Goal: Task Accomplishment & Management: Manage account settings

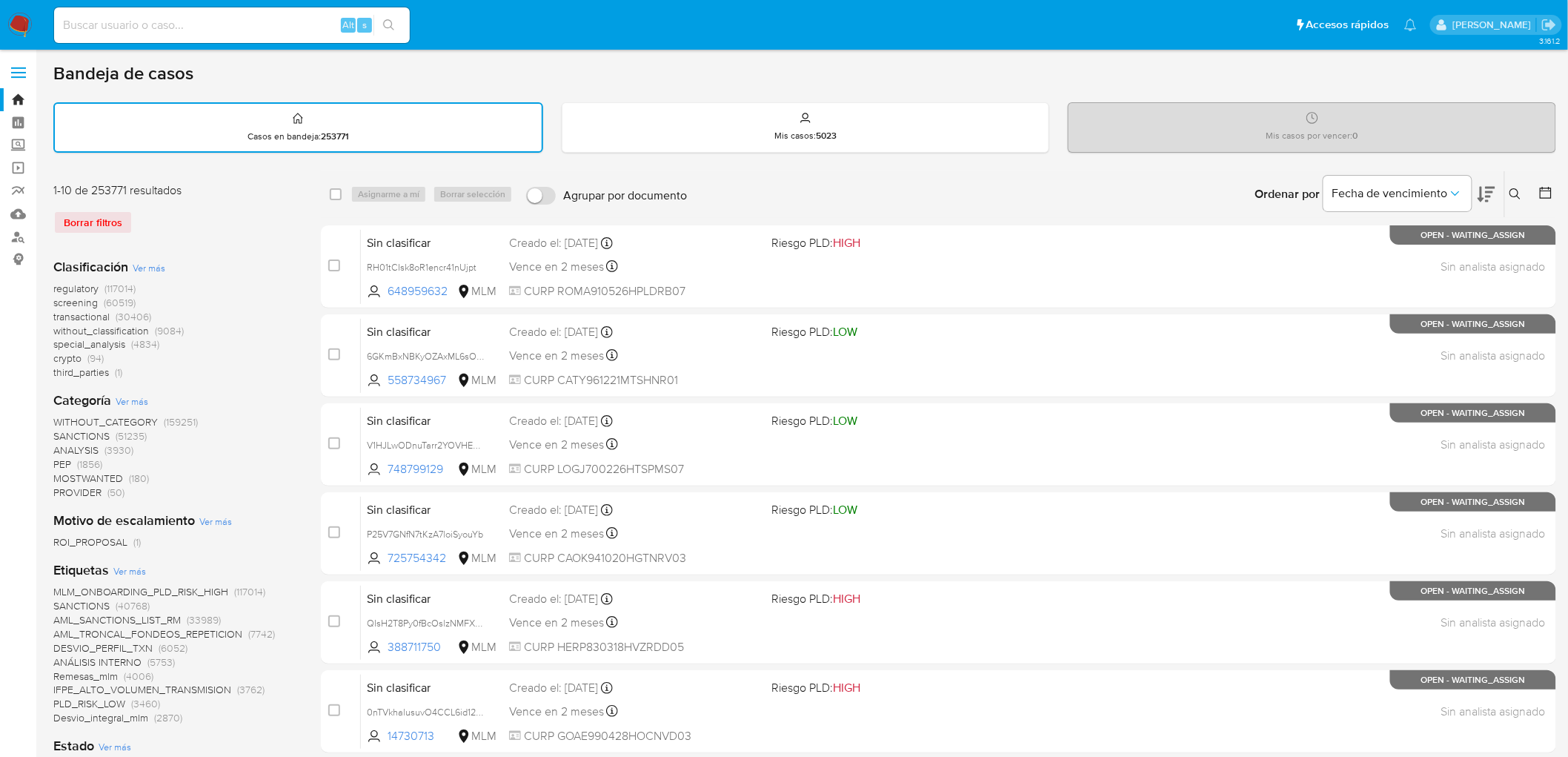
click at [10, 28] on img at bounding box center [20, 25] width 25 height 25
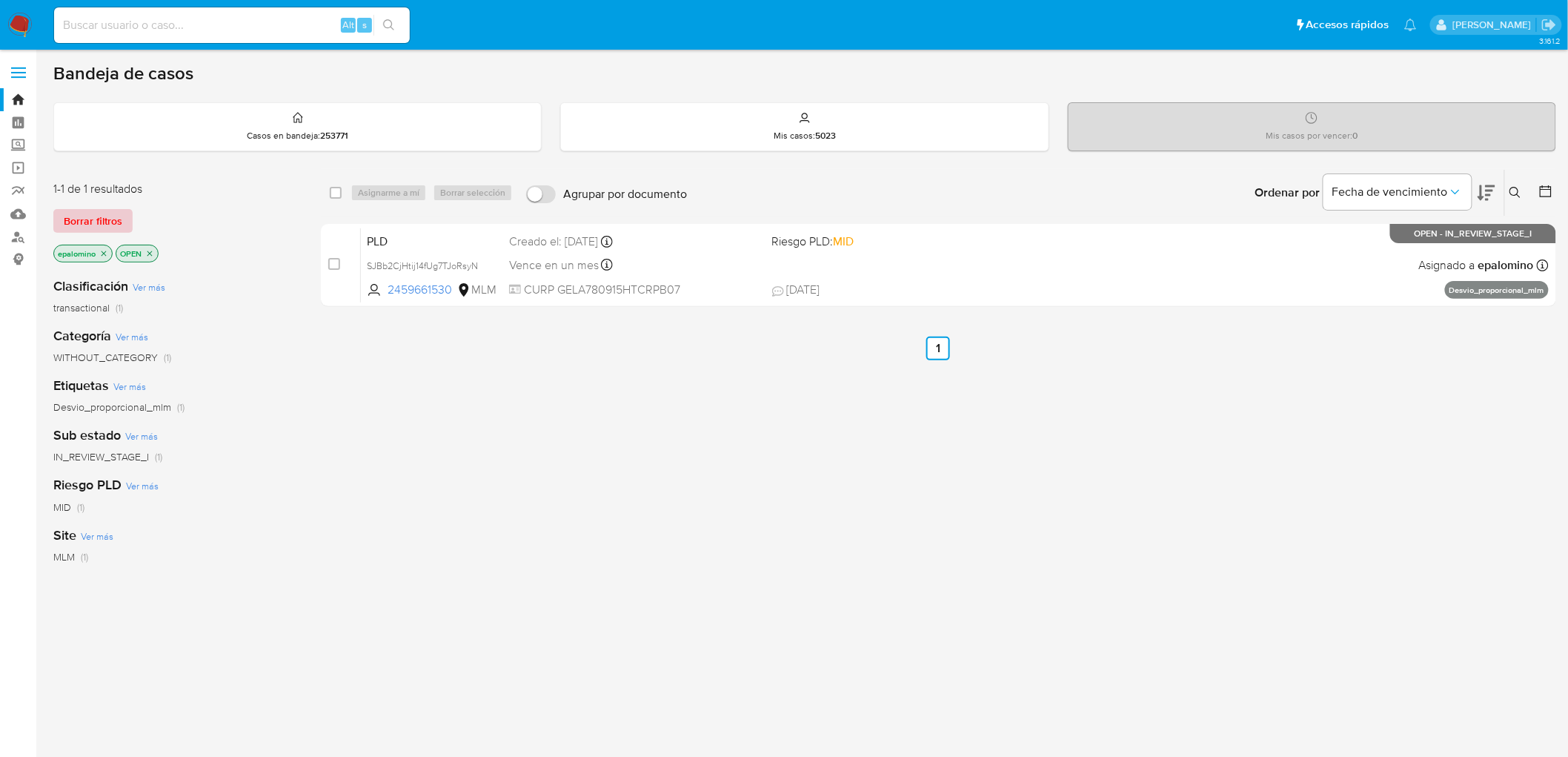
click at [68, 220] on span "Borrar filtros" at bounding box center [93, 220] width 58 height 20
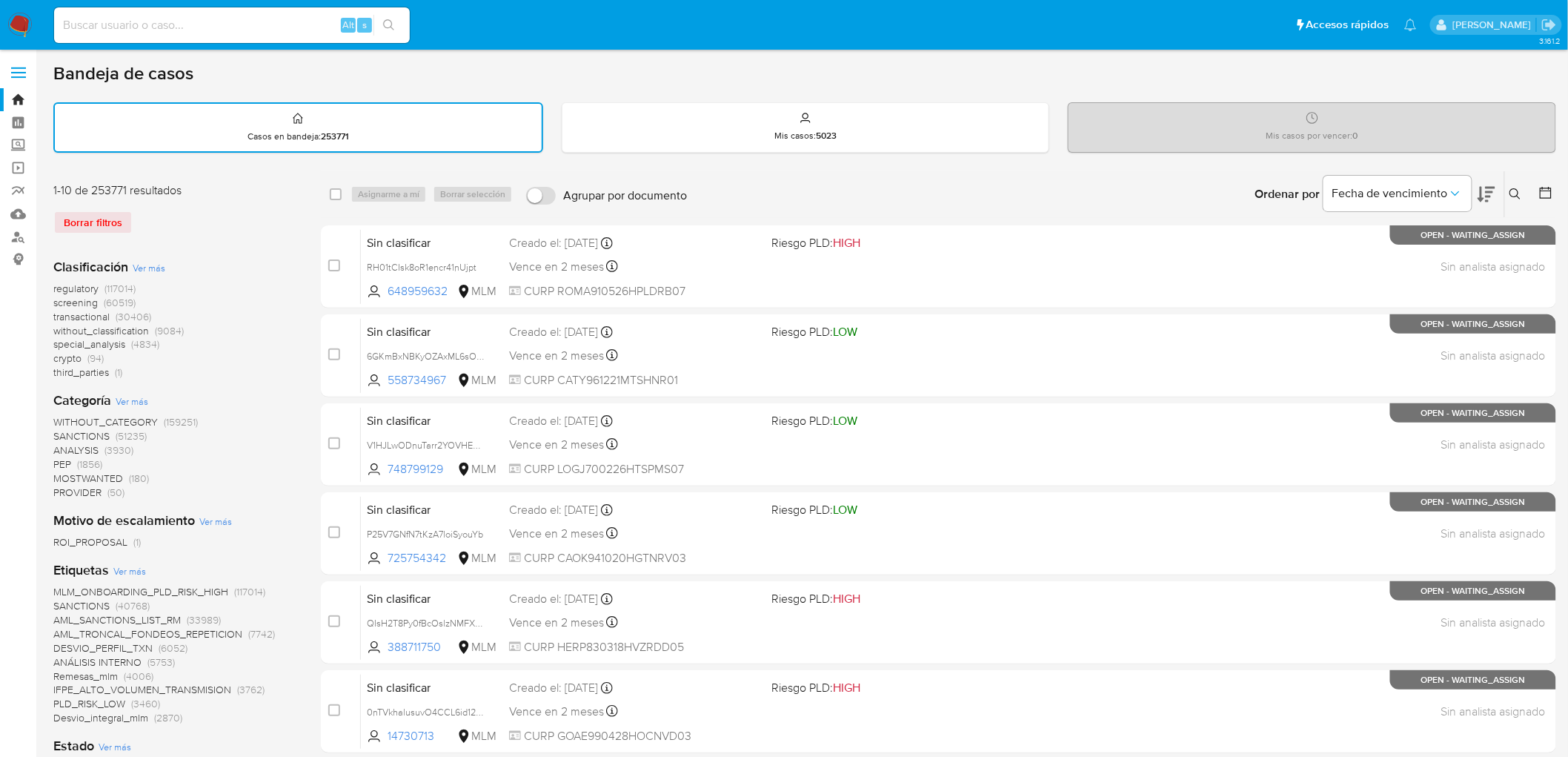
click at [22, 31] on img at bounding box center [20, 25] width 25 height 25
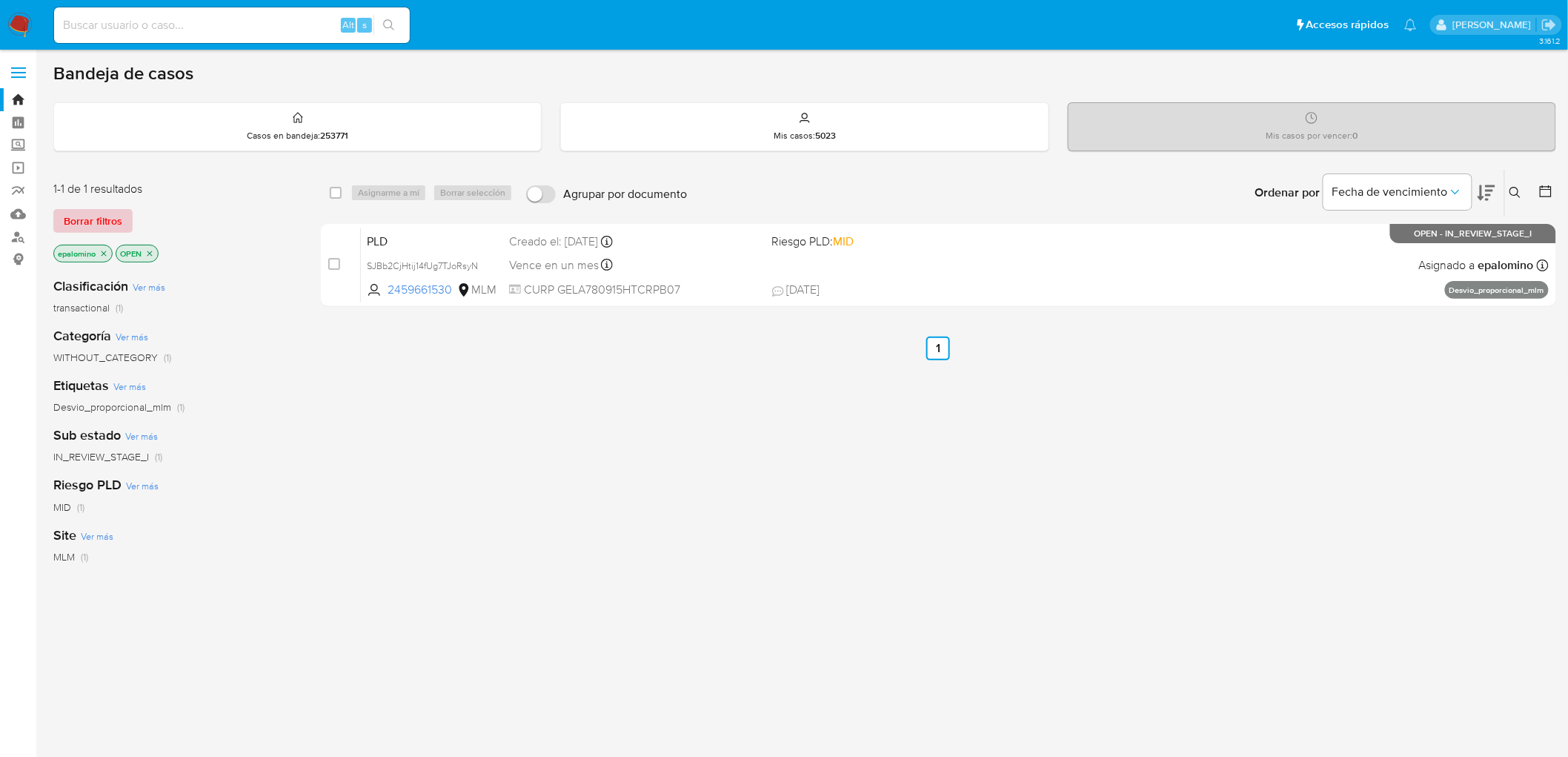
click at [108, 224] on span "Borrar filtros" at bounding box center [93, 220] width 58 height 20
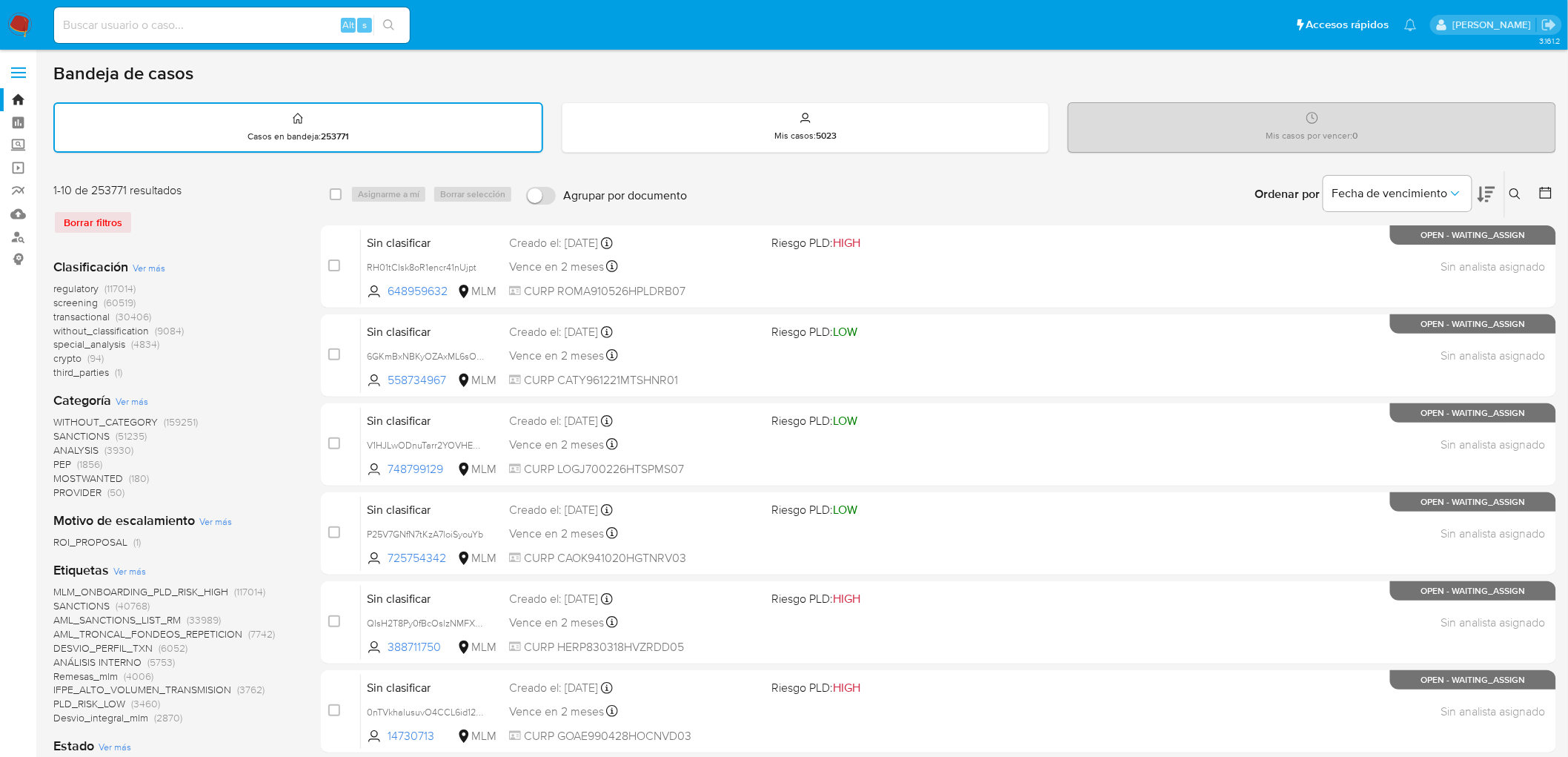
click at [22, 72] on span at bounding box center [17, 73] width 15 height 2
click at [0, 0] on input "checkbox" at bounding box center [0, 0] width 0 height 0
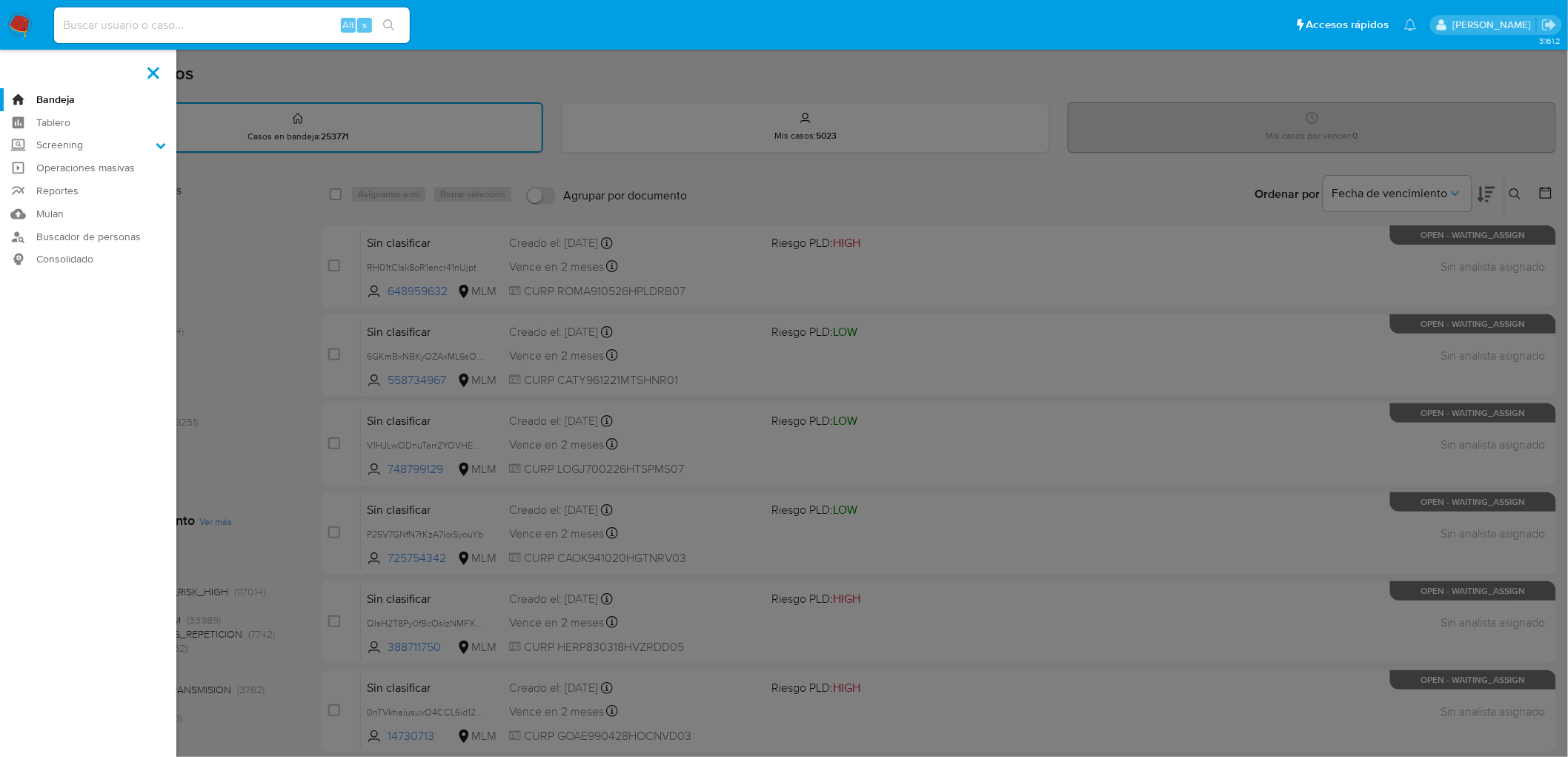
click at [376, 239] on label at bounding box center [784, 378] width 1568 height 757
click at [0, 0] on input "checkbox" at bounding box center [0, 0] width 0 height 0
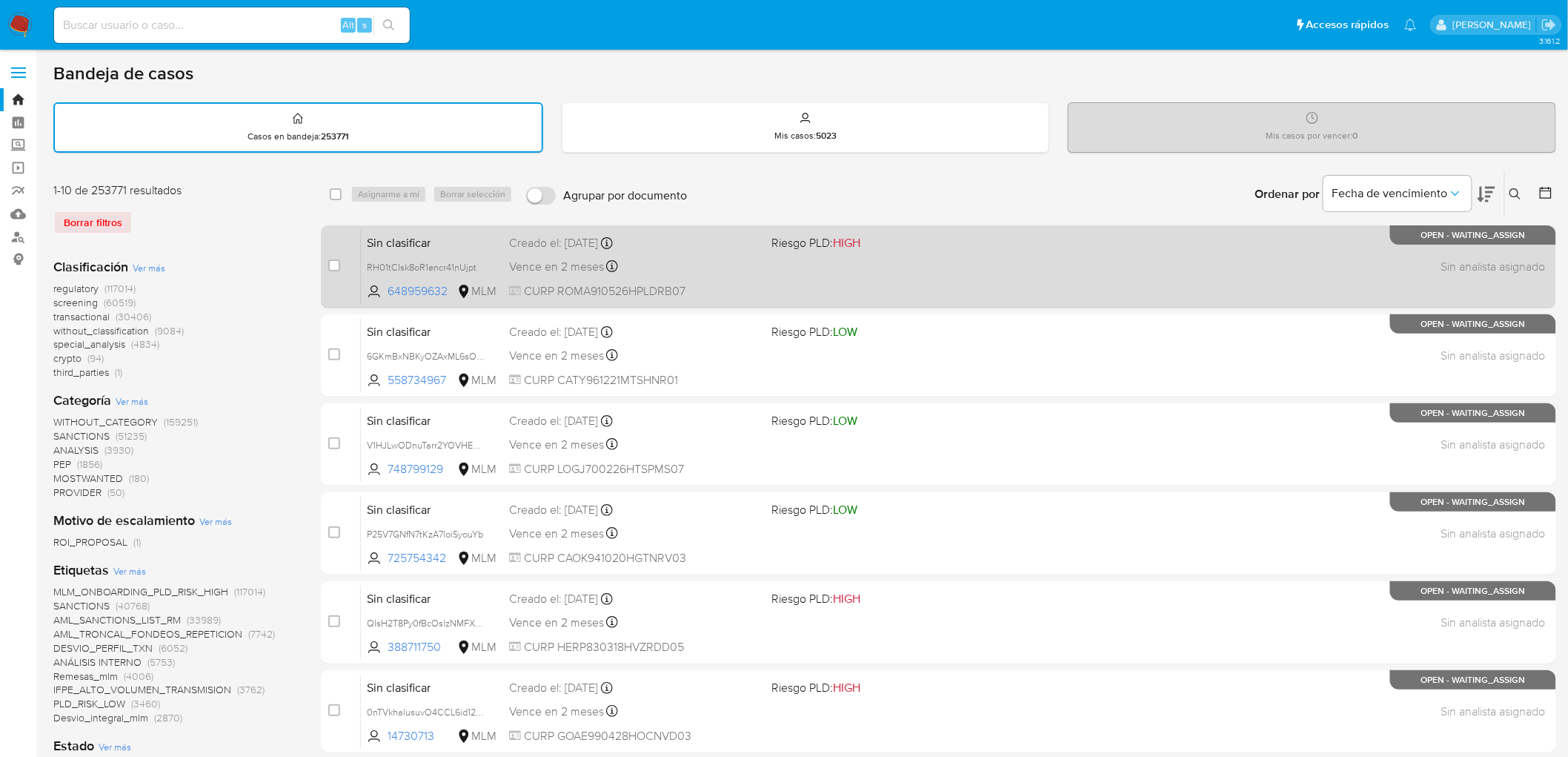
click at [415, 237] on span "Sin clasificar" at bounding box center [432, 242] width 130 height 19
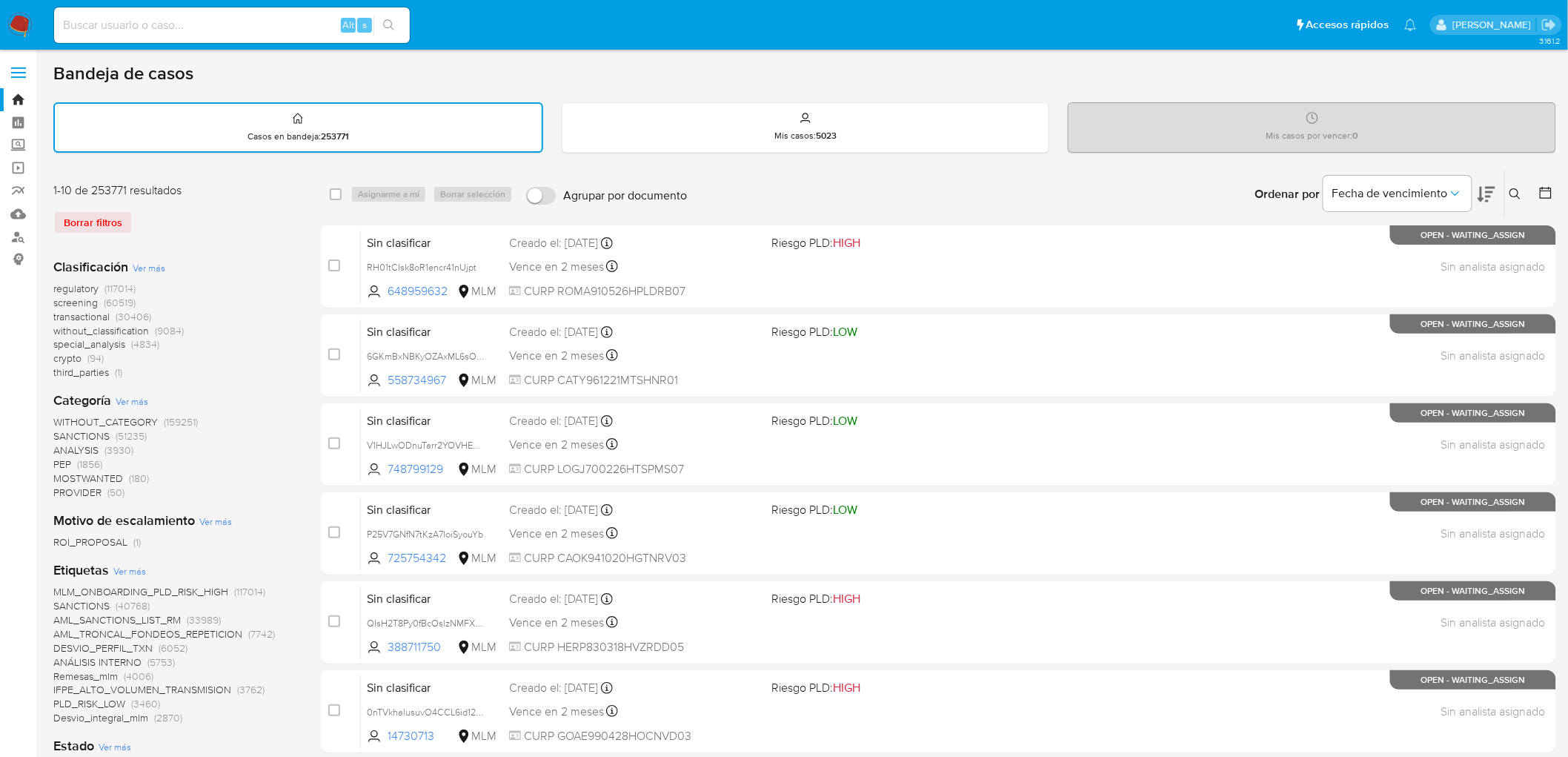
click at [17, 73] on span at bounding box center [17, 73] width 15 height 2
click at [0, 0] on input "checkbox" at bounding box center [0, 0] width 0 height 0
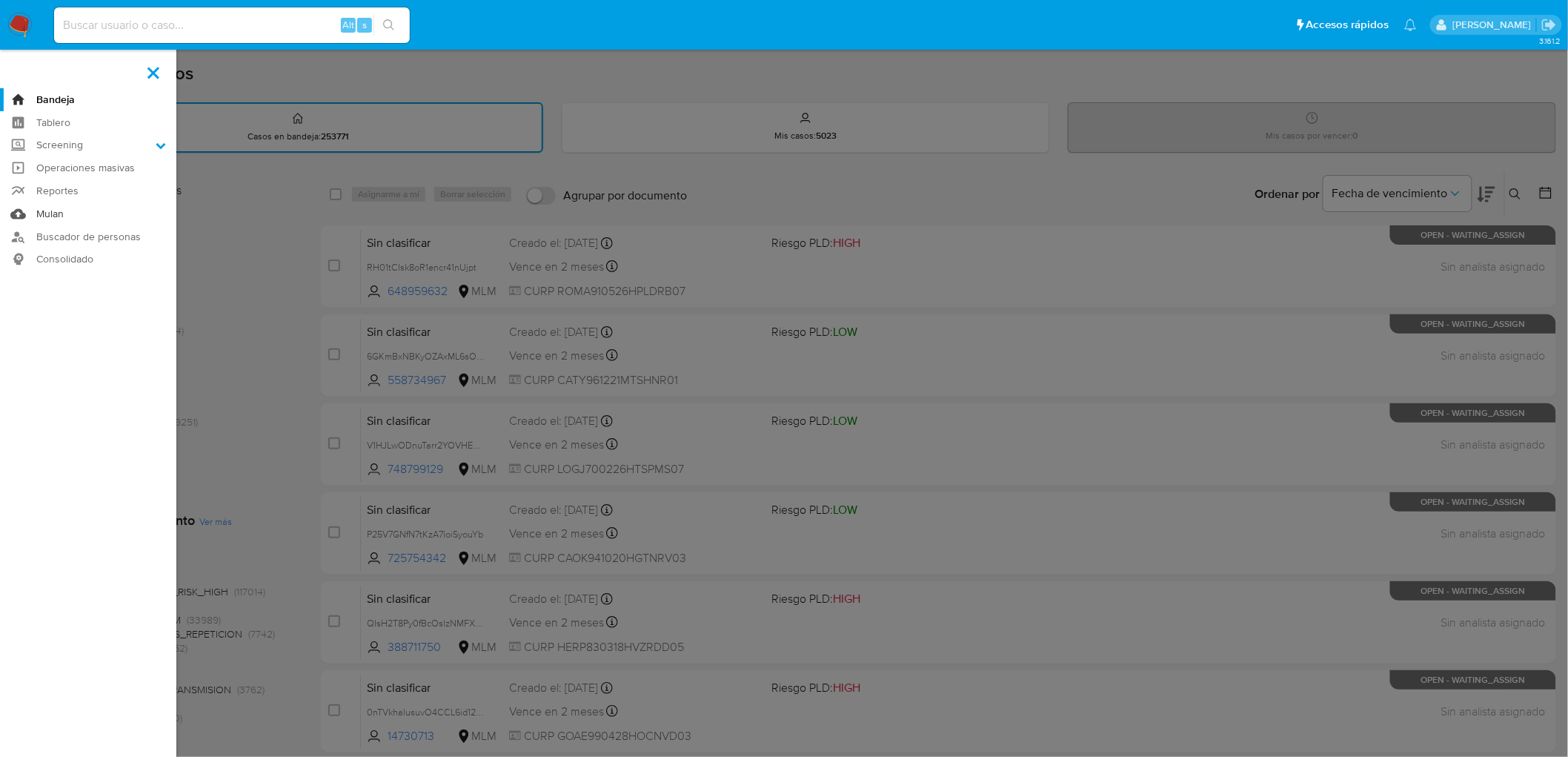
click at [49, 210] on link "Mulan" at bounding box center [88, 214] width 177 height 23
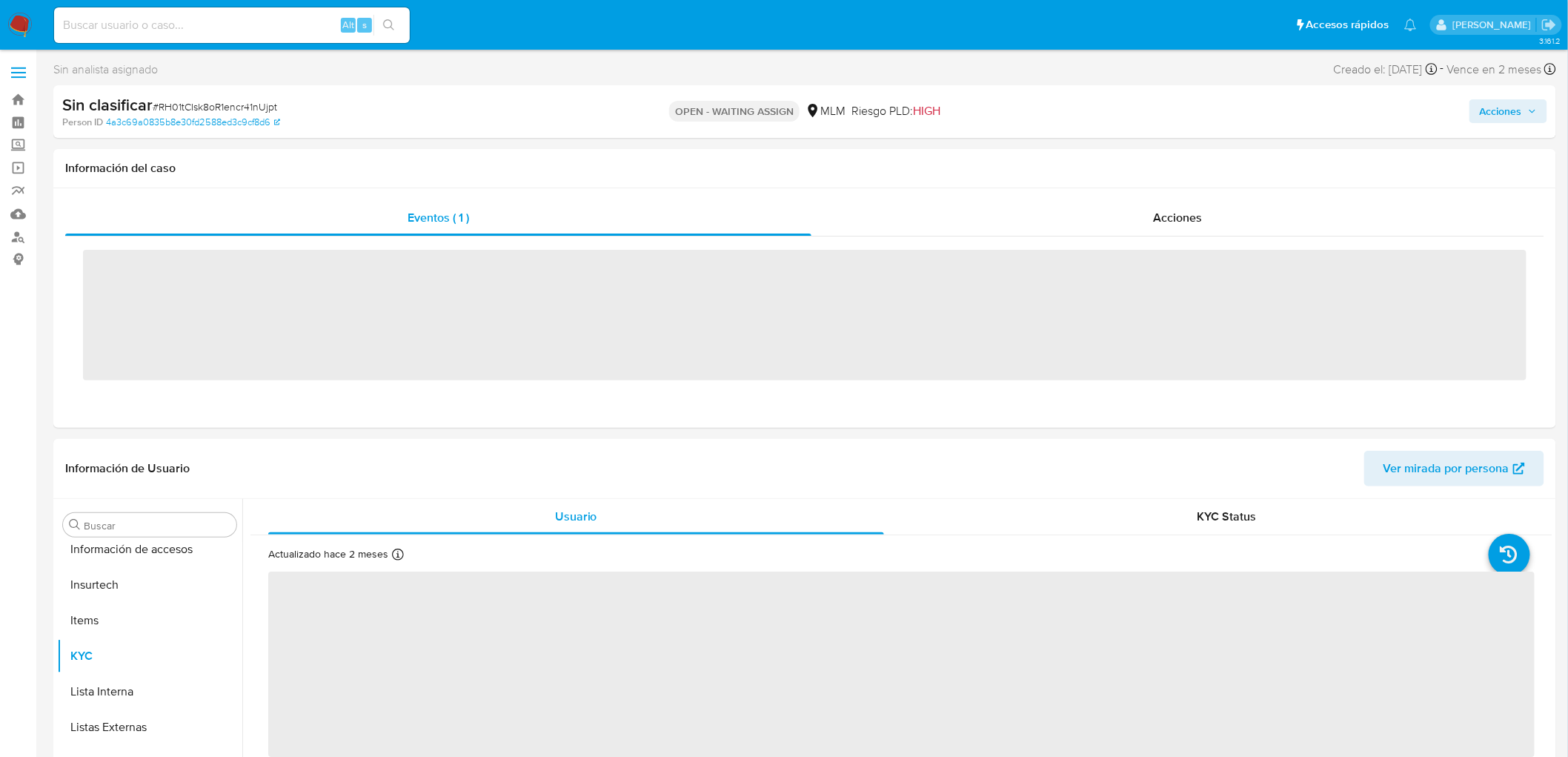
click at [20, 27] on img at bounding box center [20, 25] width 25 height 25
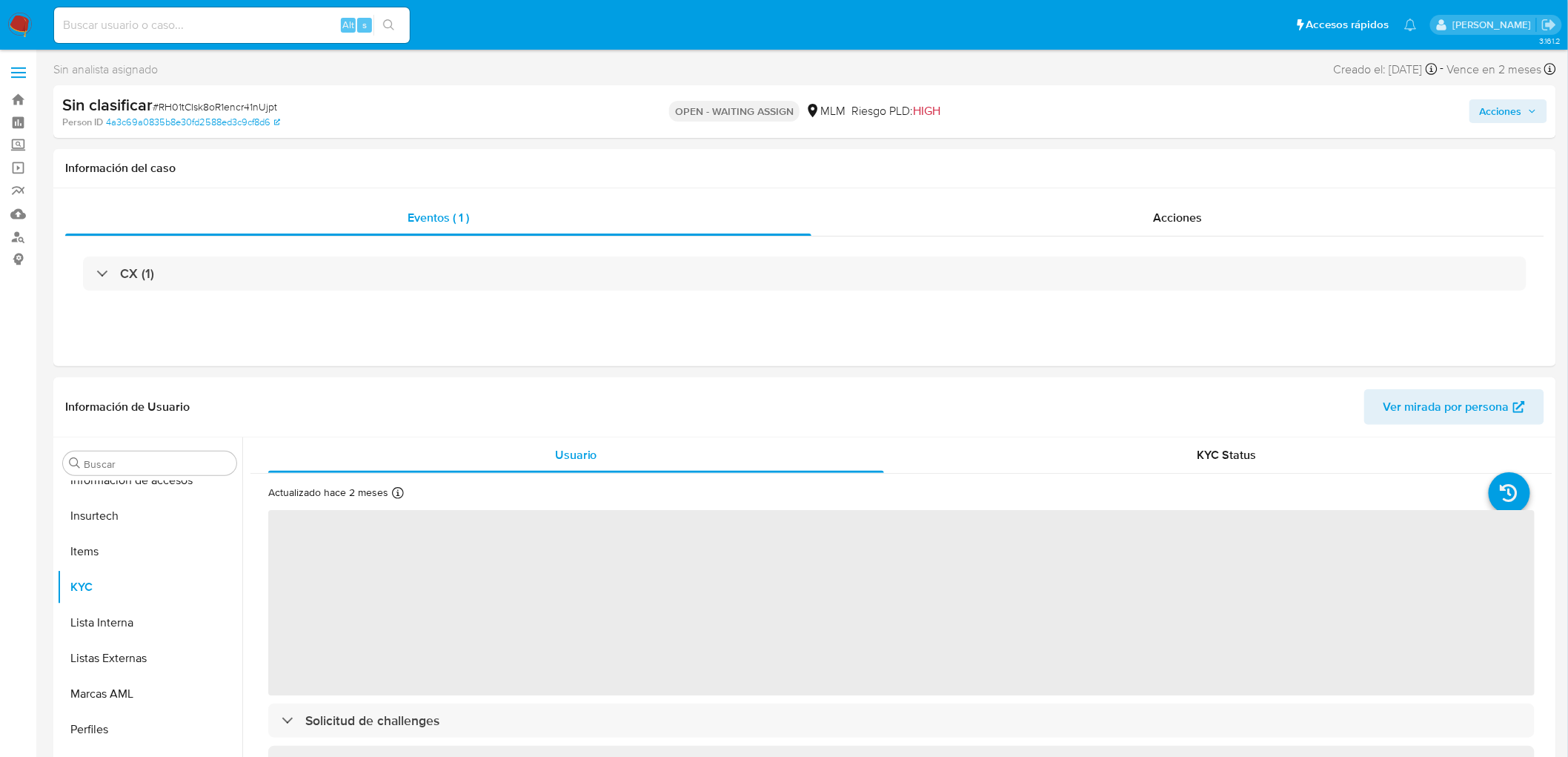
scroll to position [697, 0]
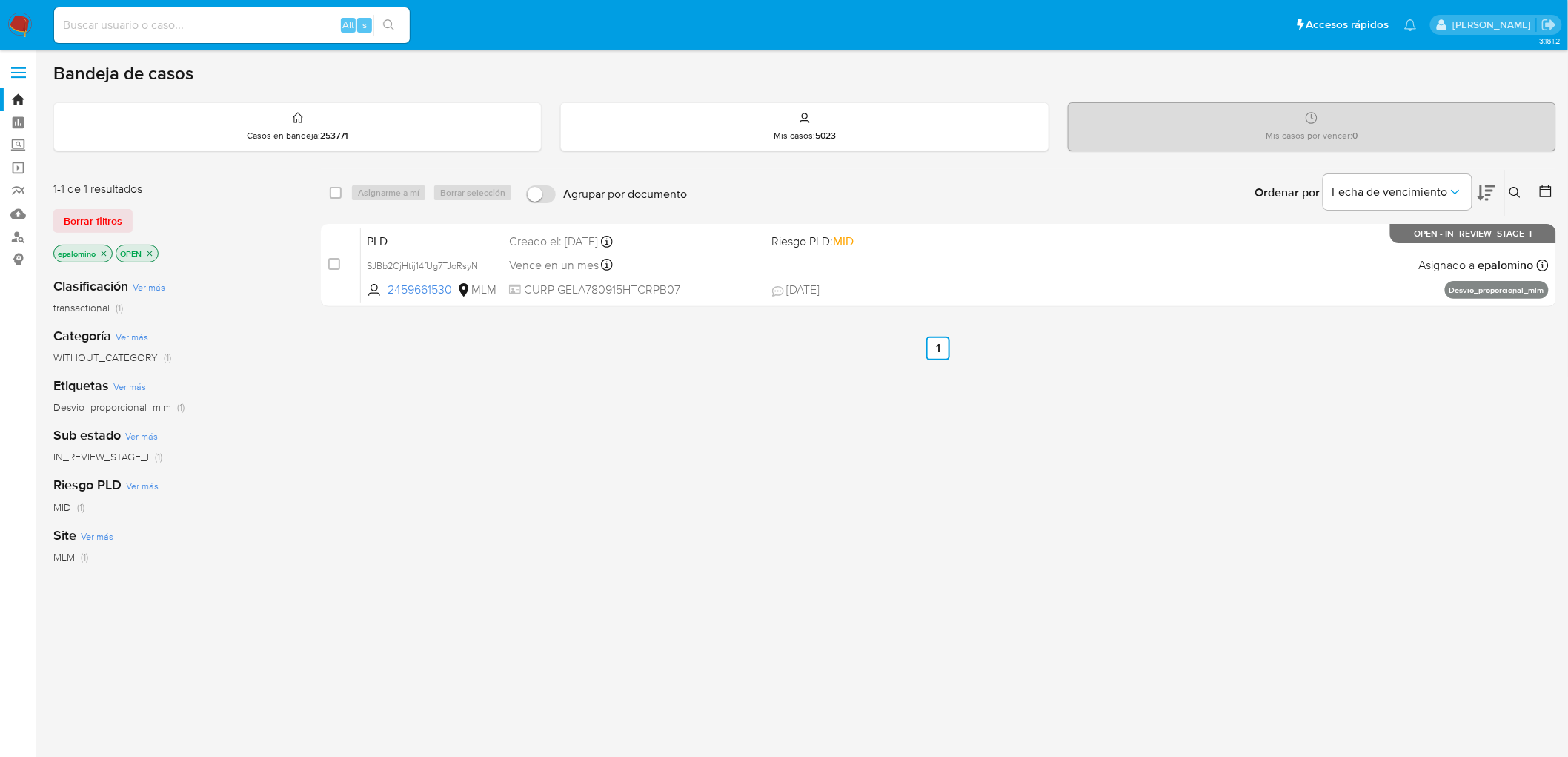
click at [93, 211] on span "Borrar filtros" at bounding box center [93, 220] width 58 height 20
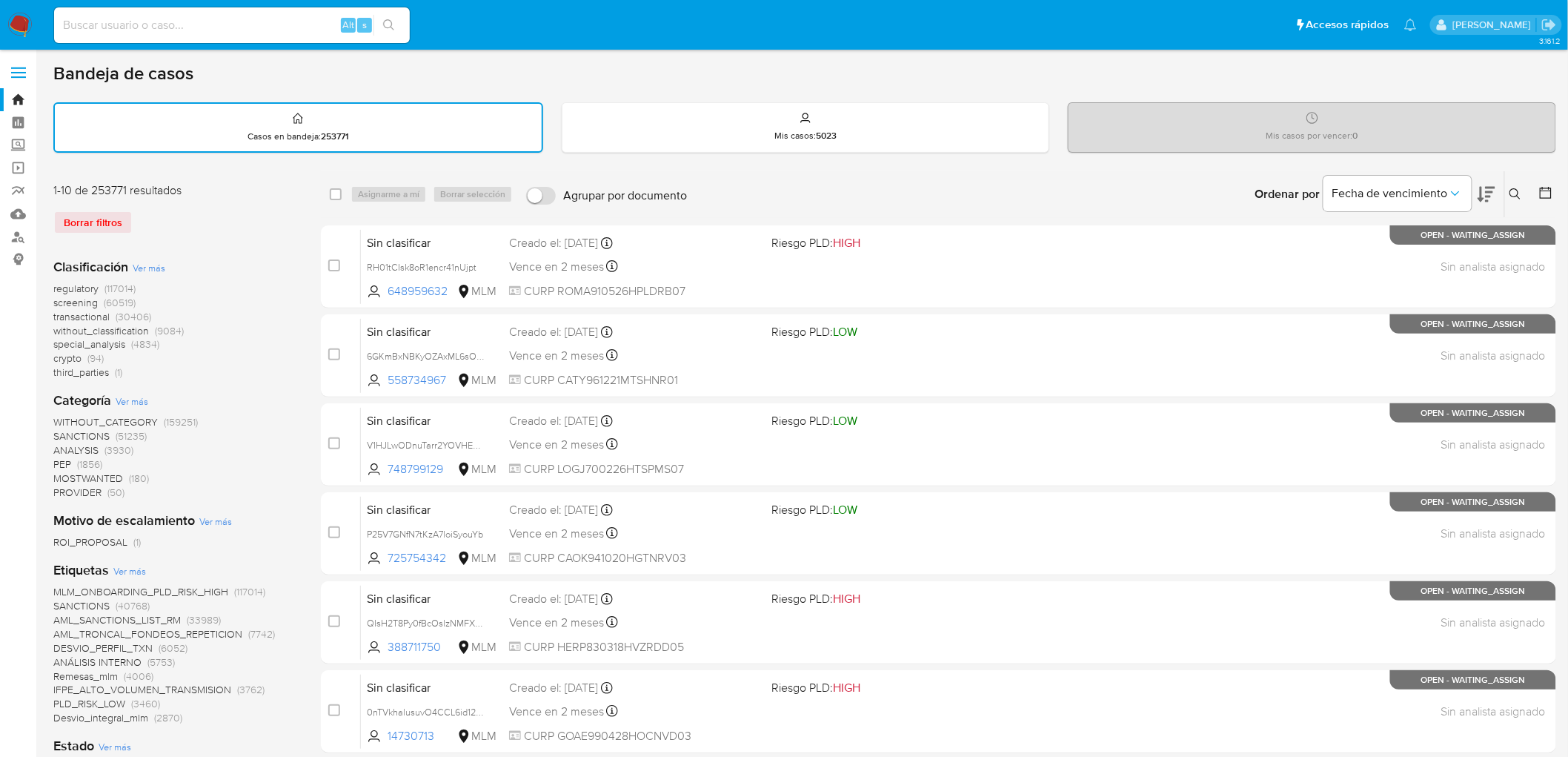
click at [33, 24] on nav "Pausado Ver notificaciones Alt s Accesos rápidos Presiona las siguientes teclas…" at bounding box center [784, 24] width 1568 height 49
click at [25, 27] on img at bounding box center [20, 25] width 25 height 25
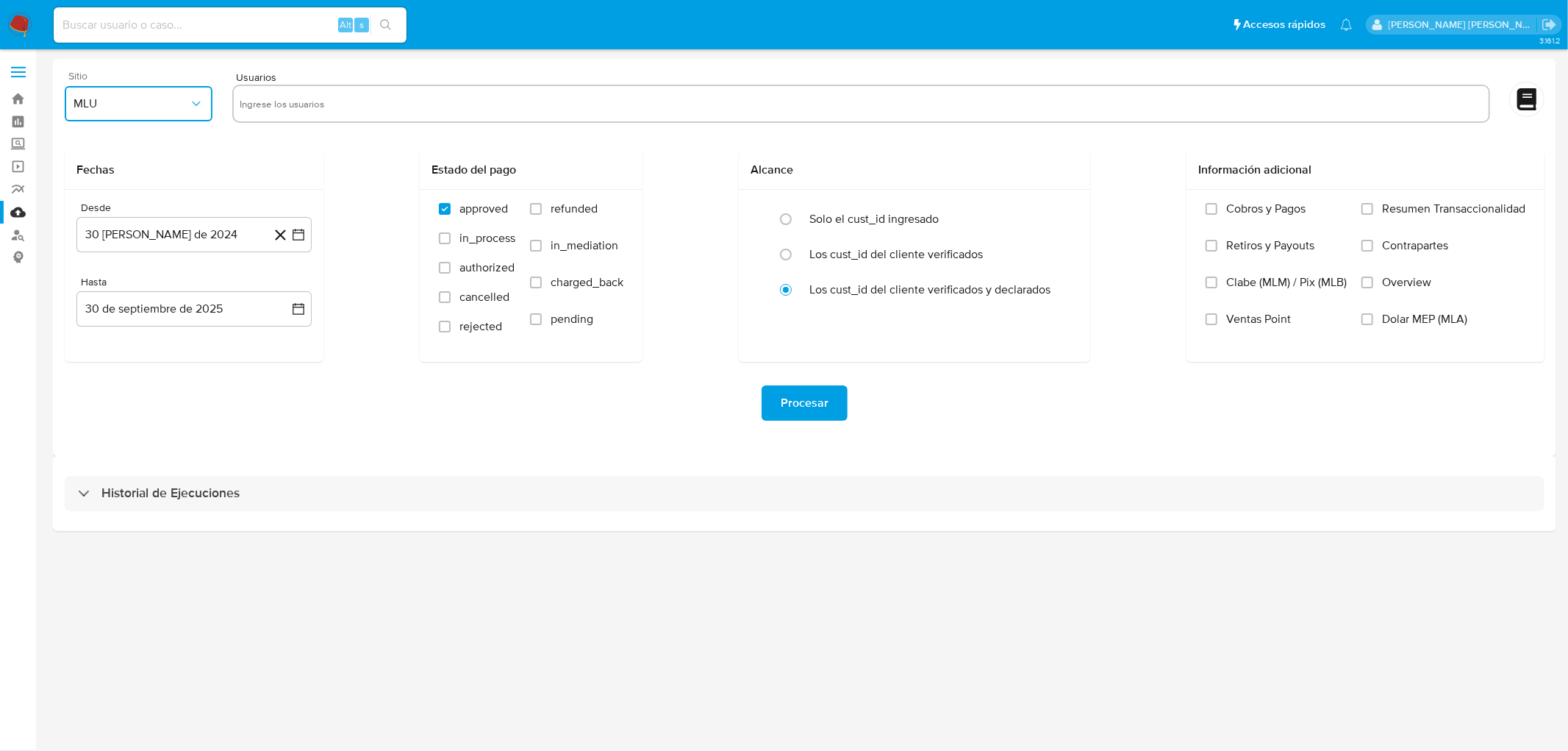
click at [157, 108] on span "MLU" at bounding box center [131, 103] width 116 height 14
click at [123, 328] on div "MLM" at bounding box center [135, 320] width 121 height 36
click at [282, 94] on input "text" at bounding box center [861, 103] width 1244 height 23
type input "2239771229"
paste input "1276326994"
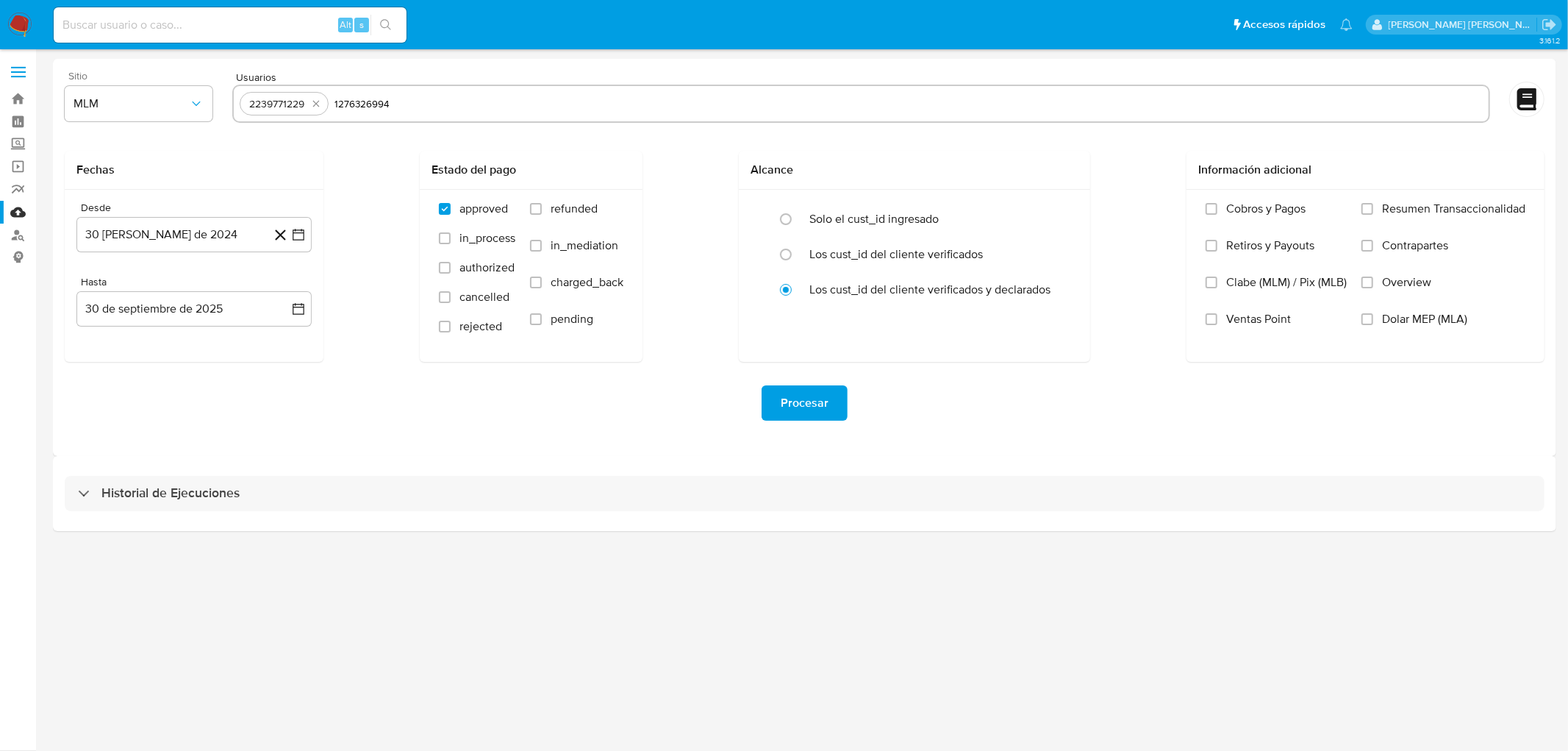
type input "1276326994"
paste input "363187589"
type input "363187589"
paste input "510364522"
type input "510364522"
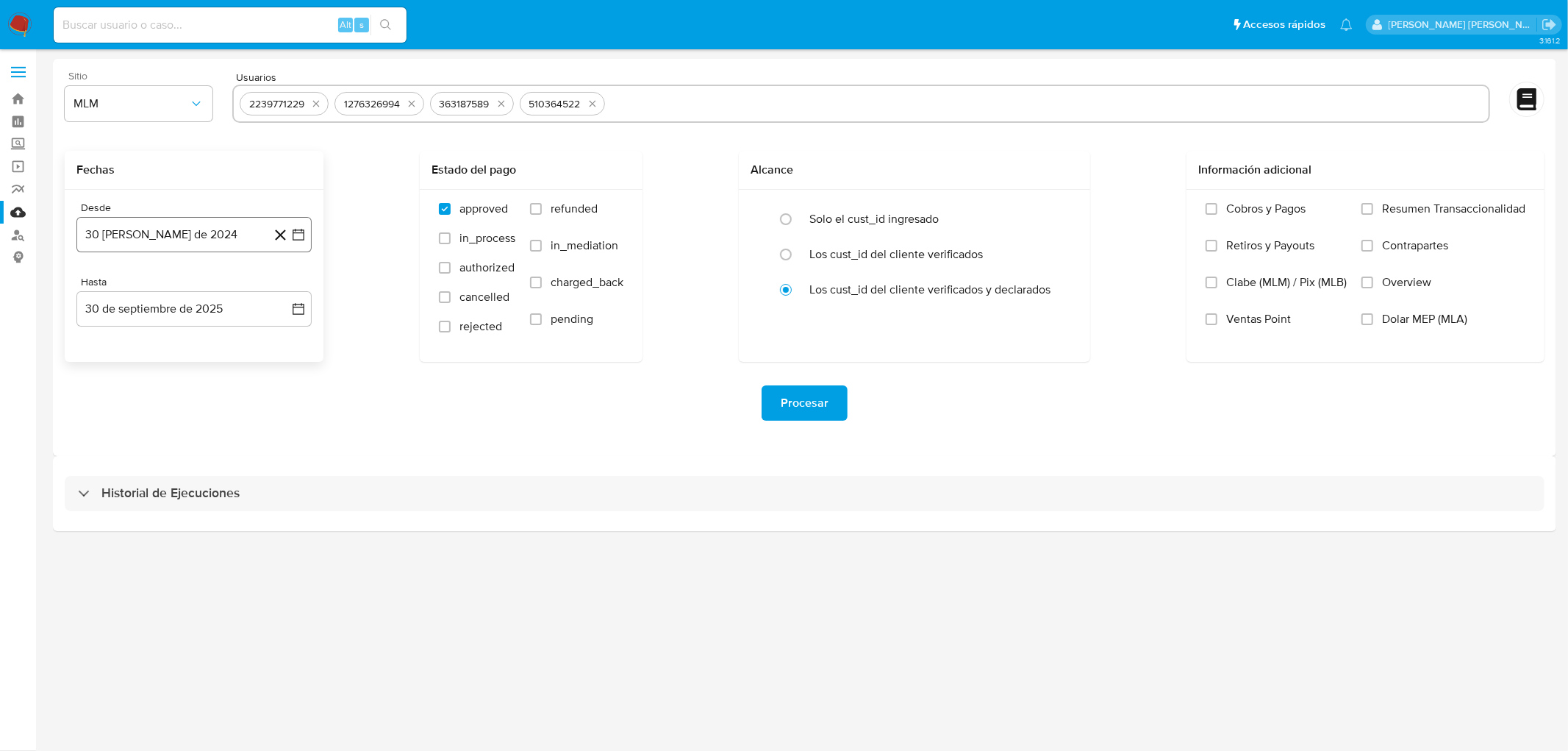
click at [179, 225] on button "30 de agosto de 2024" at bounding box center [193, 234] width 235 height 36
click at [288, 288] on icon "Mes siguiente" at bounding box center [286, 287] width 6 height 11
click at [192, 295] on span "septiembre 2024" at bounding box center [186, 287] width 90 height 14
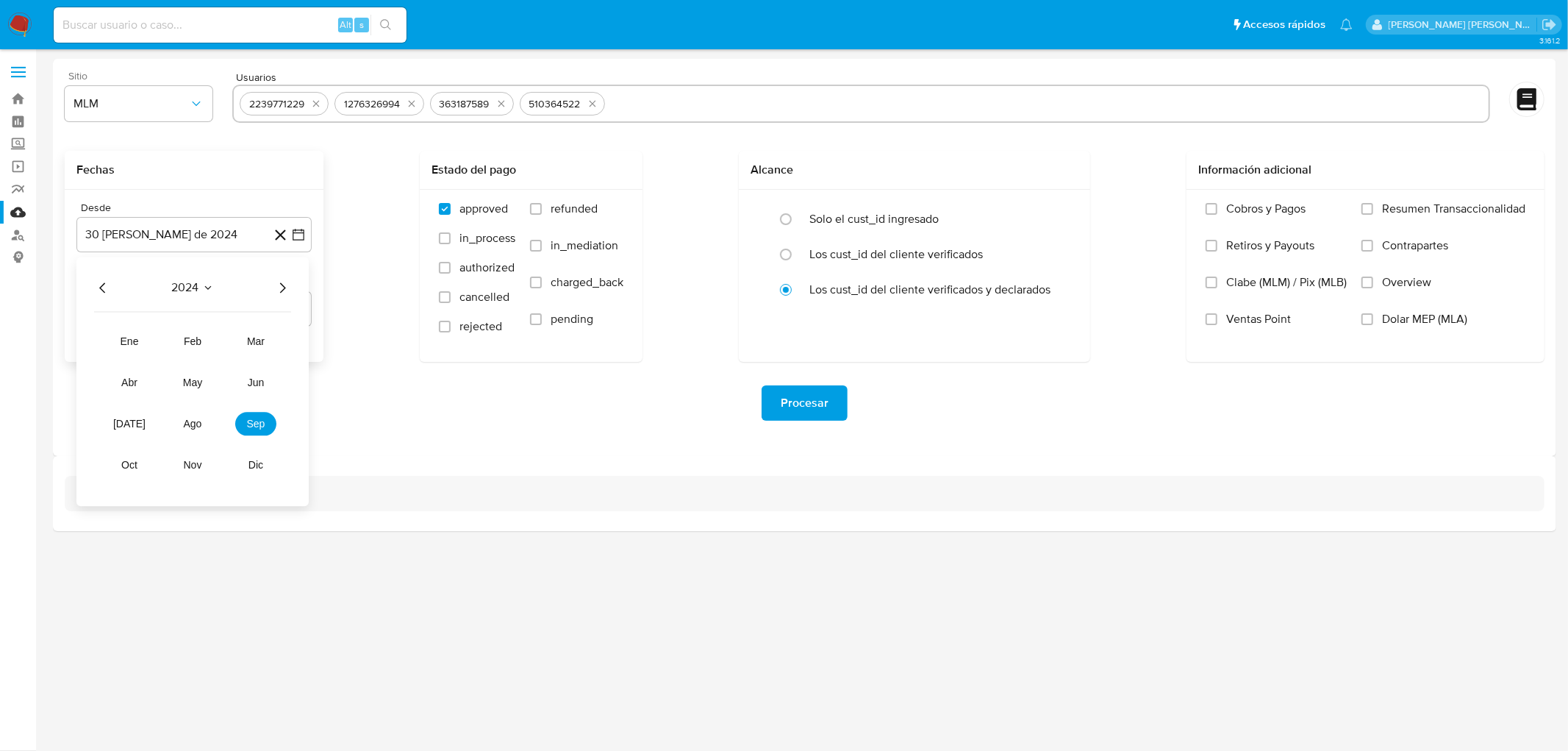
click at [282, 292] on icon "Año siguiente" at bounding box center [282, 288] width 17 height 17
click at [195, 382] on span "may" at bounding box center [193, 382] width 19 height 12
click at [189, 340] on button "1" at bounding box center [193, 342] width 23 height 23
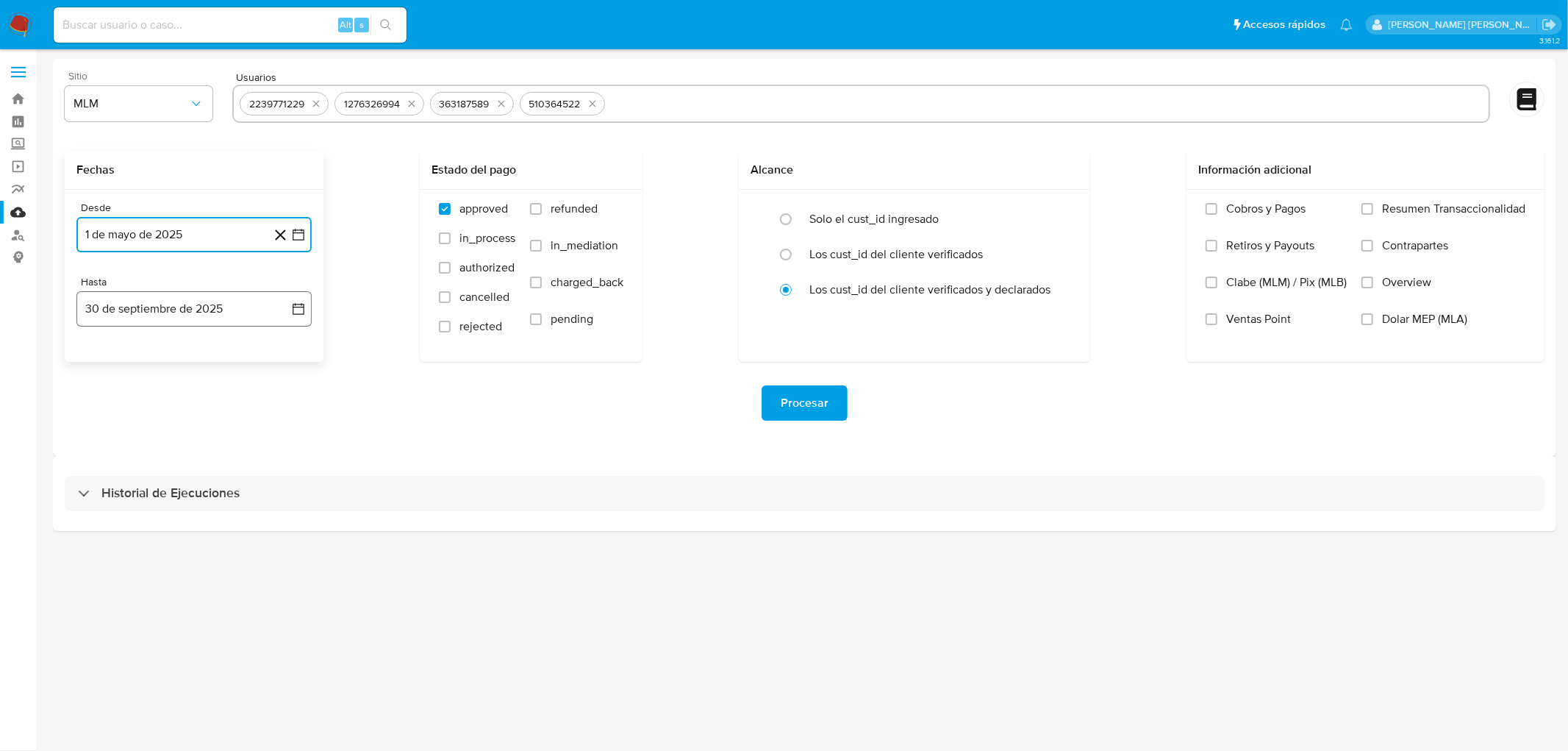
click at [148, 317] on button "30 de septiembre de 2025" at bounding box center [193, 309] width 235 height 36
click at [101, 363] on icon "Mes anterior" at bounding box center [103, 362] width 17 height 17
click at [284, 531] on button "31" at bounding box center [282, 533] width 23 height 23
click at [378, 437] on div "Procesar" at bounding box center [805, 403] width 1480 height 83
click at [789, 418] on span "Procesar" at bounding box center [805, 403] width 48 height 33
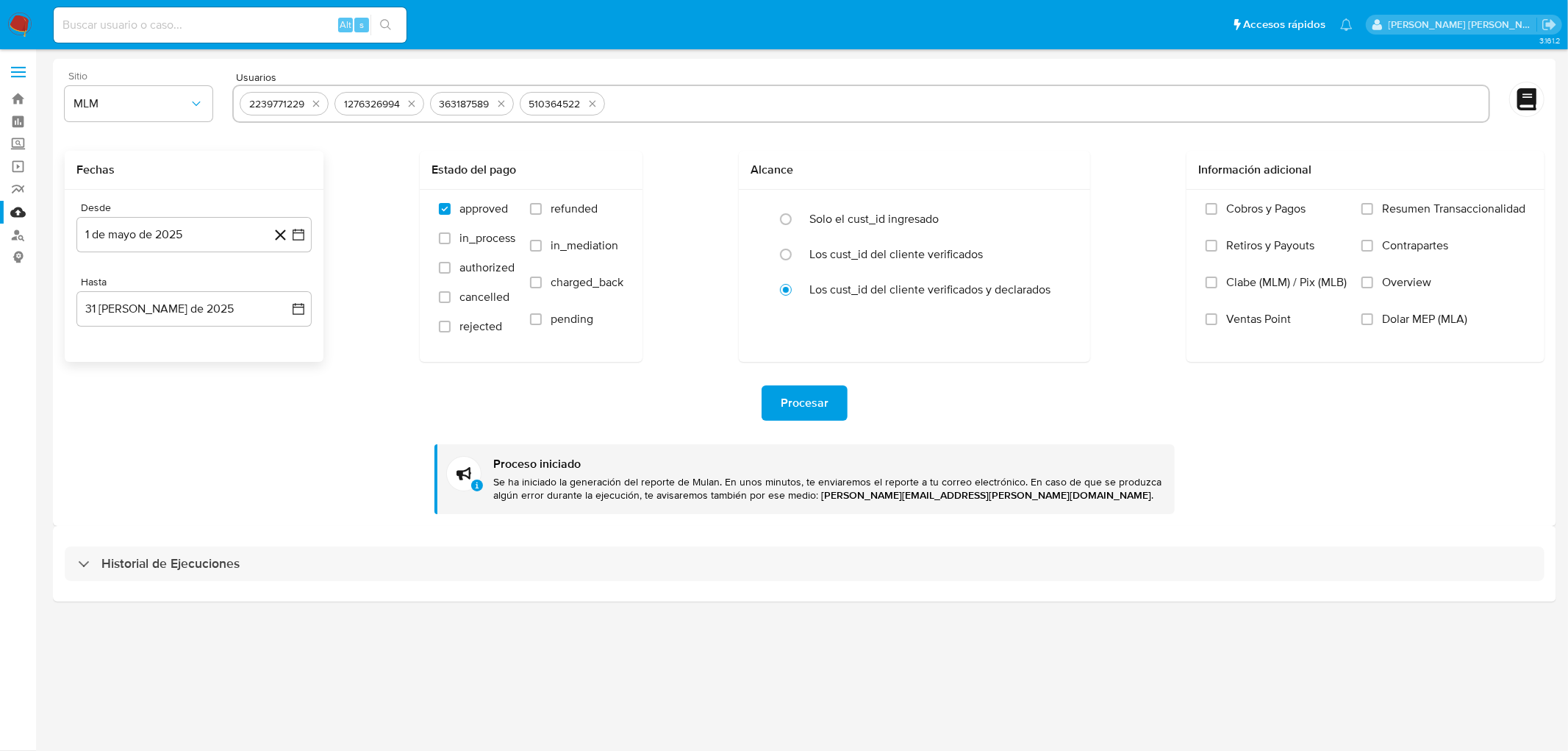
drag, startPoint x: 129, startPoint y: 565, endPoint x: 151, endPoint y: 516, distance: 53.7
click at [126, 565] on h3 "Historial de Ejecuciones" at bounding box center [170, 564] width 139 height 17
select select "10"
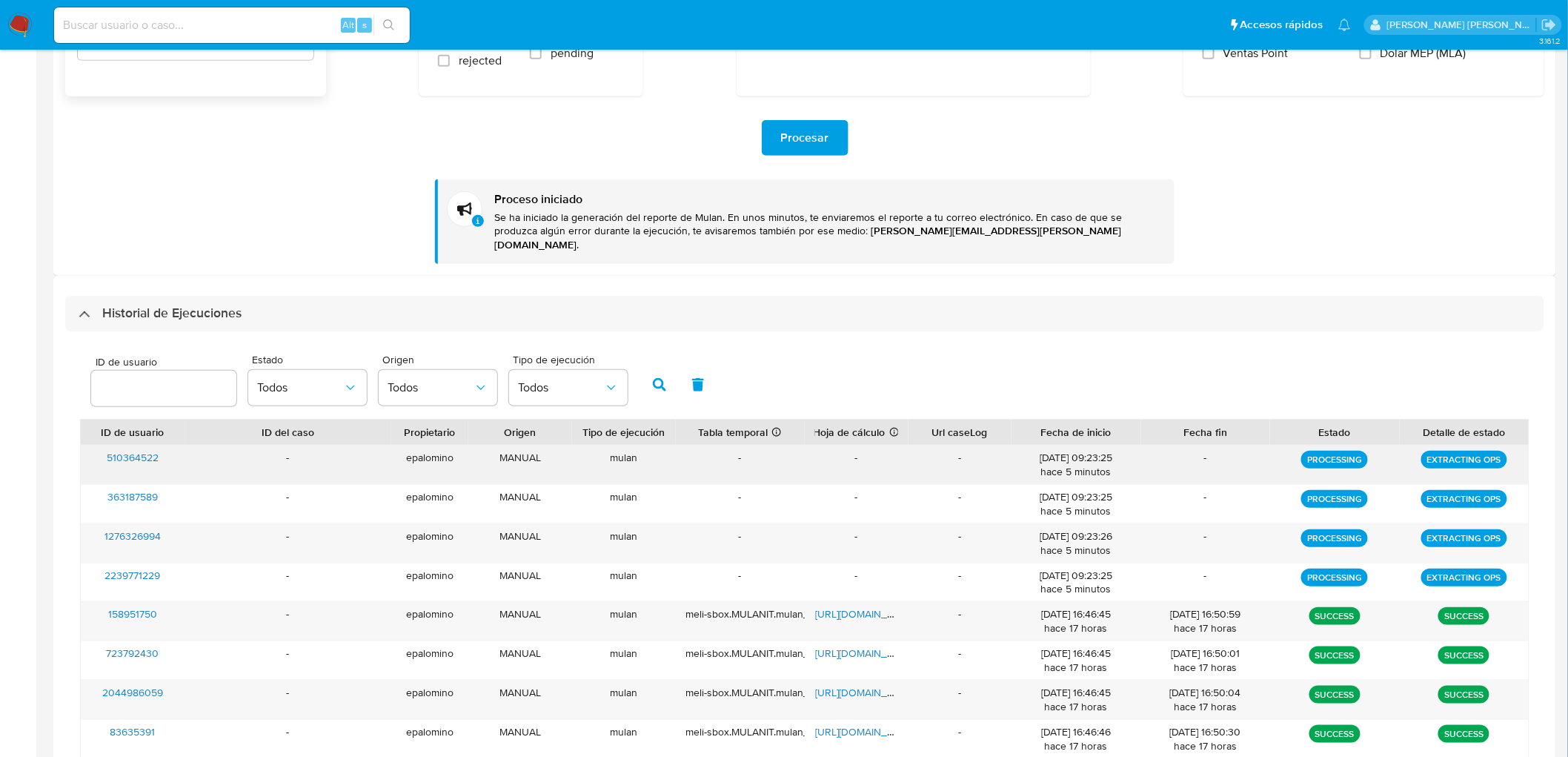
scroll to position [329, 0]
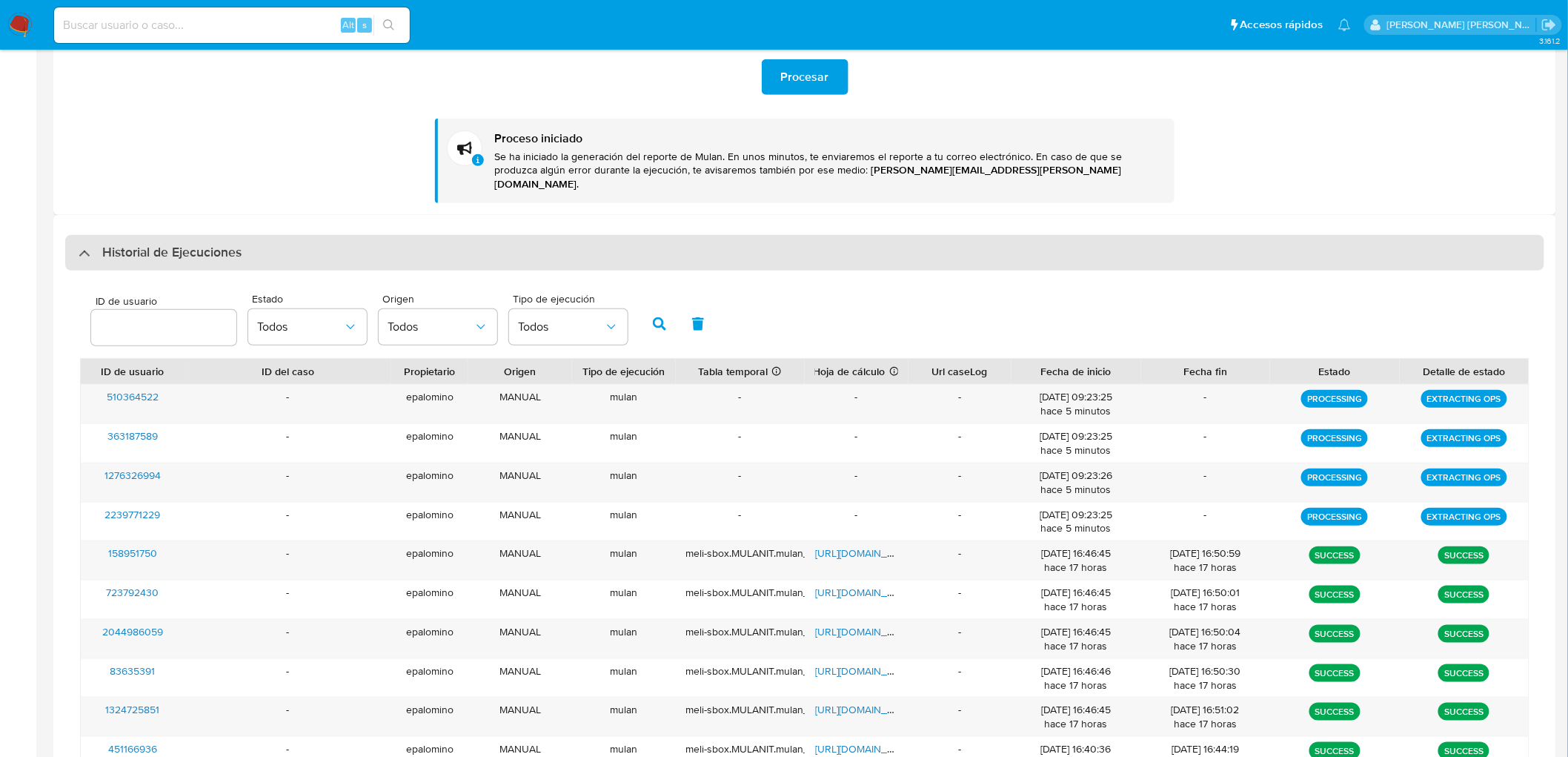
click at [162, 235] on div "Historial de Ejecuciones" at bounding box center [804, 252] width 1480 height 36
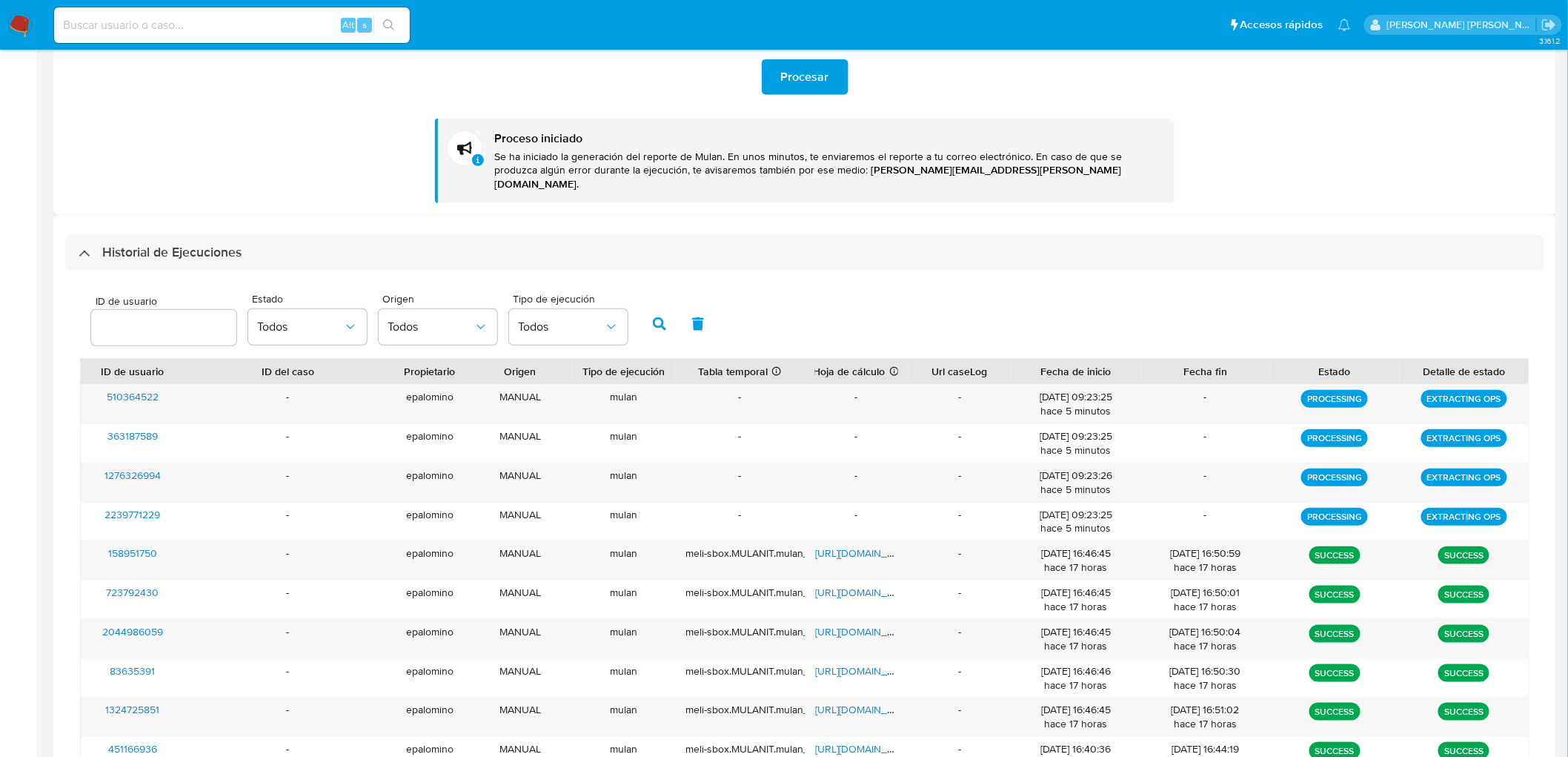
scroll to position [0, 0]
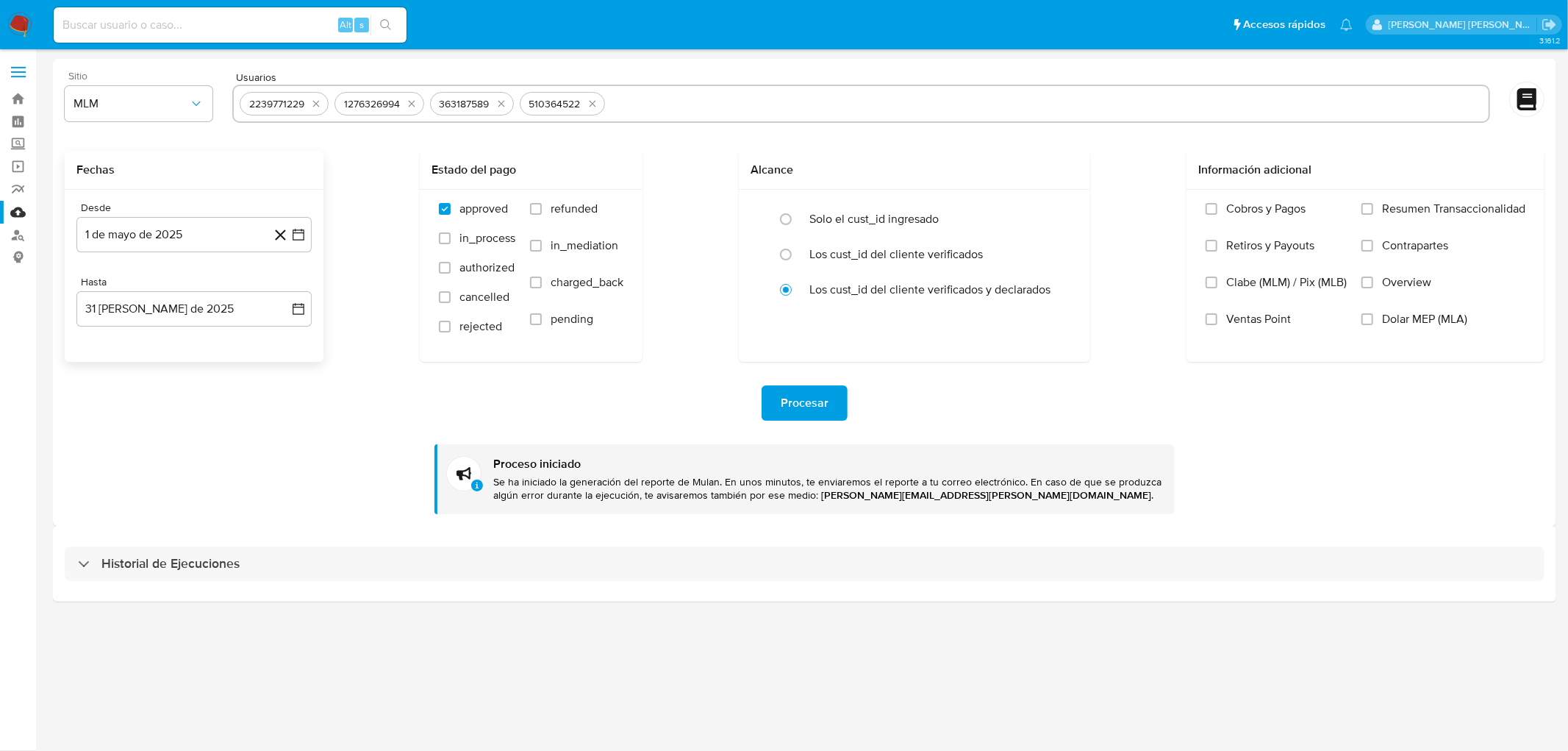
click at [244, 559] on div "Historial de Ejecuciones" at bounding box center [805, 564] width 1480 height 36
select select "10"
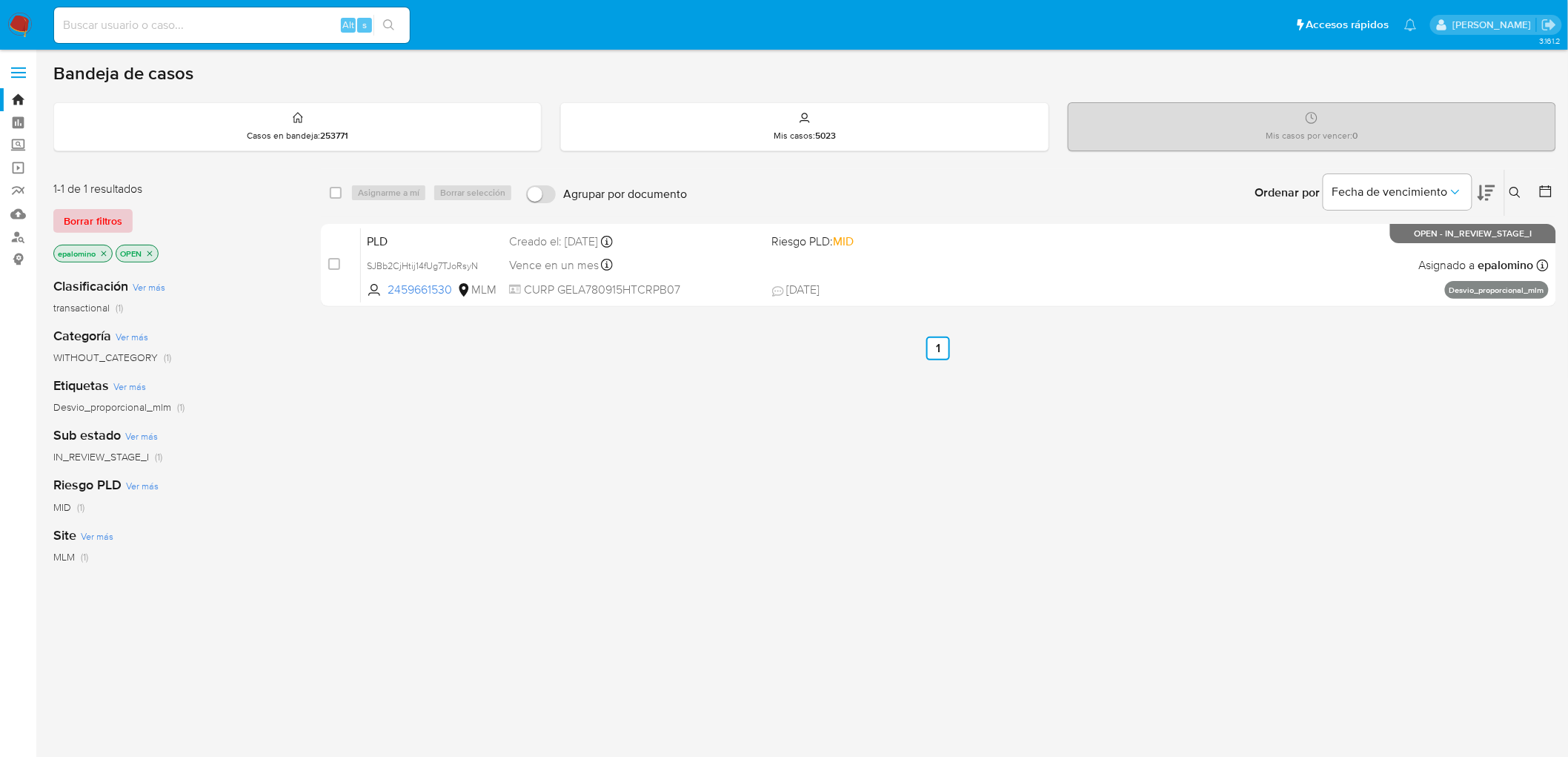
click at [80, 231] on span "Borrar filtros" at bounding box center [93, 220] width 58 height 20
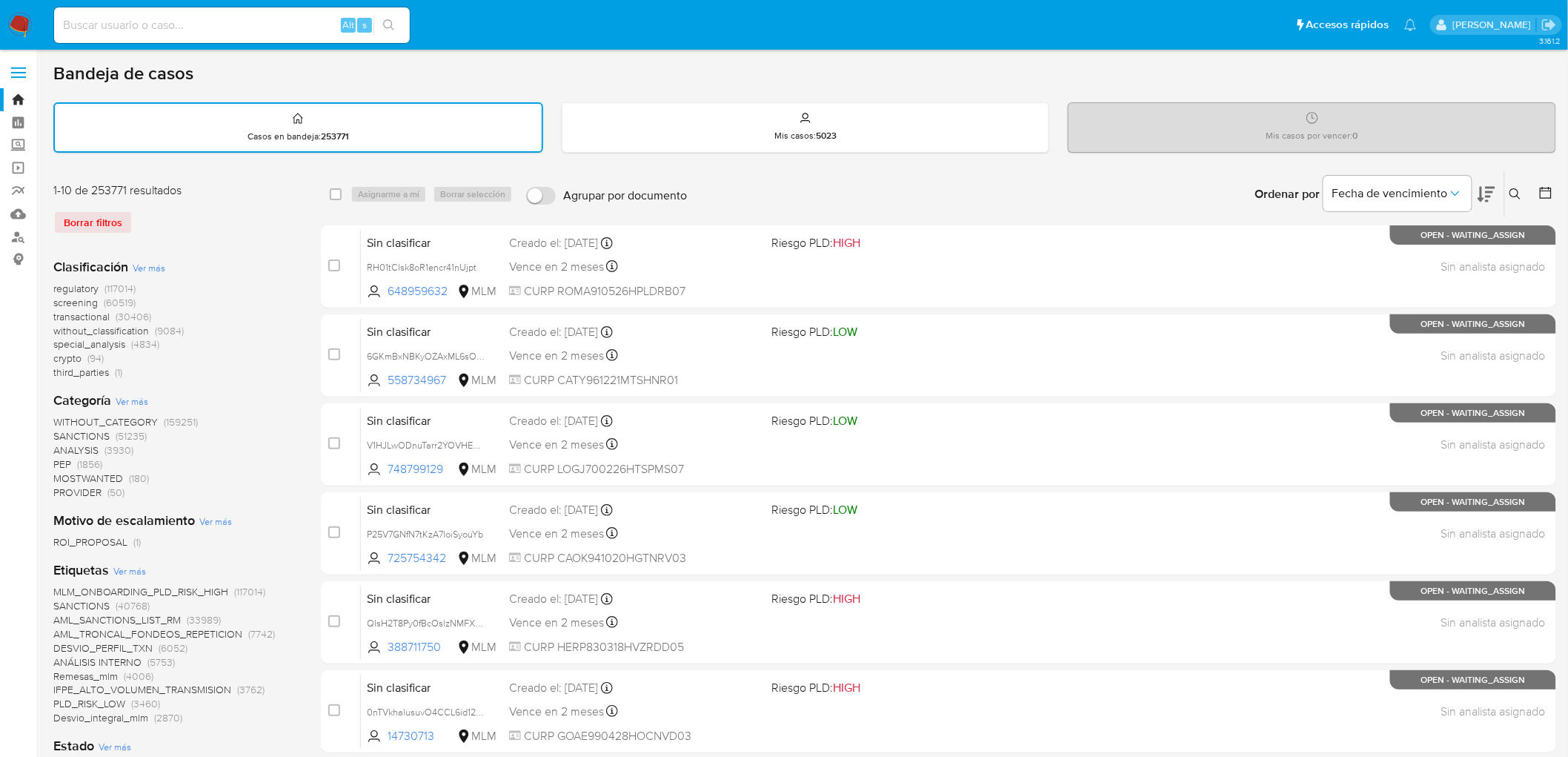
click at [16, 30] on img at bounding box center [20, 25] width 25 height 25
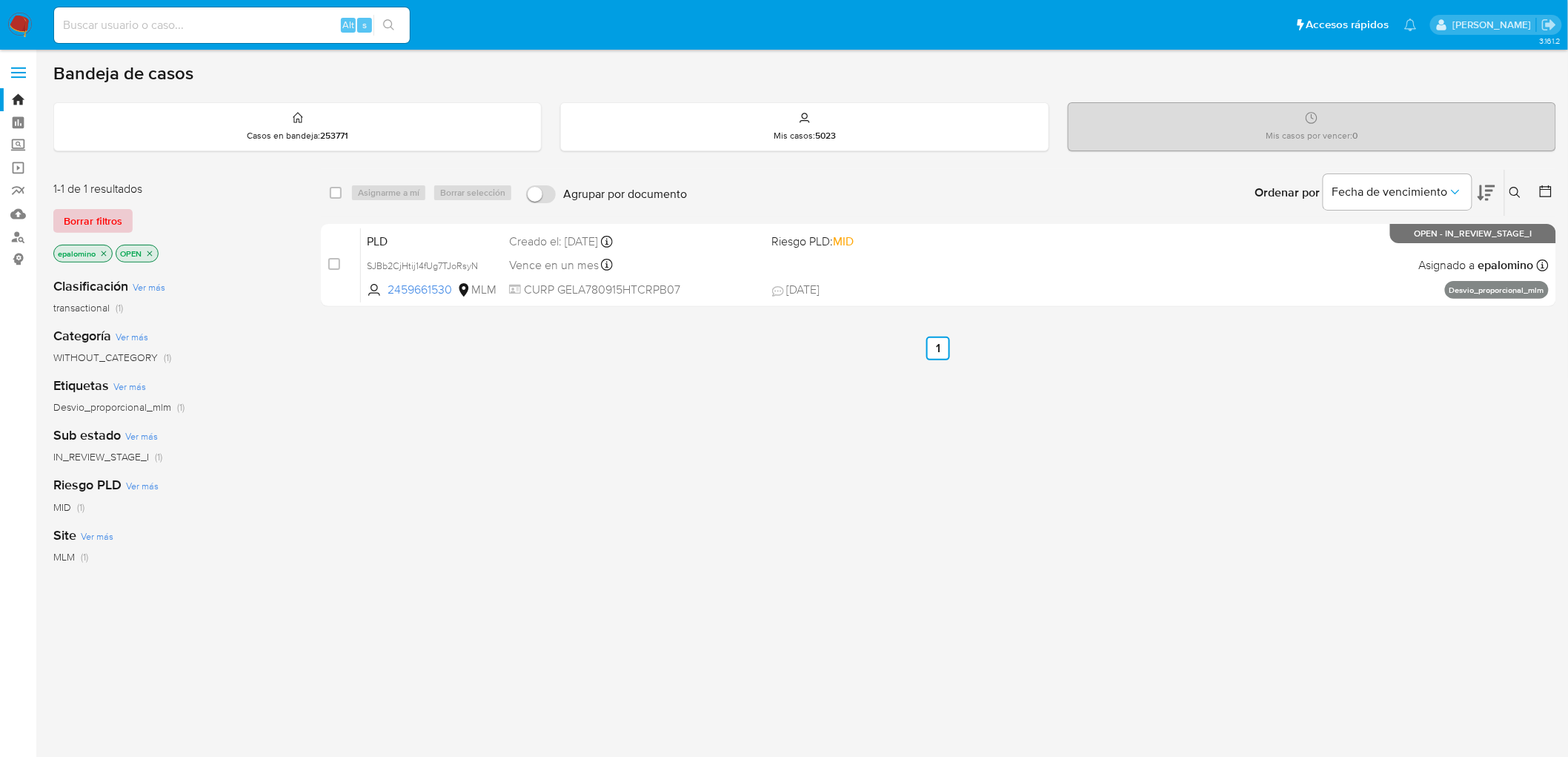
click at [74, 225] on span "Borrar filtros" at bounding box center [93, 220] width 58 height 20
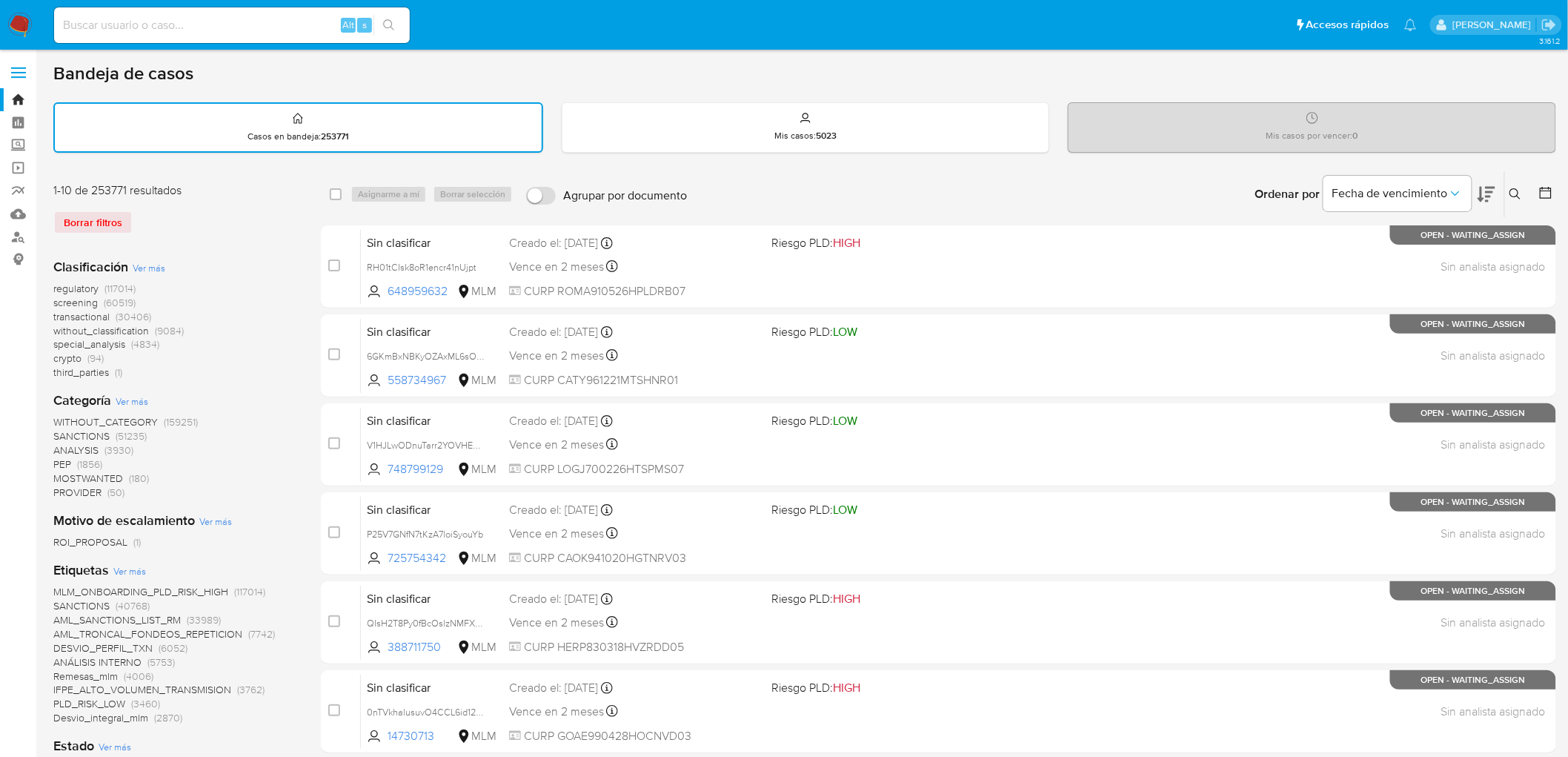
click at [14, 23] on img at bounding box center [20, 25] width 25 height 25
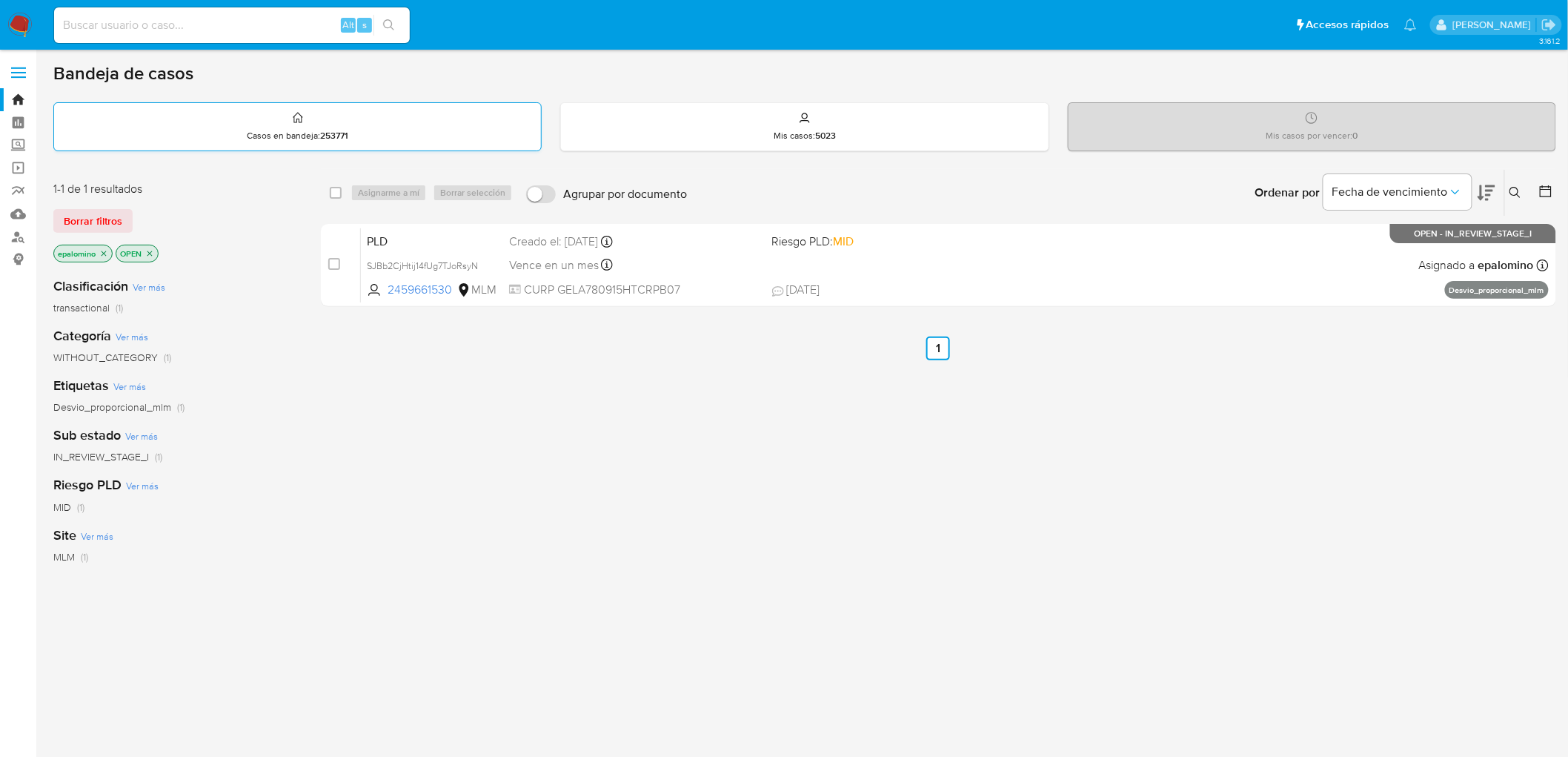
drag, startPoint x: 77, startPoint y: 218, endPoint x: 135, endPoint y: 147, distance: 91.7
click at [77, 218] on span "Borrar filtros" at bounding box center [93, 220] width 58 height 20
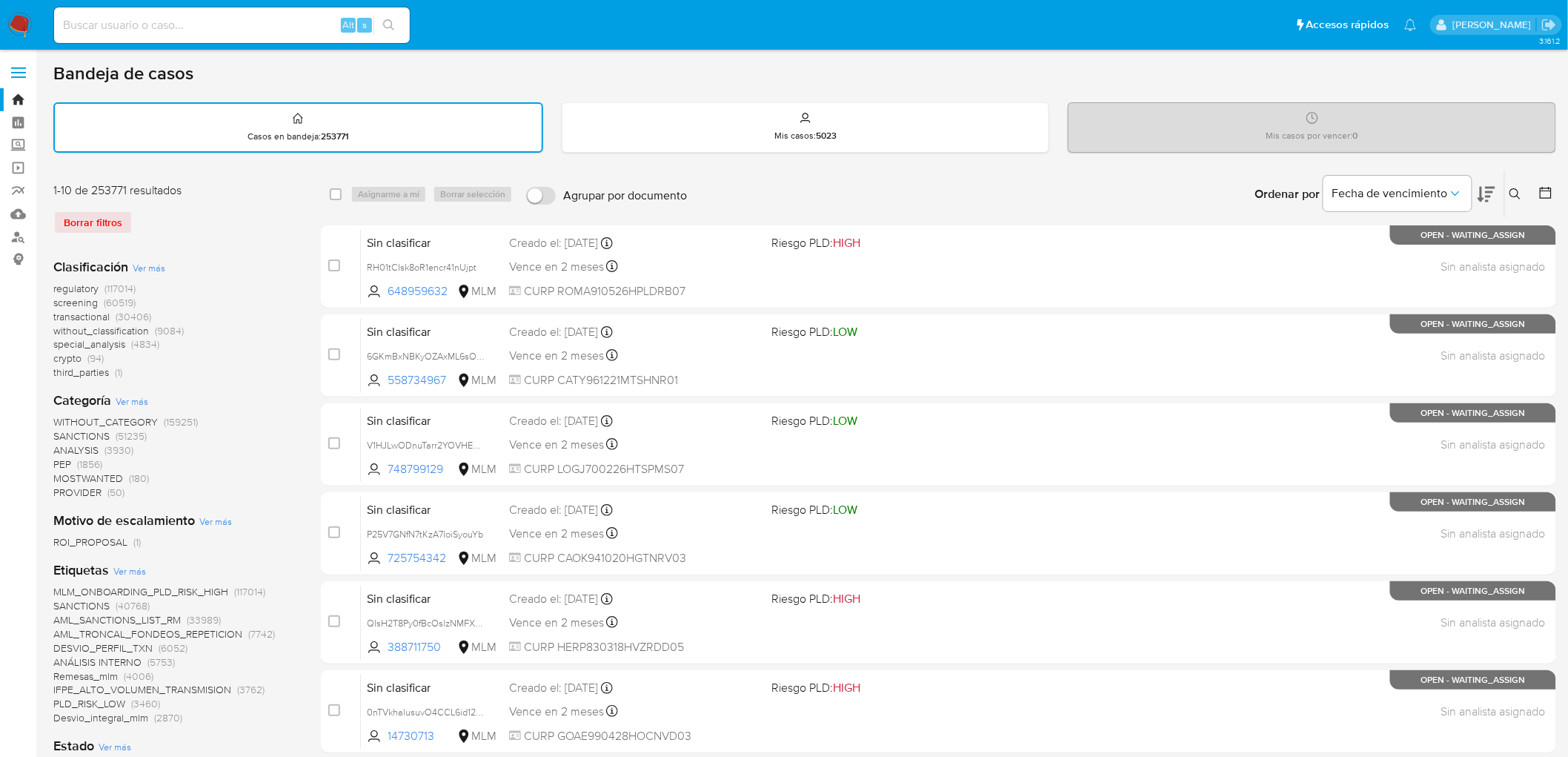
click at [20, 19] on img at bounding box center [20, 25] width 25 height 25
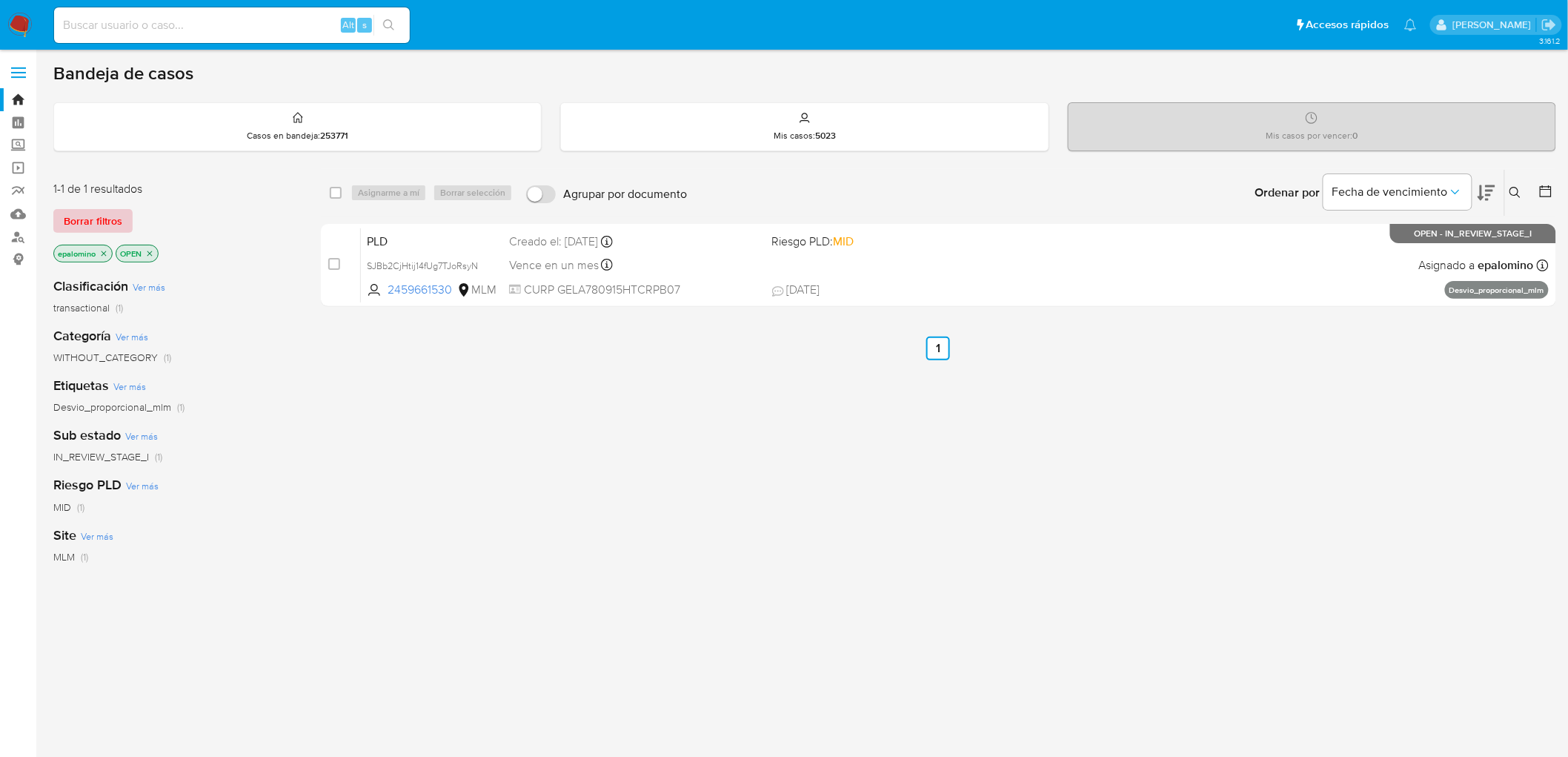
click at [100, 224] on span "Borrar filtros" at bounding box center [93, 220] width 58 height 20
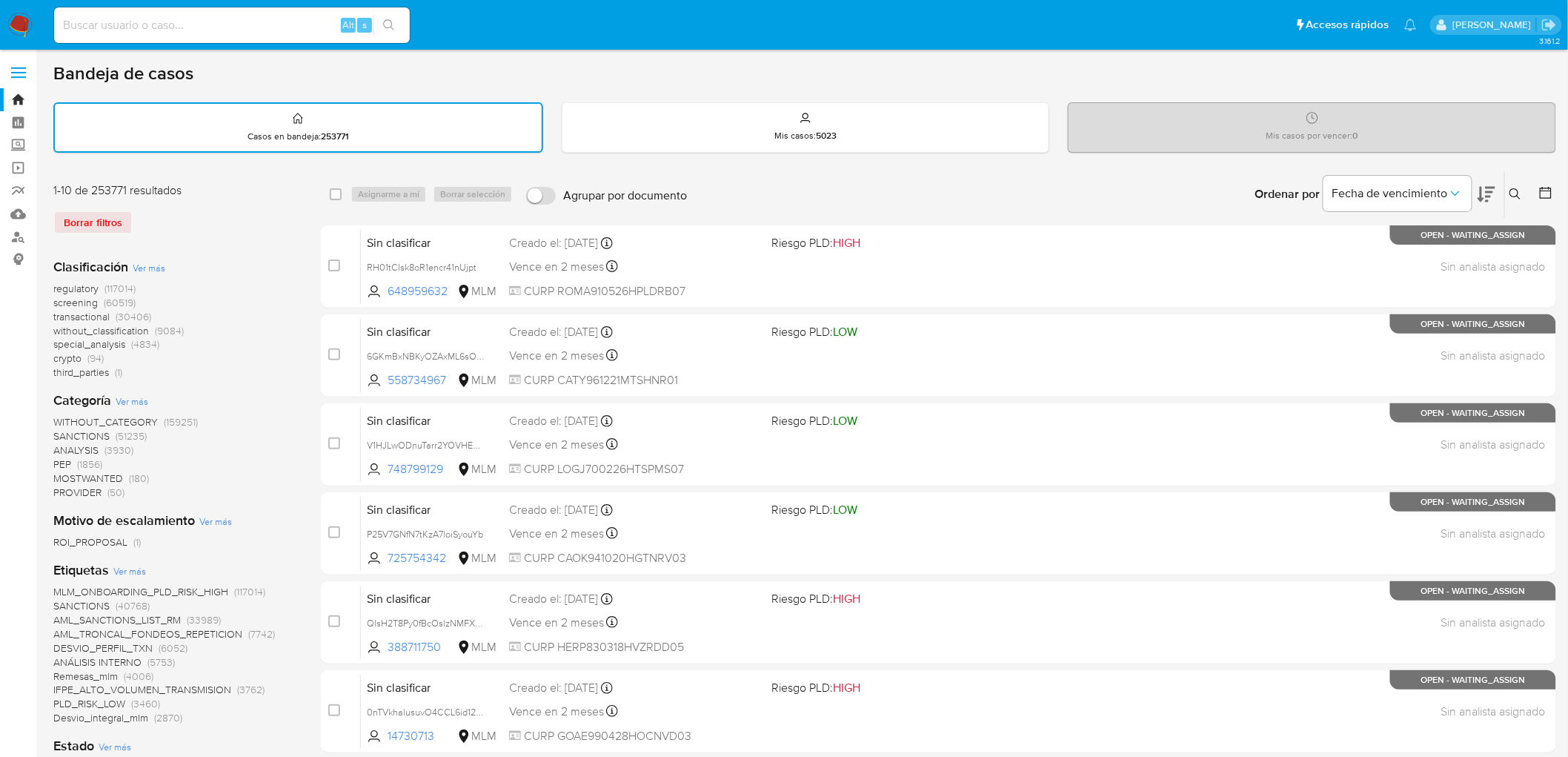
click at [14, 16] on img at bounding box center [20, 25] width 25 height 25
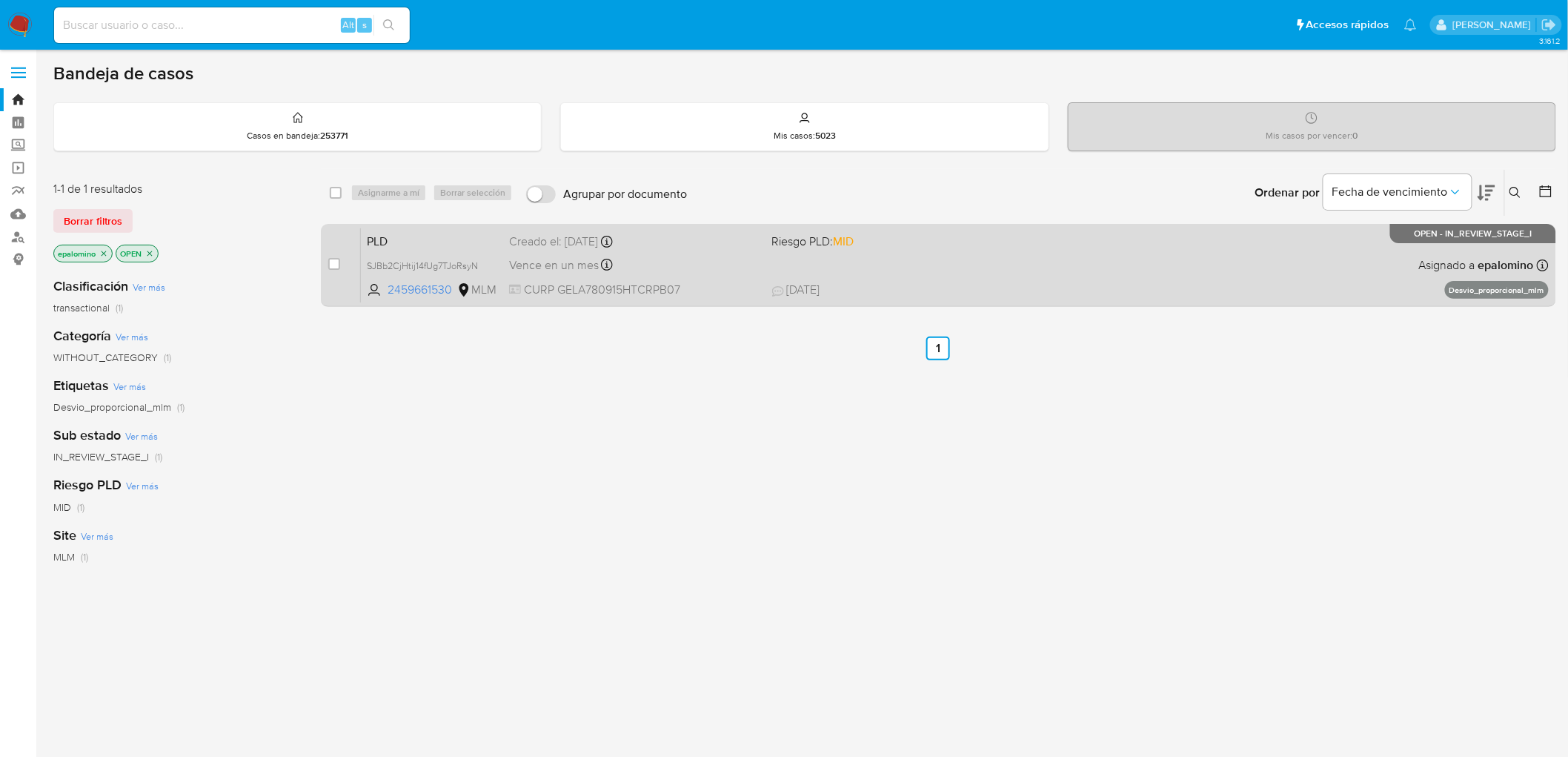
click at [381, 241] on span "PLD" at bounding box center [432, 241] width 130 height 19
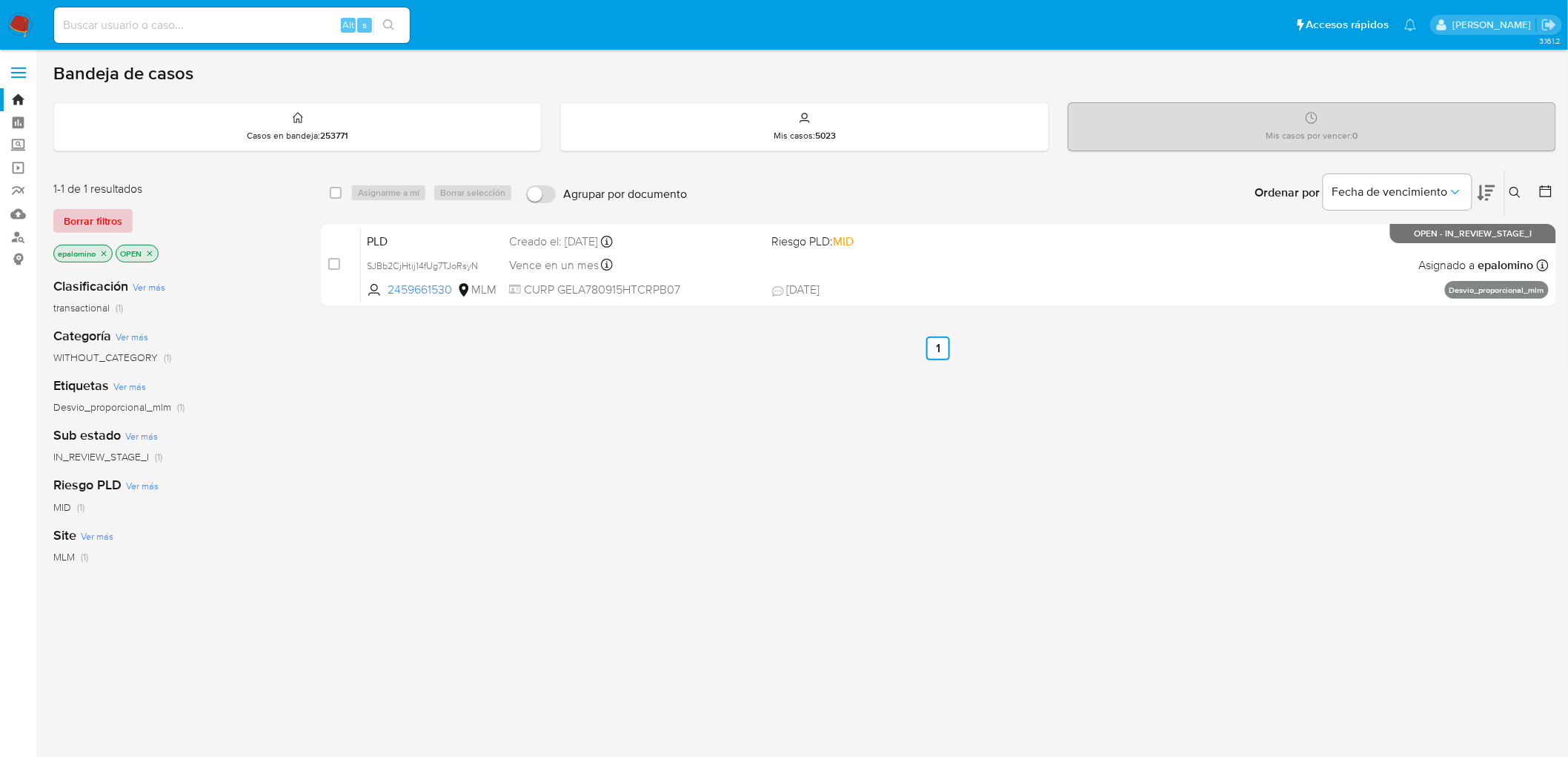
click at [82, 215] on span "Borrar filtros" at bounding box center [93, 220] width 58 height 20
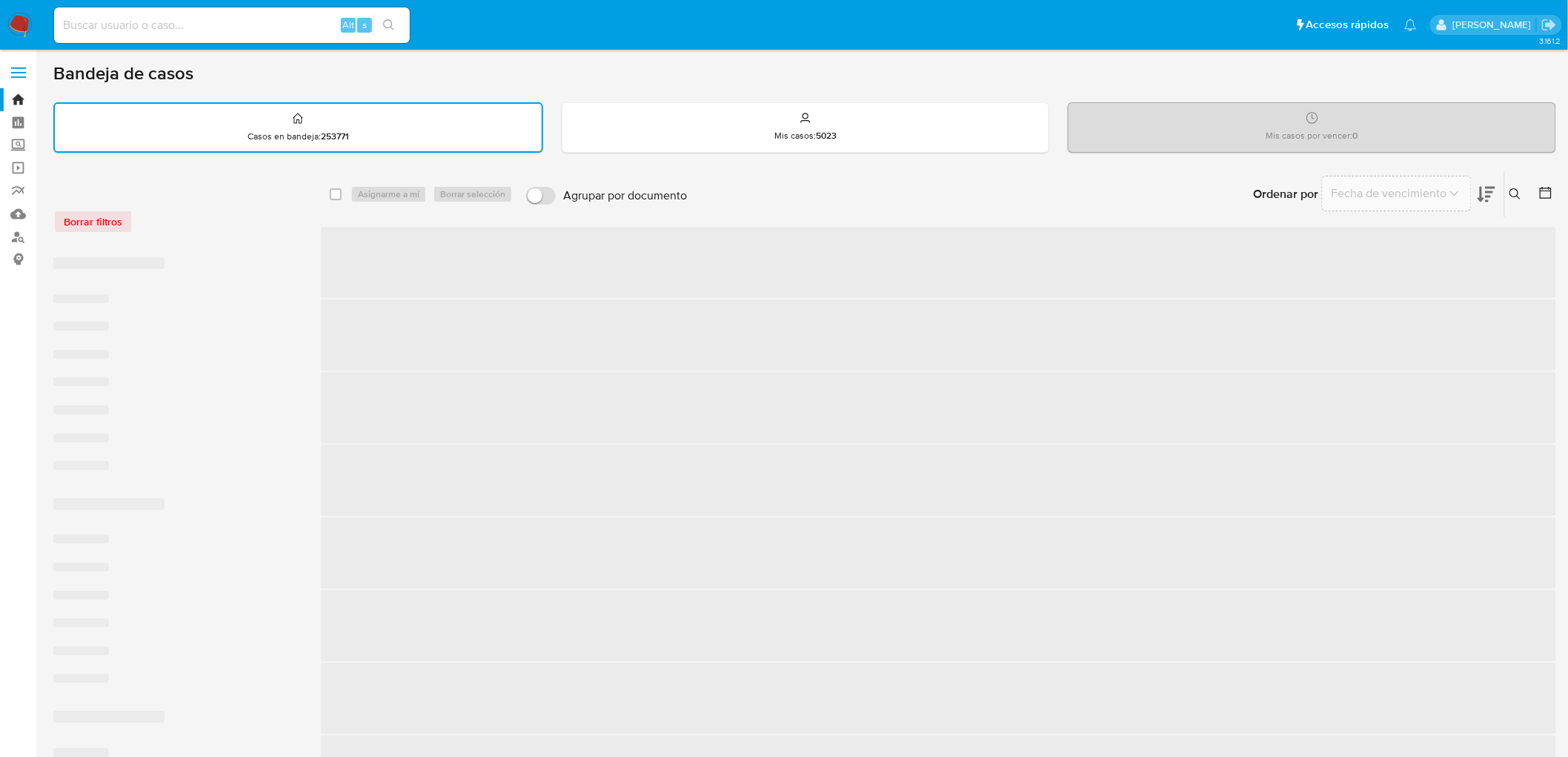
click at [174, 214] on div "Borrar filtros" at bounding box center [172, 221] width 237 height 23
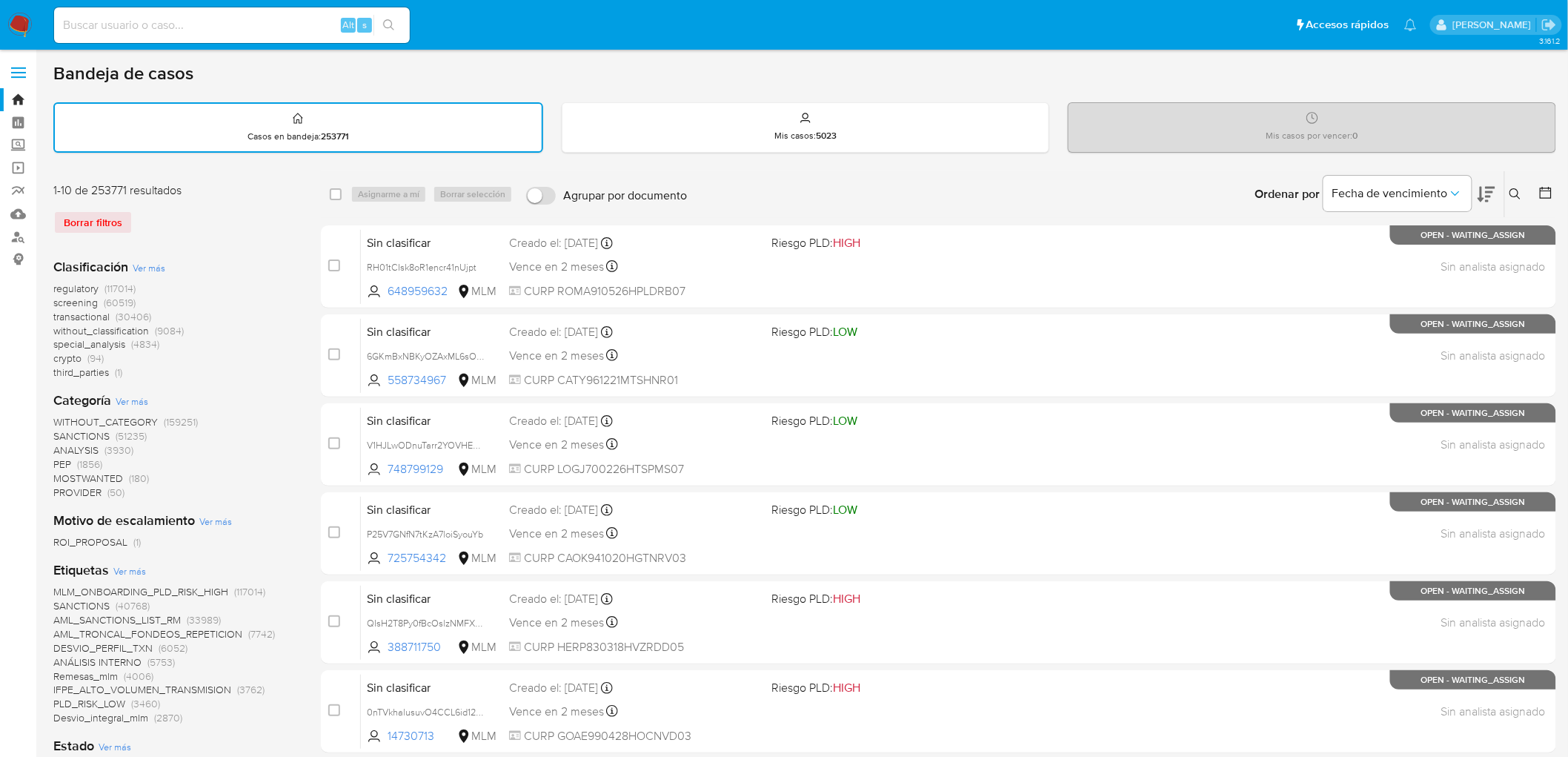
click at [16, 24] on img at bounding box center [20, 25] width 25 height 25
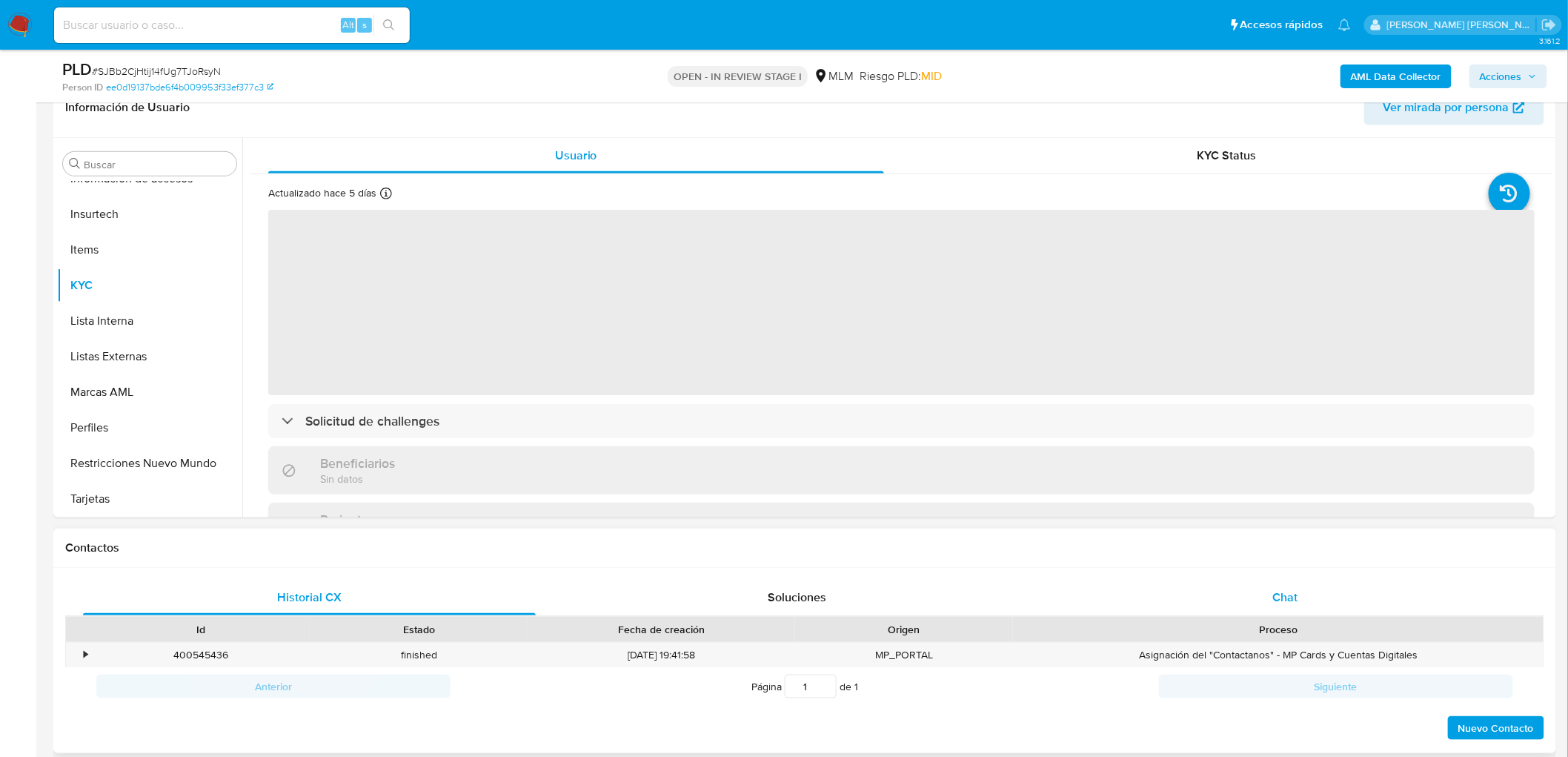
click at [1301, 588] on div "Chat" at bounding box center [1286, 597] width 453 height 36
select select "10"
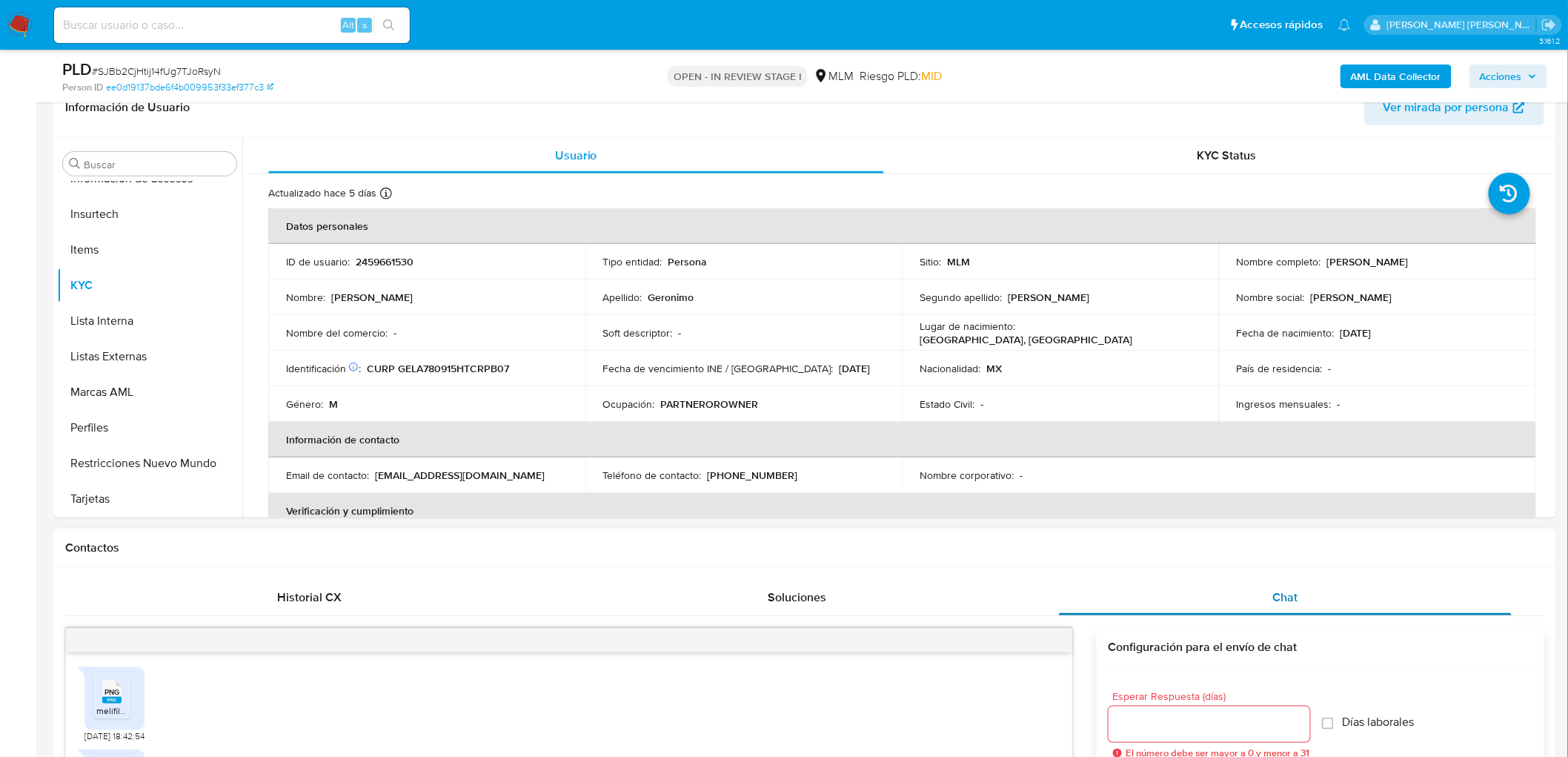
scroll to position [519, 0]
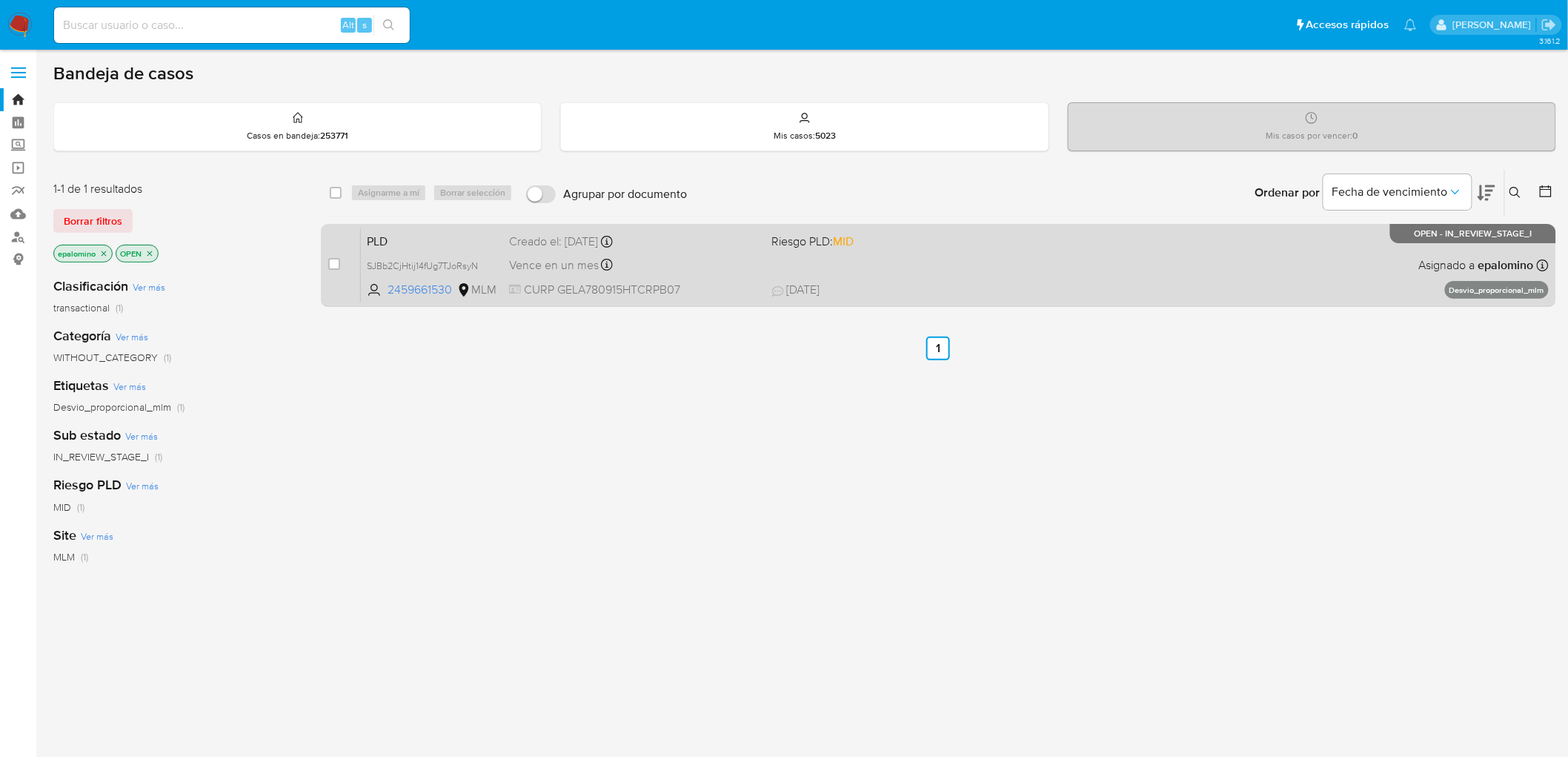
drag, startPoint x: 119, startPoint y: 218, endPoint x: 403, endPoint y: 253, distance: 286.1
click at [403, 253] on div "1-1 de 1 resultados Borrar filtros epalomino OPEN Clasificación Ver más transac…" at bounding box center [804, 505] width 1503 height 672
click at [408, 242] on span "PLD" at bounding box center [432, 241] width 130 height 19
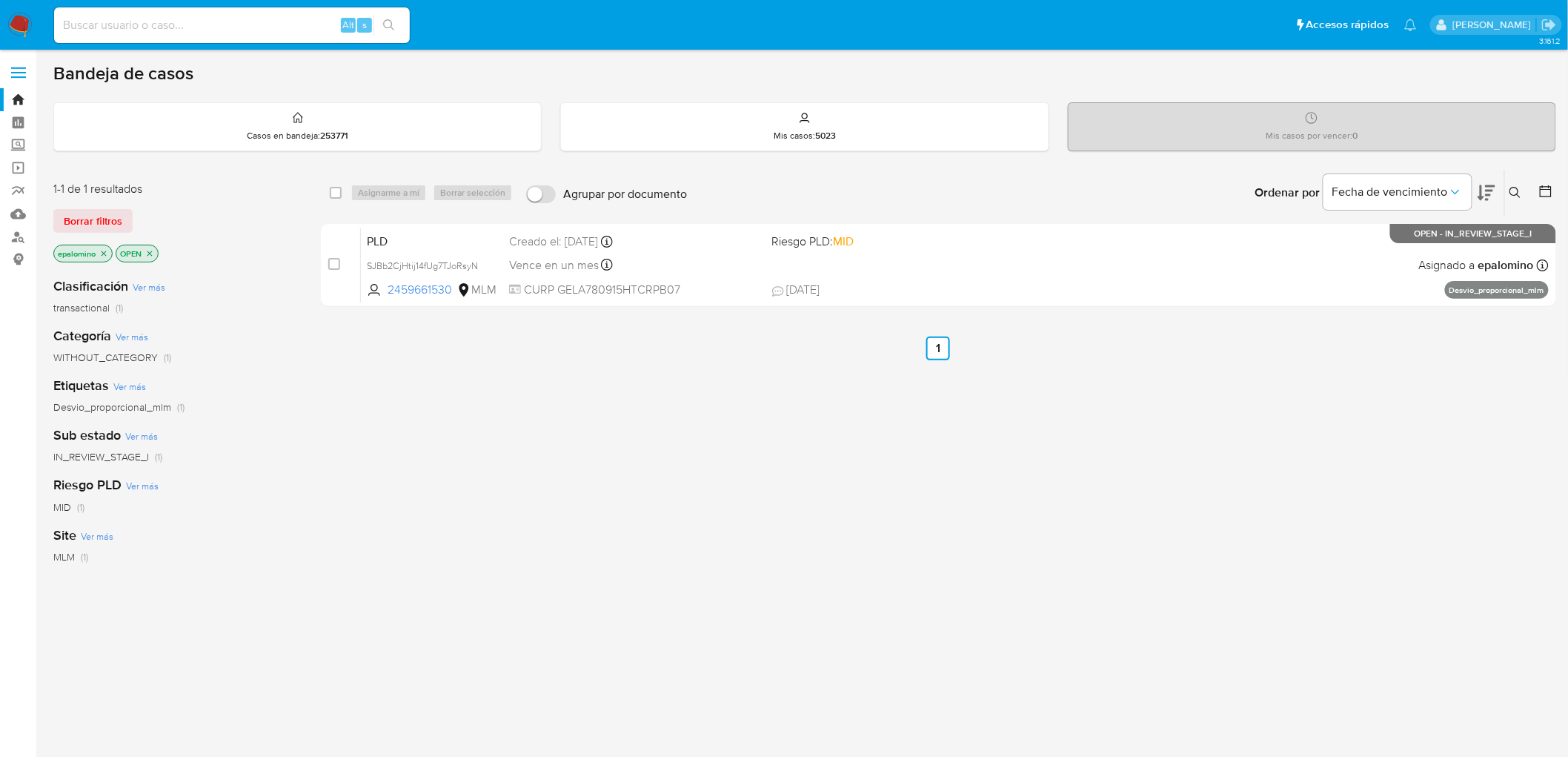
click at [99, 212] on span "Borrar filtros" at bounding box center [93, 220] width 58 height 20
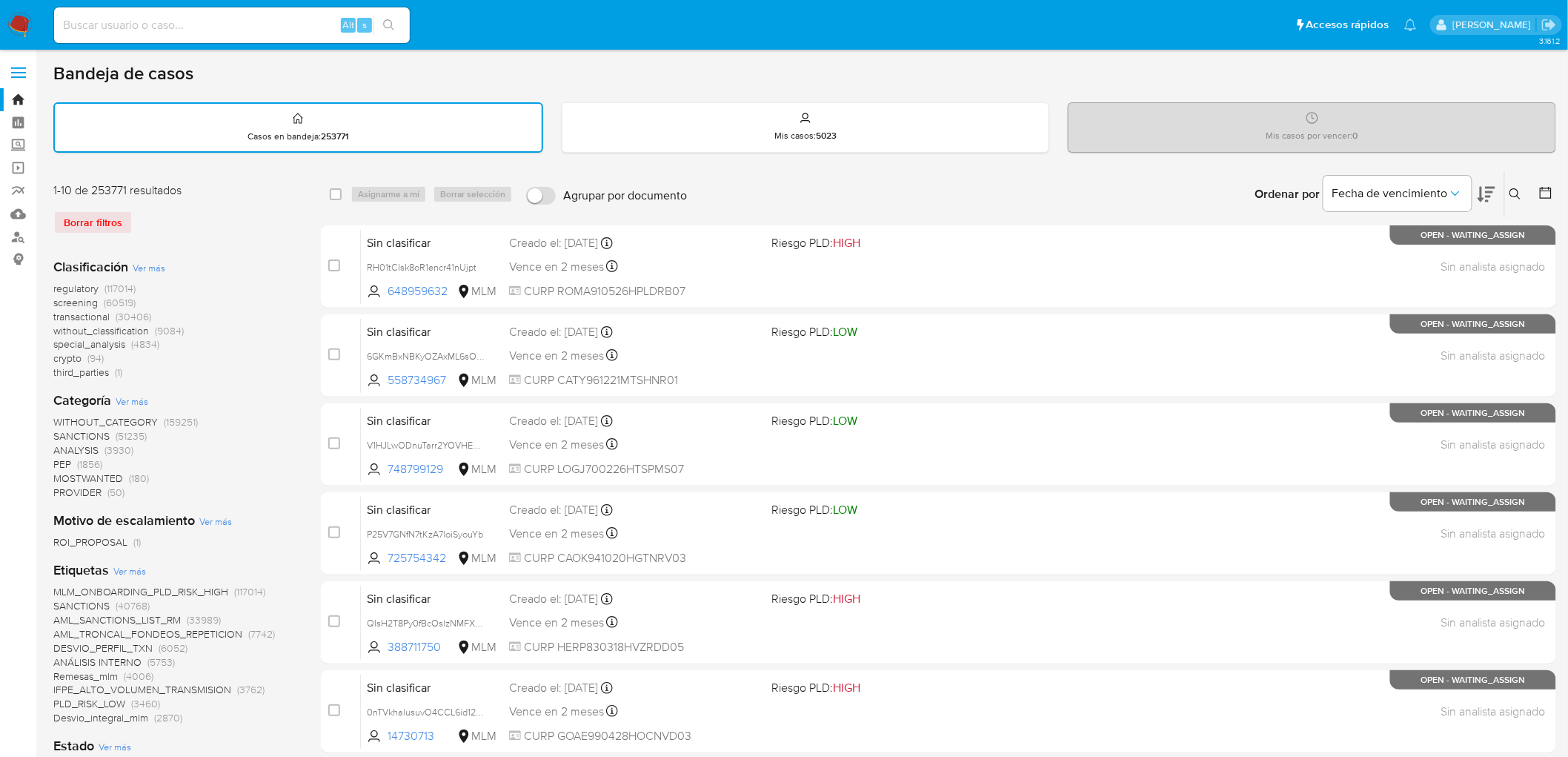
click at [1516, 188] on icon at bounding box center [1516, 194] width 12 height 12
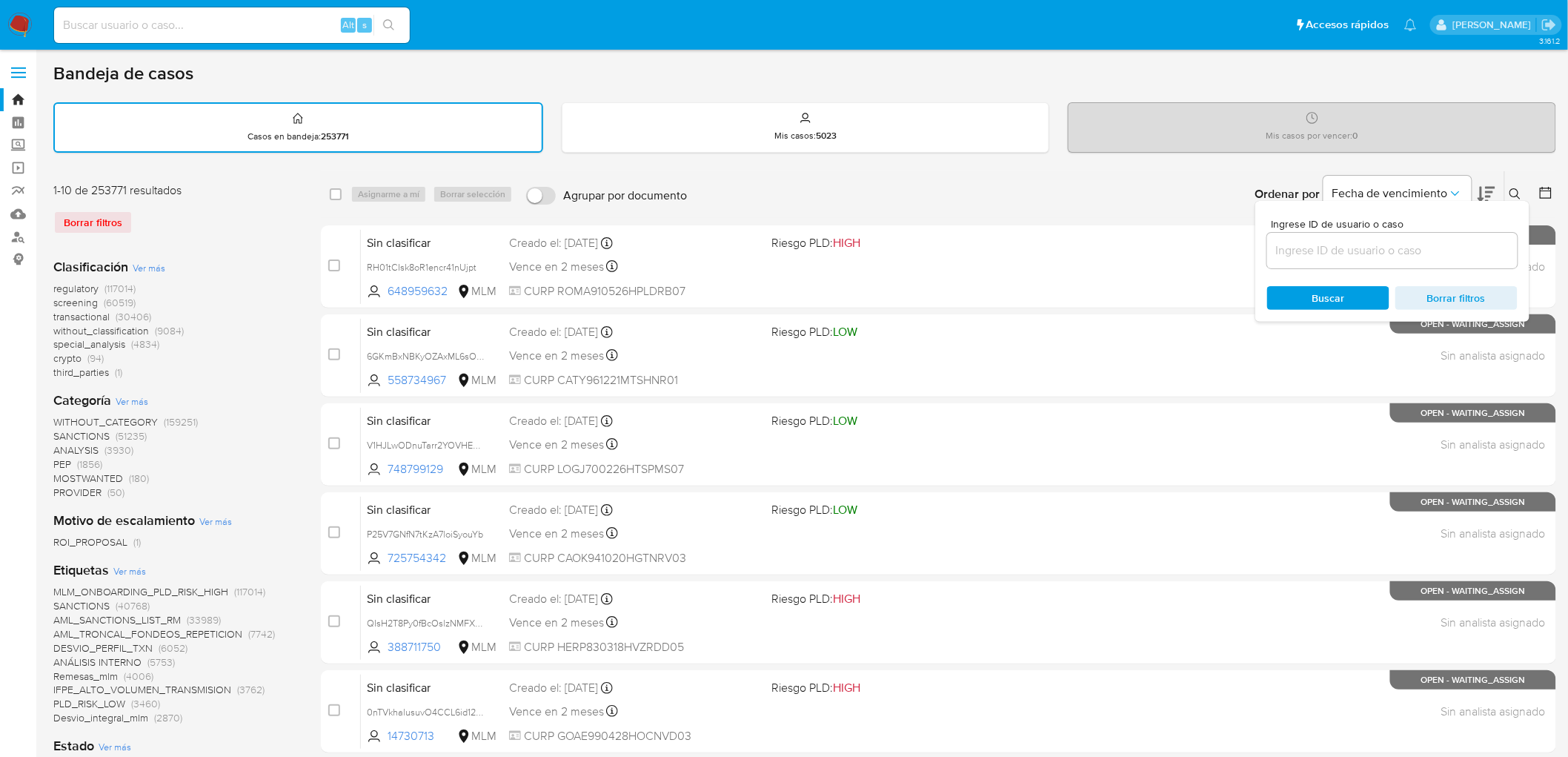
click at [1388, 233] on div at bounding box center [1392, 250] width 250 height 36
click at [1376, 236] on div at bounding box center [1392, 250] width 250 height 36
click at [1364, 244] on input at bounding box center [1392, 250] width 250 height 19
paste input "2459661530"
type input "2459661530"
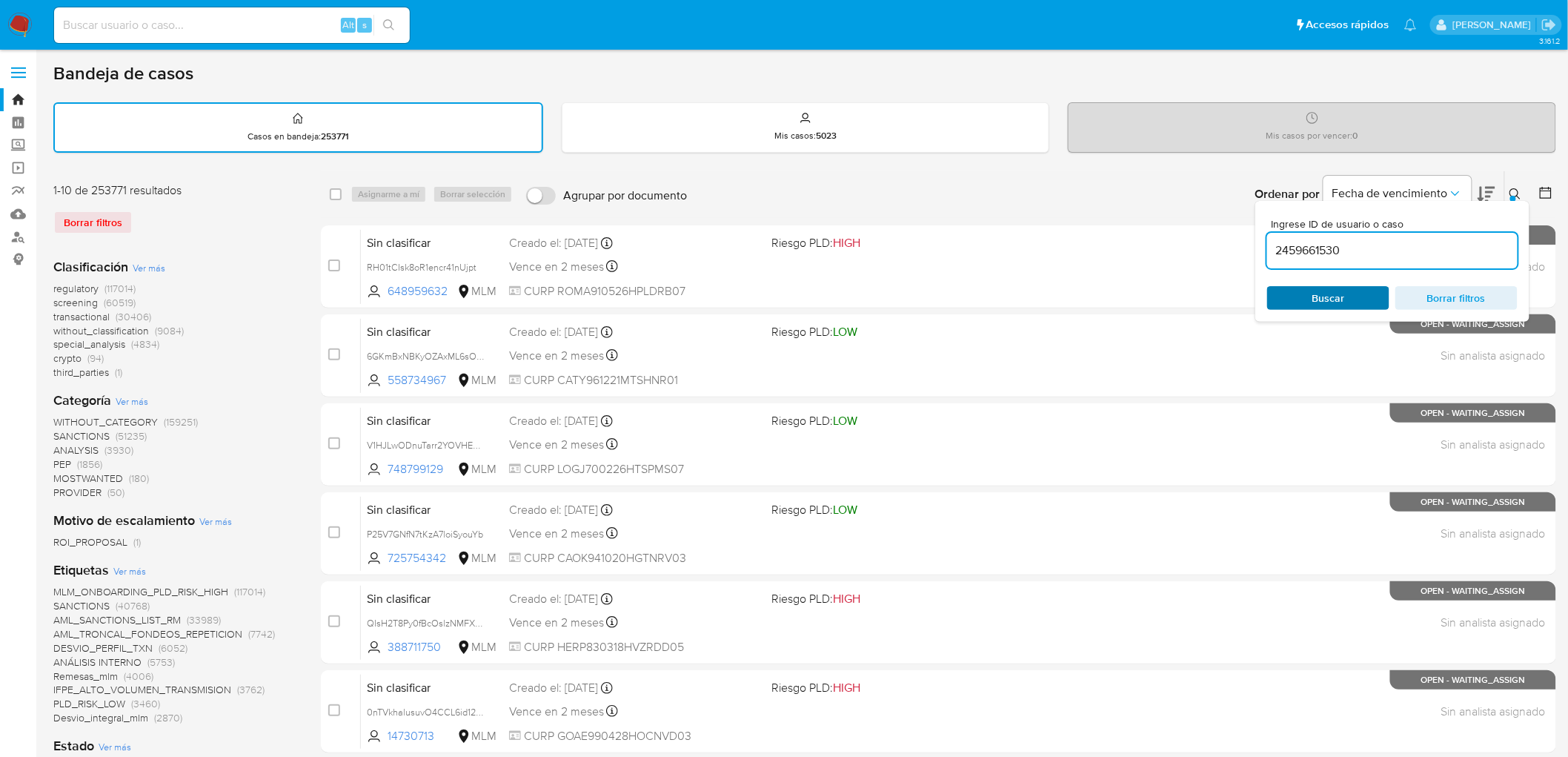
click at [1318, 294] on span "Buscar" at bounding box center [1329, 298] width 33 height 23
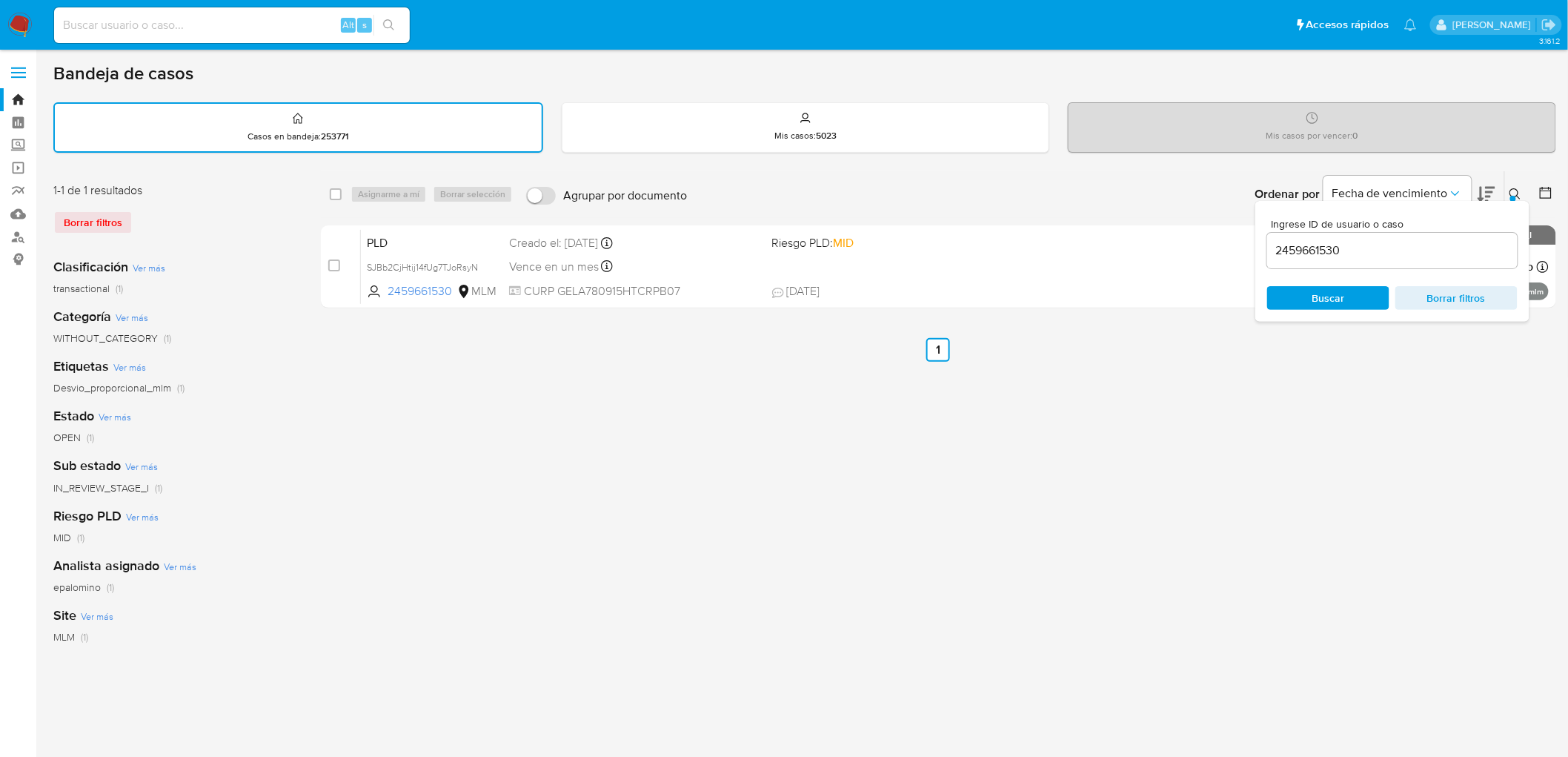
click at [1513, 201] on div "Ingrese ID de usuario o caso 2459661530 Buscar Borrar filtros" at bounding box center [1392, 261] width 275 height 121
click at [1512, 190] on icon at bounding box center [1516, 194] width 12 height 12
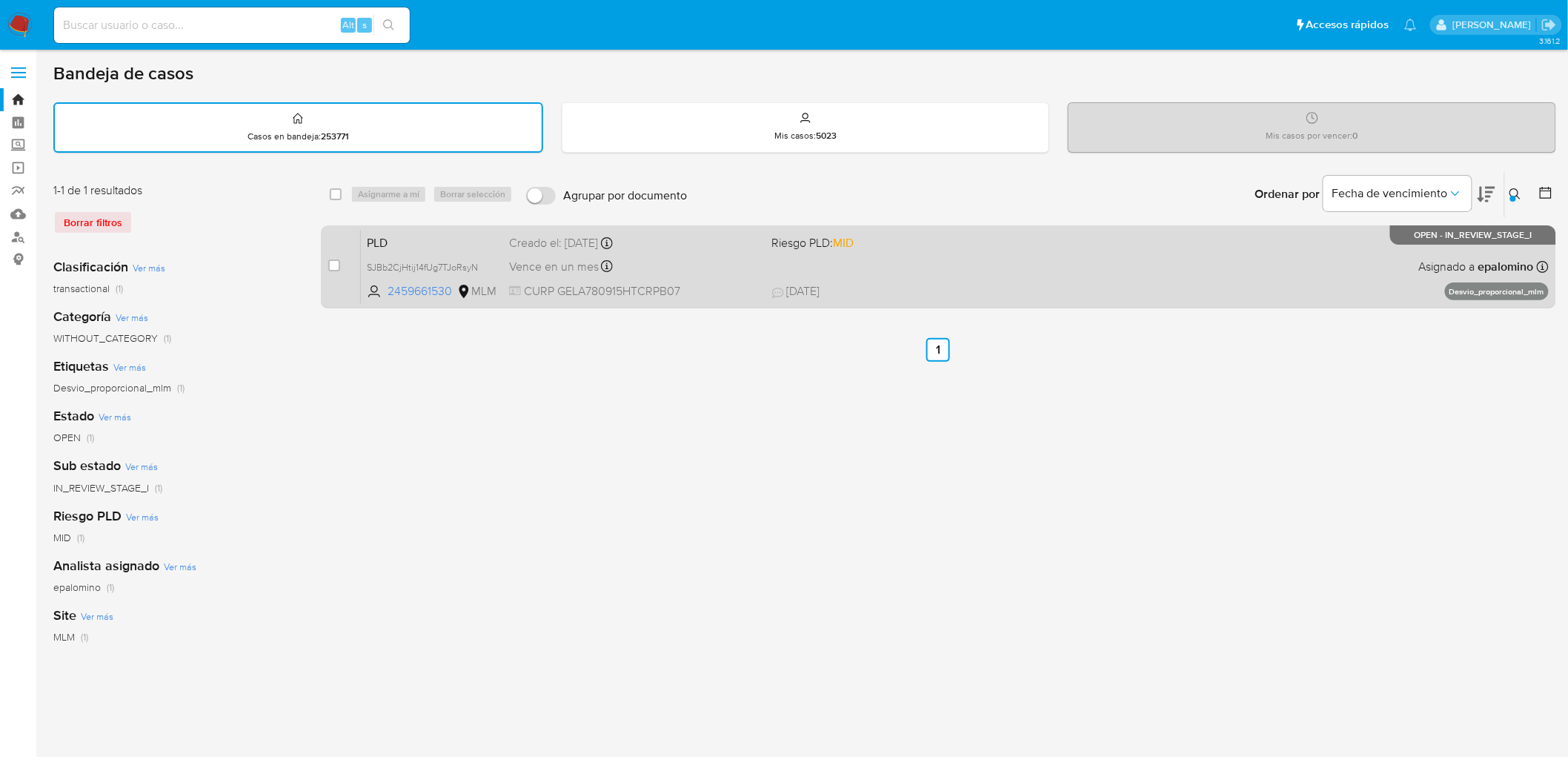
click at [389, 239] on span "PLD" at bounding box center [432, 242] width 130 height 19
click at [373, 242] on span "PLD" at bounding box center [432, 242] width 130 height 19
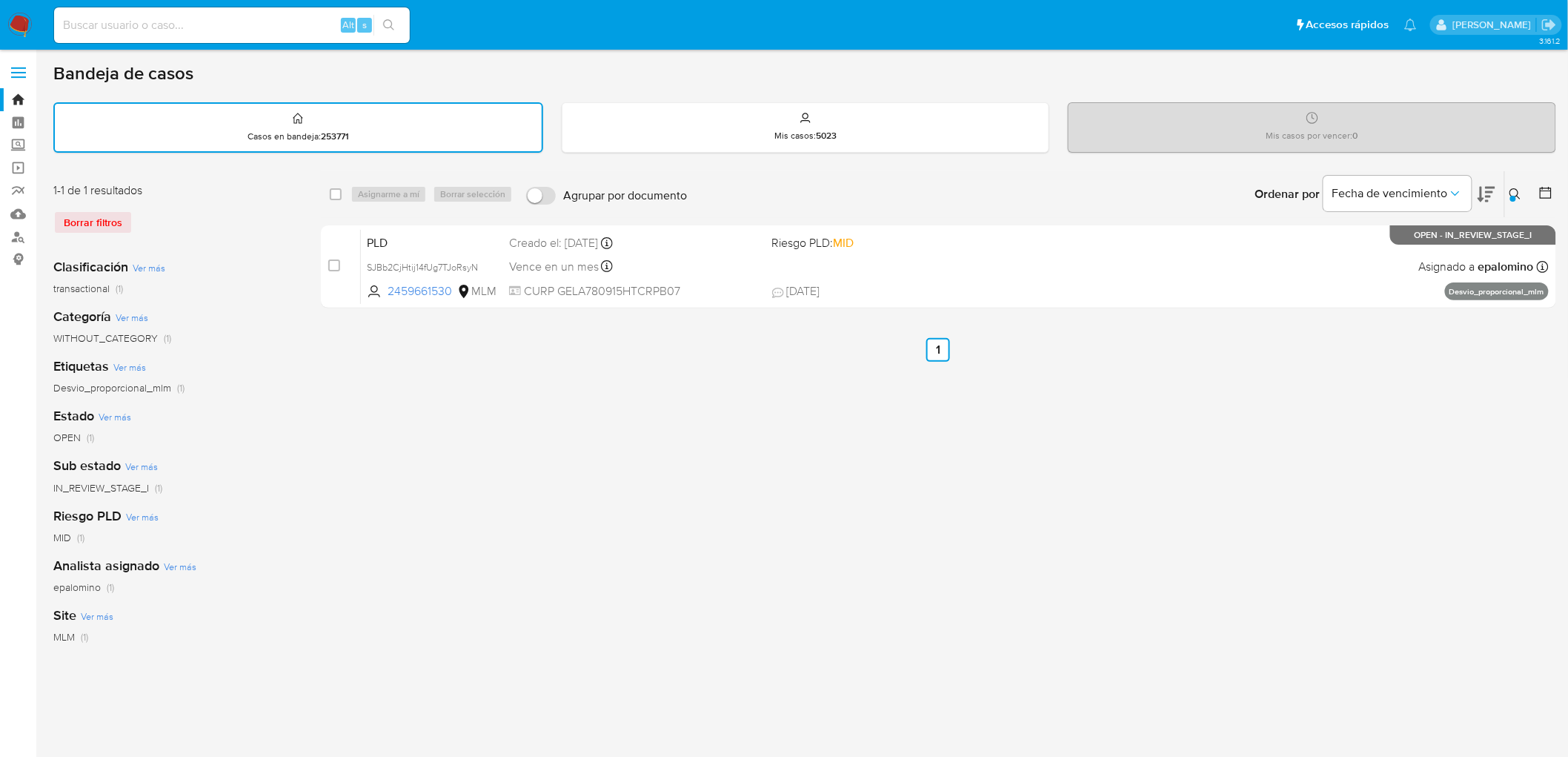
click at [20, 32] on img at bounding box center [20, 25] width 25 height 25
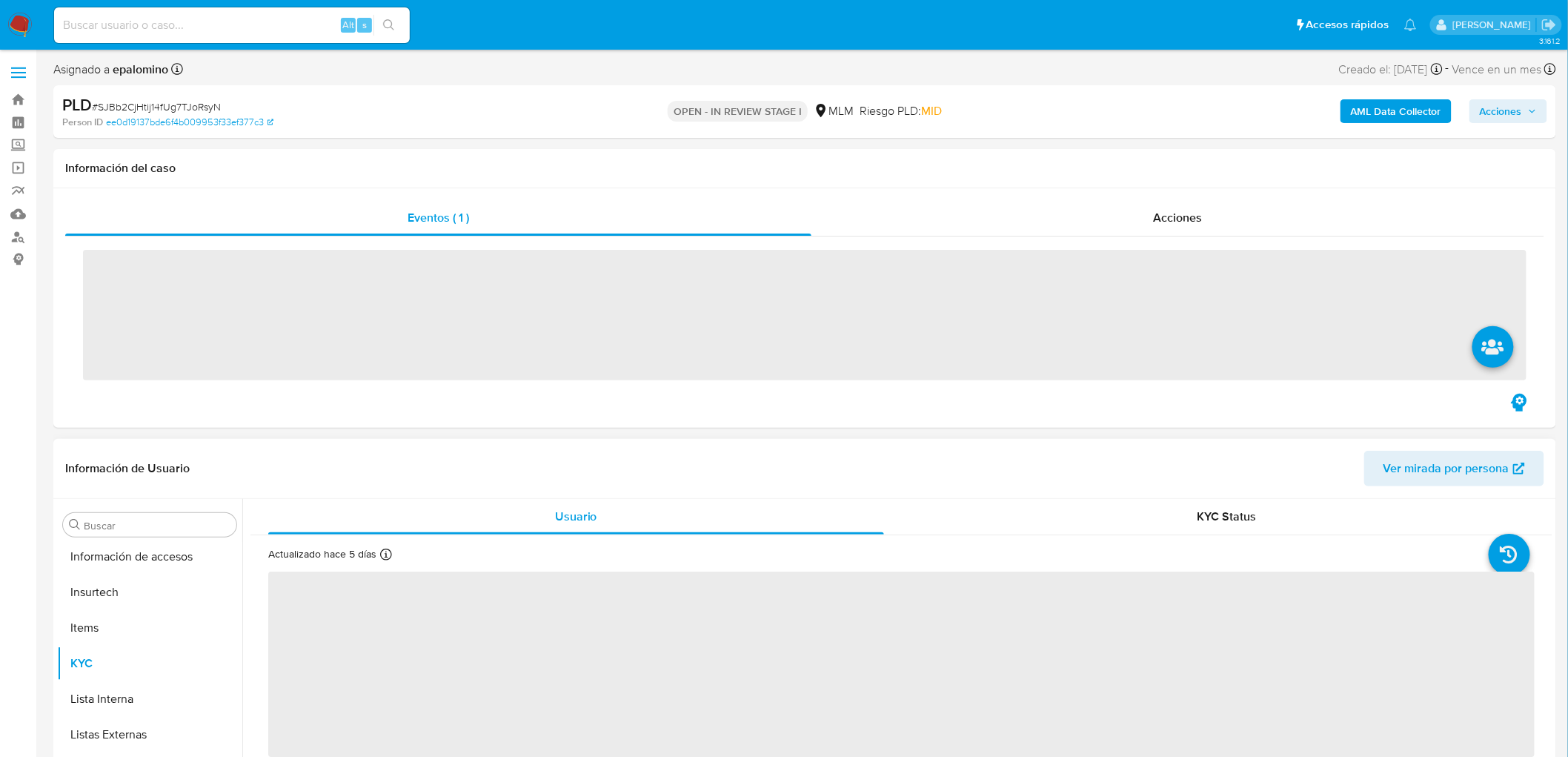
scroll to position [697, 0]
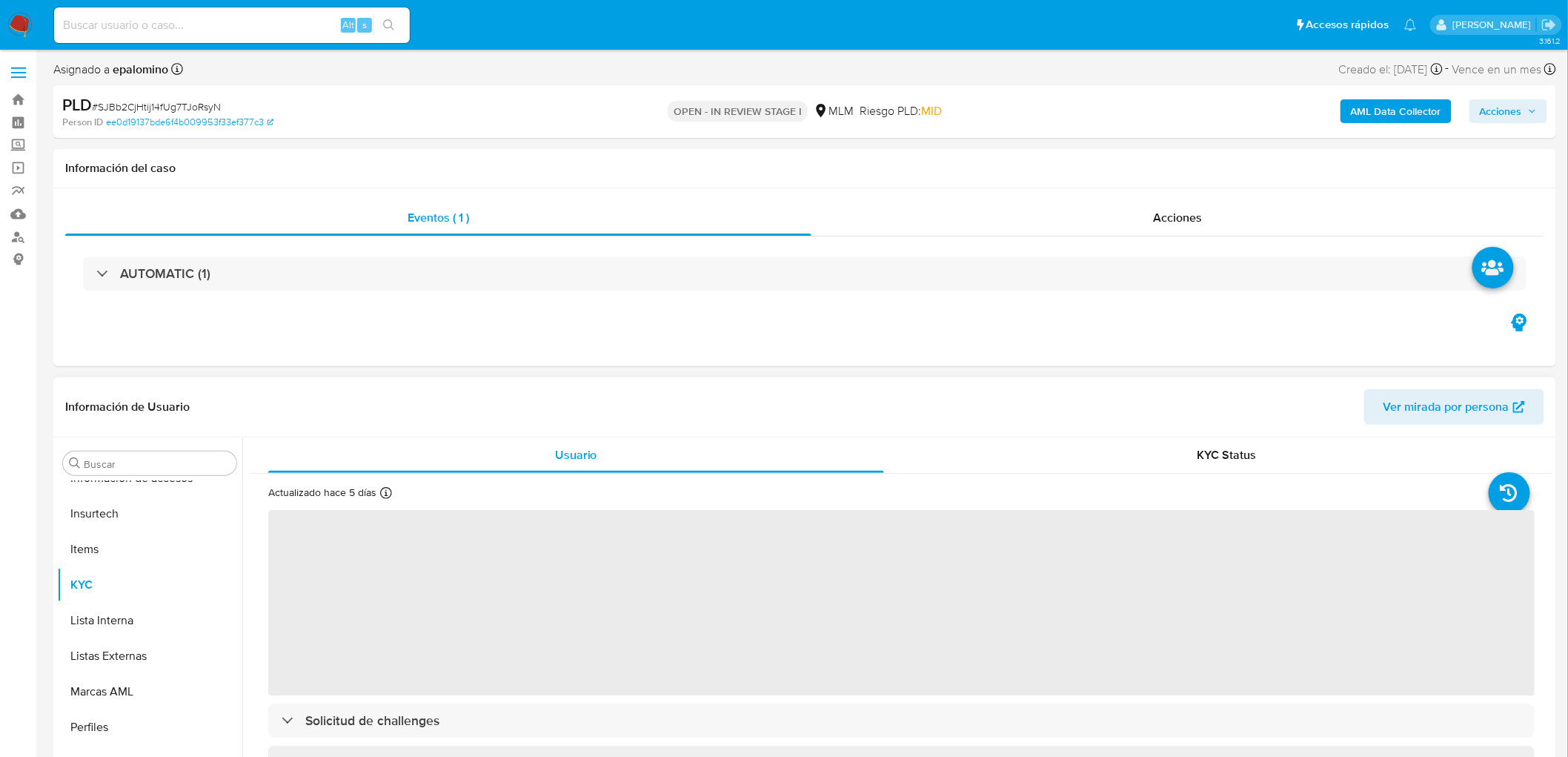
select select "10"
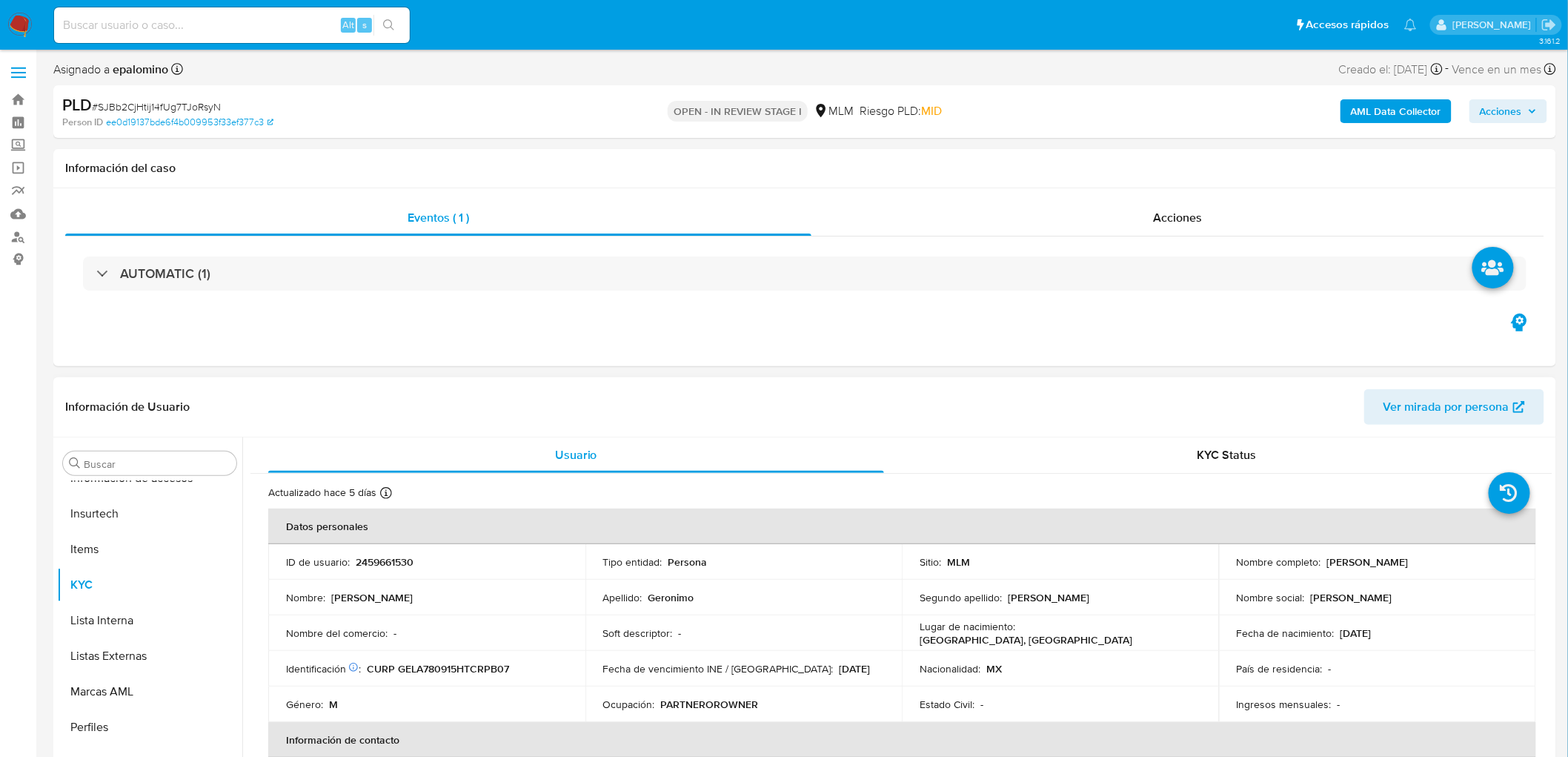
click at [417, 557] on div "ID de usuario : 2459661530" at bounding box center [427, 562] width 281 height 14
click at [402, 557] on p "2459661530" at bounding box center [385, 562] width 58 height 14
click at [402, 558] on p "2459661530" at bounding box center [385, 562] width 58 height 14
copy p "2459661530"
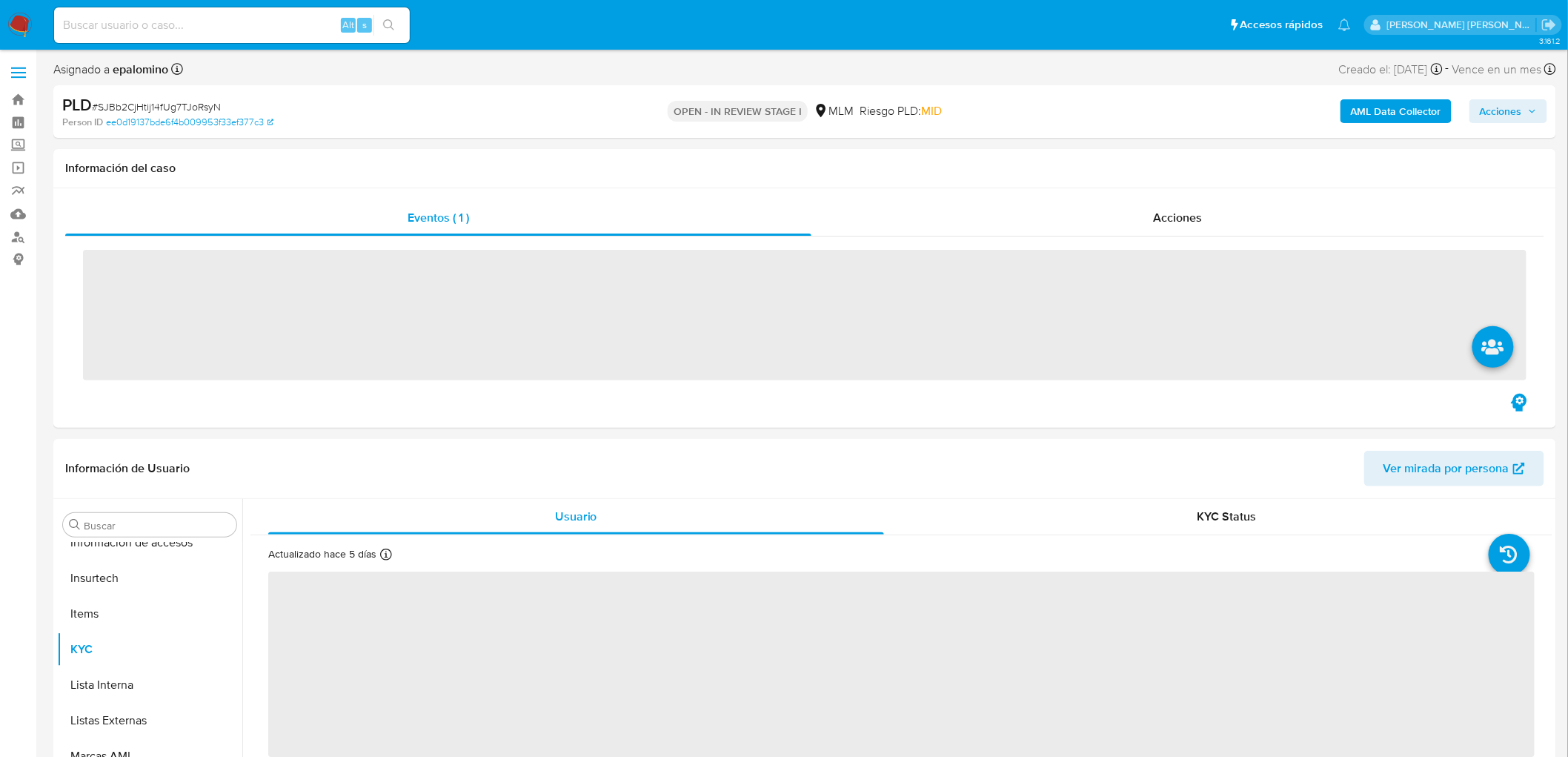
scroll to position [697, 0]
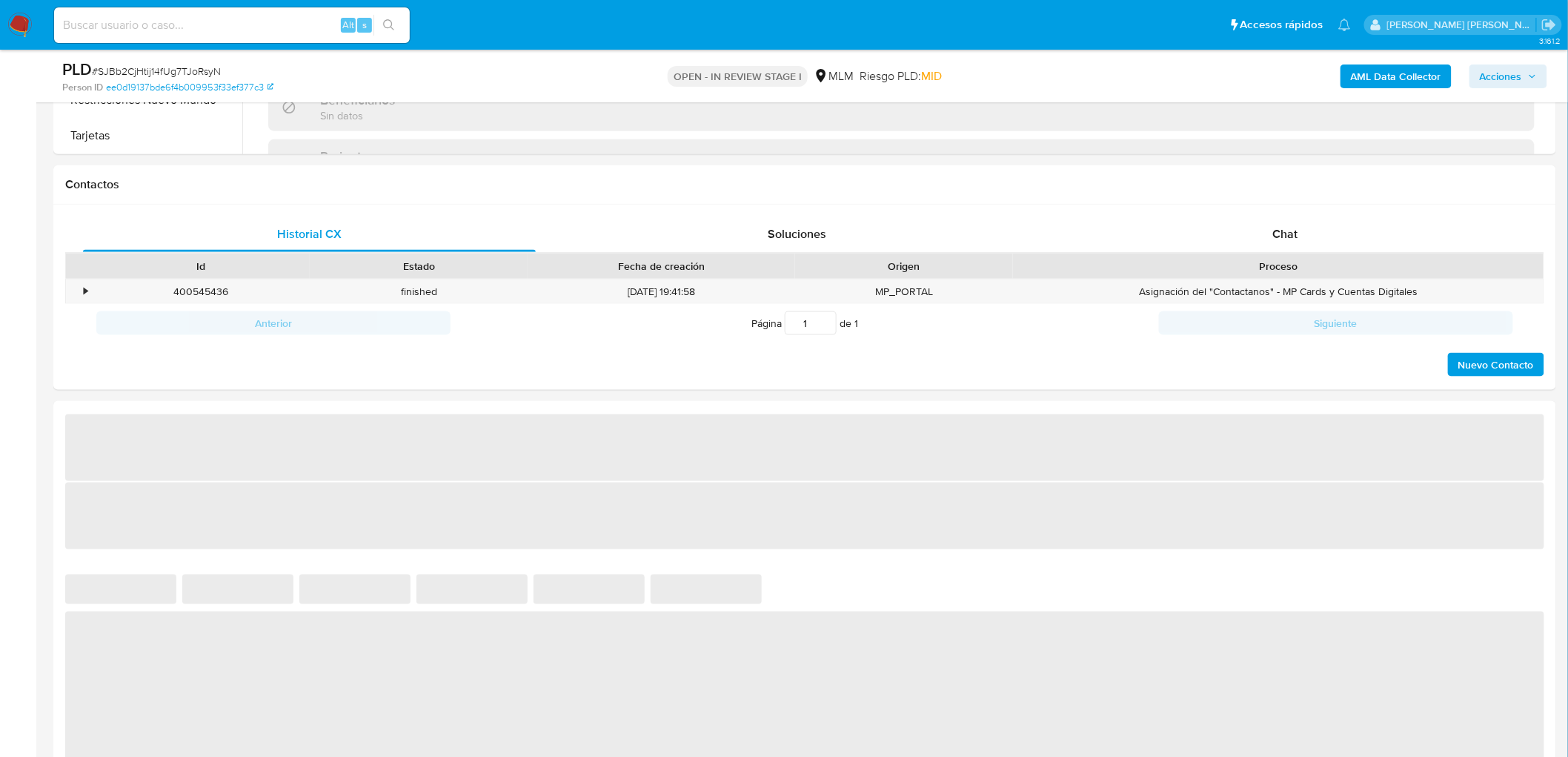
select select "10"
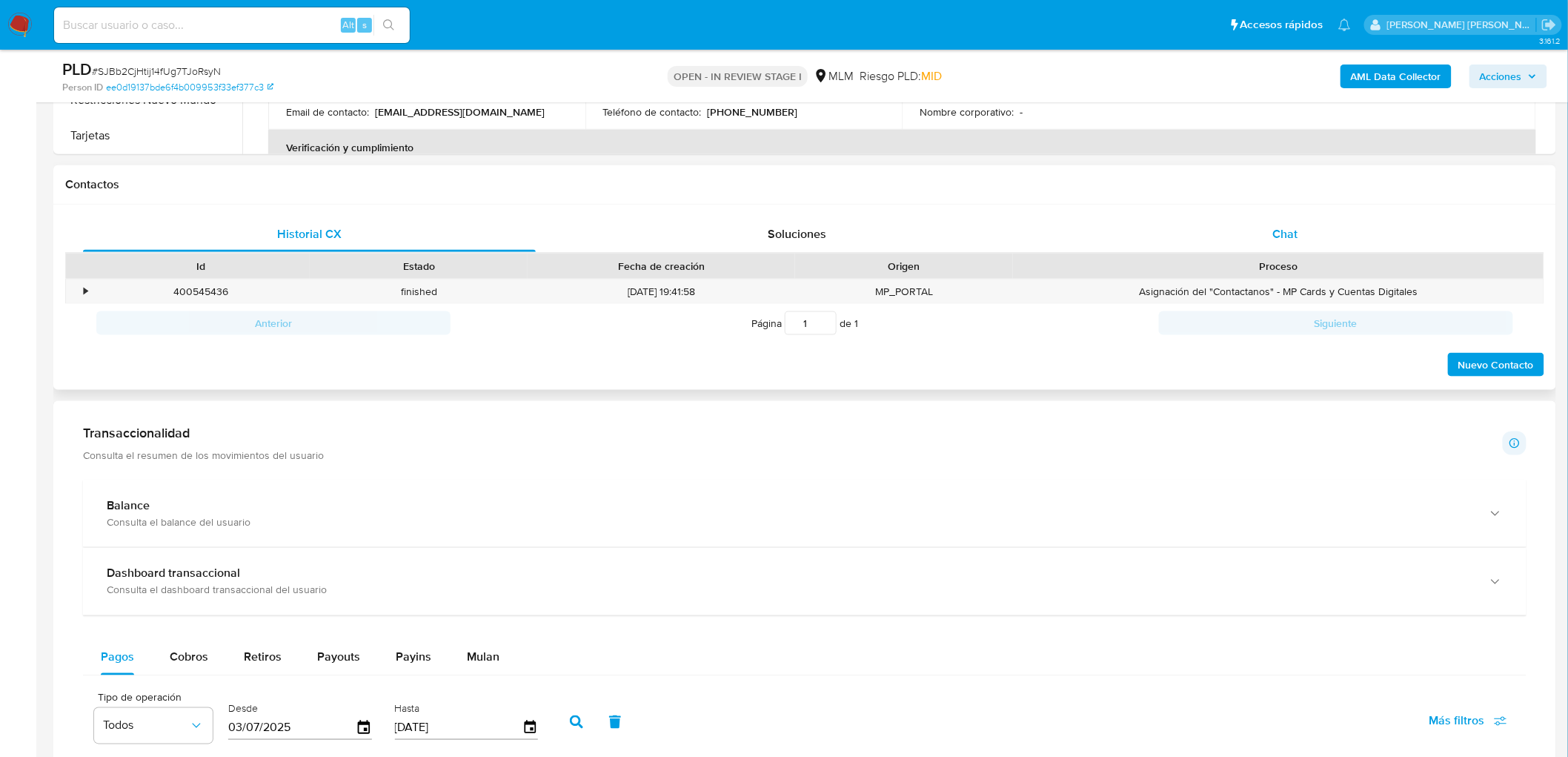
click at [1290, 247] on div "Chat" at bounding box center [1286, 234] width 453 height 36
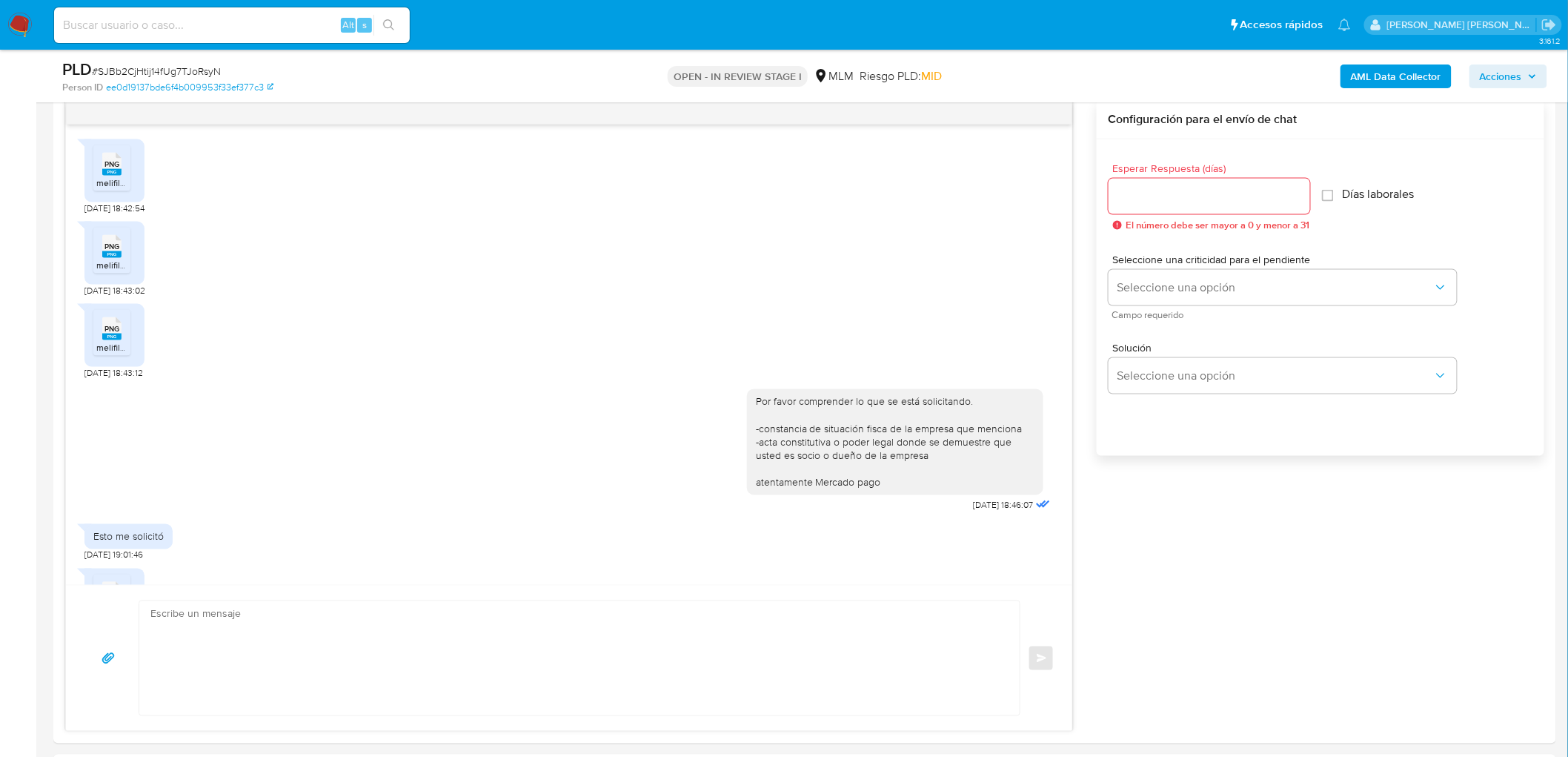
scroll to position [519, 0]
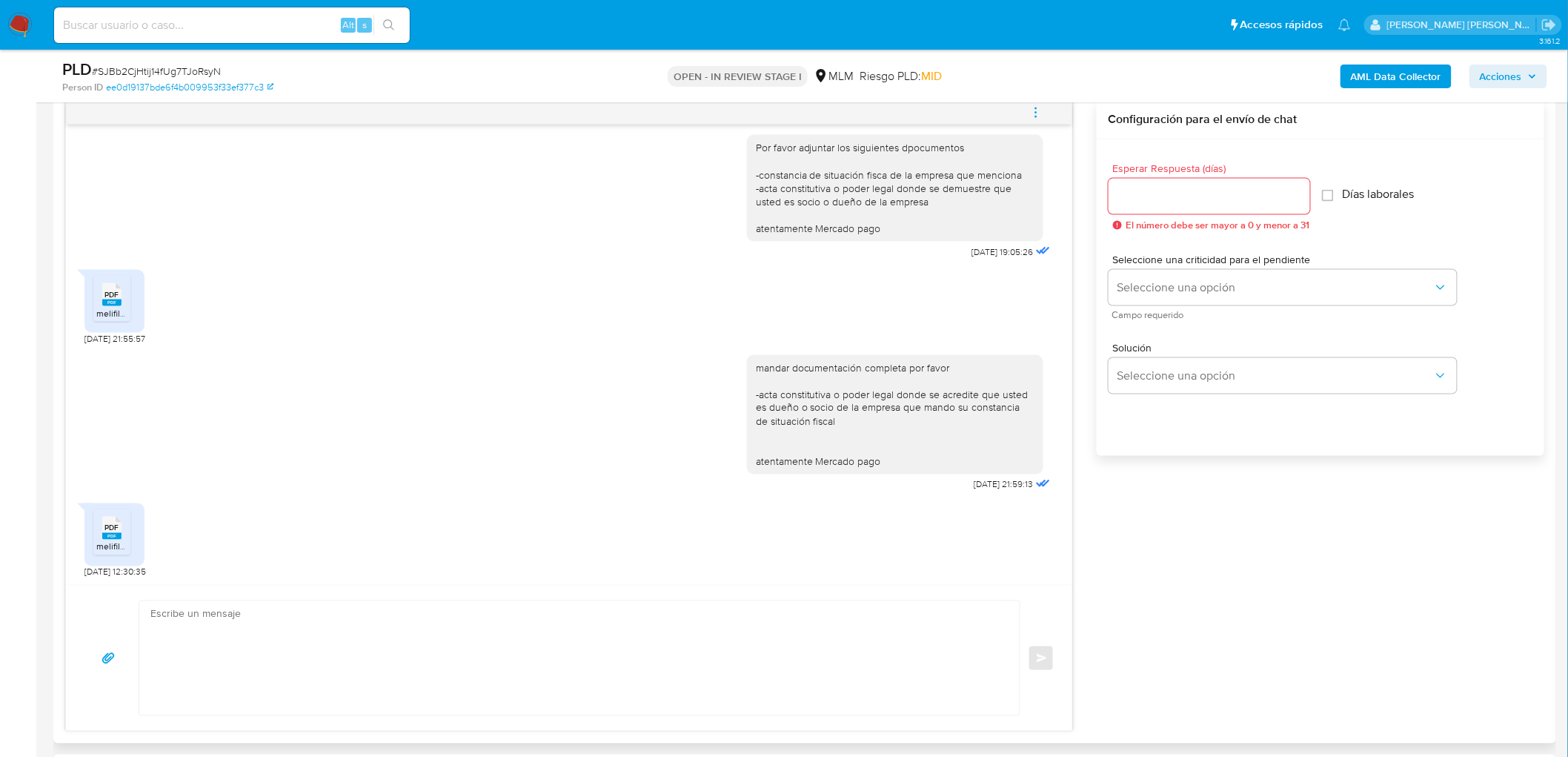
click at [105, 541] on span "melifile5608552232230696828.pdf" at bounding box center [167, 546] width 143 height 13
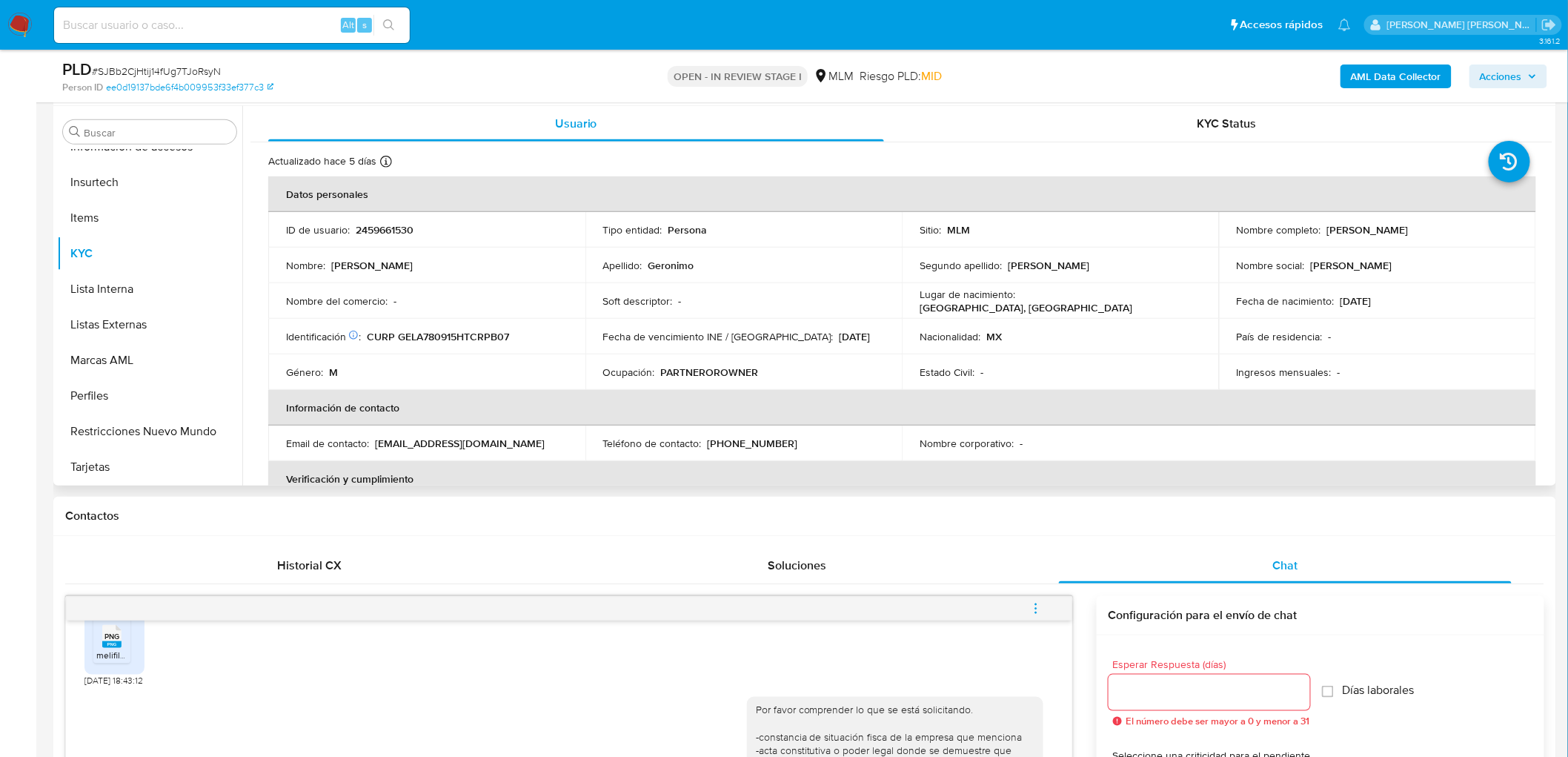
scroll to position [198, 0]
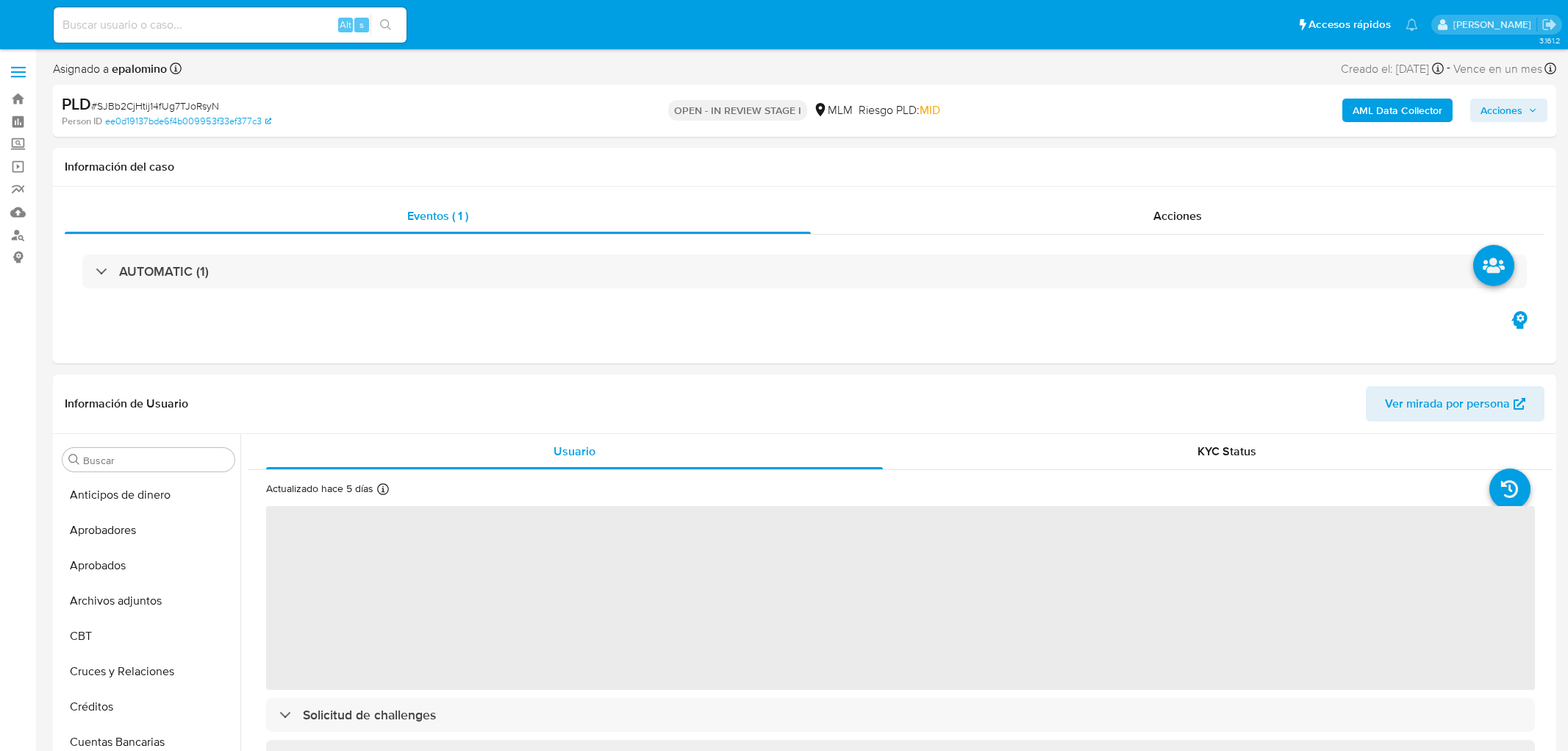
select select "10"
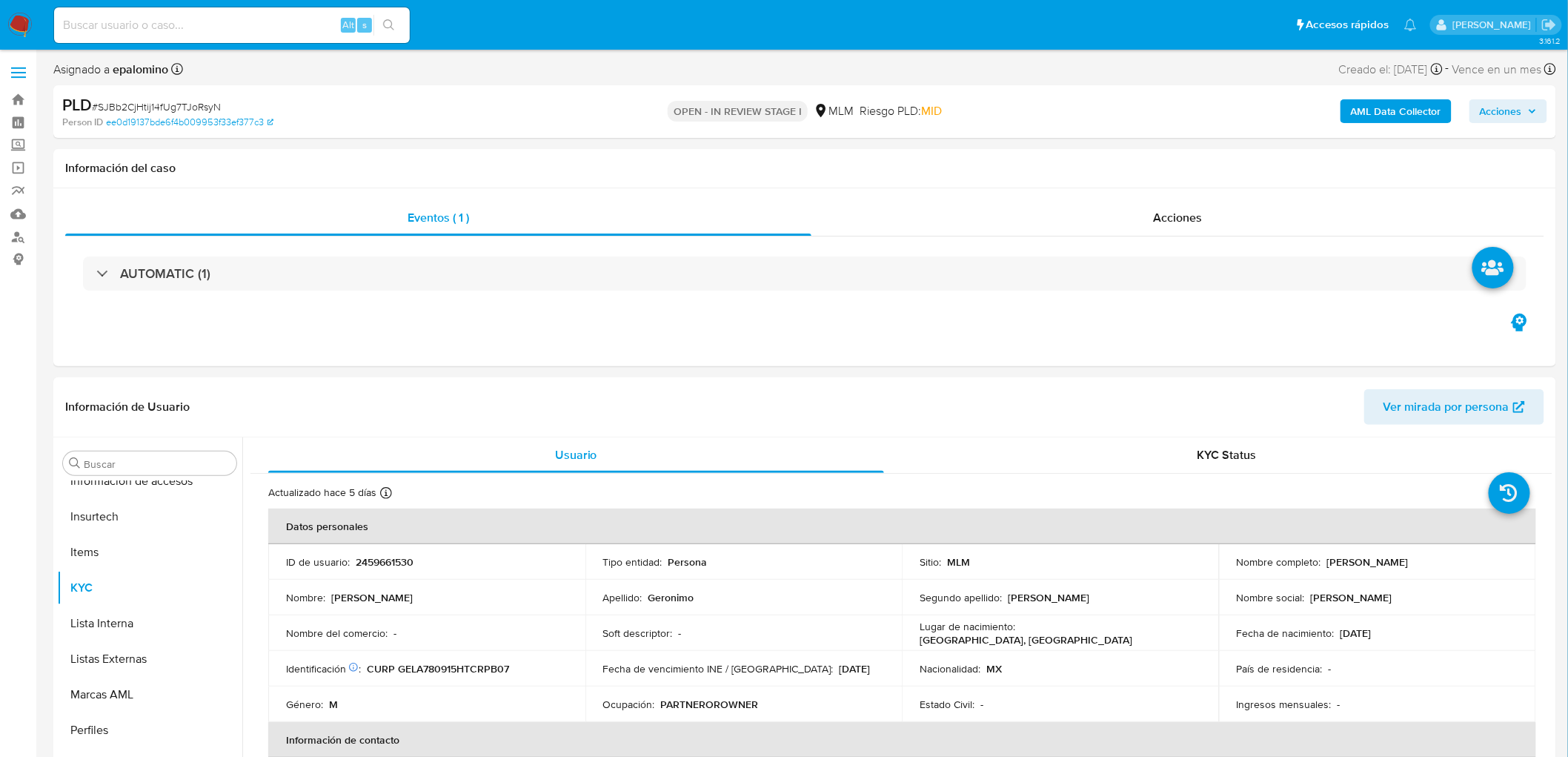
scroll to position [697, 0]
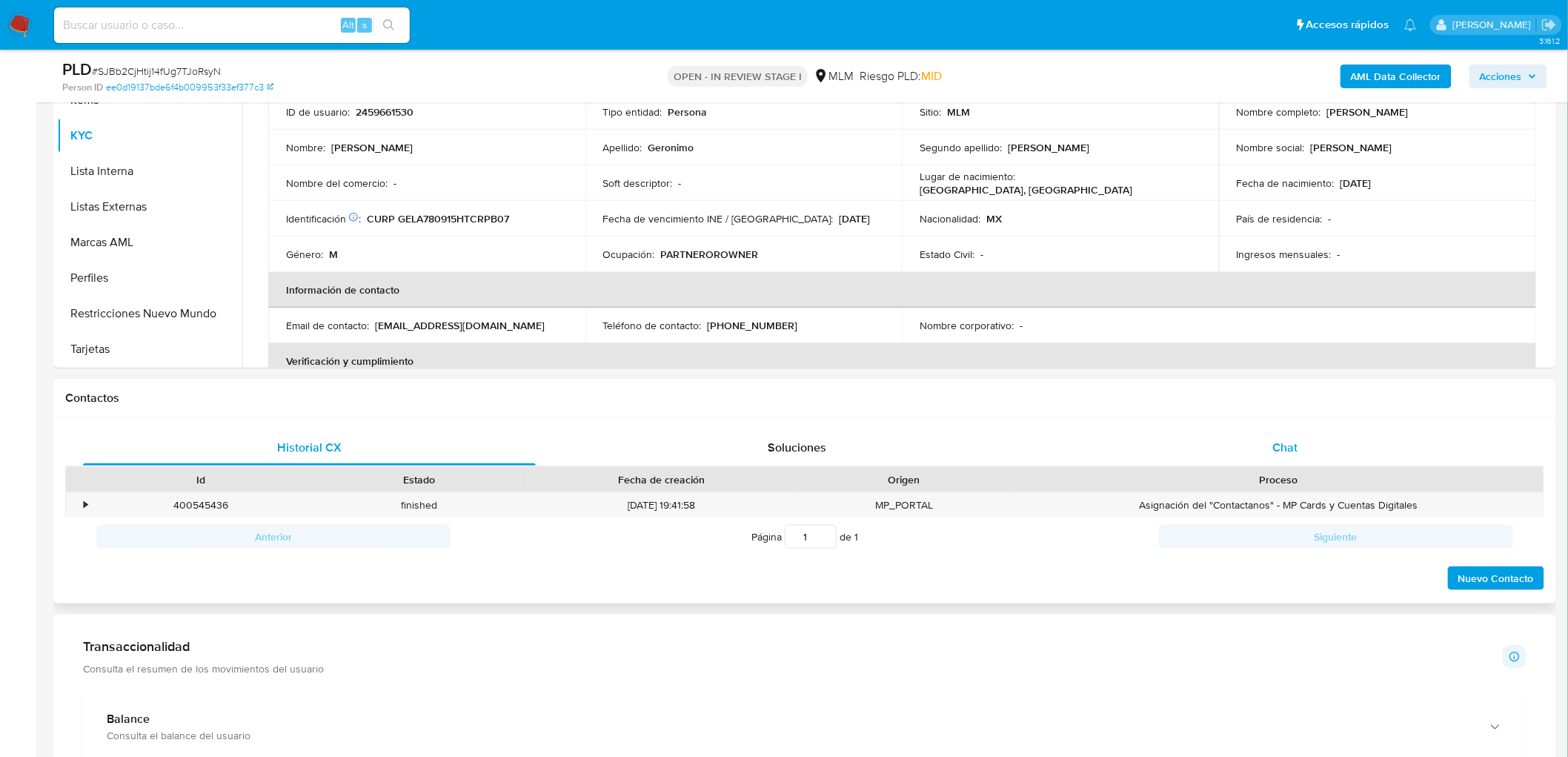
click at [1251, 452] on div "Chat" at bounding box center [1286, 447] width 453 height 36
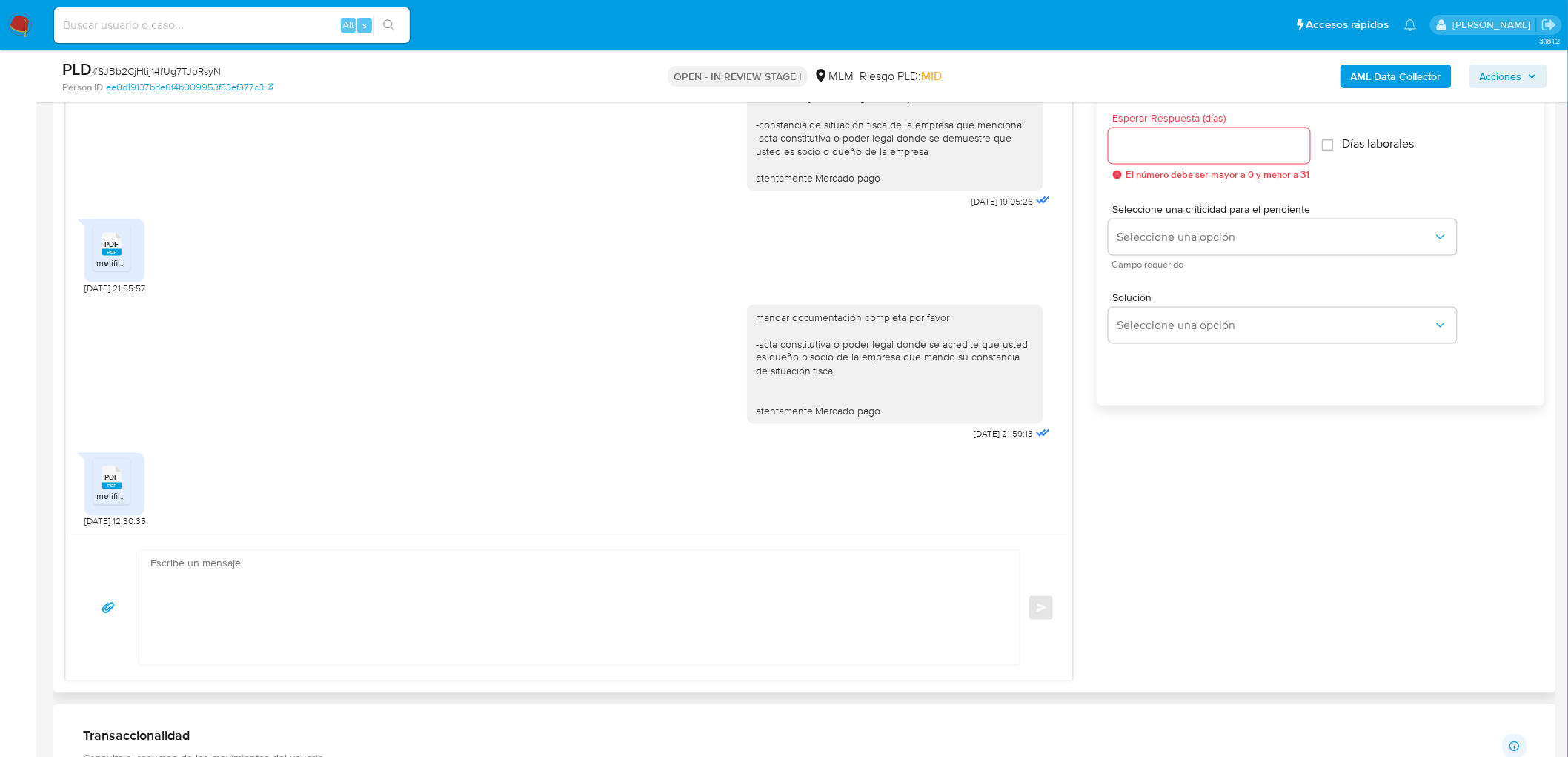
scroll to position [727, 0]
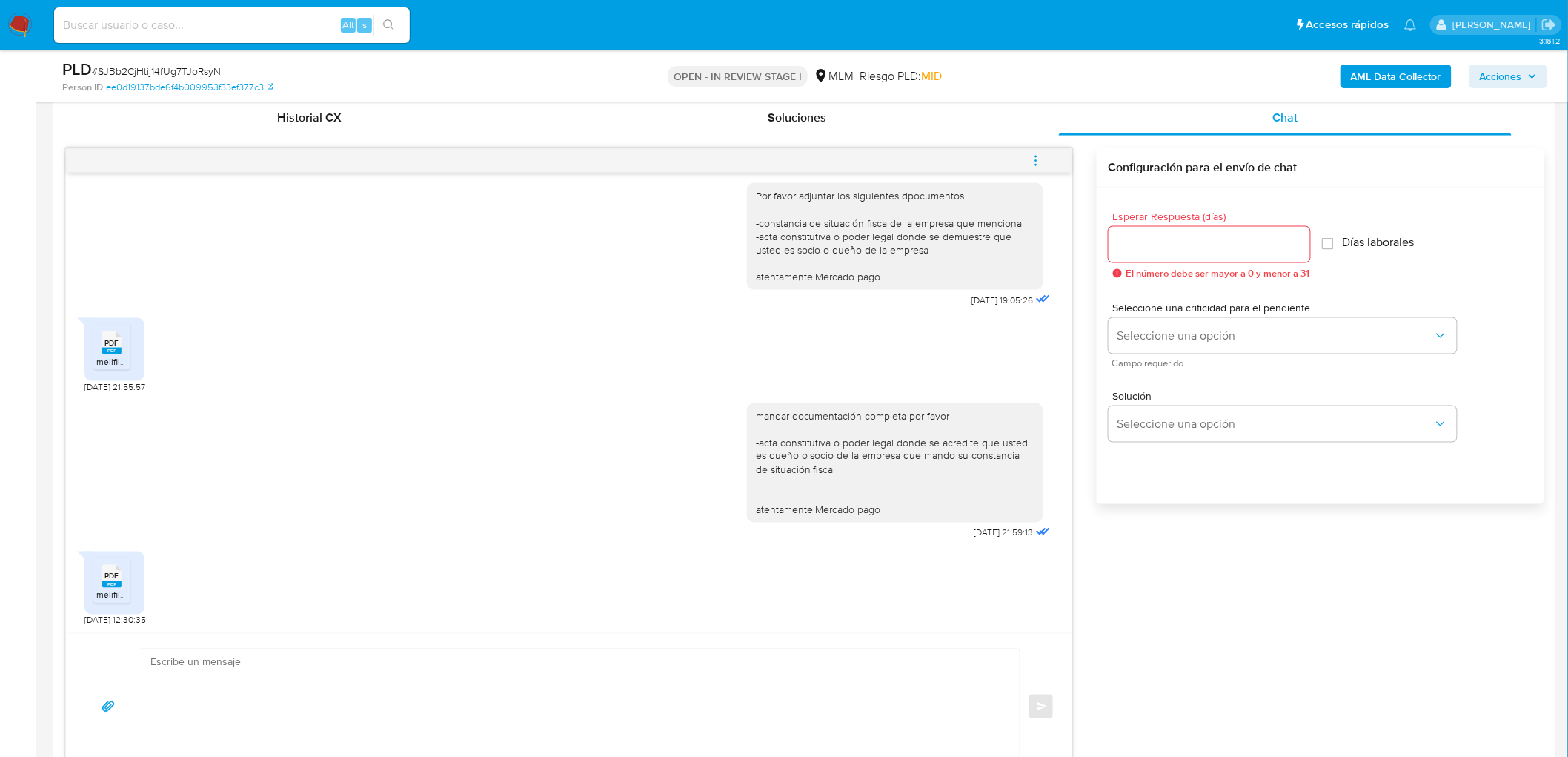
click at [1188, 241] on input "Esperar Respuesta (días)" at bounding box center [1210, 245] width 202 height 19
type input "0"
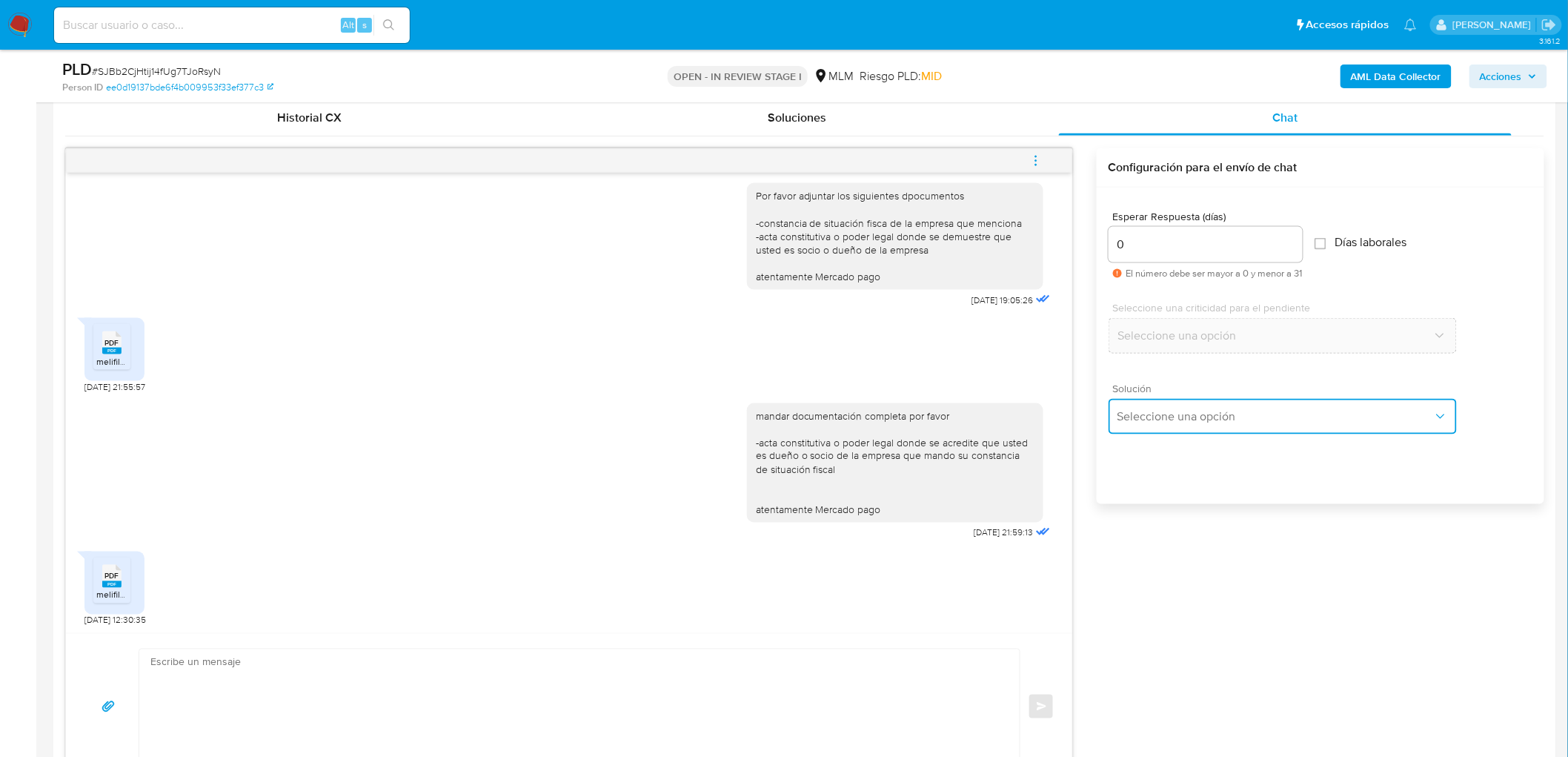
click at [1184, 410] on span "Seleccione una opción" at bounding box center [1275, 416] width 315 height 15
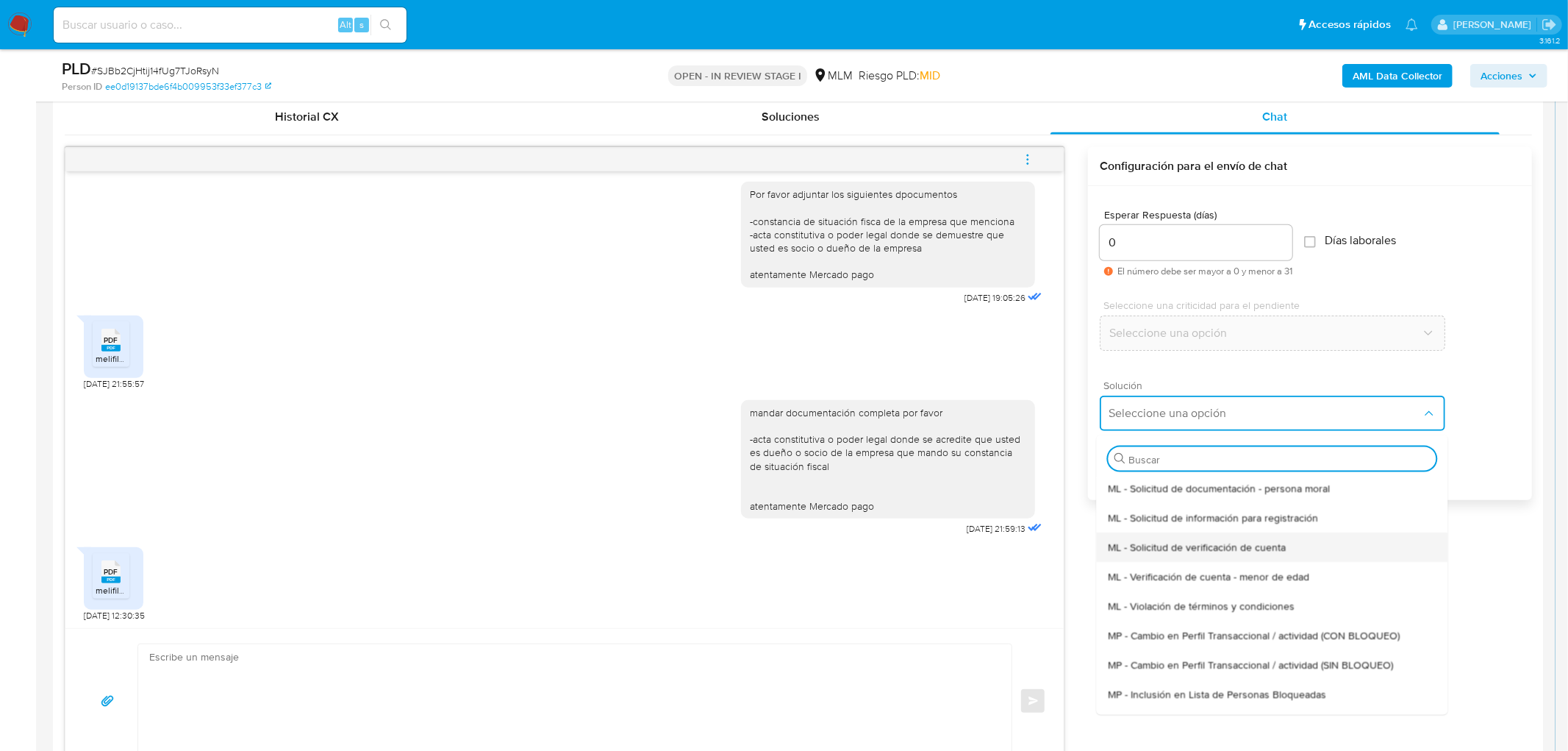
click at [1173, 537] on div "ML - Solicitud de verificación de cuenta" at bounding box center [1272, 546] width 328 height 30
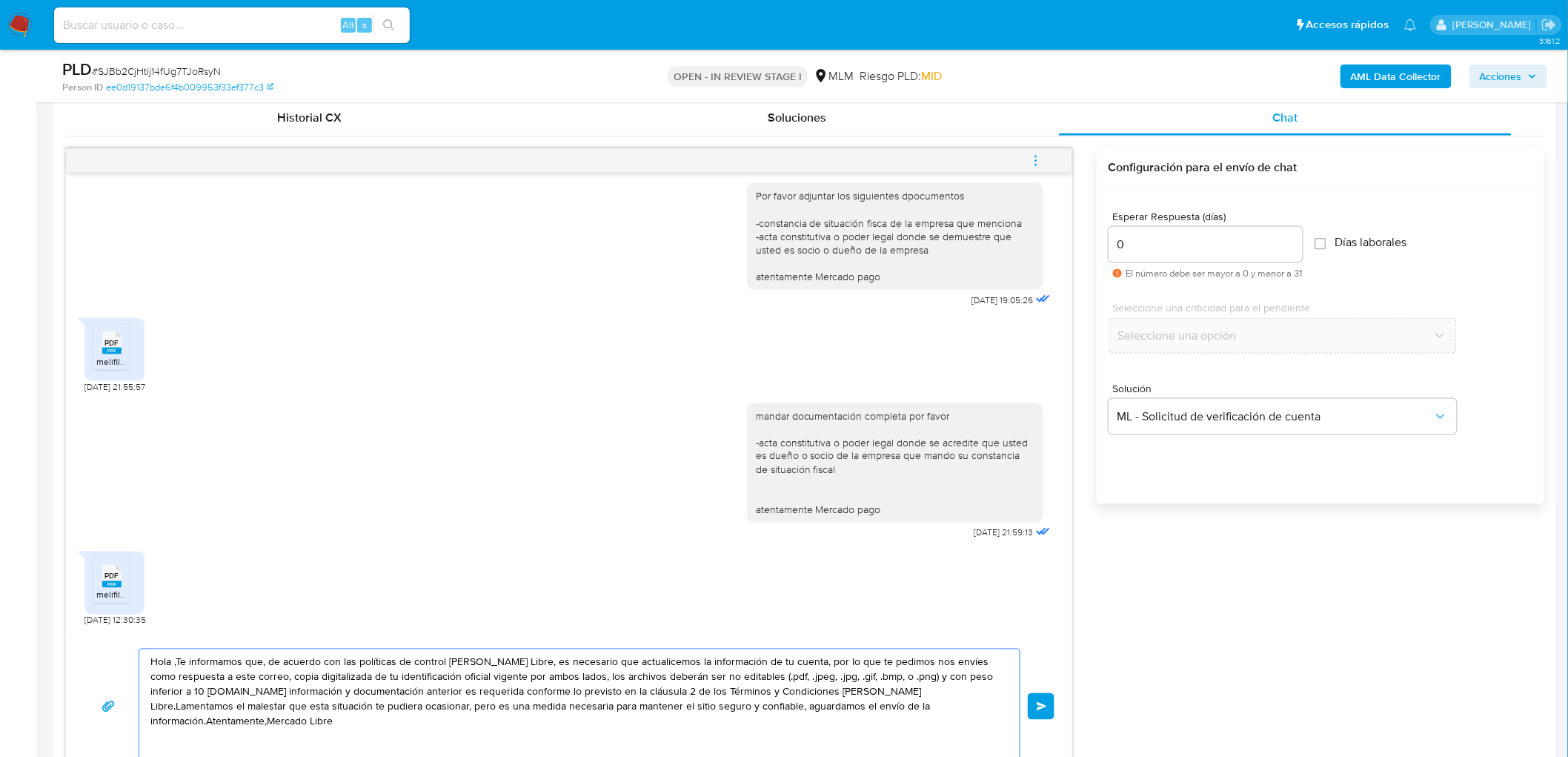
drag, startPoint x: 931, startPoint y: 713, endPoint x: 65, endPoint y: 648, distance: 868.4
click at [66, 648] on div "Hola ,Te informamos que, de acuerdo con las políticas de control de Mercado Lib…" at bounding box center [569, 706] width 1006 height 146
paste textarea "Agradecemos mucho tus respuestas. Para la institución es importante conocer a s…"
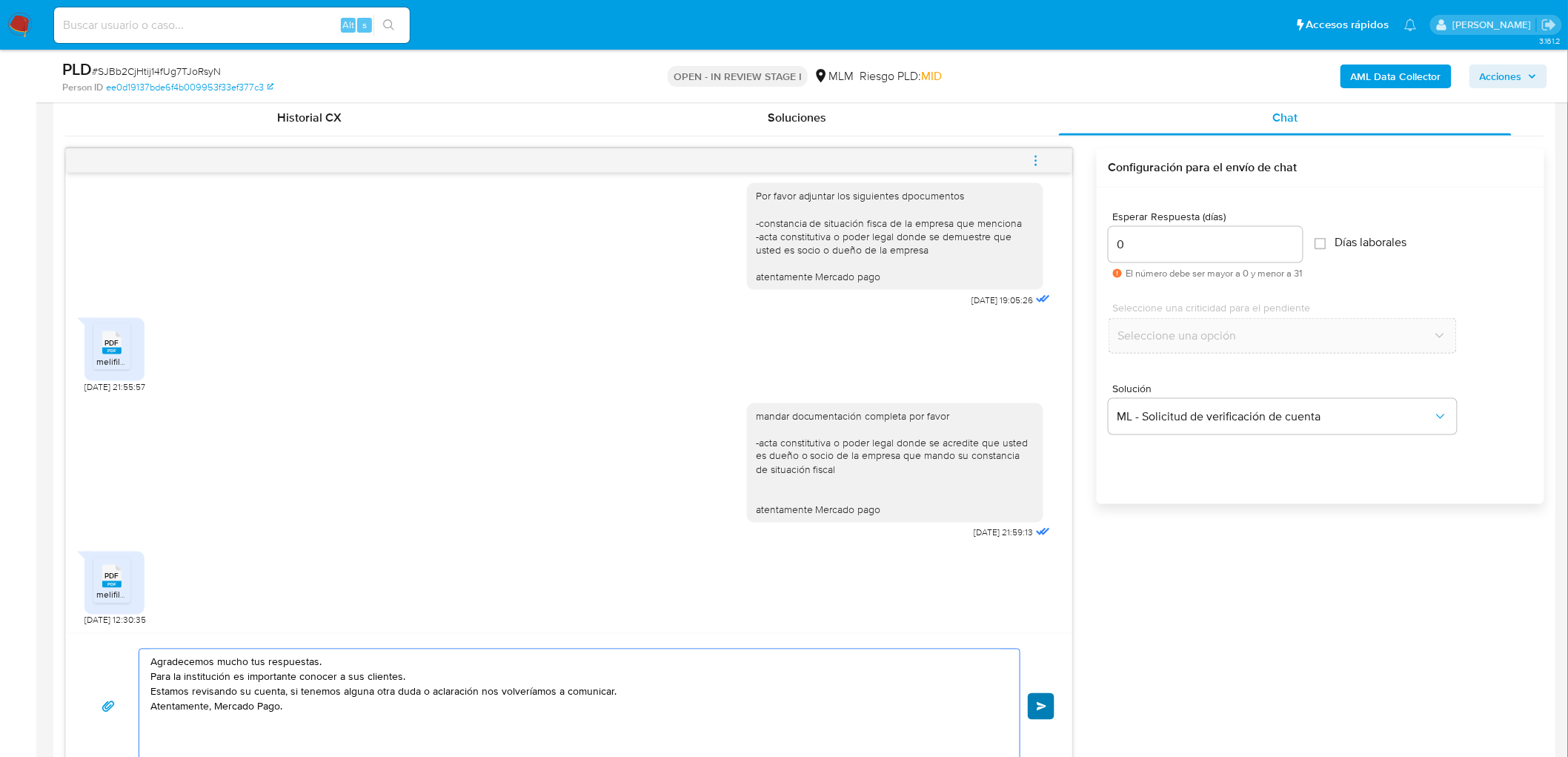
type textarea "Agradecemos mucho tus respuestas. Para la institución es importante conocer a s…"
click at [1042, 705] on span "Enviar" at bounding box center [1042, 706] width 11 height 9
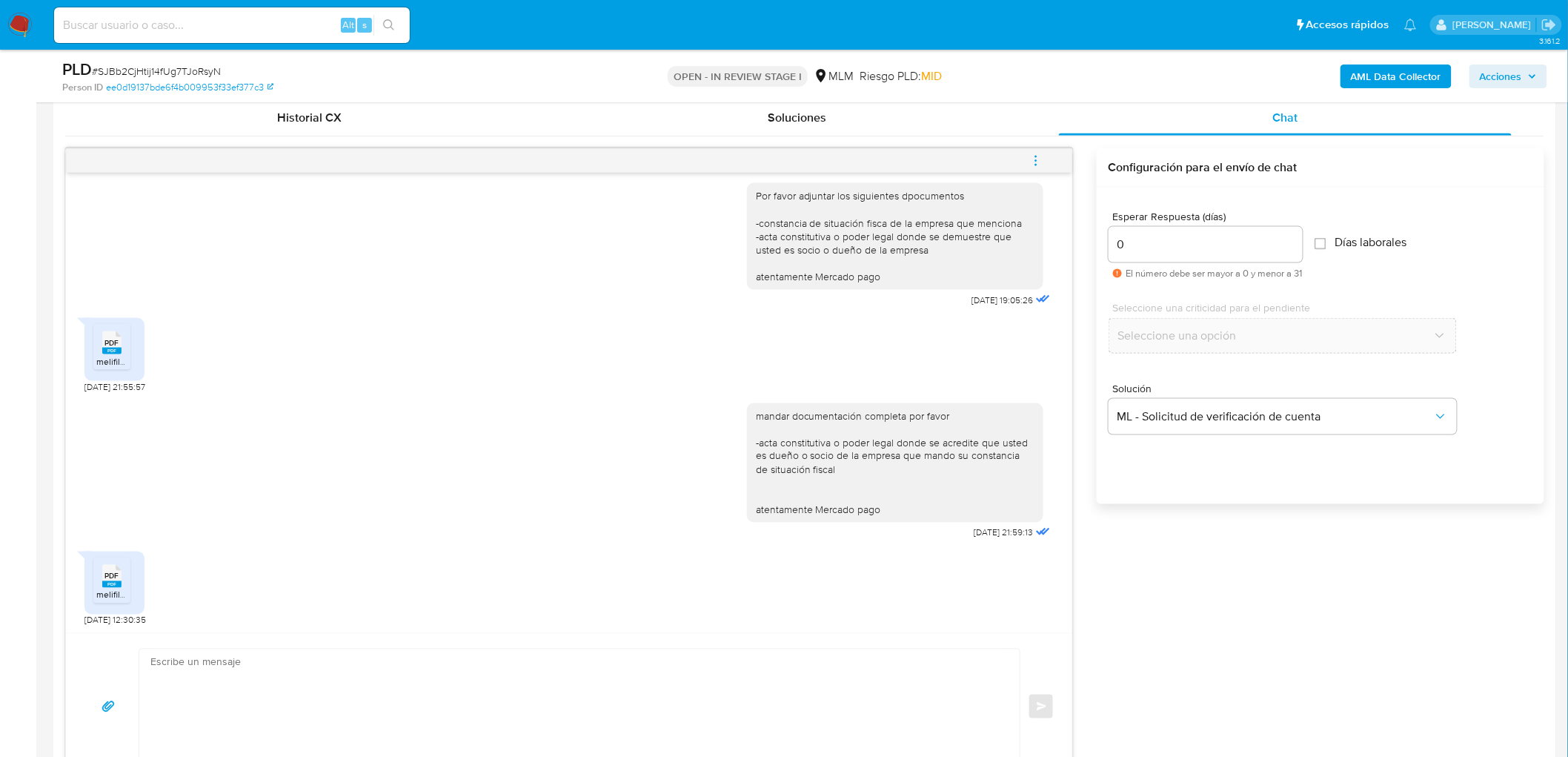
scroll to position [629, 0]
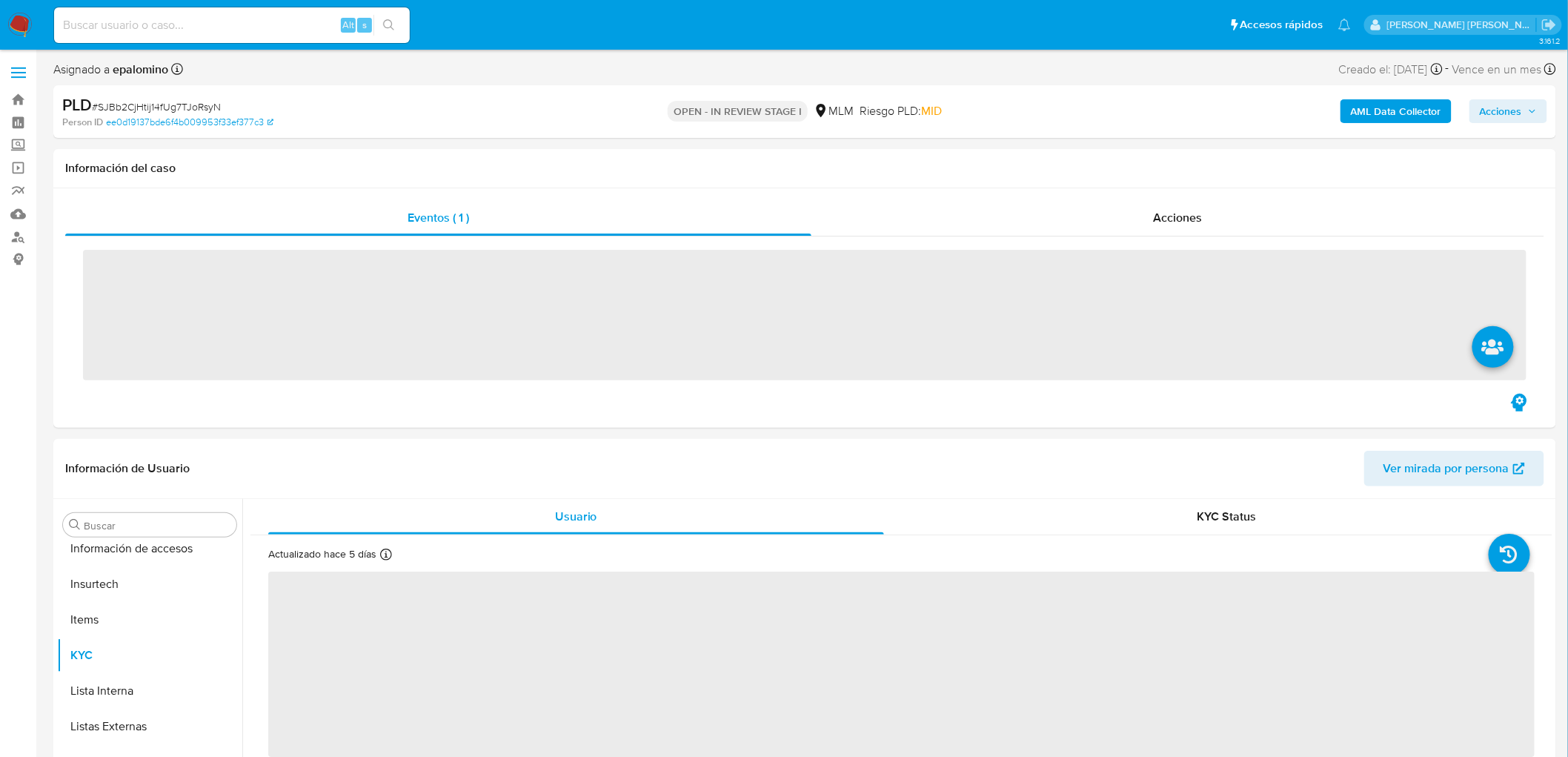
scroll to position [697, 0]
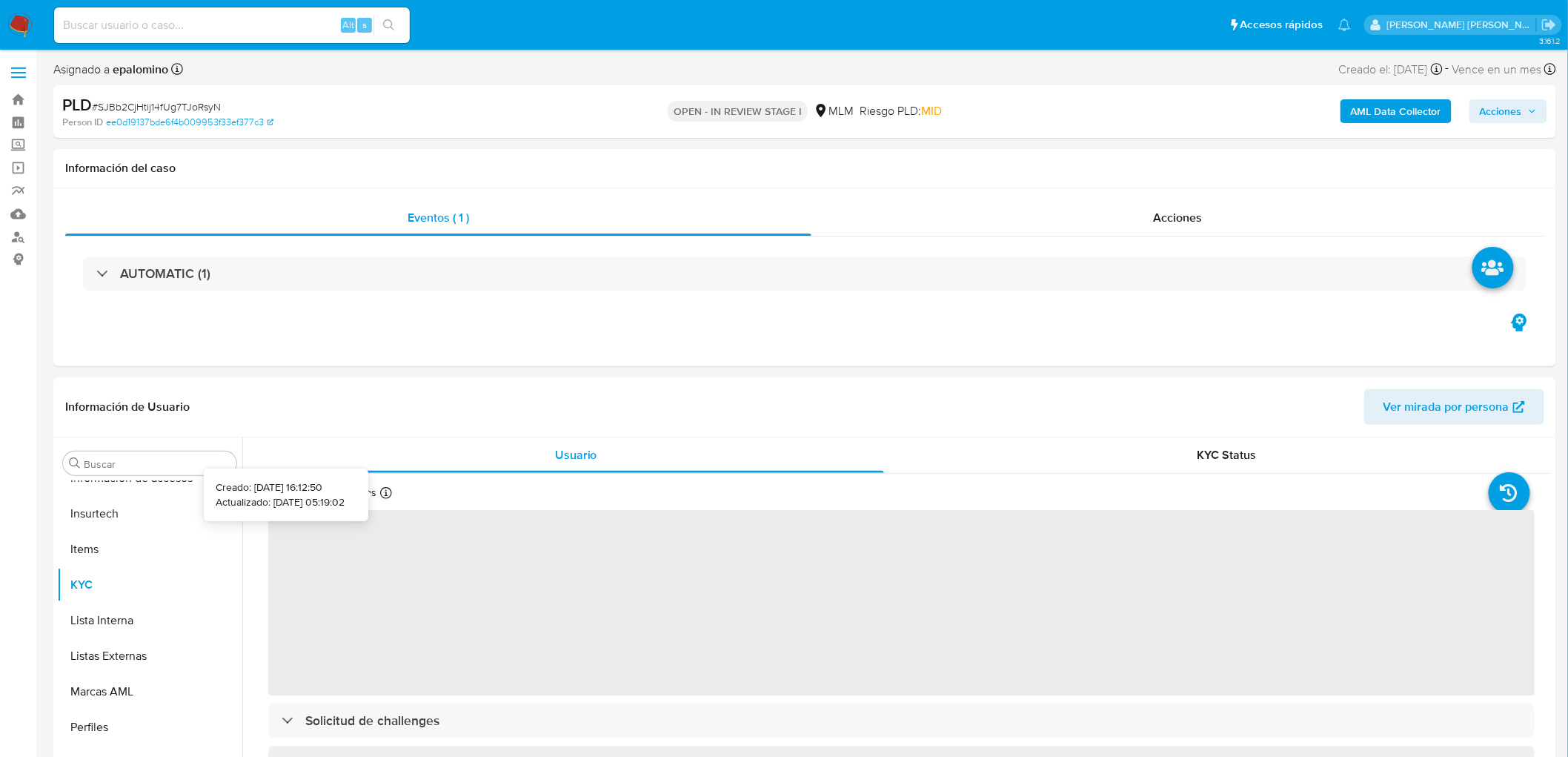
select select "10"
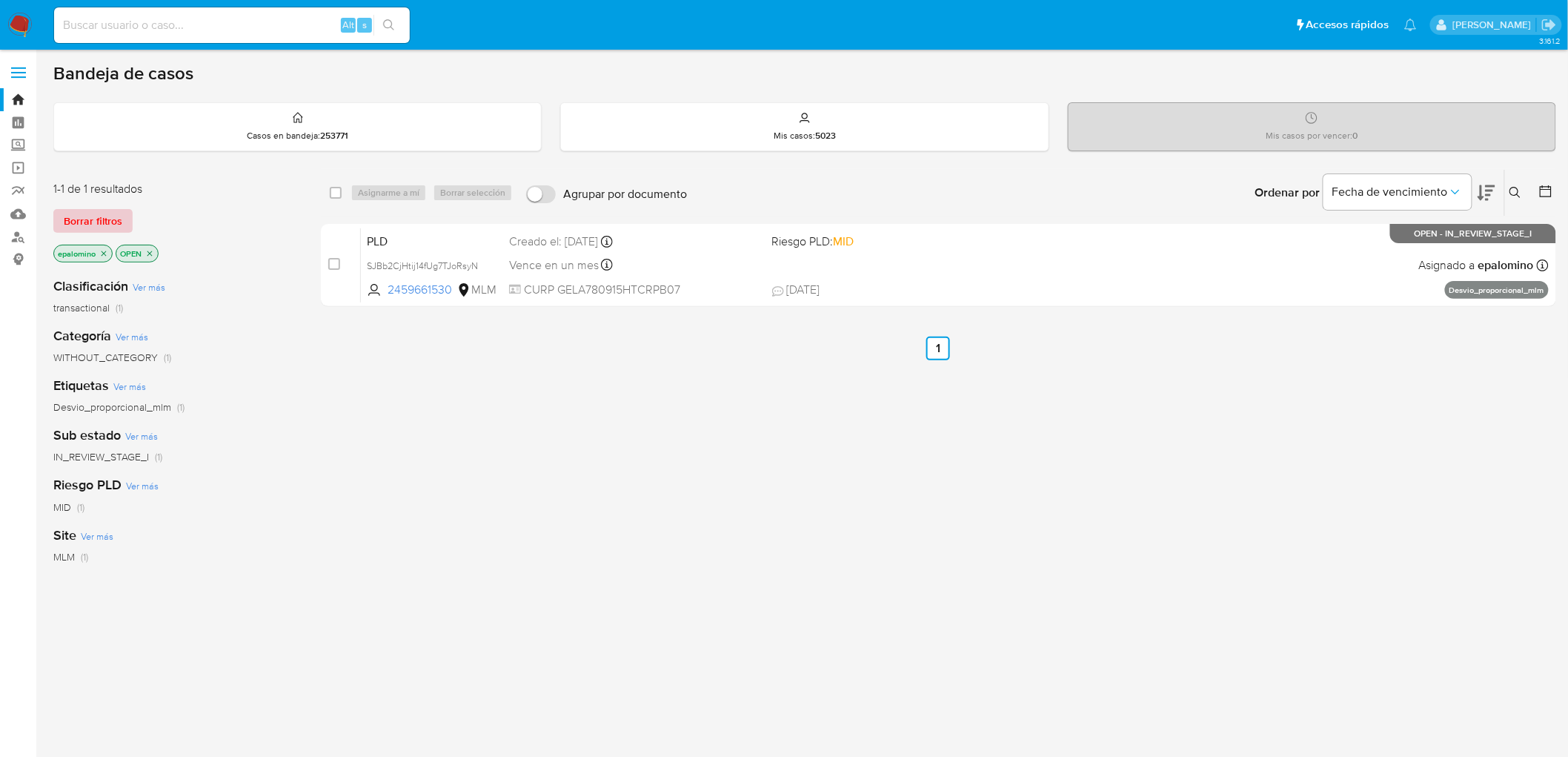
click at [76, 222] on span "Borrar filtros" at bounding box center [93, 220] width 58 height 20
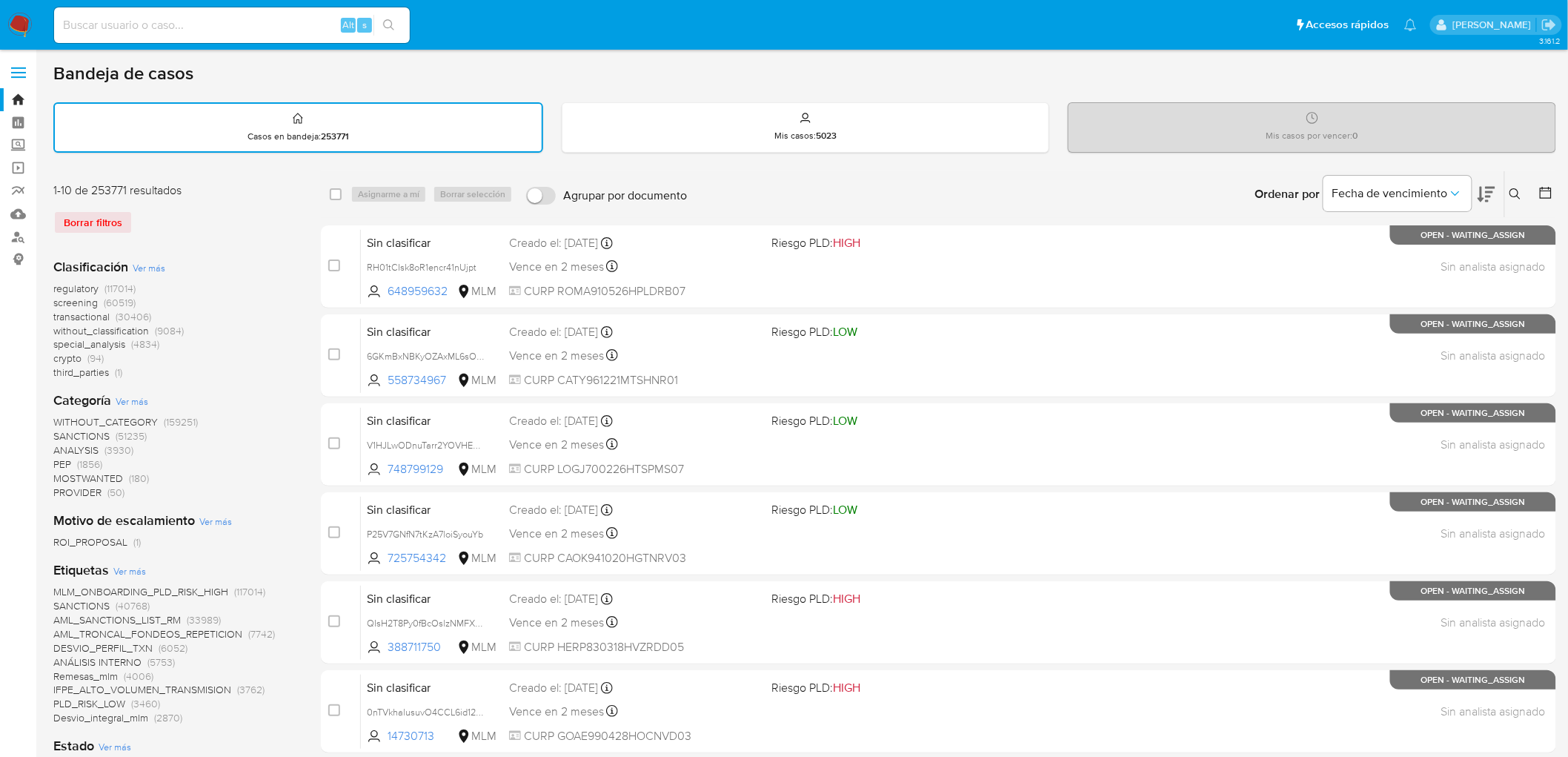
click at [1519, 194] on icon at bounding box center [1515, 193] width 11 height 11
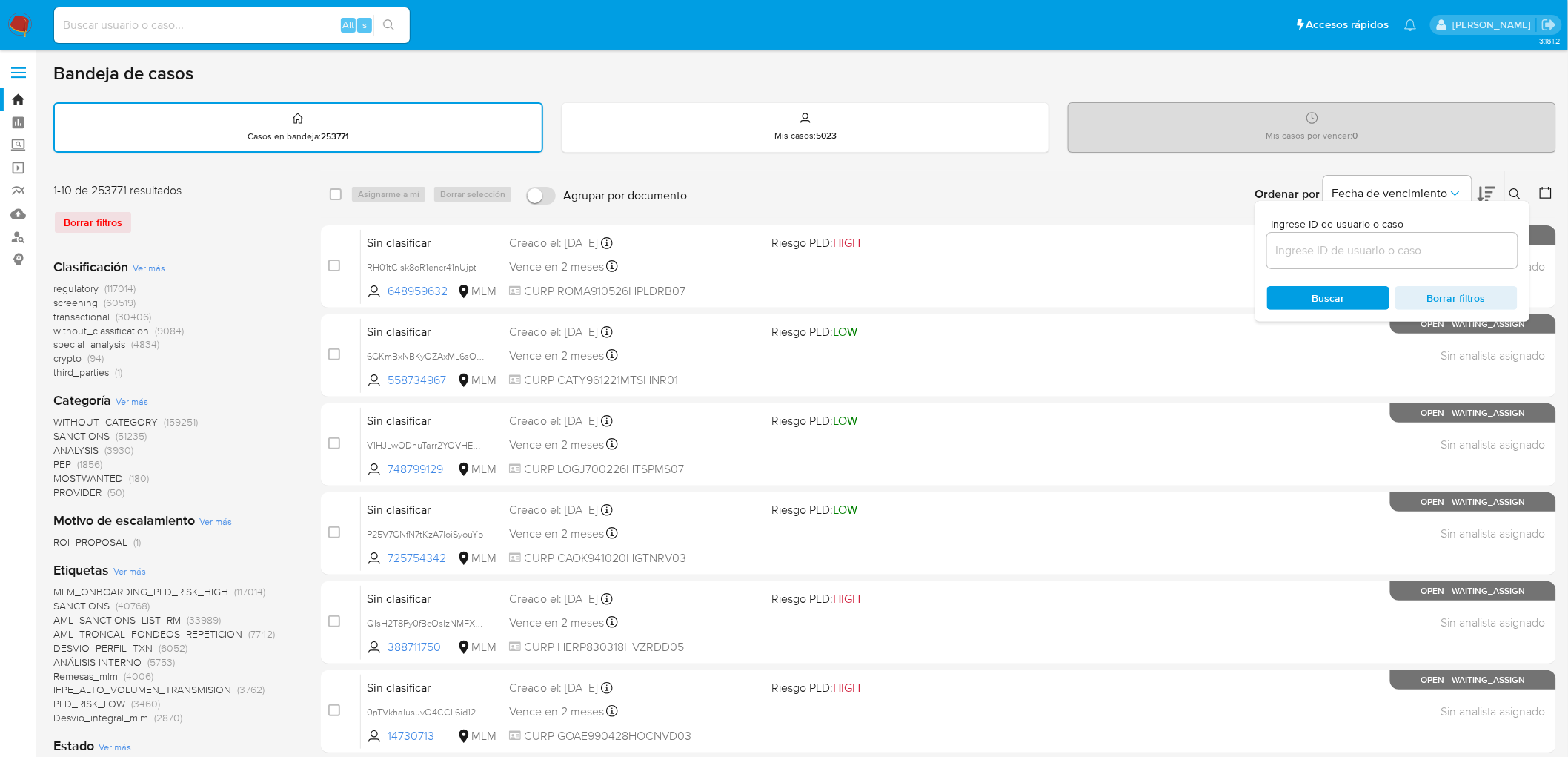
click at [1387, 247] on input at bounding box center [1392, 250] width 250 height 19
type input "2459661530"
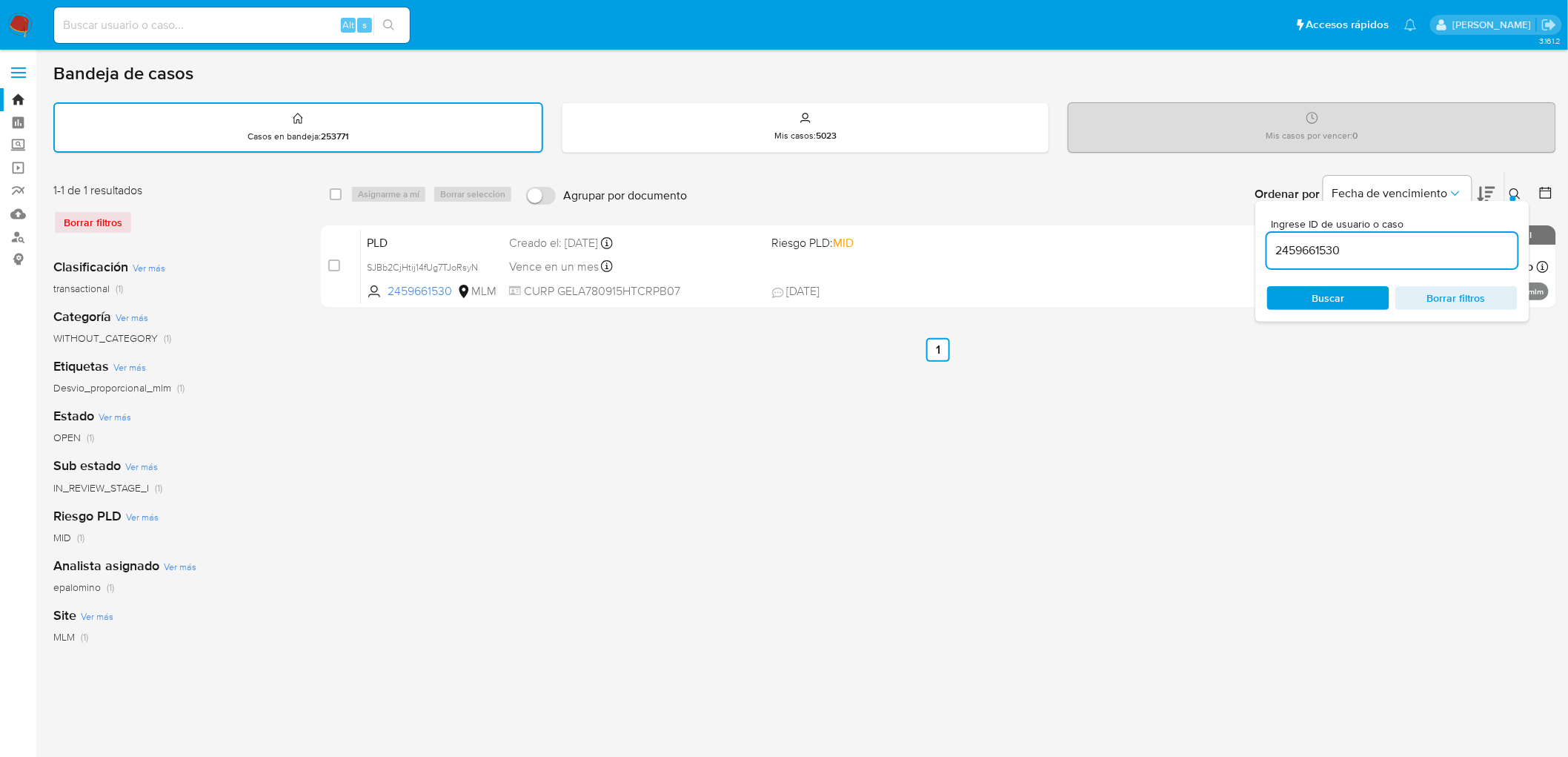
click at [1314, 300] on span "Buscar" at bounding box center [1329, 298] width 33 height 23
click at [1515, 190] on icon at bounding box center [1516, 194] width 12 height 12
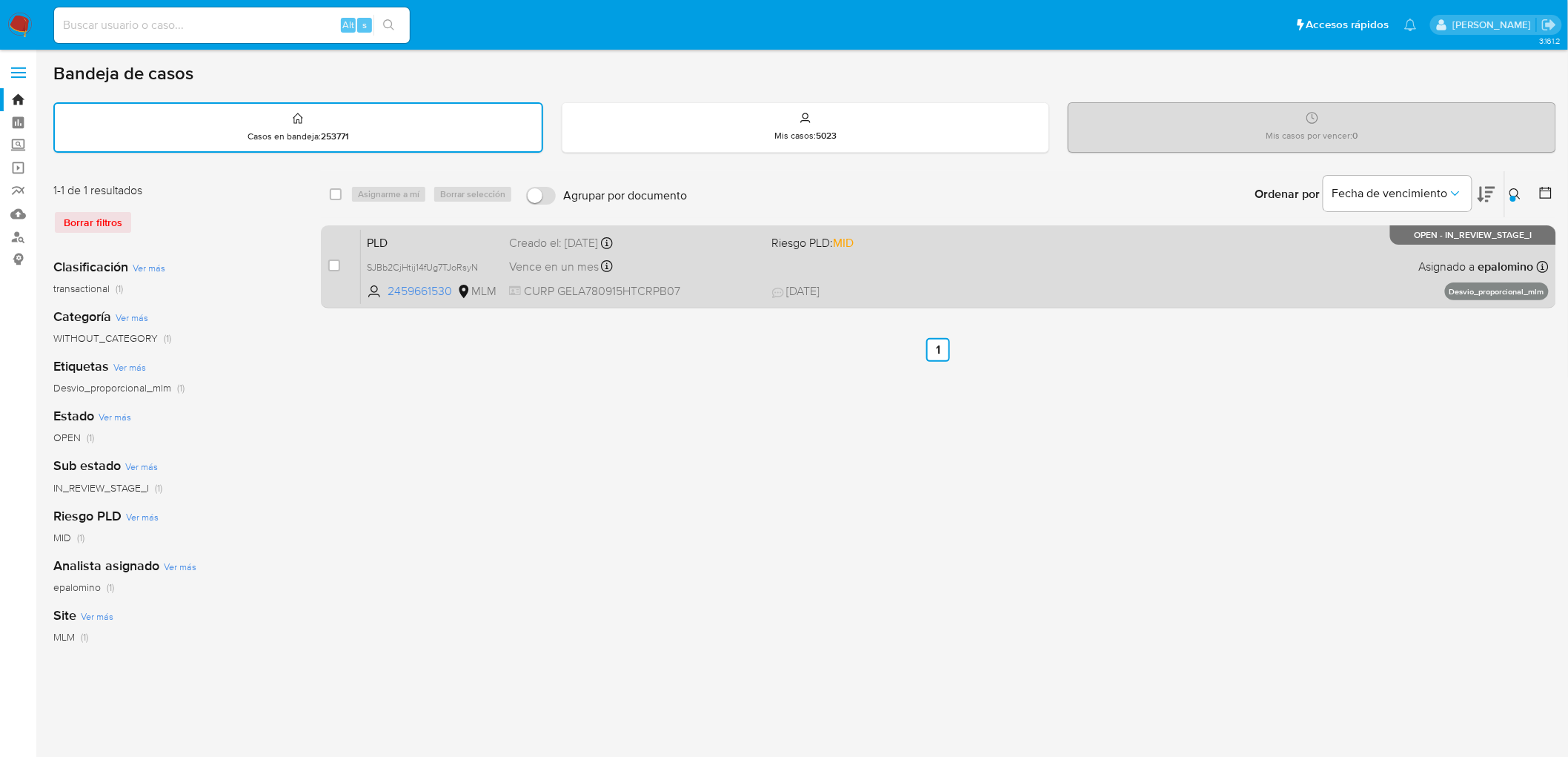
click at [387, 237] on span "PLD" at bounding box center [432, 242] width 130 height 19
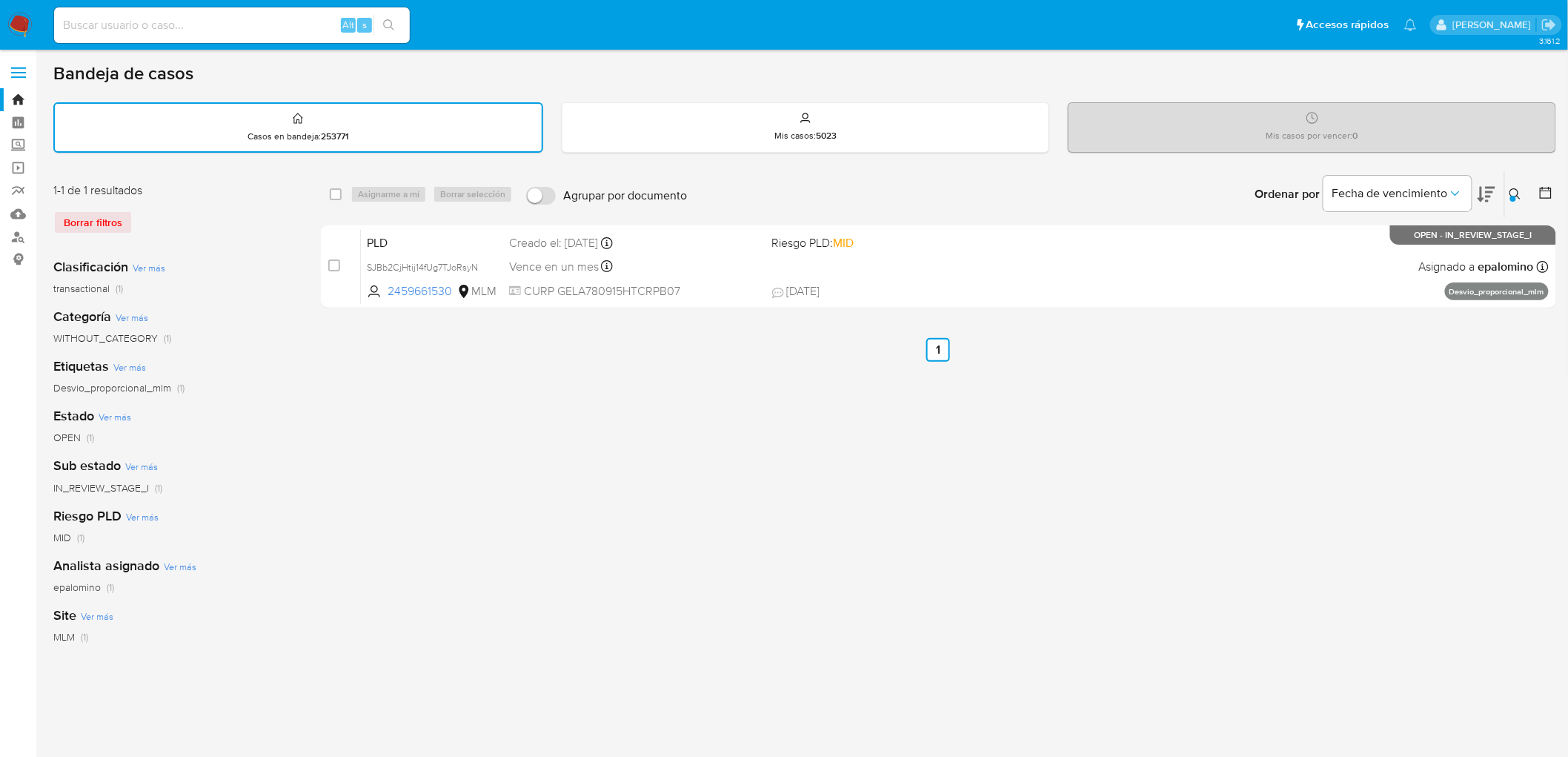
click at [14, 20] on img at bounding box center [20, 25] width 25 height 25
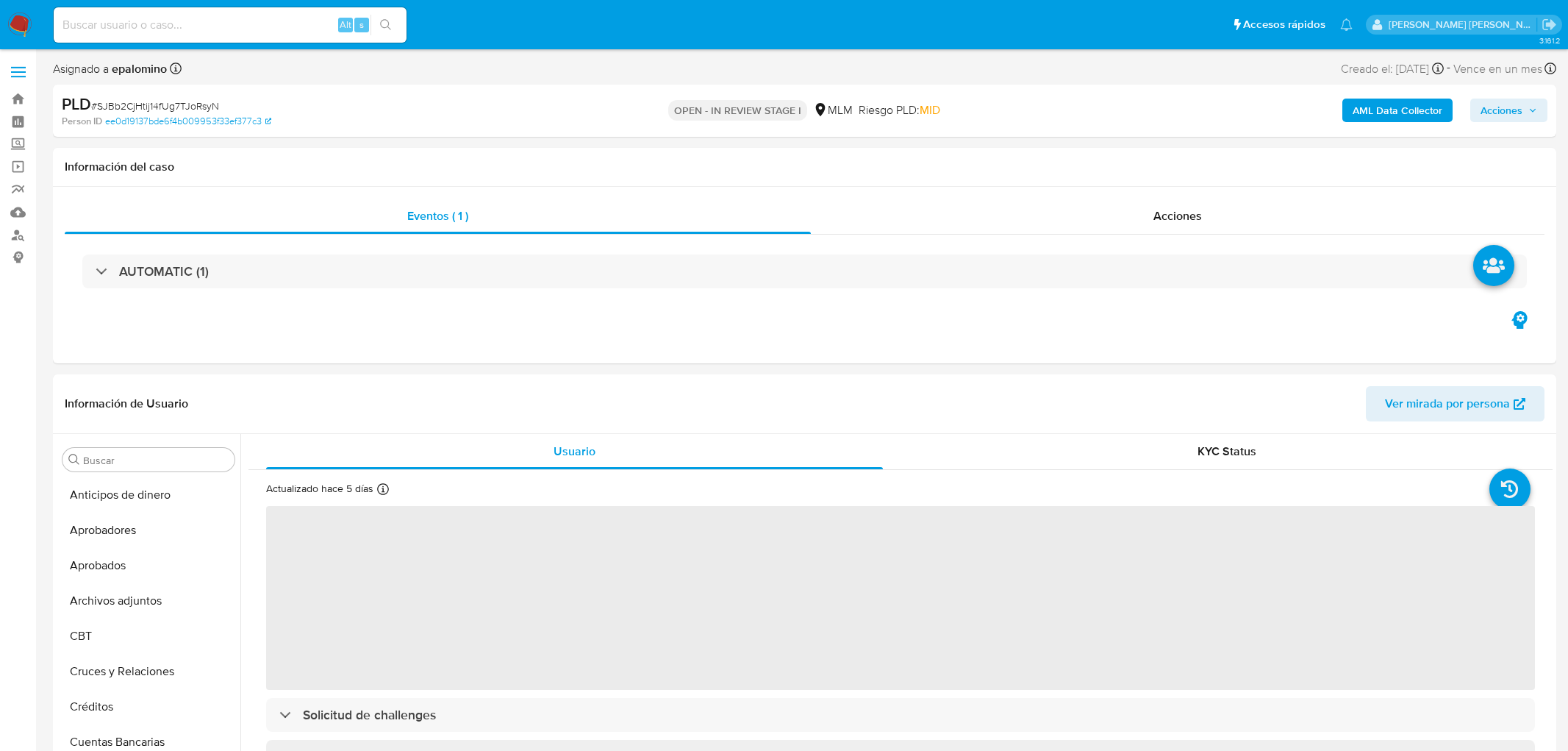
select select "10"
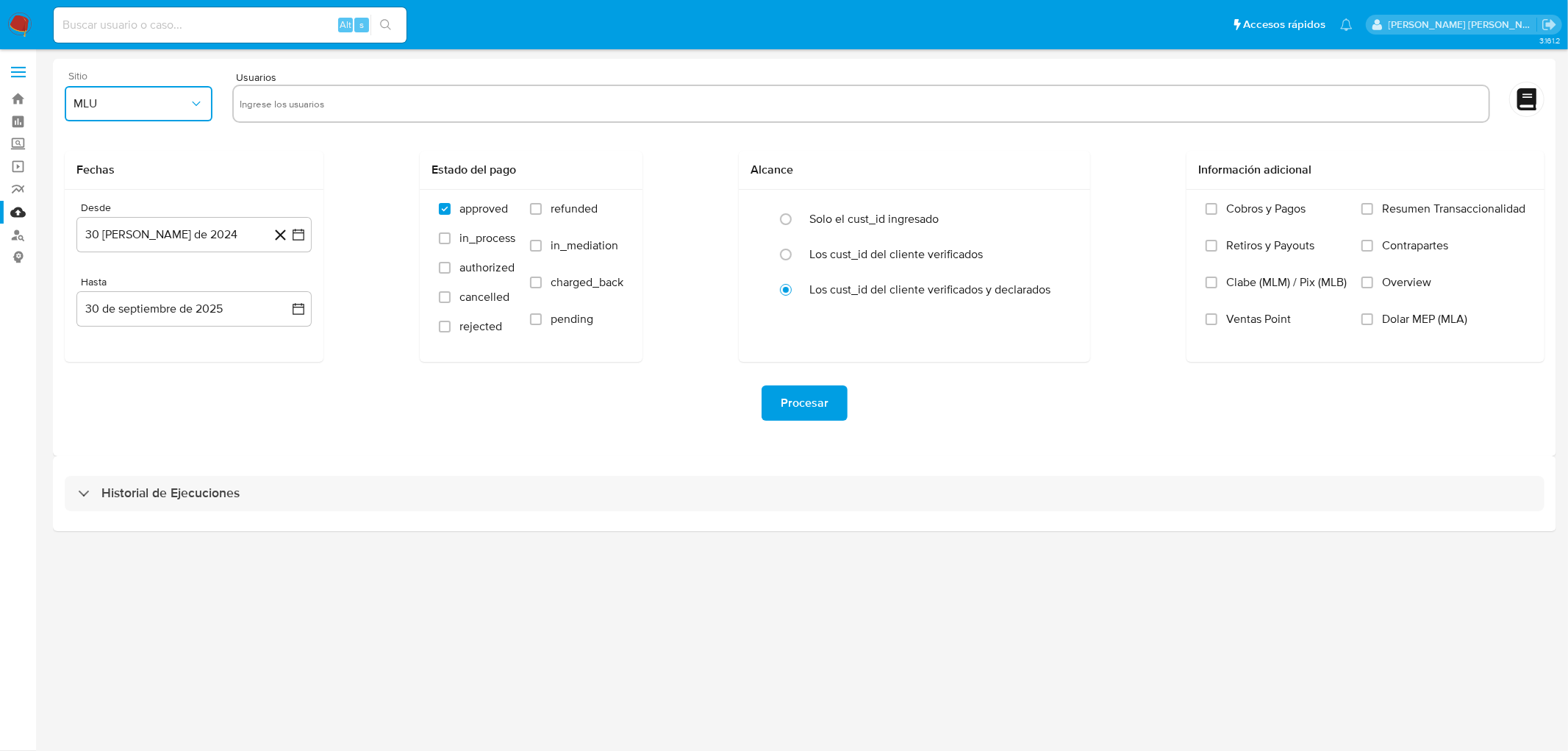
click at [174, 116] on button "MLU" at bounding box center [139, 103] width 148 height 36
click at [119, 335] on div "MLM" at bounding box center [135, 320] width 121 height 36
click at [266, 104] on input "text" at bounding box center [861, 103] width 1244 height 23
type input "302379101"
paste input "1060401878"
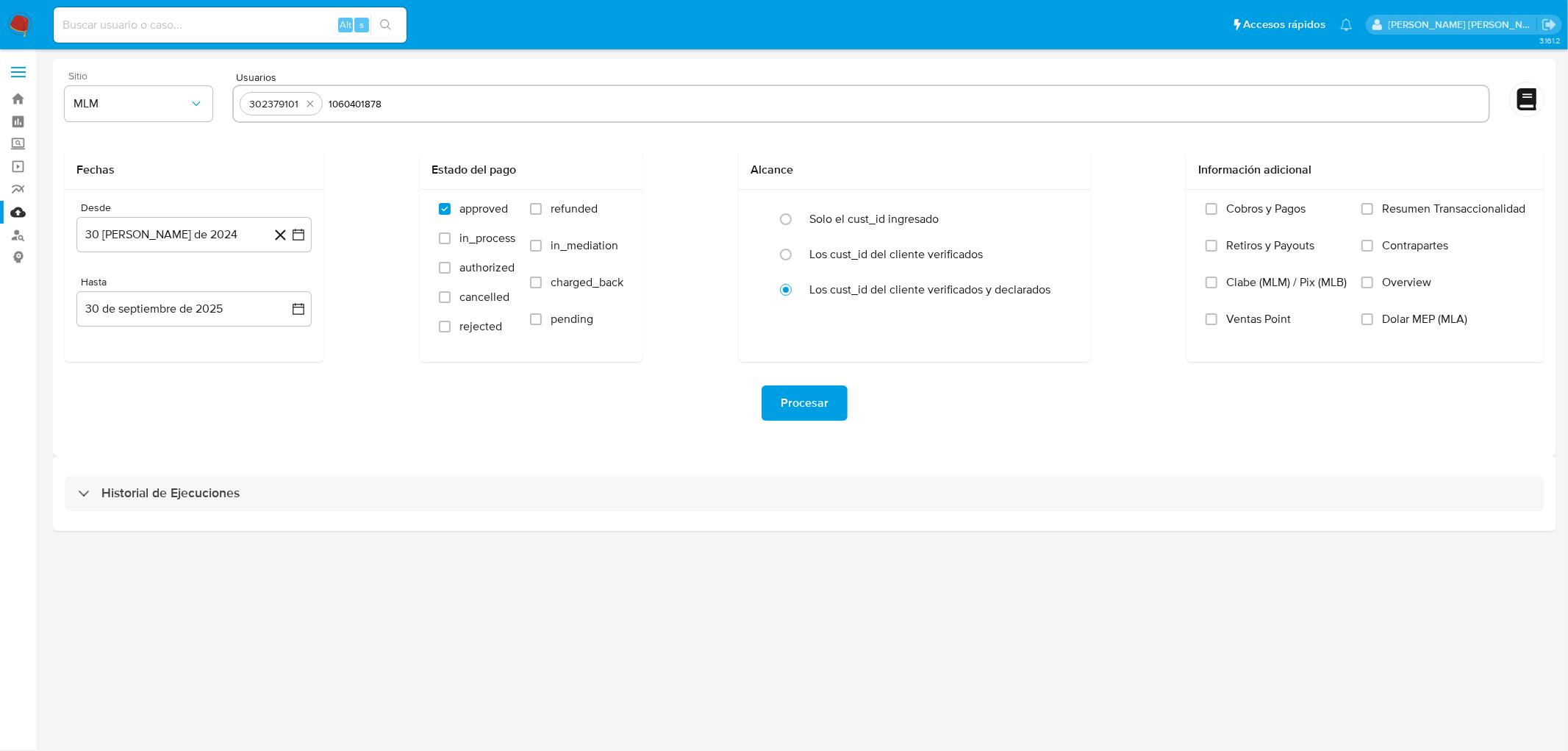
type input "1060401878"
paste input "1255290097"
type input "1255290097"
paste input "1637657810"
type input "1637657810"
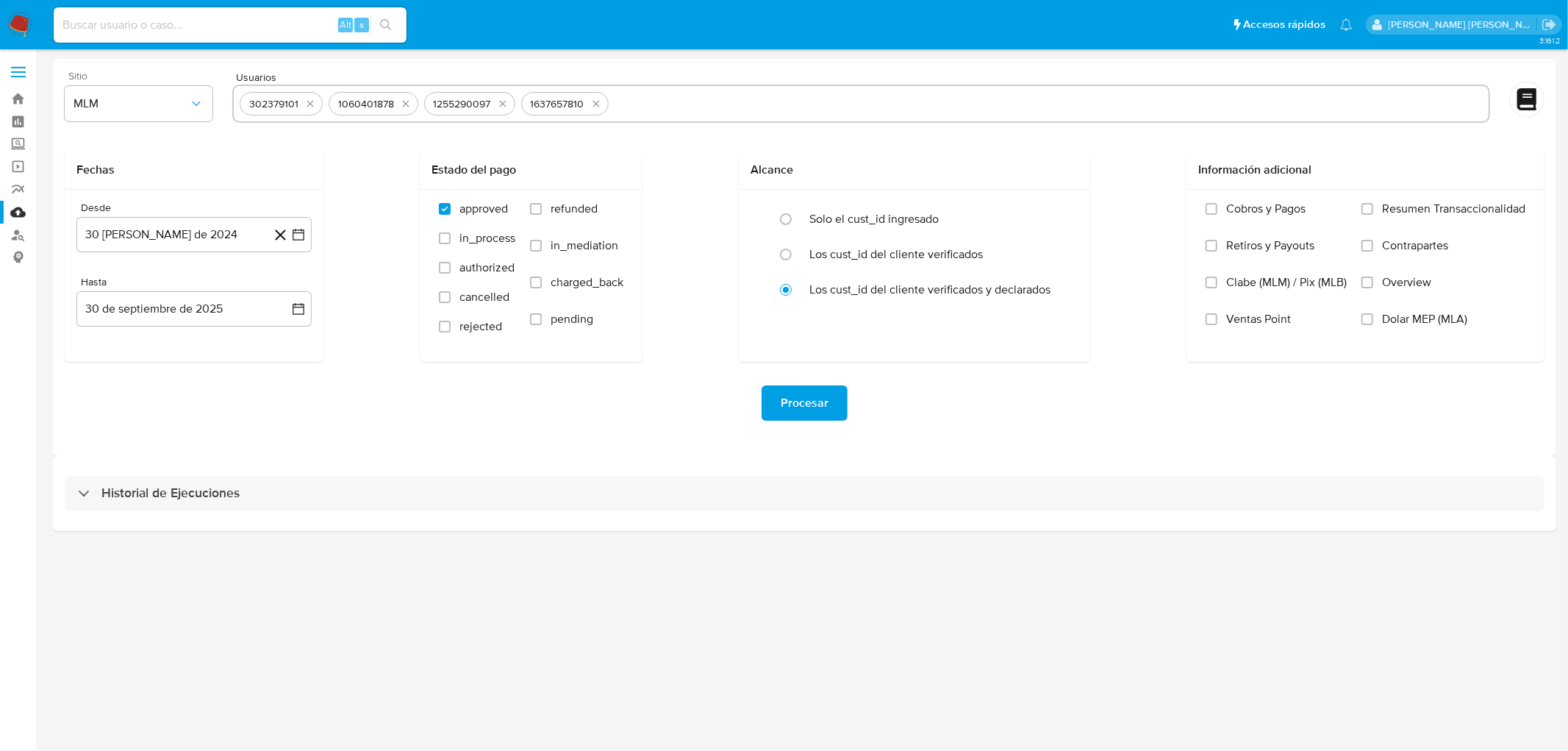
paste input "150369673"
type input "150369673"
paste input "759100170"
type input "759100170"
paste input "2282806442"
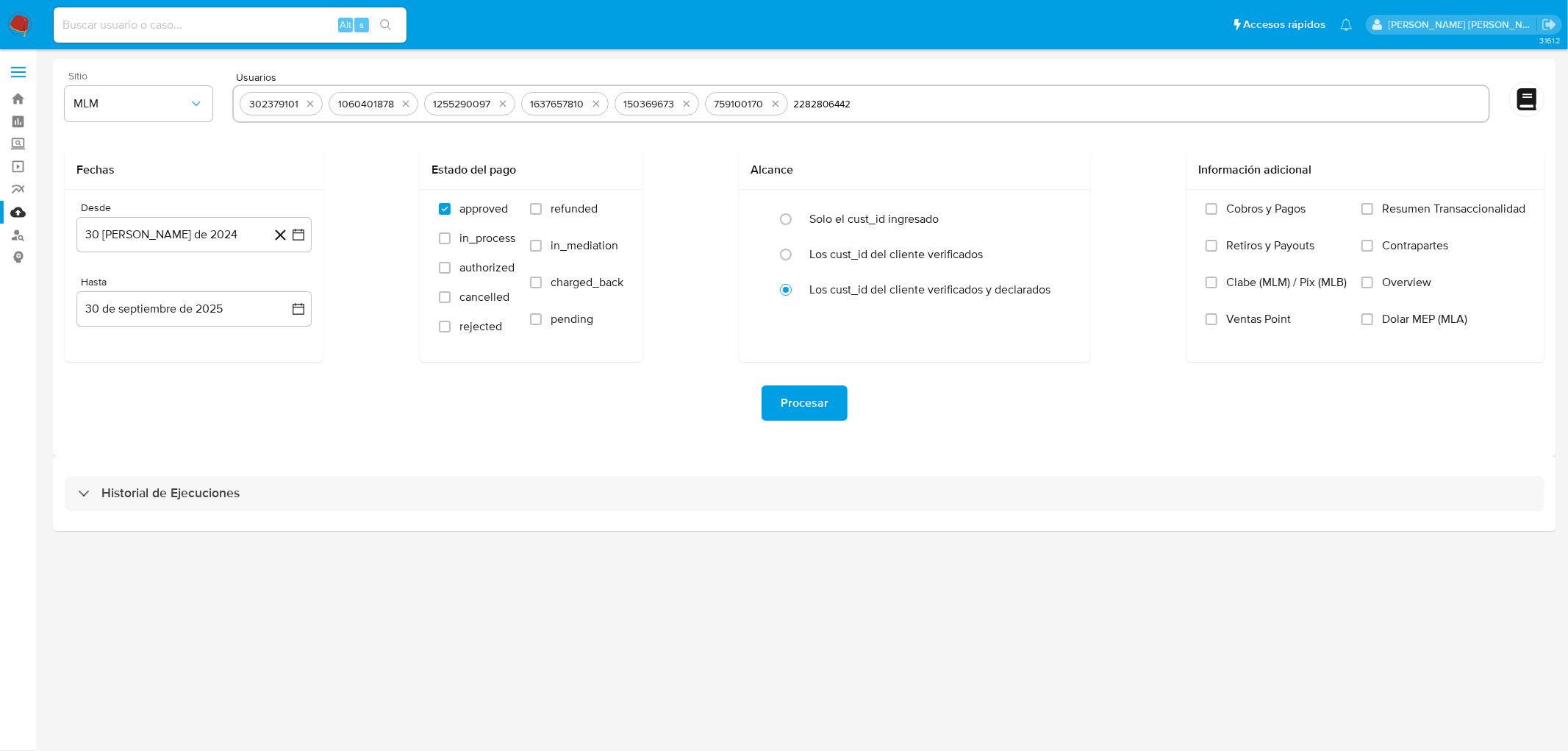
type input "2282806442"
paste input "240199285"
type input "240199285"
click at [169, 232] on button "30 [PERSON_NAME] de 2024" at bounding box center [193, 234] width 235 height 36
click at [207, 274] on div "agosto 2024 agosto 2024 lun lunes mar martes mié miércoles jue jueves vie viern…" at bounding box center [193, 373] width 235 height 232
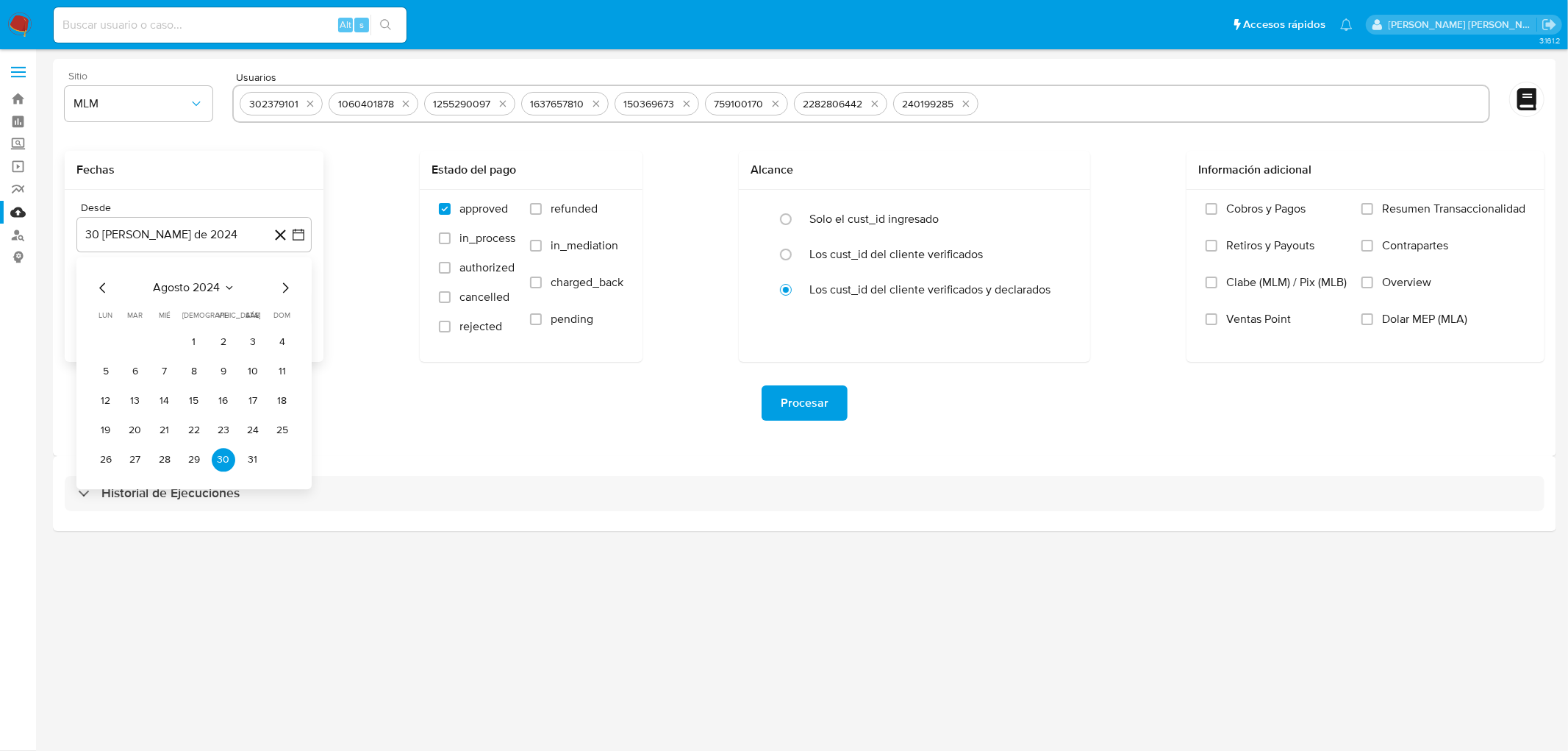
click at [224, 285] on icon "Seleccionar mes y año" at bounding box center [229, 288] width 12 height 12
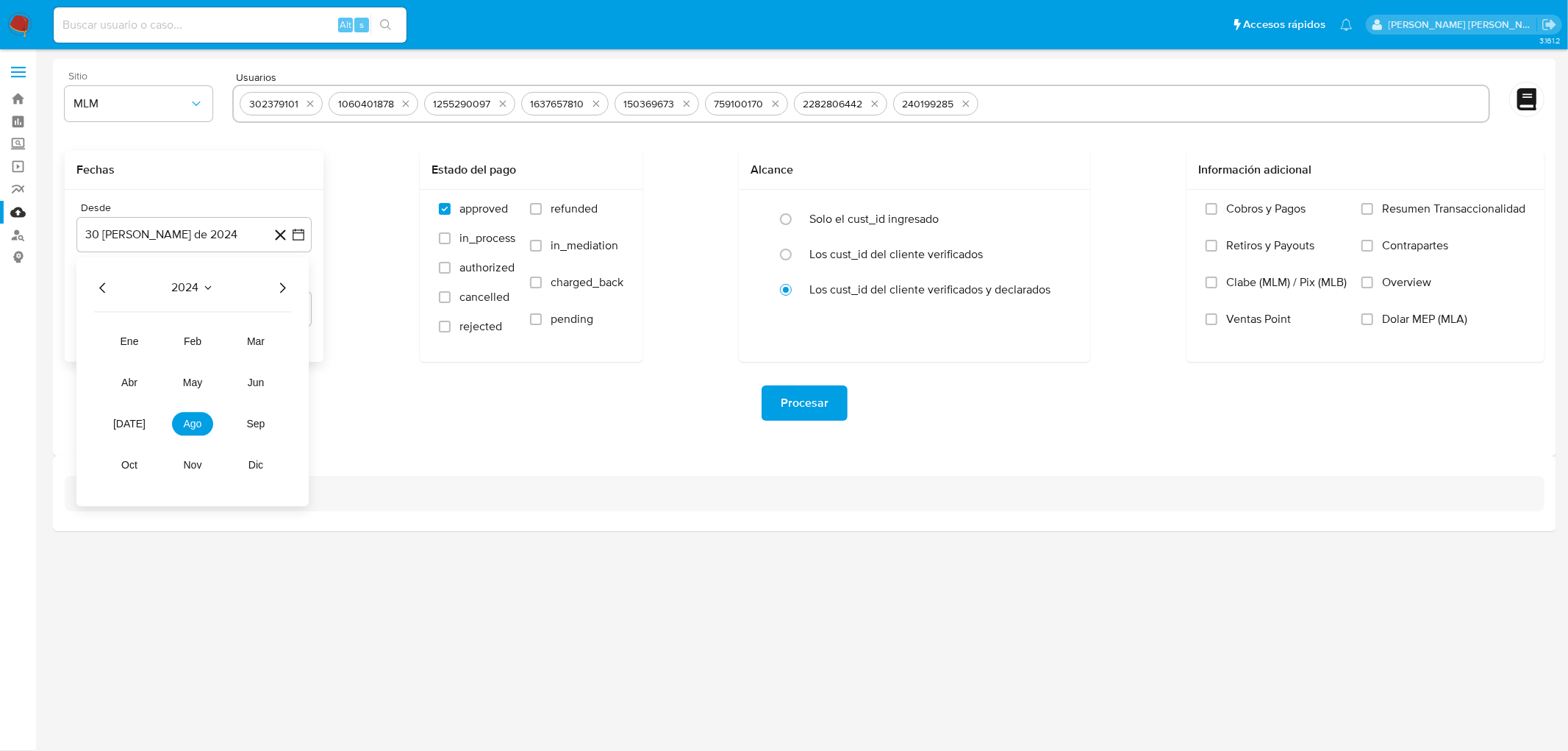
click at [282, 287] on icon "Año siguiente" at bounding box center [282, 288] width 17 height 17
click at [202, 376] on button "may" at bounding box center [193, 382] width 41 height 23
click at [195, 333] on button "1" at bounding box center [193, 342] width 23 height 23
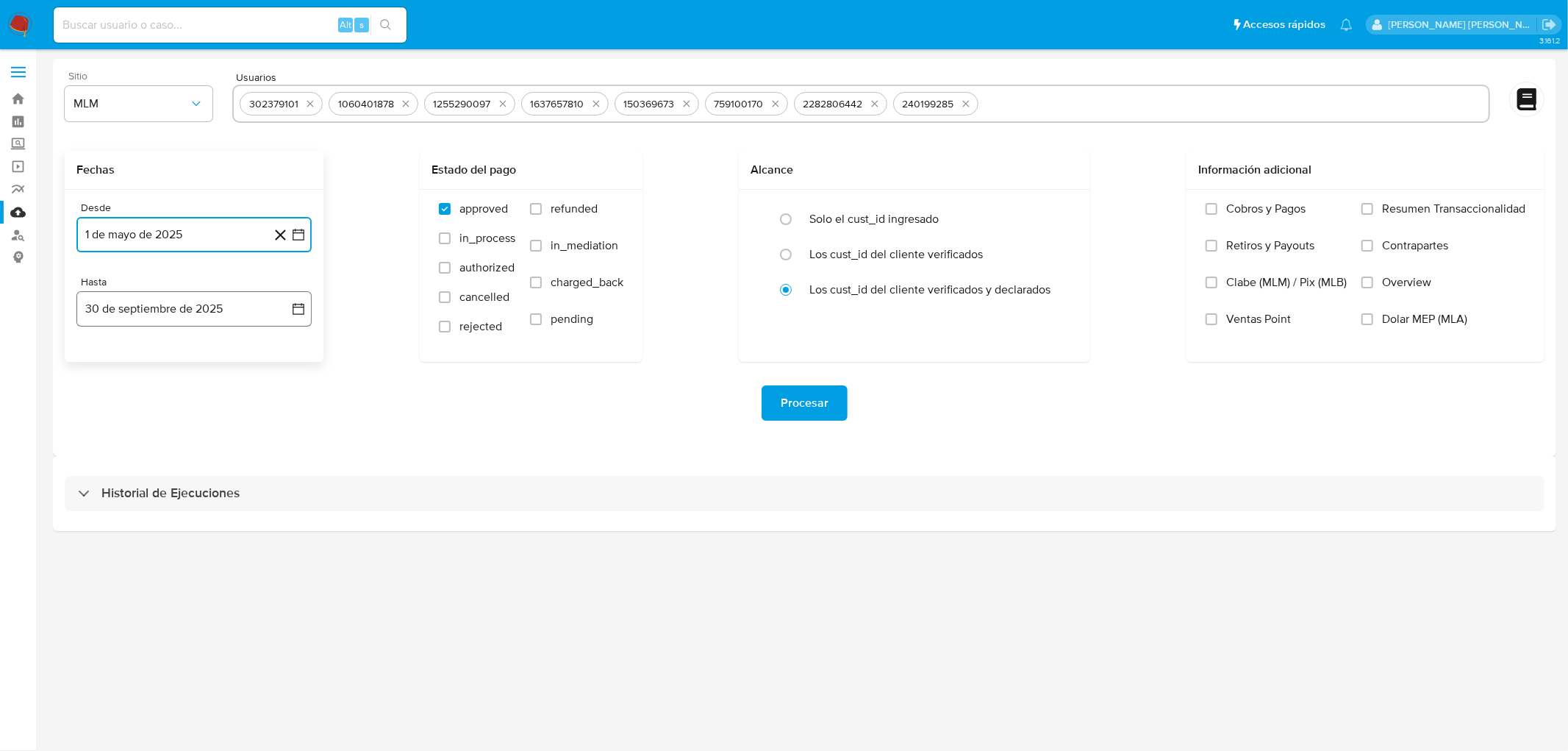
click at [194, 313] on button "30 de septiembre de 2025" at bounding box center [193, 309] width 235 height 36
click at [101, 360] on icon "Mes anterior" at bounding box center [102, 362] width 6 height 11
click at [287, 531] on button "31" at bounding box center [282, 533] width 23 height 23
click at [381, 440] on div "Procesar" at bounding box center [805, 403] width 1480 height 83
click at [830, 409] on button "Procesar" at bounding box center [804, 402] width 86 height 36
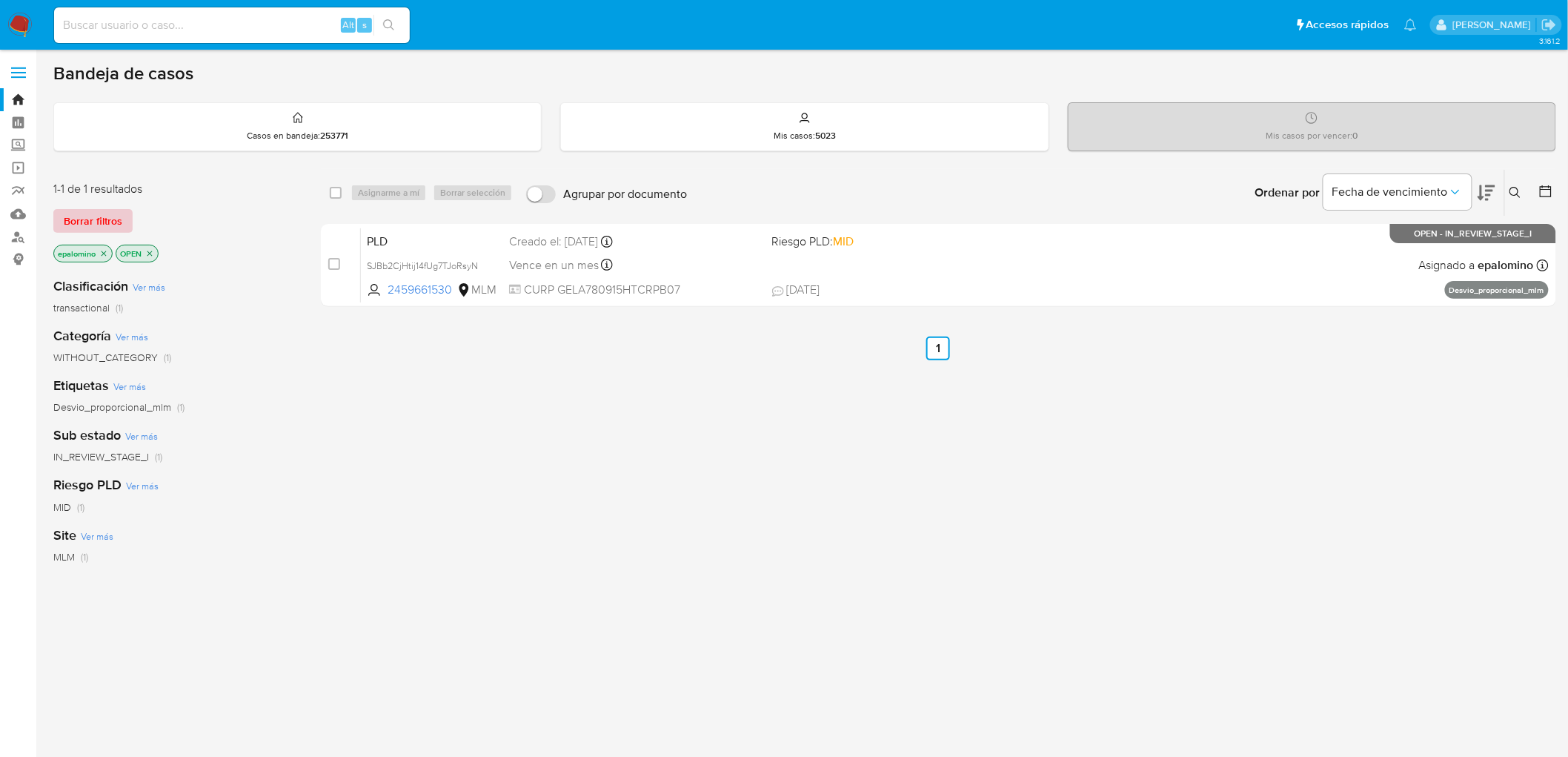
click at [104, 212] on span "Borrar filtros" at bounding box center [93, 220] width 58 height 20
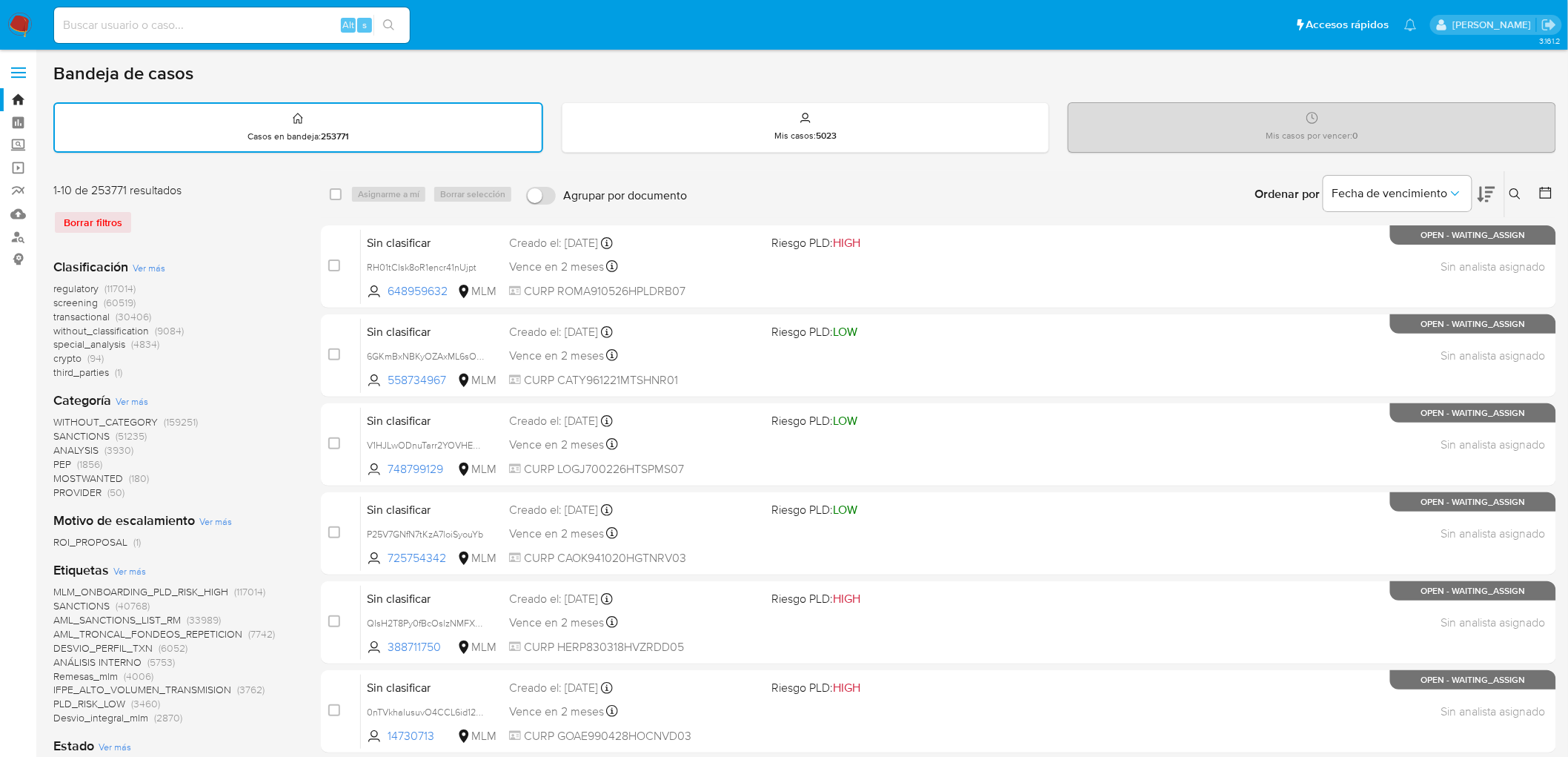
click at [1515, 193] on icon at bounding box center [1516, 194] width 12 height 12
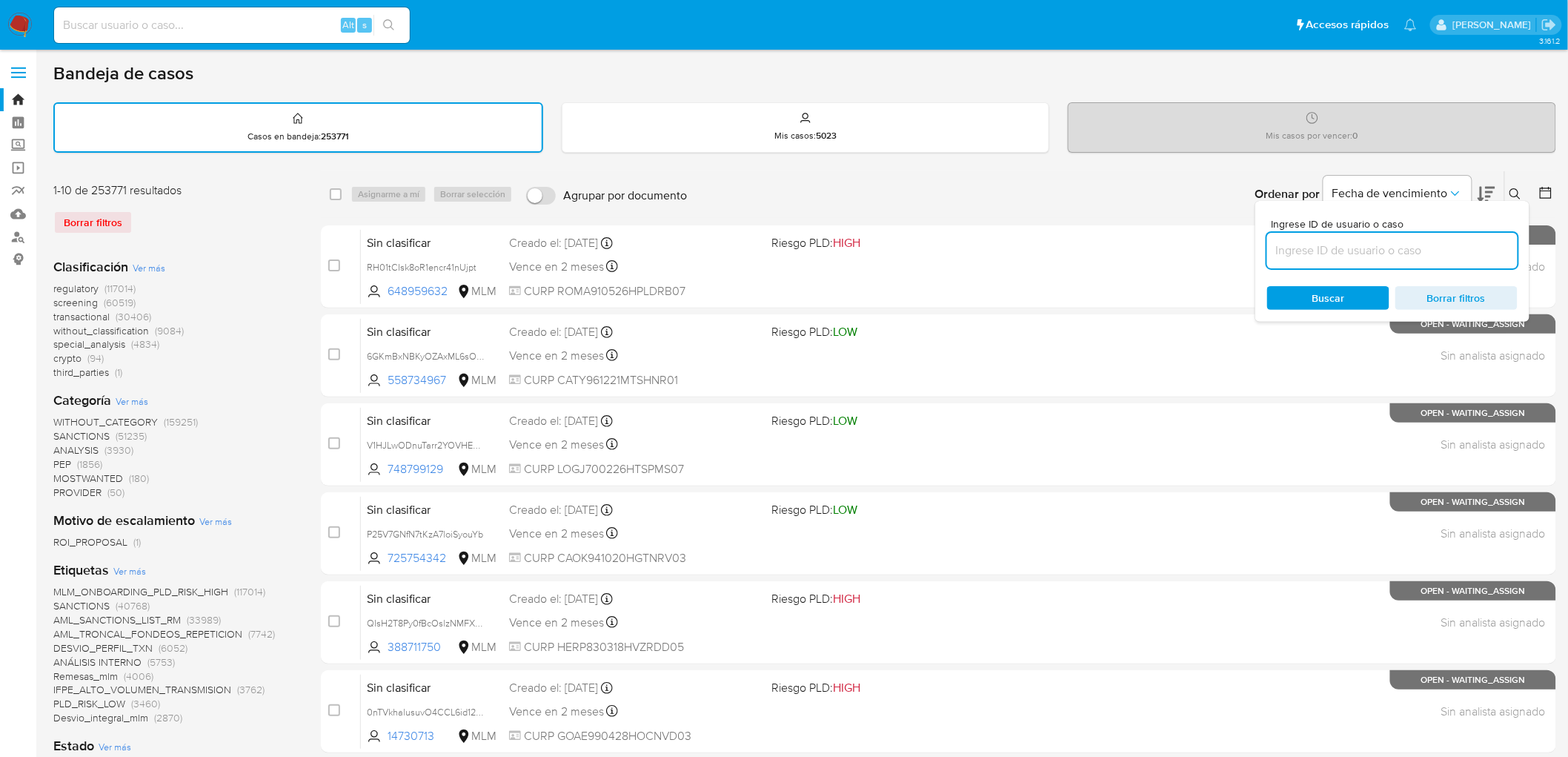
click at [1320, 247] on input at bounding box center [1392, 250] width 250 height 19
type input "2459661530"
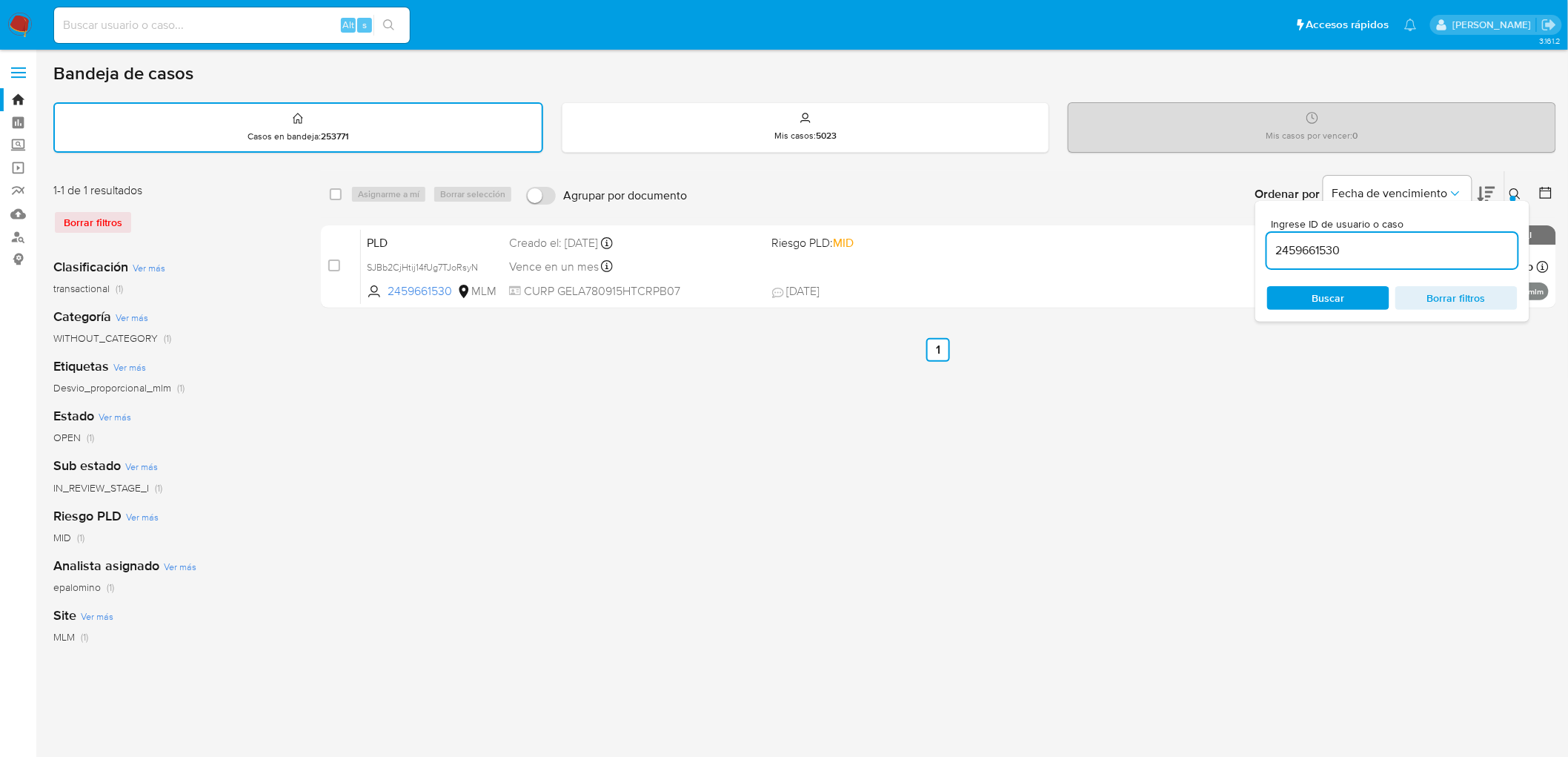
click at [1517, 193] on icon at bounding box center [1516, 194] width 12 height 12
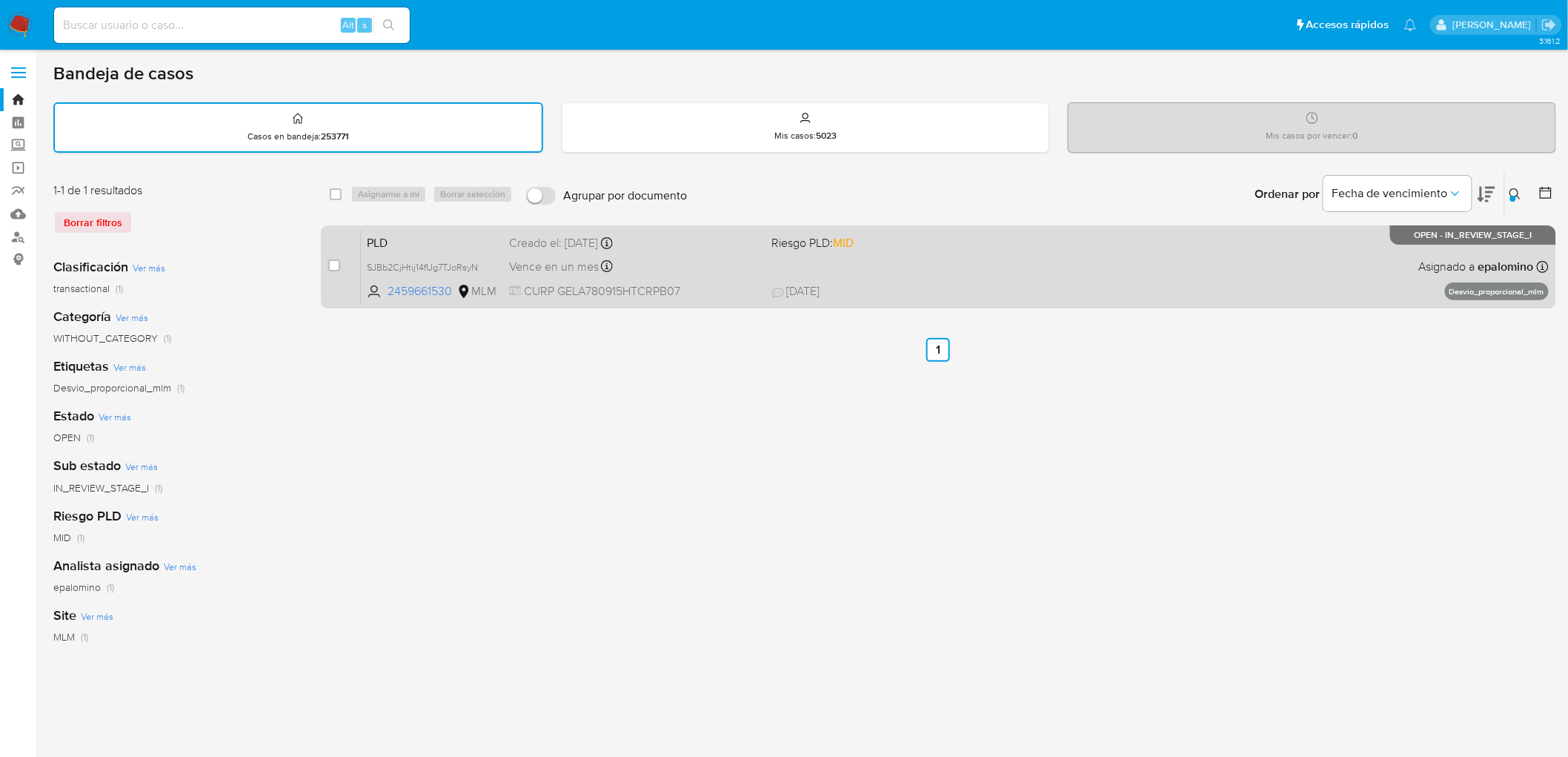
click at [381, 245] on span "PLD" at bounding box center [432, 242] width 130 height 19
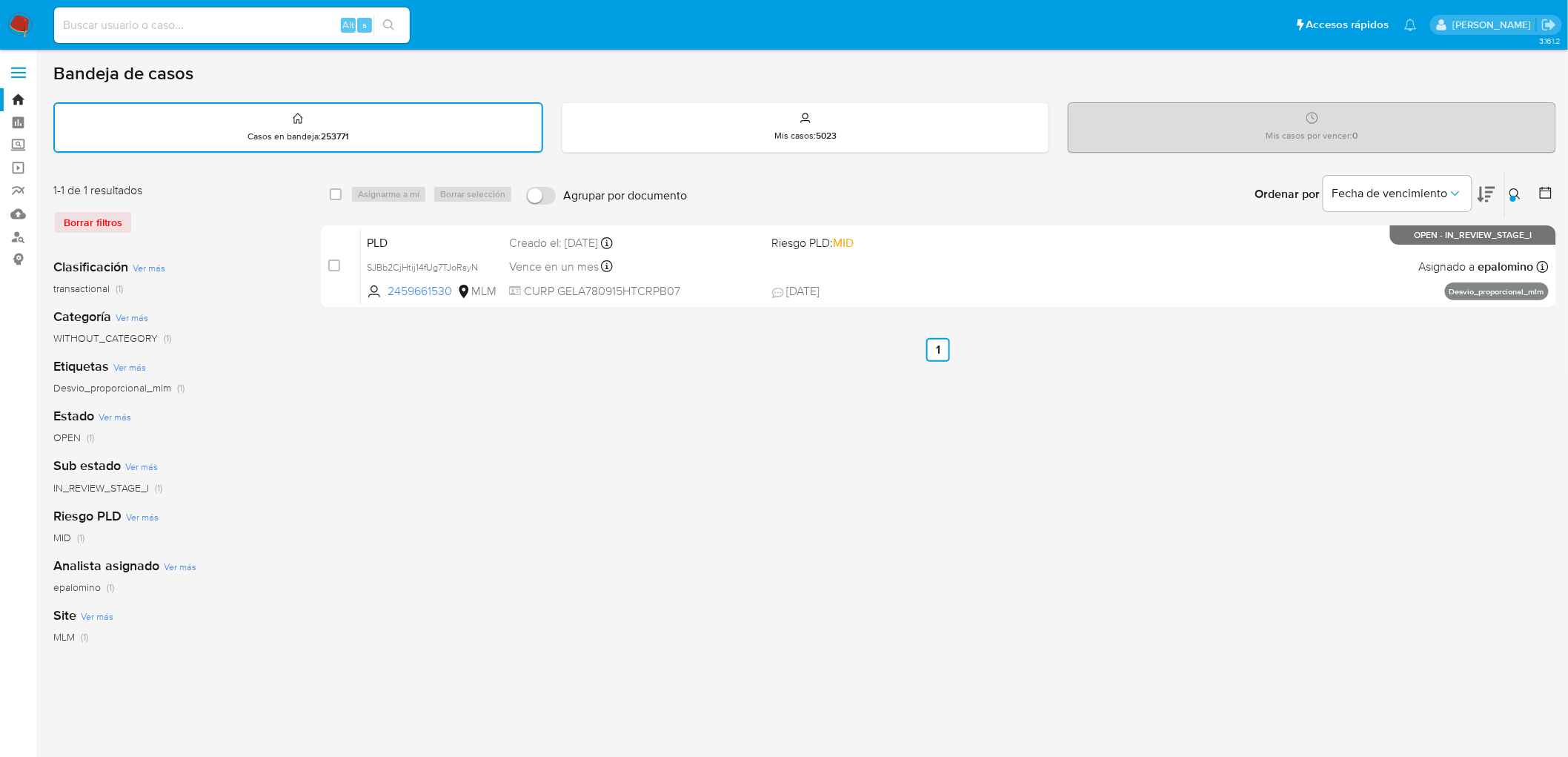
click at [19, 23] on img at bounding box center [20, 25] width 25 height 25
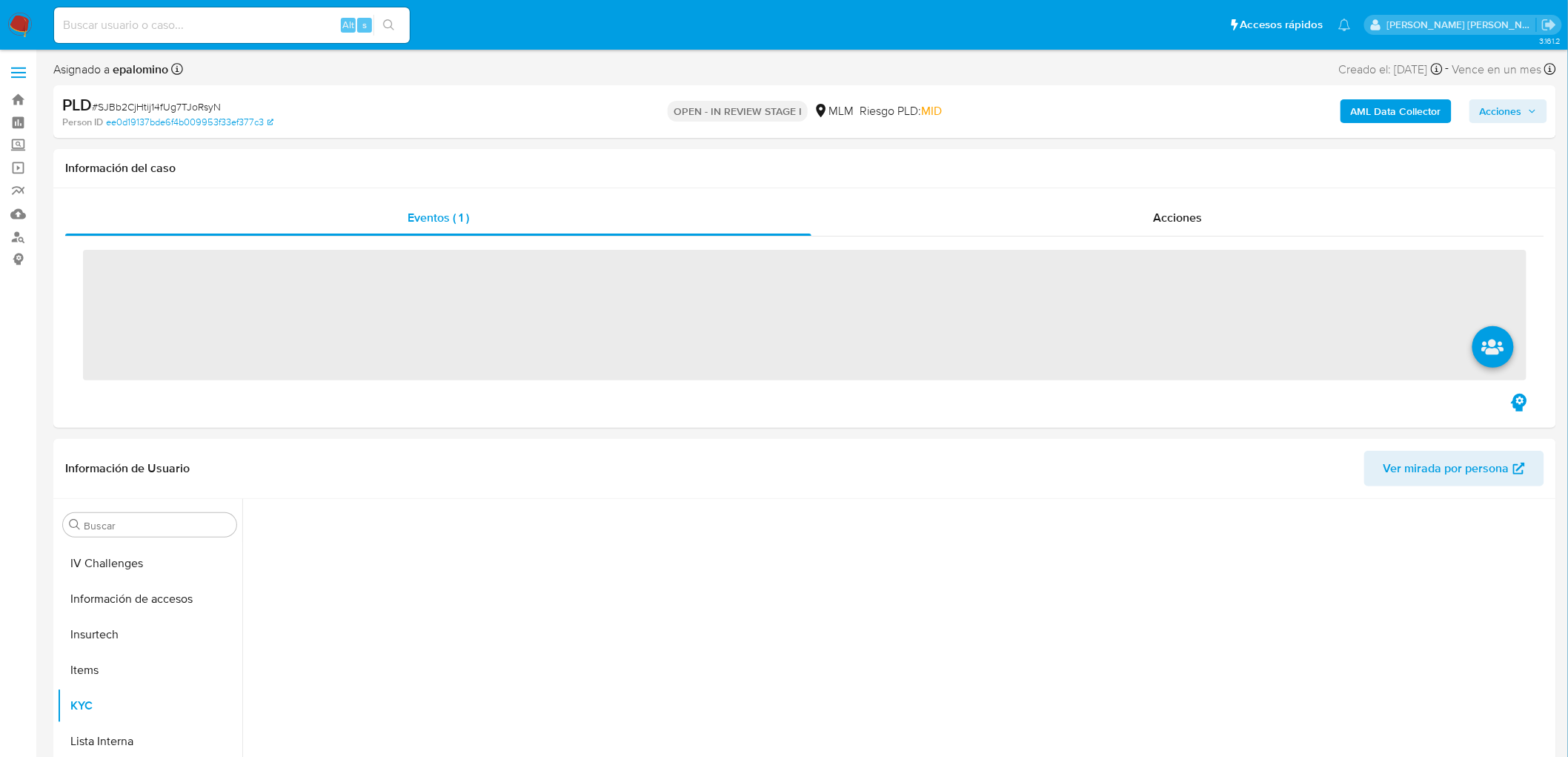
scroll to position [697, 0]
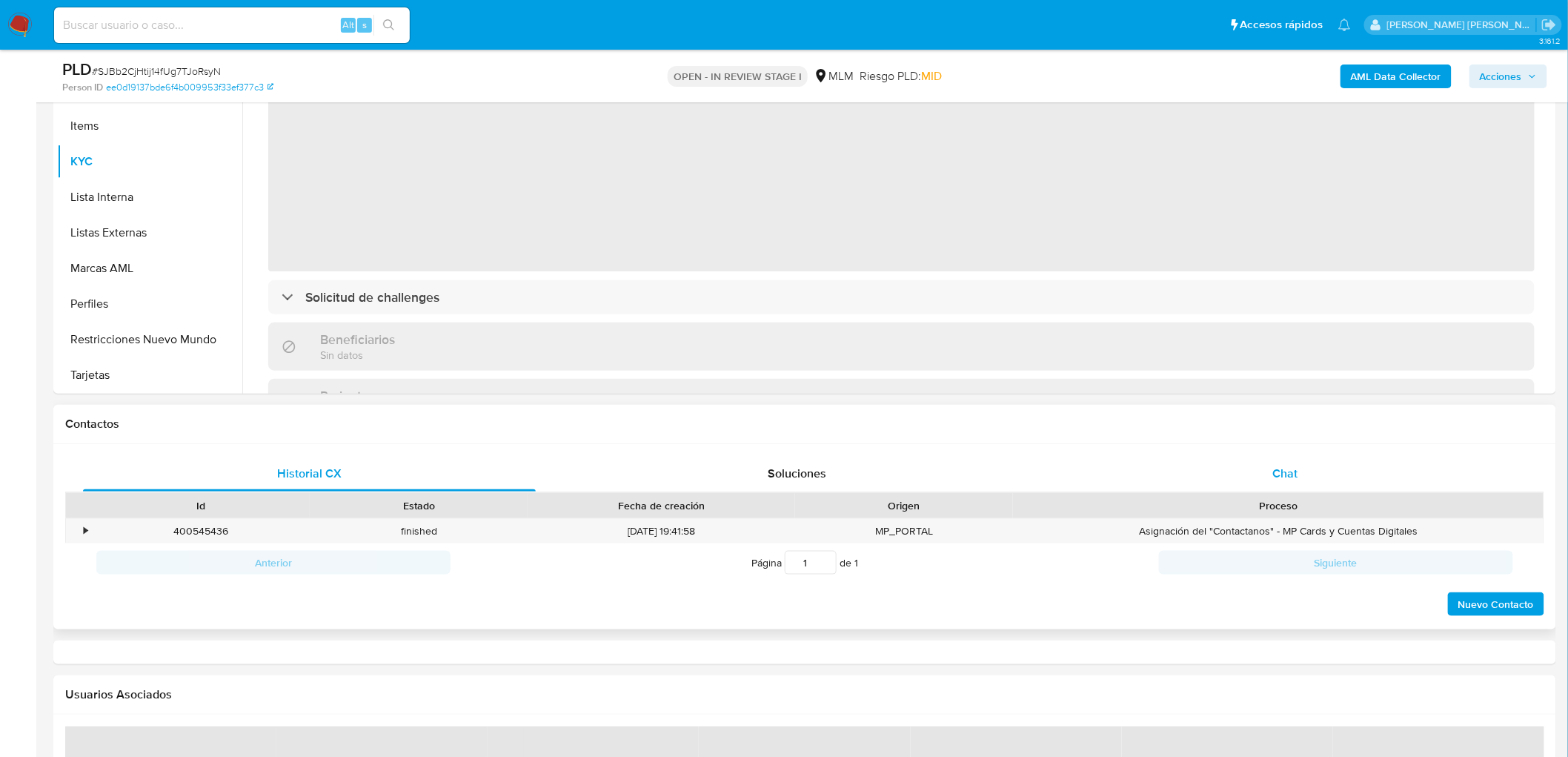
click at [1265, 471] on div "Chat" at bounding box center [1286, 474] width 453 height 36
select select "10"
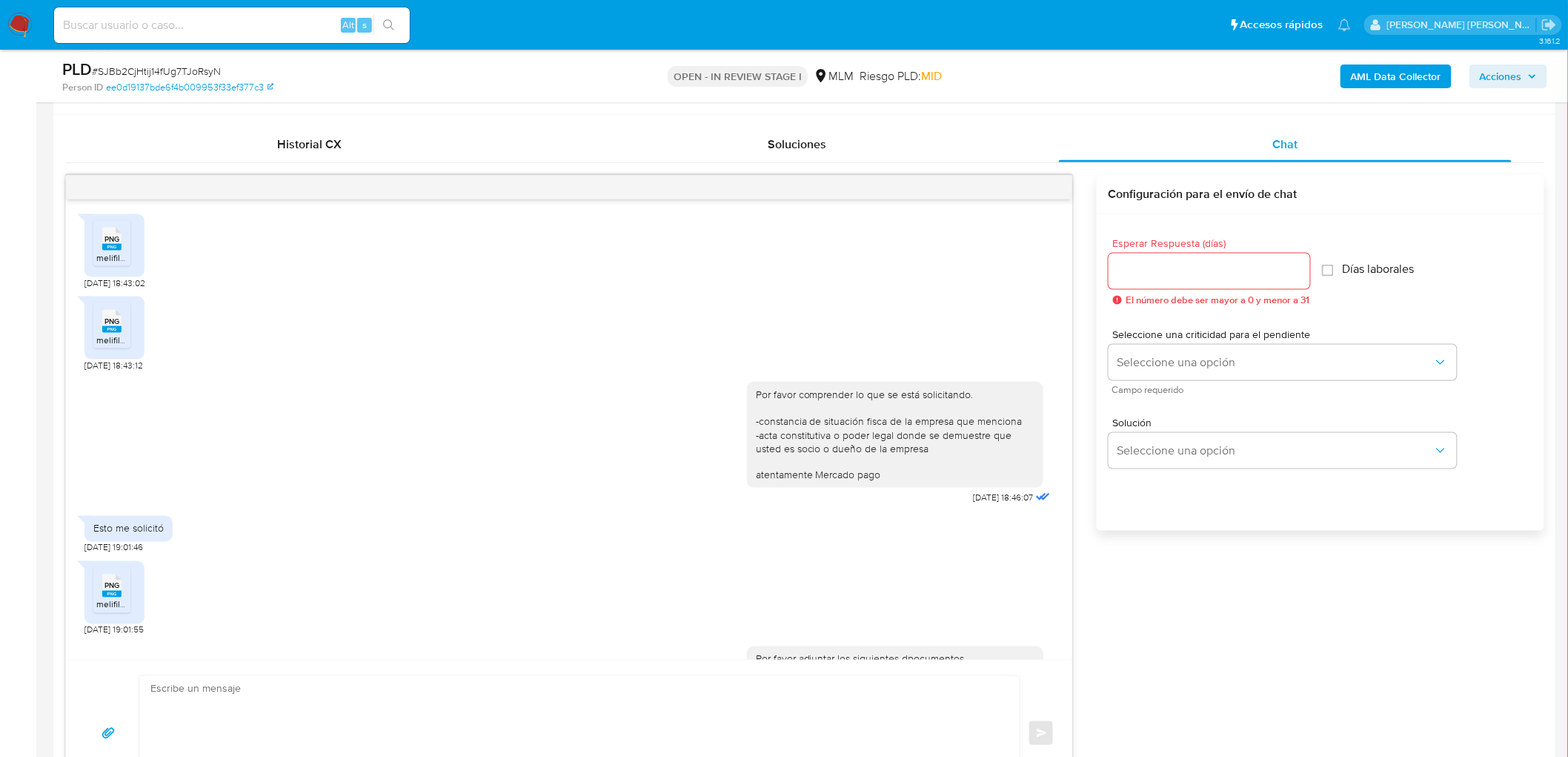
scroll to position [546, 0]
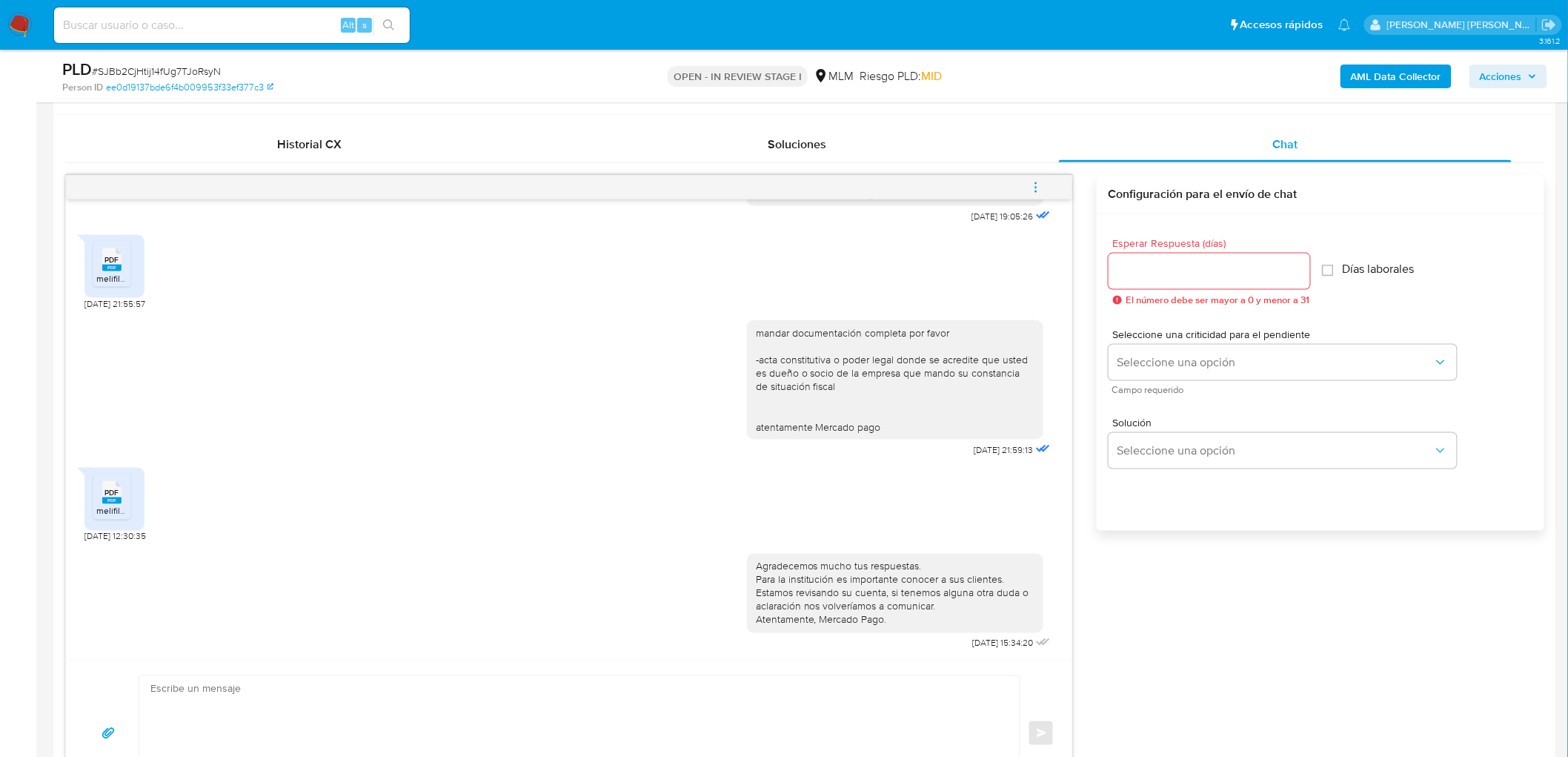
click at [101, 269] on div "PDF PDF" at bounding box center [112, 258] width 31 height 29
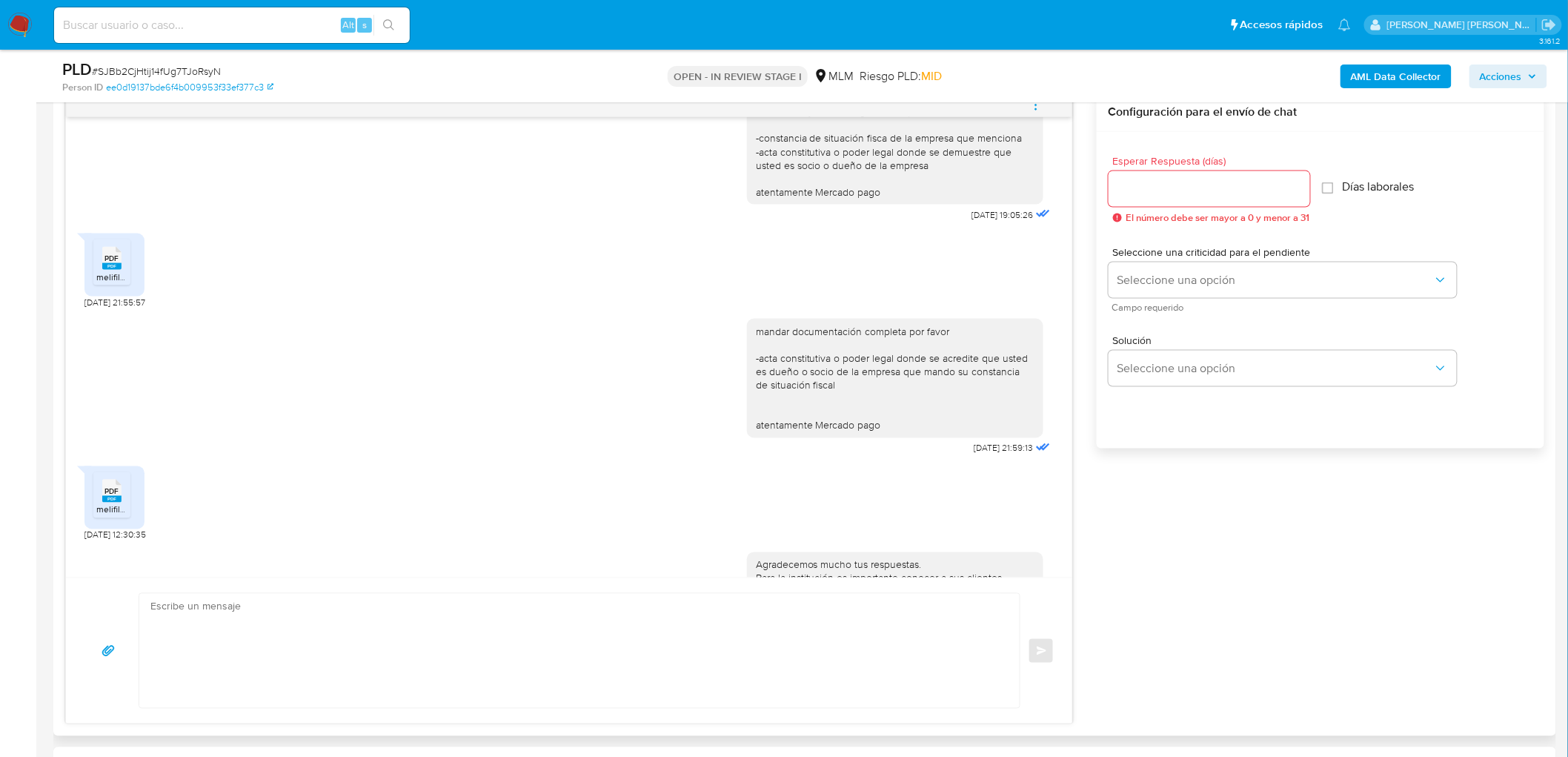
scroll to position [463, 0]
click at [1034, 117] on span "menu-action" at bounding box center [1036, 105] width 14 height 36
click at [956, 81] on li "Cerrar conversación" at bounding box center [935, 77] width 152 height 27
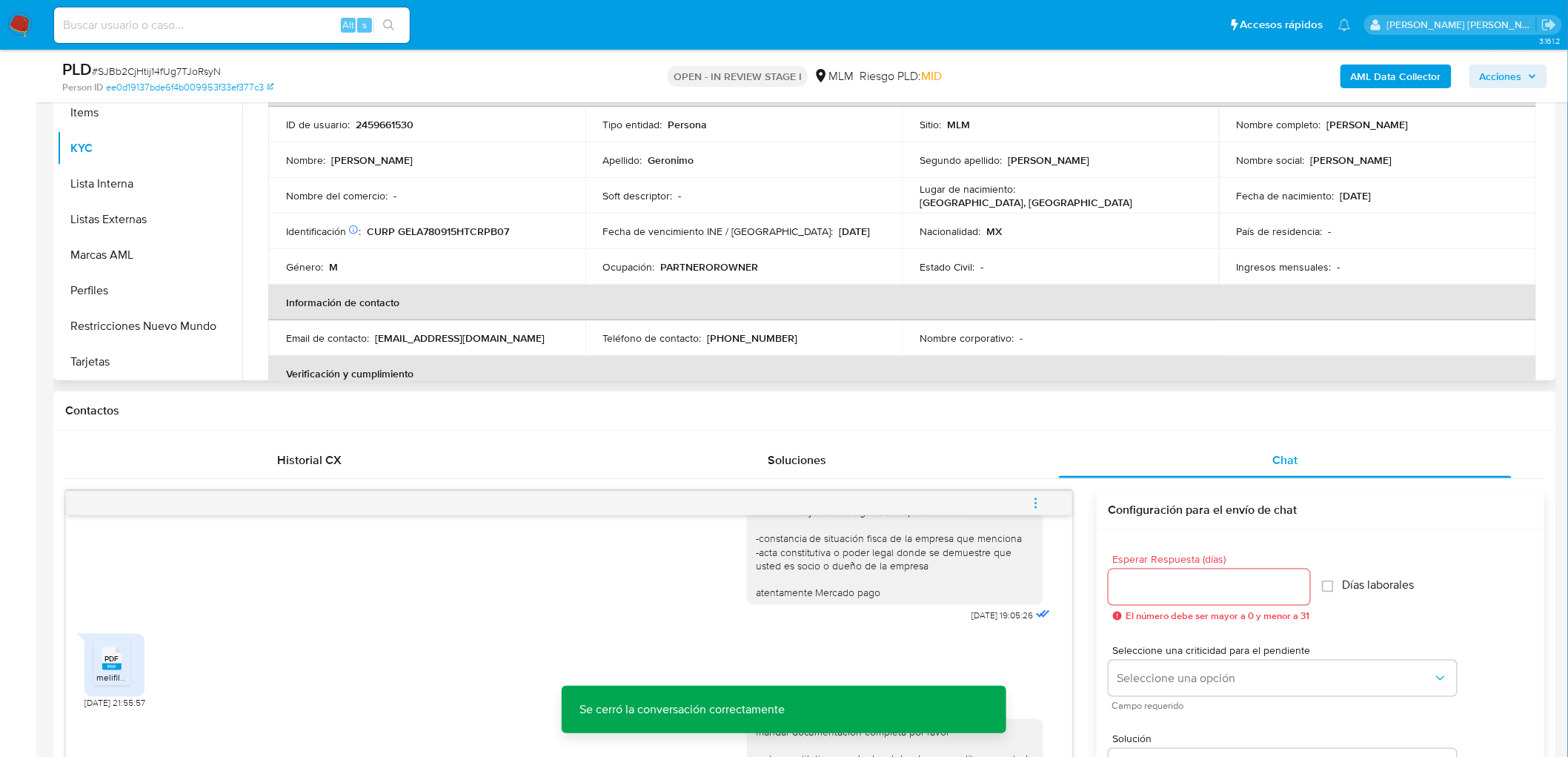
scroll to position [371, 0]
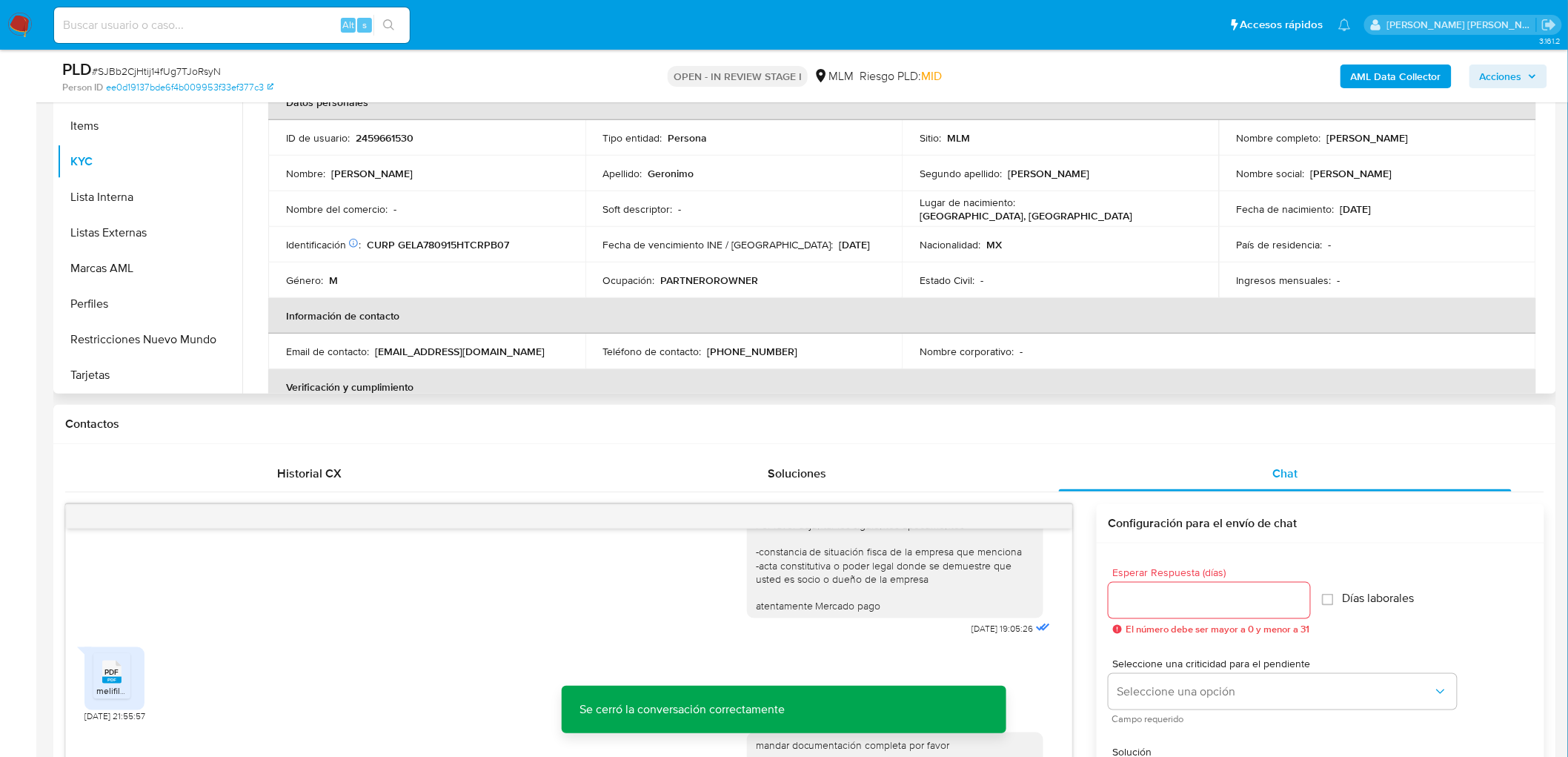
drag, startPoint x: 1446, startPoint y: 142, endPoint x: 1323, endPoint y: 139, distance: 123.0
click at [1323, 139] on div "Nombre completo : Abimael Geronimo Lopez" at bounding box center [1378, 138] width 281 height 14
copy p "Abimael Geronimo Lopez"
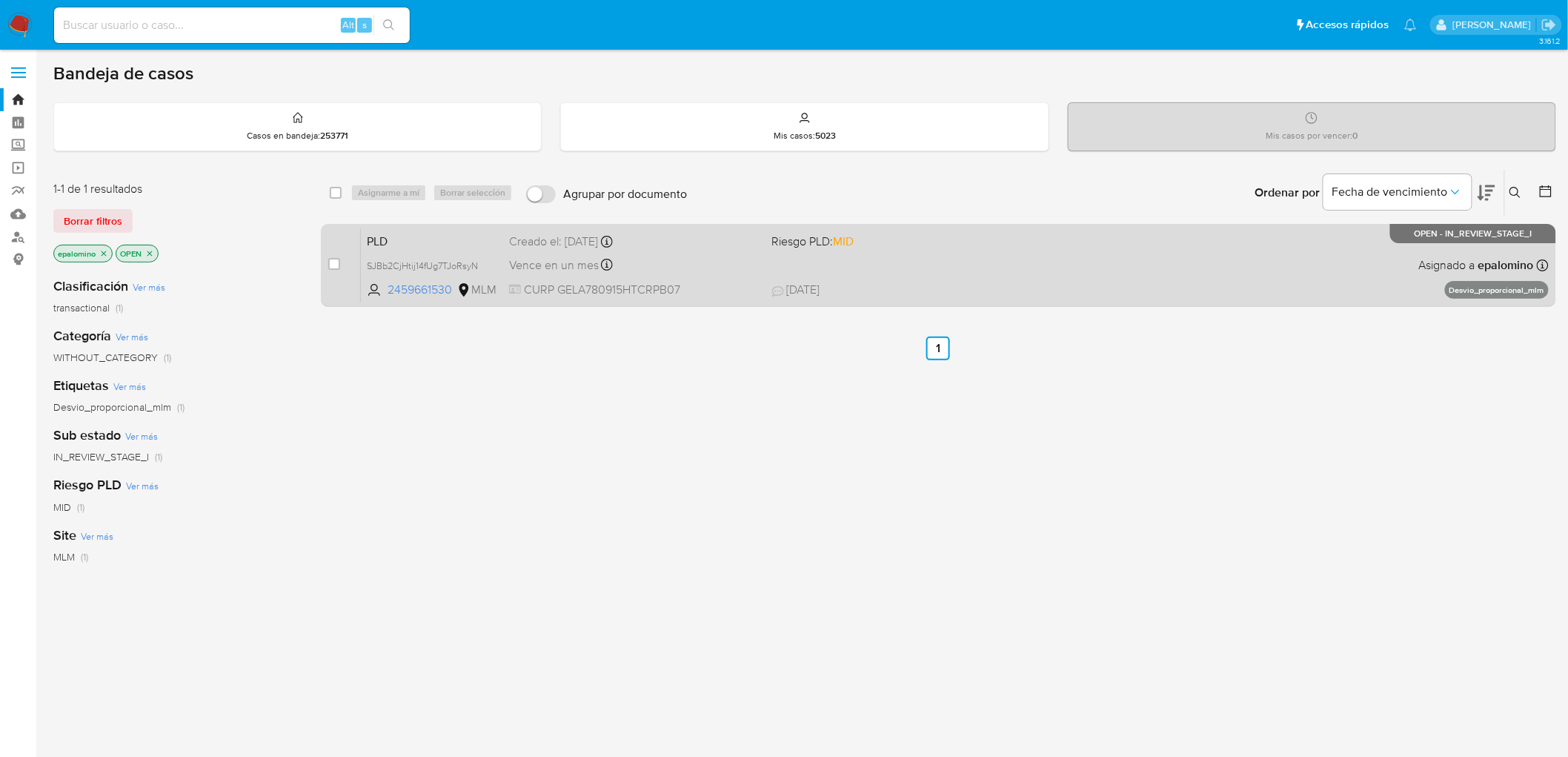
click at [417, 241] on span "PLD" at bounding box center [432, 241] width 130 height 19
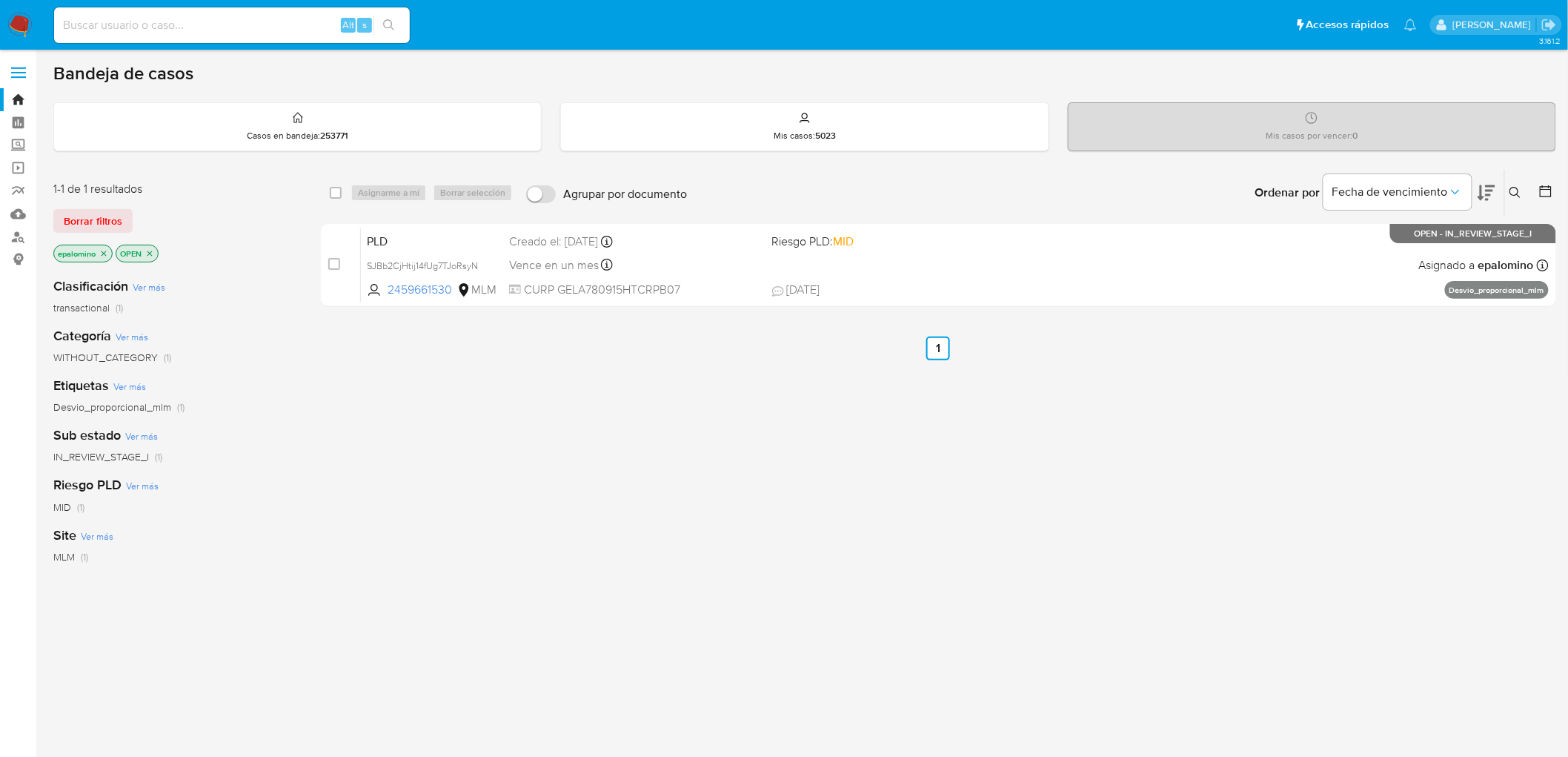
click at [102, 211] on span "Borrar filtros" at bounding box center [93, 220] width 58 height 20
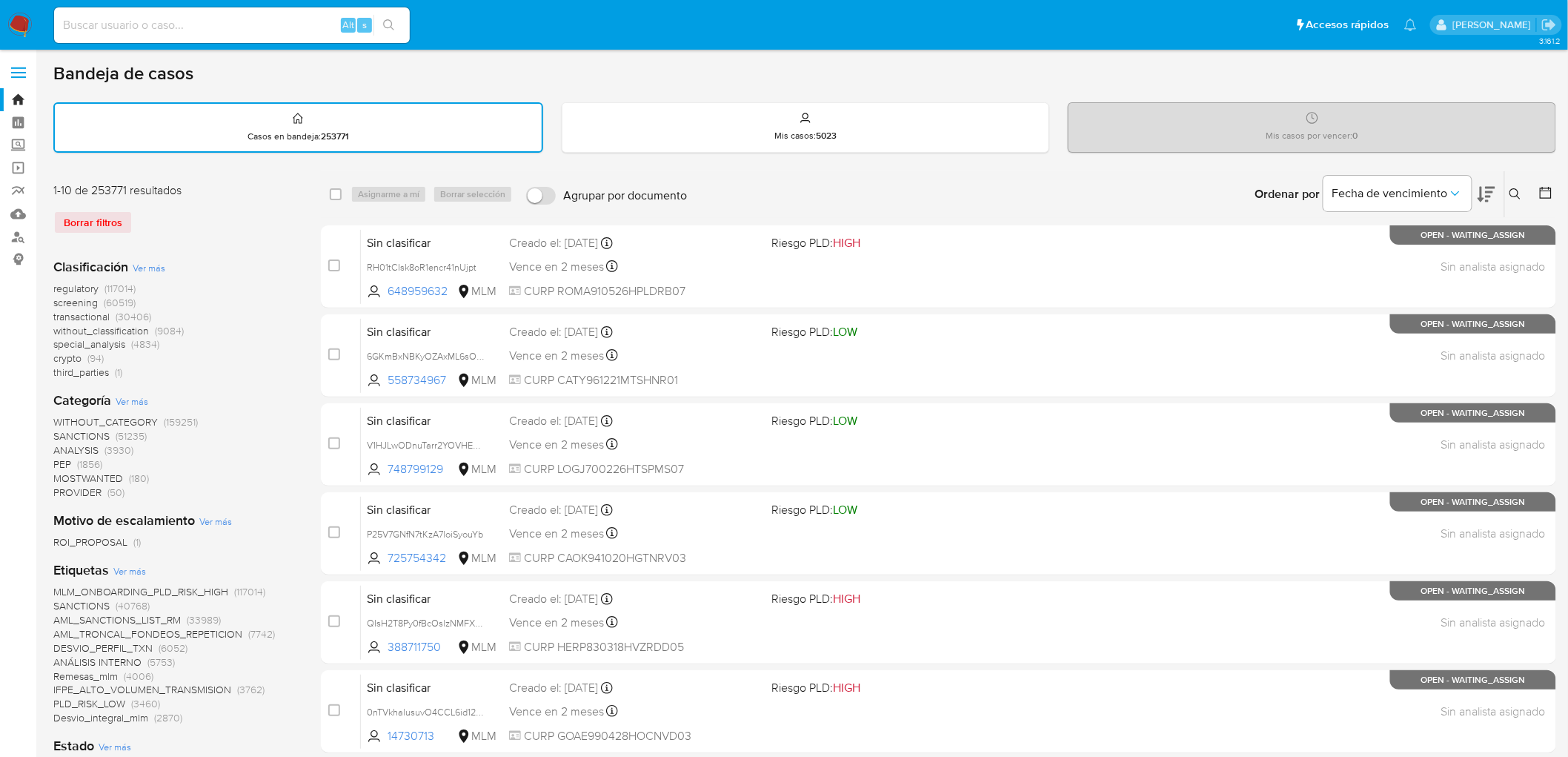
click at [1511, 189] on icon at bounding box center [1516, 194] width 12 height 12
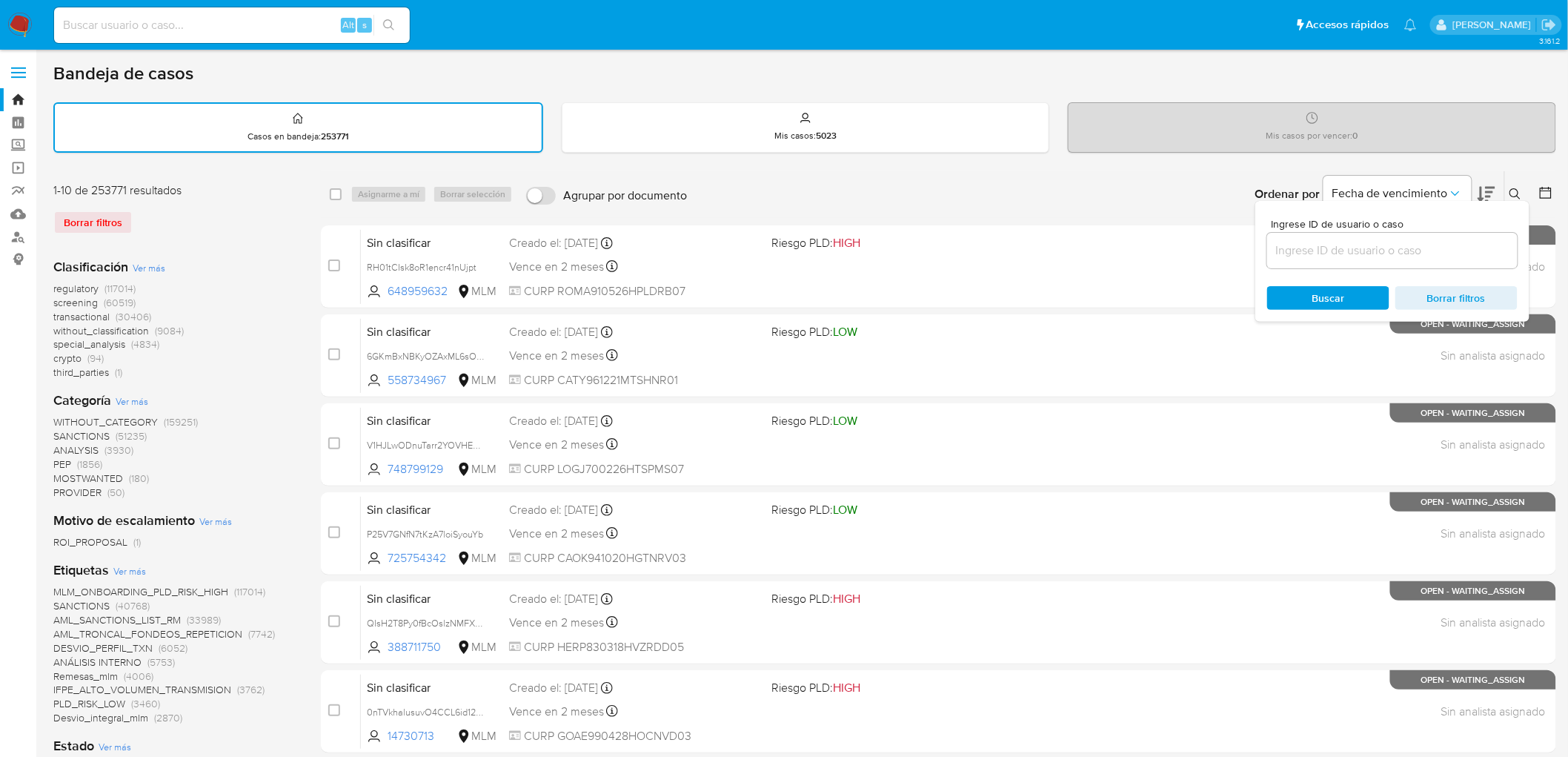
click at [1311, 252] on input at bounding box center [1392, 250] width 250 height 19
type input "2459661530"
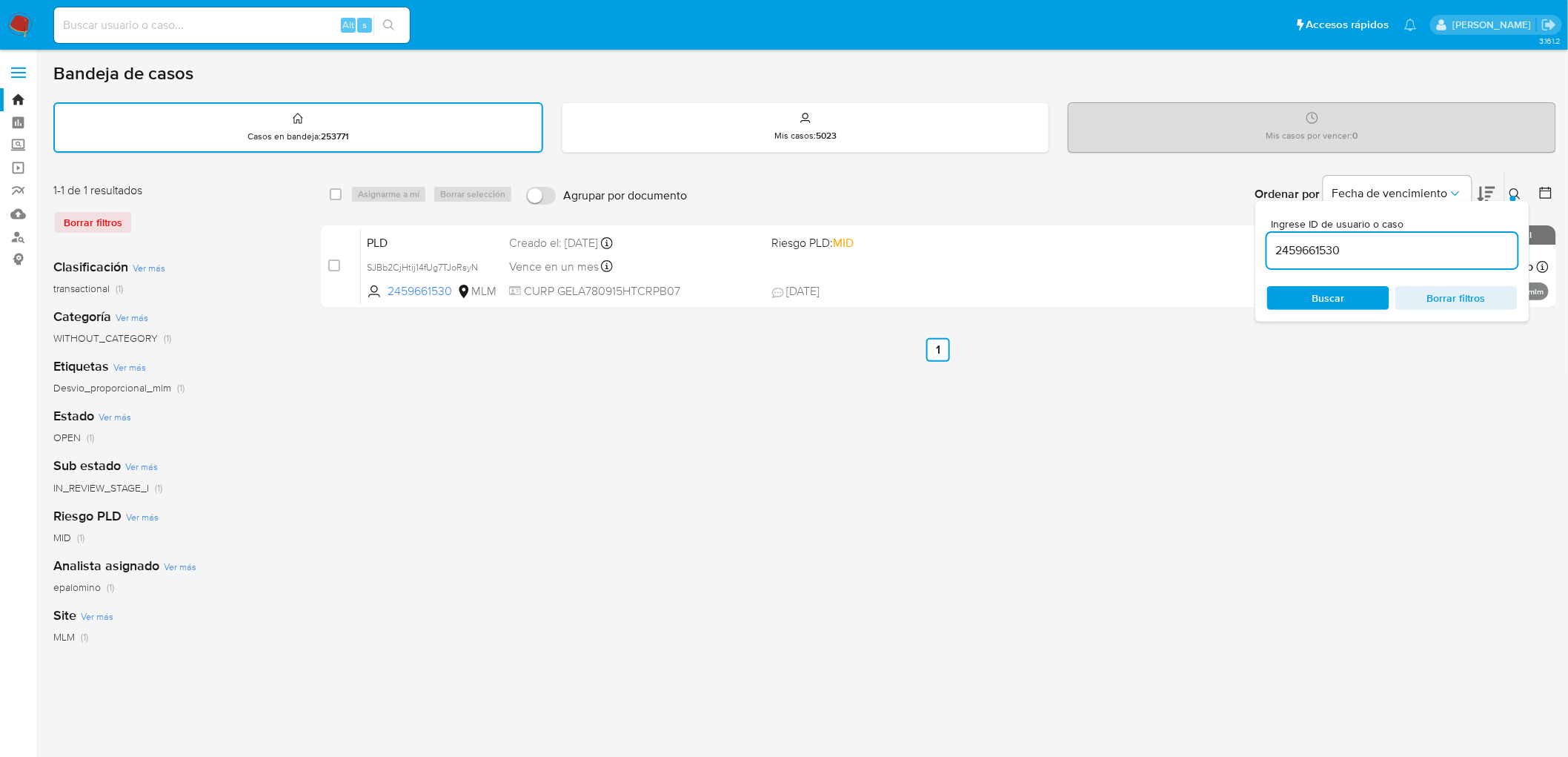
click at [1516, 196] on div at bounding box center [1514, 199] width 6 height 6
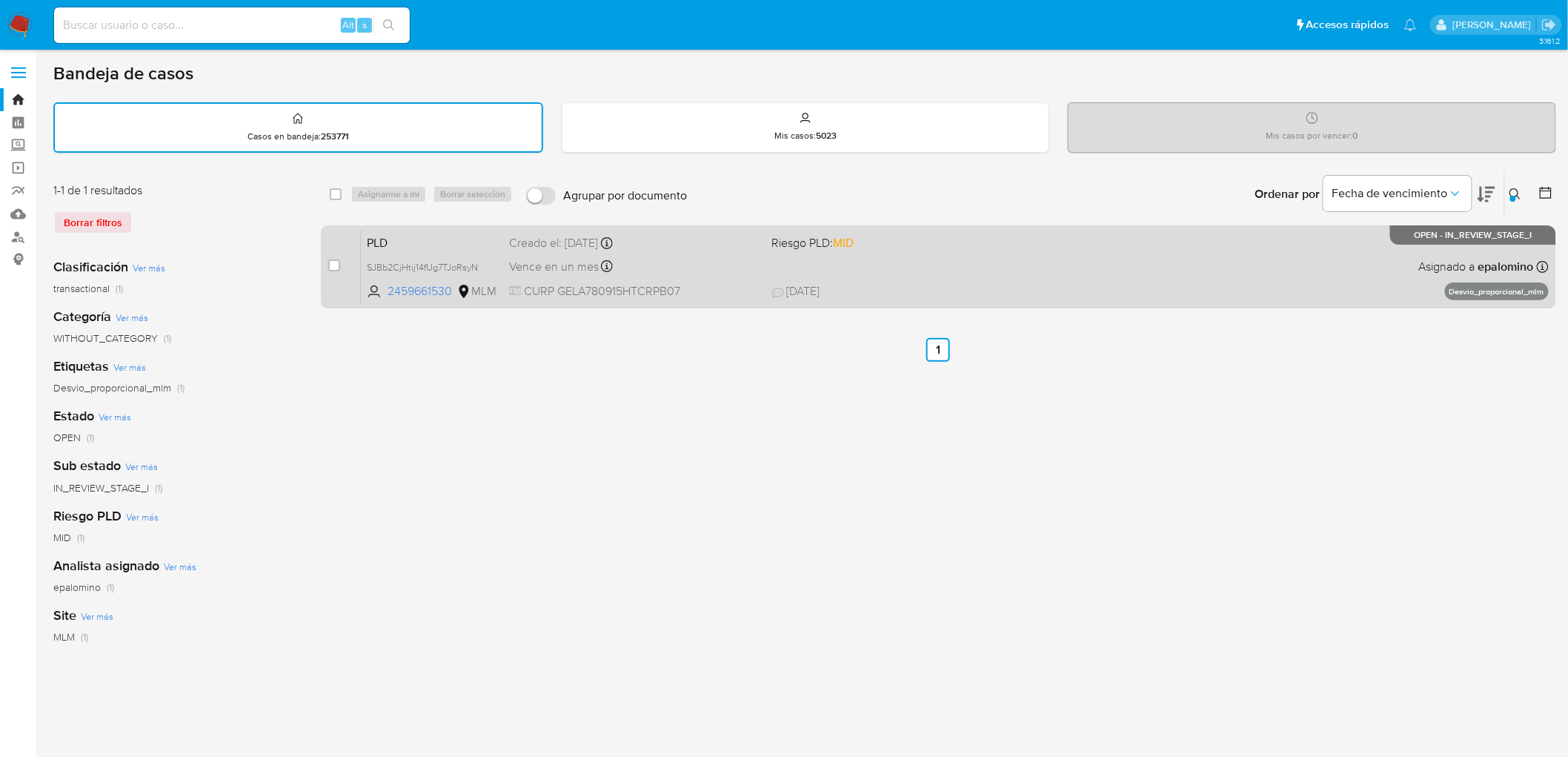
click at [387, 232] on span "PLD" at bounding box center [432, 242] width 130 height 19
click at [395, 236] on span "PLD" at bounding box center [432, 242] width 130 height 19
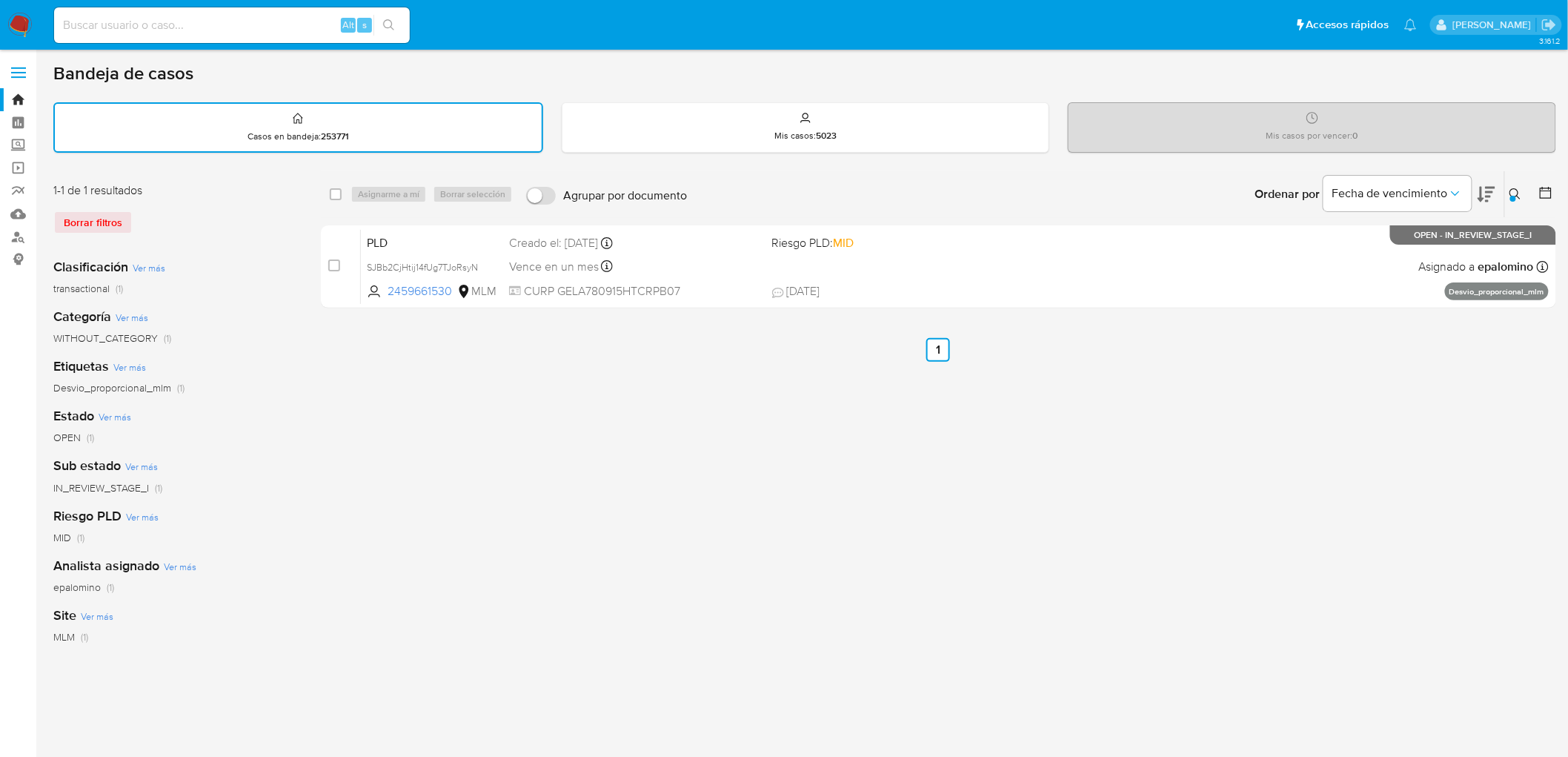
click at [17, 28] on img at bounding box center [20, 25] width 25 height 25
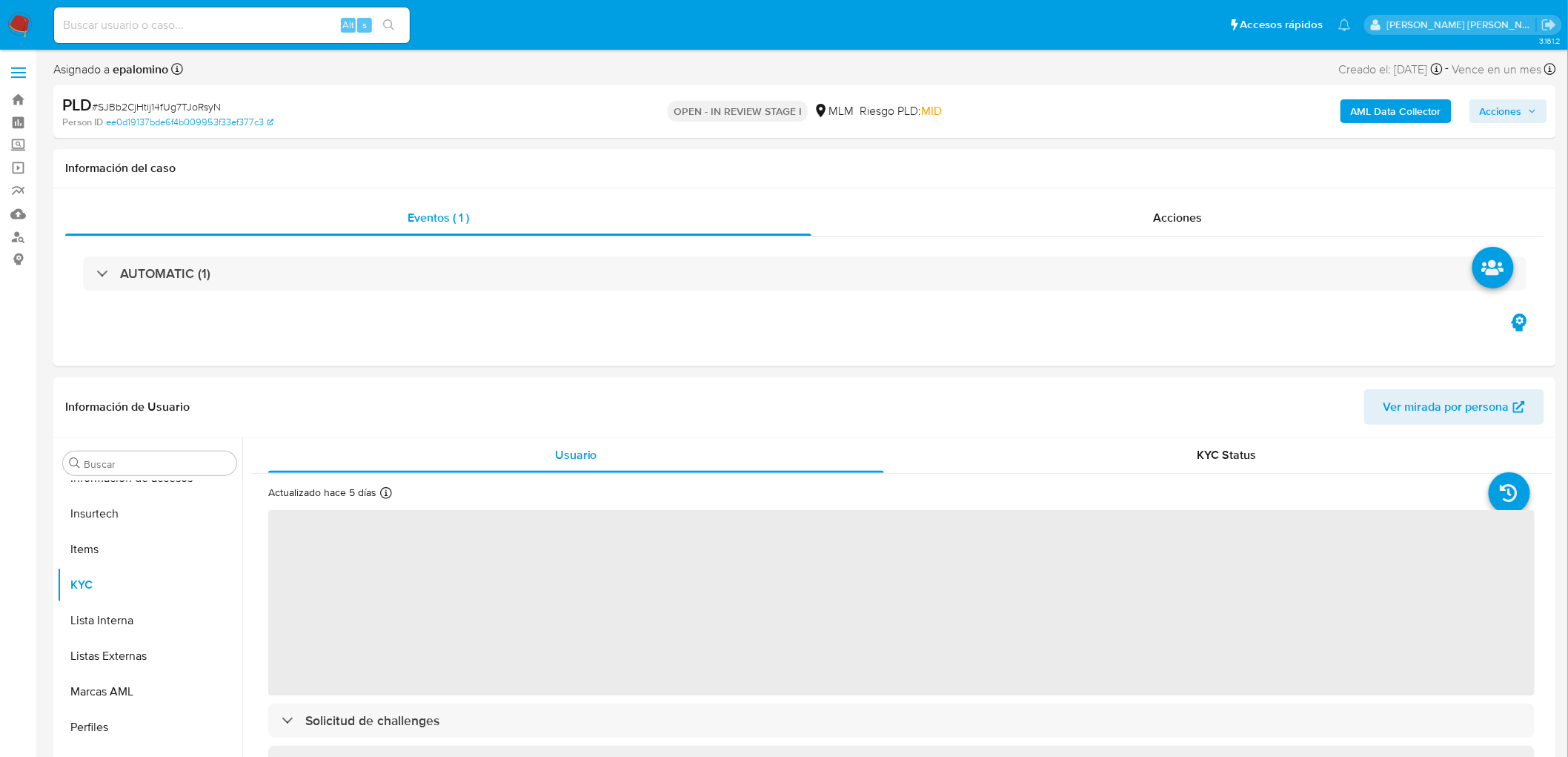
select select "10"
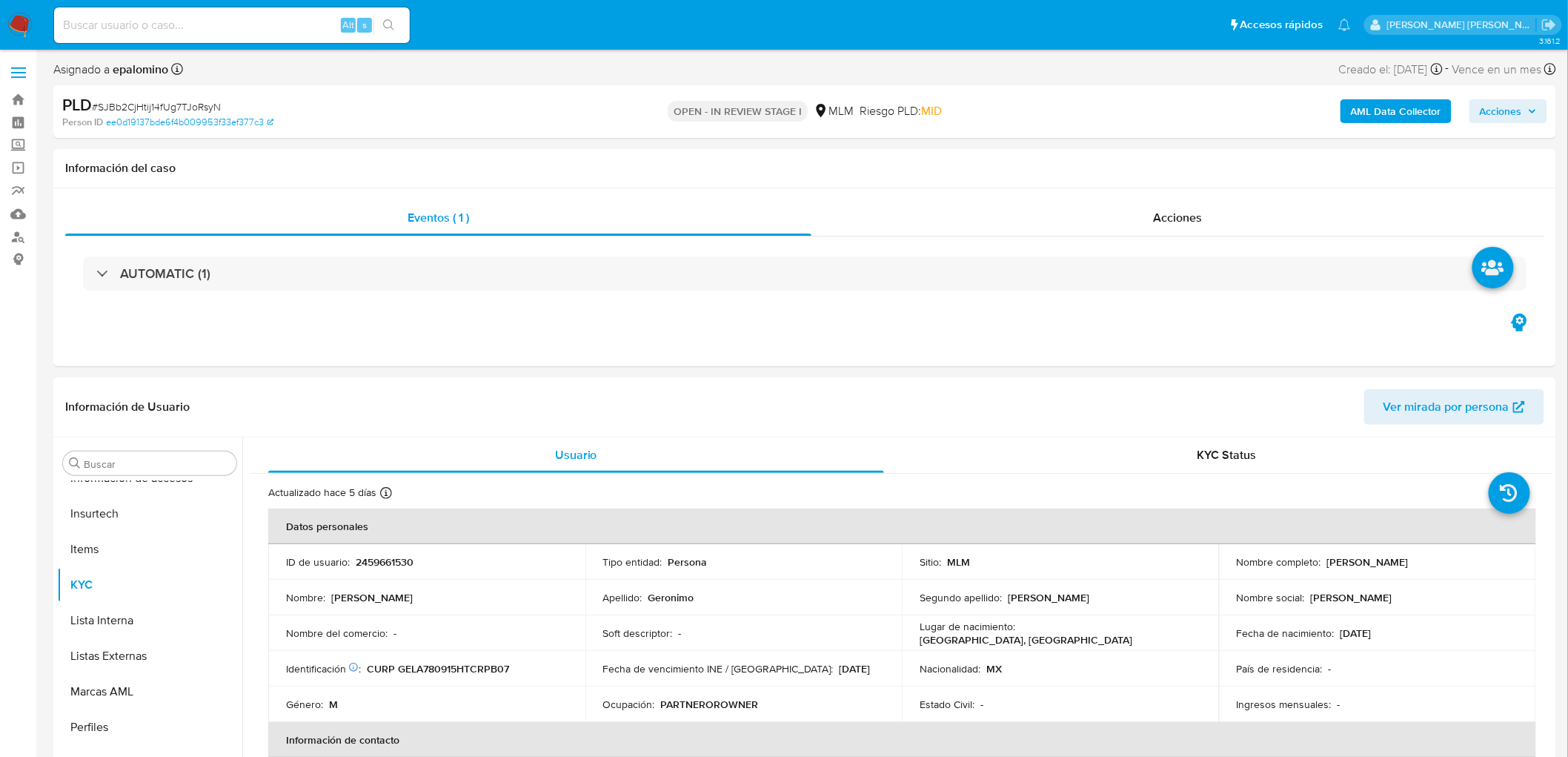
scroll to position [261, 0]
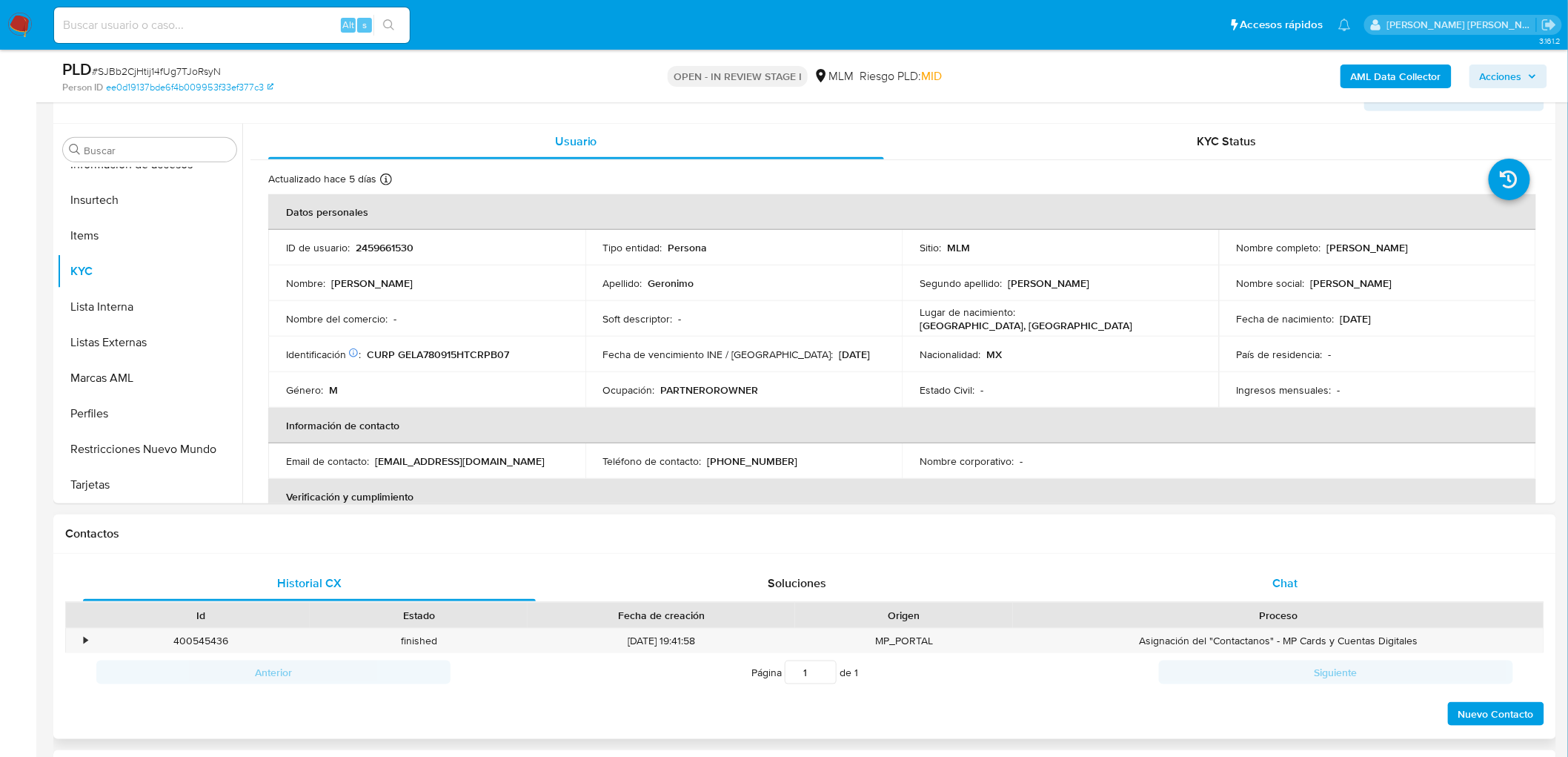
click at [1276, 575] on span "Chat" at bounding box center [1286, 583] width 25 height 17
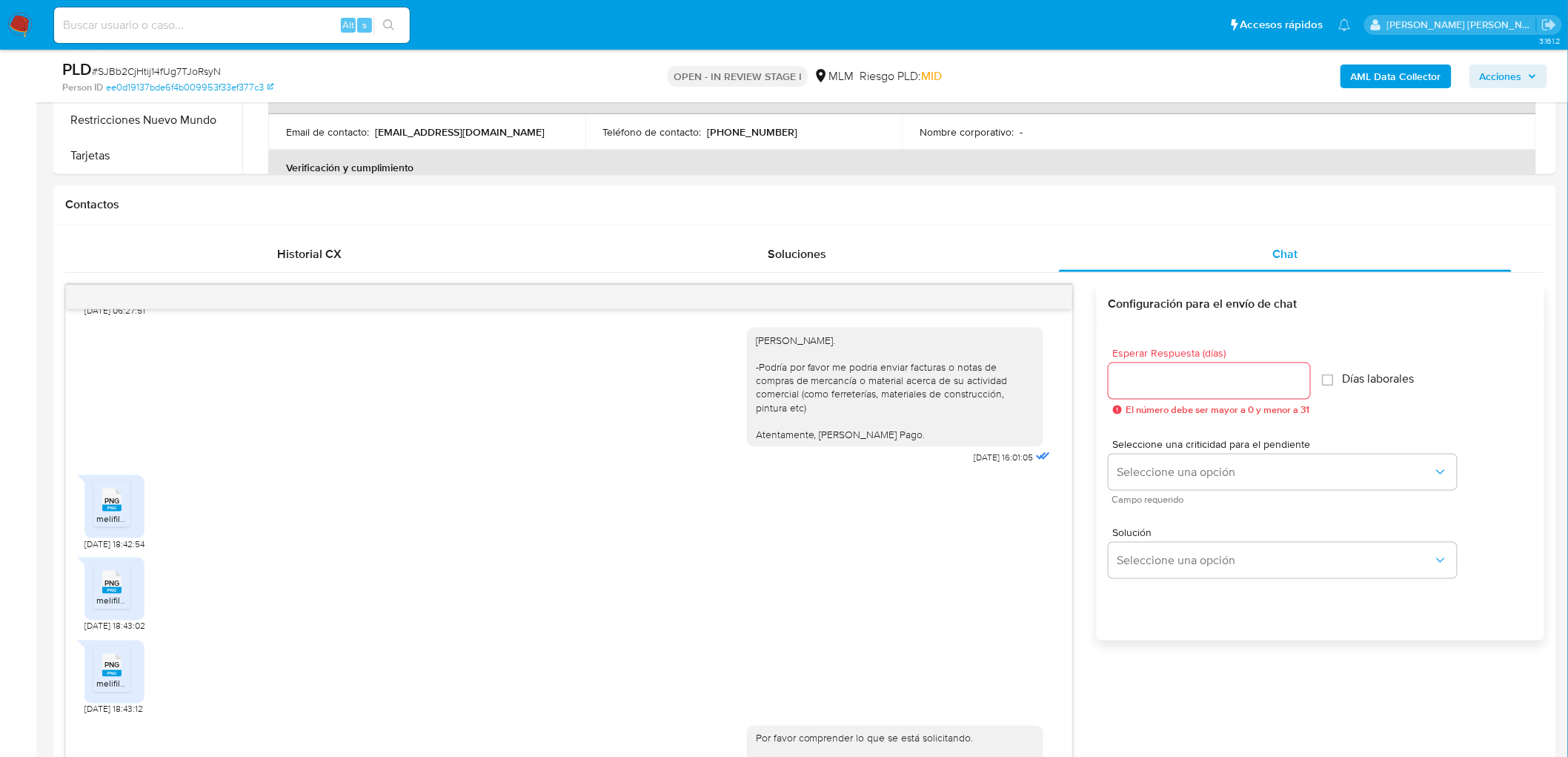
scroll to position [741, 0]
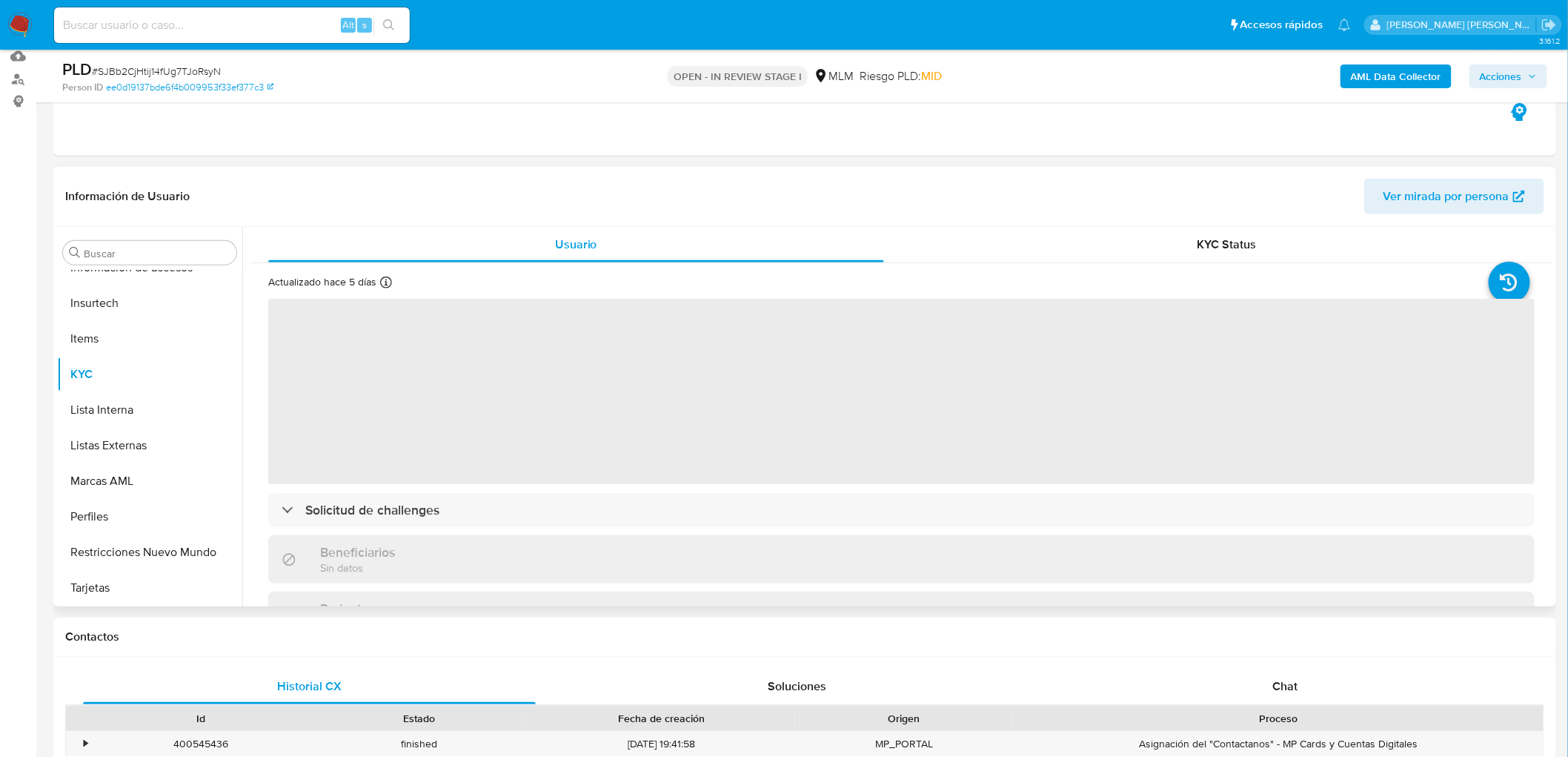
scroll to position [165, 0]
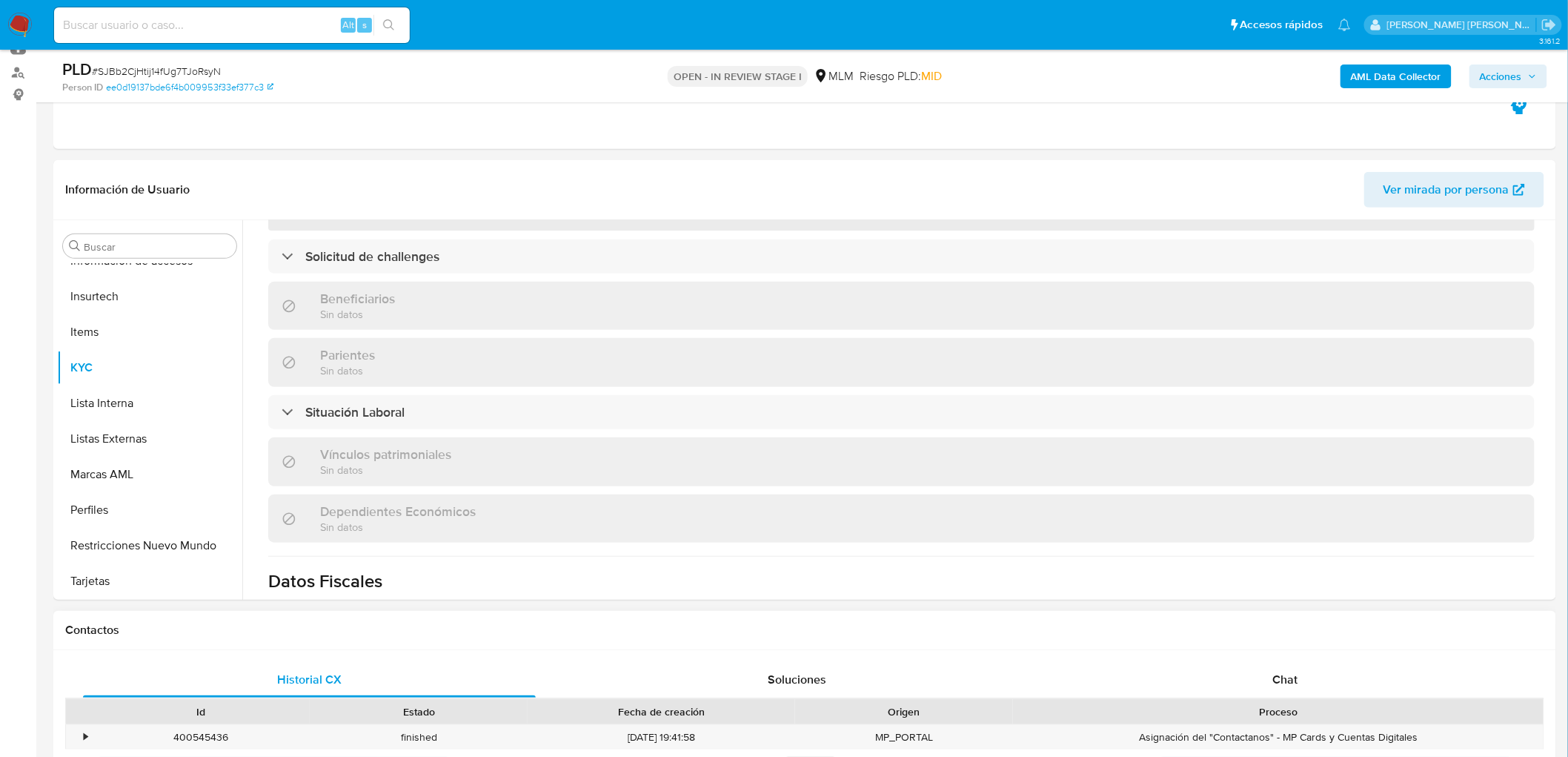
click at [1249, 674] on div "Chat" at bounding box center [1286, 679] width 453 height 36
select select "10"
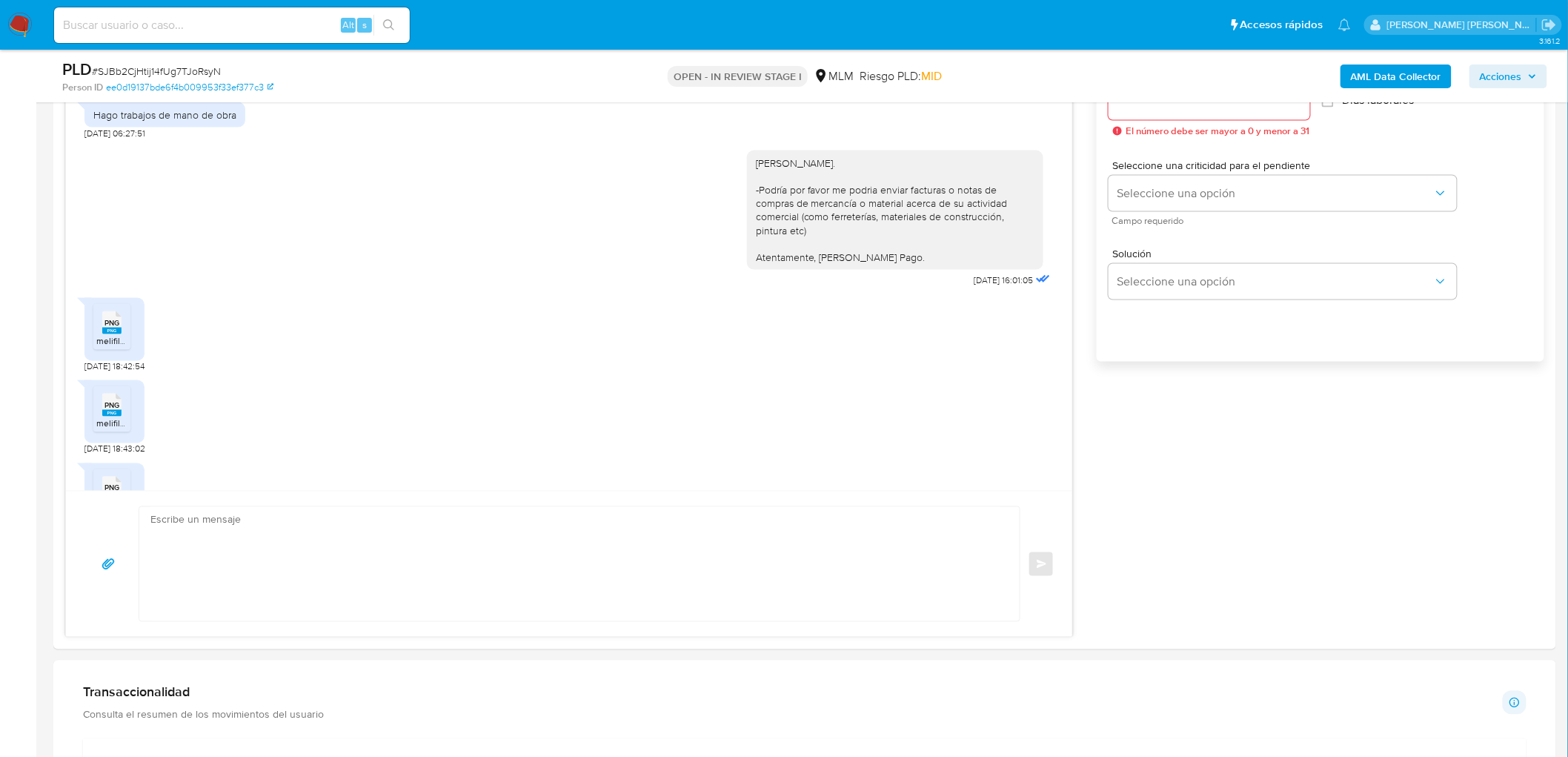
scroll to position [411, 0]
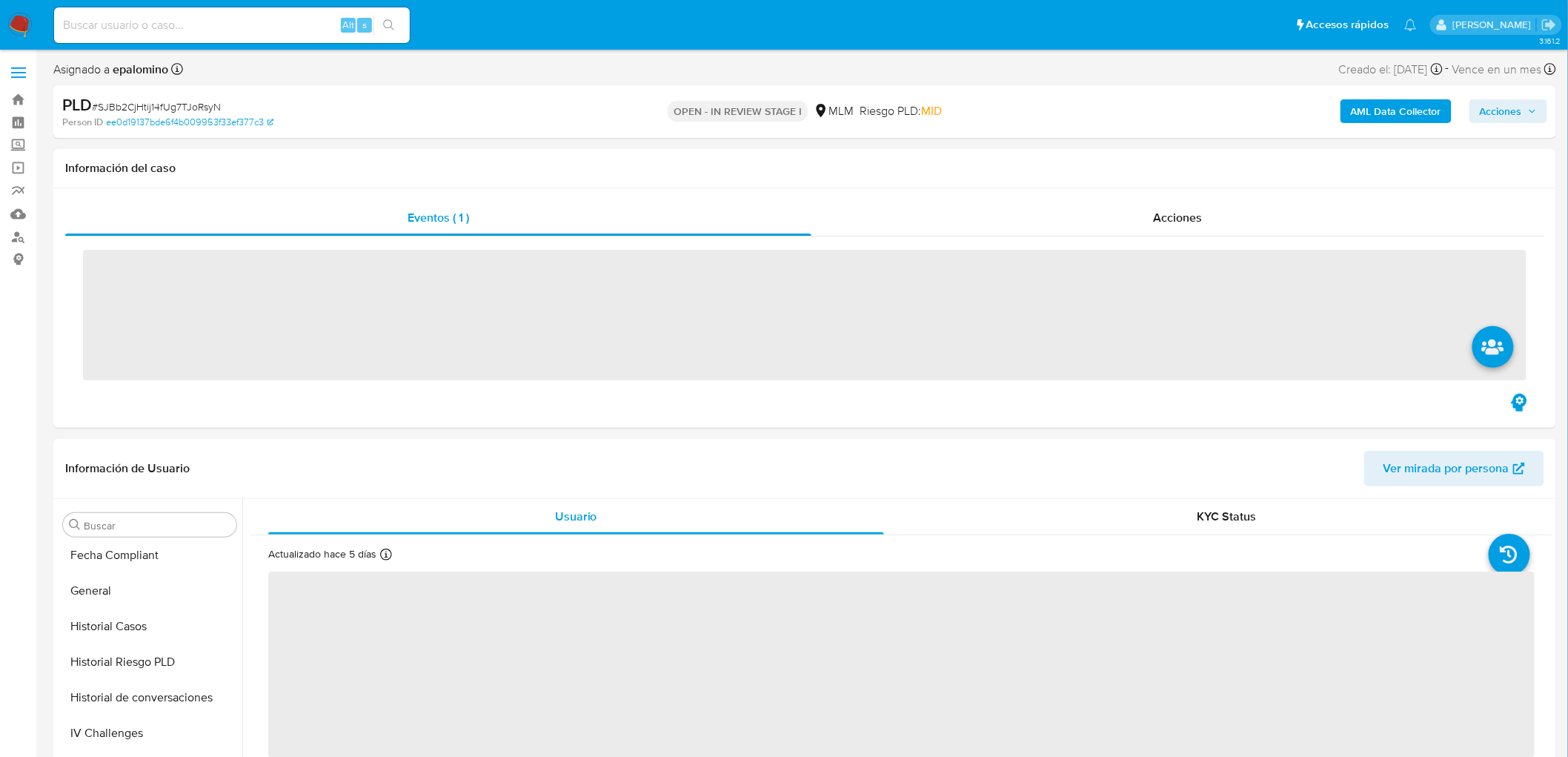
scroll to position [658, 0]
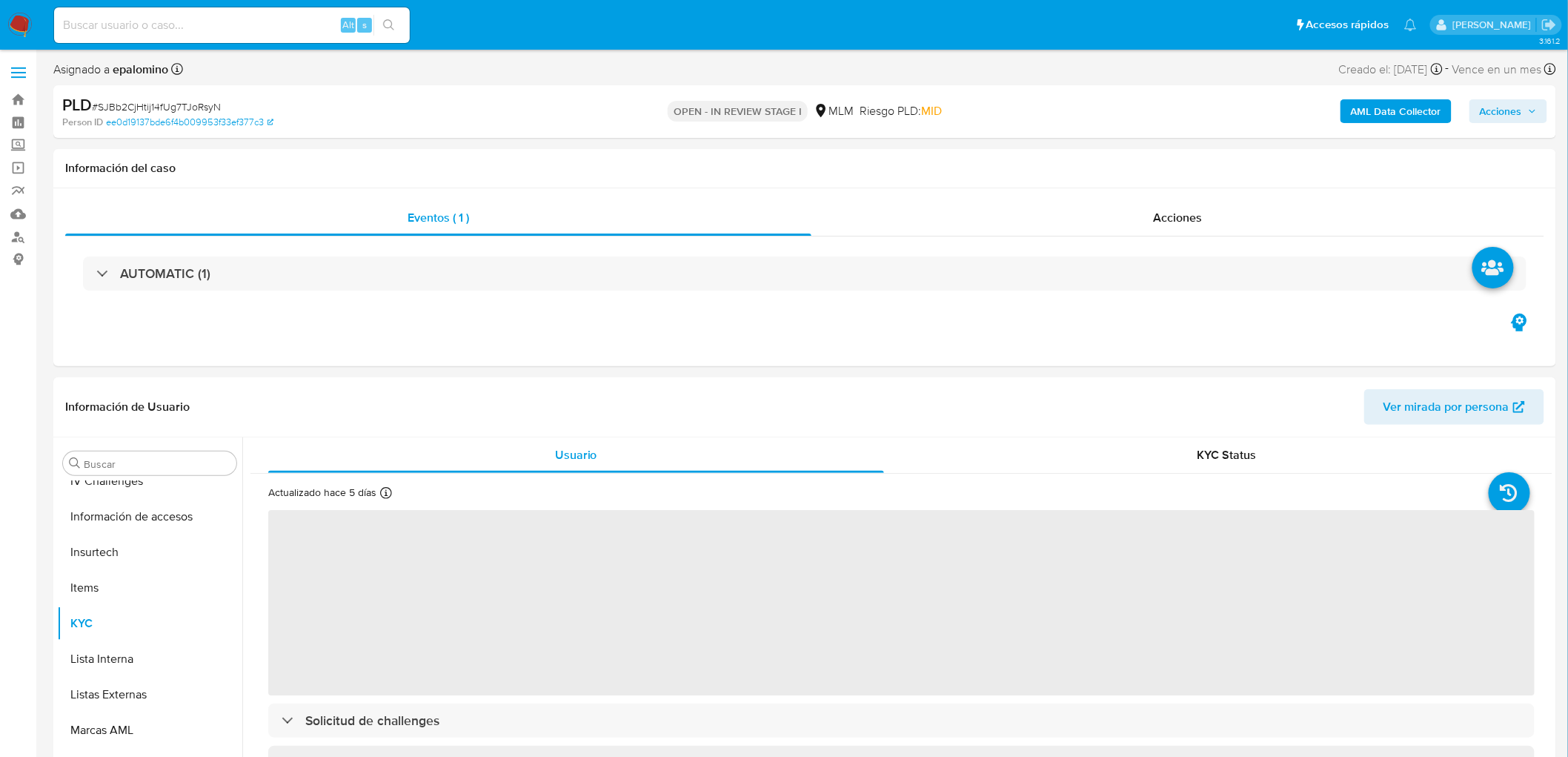
select select "10"
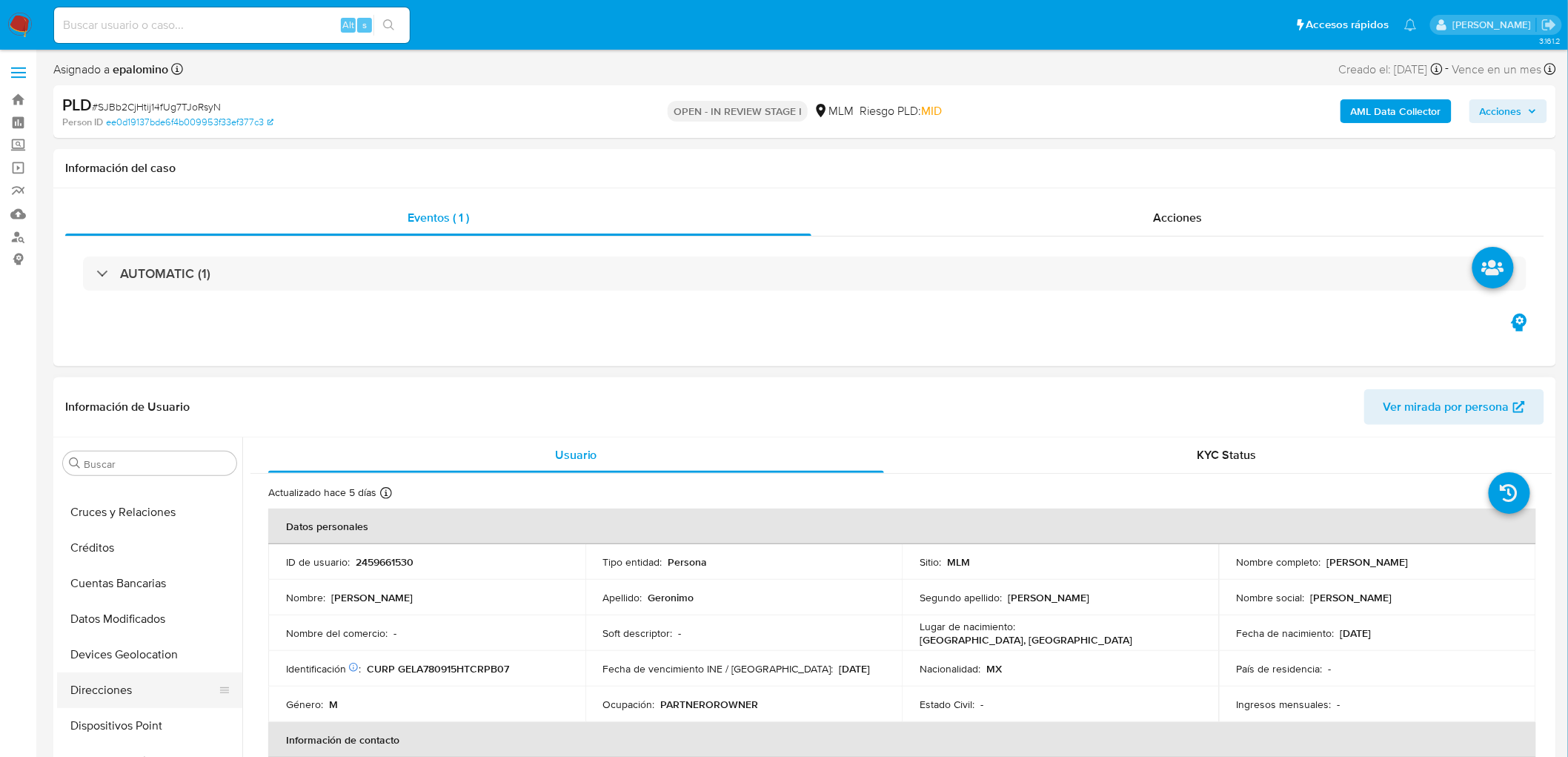
scroll to position [164, 0]
click at [164, 523] on button "Cruces y Relaciones" at bounding box center [144, 512] width 174 height 36
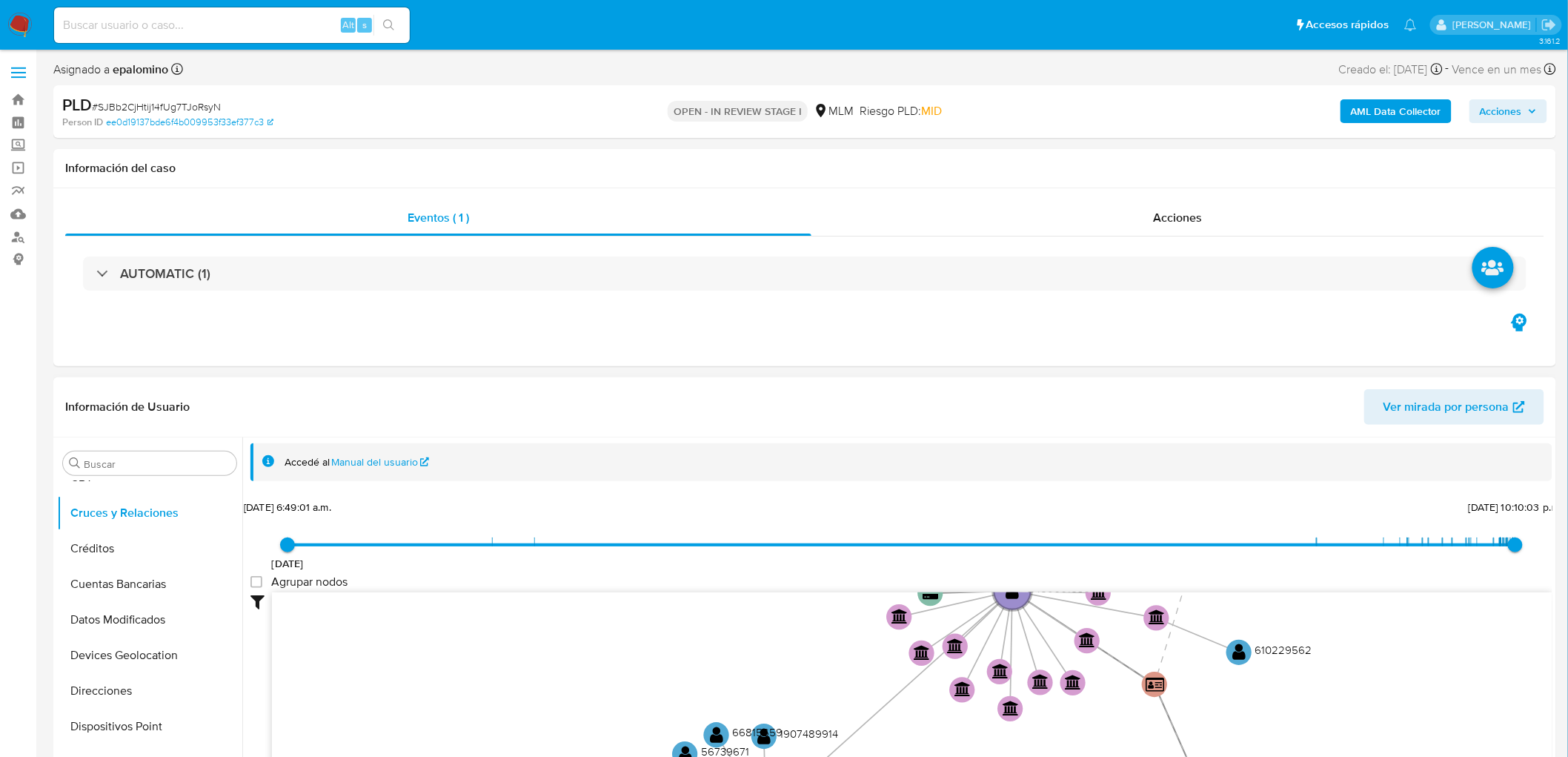
drag, startPoint x: 780, startPoint y: 658, endPoint x: 736, endPoint y: 675, distance: 47.2
click at [736, 675] on icon "device-6853913da19e8c4de226febb  user-2459661530  2459661530 device-67a43f402…" at bounding box center [912, 700] width 1281 height 215
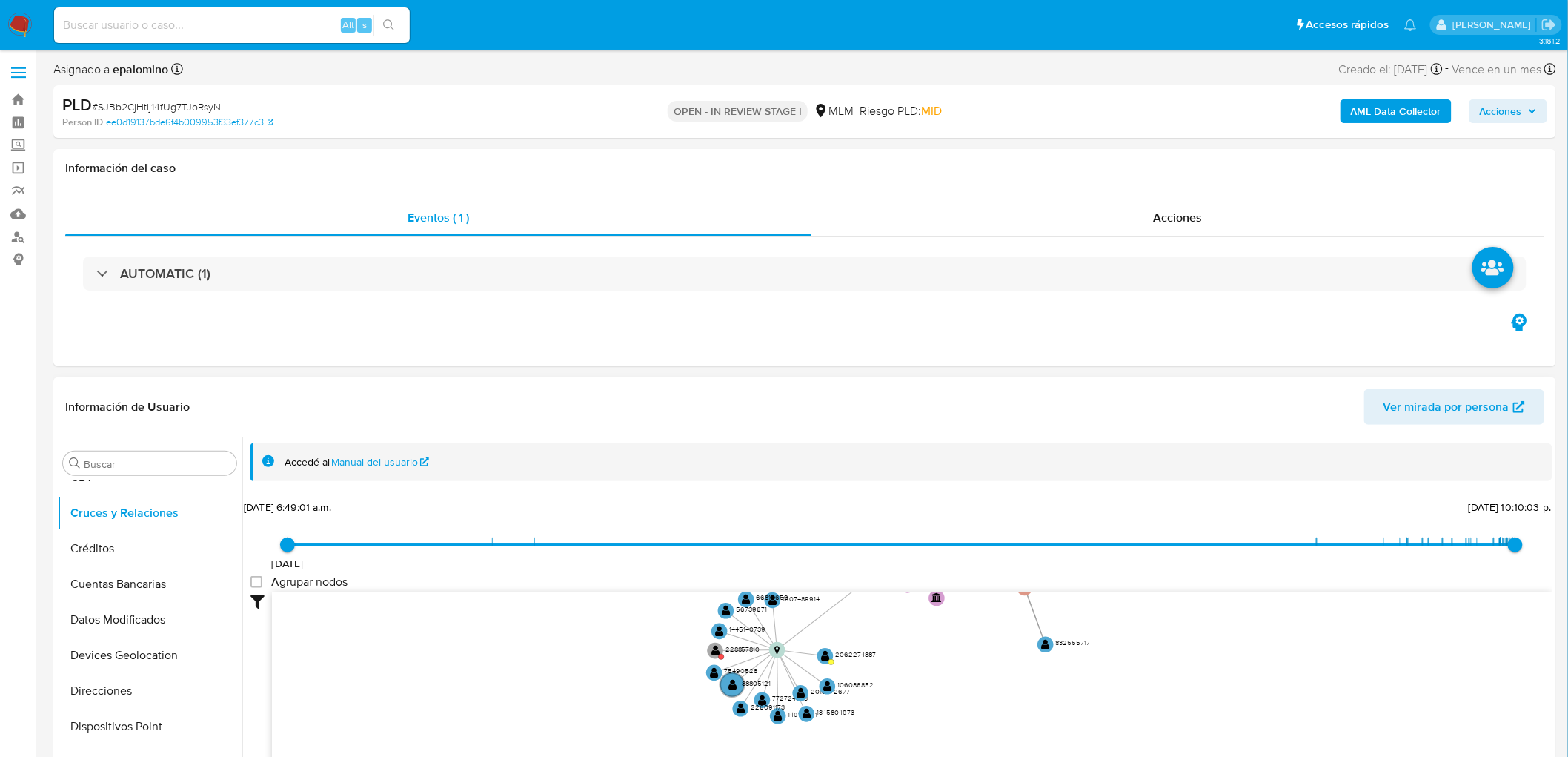
drag, startPoint x: 598, startPoint y: 645, endPoint x: 645, endPoint y: 575, distance: 84.3
click at [645, 575] on div "29/9/2021 29/9/2021, 6:49:01 a.m. 29/9/2025, 10:10:03 p.m. Agrupar nodos Filtro…" at bounding box center [901, 681] width 1302 height 369
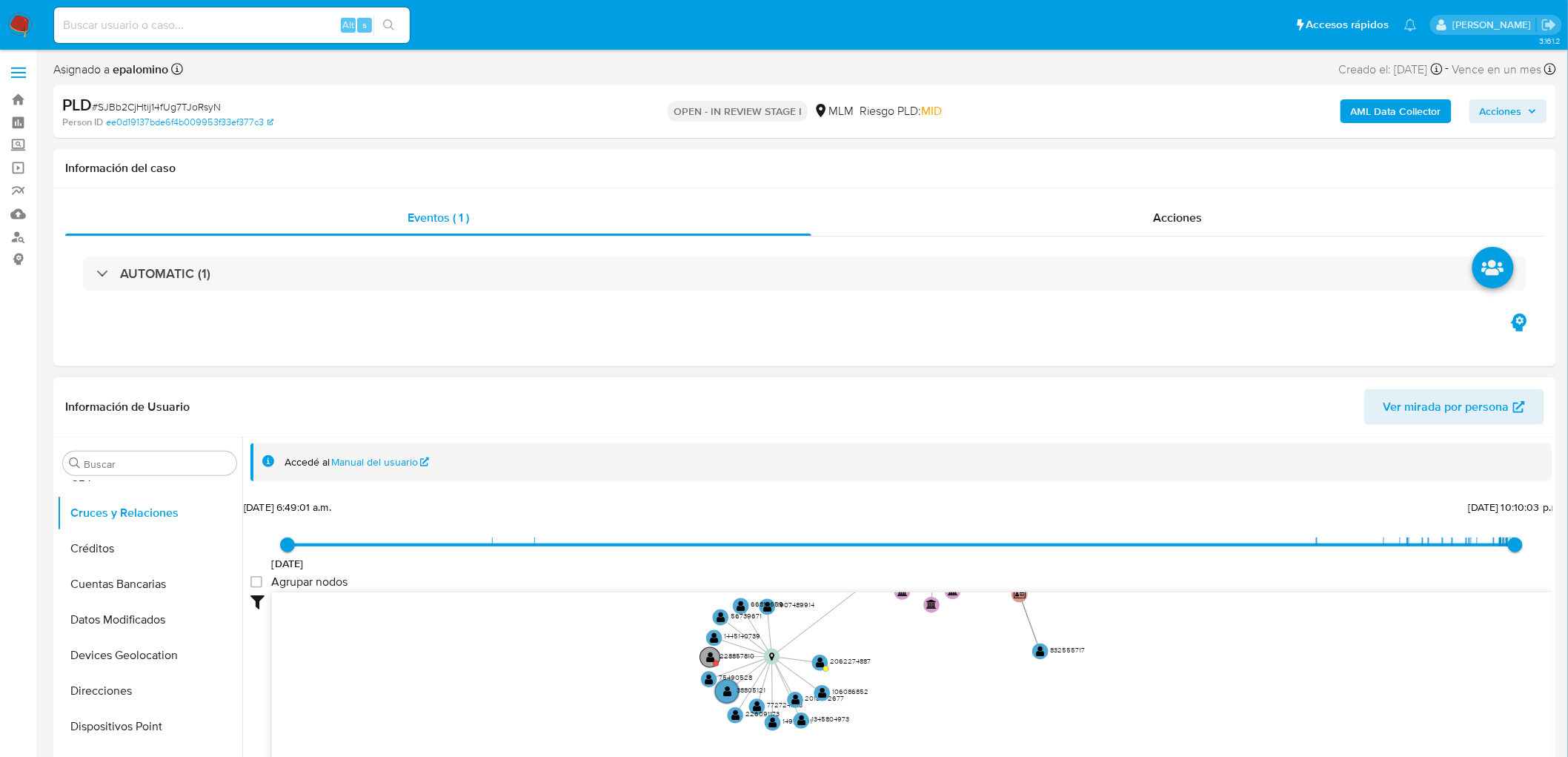
click at [712, 657] on text "" at bounding box center [710, 656] width 9 height 11
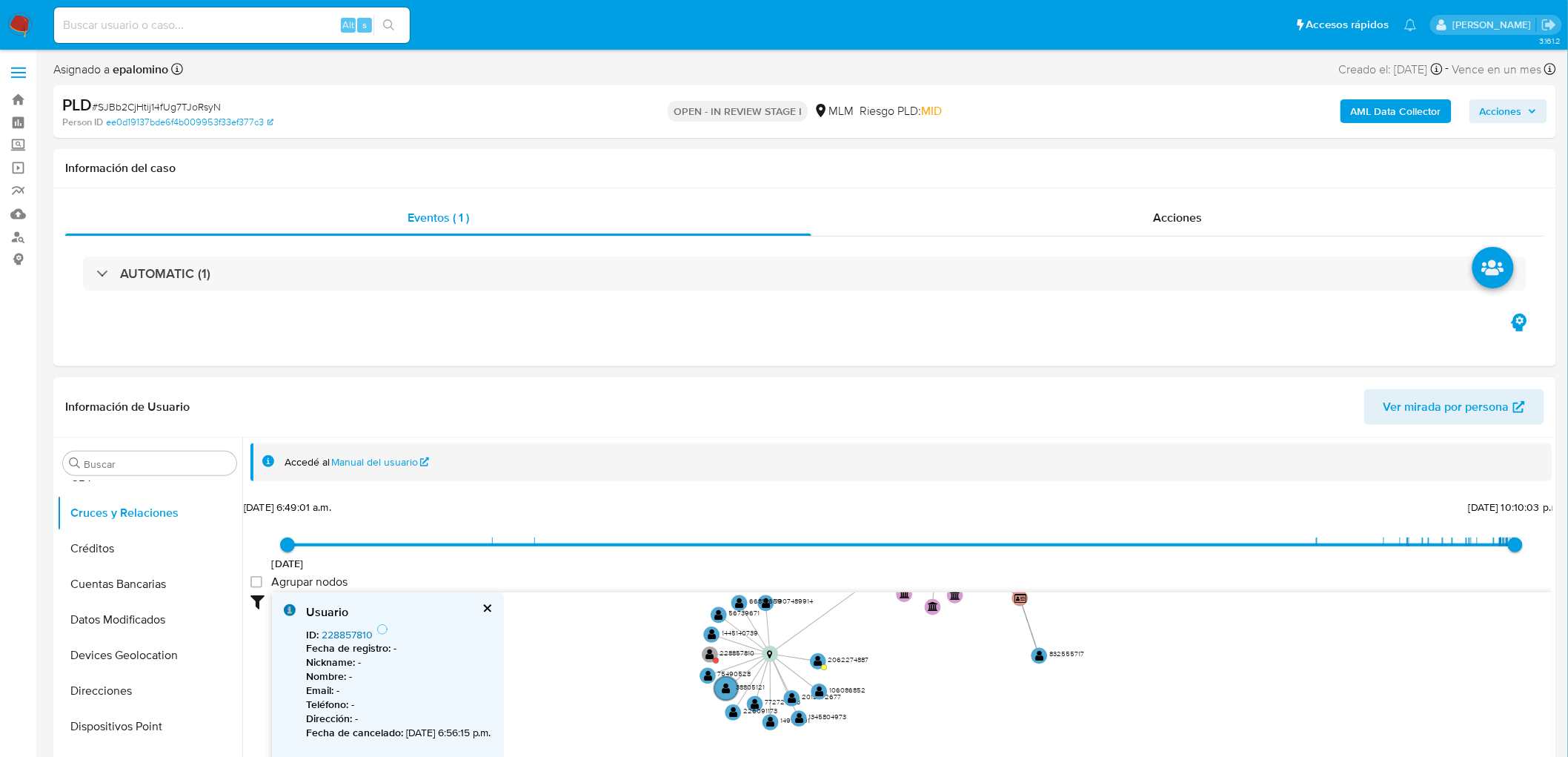
click at [353, 632] on link "228857810" at bounding box center [347, 634] width 51 height 15
click at [816, 664] on text "" at bounding box center [818, 660] width 9 height 11
click at [350, 633] on link "2062274887" at bounding box center [351, 634] width 58 height 15
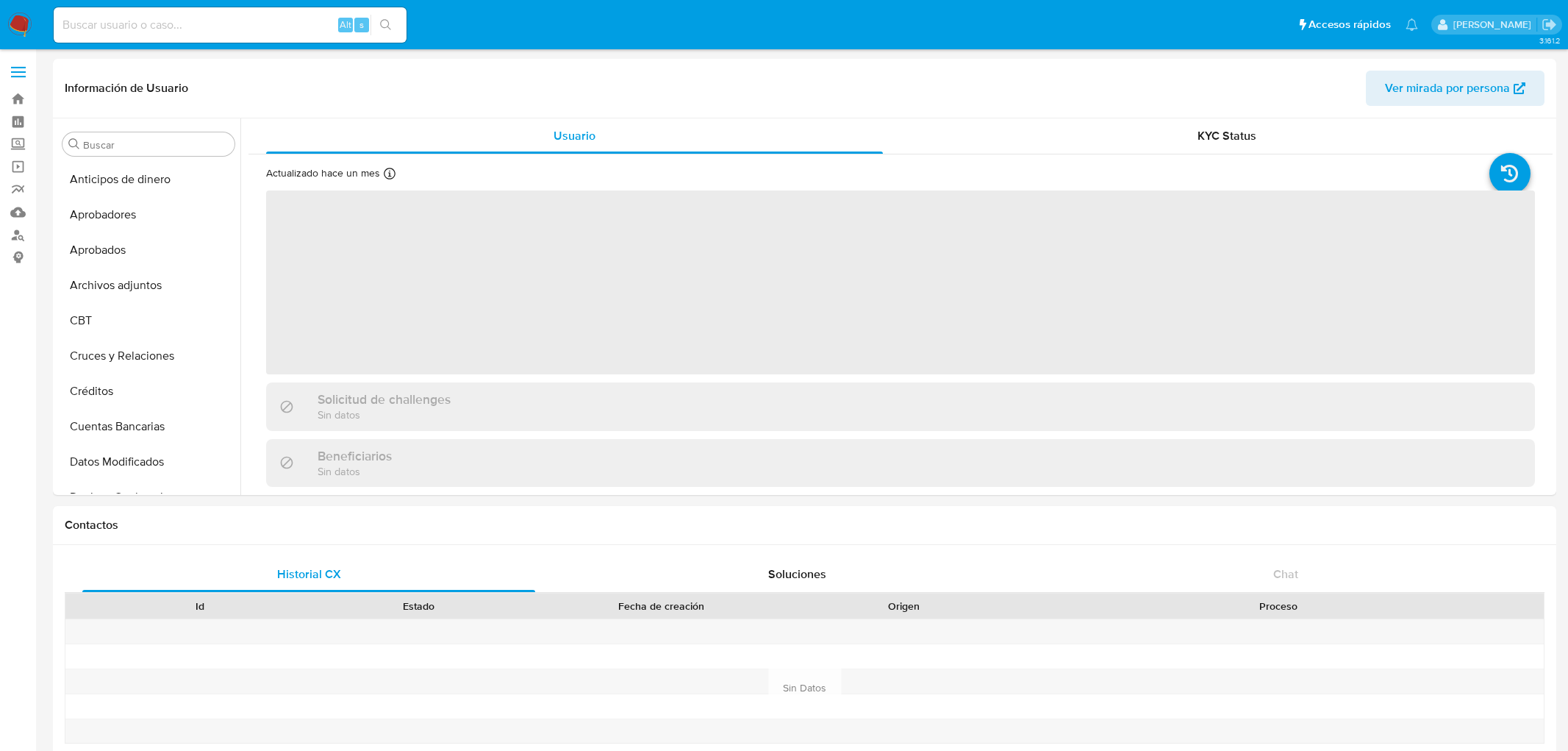
select select "10"
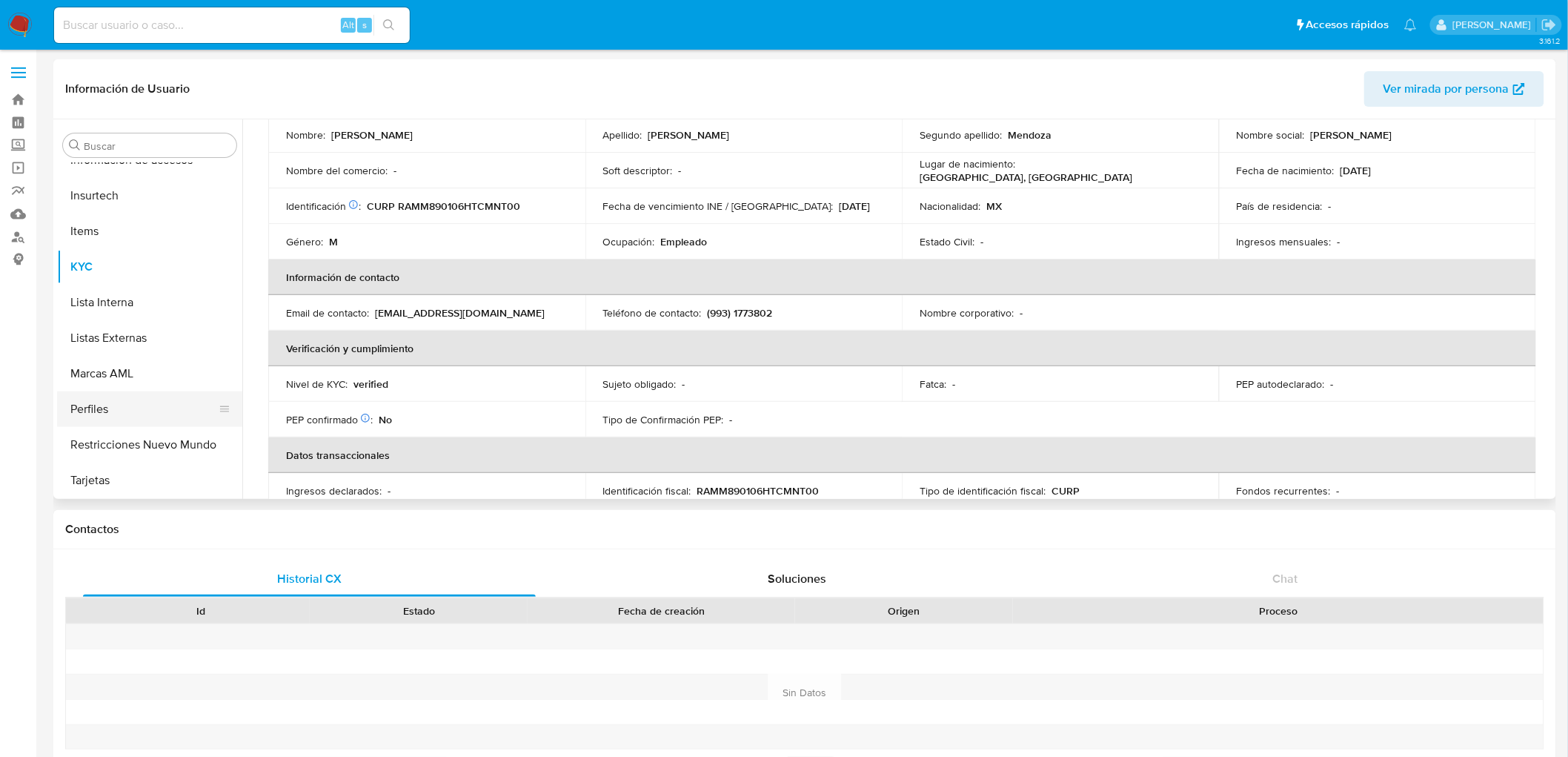
scroll to position [247, 0]
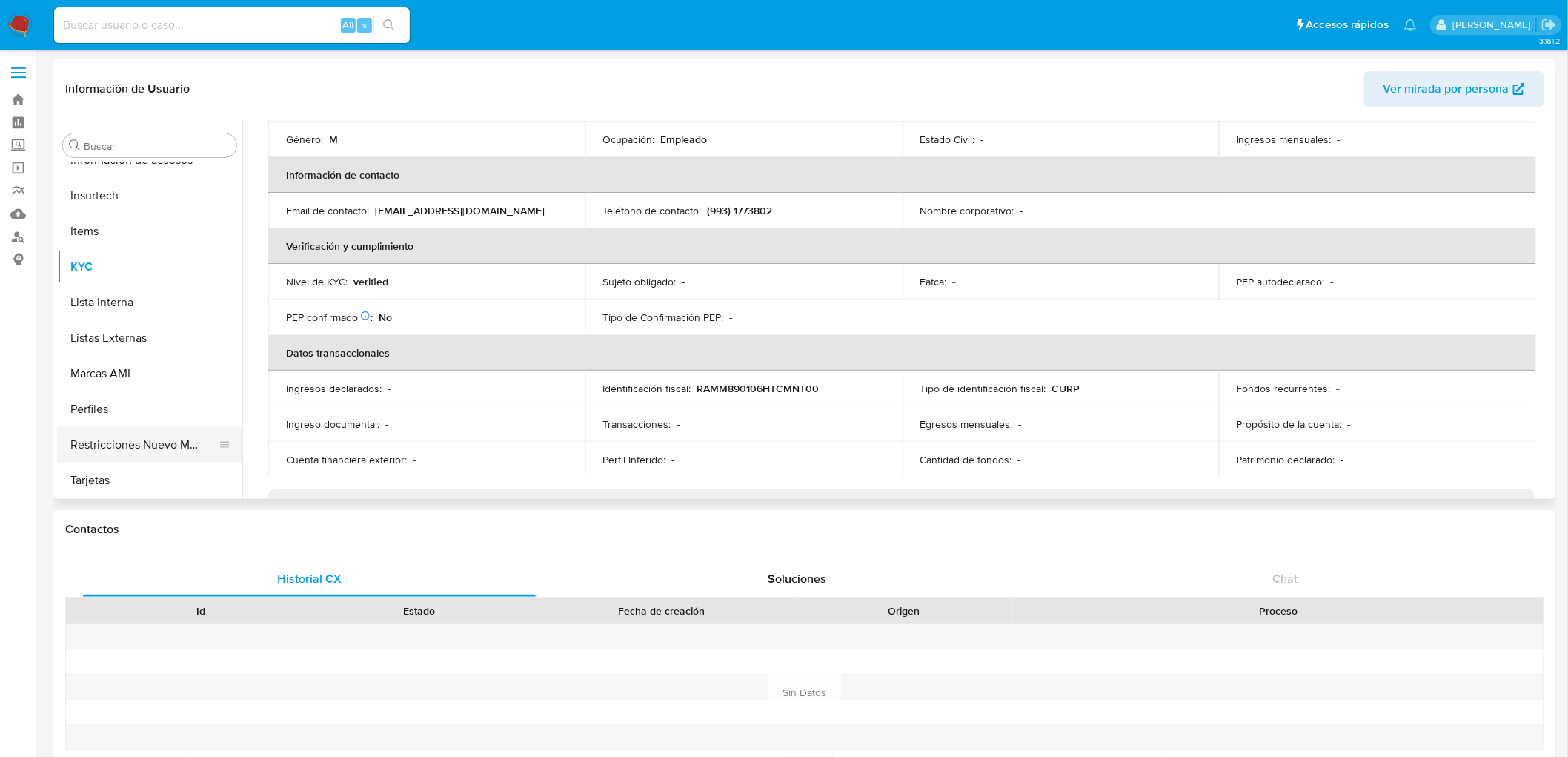
click at [105, 435] on button "Restricciones Nuevo Mundo" at bounding box center [144, 444] width 174 height 36
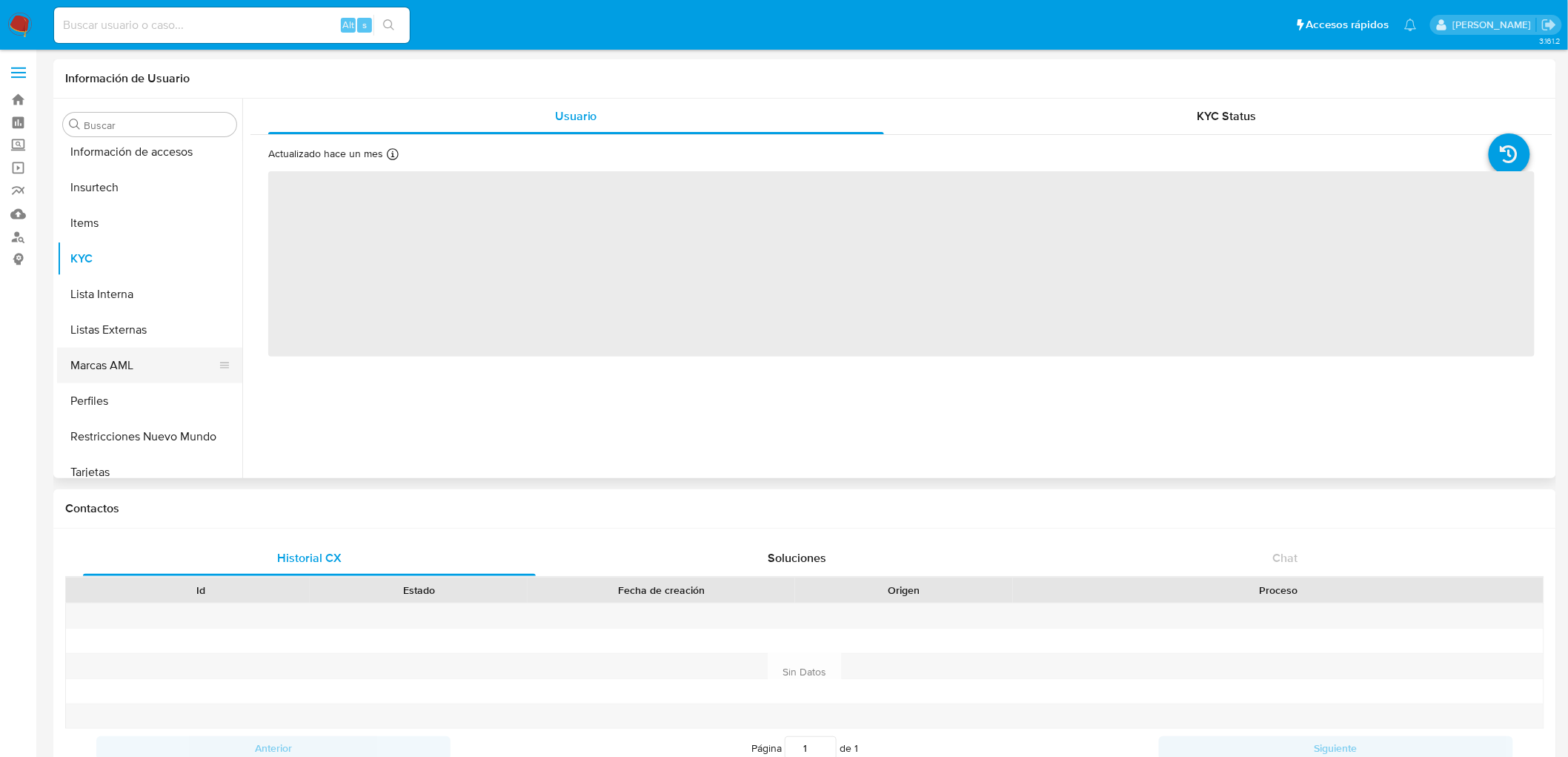
scroll to position [697, 0]
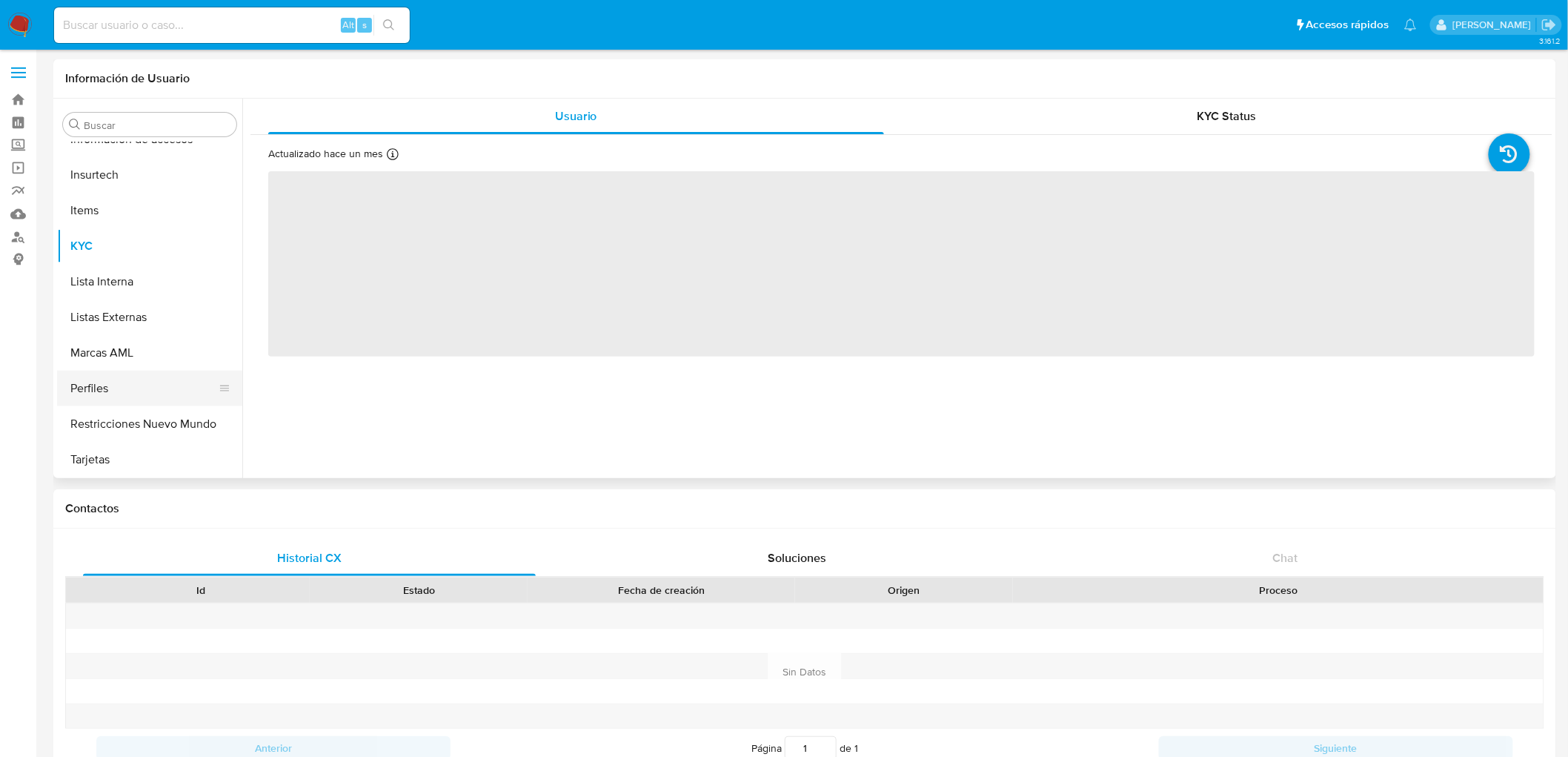
select select "10"
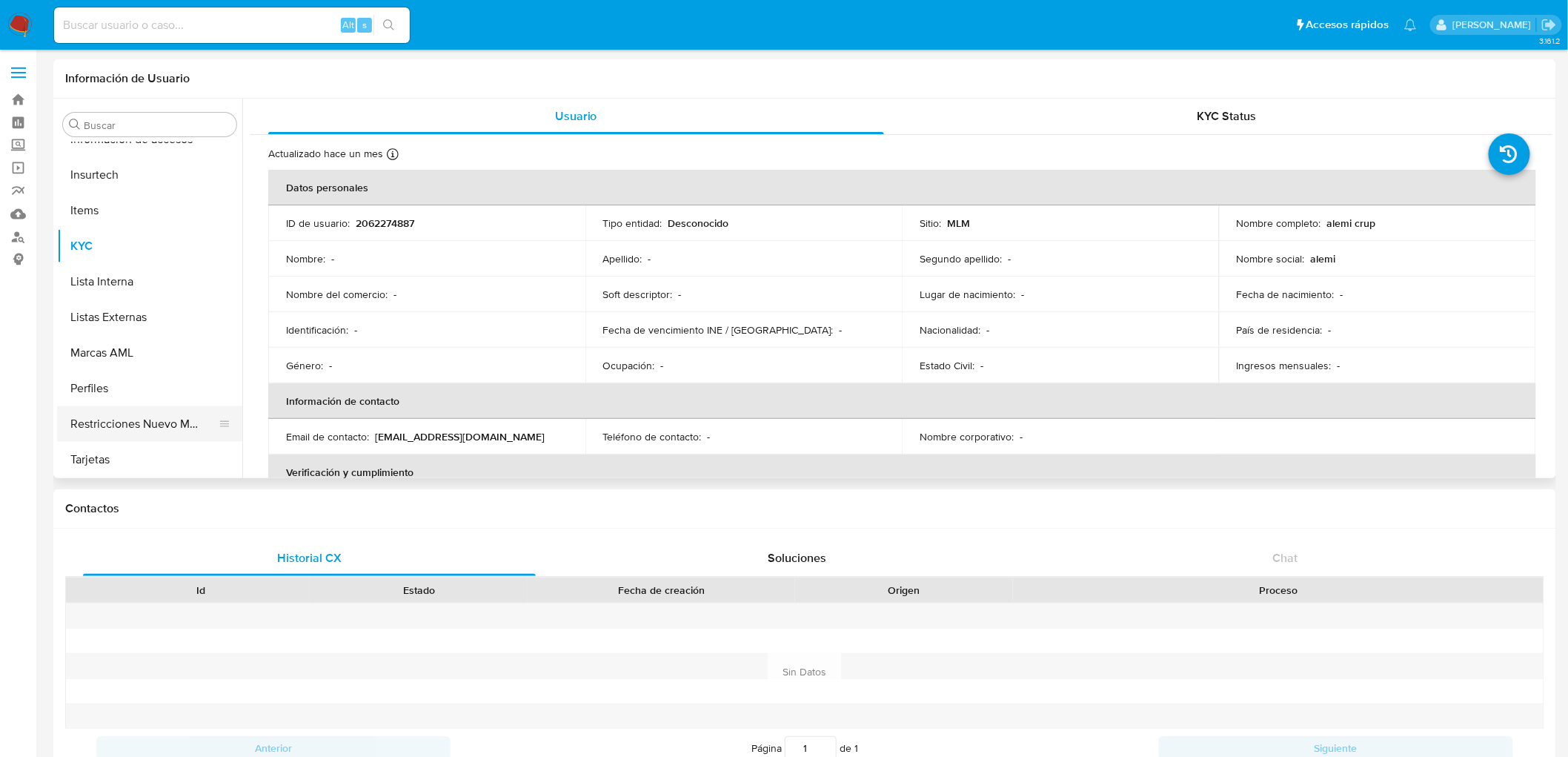
click at [149, 431] on button "Restricciones Nuevo Mundo" at bounding box center [144, 424] width 174 height 36
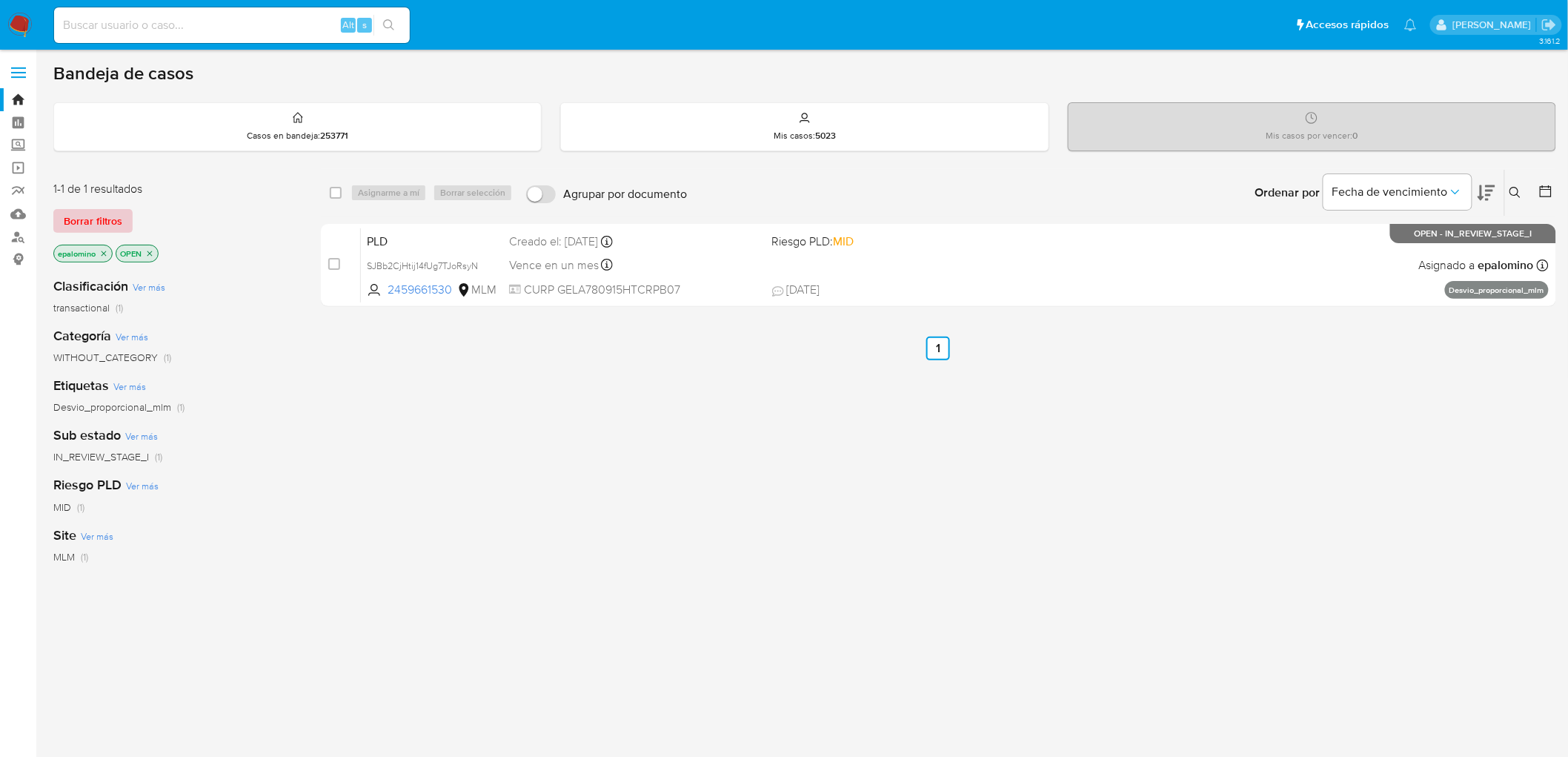
click at [85, 215] on span "Borrar filtros" at bounding box center [93, 220] width 58 height 20
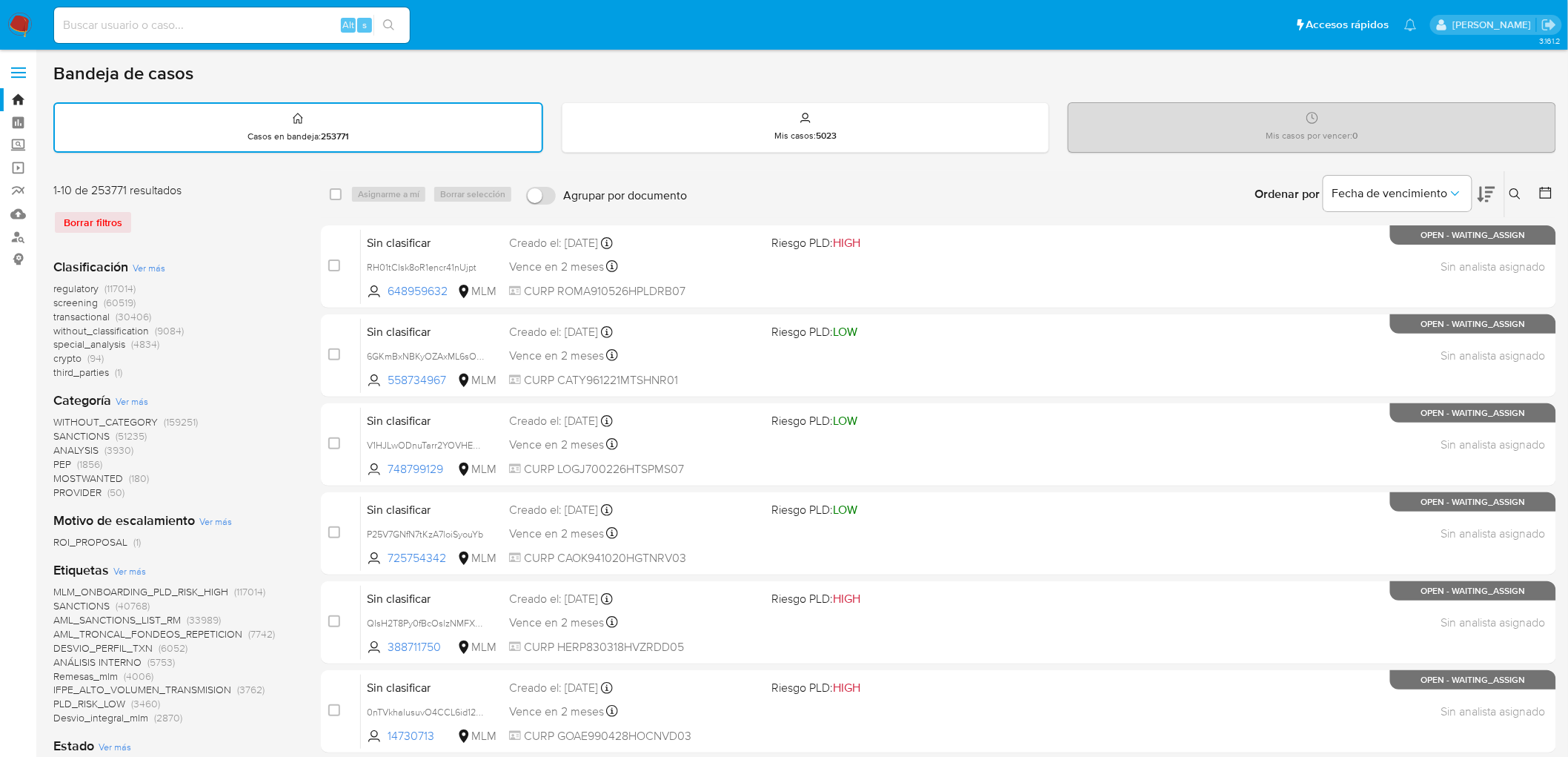
click at [27, 28] on img at bounding box center [20, 25] width 25 height 25
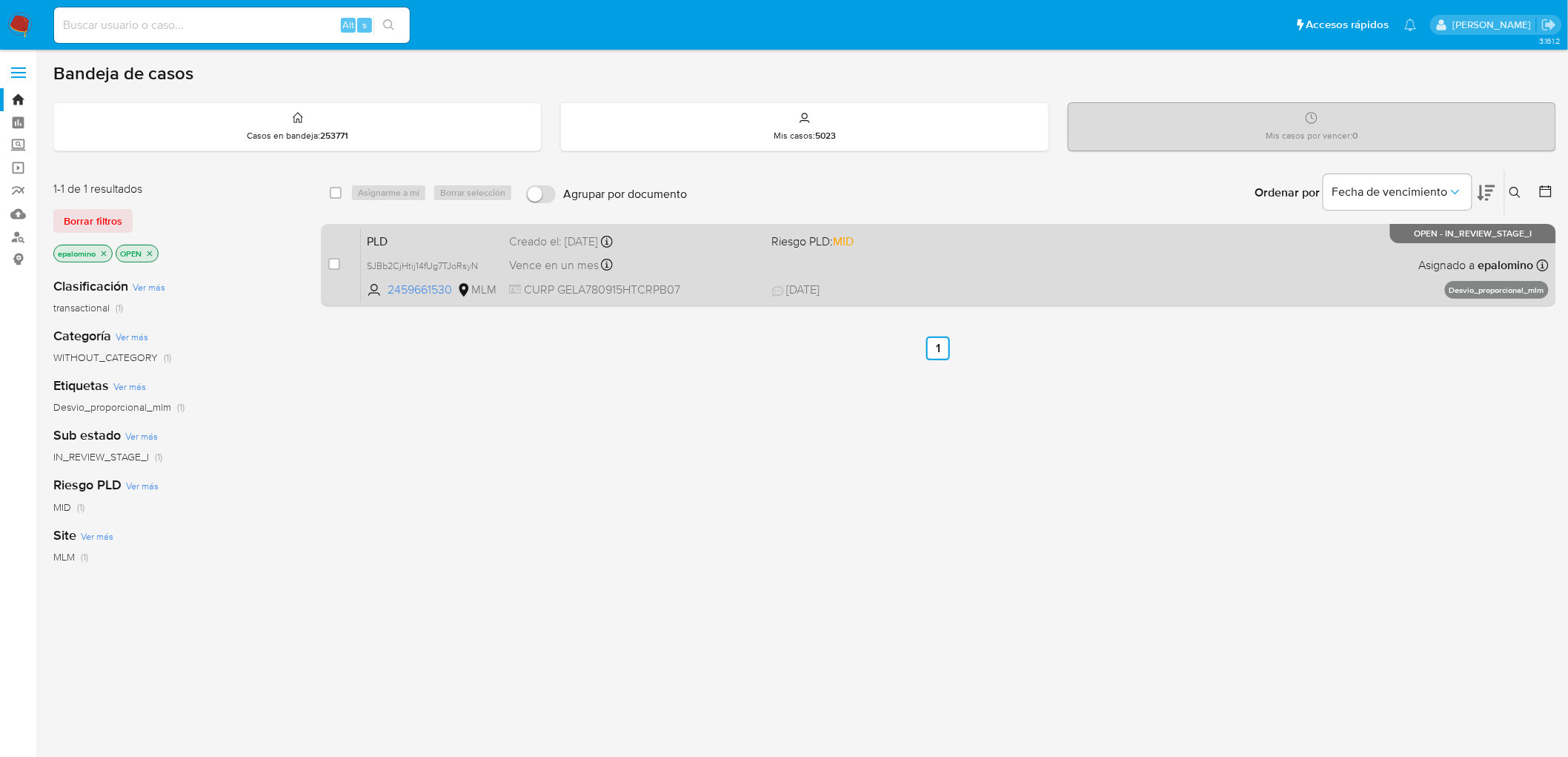
click at [415, 238] on span "PLD" at bounding box center [432, 241] width 130 height 19
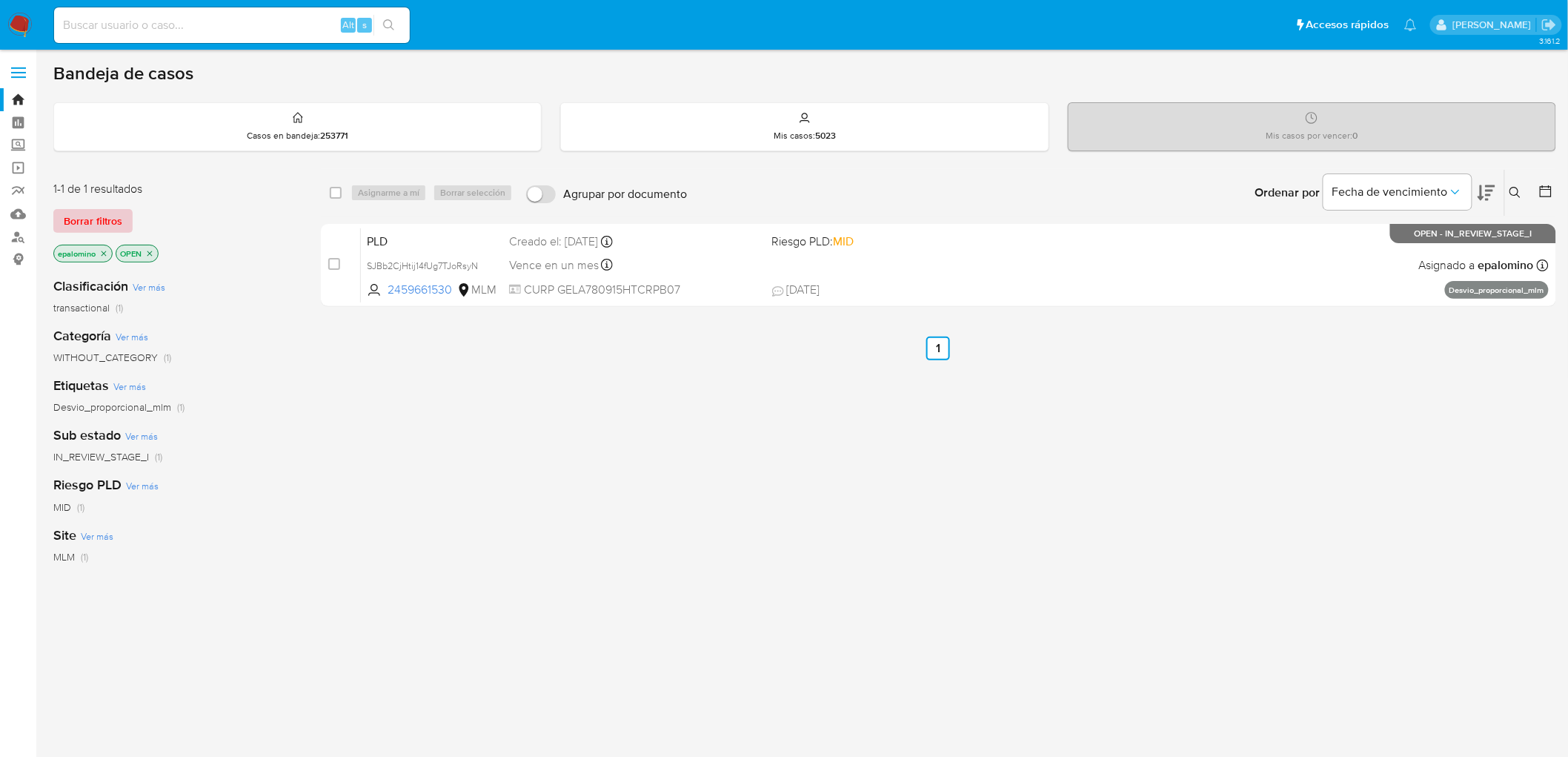
click at [100, 219] on span "Borrar filtros" at bounding box center [93, 220] width 58 height 20
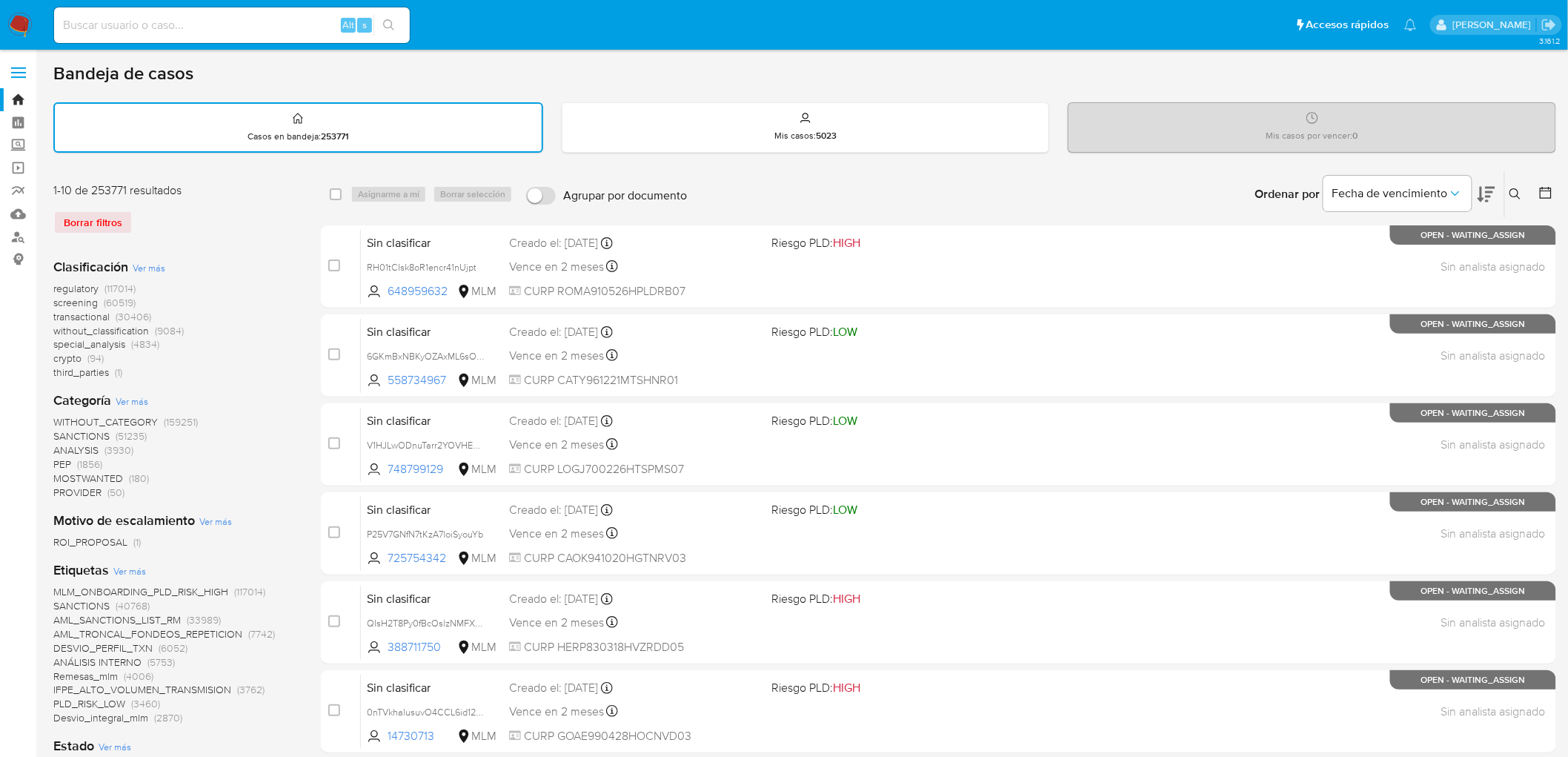
click at [17, 30] on img at bounding box center [20, 25] width 25 height 25
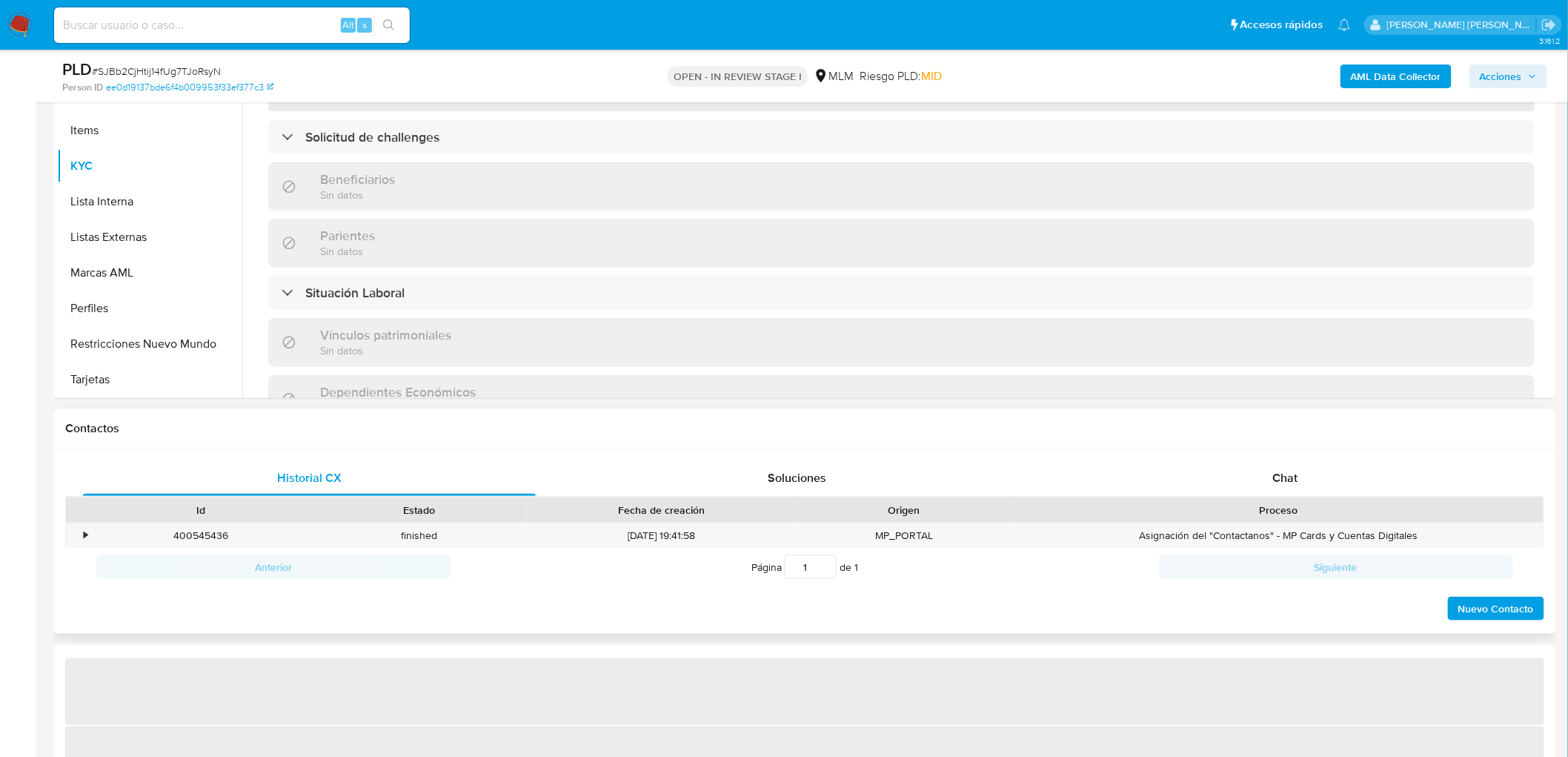
scroll to position [494, 0]
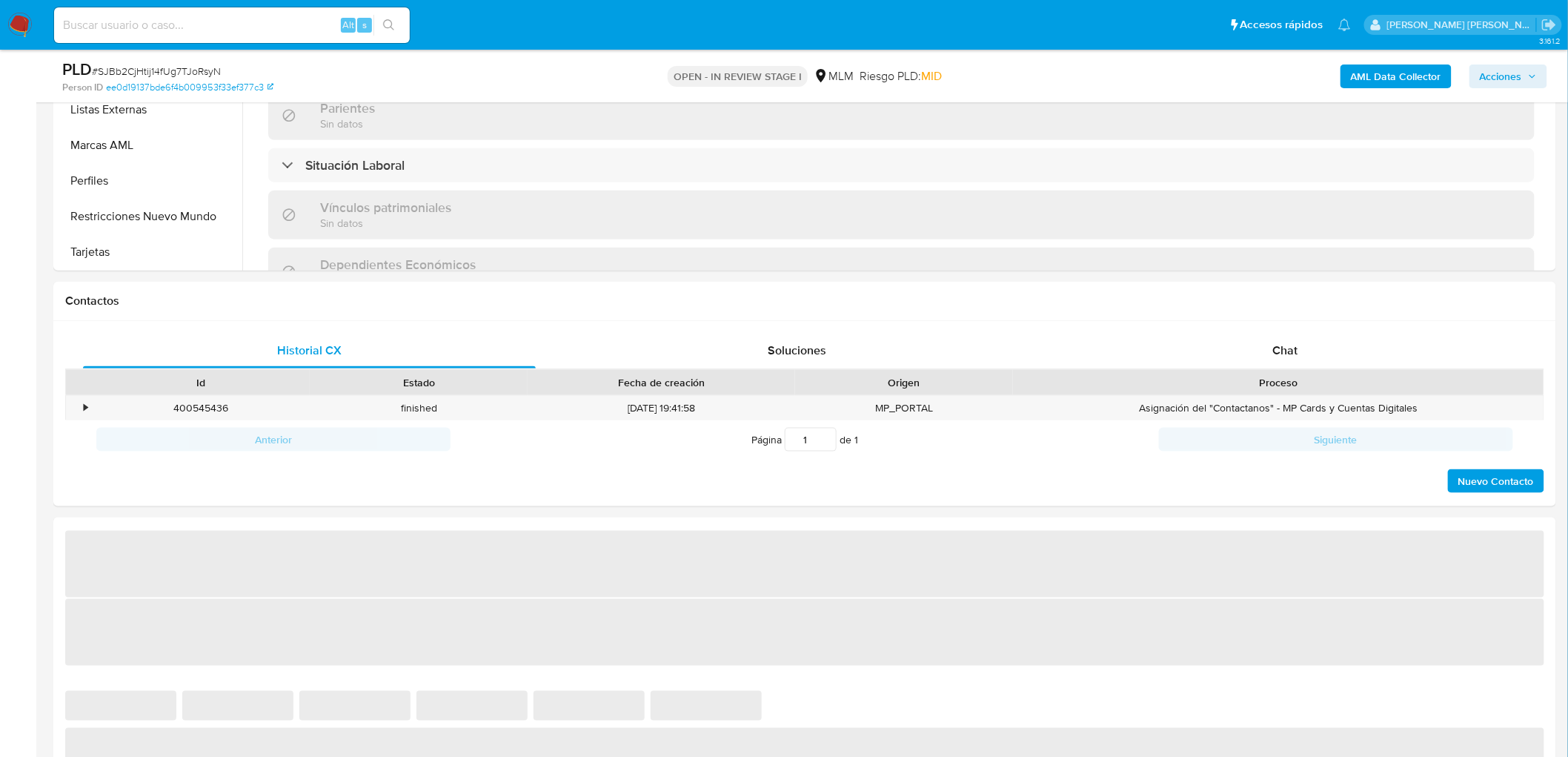
select select "10"
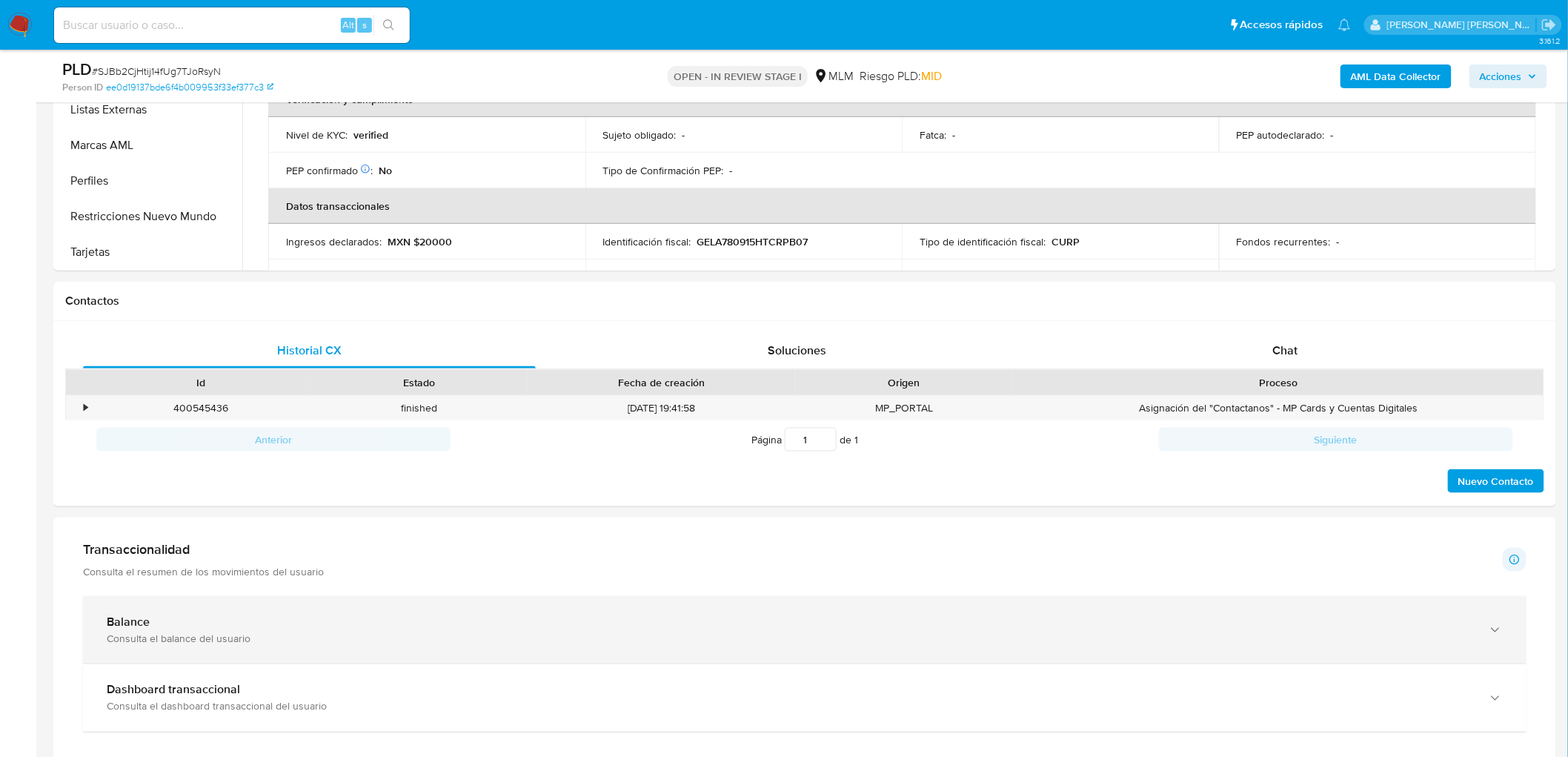
click at [200, 617] on div "Balance" at bounding box center [790, 621] width 1367 height 15
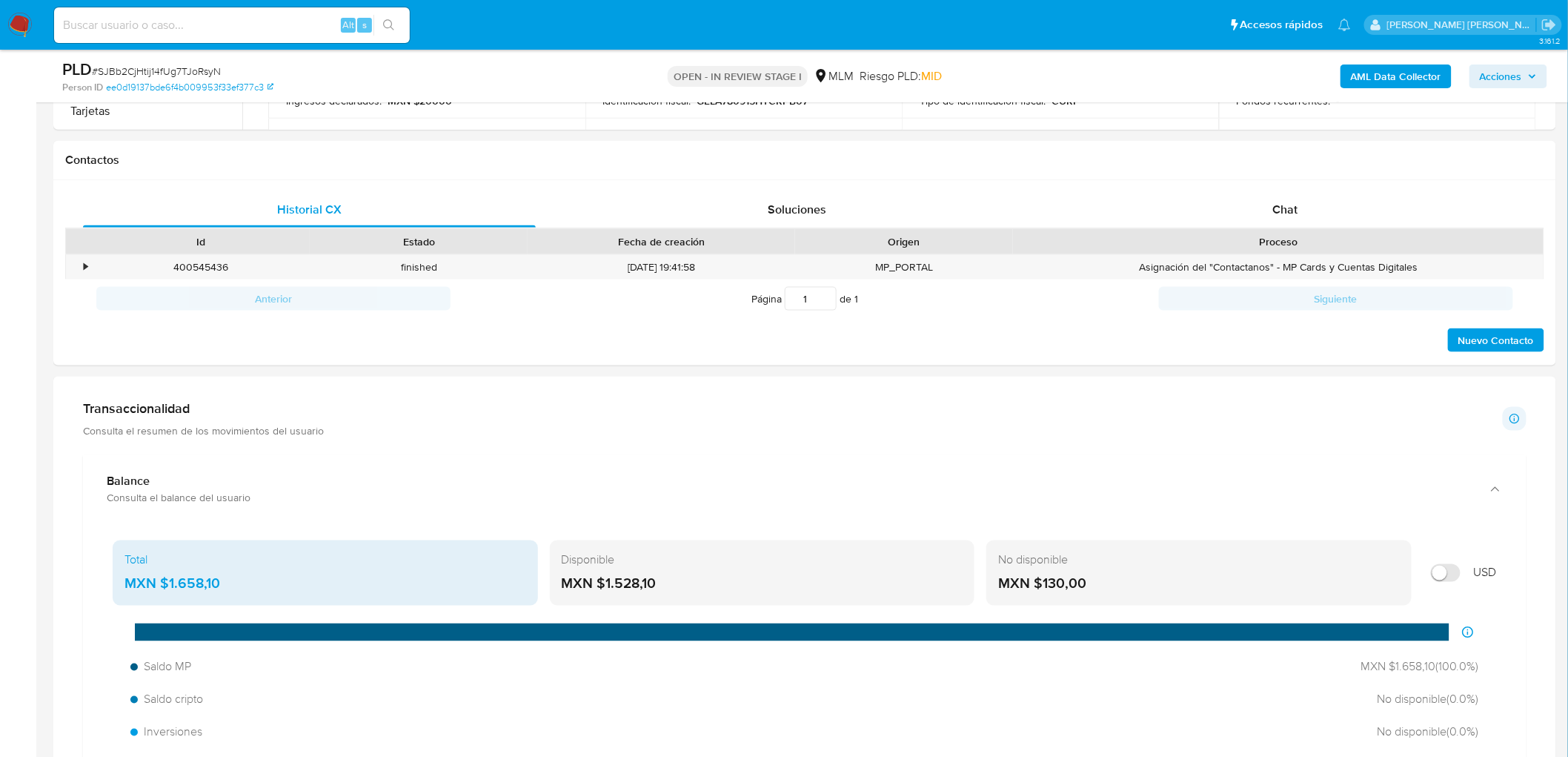
scroll to position [741, 0]
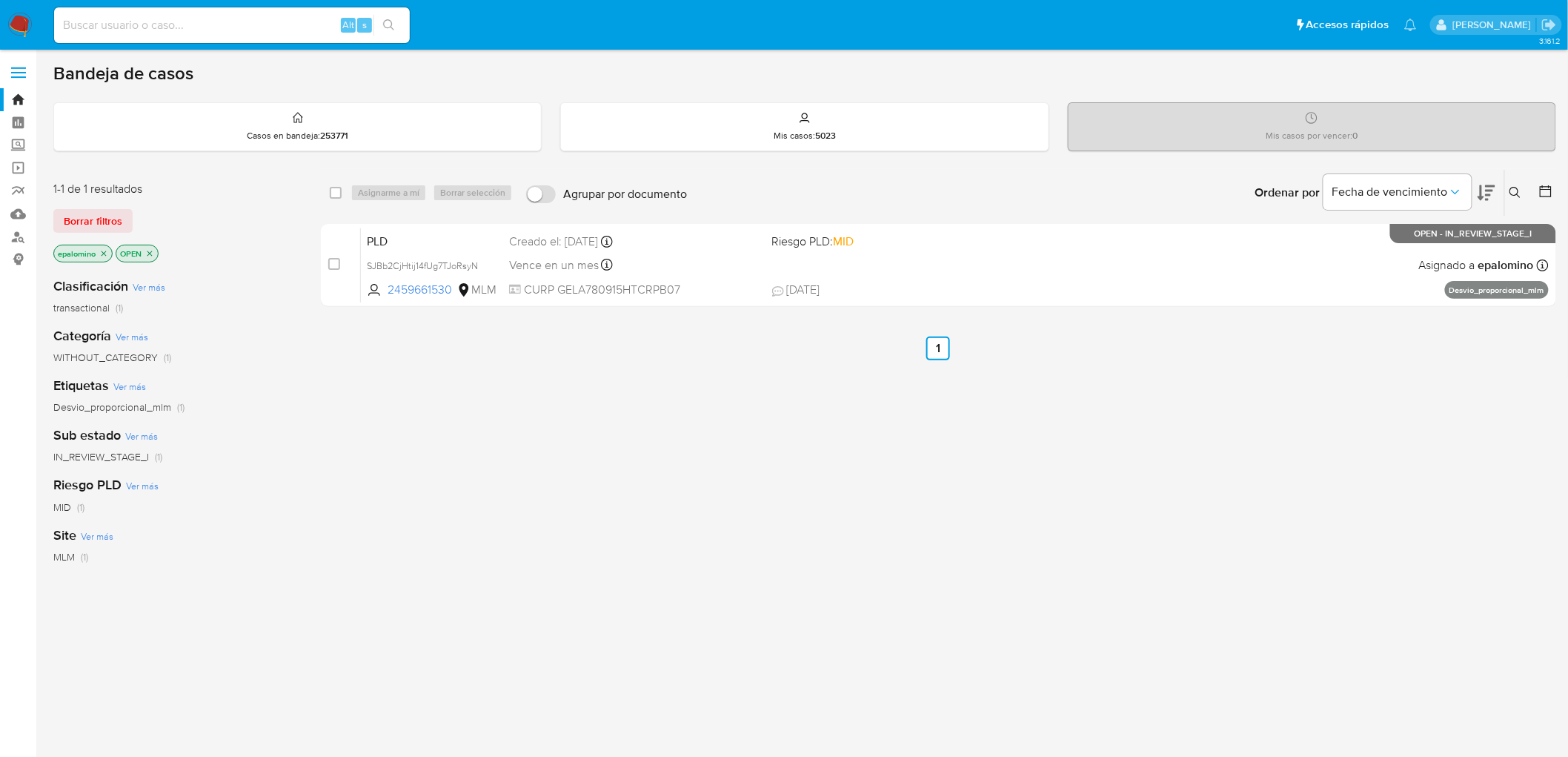
click at [87, 216] on span "Borrar filtros" at bounding box center [93, 220] width 58 height 20
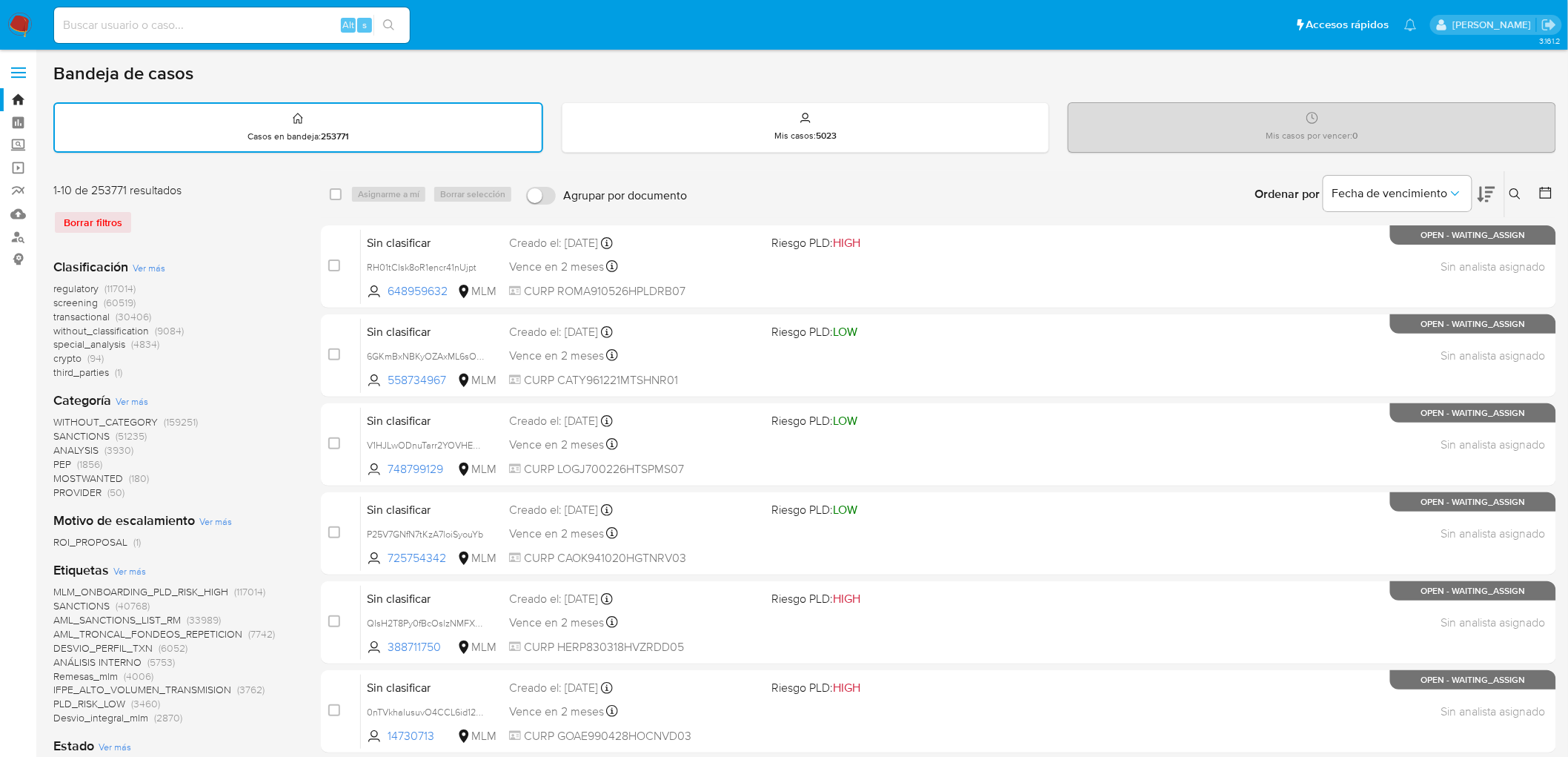
click at [17, 24] on img at bounding box center [20, 25] width 25 height 25
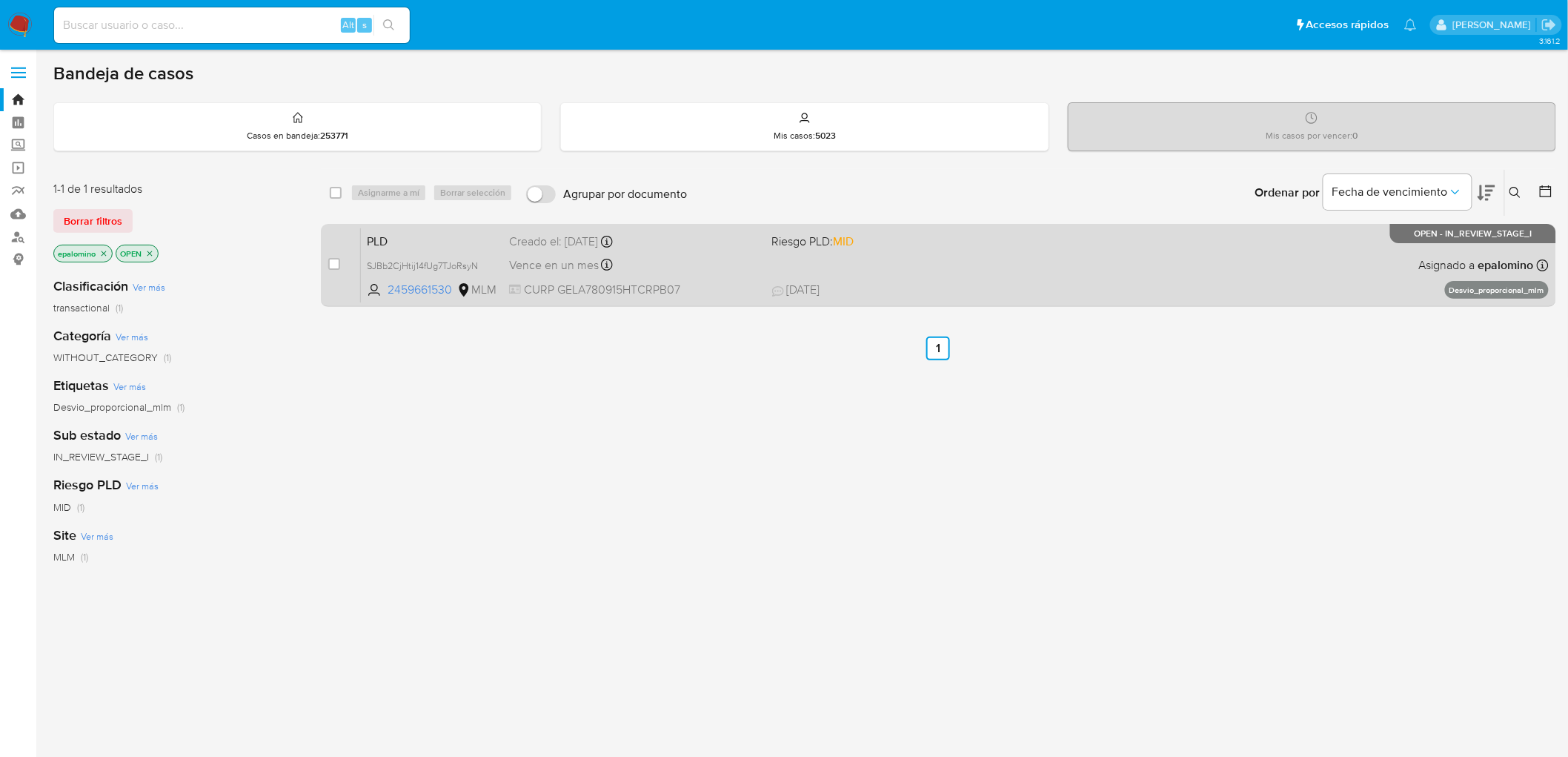
click at [394, 231] on span "PLD" at bounding box center [432, 241] width 130 height 19
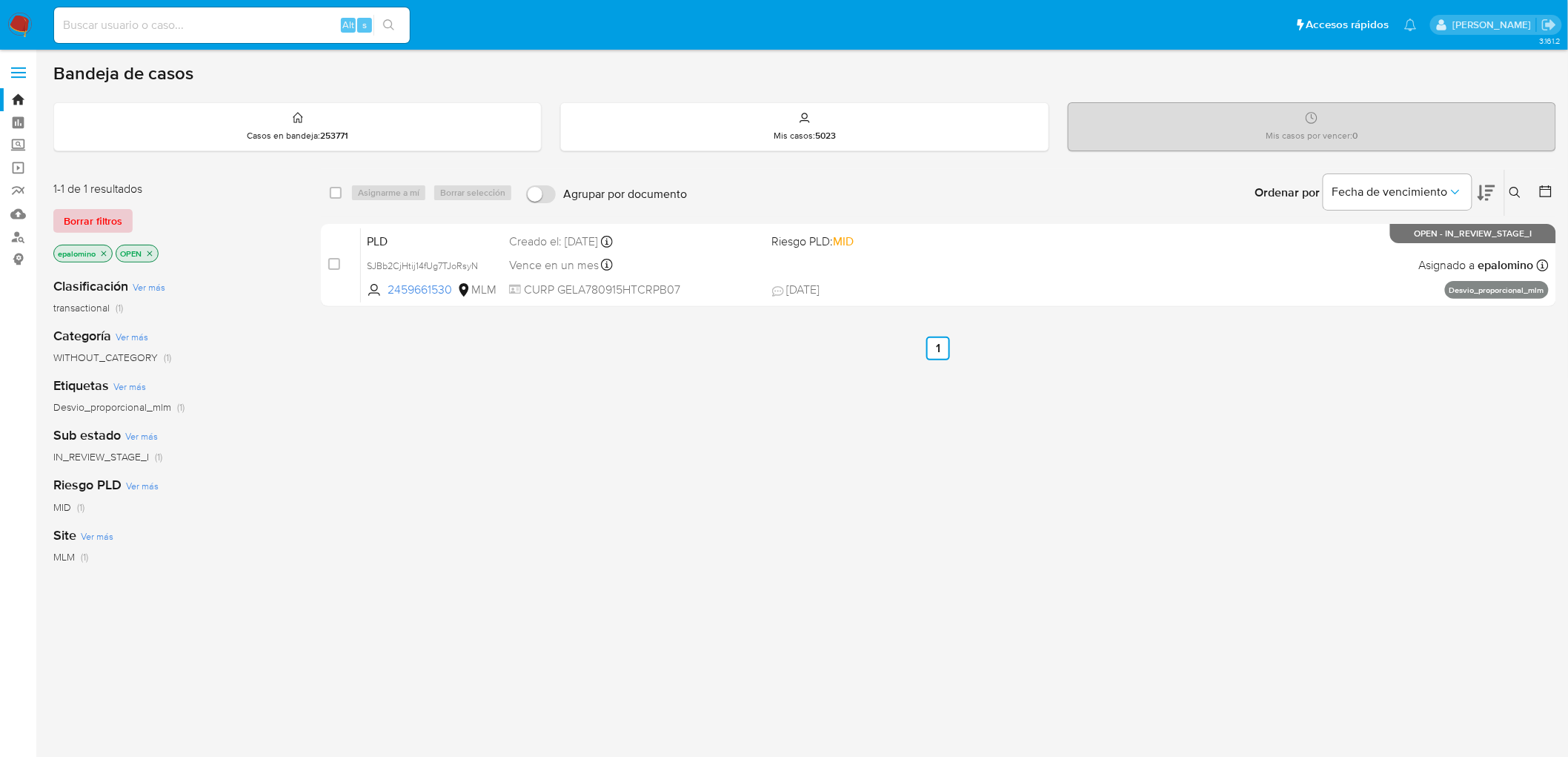
click at [89, 225] on span "Borrar filtros" at bounding box center [93, 220] width 58 height 20
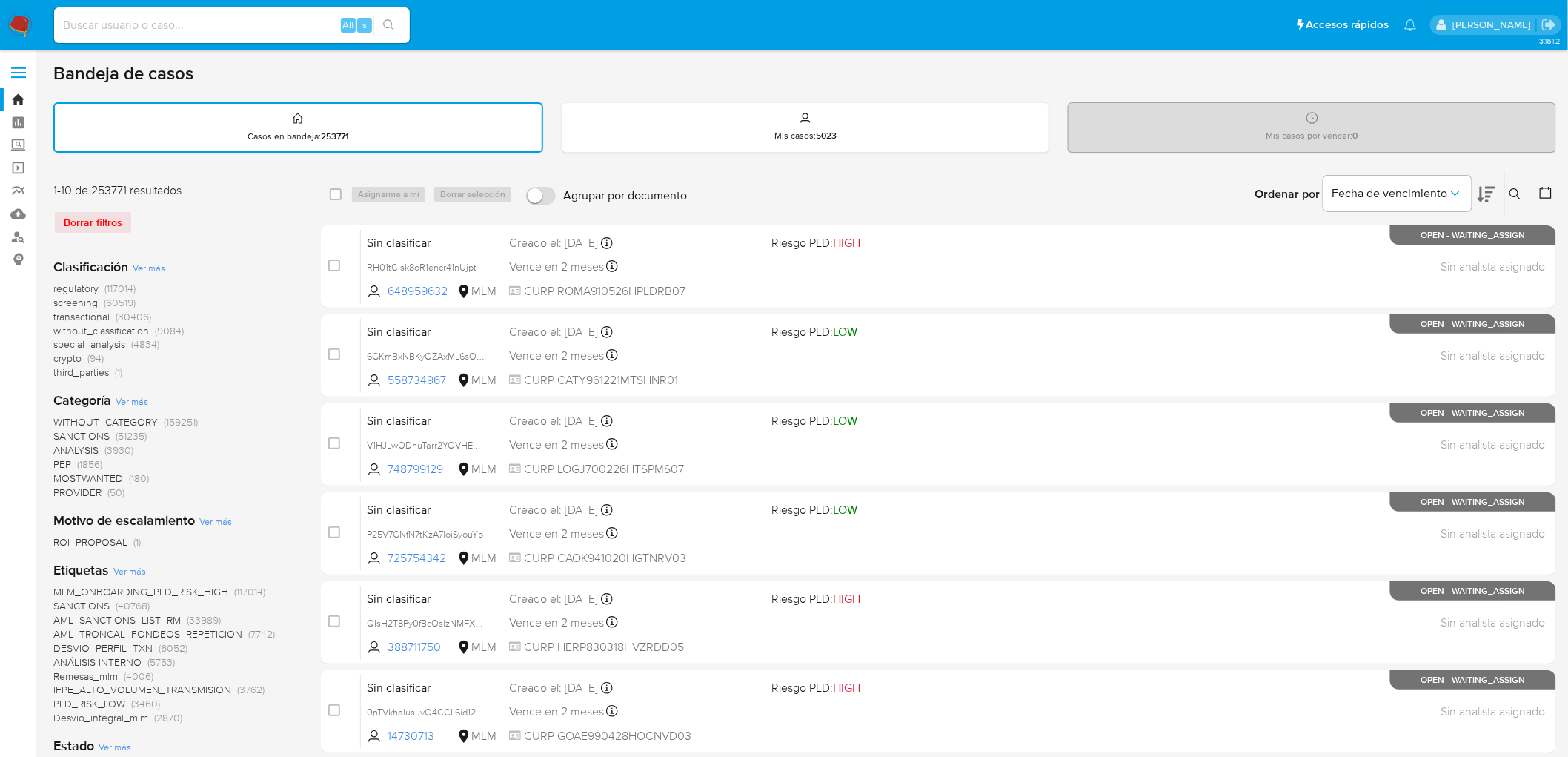
click at [26, 23] on img at bounding box center [20, 25] width 25 height 25
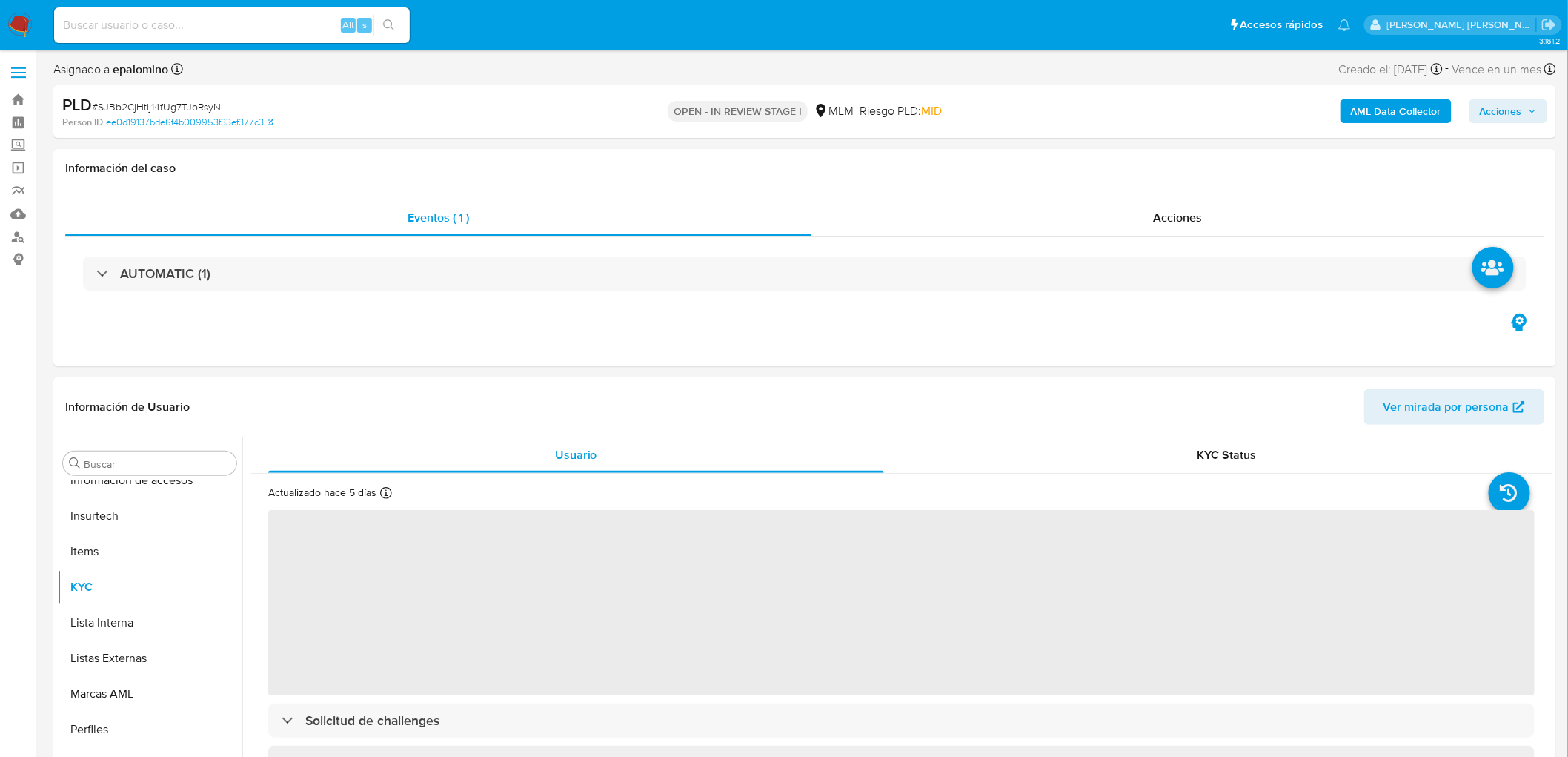
scroll to position [697, 0]
select select "10"
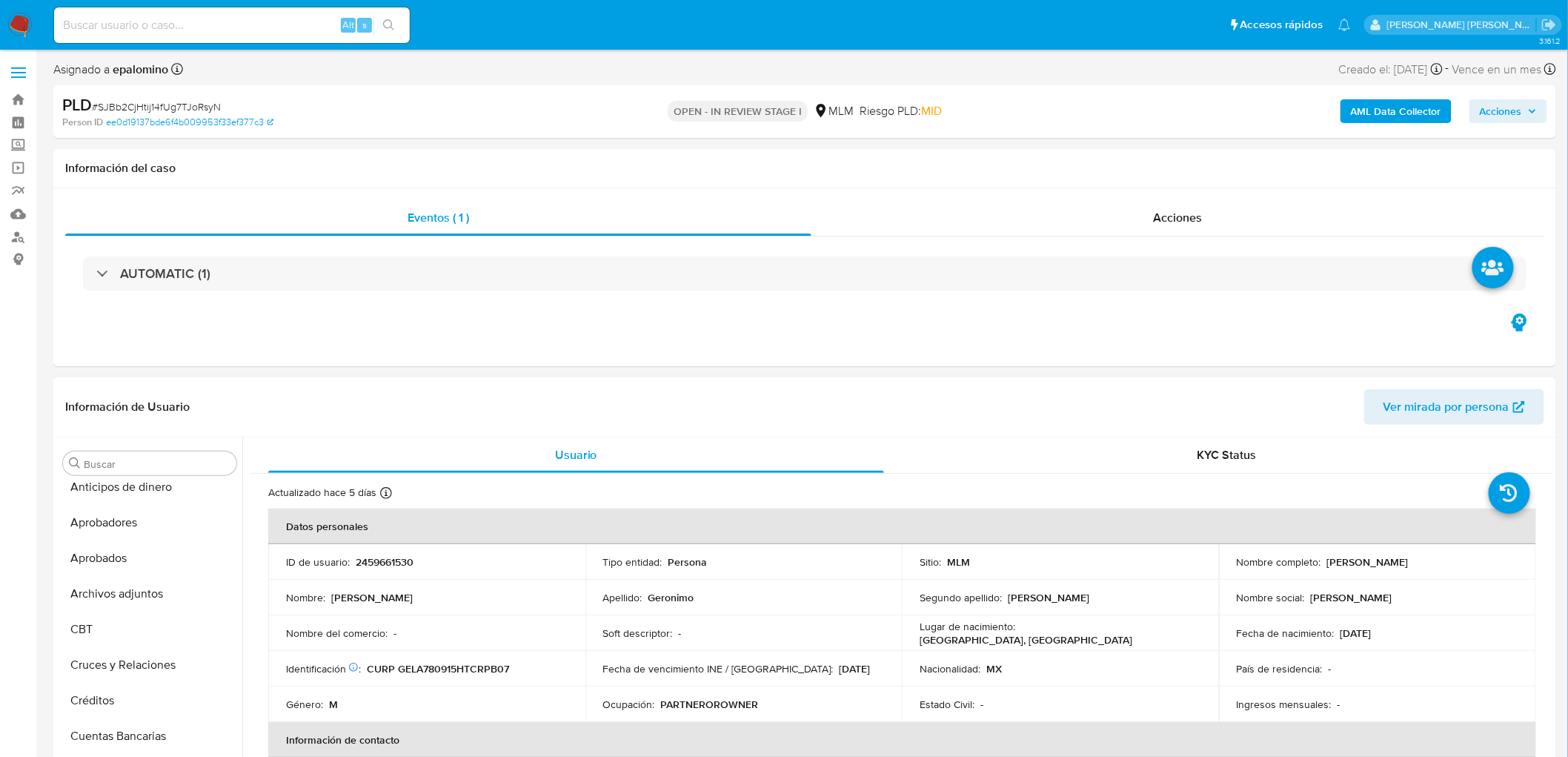
scroll to position [0, 0]
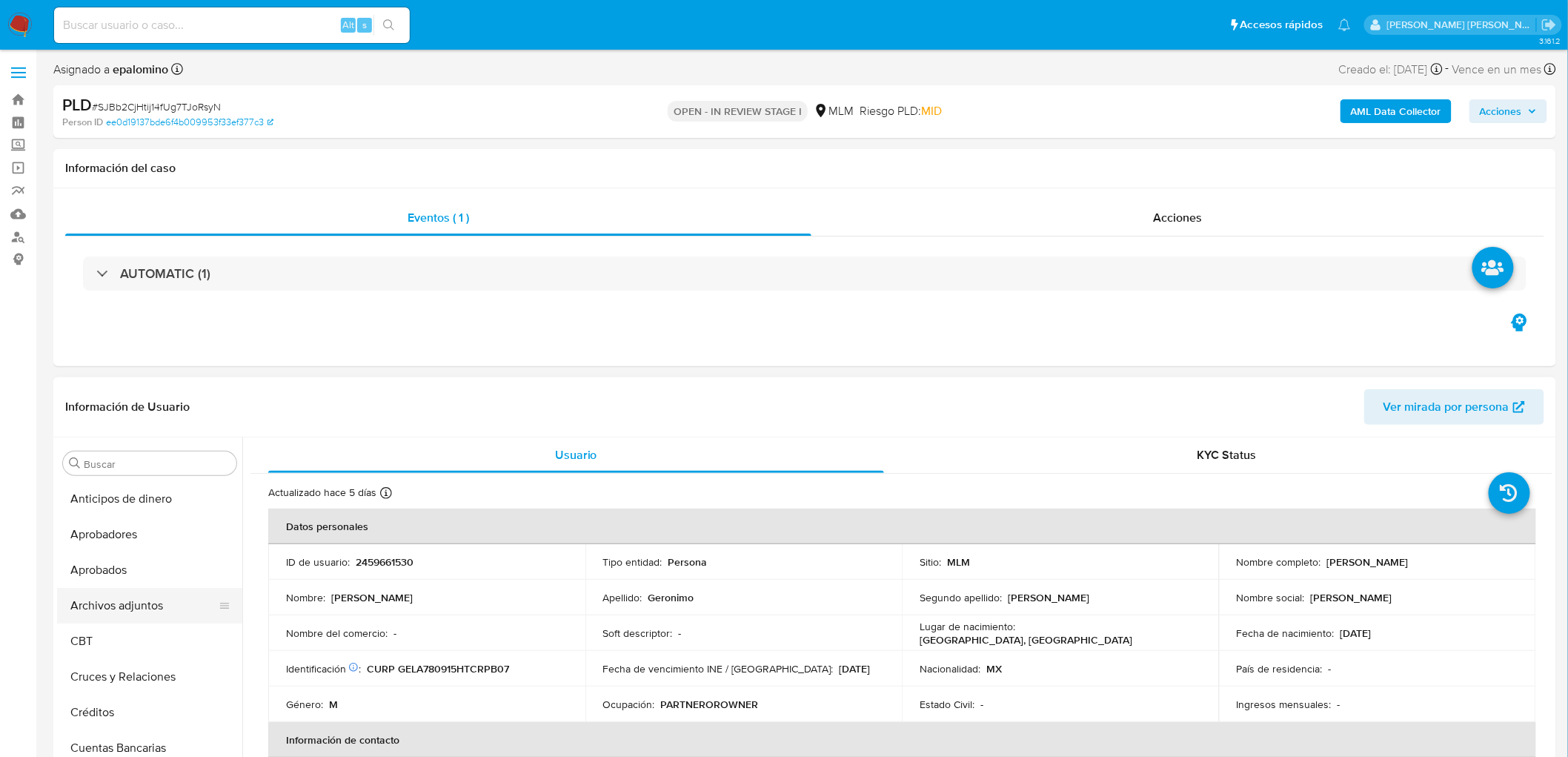
click at [143, 609] on button "Archivos adjuntos" at bounding box center [144, 606] width 174 height 36
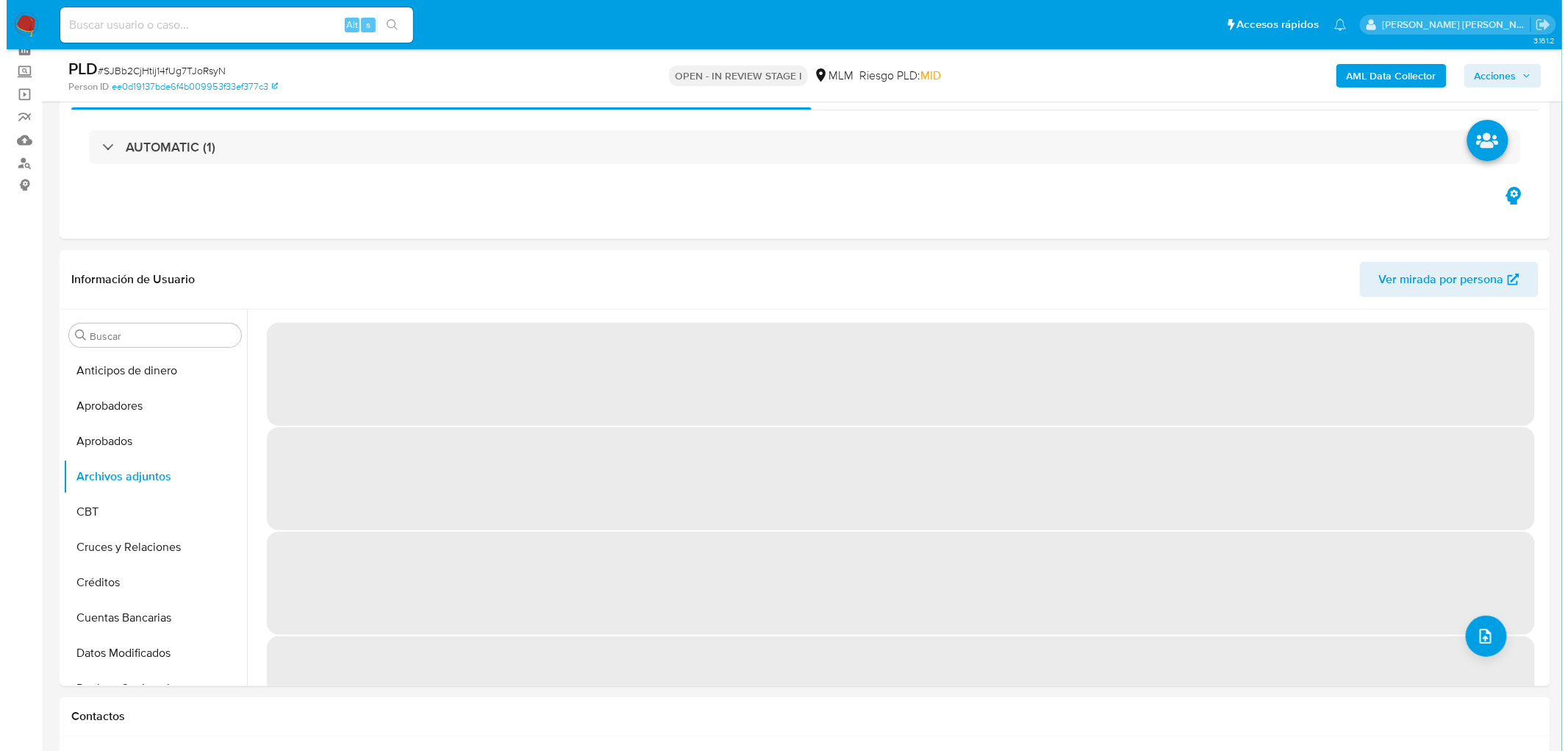
scroll to position [142, 0]
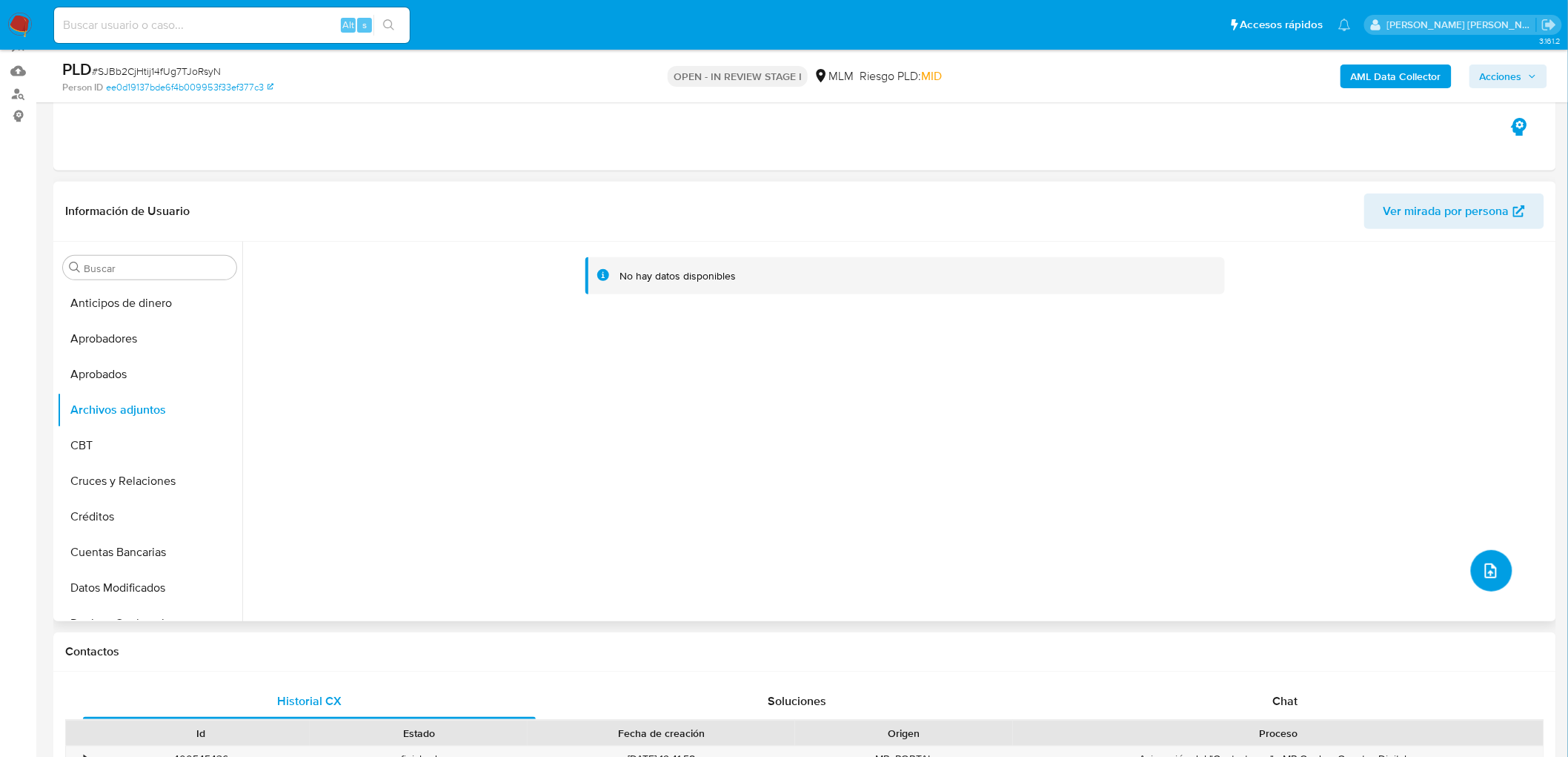
click at [1484, 568] on icon "upload-file" at bounding box center [1491, 571] width 17 height 17
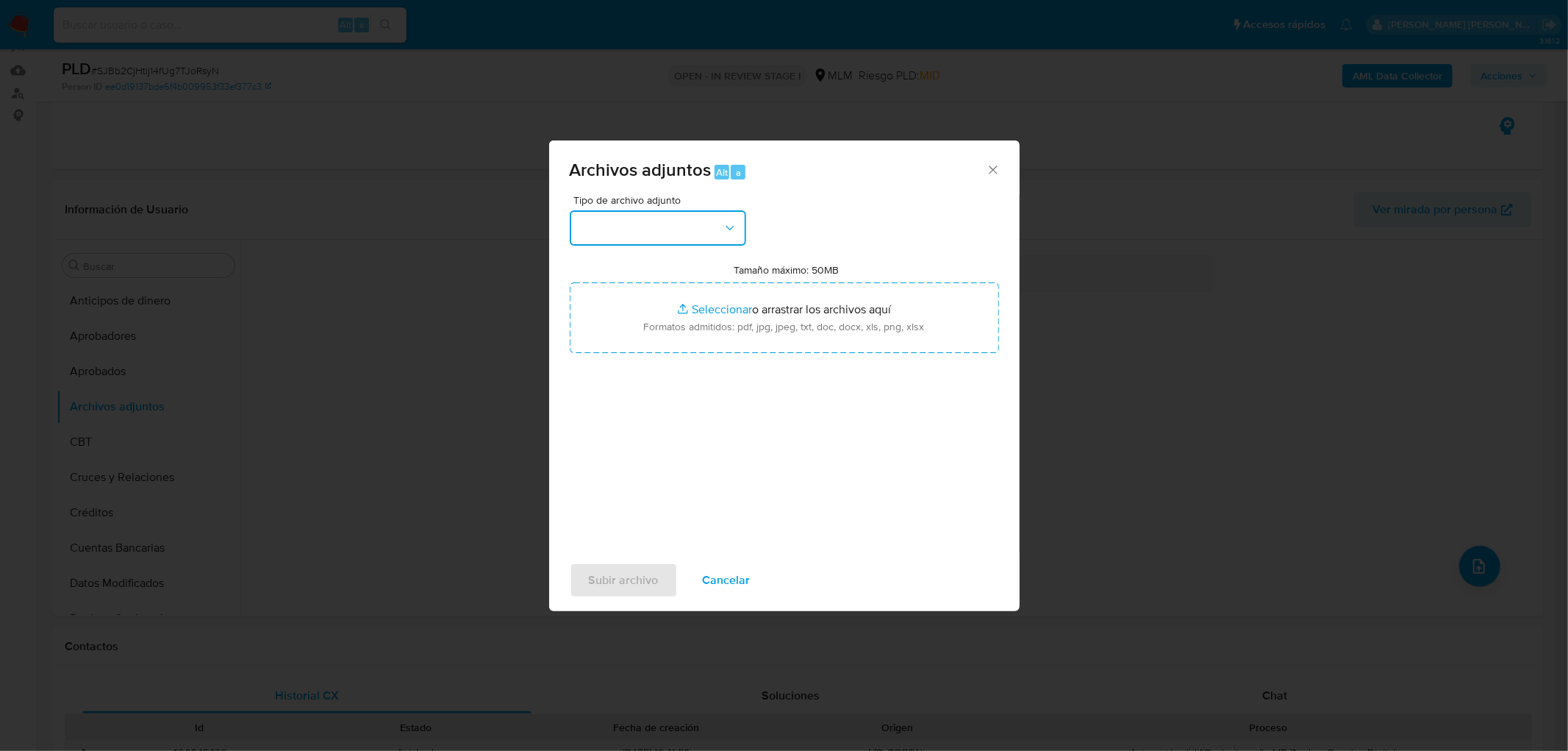
click at [668, 225] on button "button" at bounding box center [657, 227] width 176 height 36
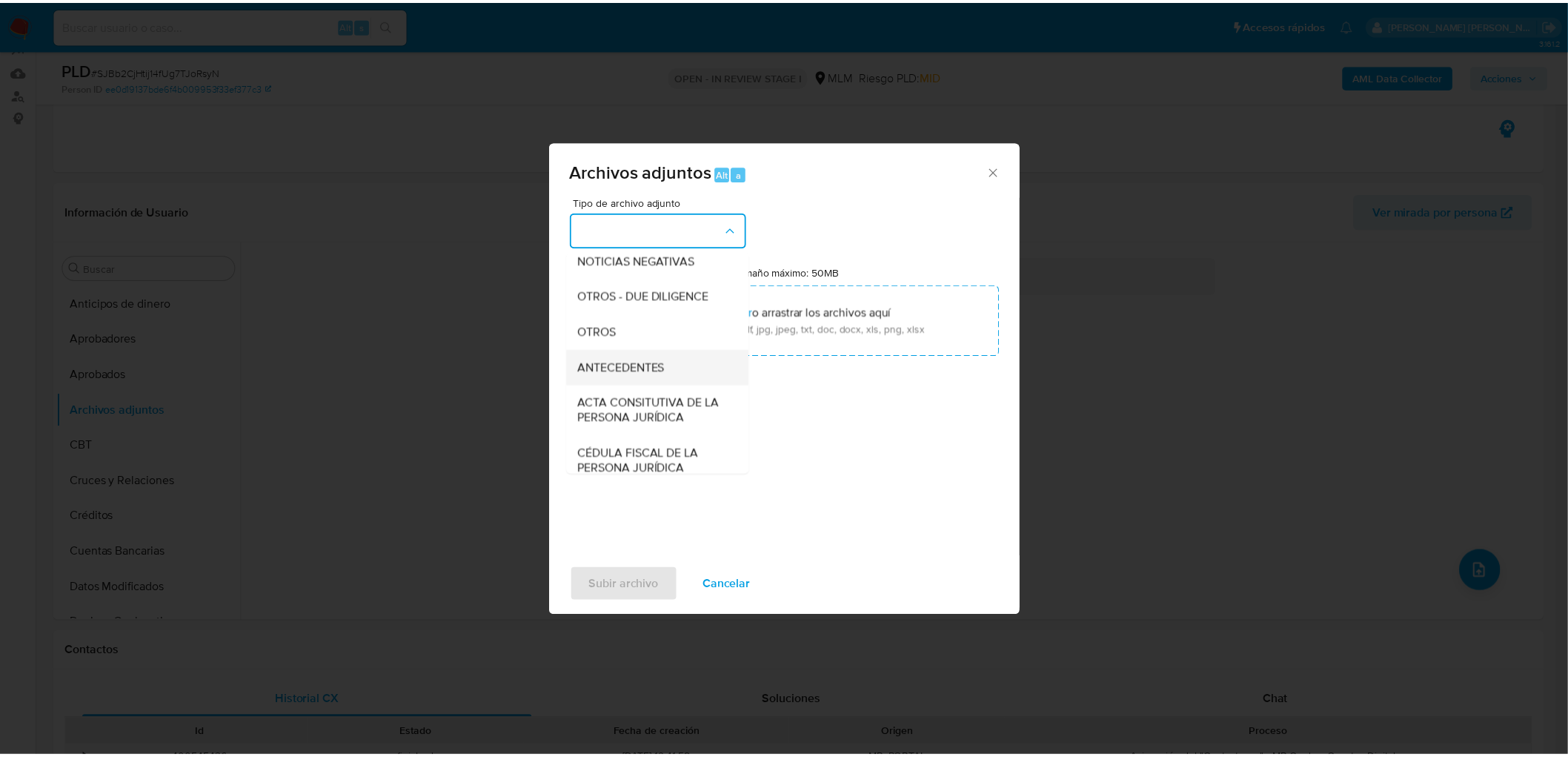
scroll to position [247, 0]
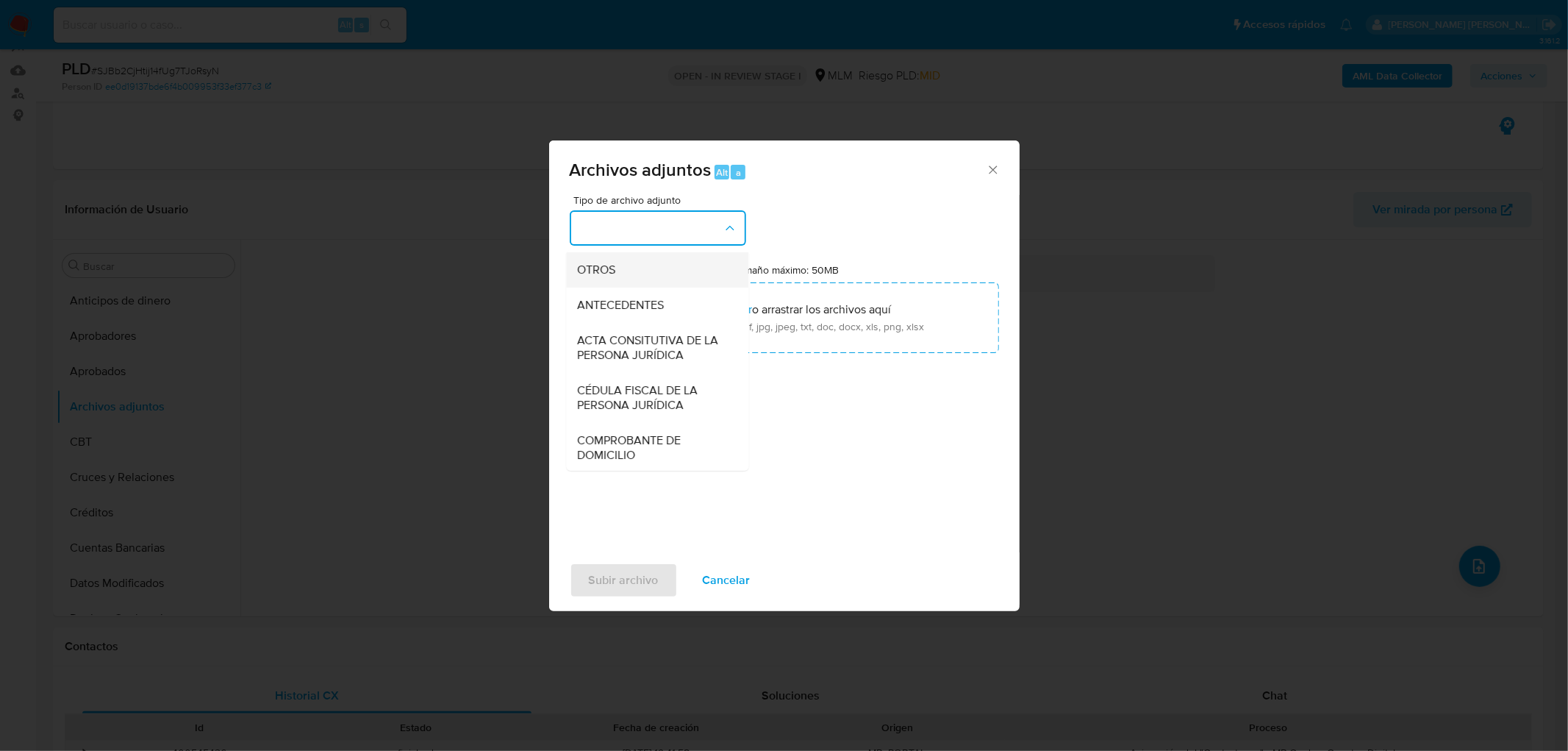
click at [649, 282] on div "OTROS" at bounding box center [653, 270] width 150 height 36
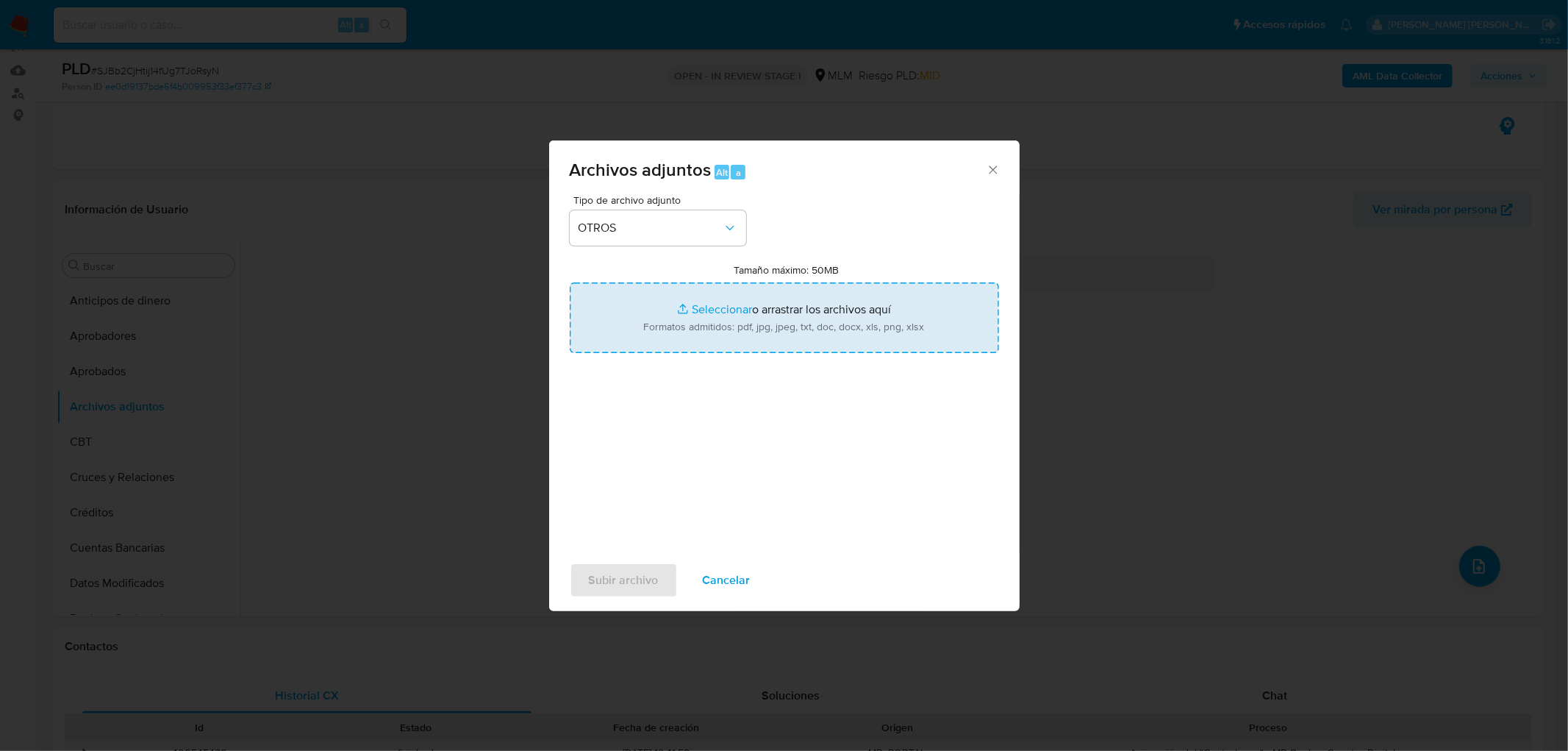
type input "C:\fakepath\2459661530_Abimael Geronimo Lopez_SEP2025..xlsx"
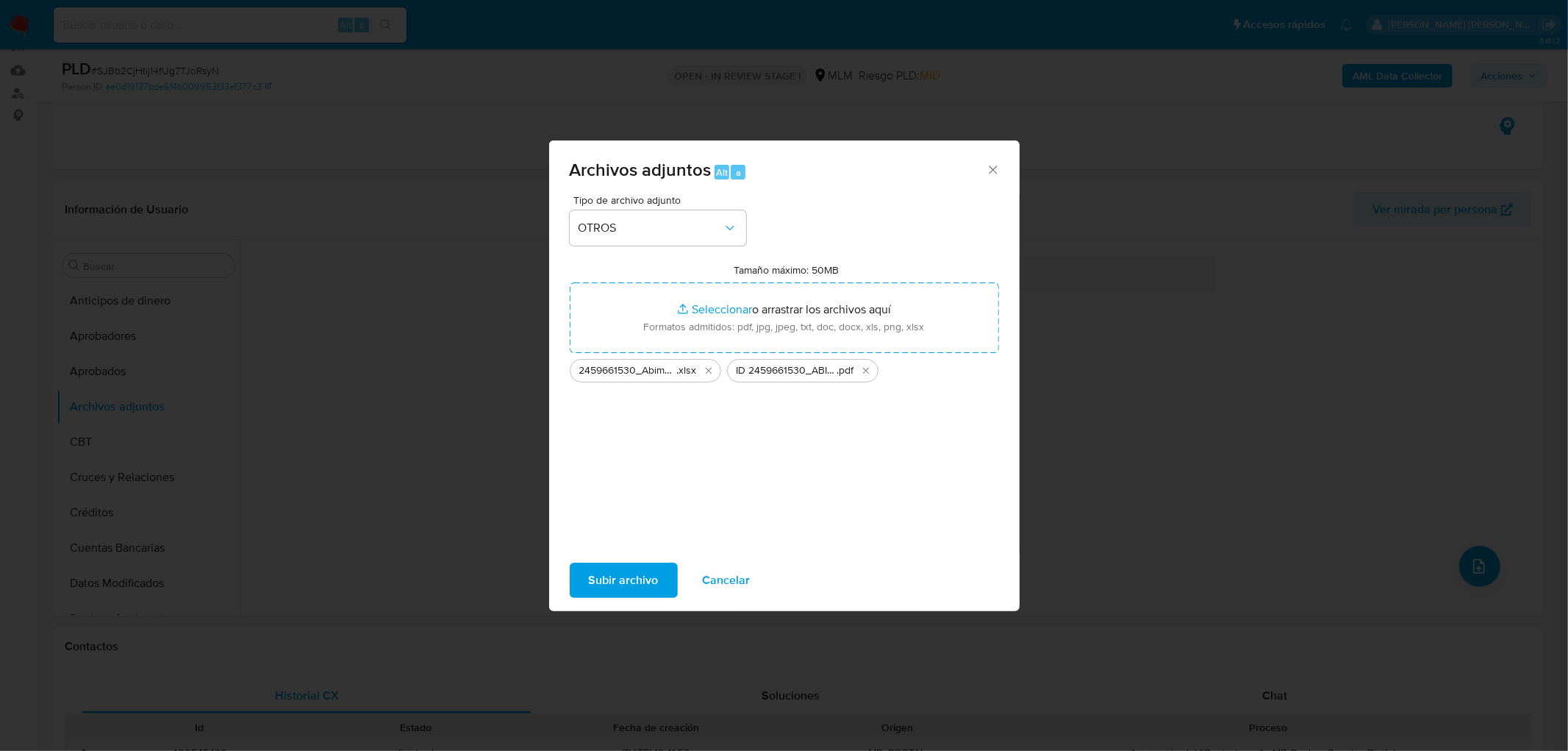
click at [671, 579] on button "Subir archivo" at bounding box center [624, 580] width 108 height 36
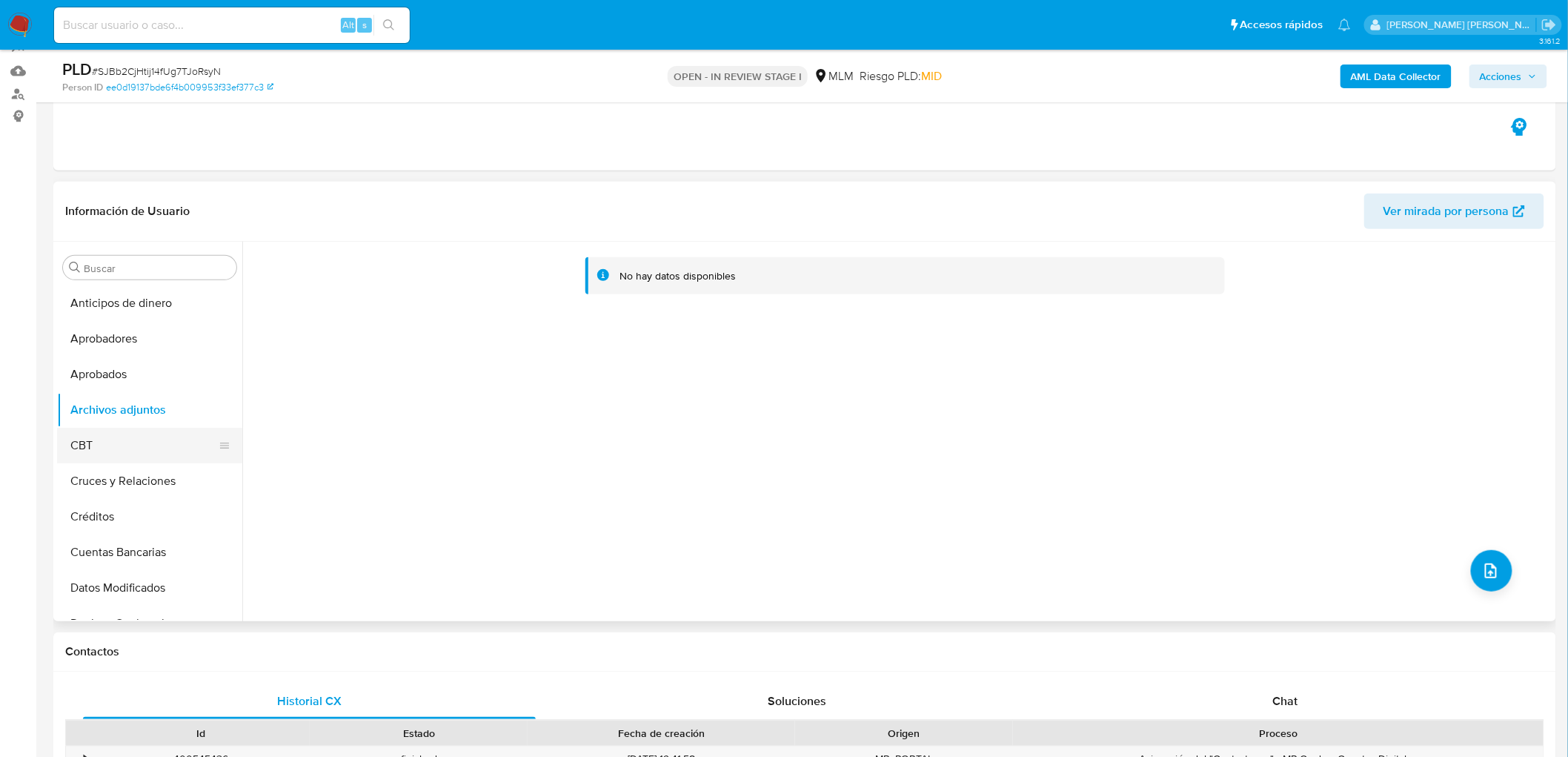
click at [128, 436] on button "CBT" at bounding box center [144, 445] width 174 height 36
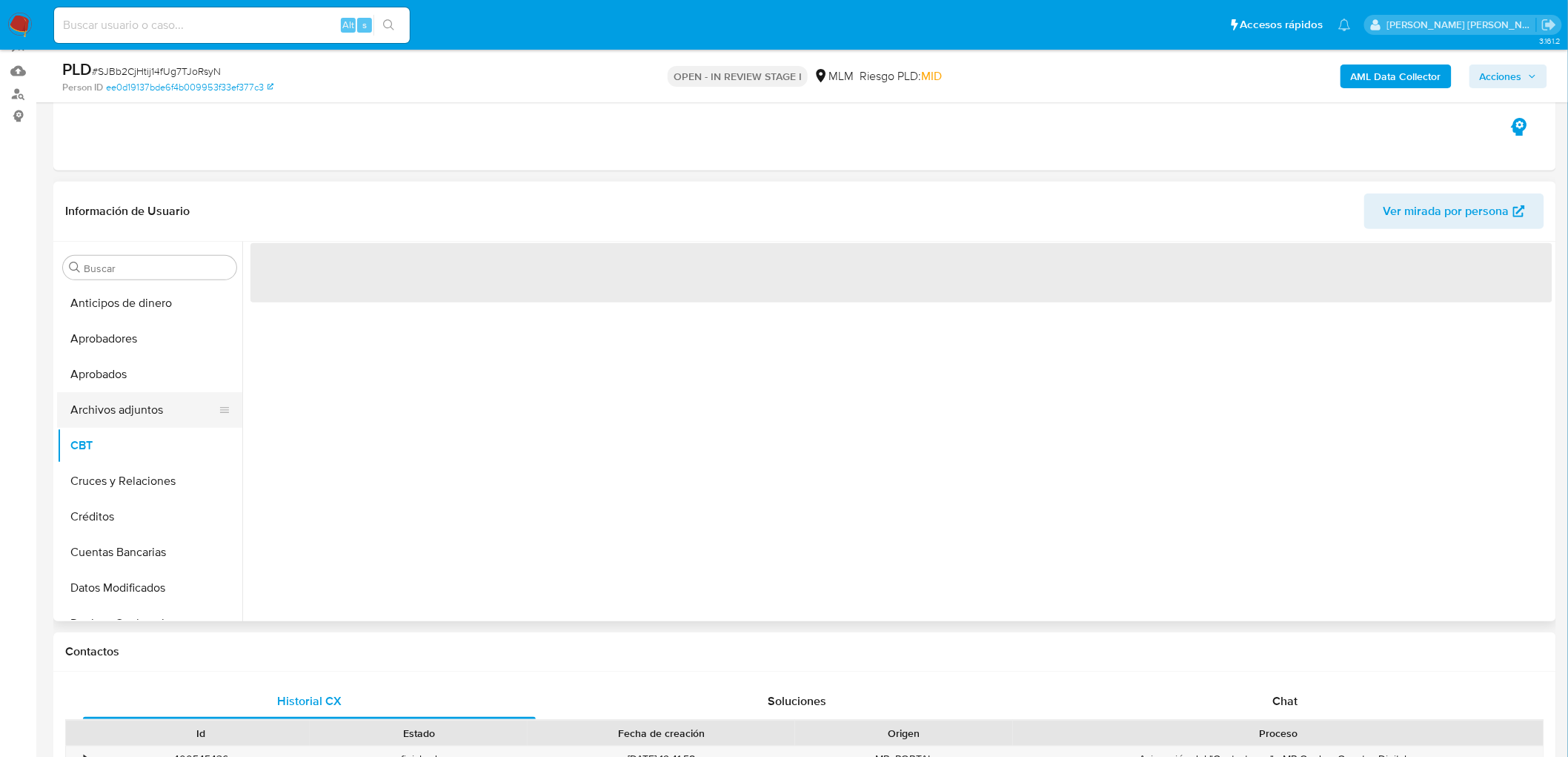
click at [145, 413] on button "Archivos adjuntos" at bounding box center [144, 410] width 174 height 36
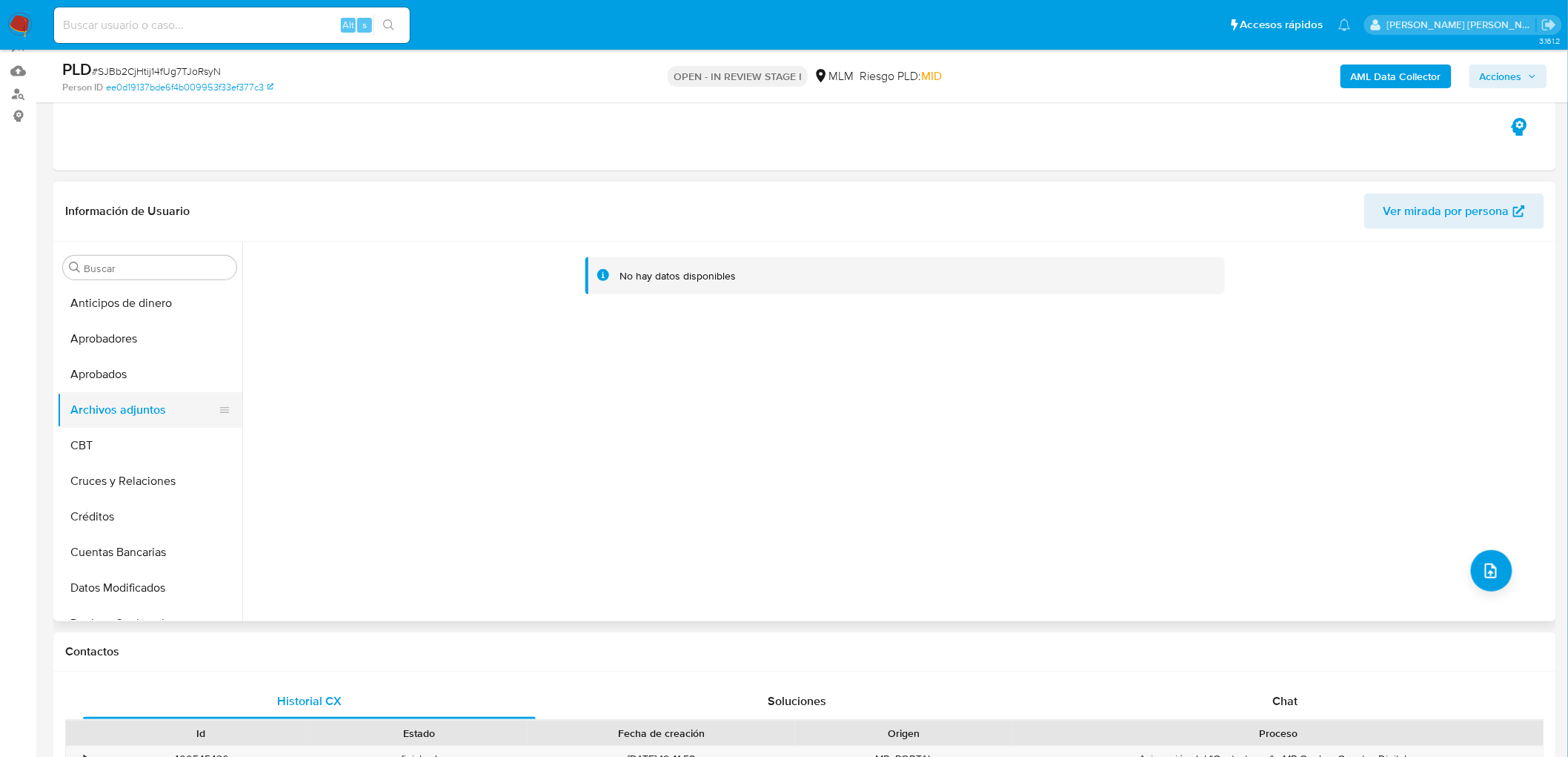
click at [134, 401] on button "Archivos adjuntos" at bounding box center [144, 410] width 174 height 36
click at [114, 447] on button "CBT" at bounding box center [144, 445] width 174 height 36
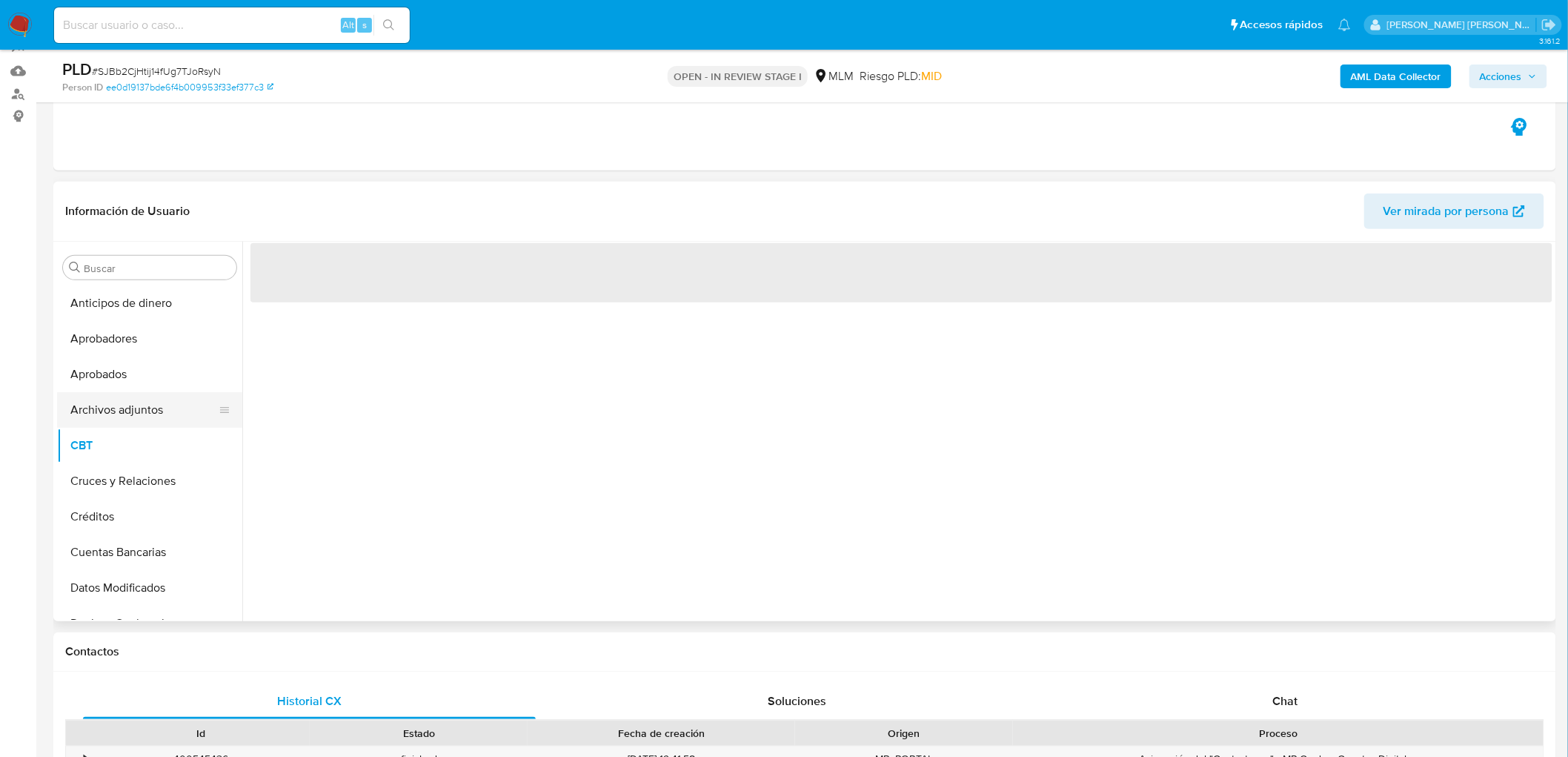
click at [121, 413] on button "Archivos adjuntos" at bounding box center [144, 410] width 174 height 36
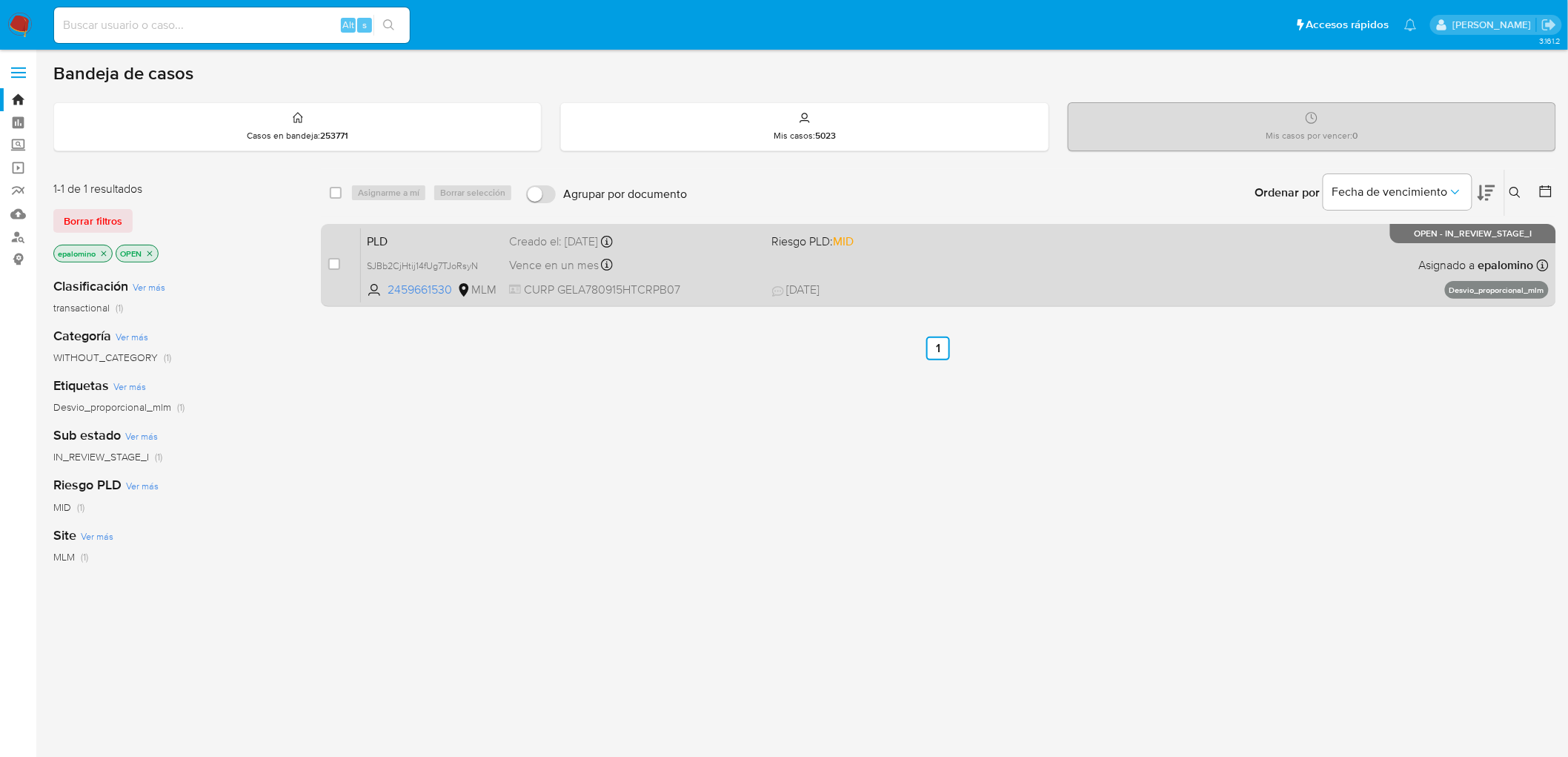
click at [391, 232] on span "PLD" at bounding box center [432, 241] width 130 height 19
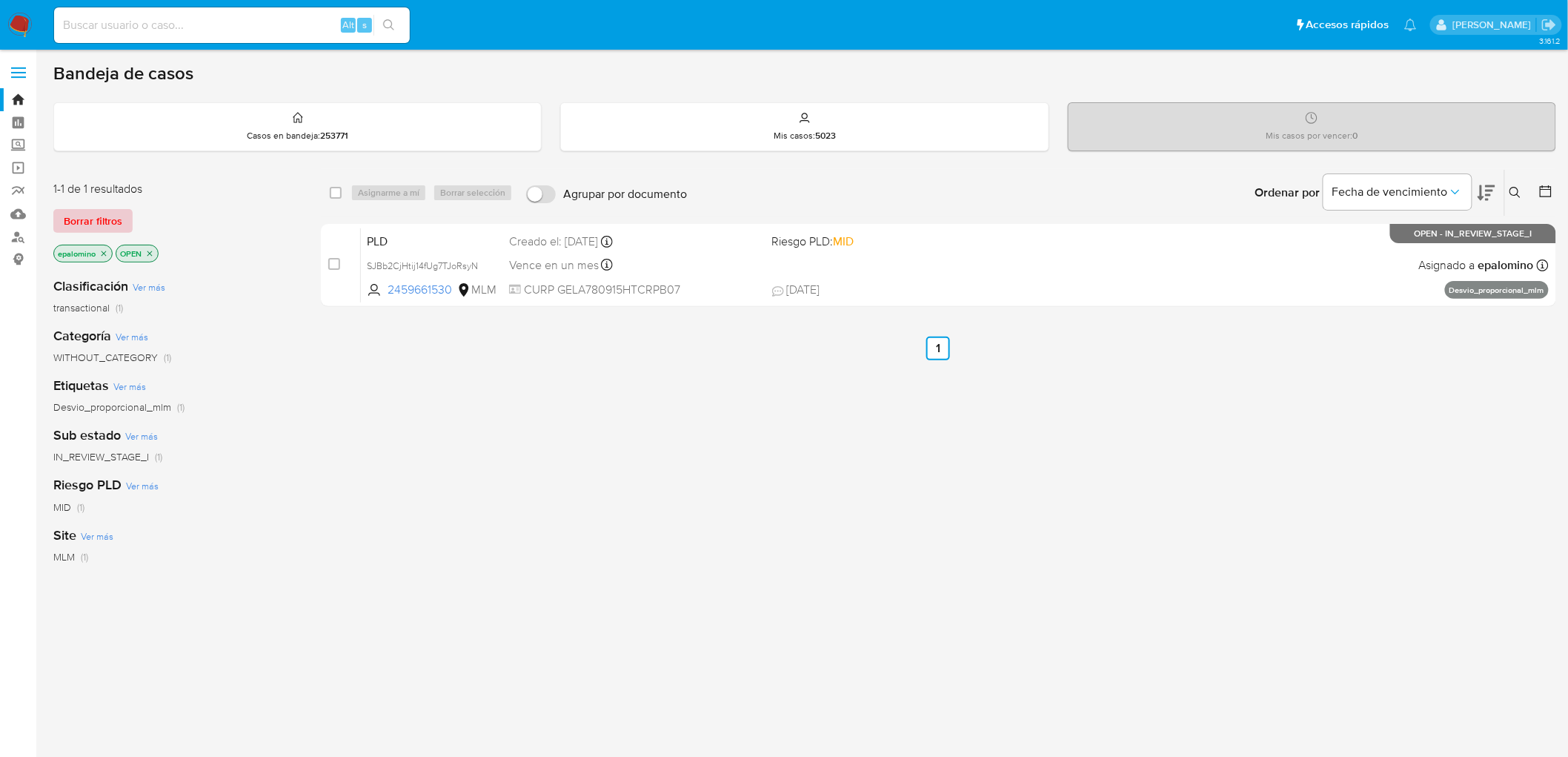
click at [78, 213] on span "Borrar filtros" at bounding box center [93, 220] width 58 height 20
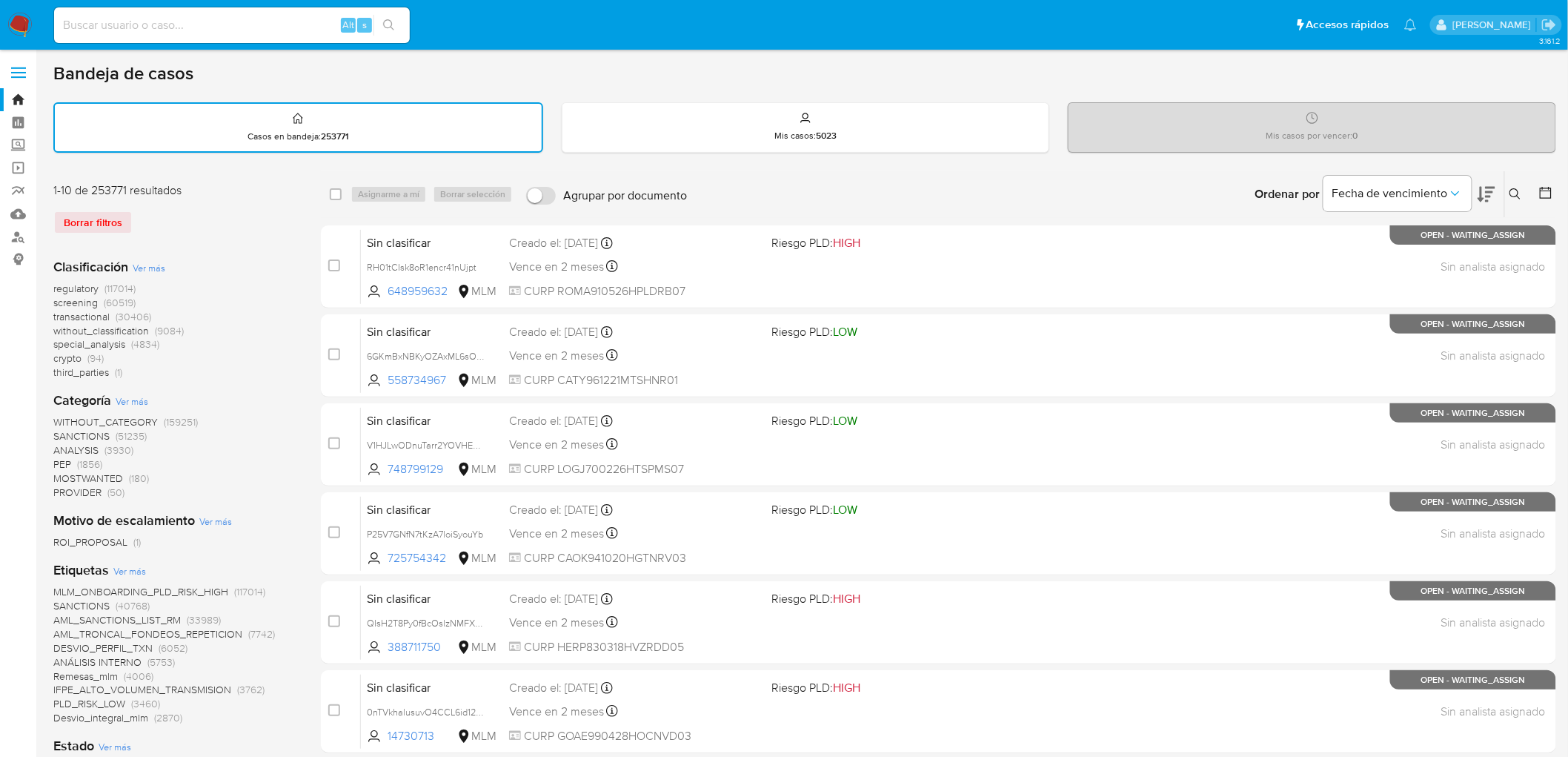
click at [15, 24] on img at bounding box center [20, 25] width 25 height 25
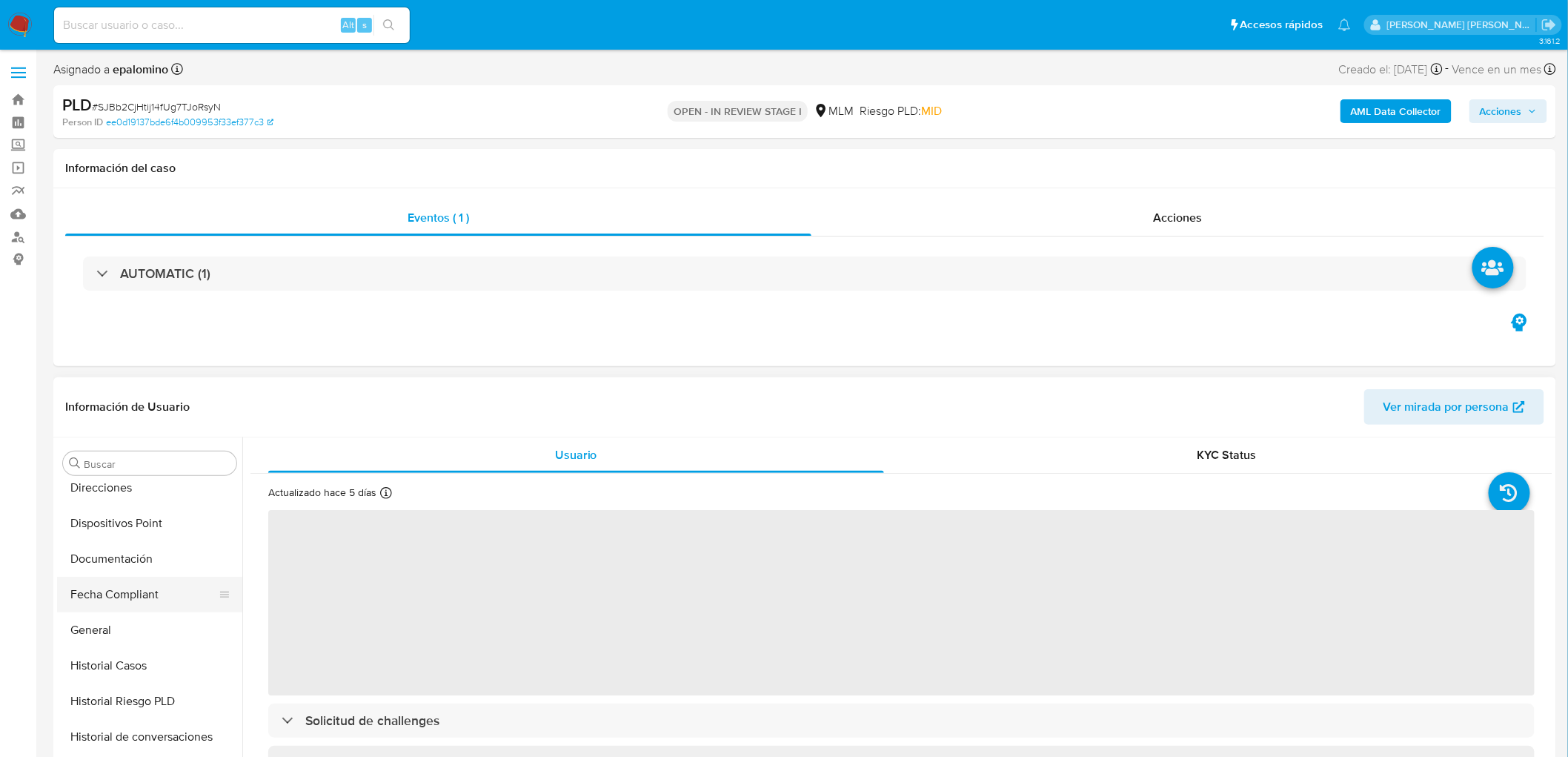
select select "10"
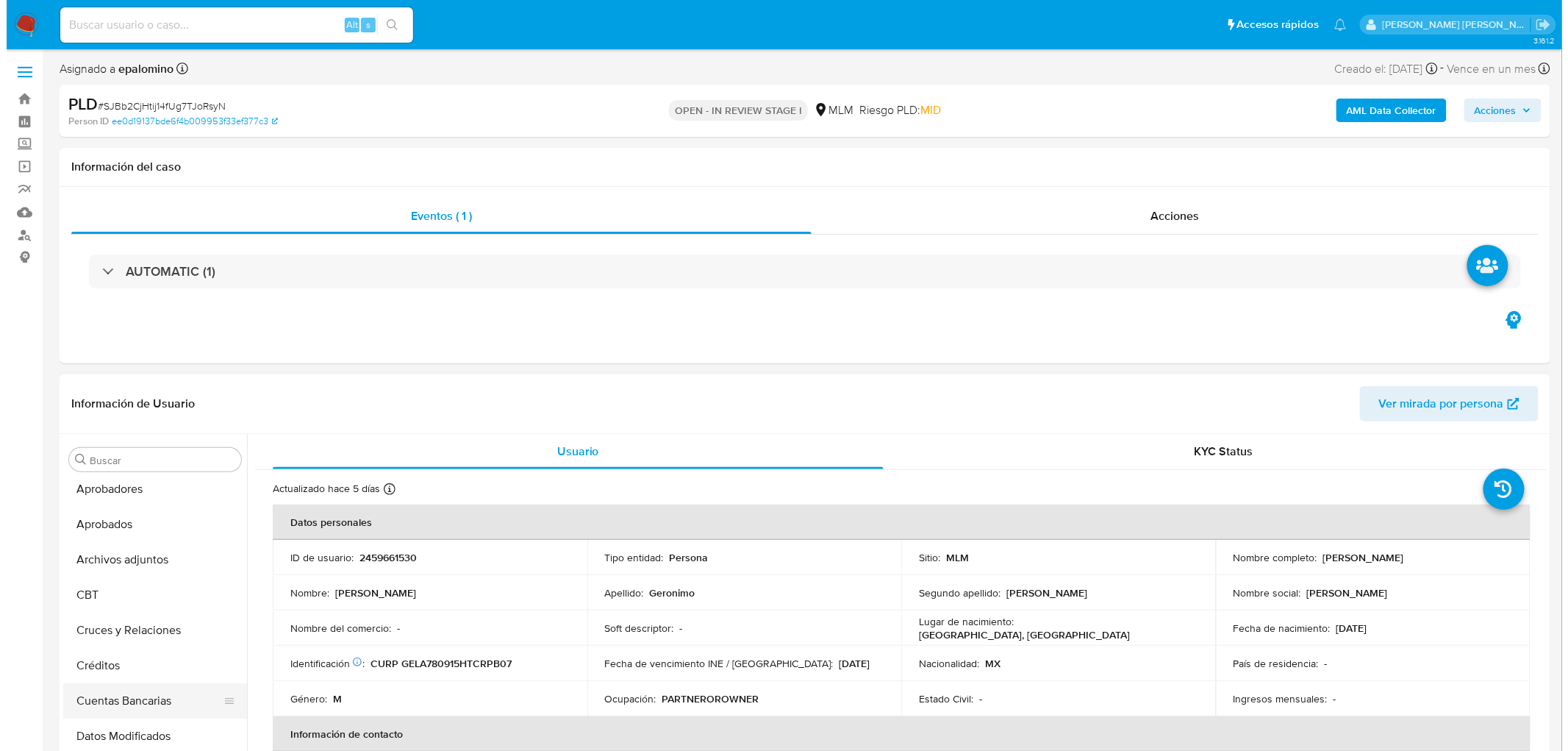
scroll to position [38, 0]
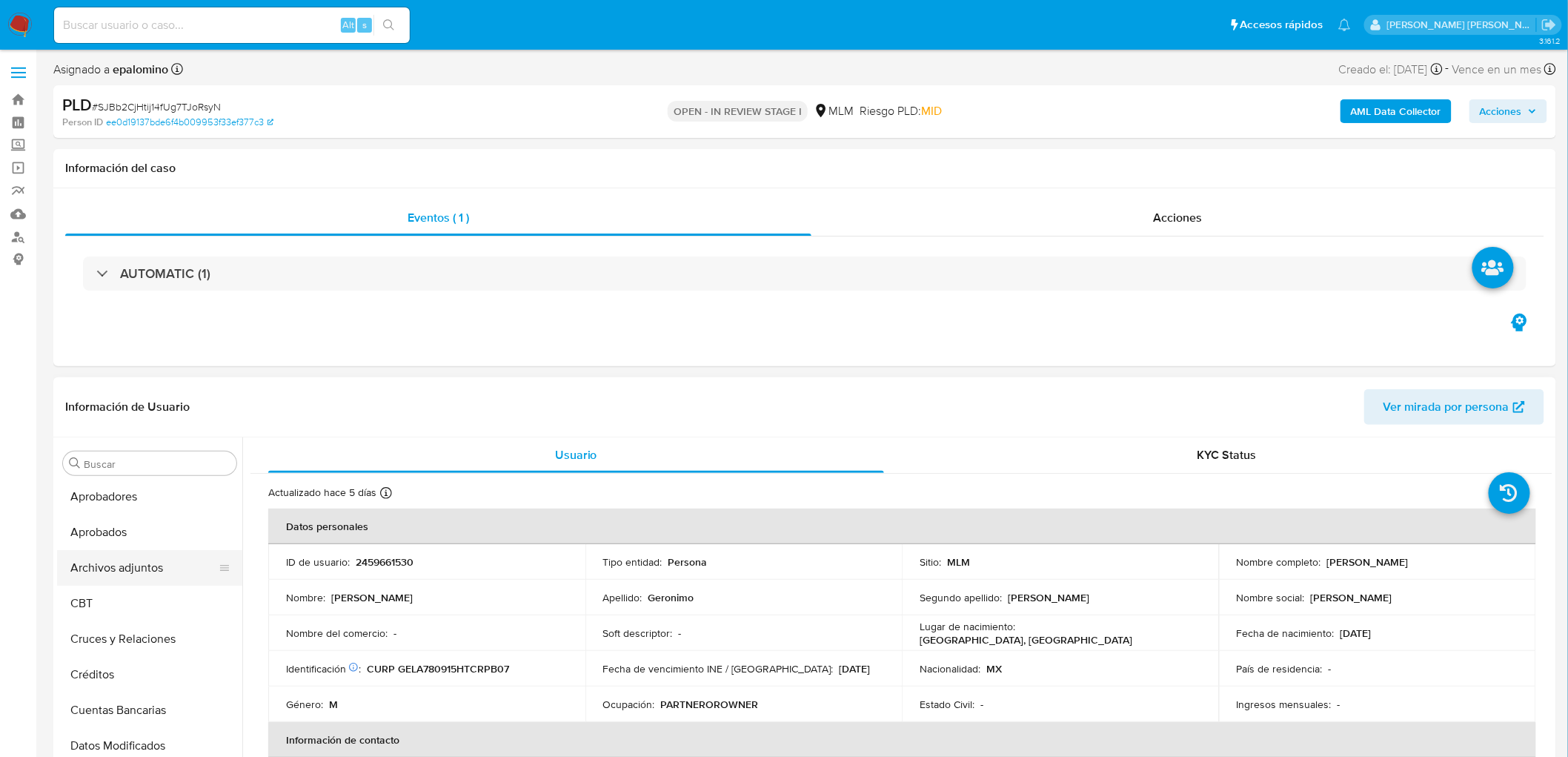
click at [152, 558] on button "Archivos adjuntos" at bounding box center [144, 568] width 174 height 36
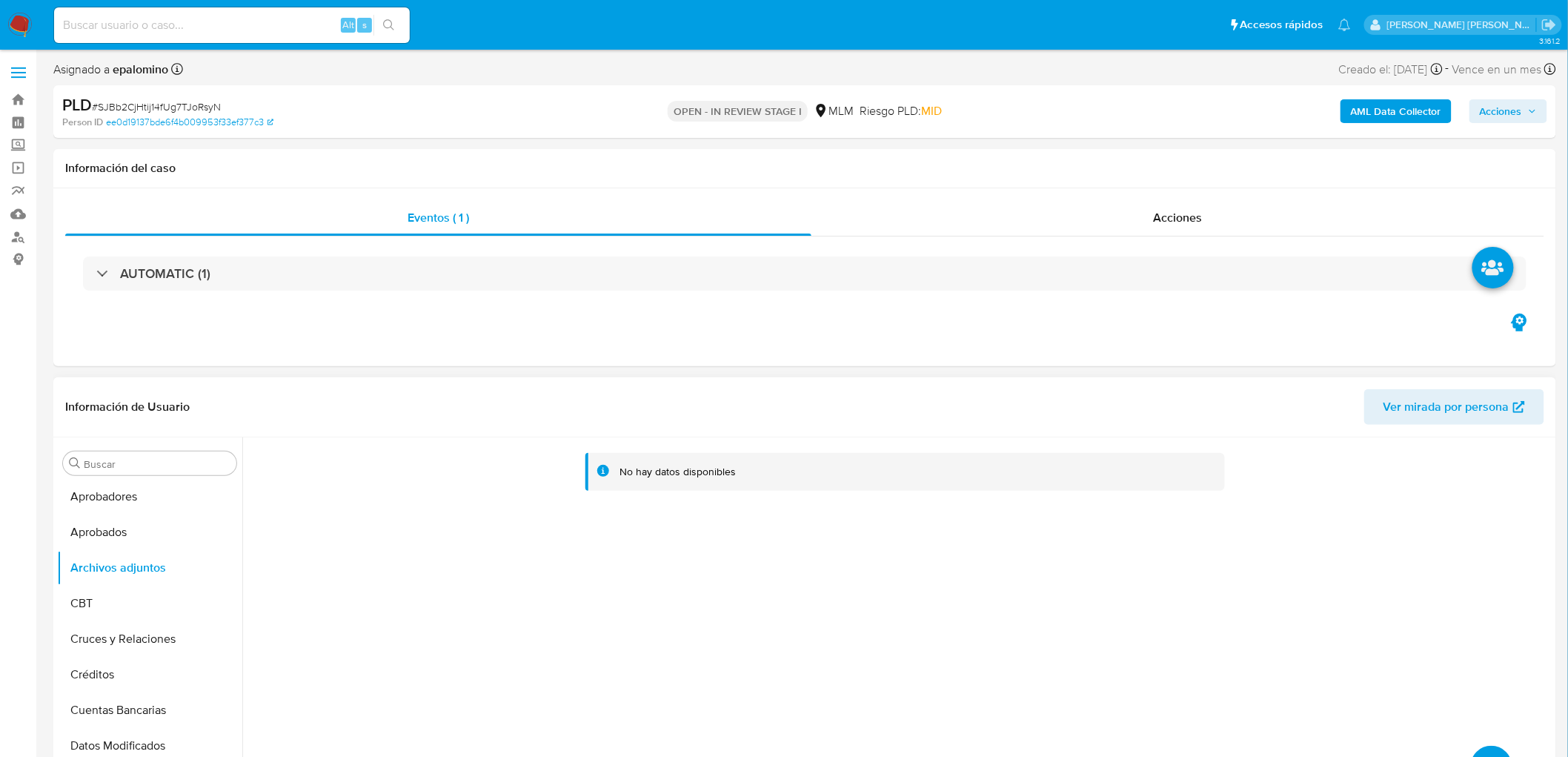
click at [1481, 754] on button "upload-file" at bounding box center [1491, 767] width 42 height 42
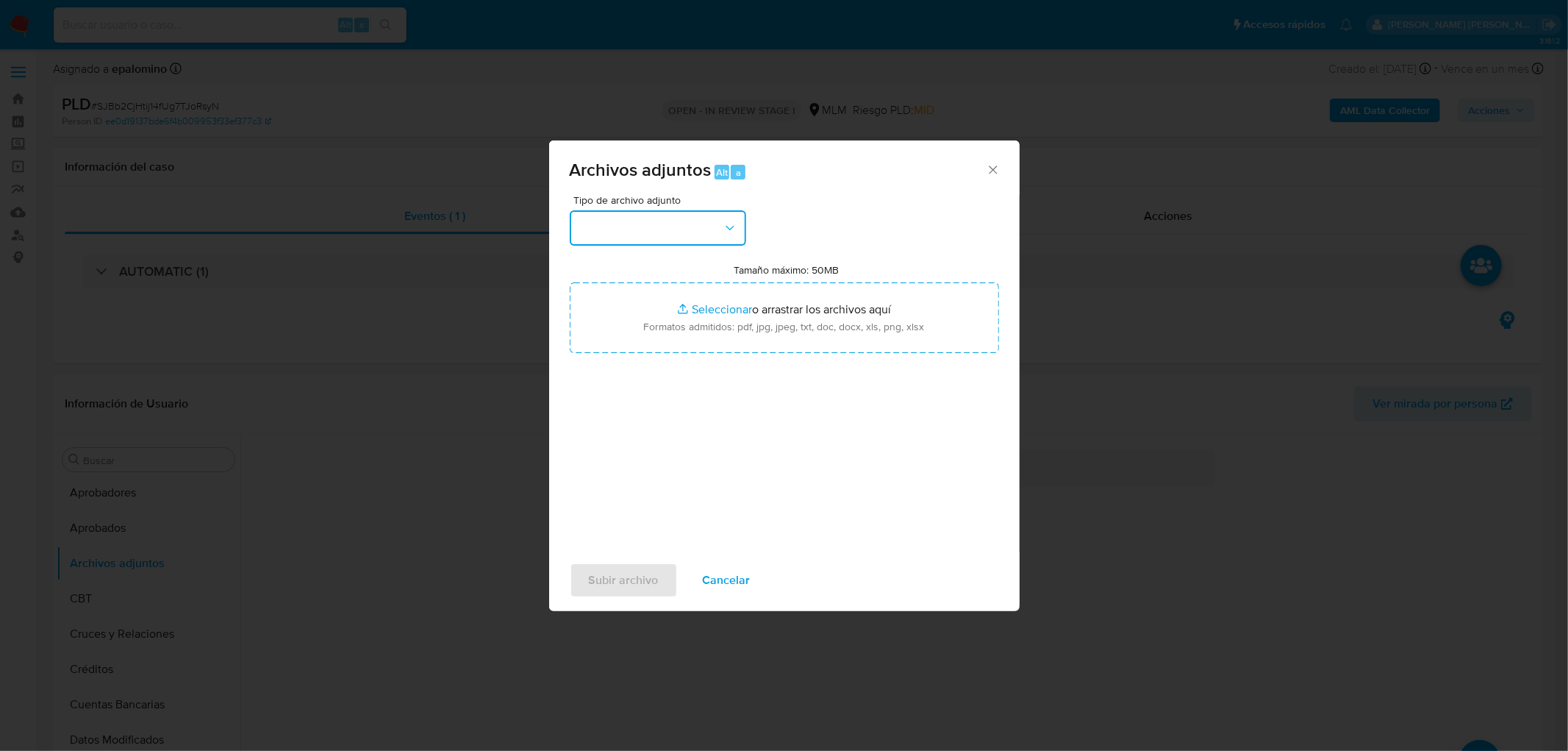
click at [732, 219] on button "button" at bounding box center [657, 227] width 176 height 36
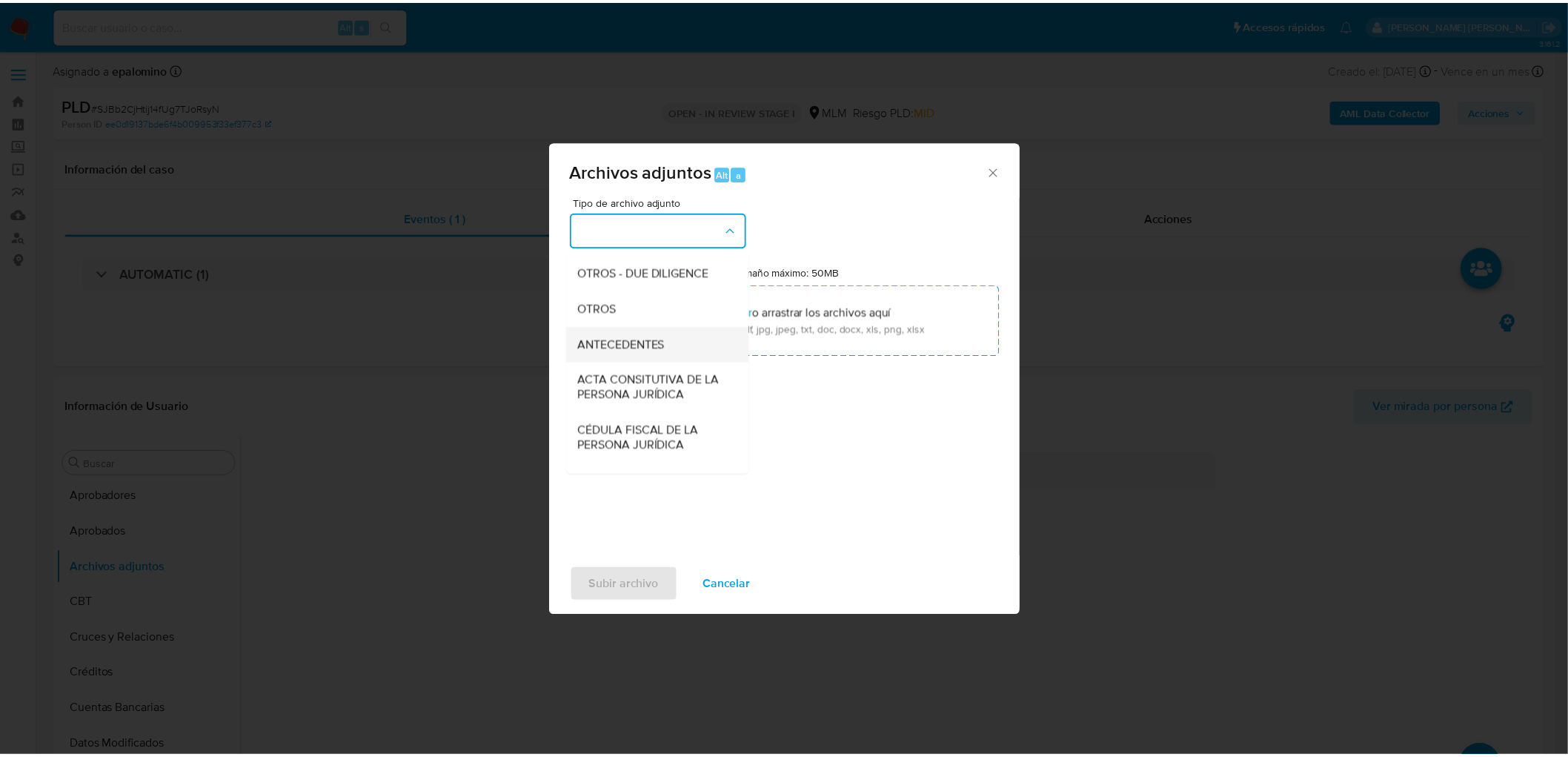
scroll to position [247, 0]
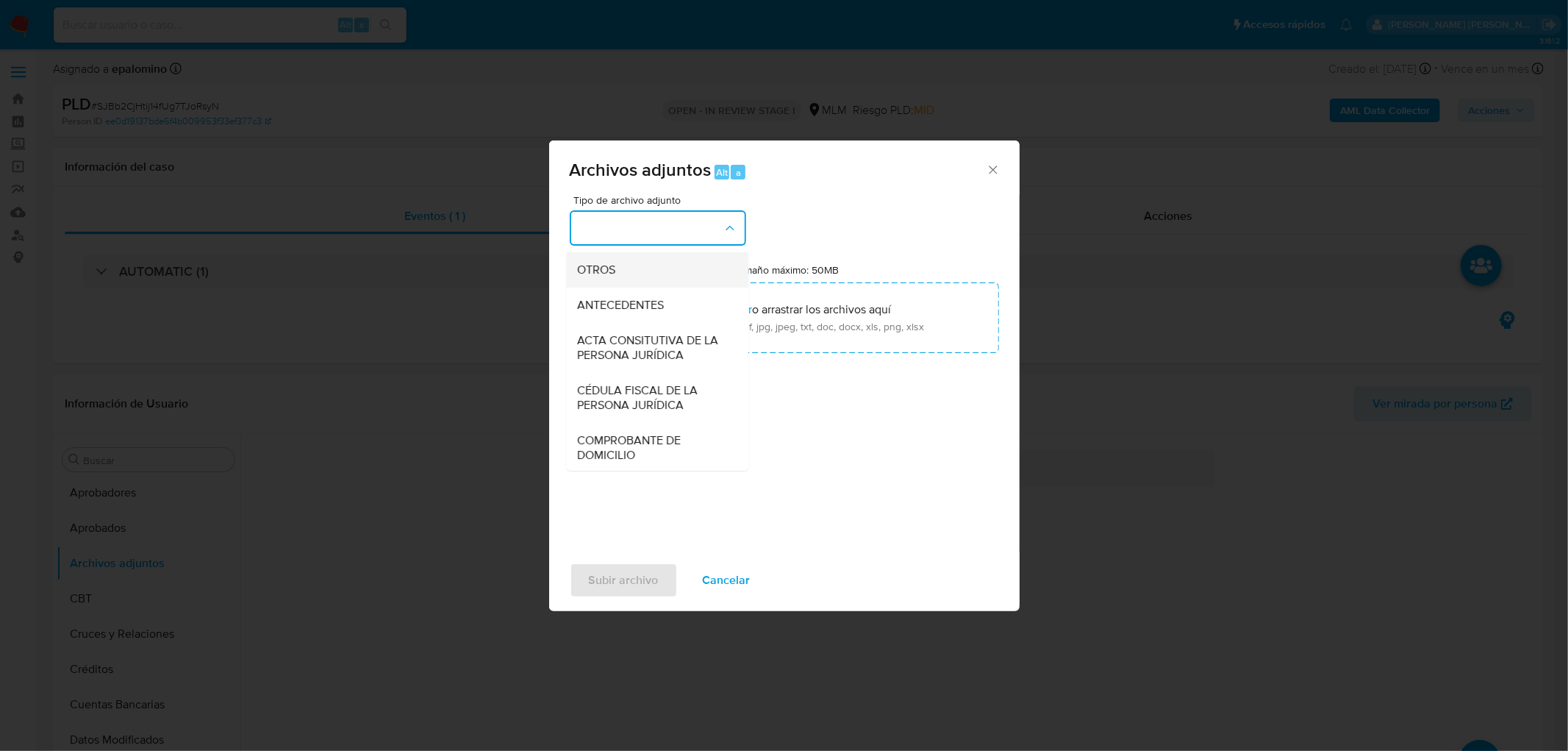
click at [662, 284] on div "OTROS" at bounding box center [653, 270] width 150 height 36
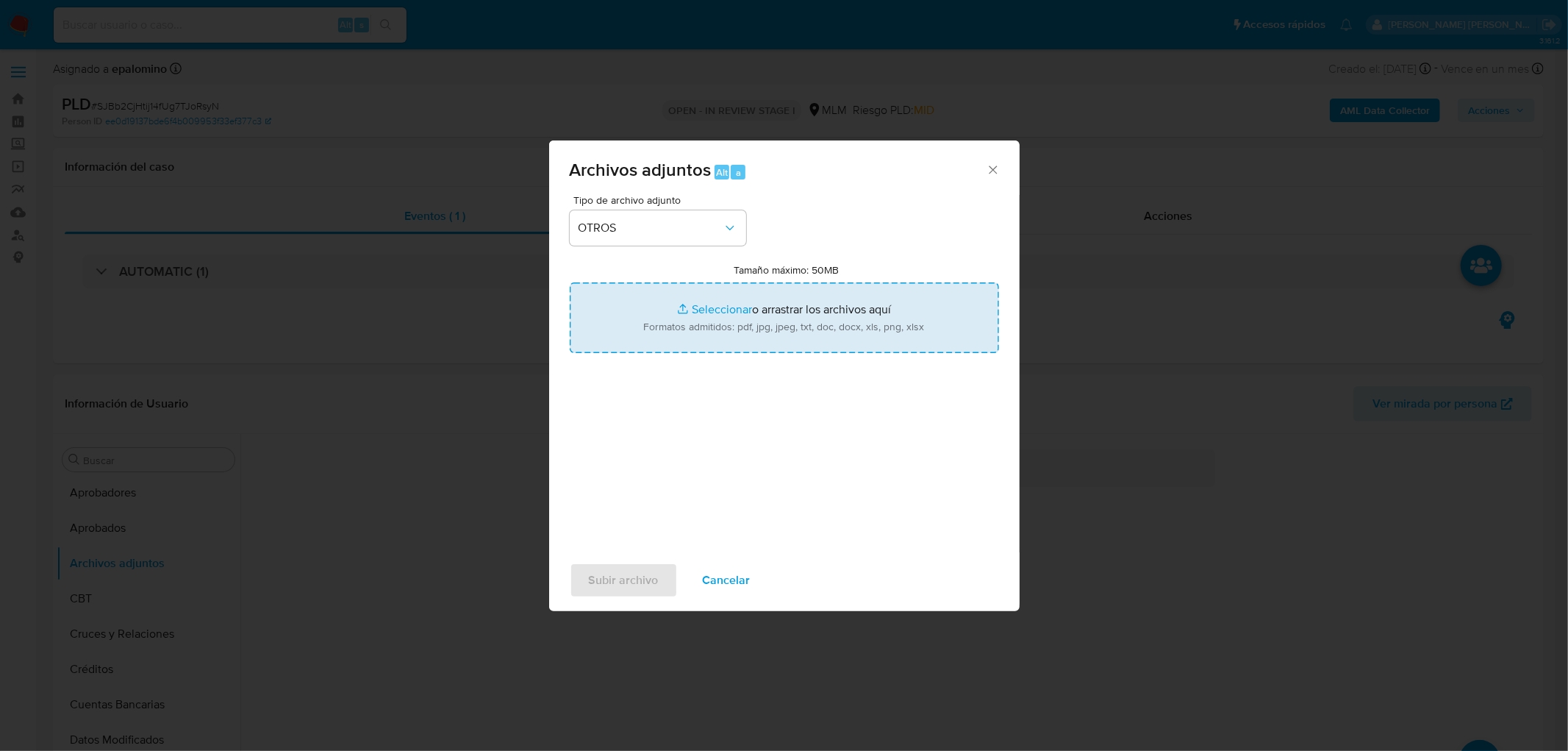
type input "C:\fakepath\2459661530_Abimael Geronimo Lopez_SEP2025..xlsx"
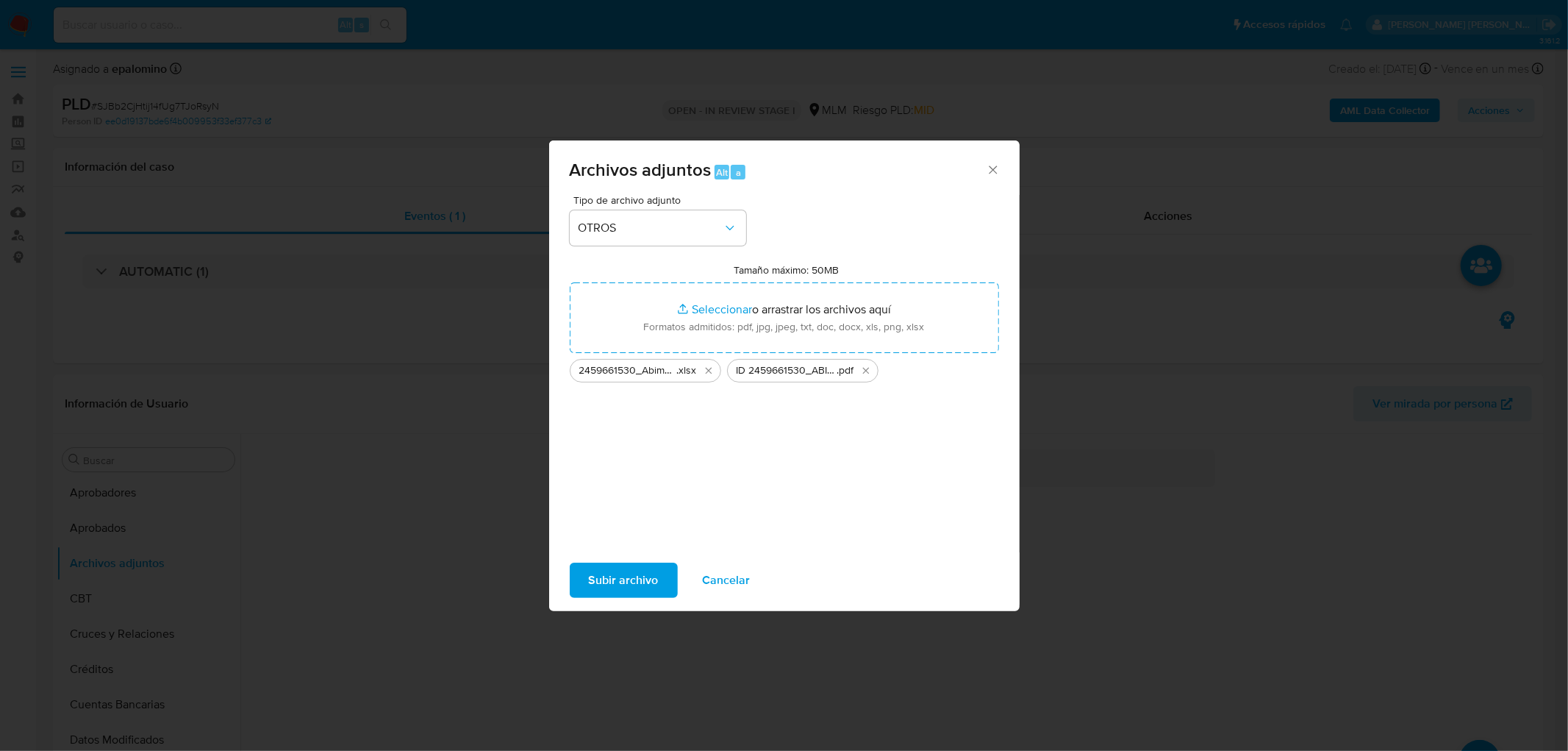
click at [640, 579] on span "Subir archivo" at bounding box center [624, 581] width 70 height 33
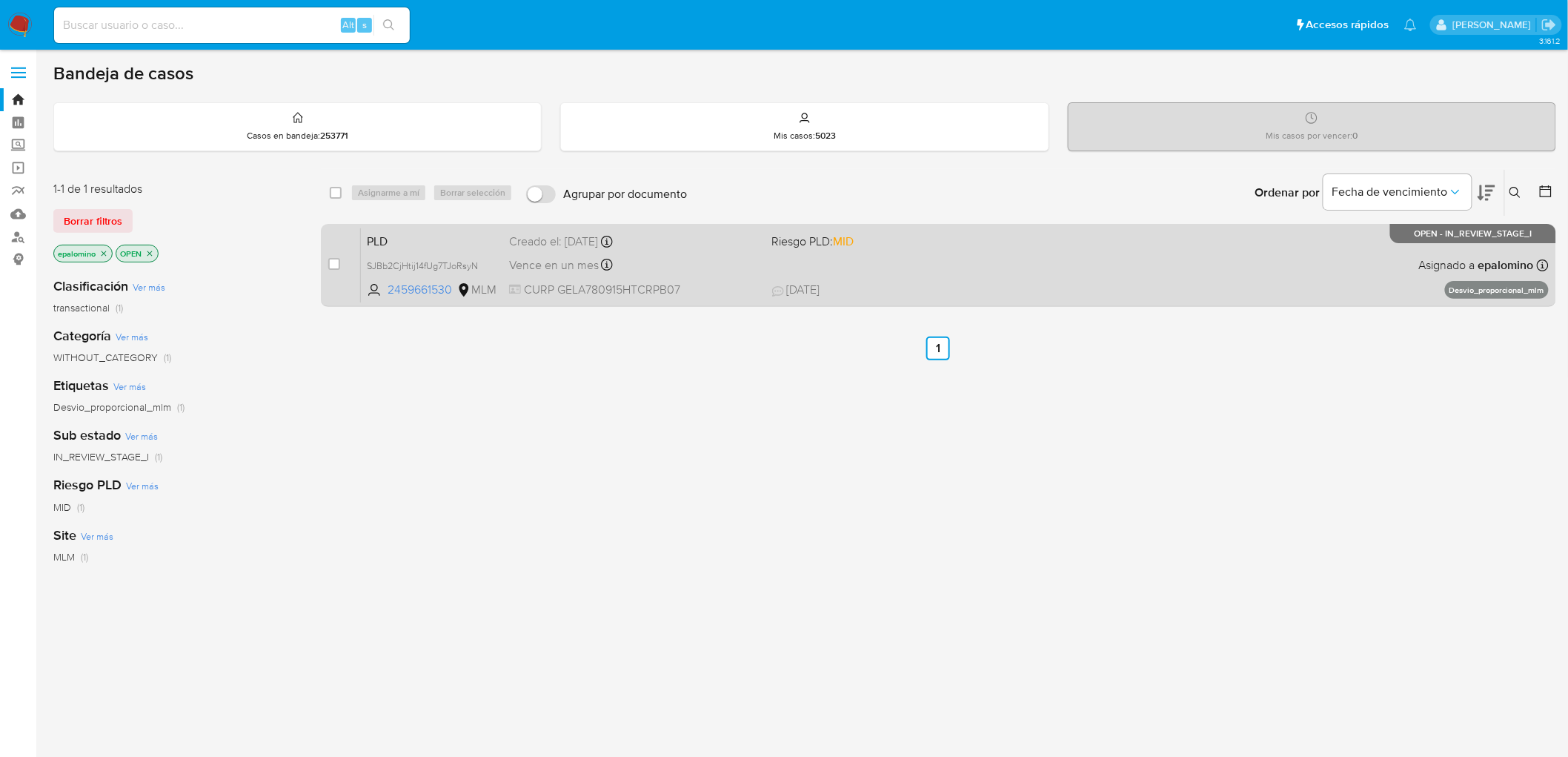
click at [368, 238] on span "PLD" at bounding box center [432, 241] width 130 height 19
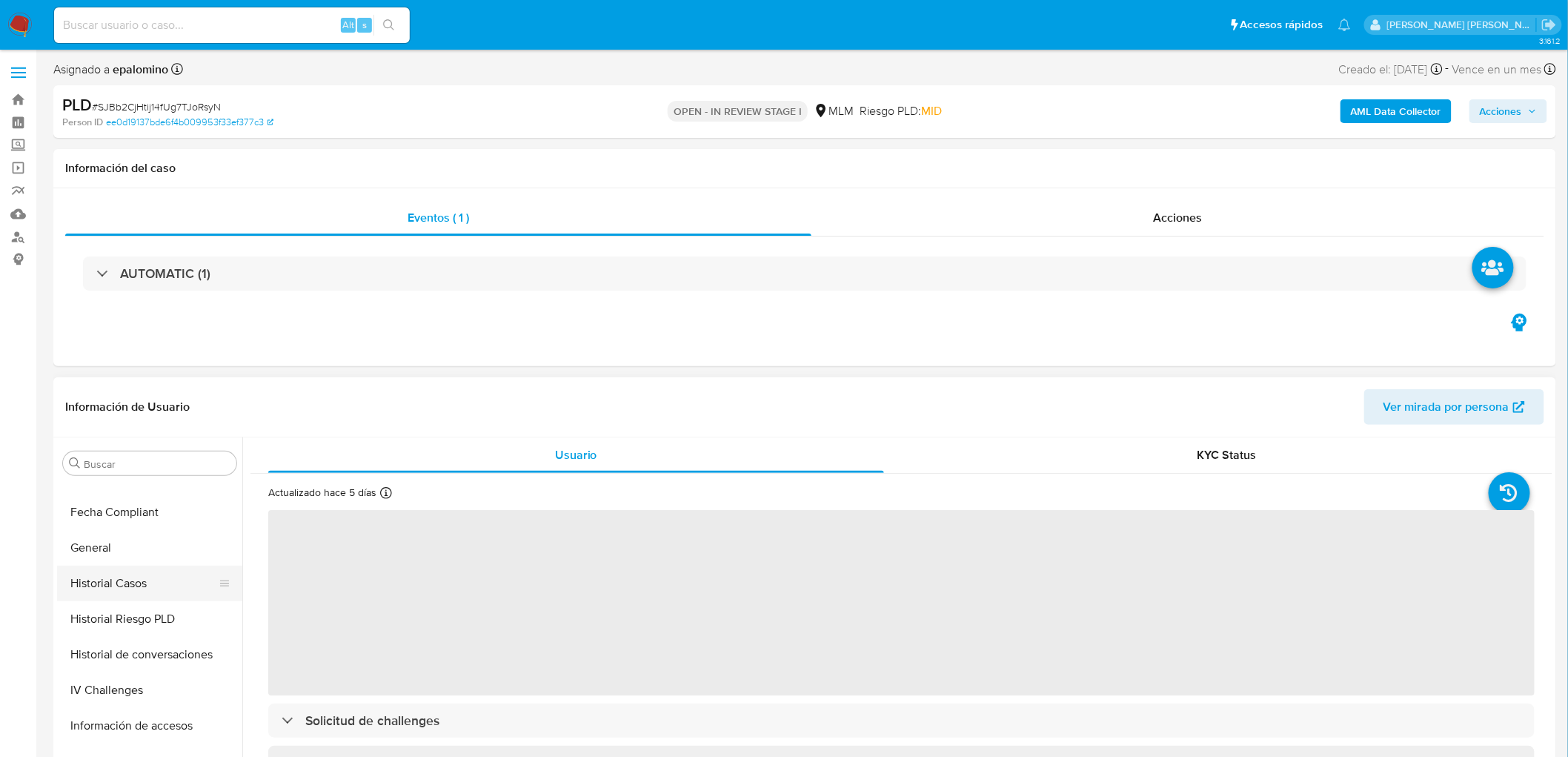
select select "10"
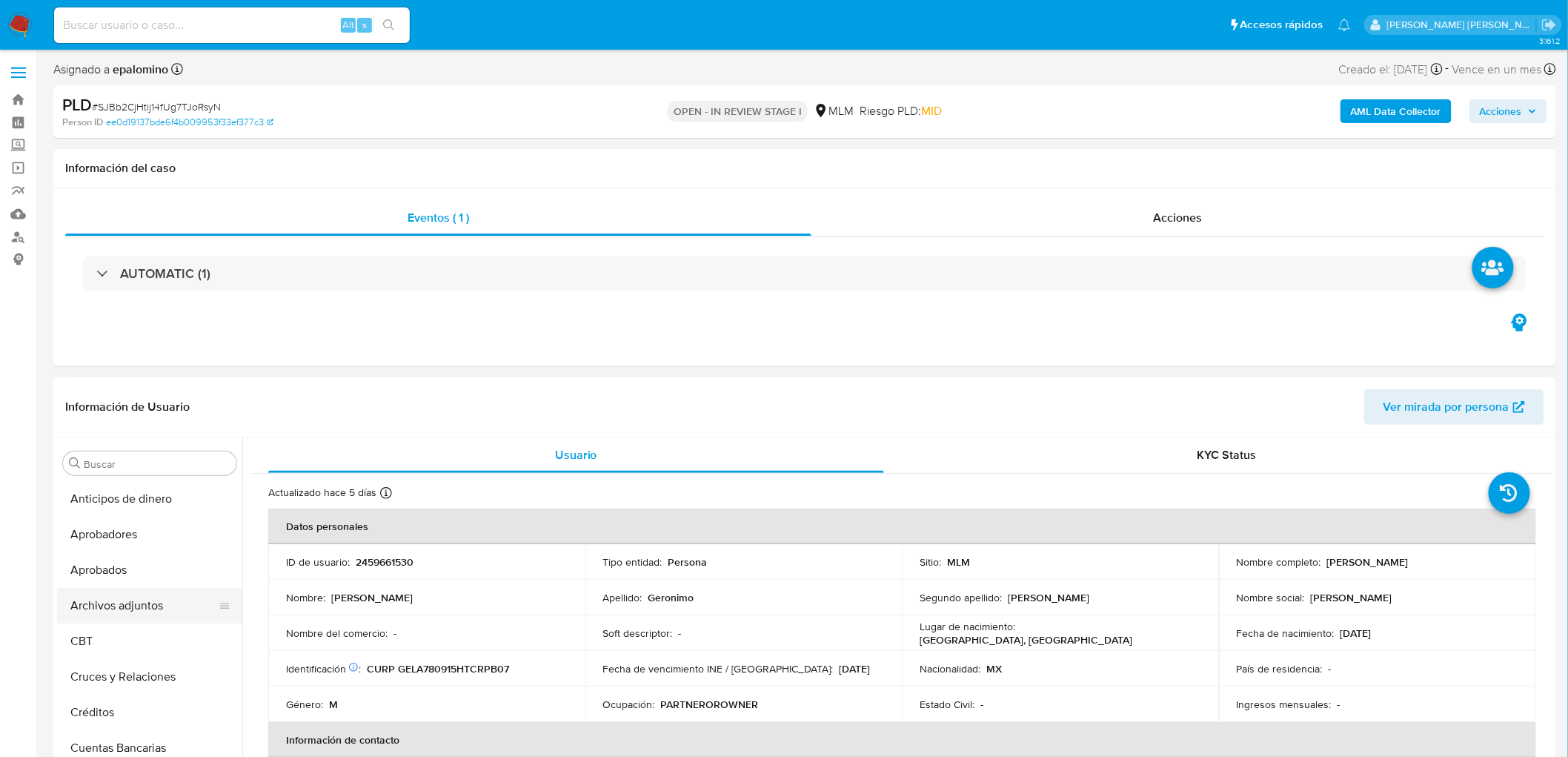
click at [180, 595] on button "Archivos adjuntos" at bounding box center [144, 606] width 174 height 36
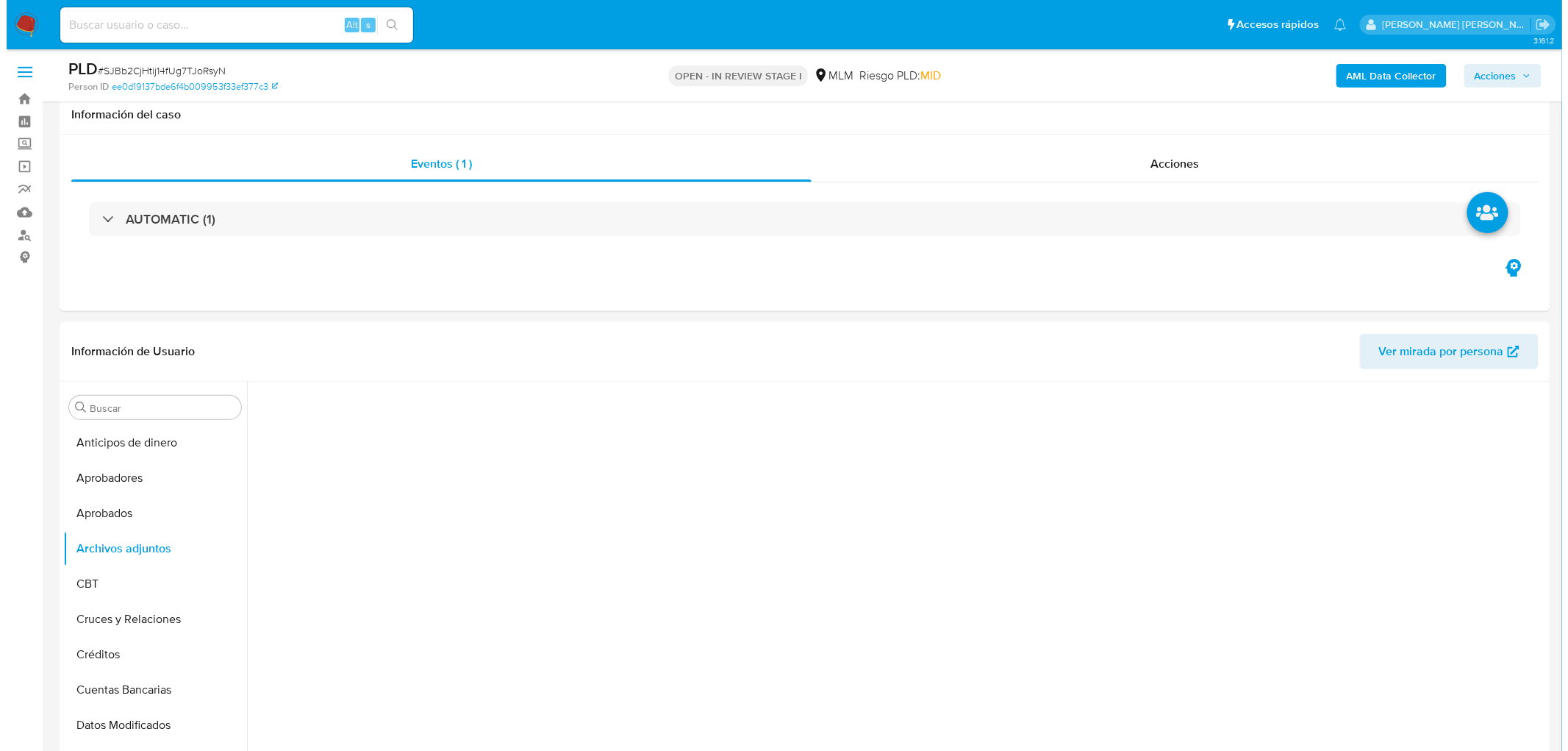
scroll to position [137, 0]
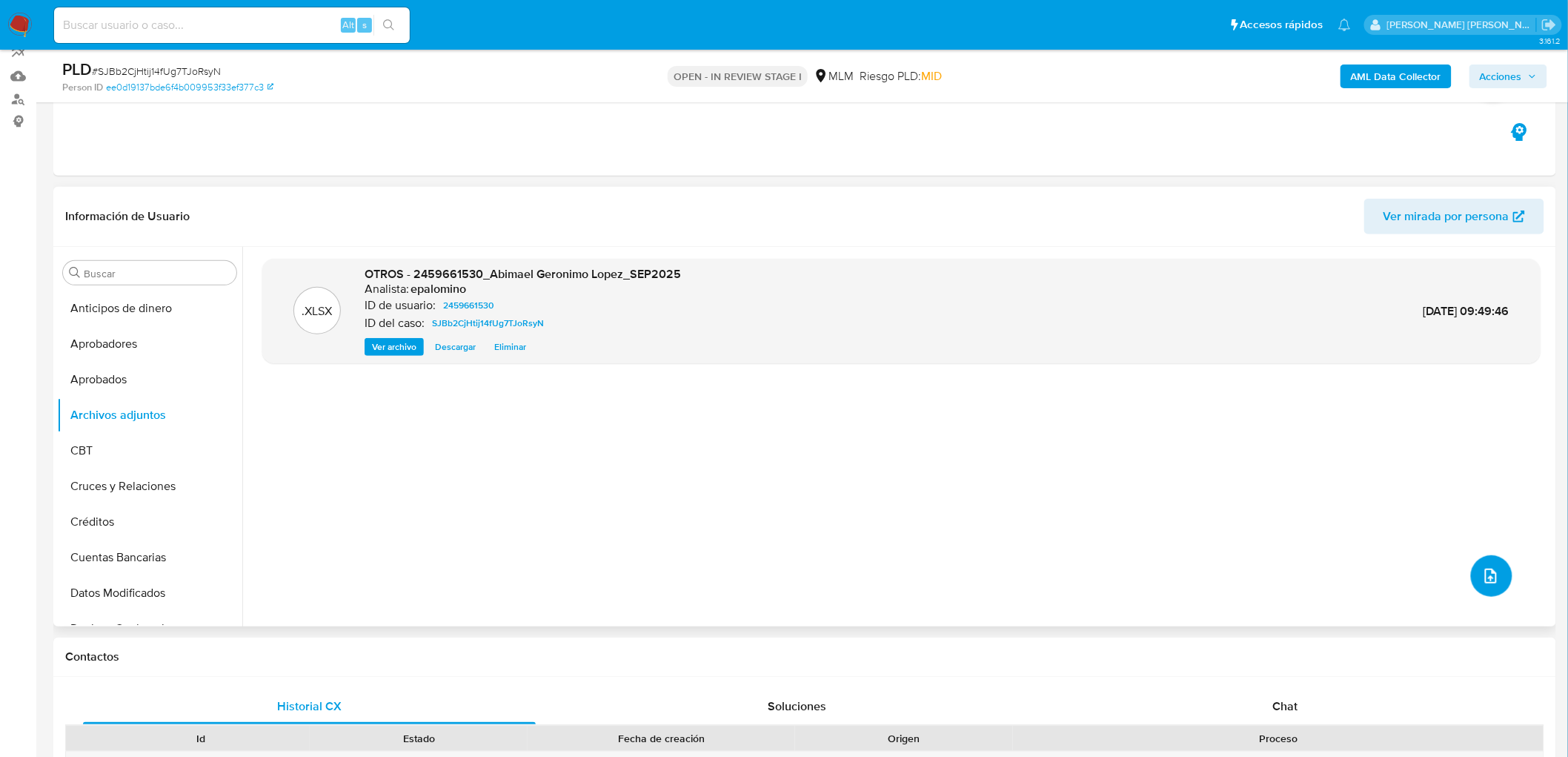
click at [1481, 561] on button "upload-file" at bounding box center [1491, 576] width 42 height 42
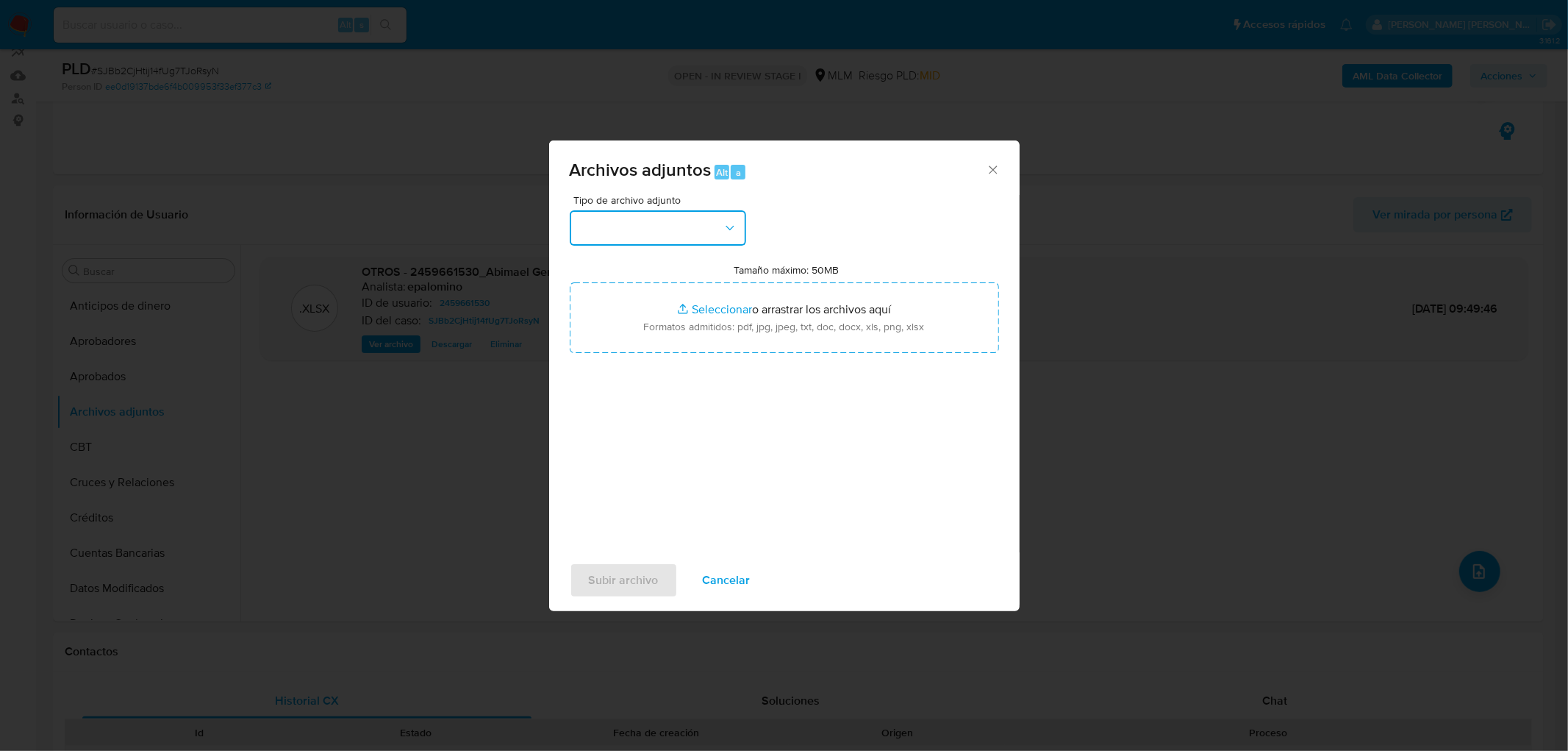
click at [737, 228] on button "button" at bounding box center [657, 227] width 176 height 36
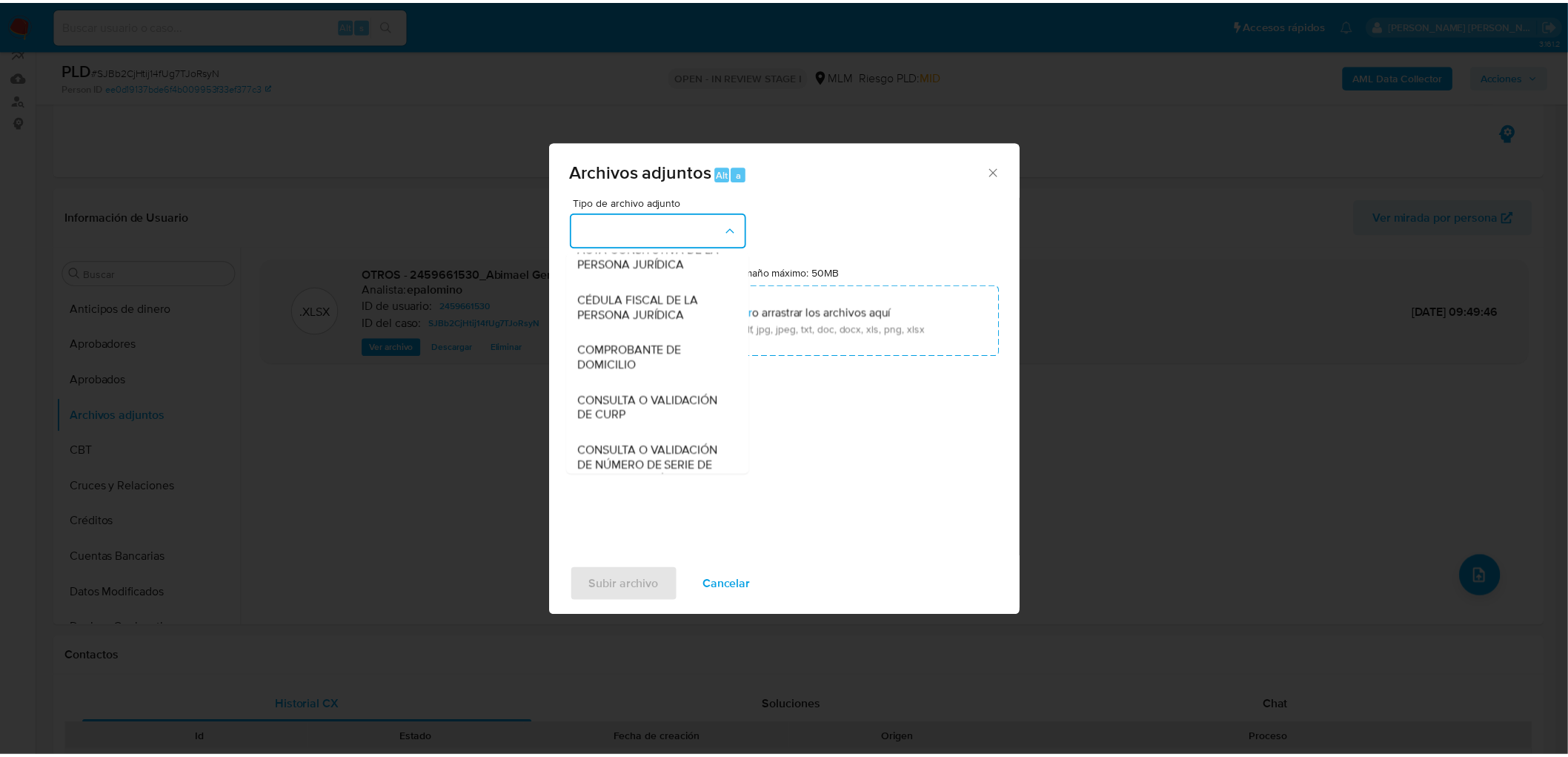
scroll to position [226, 0]
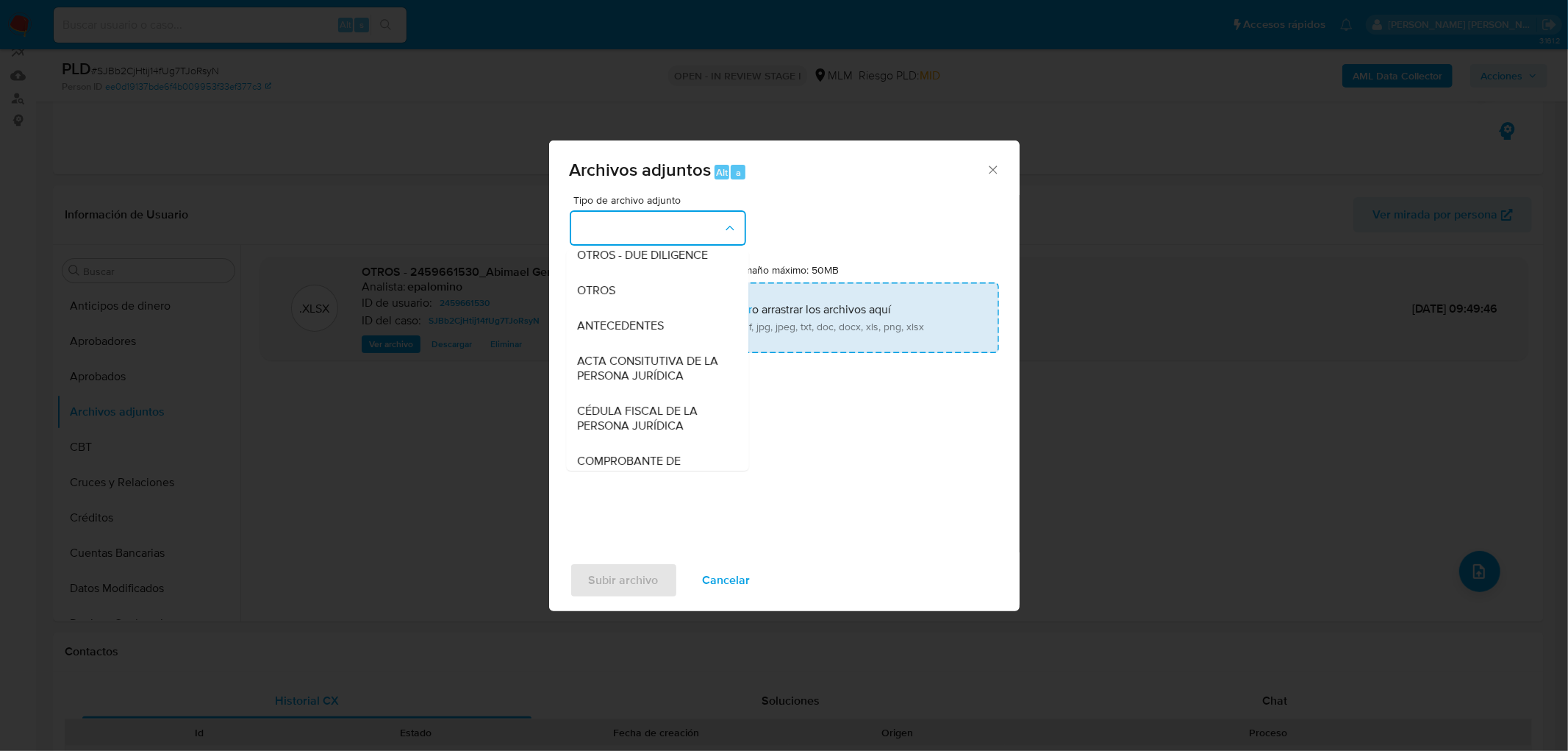
click at [637, 307] on div "OTROS" at bounding box center [653, 290] width 150 height 36
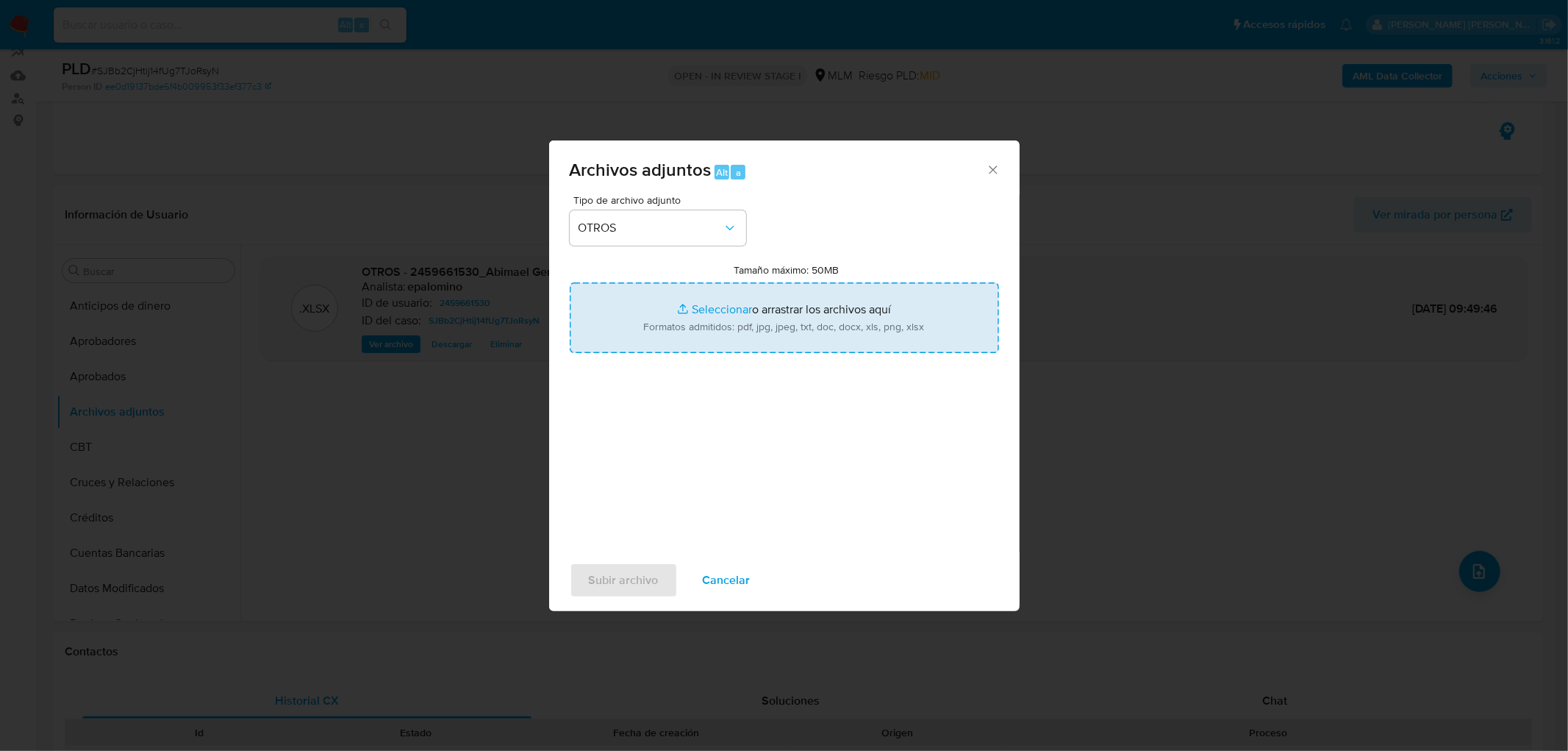
type input "C:\fakepath\ID 2459661530_ABIMAEL GERONIMO LOPEZ_SEP2025.pdf"
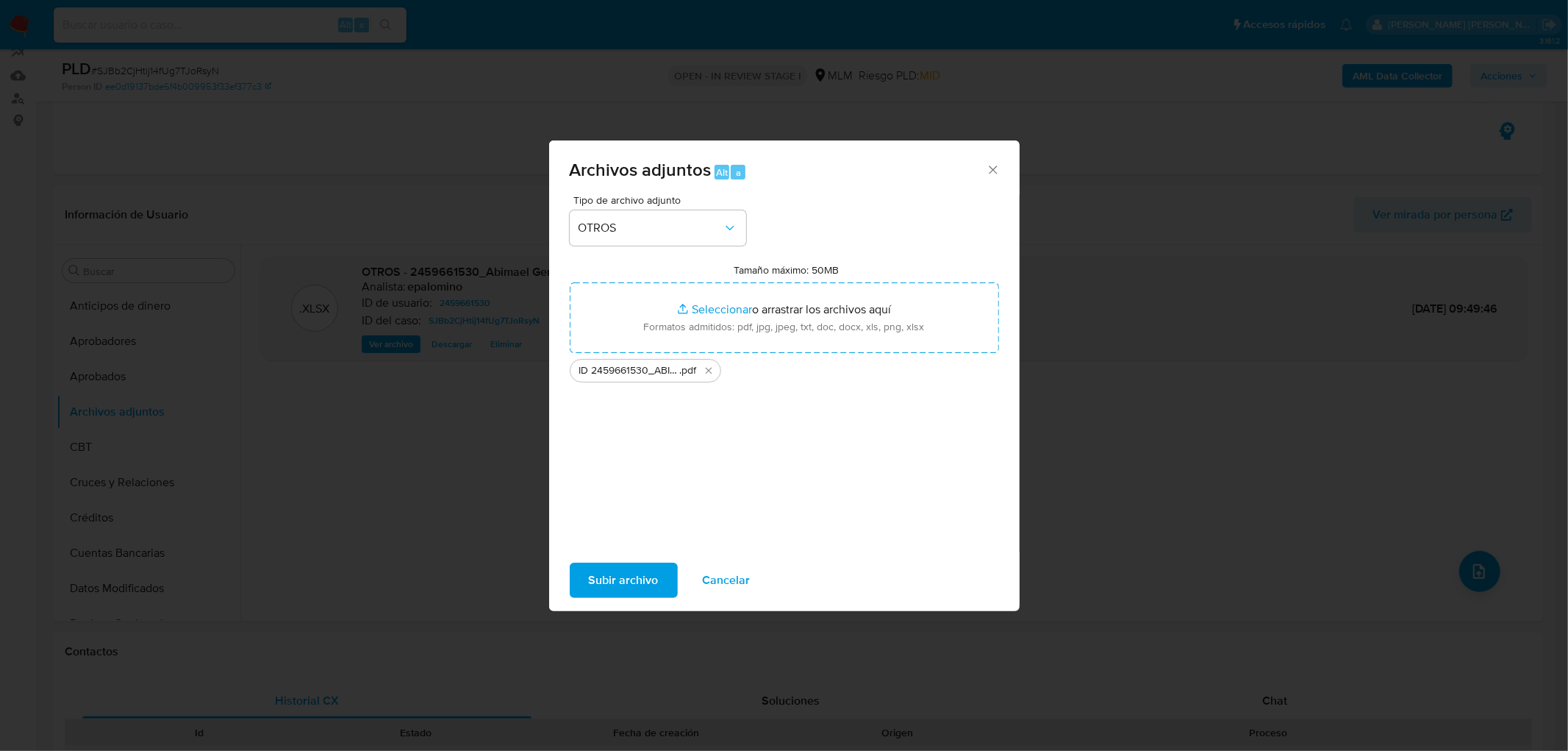
click at [640, 583] on span "Subir archivo" at bounding box center [624, 581] width 70 height 33
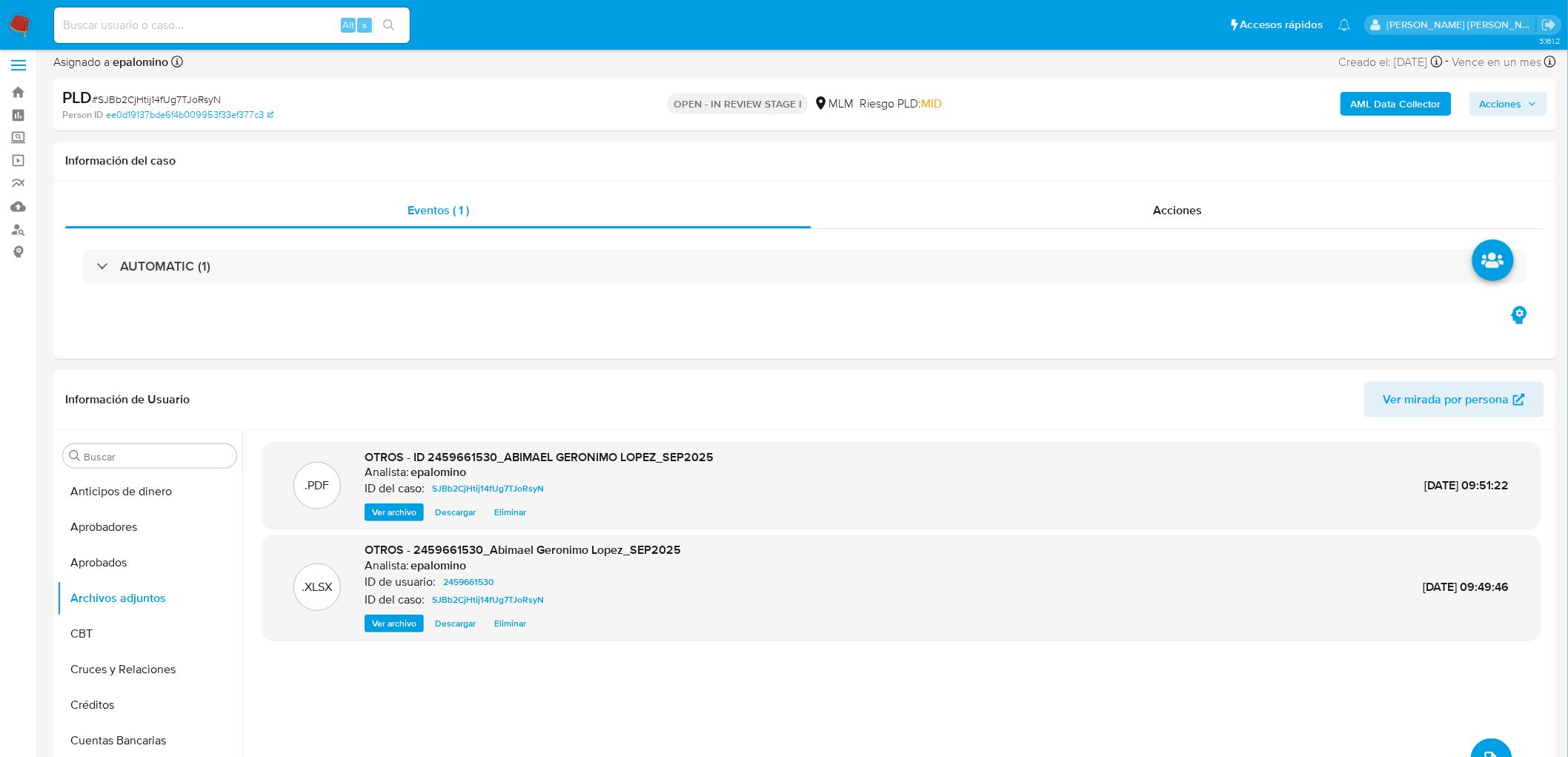
scroll to position [0, 0]
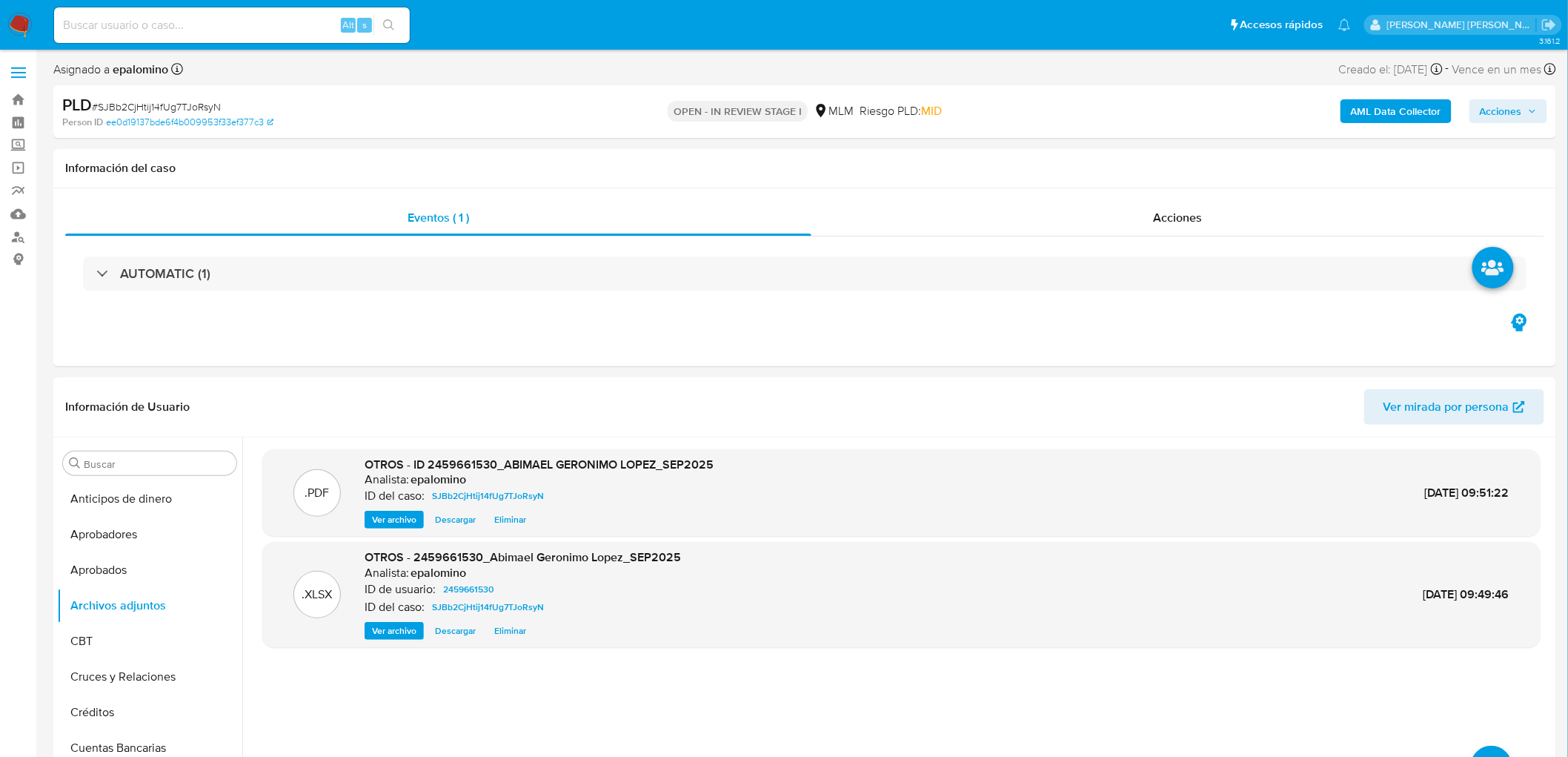
click at [1524, 112] on span "Acciones" at bounding box center [1509, 111] width 57 height 20
click at [1478, 352] on button "Enviar" at bounding box center [1491, 349] width 49 height 23
click at [1153, 161] on span "Alt" at bounding box center [1151, 159] width 12 height 15
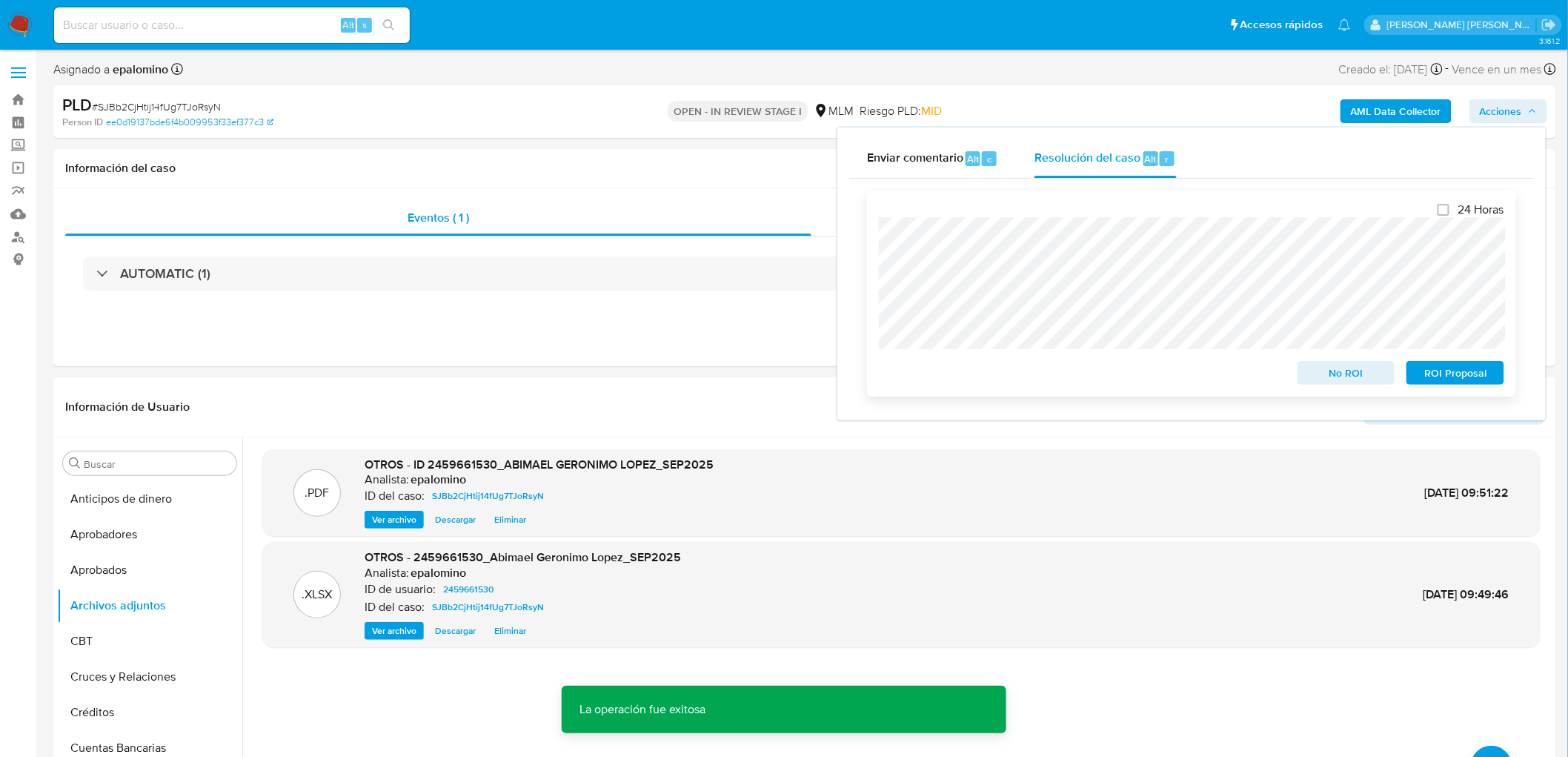
click at [1348, 379] on span "No ROI" at bounding box center [1346, 373] width 77 height 20
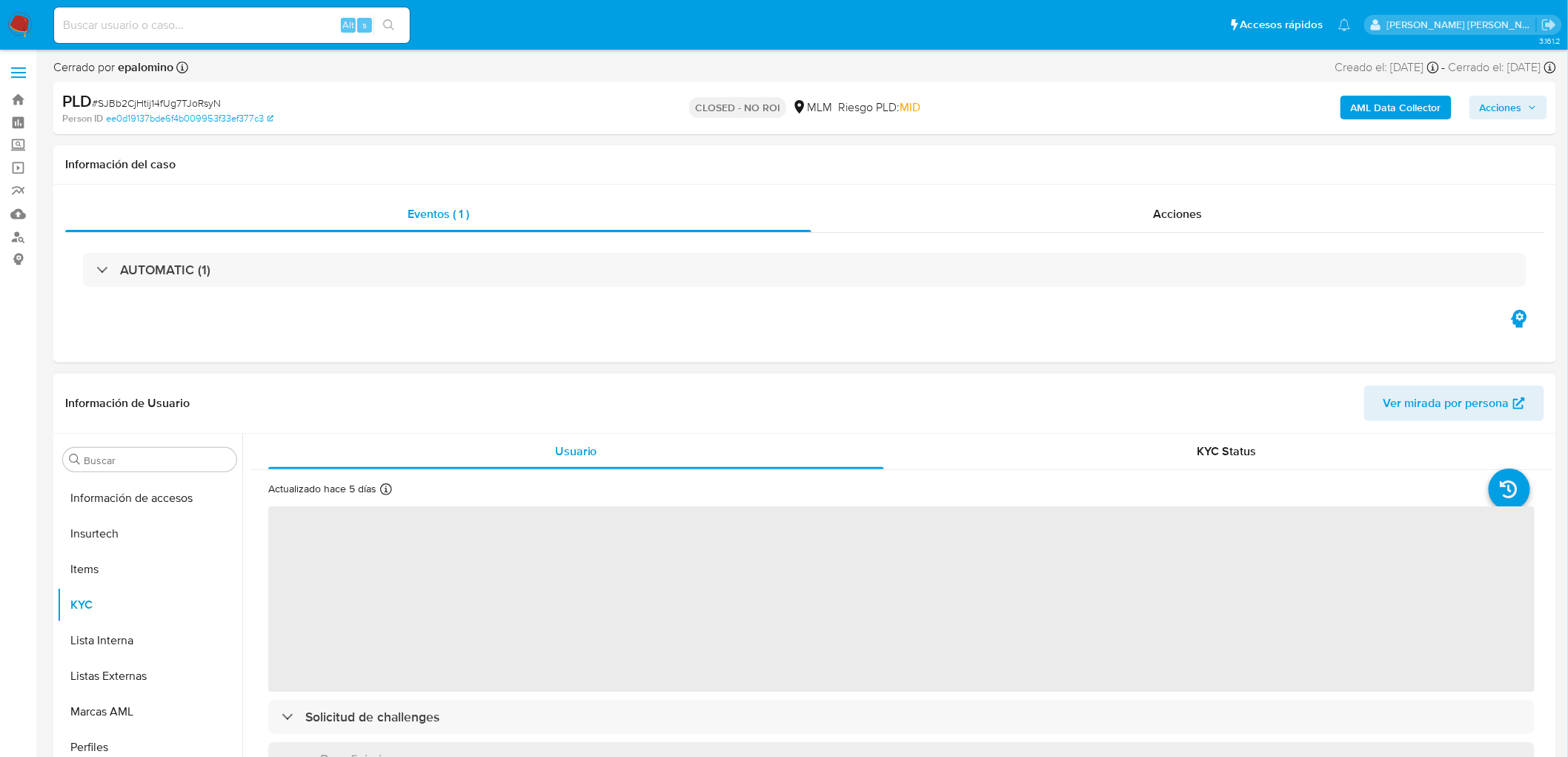
scroll to position [697, 0]
select select "10"
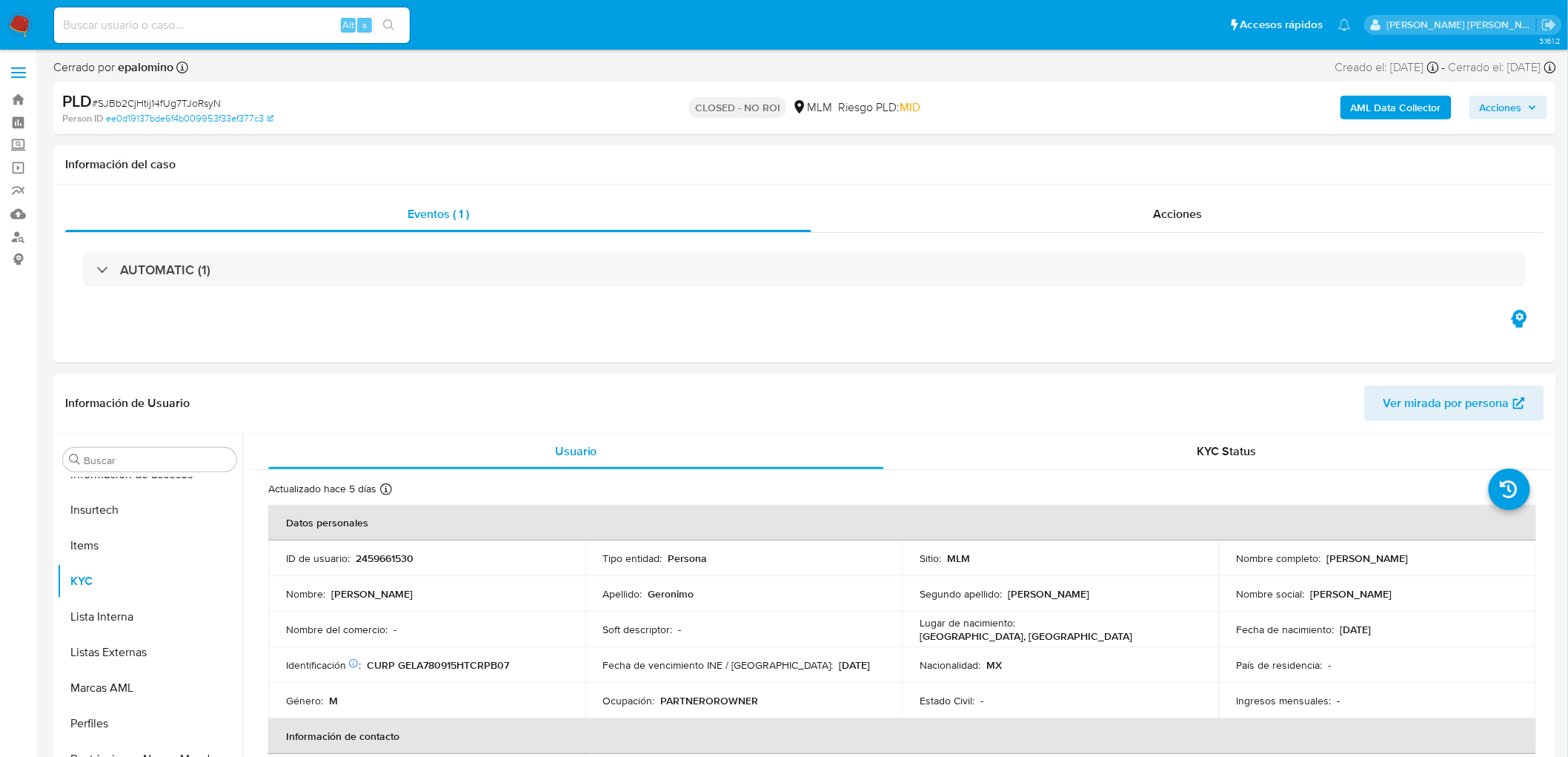
click at [399, 561] on p "2459661530" at bounding box center [385, 558] width 58 height 14
copy p "2459661530"
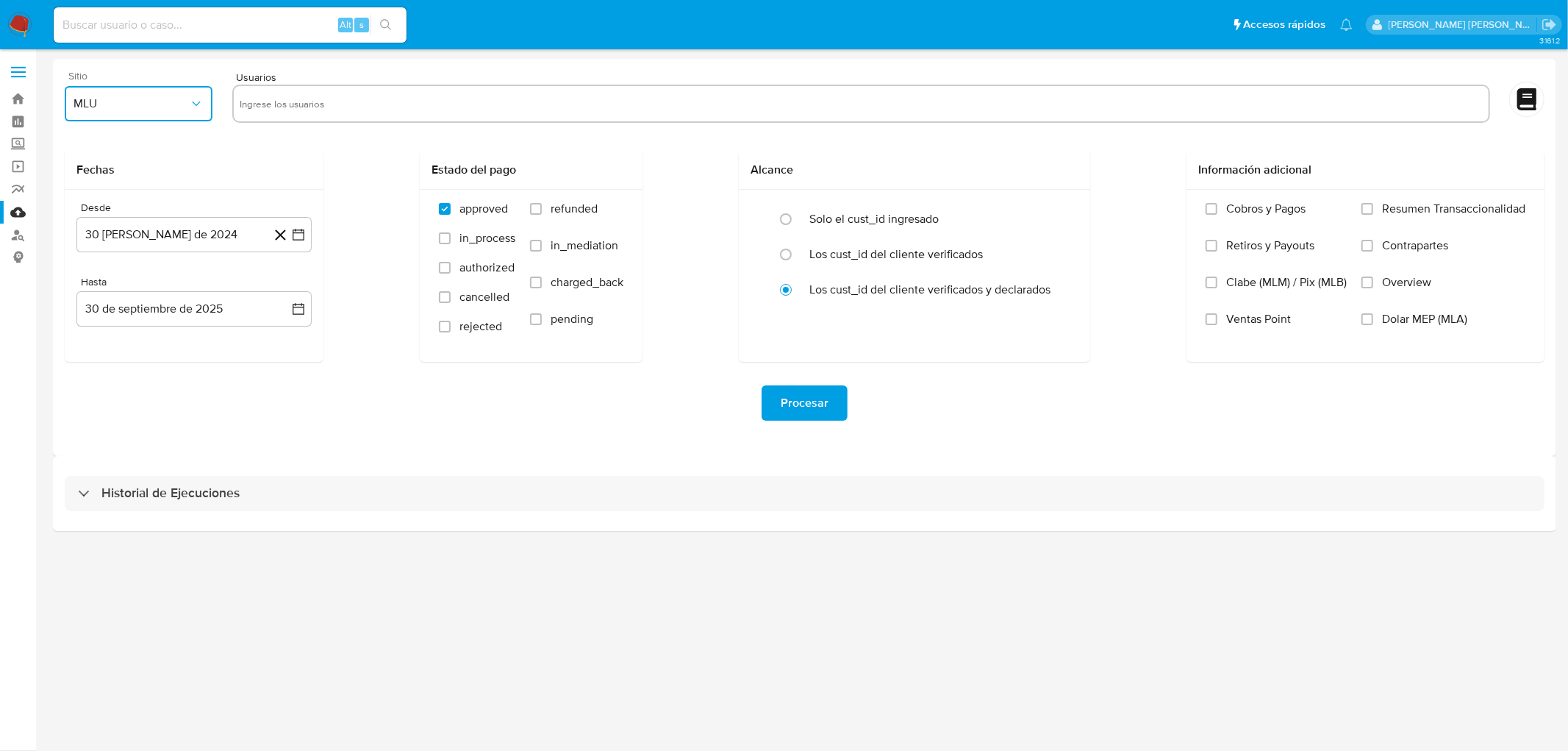
click at [167, 116] on button "MLU" at bounding box center [139, 103] width 148 height 36
click at [120, 323] on div "MLM" at bounding box center [135, 320] width 121 height 36
click at [274, 103] on input "text" at bounding box center [861, 103] width 1244 height 23
type input "234891153"
paste input "1929015725"
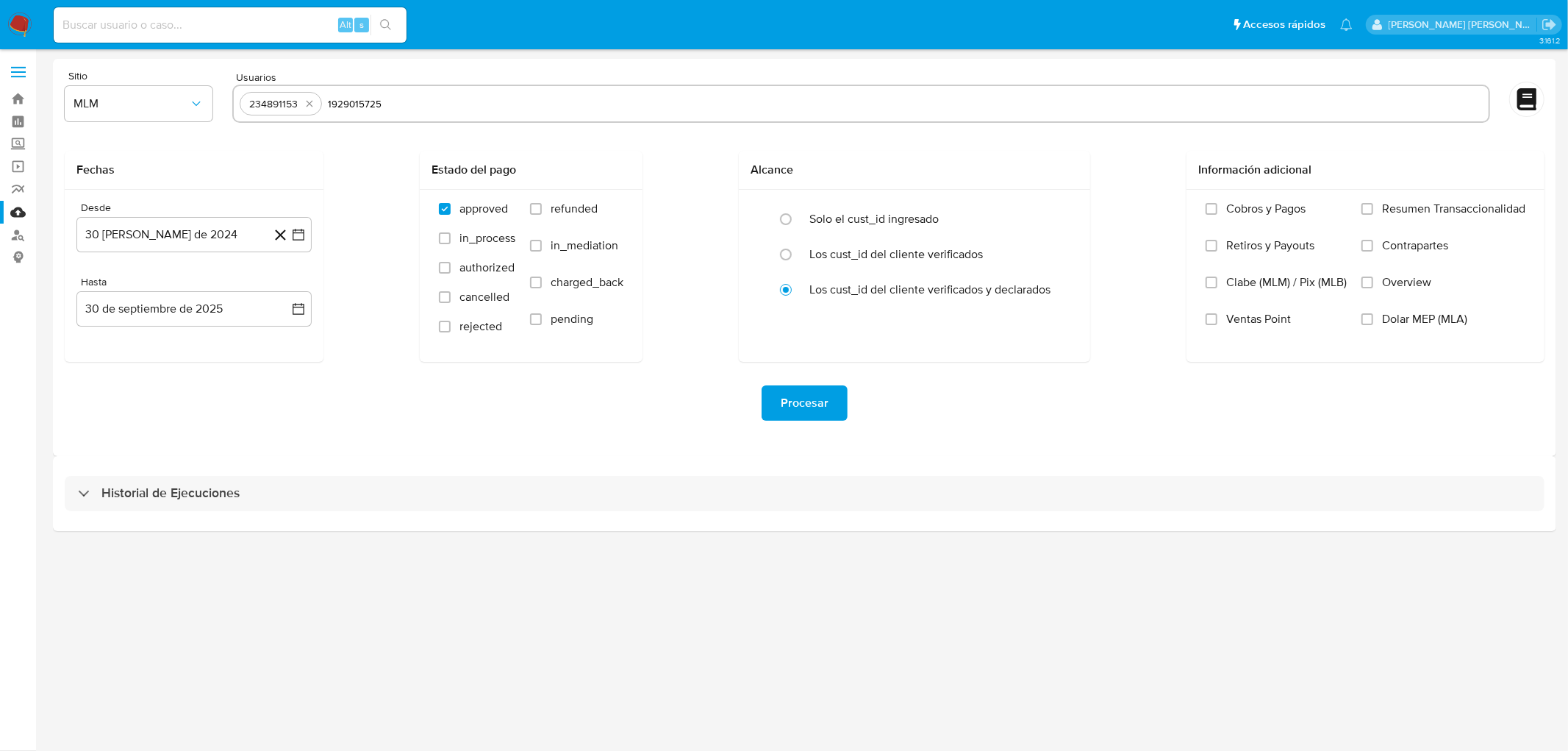
type input "1929015725"
paste input "1565941660"
type input "1565941660"
paste input "187869661"
type input "187869661"
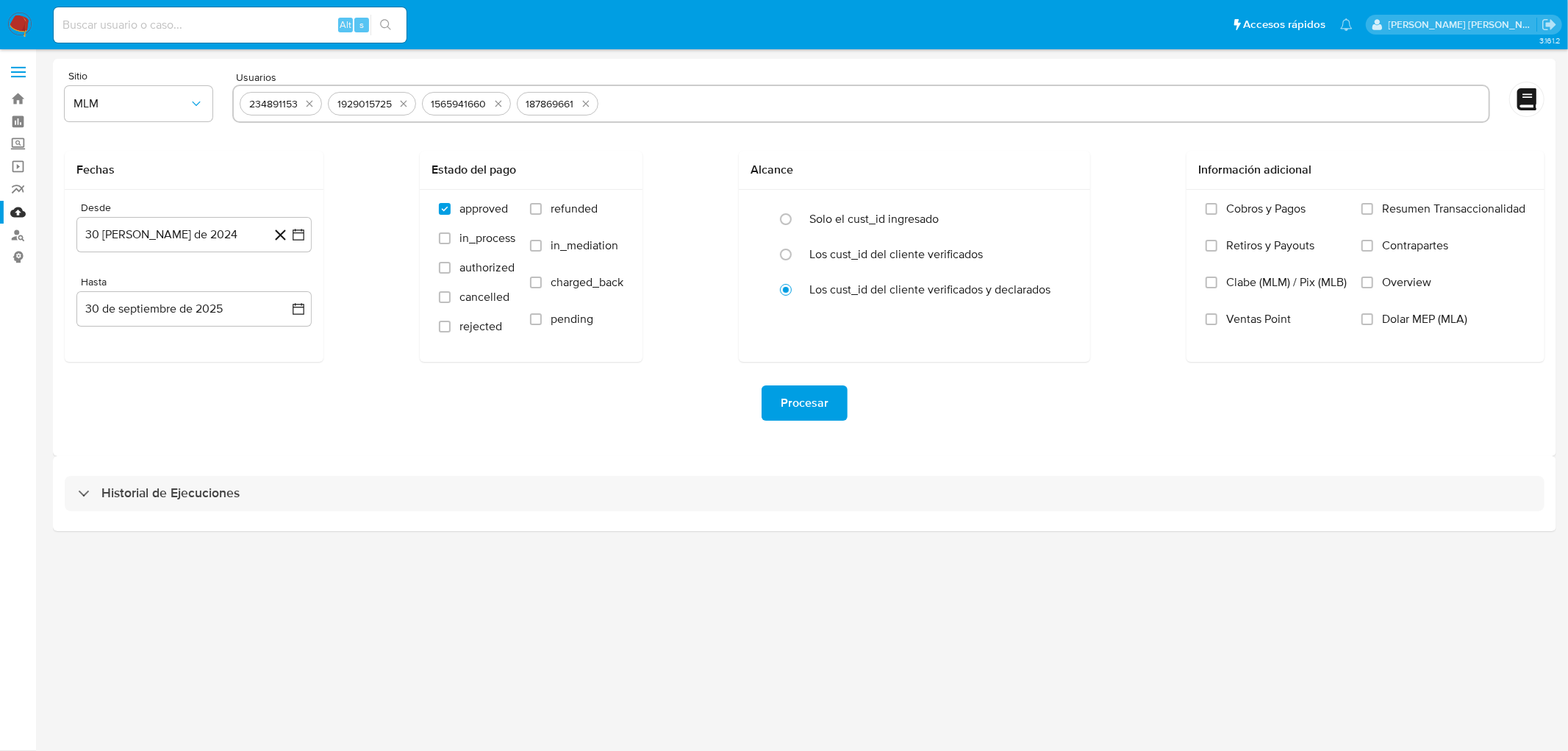
paste input "128101112"
type input "128101112"
paste input "1681525936"
type input "1681525936"
paste input "7020162"
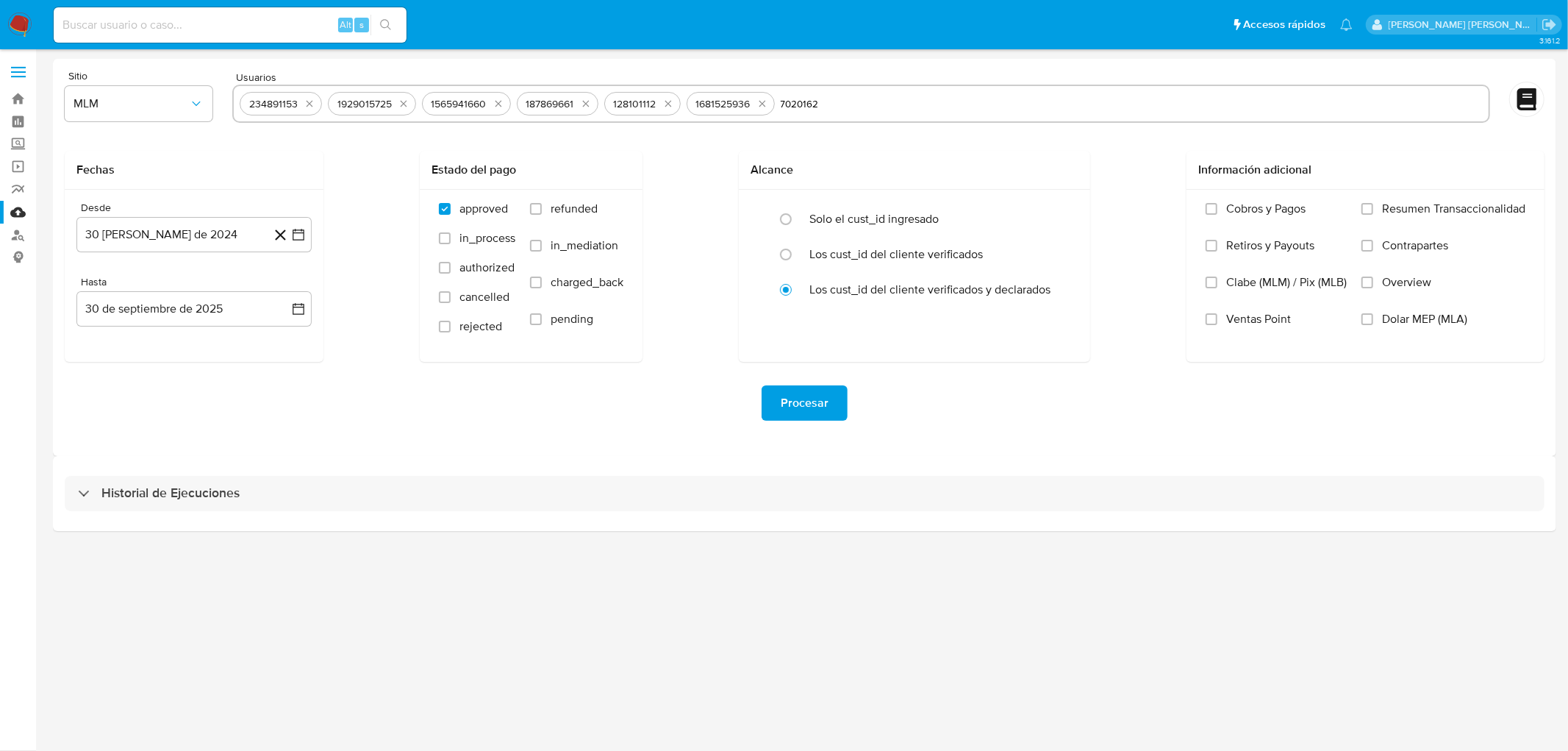
type input "7020162"
paste input "201999660"
type input "201999660"
paste input "2578825018"
type input "2578825018"
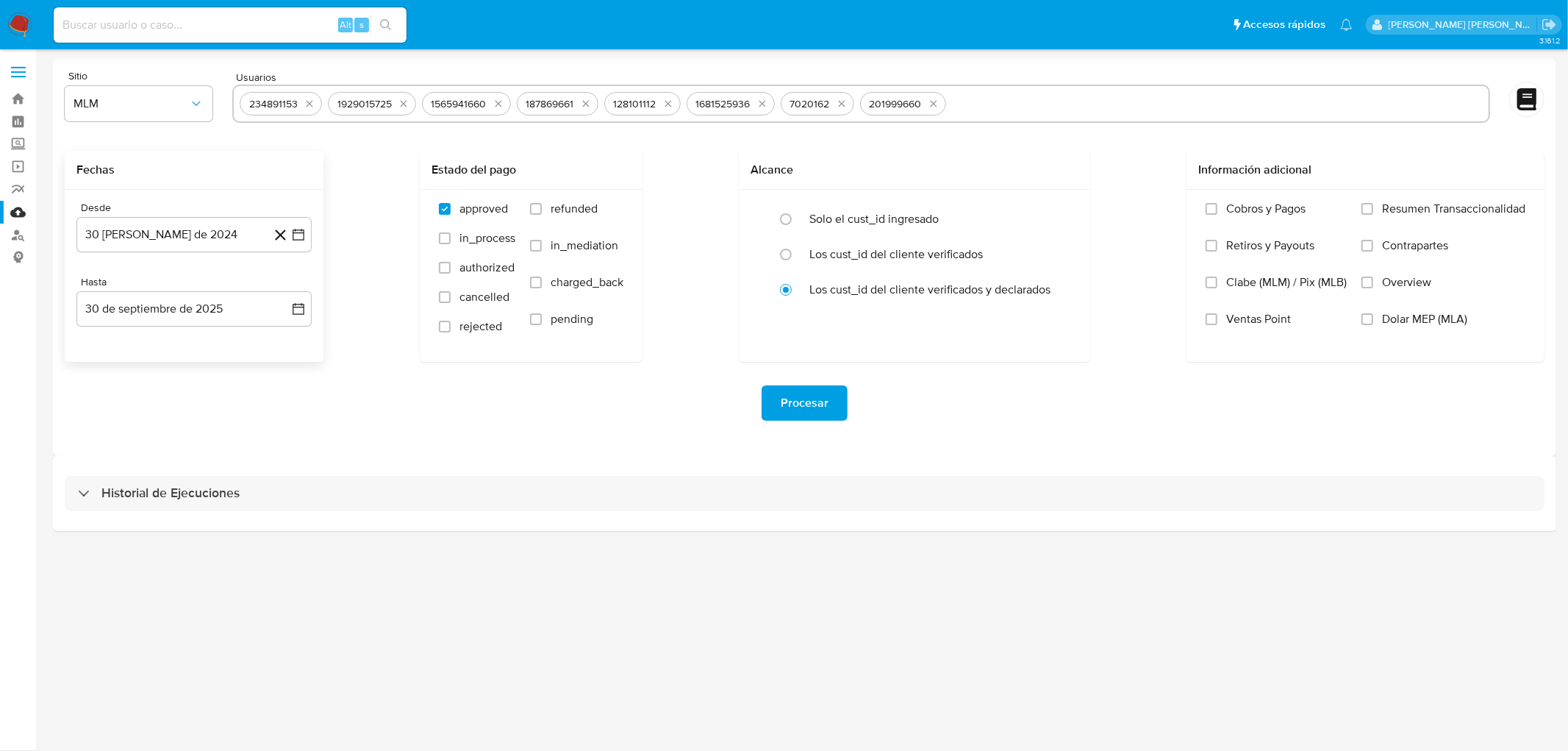
click at [272, 180] on div "Fechas" at bounding box center [193, 170] width 259 height 39
click at [225, 261] on div "Desde 30 de agosto de 2024 30-08-2024 Hasta 30 de septiembre de 2025 30-09-2025" at bounding box center [193, 275] width 259 height 172
click at [214, 239] on button "30 de agosto de 2024" at bounding box center [193, 234] width 235 height 36
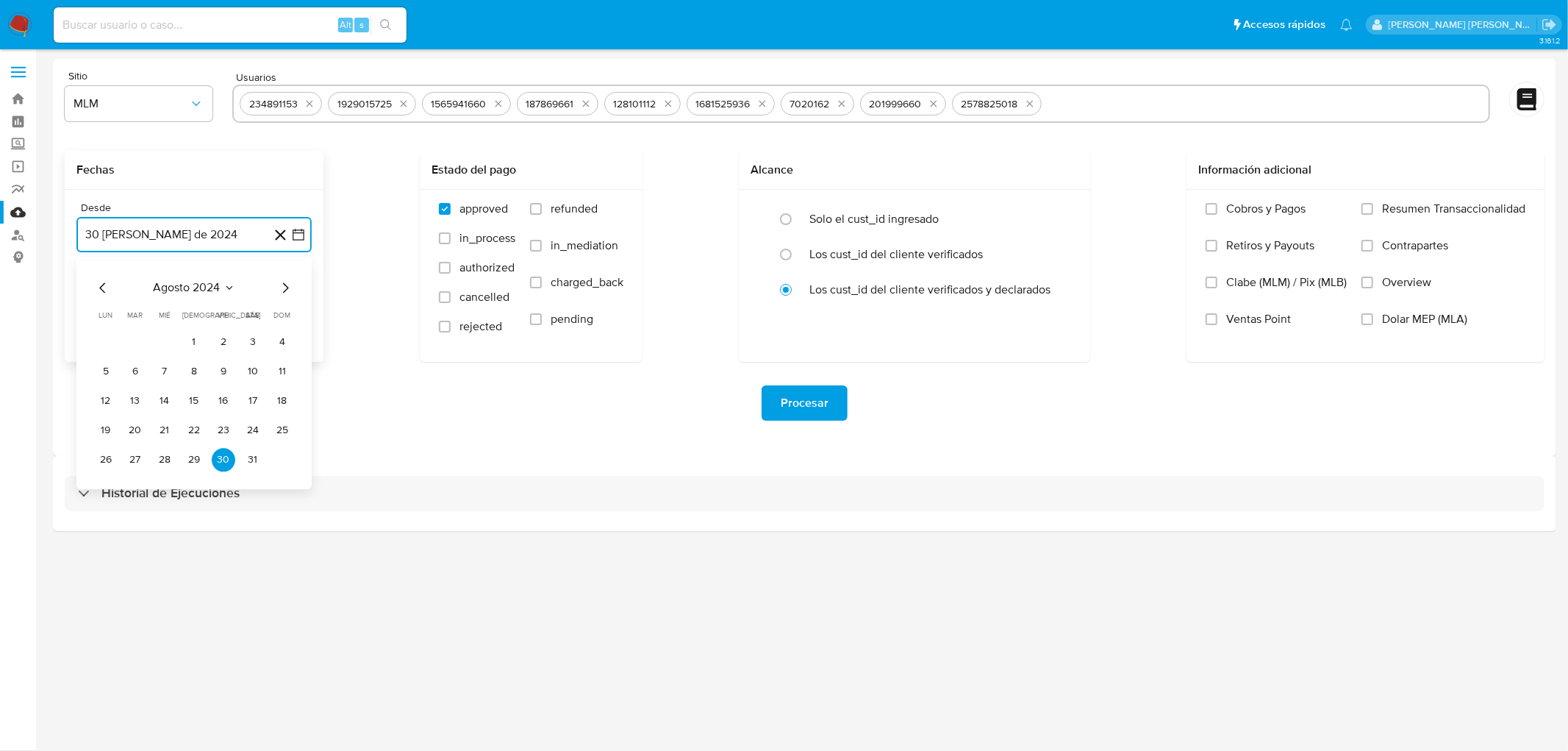
click at [218, 282] on span "agosto 2024" at bounding box center [188, 287] width 67 height 14
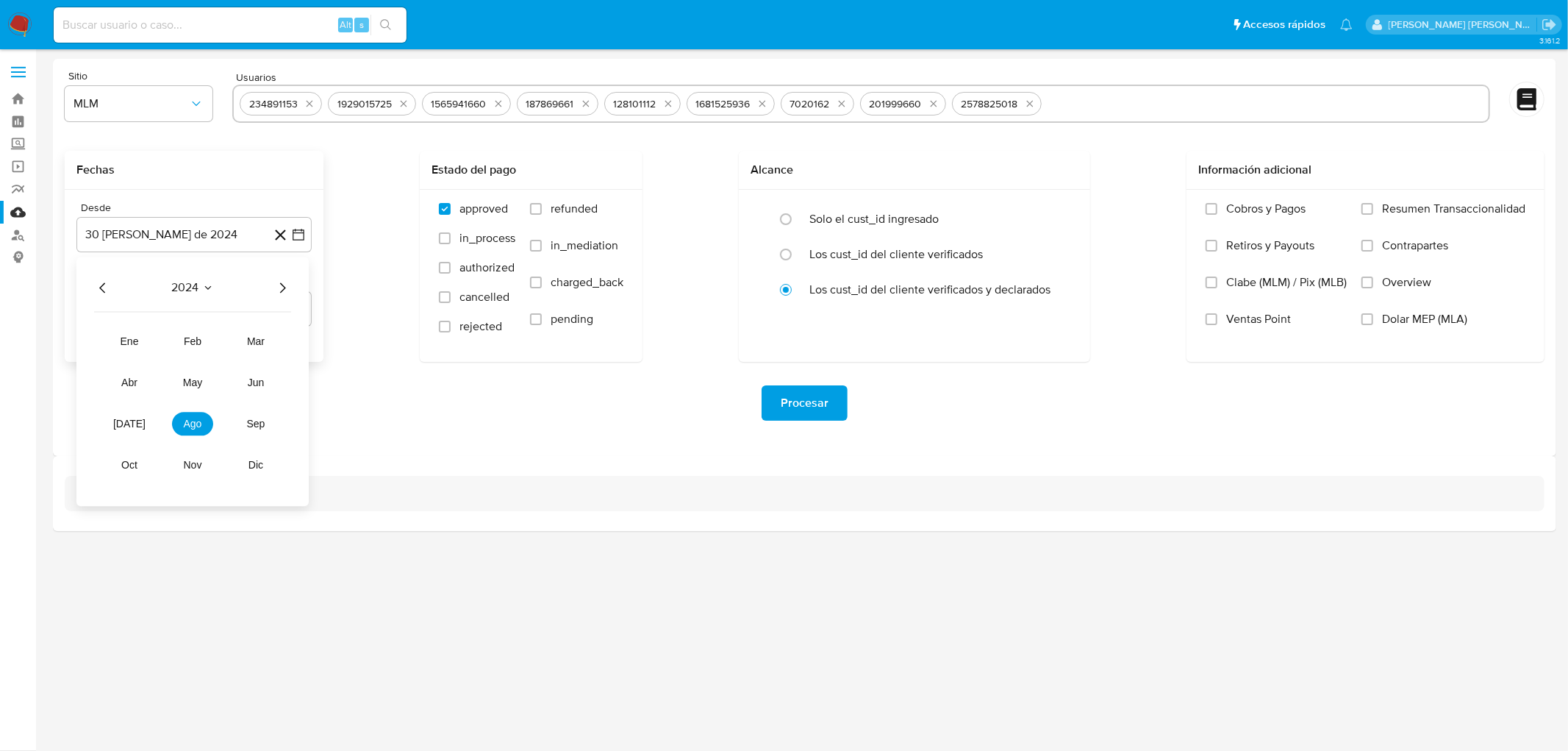
click at [275, 292] on icon "Año siguiente" at bounding box center [282, 288] width 17 height 17
click at [192, 383] on span "may" at bounding box center [193, 382] width 19 height 12
click at [190, 347] on button "1" at bounding box center [193, 342] width 23 height 23
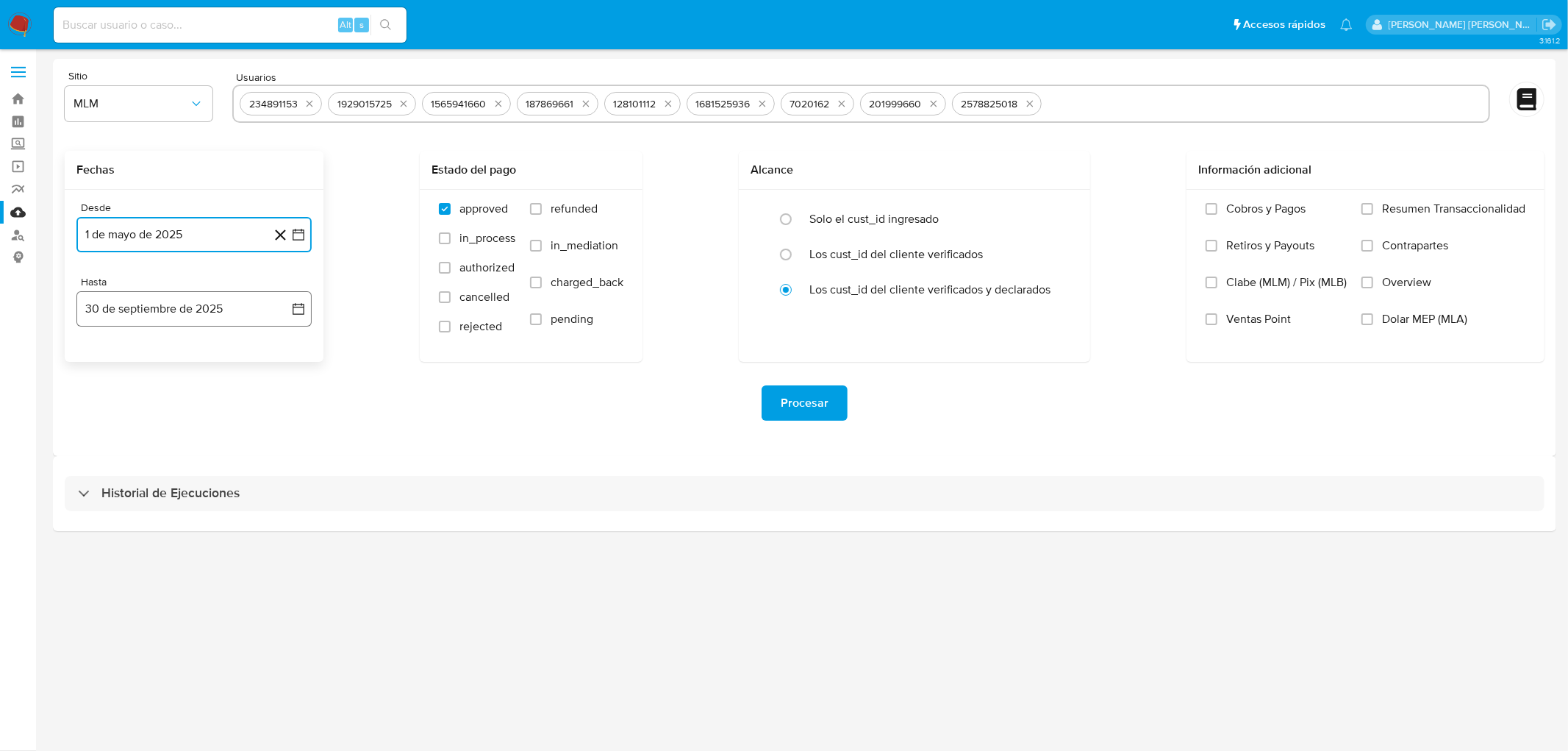
click at [192, 320] on button "30 de septiembre de 2025" at bounding box center [193, 309] width 235 height 36
click at [99, 366] on icon "Mes anterior" at bounding box center [103, 362] width 17 height 17
click at [285, 534] on button "31" at bounding box center [282, 533] width 23 height 23
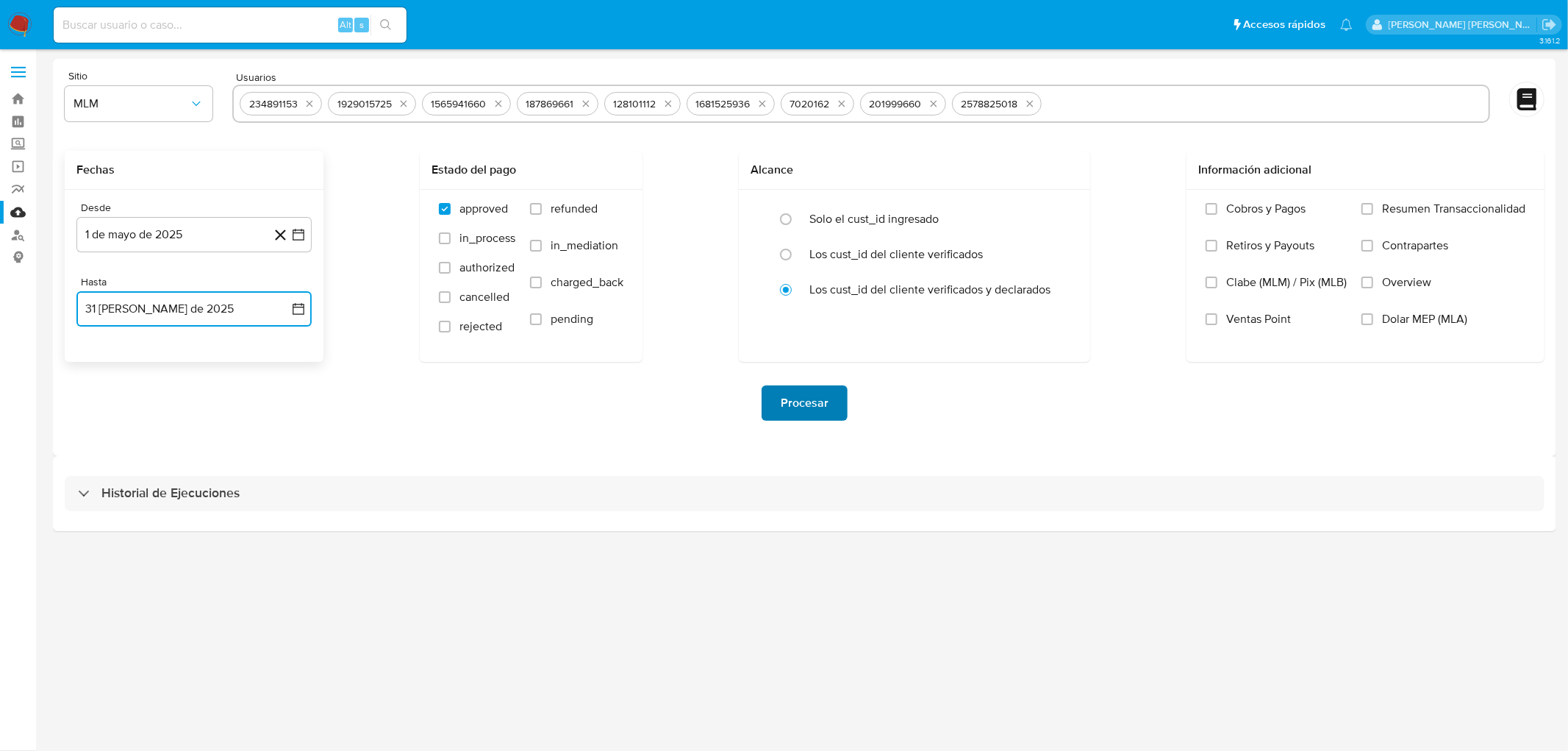
click at [808, 391] on span "Procesar" at bounding box center [805, 403] width 48 height 33
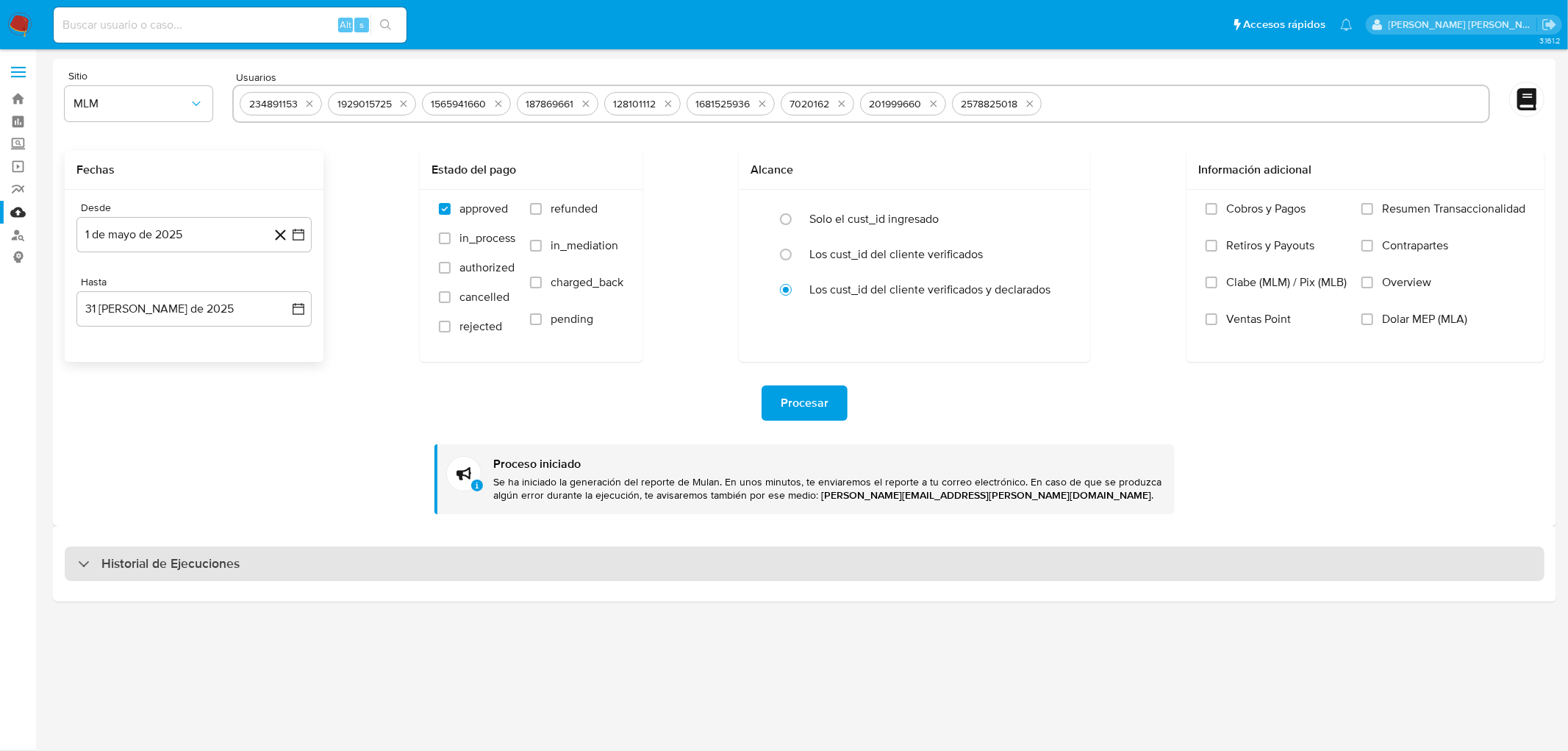
click at [298, 562] on div "Historial de Ejecuciones" at bounding box center [805, 564] width 1480 height 36
select select "10"
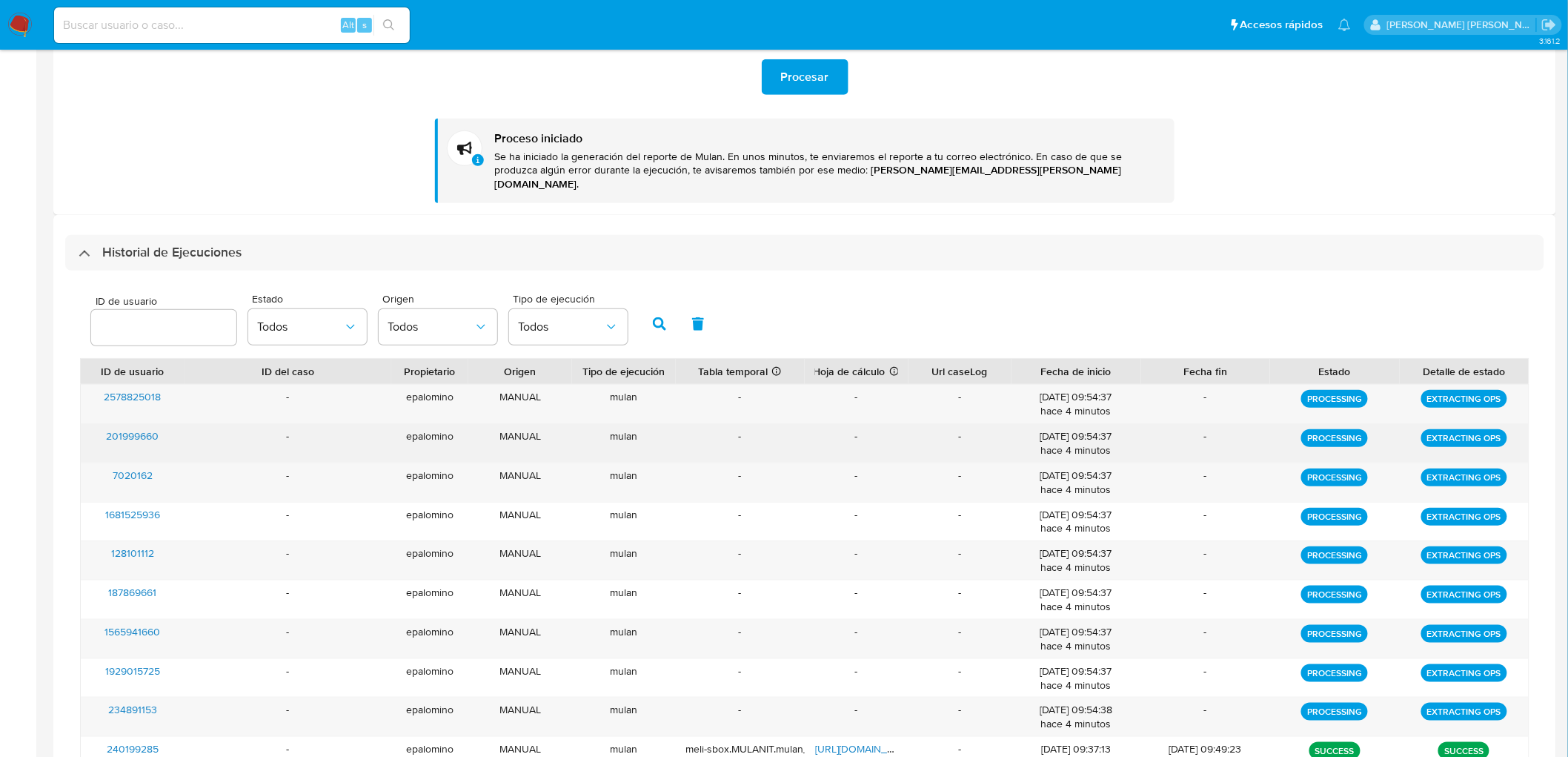
scroll to position [411, 0]
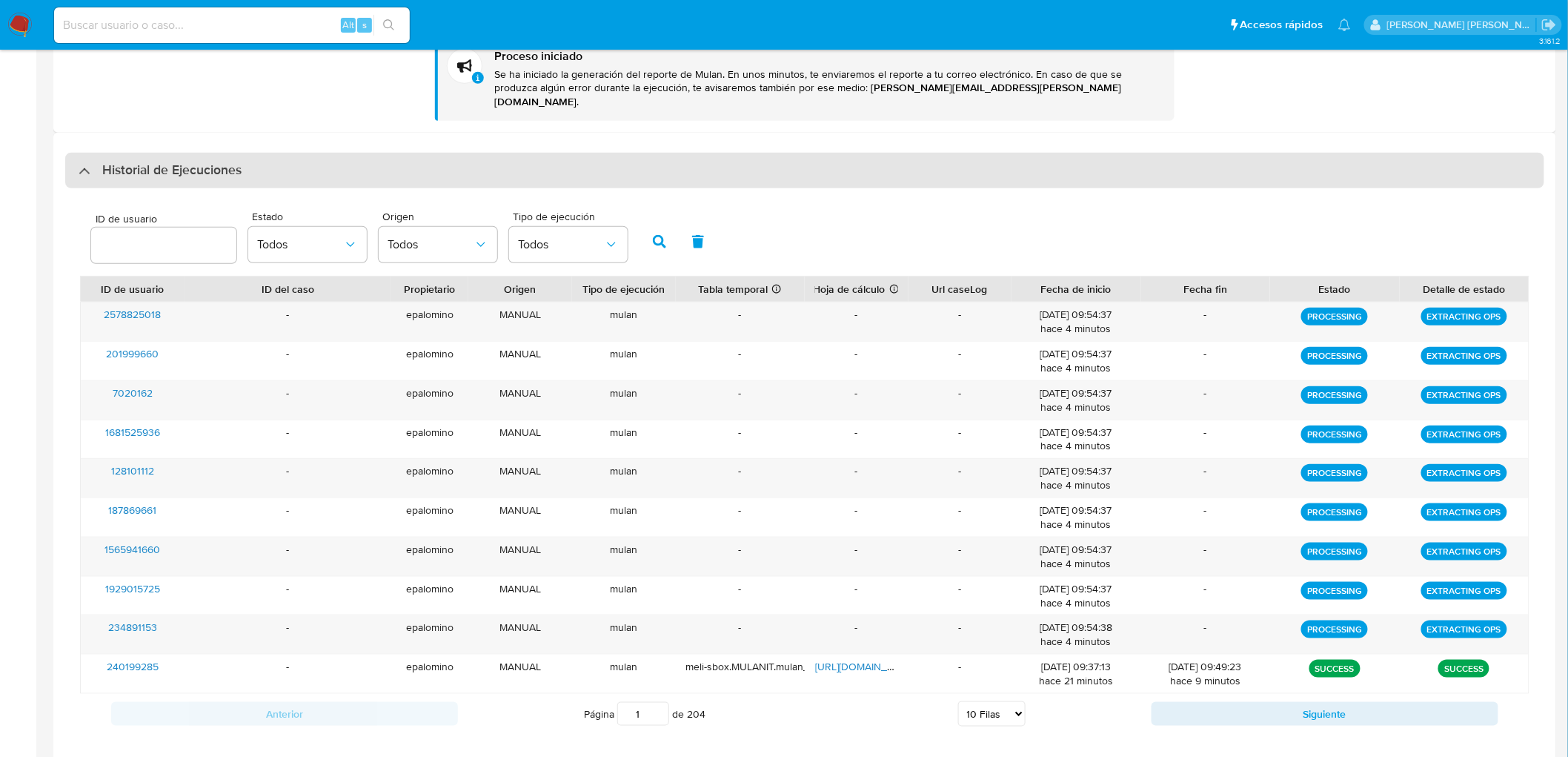
click at [167, 165] on h3 "Historial de Ejecuciones" at bounding box center [172, 171] width 140 height 17
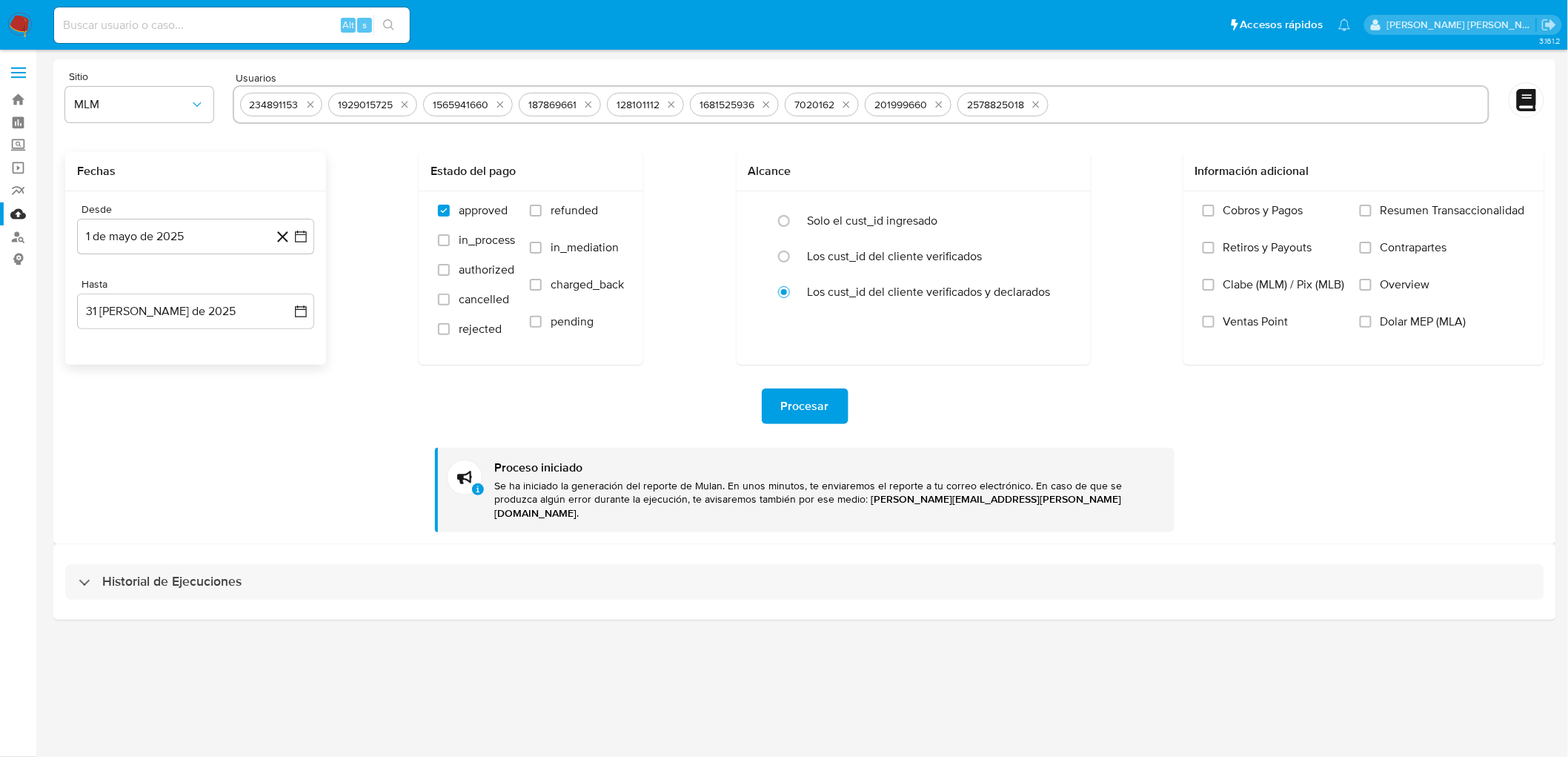
scroll to position [0, 0]
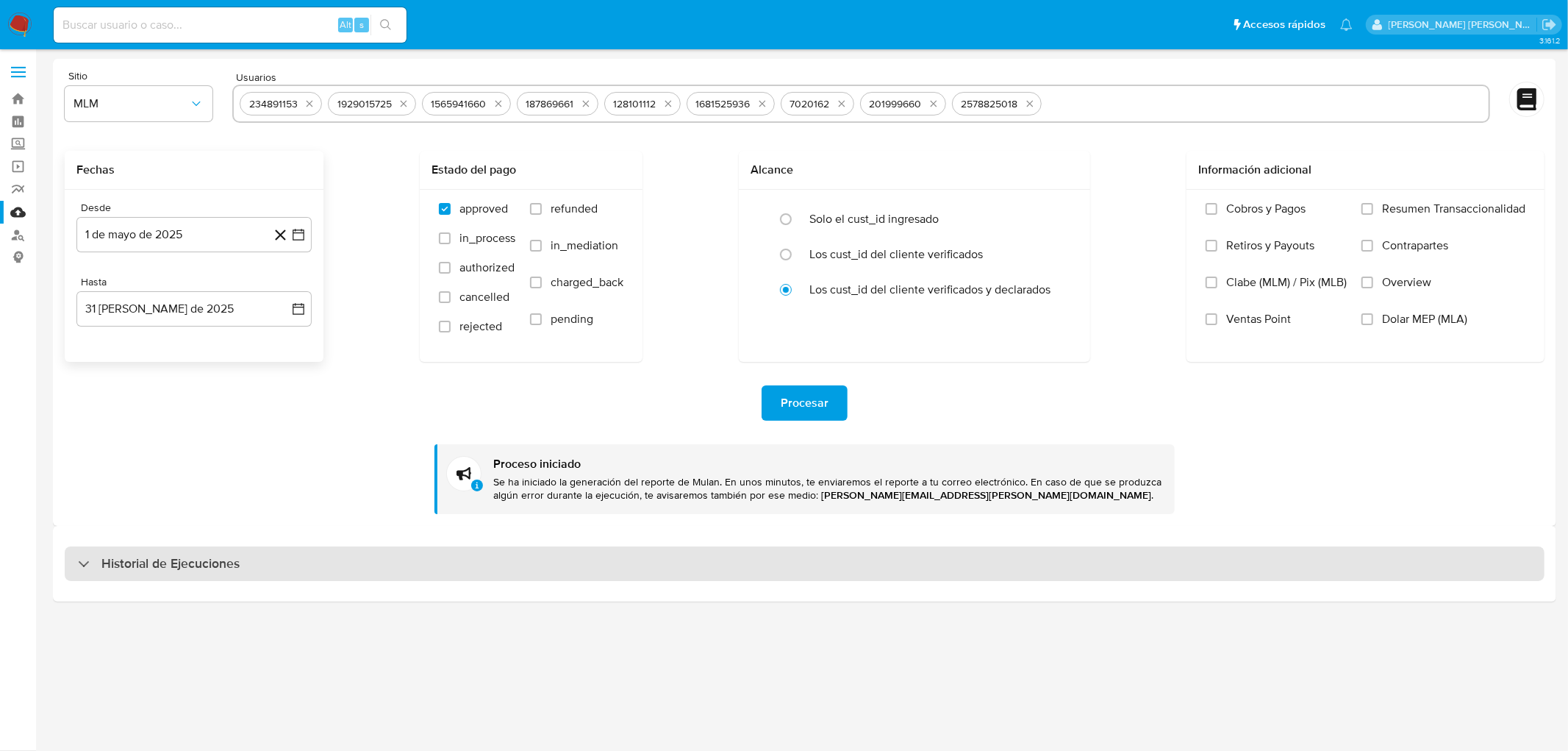
click at [148, 569] on h3 "Historial de Ejecuciones" at bounding box center [170, 564] width 139 height 17
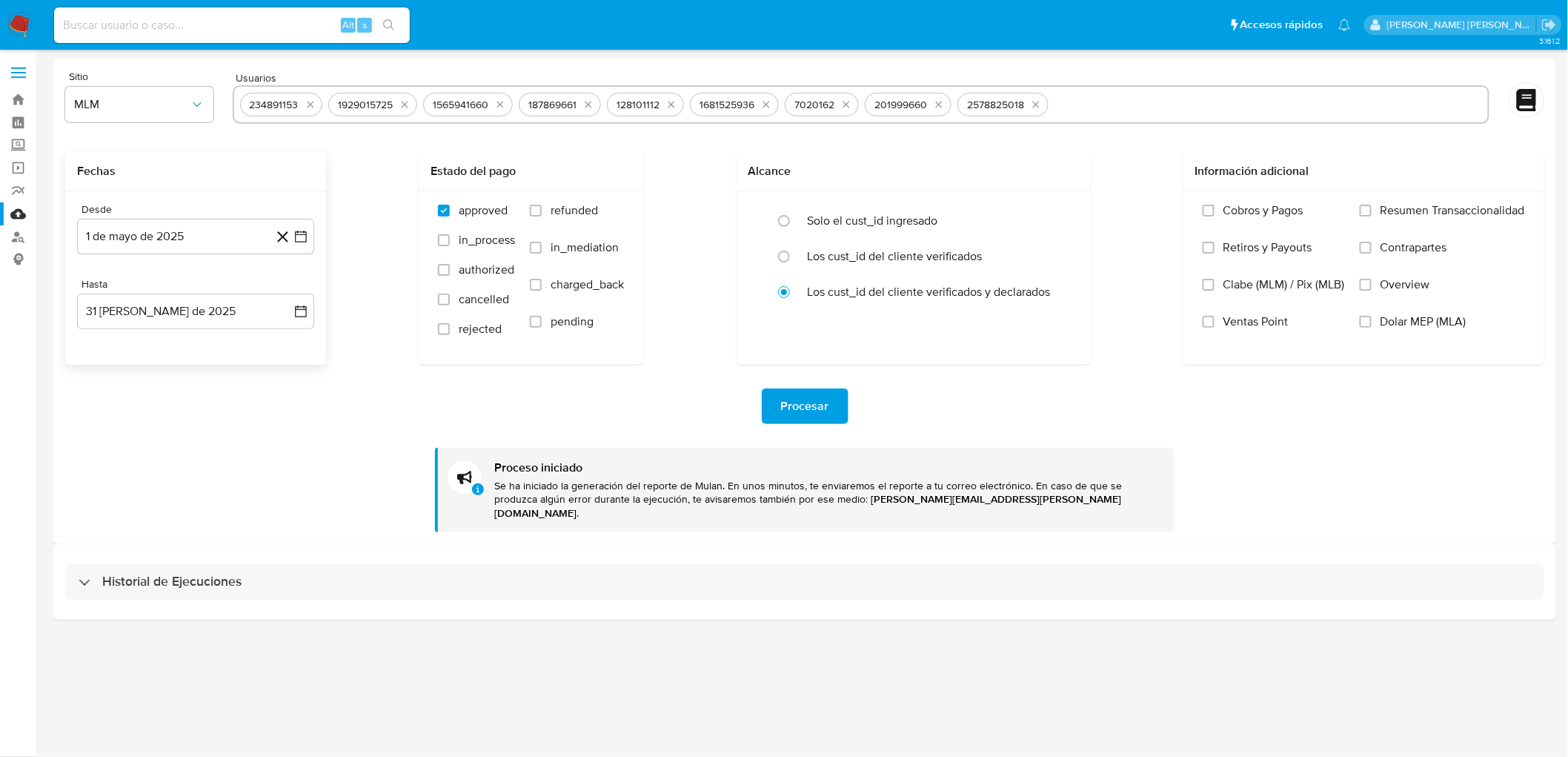
select select "10"
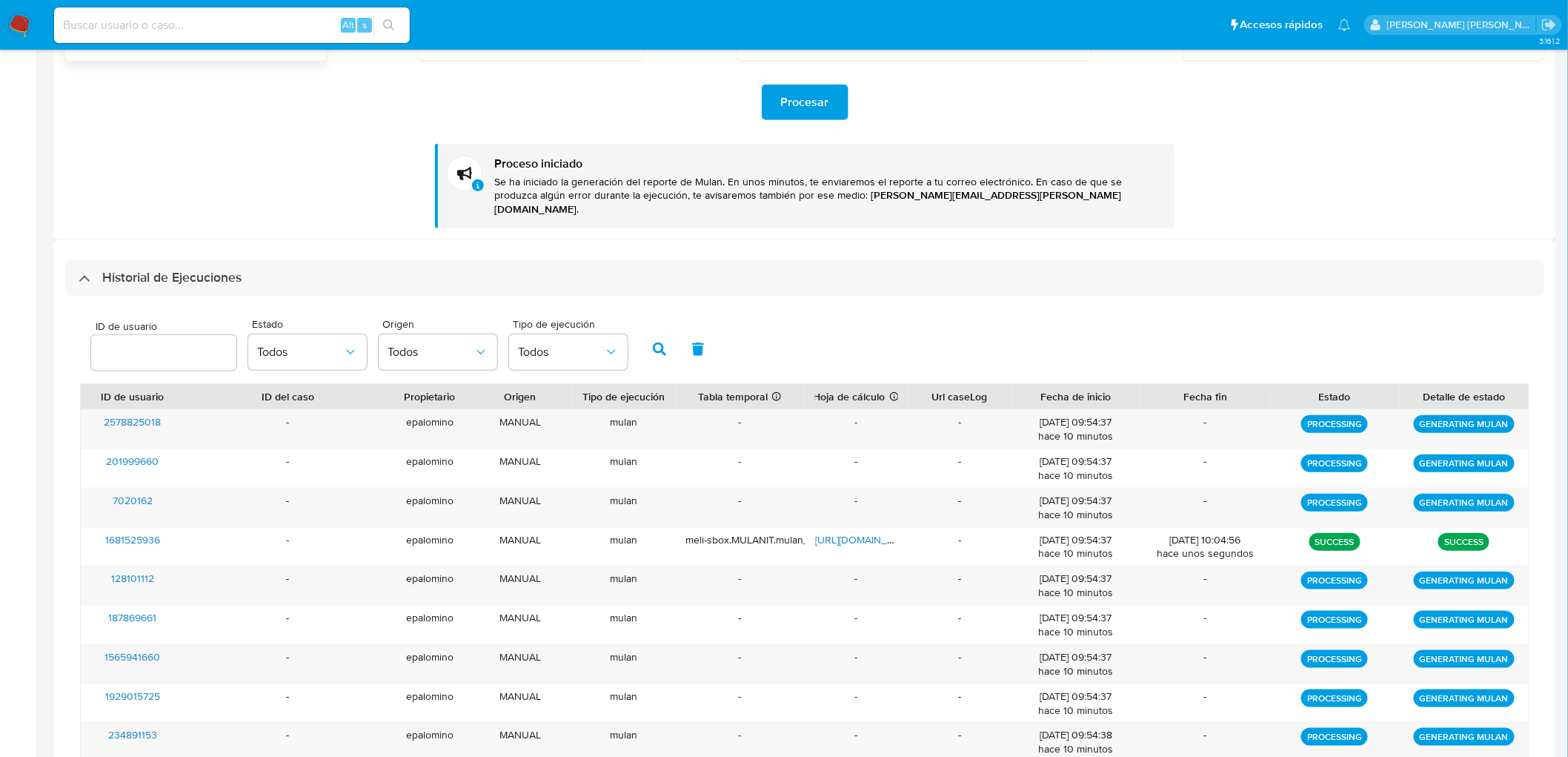
scroll to position [329, 0]
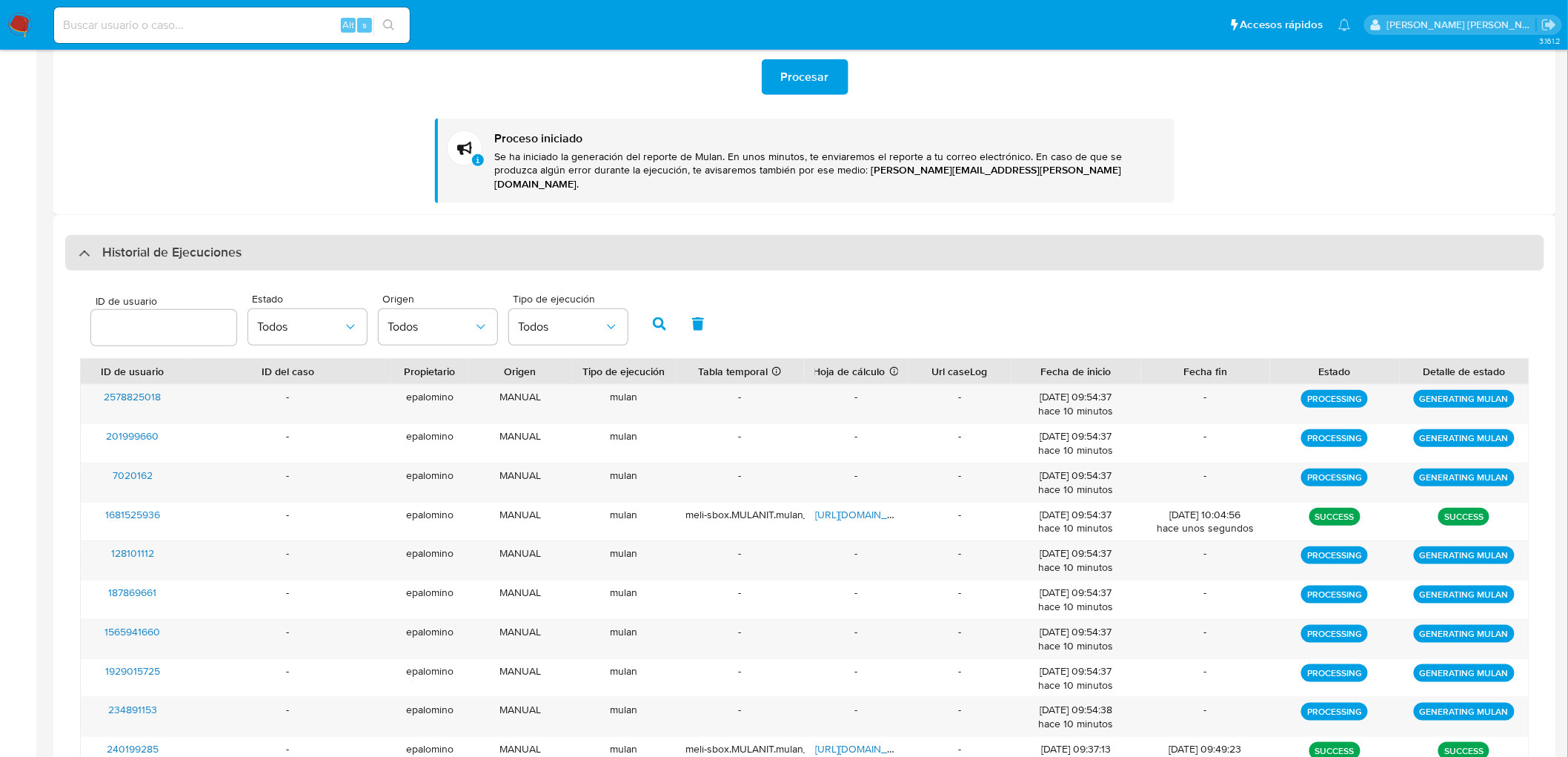
click at [152, 244] on h3 "Historial de Ejecuciones" at bounding box center [172, 252] width 140 height 17
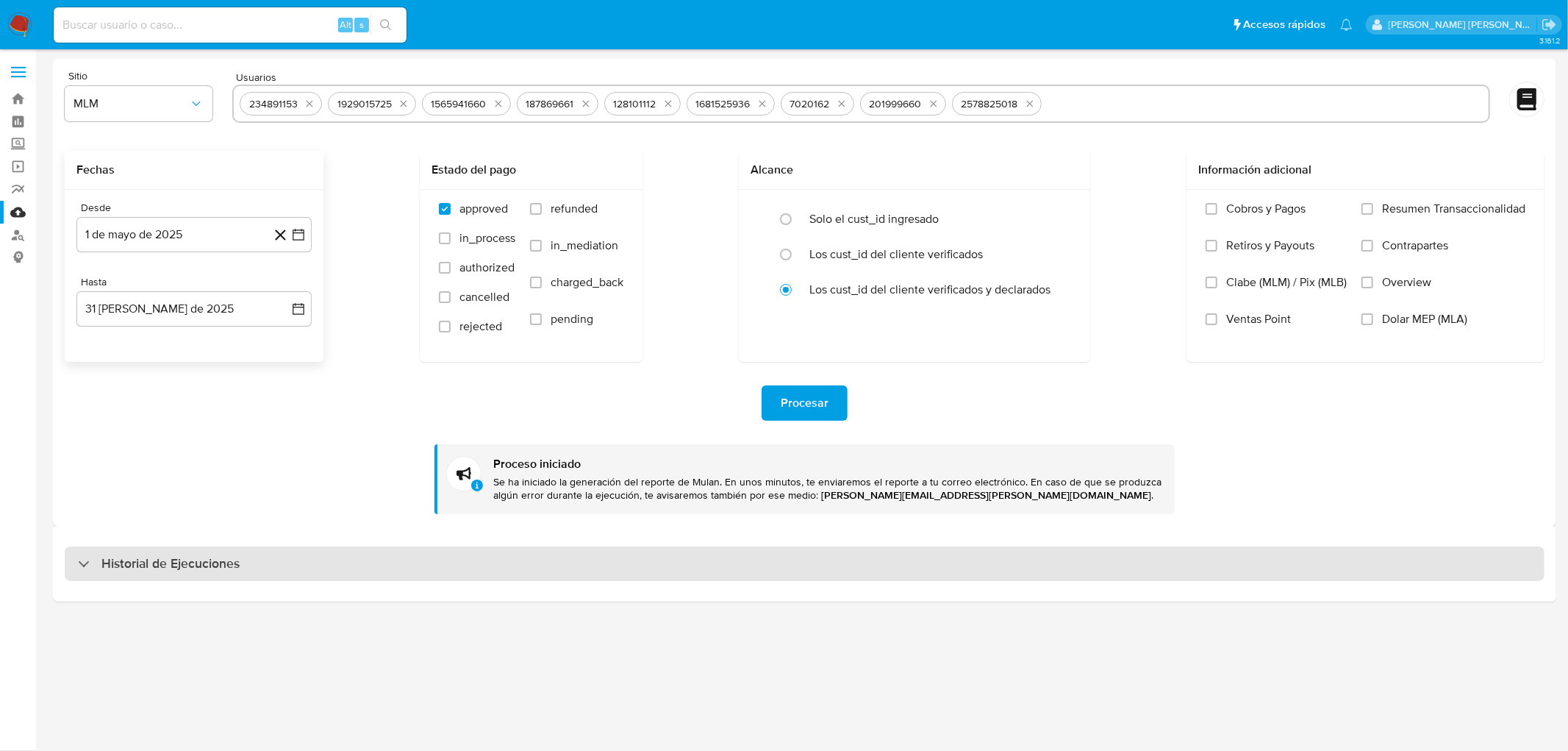
click at [142, 569] on h3 "Historial de Ejecuciones" at bounding box center [170, 564] width 139 height 17
select select "10"
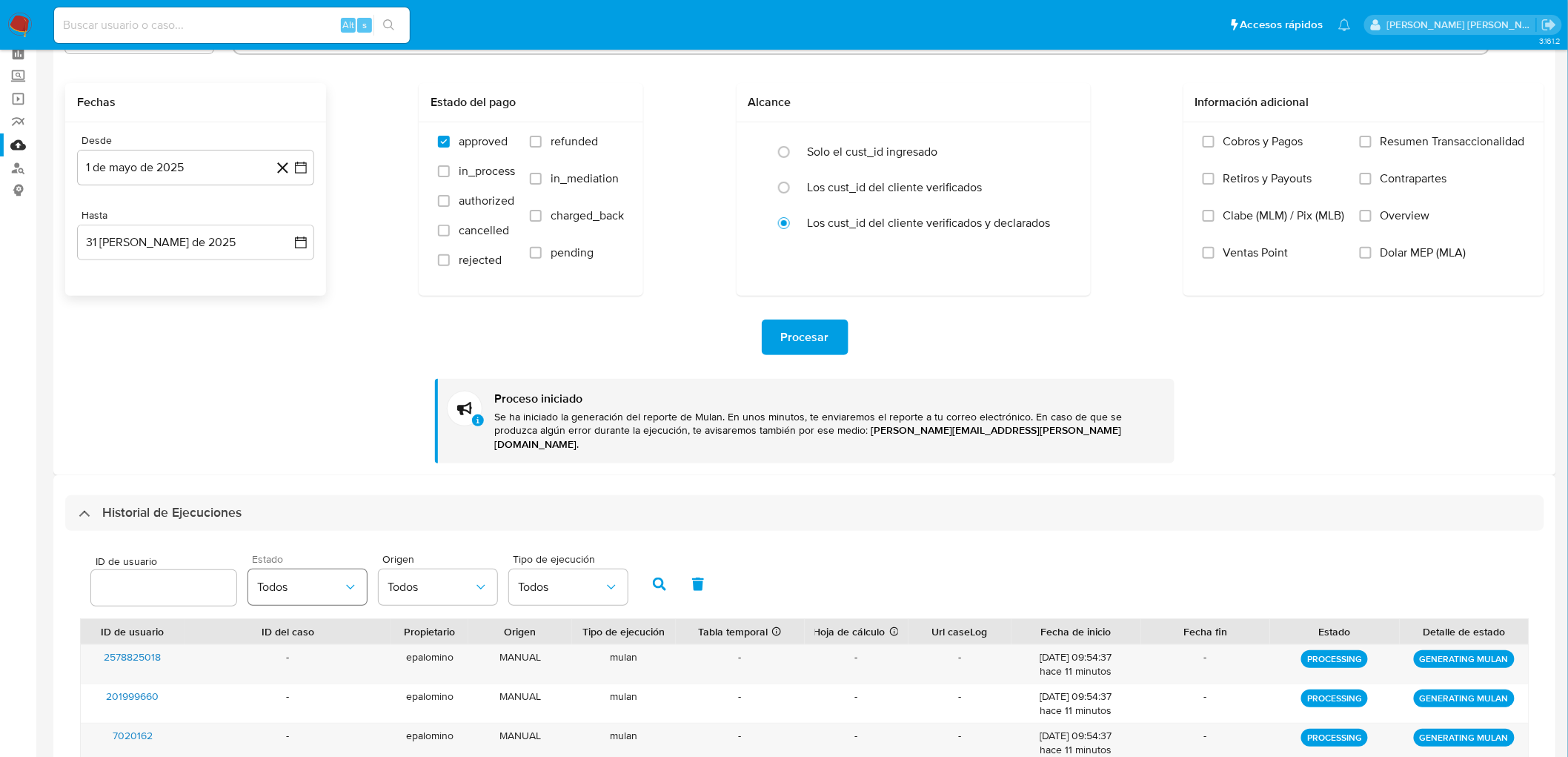
scroll to position [247, 0]
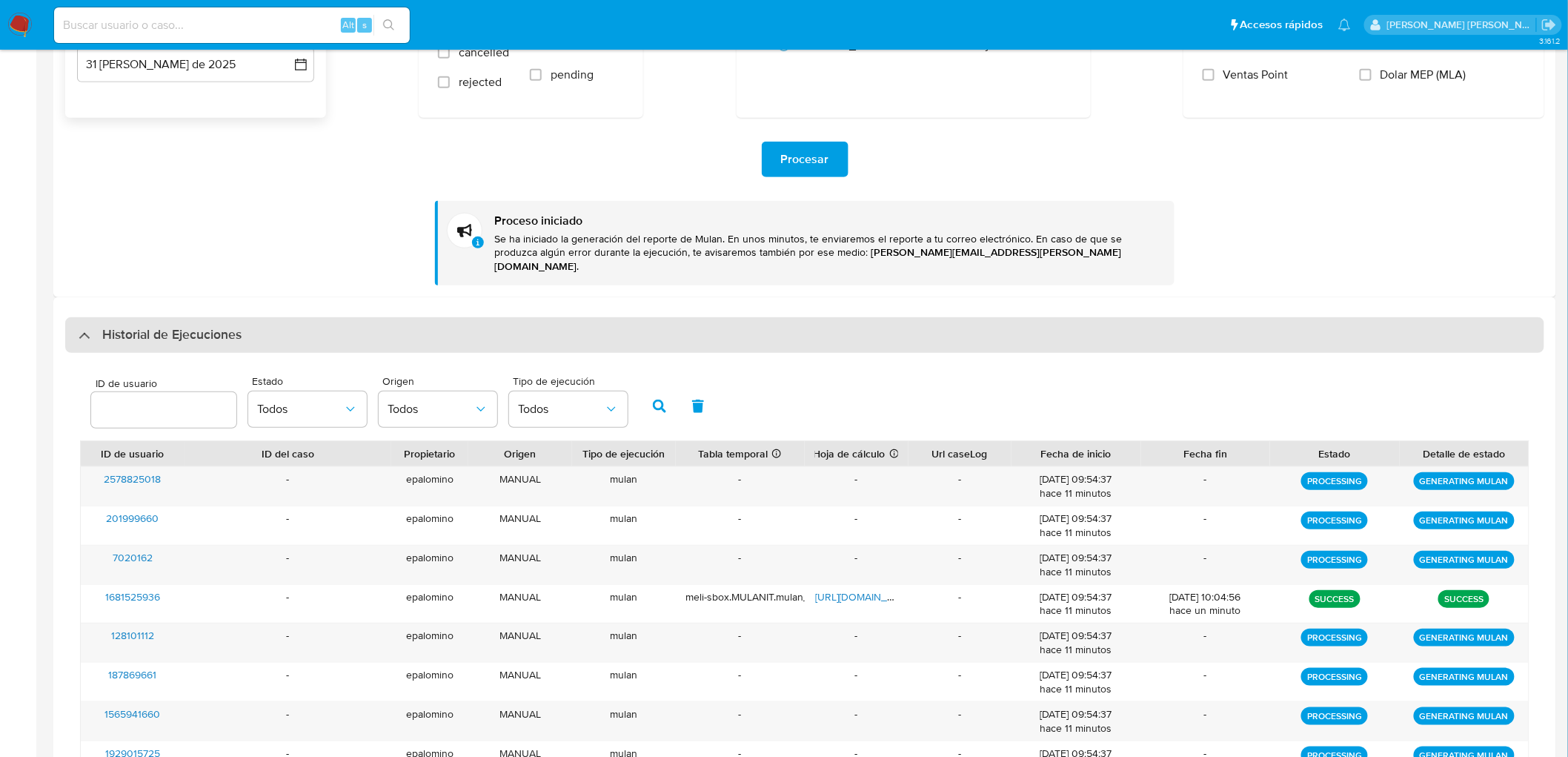
click at [183, 326] on h3 "Historial de Ejecuciones" at bounding box center [172, 335] width 140 height 17
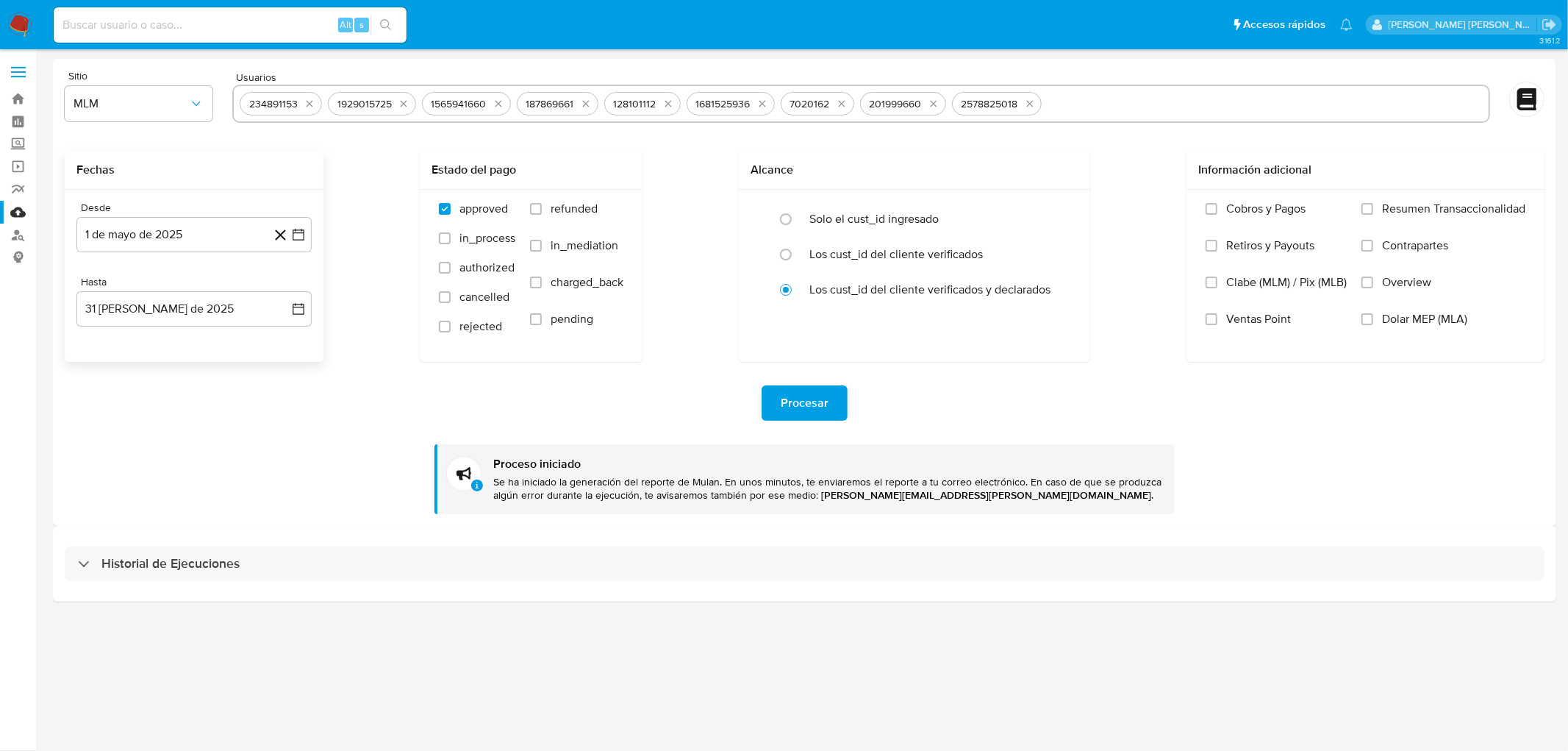
click at [194, 547] on div "Historial de Ejecuciones" at bounding box center [805, 564] width 1480 height 36
select select "10"
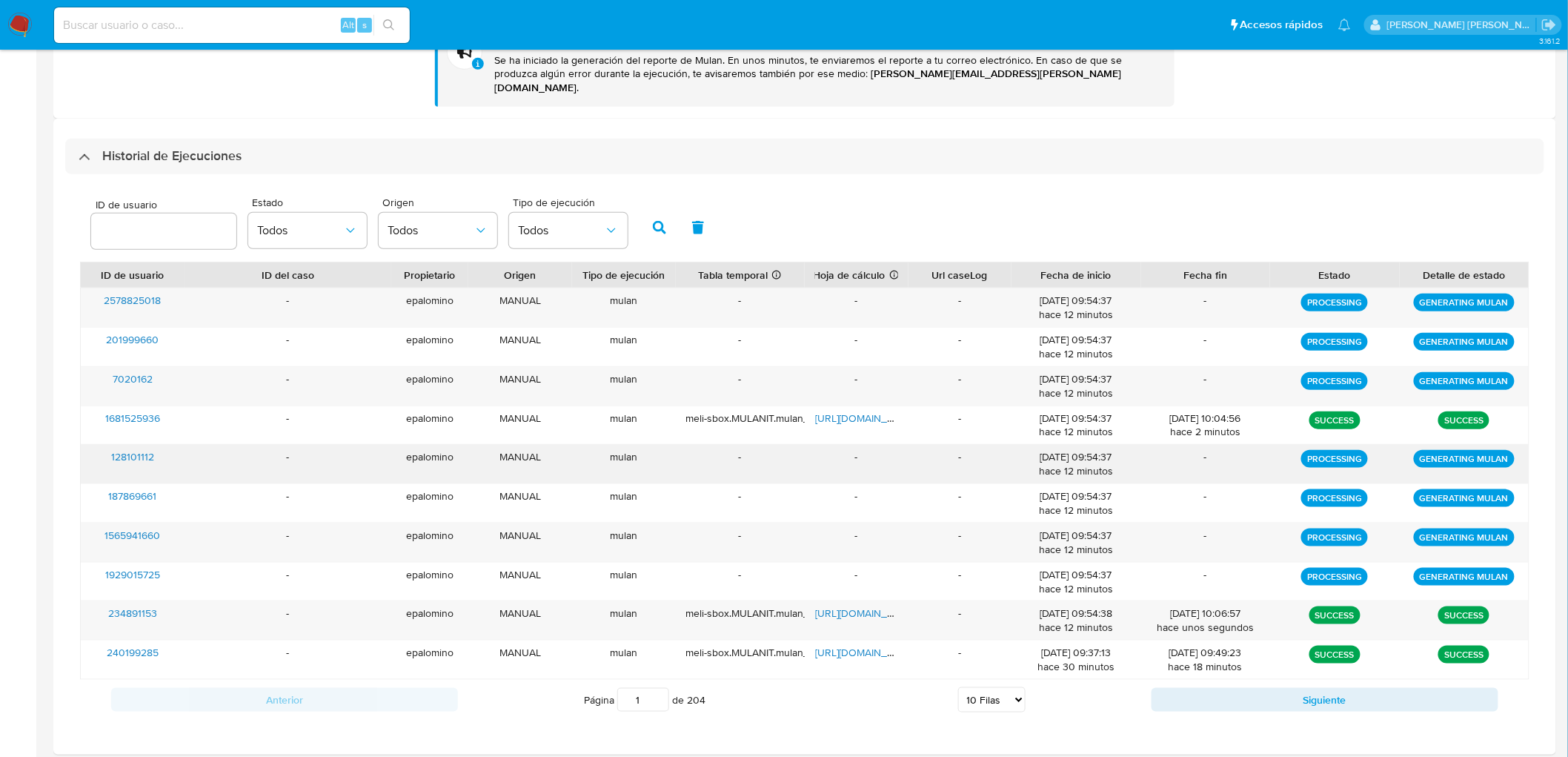
scroll to position [473, 0]
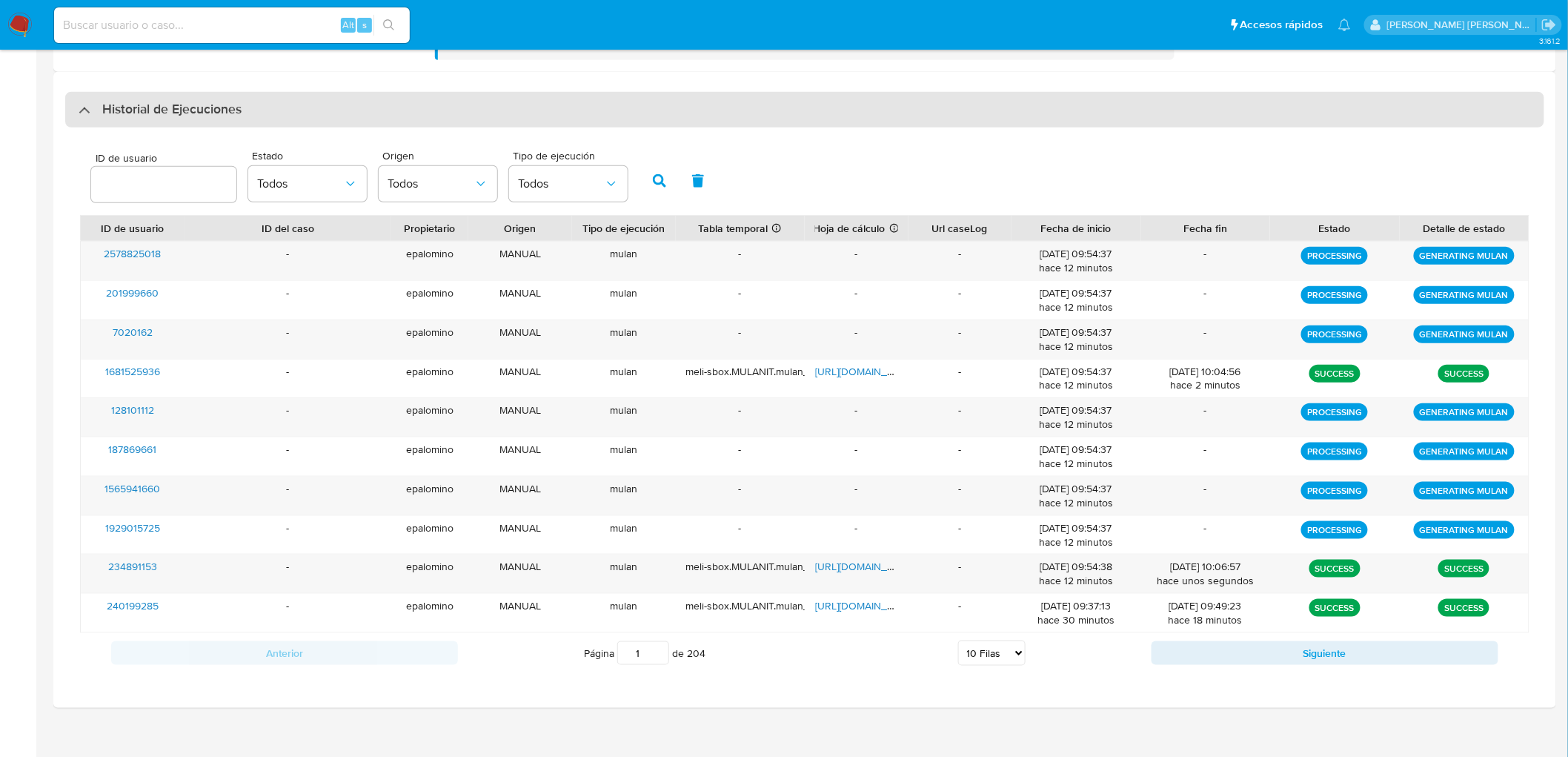
click at [173, 101] on h3 "Historial de Ejecuciones" at bounding box center [172, 110] width 140 height 17
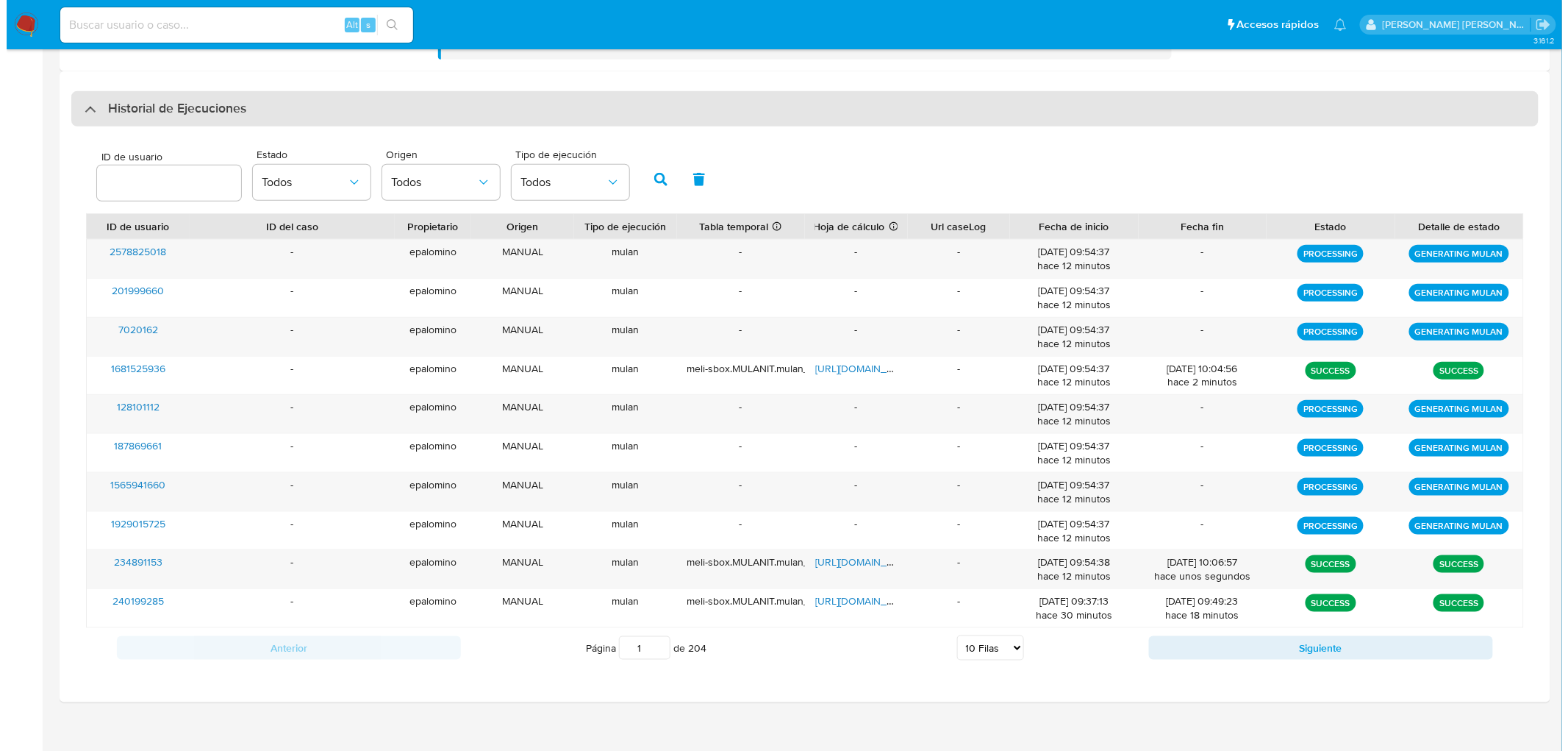
scroll to position [0, 0]
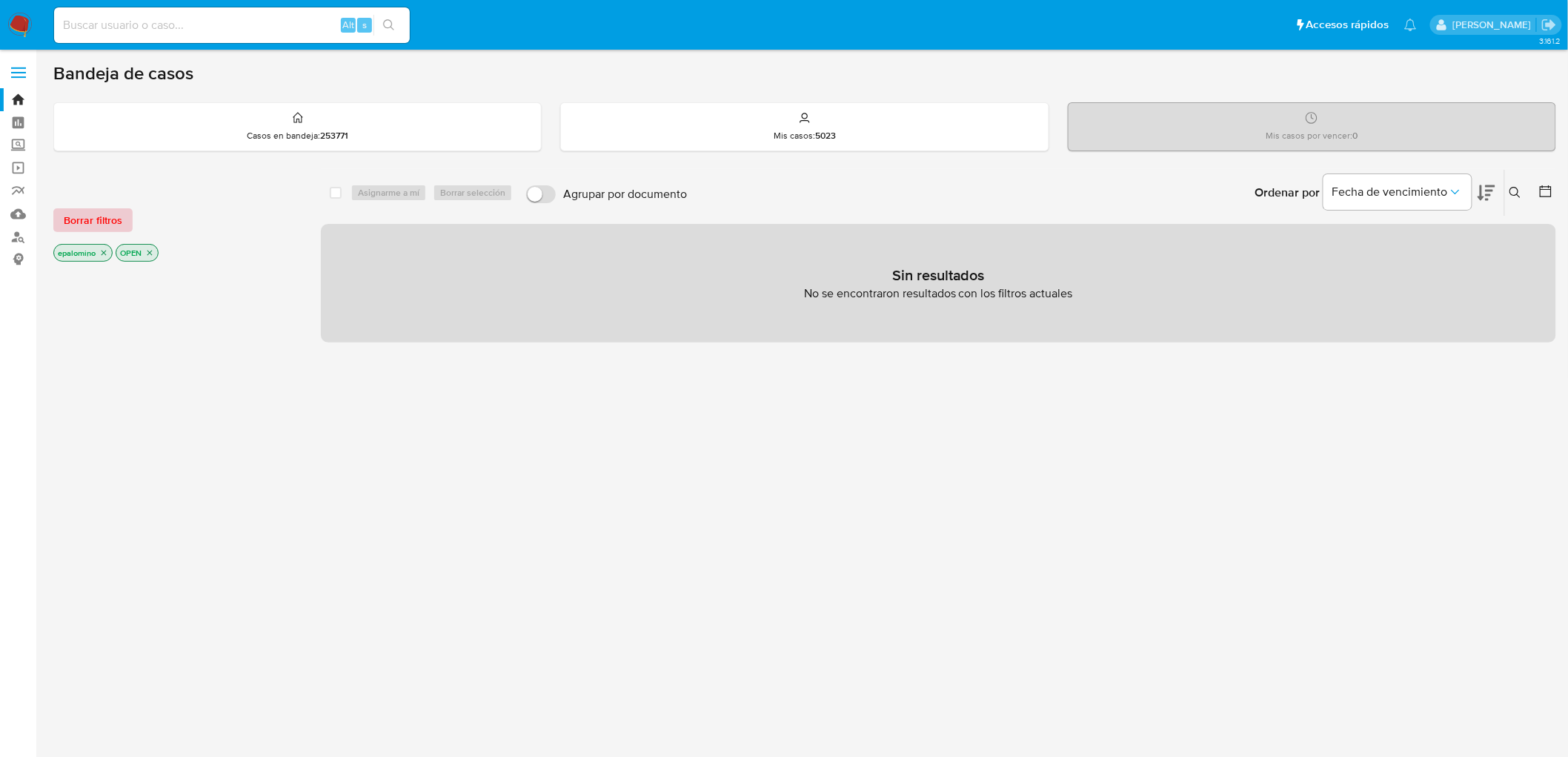
click at [94, 225] on span "Borrar filtros" at bounding box center [93, 219] width 58 height 20
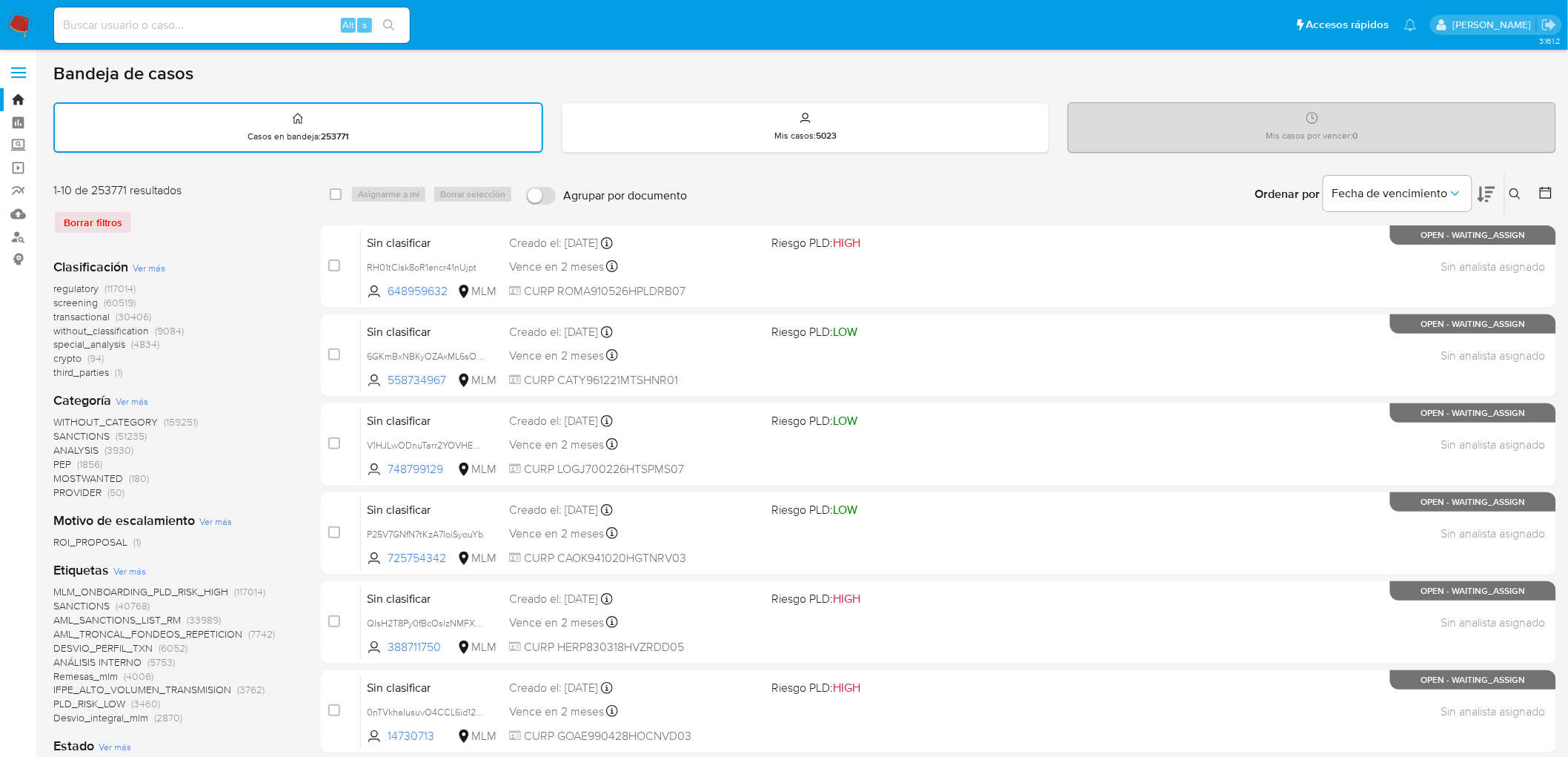
click at [1517, 193] on icon at bounding box center [1516, 194] width 12 height 12
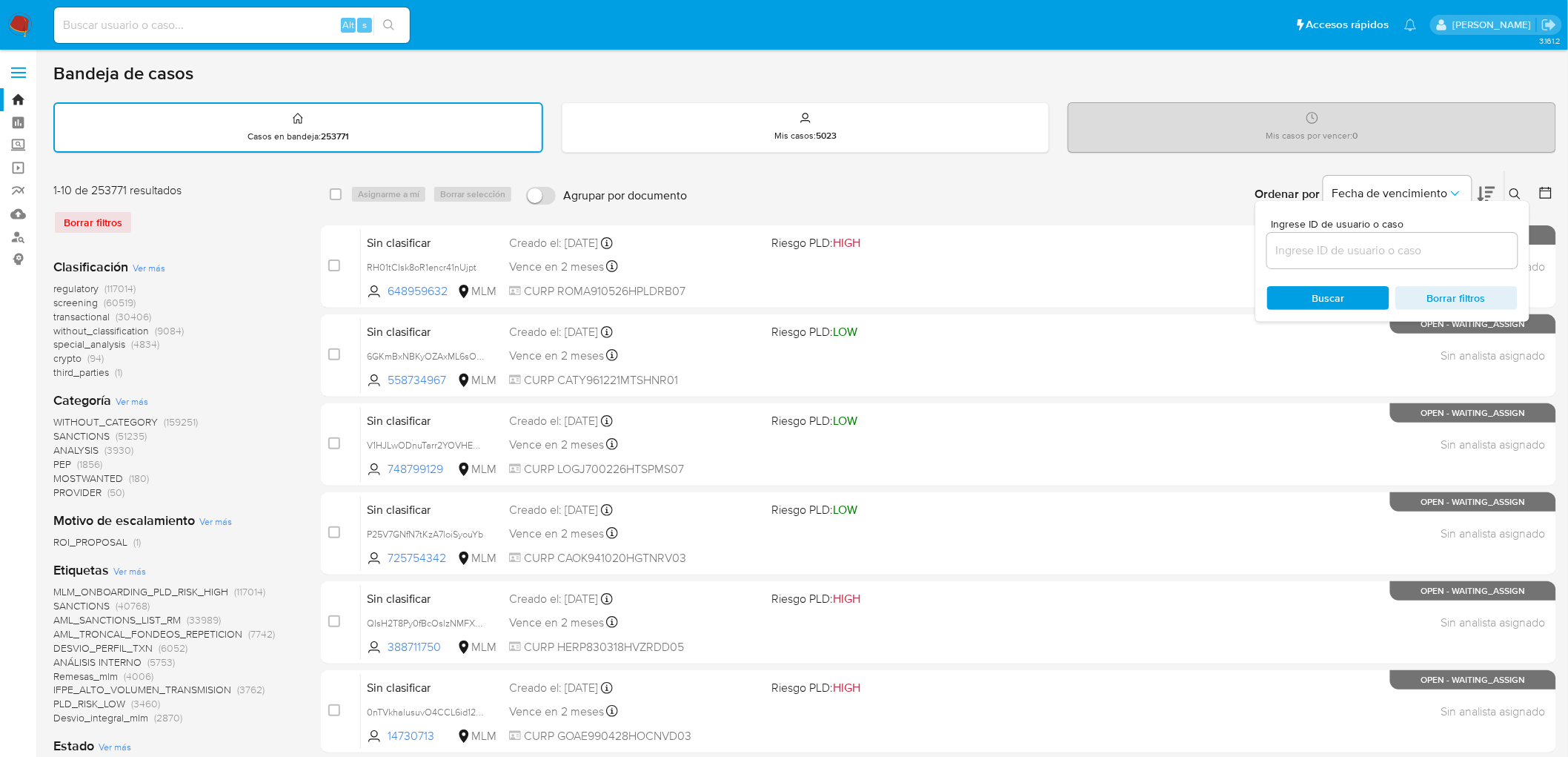
click at [1291, 243] on input at bounding box center [1392, 250] width 250 height 19
type input "2520389617"
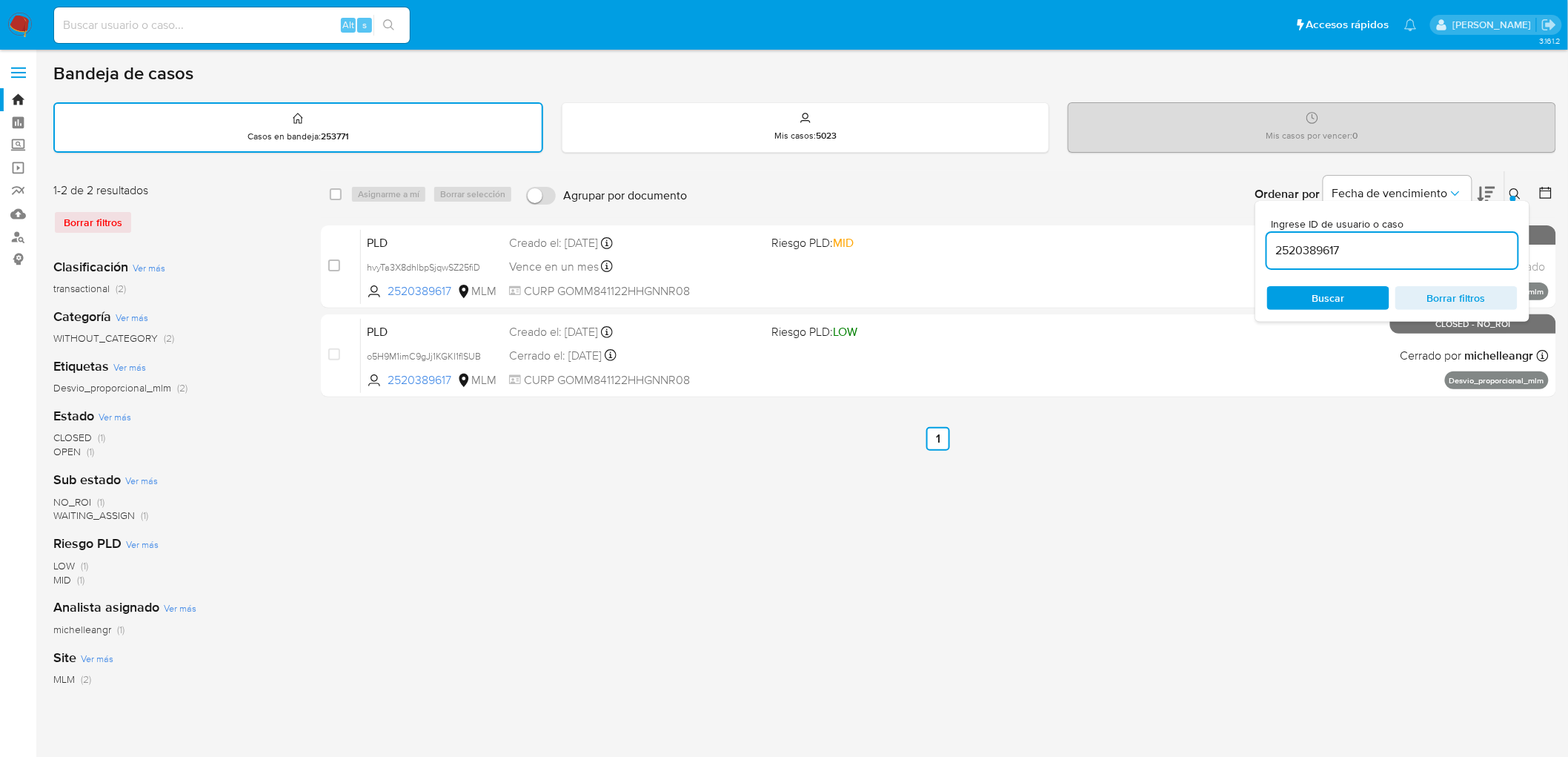
click at [1505, 195] on div "Ingrese ID de usuario o caso 2520389617 Buscar Borrar filtros" at bounding box center [1518, 193] width 25 height 46
click at [1510, 190] on icon at bounding box center [1516, 194] width 12 height 12
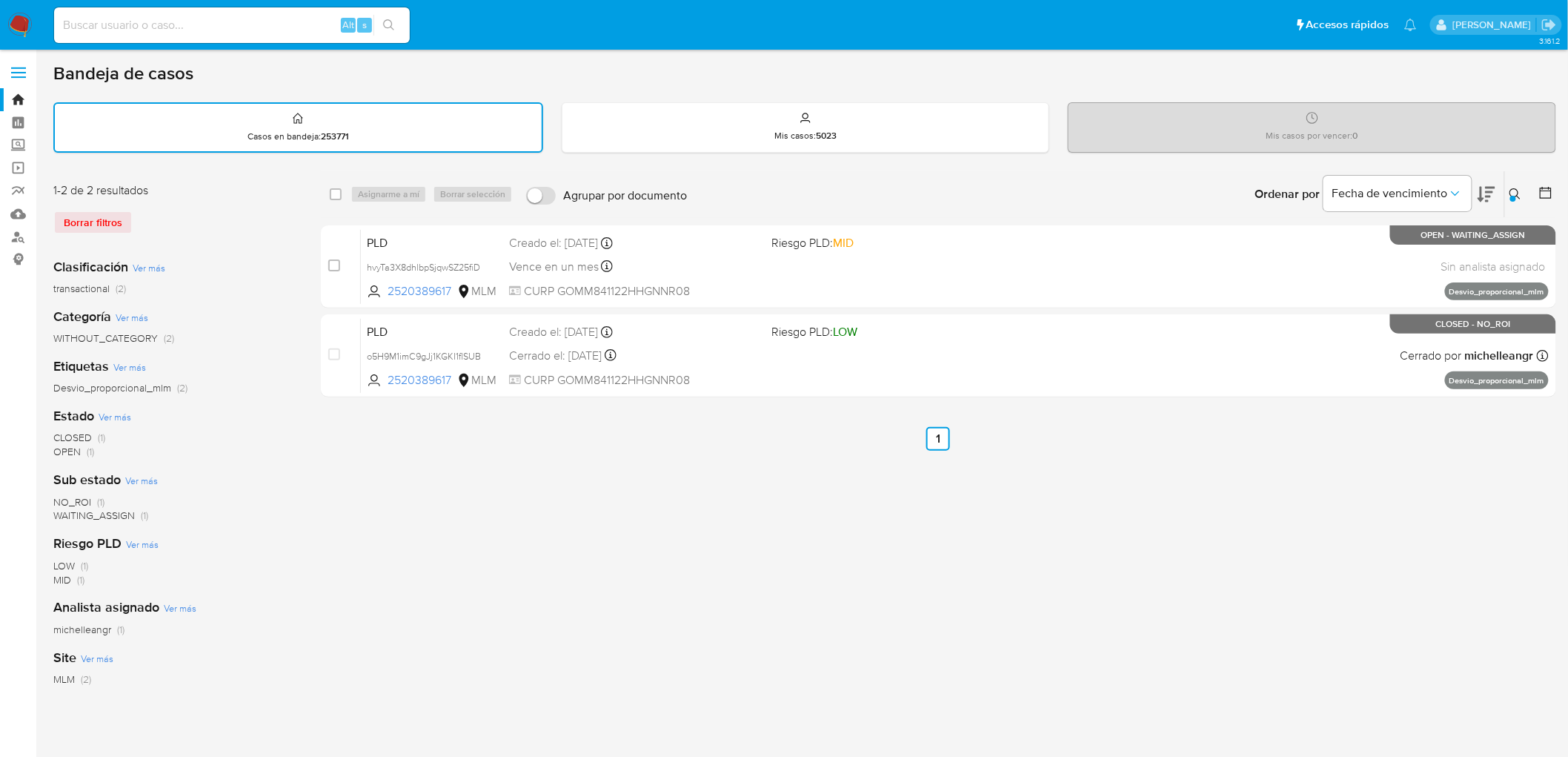
click at [23, 25] on img at bounding box center [20, 25] width 25 height 25
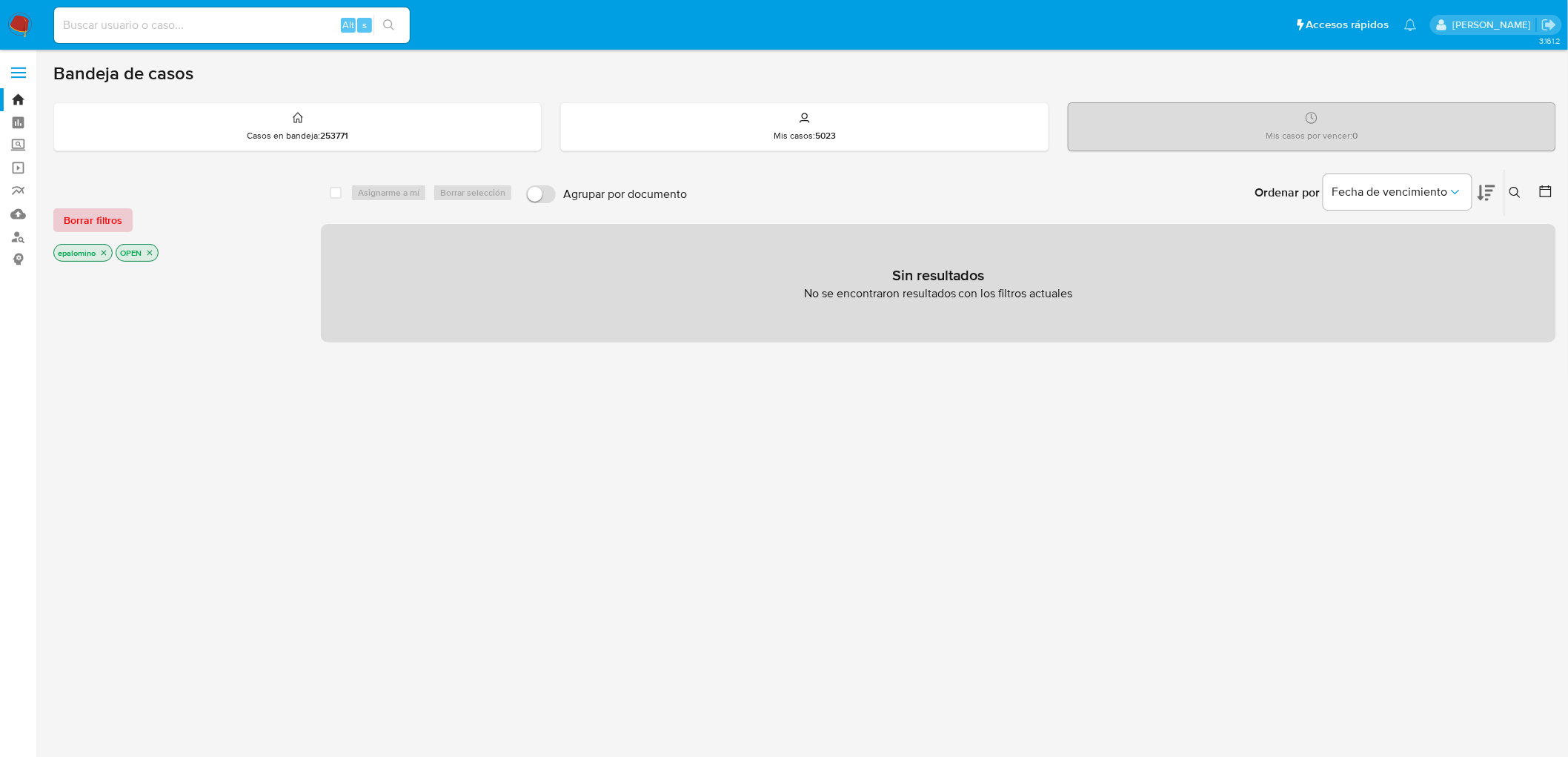
click at [99, 210] on span "Borrar filtros" at bounding box center [93, 219] width 58 height 20
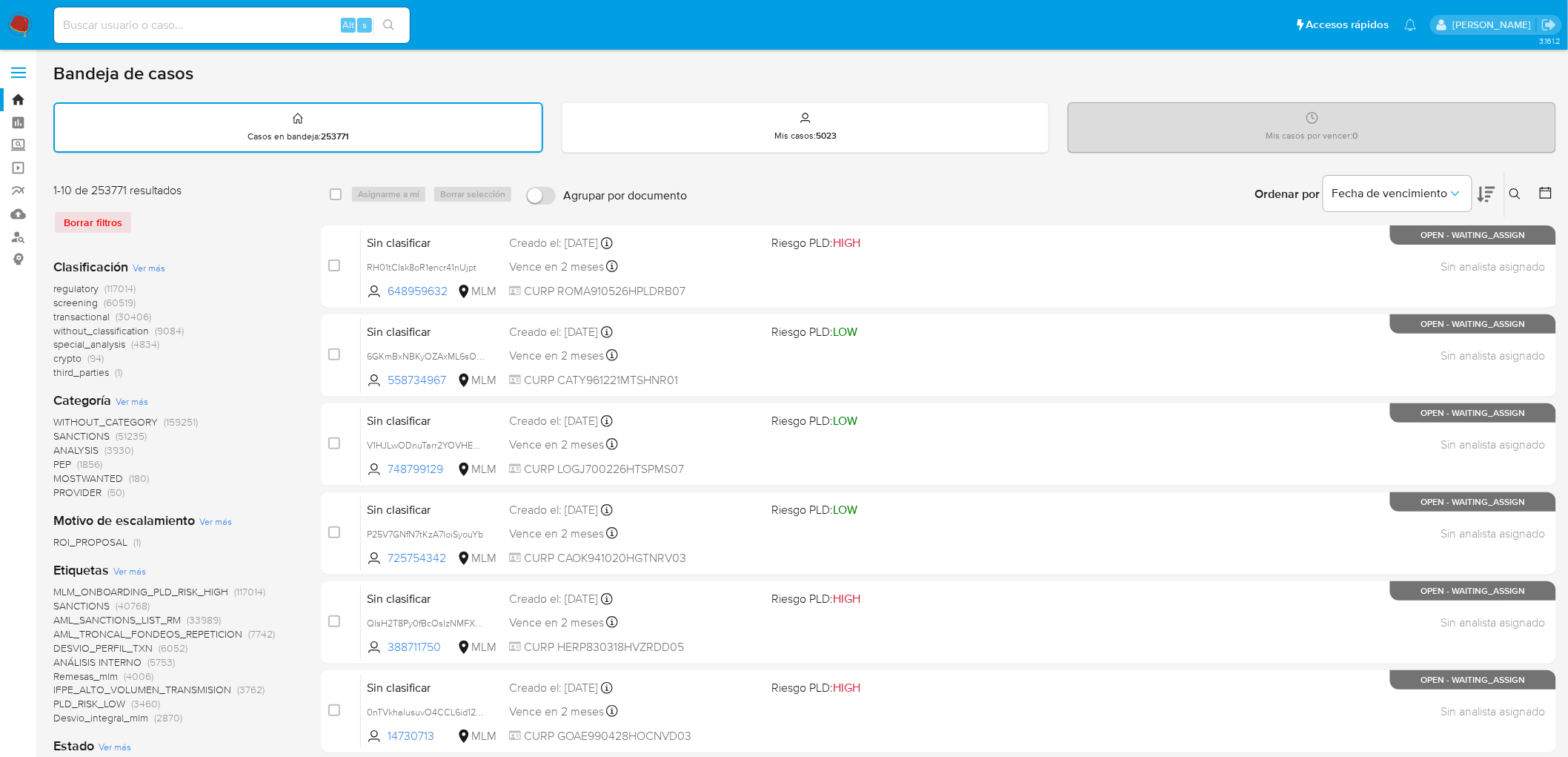
click at [19, 20] on img at bounding box center [20, 25] width 25 height 25
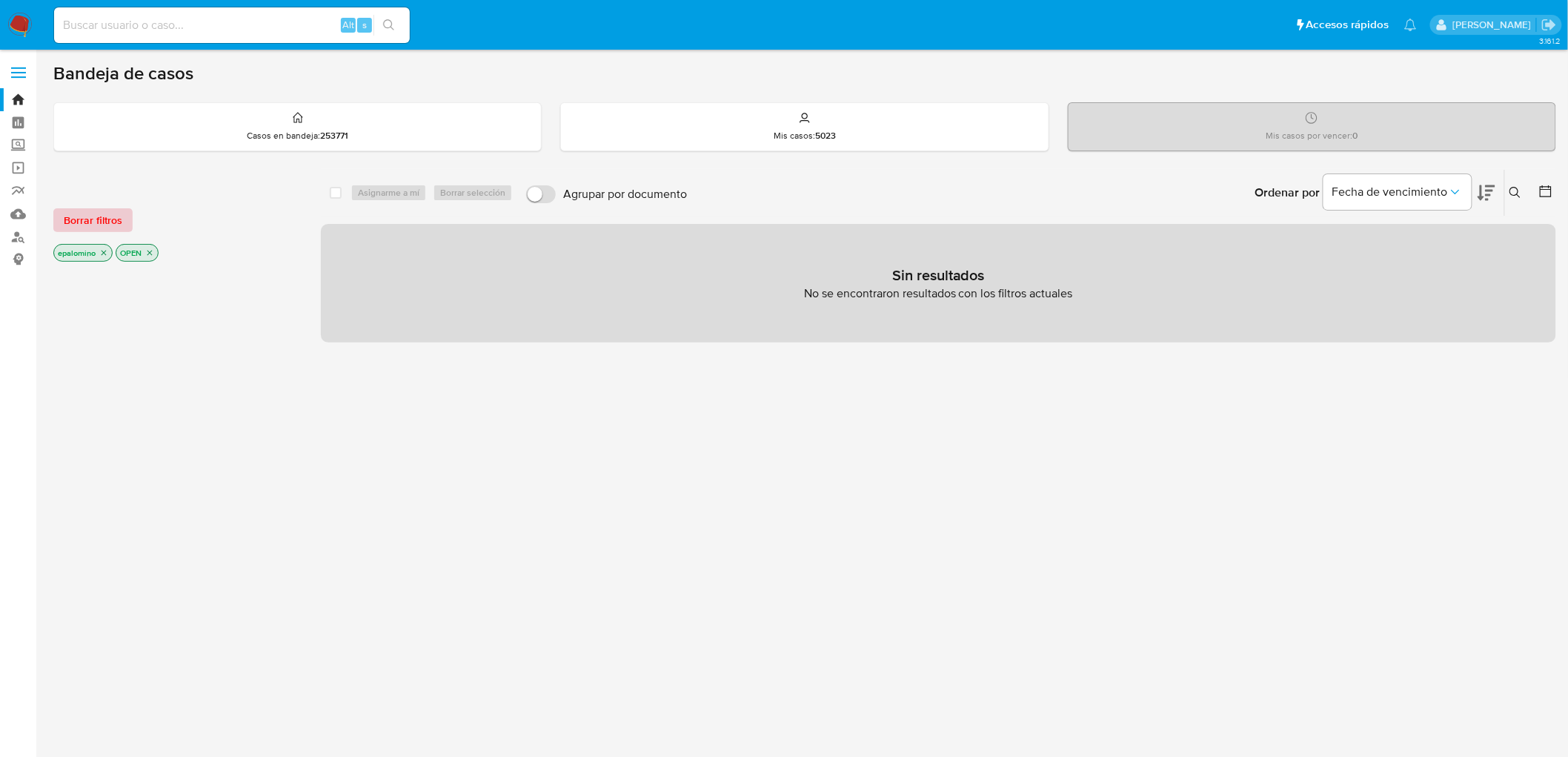
click at [91, 210] on span "Borrar filtros" at bounding box center [93, 219] width 58 height 20
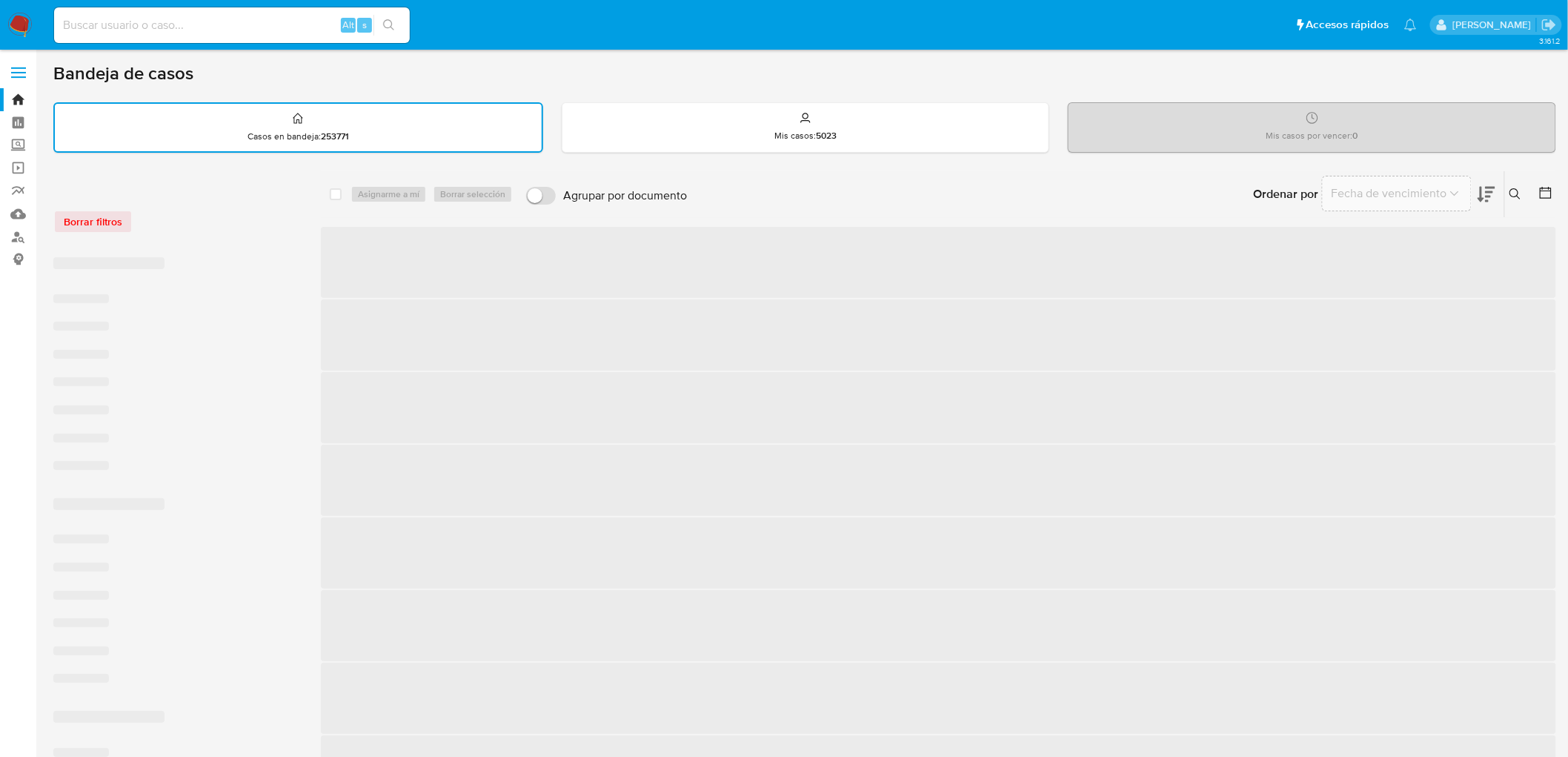
click at [93, 217] on div "Borrar filtros" at bounding box center [172, 221] width 237 height 23
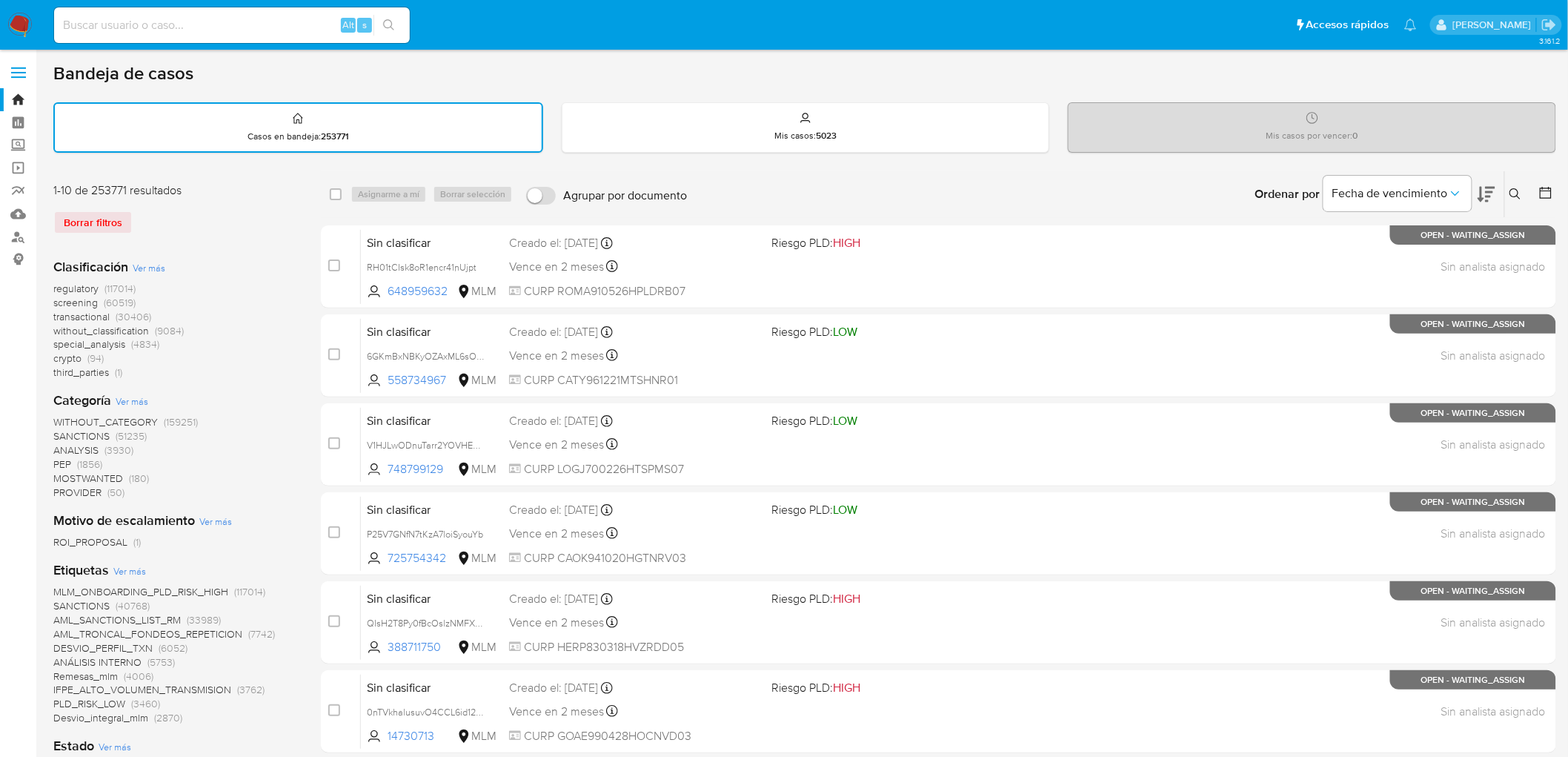
click at [31, 25] on img at bounding box center [20, 25] width 25 height 25
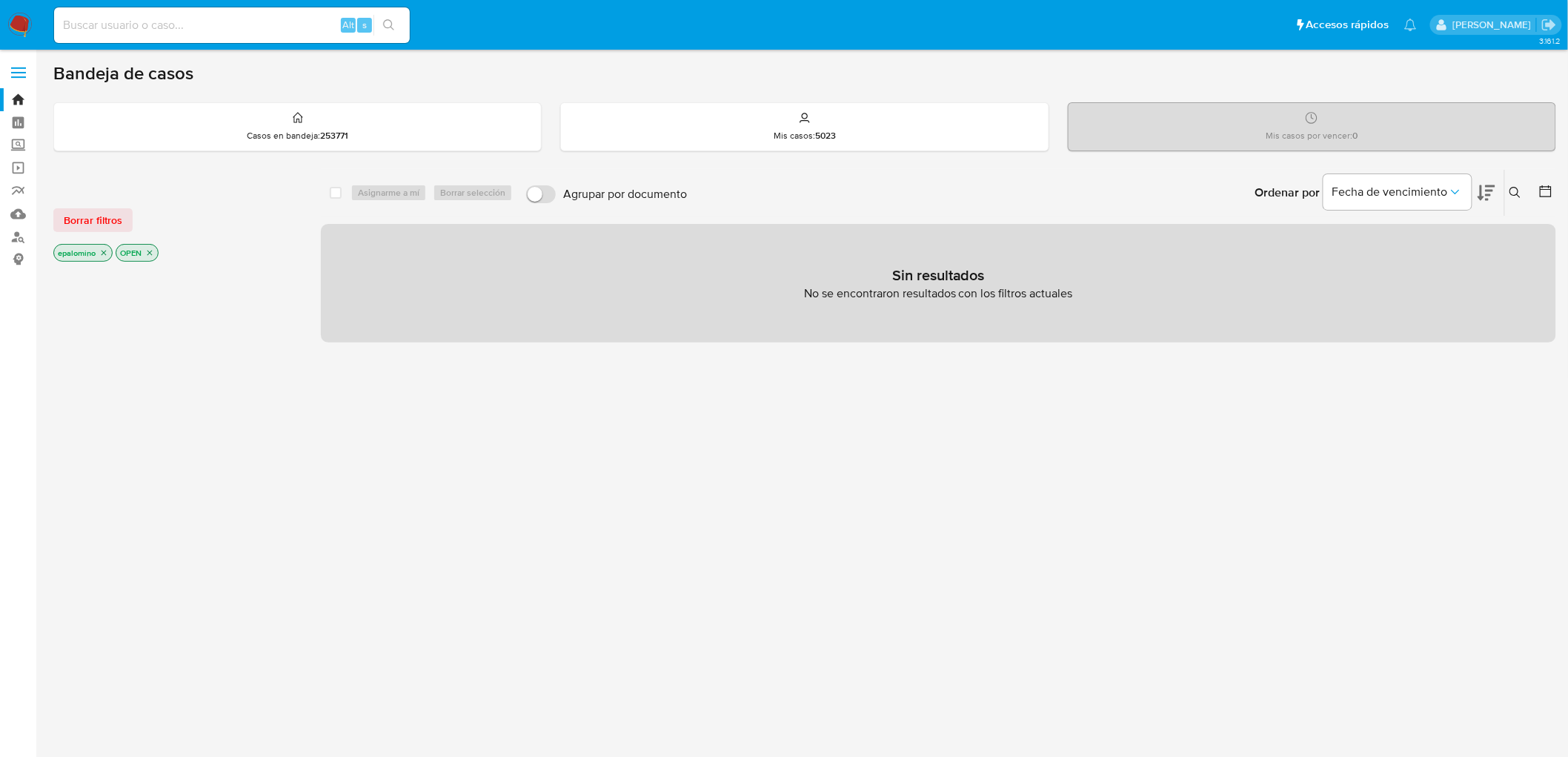
drag, startPoint x: 74, startPoint y: 206, endPoint x: 76, endPoint y: 215, distance: 9.2
click at [75, 206] on div "Borrar filtros epalomino OPEN" at bounding box center [172, 222] width 237 height 83
click at [77, 219] on span "Borrar filtros" at bounding box center [93, 219] width 58 height 20
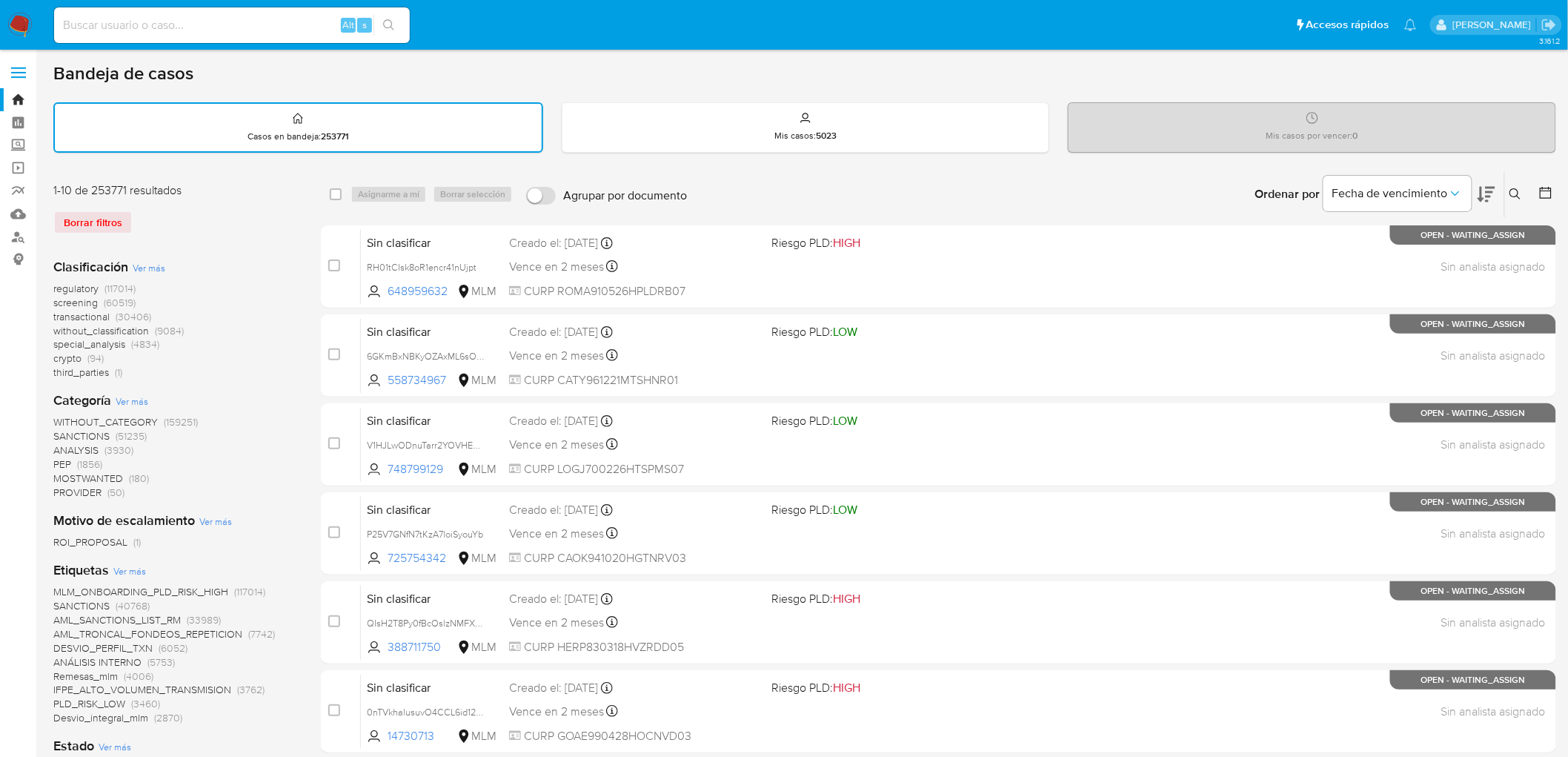
click at [13, 22] on img at bounding box center [20, 25] width 25 height 25
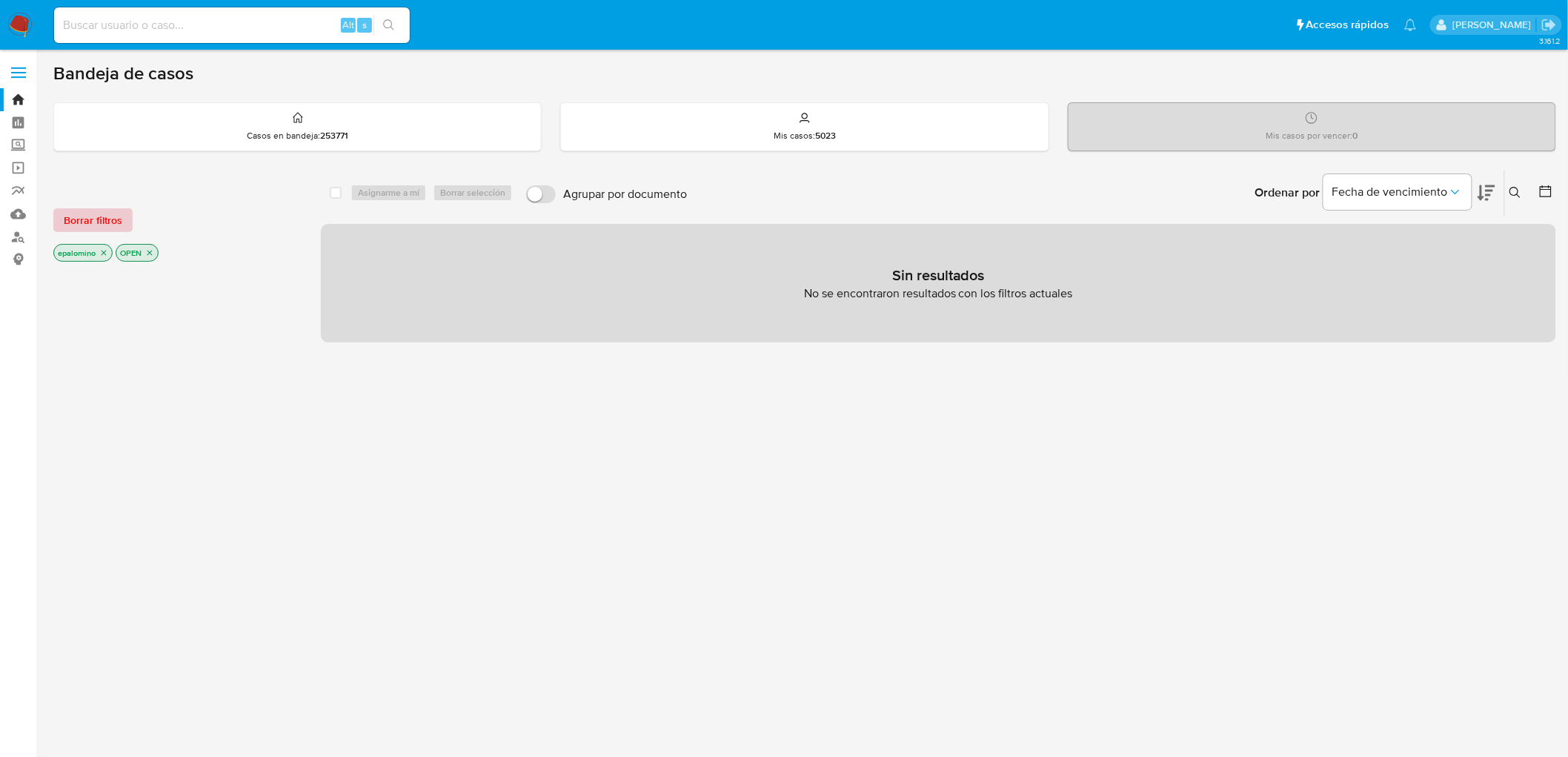
click at [114, 221] on span "Borrar filtros" at bounding box center [93, 219] width 58 height 20
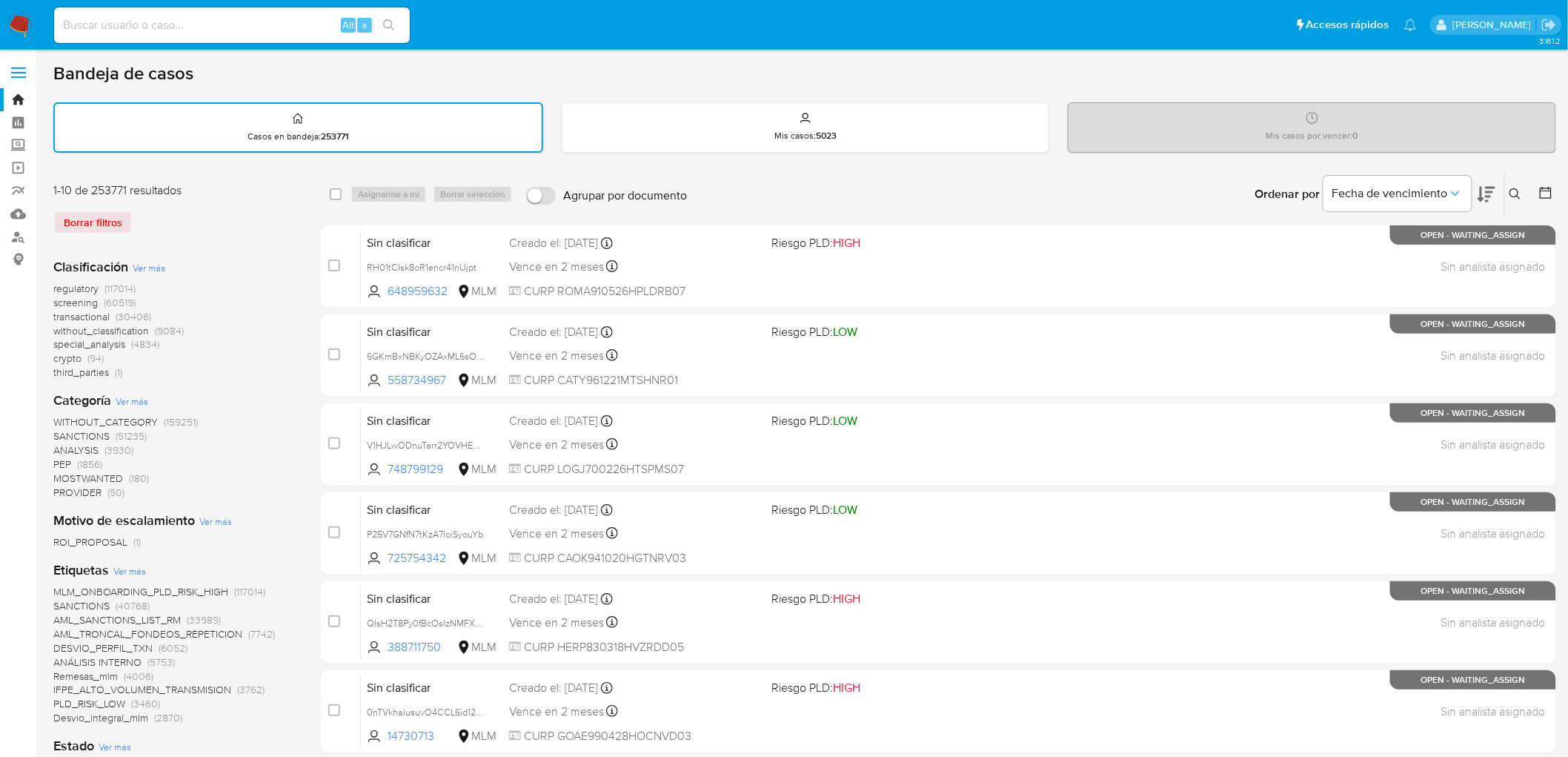
click at [11, 23] on img at bounding box center [20, 25] width 25 height 25
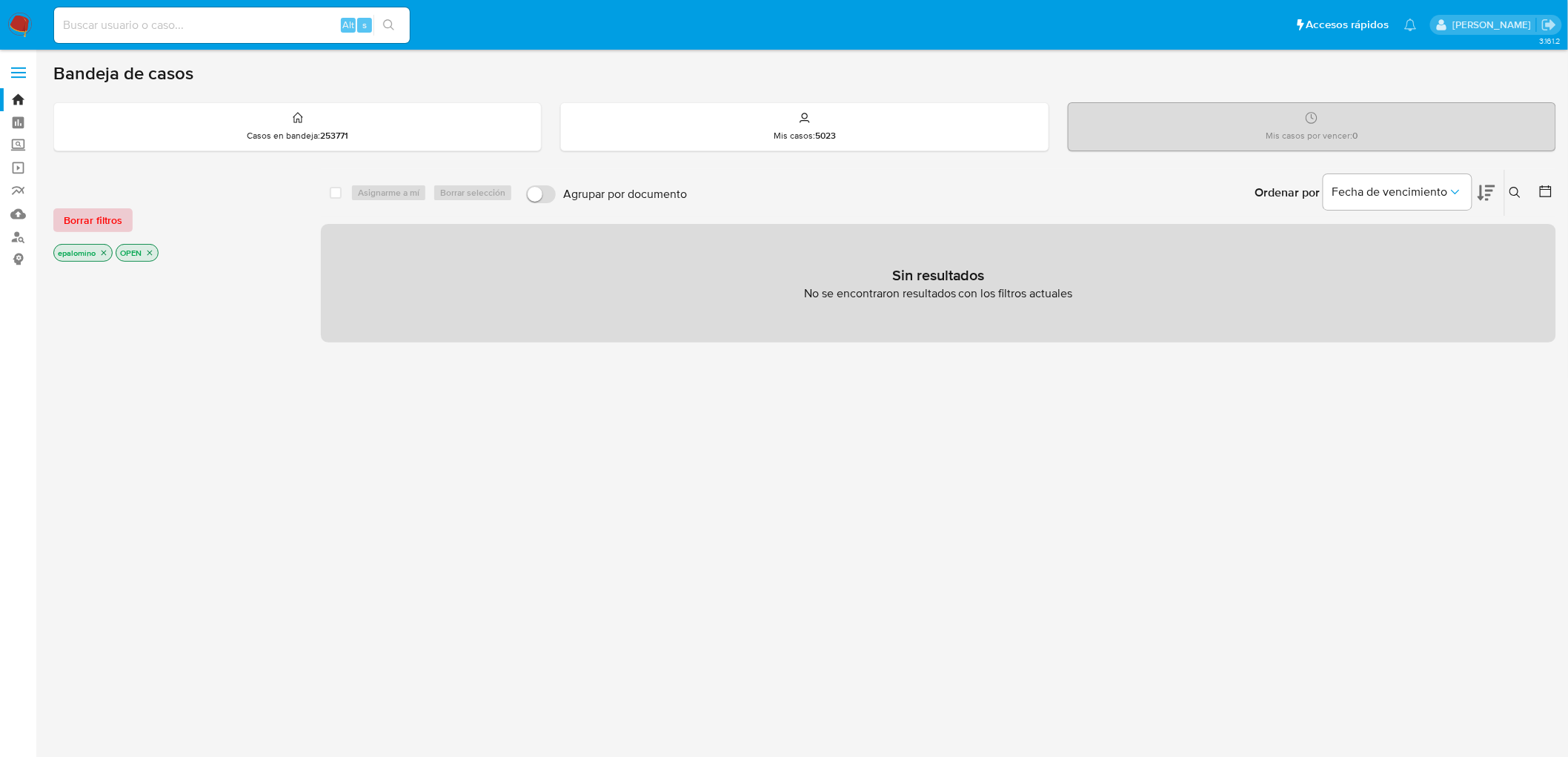
click at [109, 223] on span "Borrar filtros" at bounding box center [93, 219] width 58 height 20
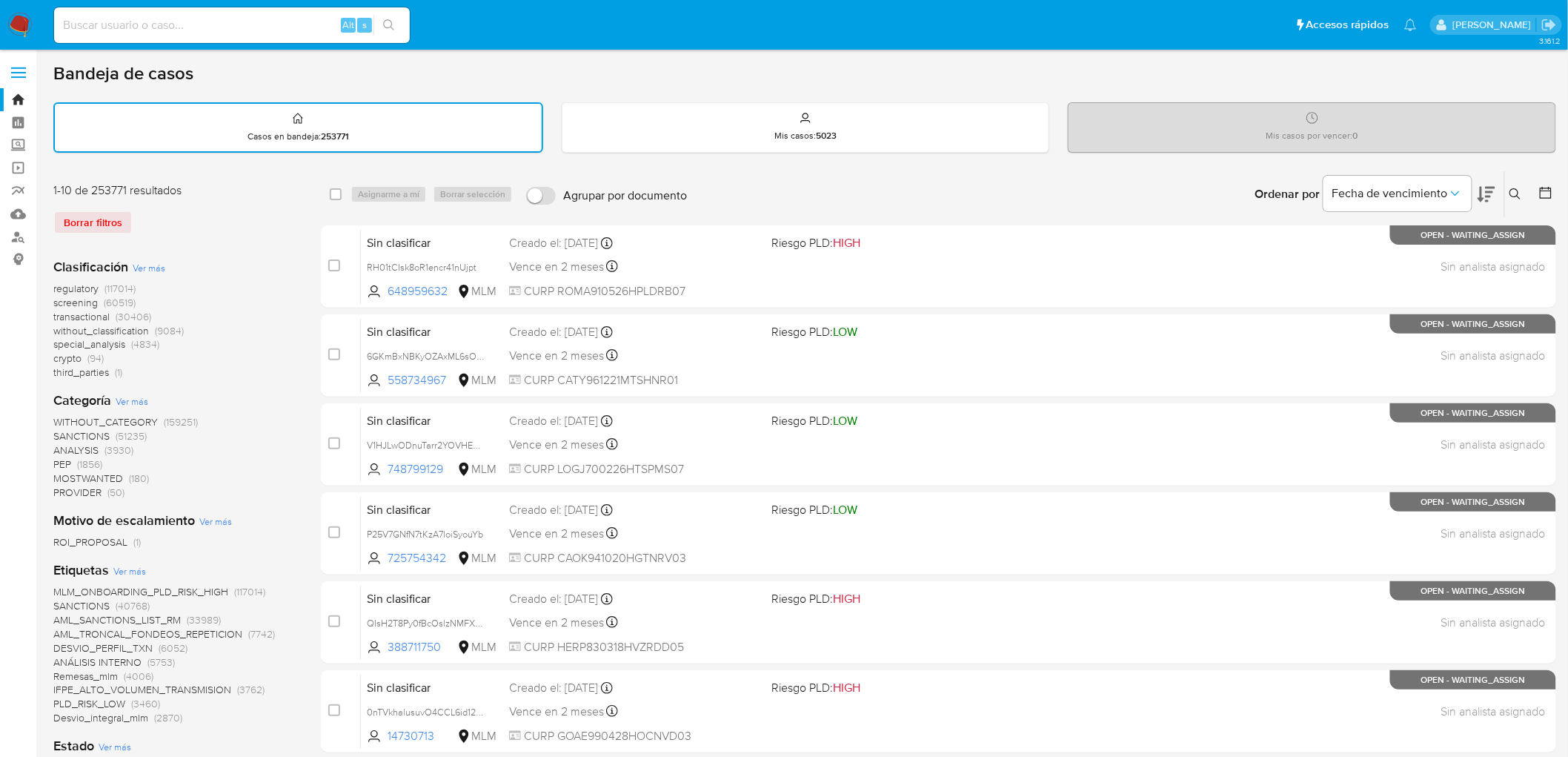
click at [18, 27] on img at bounding box center [20, 25] width 25 height 25
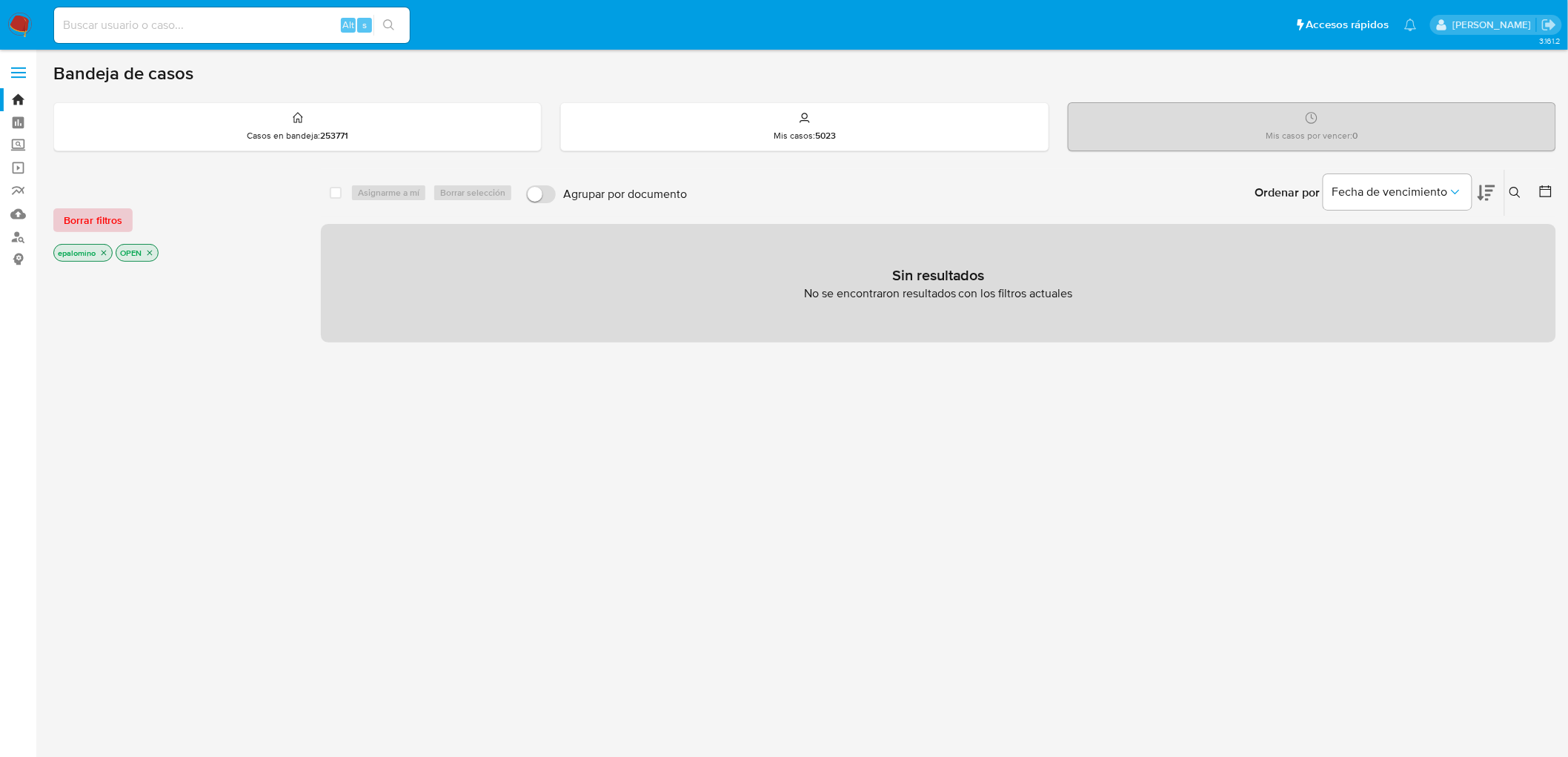
click at [109, 225] on span "Borrar filtros" at bounding box center [93, 219] width 58 height 20
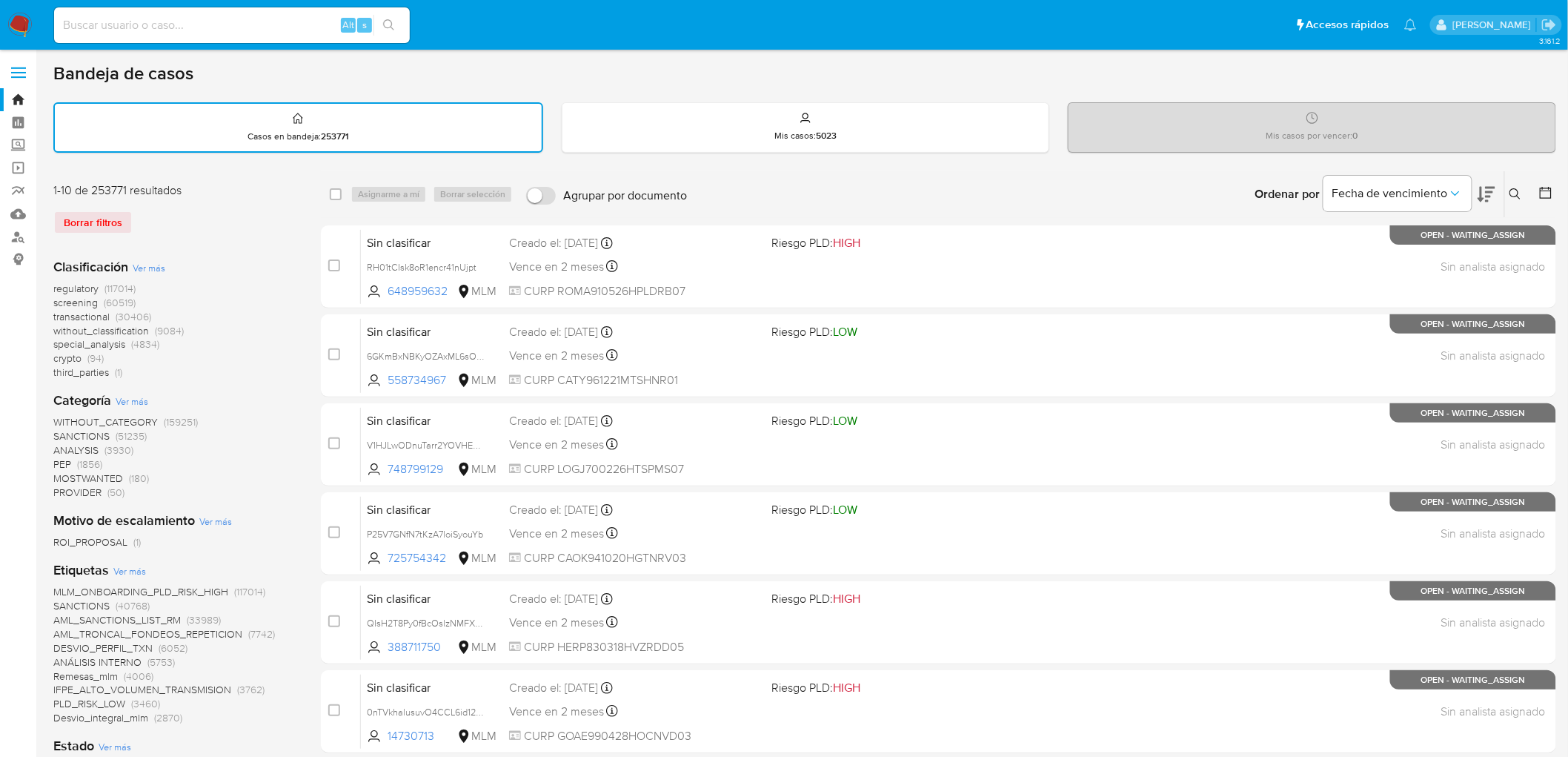
click at [1518, 185] on button at bounding box center [1518, 194] width 24 height 17
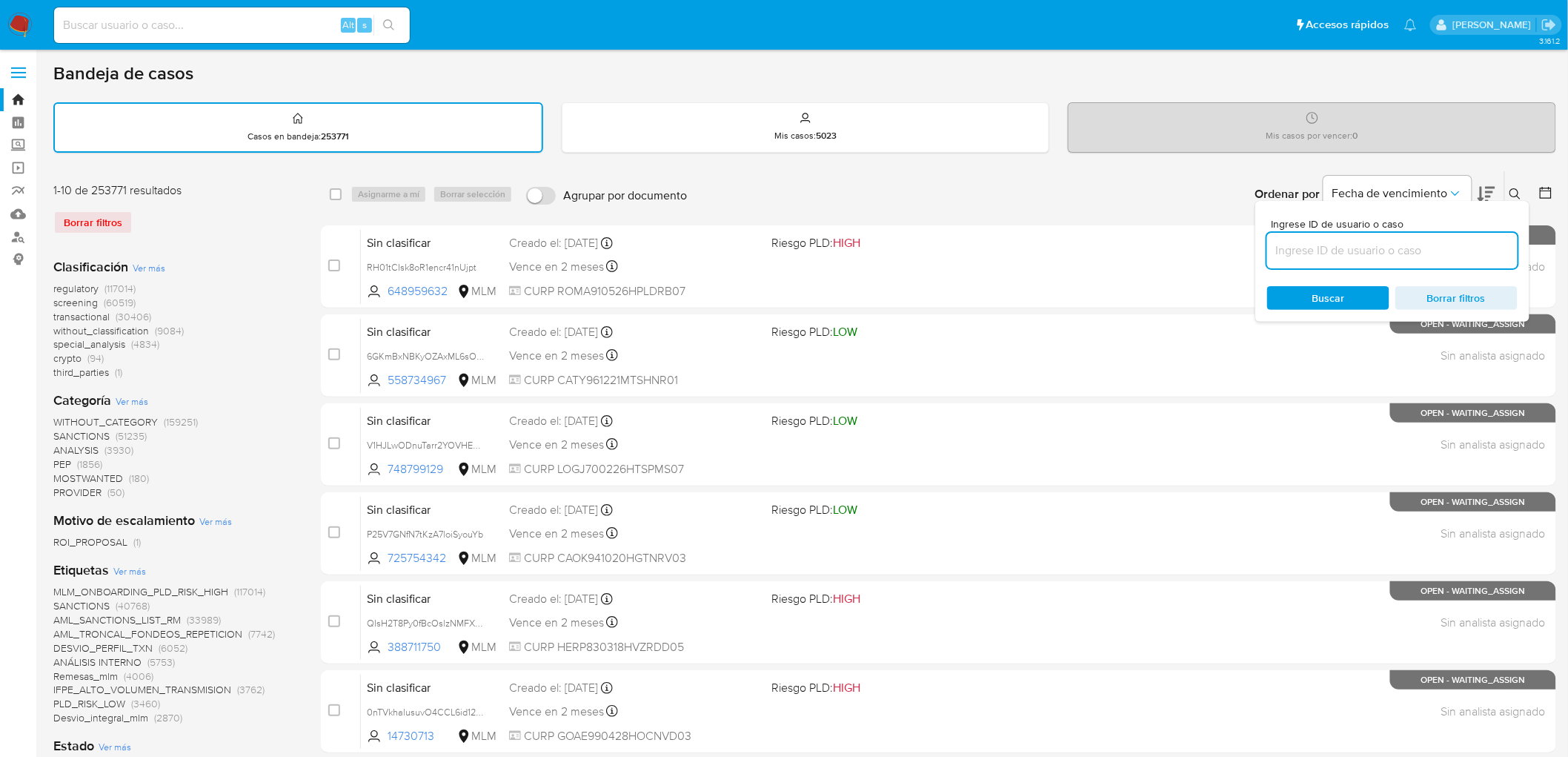
click at [1383, 241] on input at bounding box center [1392, 250] width 250 height 19
type input "2520389617"
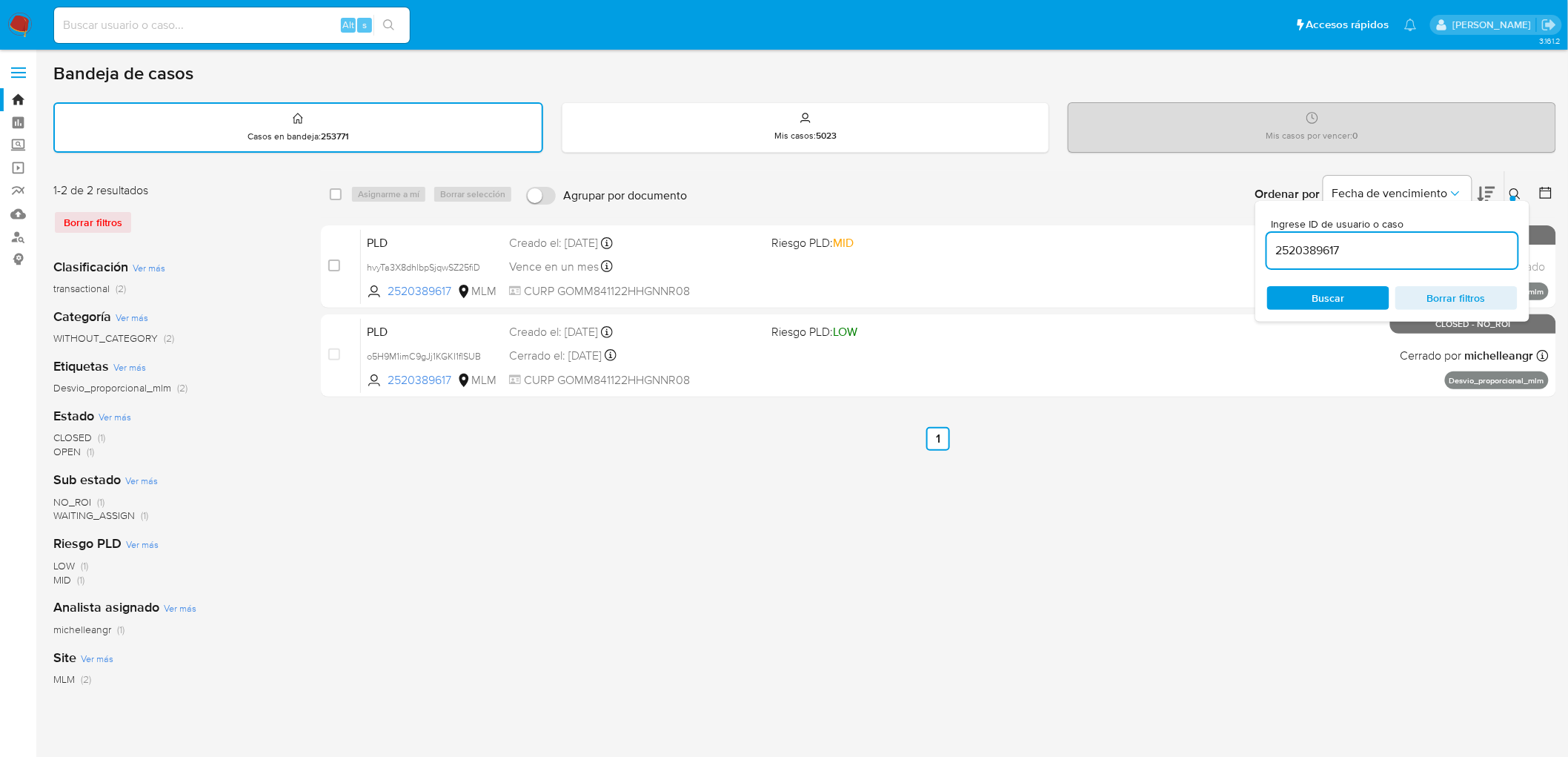
click at [1518, 190] on icon at bounding box center [1516, 194] width 12 height 12
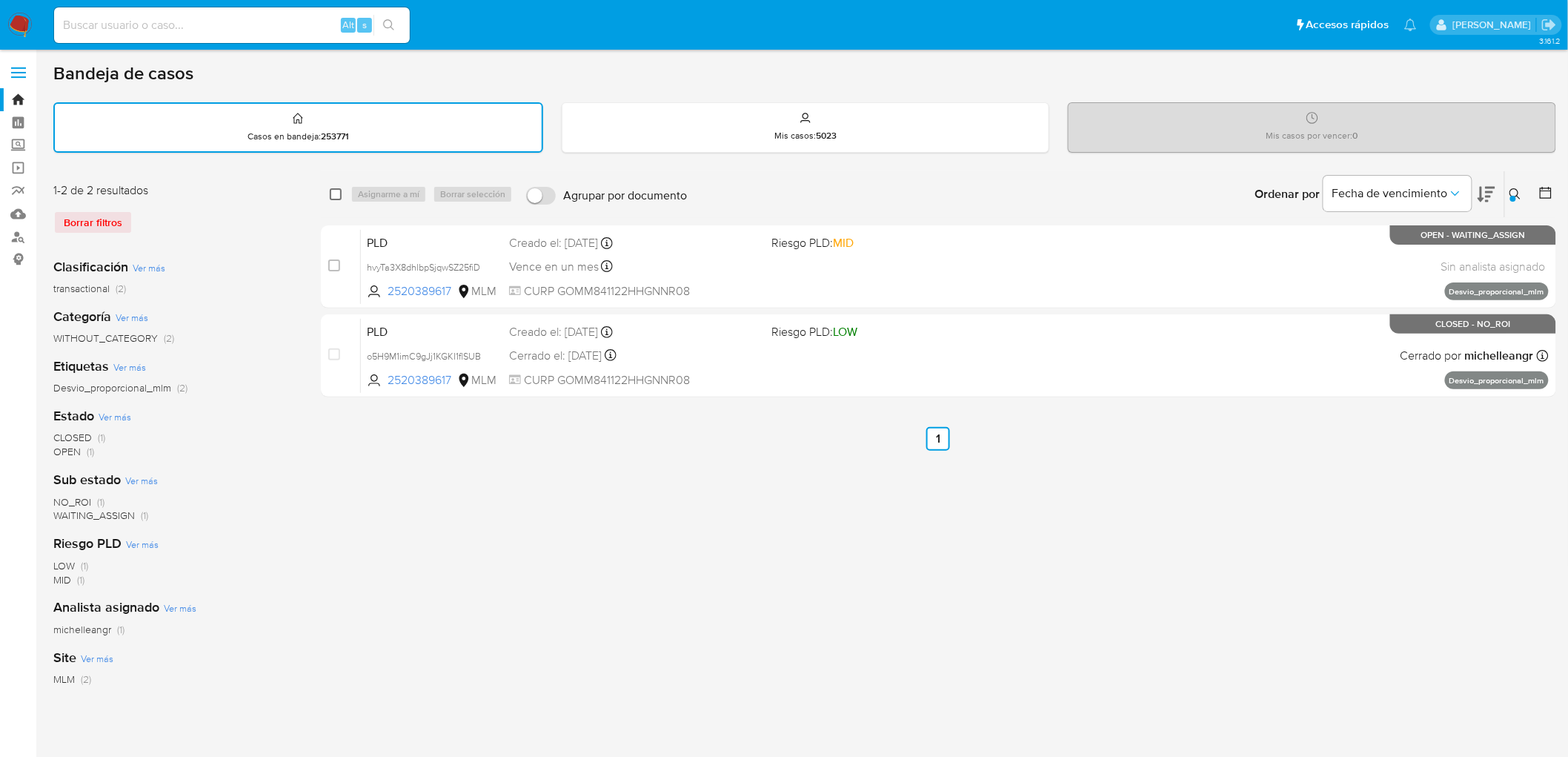
click at [338, 194] on input "checkbox" at bounding box center [336, 194] width 12 height 12
checkbox input "true"
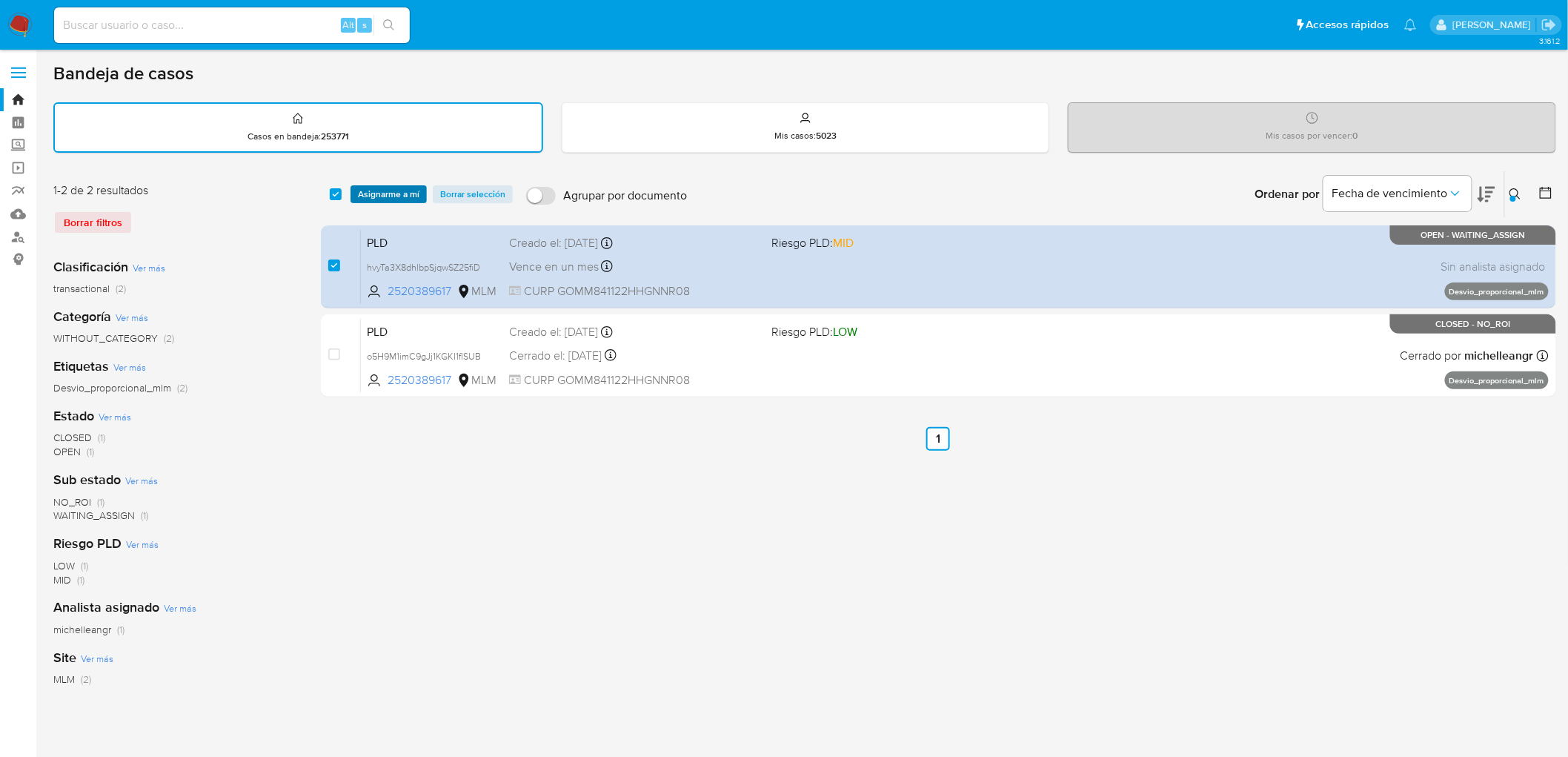
click at [380, 193] on span "Asignarme a mí" at bounding box center [388, 194] width 61 height 15
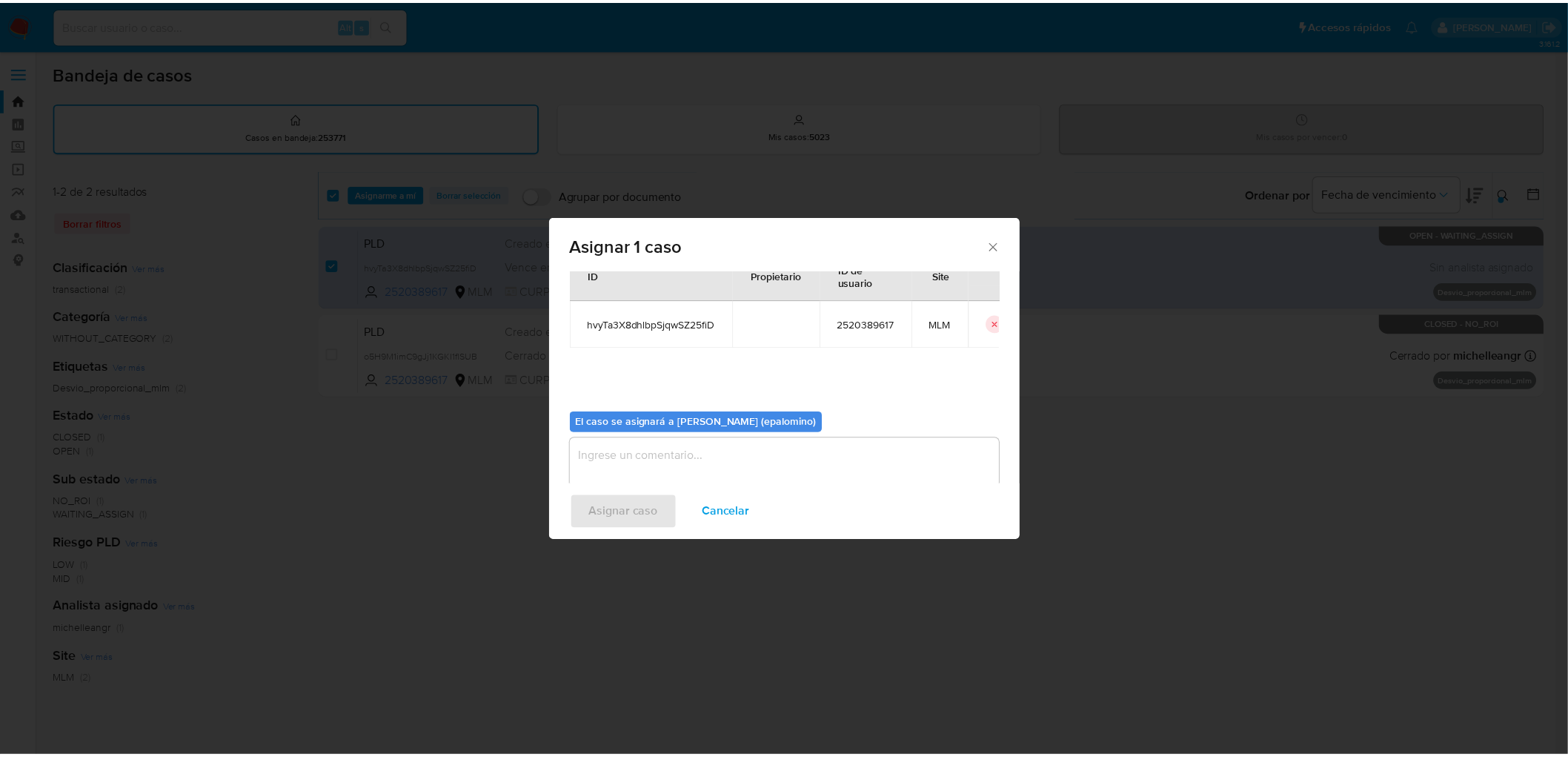
scroll to position [77, 0]
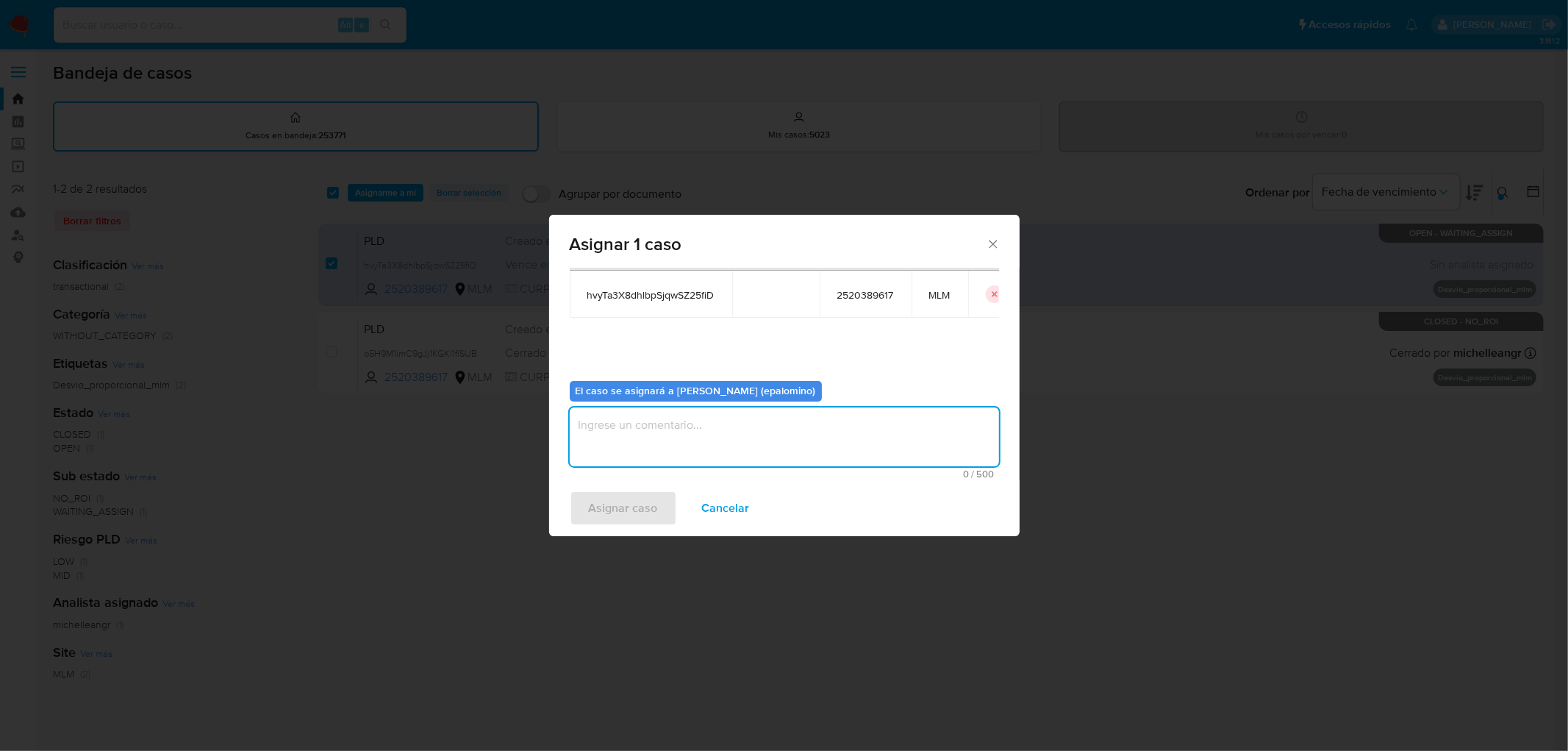
click at [599, 423] on textarea "assign-modal" at bounding box center [784, 436] width 429 height 59
type textarea "AS"
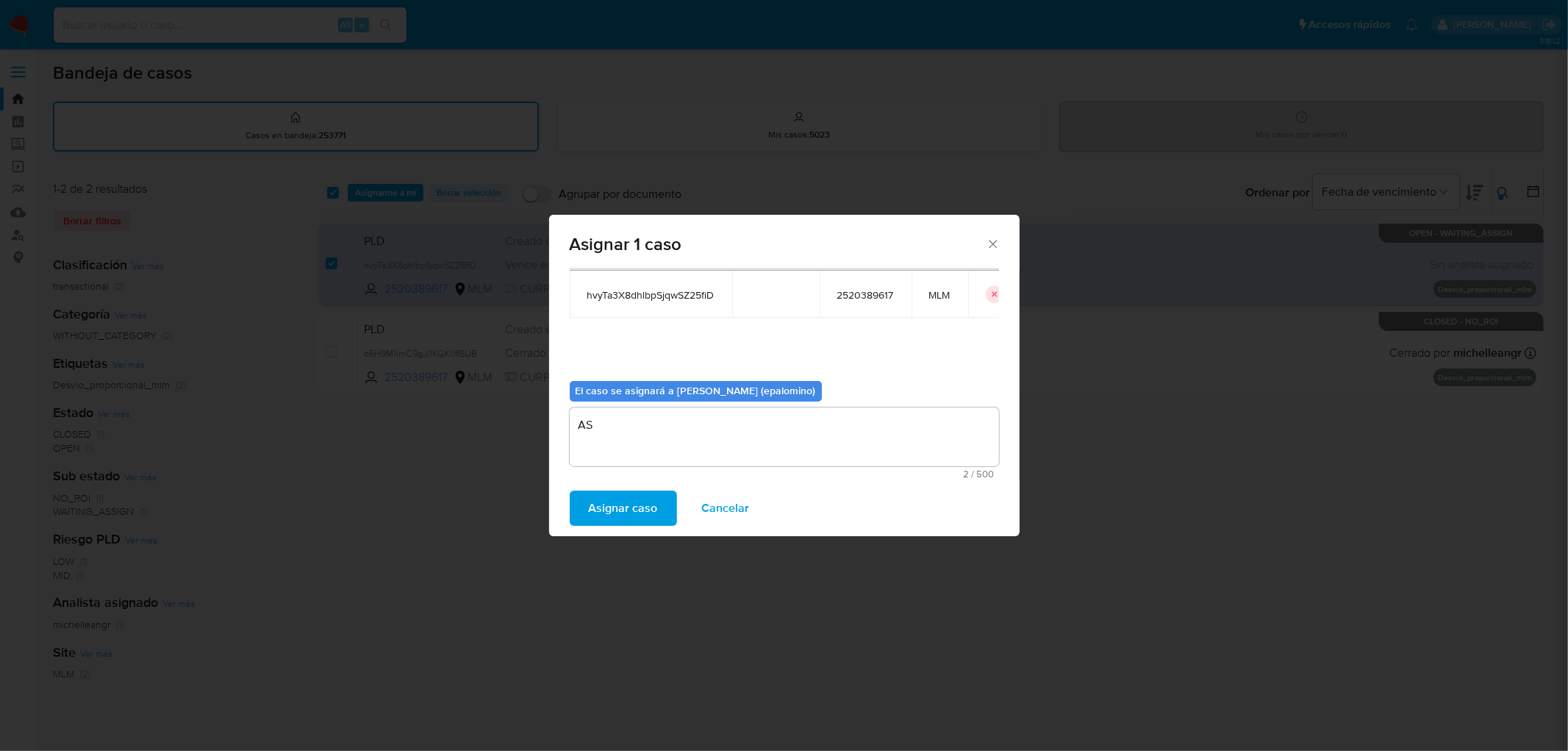
click at [611, 521] on span "Asignar caso" at bounding box center [624, 508] width 69 height 33
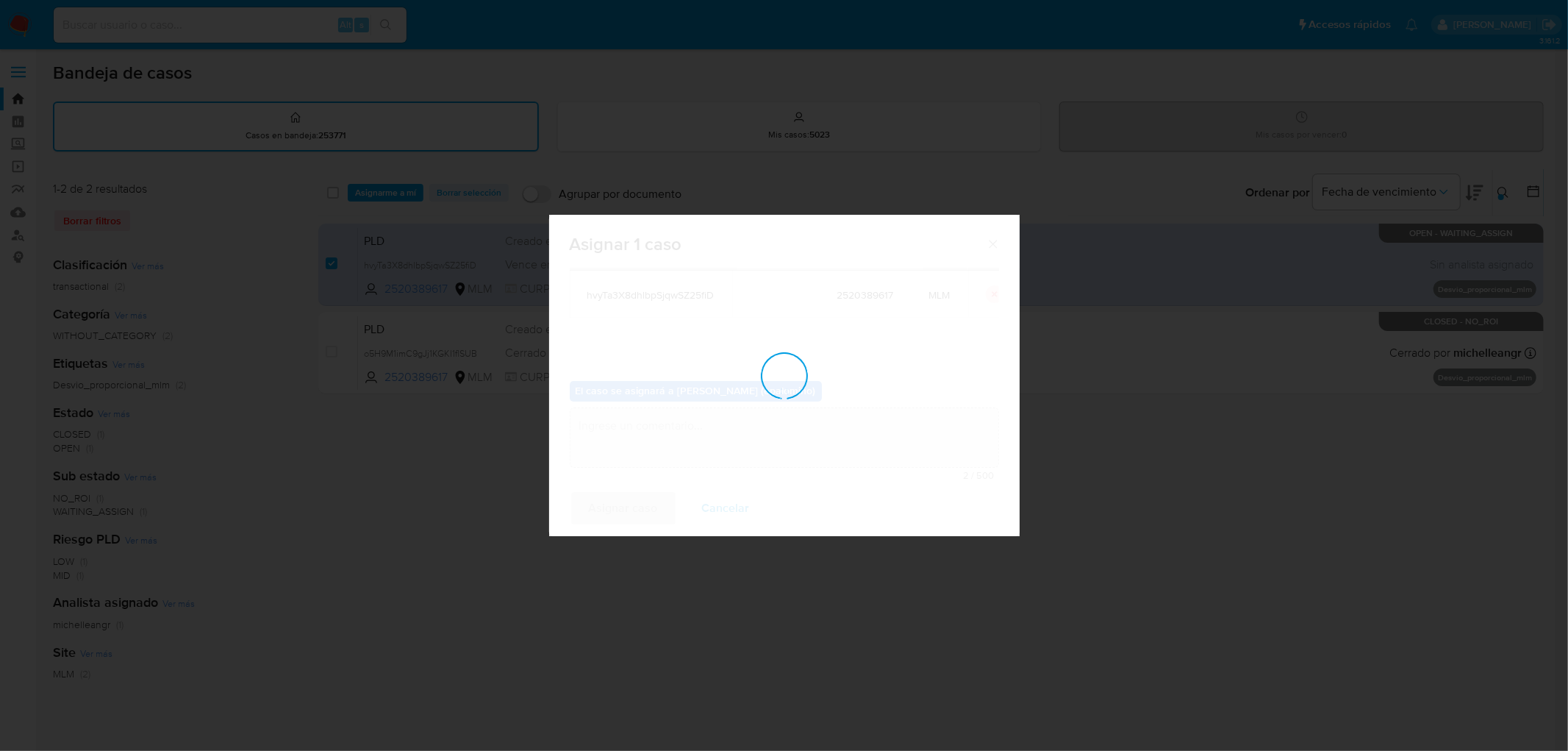
checkbox input "false"
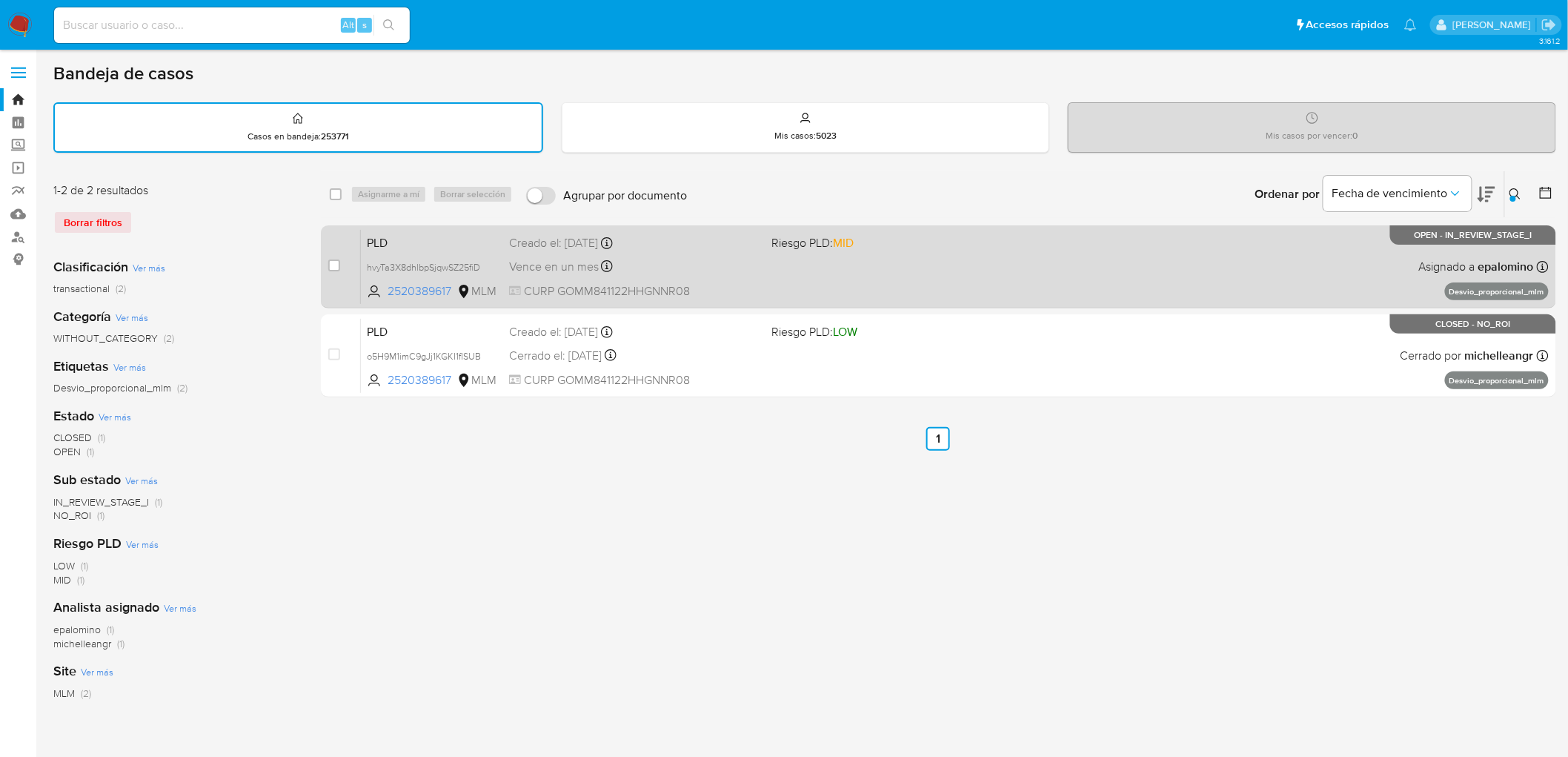
click at [425, 236] on span "PLD" at bounding box center [432, 242] width 130 height 19
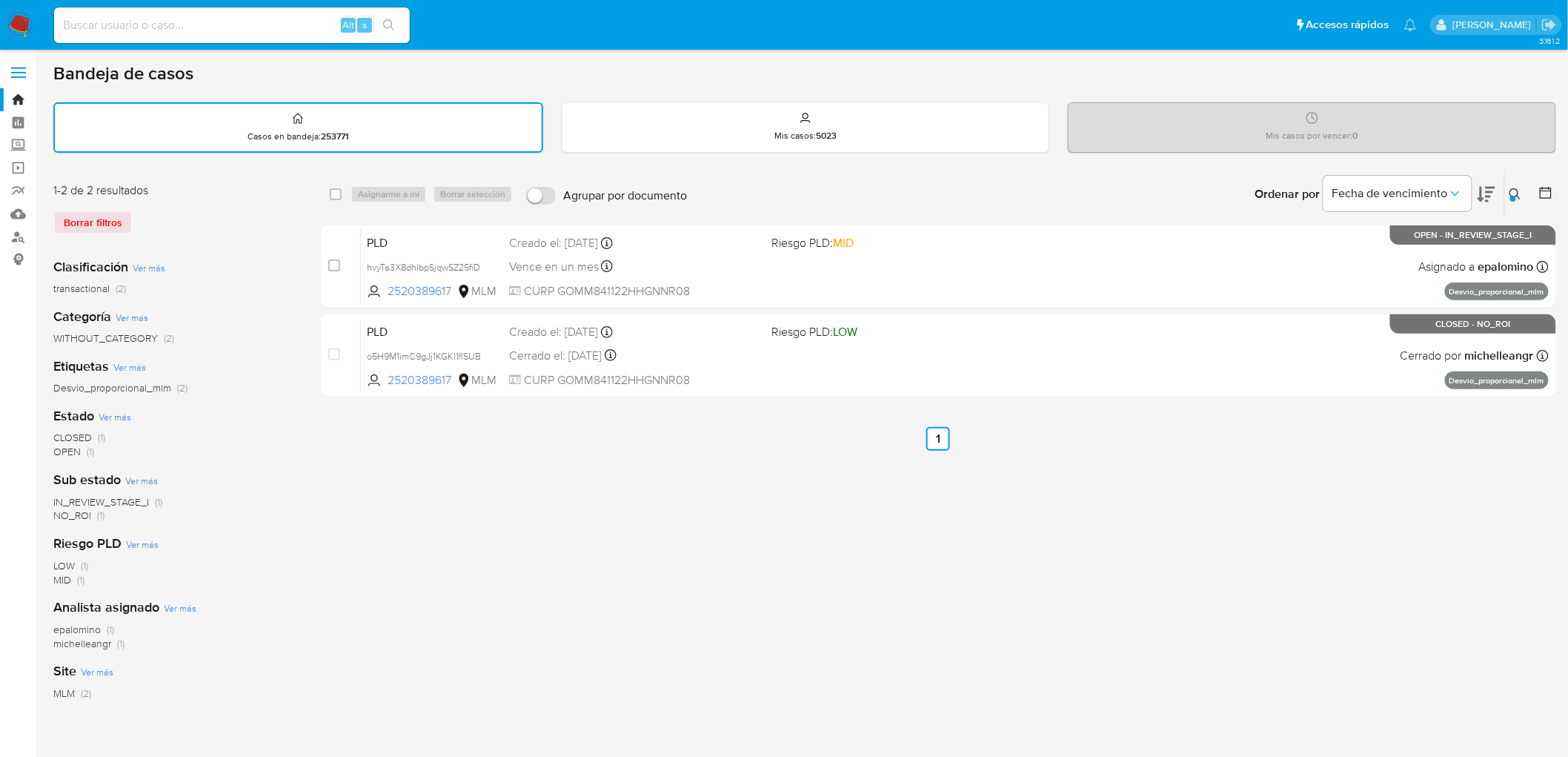
click at [17, 25] on img at bounding box center [20, 25] width 25 height 25
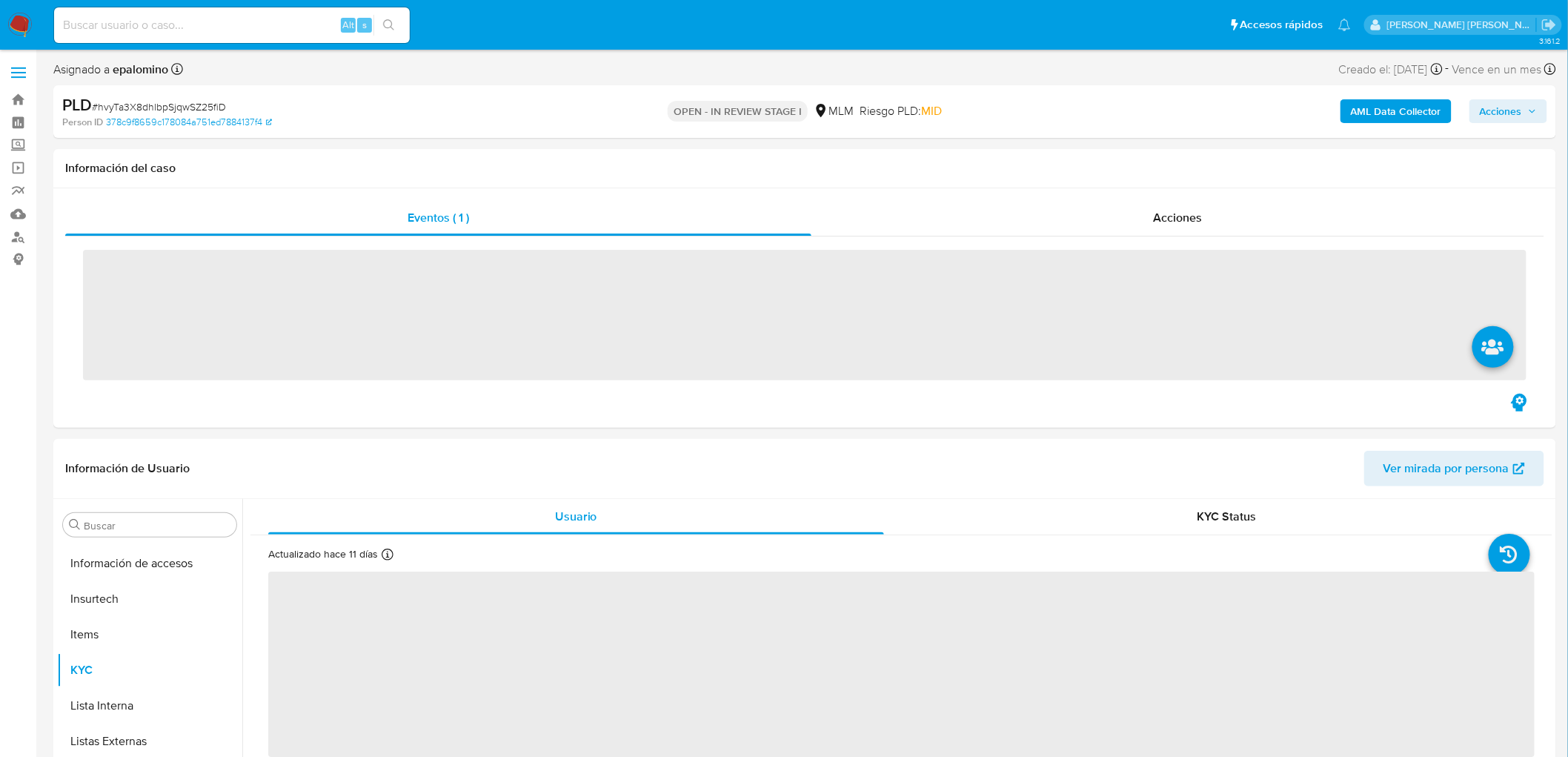
scroll to position [697, 0]
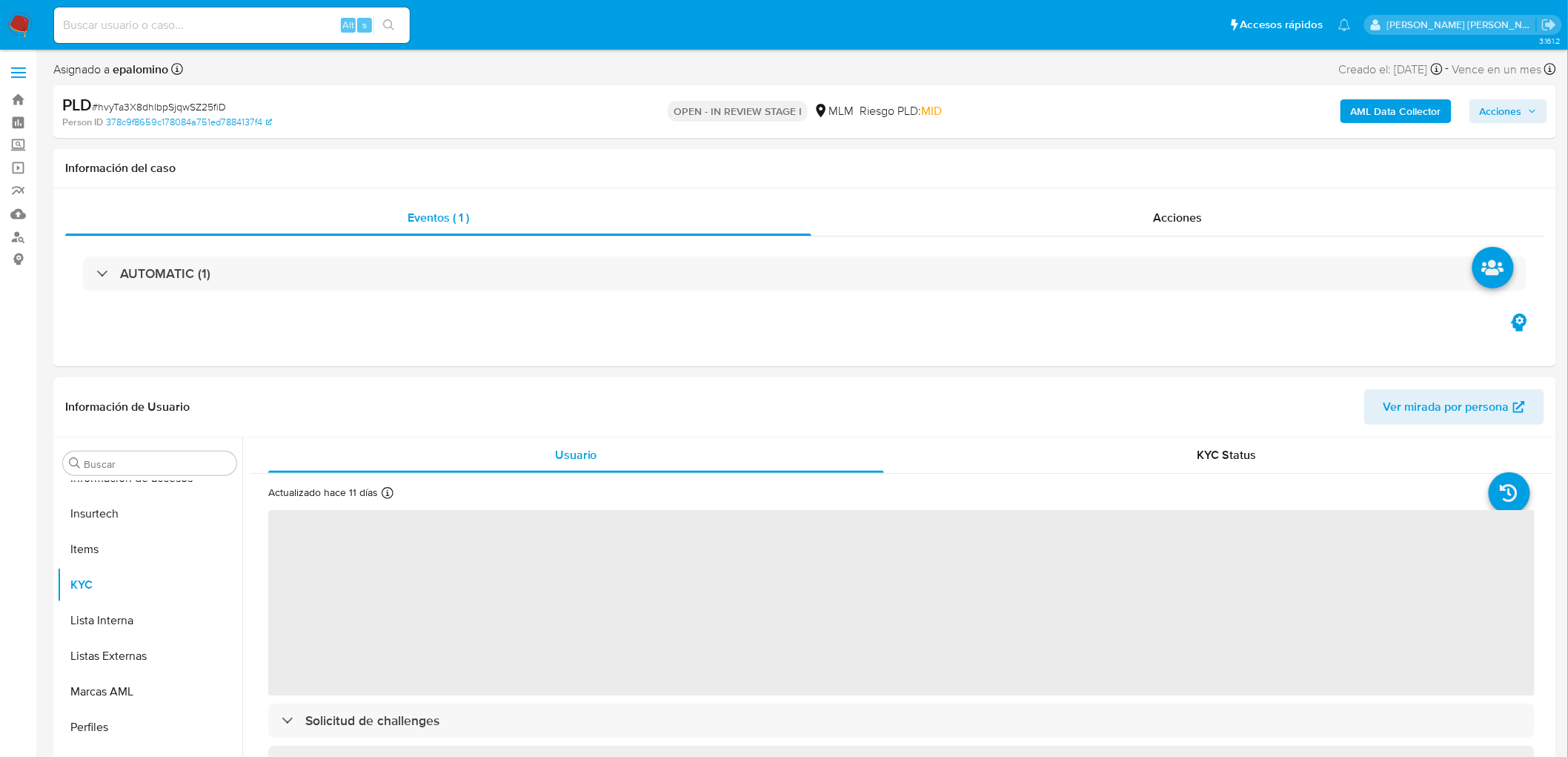
select select "10"
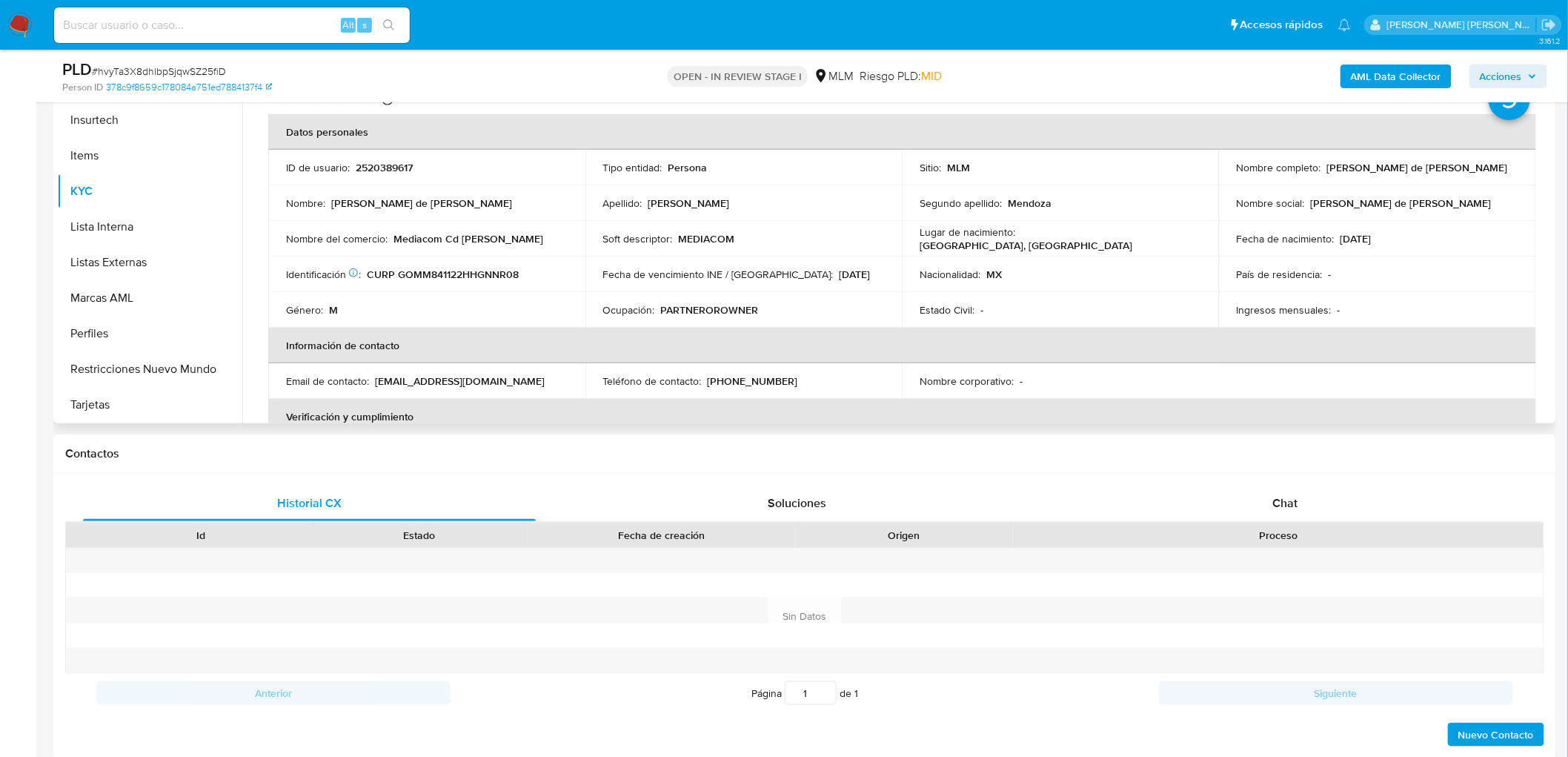
scroll to position [344, 0]
click at [158, 356] on button "Restricciones Nuevo Mundo" at bounding box center [144, 365] width 174 height 36
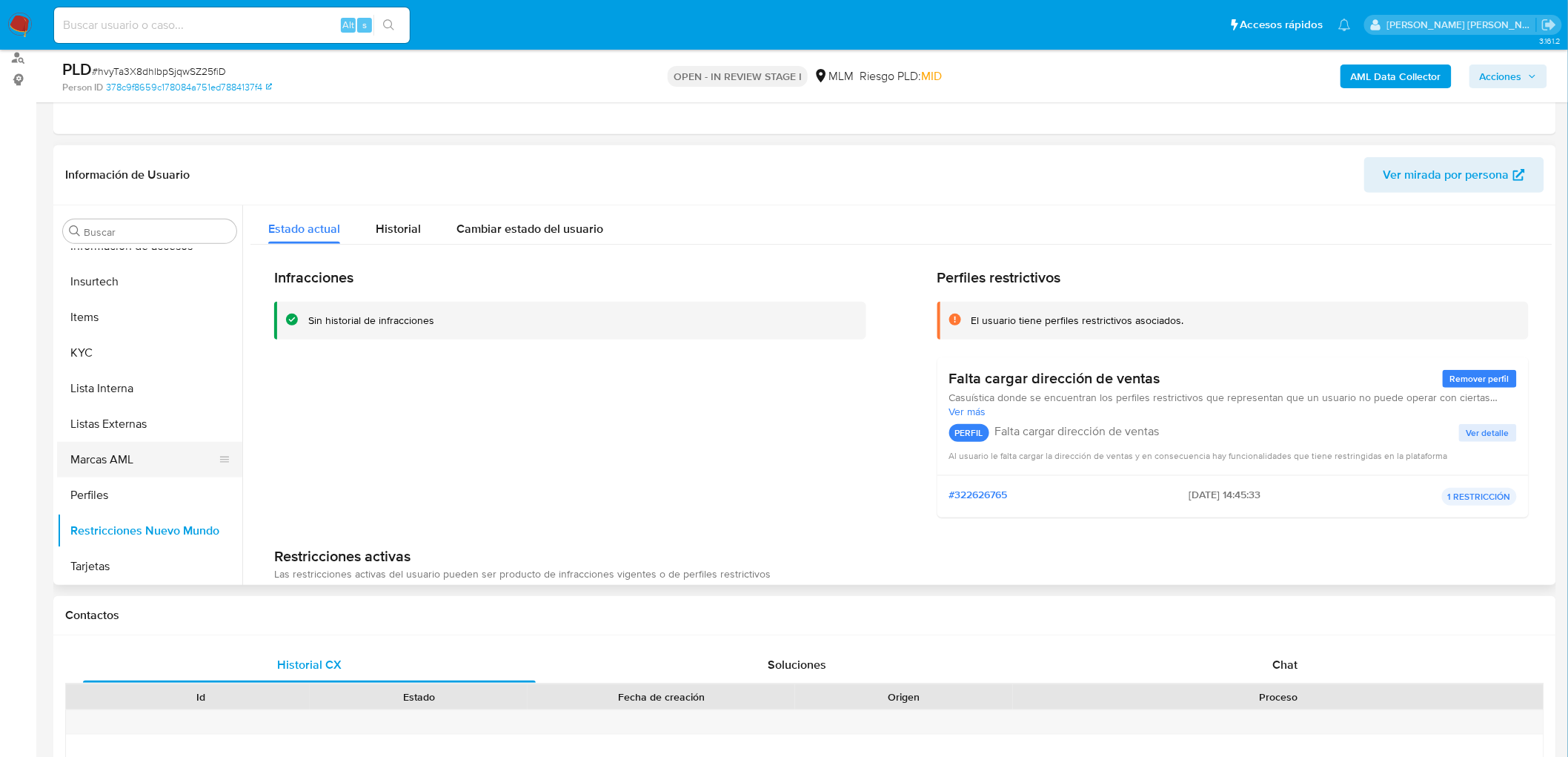
scroll to position [698, 0]
click at [108, 352] on button "KYC" at bounding box center [144, 352] width 174 height 36
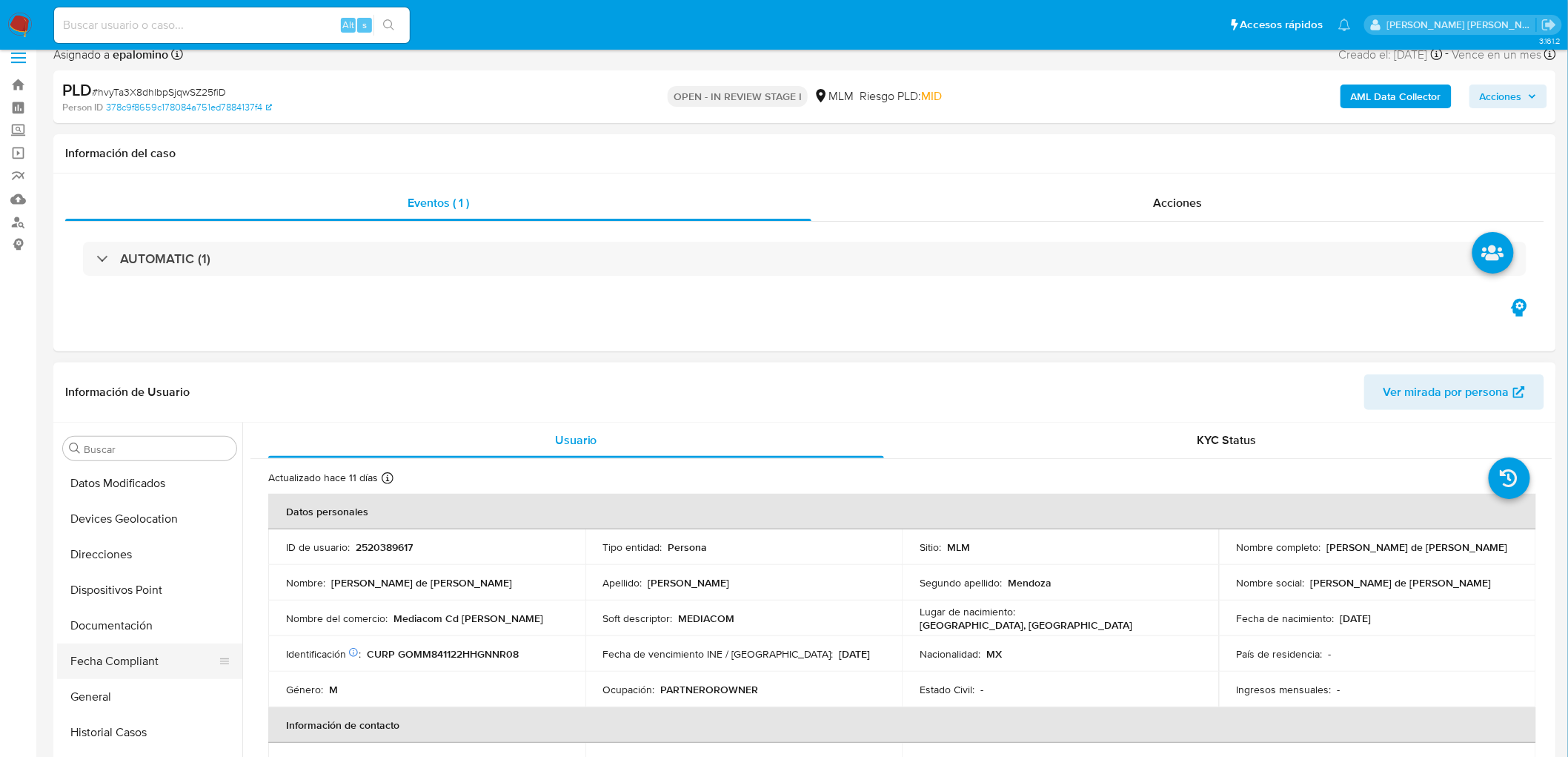
scroll to position [368, 0]
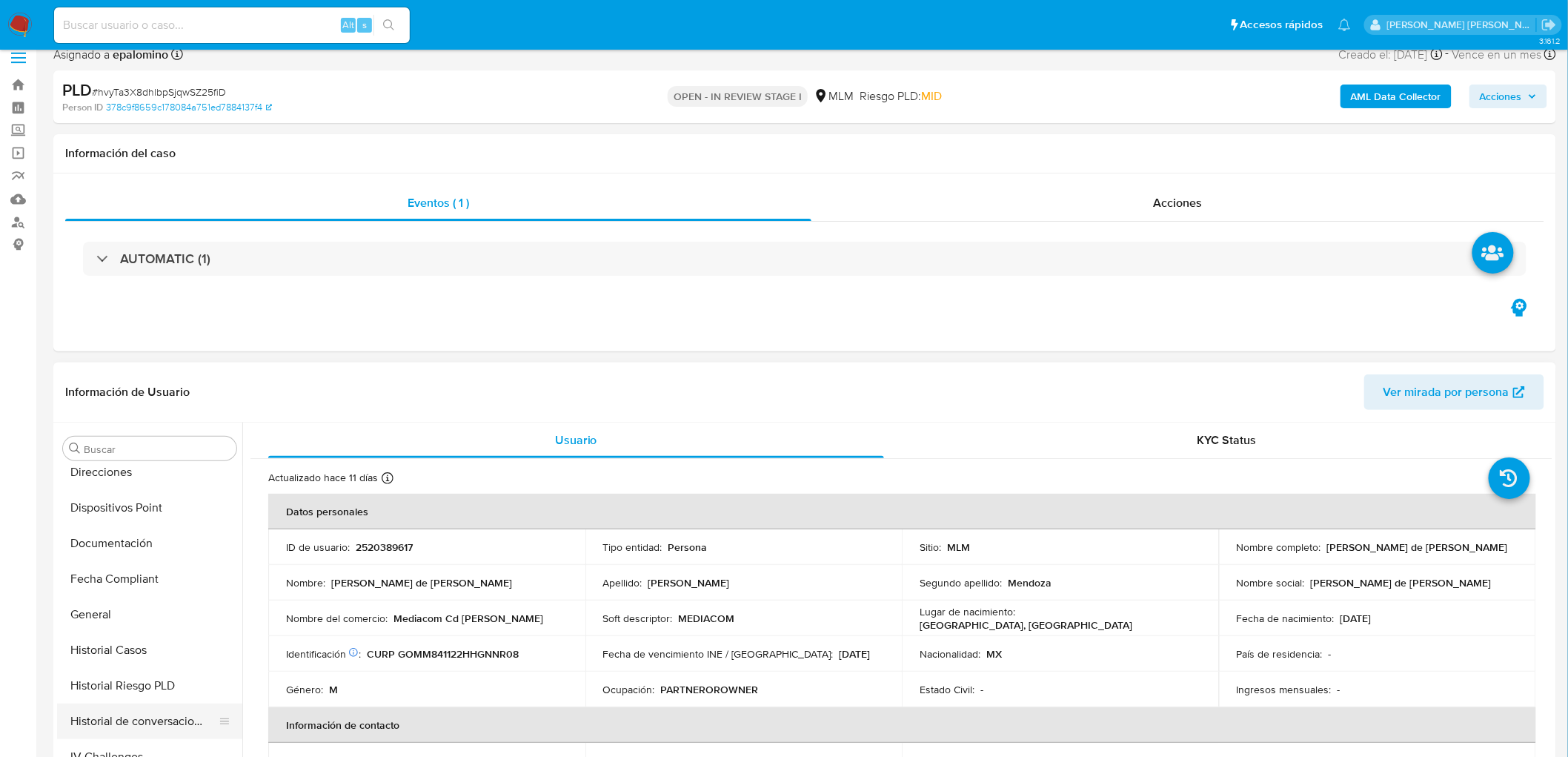
click at [151, 717] on button "Historial de conversaciones" at bounding box center [144, 721] width 174 height 36
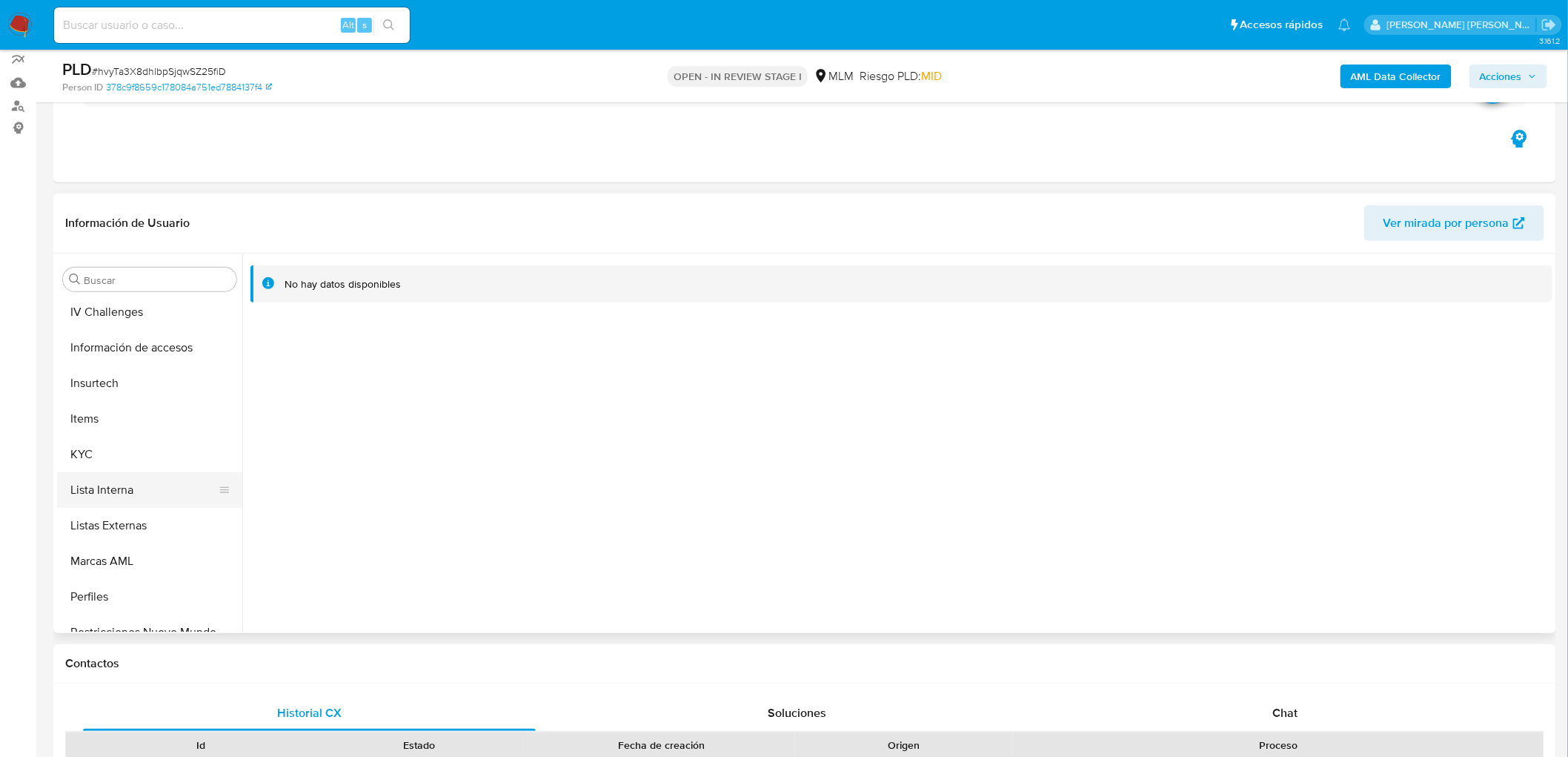
scroll to position [697, 0]
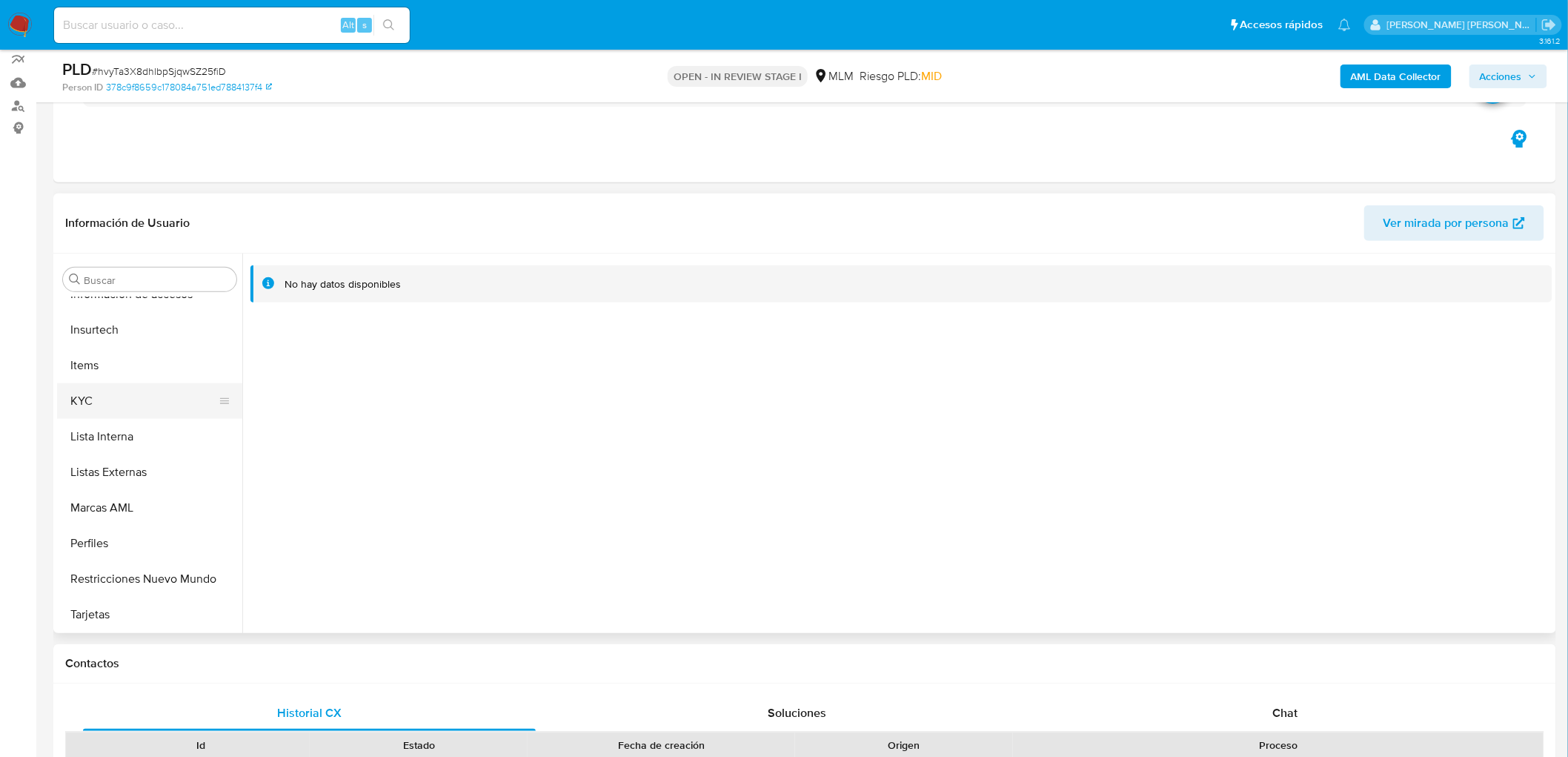
click at [127, 401] on button "KYC" at bounding box center [144, 401] width 174 height 36
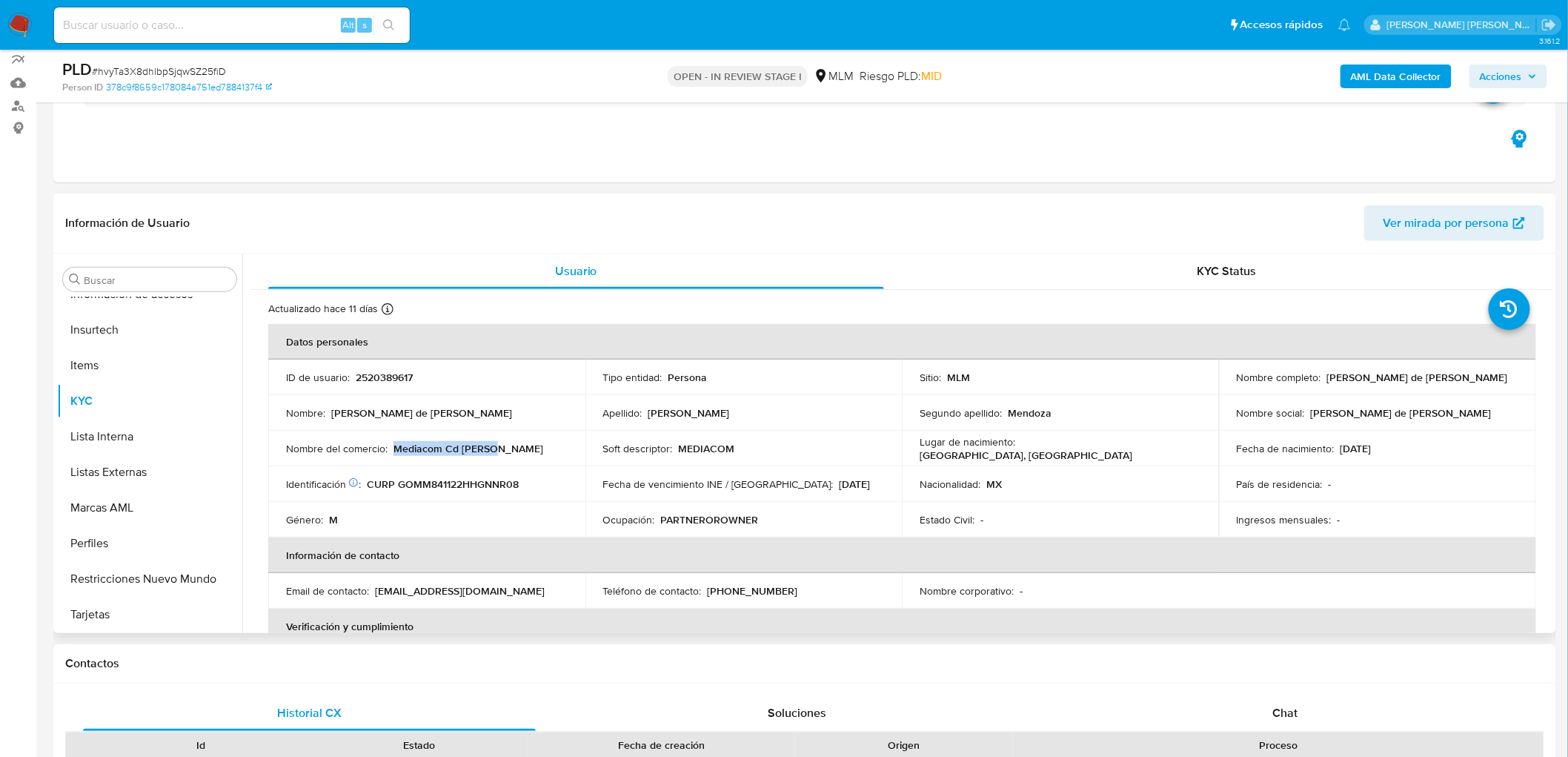
drag, startPoint x: 462, startPoint y: 450, endPoint x: 391, endPoint y: 450, distance: 71.0
click at [391, 450] on div "Nombre del comercio : Mediacom Cd Carmen" at bounding box center [427, 448] width 281 height 14
copy p "Mediacom Cd Carmen"
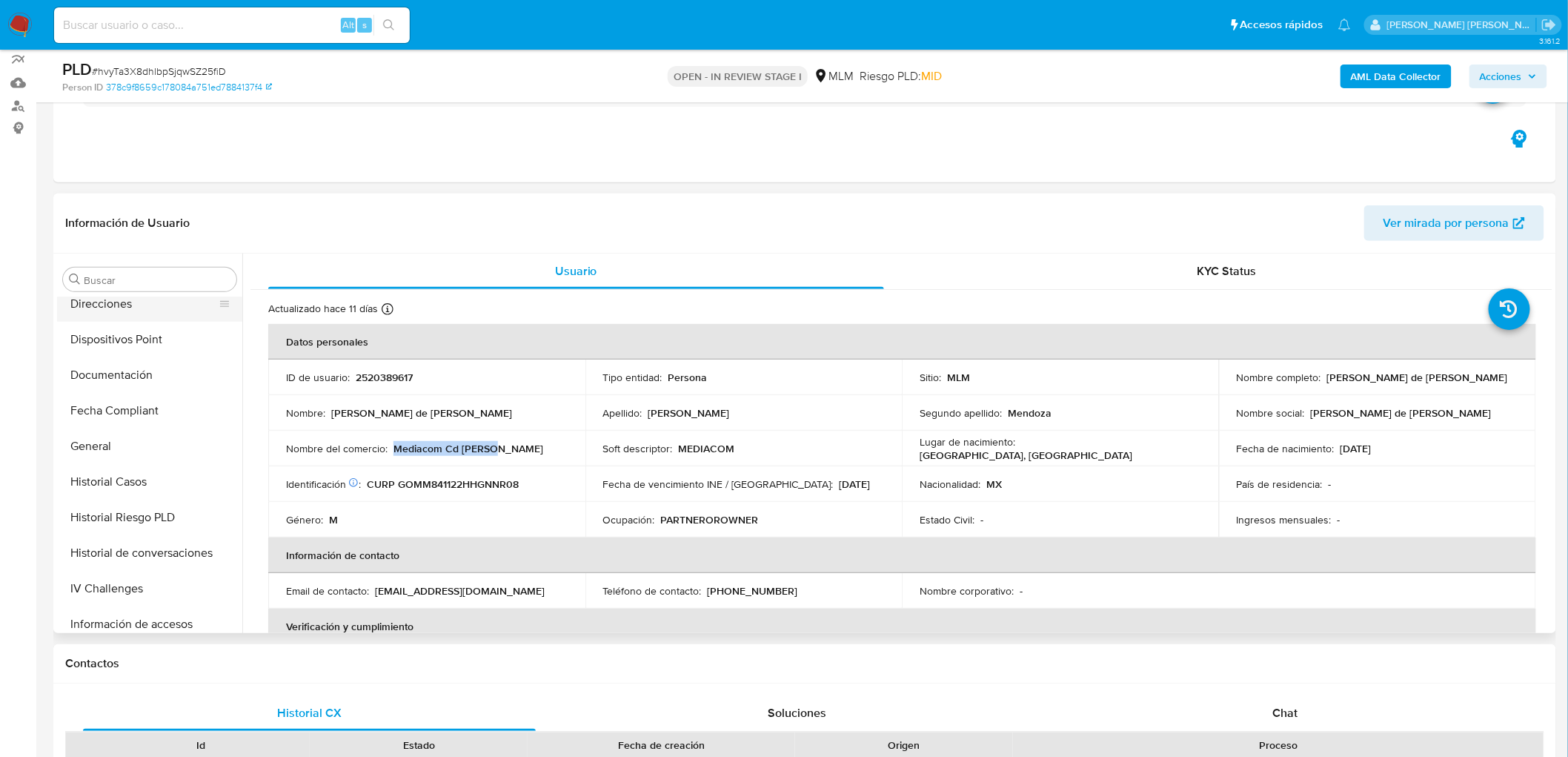
click at [147, 313] on button "Direcciones" at bounding box center [144, 304] width 174 height 36
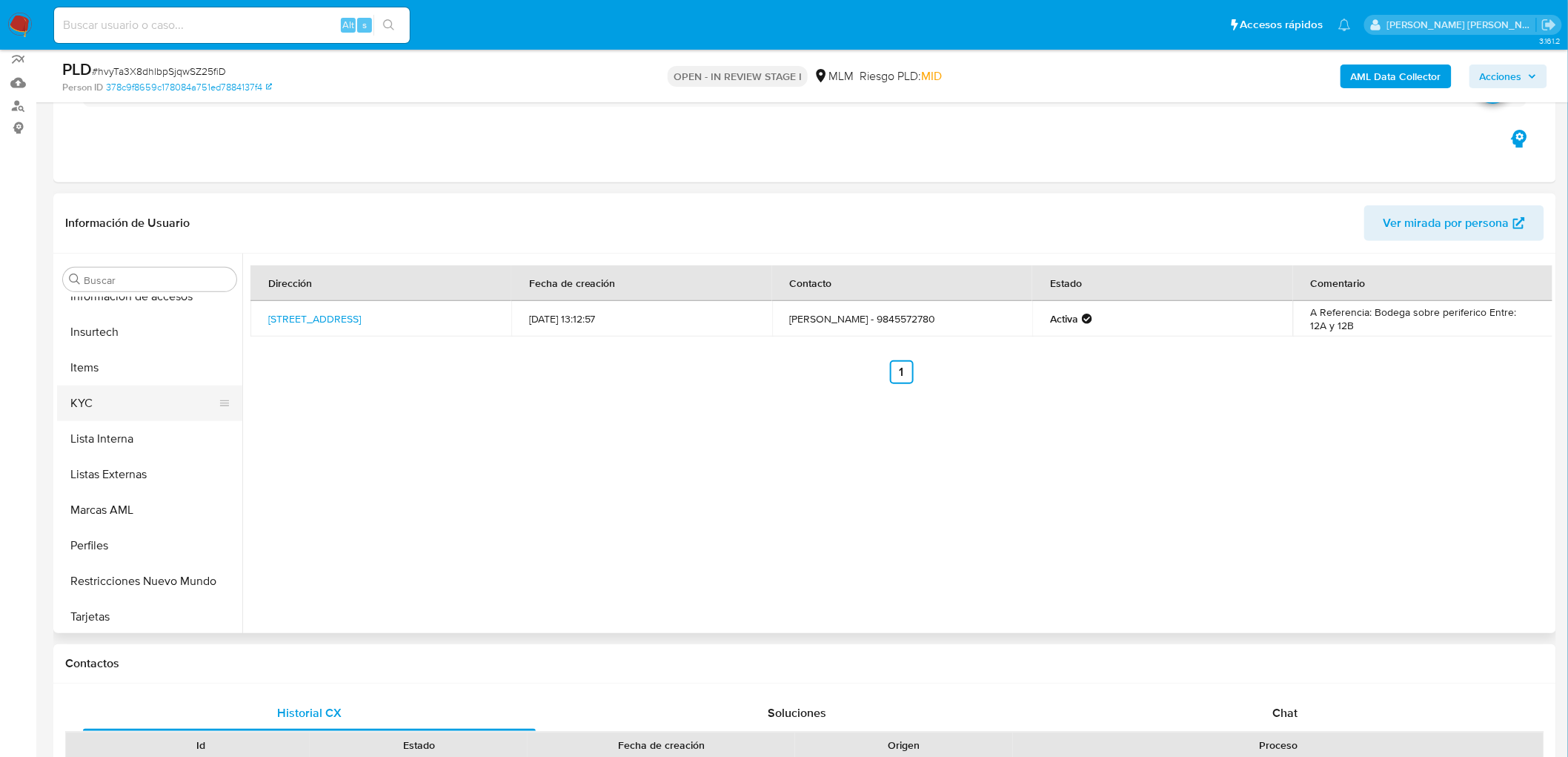
scroll to position [697, 0]
click at [134, 409] on button "KYC" at bounding box center [144, 401] width 174 height 36
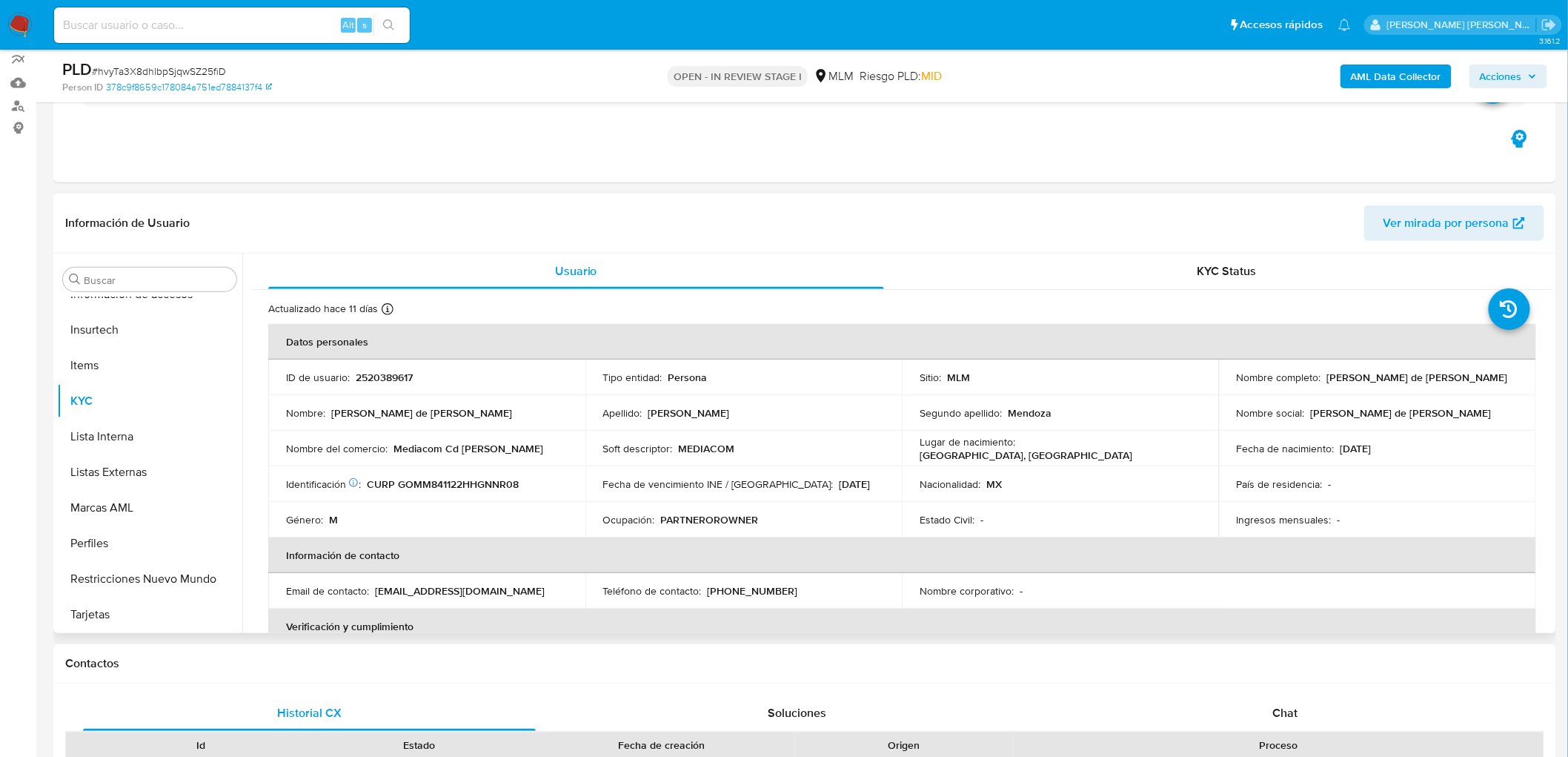
drag, startPoint x: 1443, startPoint y: 382, endPoint x: 1232, endPoint y: 385, distance: 211.0
click at [1232, 385] on td "Nombre completo : Marco Antonio de Jesus Gonzalez Mendoza" at bounding box center [1378, 378] width 317 height 36
copy p "Marco Antonio de Jesus Gonzalez Mendoza"
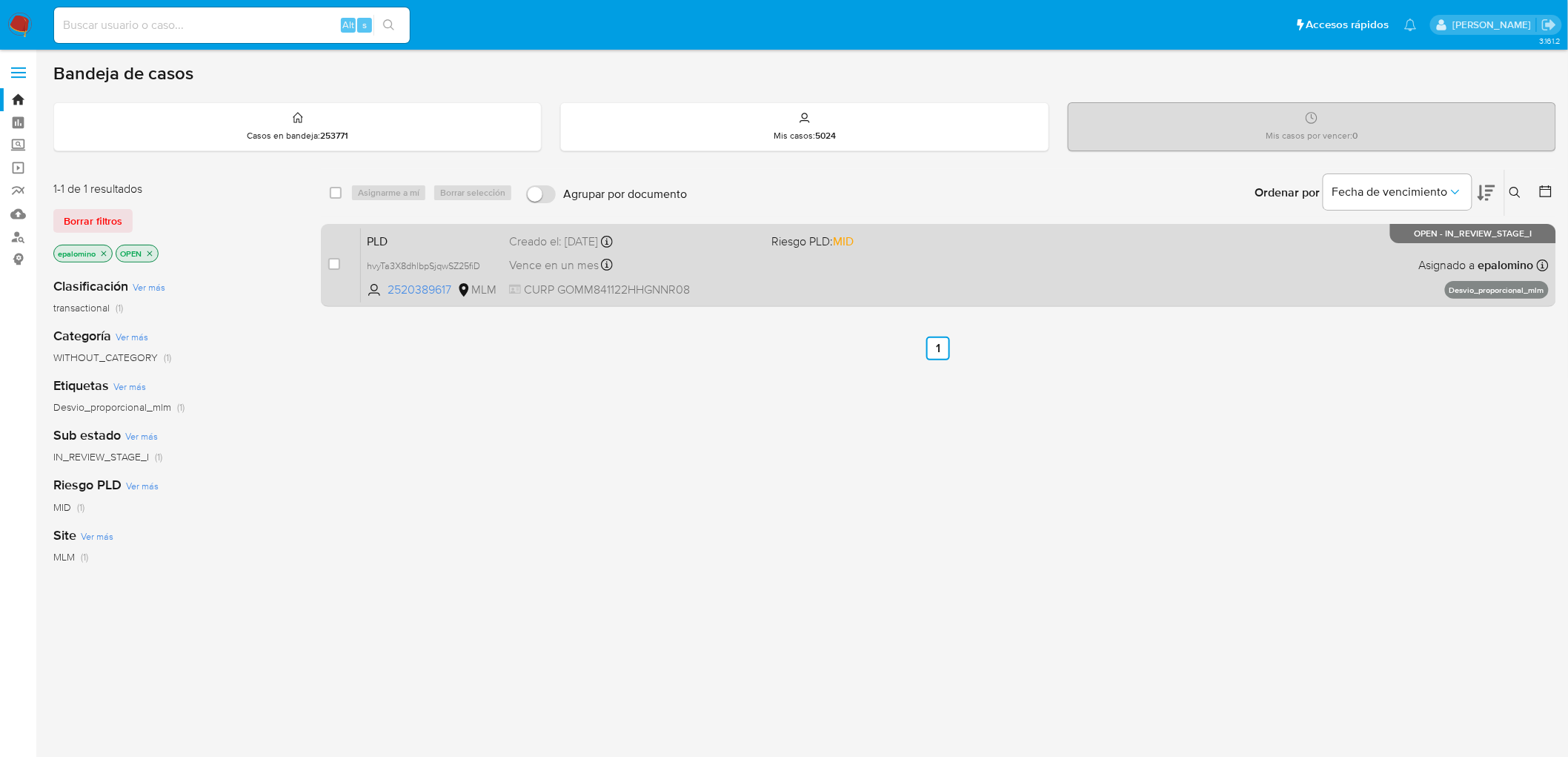
click at [389, 244] on span "PLD" at bounding box center [432, 241] width 130 height 19
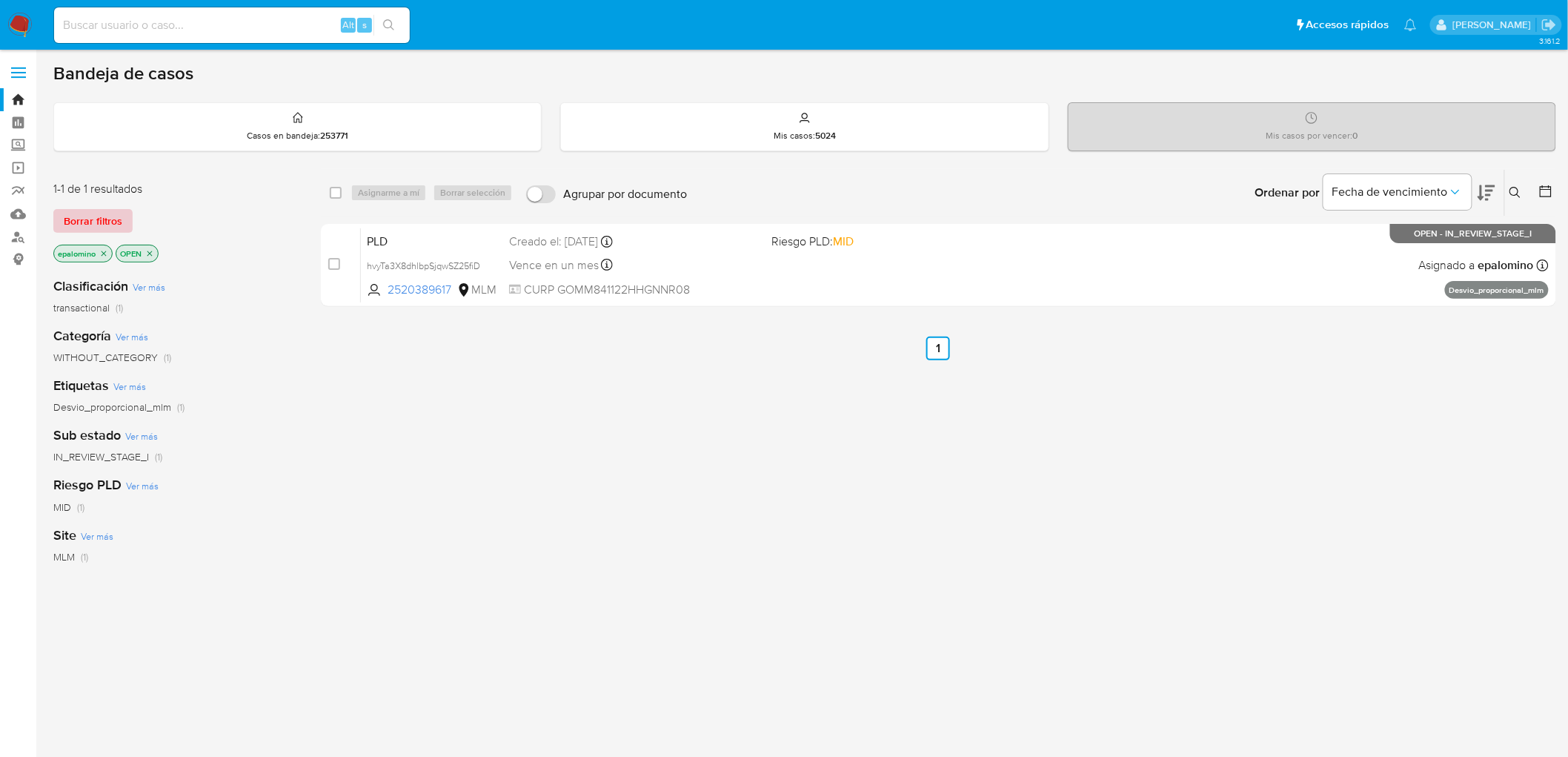
click at [109, 224] on span "Borrar filtros" at bounding box center [93, 220] width 58 height 20
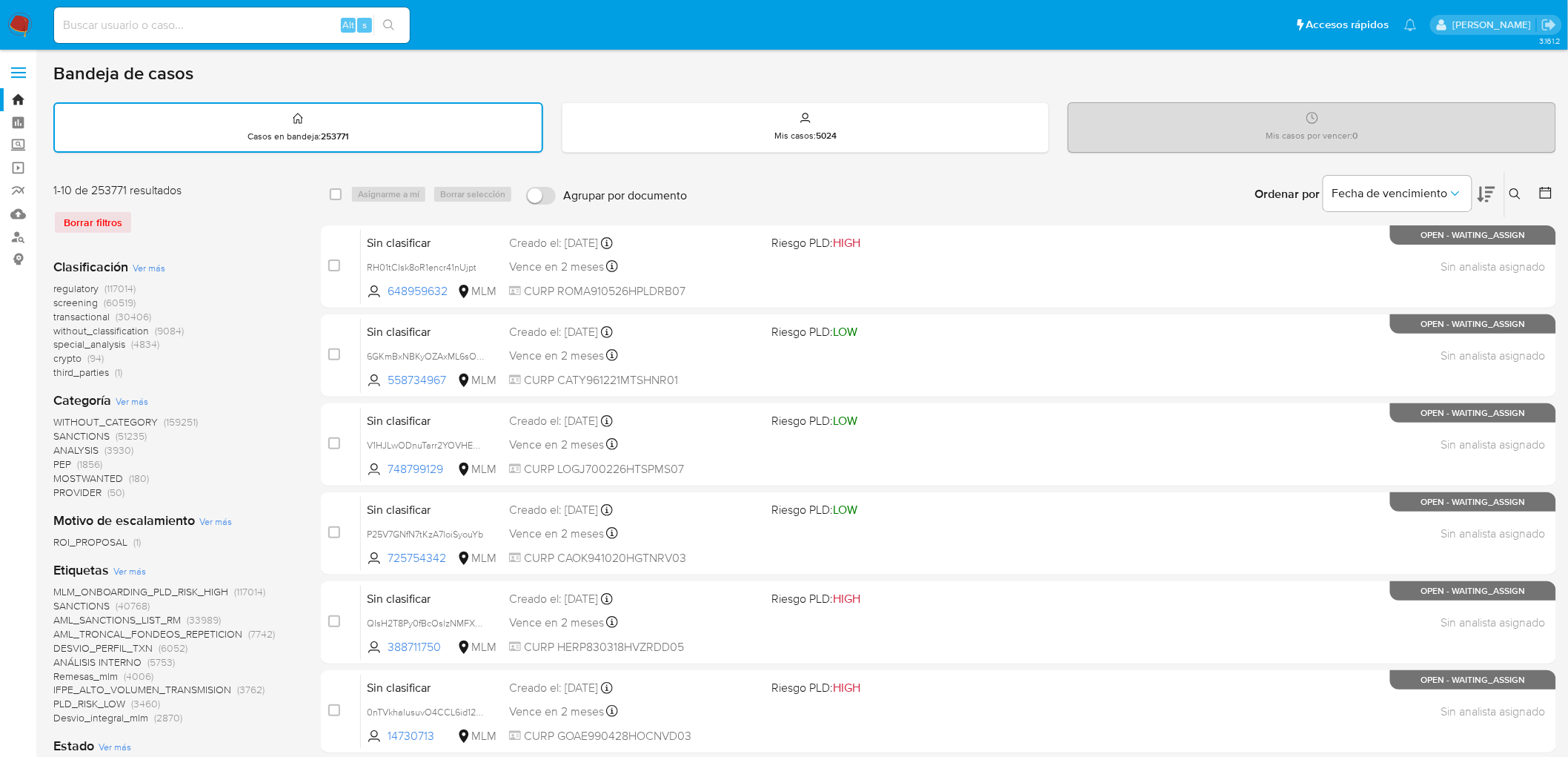
click at [23, 34] on img at bounding box center [20, 25] width 25 height 25
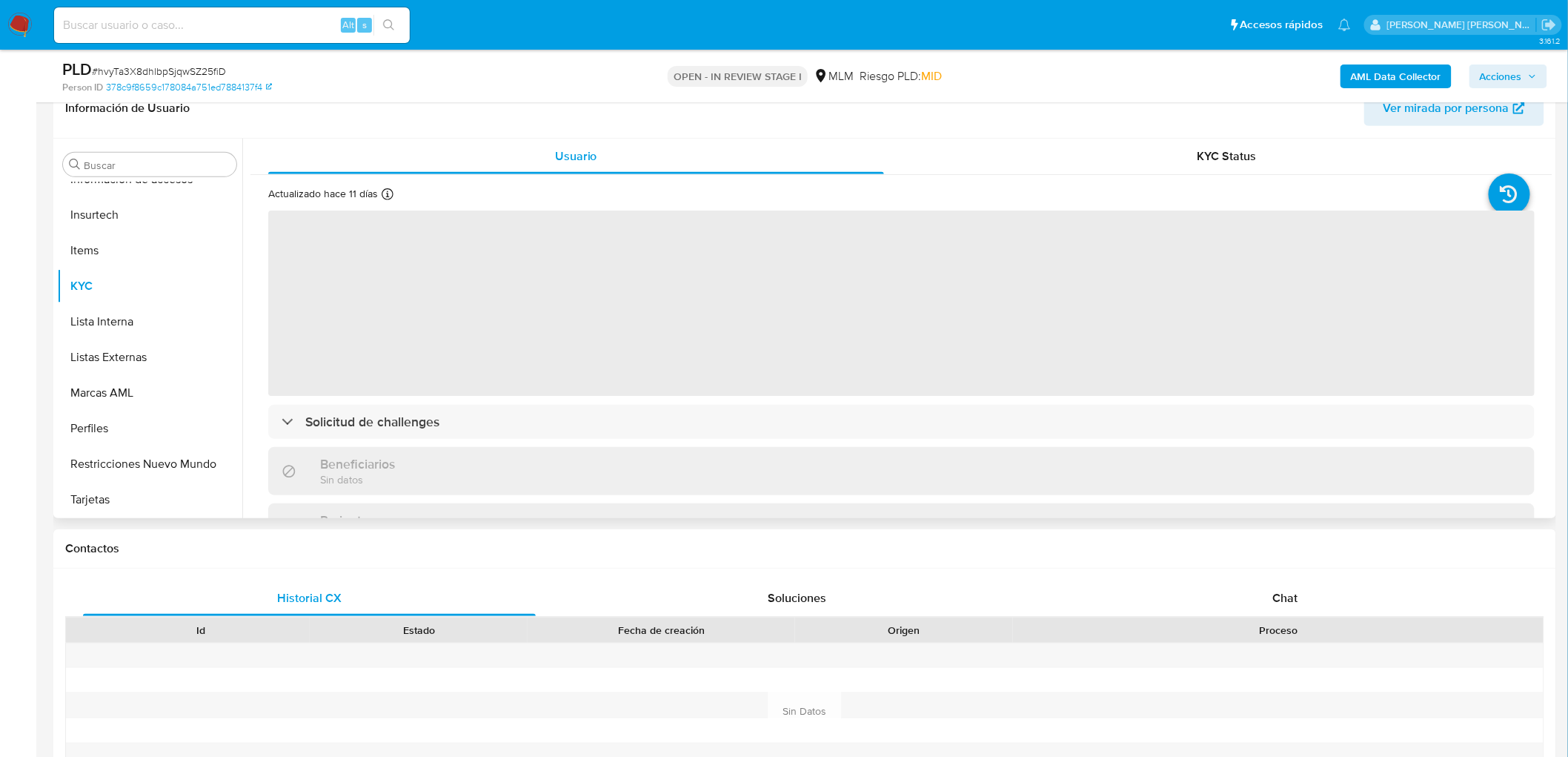
scroll to position [247, 0]
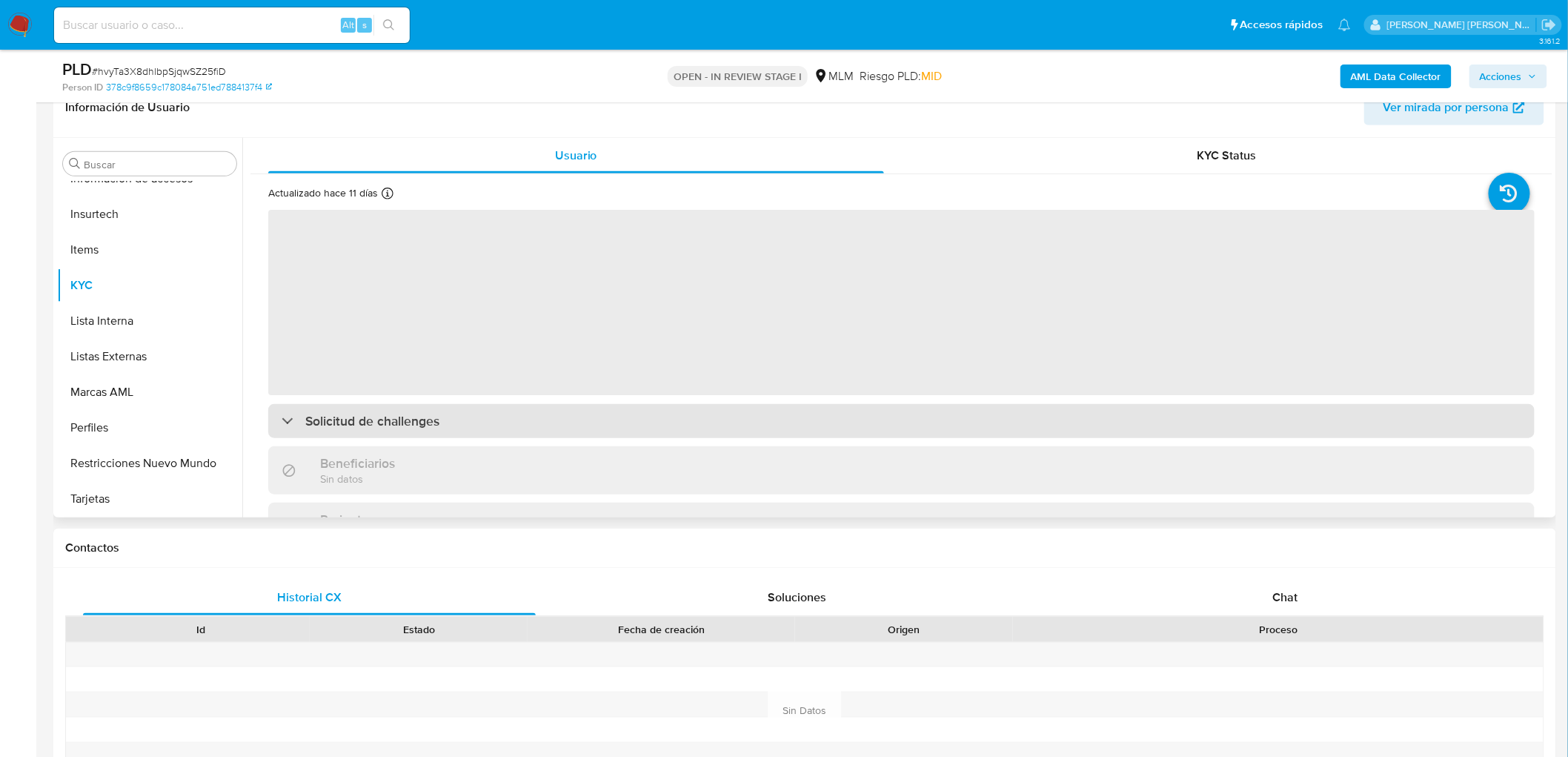
select select "10"
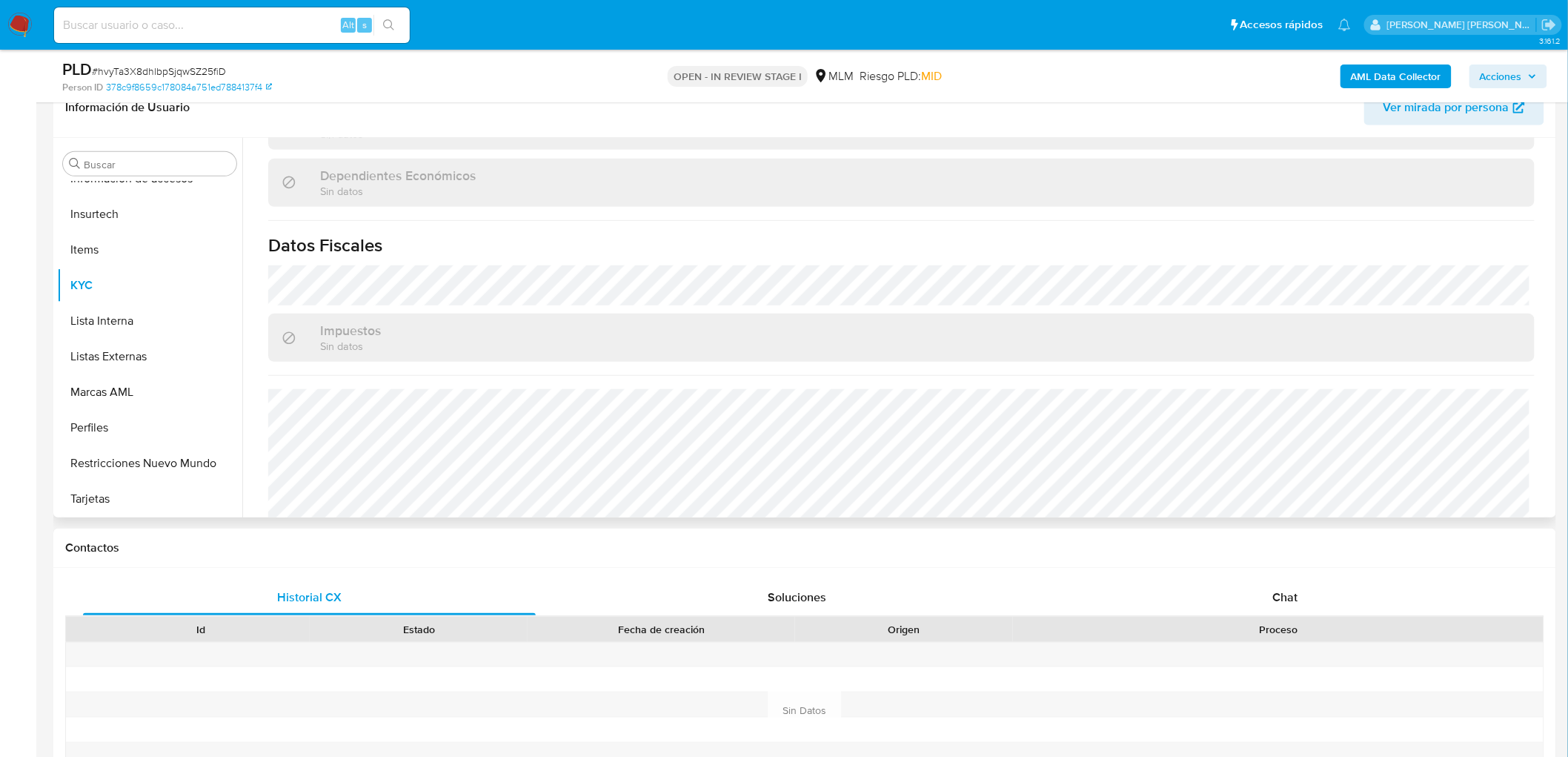
scroll to position [876, 0]
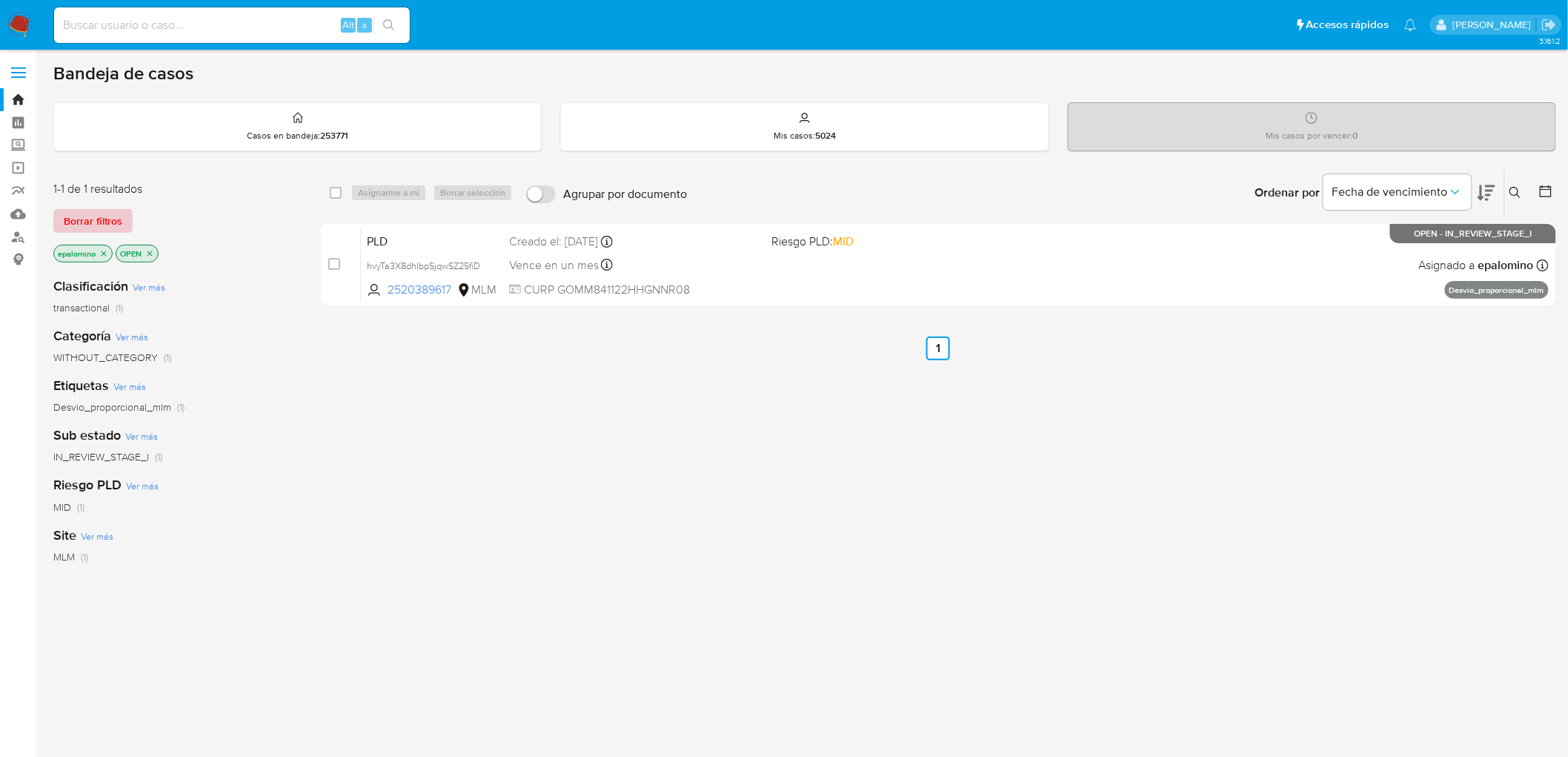
click at [100, 224] on span "Borrar filtros" at bounding box center [93, 220] width 58 height 20
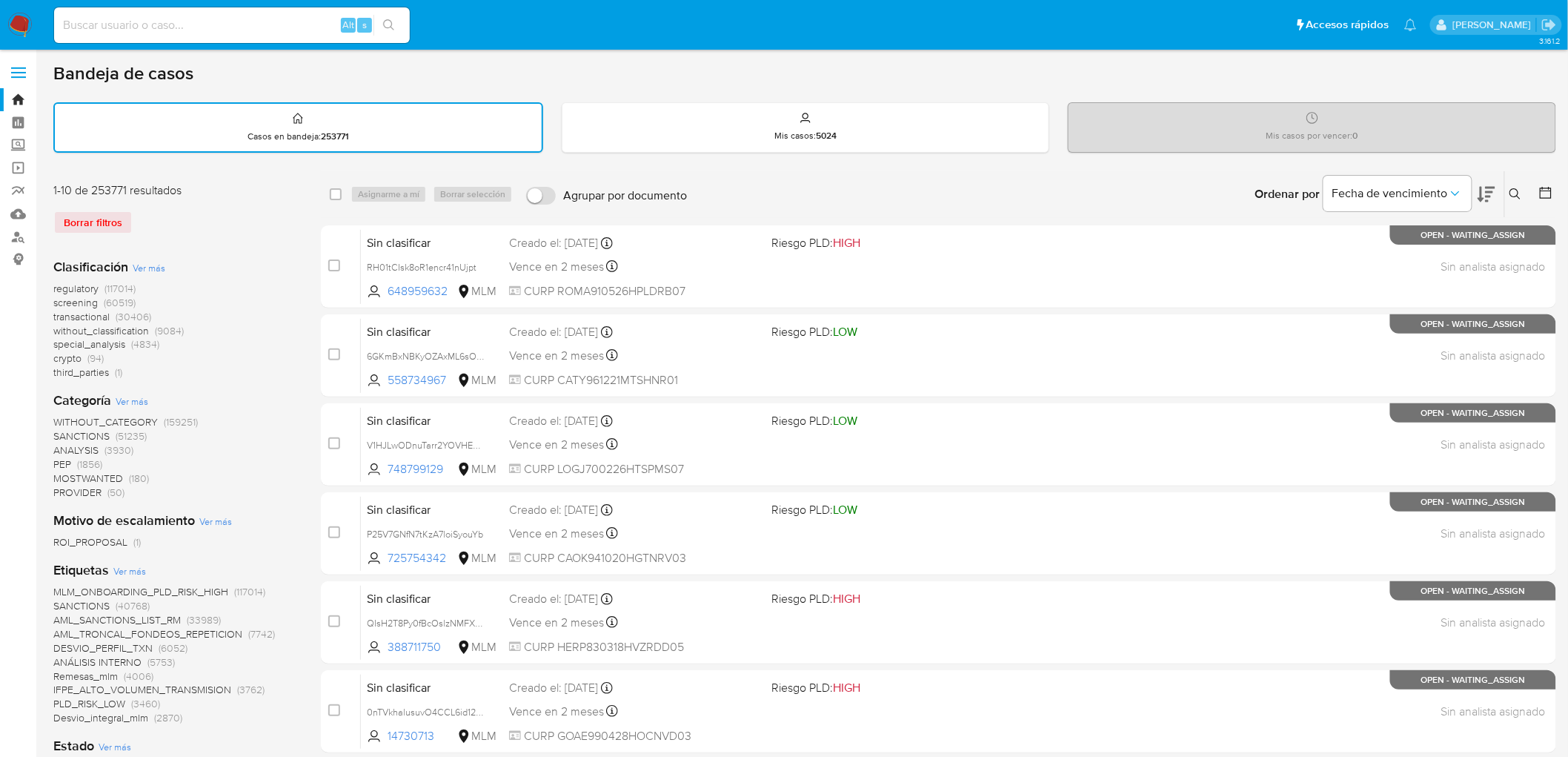
click at [11, 18] on img at bounding box center [20, 25] width 25 height 25
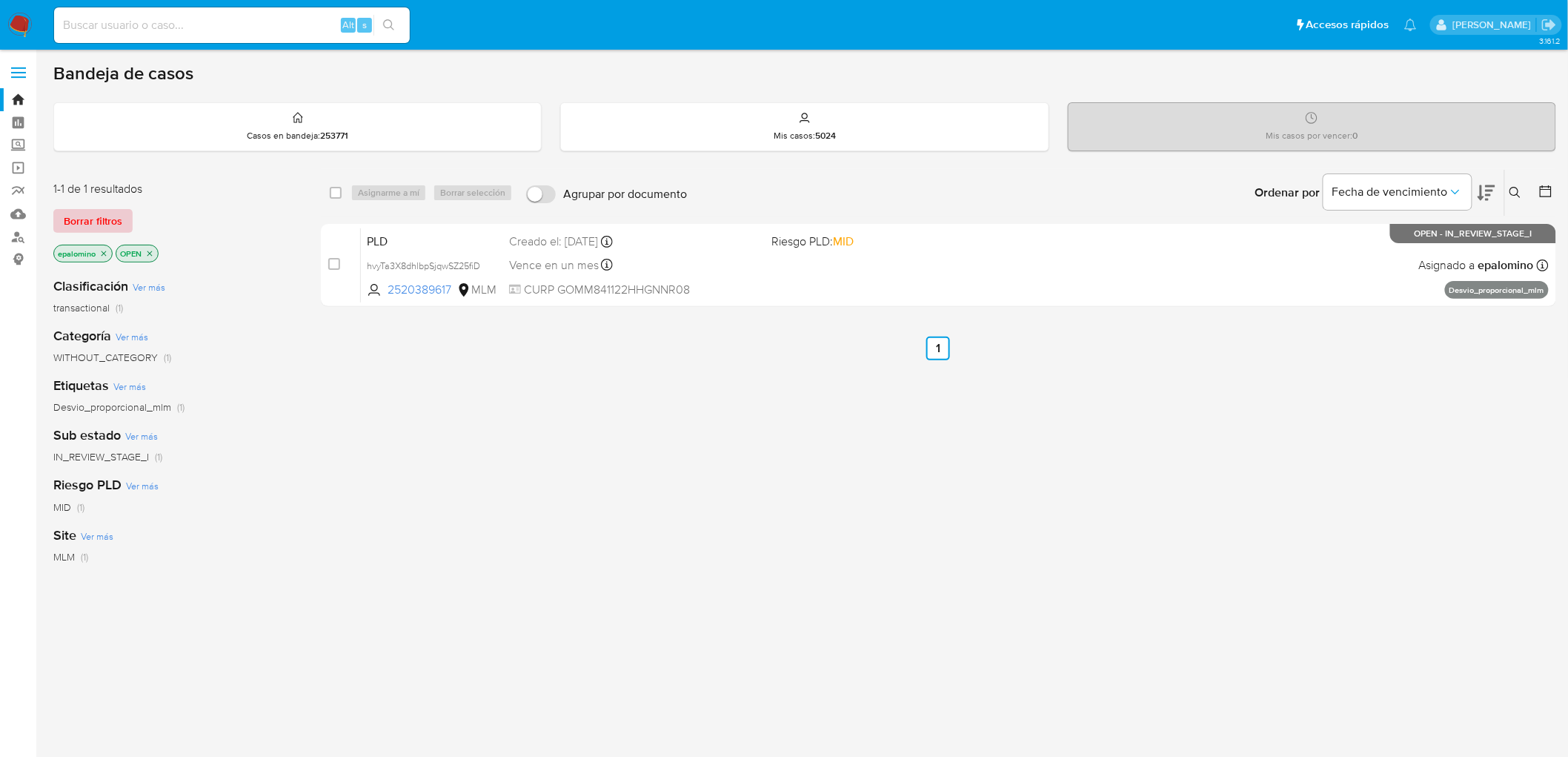
click at [89, 217] on span "Borrar filtros" at bounding box center [93, 220] width 58 height 20
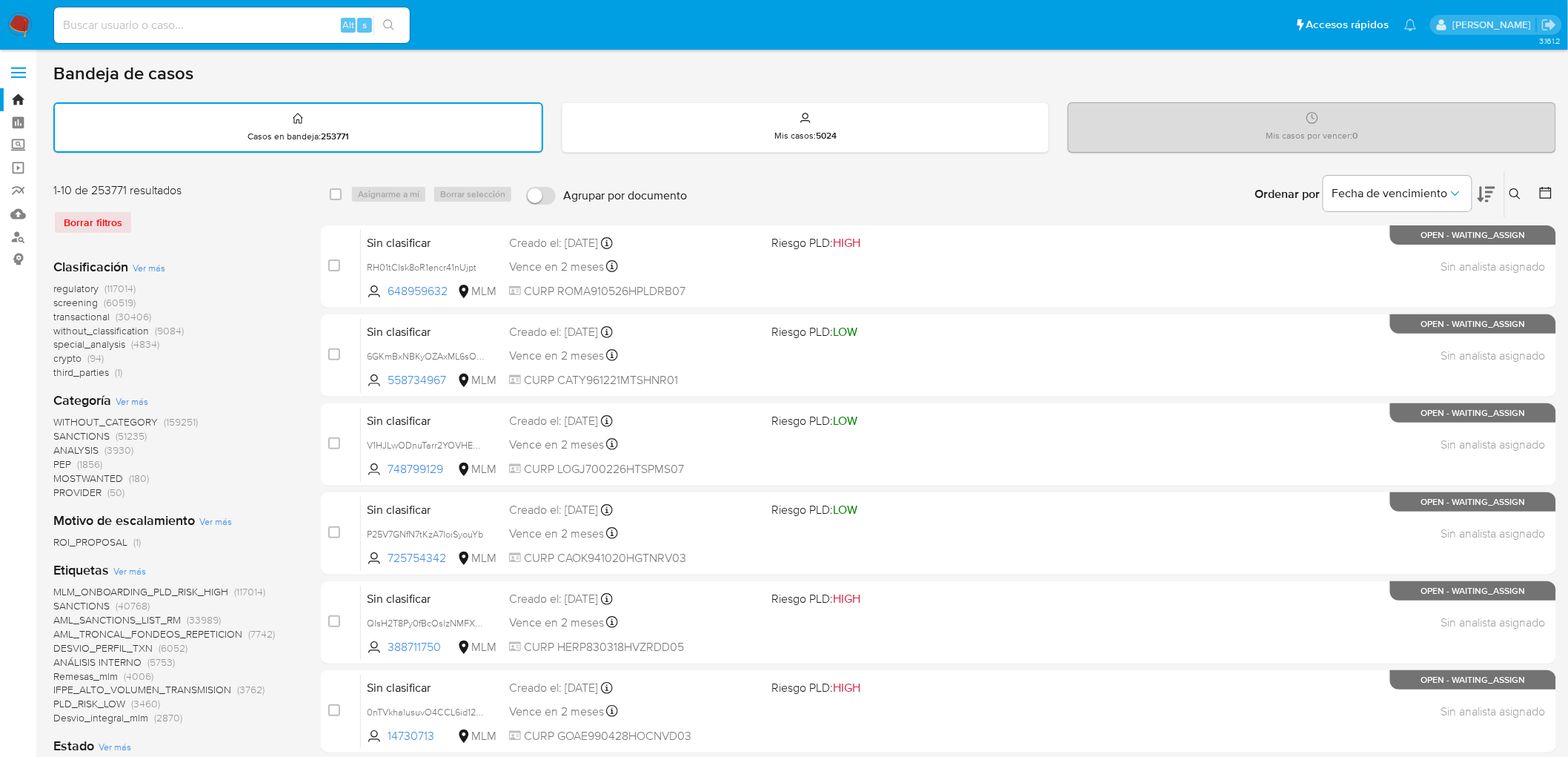
click at [16, 23] on img at bounding box center [20, 25] width 25 height 25
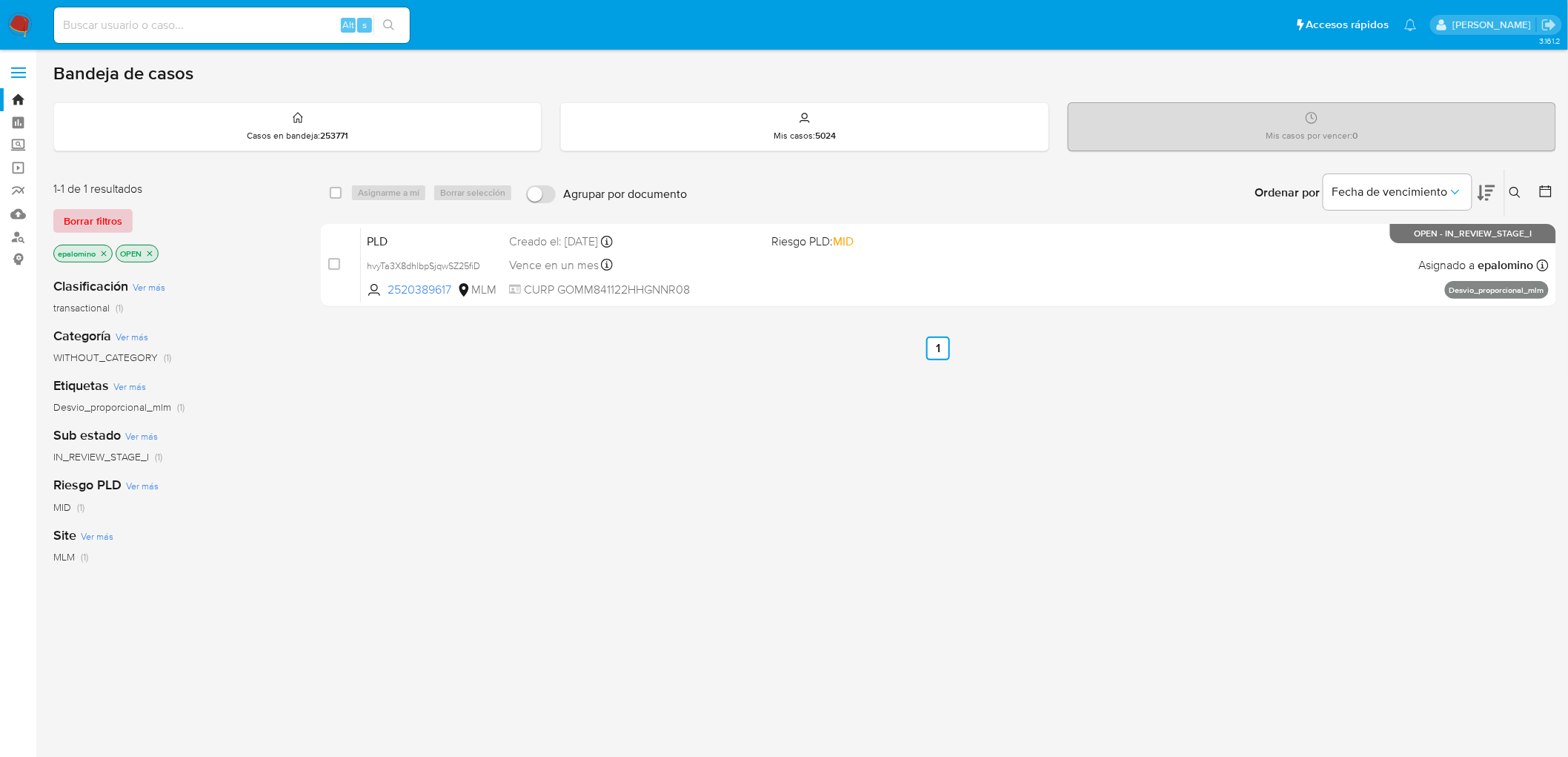
click at [105, 224] on span "Borrar filtros" at bounding box center [93, 220] width 58 height 20
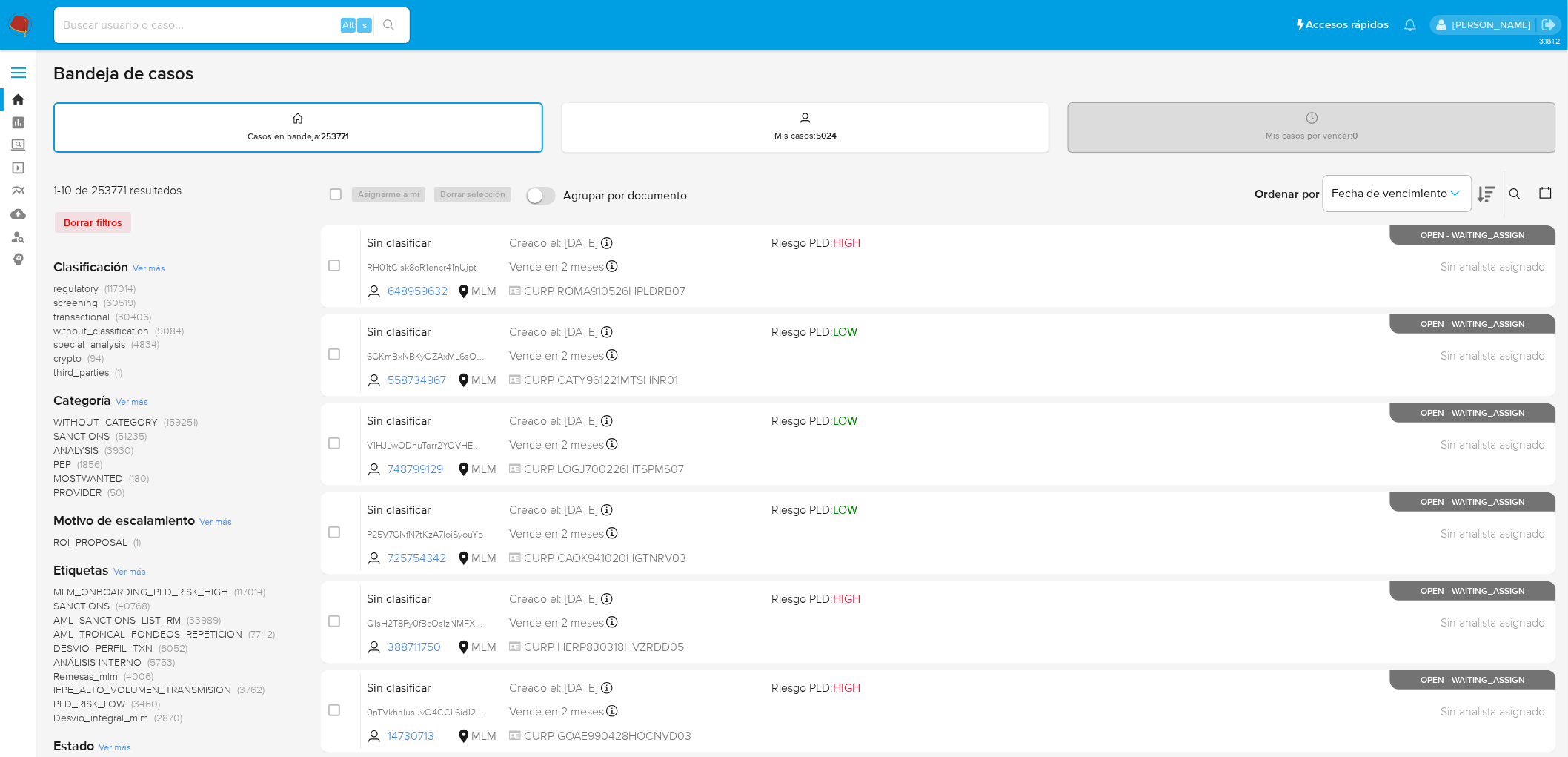
click at [16, 20] on img at bounding box center [20, 25] width 25 height 25
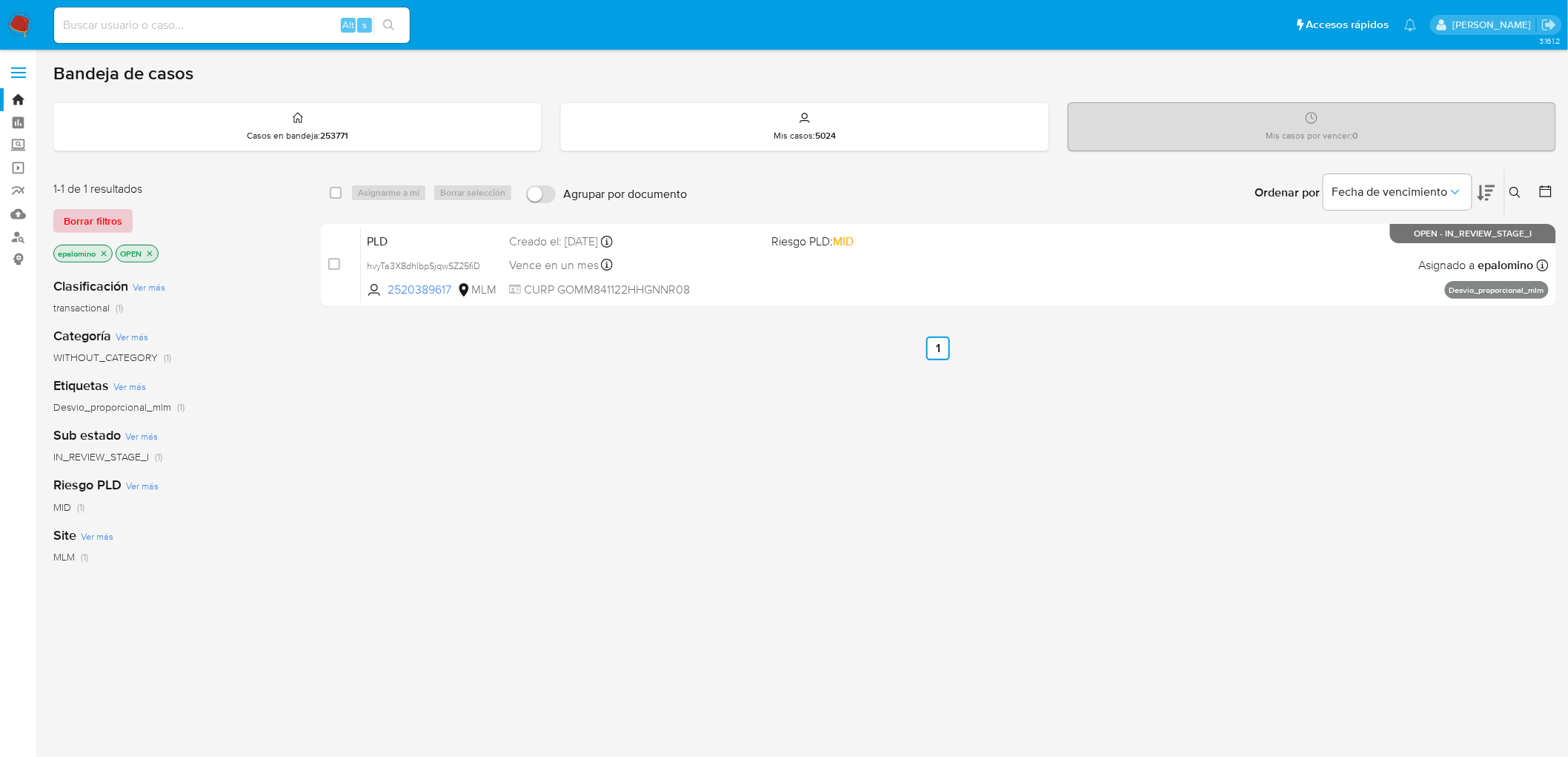
click at [105, 217] on span "Borrar filtros" at bounding box center [93, 220] width 58 height 20
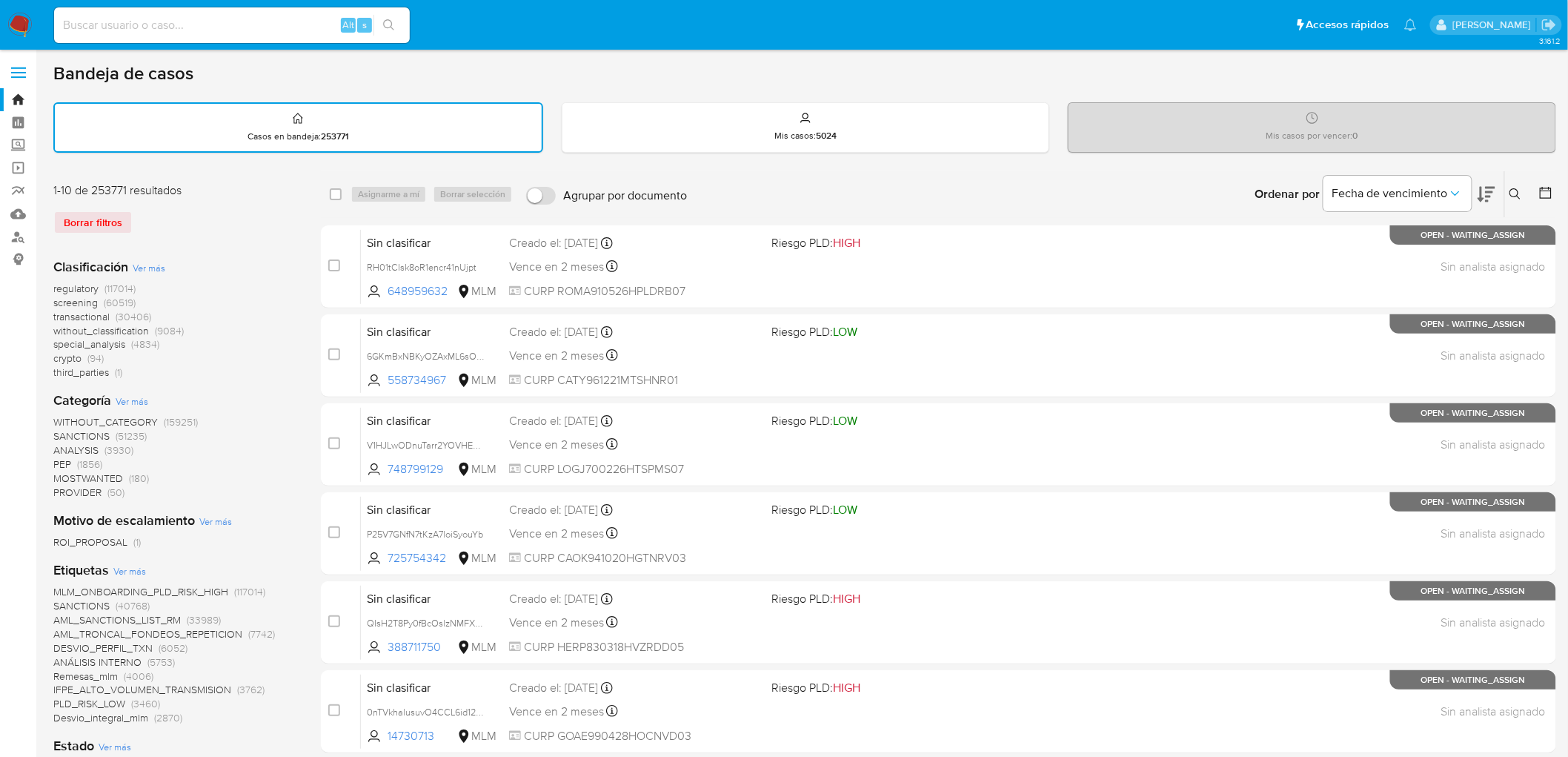
click at [17, 20] on img at bounding box center [20, 25] width 25 height 25
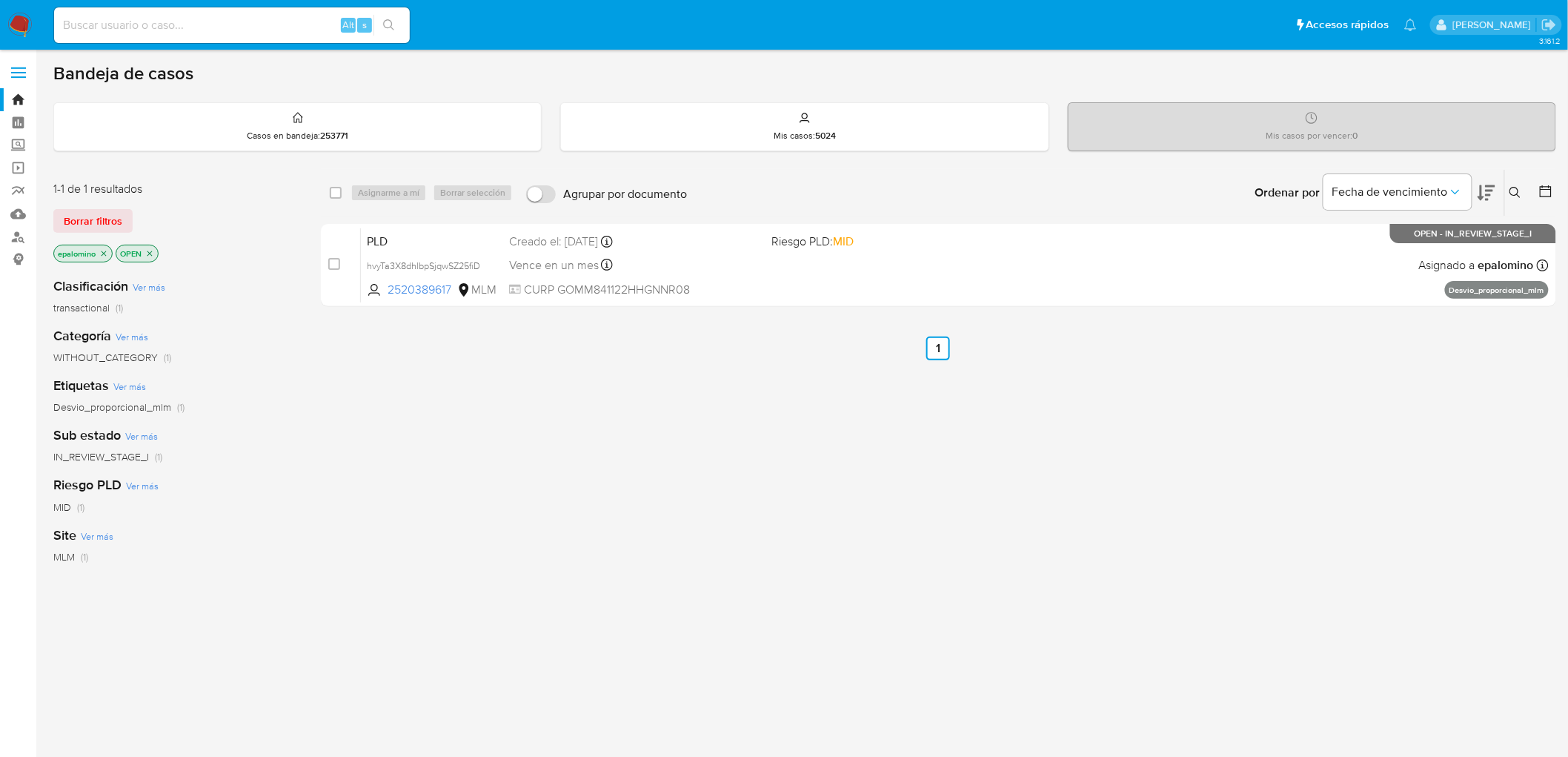
click at [81, 205] on div "1-1 de 1 resultados Borrar filtros epalomino OPEN" at bounding box center [172, 222] width 237 height 84
click at [82, 215] on span "Borrar filtros" at bounding box center [93, 220] width 58 height 20
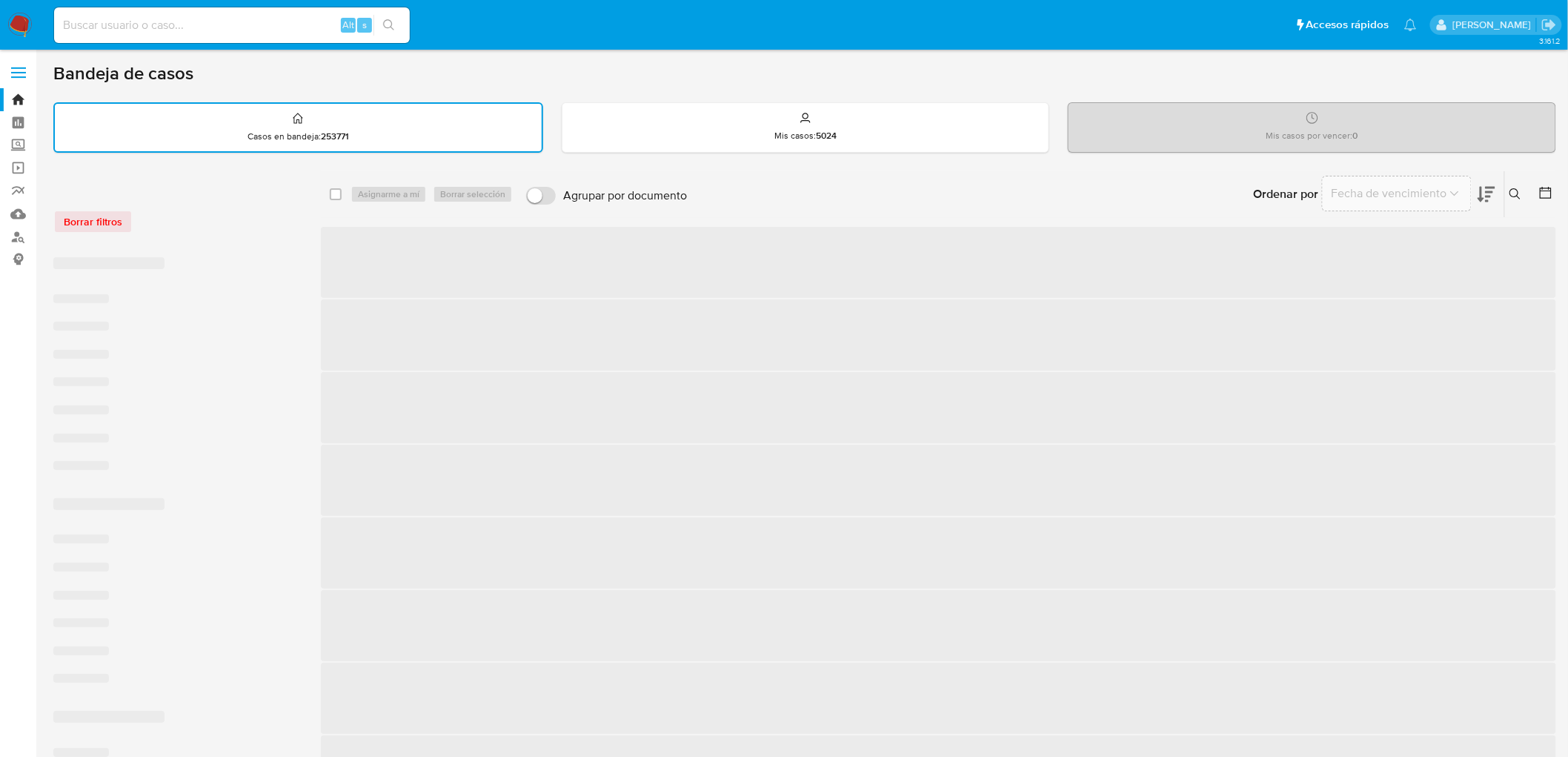
click at [265, 221] on div "Borrar filtros" at bounding box center [172, 221] width 237 height 23
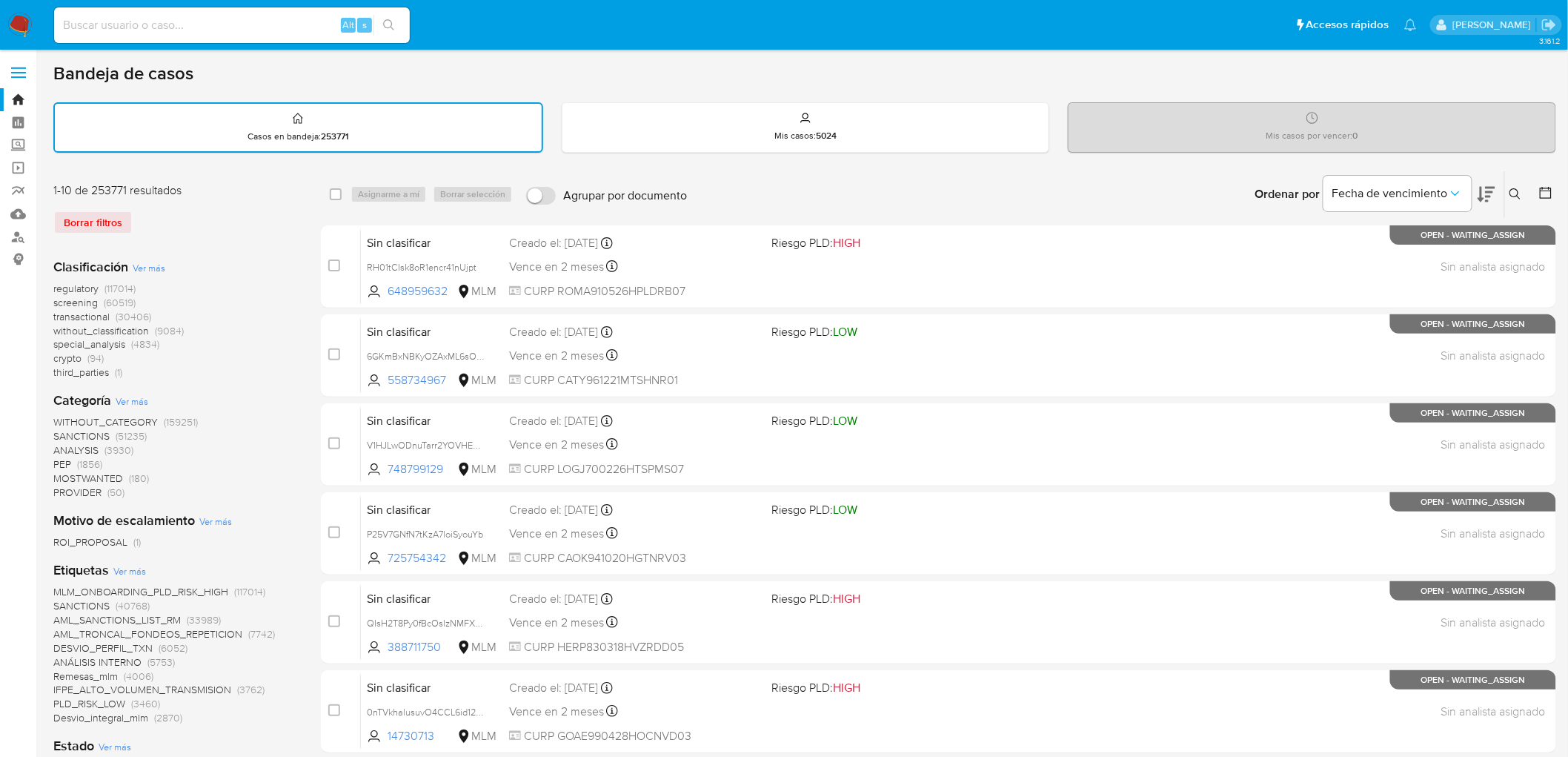
click at [14, 22] on img at bounding box center [20, 25] width 25 height 25
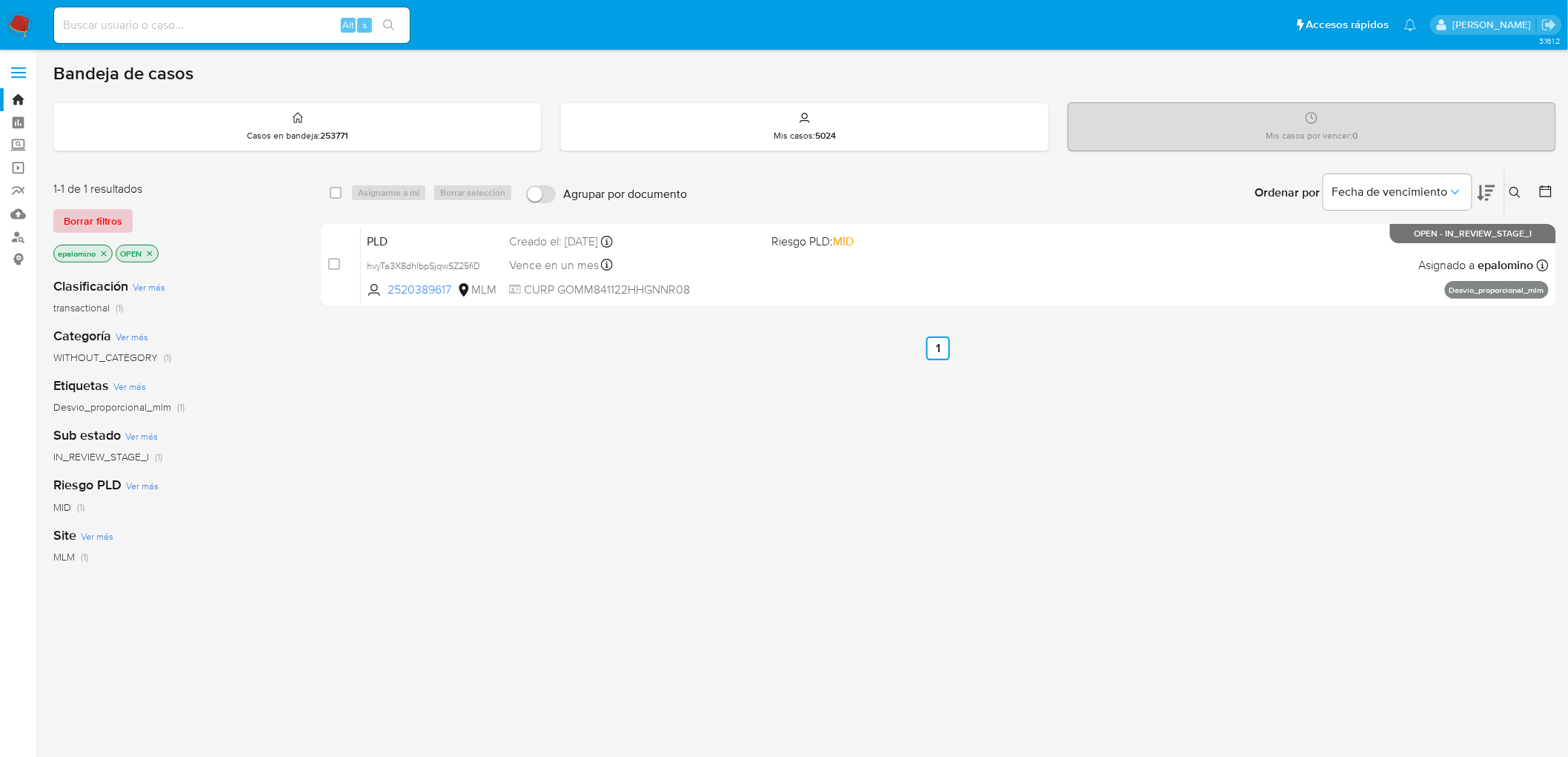
click at [122, 222] on button "Borrar filtros" at bounding box center [93, 220] width 80 height 23
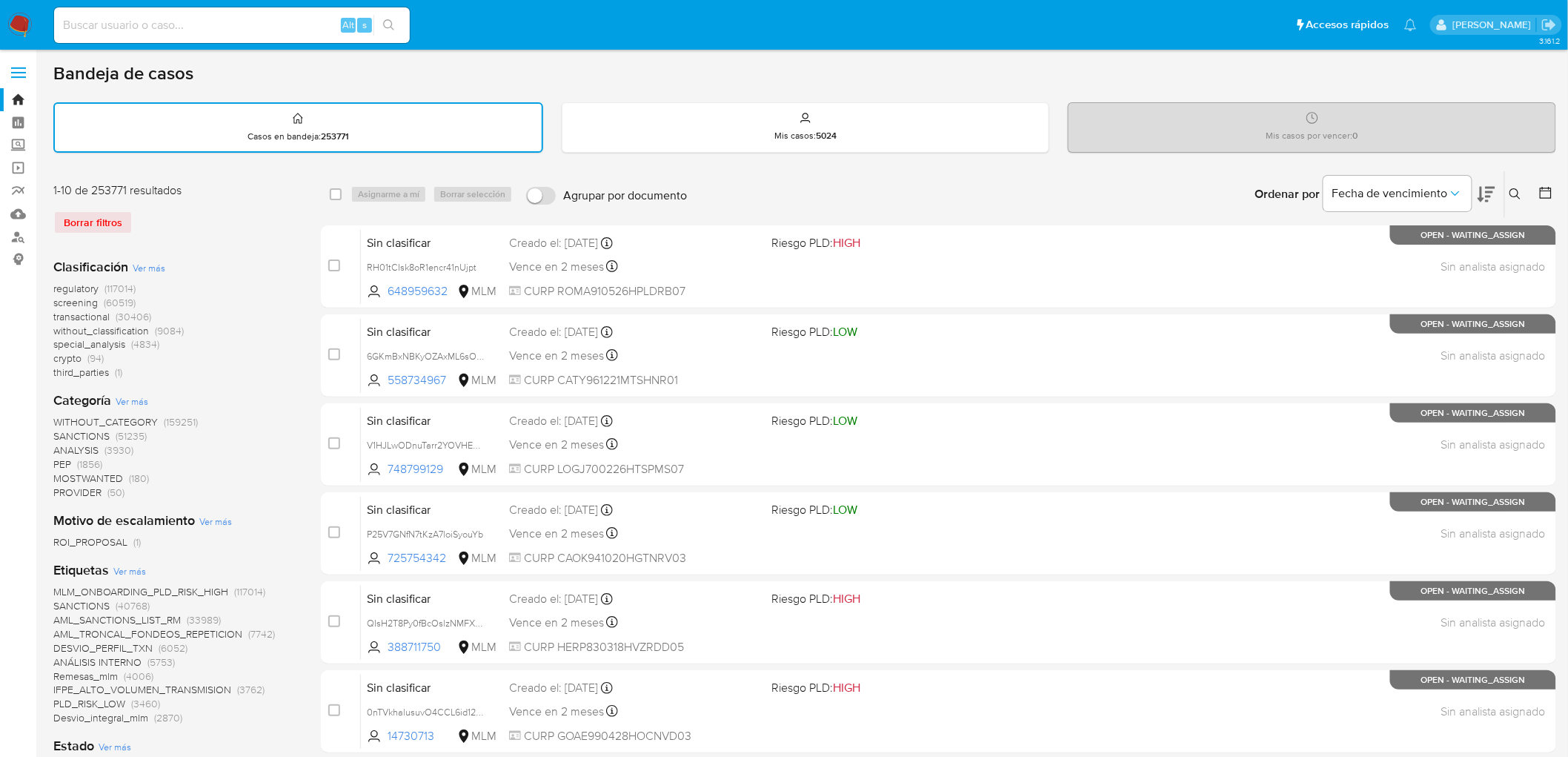
click at [14, 23] on img at bounding box center [20, 25] width 25 height 25
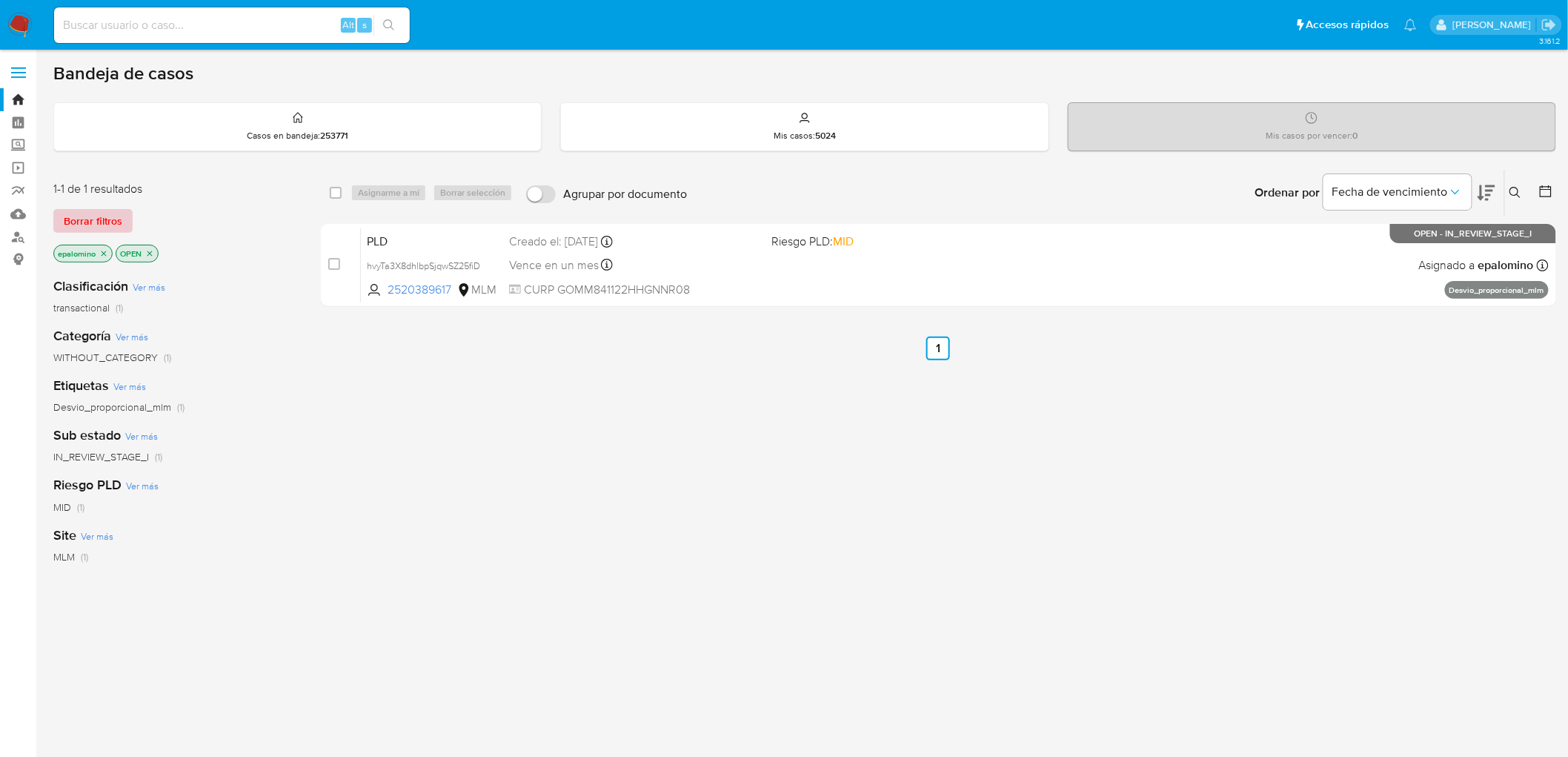
click at [104, 220] on span "Borrar filtros" at bounding box center [93, 220] width 58 height 20
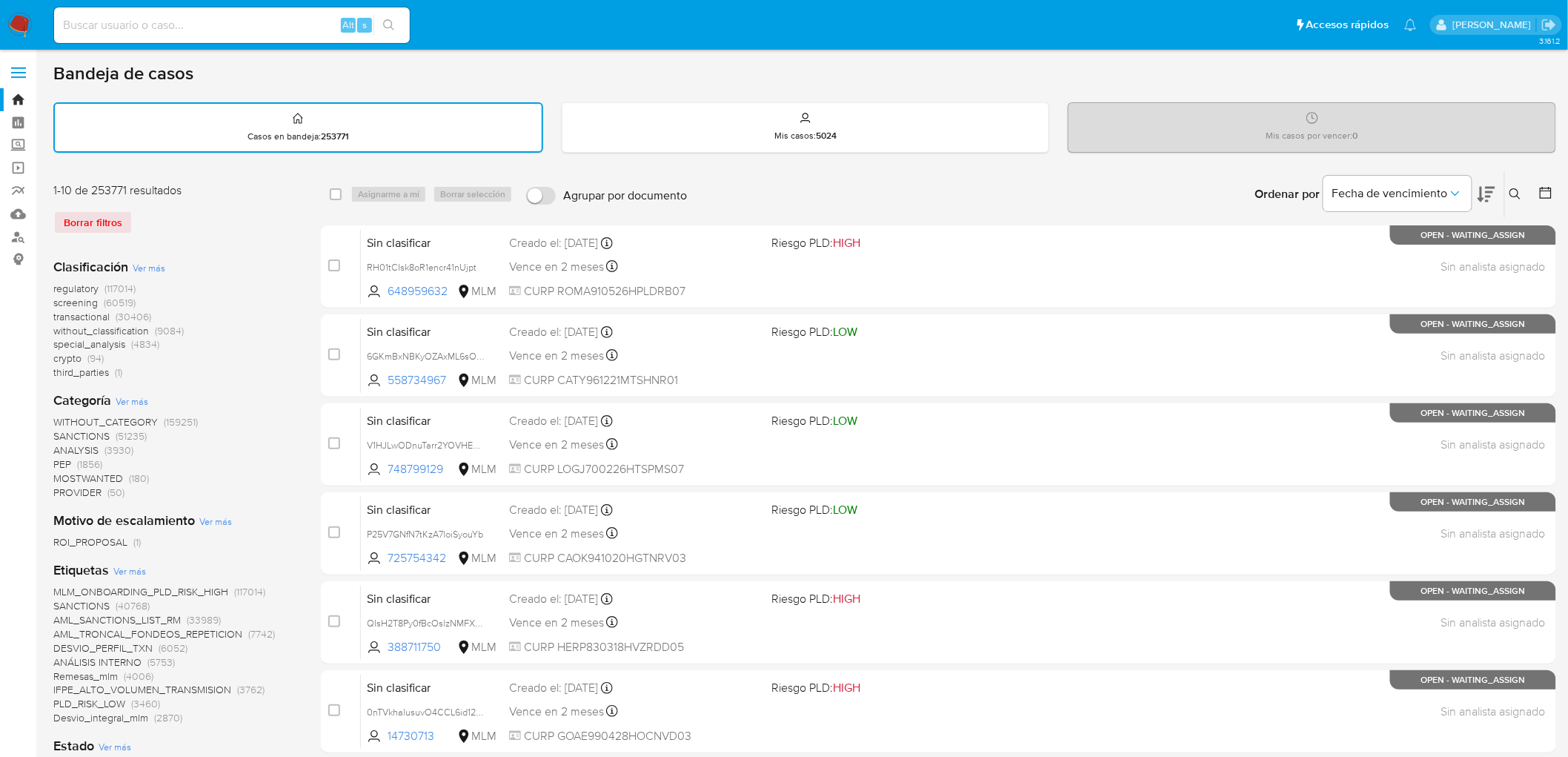
click at [17, 18] on img at bounding box center [20, 25] width 25 height 25
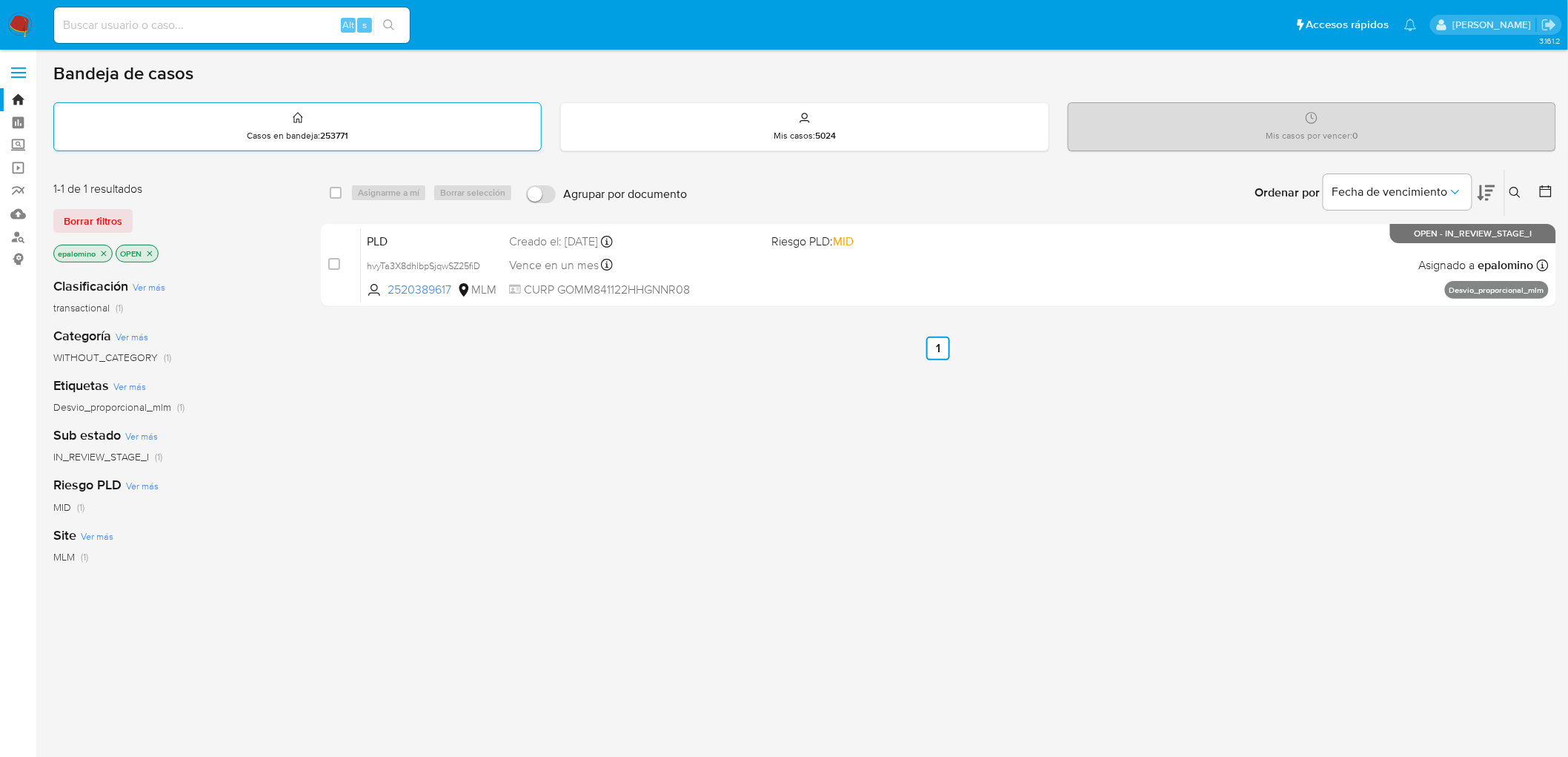
drag, startPoint x: 80, startPoint y: 217, endPoint x: 245, endPoint y: 138, distance: 182.9
click at [81, 217] on span "Borrar filtros" at bounding box center [93, 220] width 58 height 20
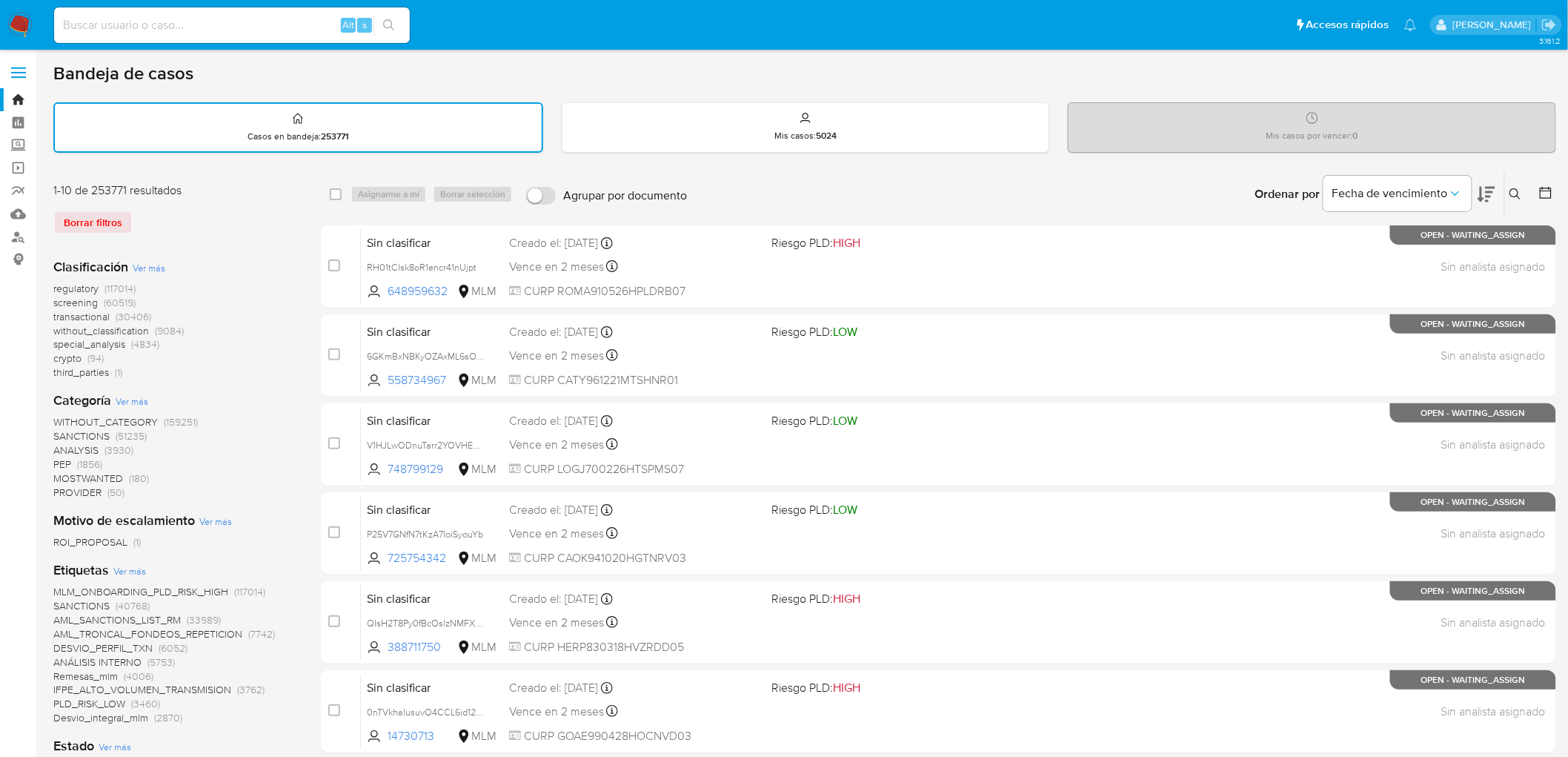
click at [17, 19] on img at bounding box center [20, 25] width 25 height 25
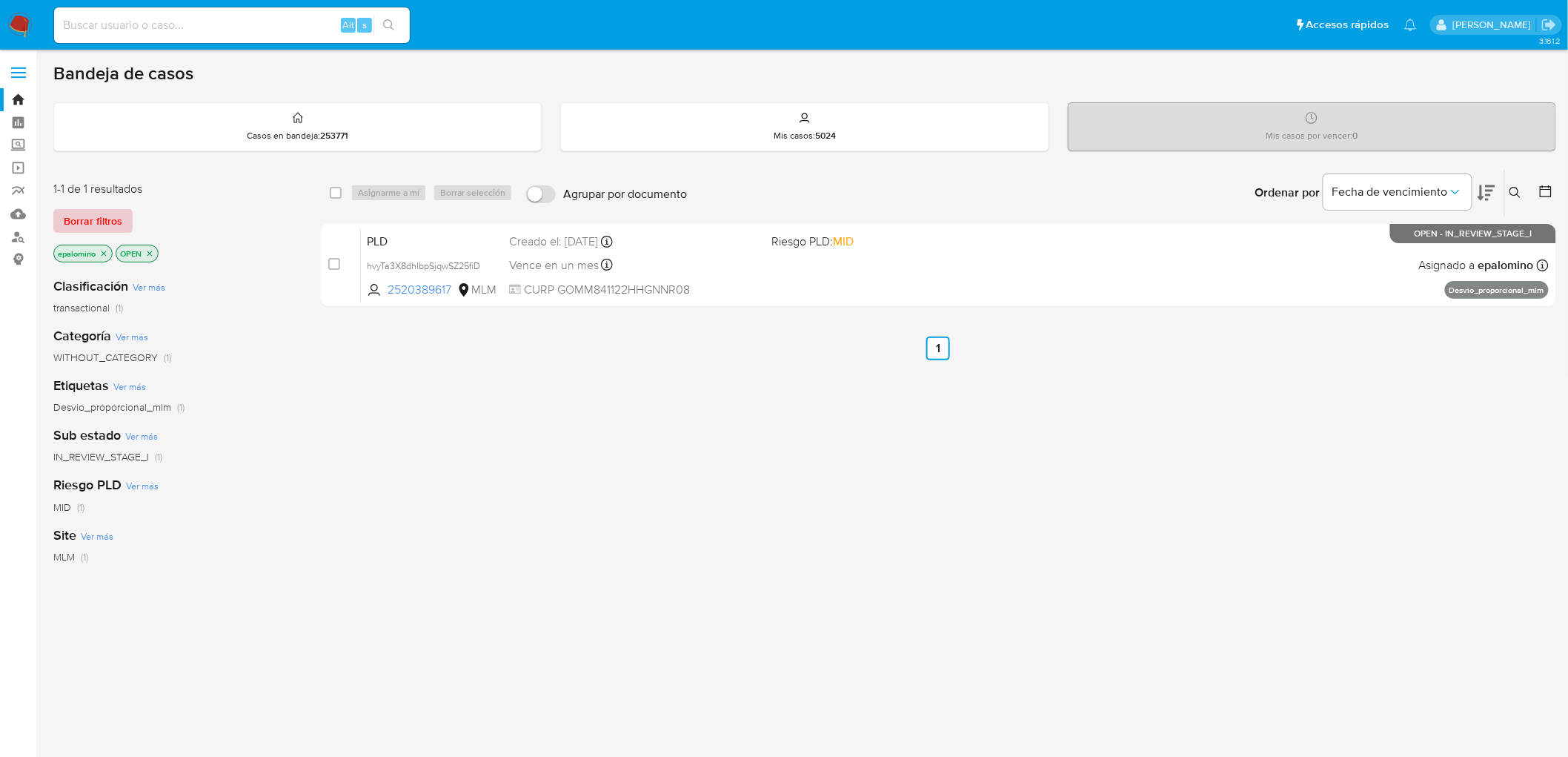
click at [82, 216] on span "Borrar filtros" at bounding box center [93, 220] width 58 height 20
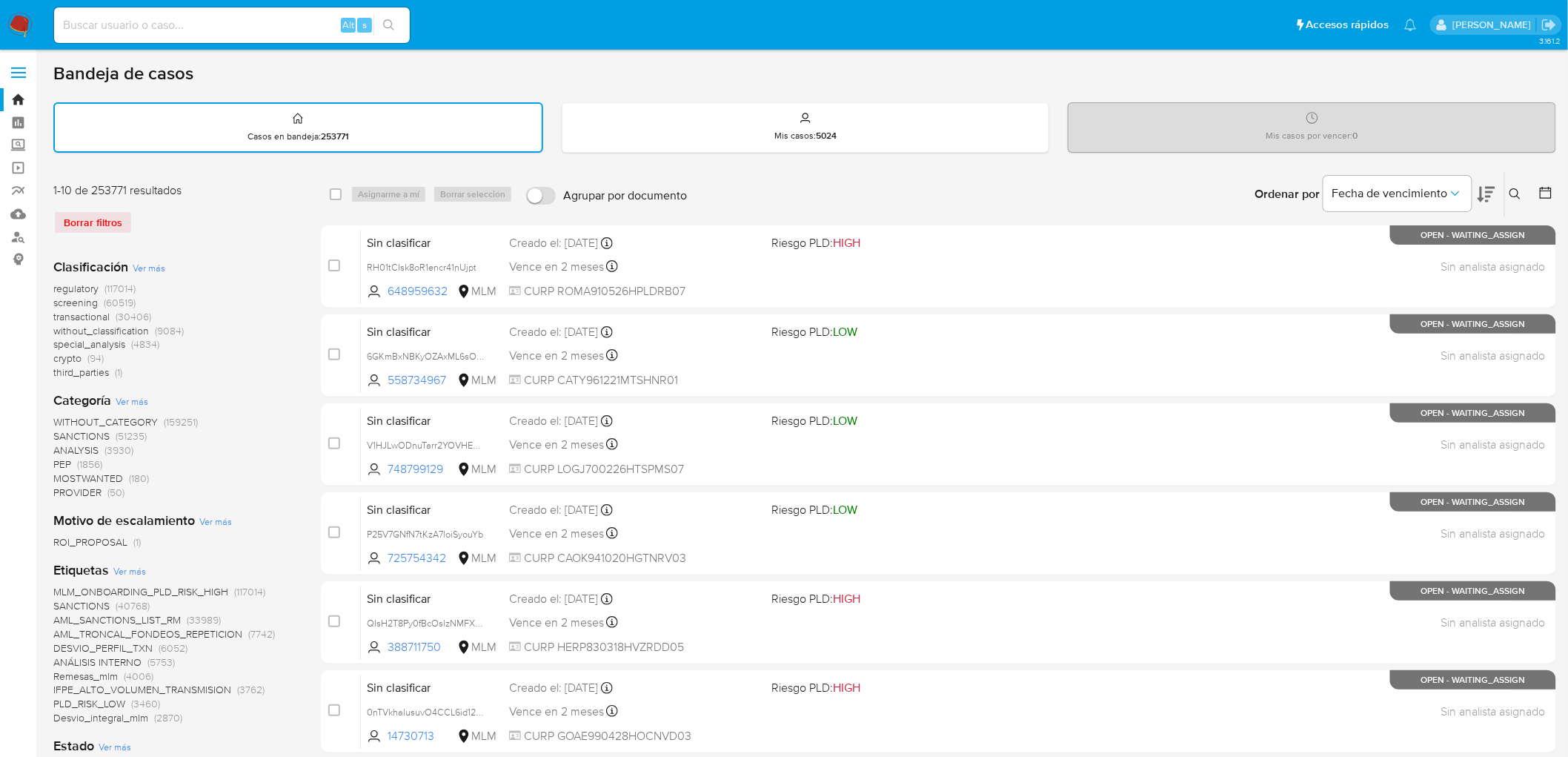
click at [15, 9] on nav "Pausado Ver notificaciones Alt s Accesos rápidos Presiona las siguientes teclas…" at bounding box center [784, 24] width 1568 height 49
click at [16, 24] on img at bounding box center [20, 25] width 25 height 25
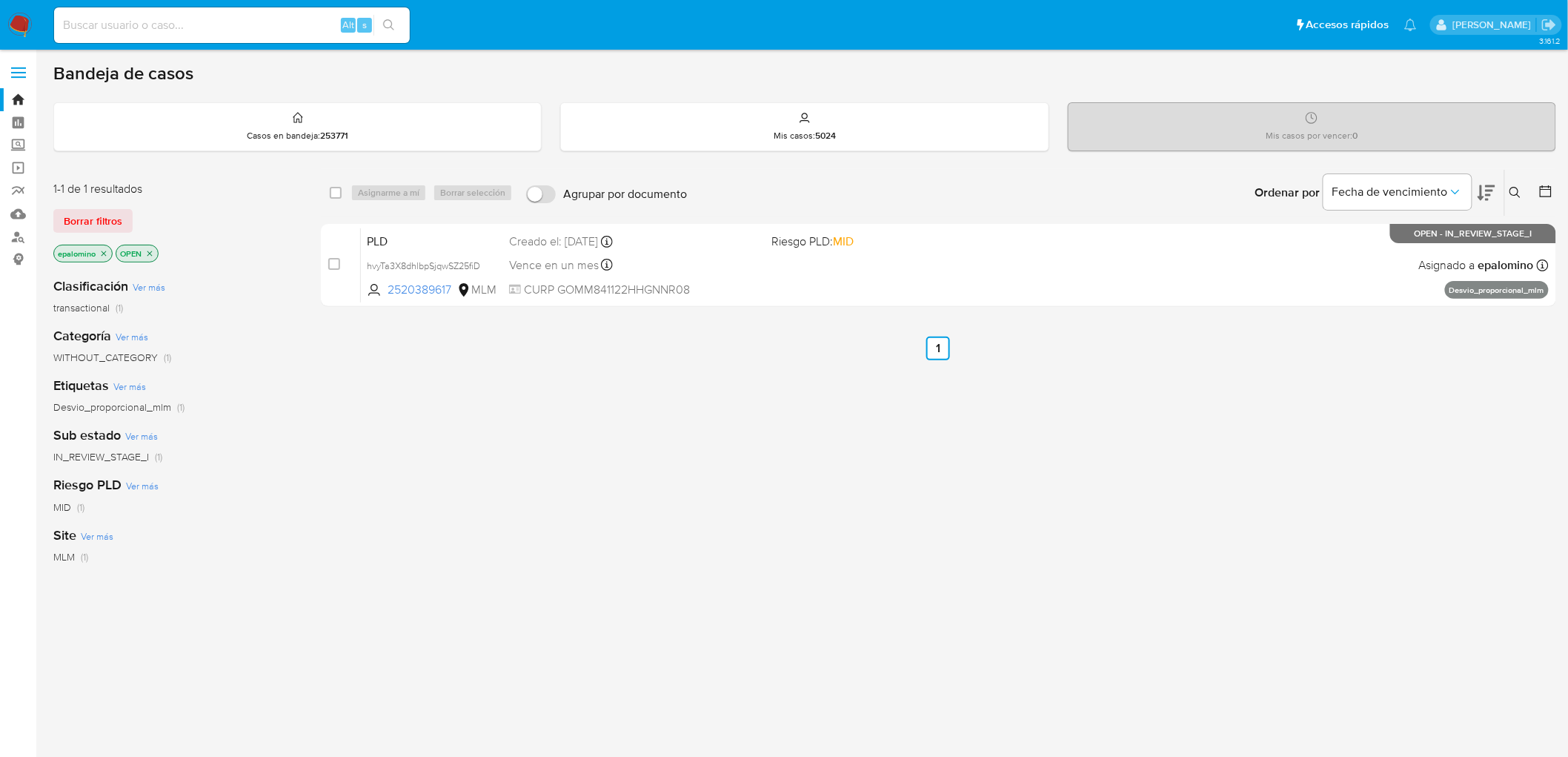
click at [79, 222] on span "Borrar filtros" at bounding box center [93, 220] width 58 height 20
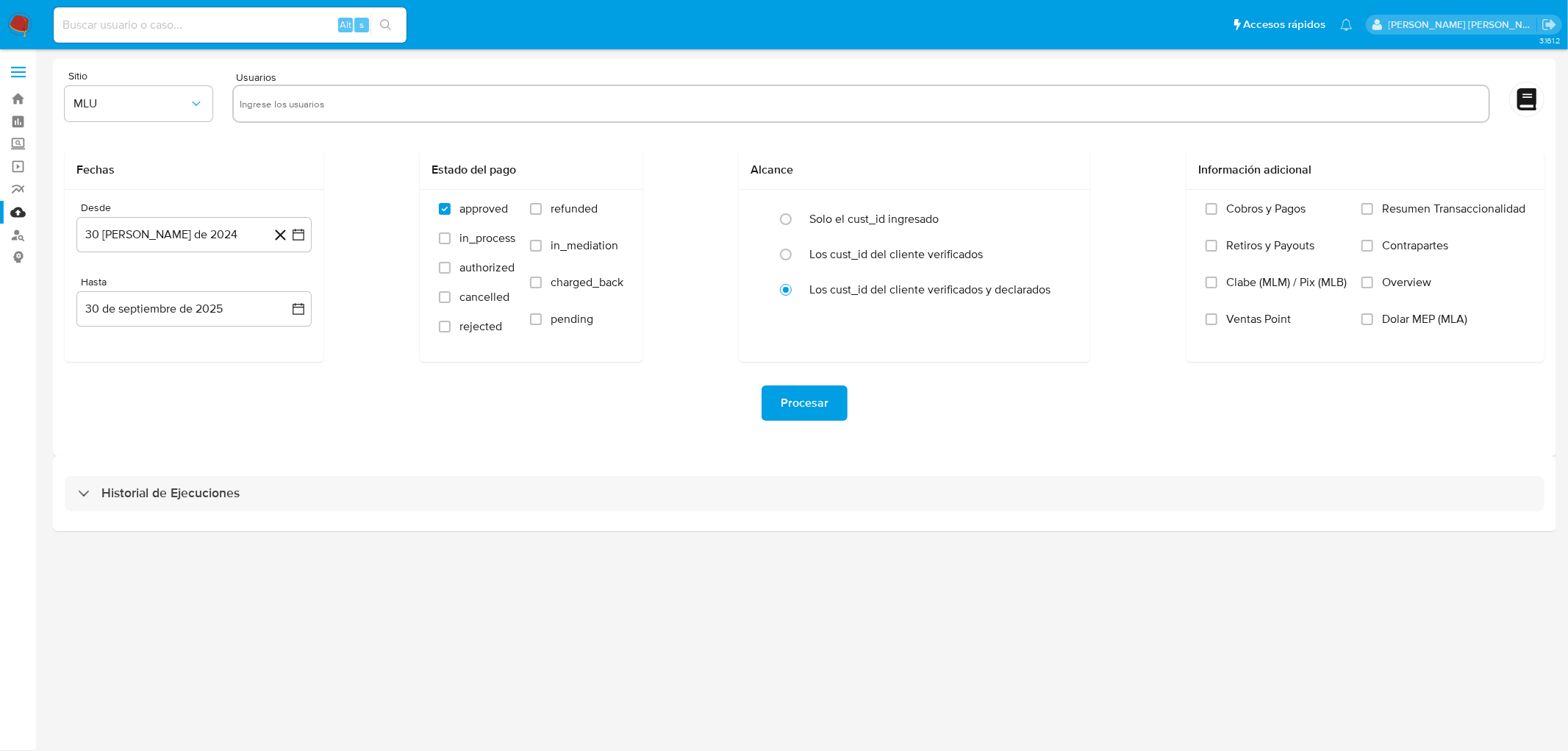
click at [8, 24] on img at bounding box center [20, 25] width 25 height 25
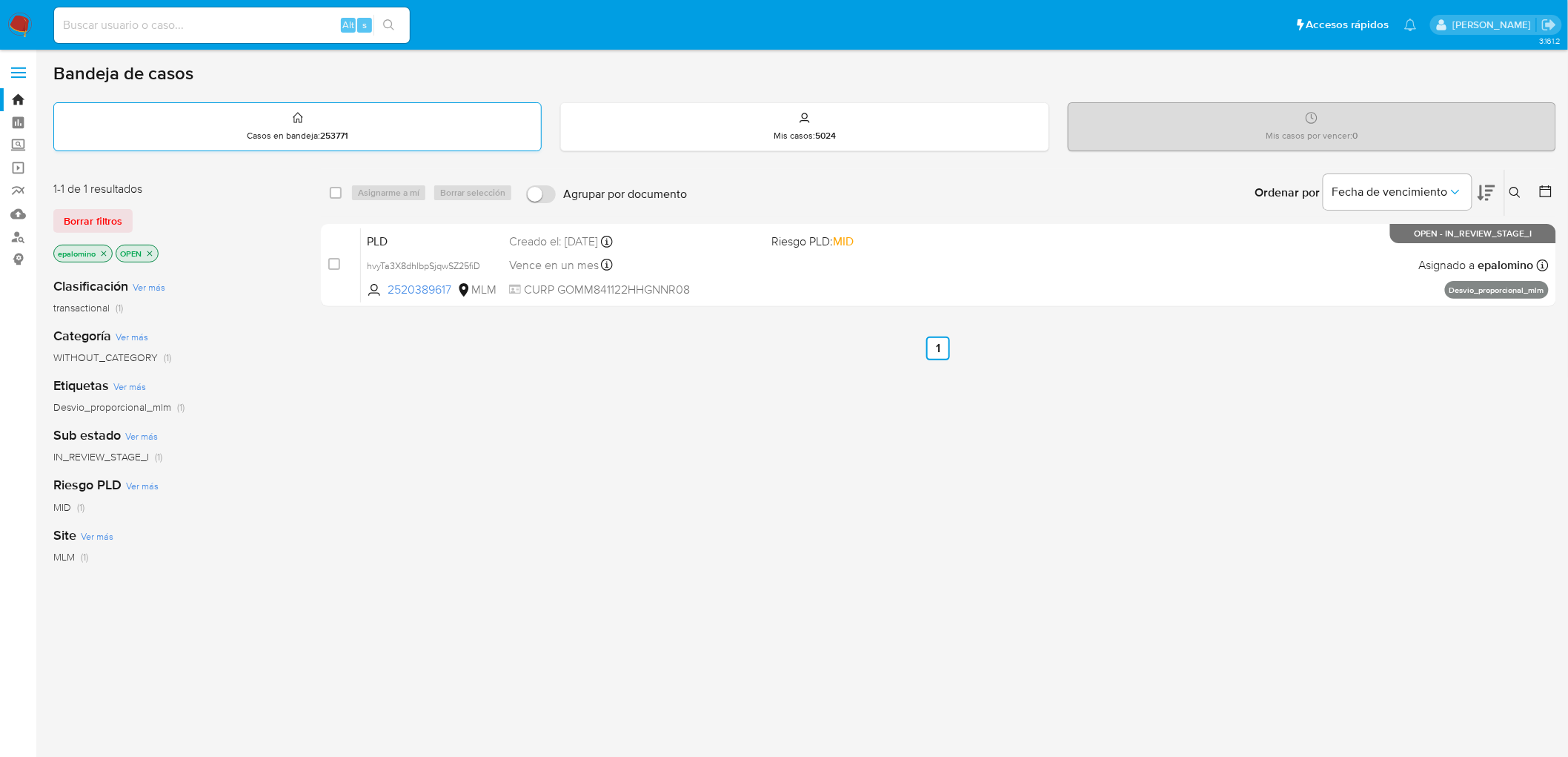
drag, startPoint x: 112, startPoint y: 220, endPoint x: 202, endPoint y: 127, distance: 129.4
click at [112, 220] on span "Borrar filtros" at bounding box center [93, 220] width 58 height 20
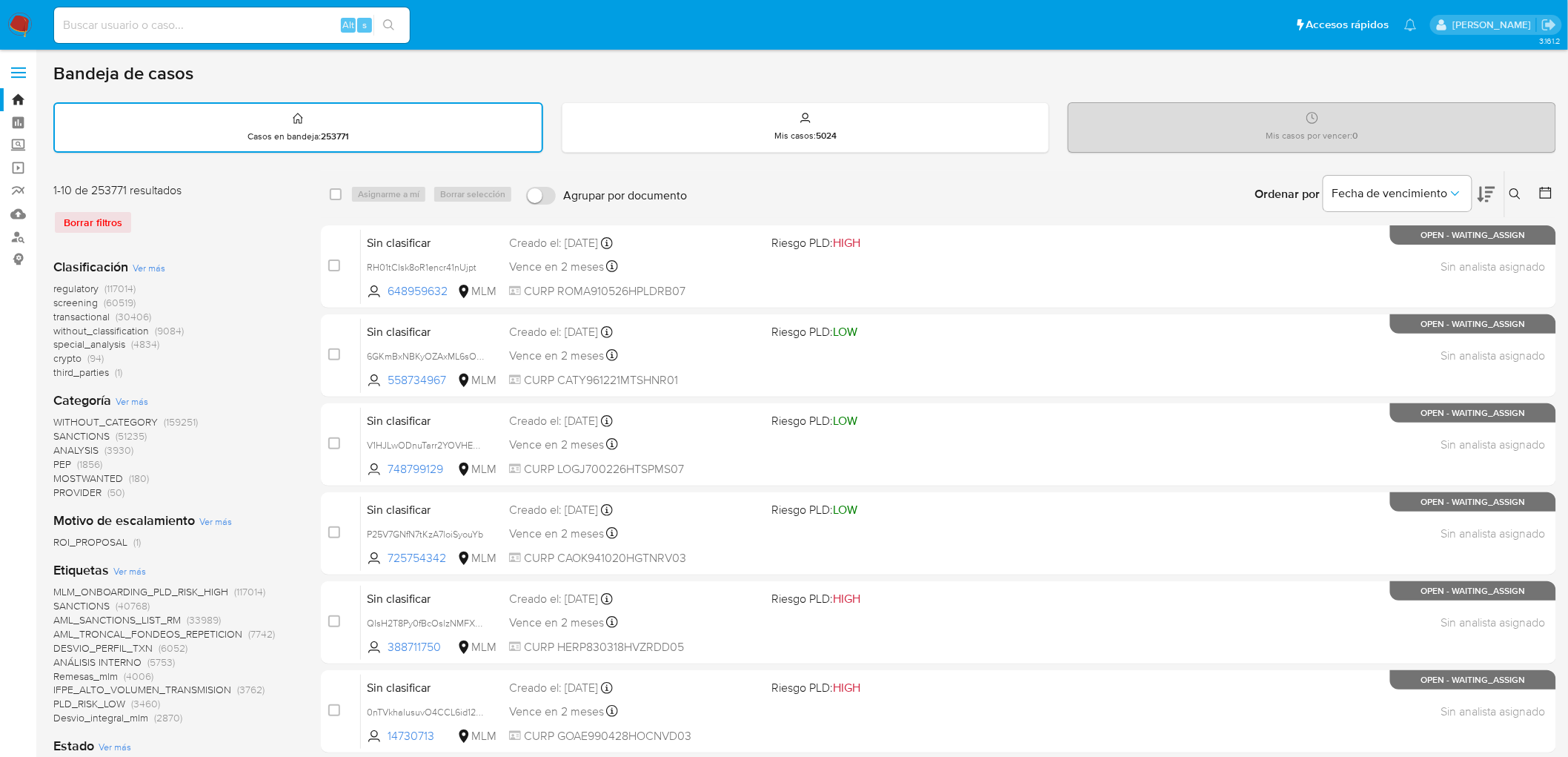
click at [19, 30] on img at bounding box center [20, 25] width 25 height 25
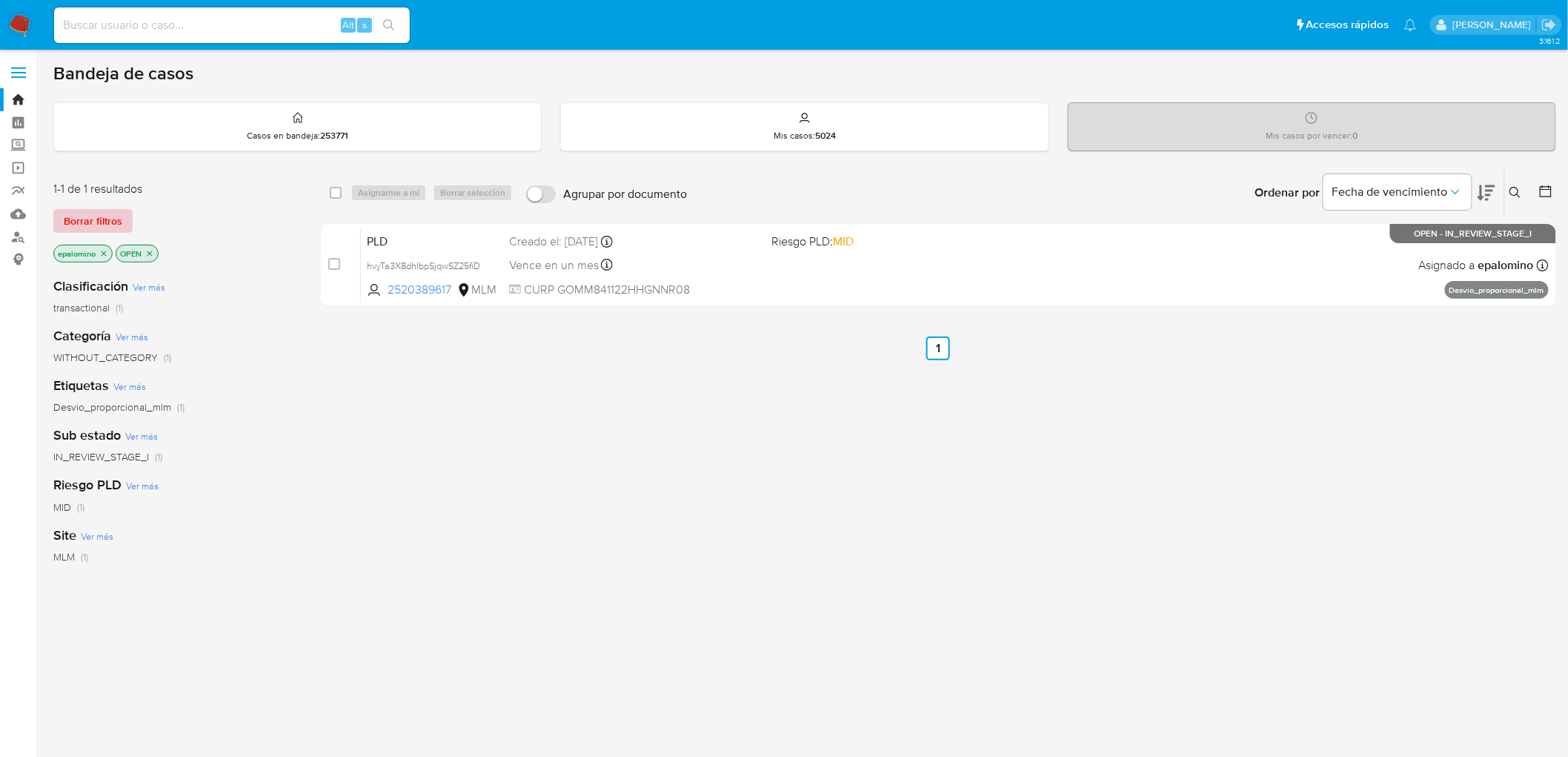
click at [82, 226] on span "Borrar filtros" at bounding box center [93, 220] width 58 height 20
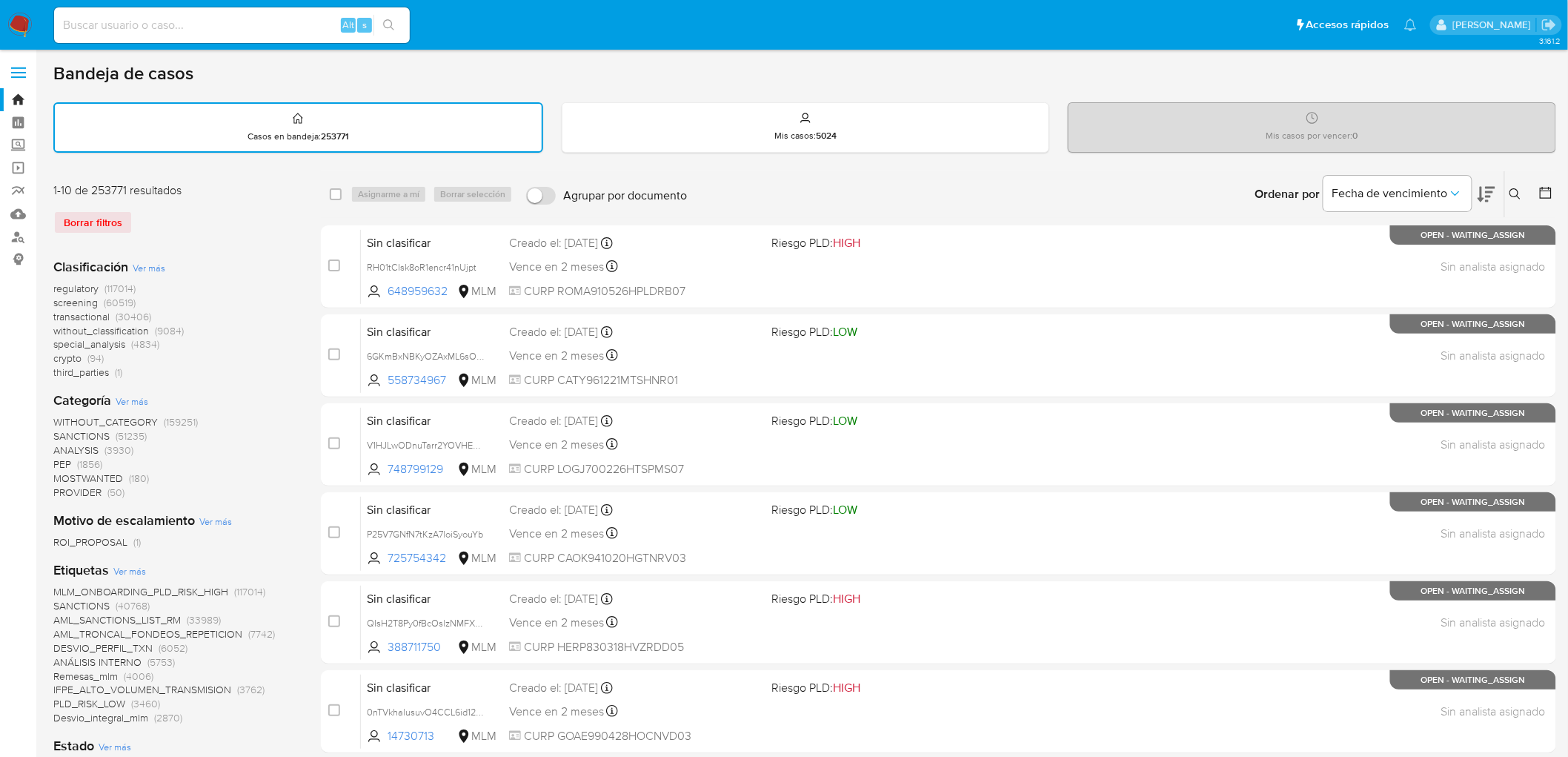
click at [1521, 191] on button at bounding box center [1518, 194] width 24 height 17
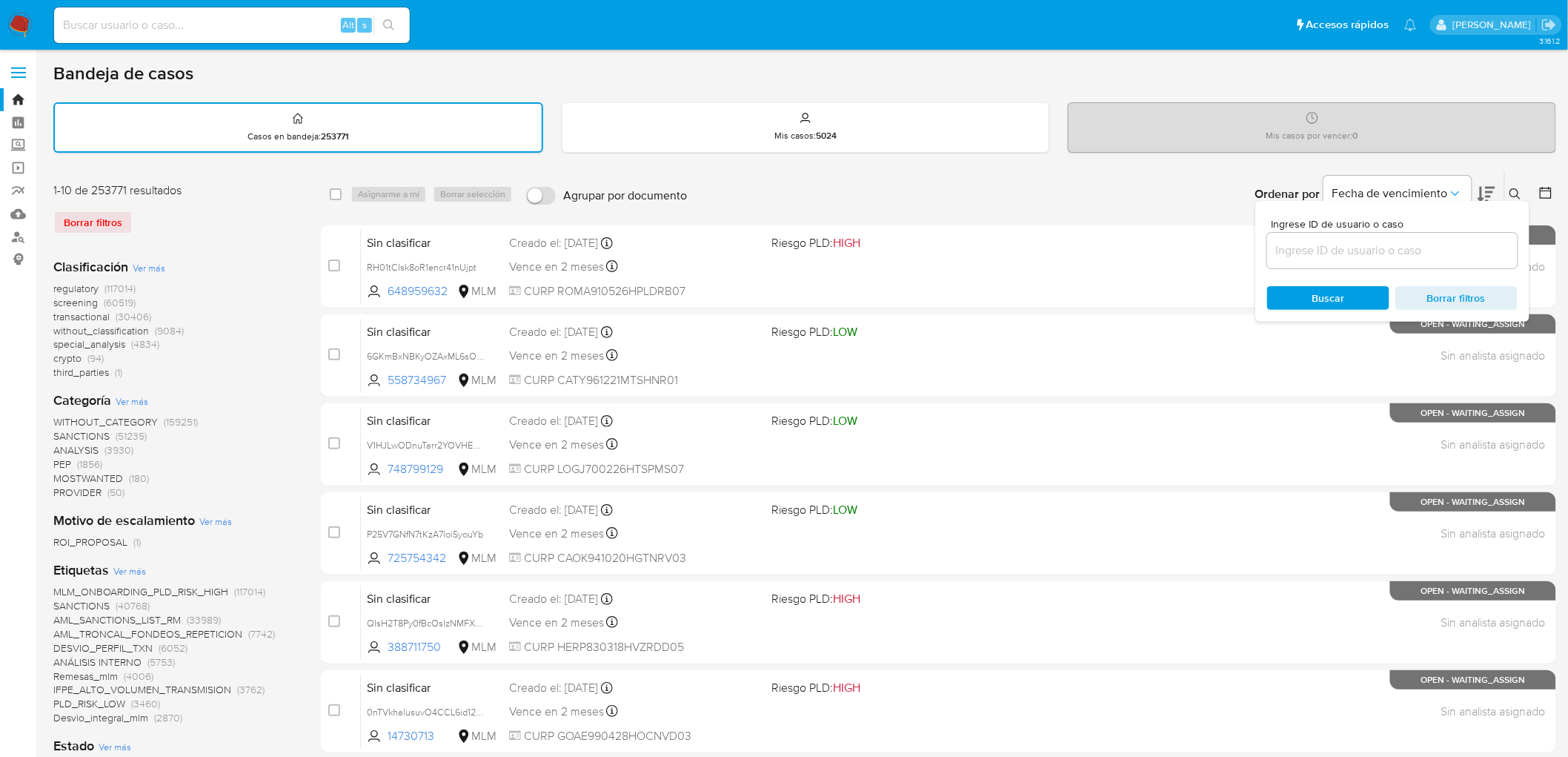
click at [1316, 259] on div at bounding box center [1392, 250] width 250 height 36
click at [1314, 249] on input at bounding box center [1392, 250] width 250 height 19
paste input "2239771229"
type input "2239771229"
click at [1324, 304] on span "Buscar" at bounding box center [1329, 298] width 33 height 23
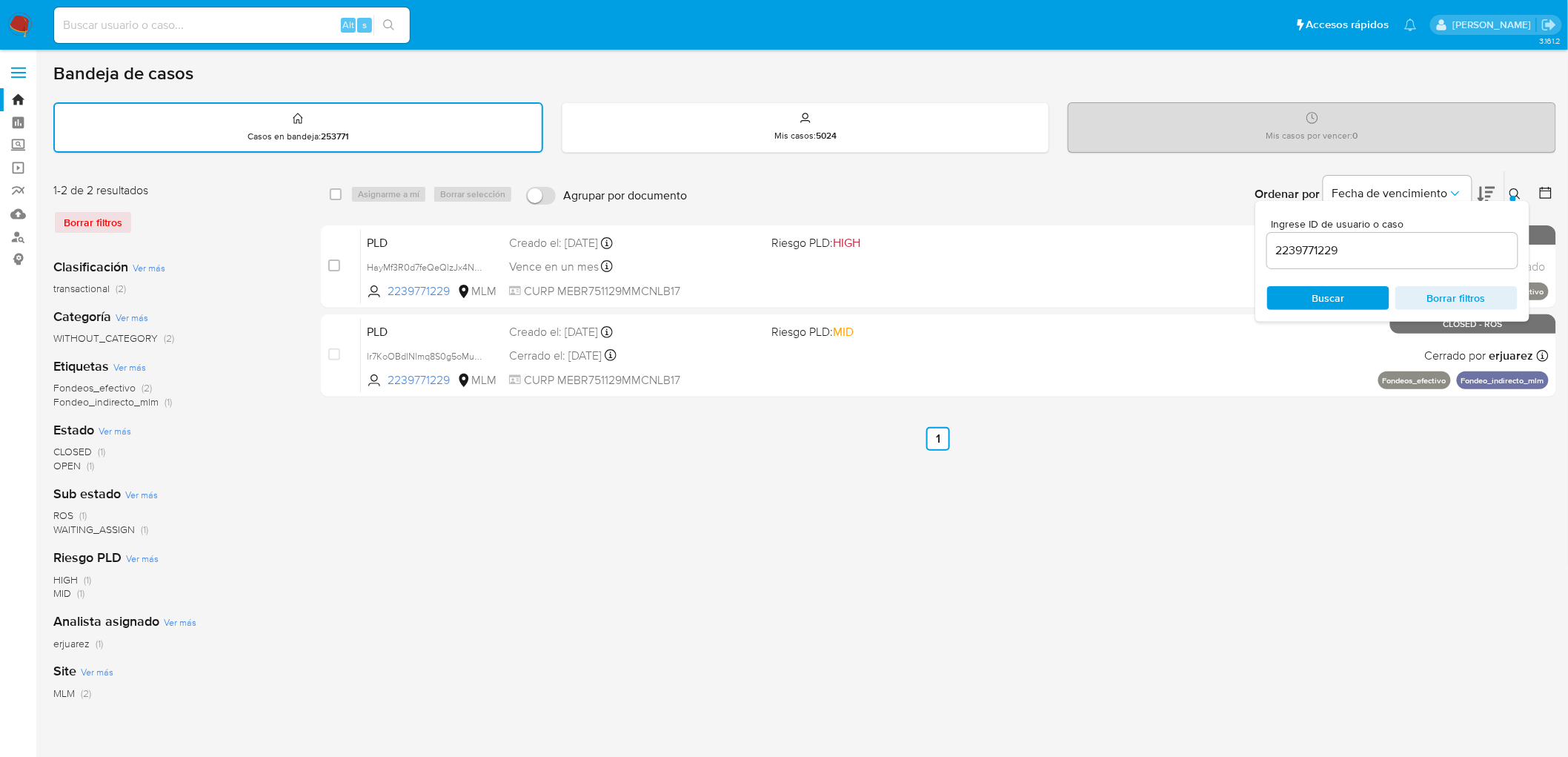
click at [1519, 188] on icon at bounding box center [1516, 194] width 12 height 12
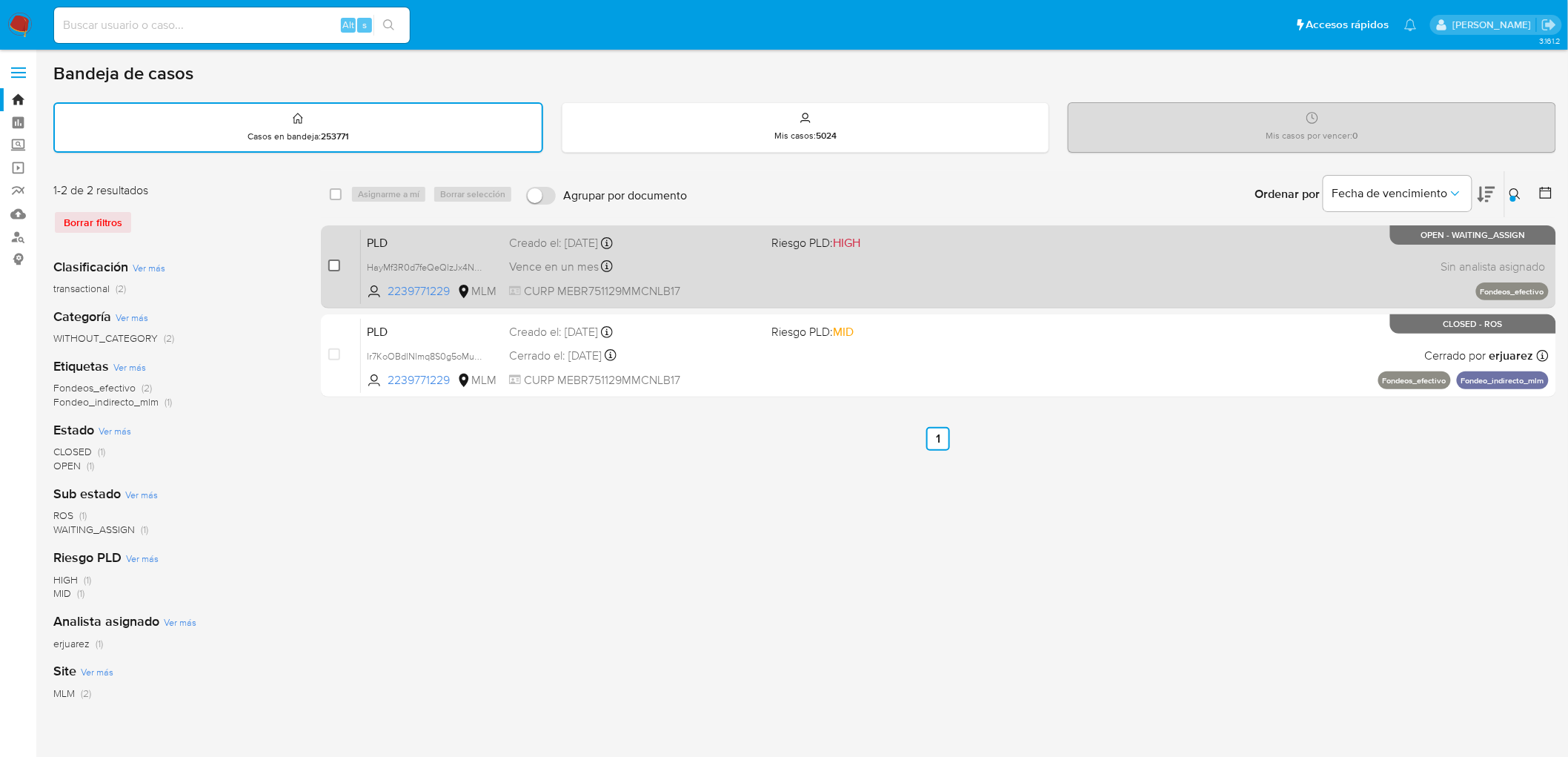
drag, startPoint x: 332, startPoint y: 262, endPoint x: 374, endPoint y: 218, distance: 60.8
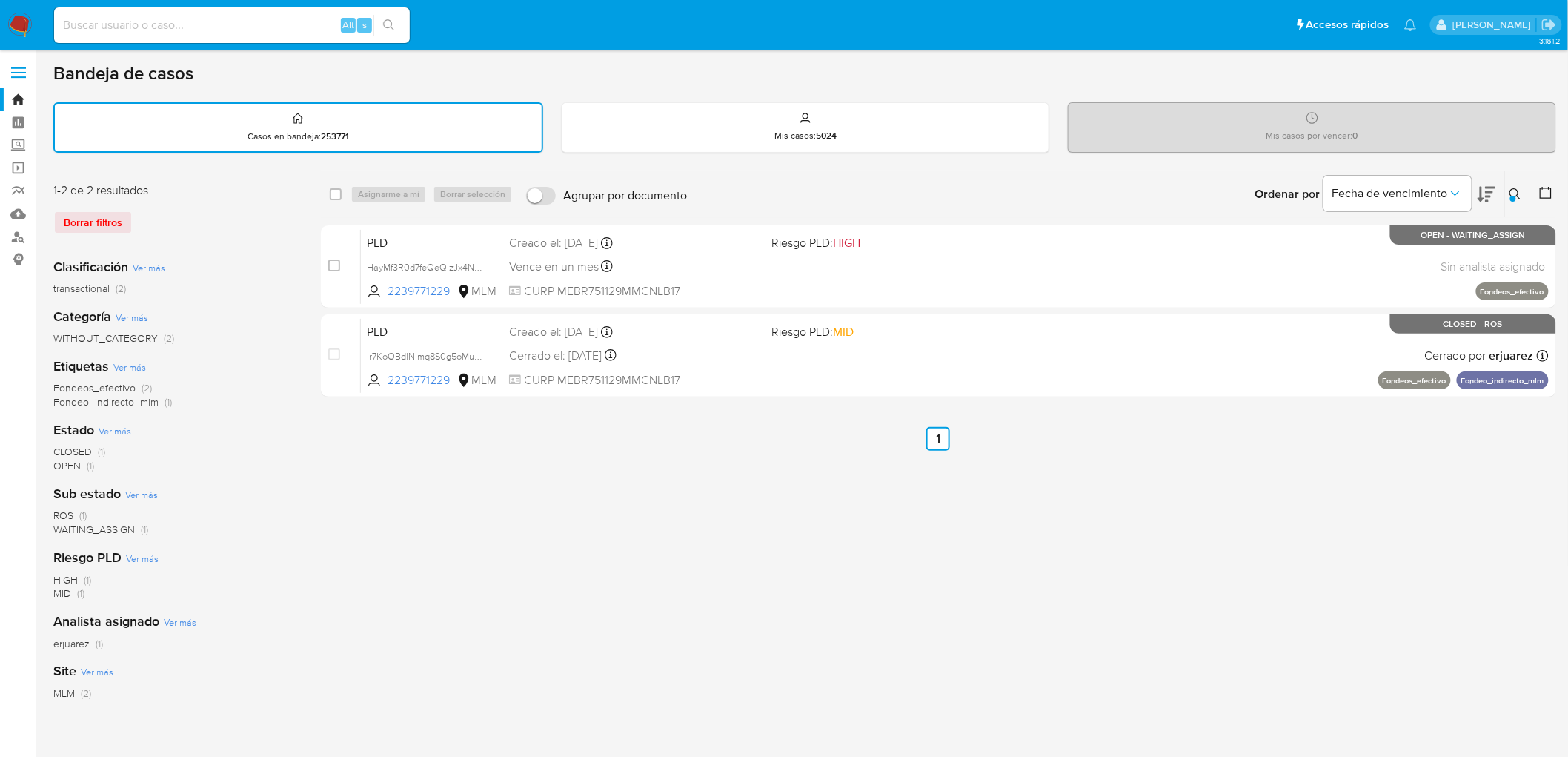
click at [331, 262] on input "checkbox" at bounding box center [334, 265] width 12 height 12
checkbox input "true"
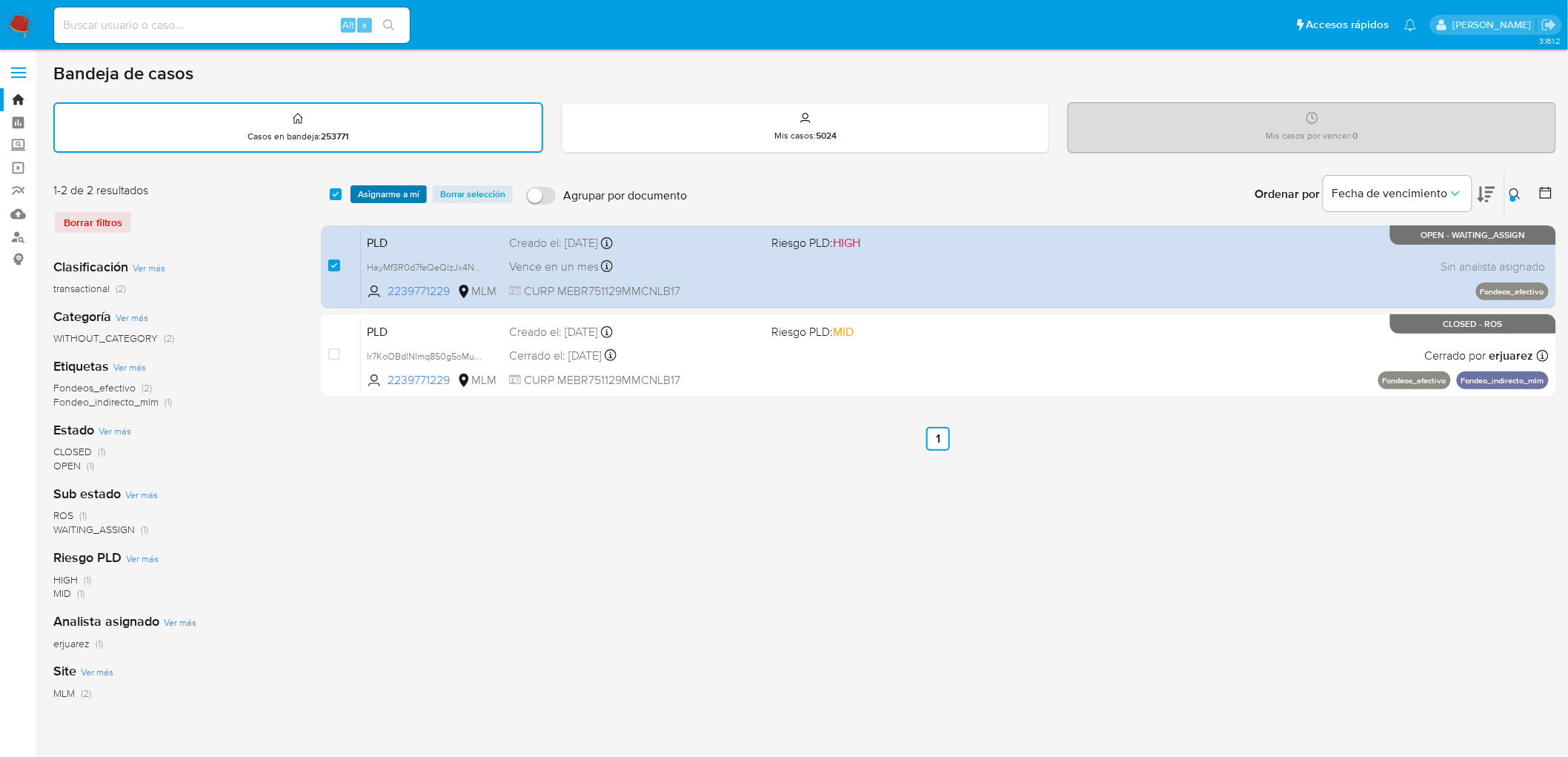
click at [378, 193] on span "Asignarme a mí" at bounding box center [388, 194] width 61 height 15
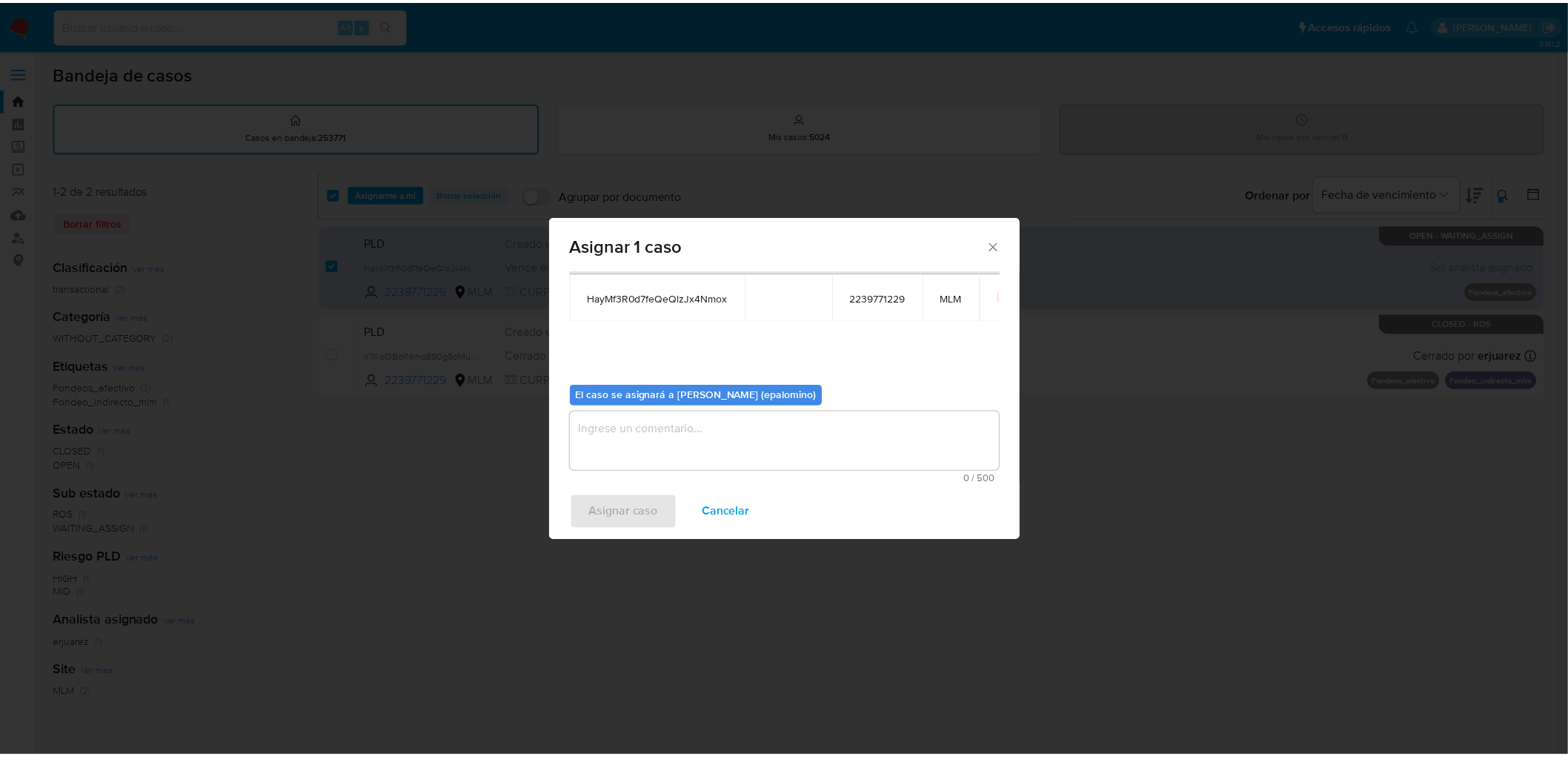
scroll to position [77, 0]
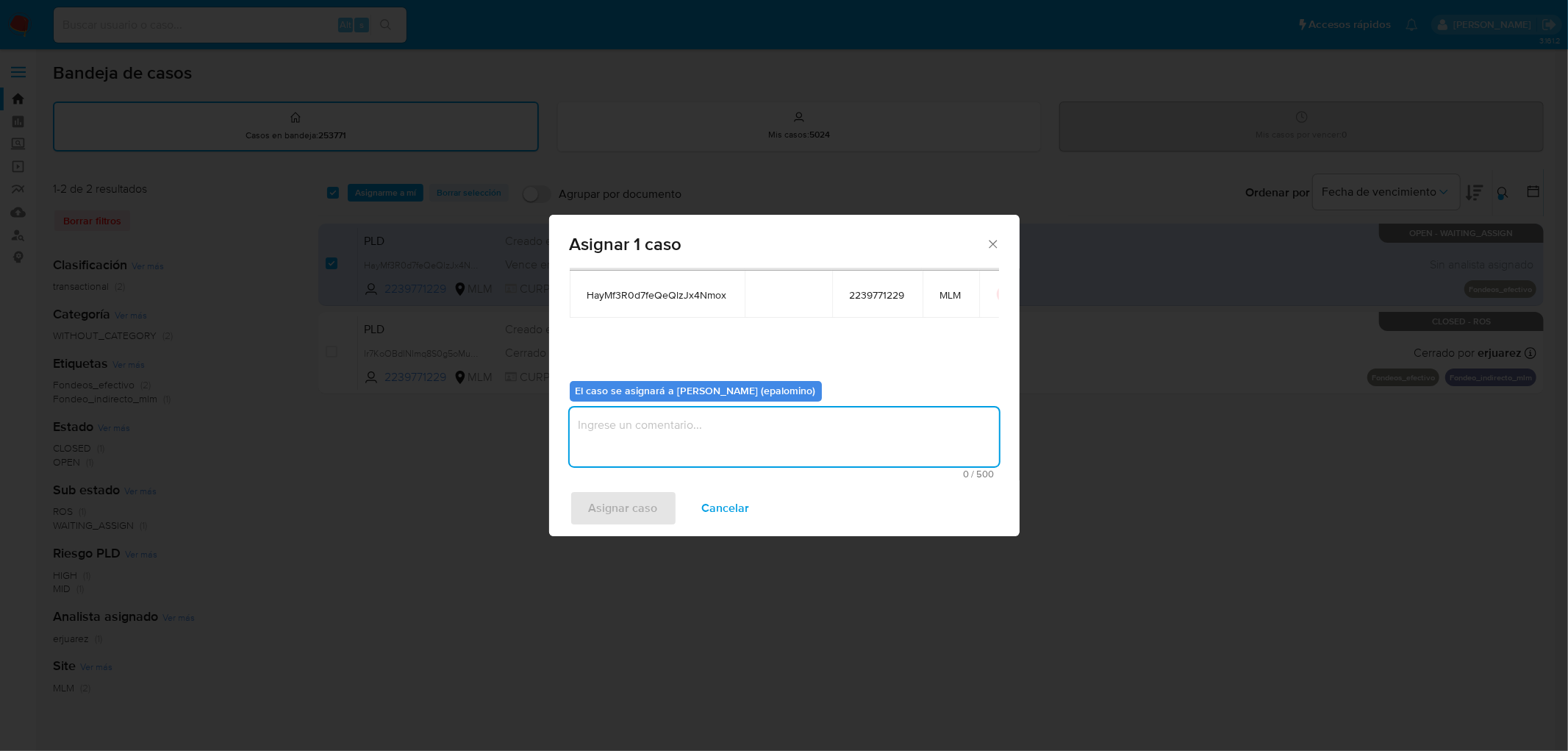
click at [643, 458] on textarea "assign-modal" at bounding box center [784, 436] width 429 height 59
type textarea "AS"
click at [618, 512] on span "Asignar caso" at bounding box center [624, 508] width 69 height 33
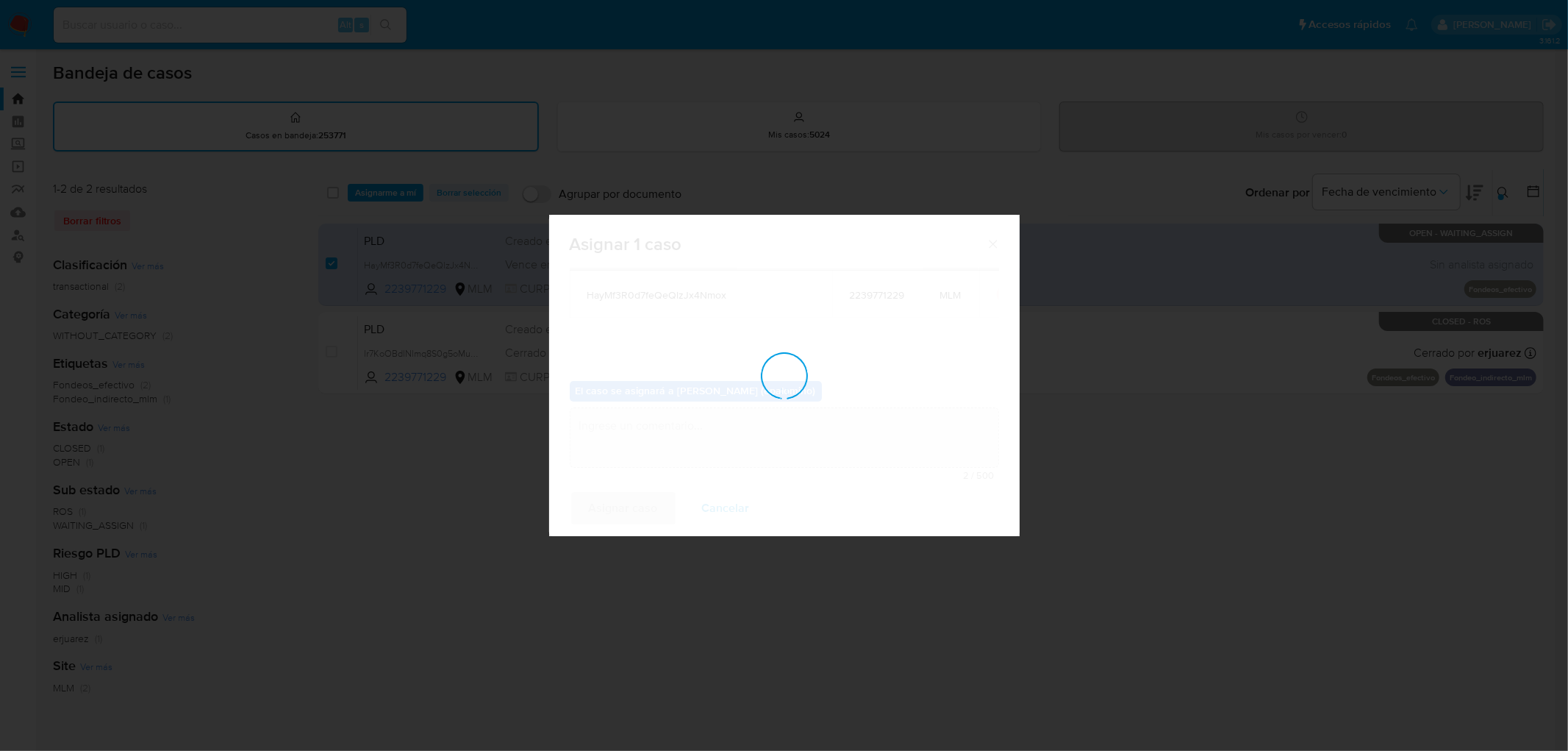
checkbox input "false"
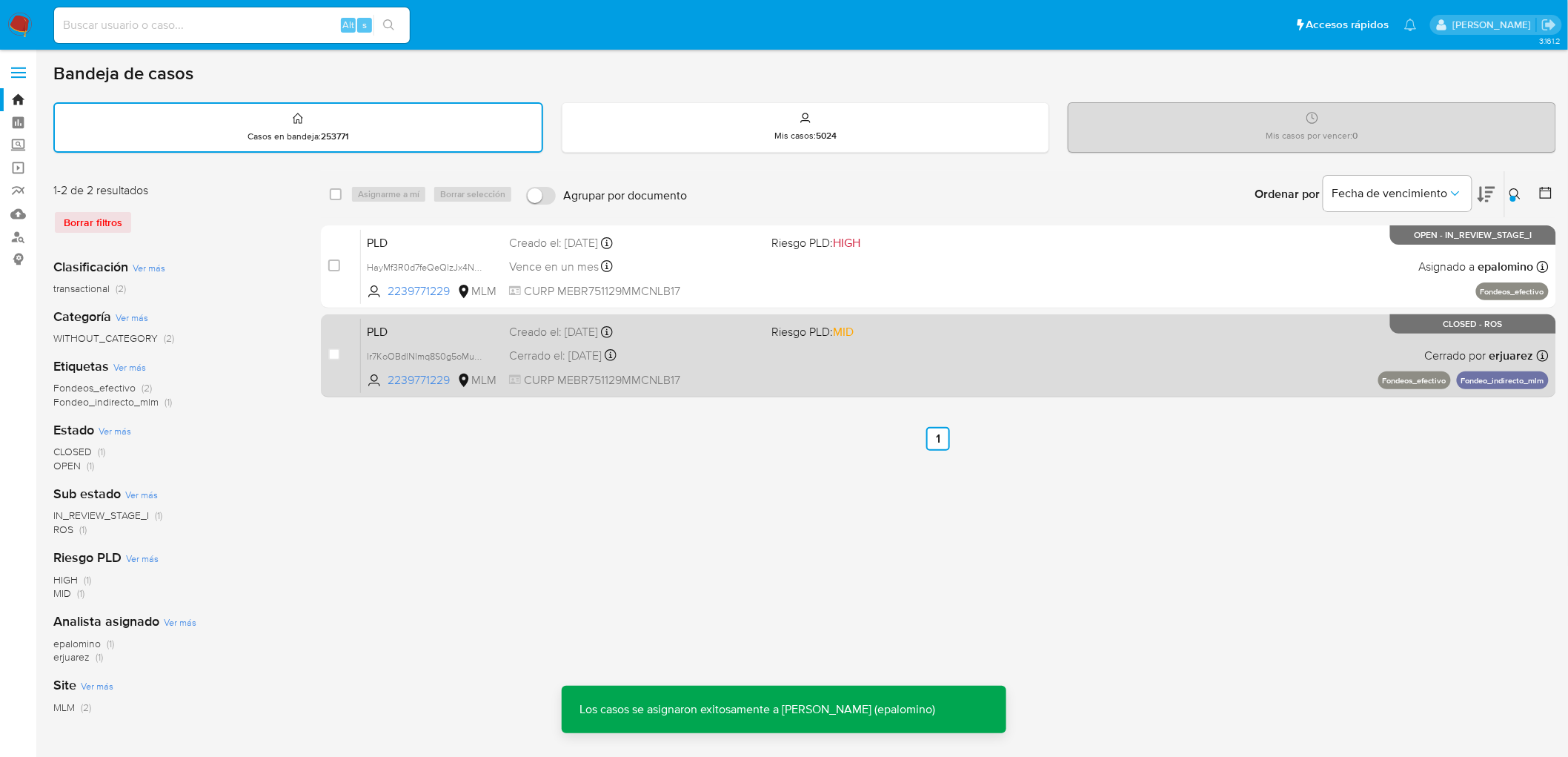
click at [376, 322] on span "PLD" at bounding box center [432, 331] width 130 height 19
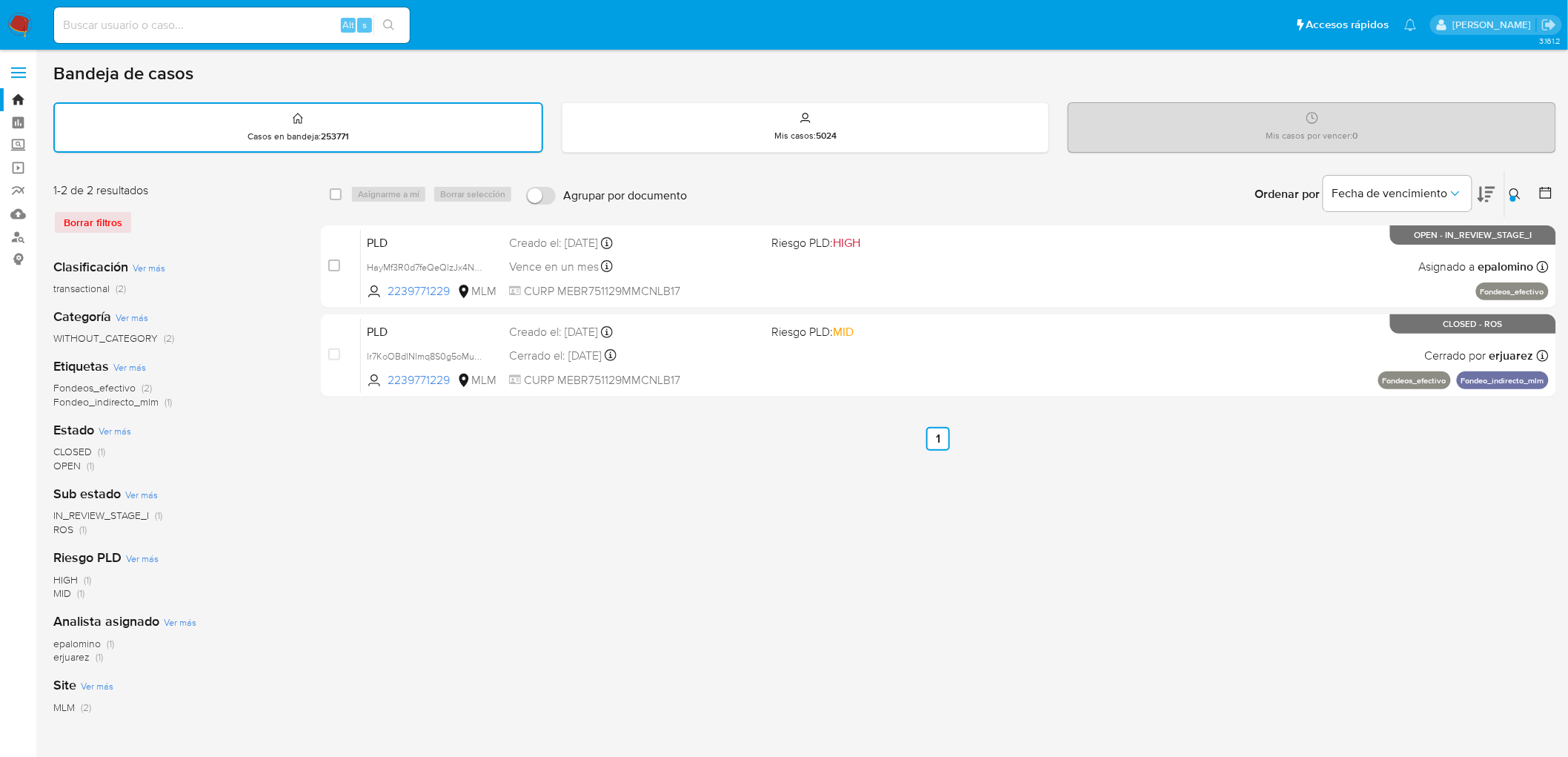
click at [24, 27] on img at bounding box center [20, 25] width 25 height 25
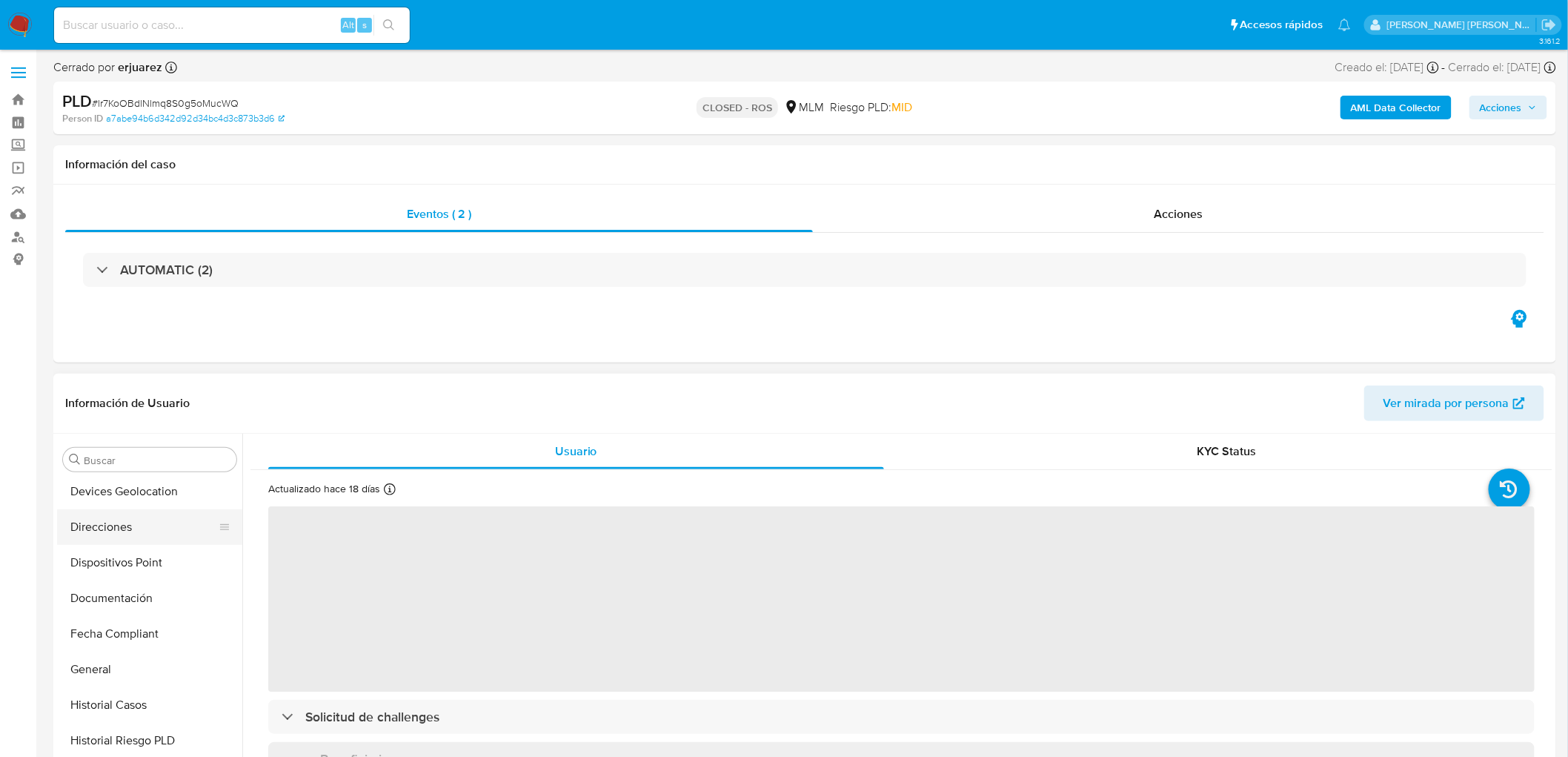
scroll to position [203, 0]
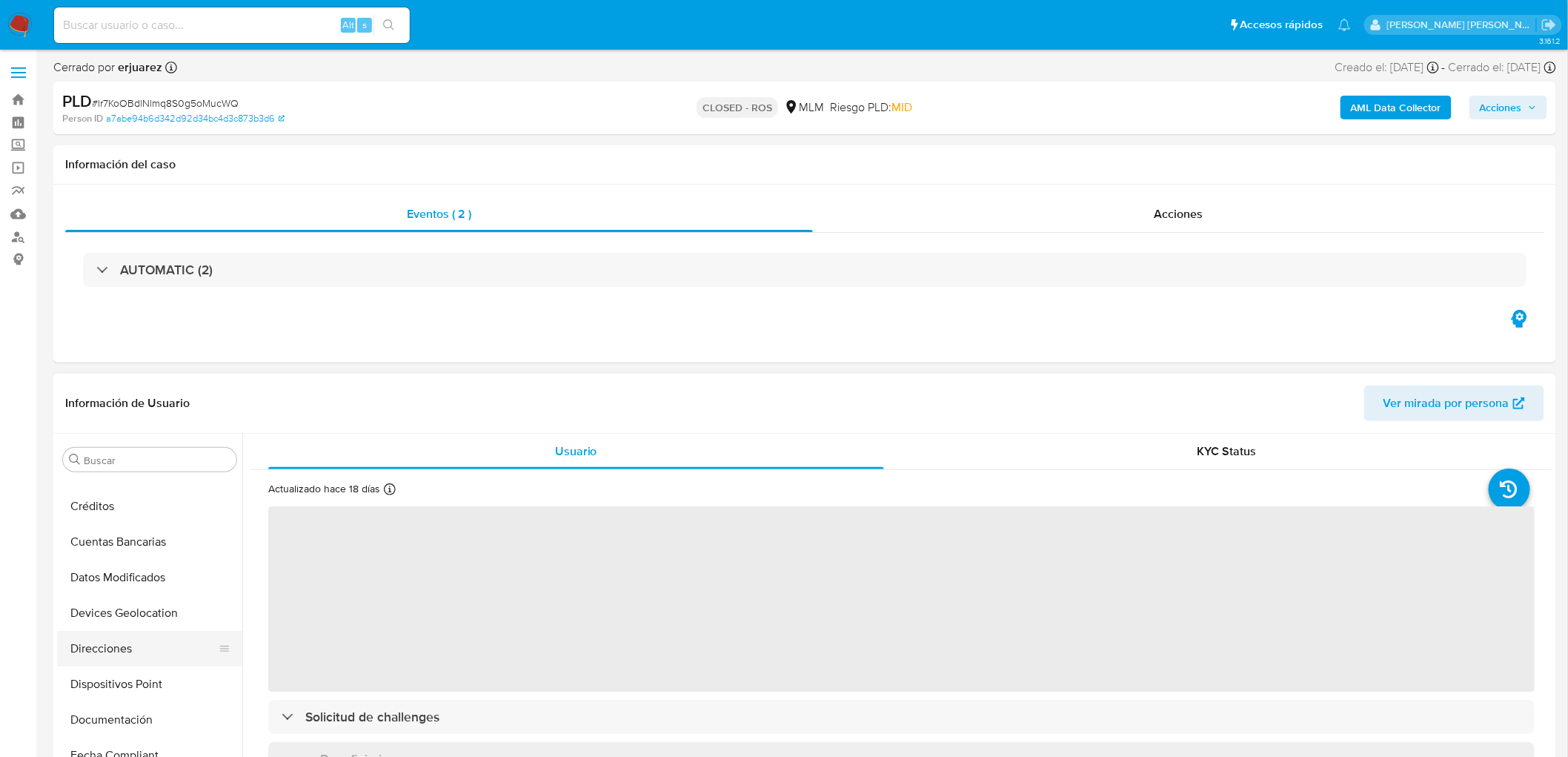
select select "10"
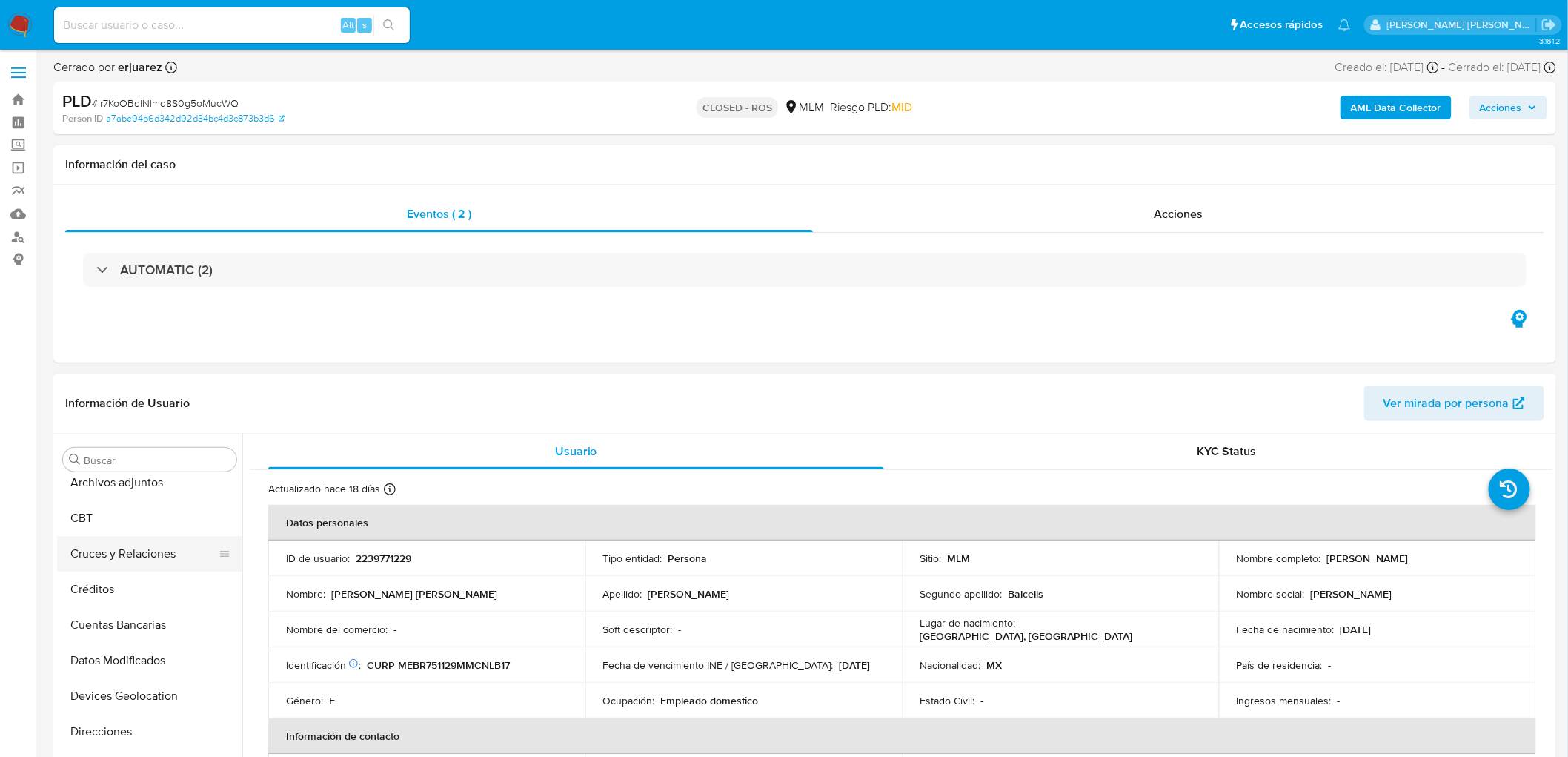
scroll to position [37, 0]
click at [147, 561] on button "Archivos adjuntos" at bounding box center [144, 565] width 174 height 36
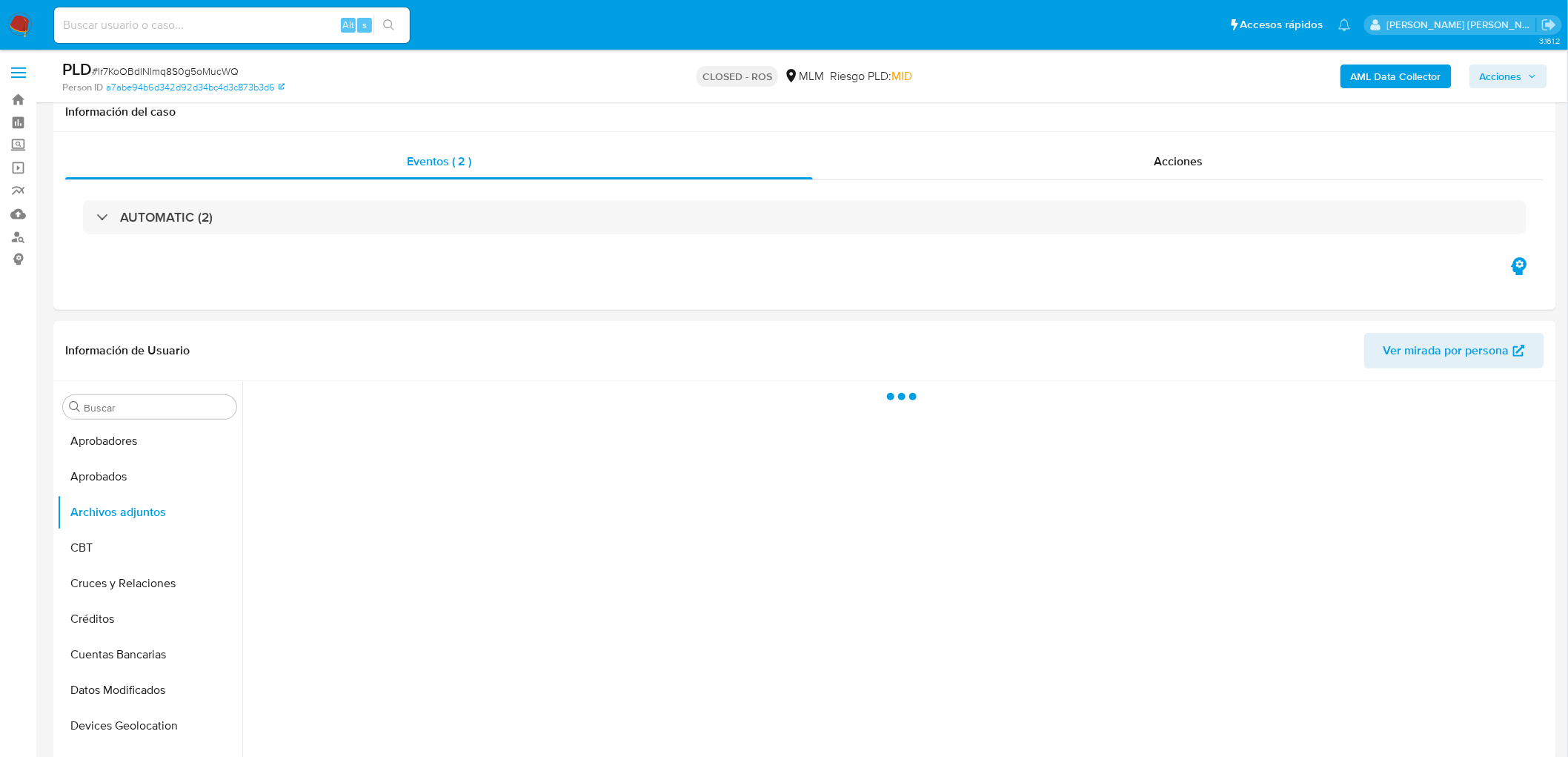
scroll to position [58, 0]
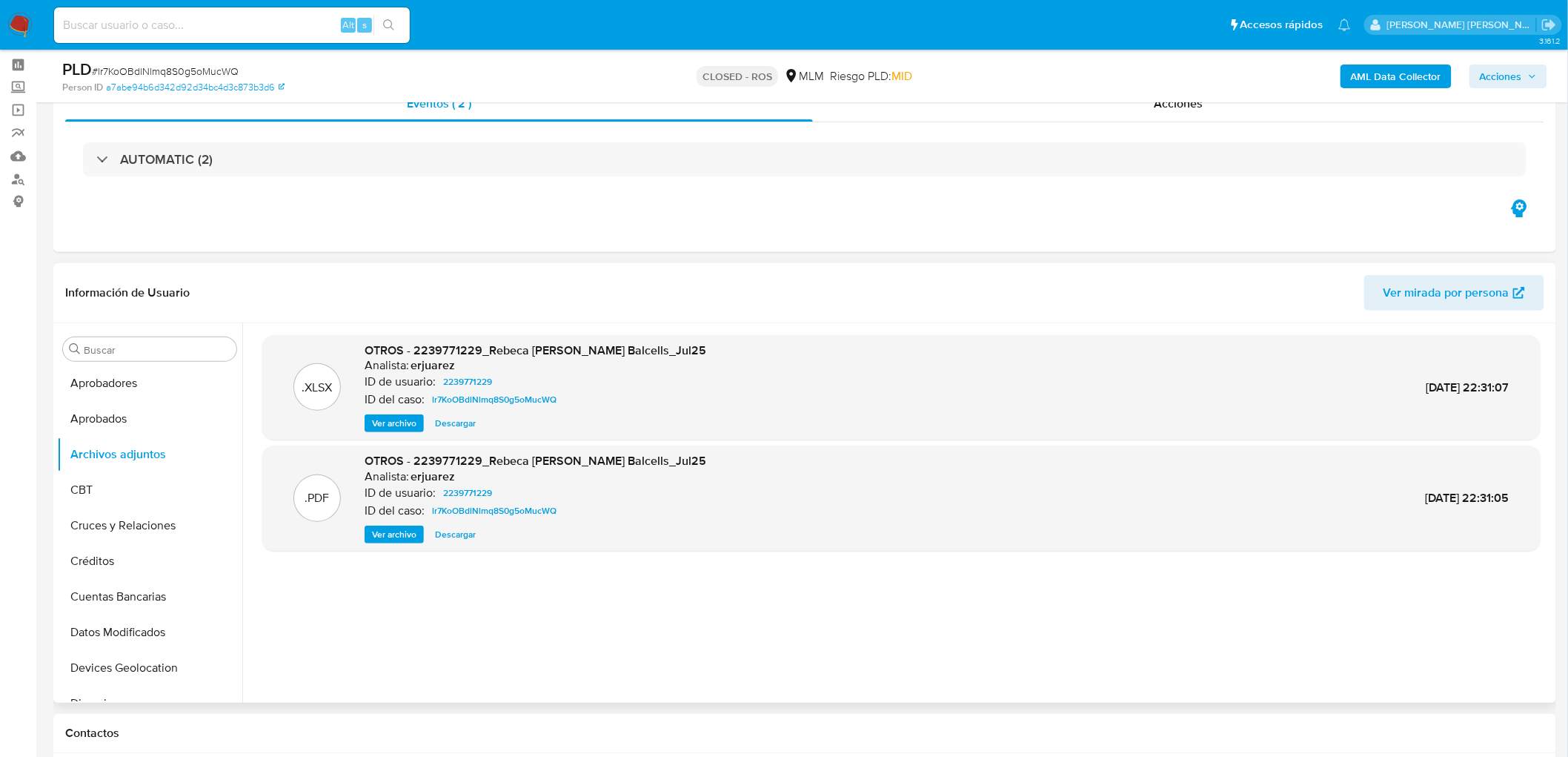
click at [387, 530] on span "Ver archivo" at bounding box center [394, 534] width 45 height 15
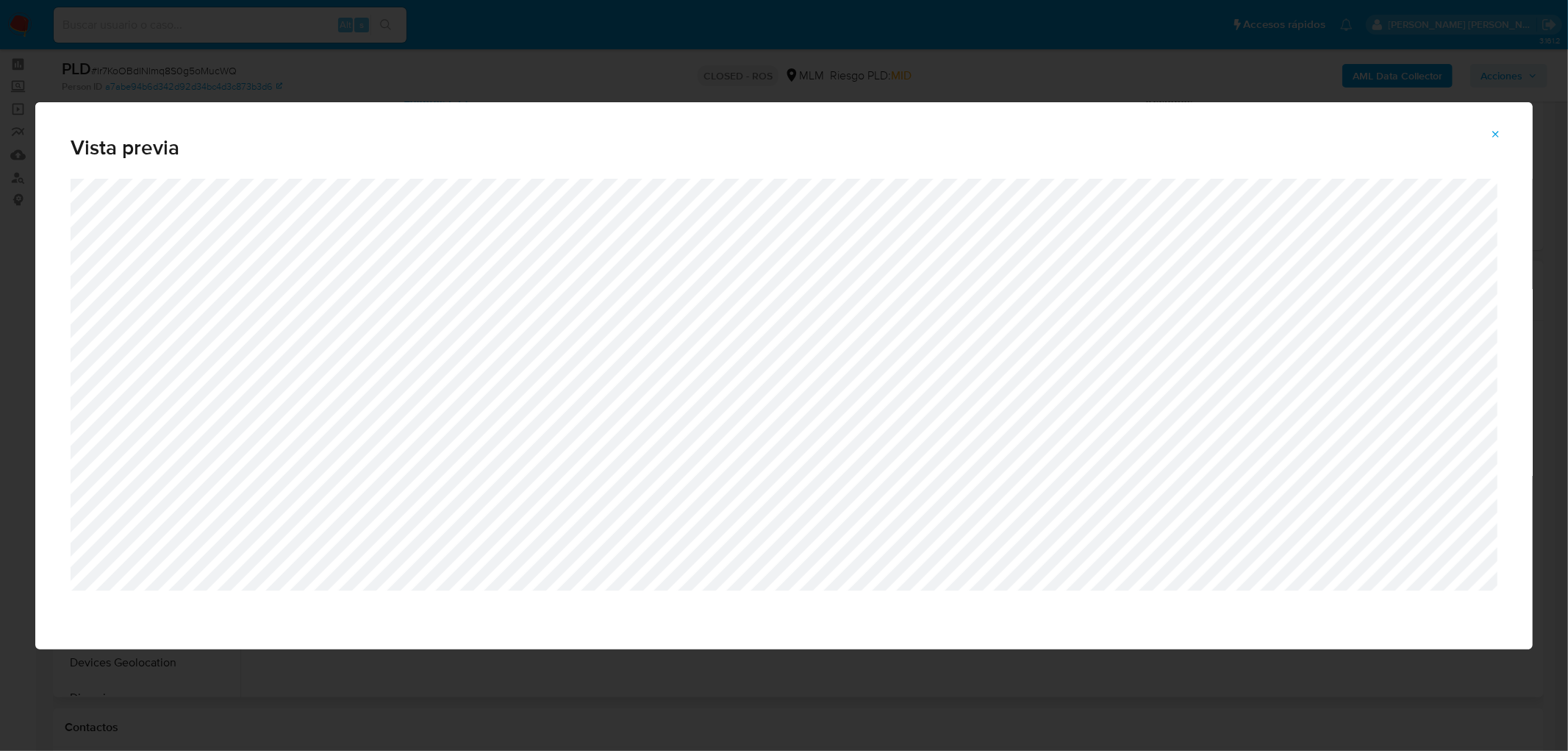
click at [1497, 133] on icon "Attachment preview" at bounding box center [1496, 135] width 12 height 12
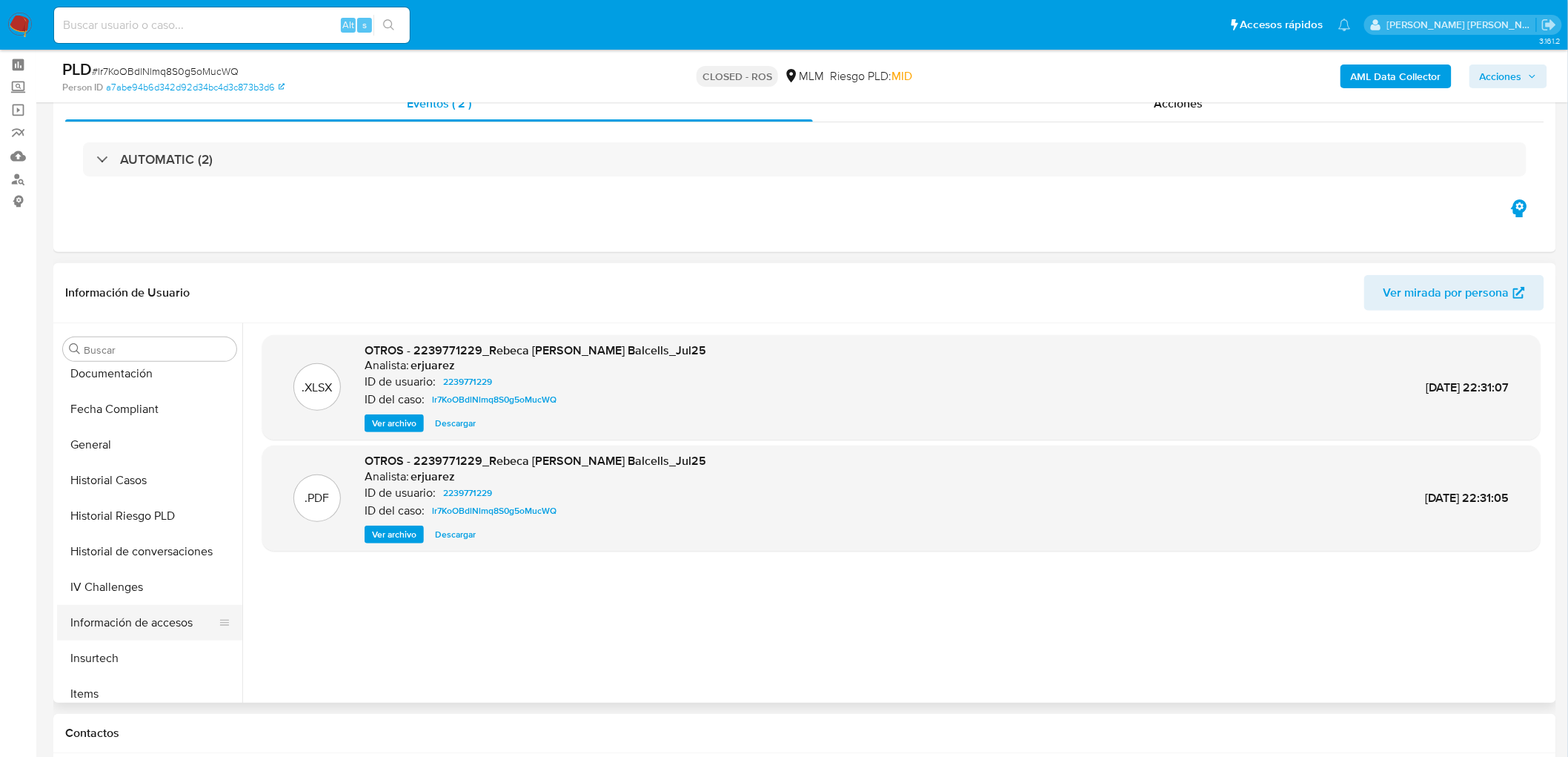
scroll to position [493, 0]
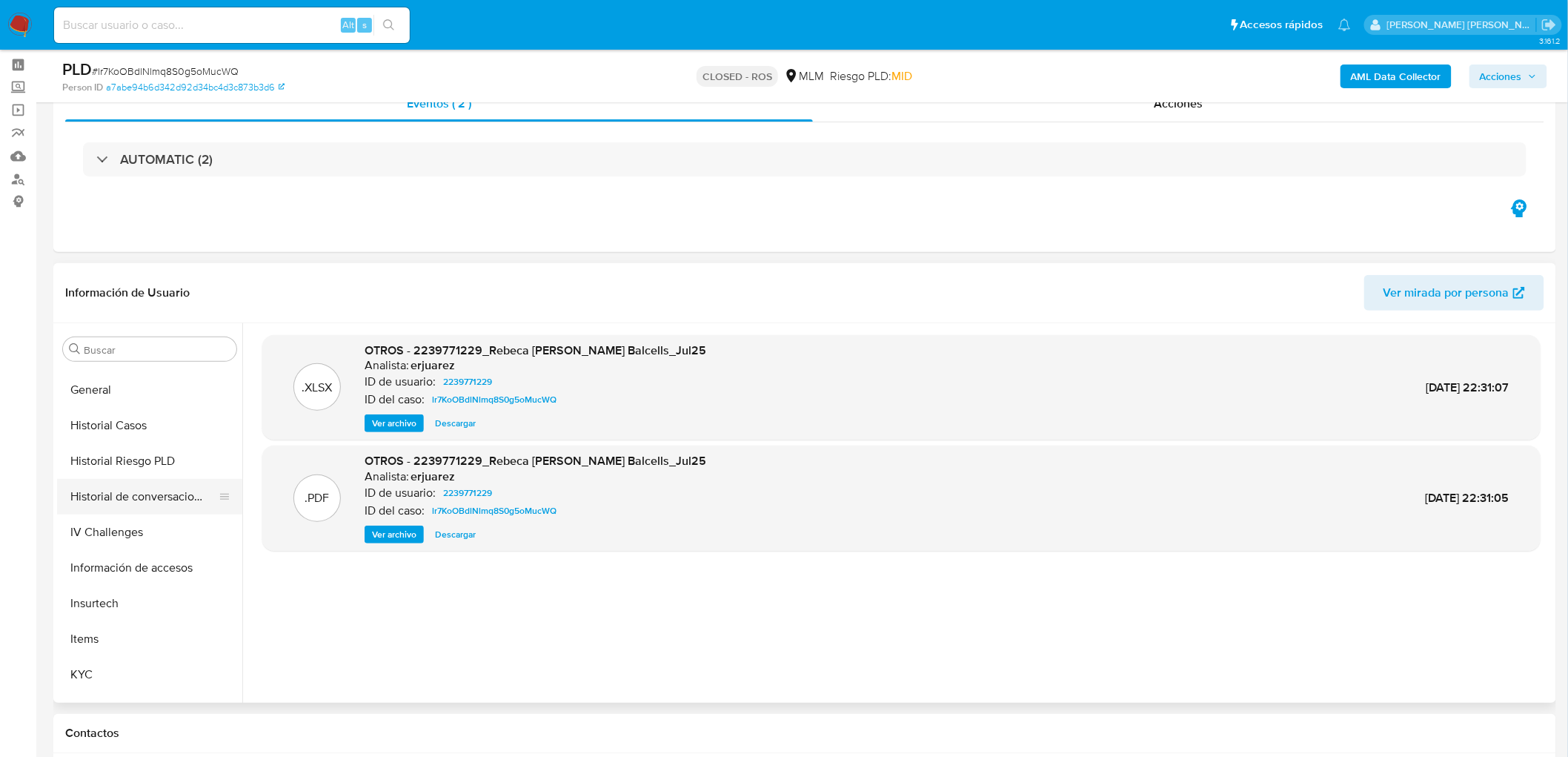
click at [159, 505] on button "Historial de conversaciones" at bounding box center [144, 496] width 174 height 36
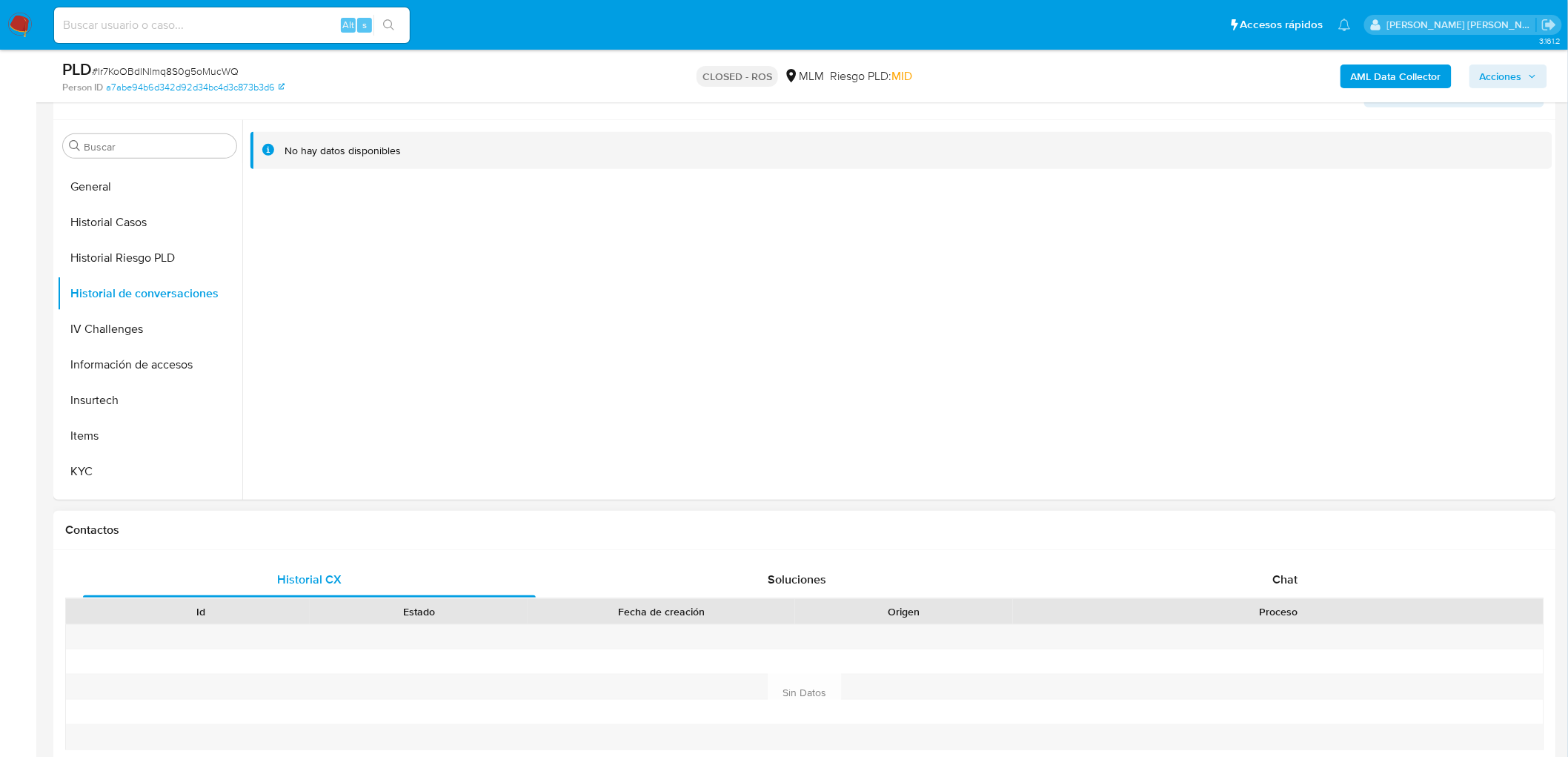
scroll to position [388, 0]
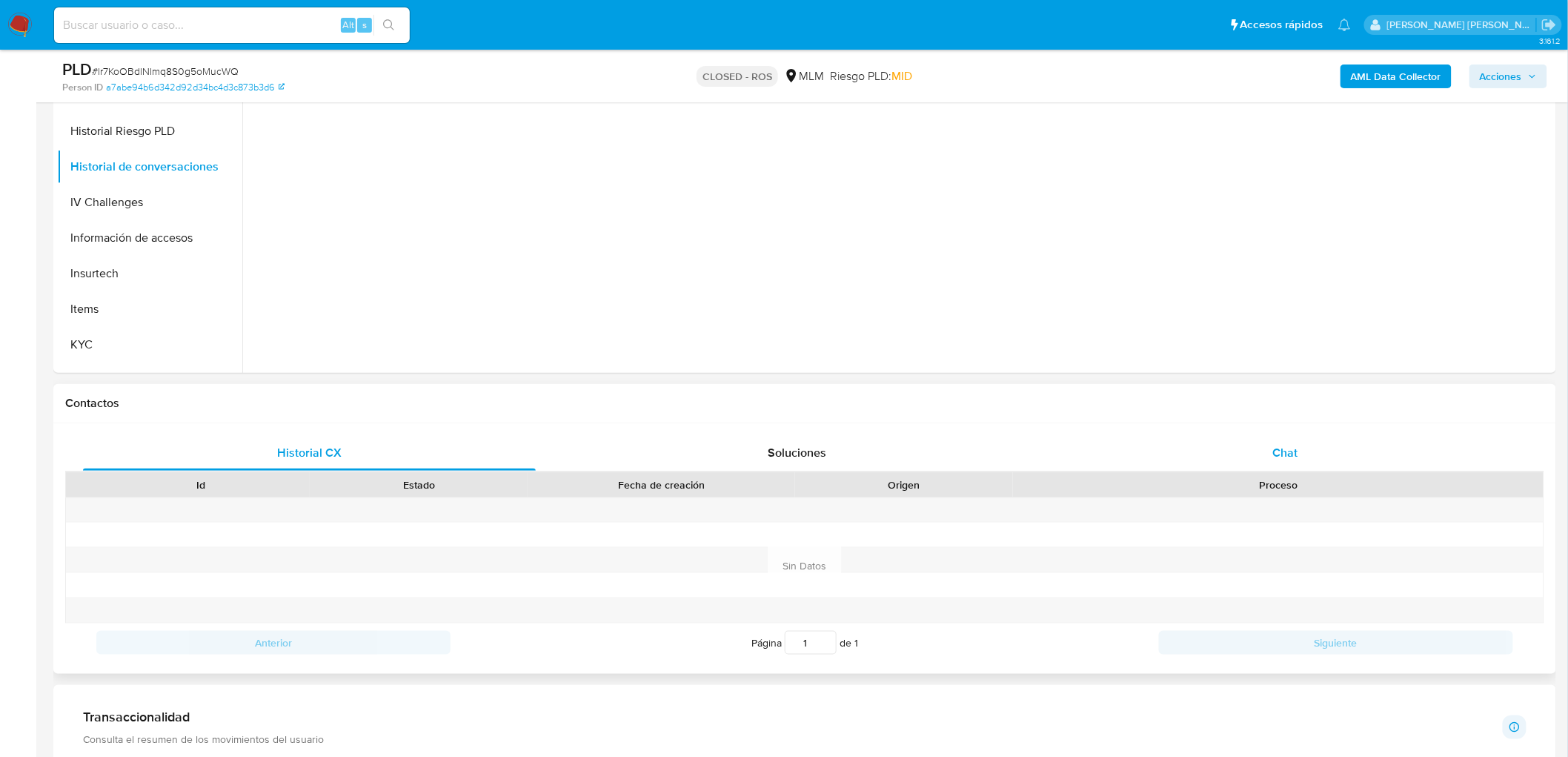
click at [1263, 461] on div "Chat" at bounding box center [1286, 452] width 453 height 36
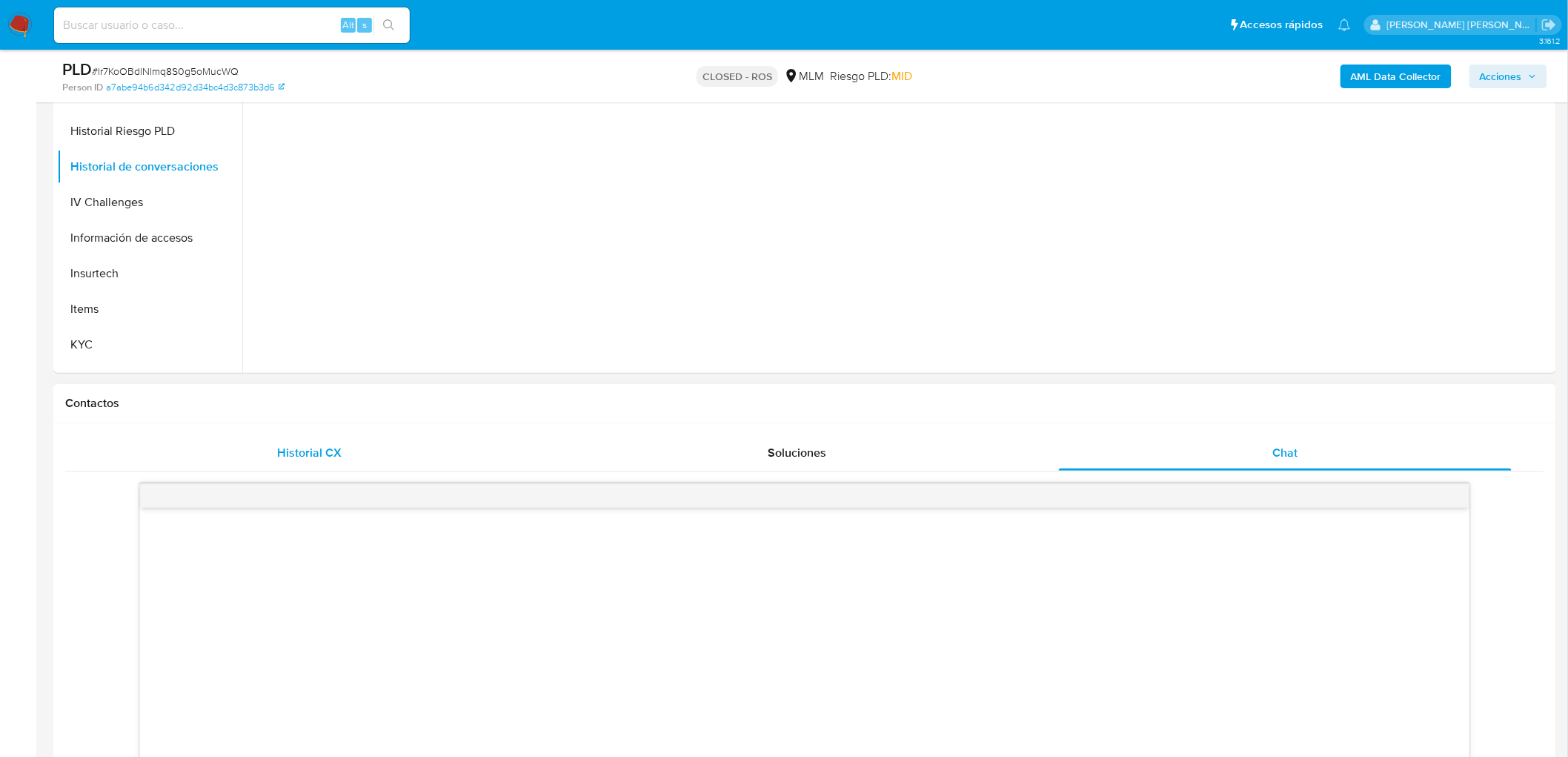
click at [345, 453] on div "Historial CX" at bounding box center [310, 452] width 453 height 36
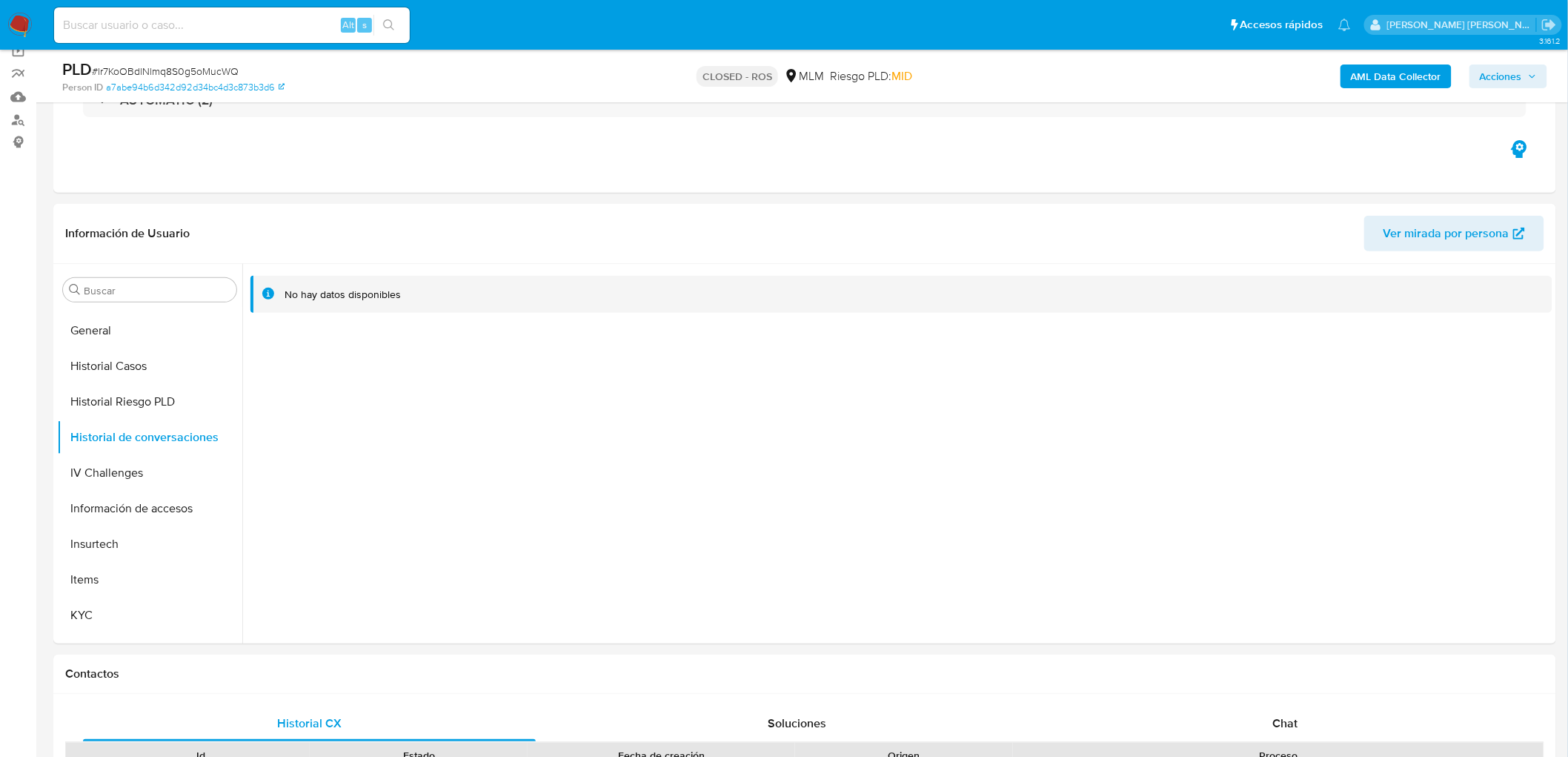
scroll to position [0, 0]
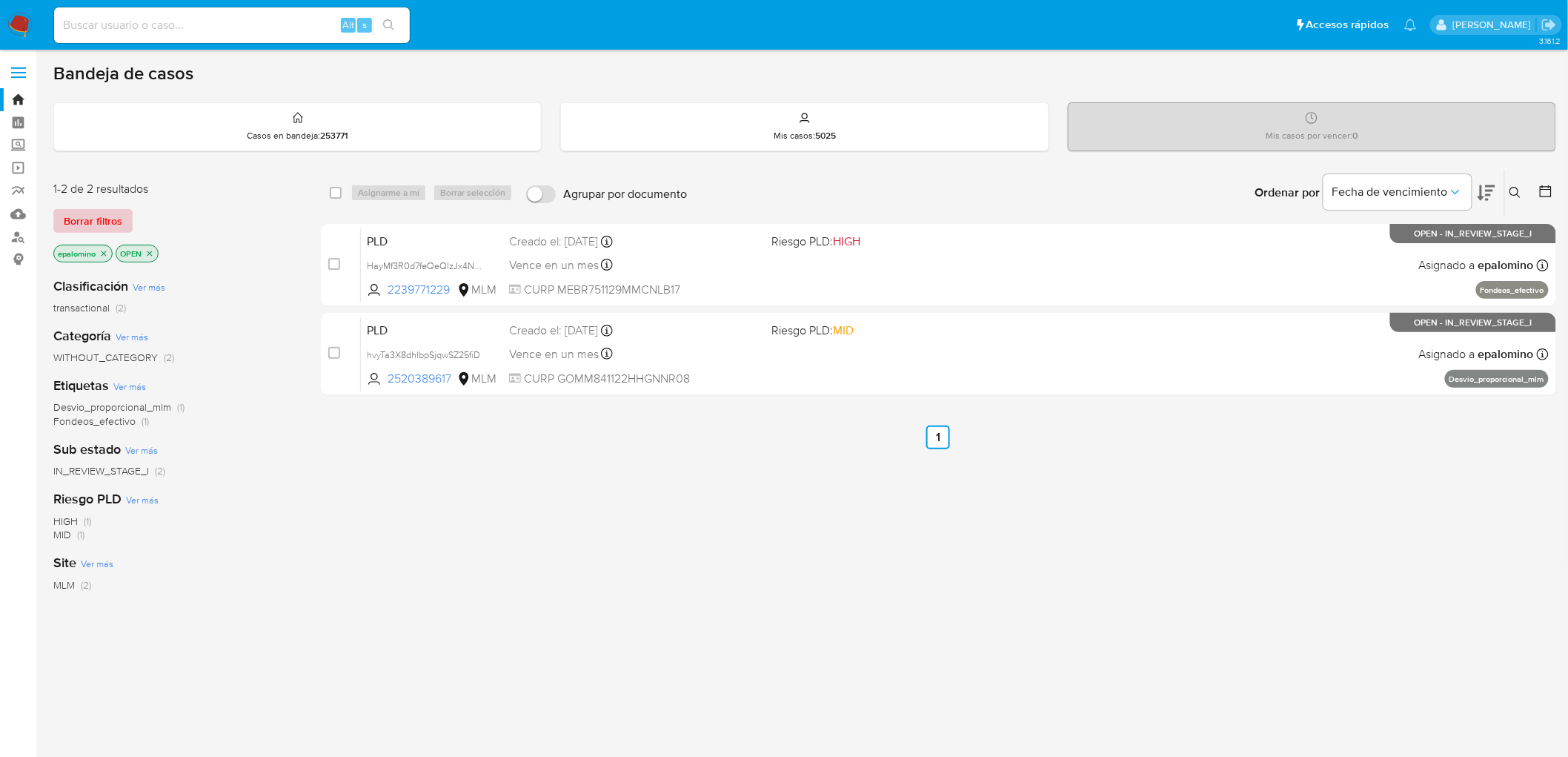
click at [84, 216] on span "Borrar filtros" at bounding box center [93, 220] width 58 height 20
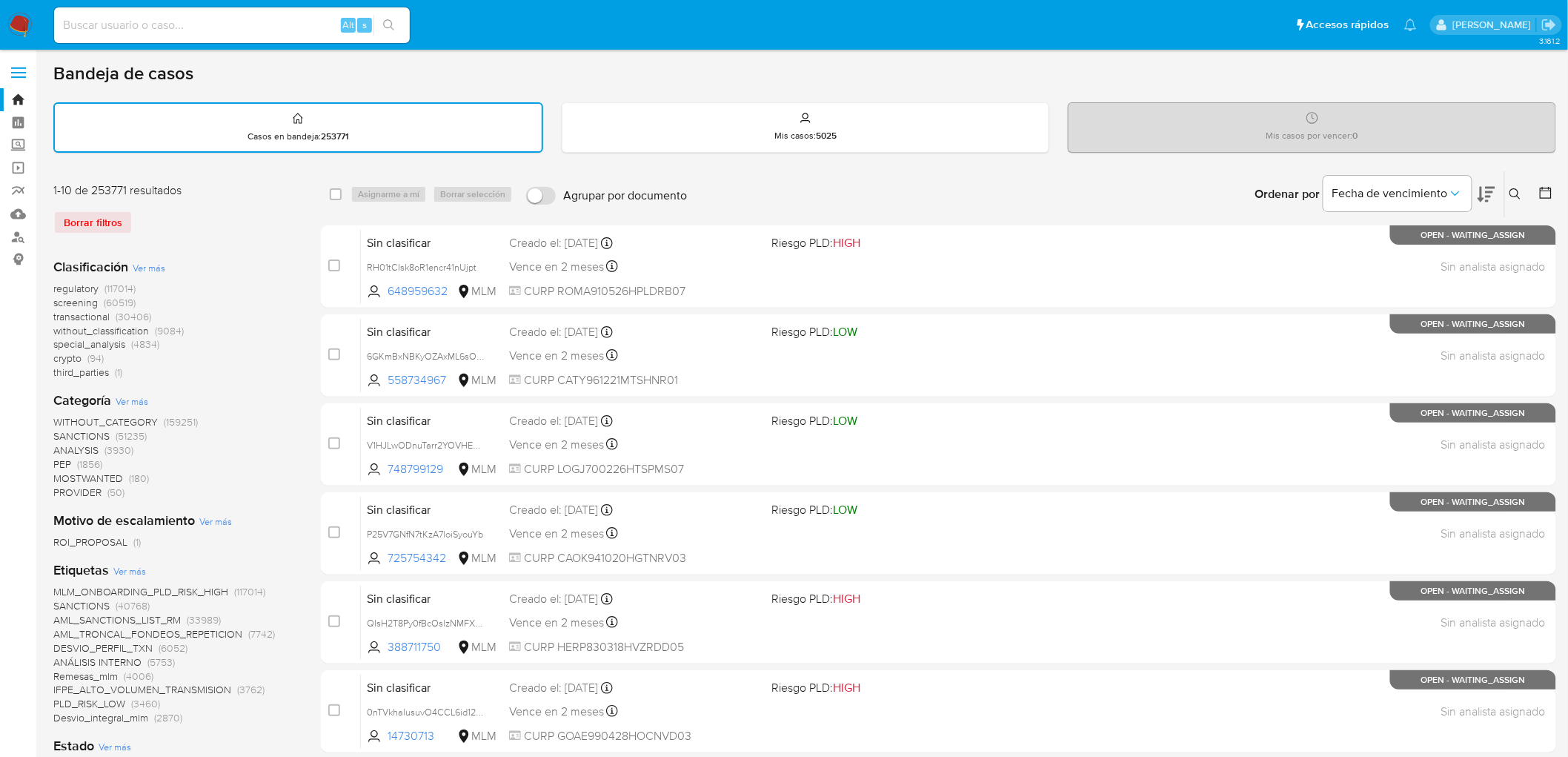
click at [1521, 181] on div "Ingrese ID de usuario o caso Buscar Borrar filtros" at bounding box center [1518, 193] width 25 height 46
click at [1521, 181] on div "Ingrese ID de usuario o caso Buscar Borrar filtros" at bounding box center [1518, 193] width 25 height 46
click at [1518, 189] on icon at bounding box center [1516, 194] width 12 height 12
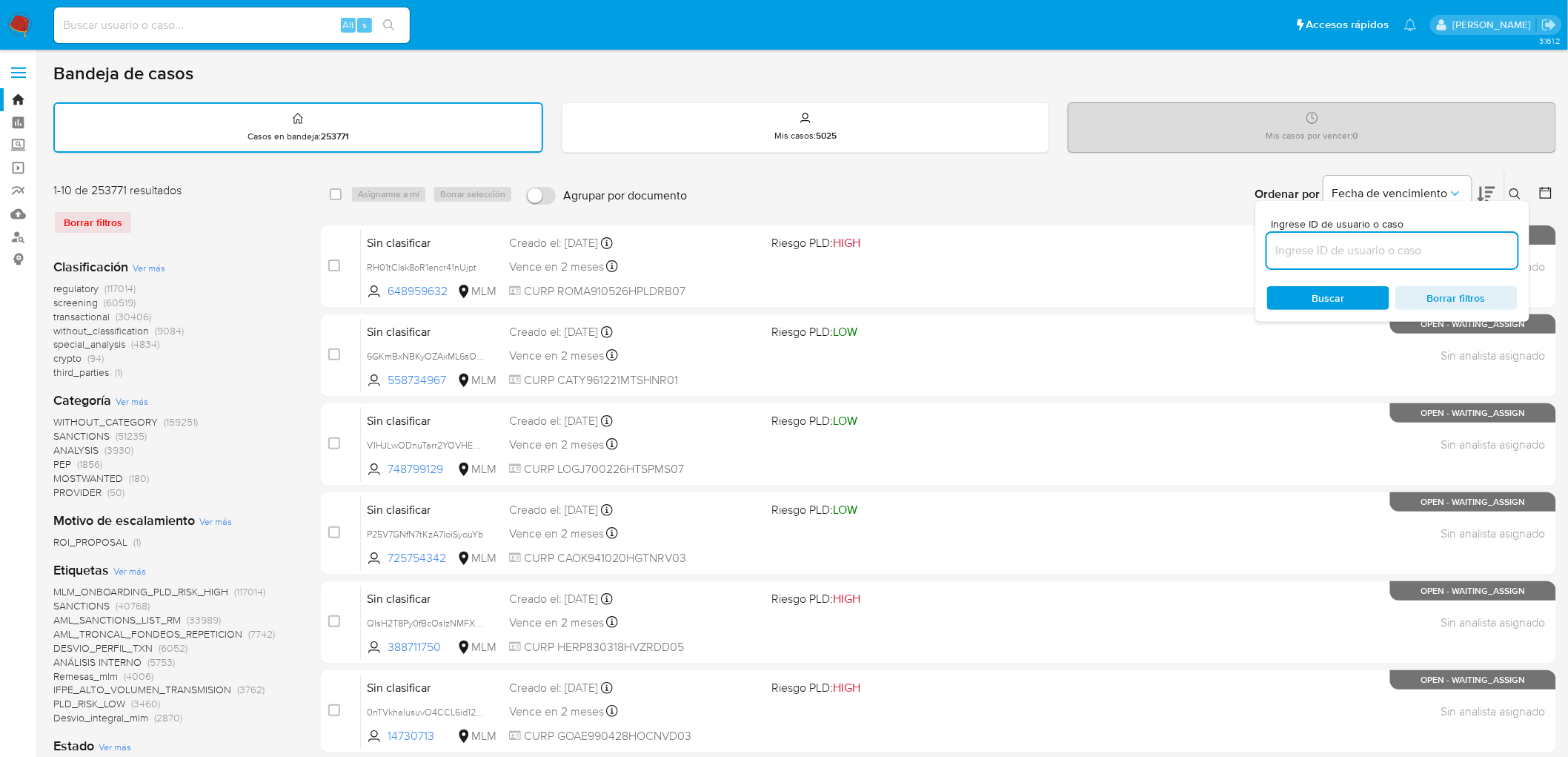
click at [1301, 254] on input at bounding box center [1392, 250] width 250 height 19
type input "2239771229"
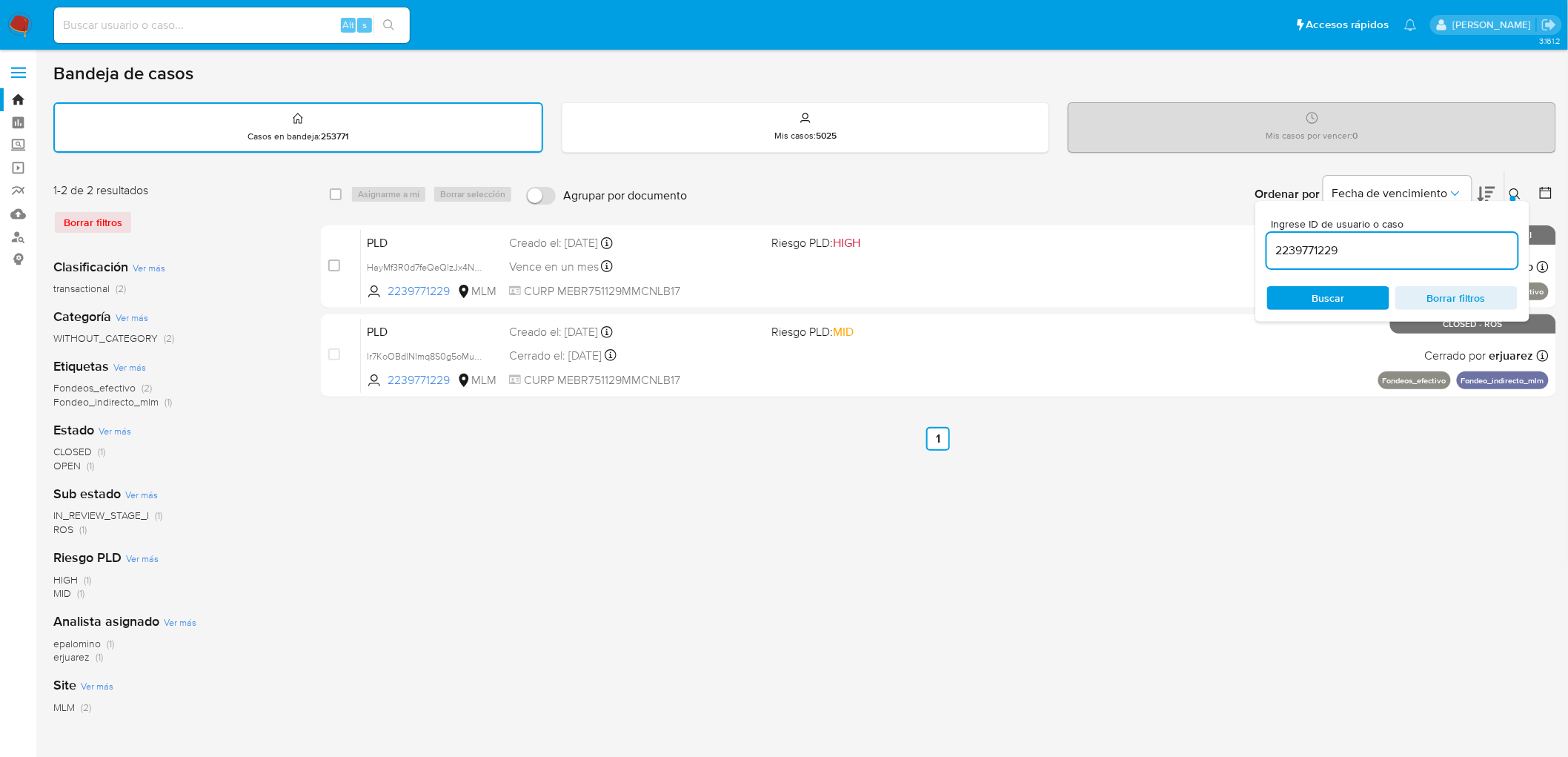
click at [1519, 194] on icon at bounding box center [1515, 193] width 11 height 11
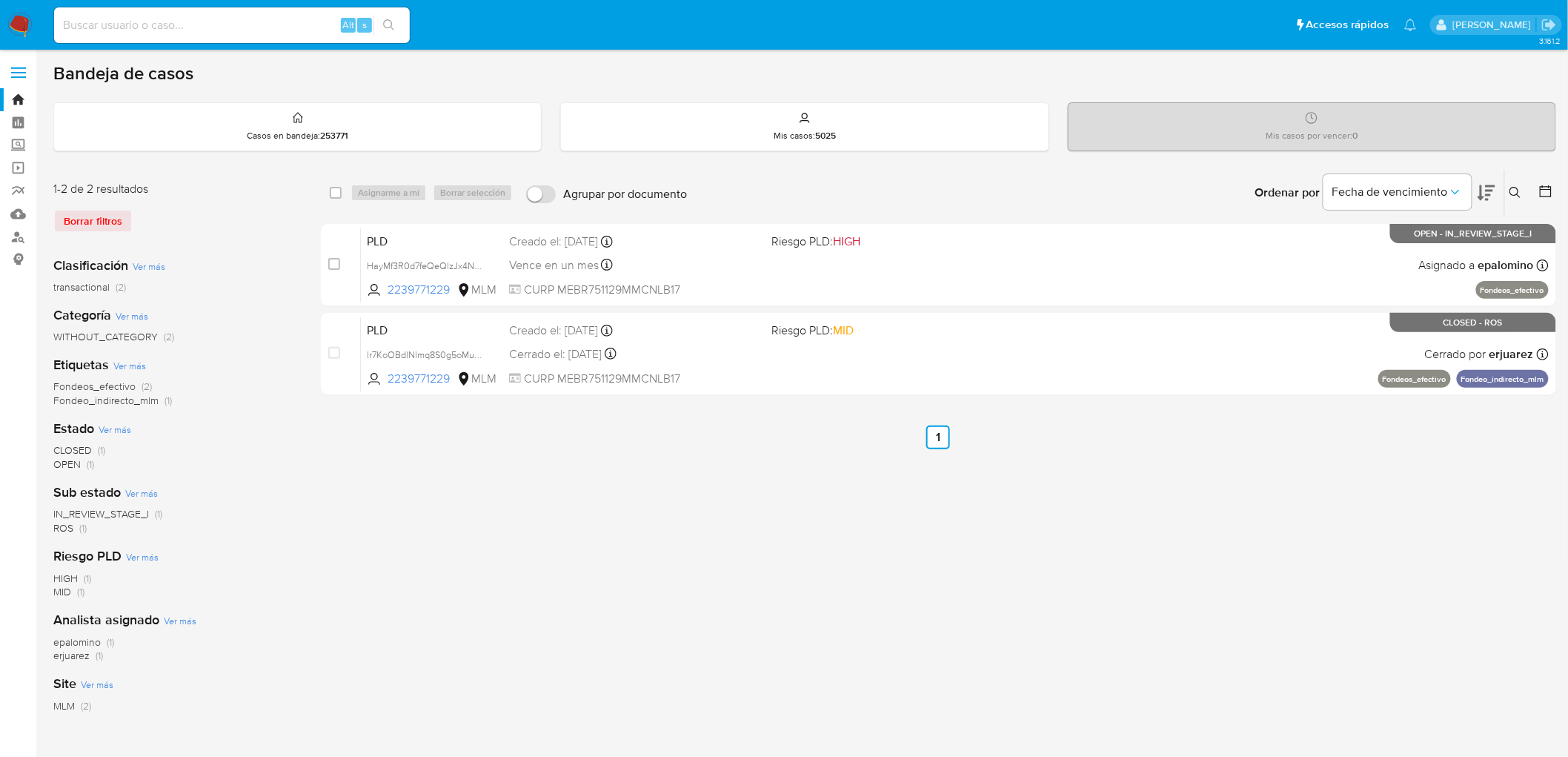
click at [105, 214] on div "Borrar filtros" at bounding box center [172, 220] width 237 height 23
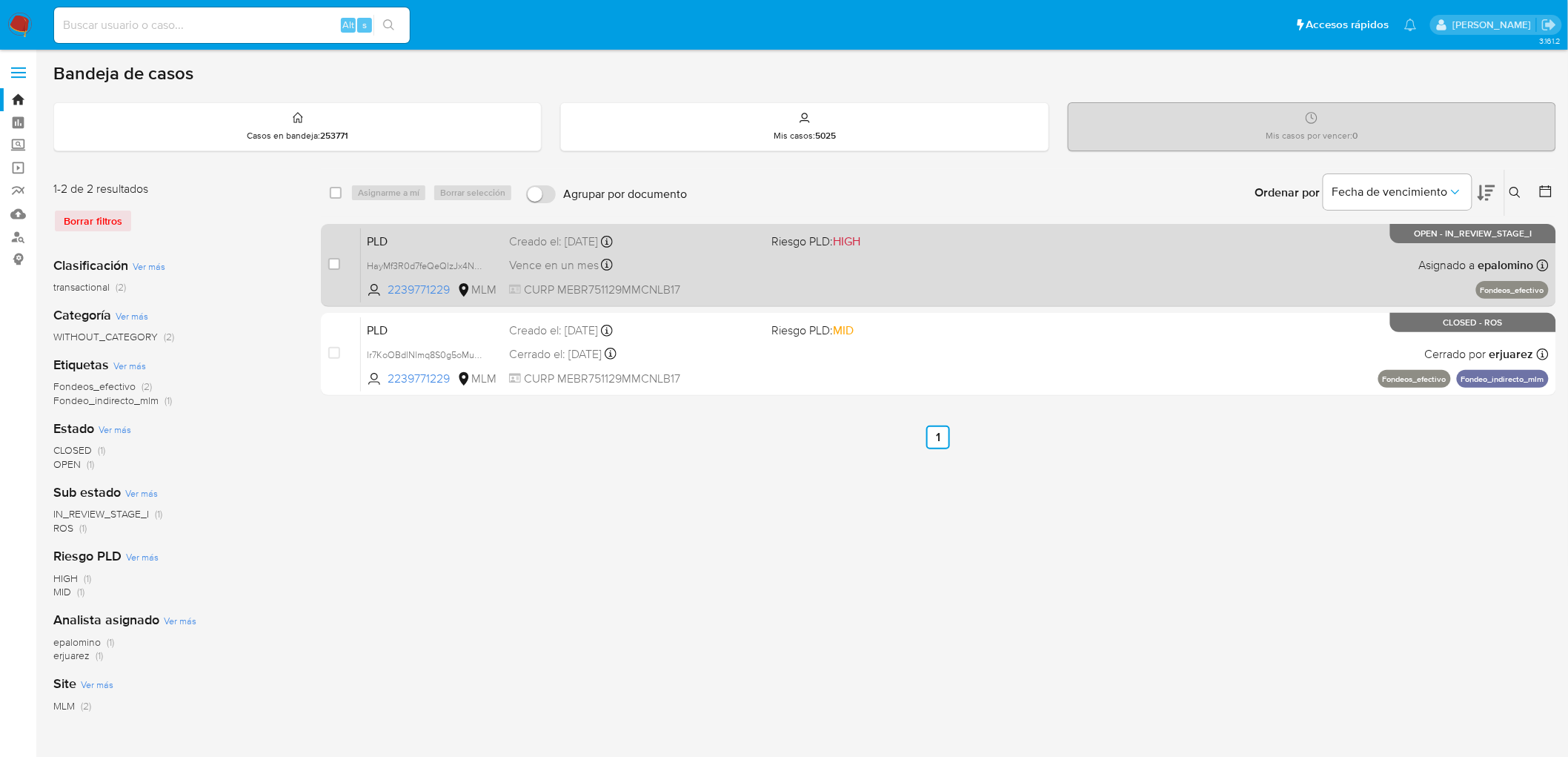
click at [398, 235] on span "PLD" at bounding box center [432, 241] width 130 height 19
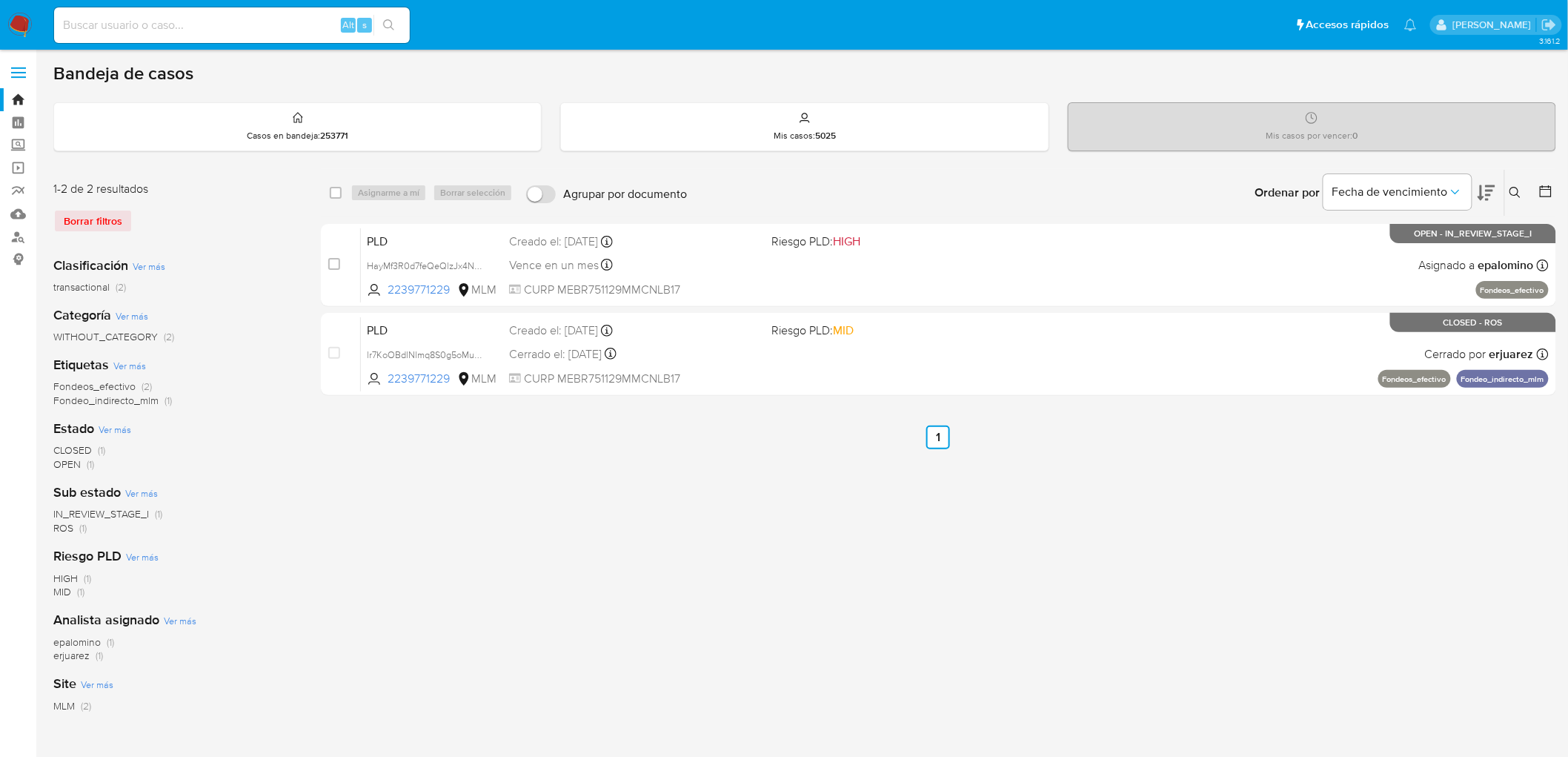
drag, startPoint x: 23, startPoint y: 22, endPoint x: 80, endPoint y: 76, distance: 78.5
click at [22, 22] on img at bounding box center [20, 25] width 25 height 25
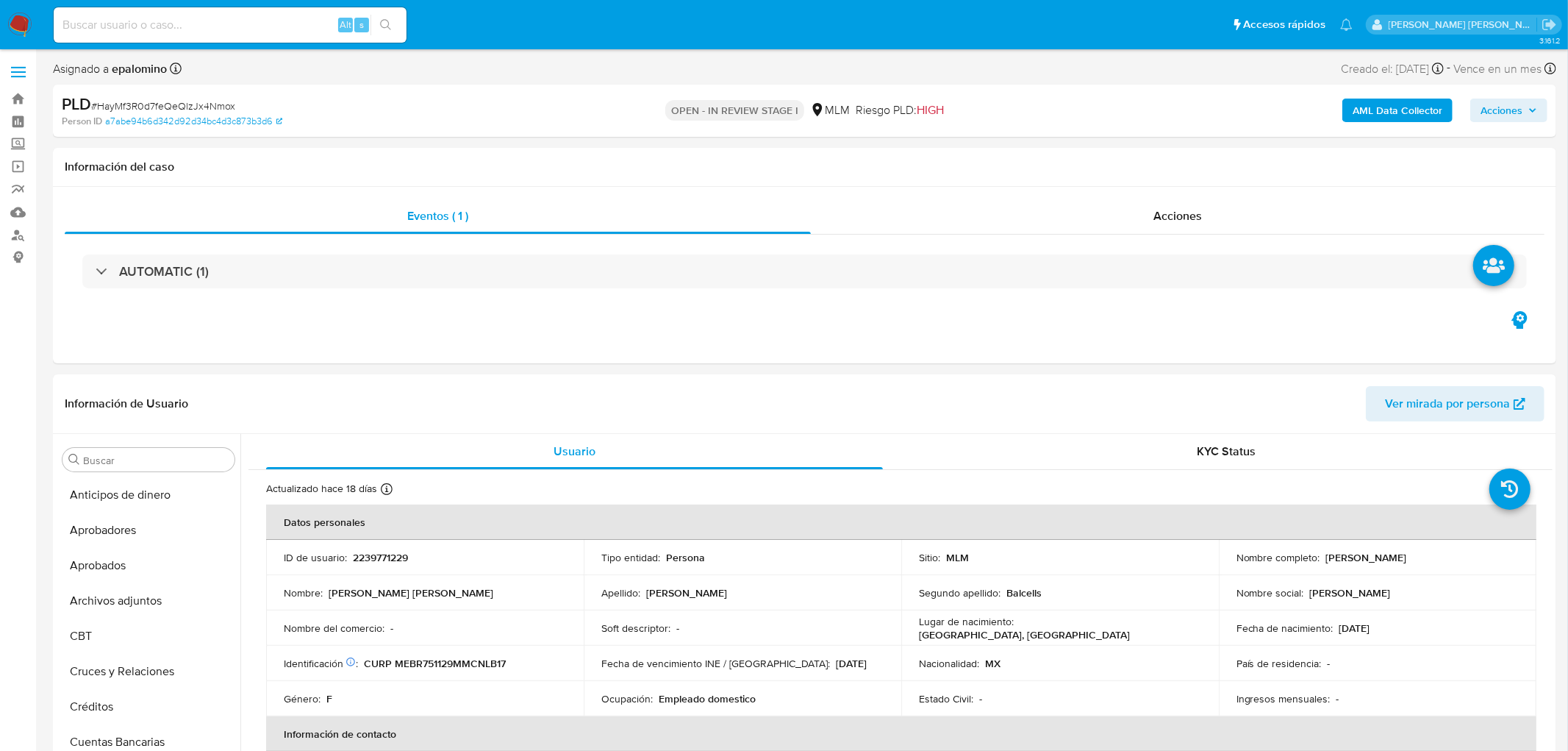
select select "10"
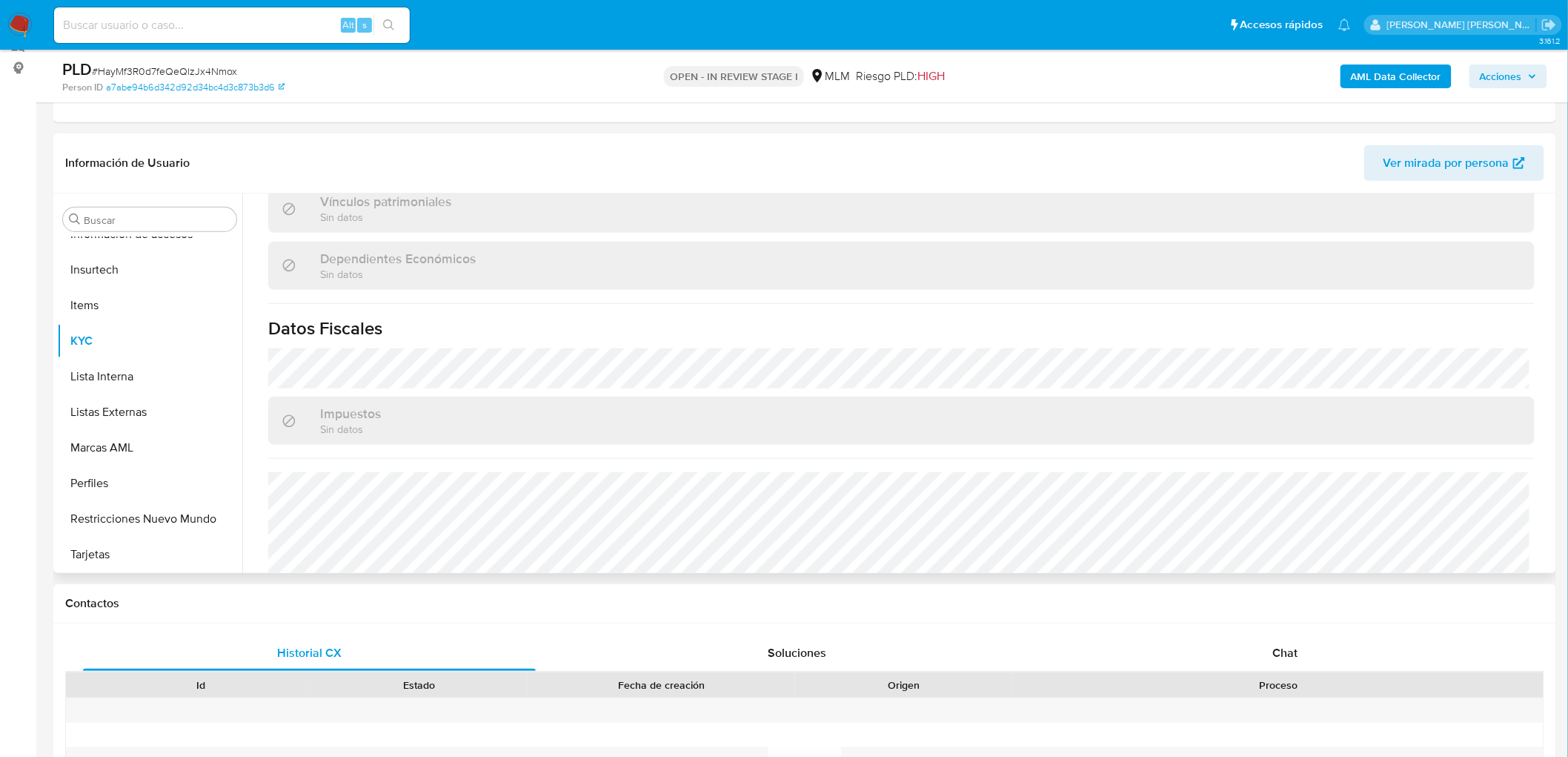
scroll to position [902, 0]
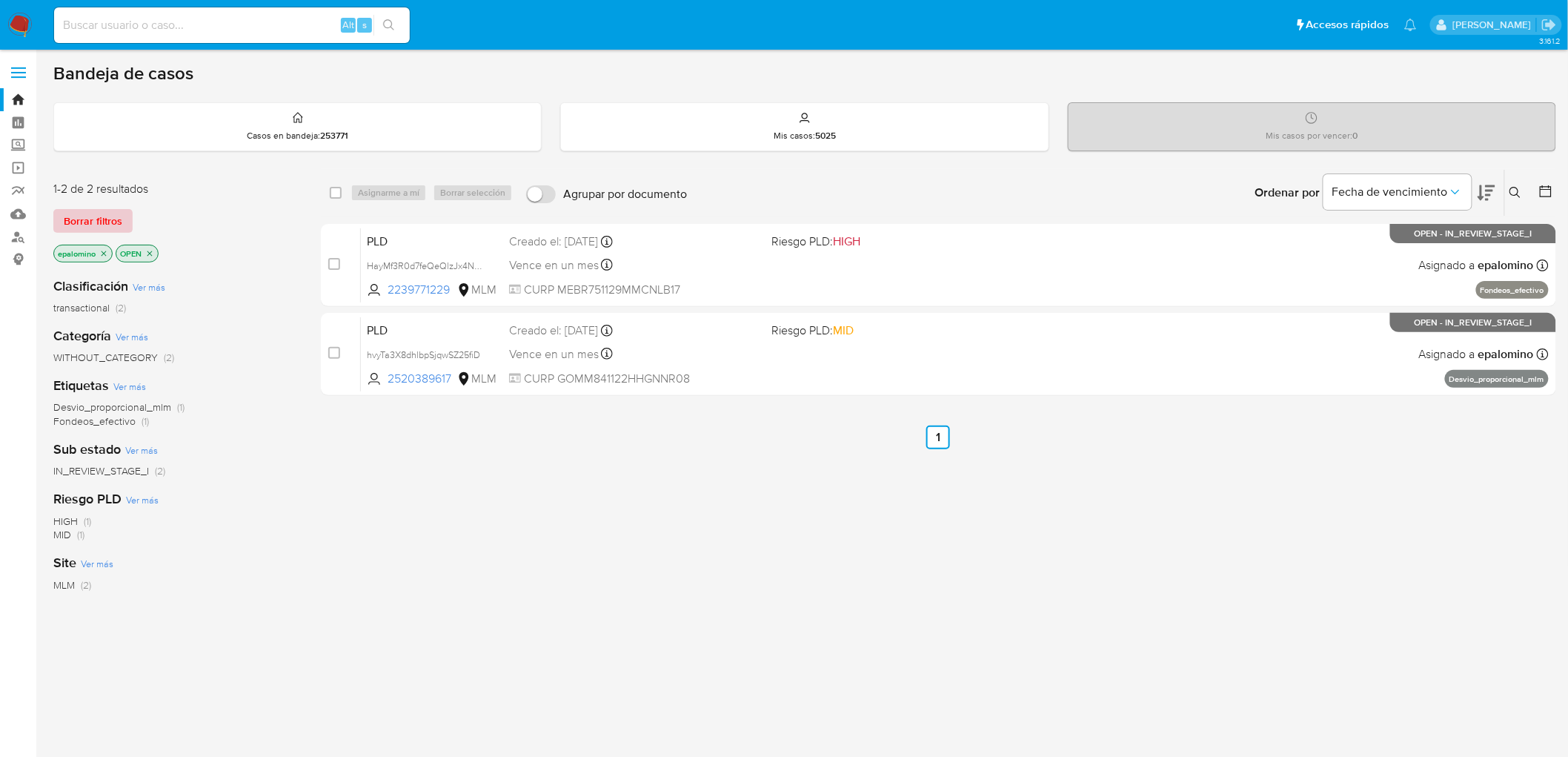
click at [97, 217] on span "Borrar filtros" at bounding box center [93, 220] width 58 height 20
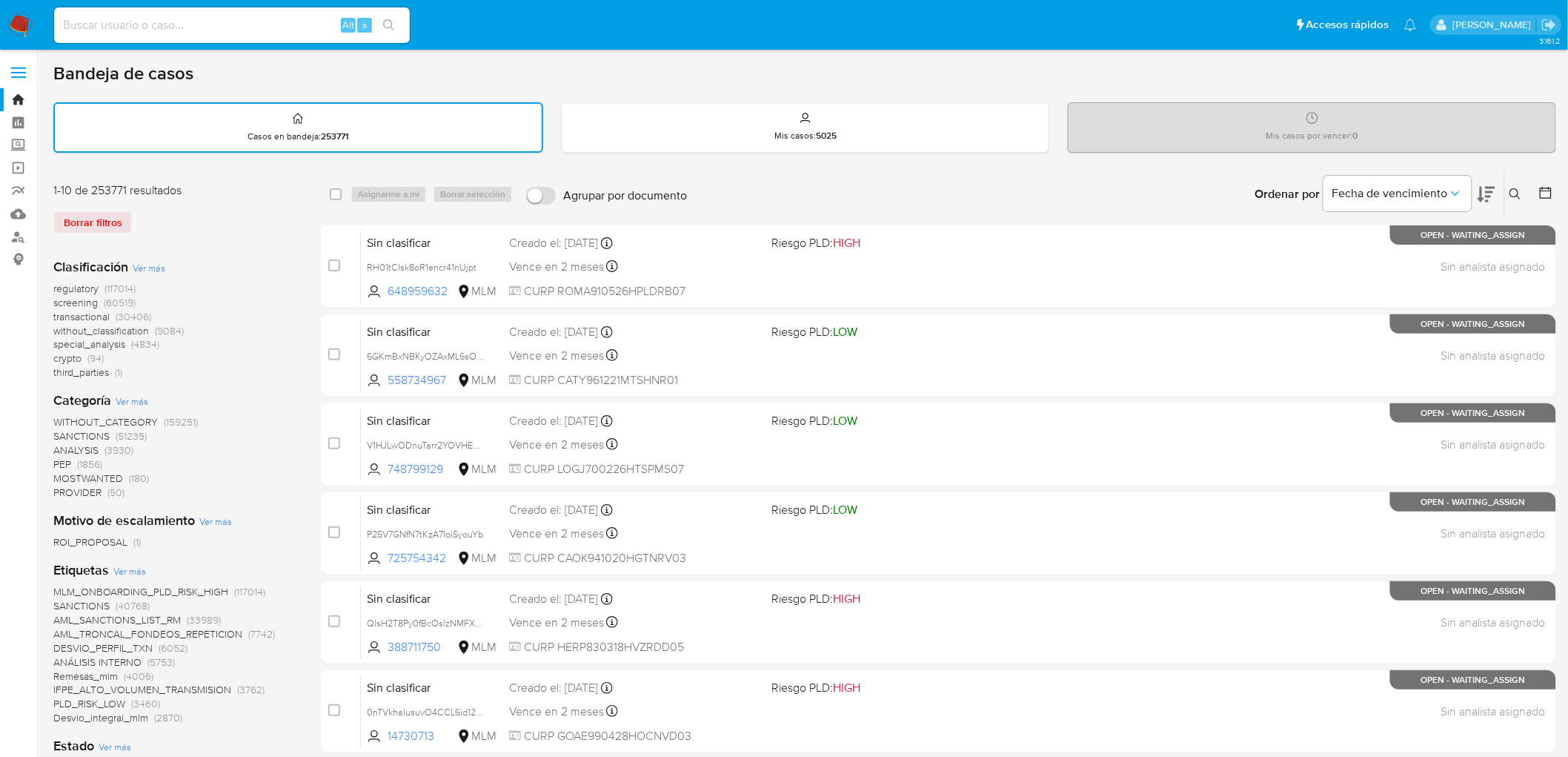
click at [1515, 188] on icon at bounding box center [1516, 194] width 12 height 12
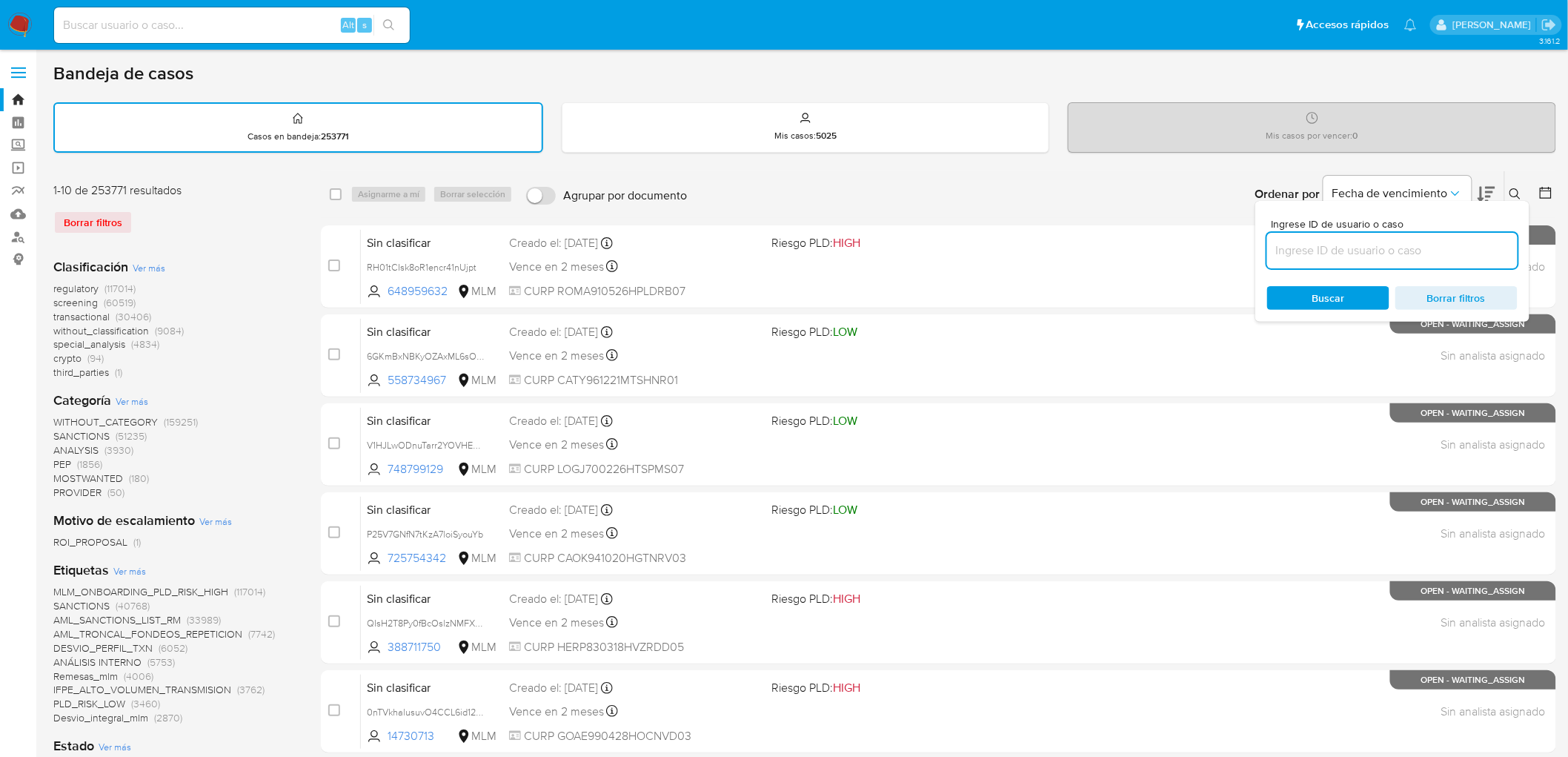
click at [1399, 241] on input at bounding box center [1392, 250] width 250 height 19
type input "1895415622"
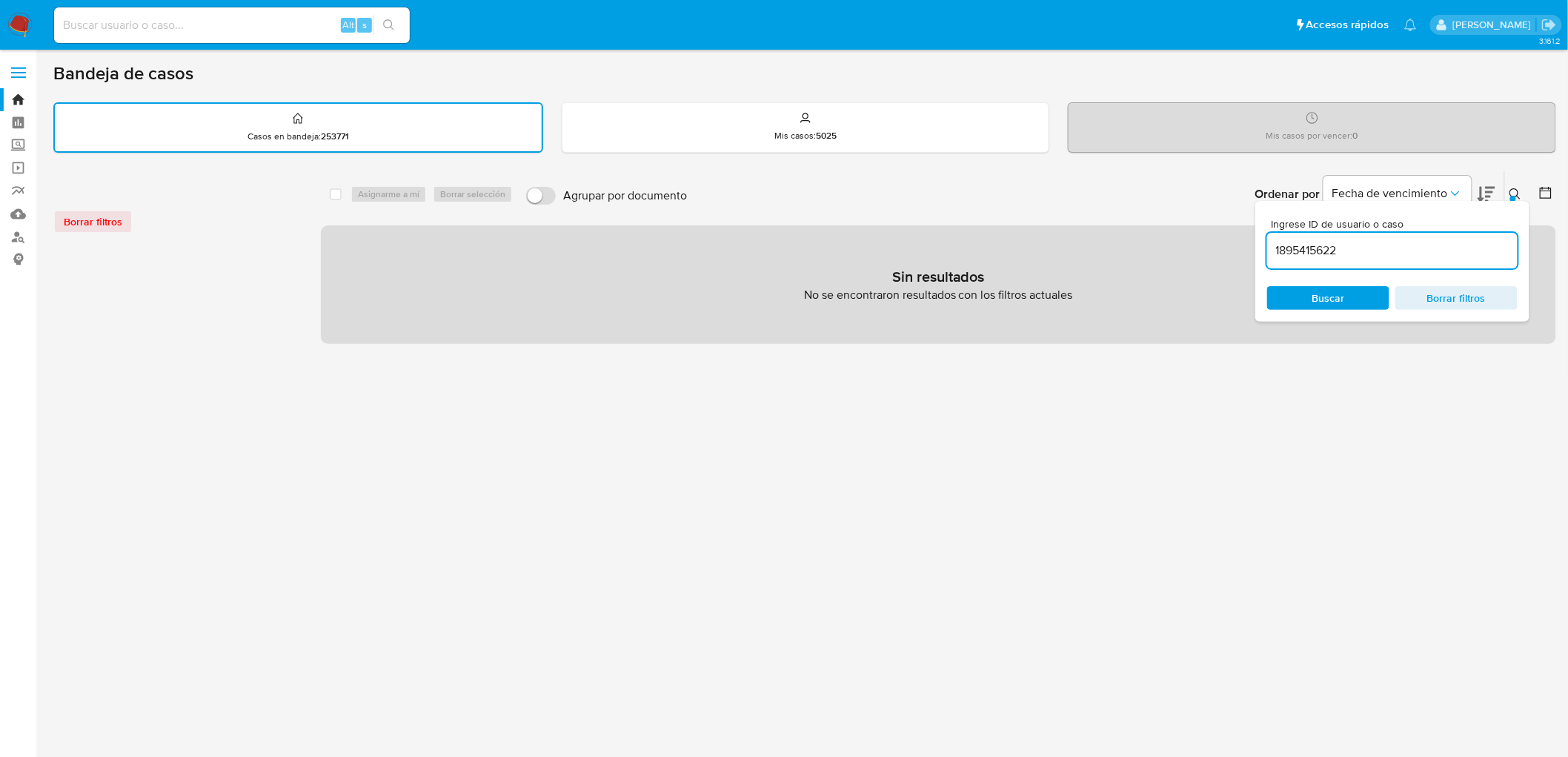
click at [1516, 196] on div at bounding box center [1514, 199] width 6 height 6
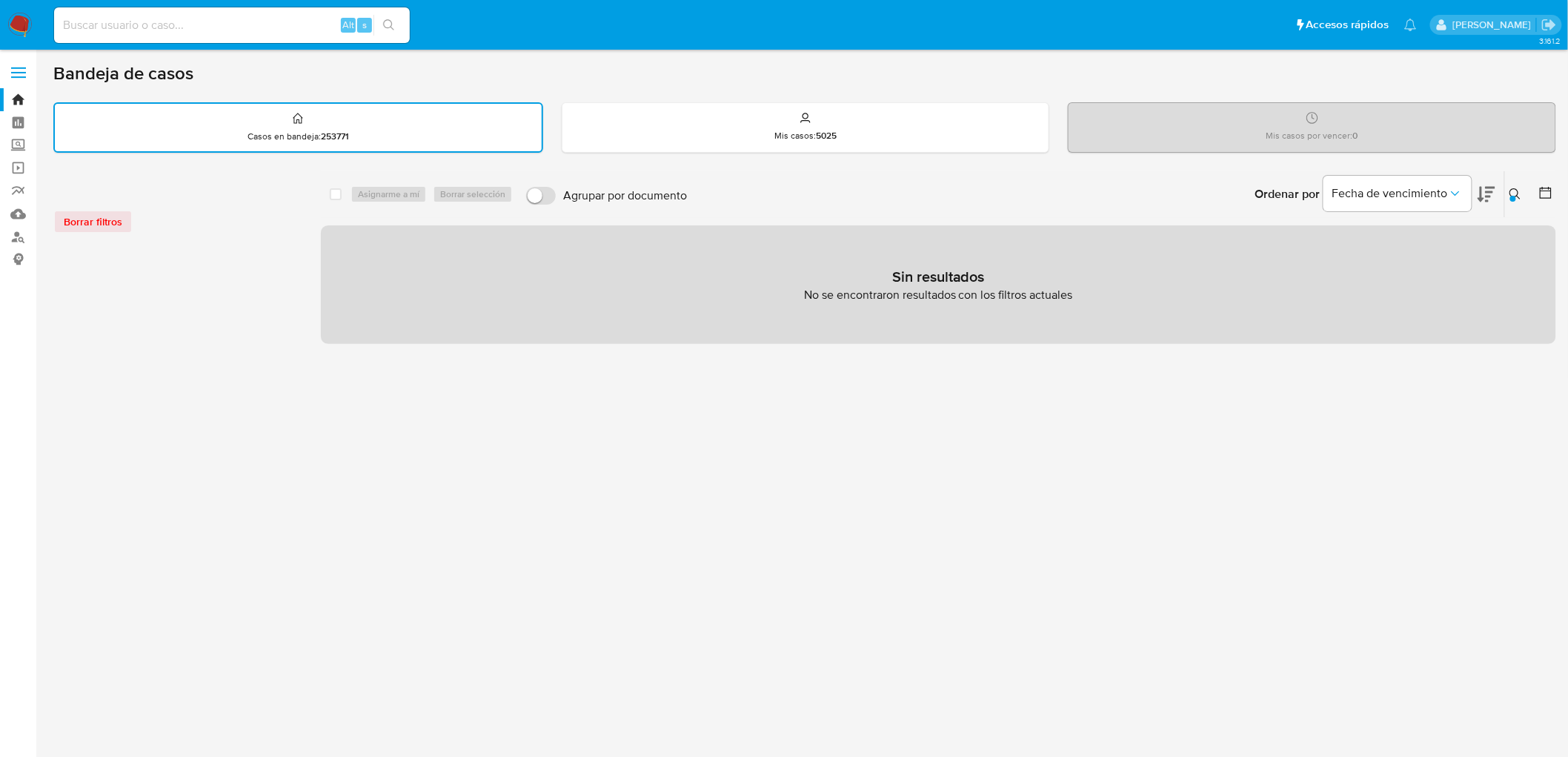
click at [209, 40] on div "Alt s" at bounding box center [232, 25] width 356 height 36
click at [209, 33] on input at bounding box center [232, 25] width 356 height 19
paste input "1895415622"
type input "1895415622"
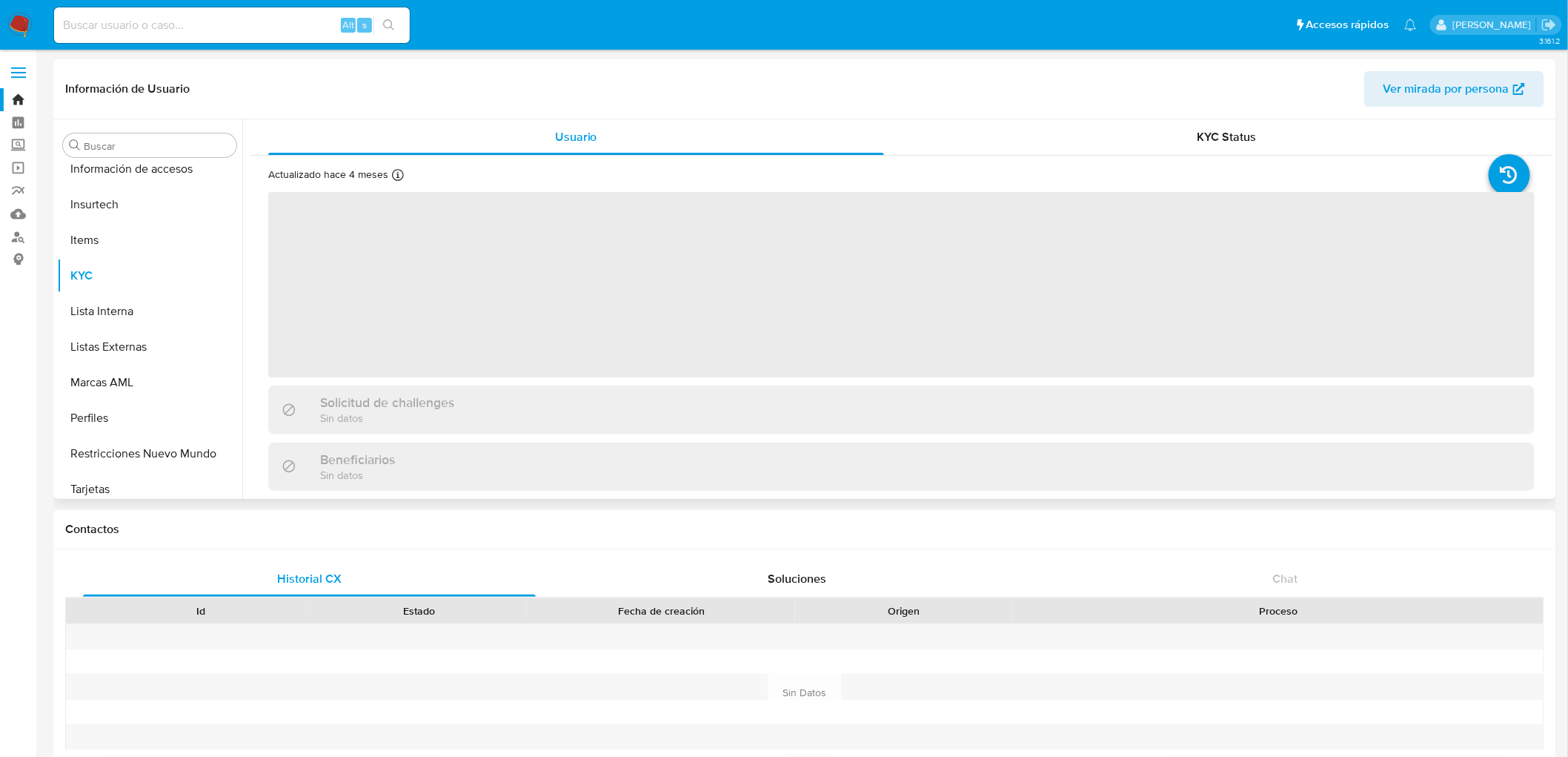
scroll to position [697, 0]
select select "10"
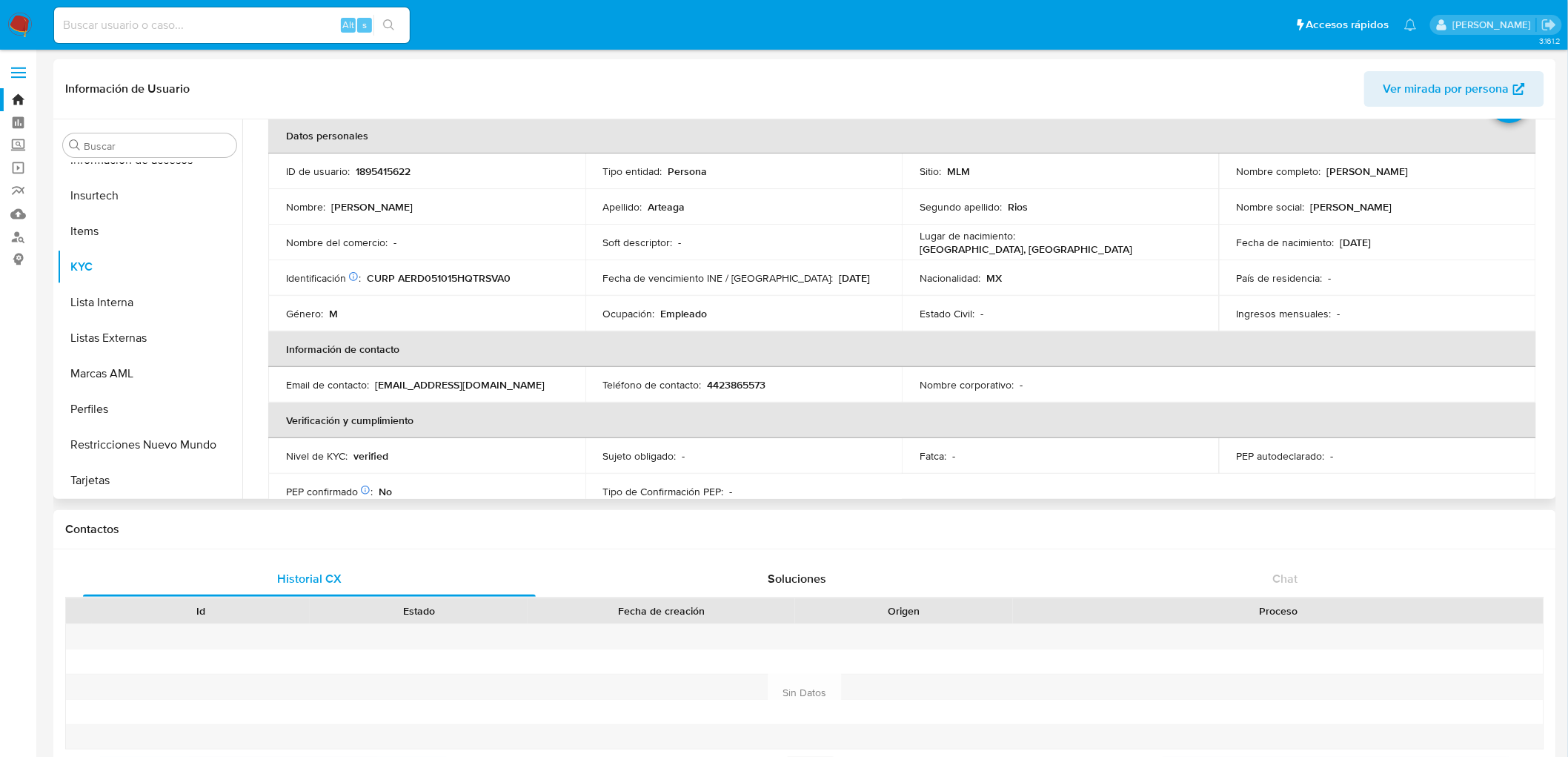
scroll to position [0, 0]
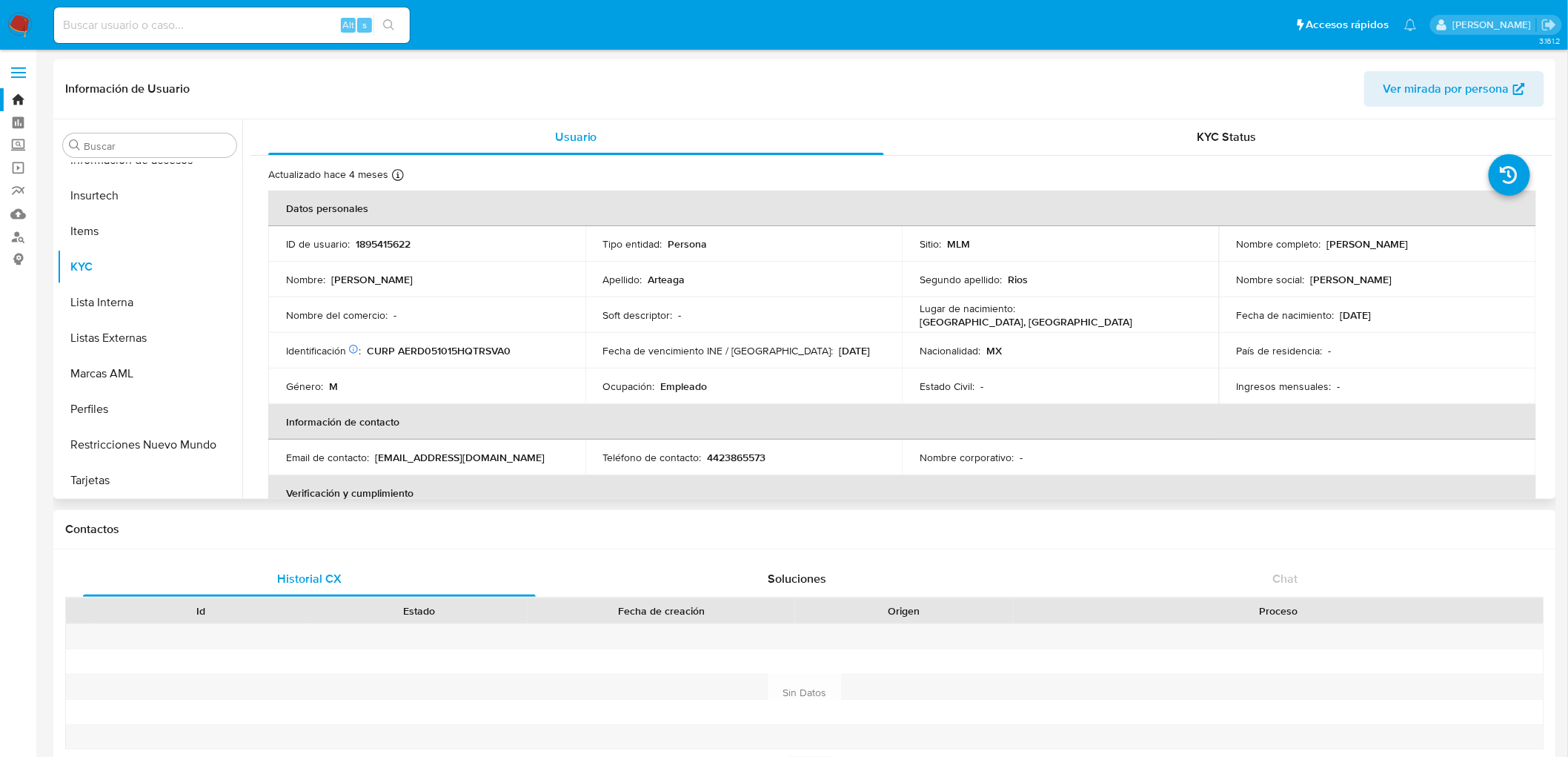
drag, startPoint x: 1390, startPoint y: 309, endPoint x: 1336, endPoint y: 308, distance: 54.0
click at [1336, 309] on div "Fecha de nacimiento : 15/10/2005" at bounding box center [1378, 315] width 281 height 14
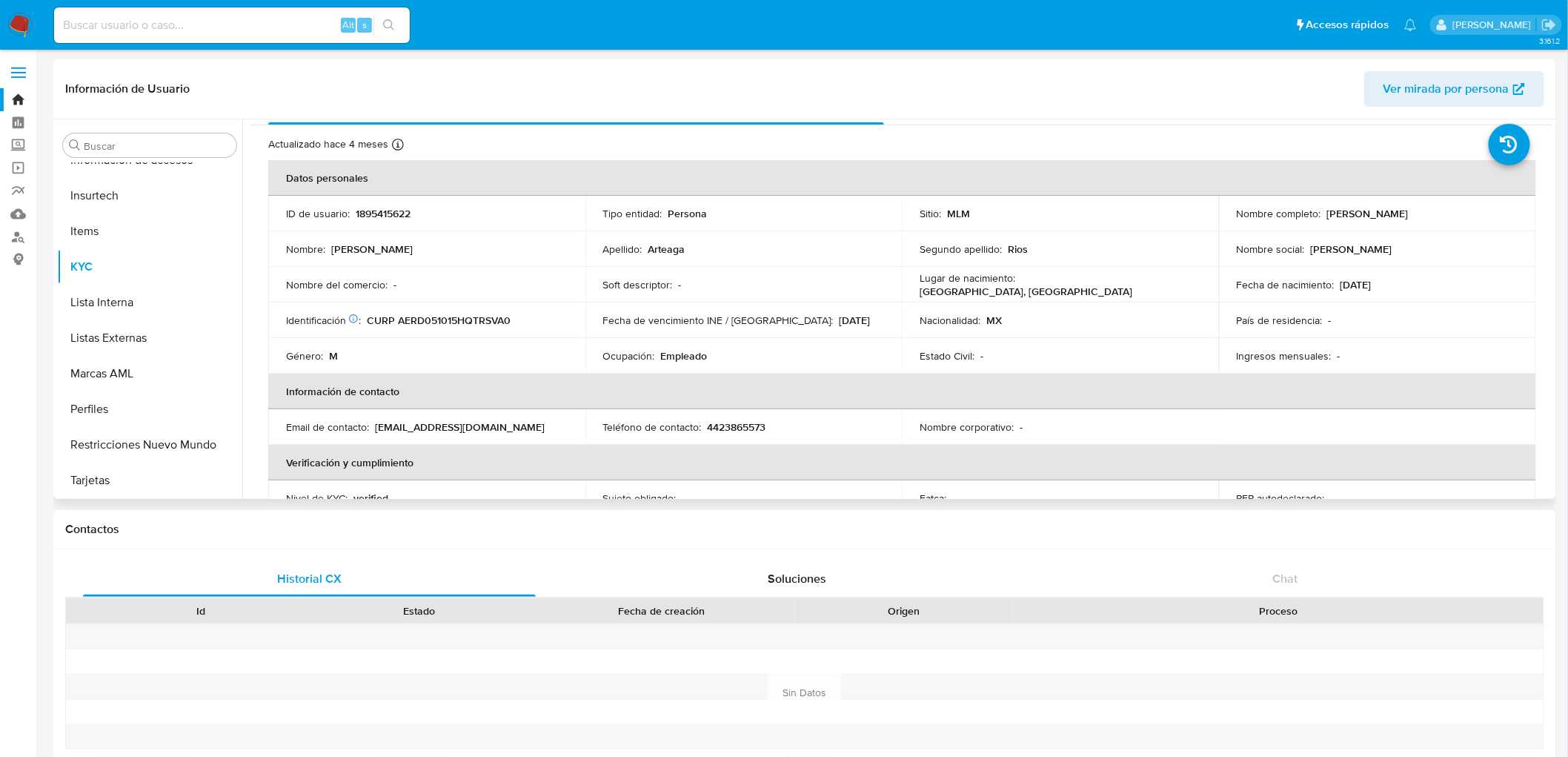
scroll to position [11, 0]
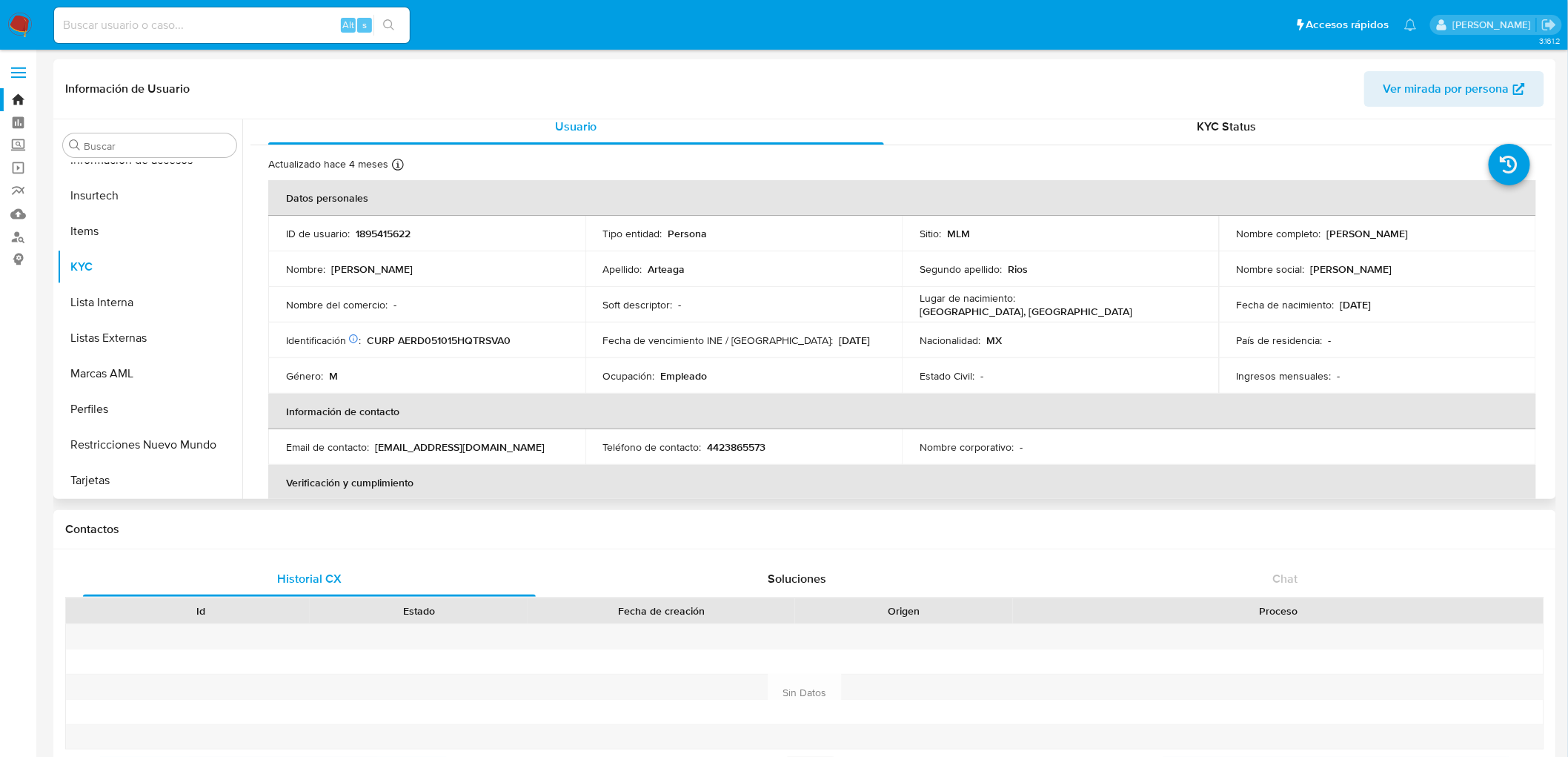
click at [669, 387] on td "Ocupación : Empleado" at bounding box center [743, 376] width 317 height 36
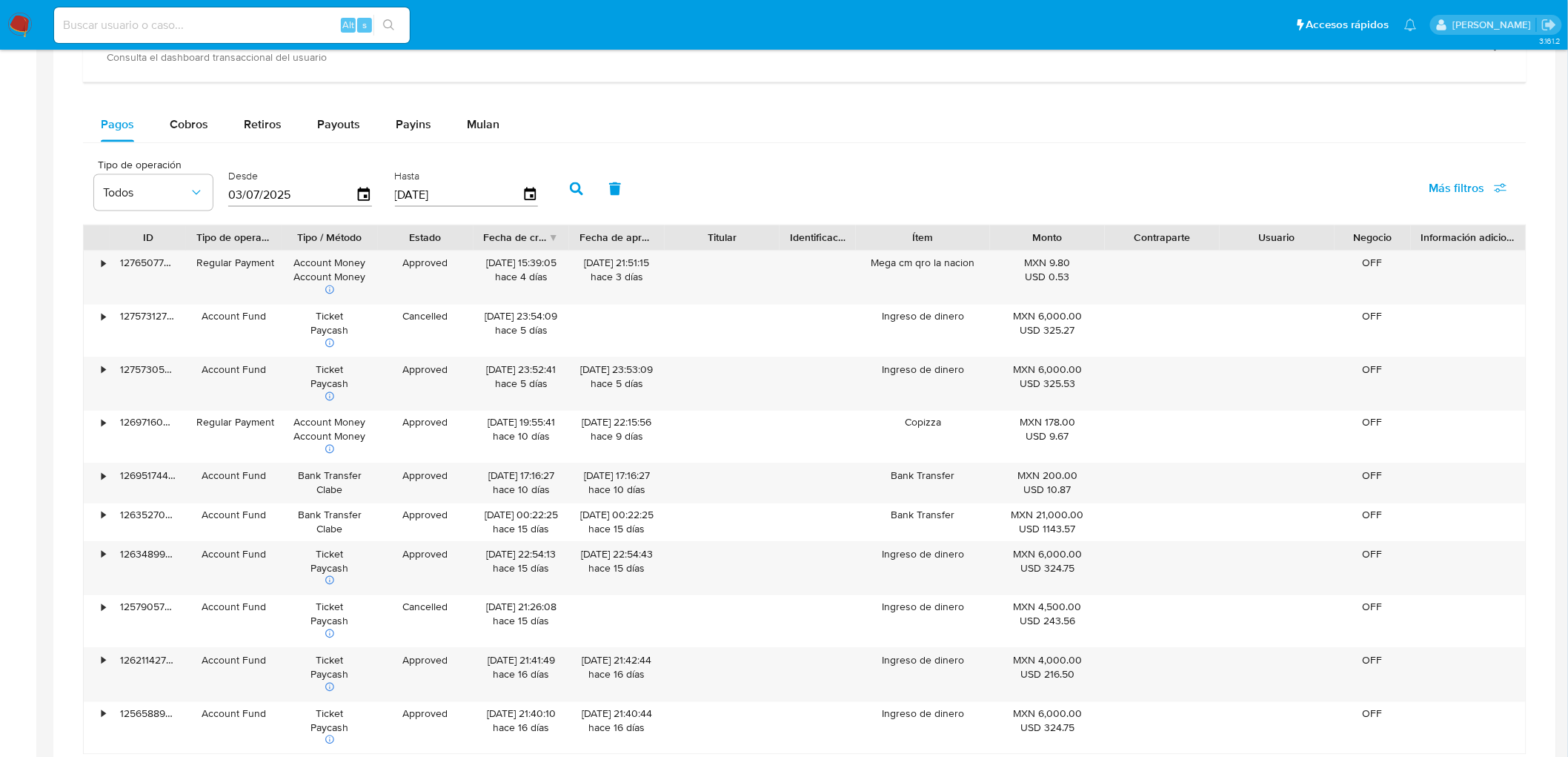
scroll to position [938, 0]
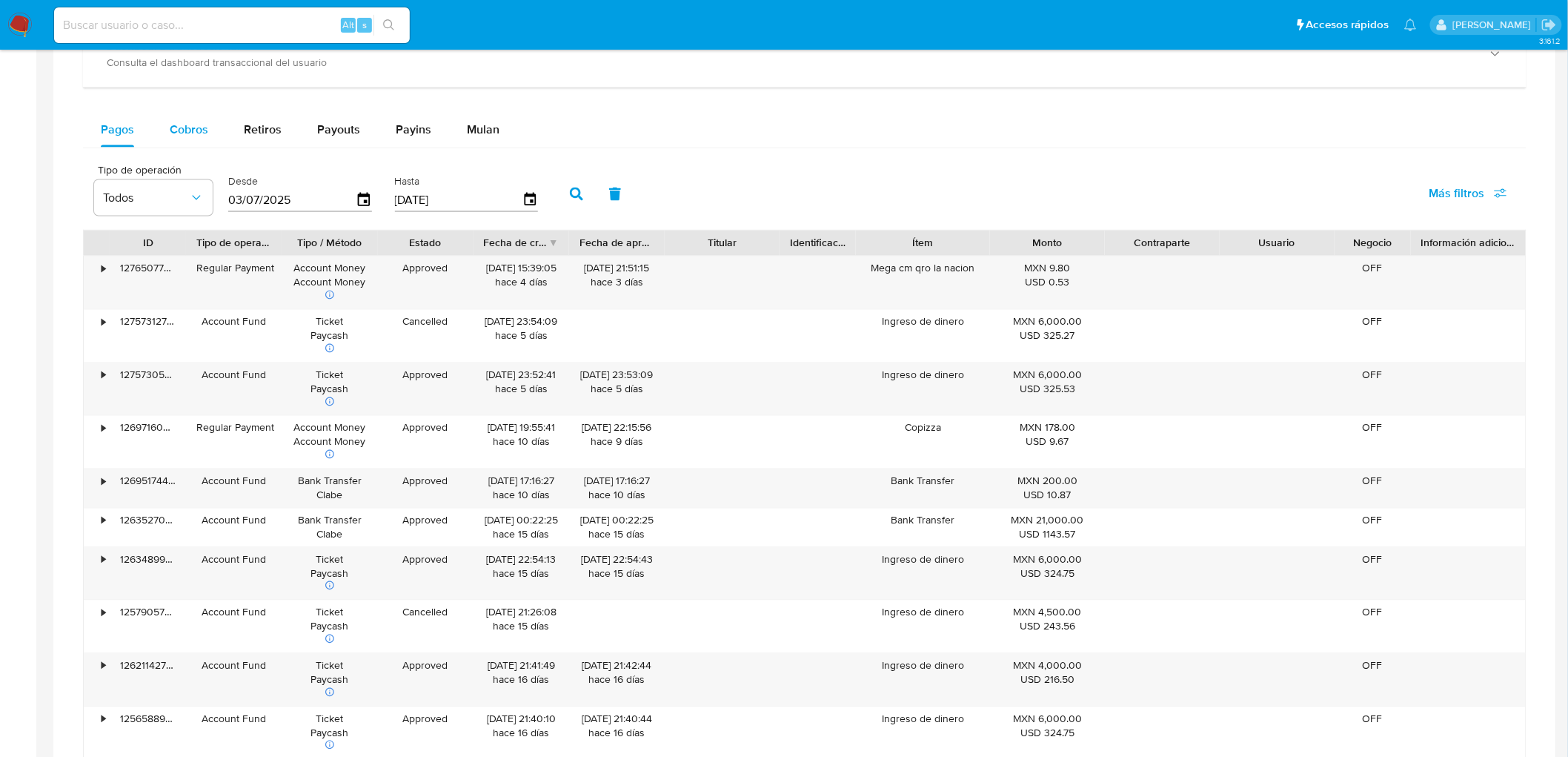
click at [197, 137] on span "Cobros" at bounding box center [189, 130] width 39 height 17
select select "10"
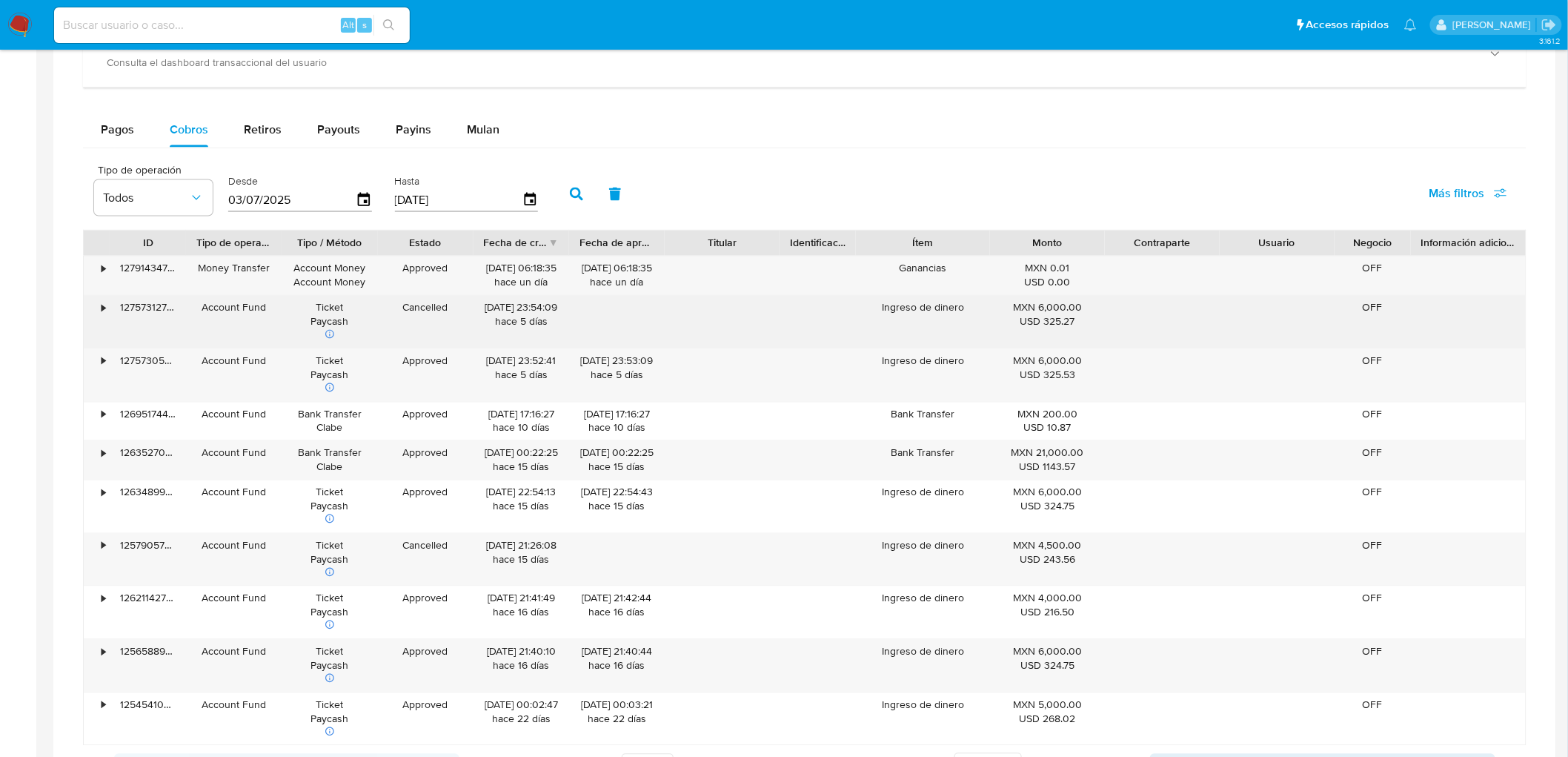
click at [943, 310] on div "Ingreso de dinero" at bounding box center [923, 322] width 134 height 52
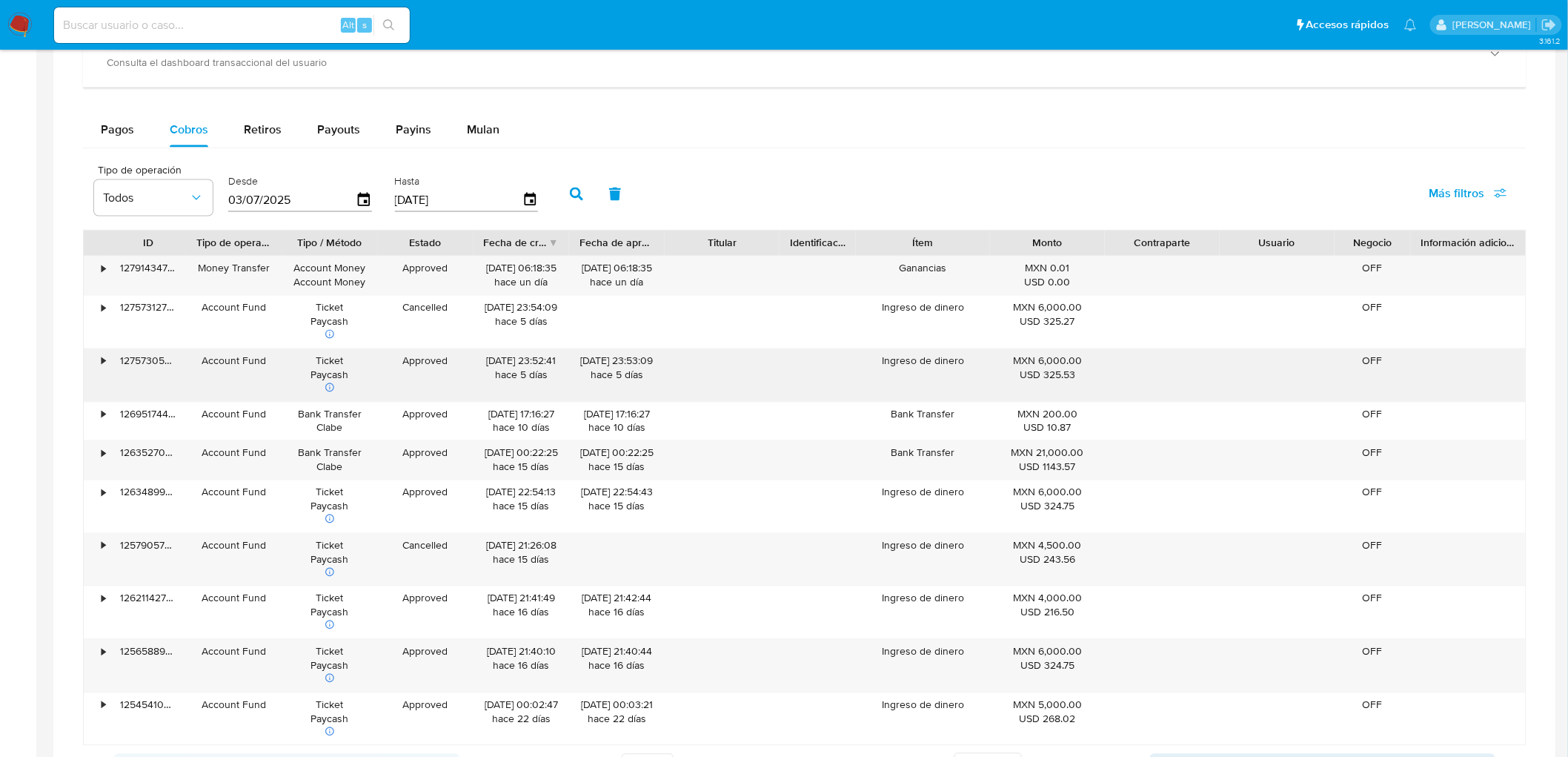
click at [934, 360] on div "Ingreso de dinero" at bounding box center [923, 376] width 134 height 52
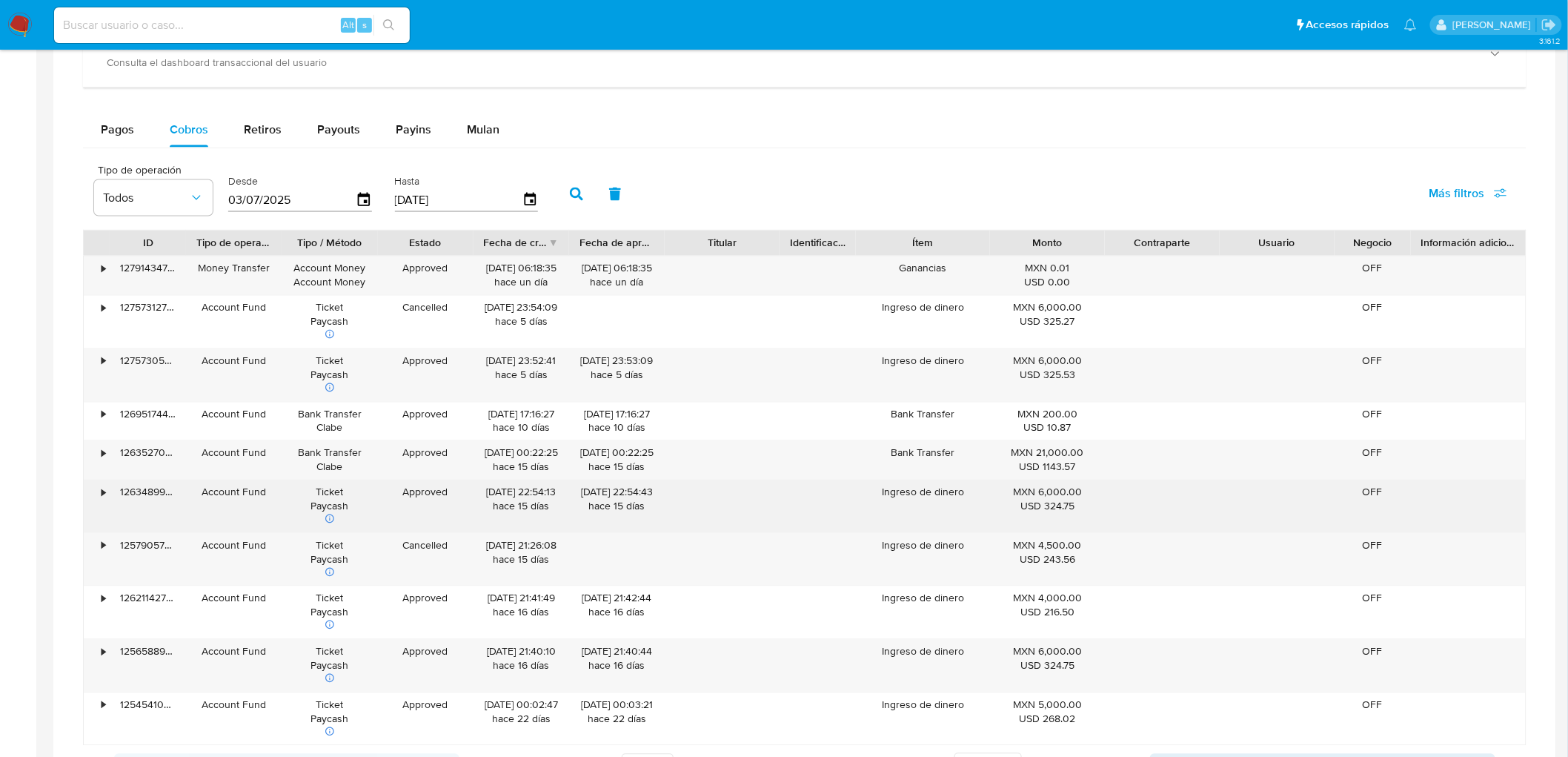
click at [898, 494] on div "Ingreso de dinero" at bounding box center [923, 507] width 134 height 52
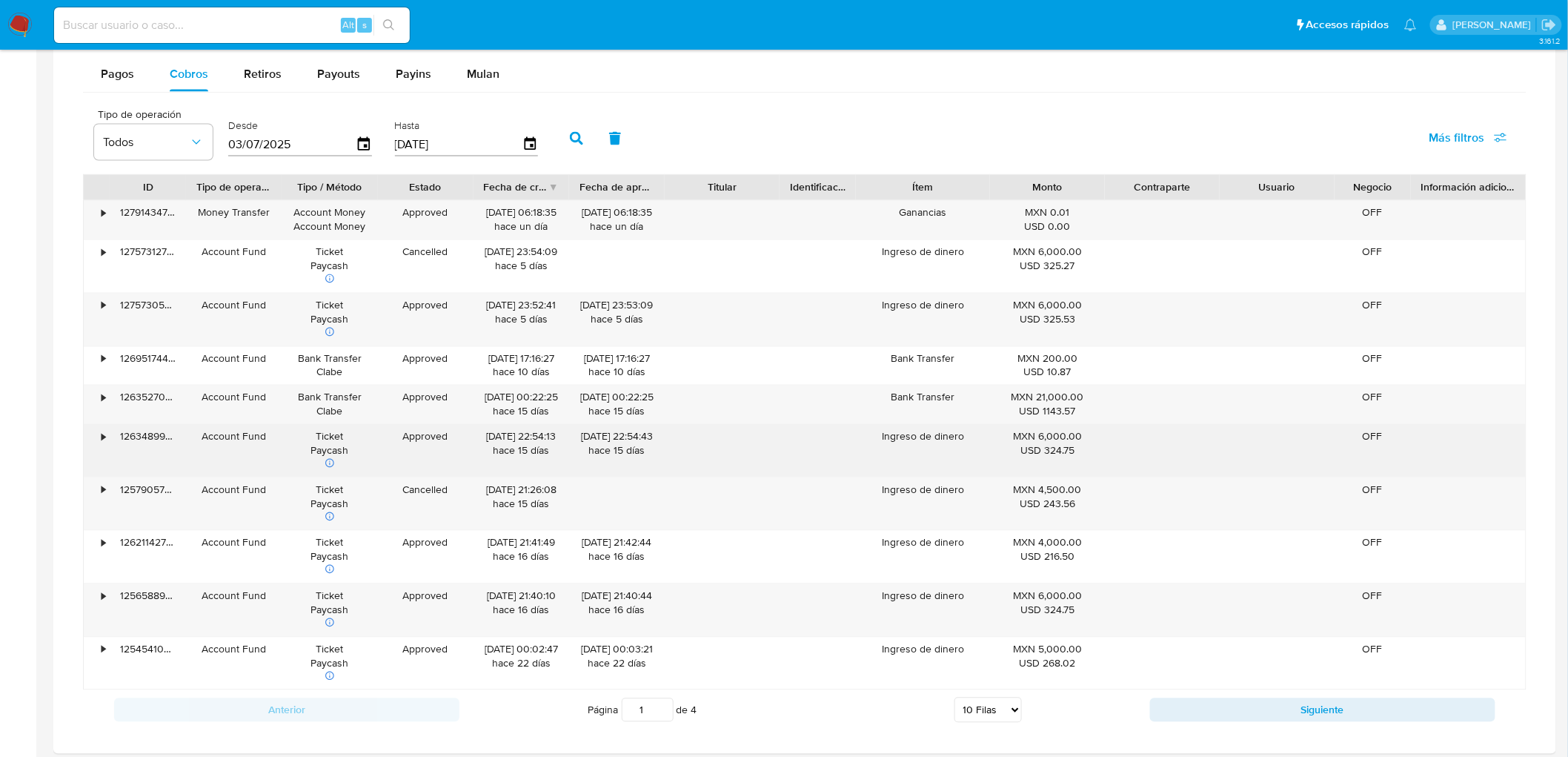
scroll to position [1020, 0]
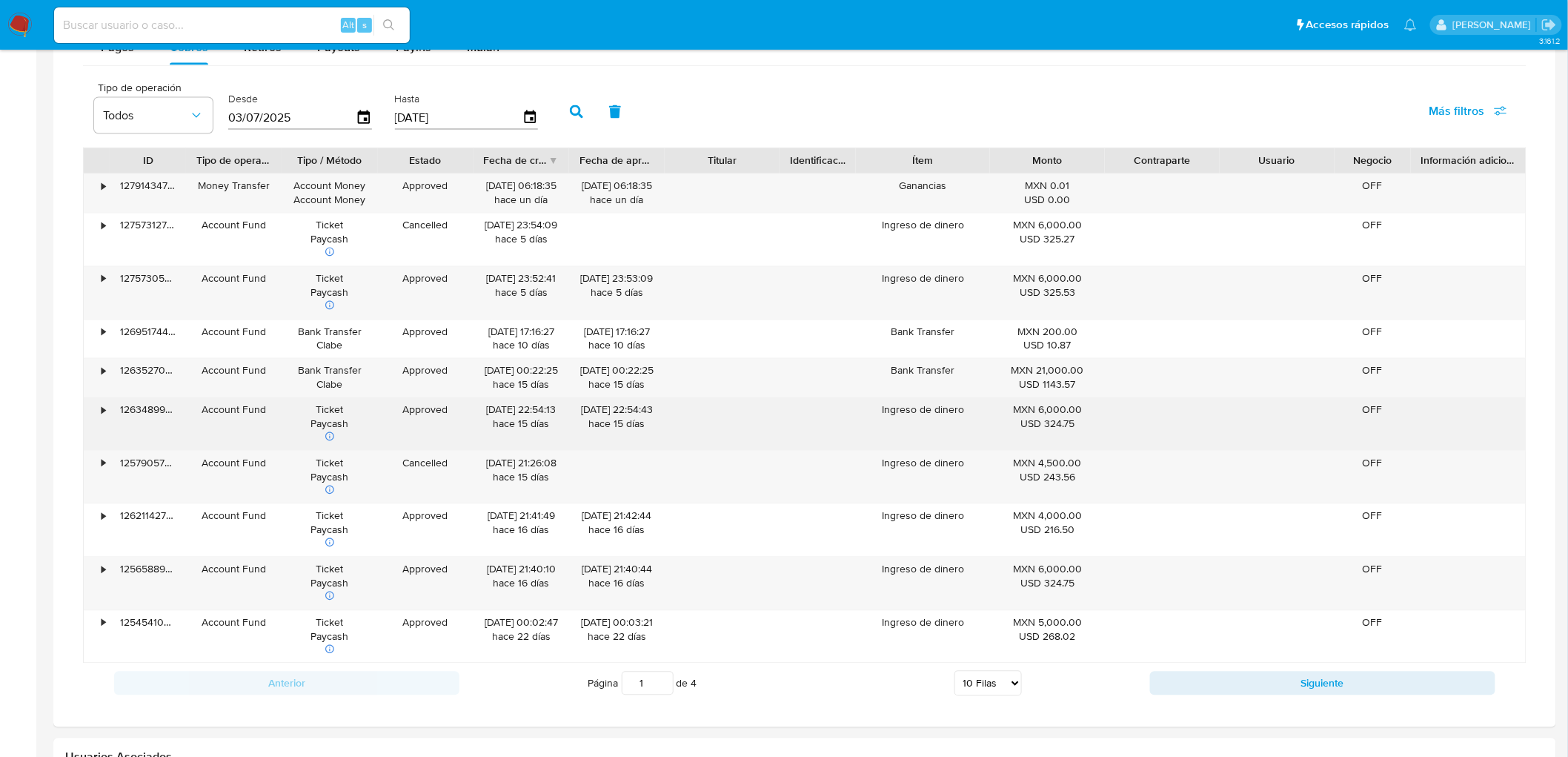
click at [910, 417] on div "Ingreso de dinero" at bounding box center [923, 424] width 134 height 52
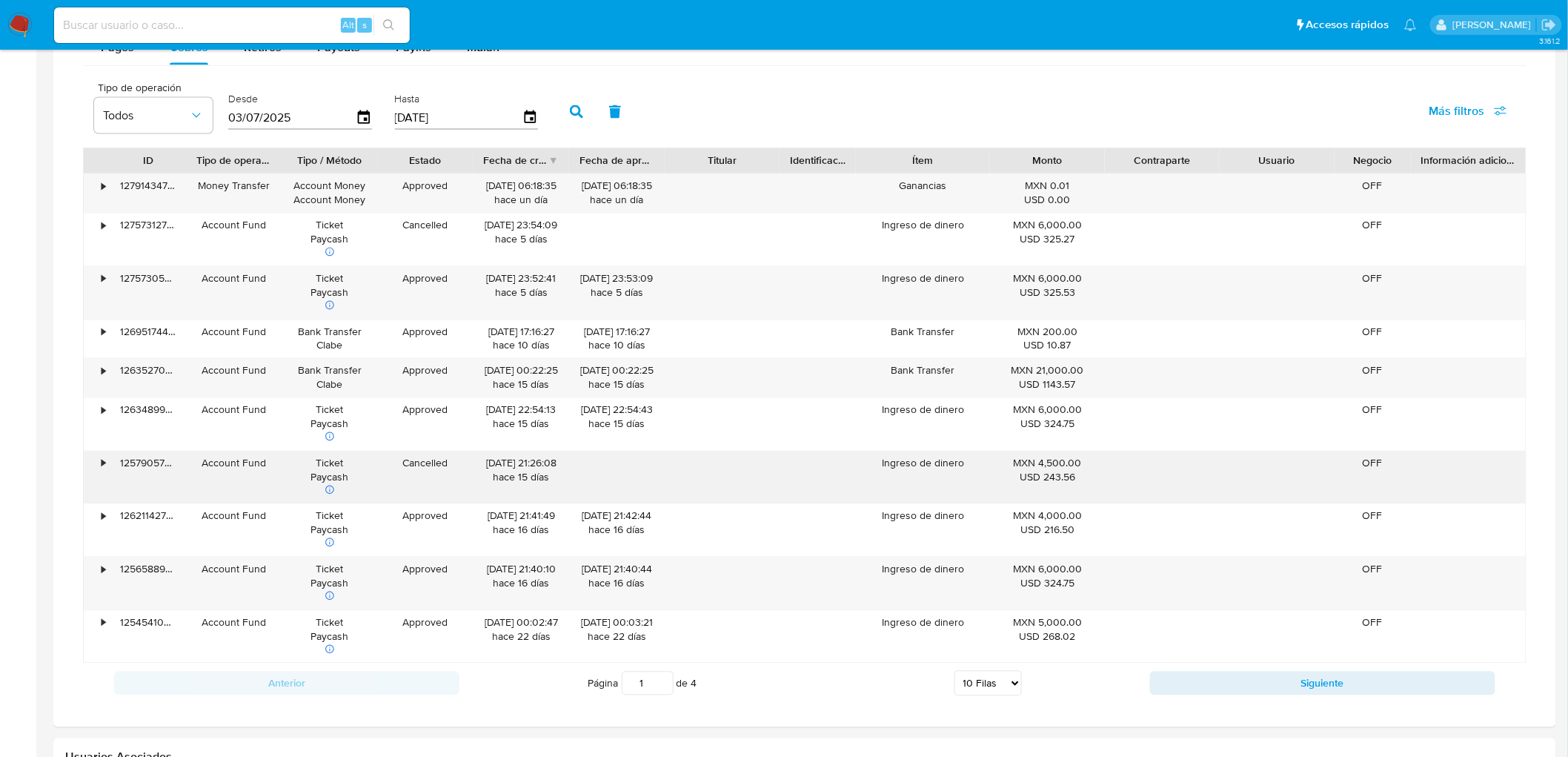
click at [907, 470] on div "Ingreso de dinero" at bounding box center [923, 477] width 134 height 52
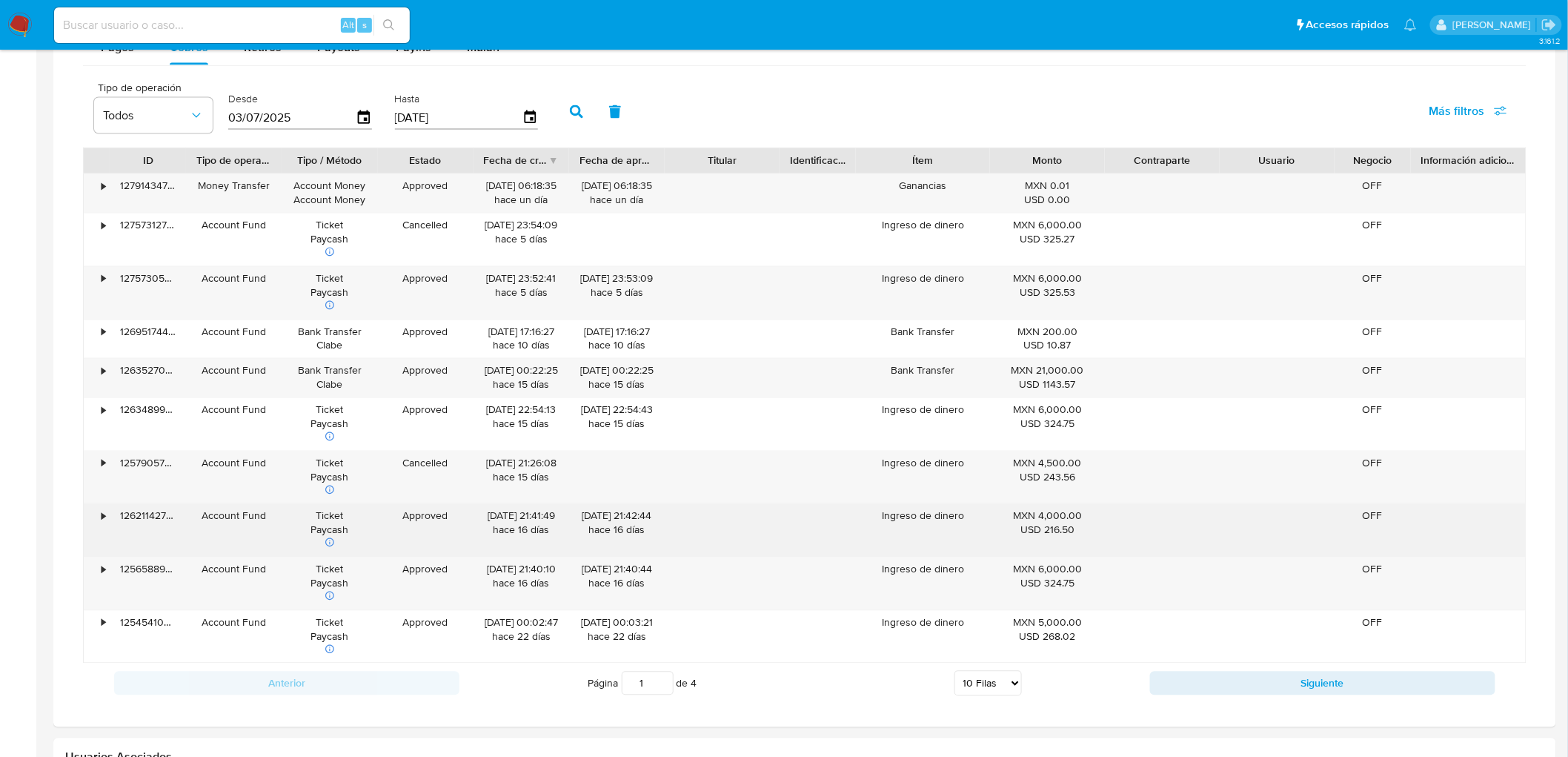
click at [931, 529] on div "Ingreso de dinero" at bounding box center [923, 530] width 134 height 52
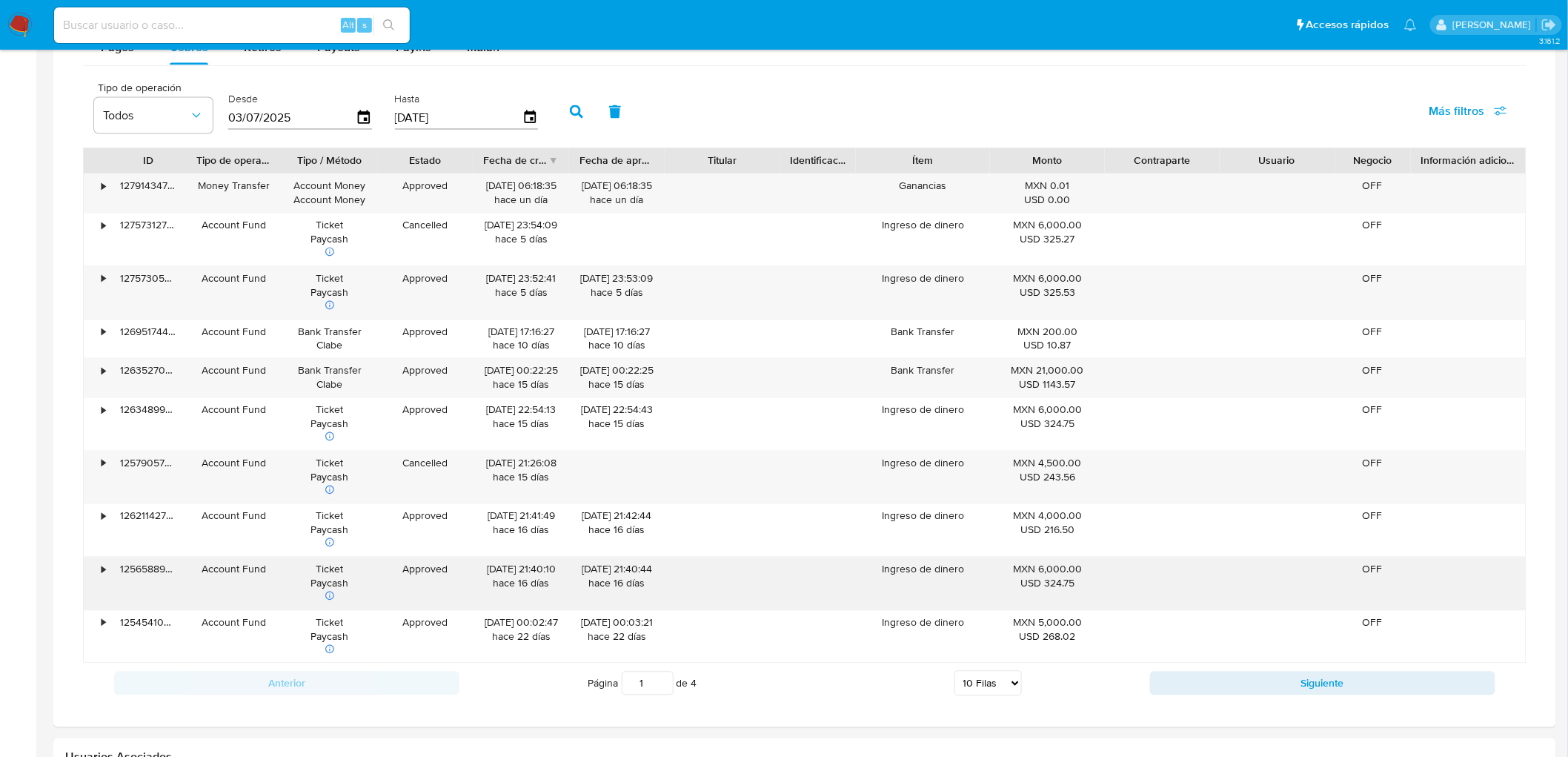
click at [924, 571] on div "Ingreso de dinero" at bounding box center [923, 583] width 134 height 52
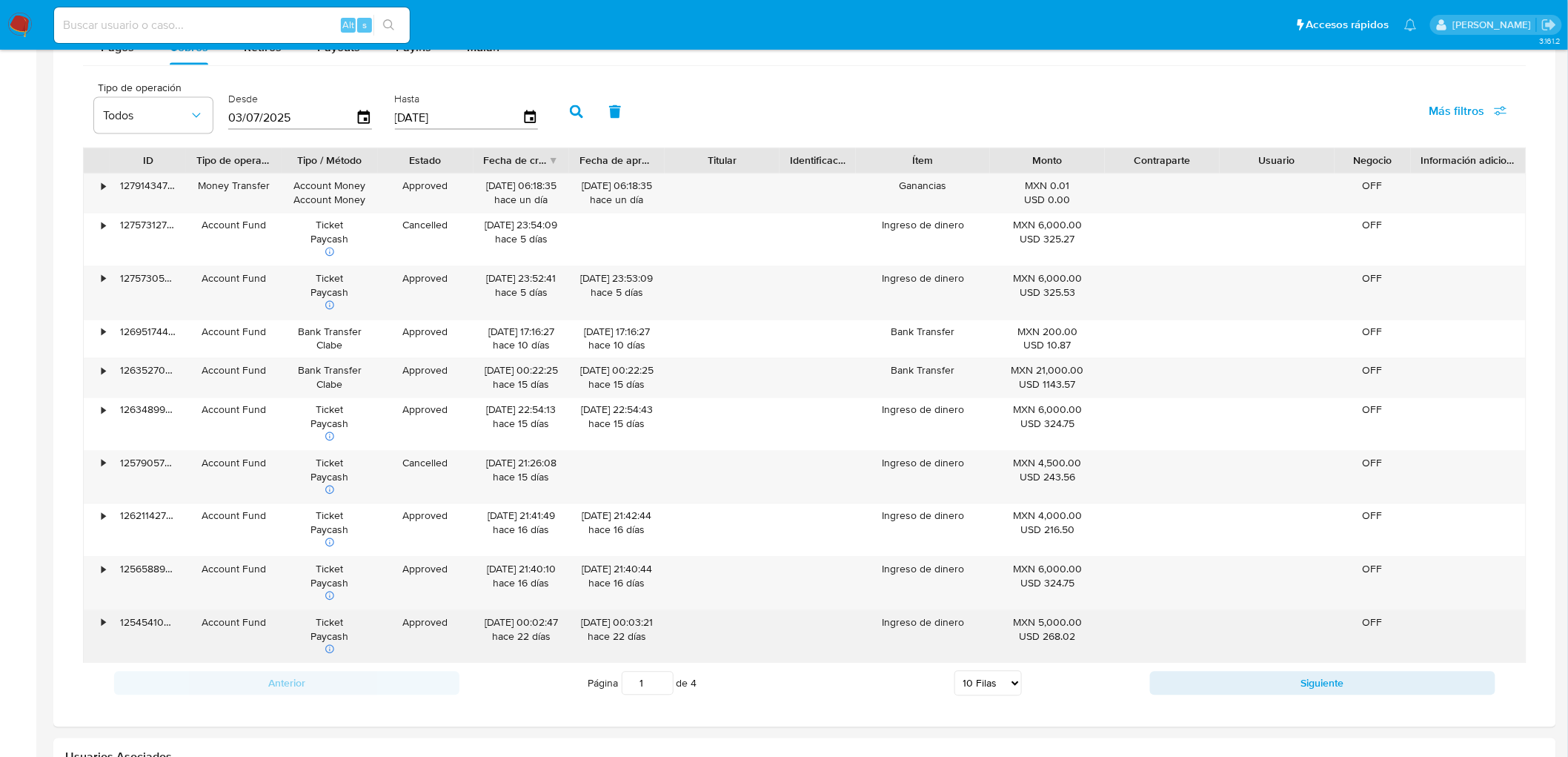
drag, startPoint x: 923, startPoint y: 605, endPoint x: 922, endPoint y: 617, distance: 12.0
click at [923, 607] on div "Ingreso de dinero" at bounding box center [923, 583] width 134 height 52
click at [923, 623] on div "Ingreso de dinero" at bounding box center [923, 637] width 134 height 52
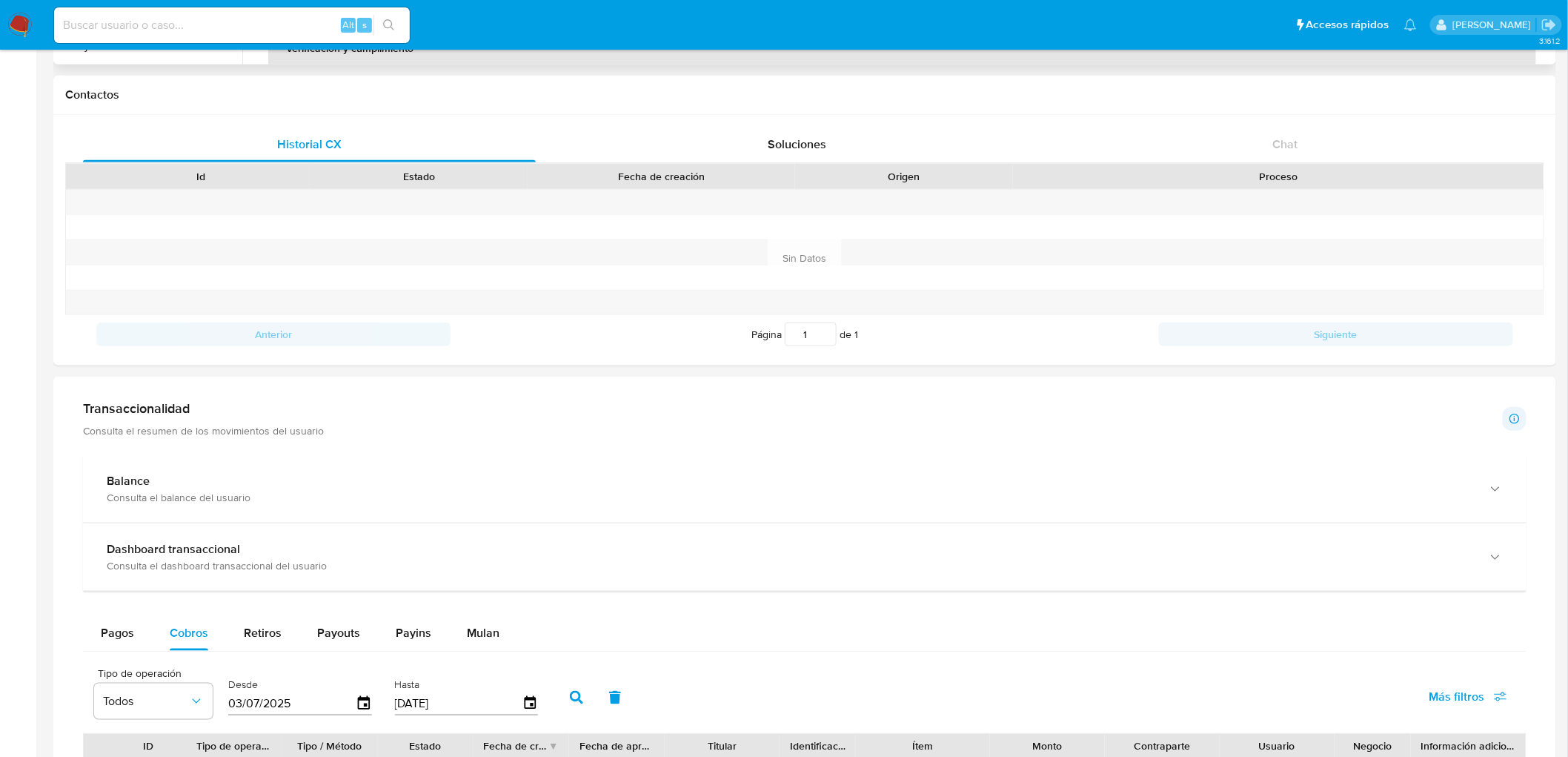
scroll to position [361, 0]
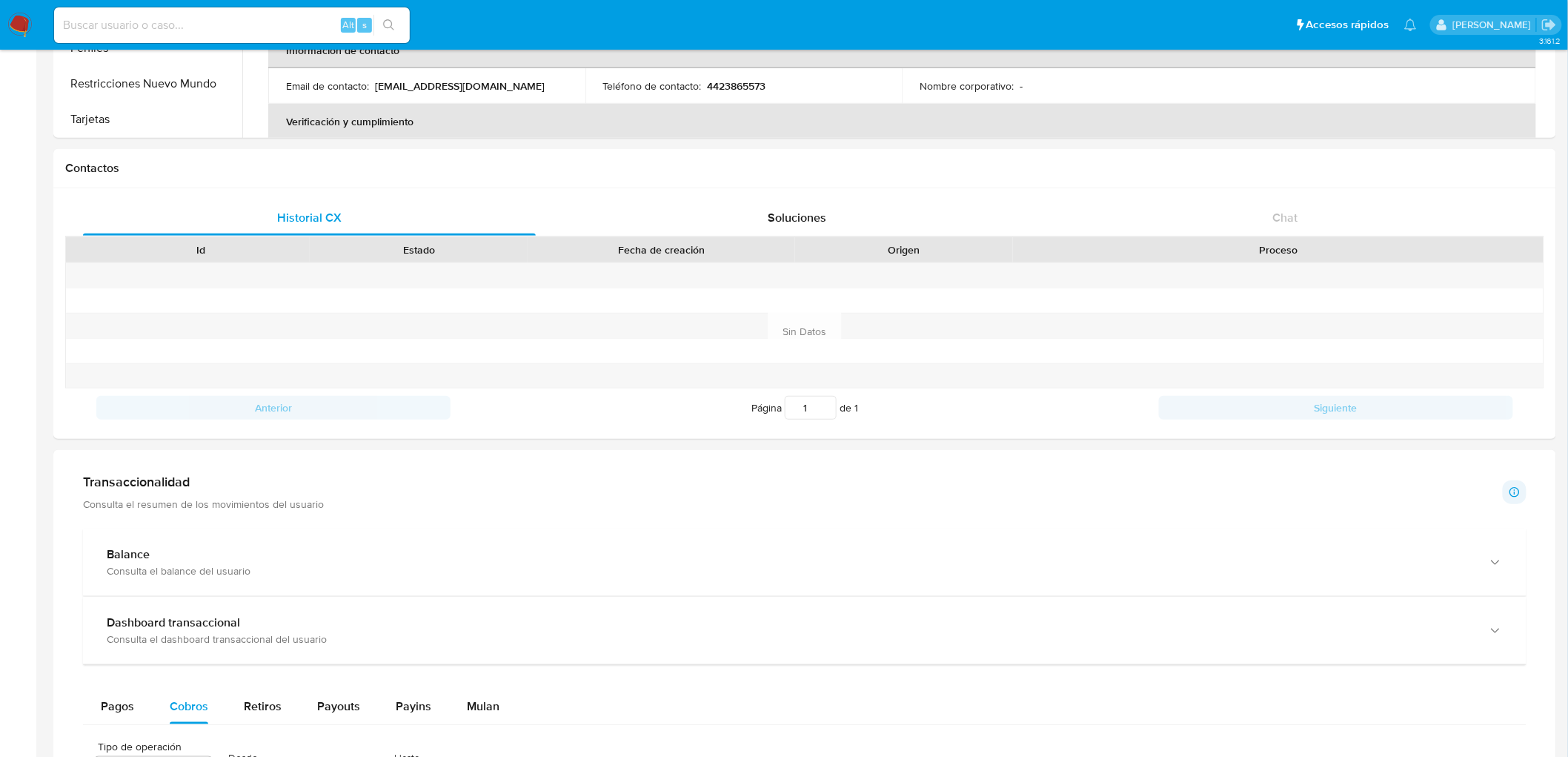
click at [10, 19] on img at bounding box center [20, 25] width 25 height 25
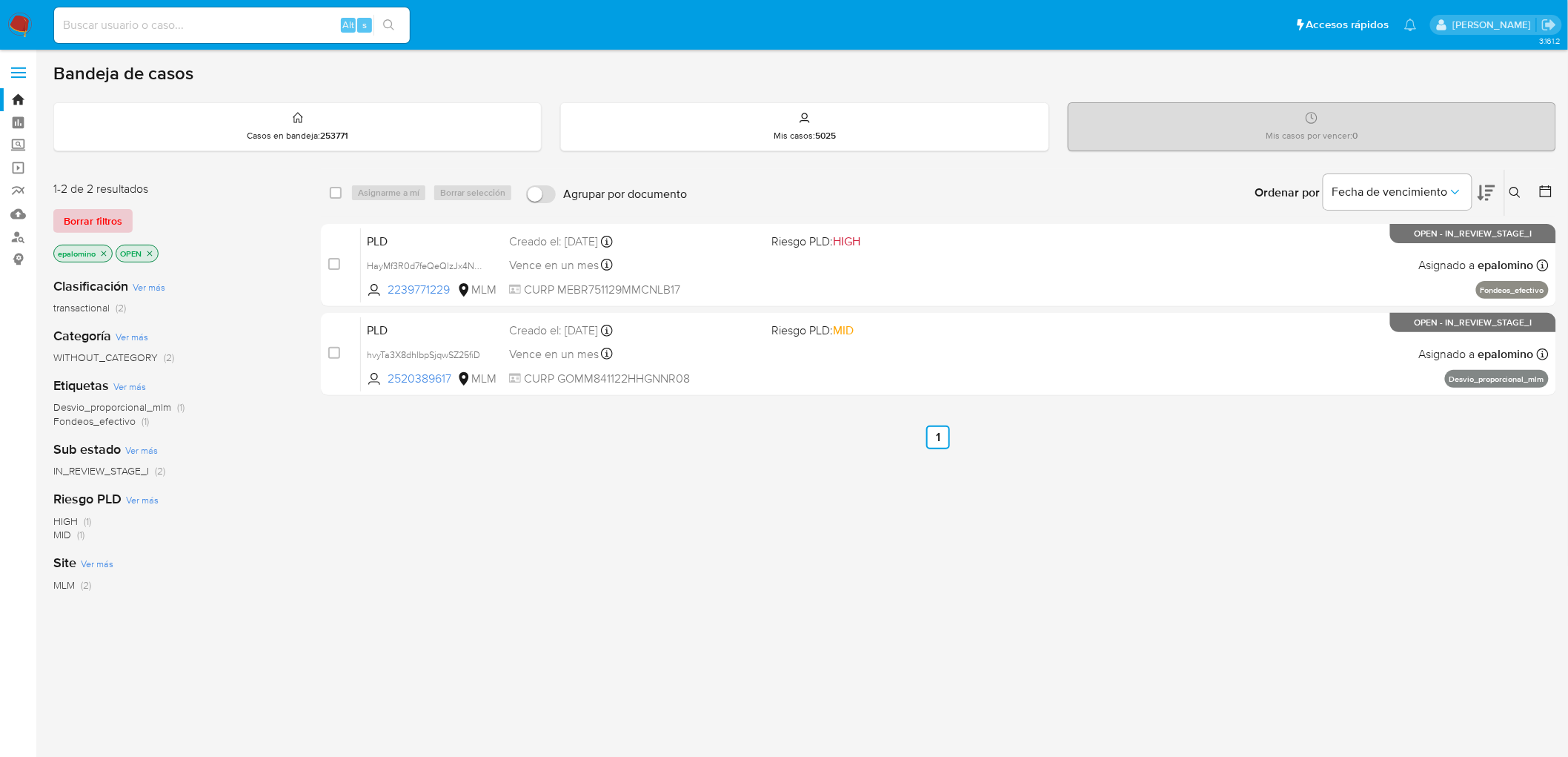
click at [98, 216] on span "Borrar filtros" at bounding box center [93, 220] width 58 height 20
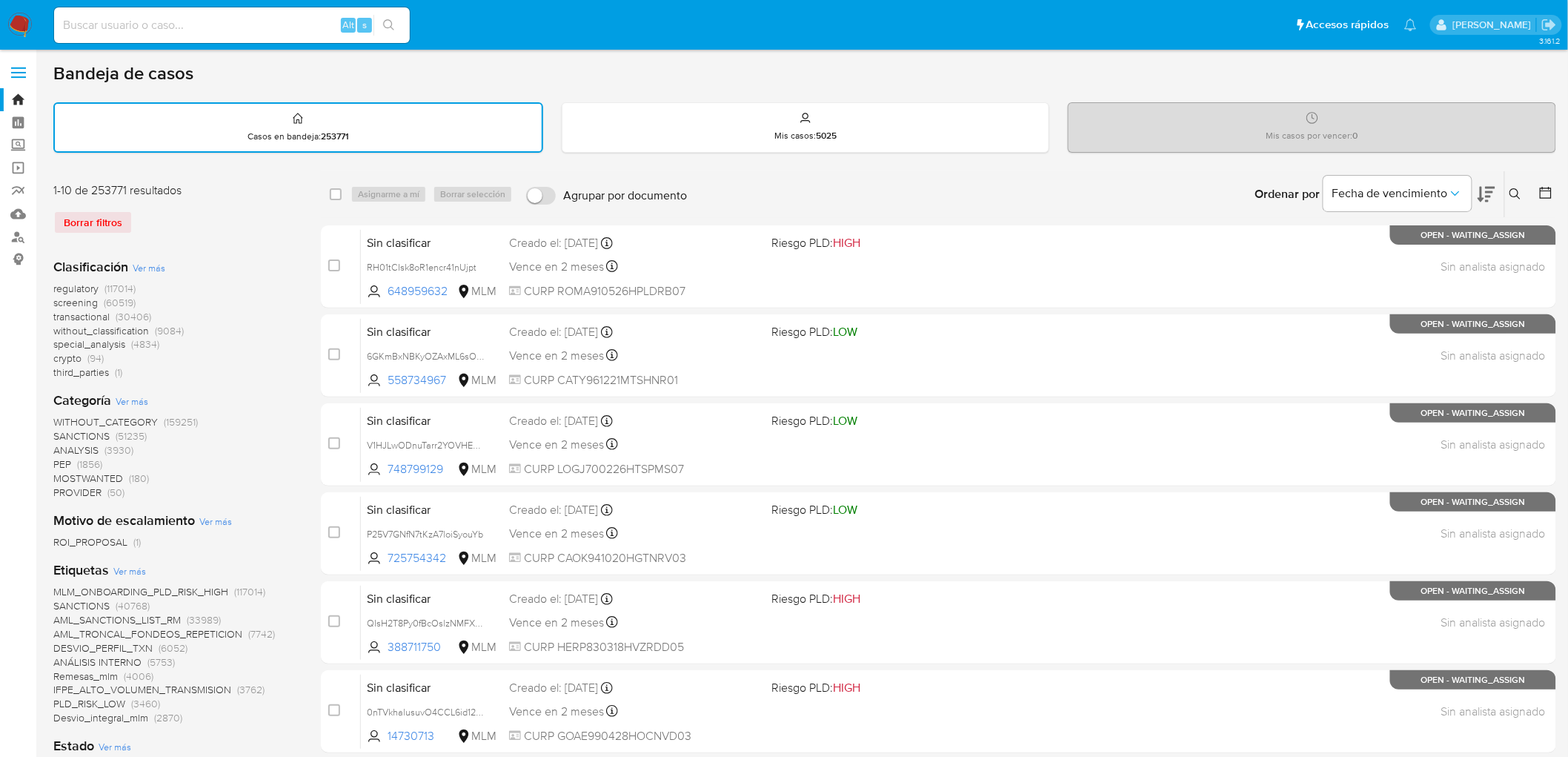
click at [1519, 188] on icon at bounding box center [1515, 193] width 11 height 11
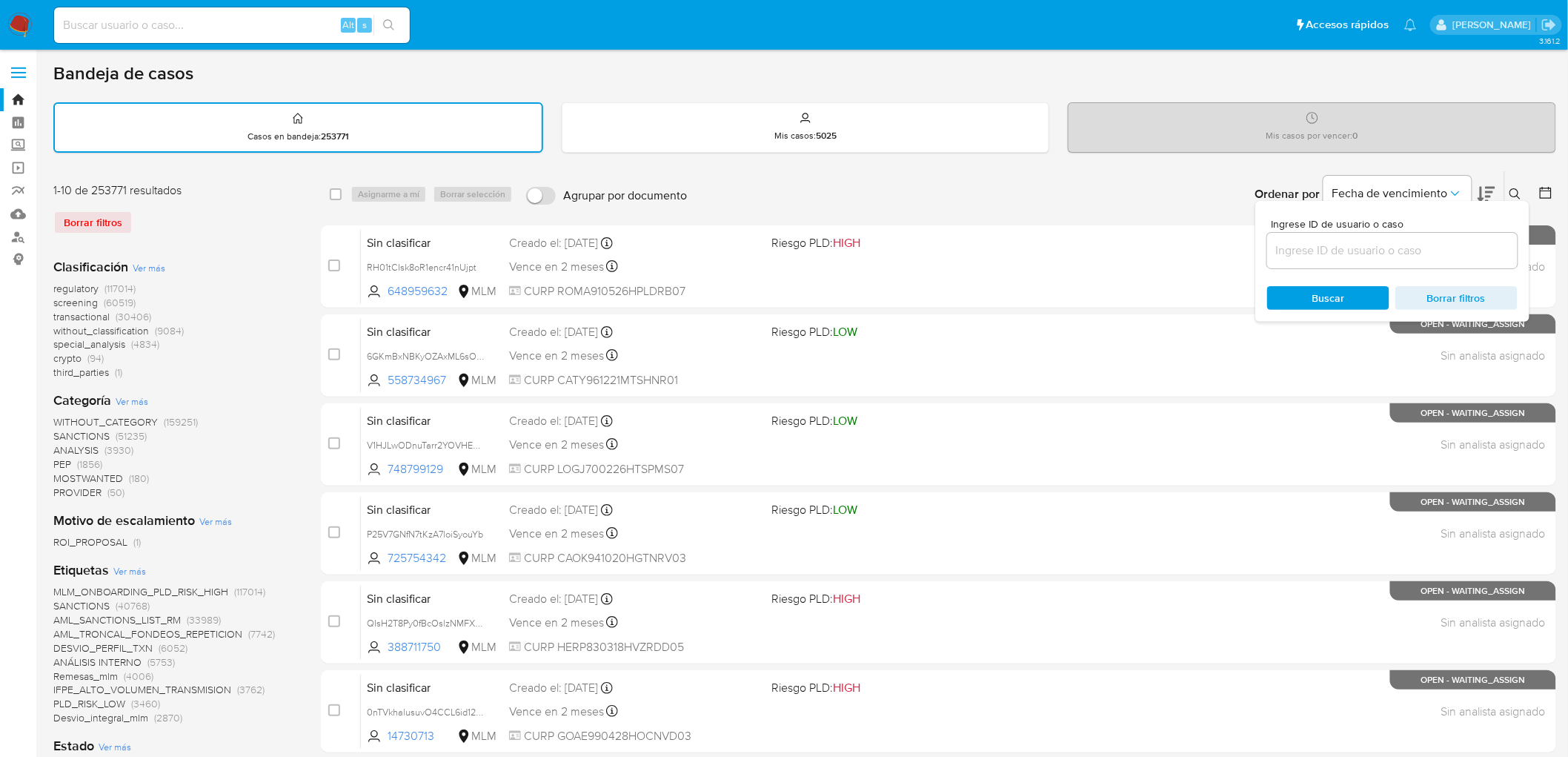
click at [1333, 245] on input at bounding box center [1392, 250] width 250 height 19
type input "830773880"
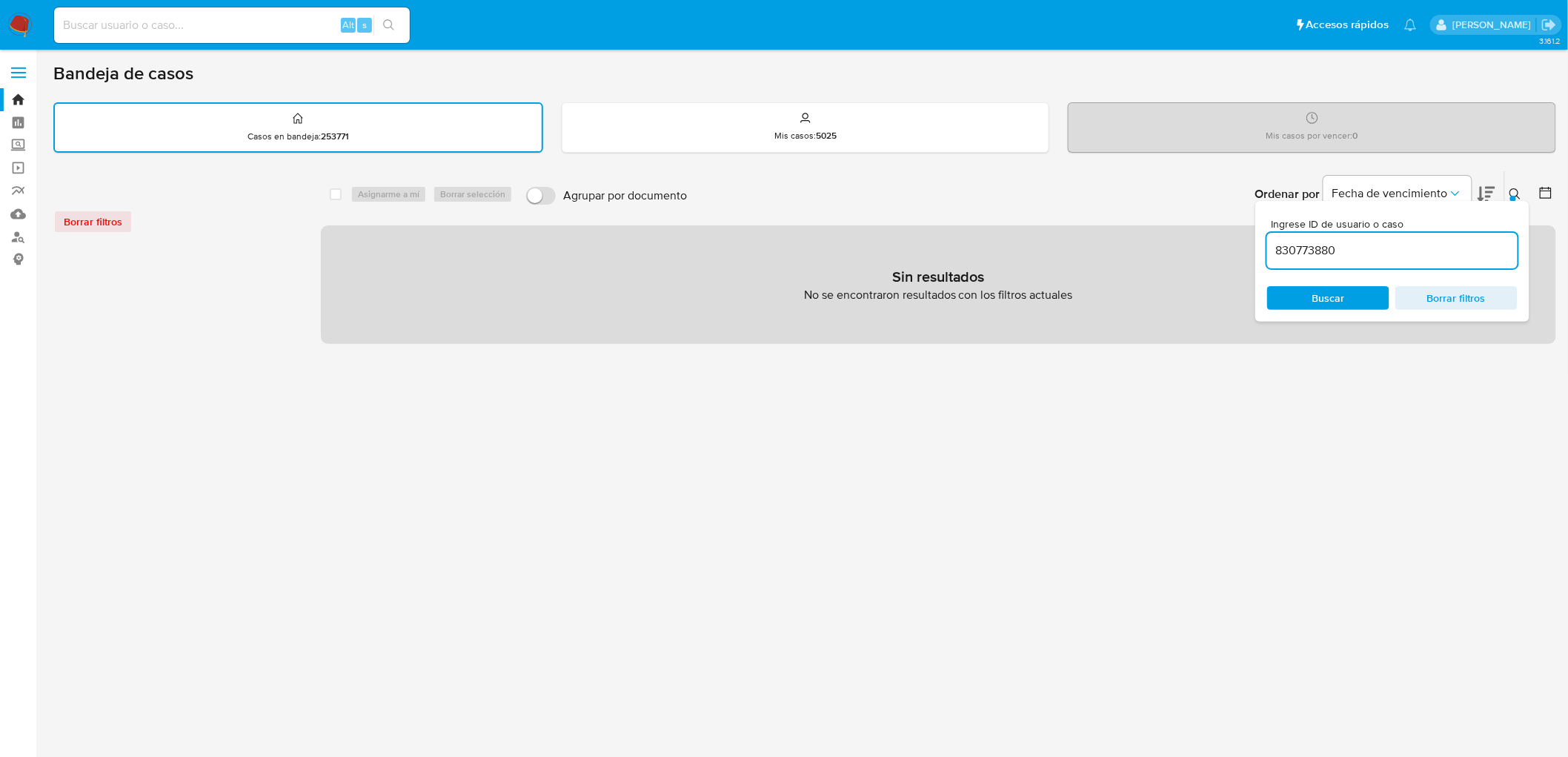
click at [168, 43] on div "Alt s" at bounding box center [232, 25] width 356 height 42
click at [169, 33] on input at bounding box center [232, 25] width 356 height 19
paste input "830773880"
type input "830773880"
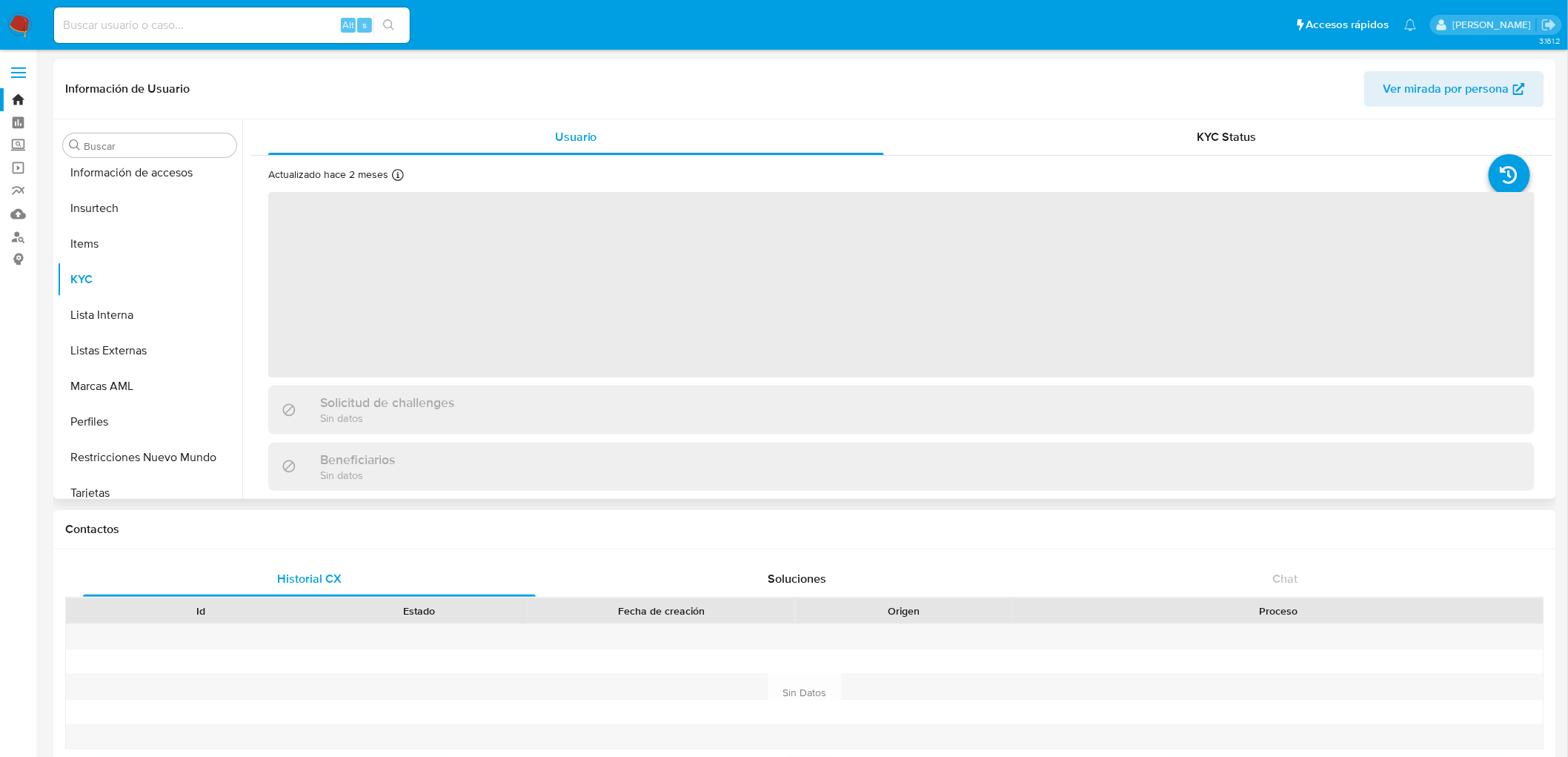
scroll to position [697, 0]
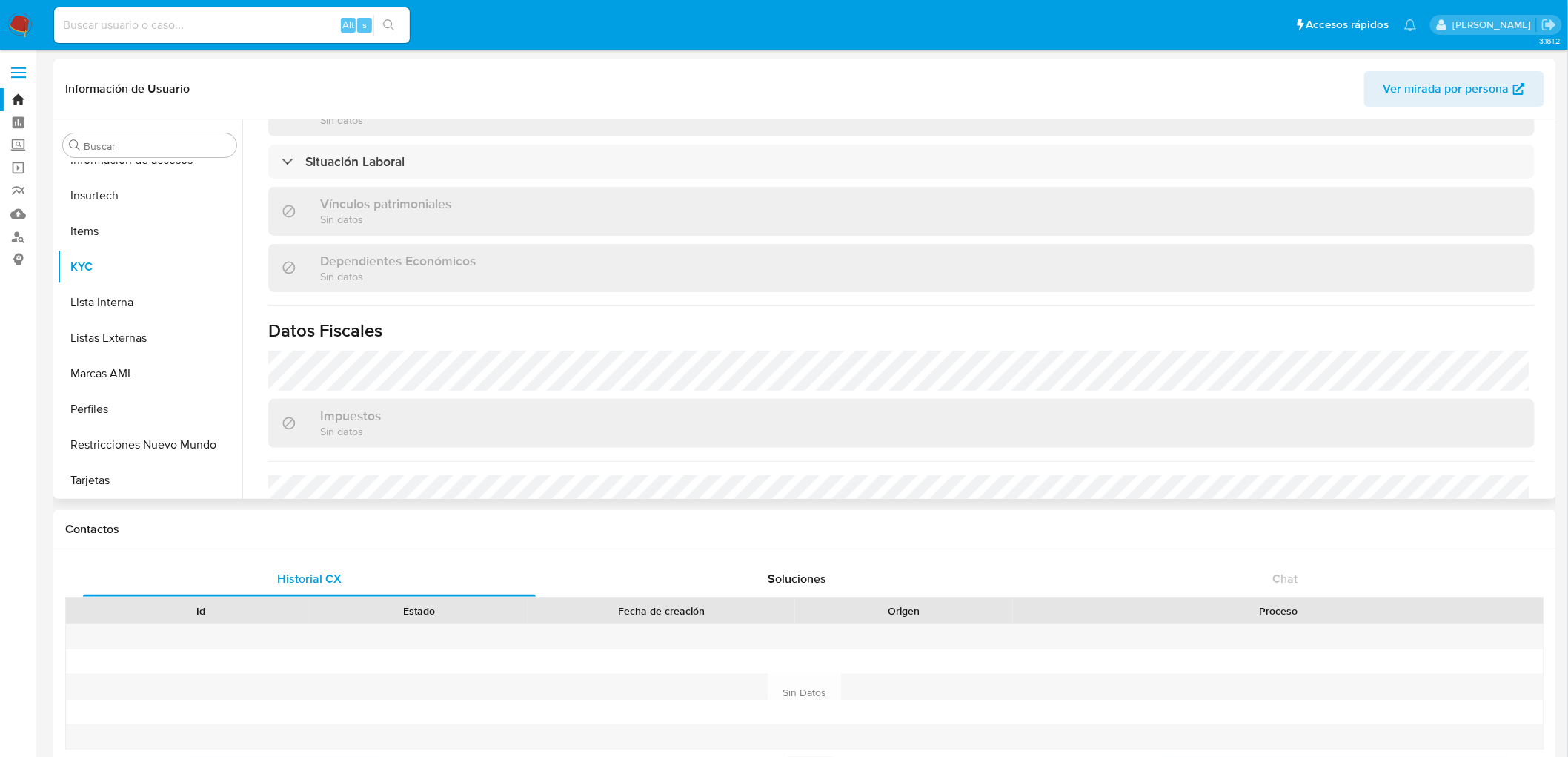
select select "10"
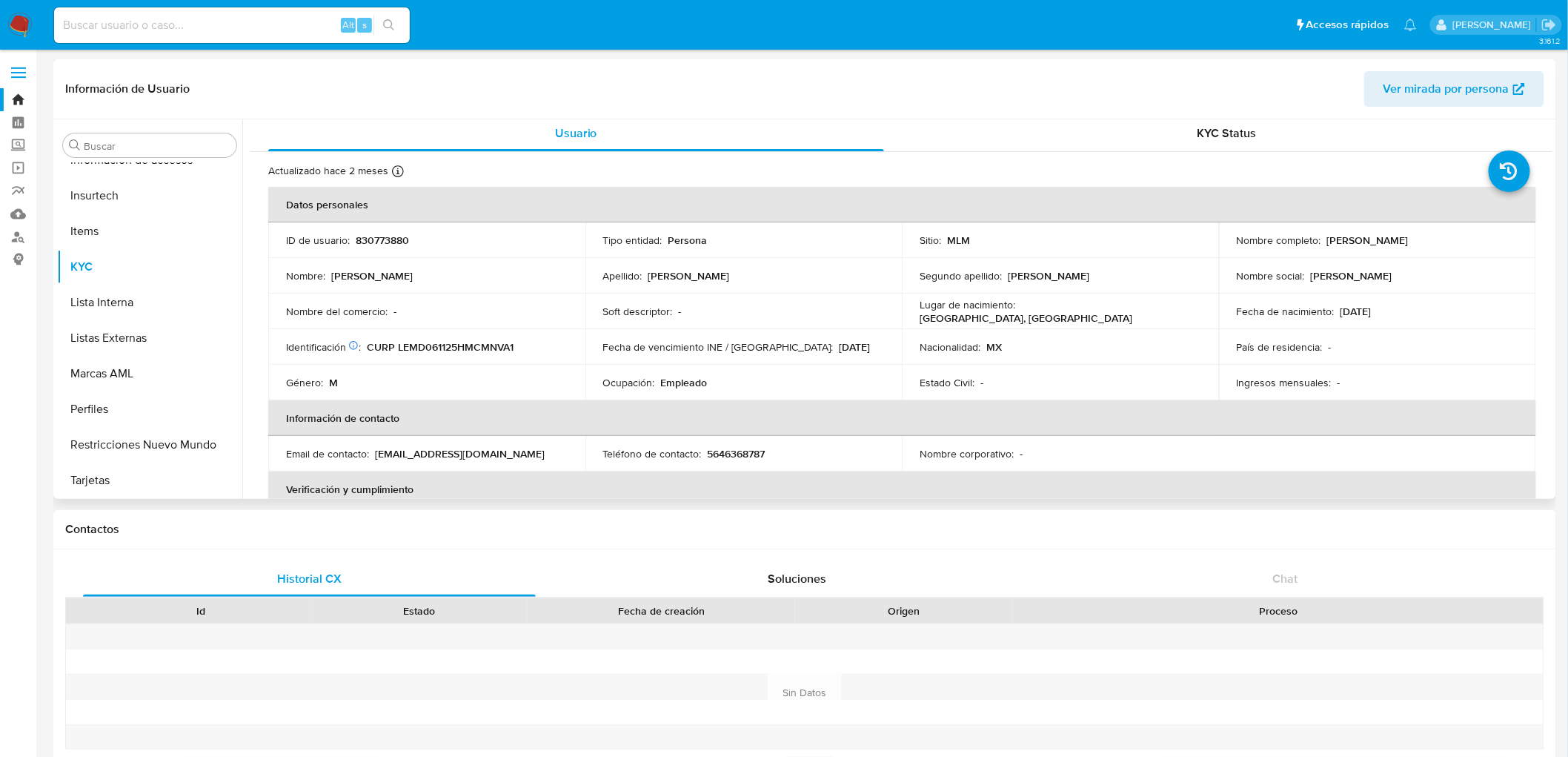
scroll to position [0, 0]
click at [799, 360] on td "Fecha de vencimiento INE / Pasaporte : 31/12/2034" at bounding box center [743, 350] width 317 height 36
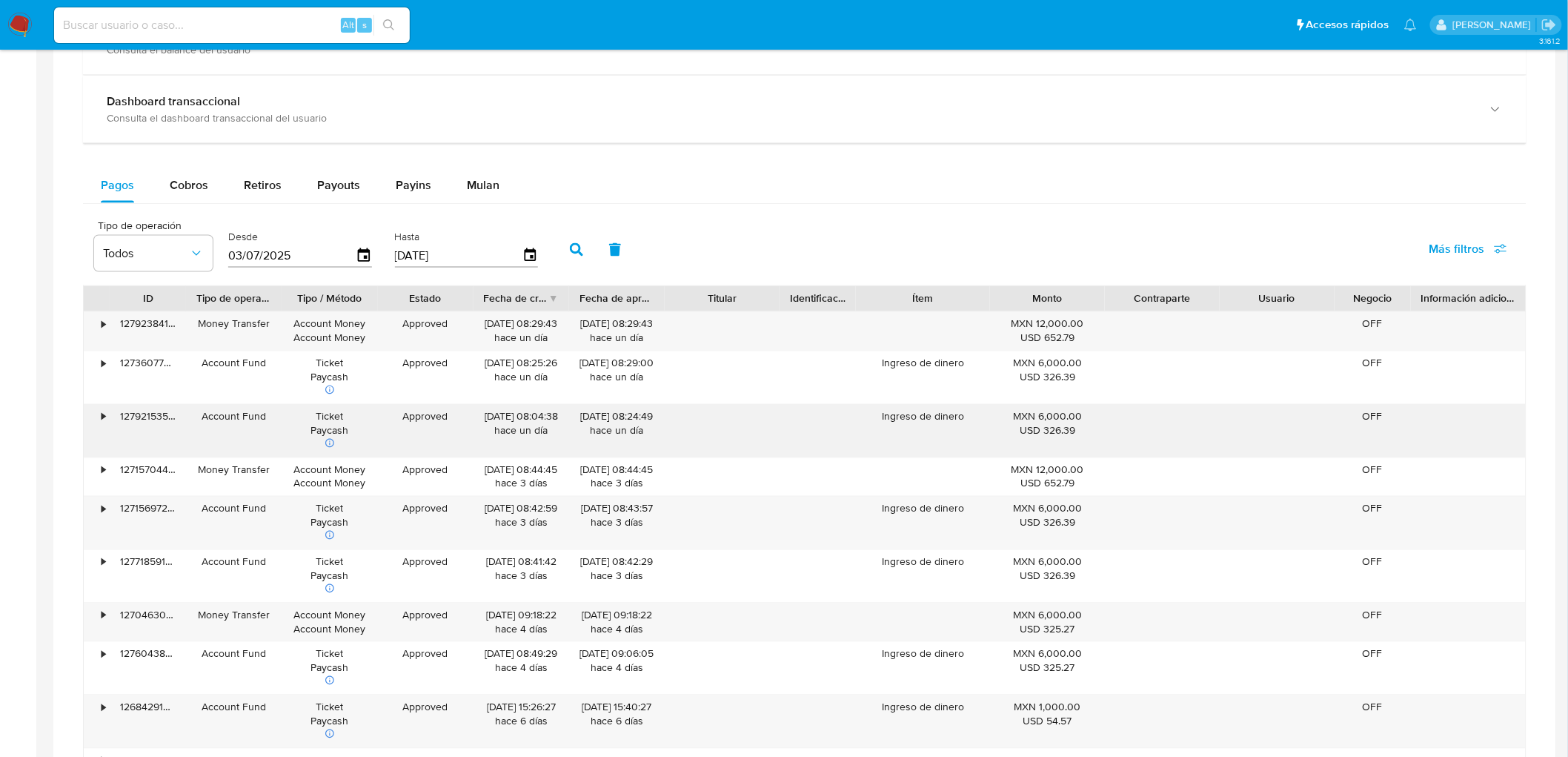
scroll to position [906, 0]
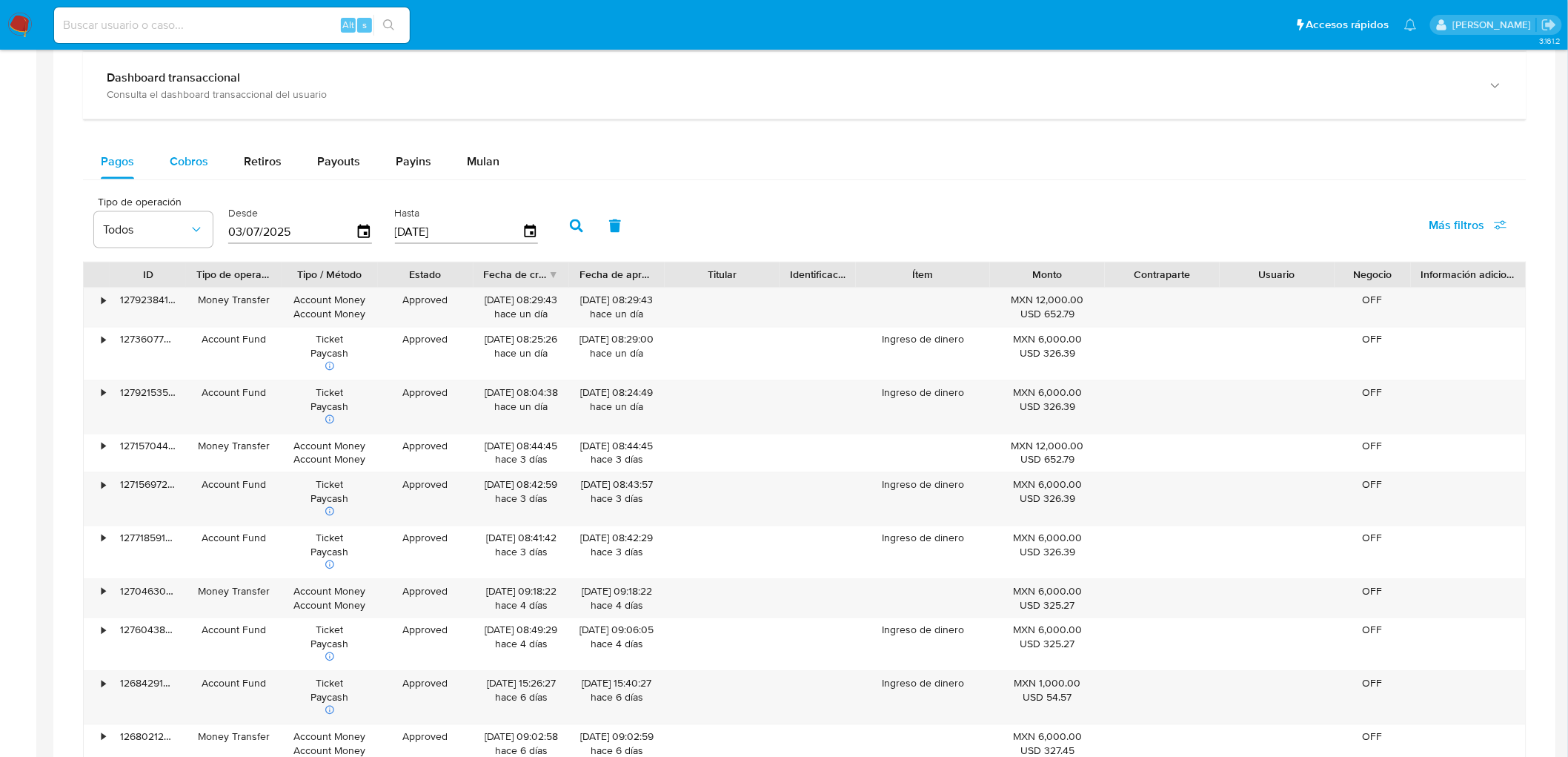
click at [175, 165] on span "Cobros" at bounding box center [189, 161] width 39 height 17
select select "10"
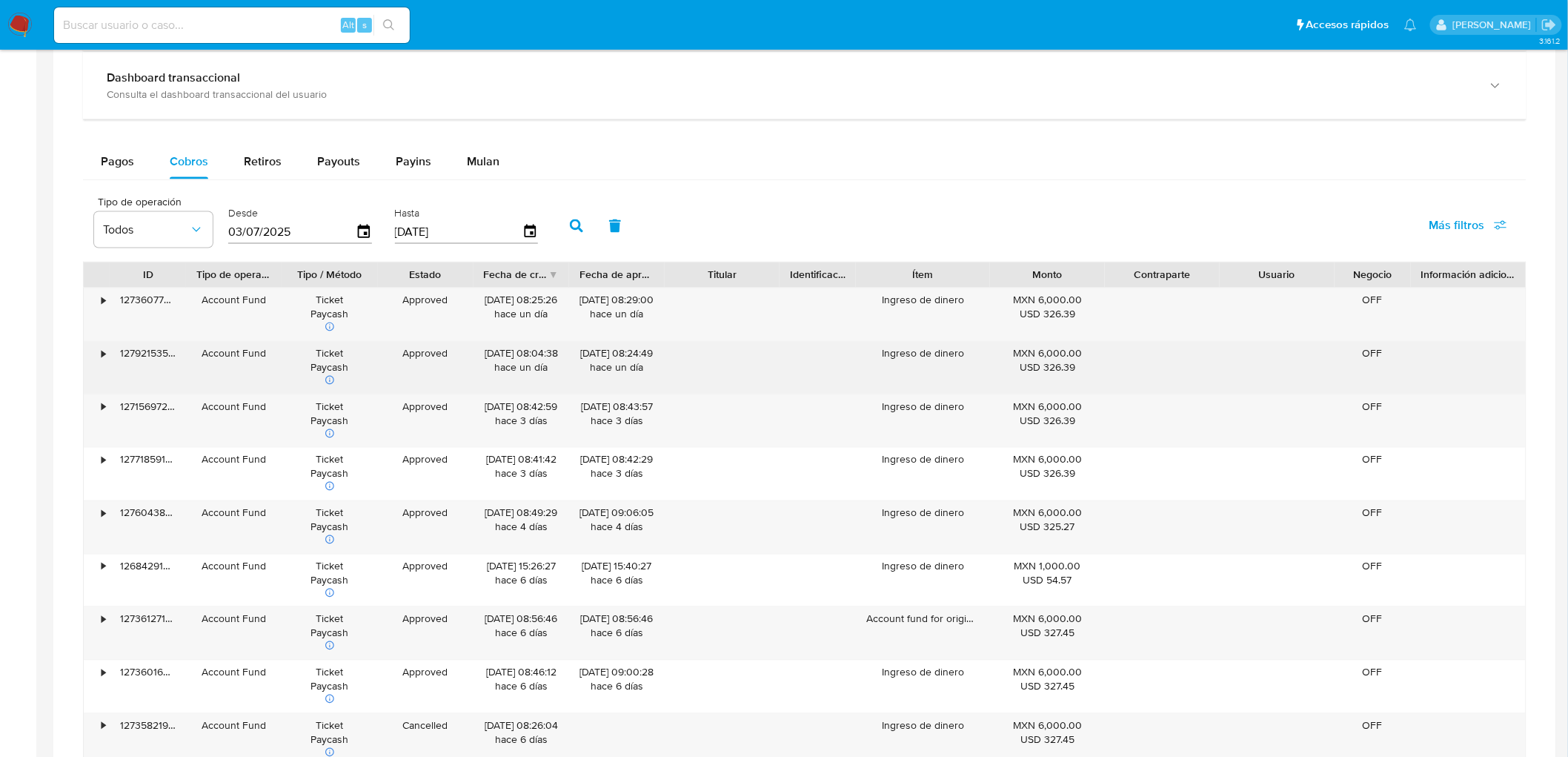
drag, startPoint x: 878, startPoint y: 365, endPoint x: 953, endPoint y: 366, distance: 75.0
click at [953, 365] on div "Ingreso de dinero" at bounding box center [923, 368] width 134 height 52
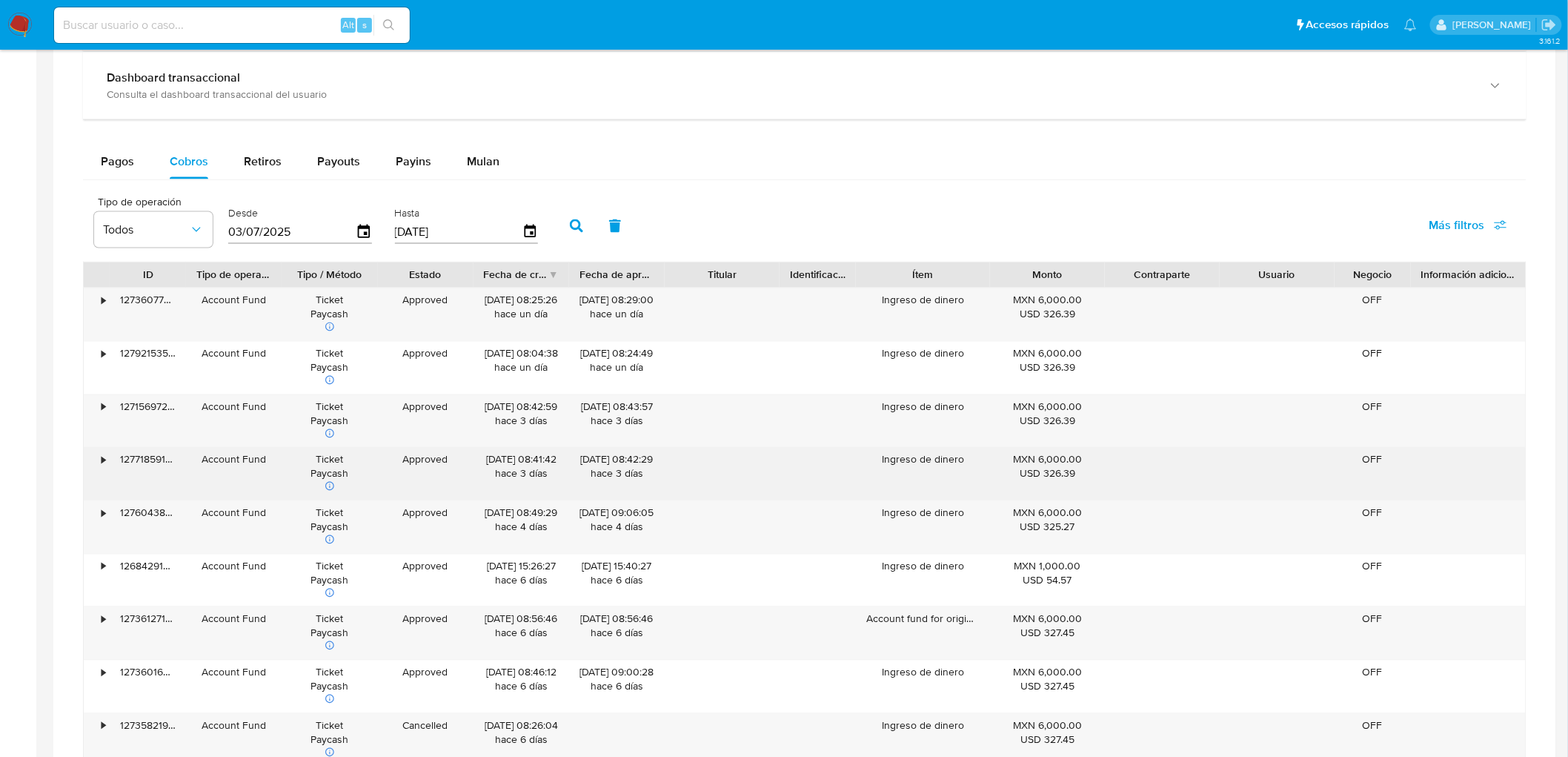
scroll to position [988, 0]
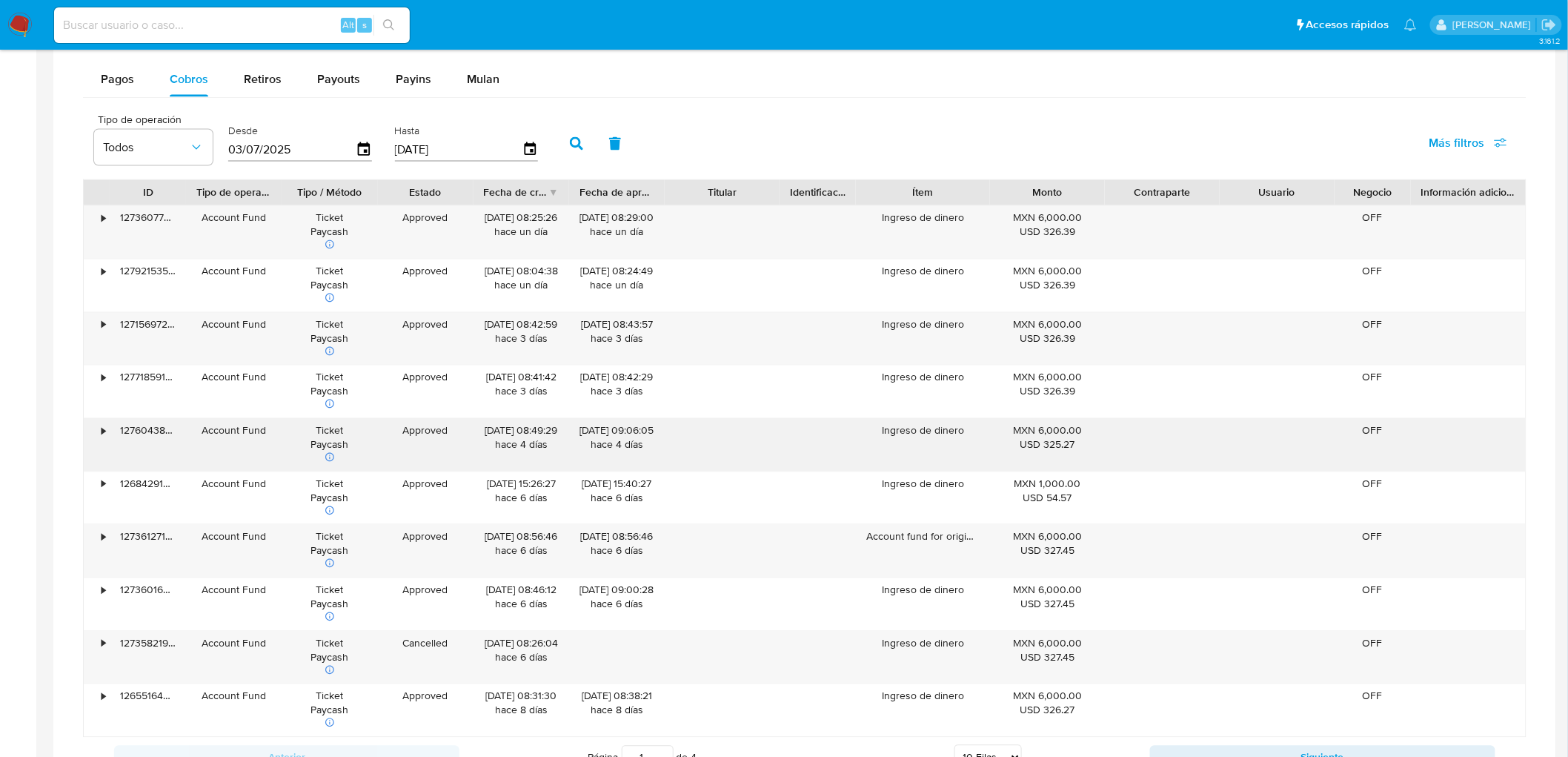
click at [904, 472] on div "Ingreso de dinero" at bounding box center [923, 445] width 134 height 52
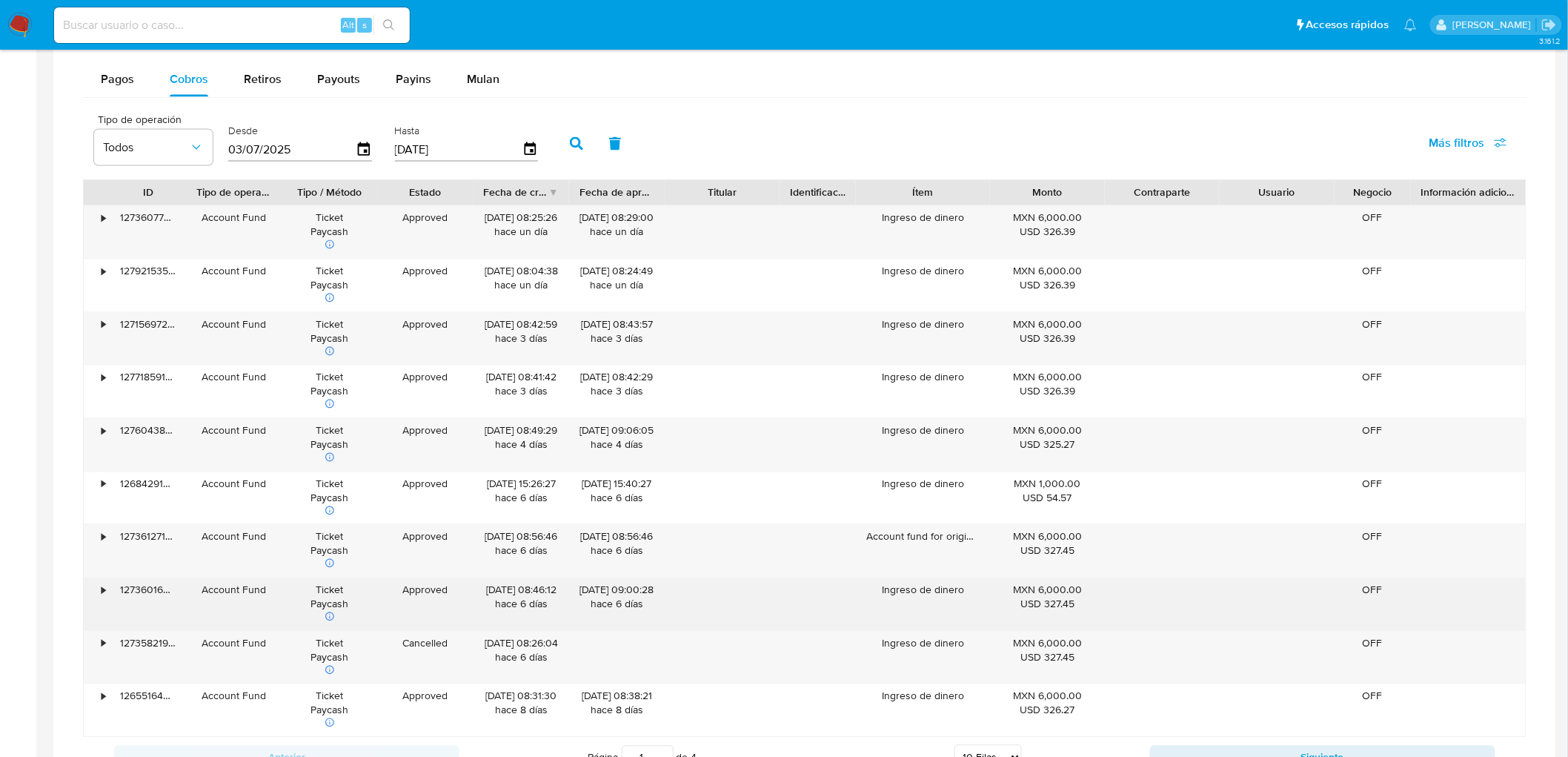
click at [906, 603] on div "Ingreso de dinero" at bounding box center [923, 605] width 134 height 52
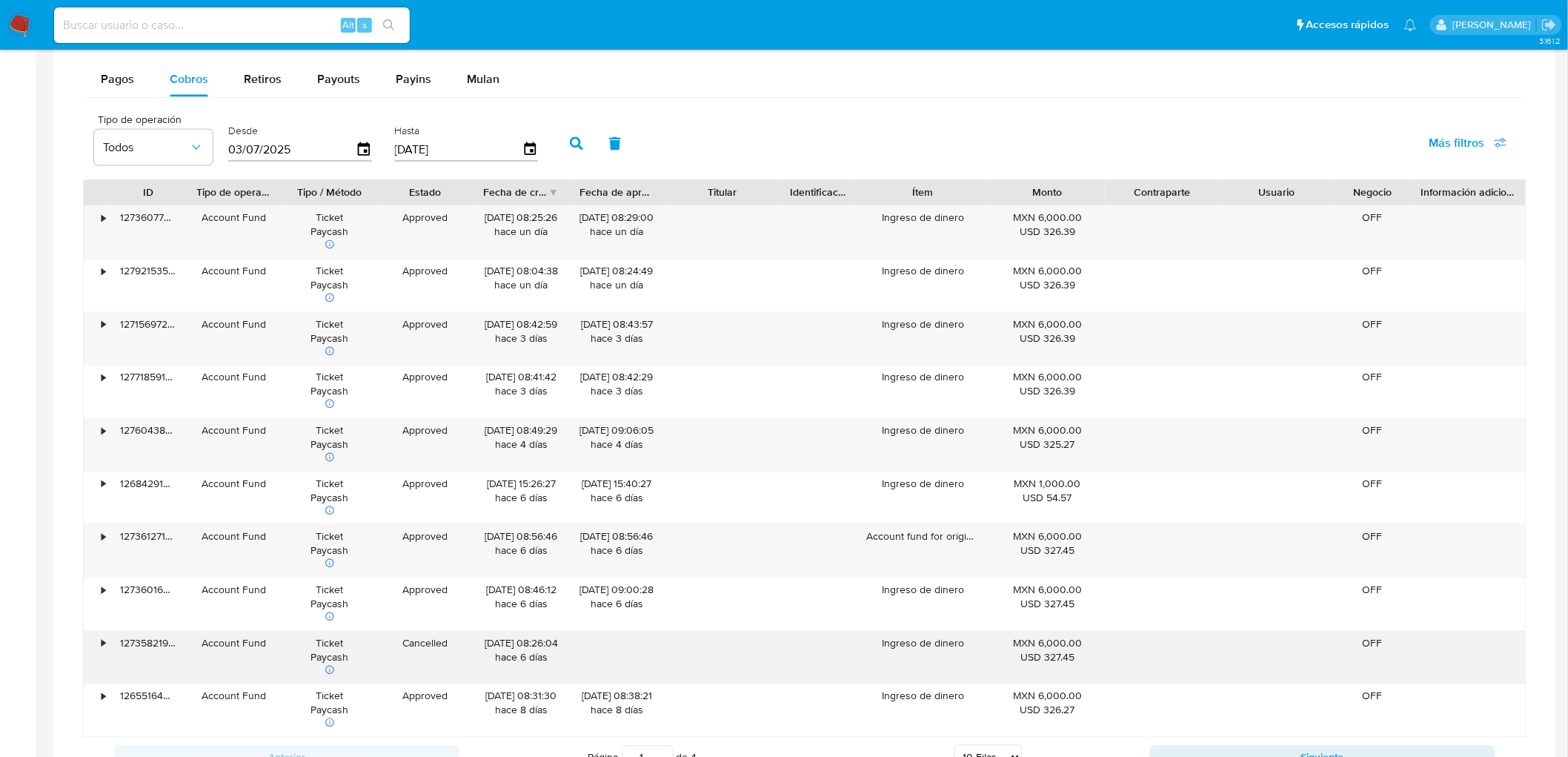
click at [916, 652] on div "Ingreso de dinero" at bounding box center [923, 658] width 134 height 52
click at [918, 683] on div "Ingreso de dinero" at bounding box center [923, 658] width 134 height 52
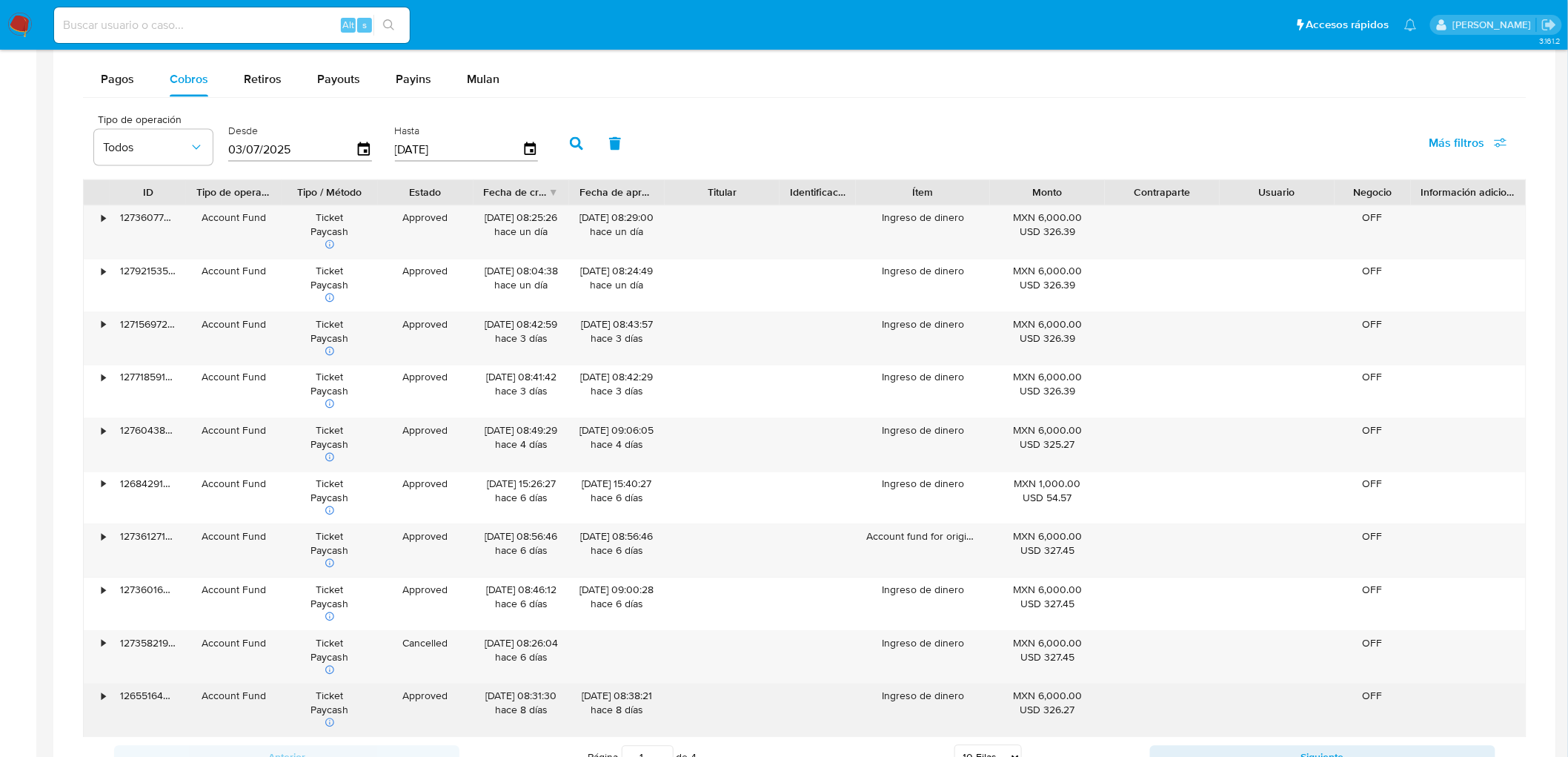
click at [917, 700] on div "Ingreso de dinero" at bounding box center [923, 710] width 134 height 52
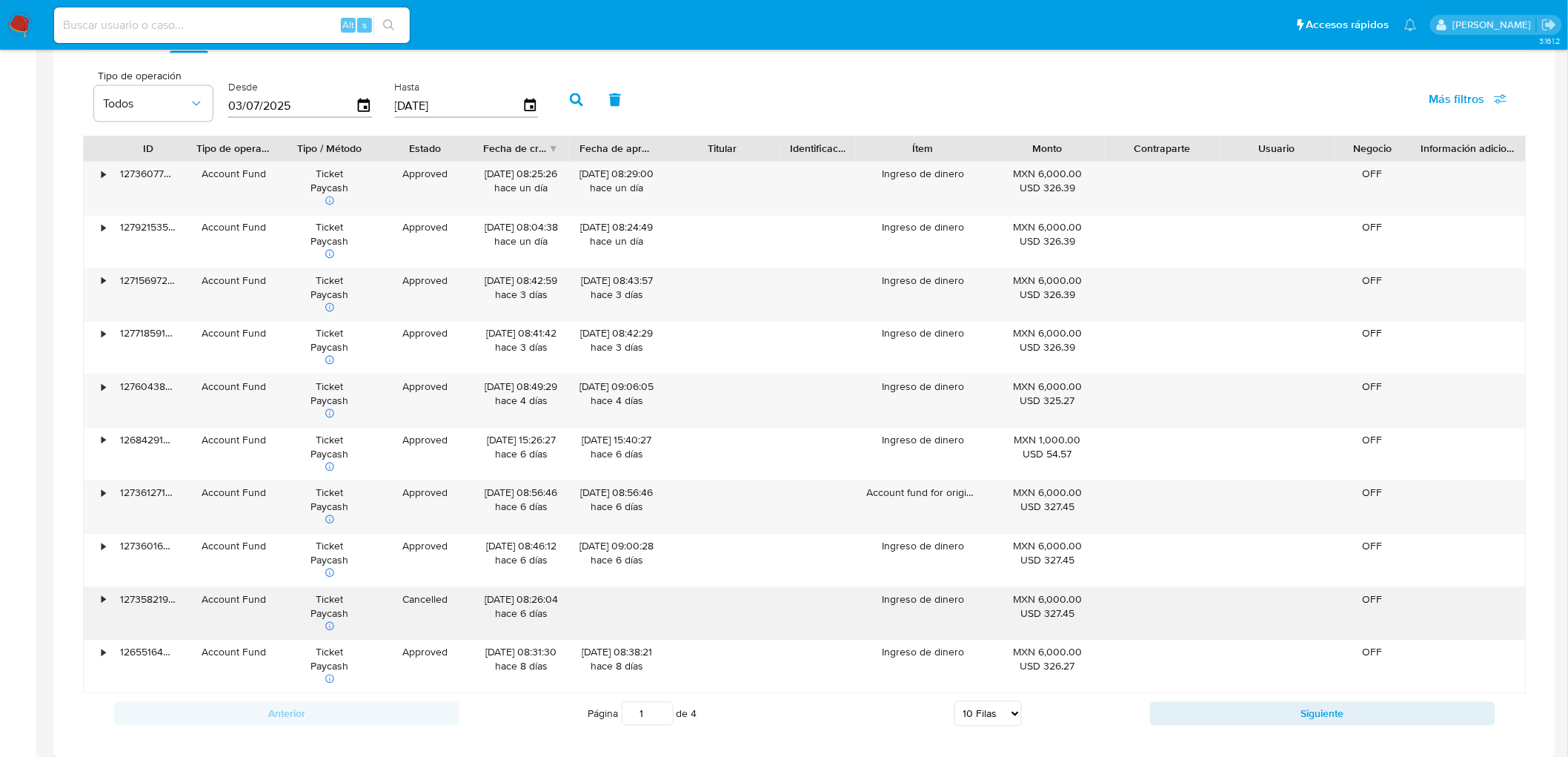
scroll to position [1070, 0]
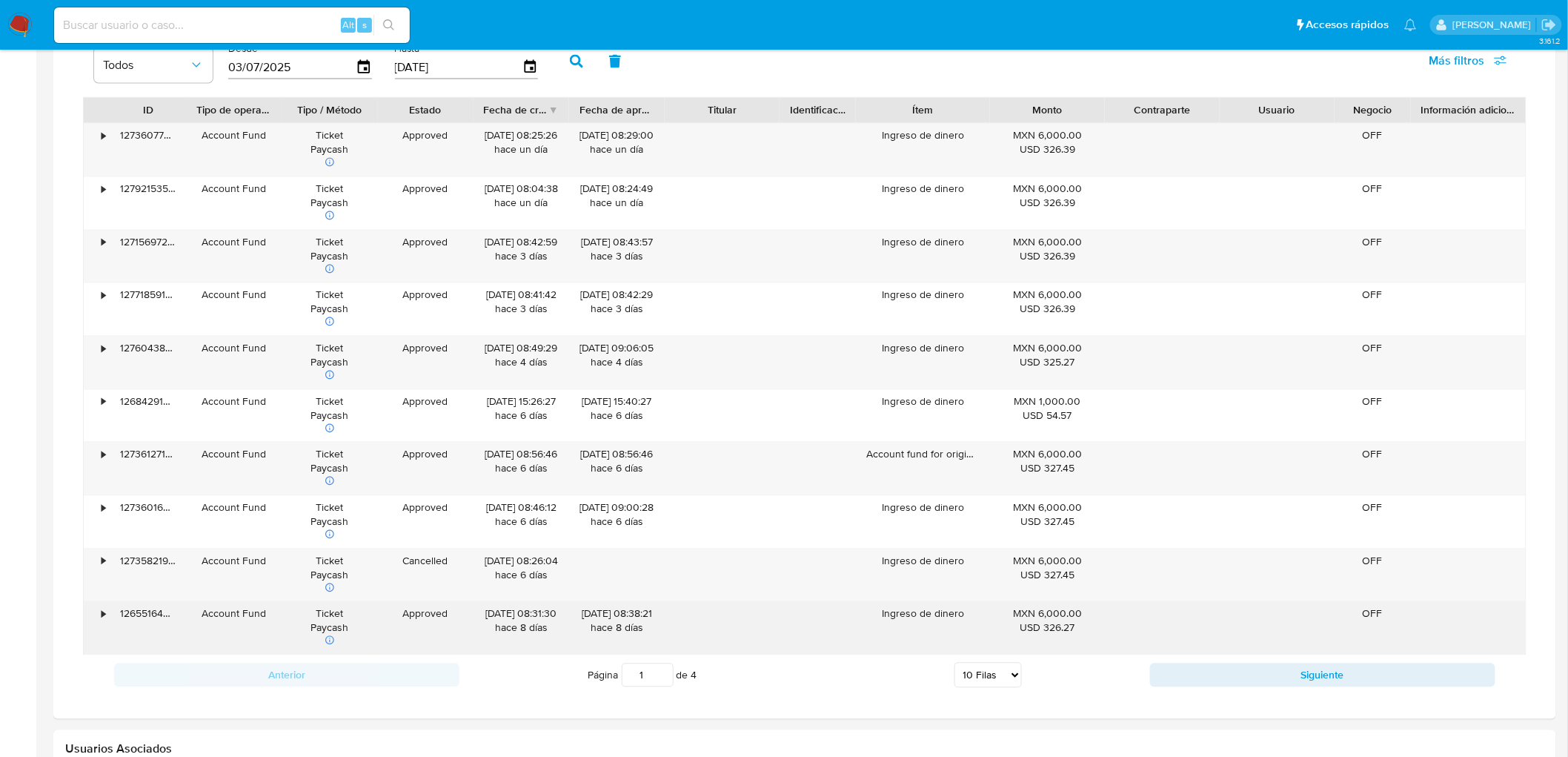
drag, startPoint x: 943, startPoint y: 621, endPoint x: 880, endPoint y: 617, distance: 63.1
click at [880, 617] on div "Ingreso de dinero" at bounding box center [923, 628] width 134 height 52
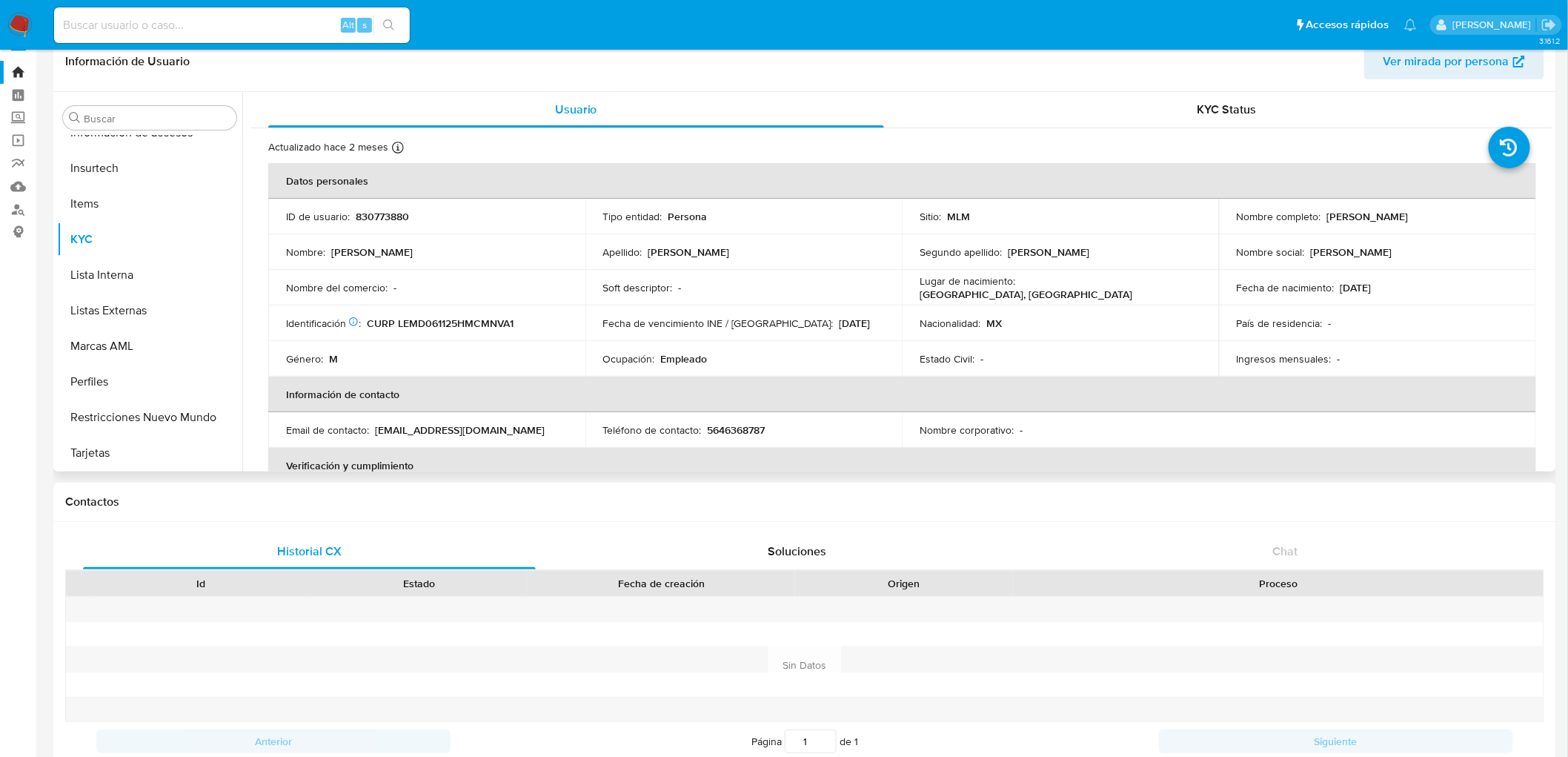
scroll to position [82, 0]
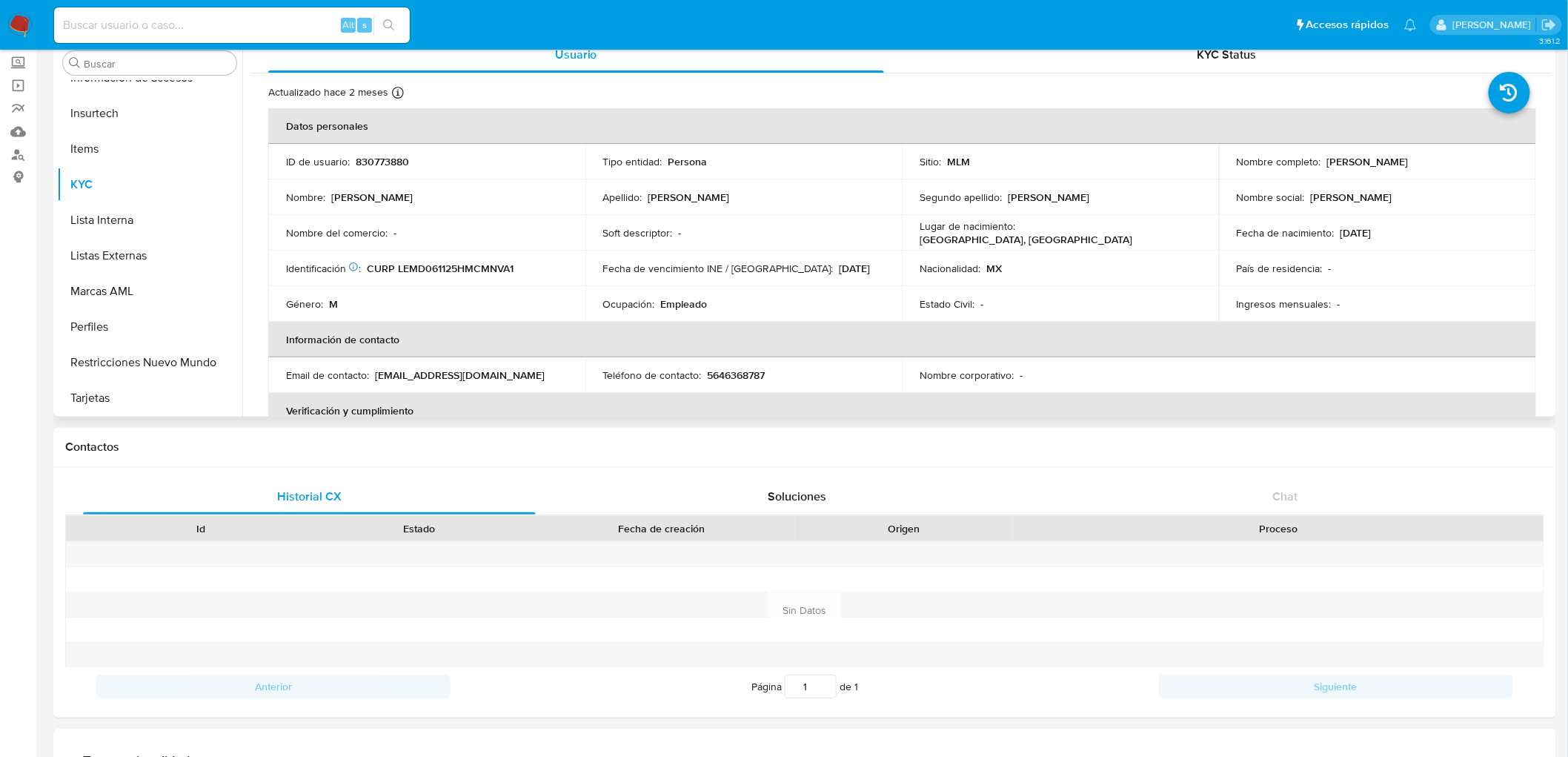
click at [809, 384] on td "Teléfono de contacto : 5646368787" at bounding box center [743, 375] width 317 height 36
click at [2, 24] on nav "Pausado Ver notificaciones Alt s Accesos rápidos Presiona las siguientes teclas…" at bounding box center [784, 24] width 1568 height 49
click at [19, 24] on img at bounding box center [20, 25] width 25 height 25
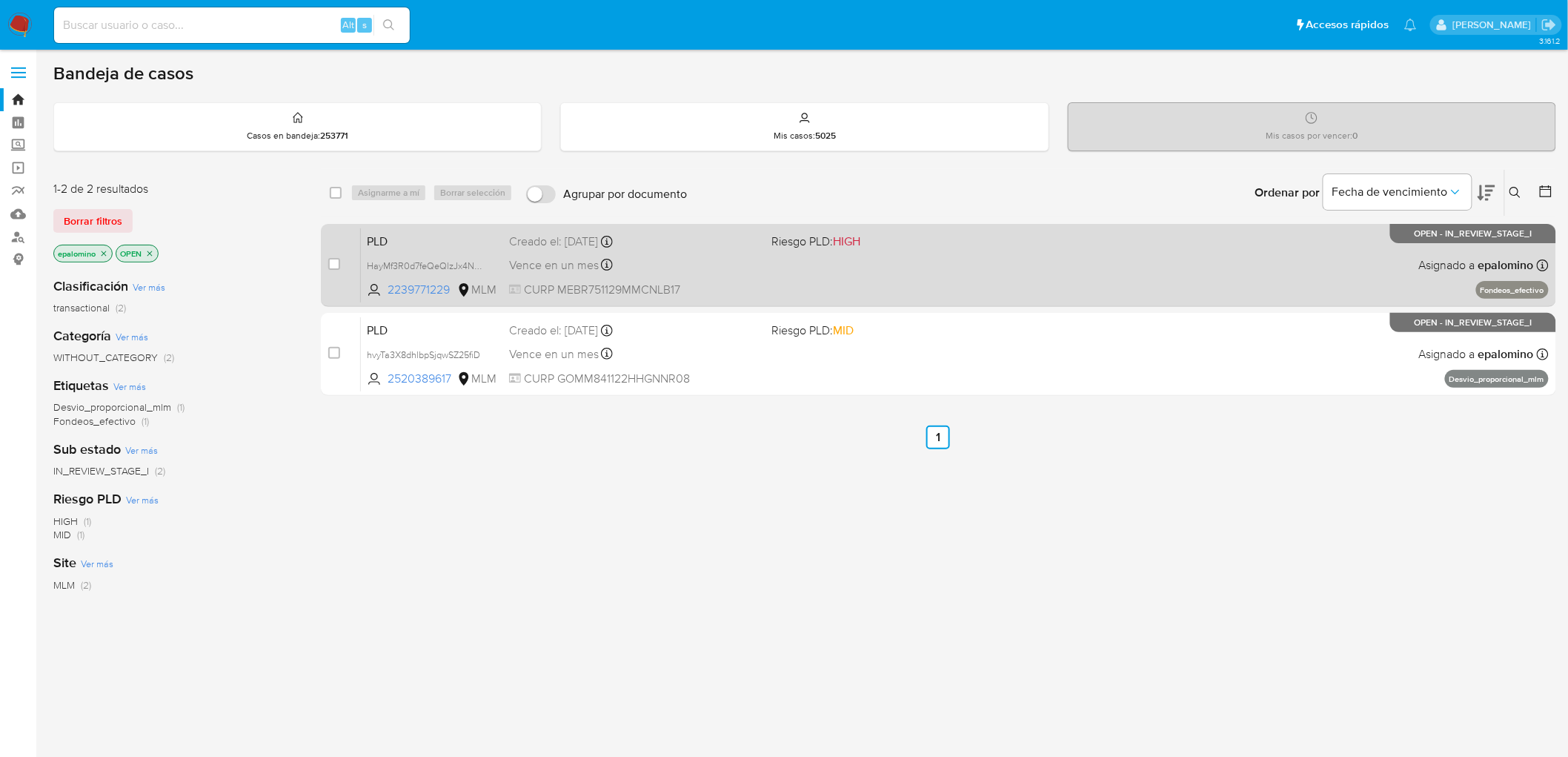
click at [393, 240] on span "PLD" at bounding box center [432, 241] width 130 height 19
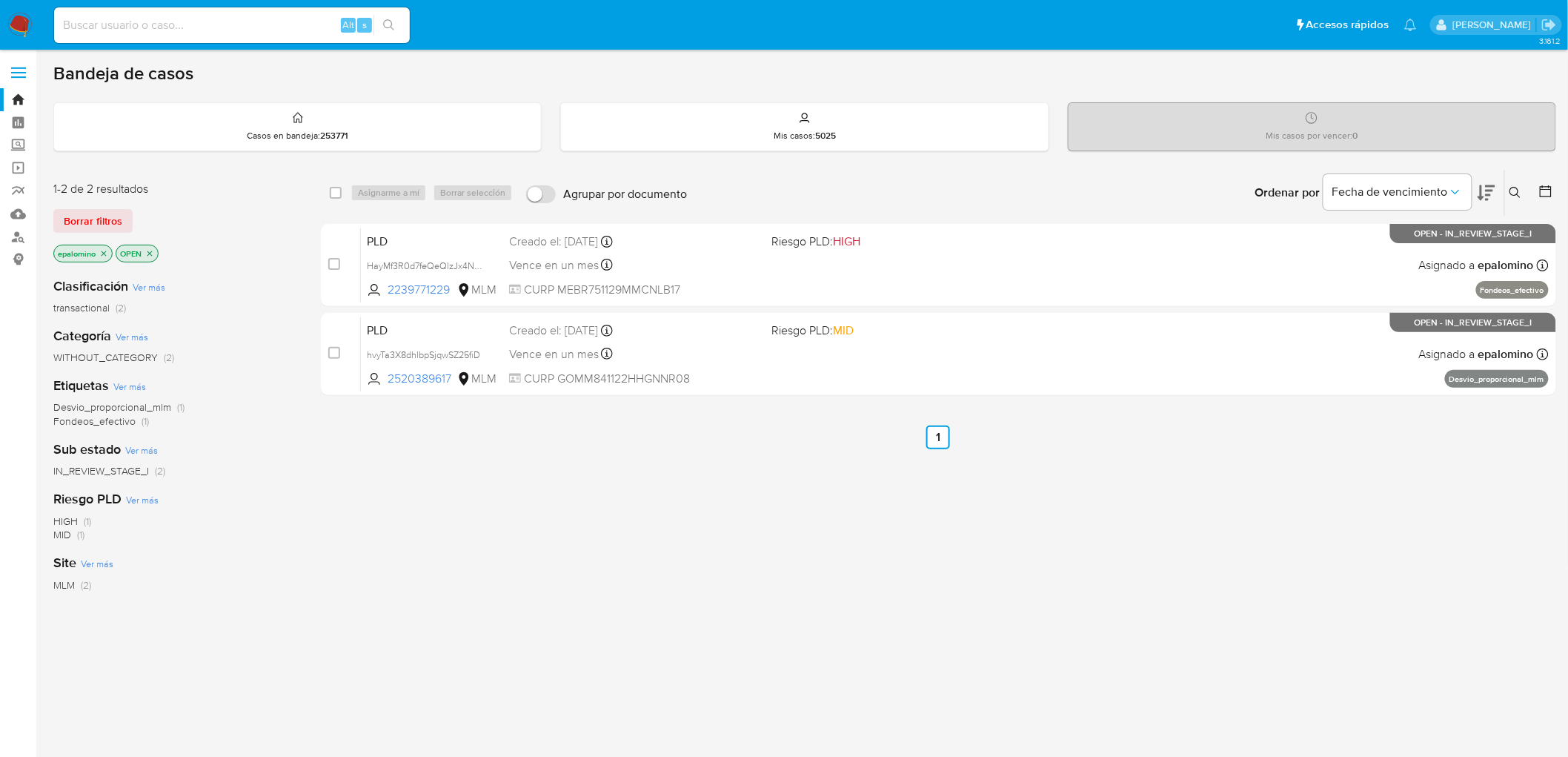
click at [16, 23] on img at bounding box center [20, 25] width 25 height 25
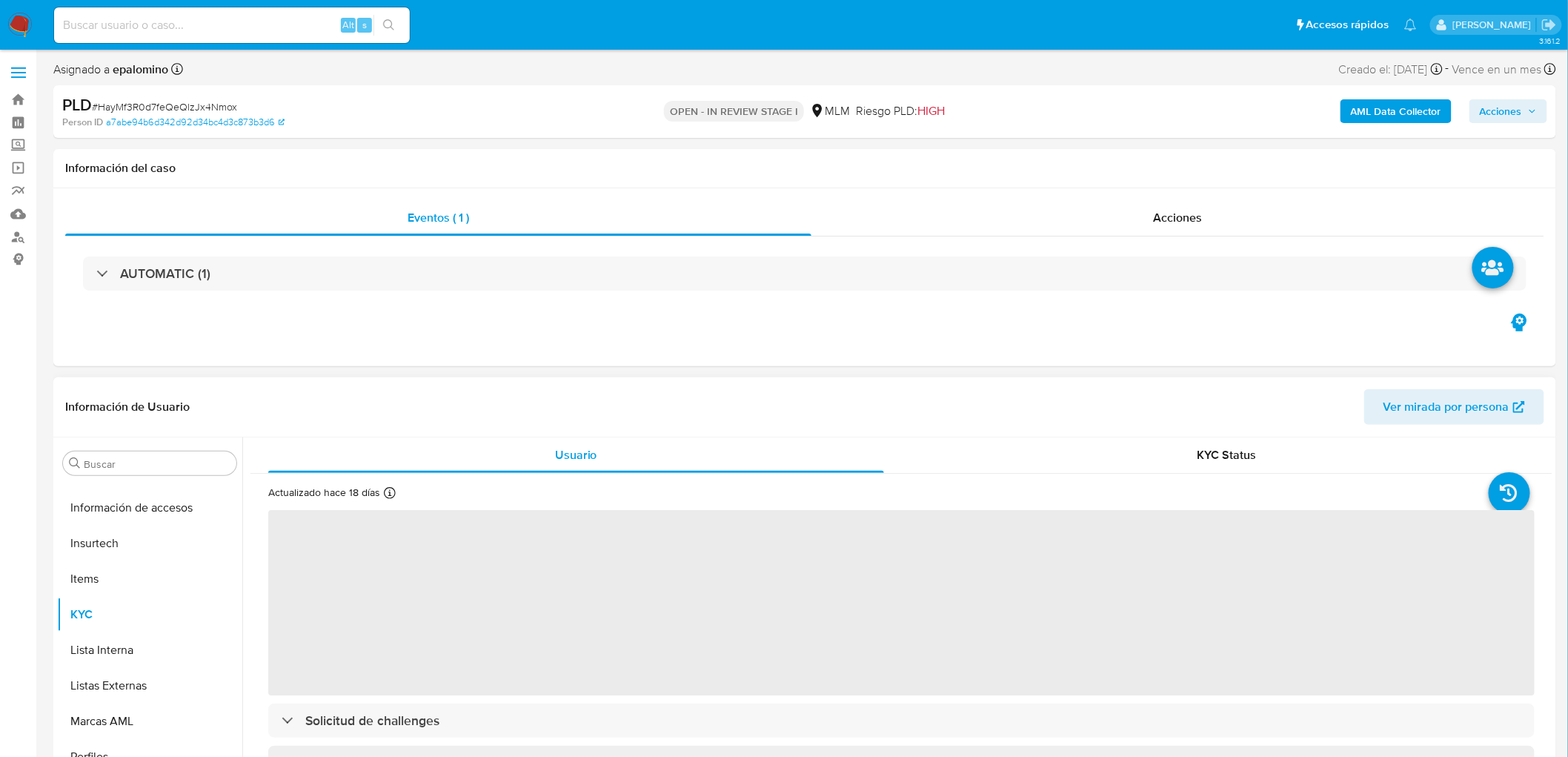
select select "10"
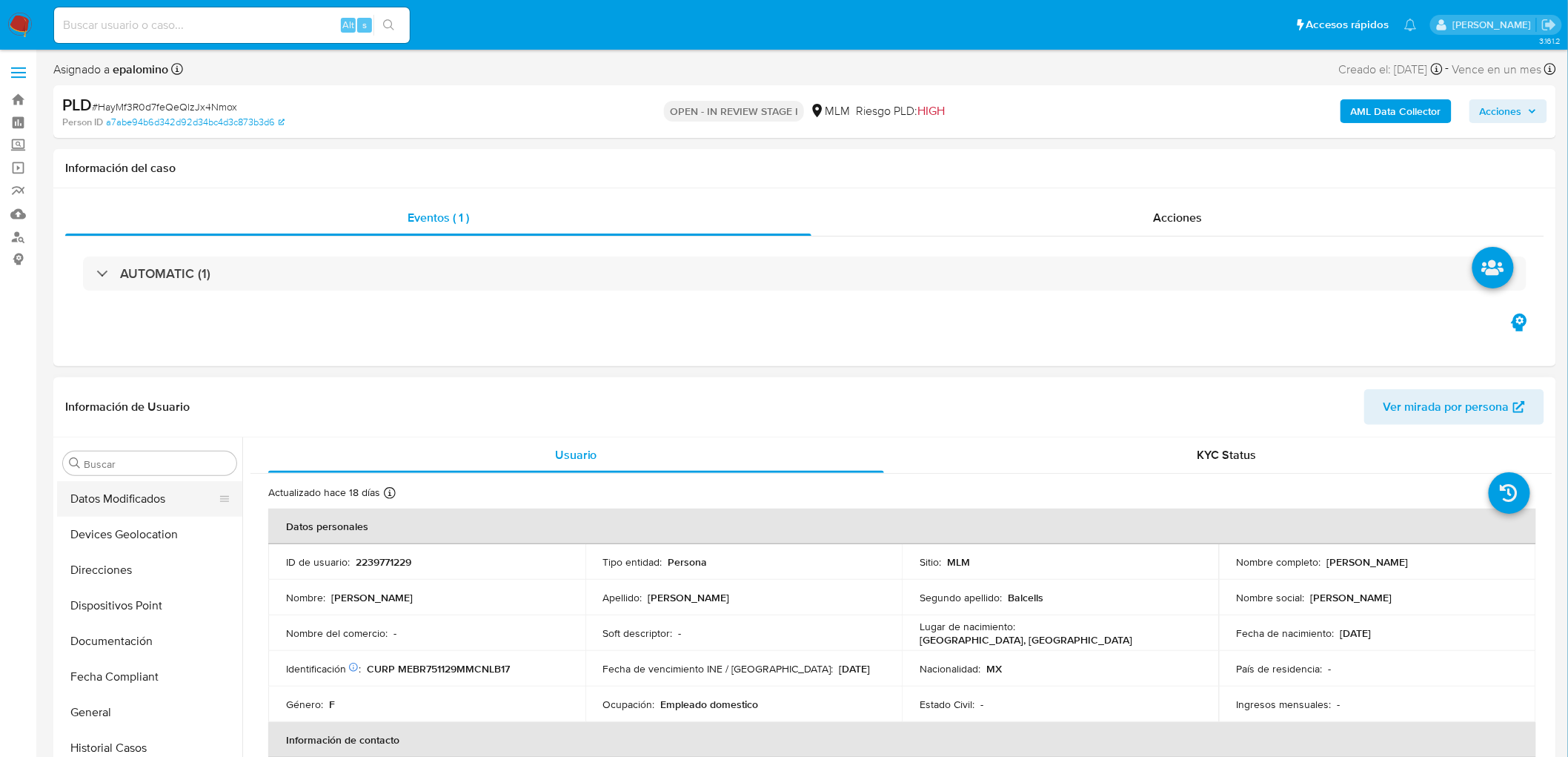
scroll to position [203, 0]
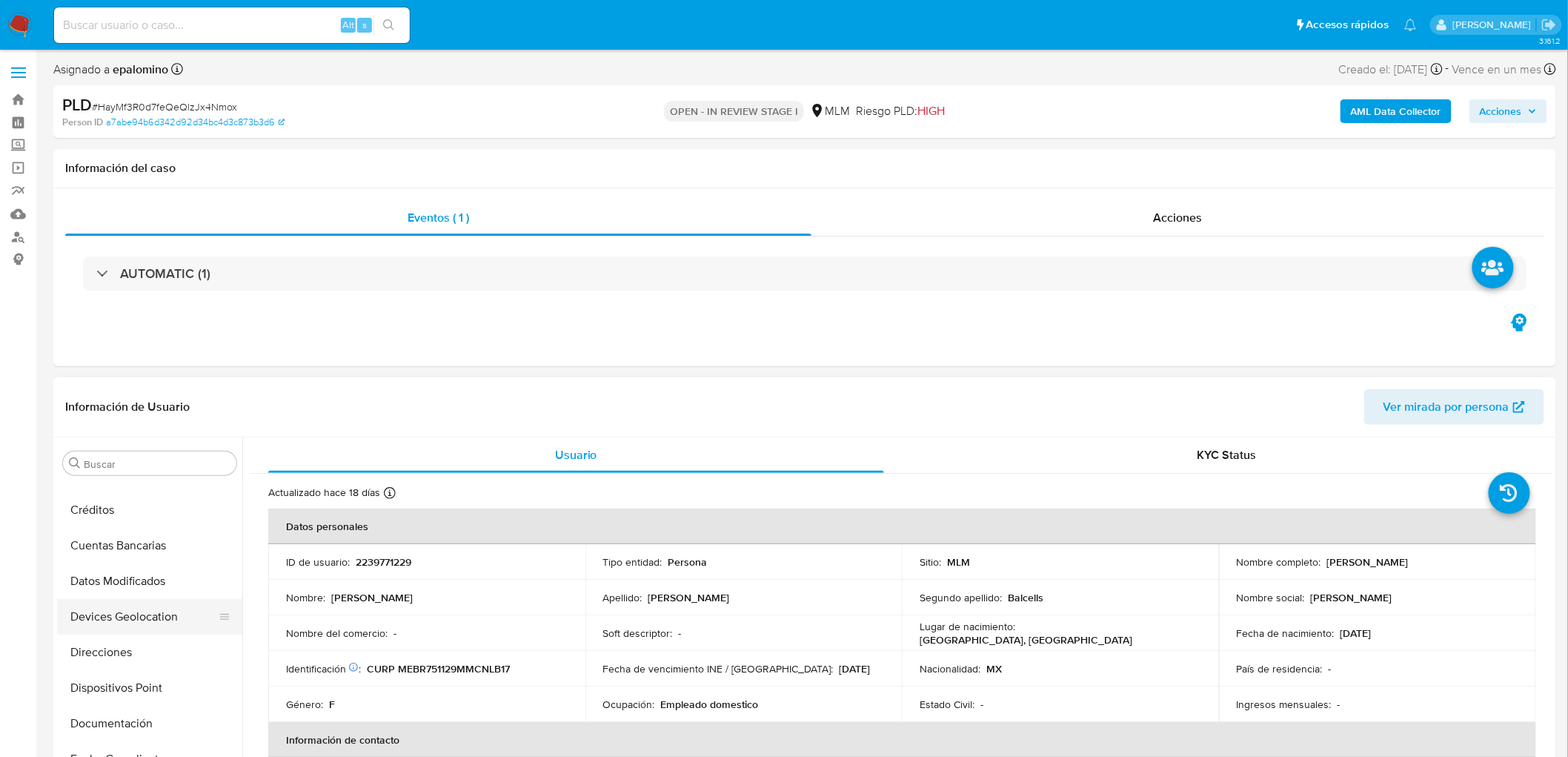
click at [165, 620] on button "Devices Geolocation" at bounding box center [144, 616] width 174 height 36
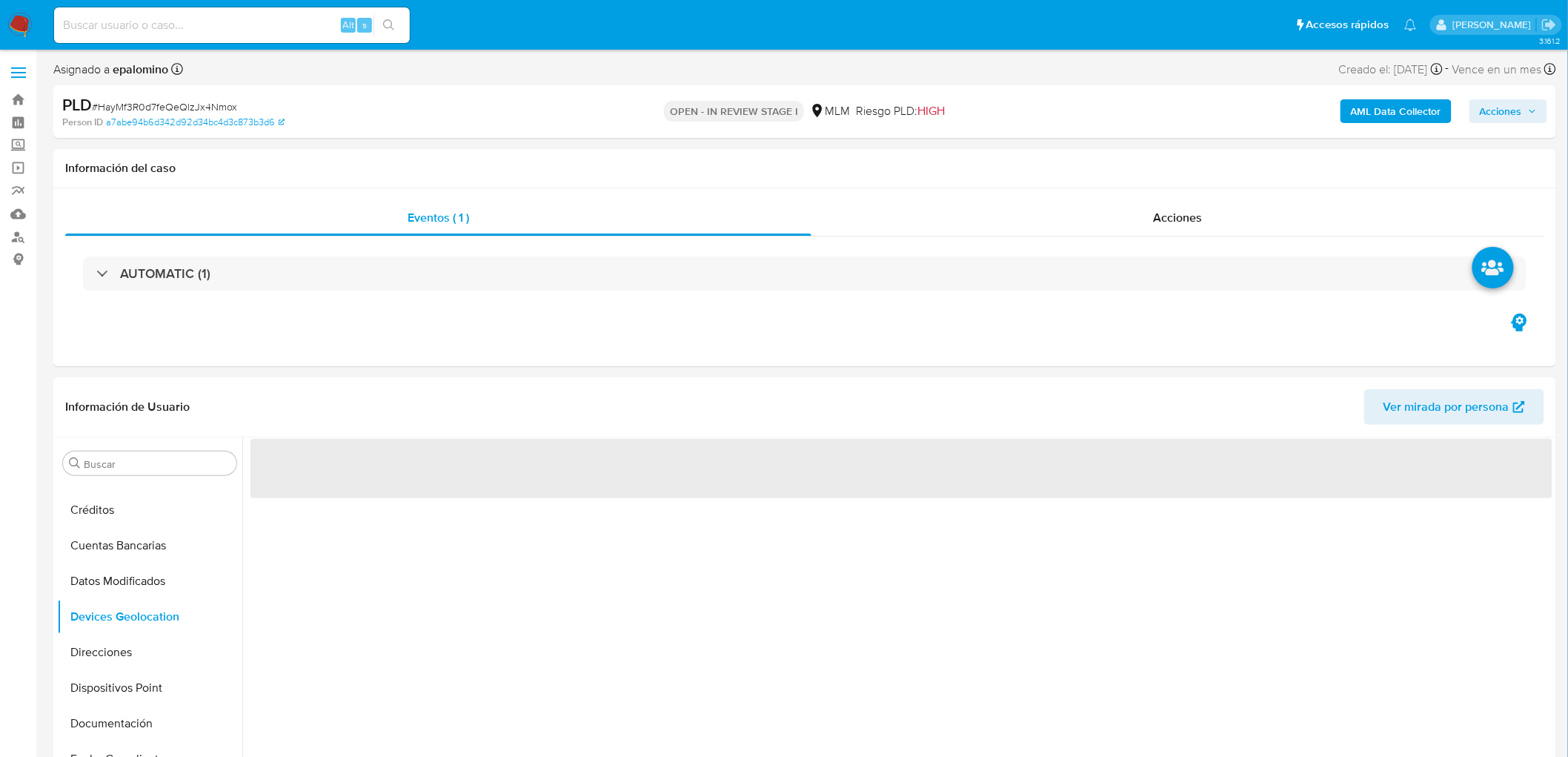
scroll to position [87, 0]
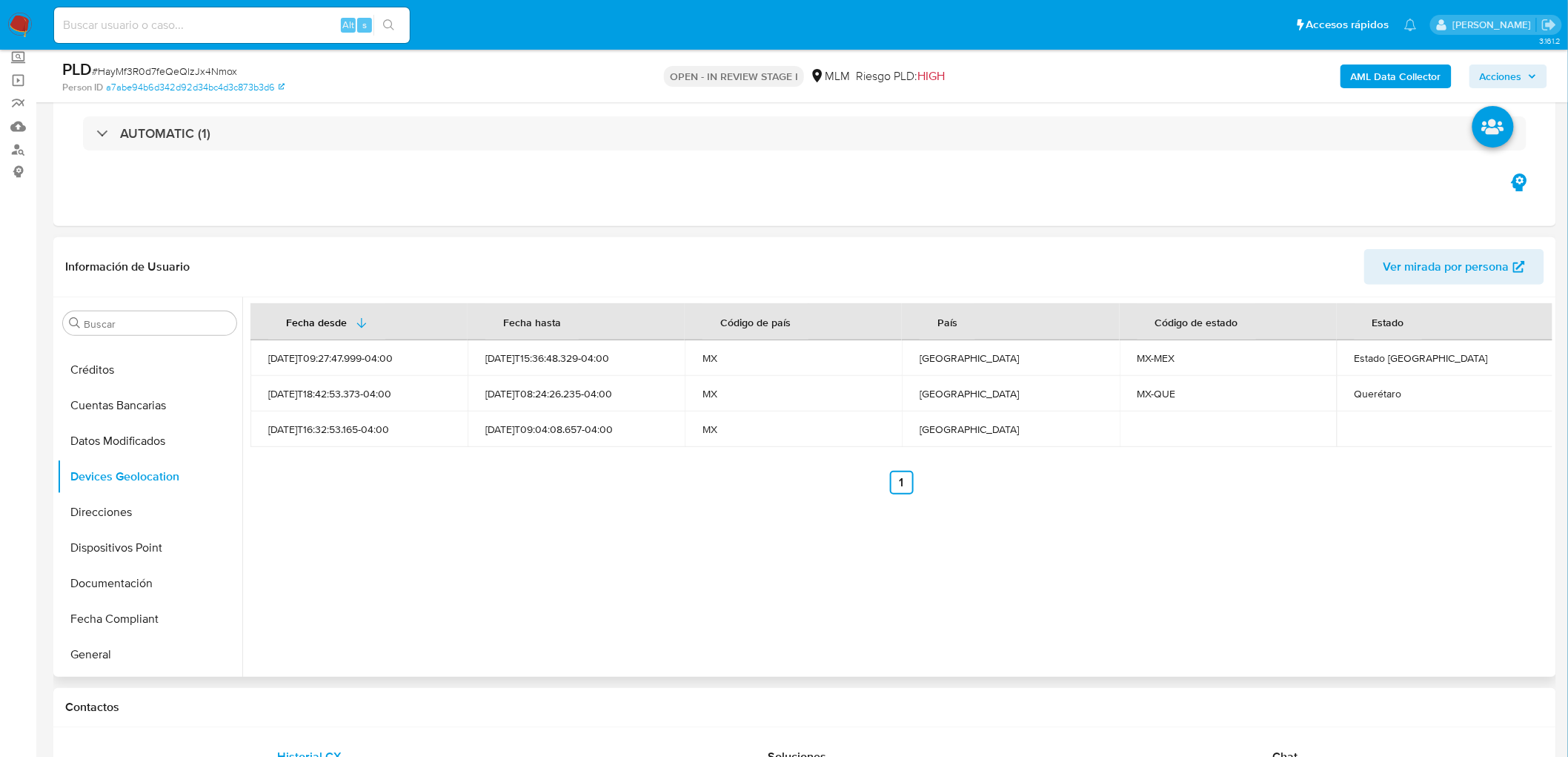
click at [733, 527] on div "Fecha desde [GEOGRAPHIC_DATA] hasta Código de país País Código de estado Estado…" at bounding box center [898, 486] width 1311 height 379
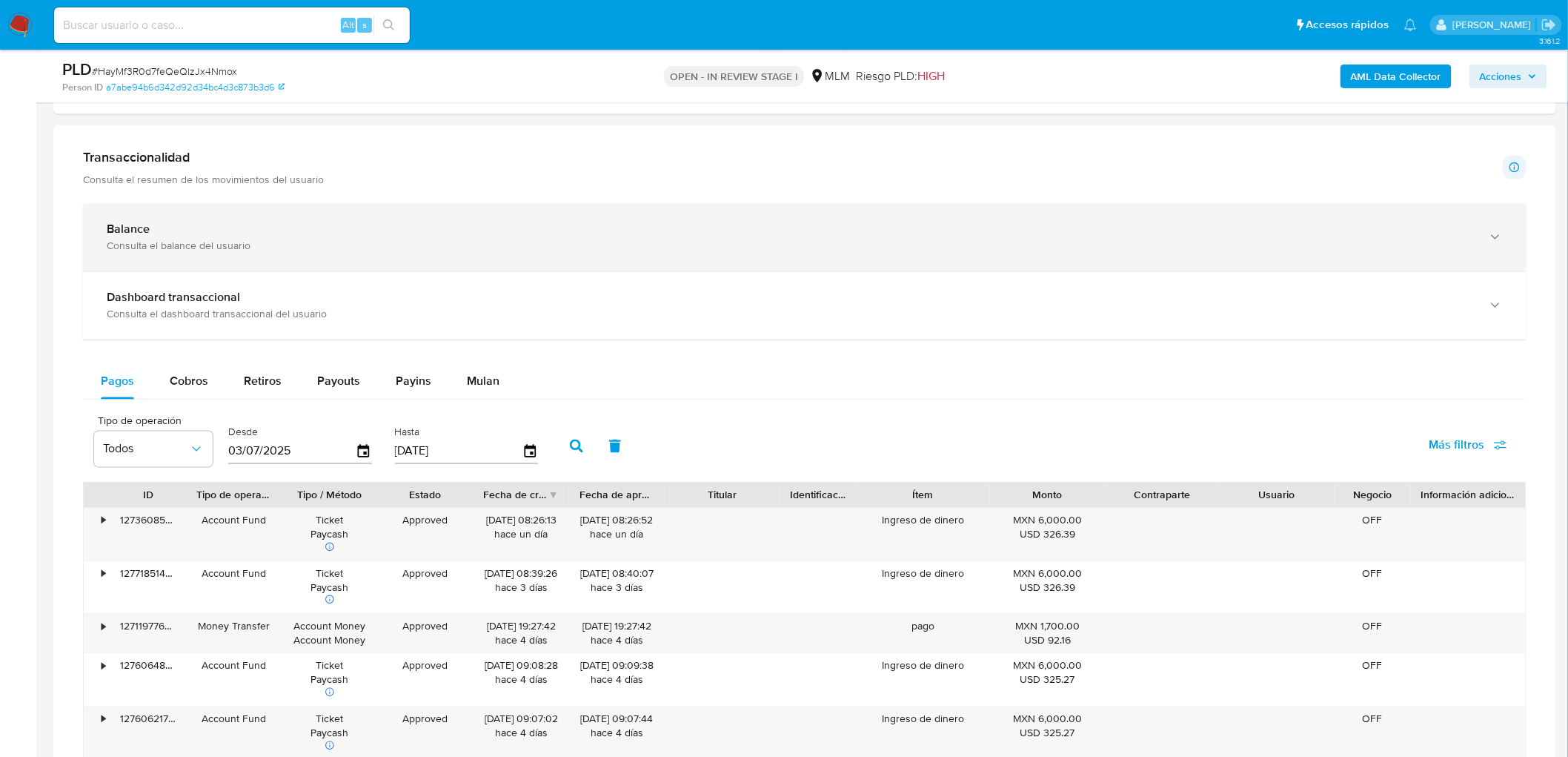
scroll to position [957, 0]
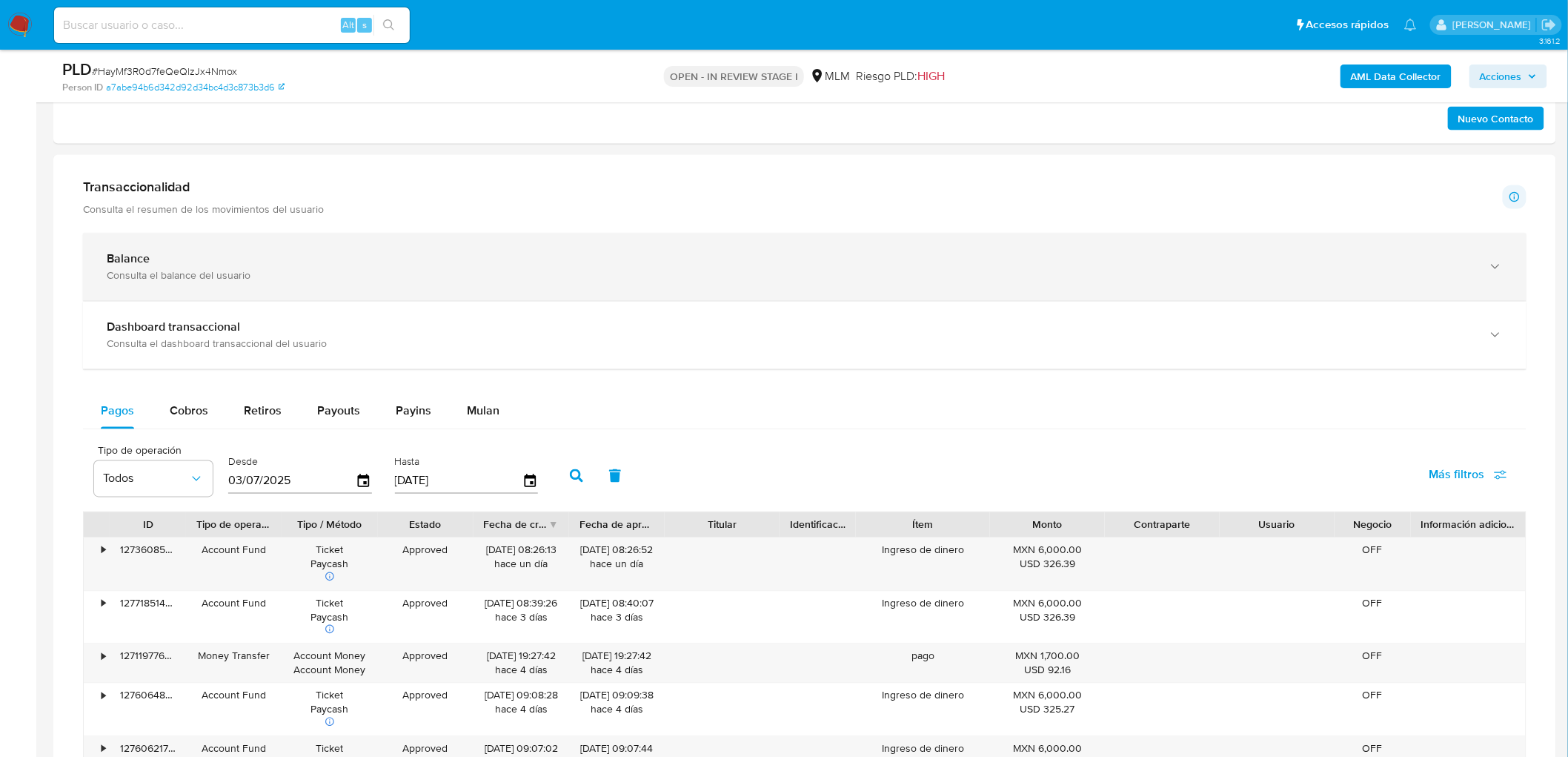
click at [175, 281] on div "Consulta el balance del usuario" at bounding box center [790, 276] width 1367 height 14
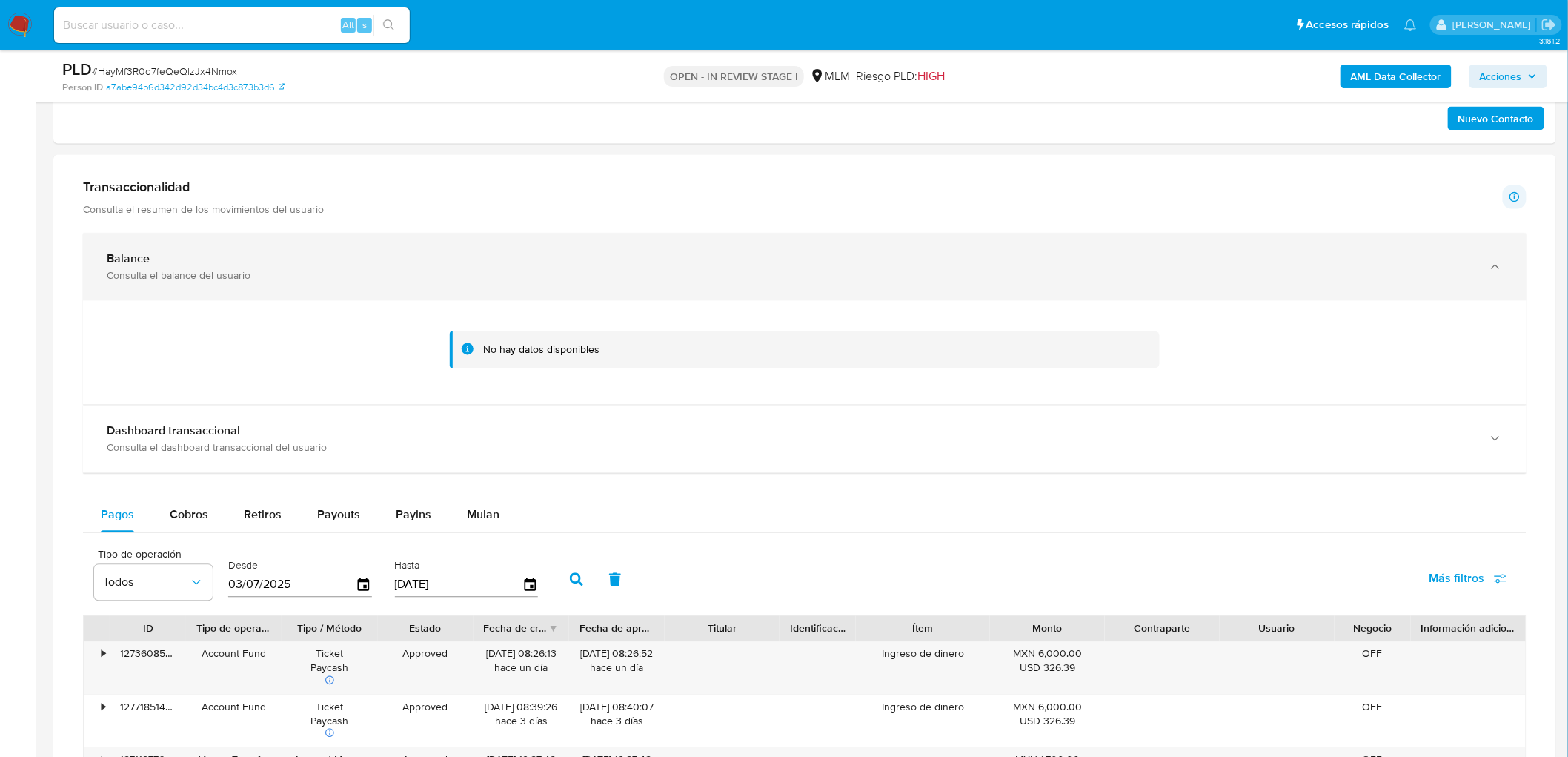
click at [165, 269] on div "Balance Consulta el balance del usuario" at bounding box center [790, 267] width 1367 height 30
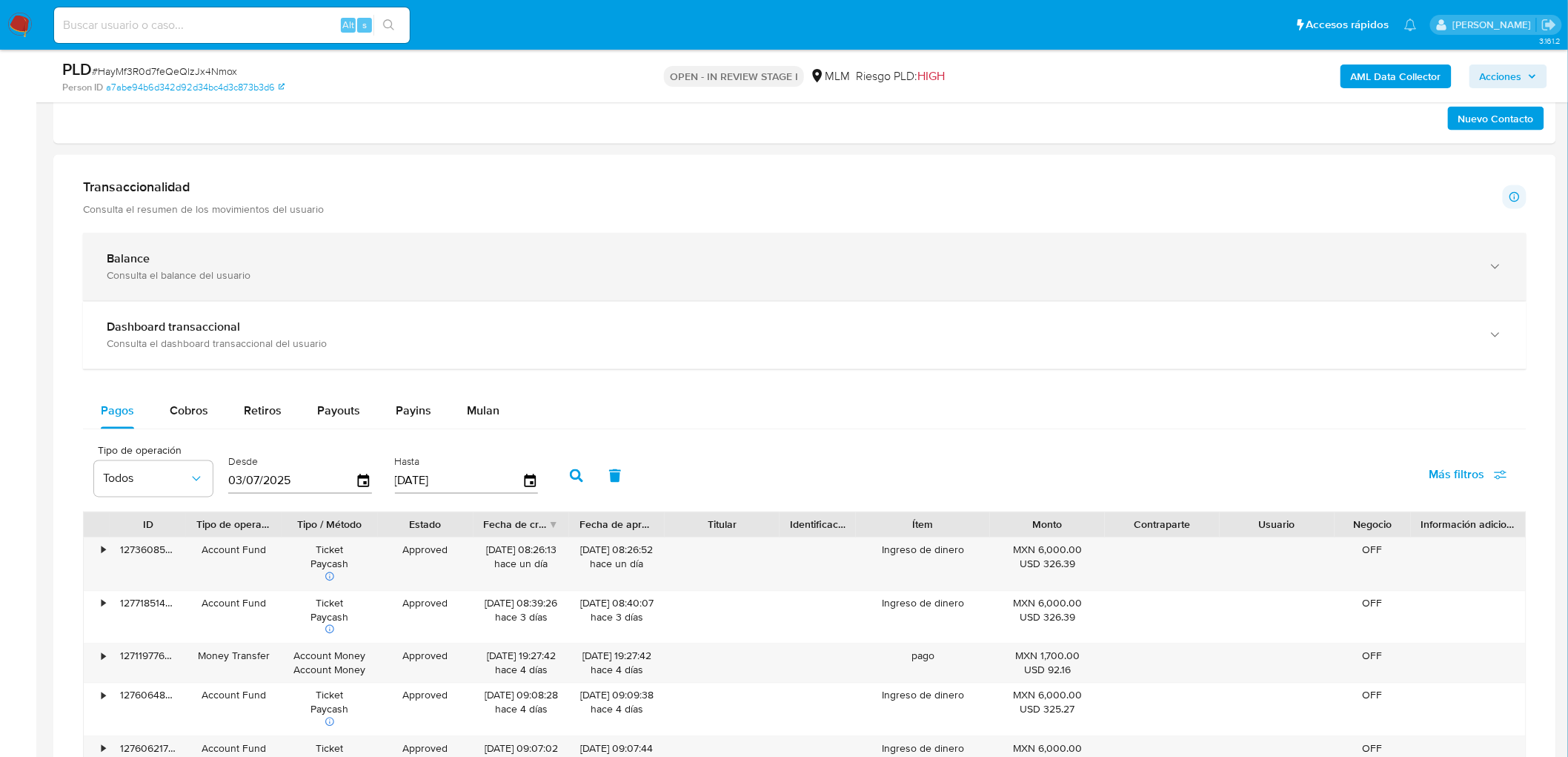
click at [165, 269] on div "Balance Consulta el balance del usuario" at bounding box center [790, 267] width 1367 height 30
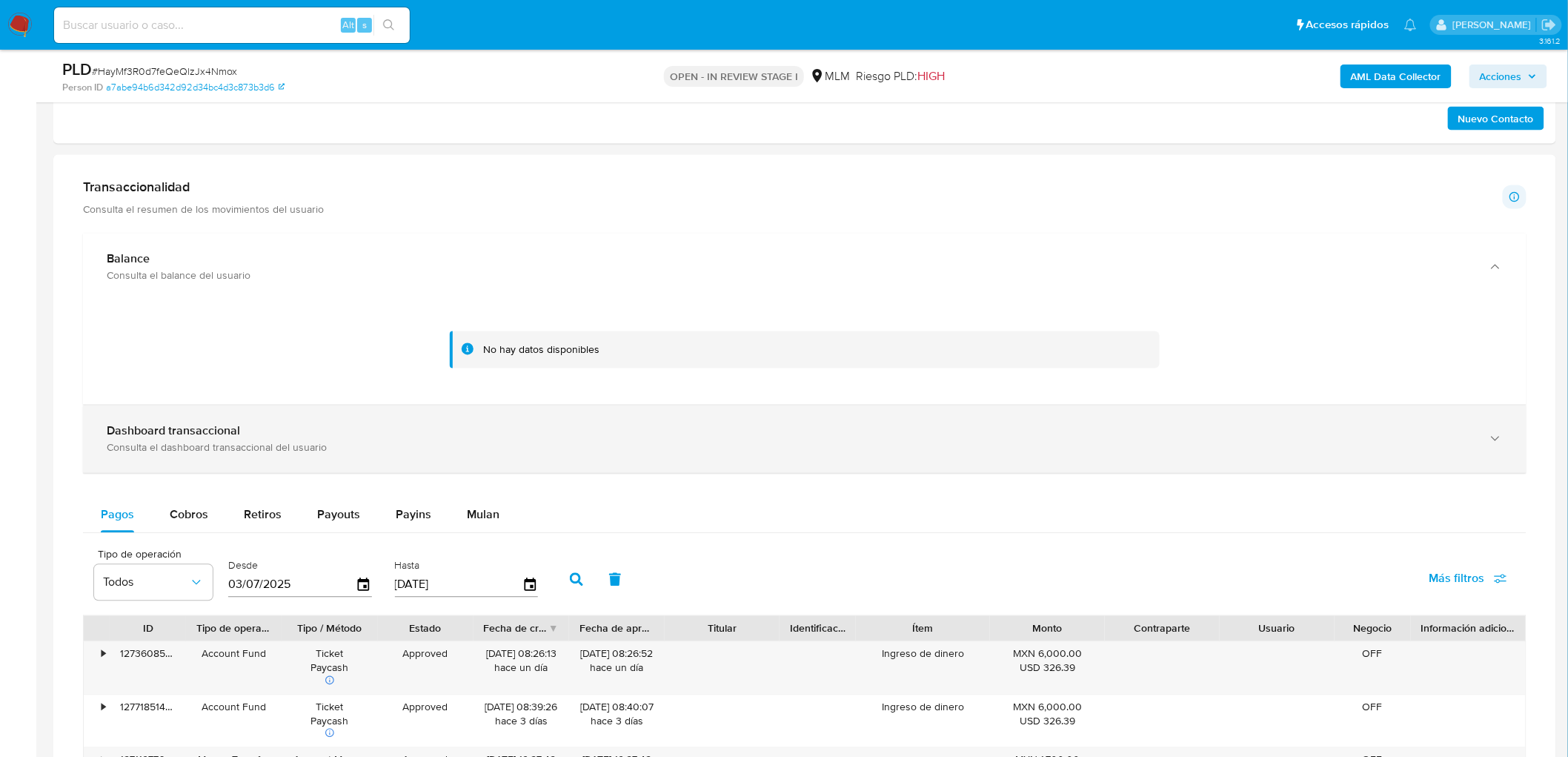
click at [528, 423] on div "Dashboard transaccional Consulta el dashboard transaccional del usuario" at bounding box center [805, 440] width 1444 height 68
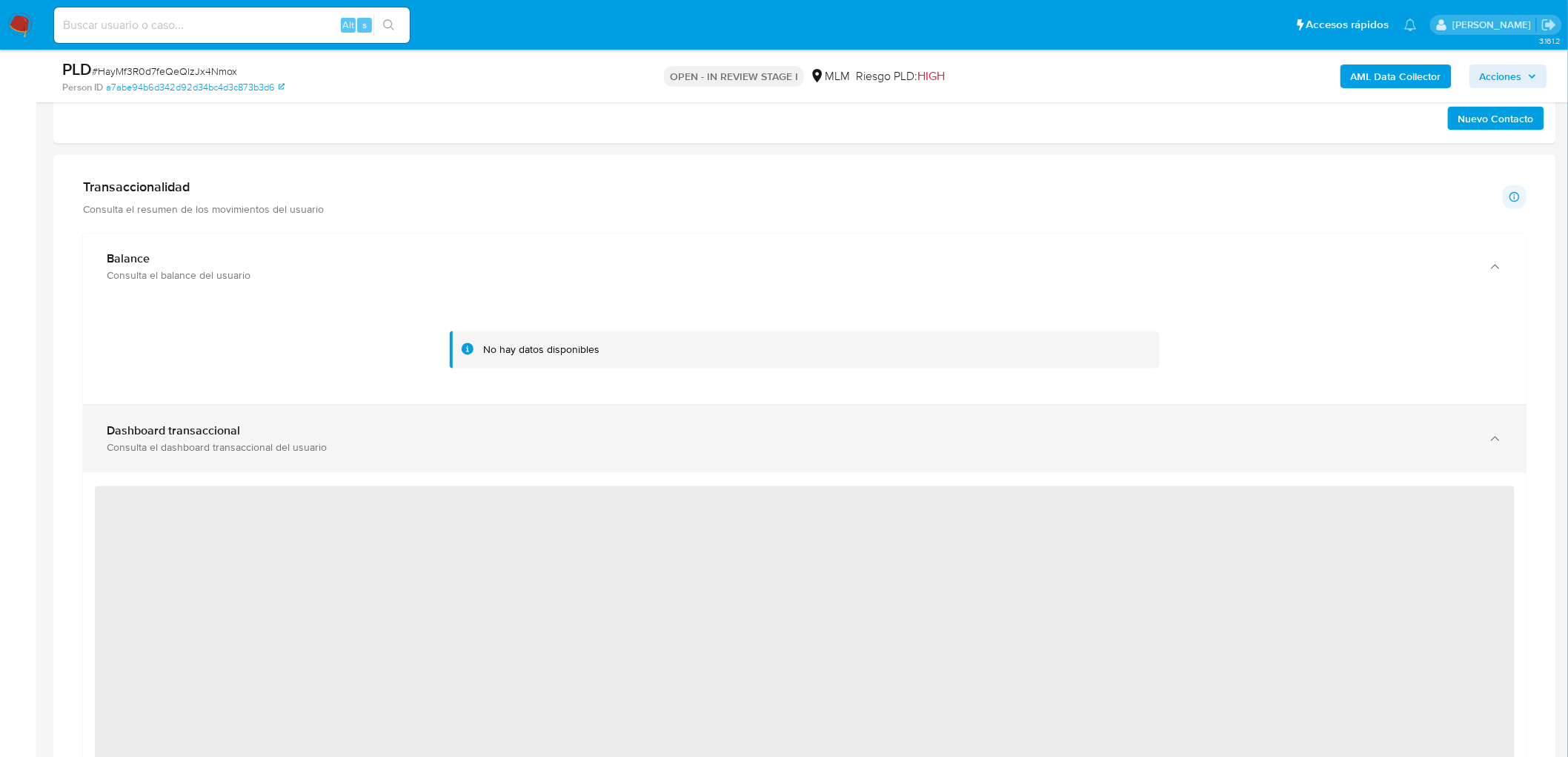
click at [253, 427] on div "Dashboard transaccional" at bounding box center [790, 431] width 1367 height 15
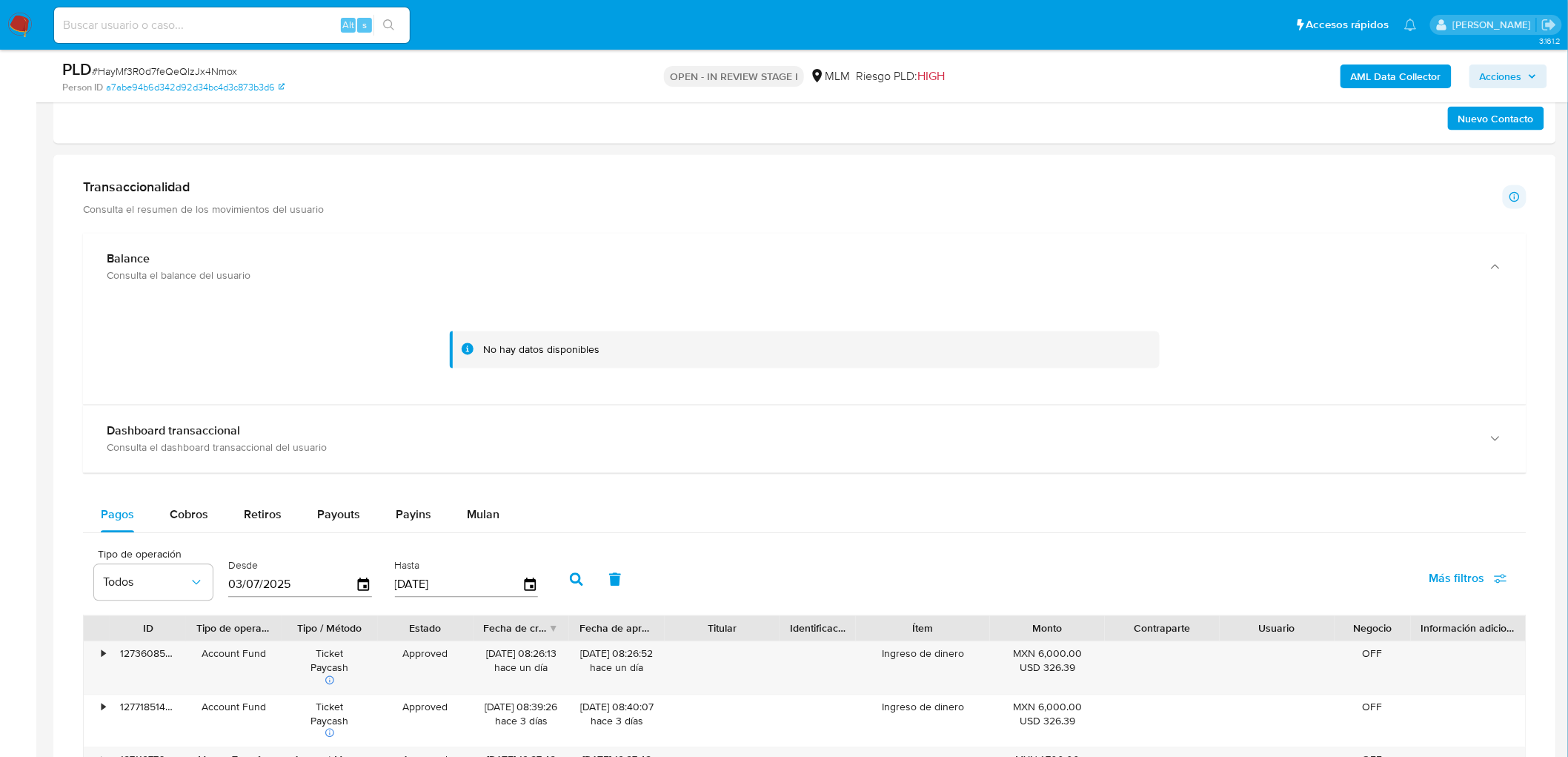
click at [358, 360] on div at bounding box center [805, 349] width 1421 height 74
click at [384, 366] on div at bounding box center [805, 349] width 1421 height 74
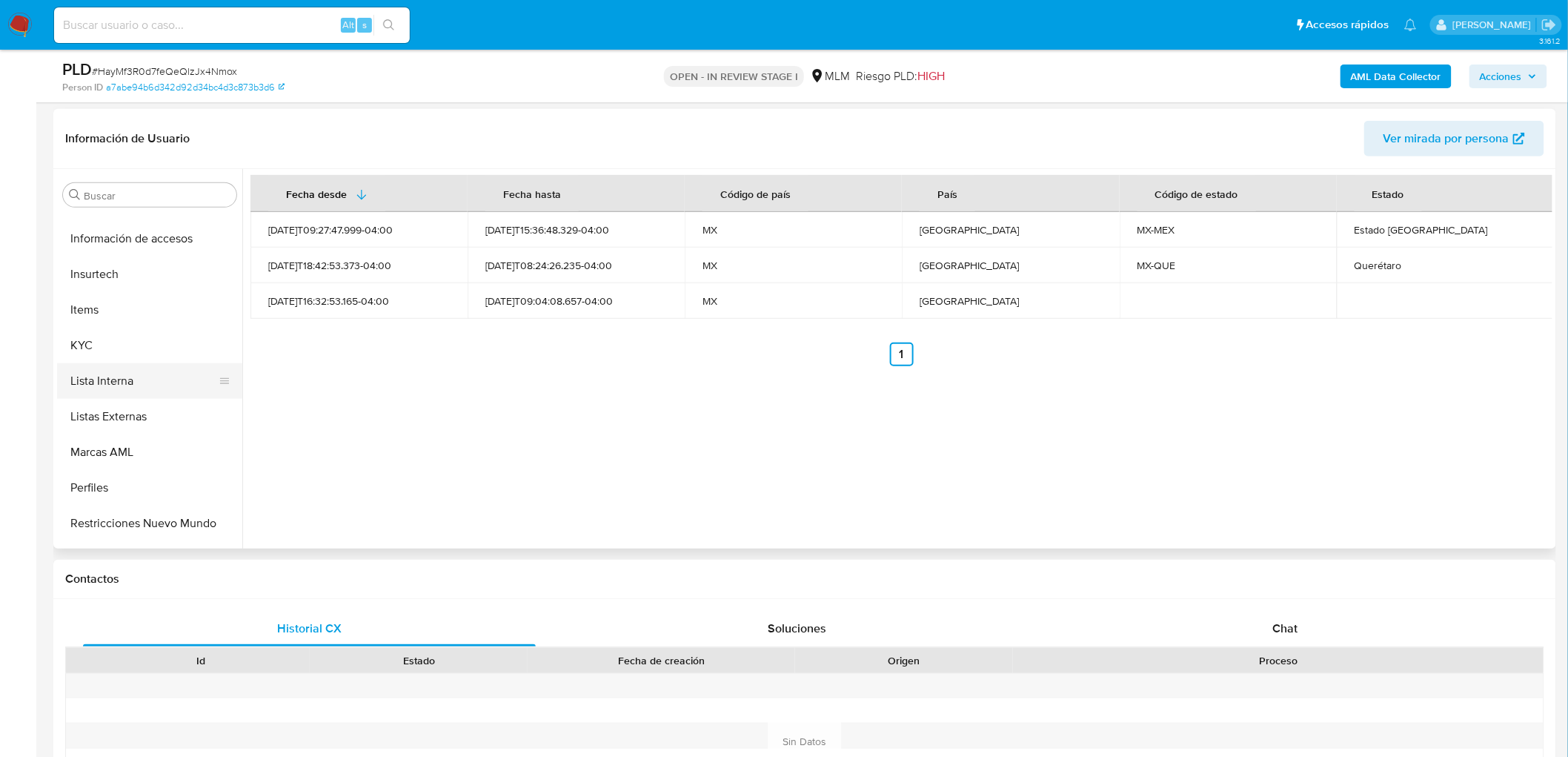
scroll to position [697, 0]
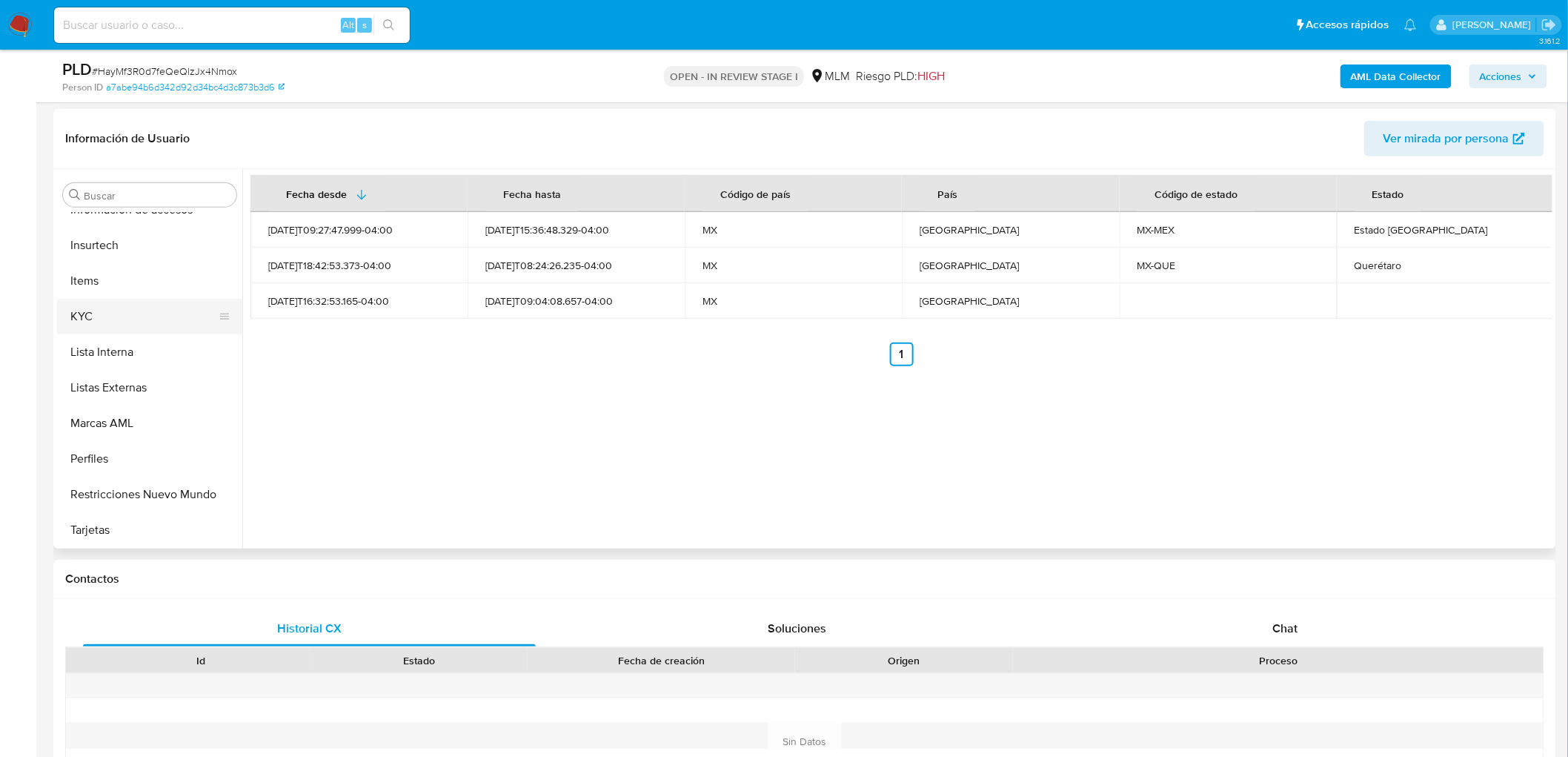
click at [112, 313] on button "KYC" at bounding box center [144, 316] width 174 height 36
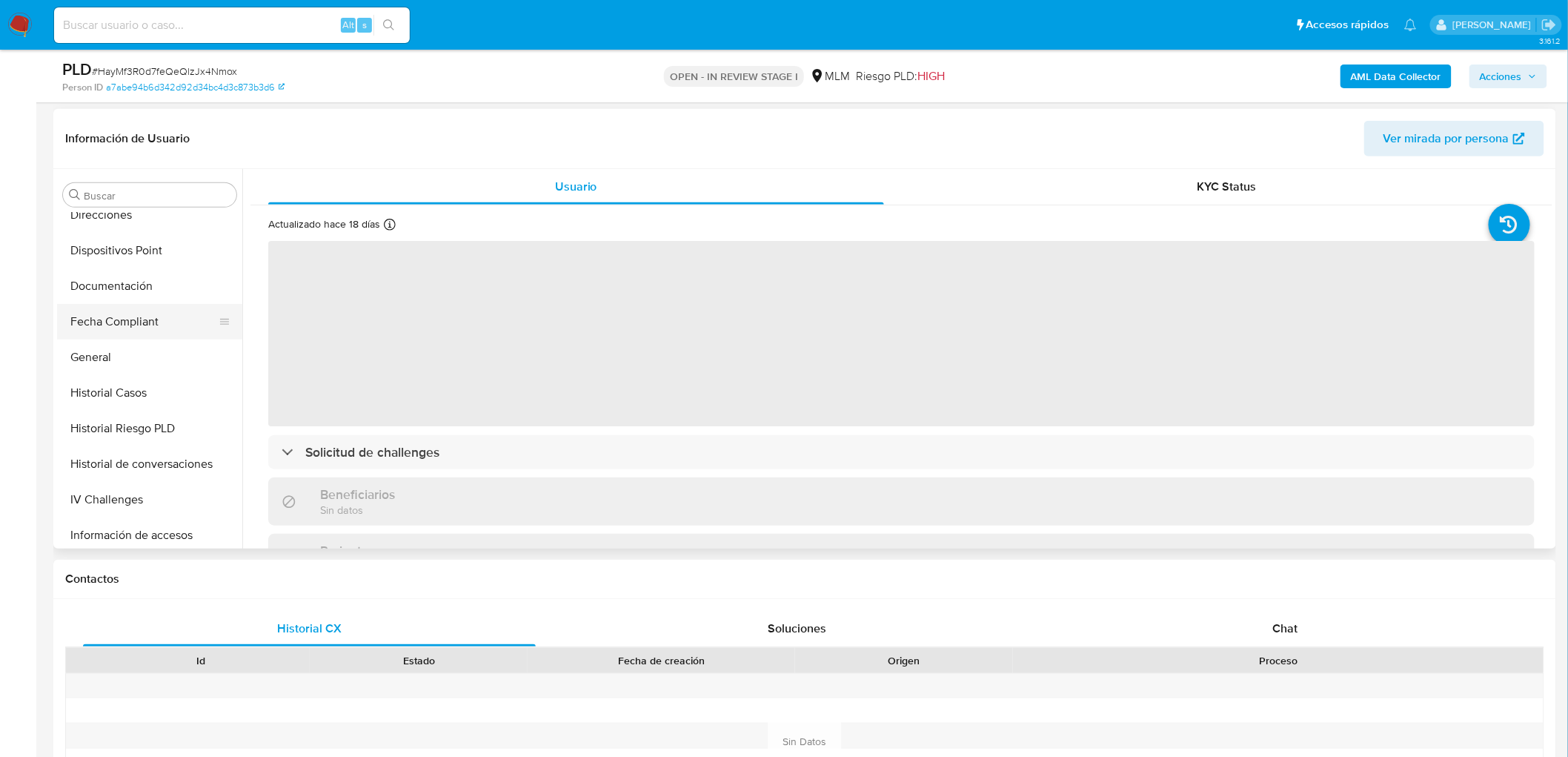
scroll to position [367, 0]
click at [146, 299] on button "Documentación" at bounding box center [144, 290] width 174 height 36
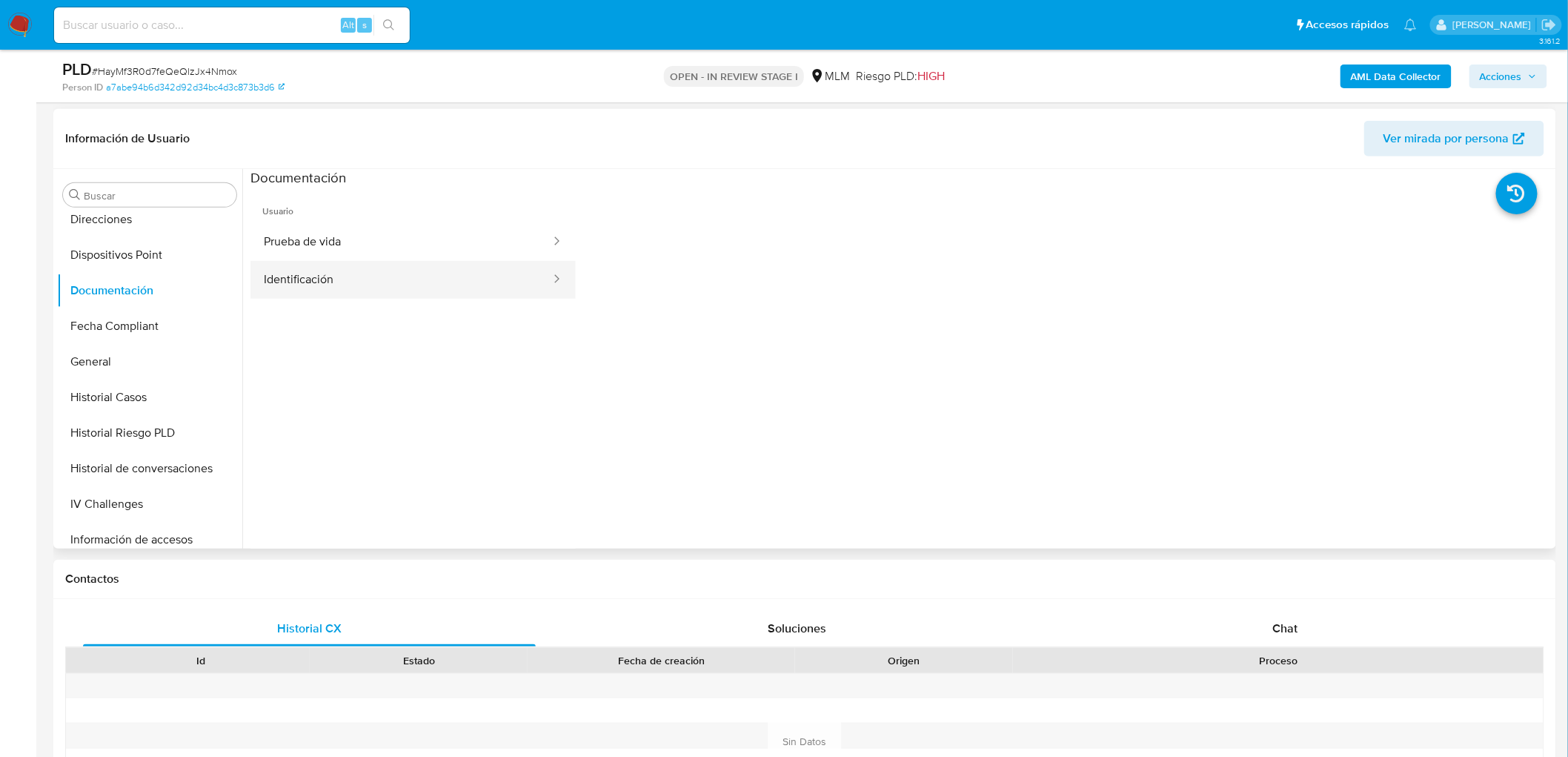
click at [382, 285] on button "Identificación" at bounding box center [401, 280] width 302 height 38
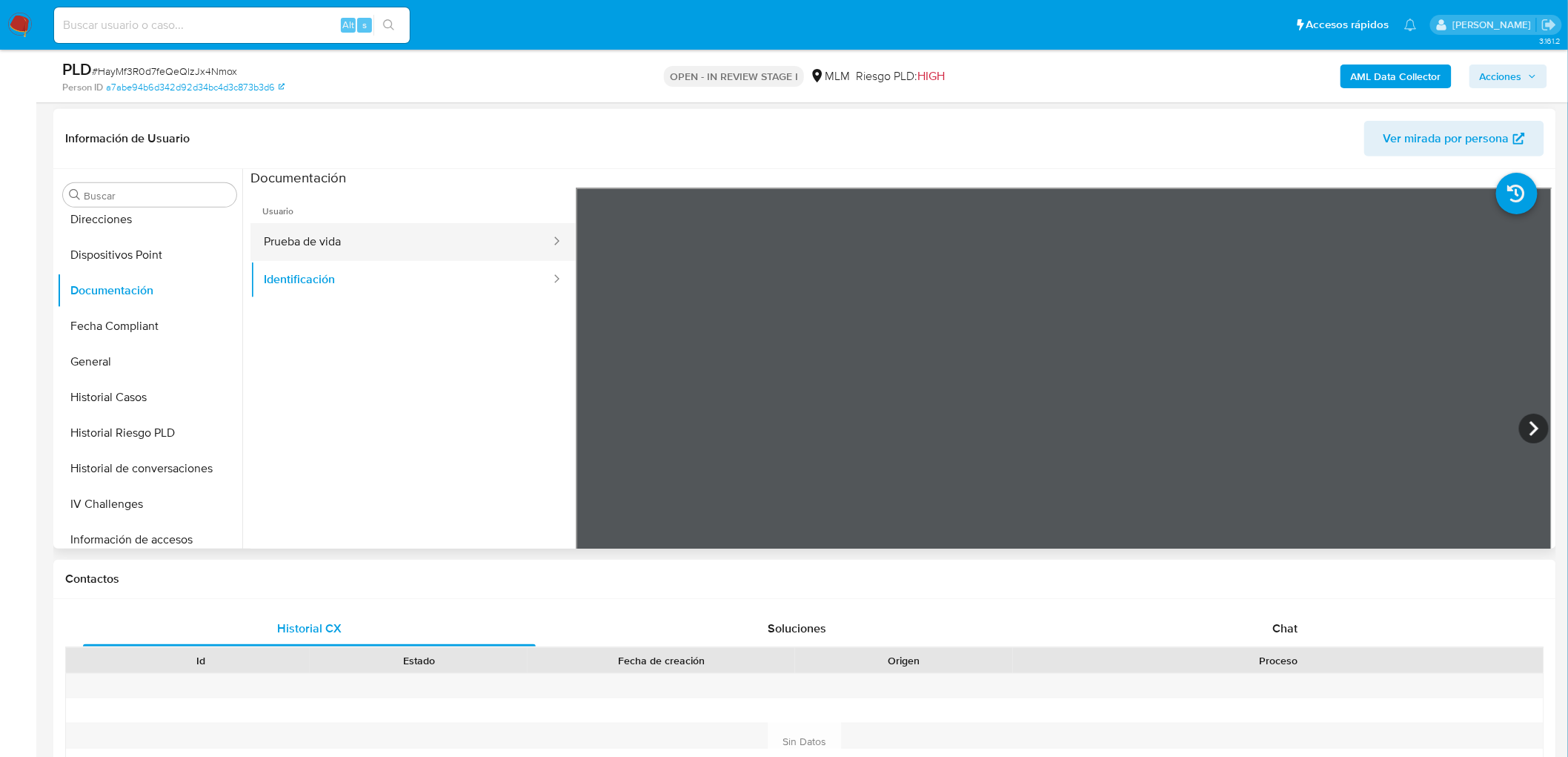
click at [413, 236] on button "Prueba de vida" at bounding box center [401, 242] width 302 height 38
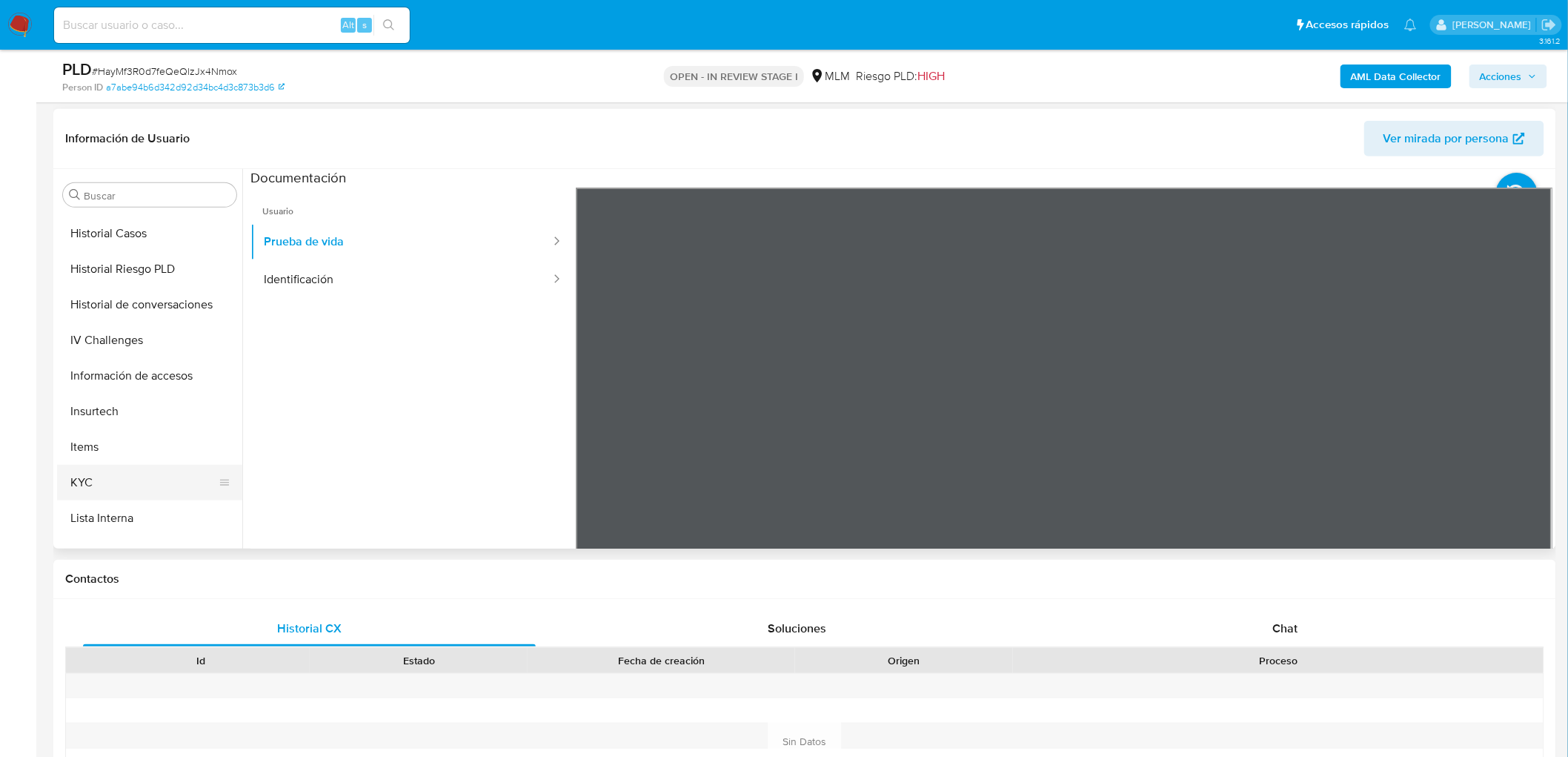
scroll to position [613, 0]
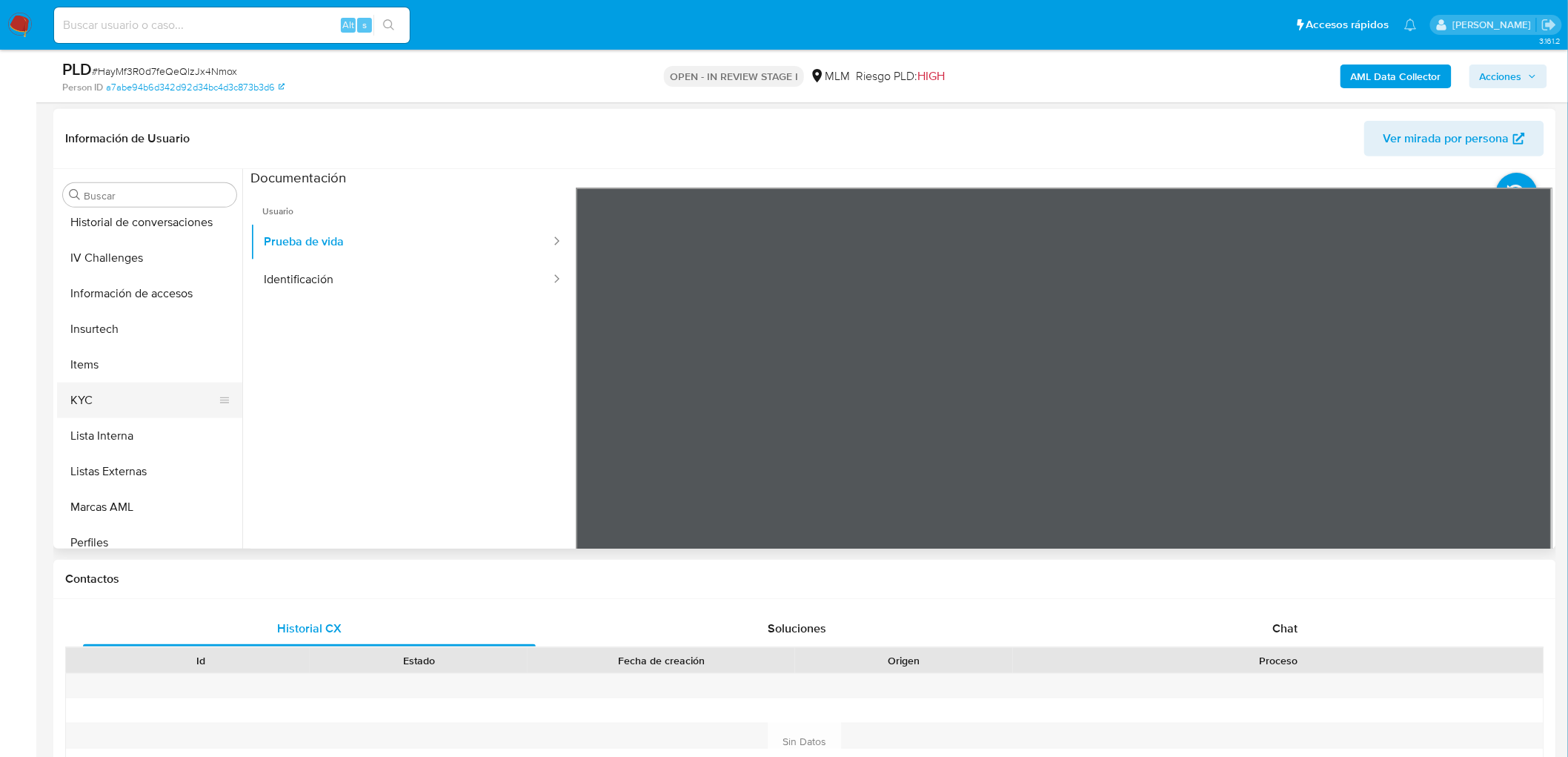
click at [108, 404] on button "KYC" at bounding box center [144, 400] width 174 height 36
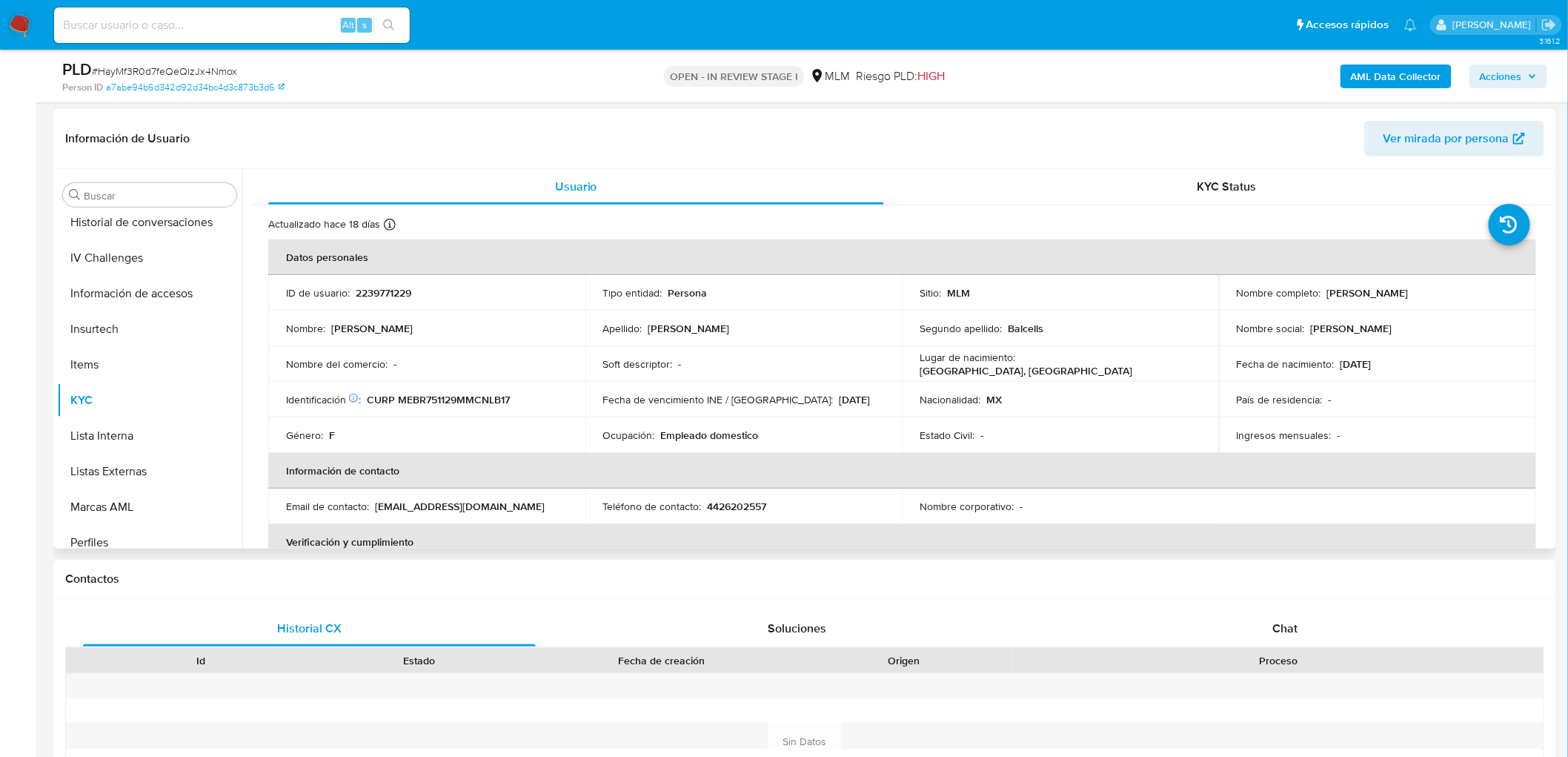
drag, startPoint x: 1499, startPoint y: 292, endPoint x: 1323, endPoint y: 292, distance: 176.0
click at [1323, 292] on div "Nombre completo : Rebeca Patricia Menchaca Balcells" at bounding box center [1378, 293] width 281 height 14
copy p "[PERSON_NAME]"
click at [548, 404] on div "Identificación CIC: 215665820 : CURP MEBR751129MMCNLB17" at bounding box center [427, 400] width 281 height 14
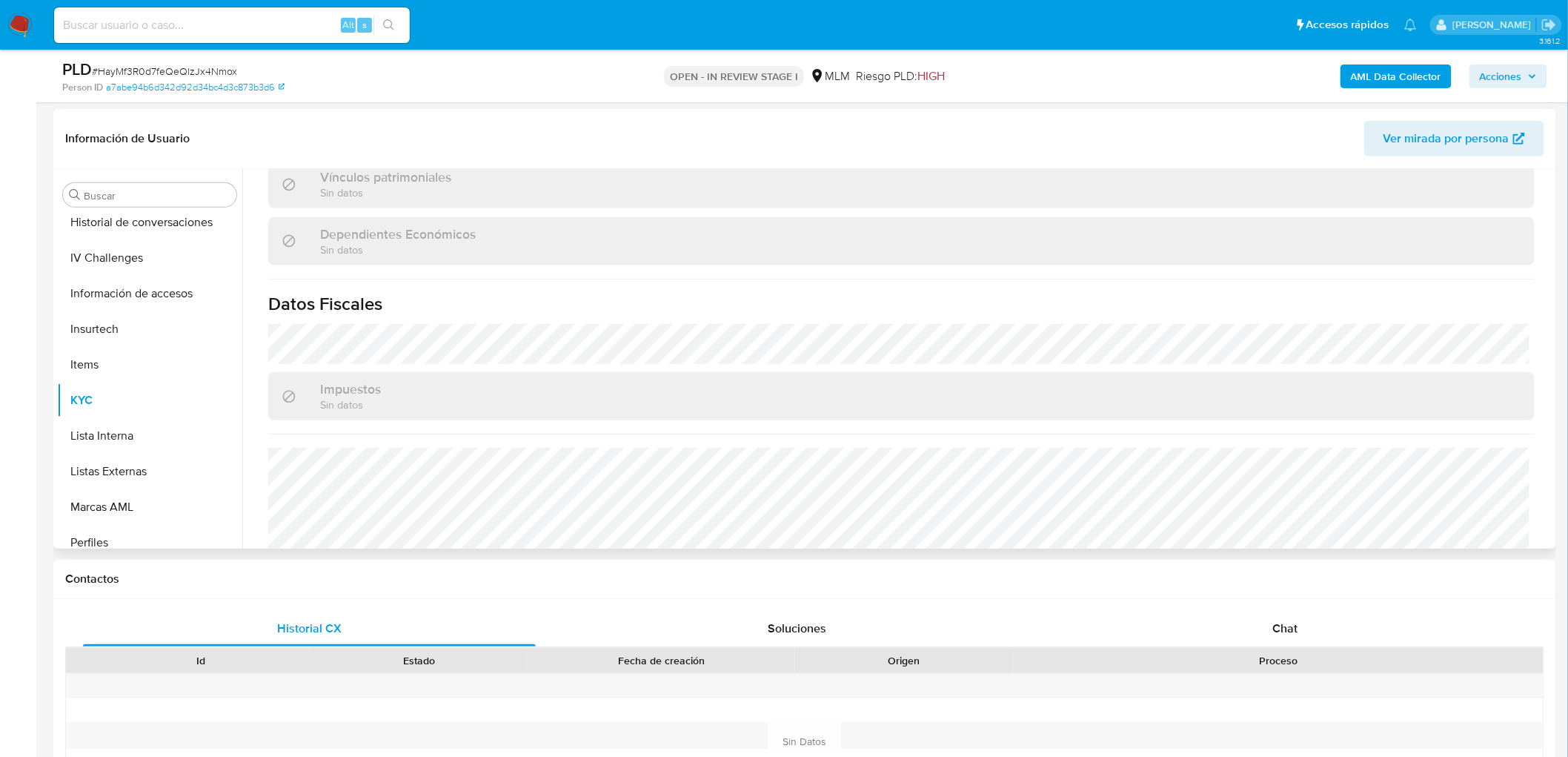
scroll to position [902, 0]
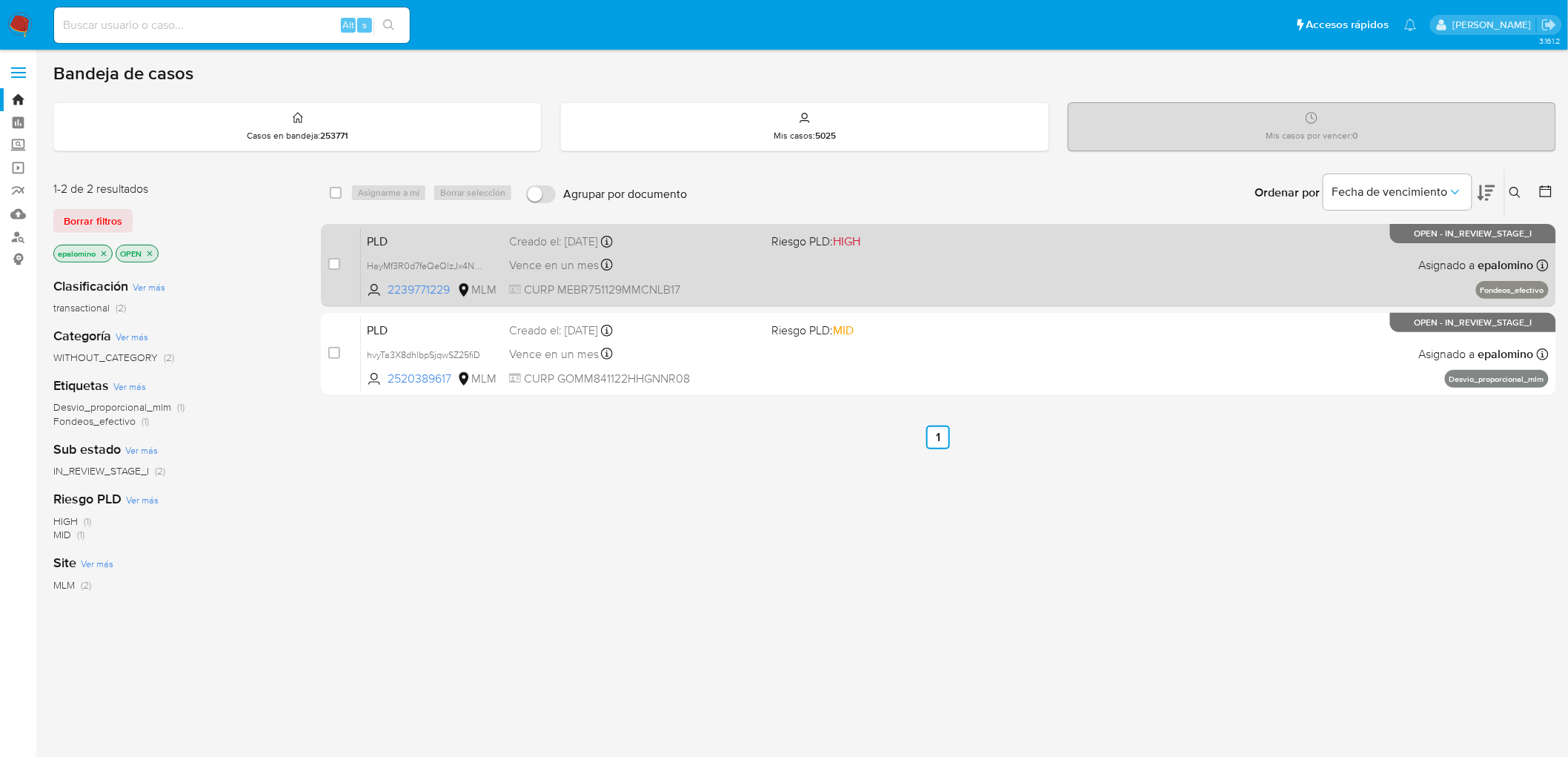
click at [422, 241] on span "PLD" at bounding box center [432, 241] width 130 height 19
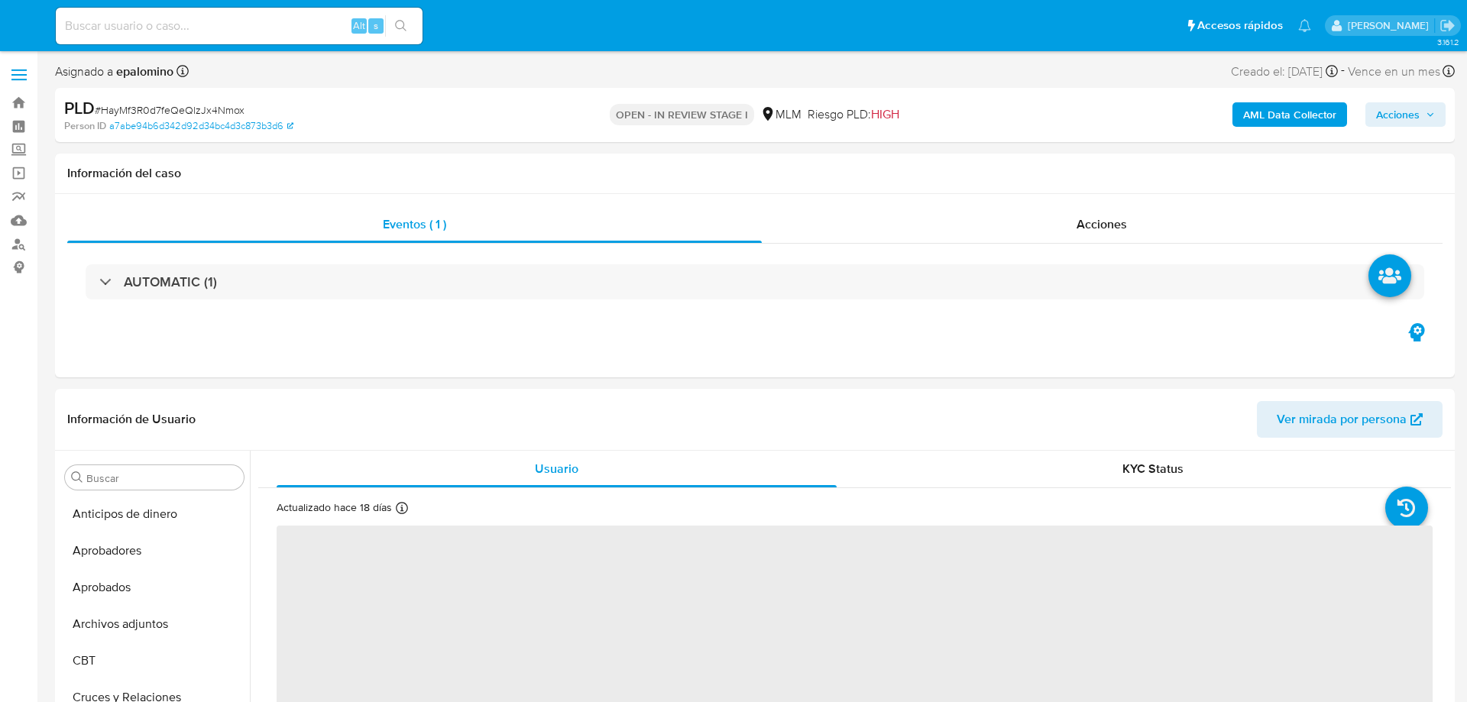
select select "10"
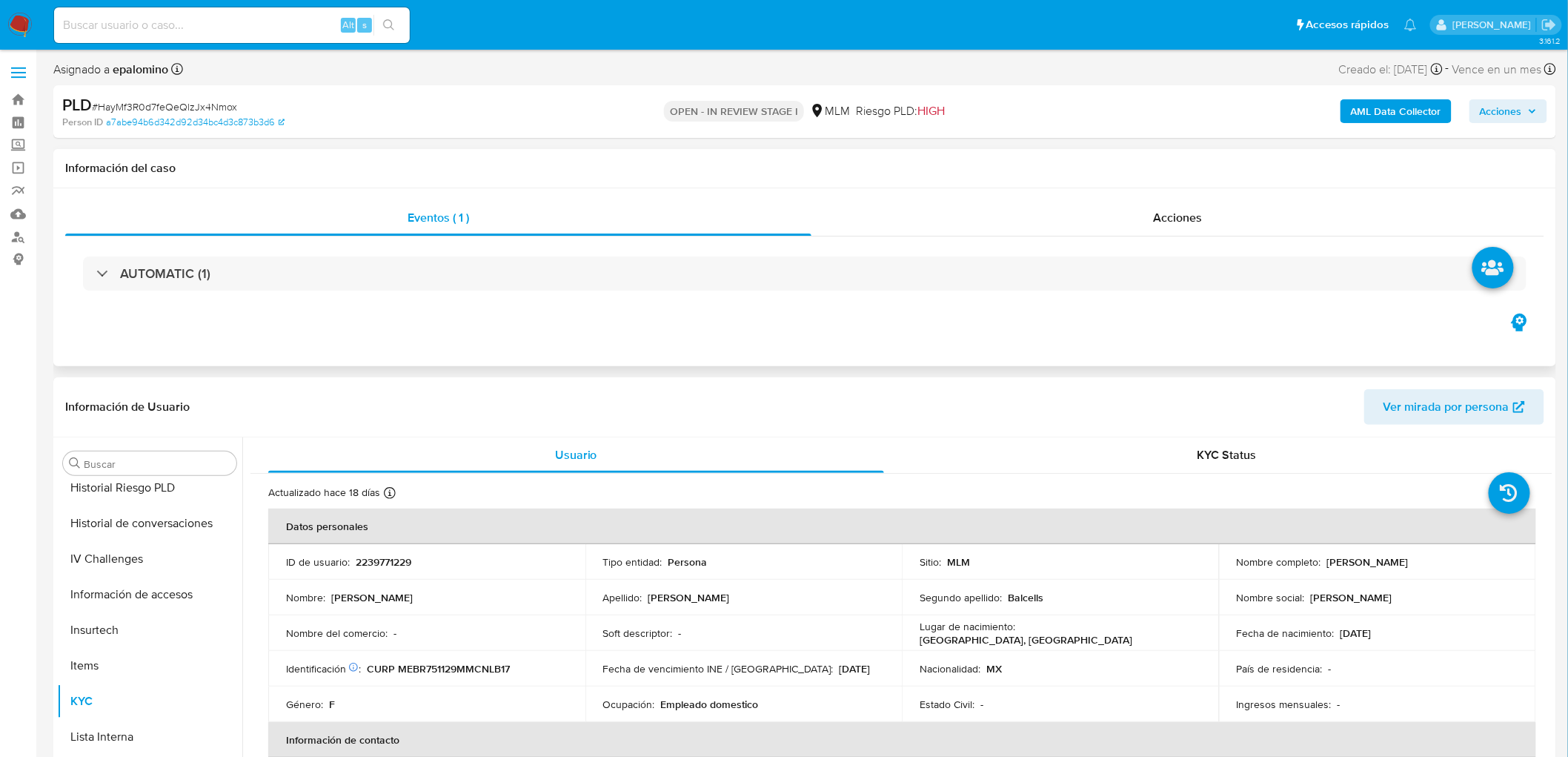
scroll to position [697, 0]
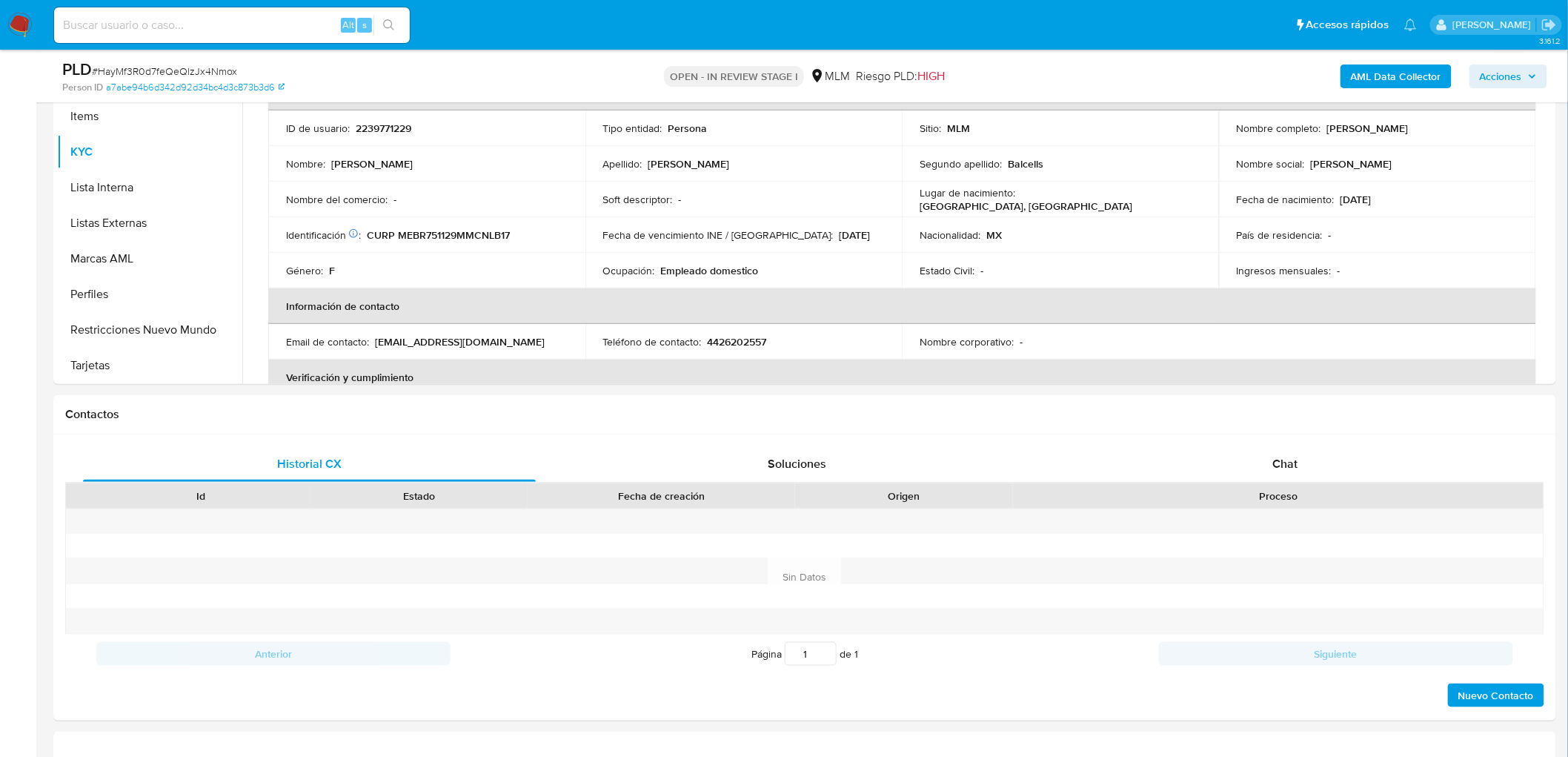
scroll to position [442, 0]
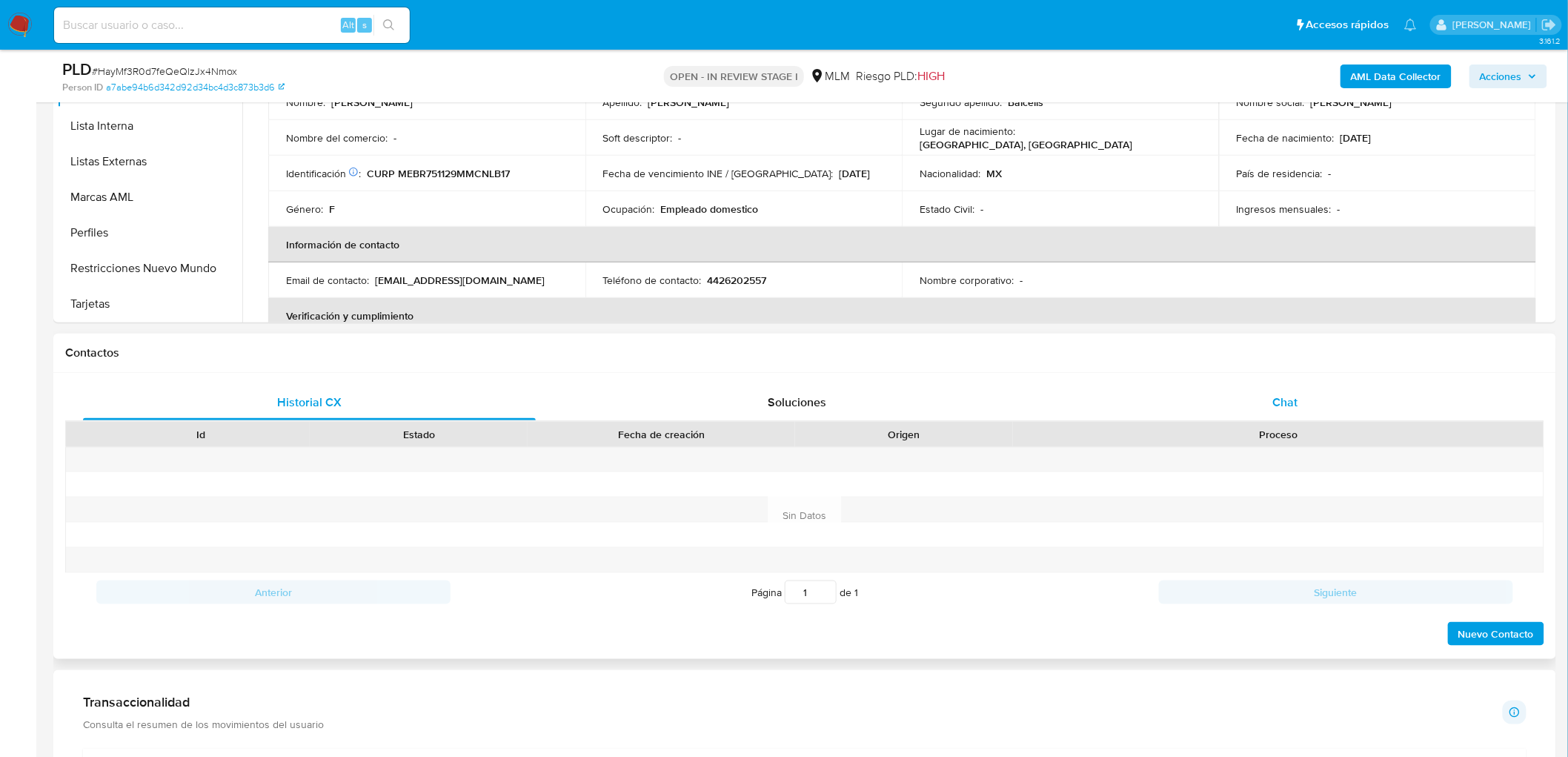
click at [1287, 388] on div "Chat" at bounding box center [1286, 402] width 453 height 36
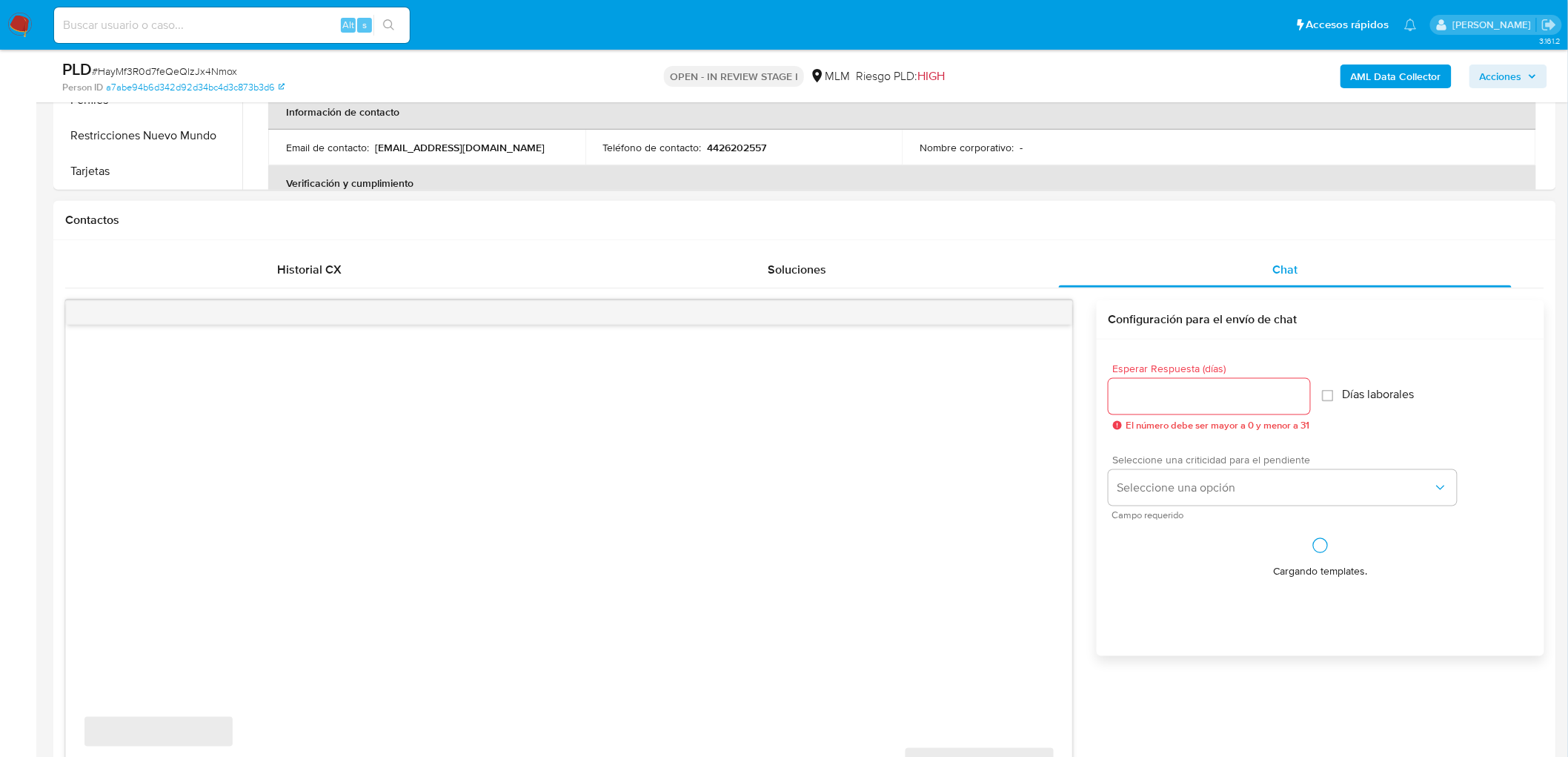
scroll to position [689, 0]
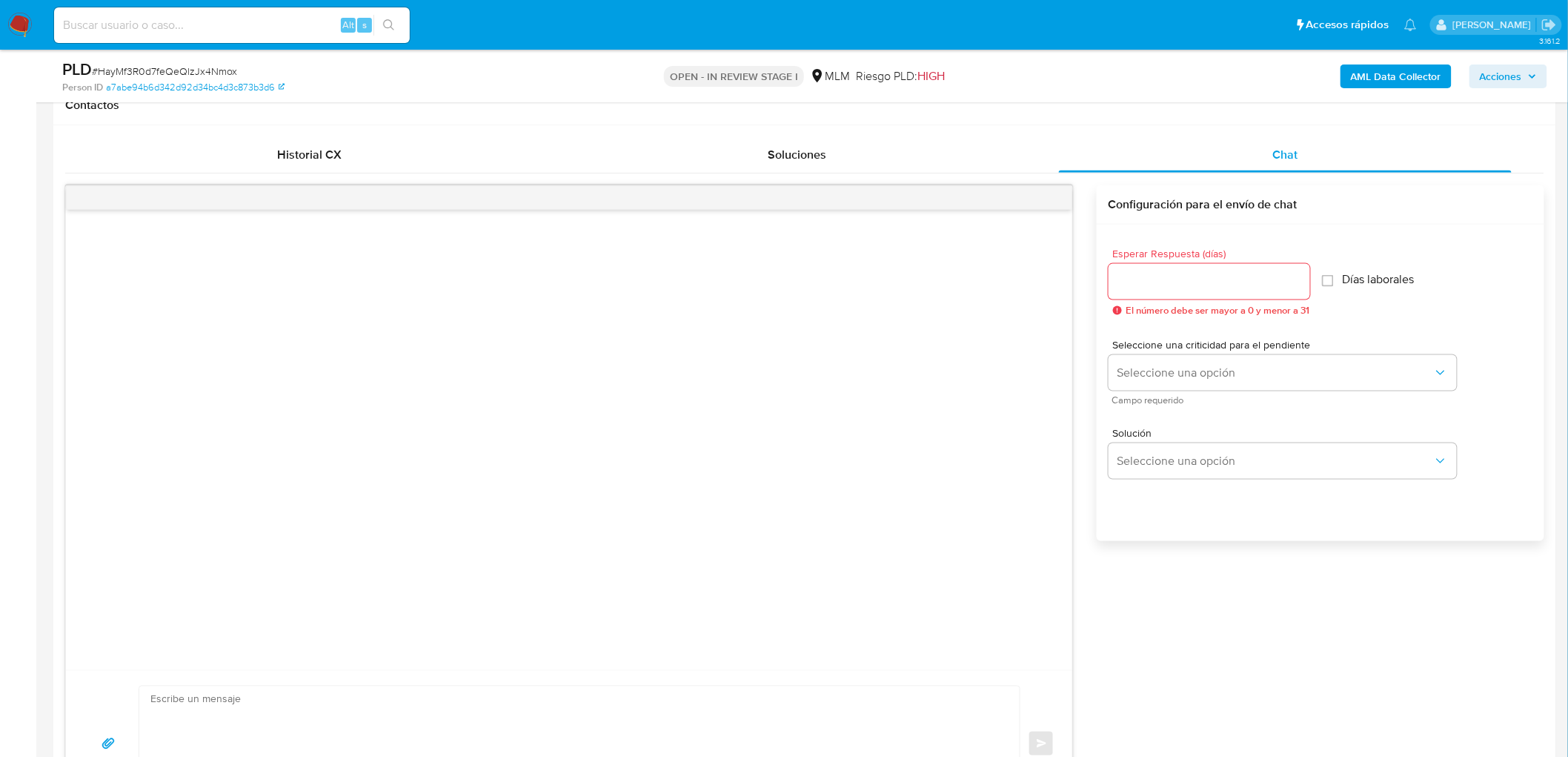
click at [1194, 271] on div at bounding box center [1210, 281] width 202 height 36
type input "5"
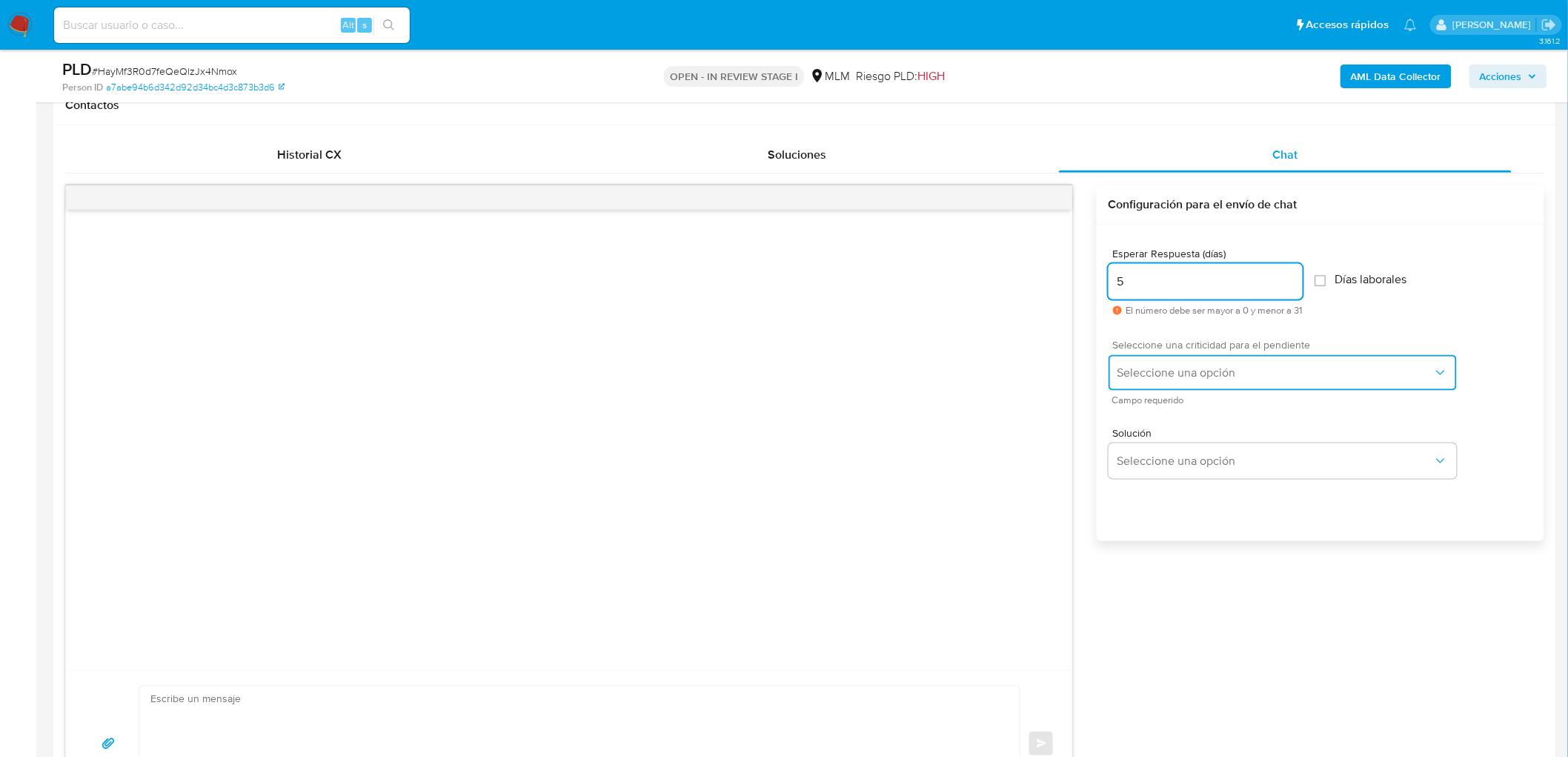
click at [1204, 371] on span "Seleccione una opción" at bounding box center [1275, 373] width 315 height 15
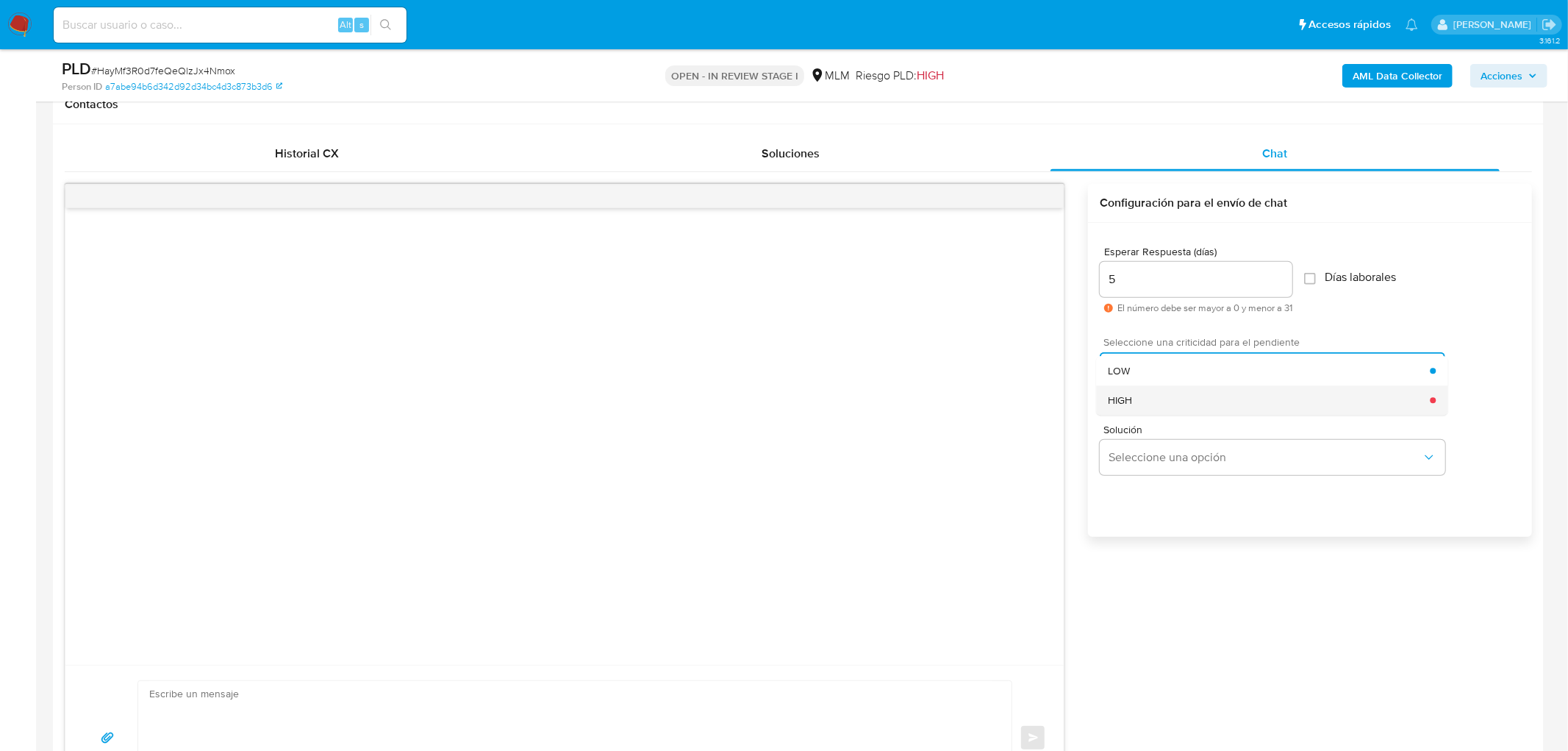
click at [1186, 400] on div "HIGH" at bounding box center [1269, 400] width 322 height 30
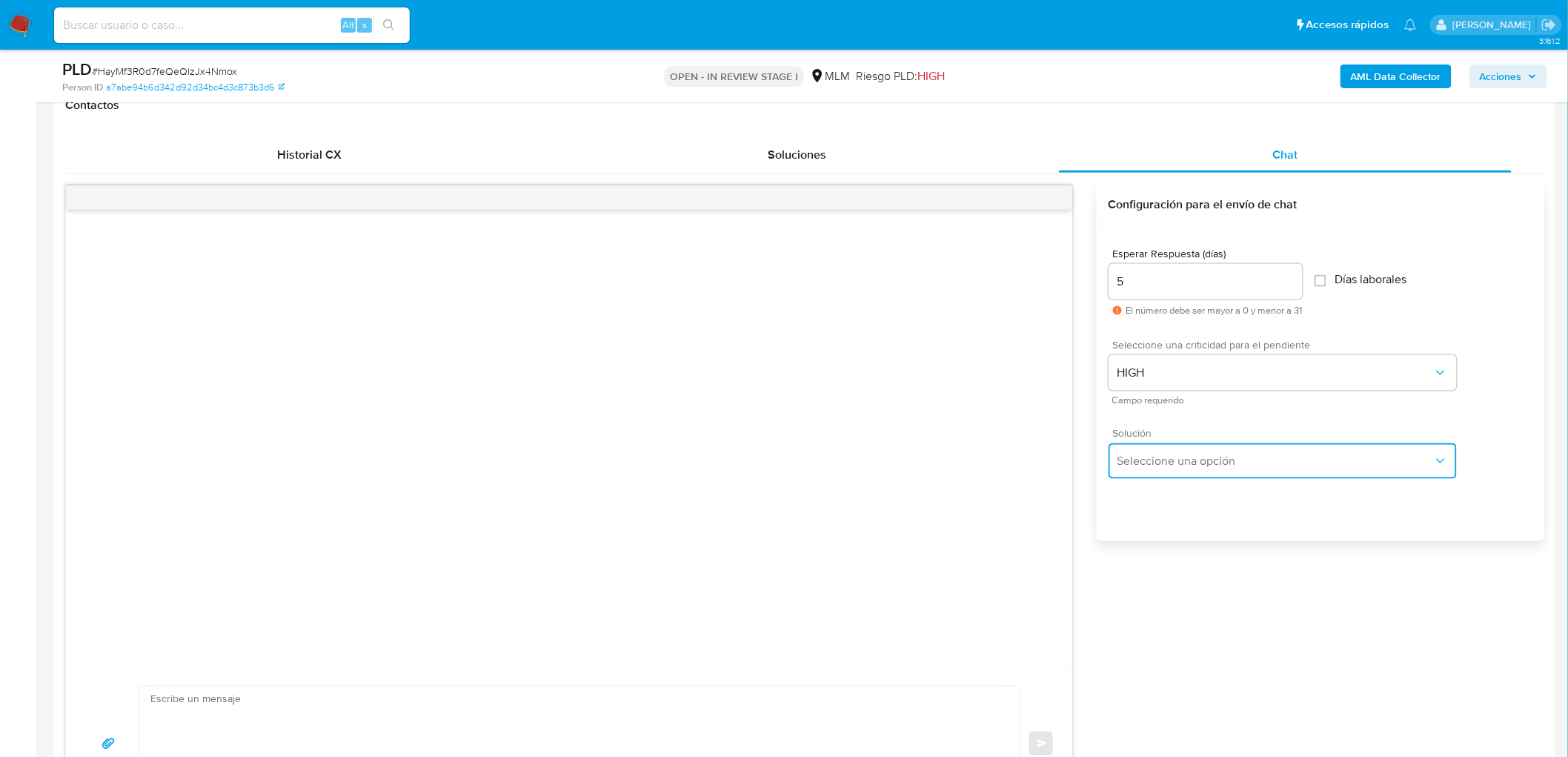
click at [1183, 458] on span "Seleccione una opción" at bounding box center [1275, 461] width 315 height 15
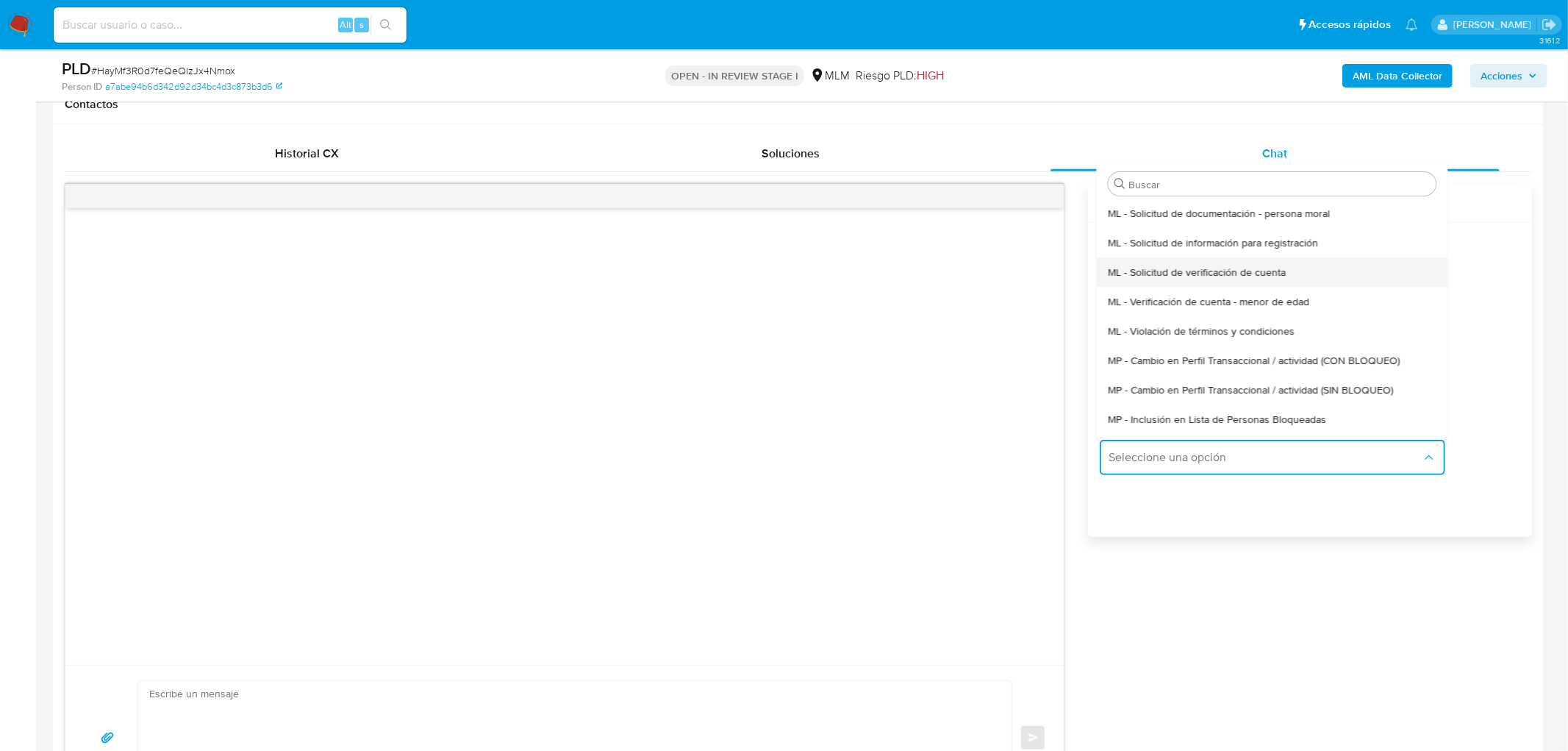
click at [1210, 267] on span "ML - Solicitud de verificación de cuenta" at bounding box center [1196, 272] width 178 height 13
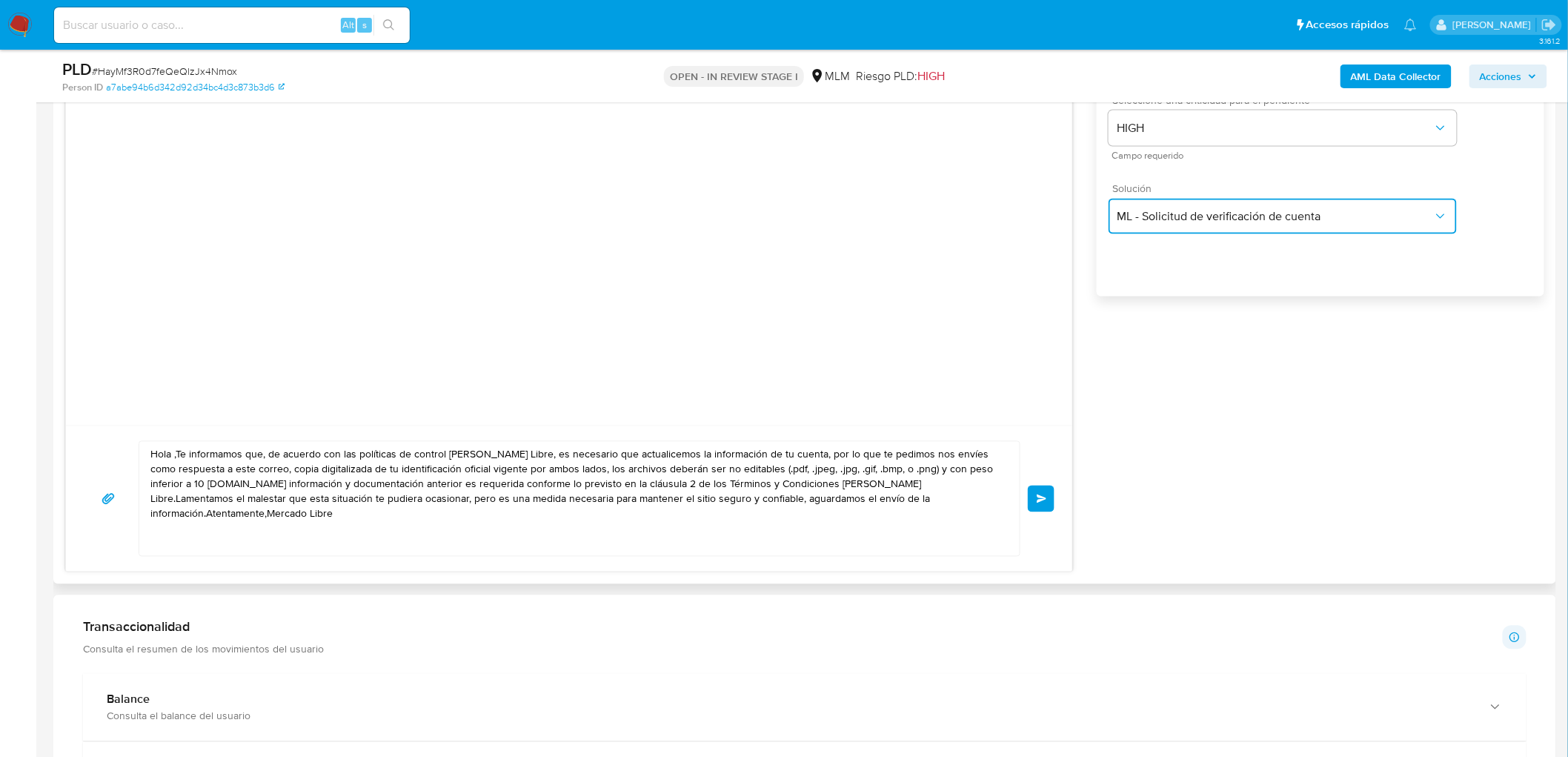
scroll to position [937, 0]
drag, startPoint x: 838, startPoint y: 505, endPoint x: 149, endPoint y: 440, distance: 692.1
click at [149, 438] on div "Hola ,Te informamos que, de acuerdo con las políticas de control de Mercado Lib…" at bounding box center [569, 496] width 1006 height 146
paste textarea "Estimado Rebeca Patricia Menchaca Balcells. Te comunicamos que se ha identifica…"
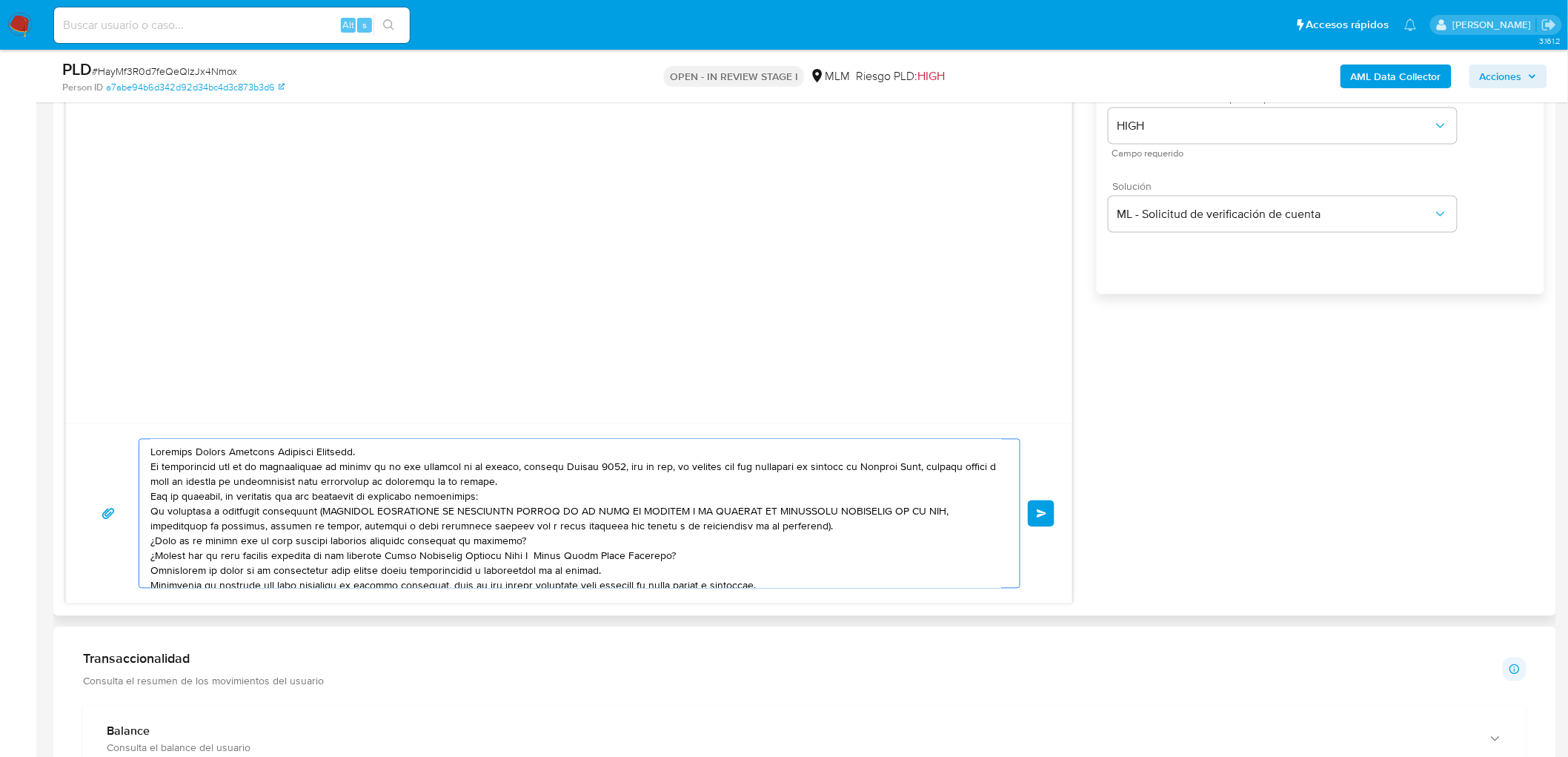
scroll to position [35, 0]
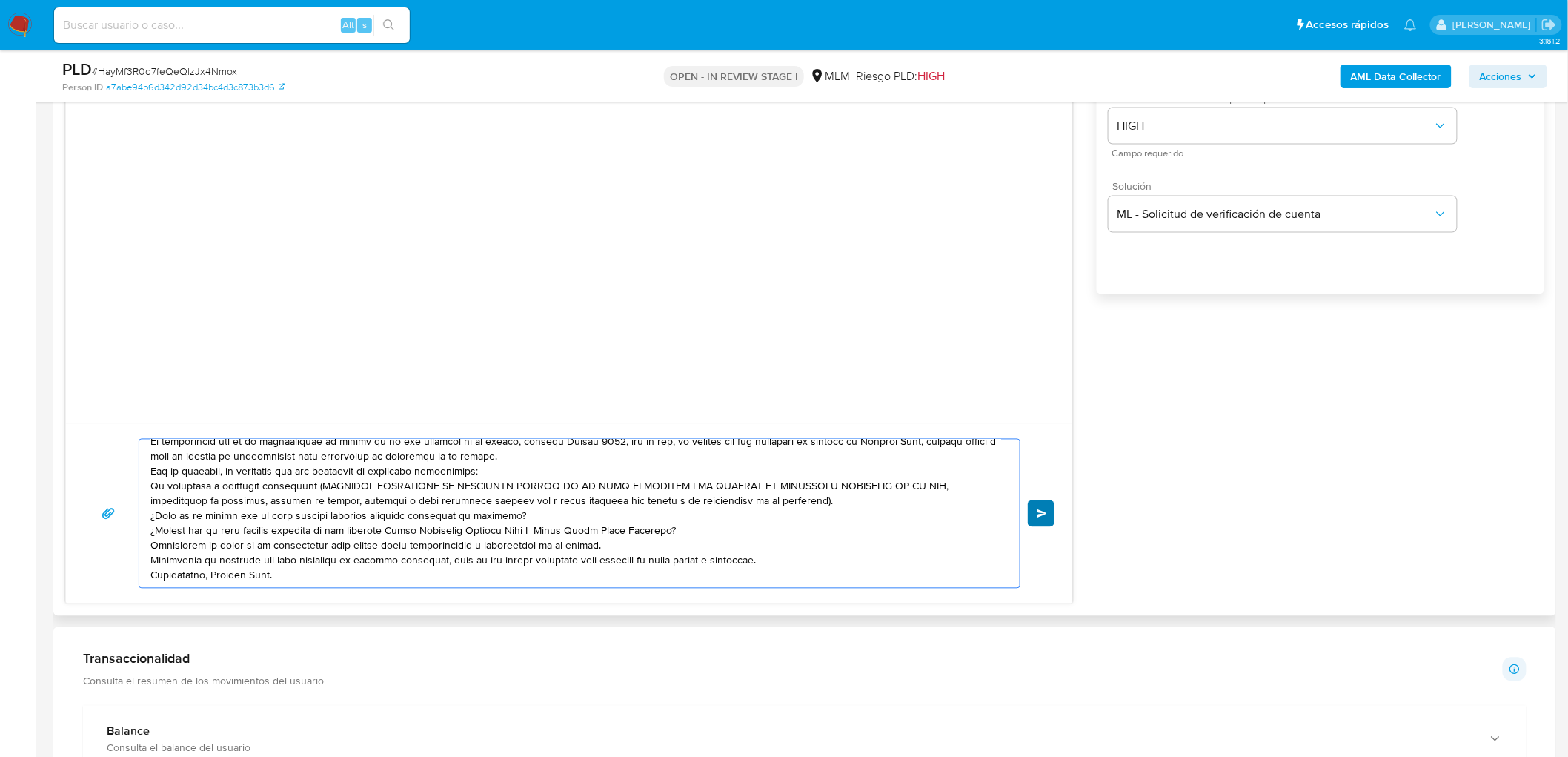
type textarea "Estimado Rebeca Patricia Menchaca Balcells. Te comunicamos que se ha identifica…"
click at [1041, 523] on button "Enviar" at bounding box center [1042, 514] width 27 height 27
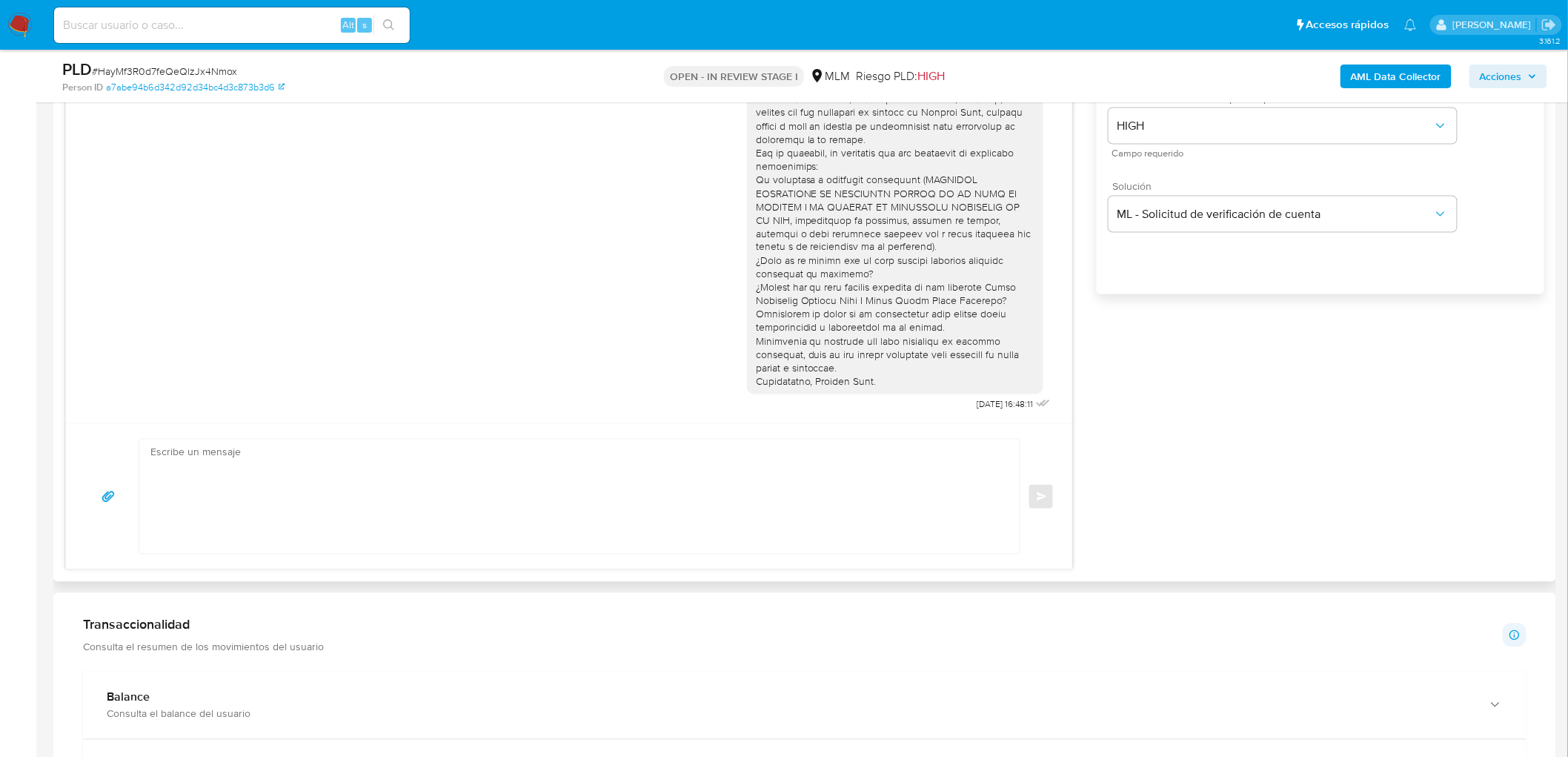
scroll to position [0, 0]
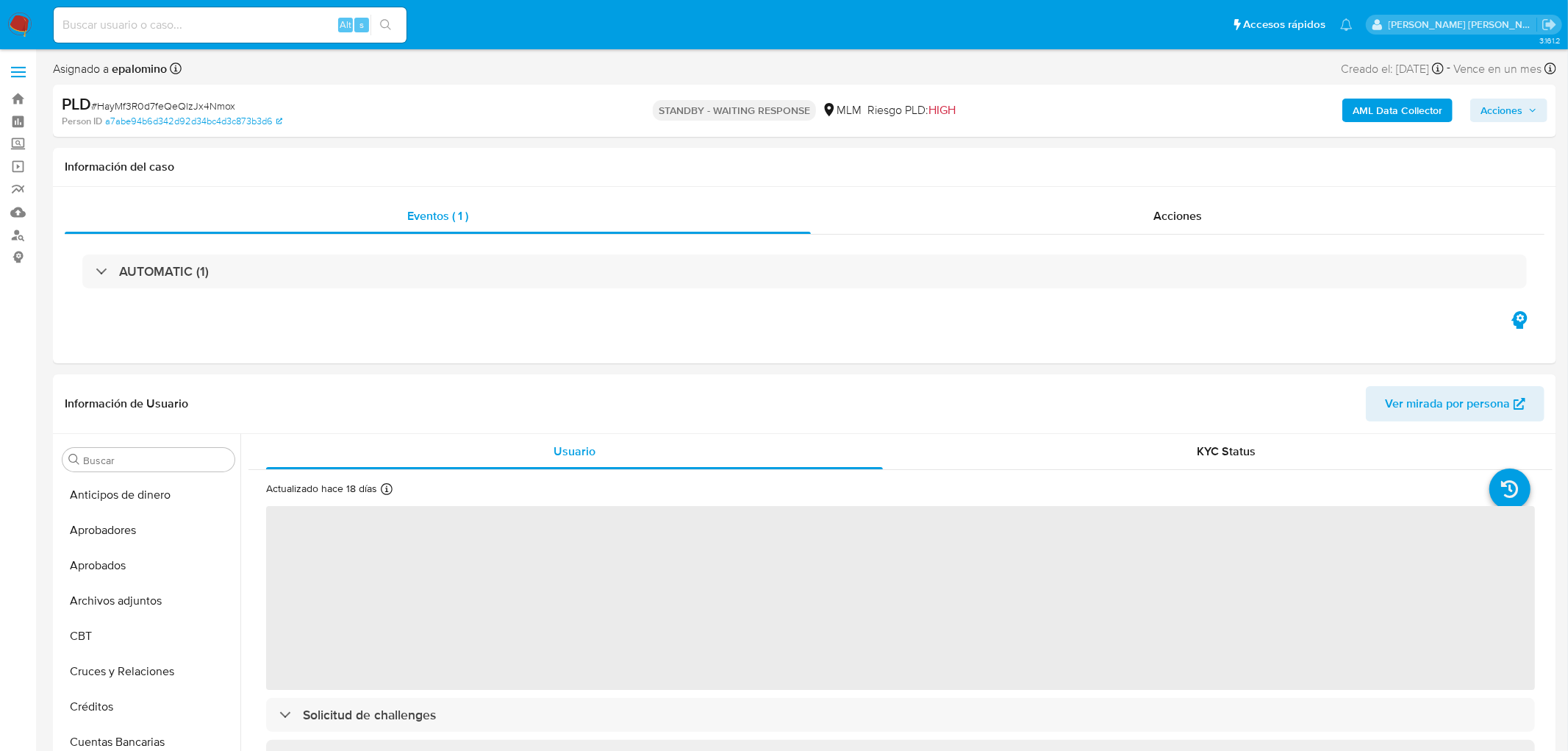
select select "10"
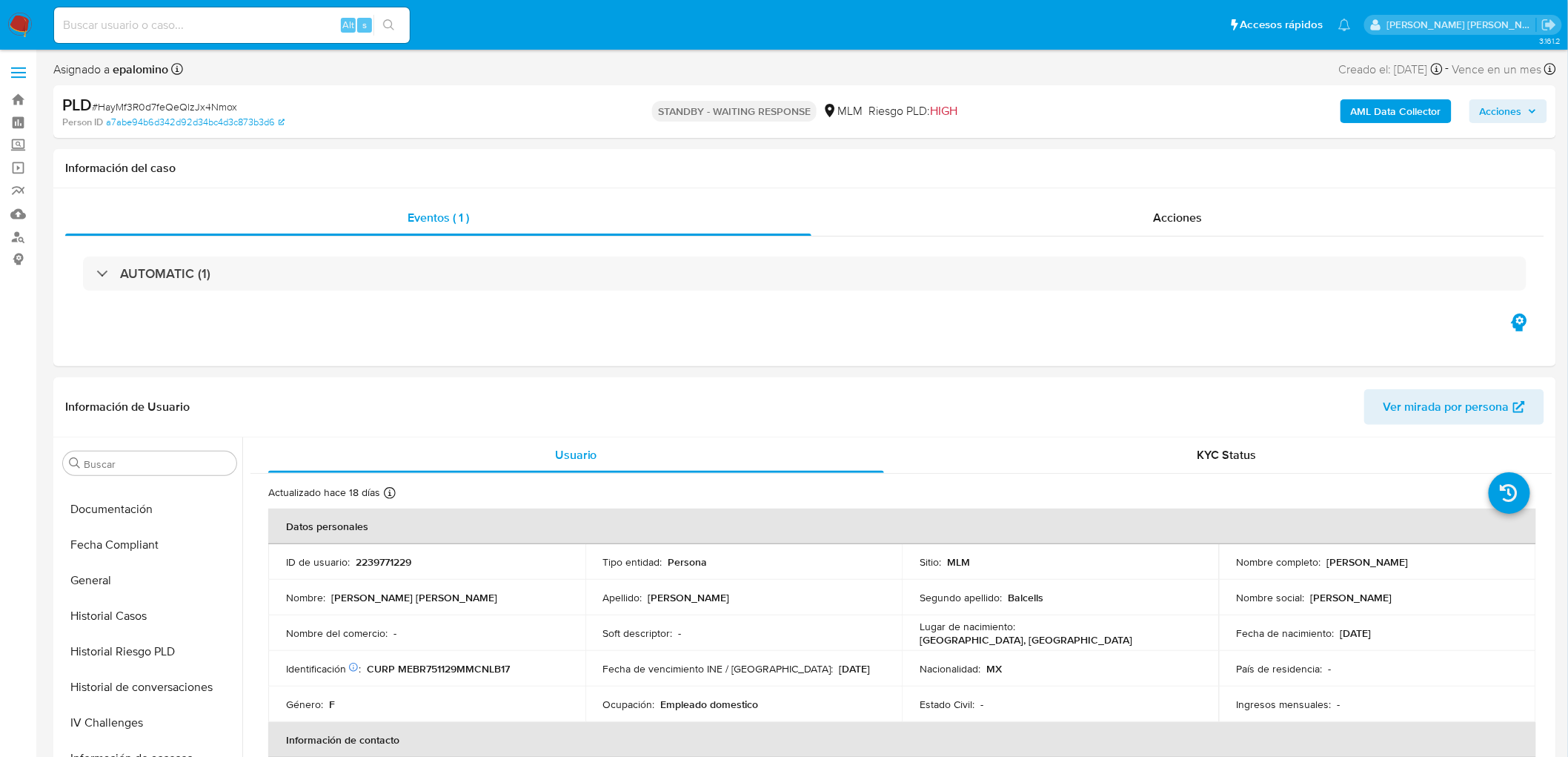
scroll to position [697, 0]
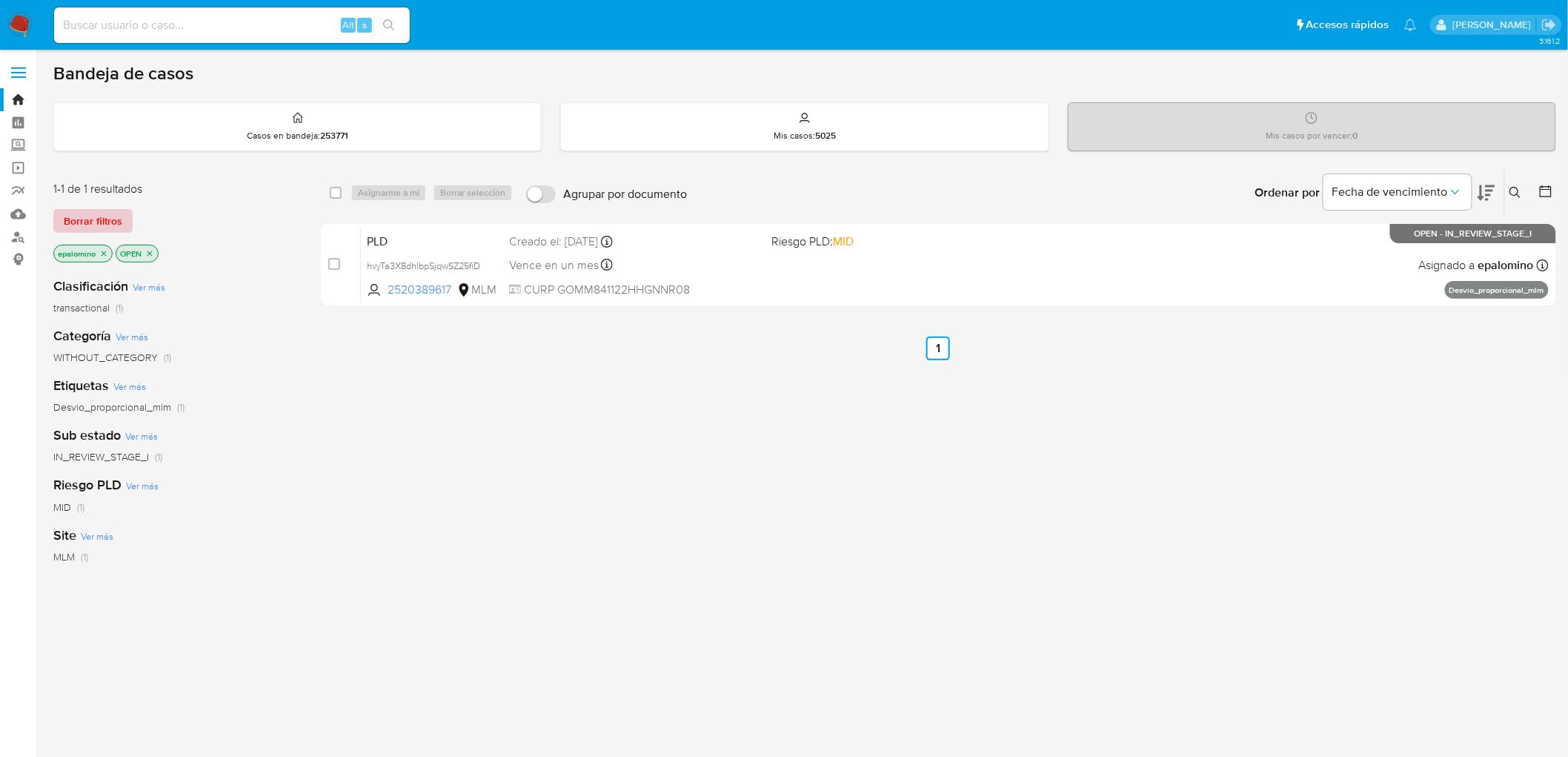
click at [120, 216] on span "Borrar filtros" at bounding box center [93, 220] width 58 height 20
click at [105, 218] on span "Borrar filtros" at bounding box center [93, 220] width 58 height 20
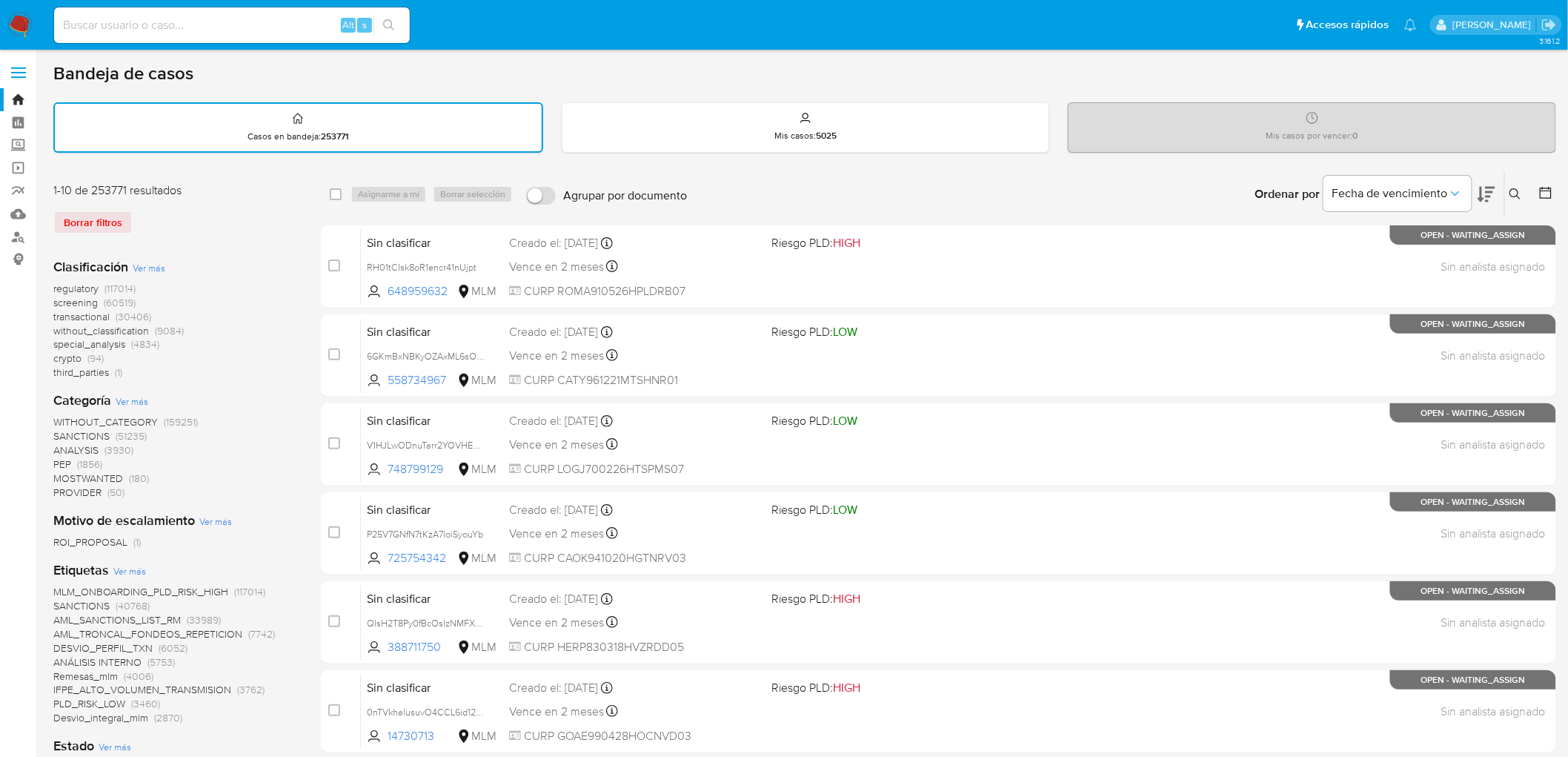
click at [623, 190] on icon at bounding box center [1516, 194] width 12 height 12
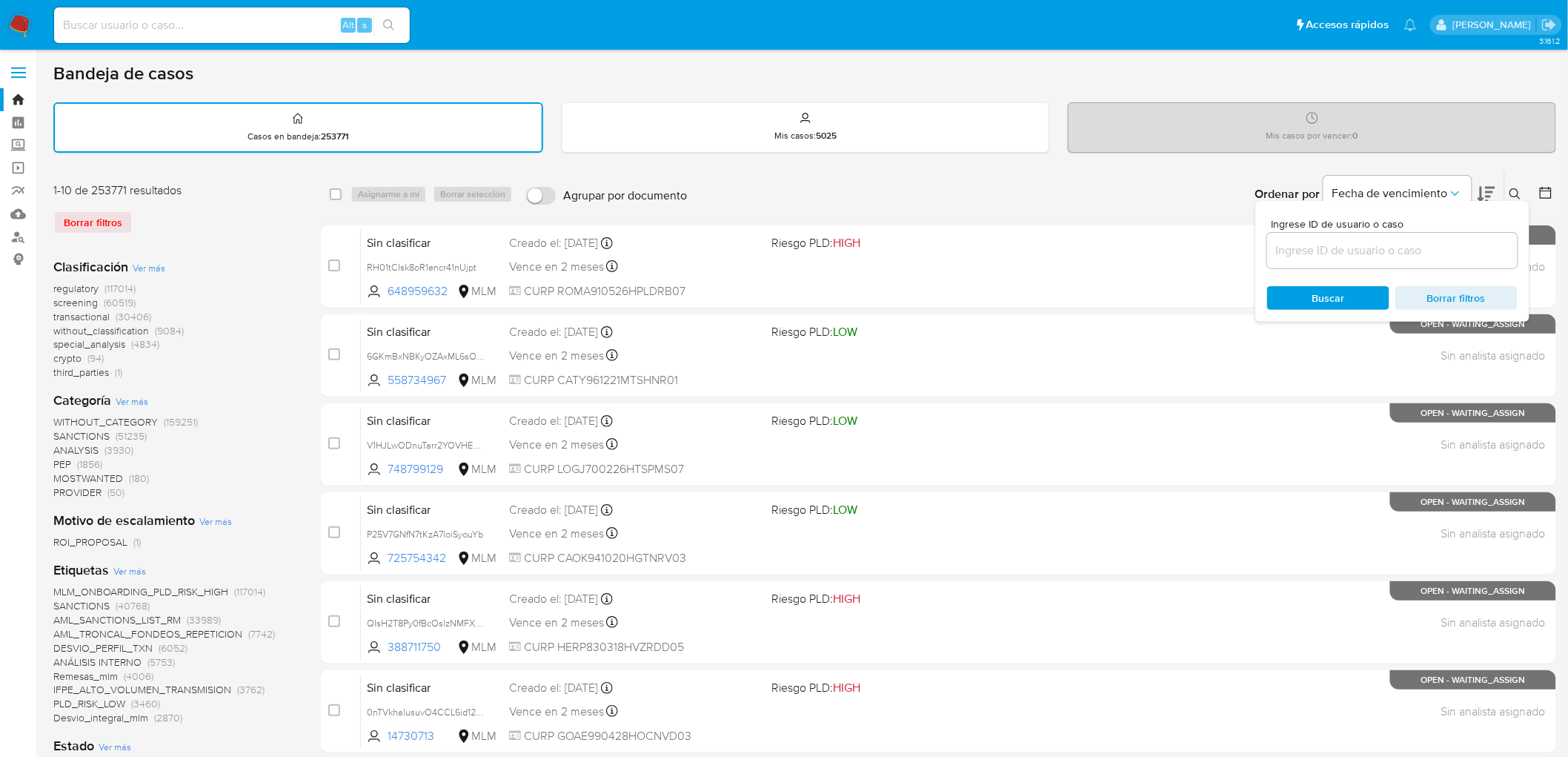
drag, startPoint x: 1377, startPoint y: 232, endPoint x: 1362, endPoint y: 249, distance: 22.7
click at [623, 233] on div at bounding box center [1392, 250] width 250 height 36
click at [623, 241] on input at bounding box center [1392, 250] width 250 height 19
paste input "2239771229"
type input "2239771229"
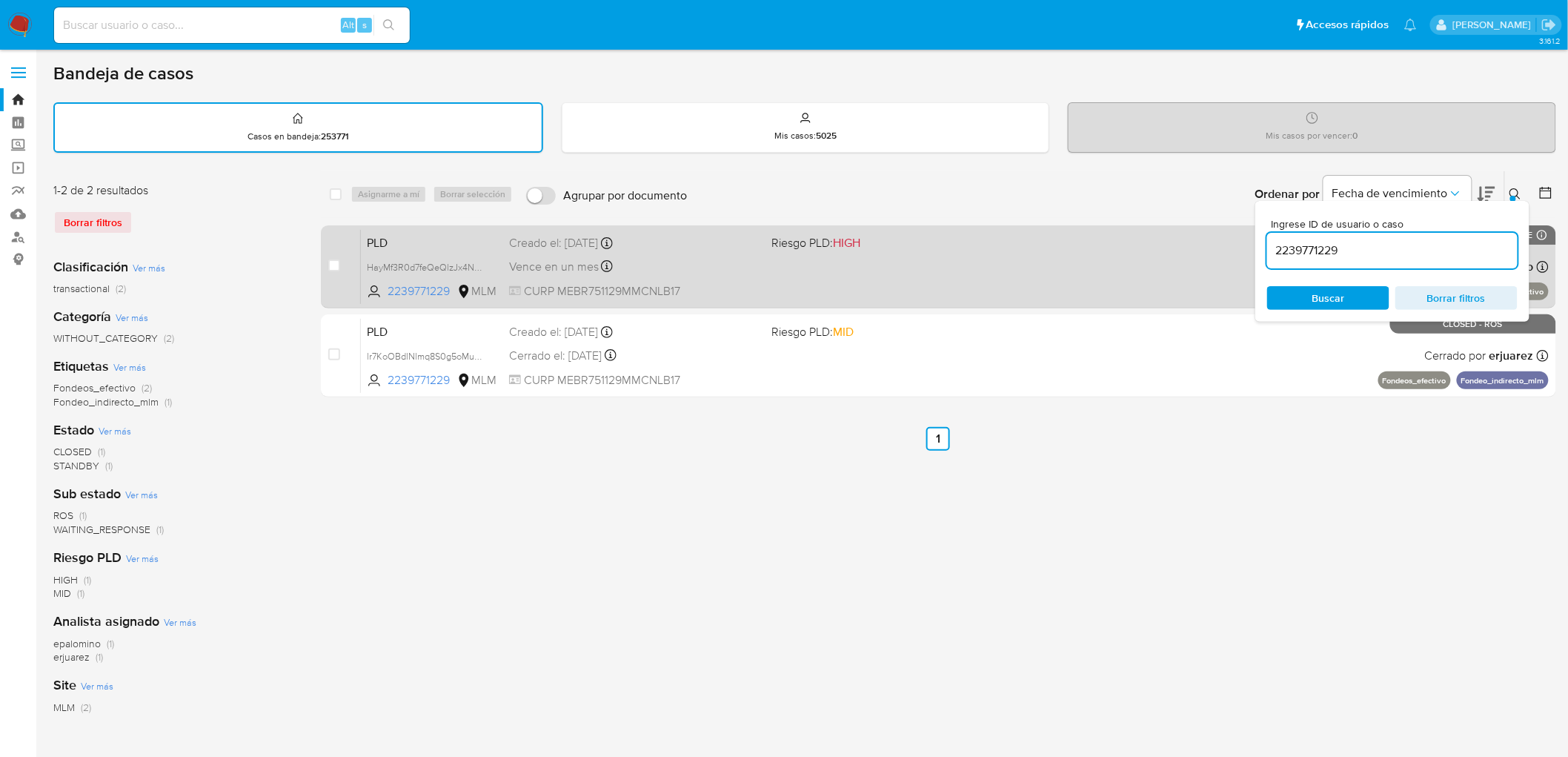
click at [390, 239] on span "PLD" at bounding box center [432, 242] width 130 height 19
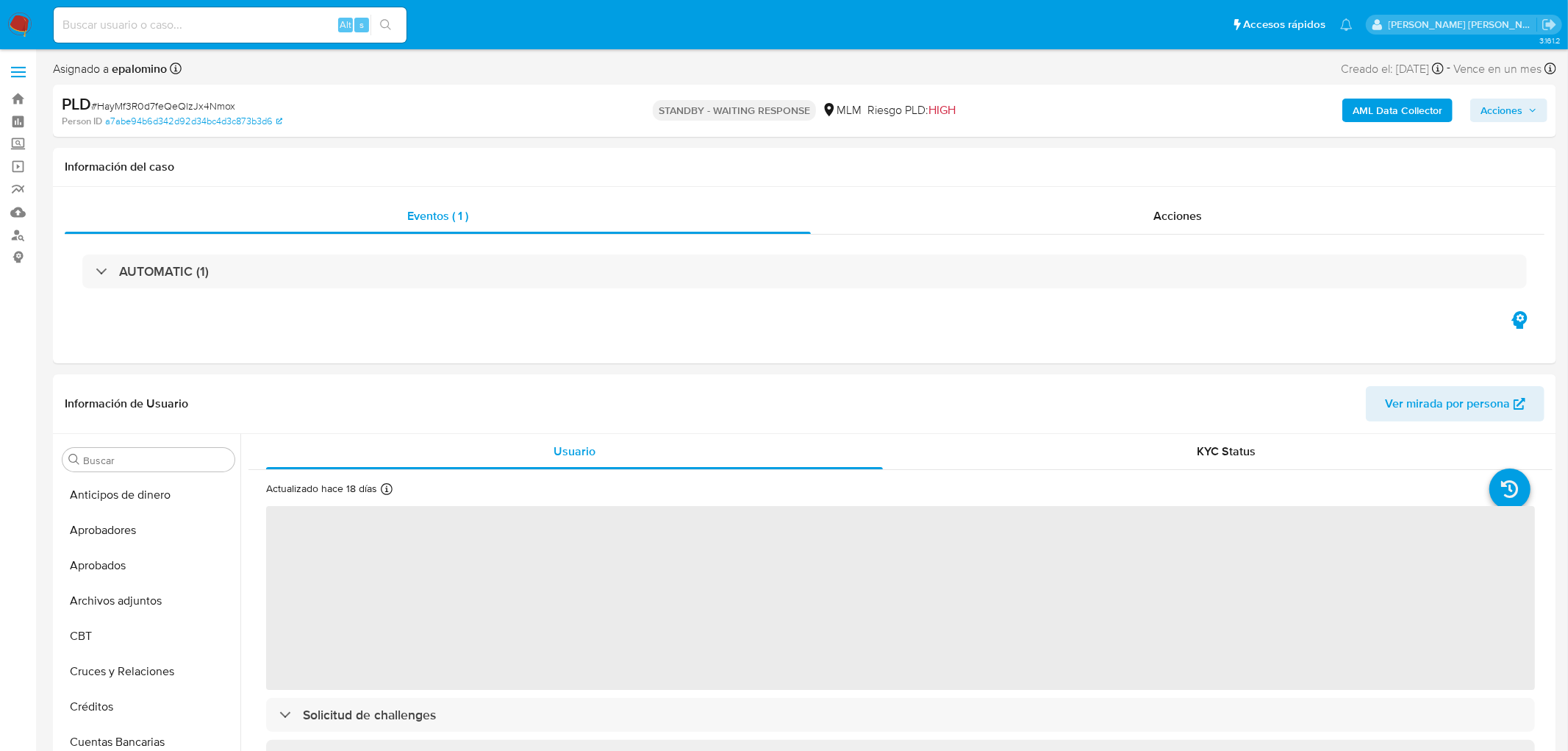
select select "10"
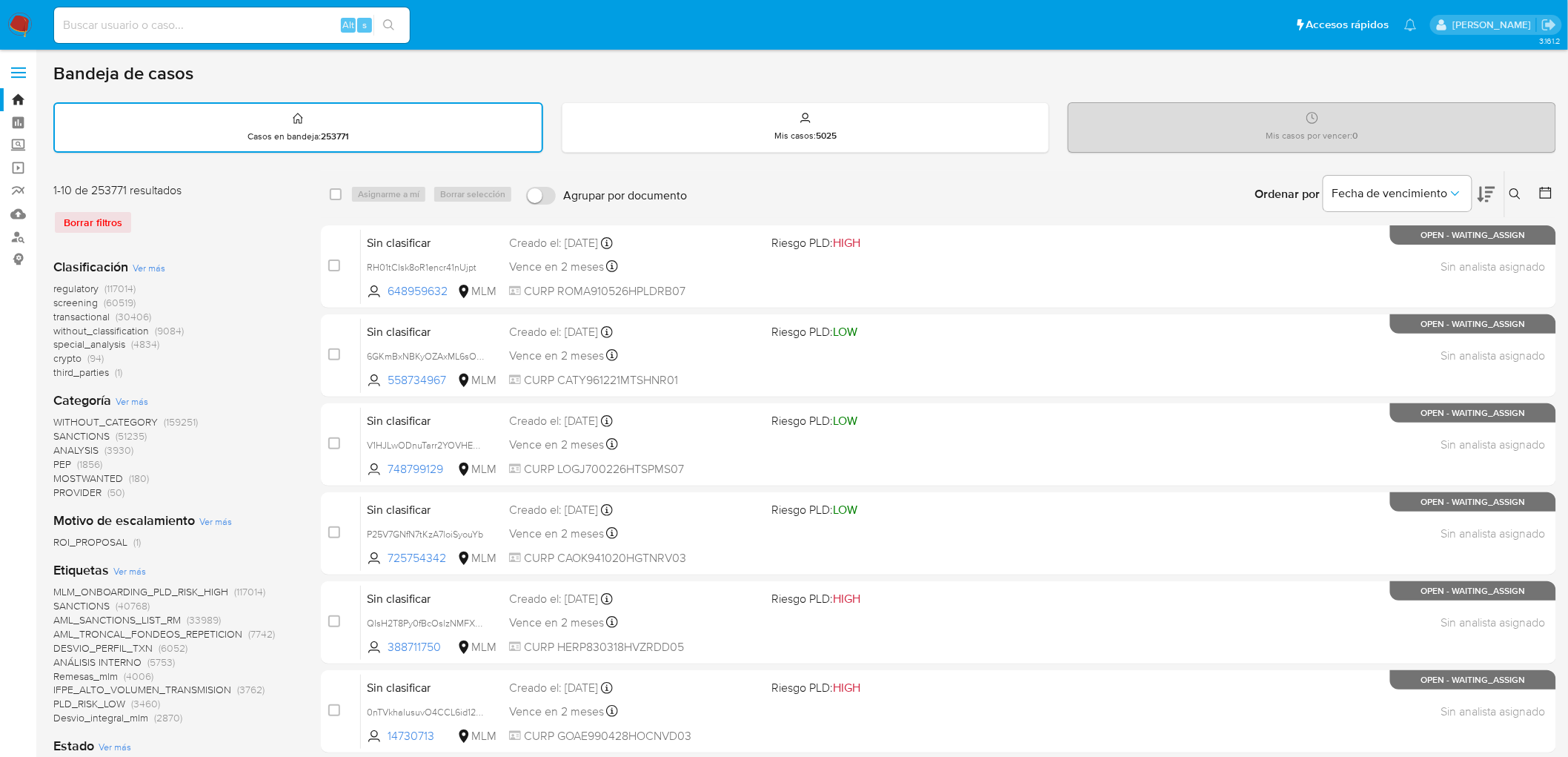
click at [1515, 191] on icon at bounding box center [1516, 194] width 12 height 12
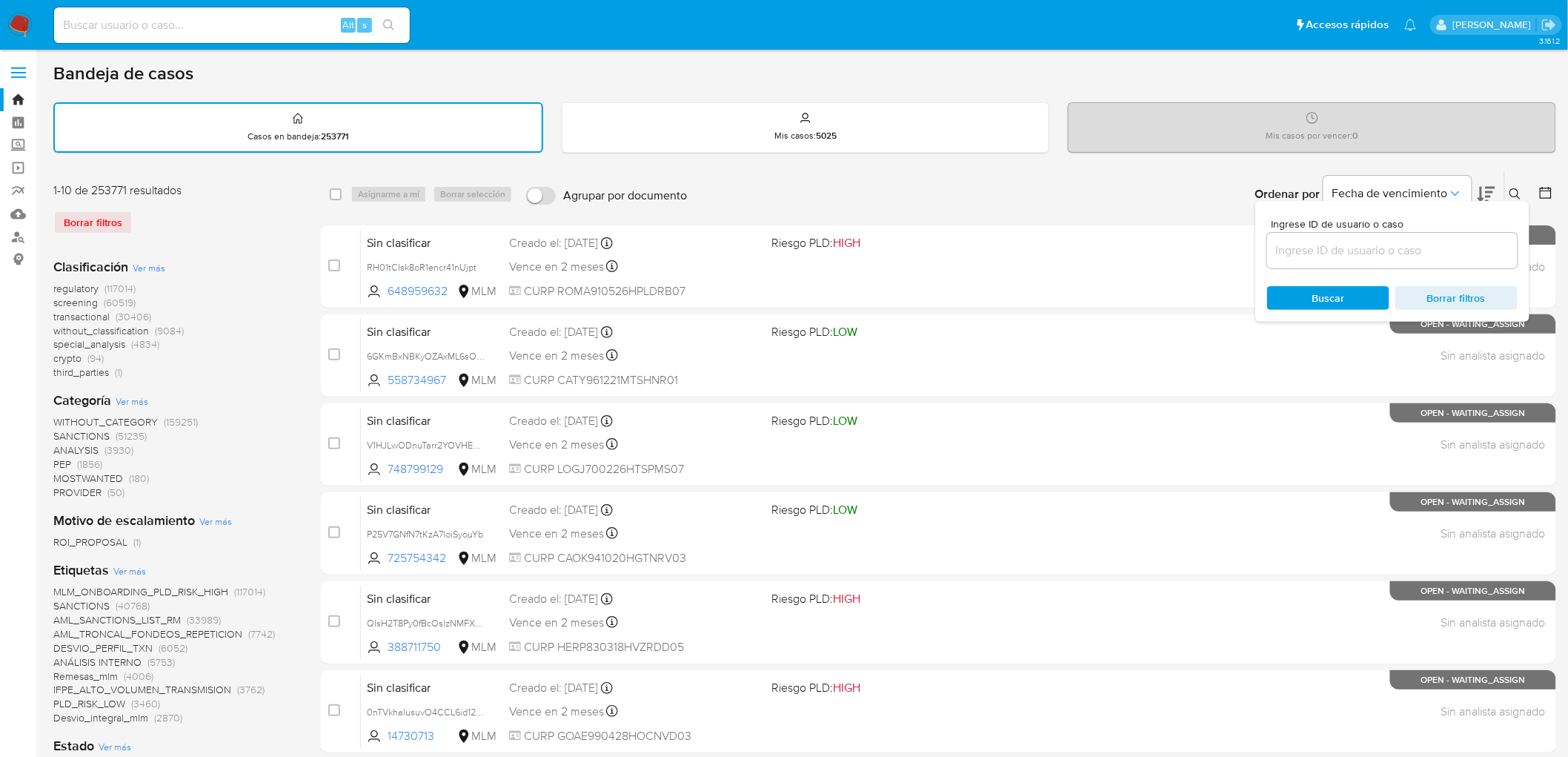
click at [1303, 261] on div at bounding box center [1392, 250] width 250 height 36
click at [1301, 252] on input at bounding box center [1392, 250] width 250 height 19
paste input "2239771229"
type input "2239771229"
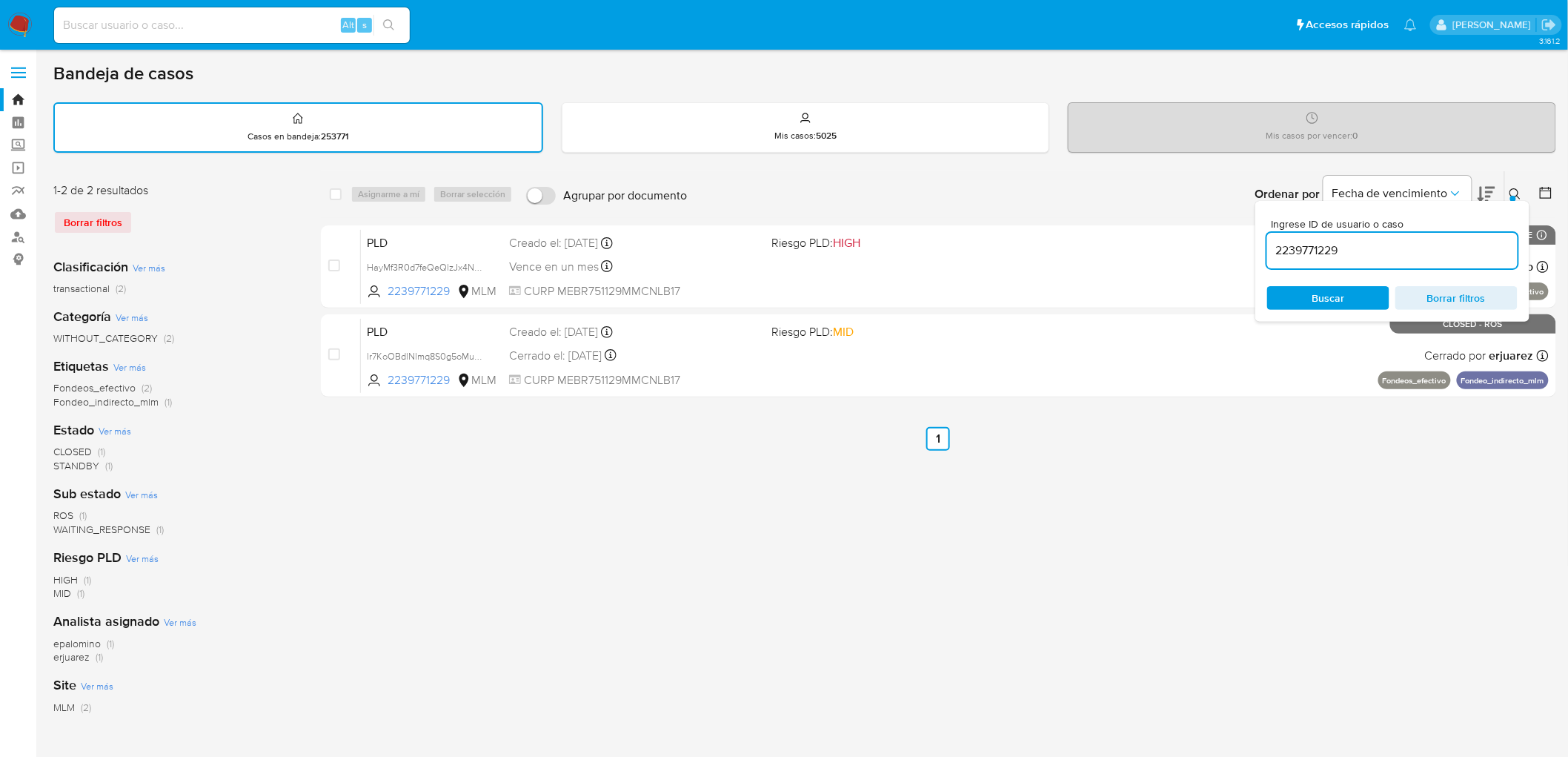
click at [1515, 185] on button at bounding box center [1518, 194] width 24 height 17
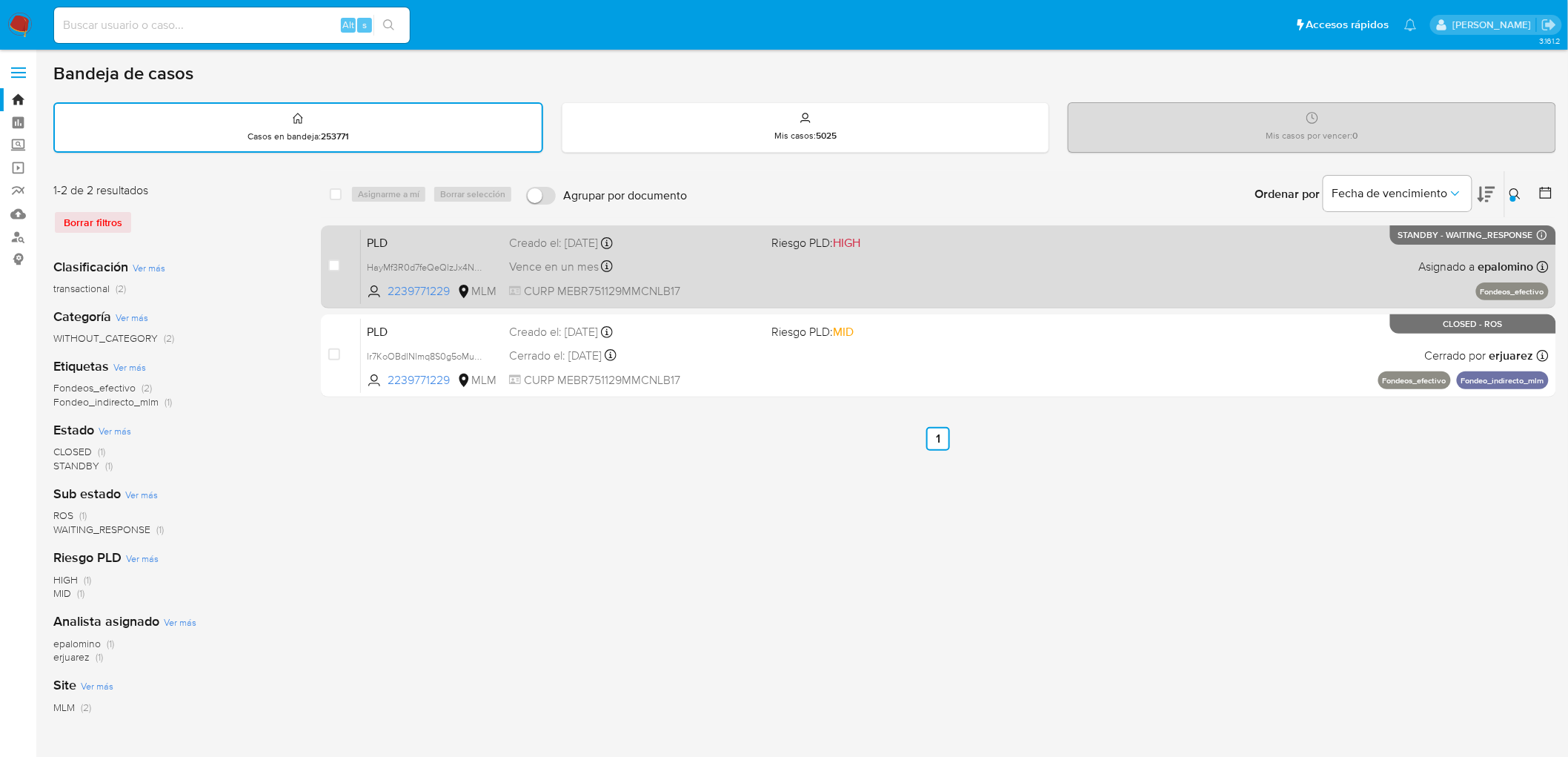
click at [415, 241] on span "PLD" at bounding box center [432, 242] width 130 height 19
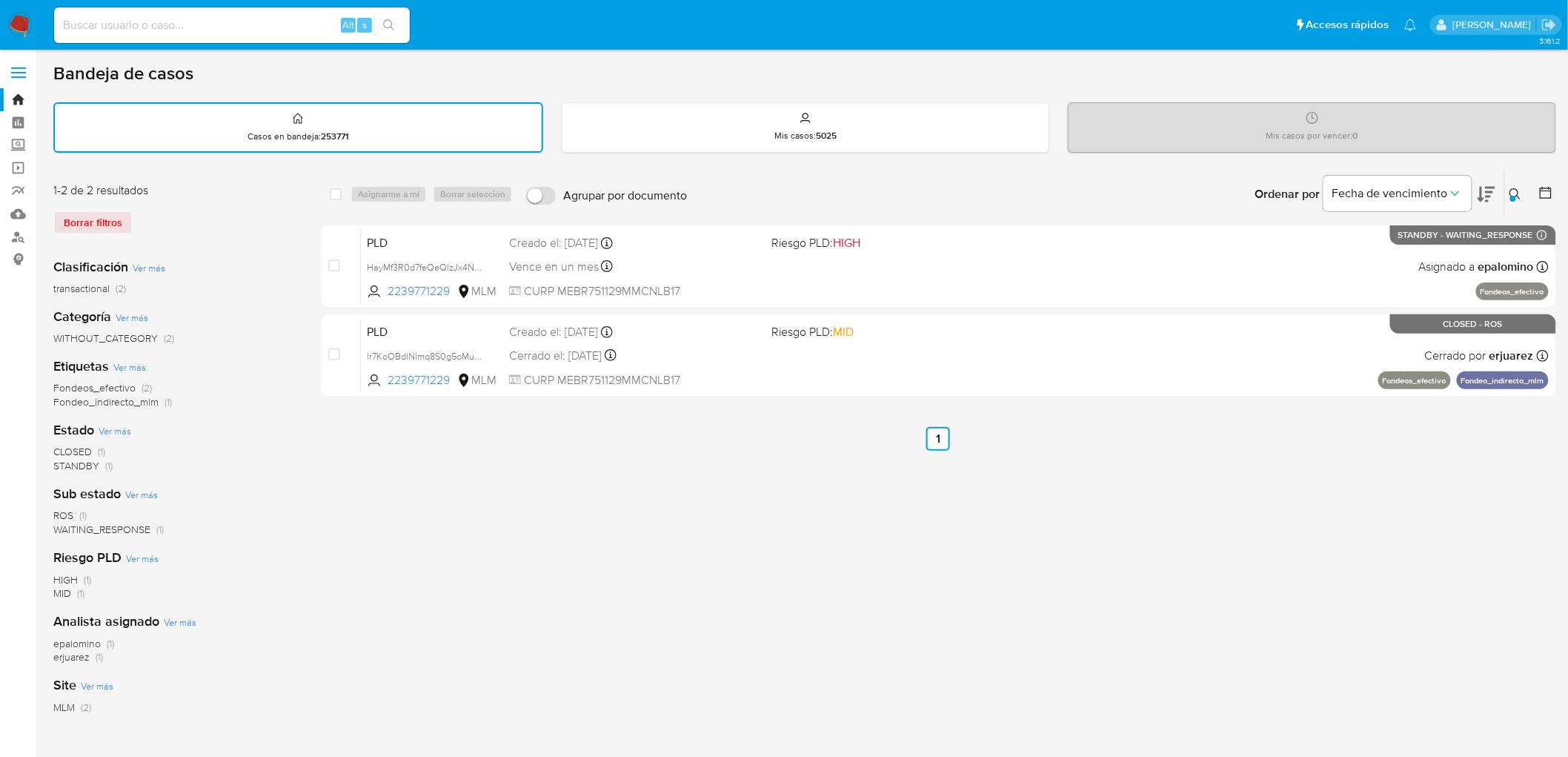
click at [201, 247] on div "Clasificación Ver más transactional (2) Categoría Ver más WITHOUT_CATEGORY (2) …" at bounding box center [175, 498] width 244 height 504
click at [25, 20] on img at bounding box center [20, 25] width 25 height 25
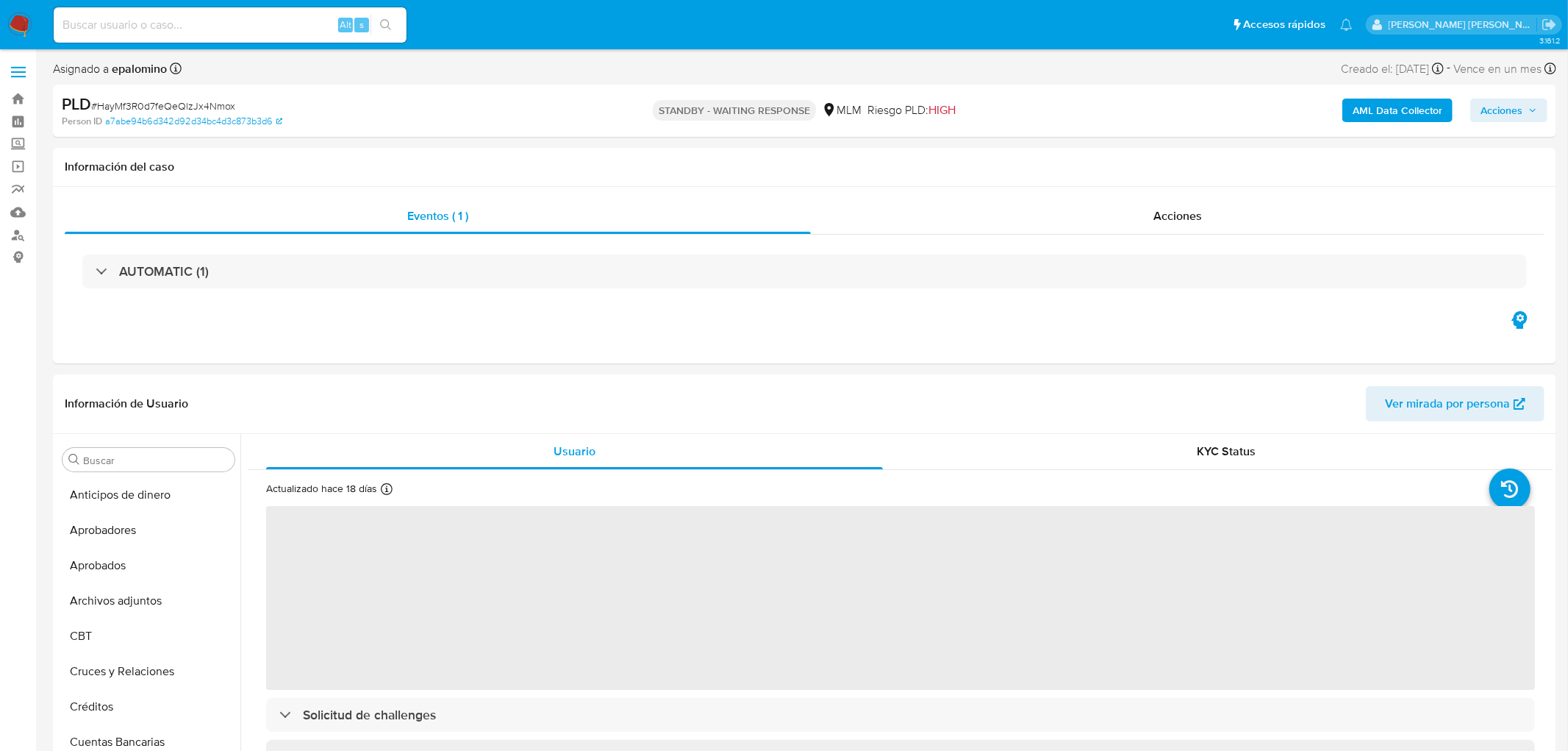
select select "10"
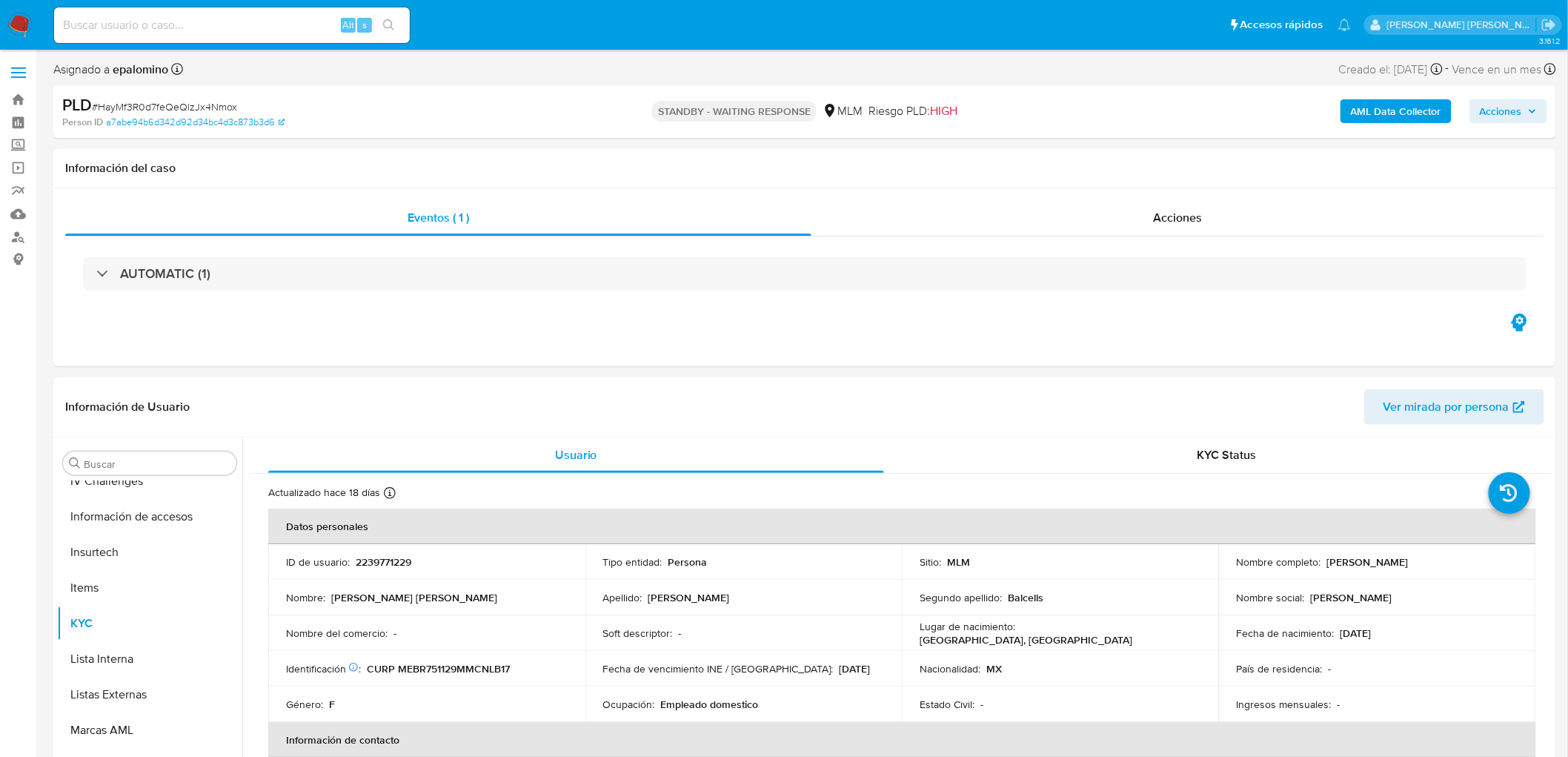
scroll to position [697, 0]
click at [212, 107] on span "# HayMf3R0d7feQeQlzJx4Nmox" at bounding box center [165, 106] width 146 height 15
copy span "HayMf3R0d7feQeQlzJx4Nmox"
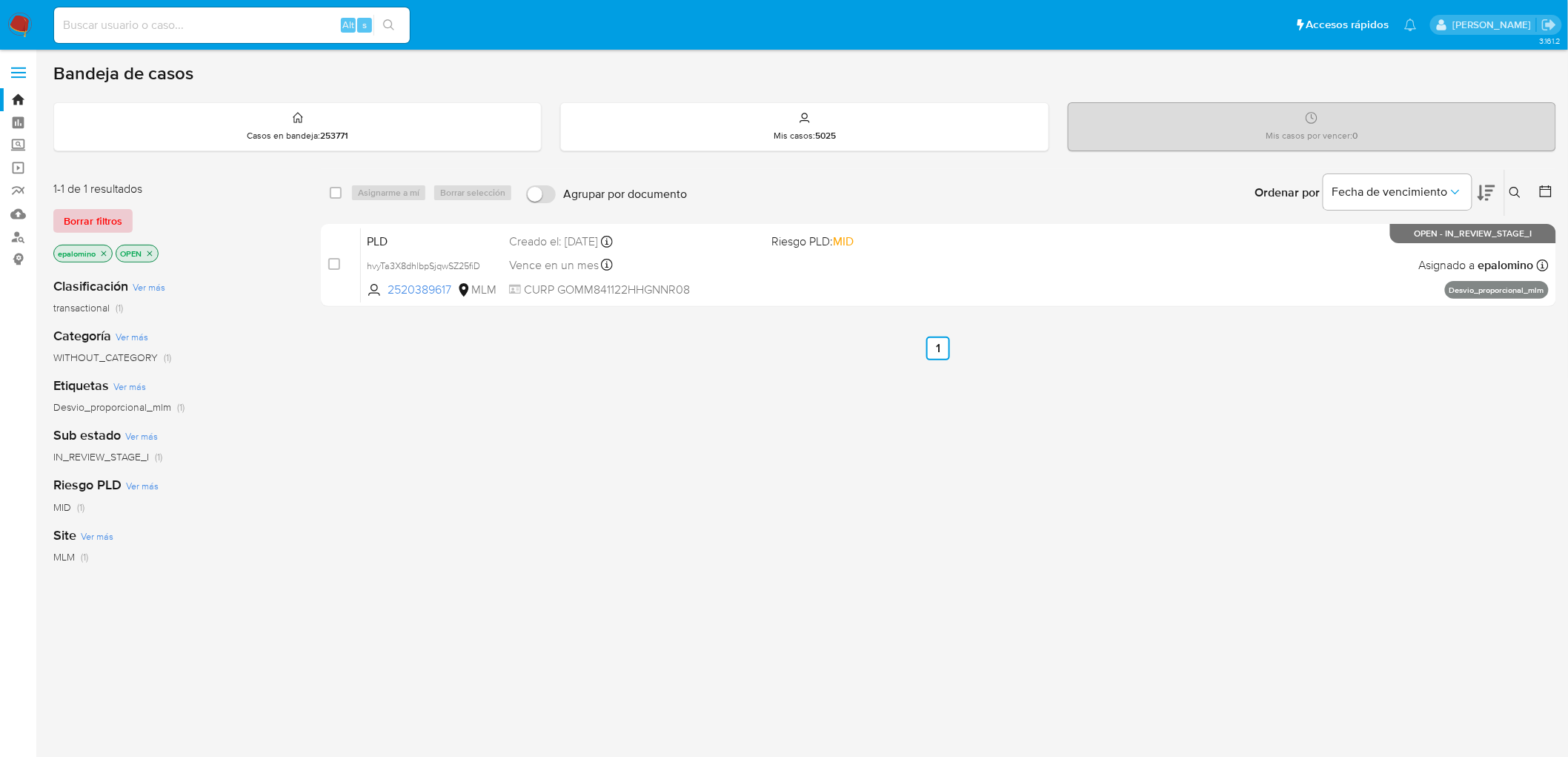
click at [92, 218] on span "Borrar filtros" at bounding box center [93, 220] width 58 height 20
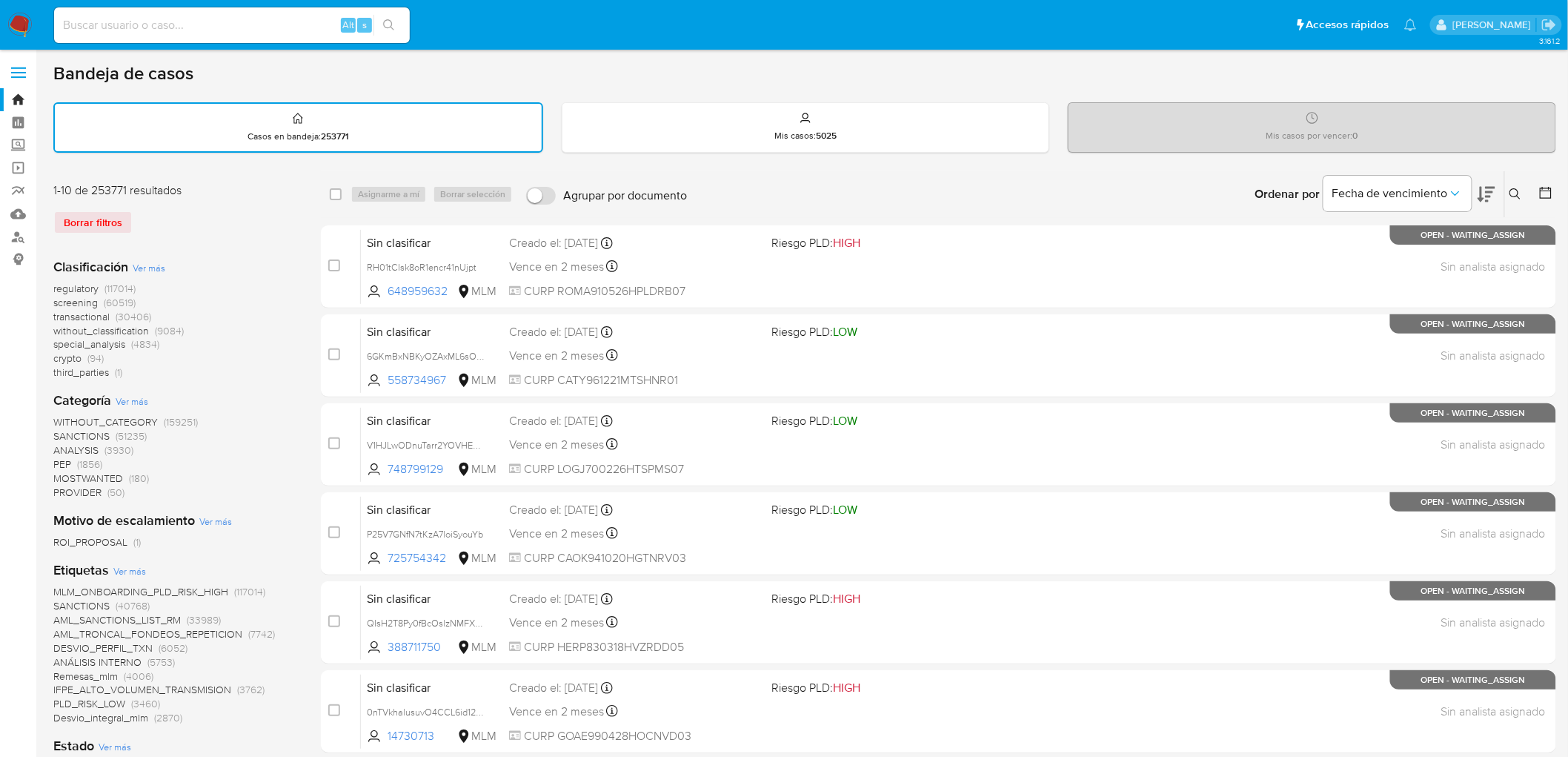
click at [1519, 190] on icon at bounding box center [1515, 193] width 11 height 11
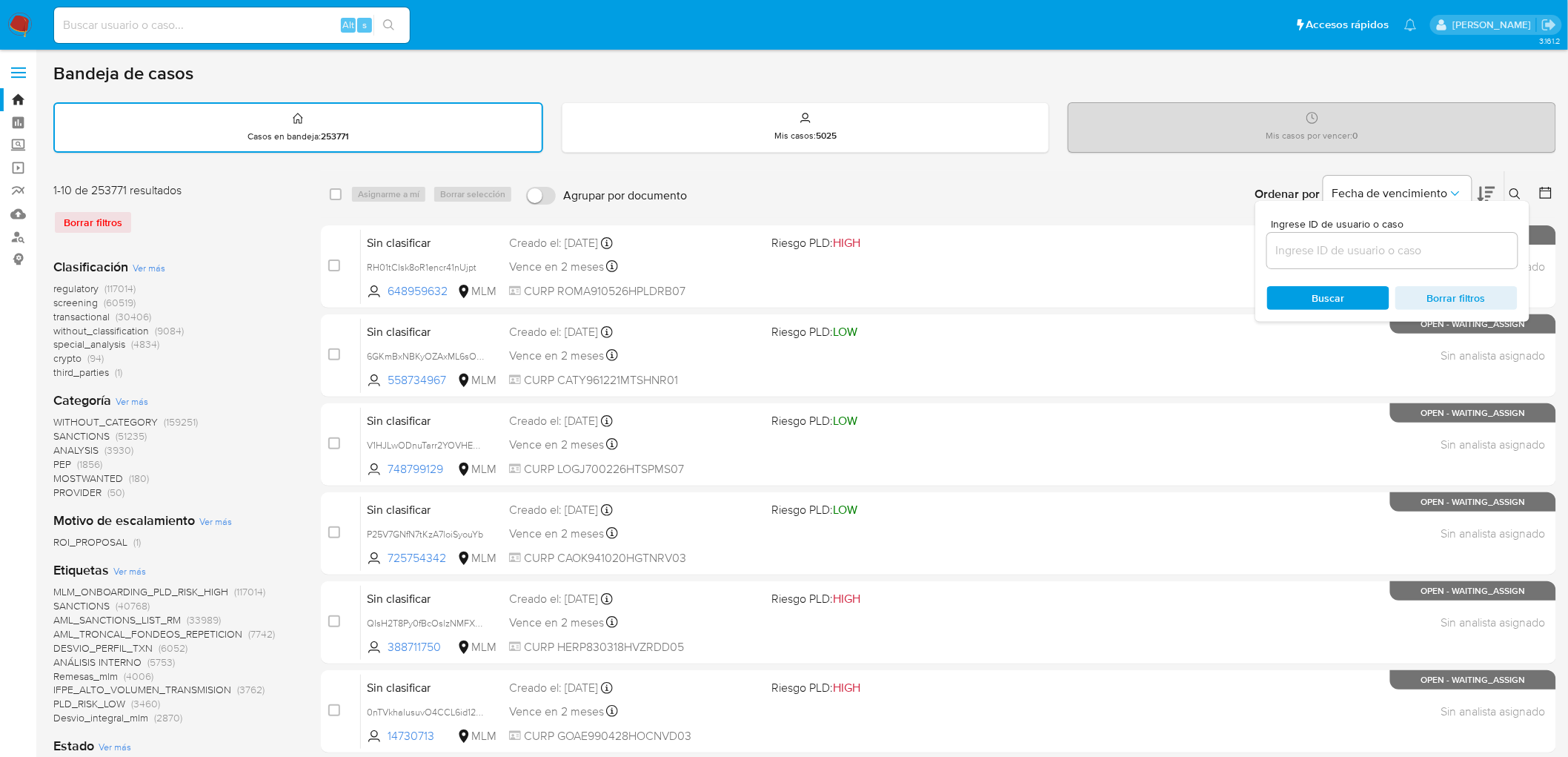
click at [1317, 250] on input at bounding box center [1392, 250] width 250 height 19
type input "2520389617"
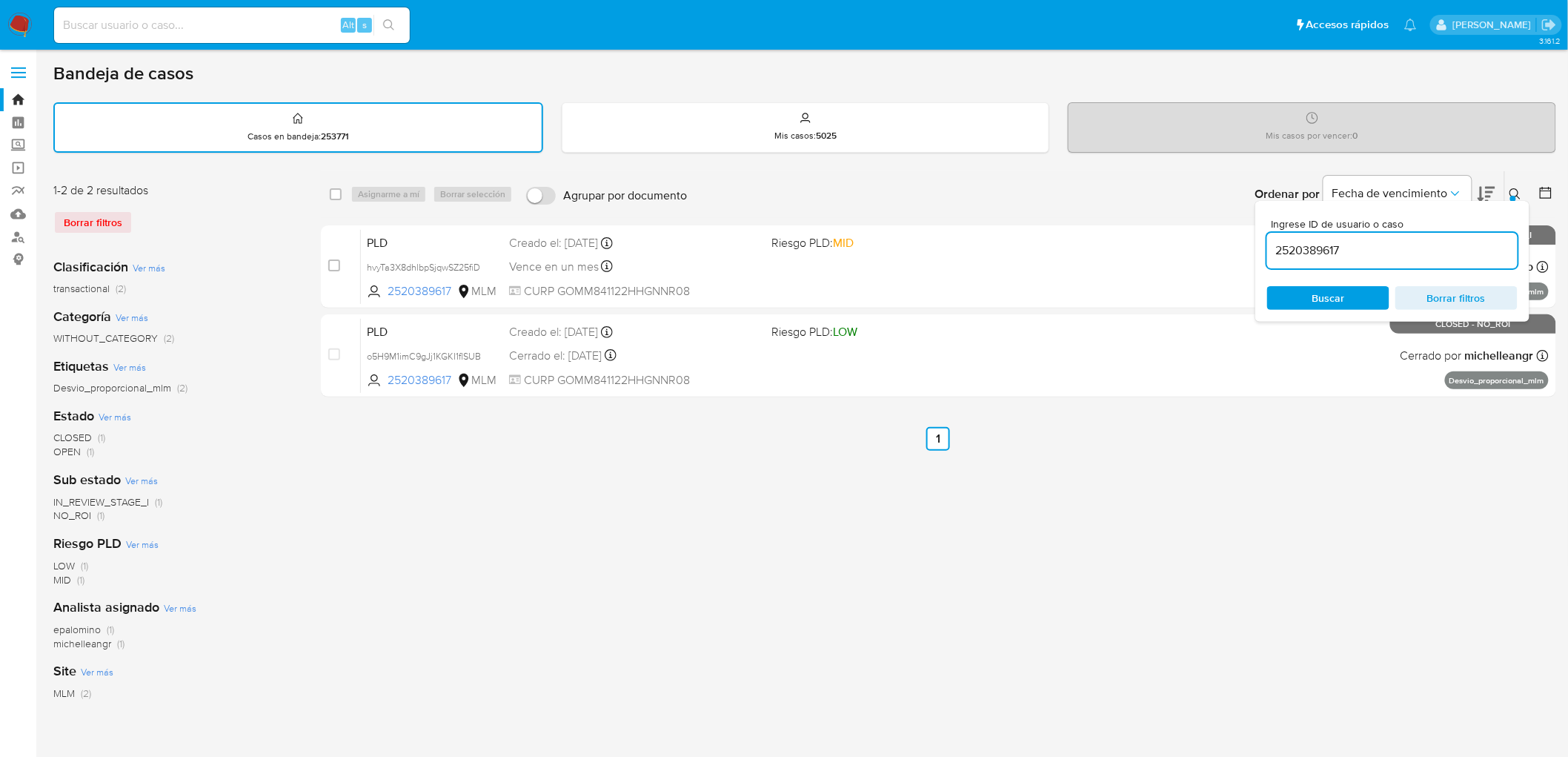
click at [1515, 189] on icon at bounding box center [1516, 194] width 12 height 12
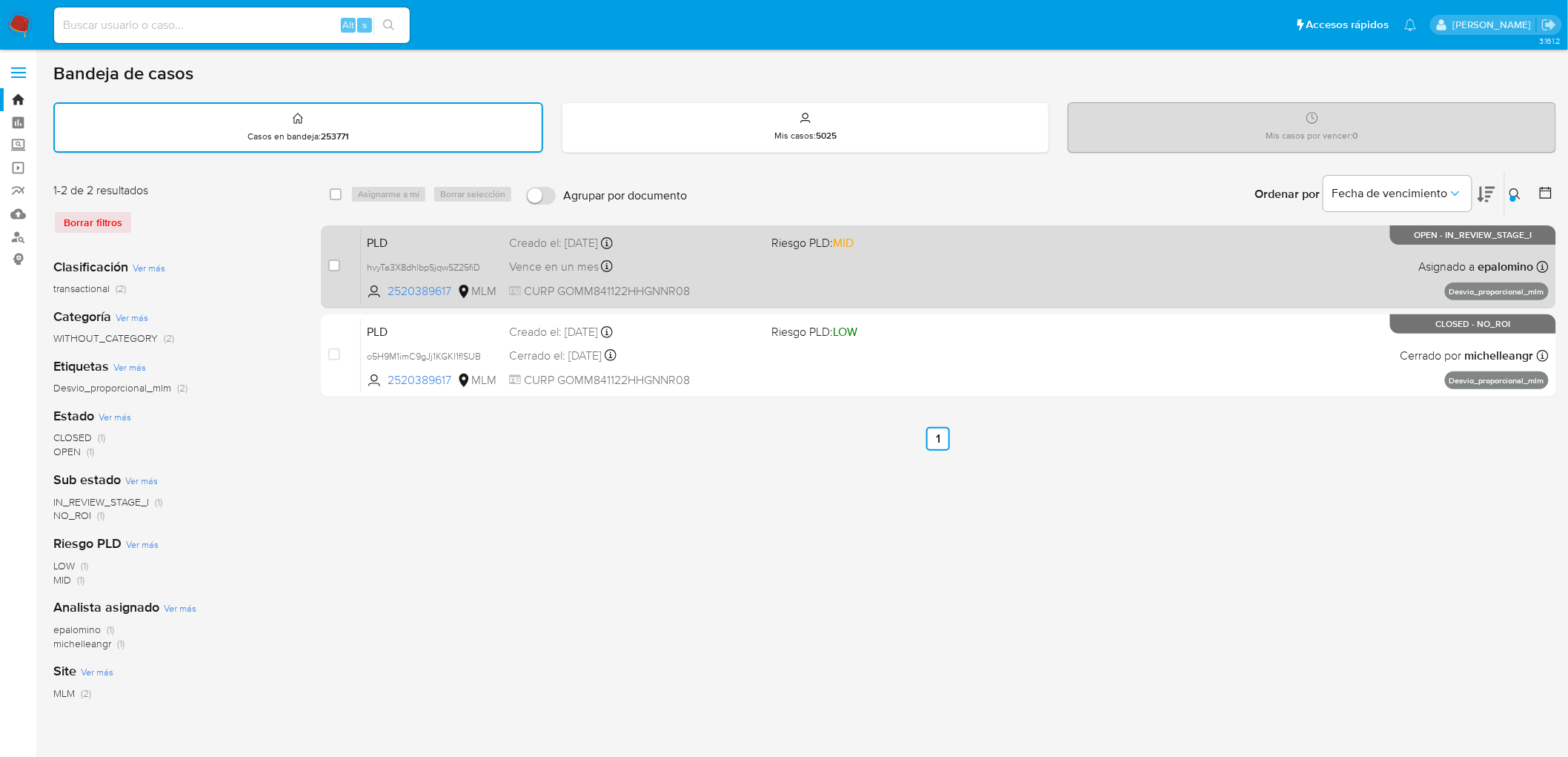
click at [412, 236] on span "PLD" at bounding box center [432, 242] width 130 height 19
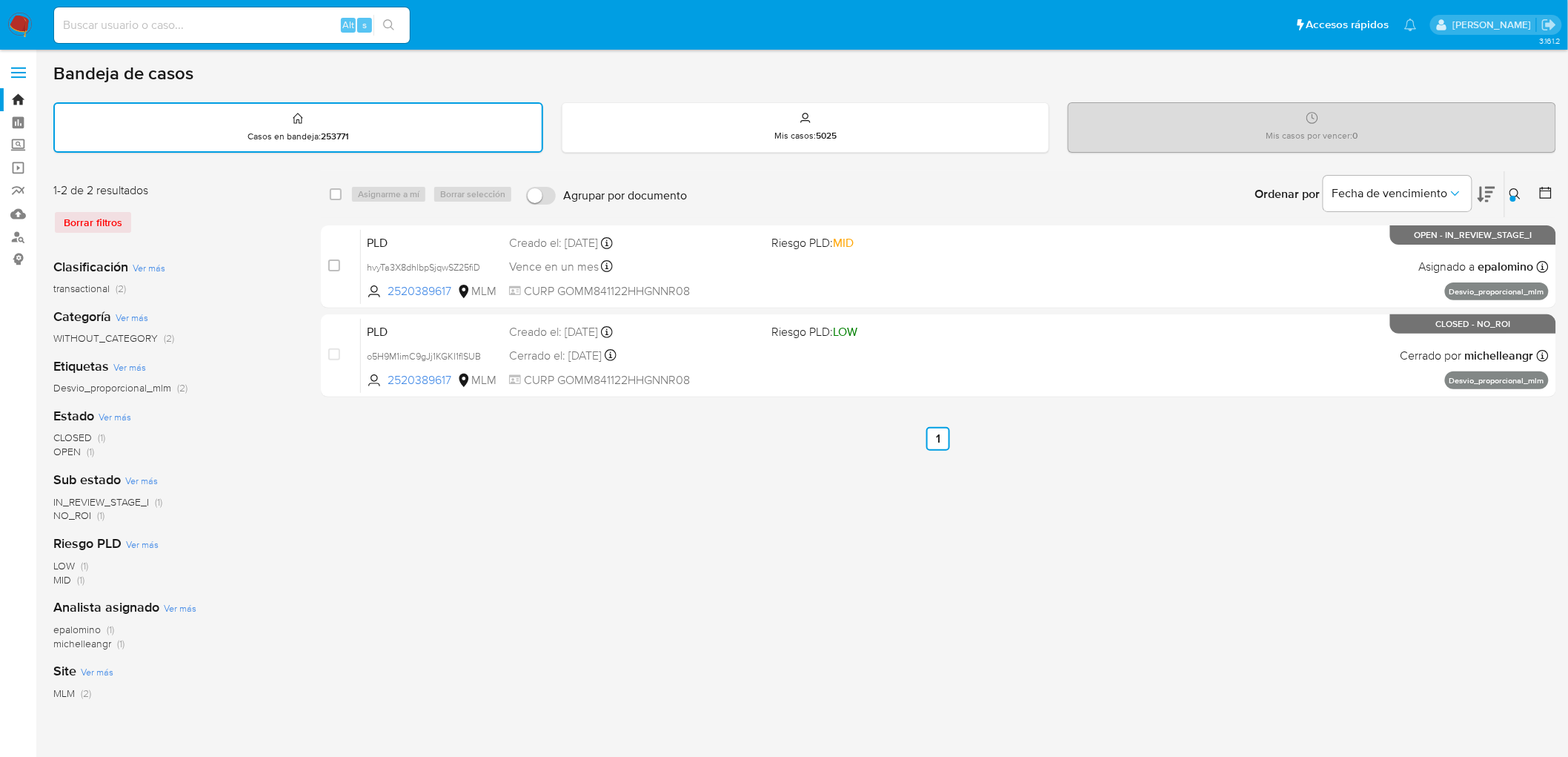
click at [278, 211] on div "Borrar filtros" at bounding box center [172, 222] width 237 height 23
click at [19, 23] on img at bounding box center [20, 25] width 25 height 25
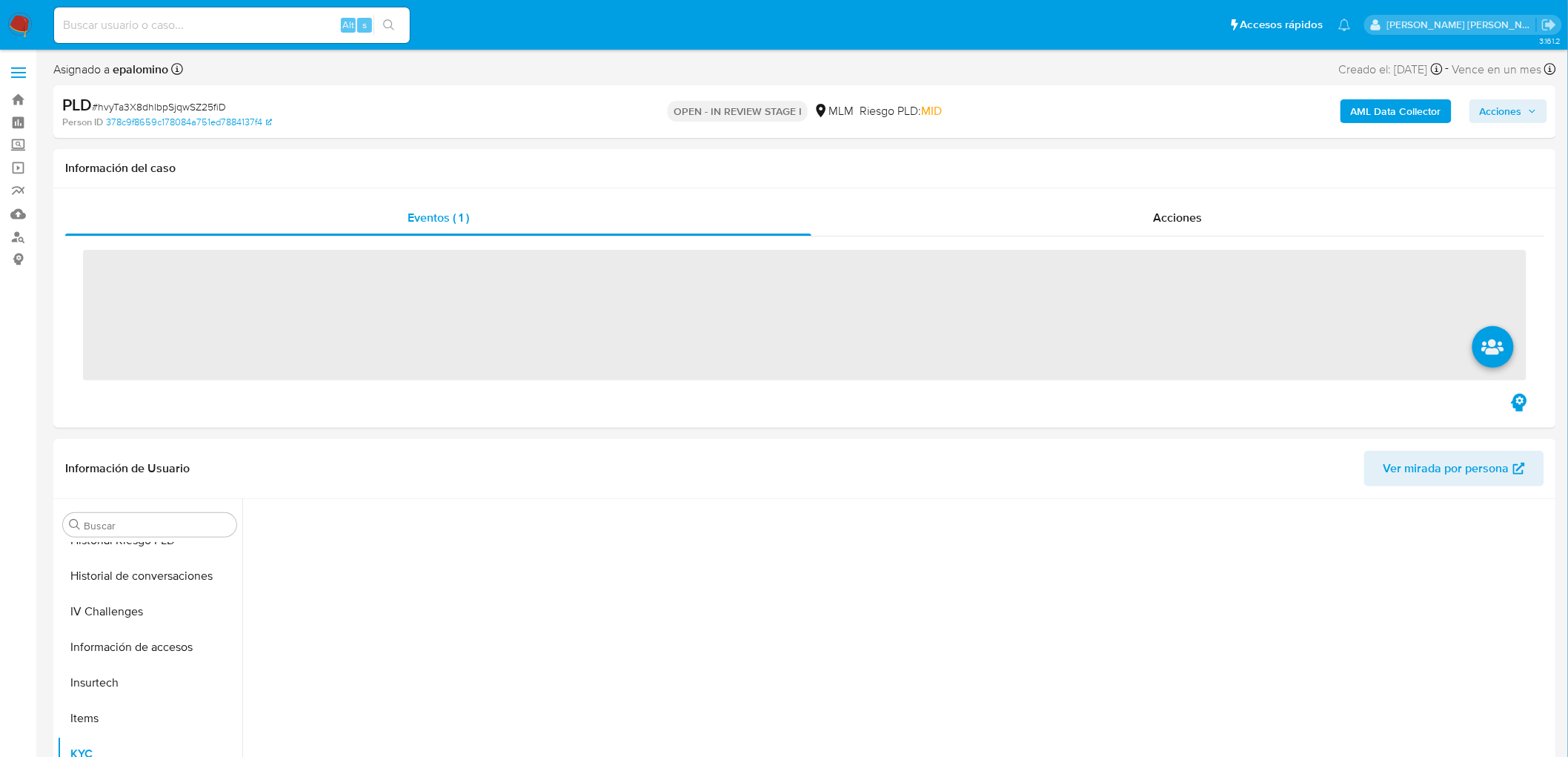
scroll to position [697, 0]
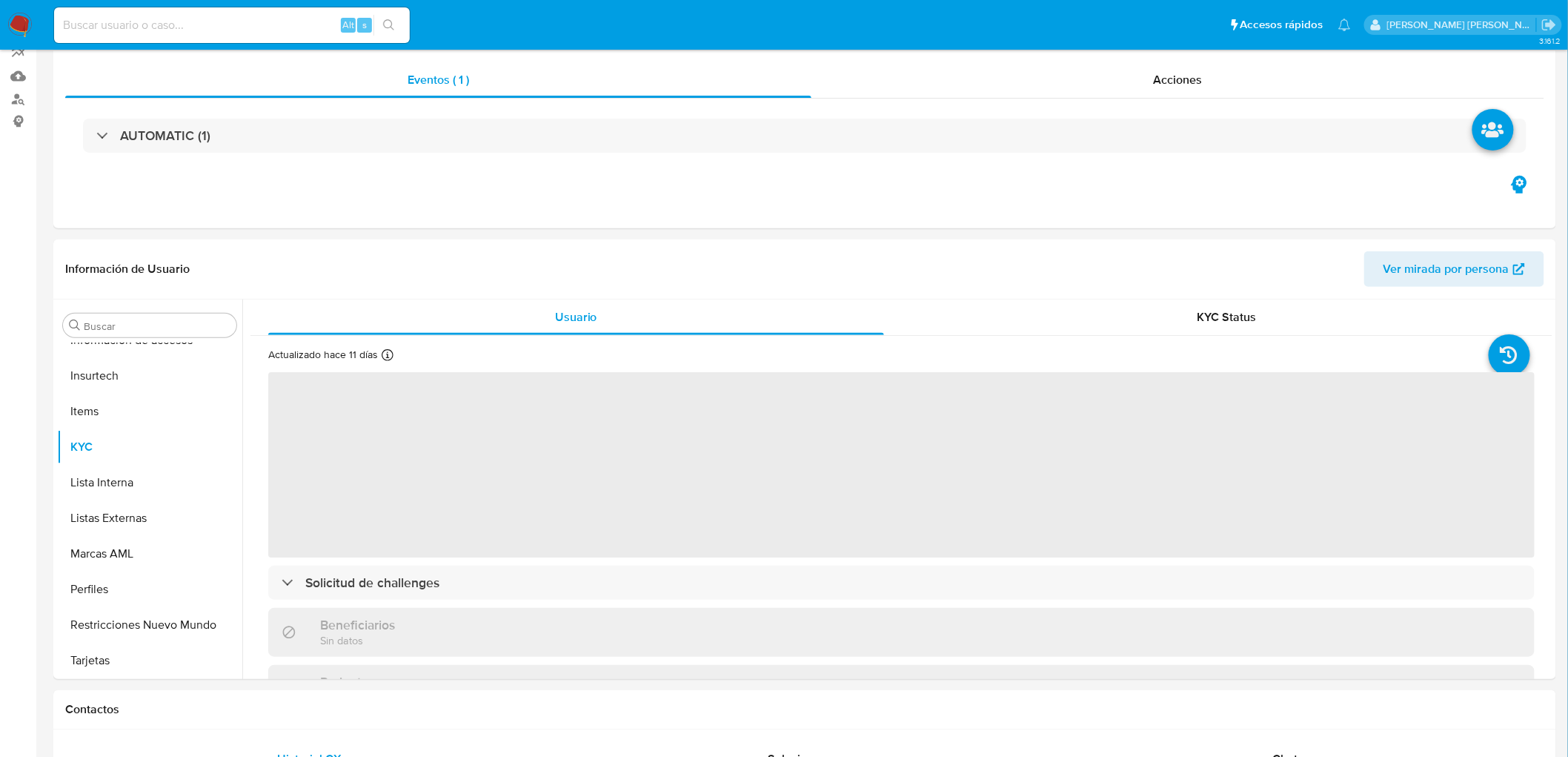
select select "10"
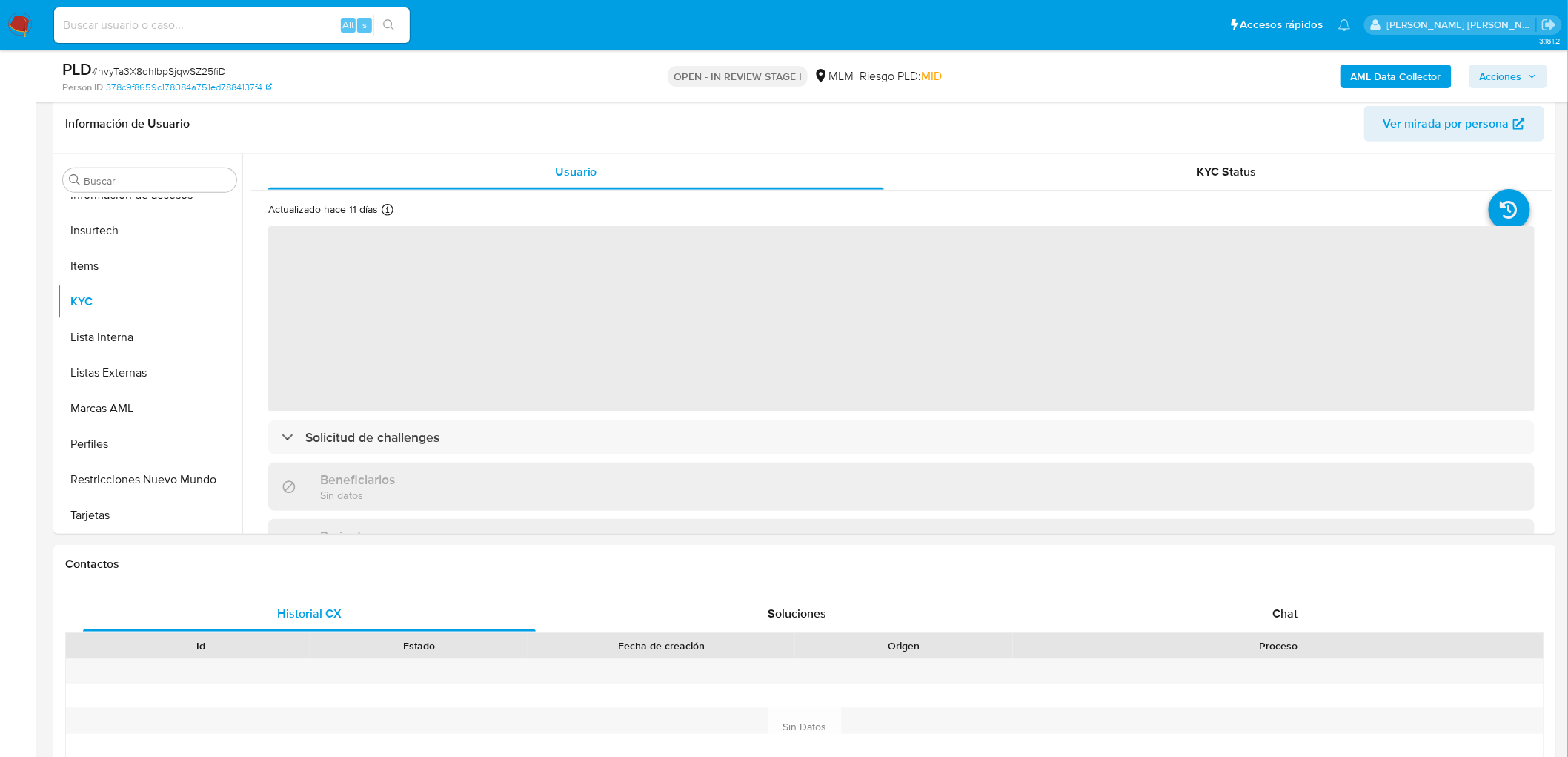
scroll to position [241, 0]
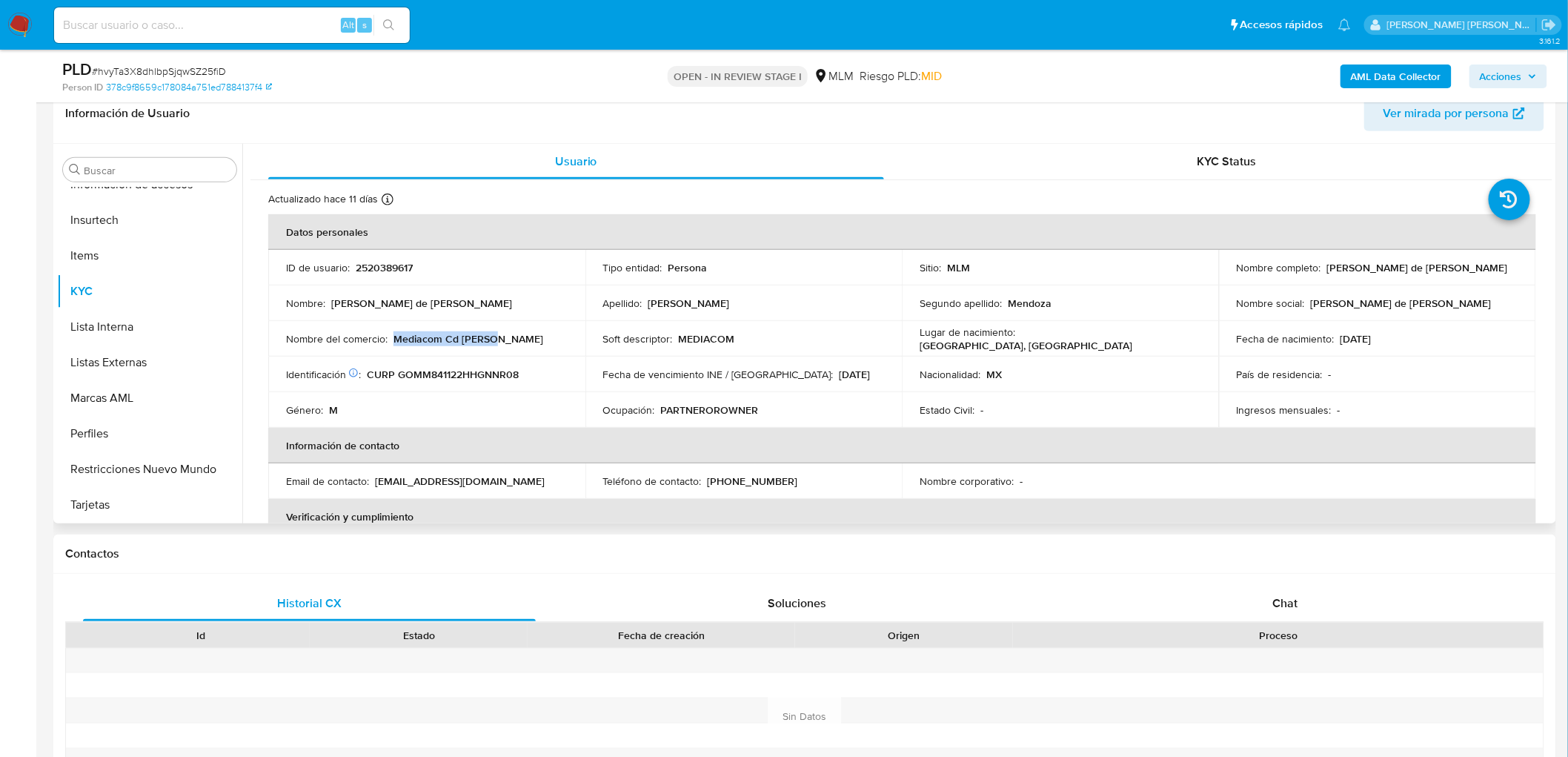
drag, startPoint x: 495, startPoint y: 344, endPoint x: 396, endPoint y: 342, distance: 99.0
click at [396, 342] on p "Mediacom Cd [PERSON_NAME]" at bounding box center [469, 339] width 149 height 14
copy p "Mediacom Cd [PERSON_NAME]"
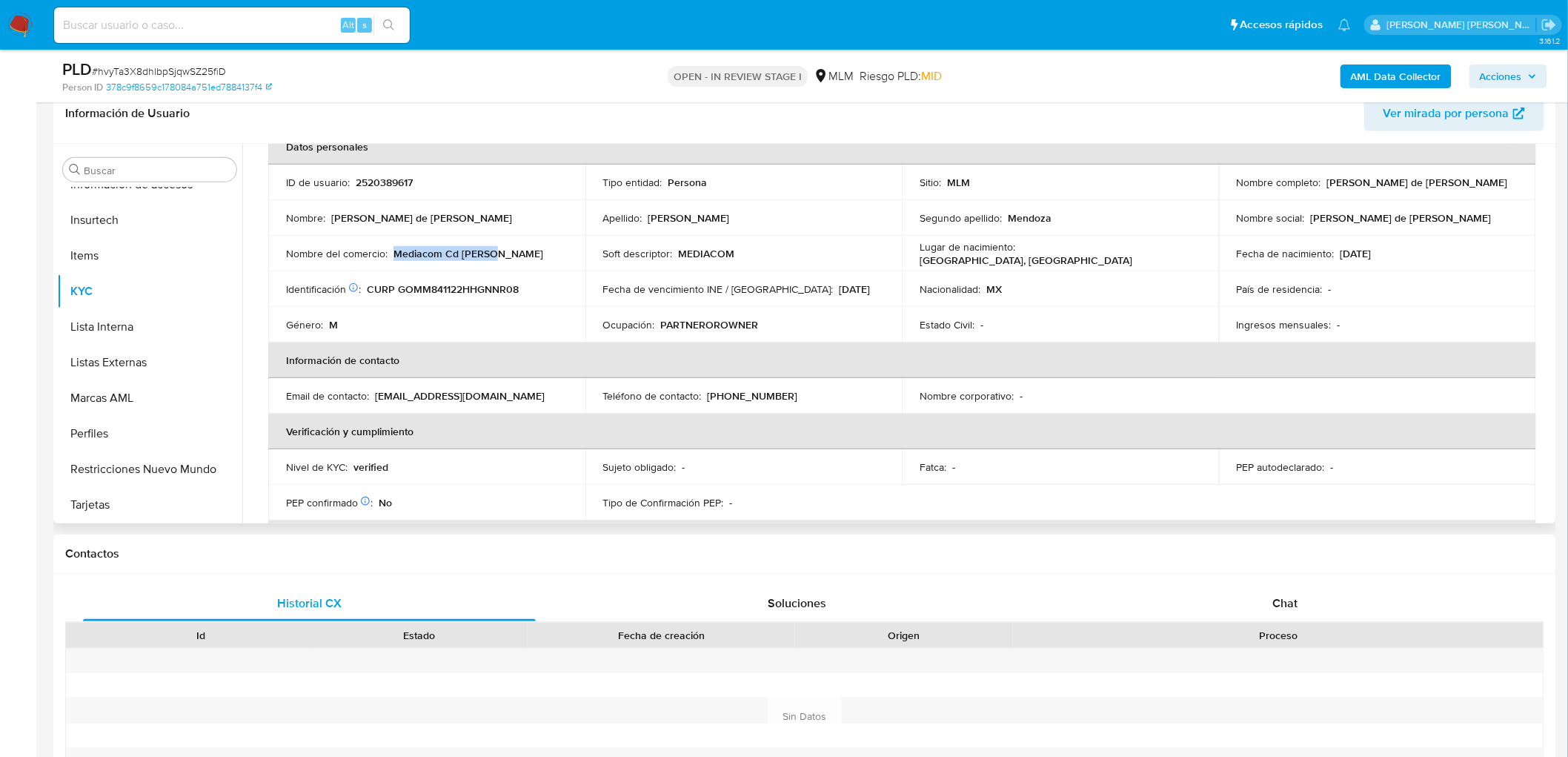
scroll to position [78, 0]
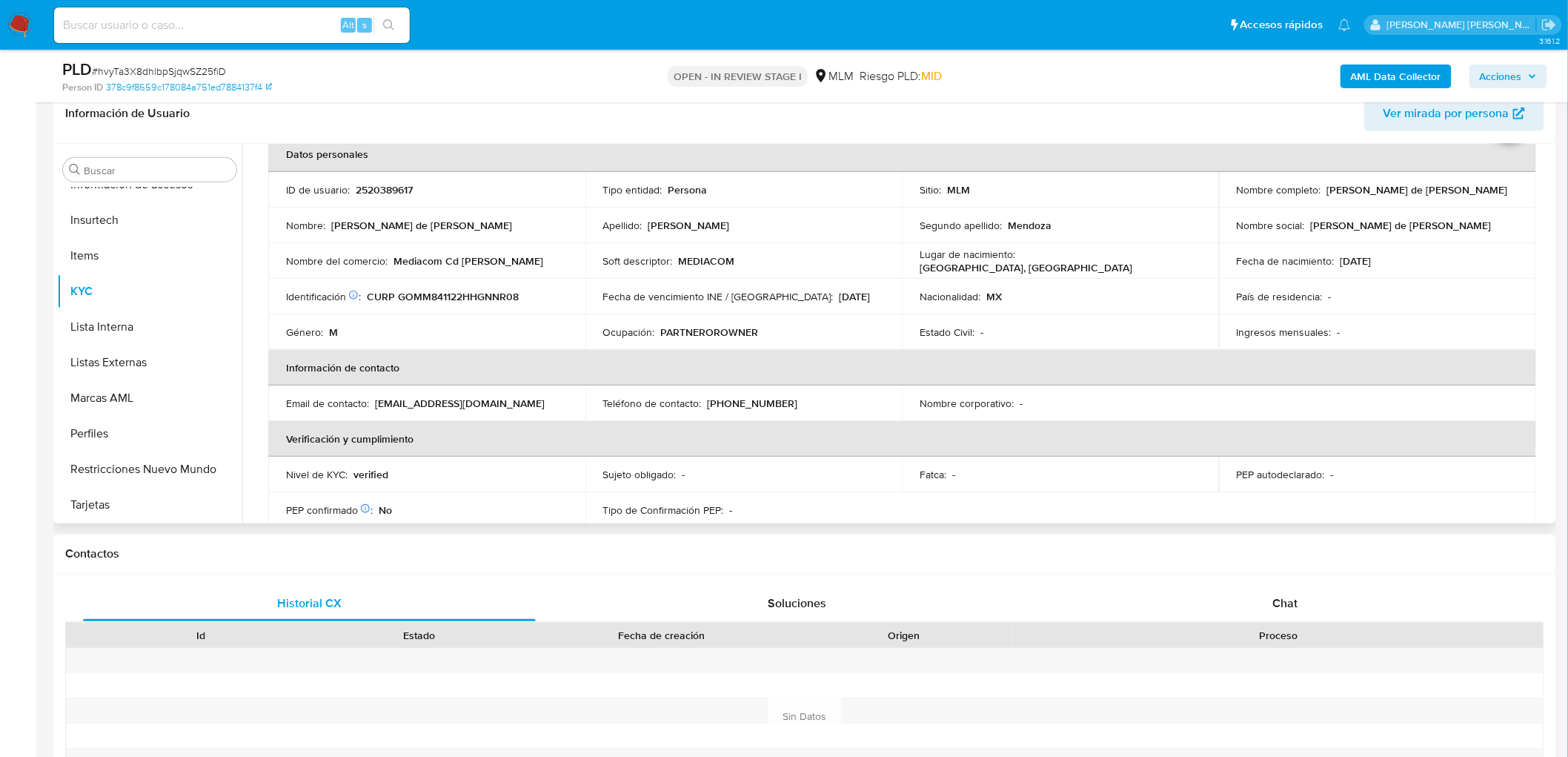
click at [708, 402] on p "[PHONE_NUMBER]" at bounding box center [753, 404] width 90 height 14
copy div "Teléfono de contacto : [PHONE_NUMBER]"
click at [769, 403] on p "[PHONE_NUMBER]" at bounding box center [753, 404] width 90 height 14
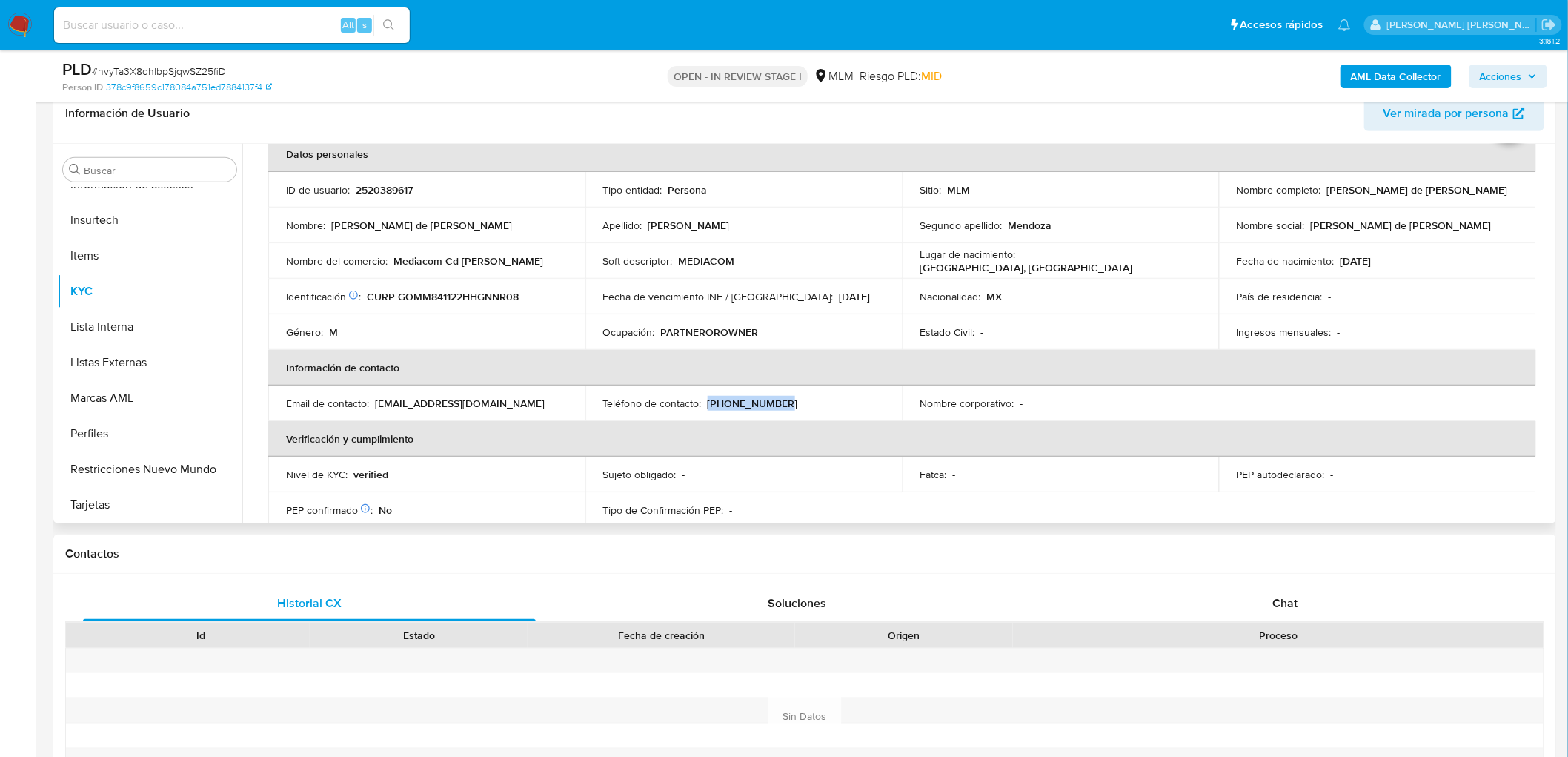
drag, startPoint x: 779, startPoint y: 402, endPoint x: 704, endPoint y: 399, distance: 75.1
click at [704, 399] on div "Teléfono de contacto : [PHONE_NUMBER]" at bounding box center [744, 404] width 281 height 14
copy p "[PHONE_NUMBER]"
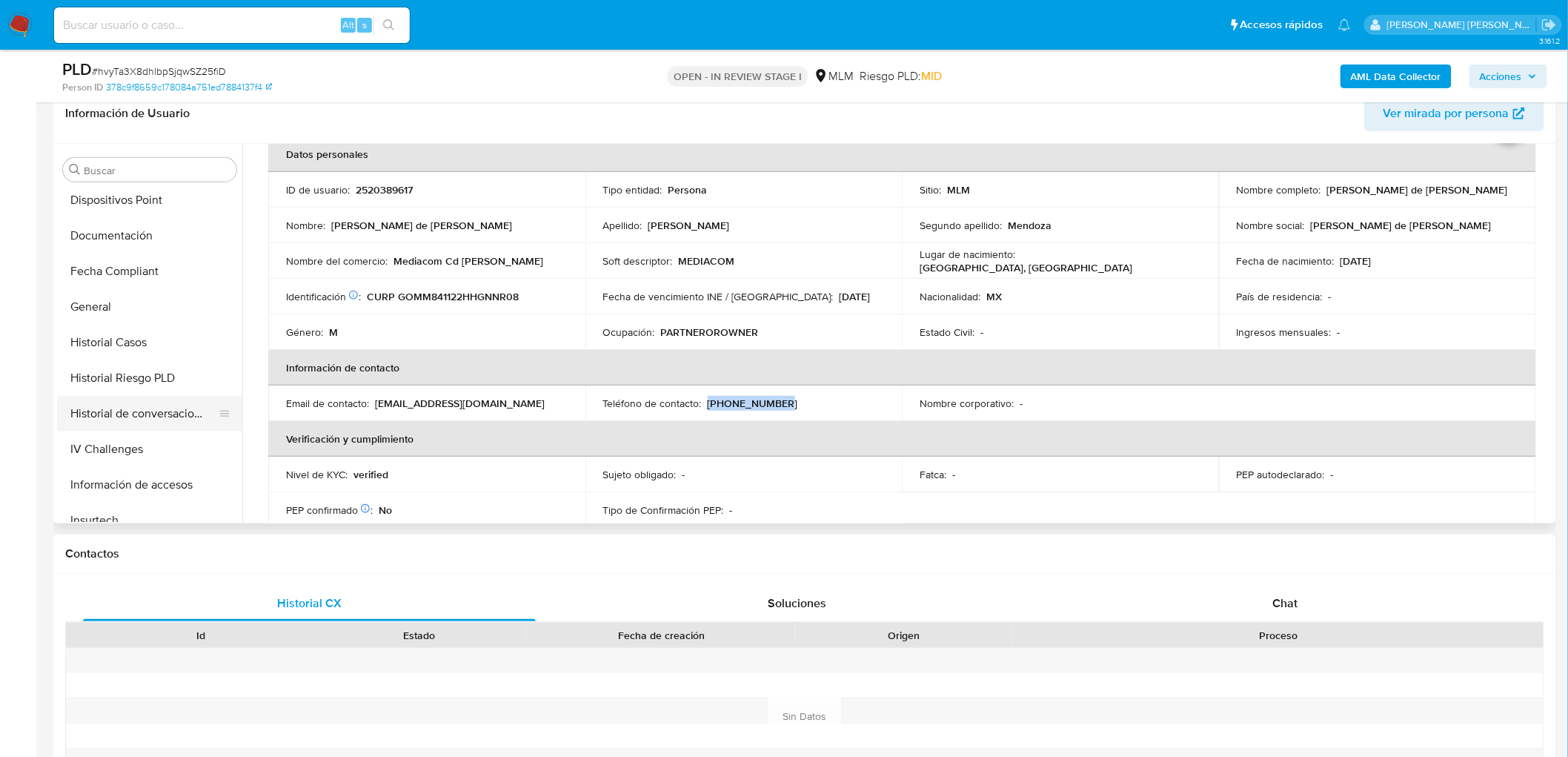
scroll to position [367, 0]
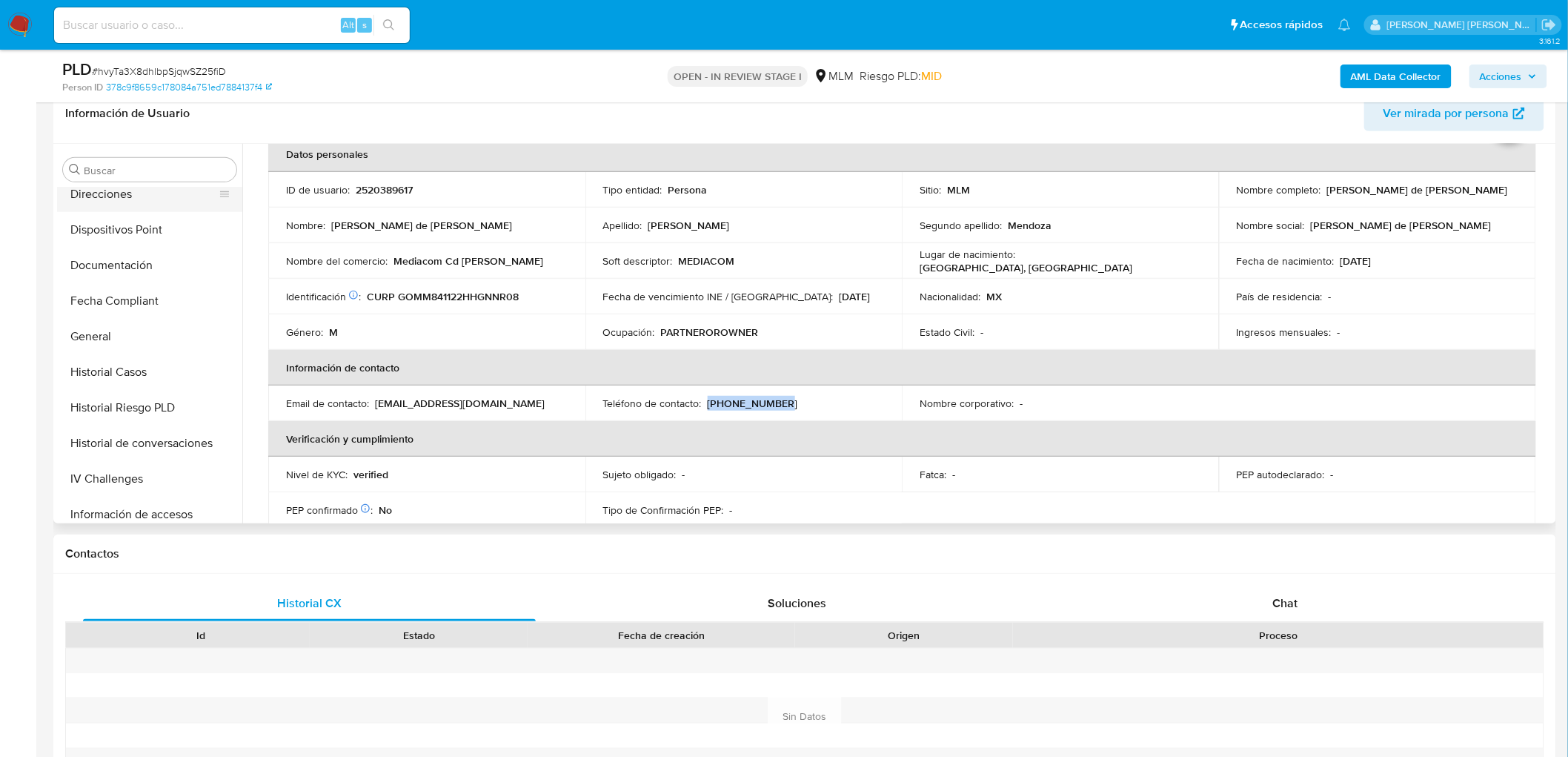
click at [146, 200] on button "Direcciones" at bounding box center [144, 194] width 174 height 36
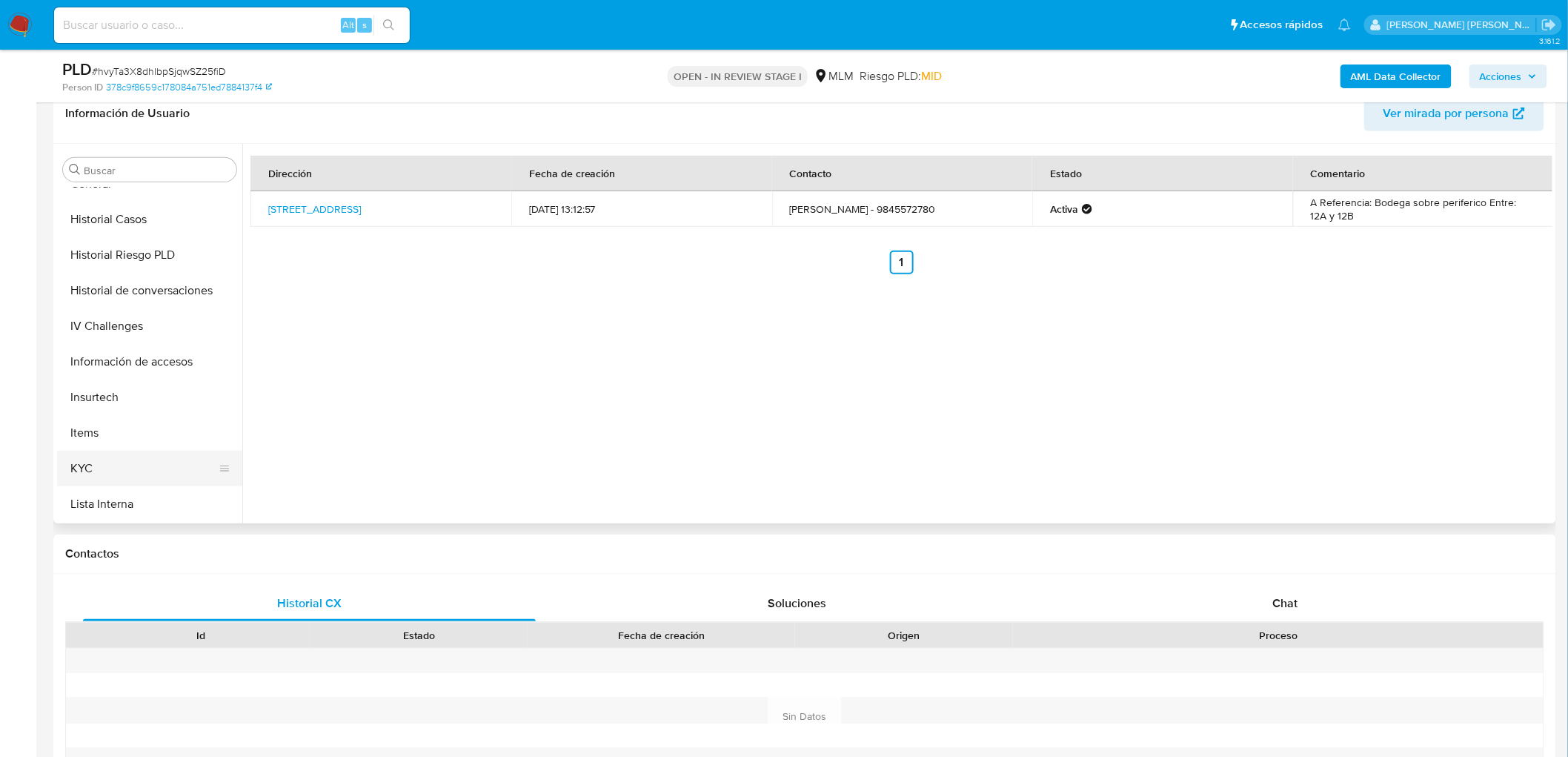
scroll to position [614, 0]
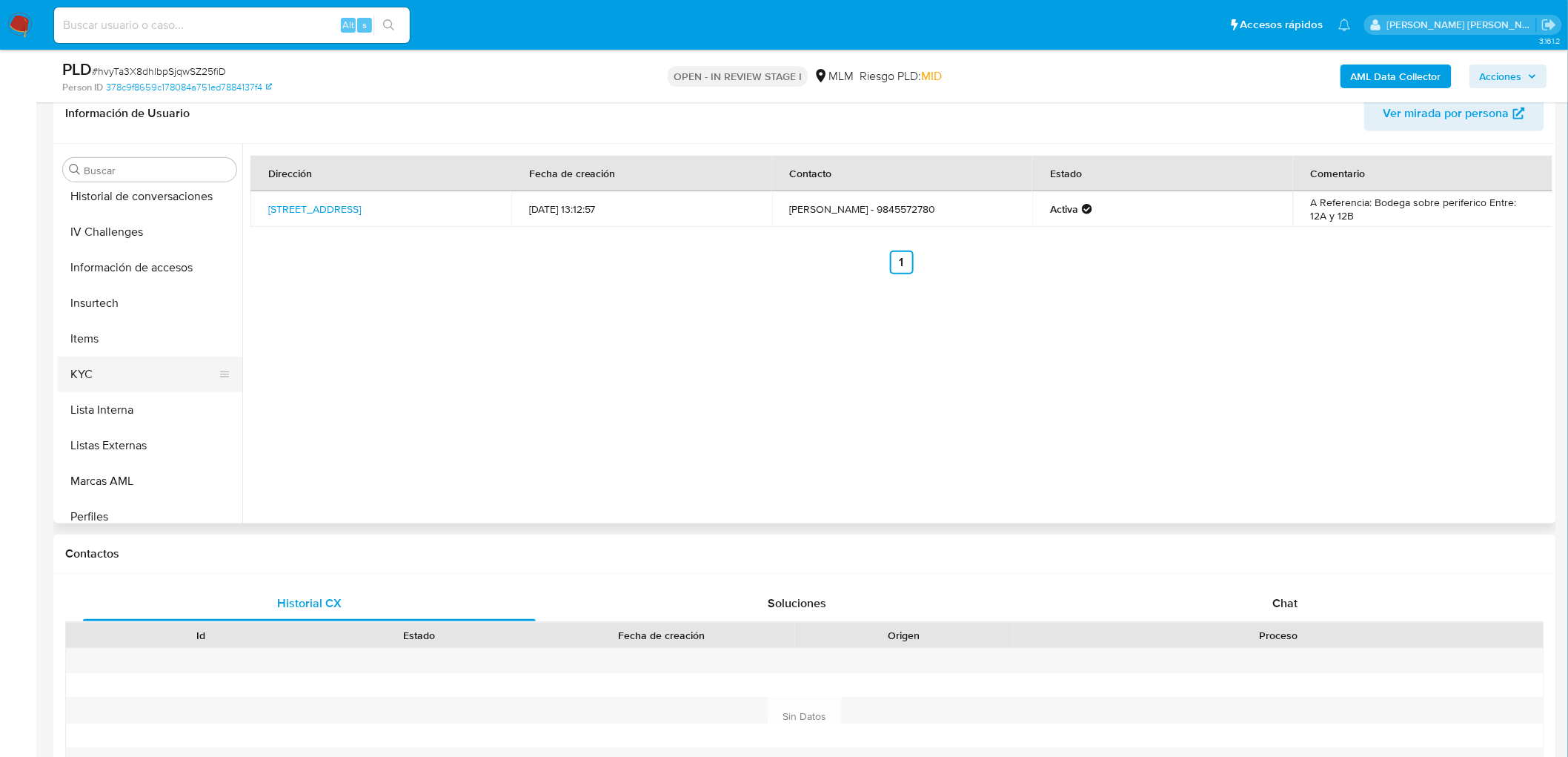
click at [150, 376] on button "KYC" at bounding box center [144, 374] width 174 height 36
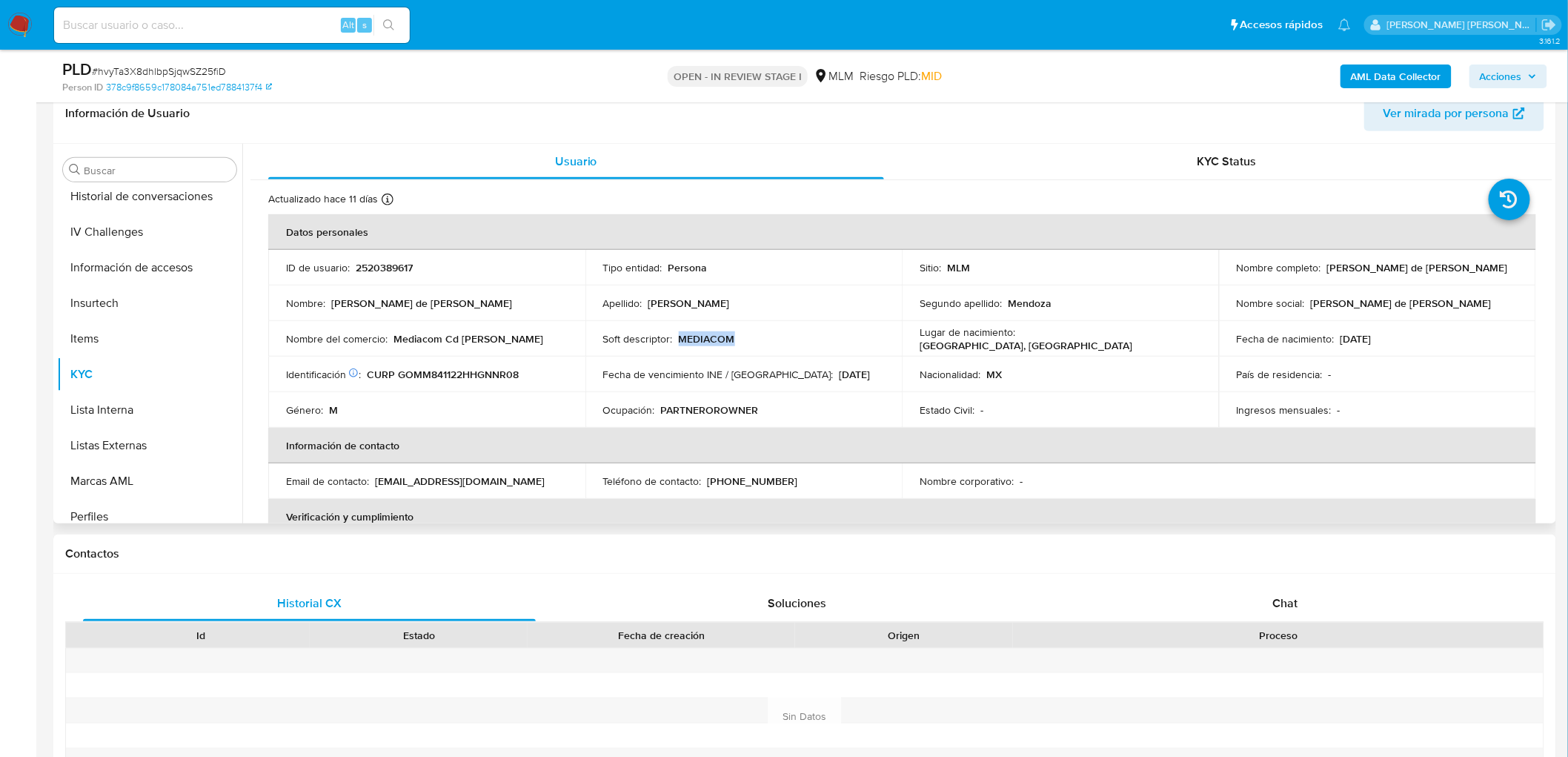
drag, startPoint x: 751, startPoint y: 330, endPoint x: 691, endPoint y: 328, distance: 60.0
click at [691, 328] on td "Soft descriptor : MEDIACOM" at bounding box center [743, 339] width 317 height 36
copy p "MEDIACOM"
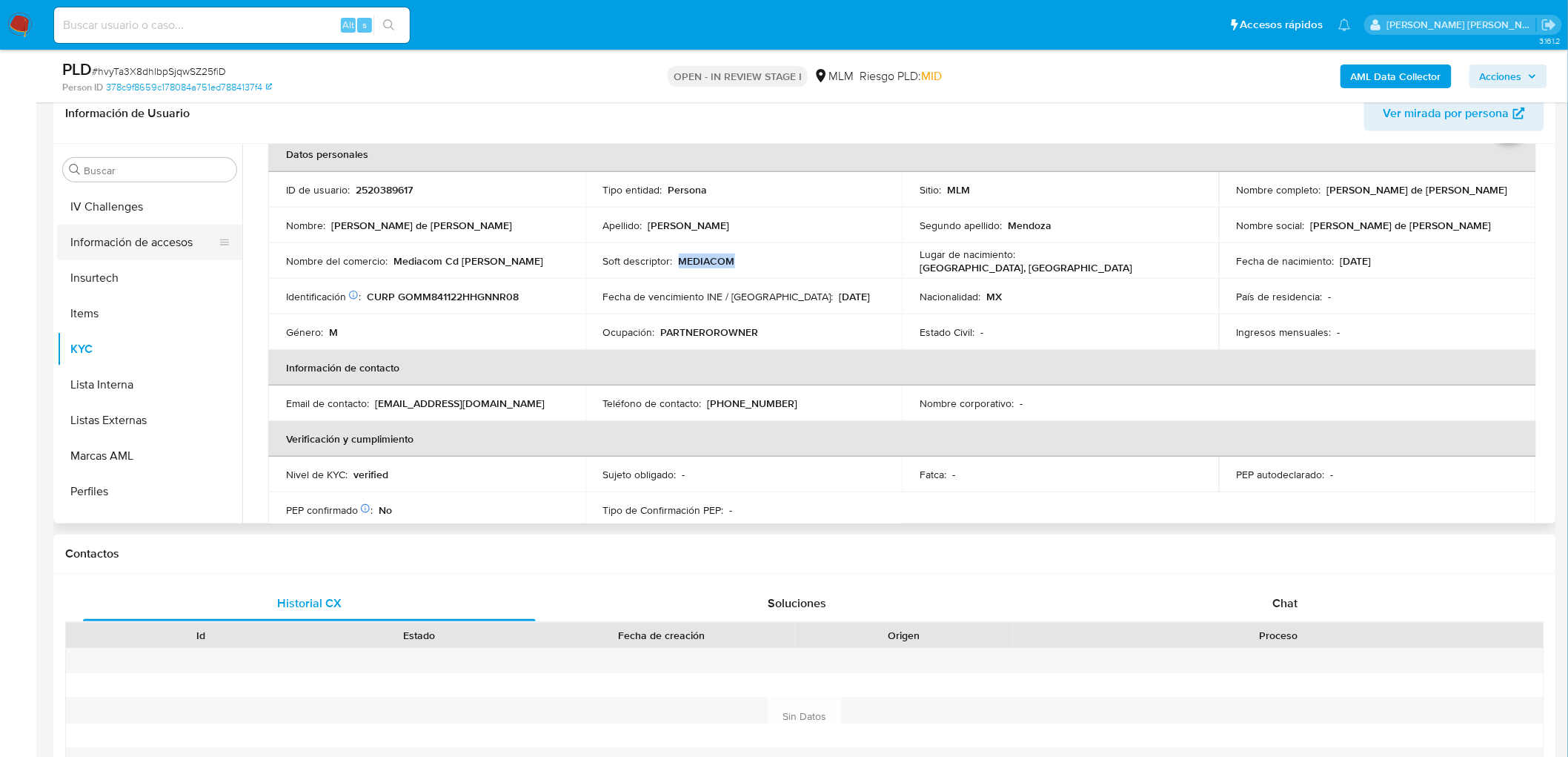
scroll to position [615, 0]
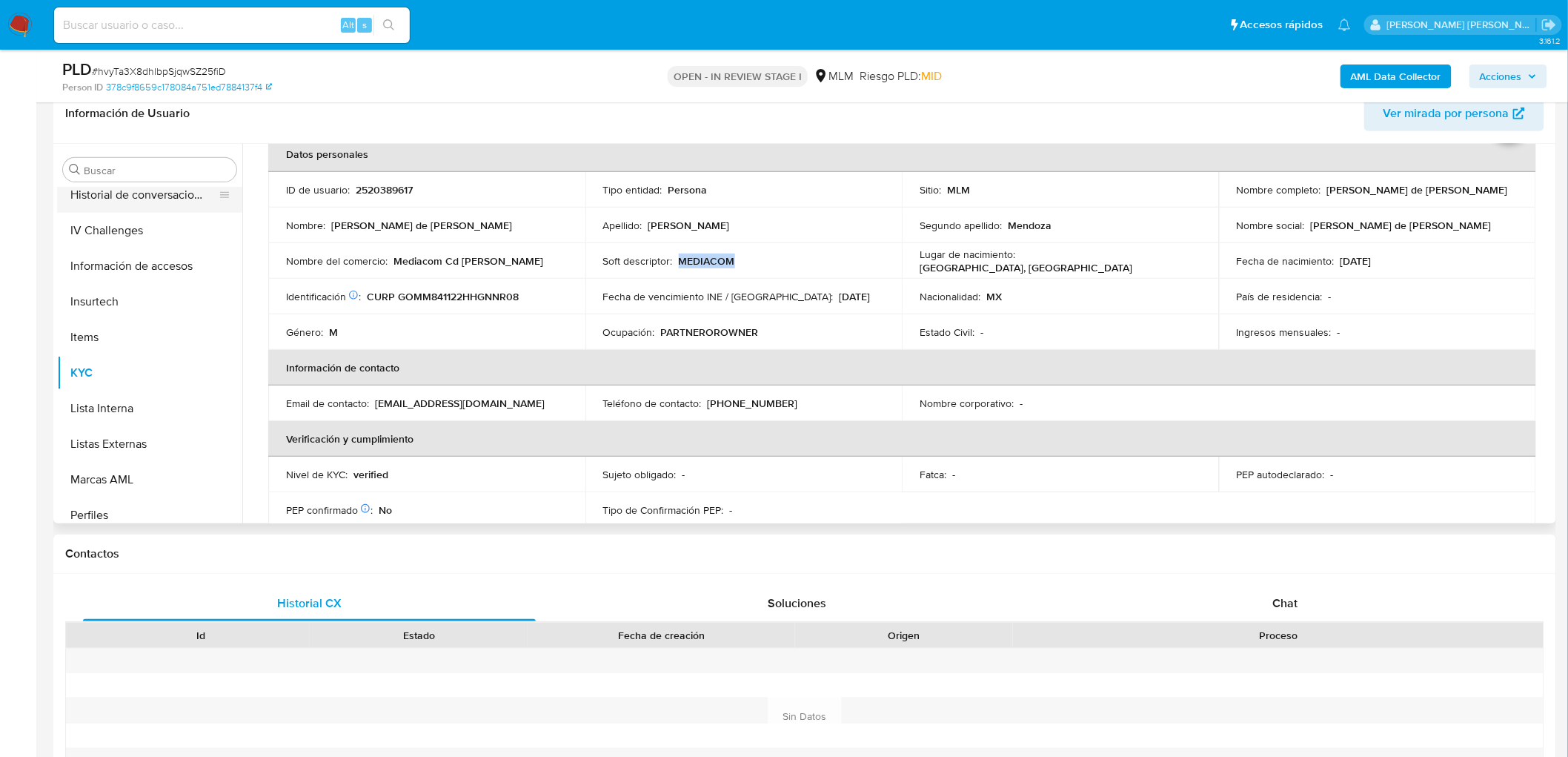
click at [199, 200] on button "Historial de conversaciones" at bounding box center [144, 195] width 174 height 36
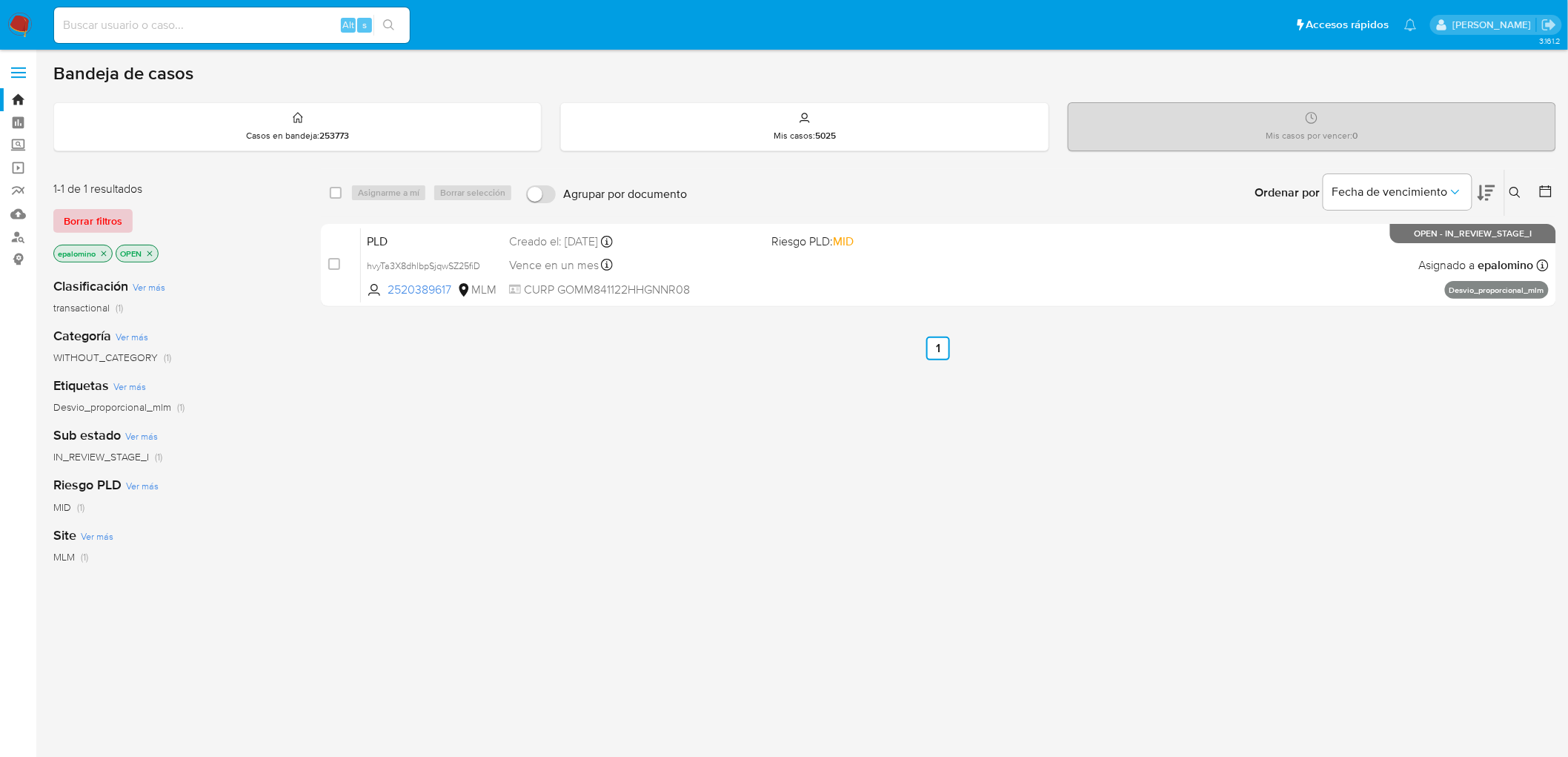
click at [78, 218] on span "Borrar filtros" at bounding box center [93, 220] width 58 height 20
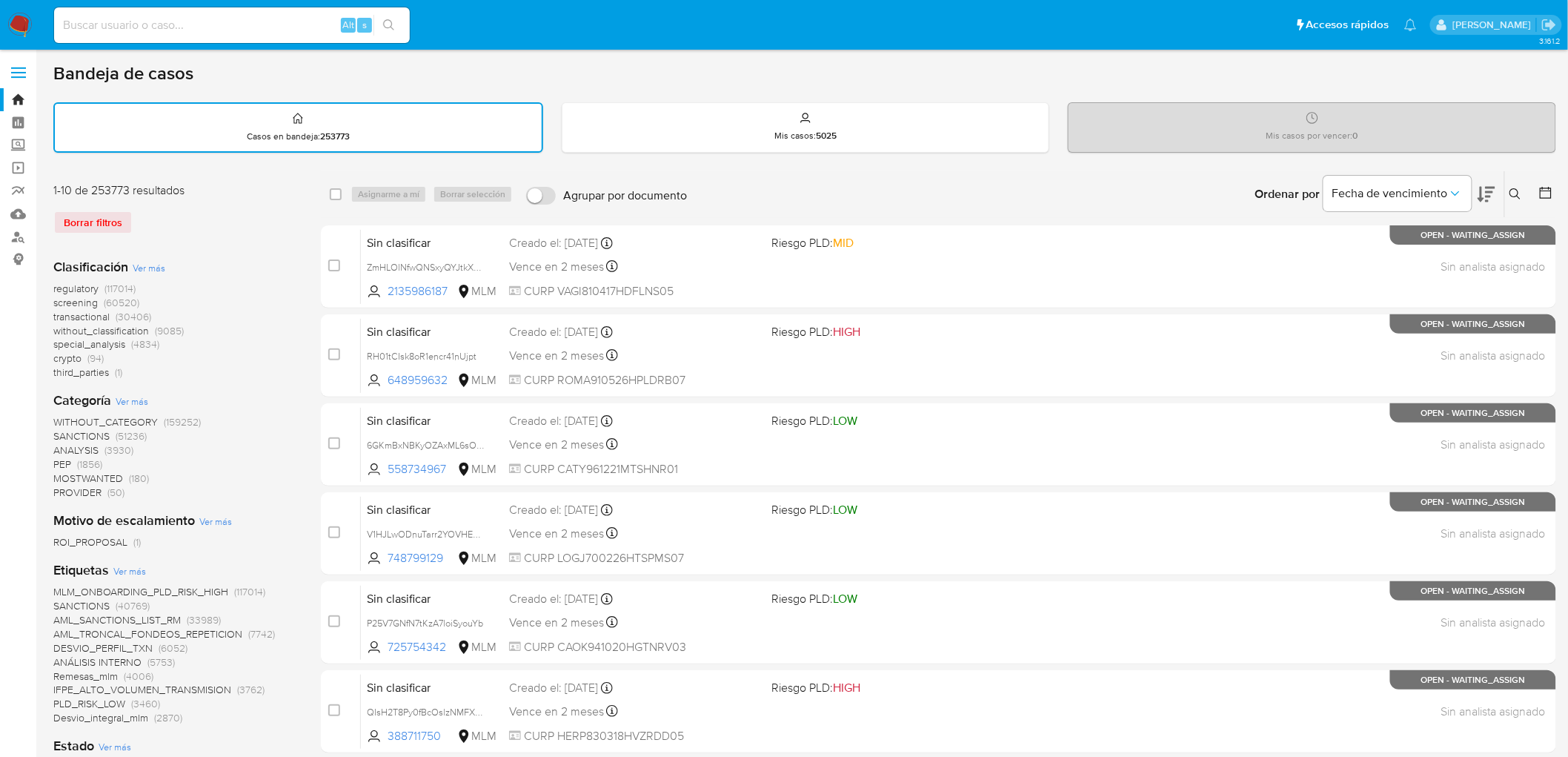
click at [16, 77] on span at bounding box center [17, 78] width 15 height 2
click at [0, 0] on input "checkbox" at bounding box center [0, 0] width 0 height 0
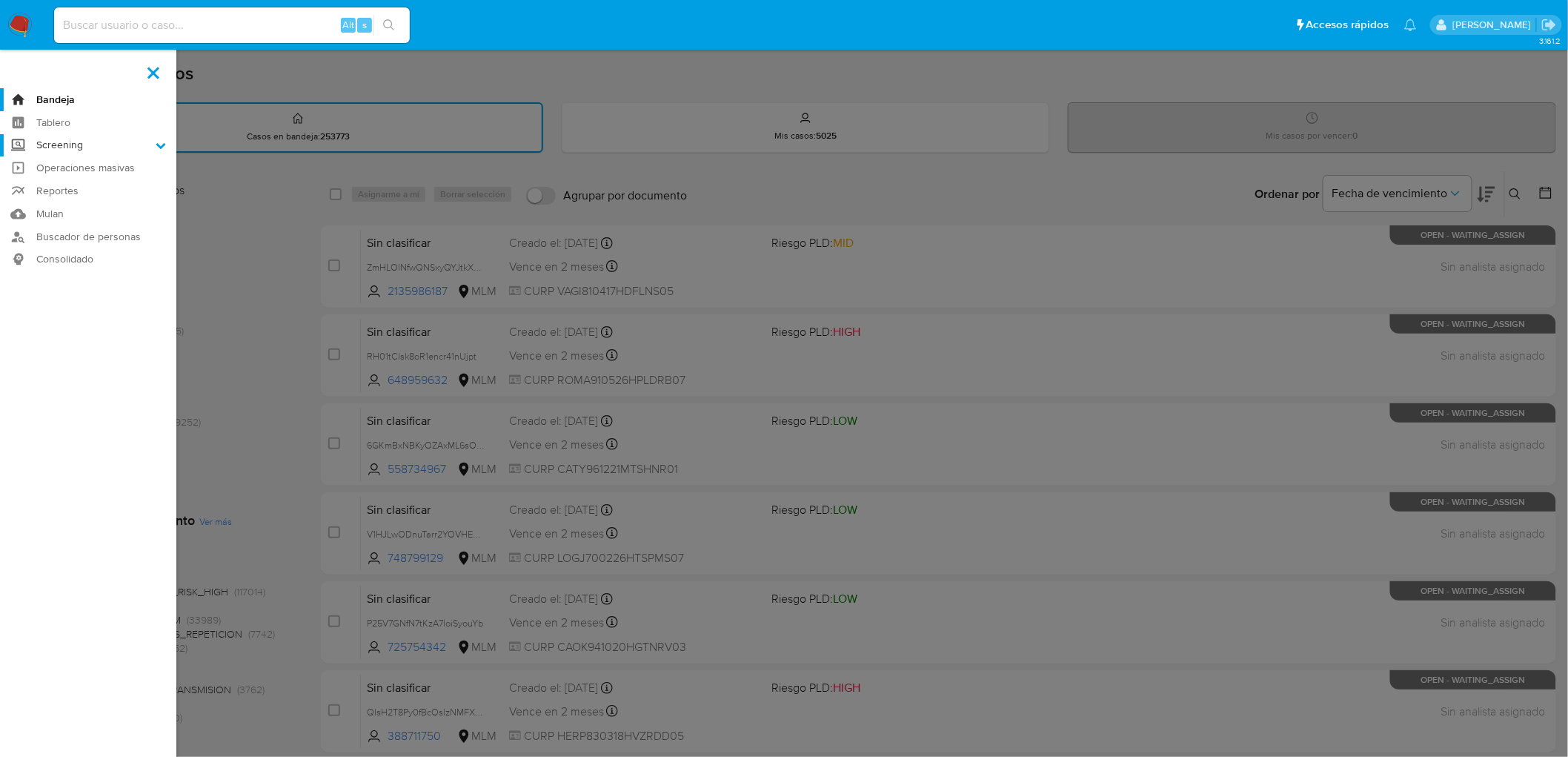
click at [152, 149] on label "Screening" at bounding box center [88, 146] width 177 height 23
click at [0, 0] on input "Screening" at bounding box center [0, 0] width 0 height 0
click at [72, 203] on link "Herramientas" at bounding box center [88, 203] width 177 height 18
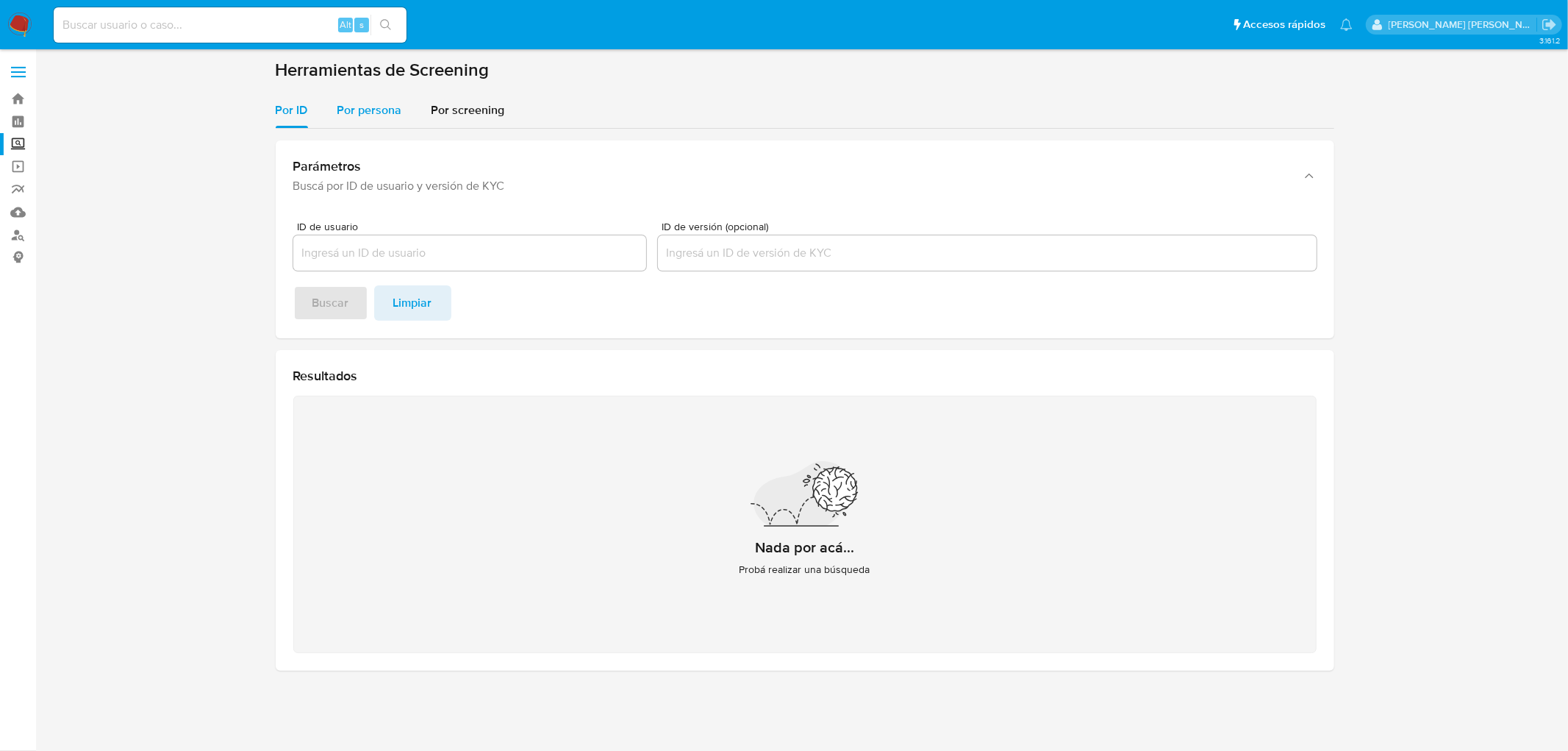
click at [373, 111] on span "Por persona" at bounding box center [370, 110] width 64 height 17
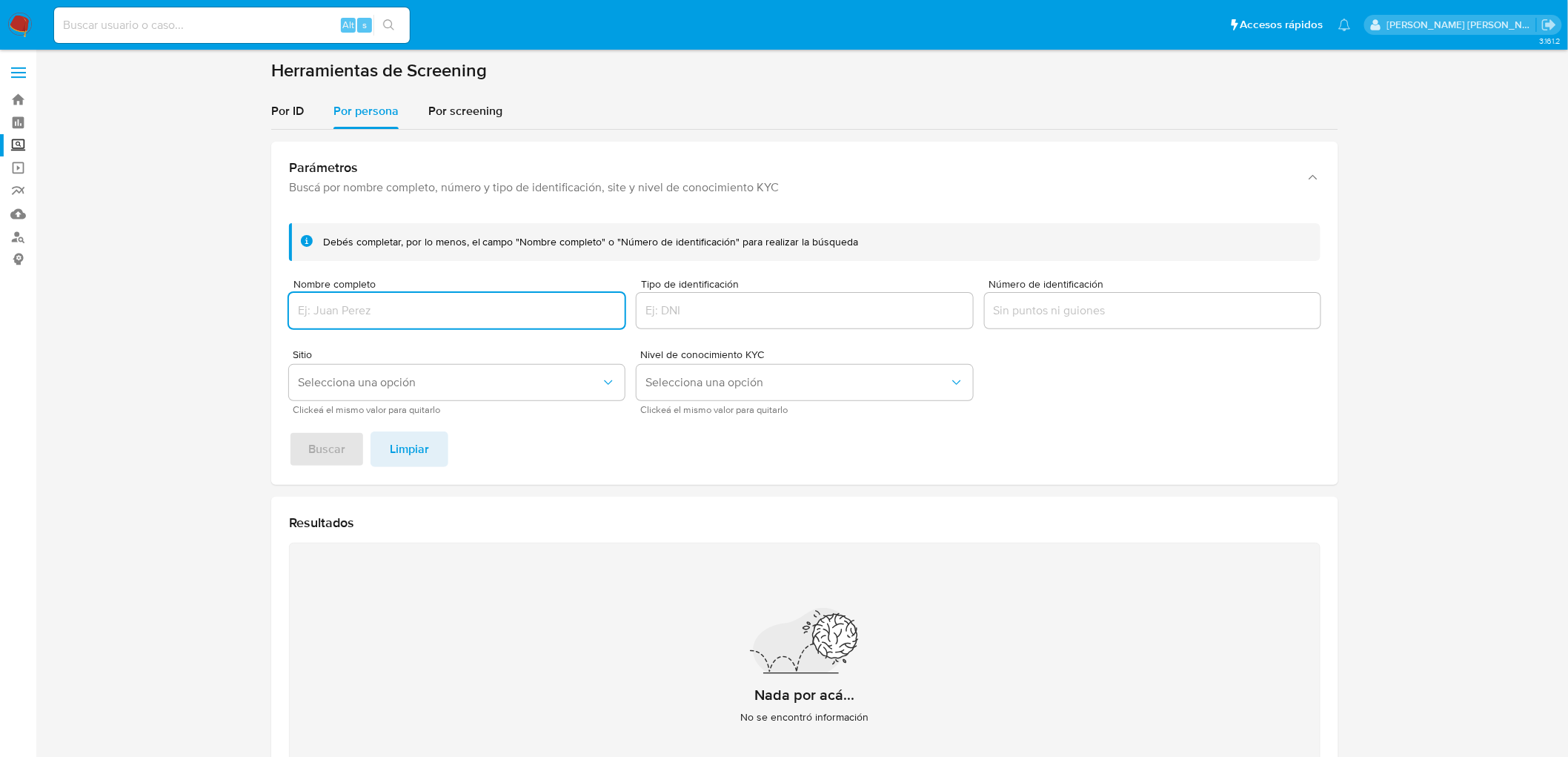
click at [495, 312] on input "Nombre completo" at bounding box center [457, 311] width 336 height 19
type input "RLI230908HR0"
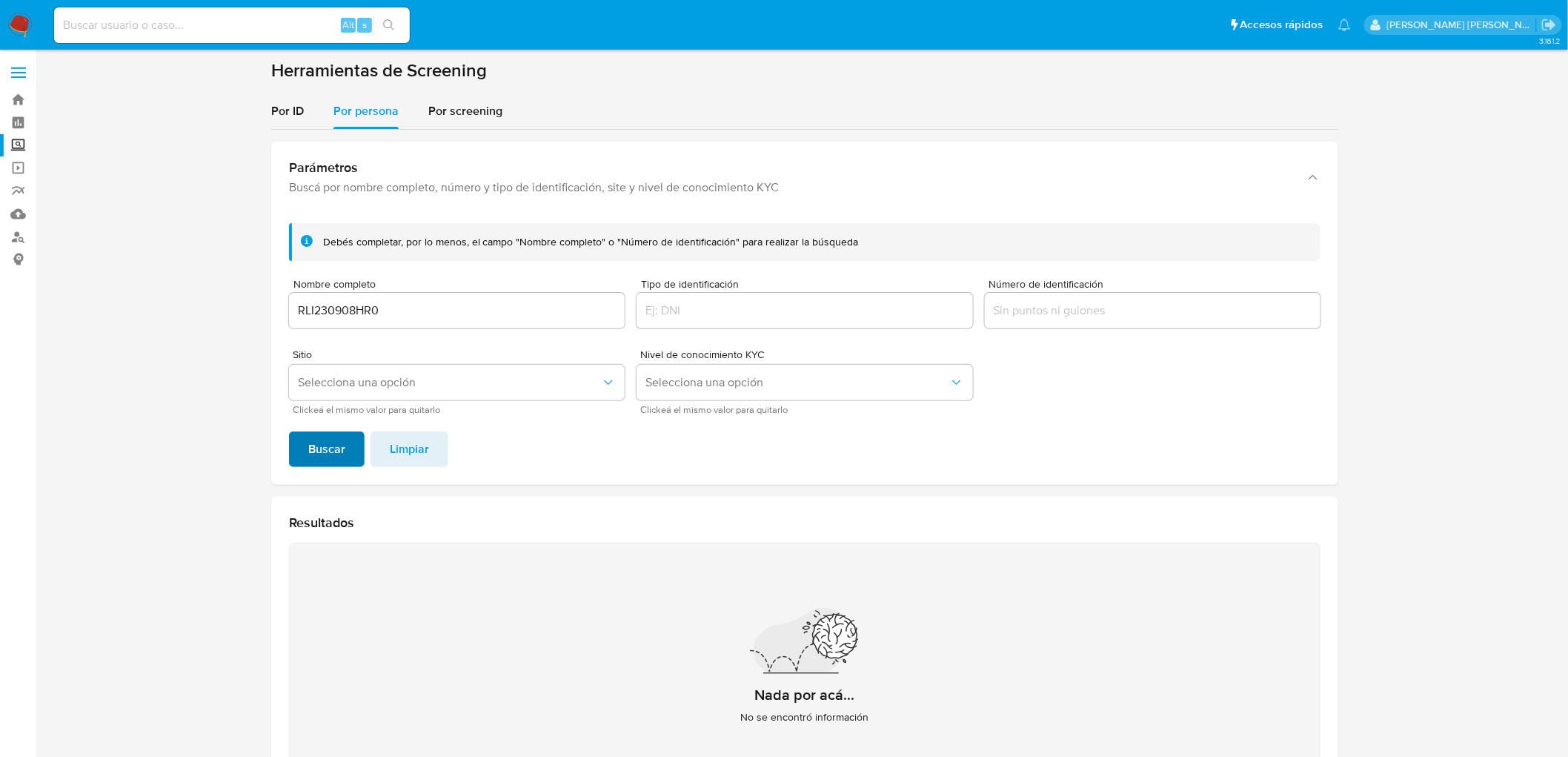
click at [334, 435] on span "Buscar" at bounding box center [327, 449] width 37 height 33
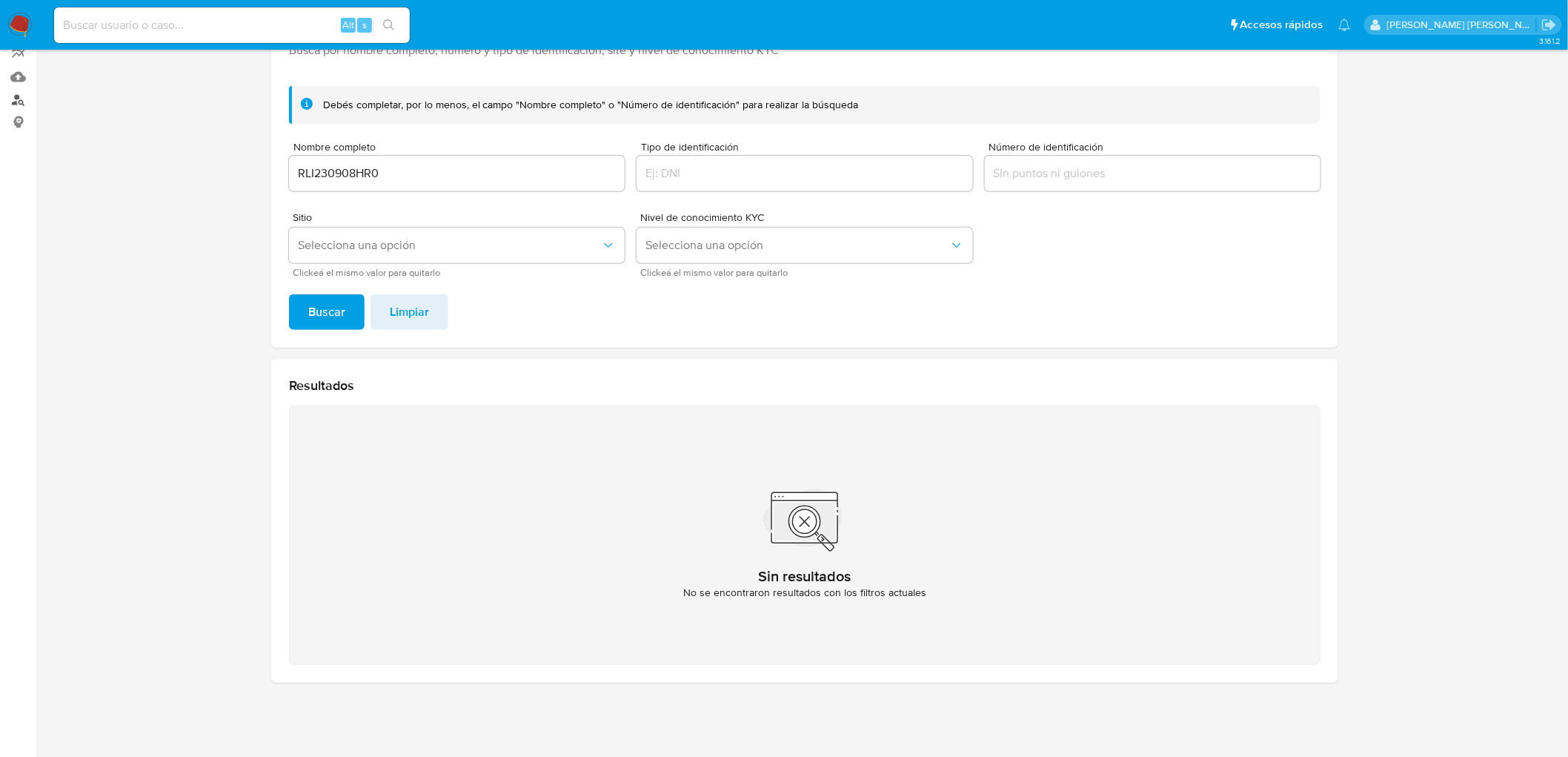
click at [17, 96] on link "Buscador de personas" at bounding box center [88, 100] width 177 height 23
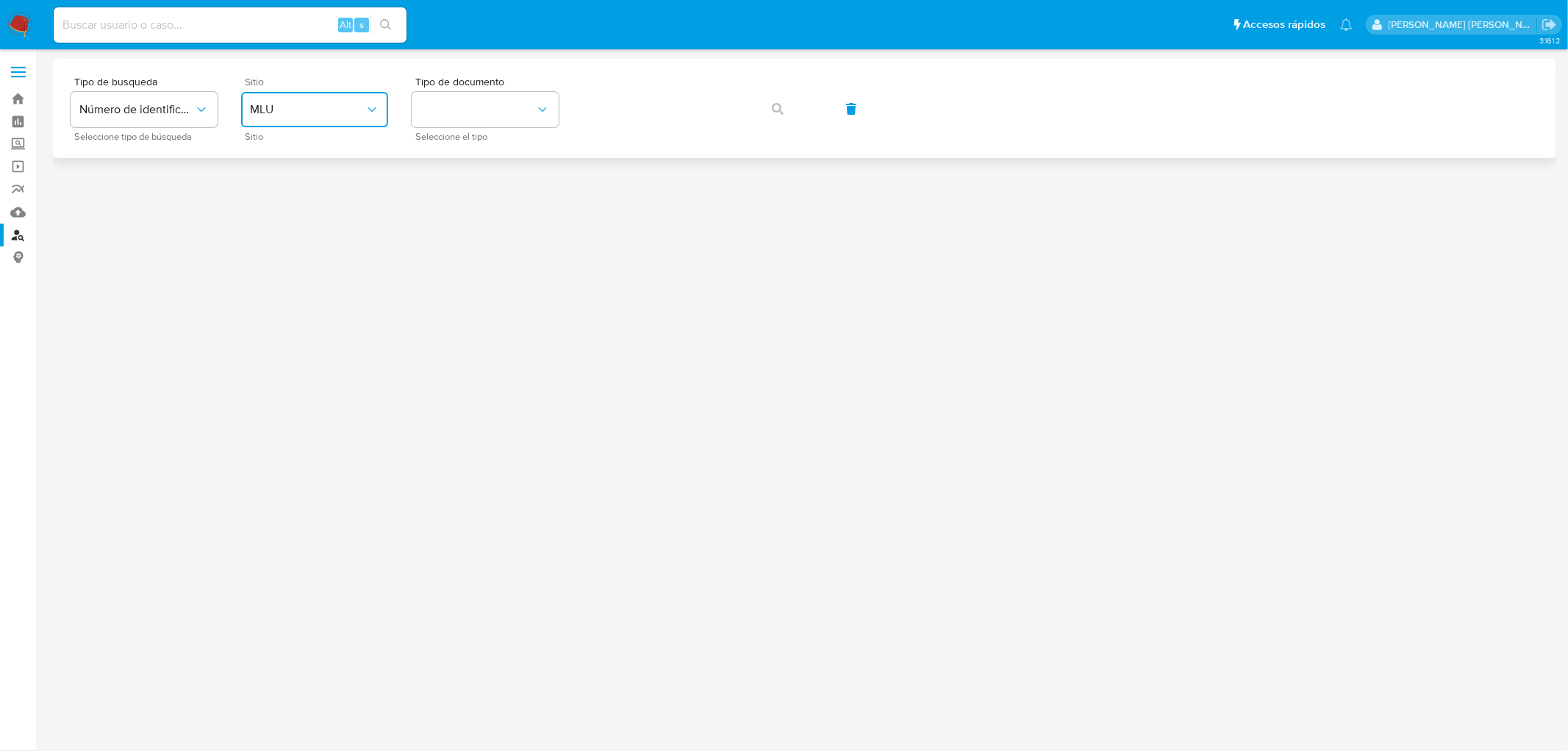
click at [358, 102] on span "MLU" at bounding box center [307, 109] width 115 height 14
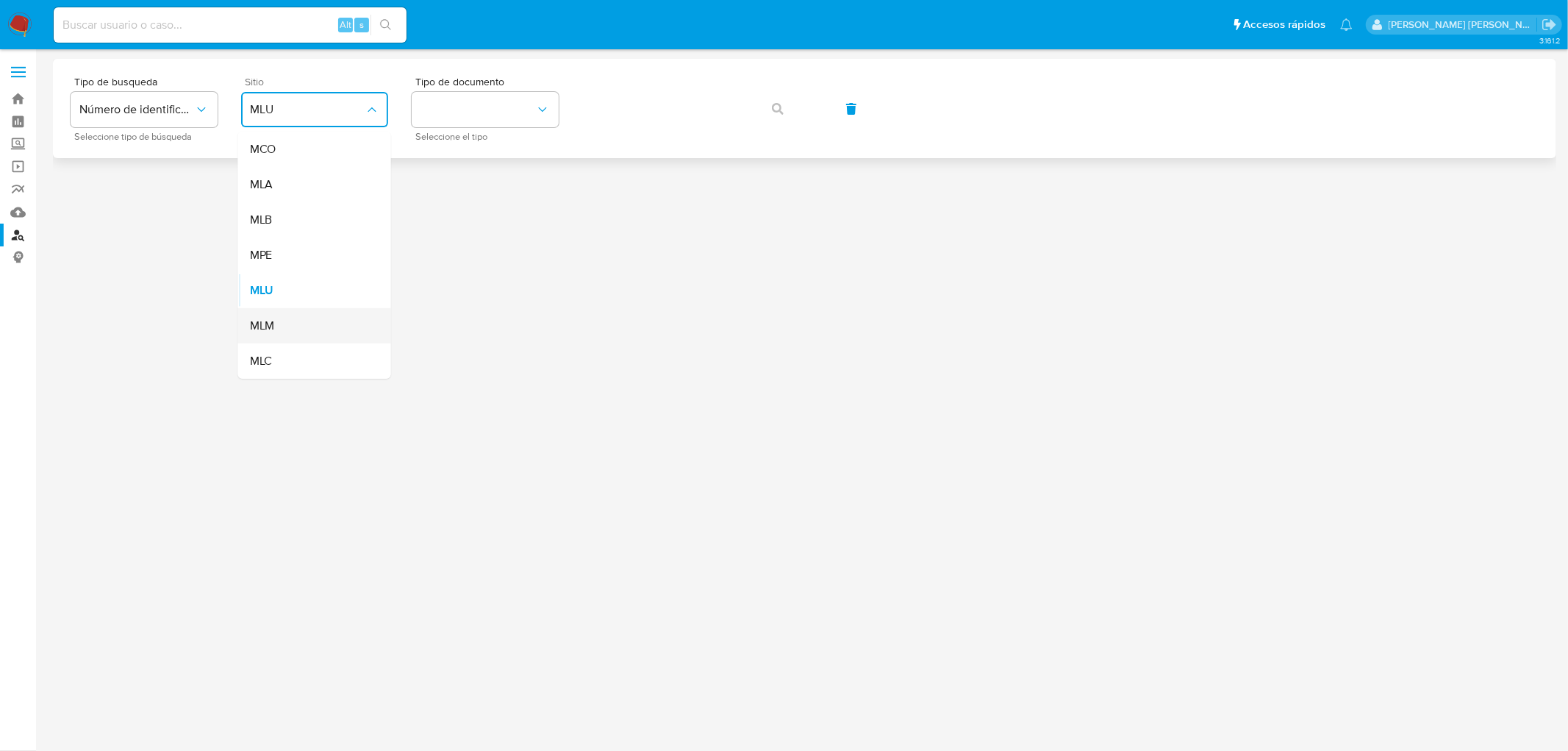
click at [272, 314] on div "MLM" at bounding box center [310, 325] width 120 height 36
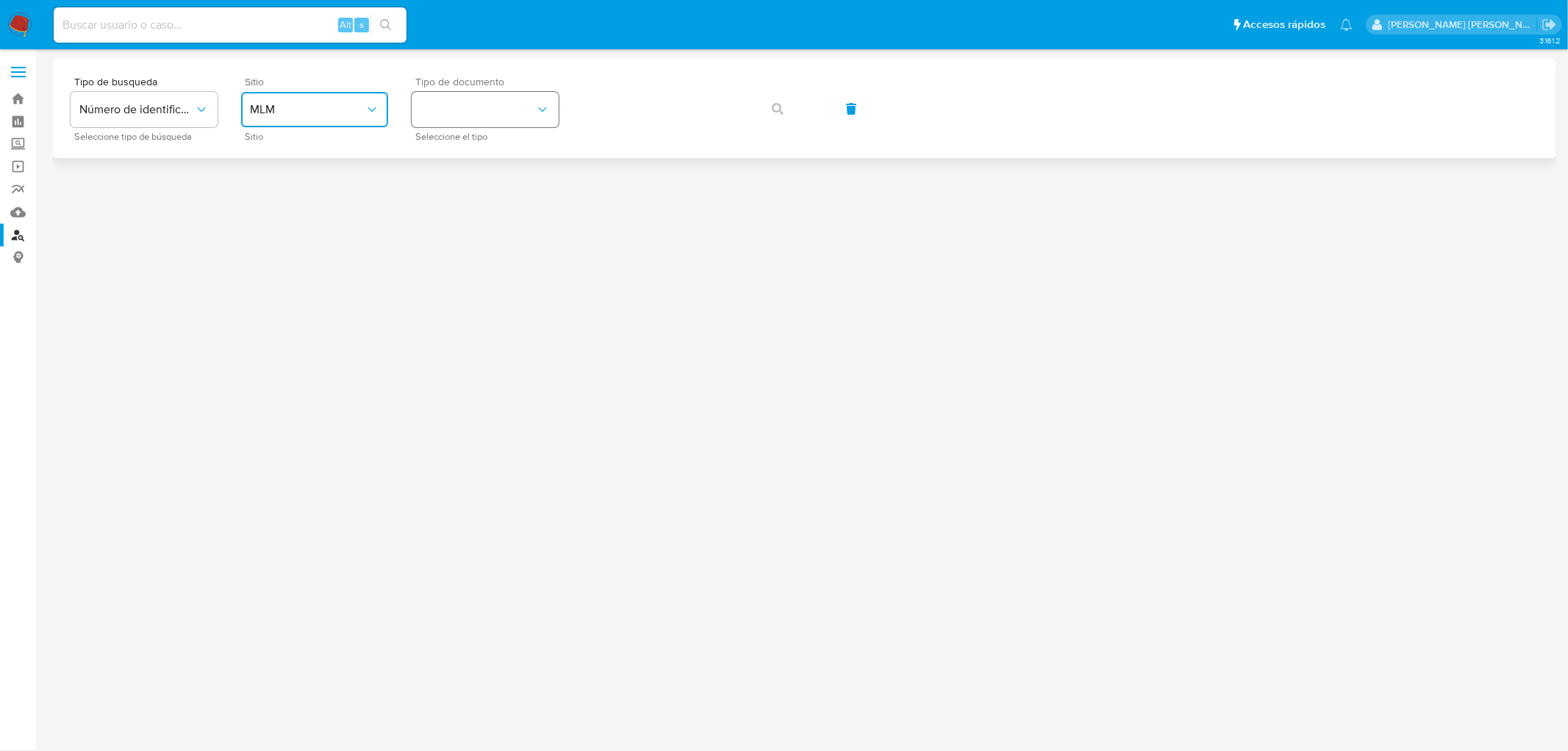
click at [533, 116] on button "identificationType" at bounding box center [485, 109] width 147 height 36
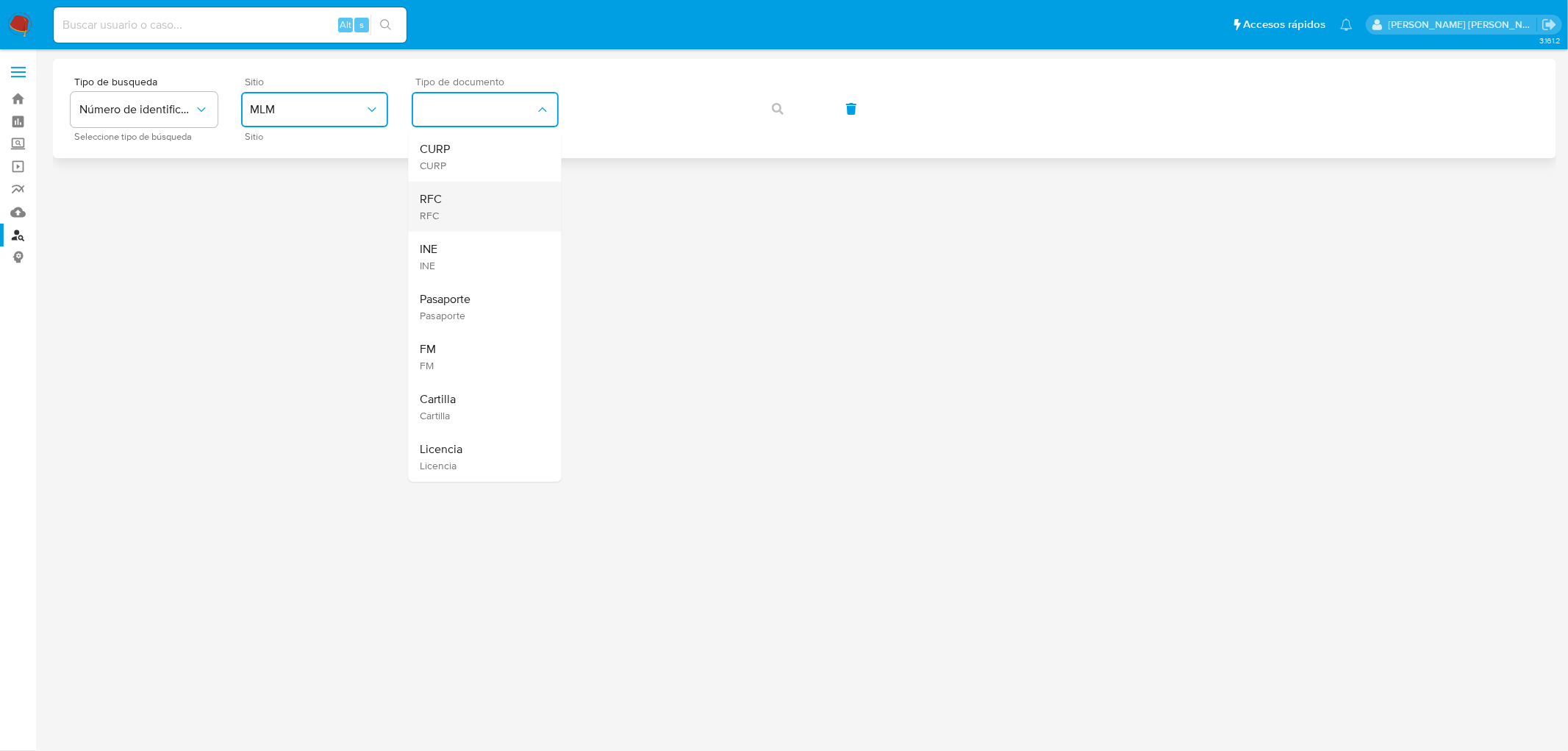
click at [463, 197] on div "RFC RFC" at bounding box center [480, 207] width 120 height 50
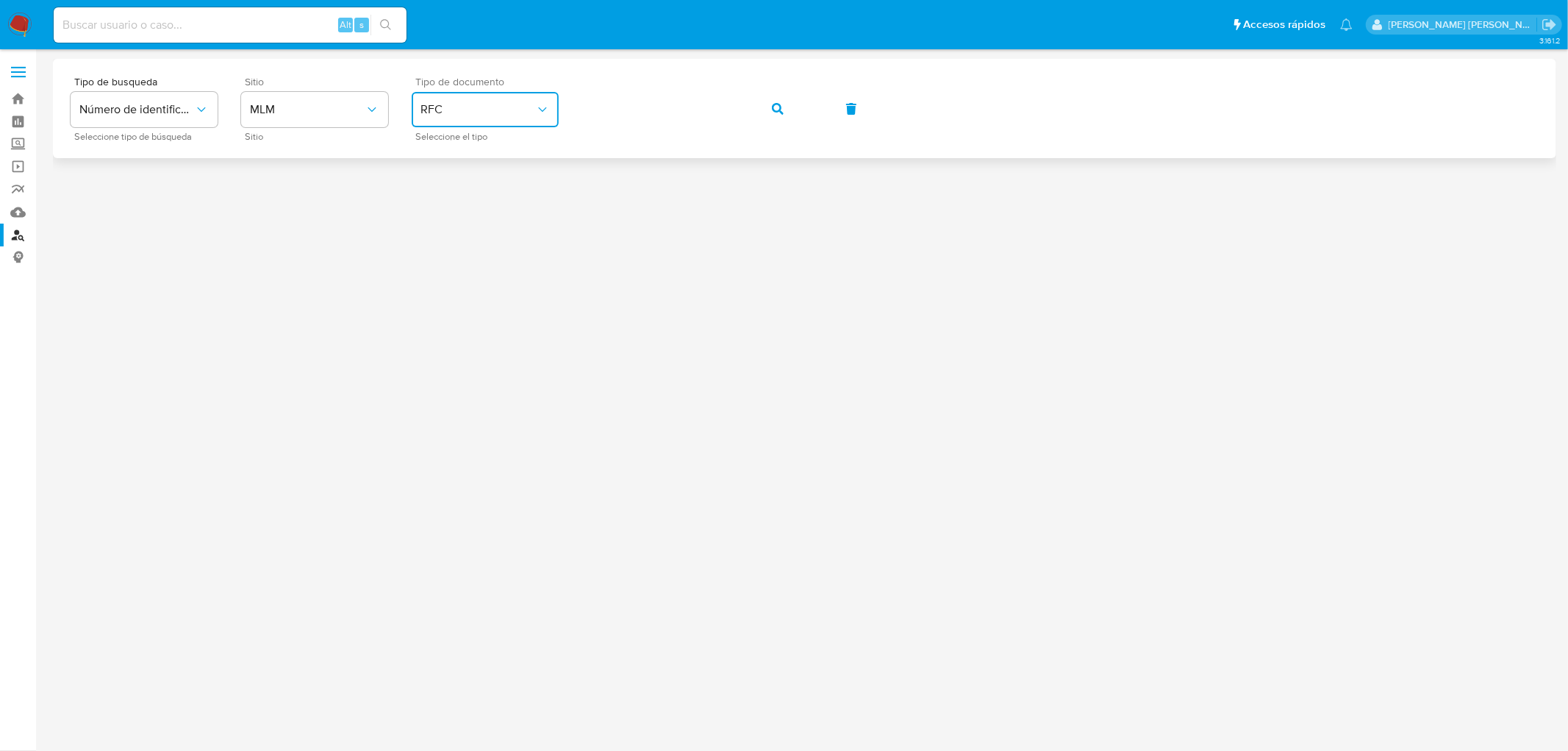
click at [770, 104] on button "button" at bounding box center [778, 109] width 50 height 36
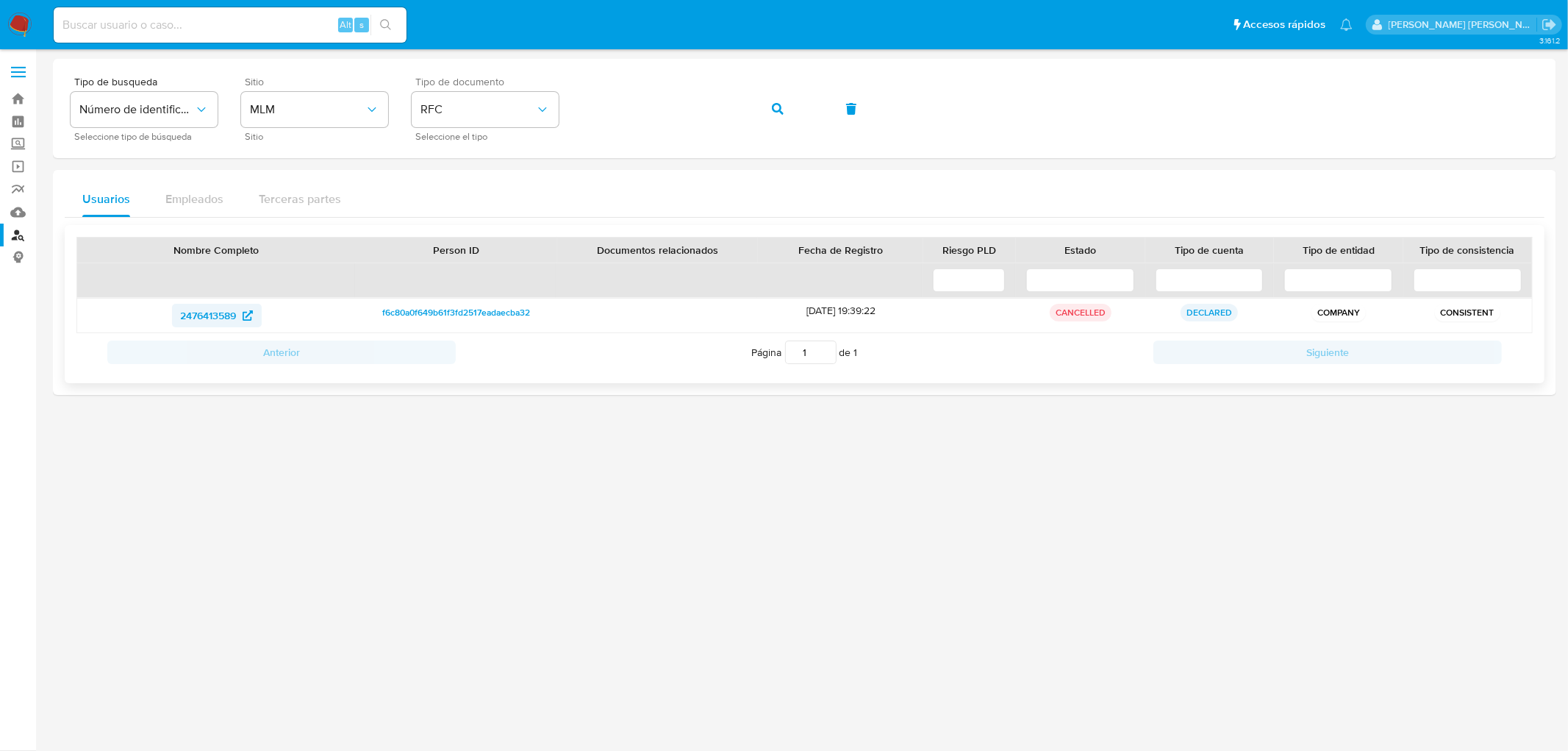
click at [203, 321] on span "2476413589" at bounding box center [209, 315] width 56 height 23
click at [25, 17] on img at bounding box center [20, 25] width 25 height 25
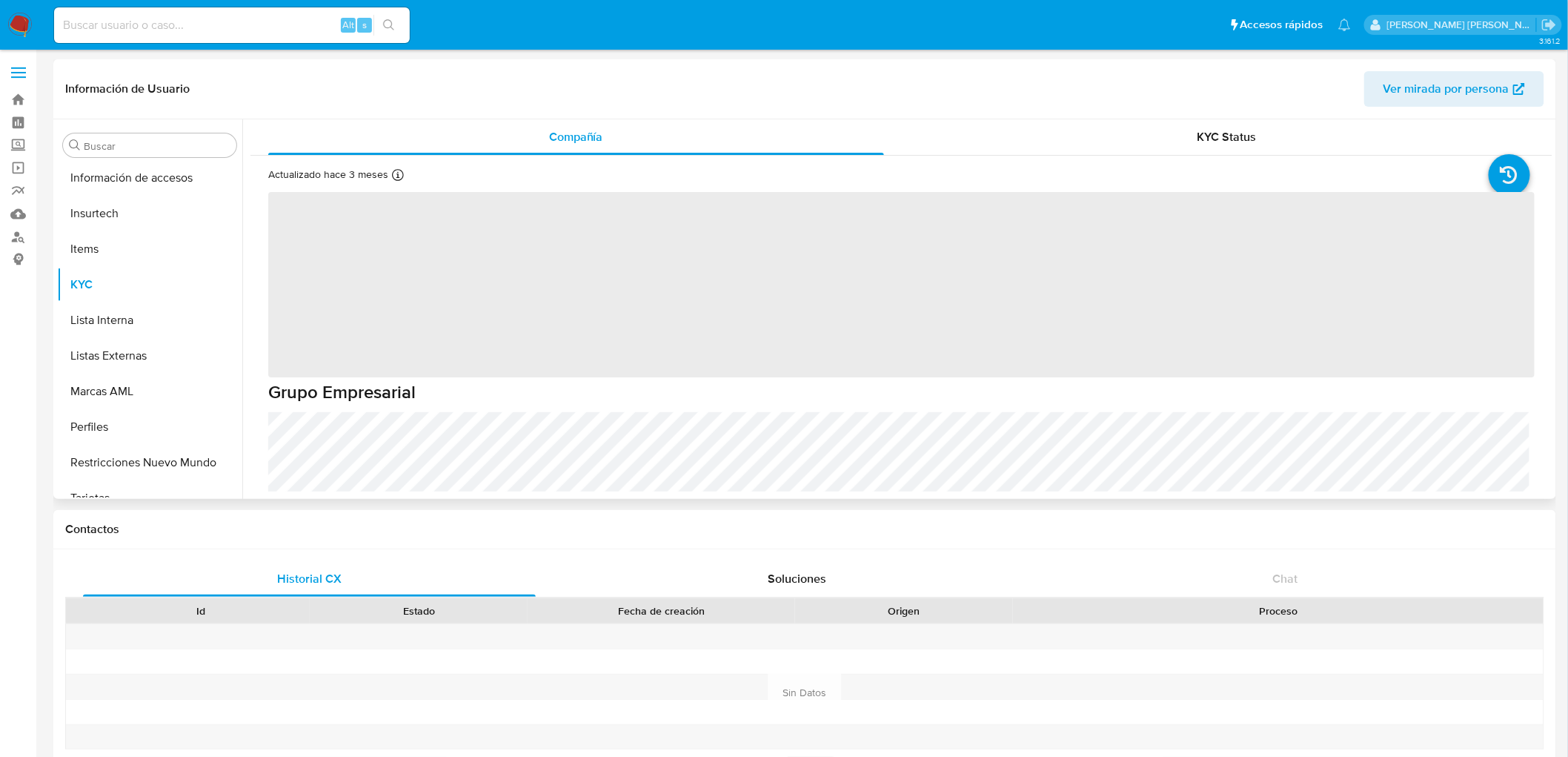
scroll to position [697, 0]
select select "10"
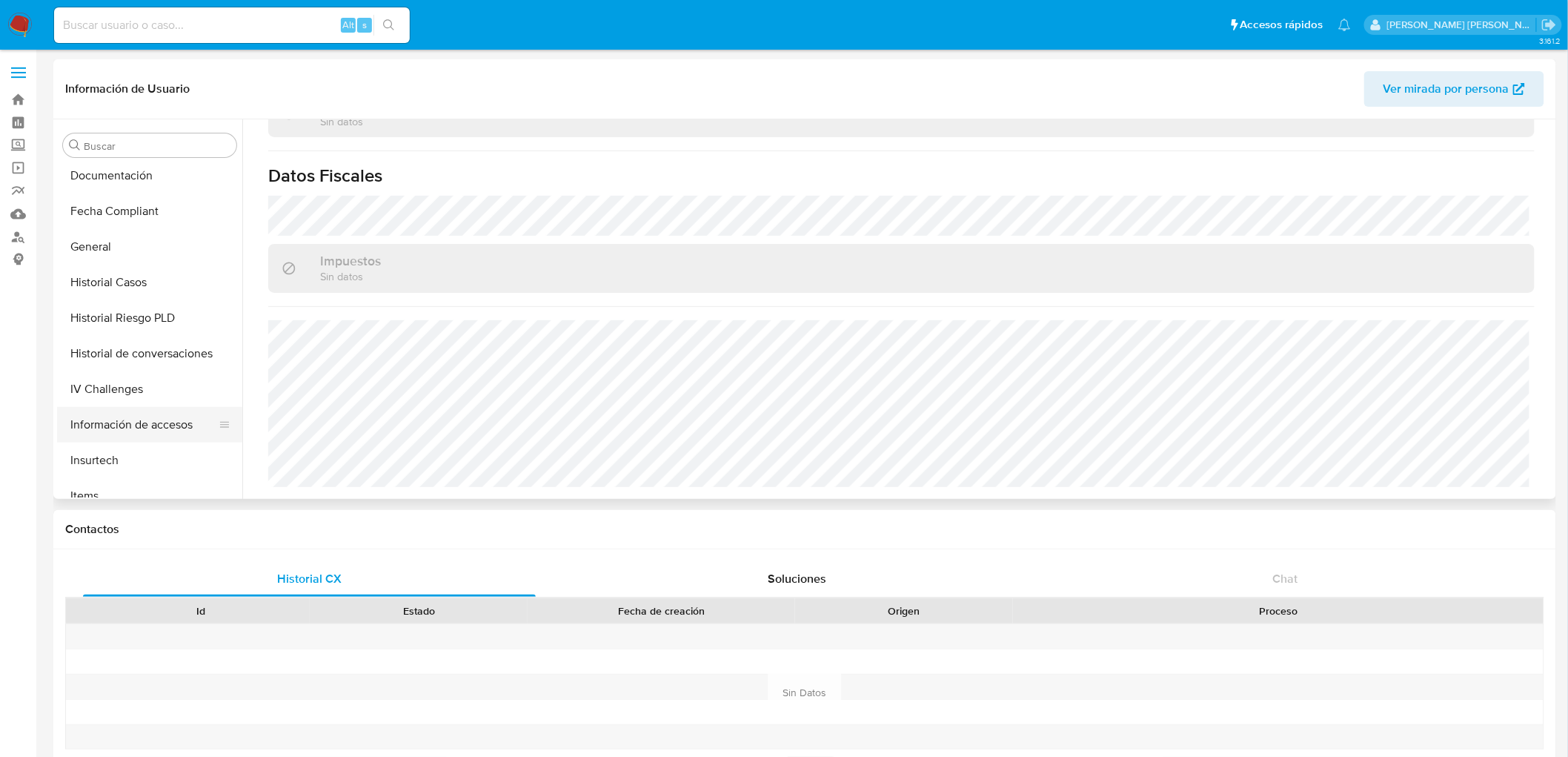
scroll to position [368, 0]
click at [137, 236] on button "Documentación" at bounding box center [144, 240] width 174 height 36
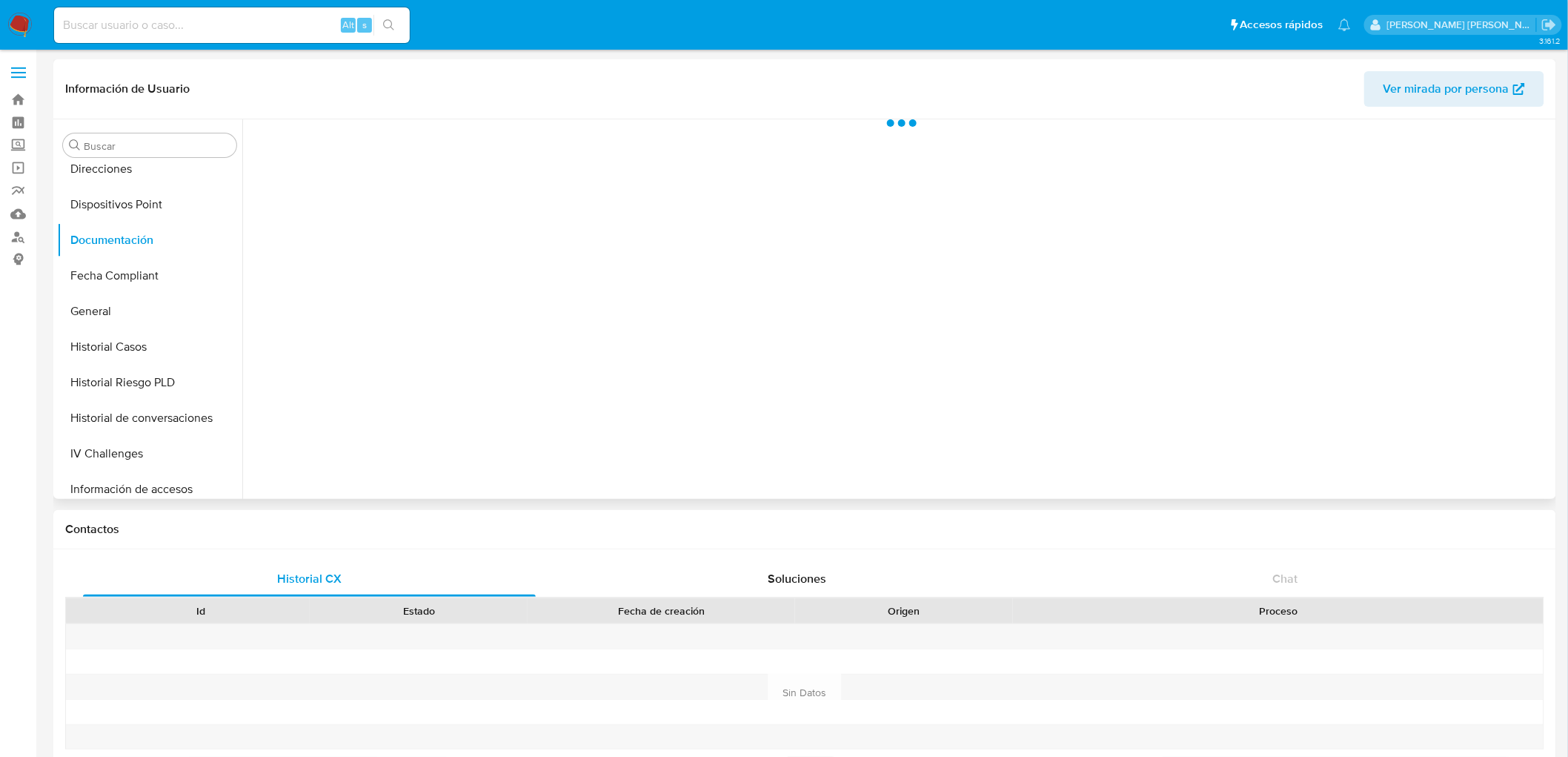
scroll to position [0, 0]
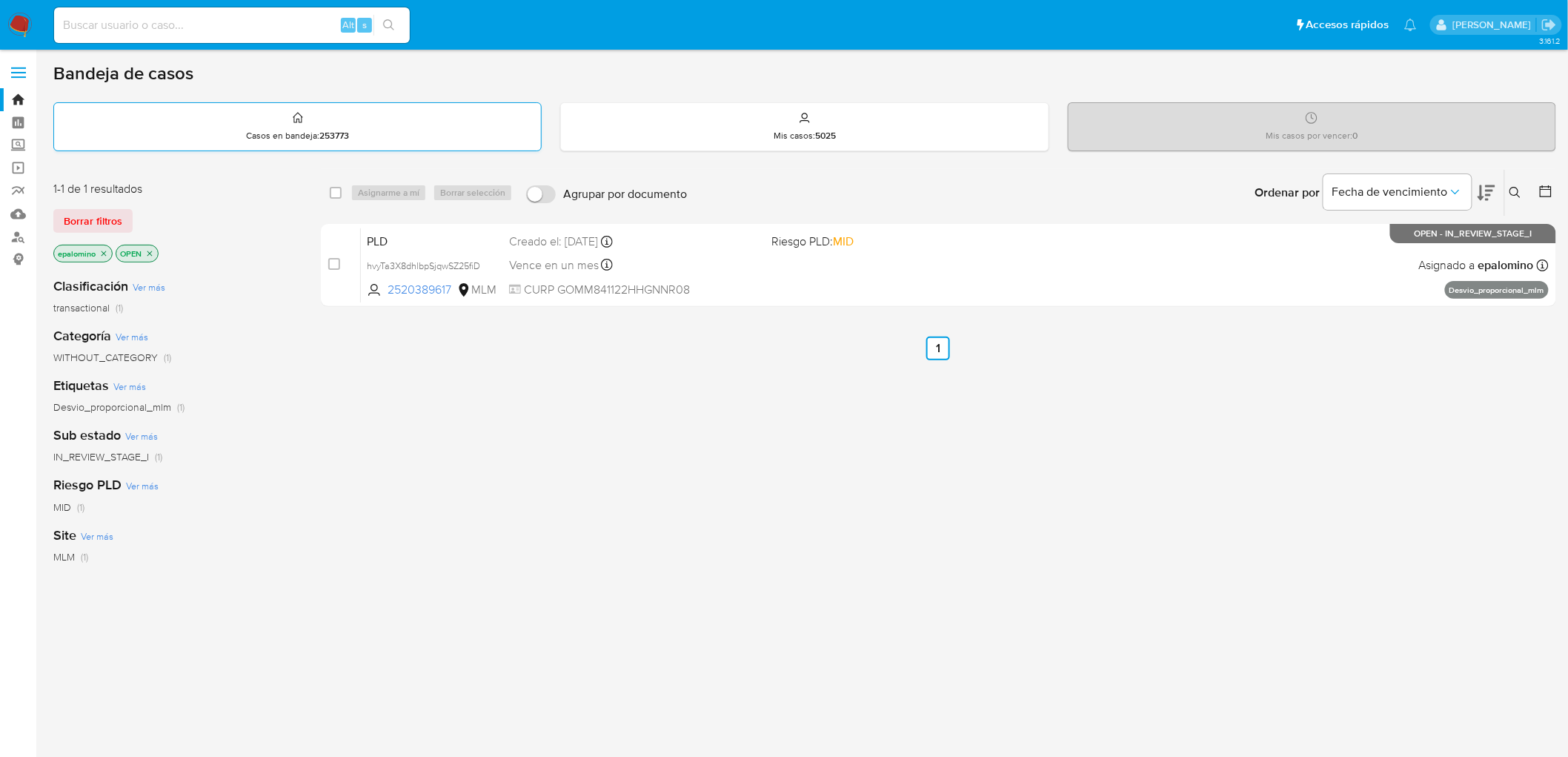
drag, startPoint x: 83, startPoint y: 222, endPoint x: 172, endPoint y: 138, distance: 122.4
click at [83, 222] on span "Borrar filtros" at bounding box center [93, 220] width 58 height 20
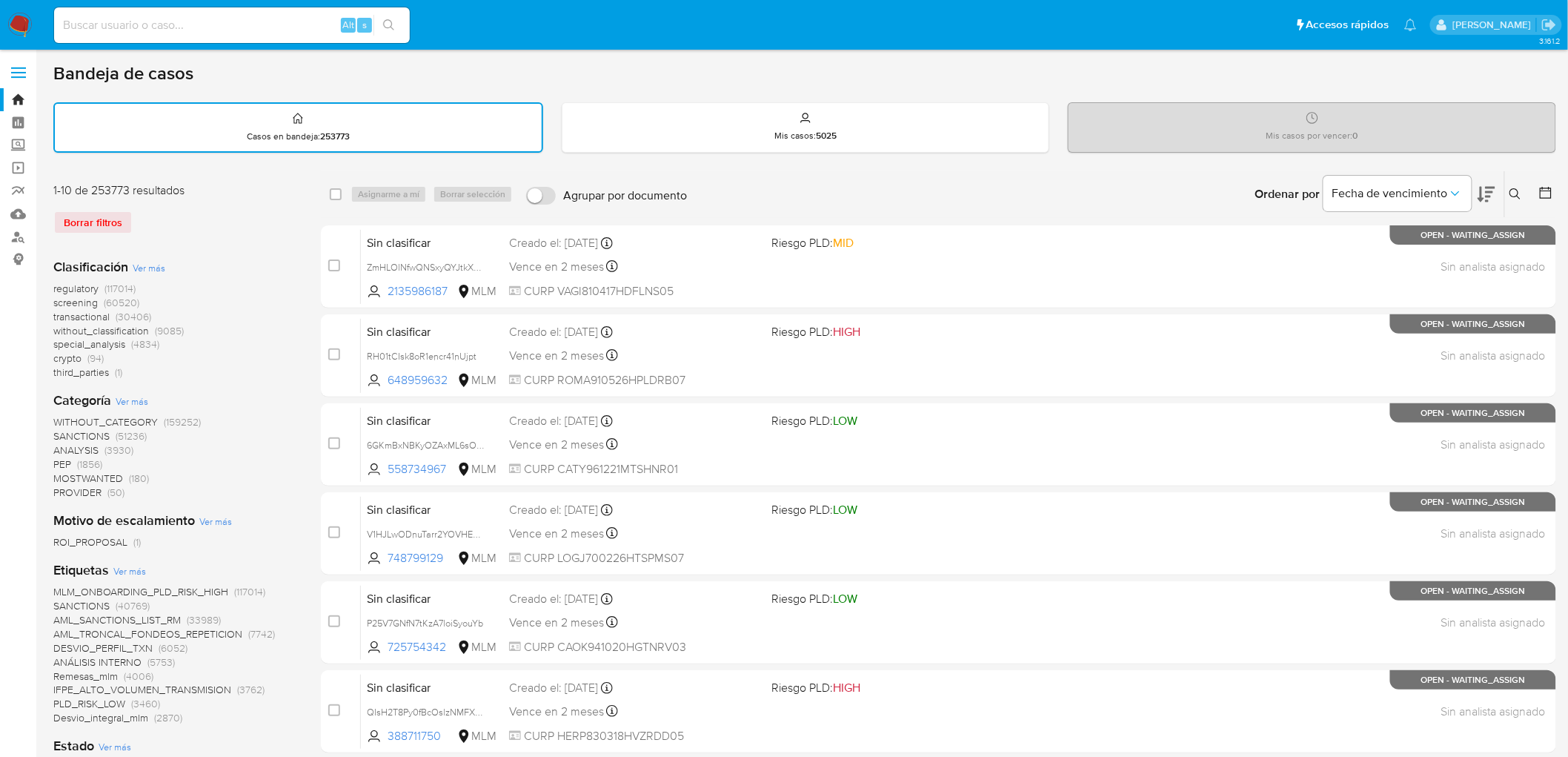
click at [1511, 188] on icon at bounding box center [1516, 194] width 12 height 12
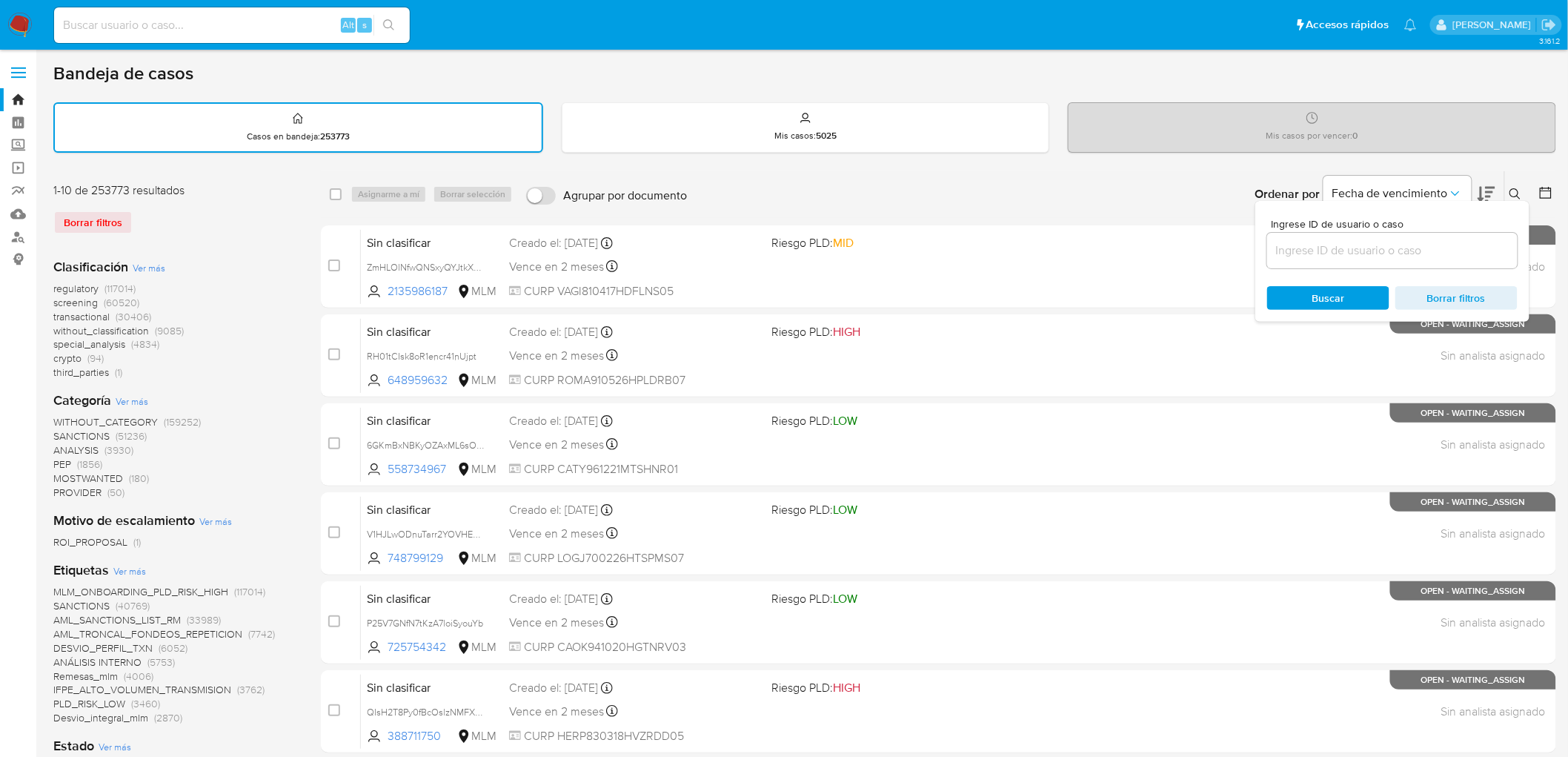
click at [1361, 241] on input at bounding box center [1392, 250] width 250 height 19
type input "2520389617"
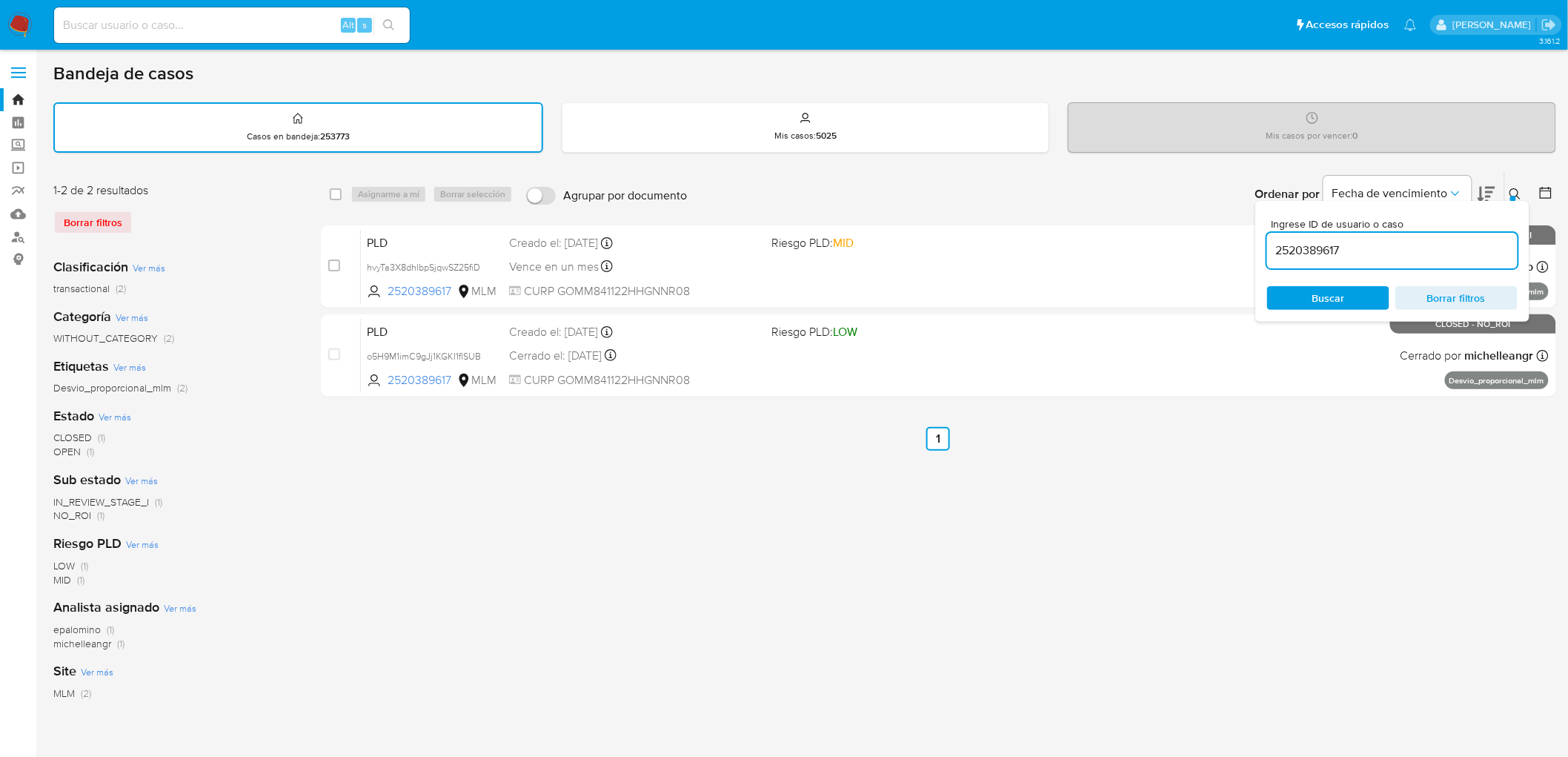
click at [1521, 197] on icon at bounding box center [1516, 194] width 12 height 12
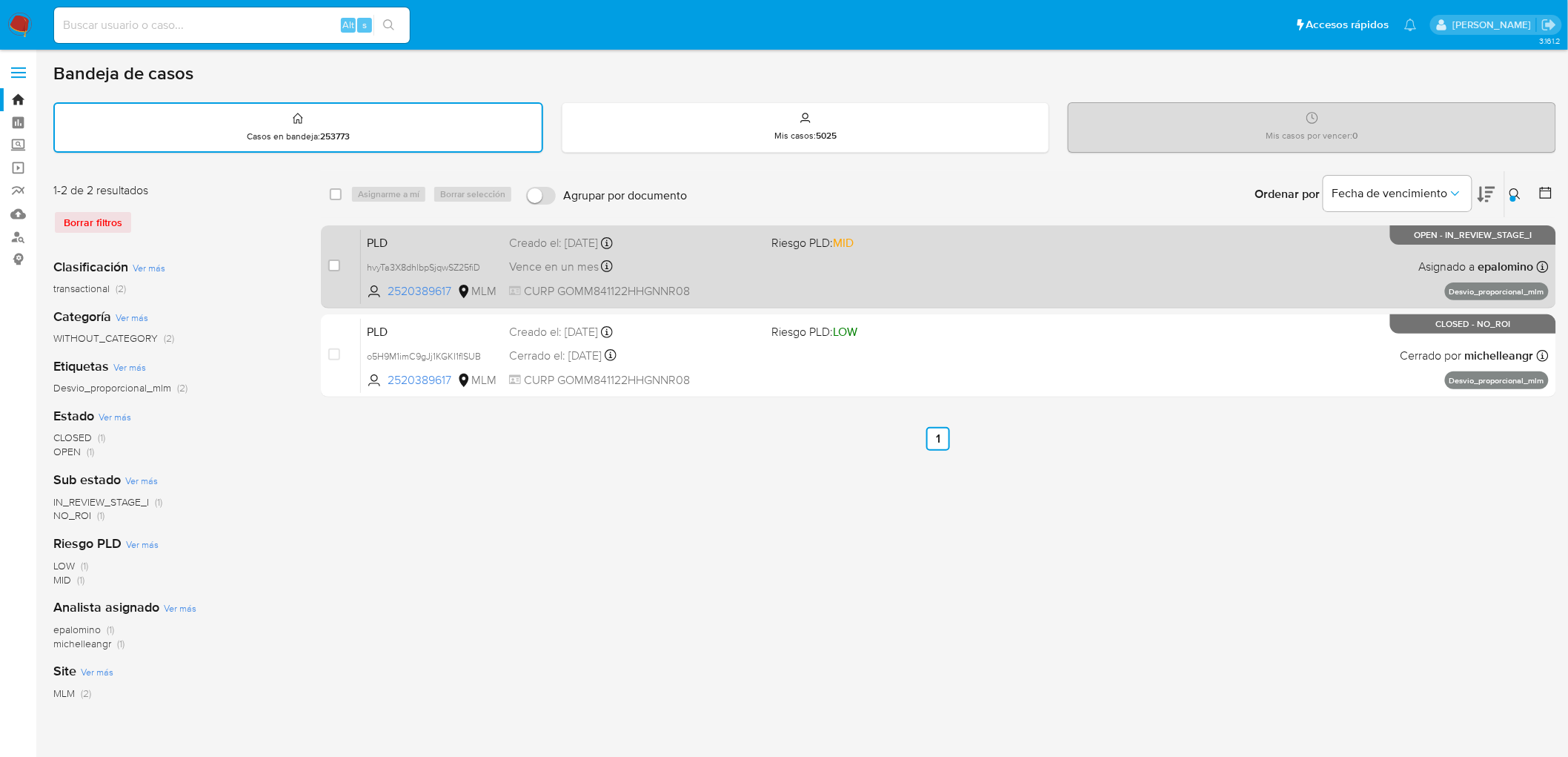
click at [394, 232] on span "PLD" at bounding box center [432, 242] width 130 height 19
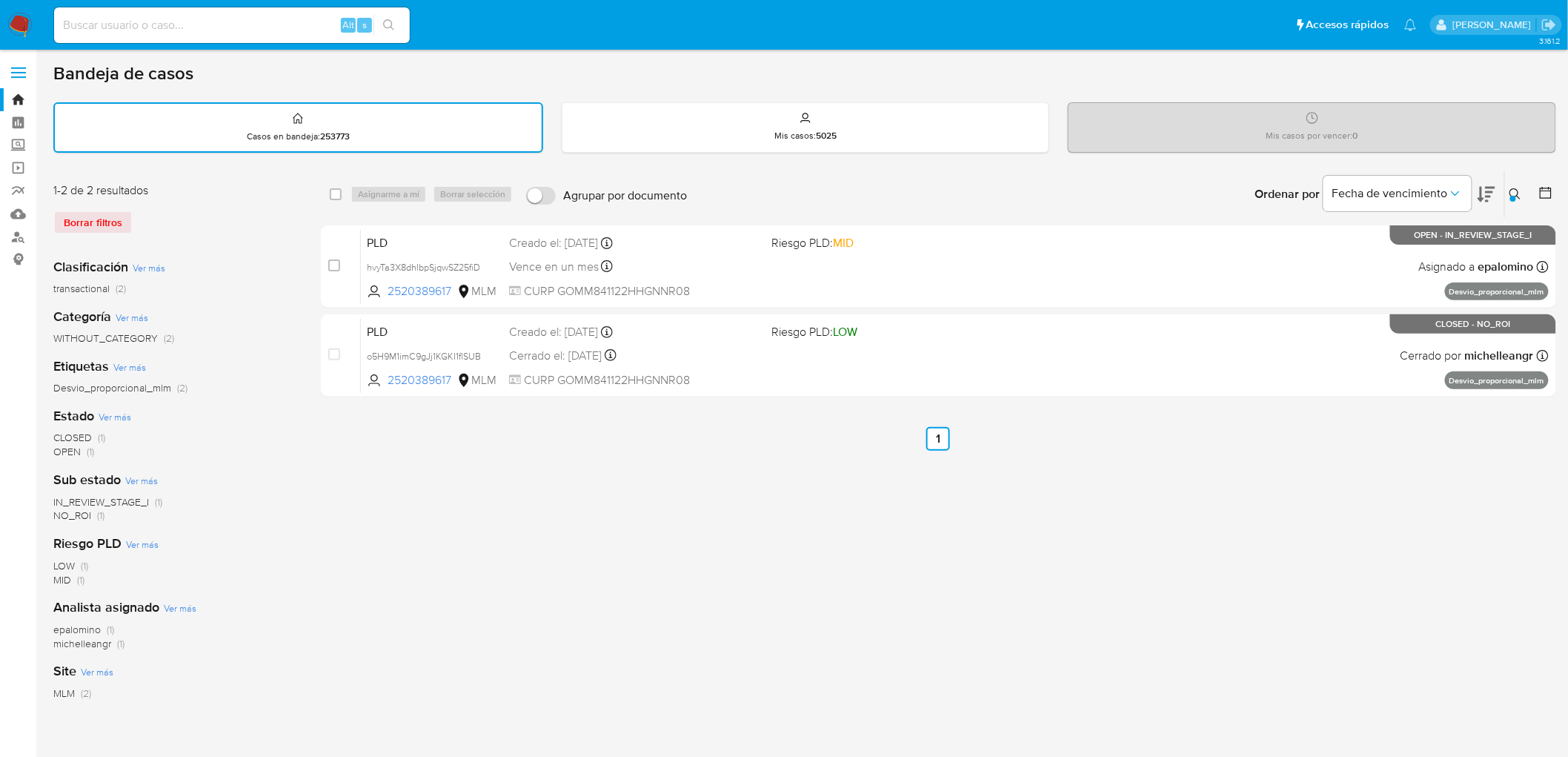
click at [24, 25] on img at bounding box center [20, 25] width 25 height 25
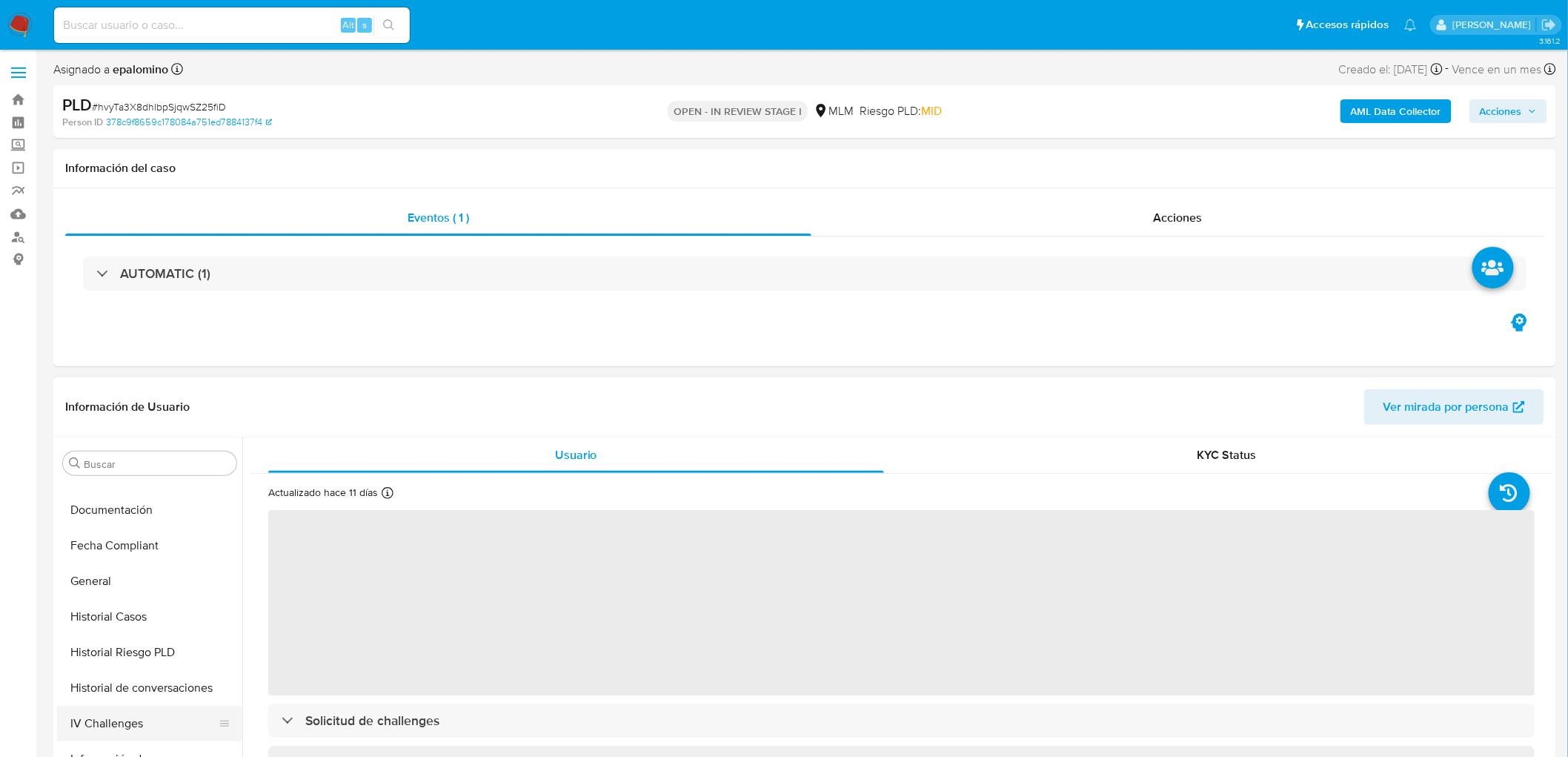
select select "10"
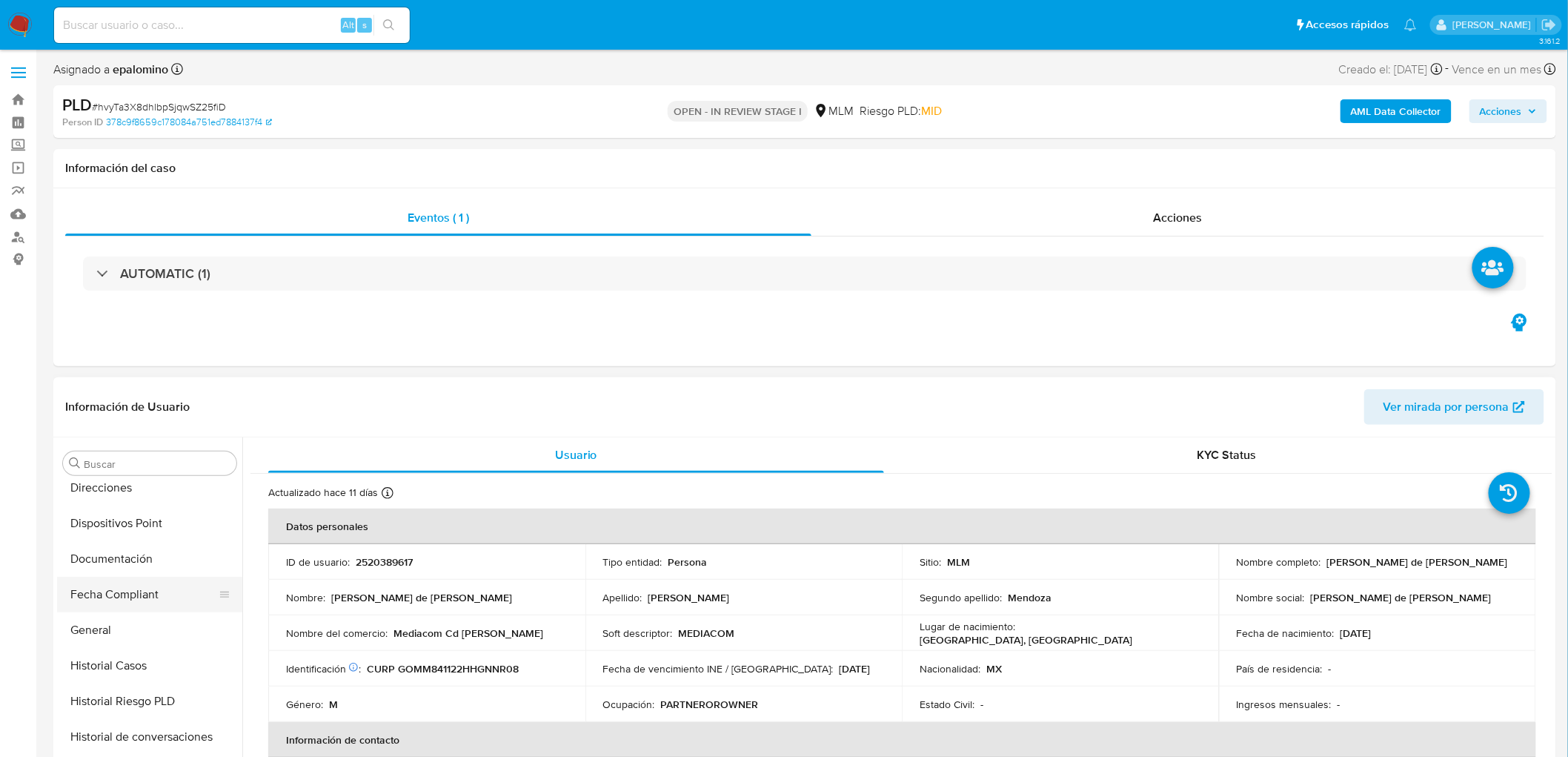
scroll to position [203, 0]
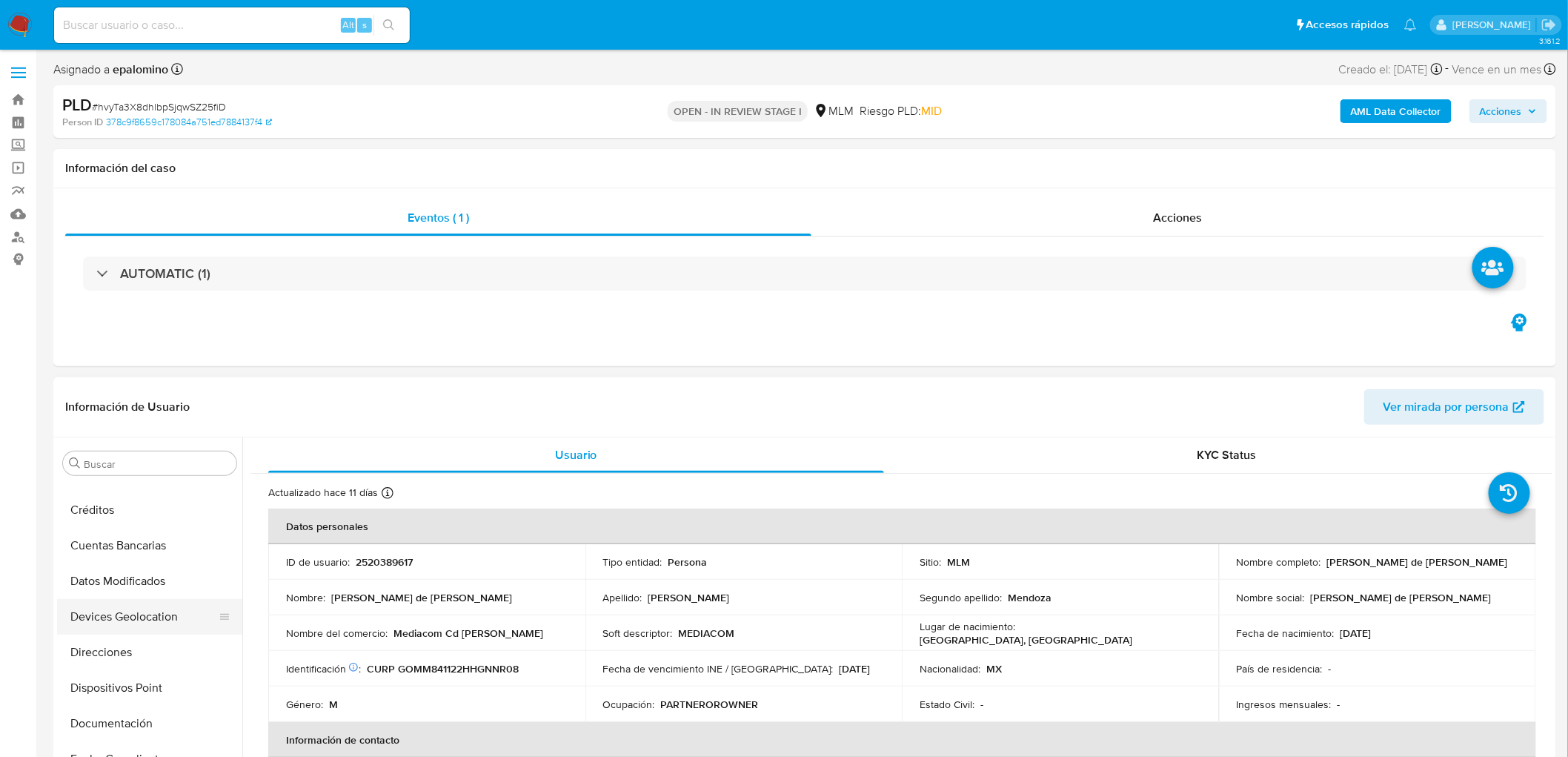
click at [163, 620] on button "Devices Geolocation" at bounding box center [144, 616] width 174 height 36
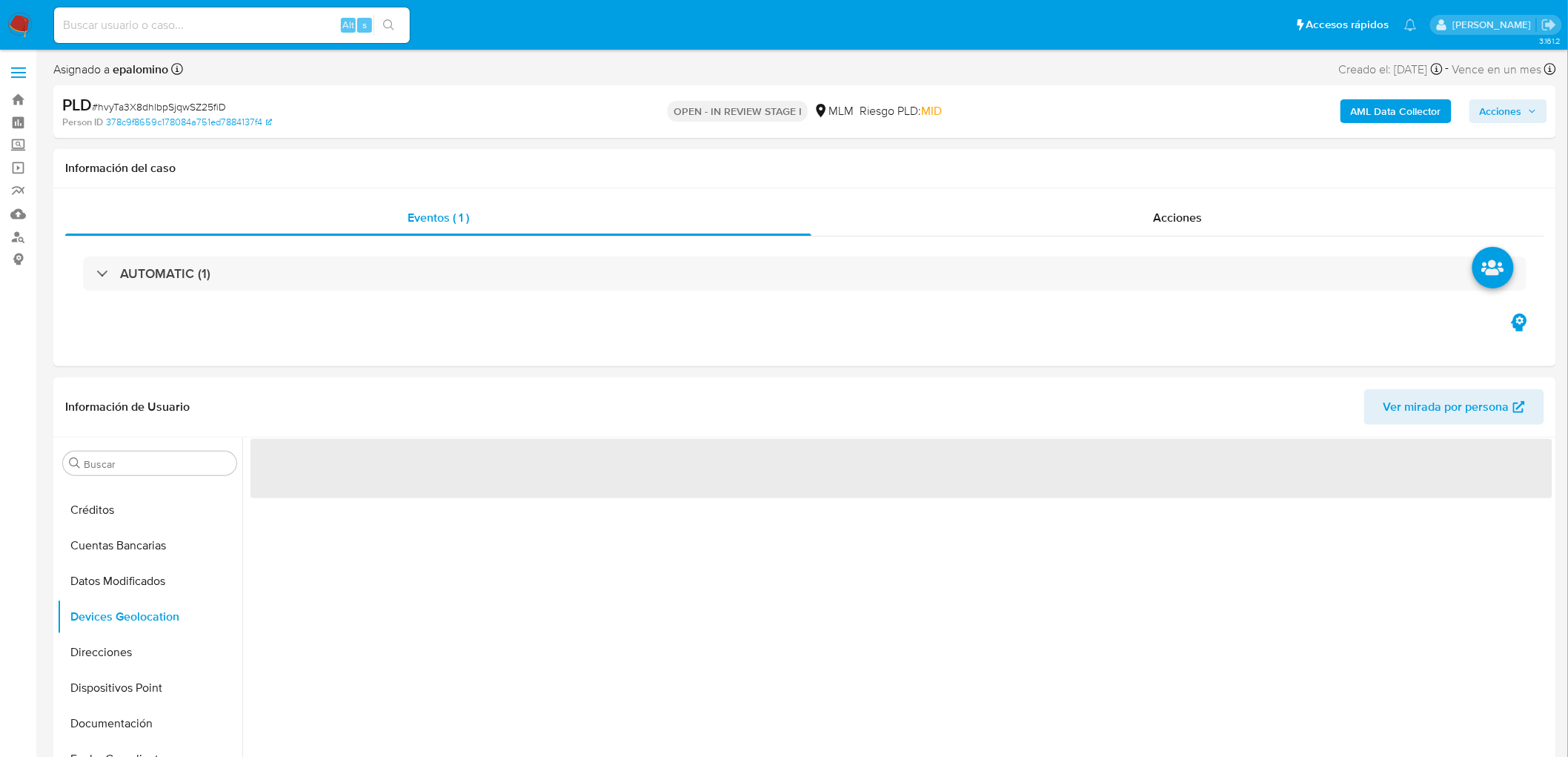
scroll to position [217, 0]
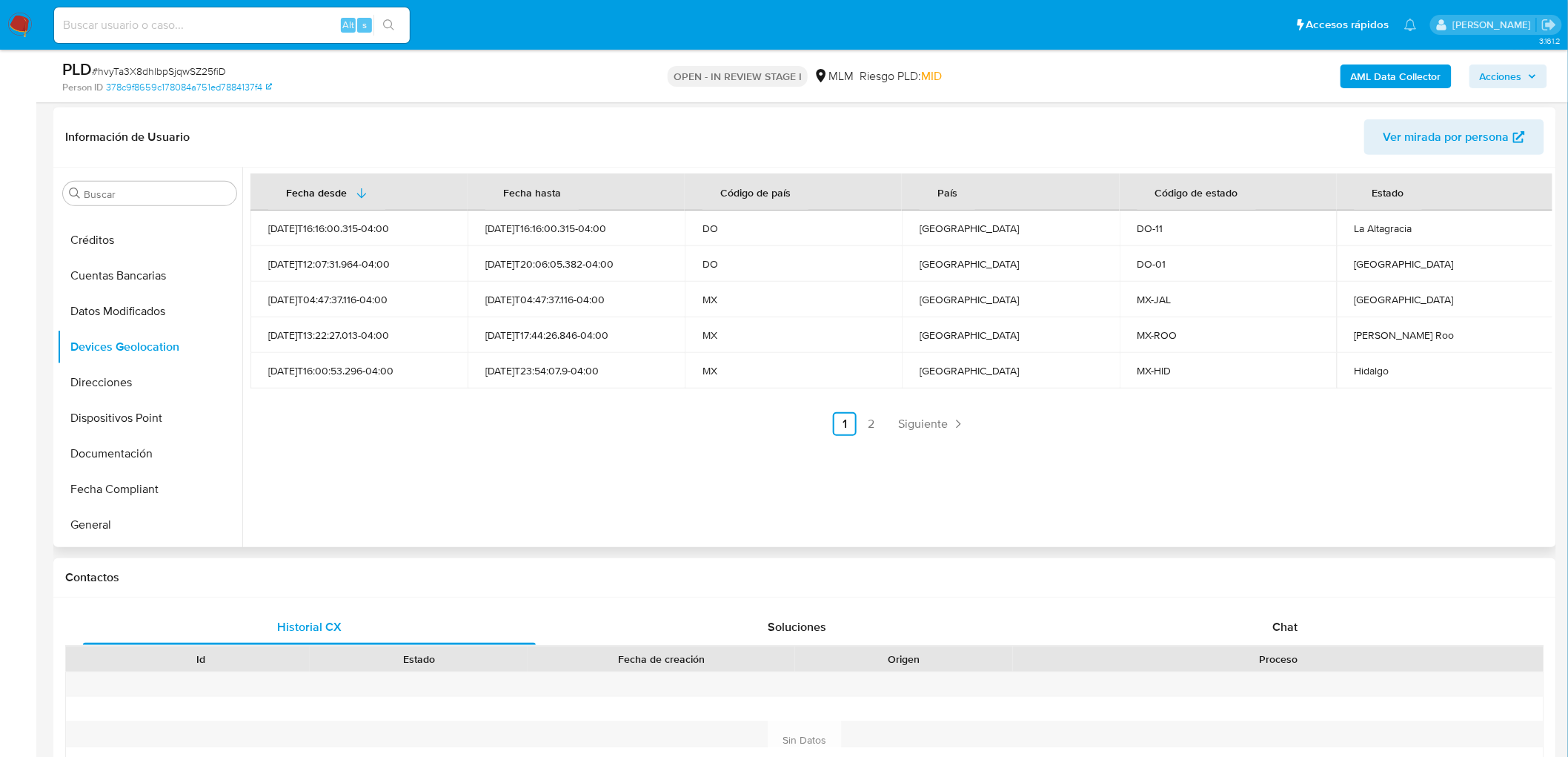
click at [598, 438] on div "Fecha desde Fecha hasta Código de país País Código de estado Estado 2025-08-08T…" at bounding box center [898, 357] width 1311 height 379
click at [961, 412] on link "Siguiente" at bounding box center [932, 424] width 80 height 23
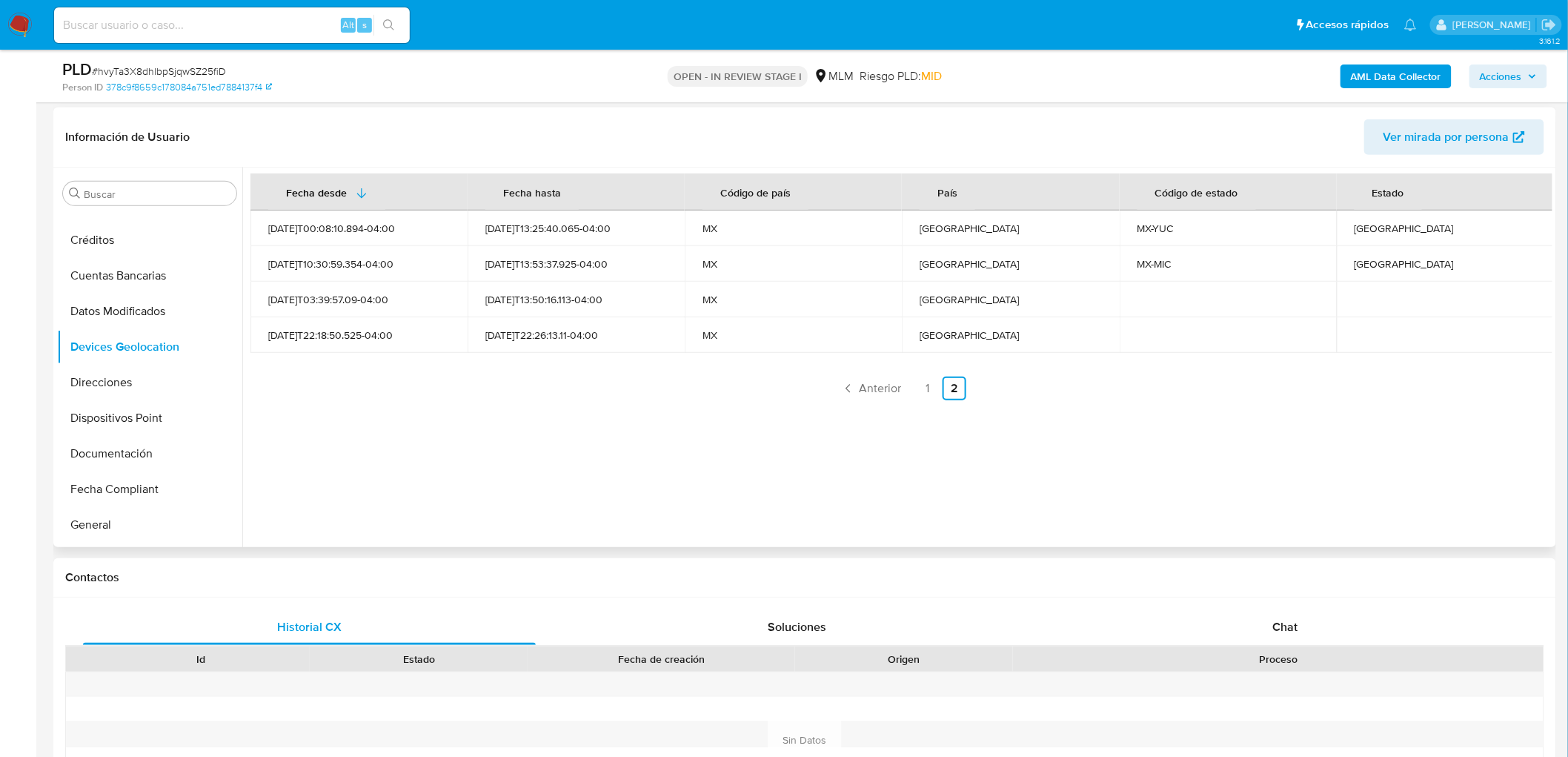
click at [776, 447] on div "Fecha desde Fecha hasta Código de país País Código de estado Estado 2025-07-01T…" at bounding box center [898, 357] width 1311 height 379
click at [1358, 265] on div "Michoacán" at bounding box center [1445, 264] width 181 height 14
click at [931, 396] on link "1" at bounding box center [928, 388] width 23 height 23
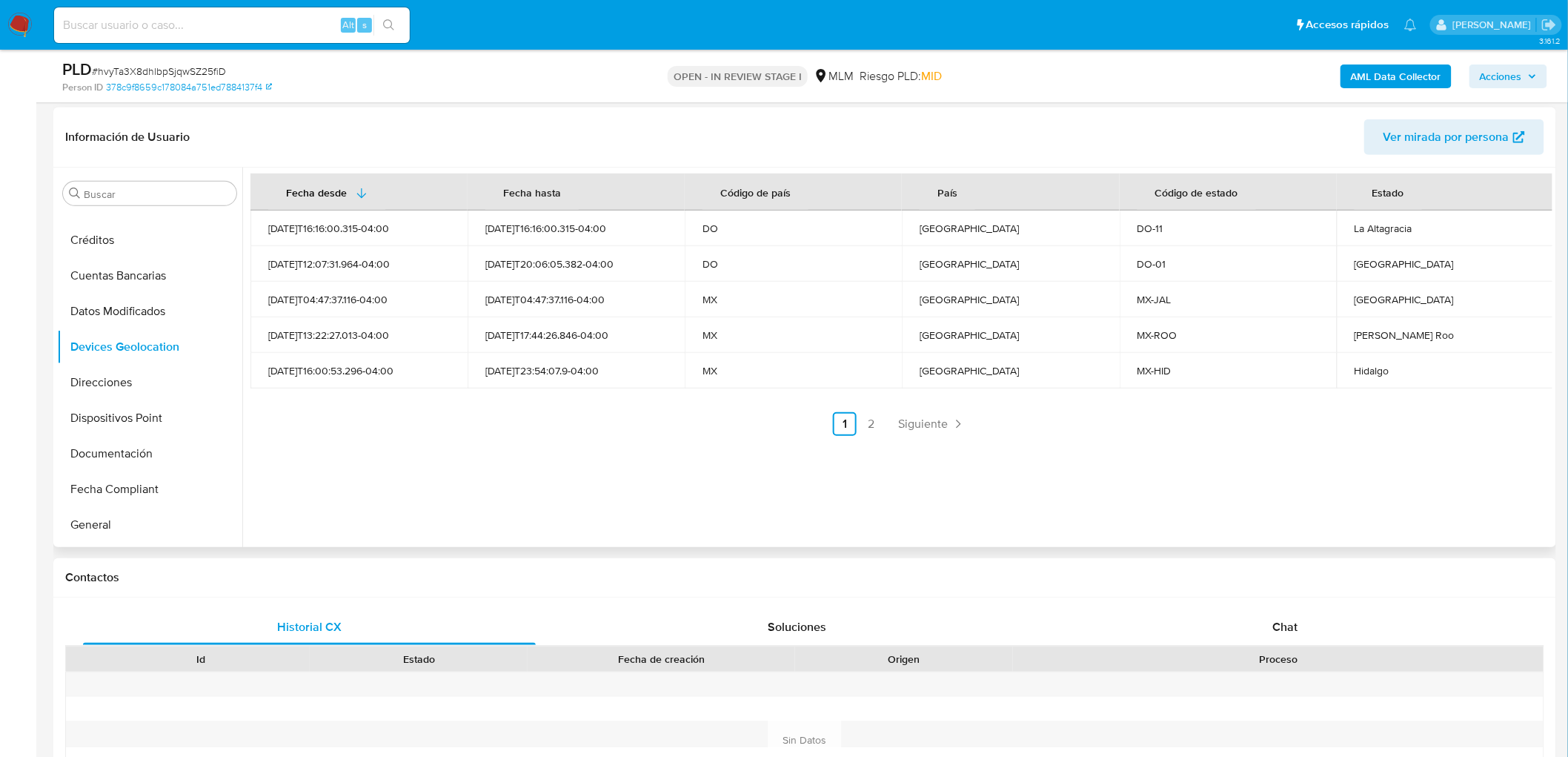
click at [1367, 379] on td "Hidalgo" at bounding box center [1446, 371] width 217 height 36
copy div "Hidalgo"
click at [1376, 330] on div "Quintana Roo" at bounding box center [1445, 335] width 181 height 14
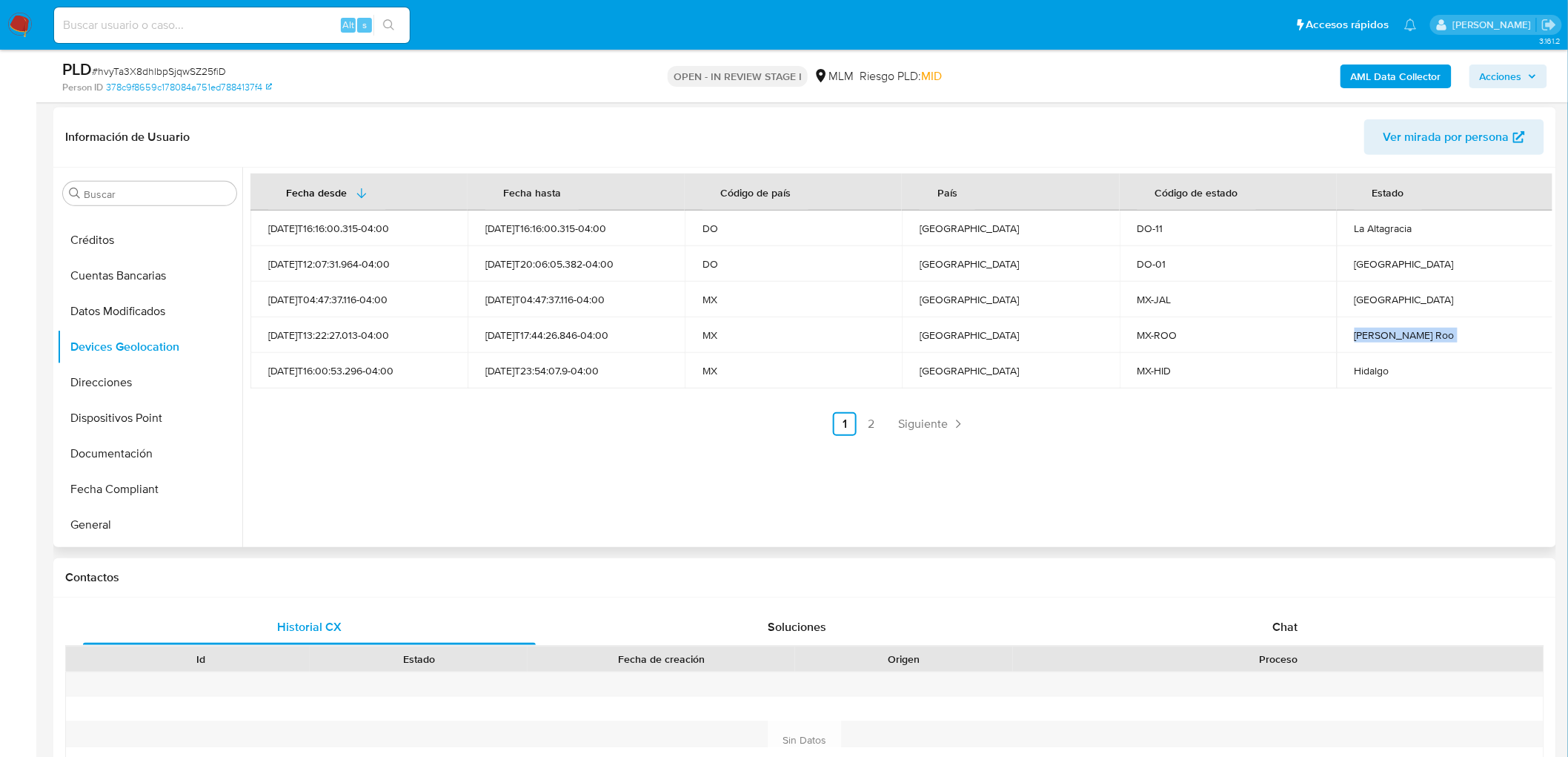
click at [1376, 330] on div "Quintana Roo" at bounding box center [1445, 335] width 181 height 14
copy div "Quintana Roo"
click at [961, 225] on div "República Dominicana" at bounding box center [1010, 228] width 181 height 14
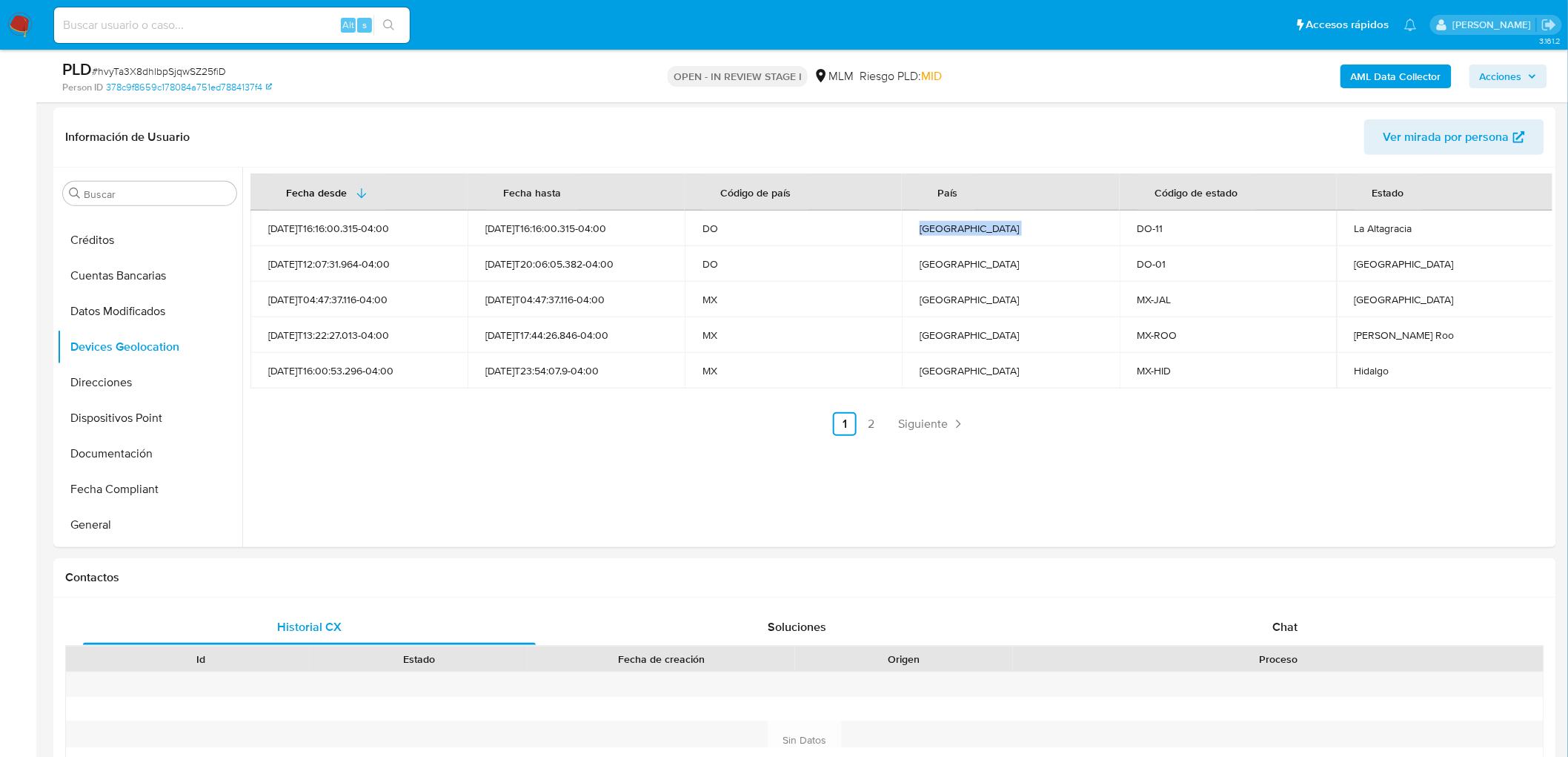
copy div "República Dominicana"
click at [1364, 228] on div "La Altagracia" at bounding box center [1445, 228] width 181 height 14
copy div "La Altagracia"
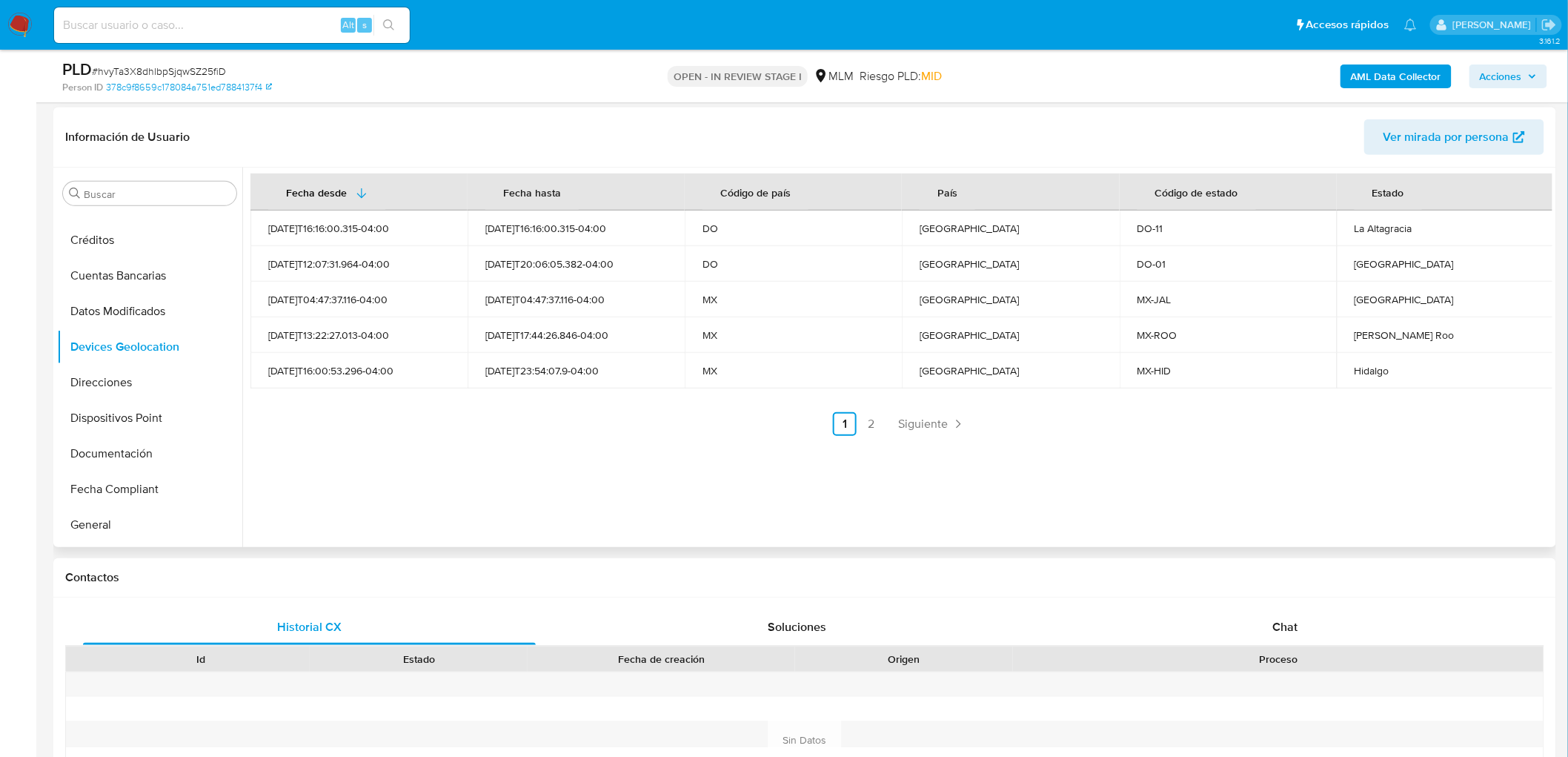
click at [1380, 269] on div "Distrito Nacional" at bounding box center [1445, 264] width 181 height 14
copy div "Distrito Nacional"
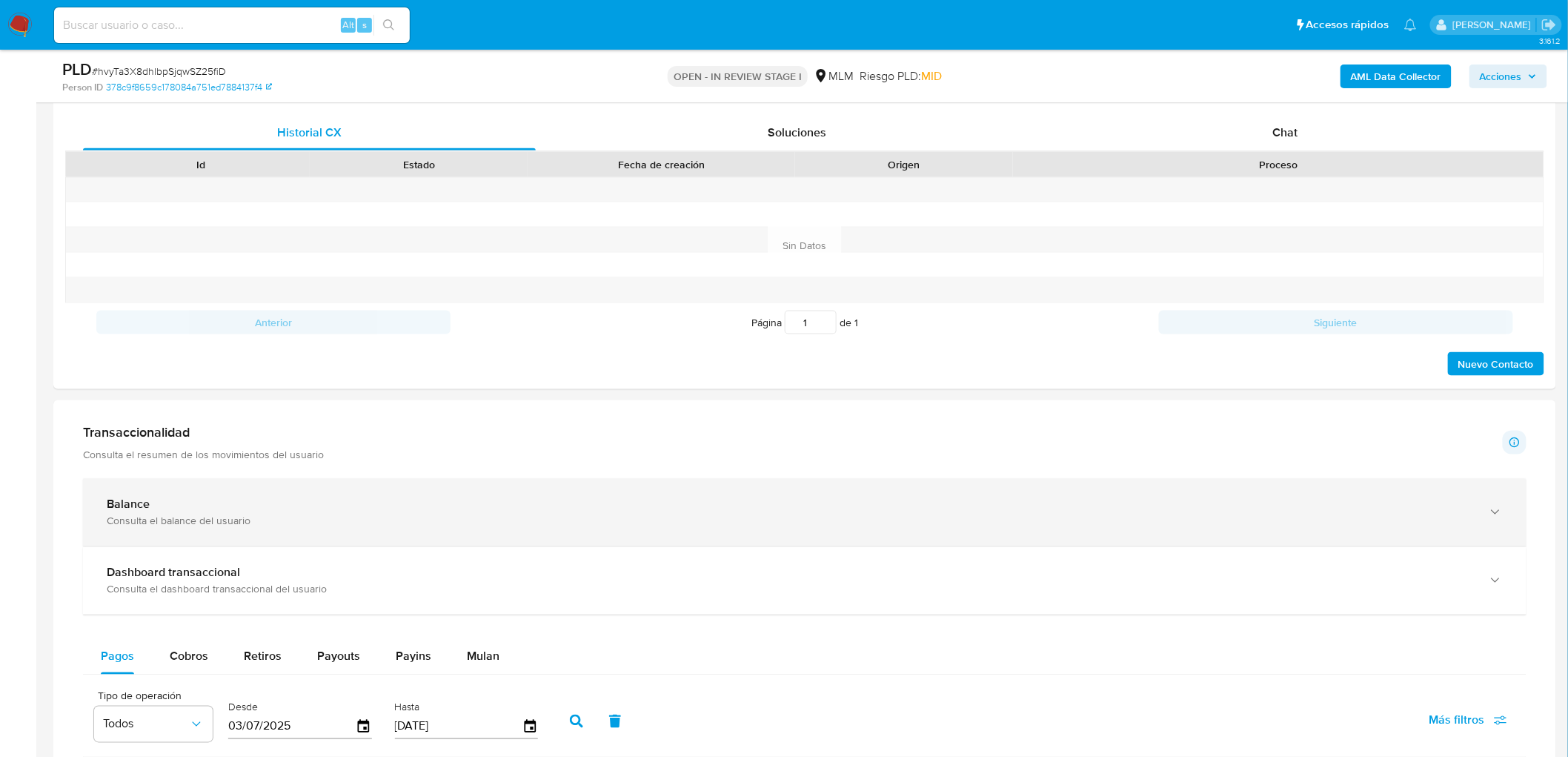
click at [256, 515] on div "Balance Consulta el balance del usuario" at bounding box center [790, 512] width 1367 height 30
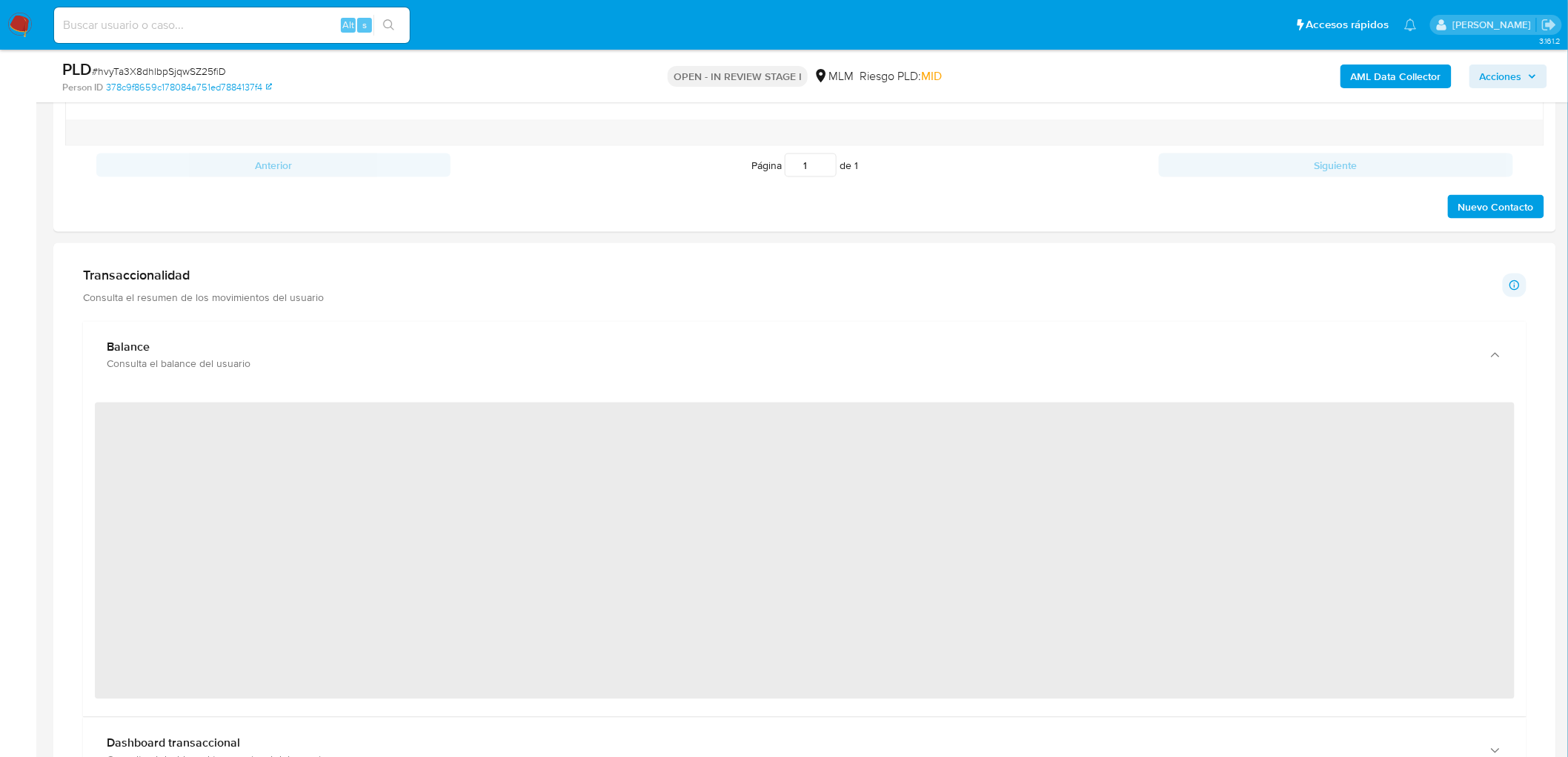
scroll to position [876, 0]
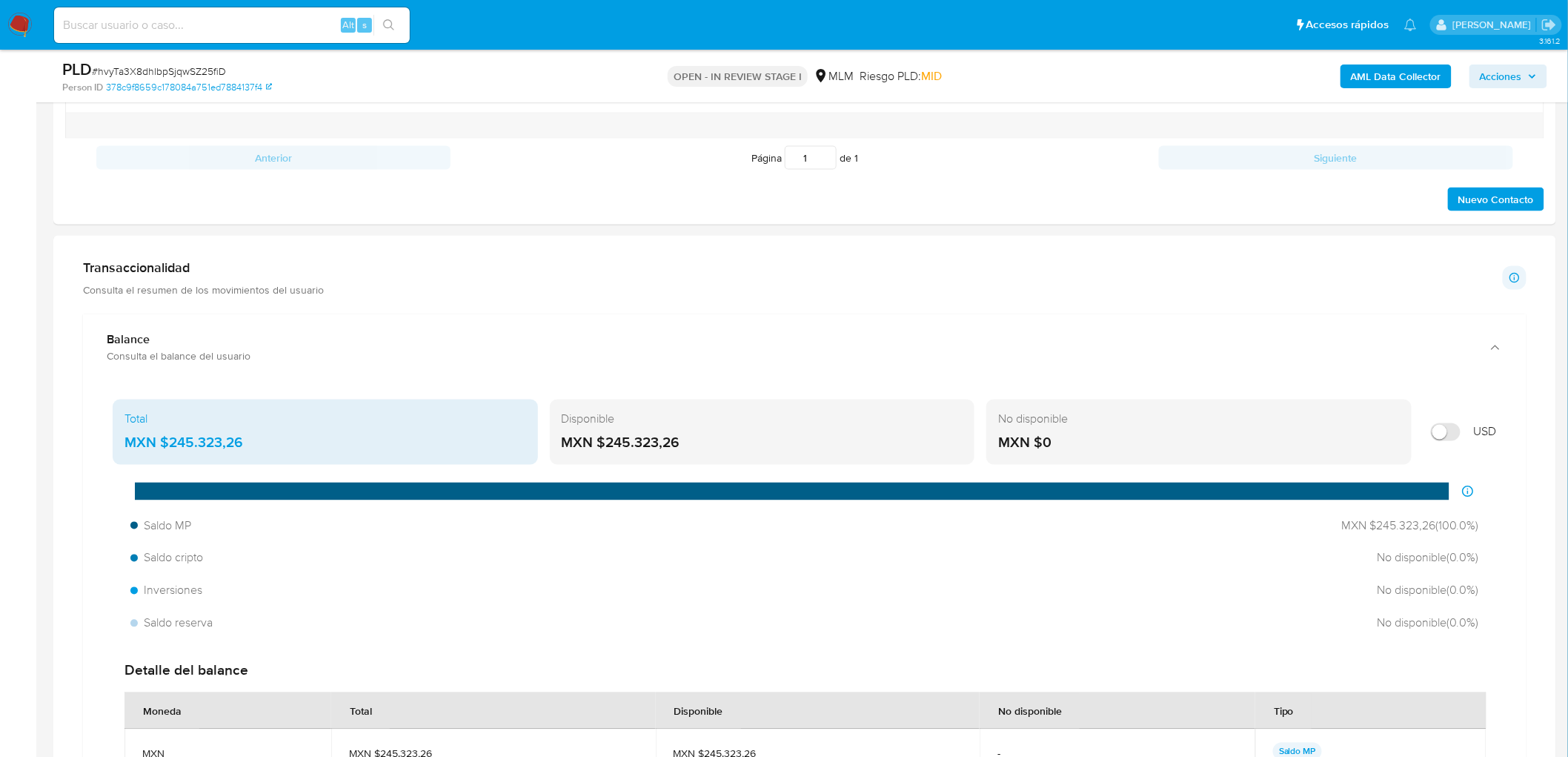
drag, startPoint x: 676, startPoint y: 447, endPoint x: 607, endPoint y: 447, distance: 69.0
click at [607, 447] on div "MXN $245.323,26" at bounding box center [763, 444] width 402 height 19
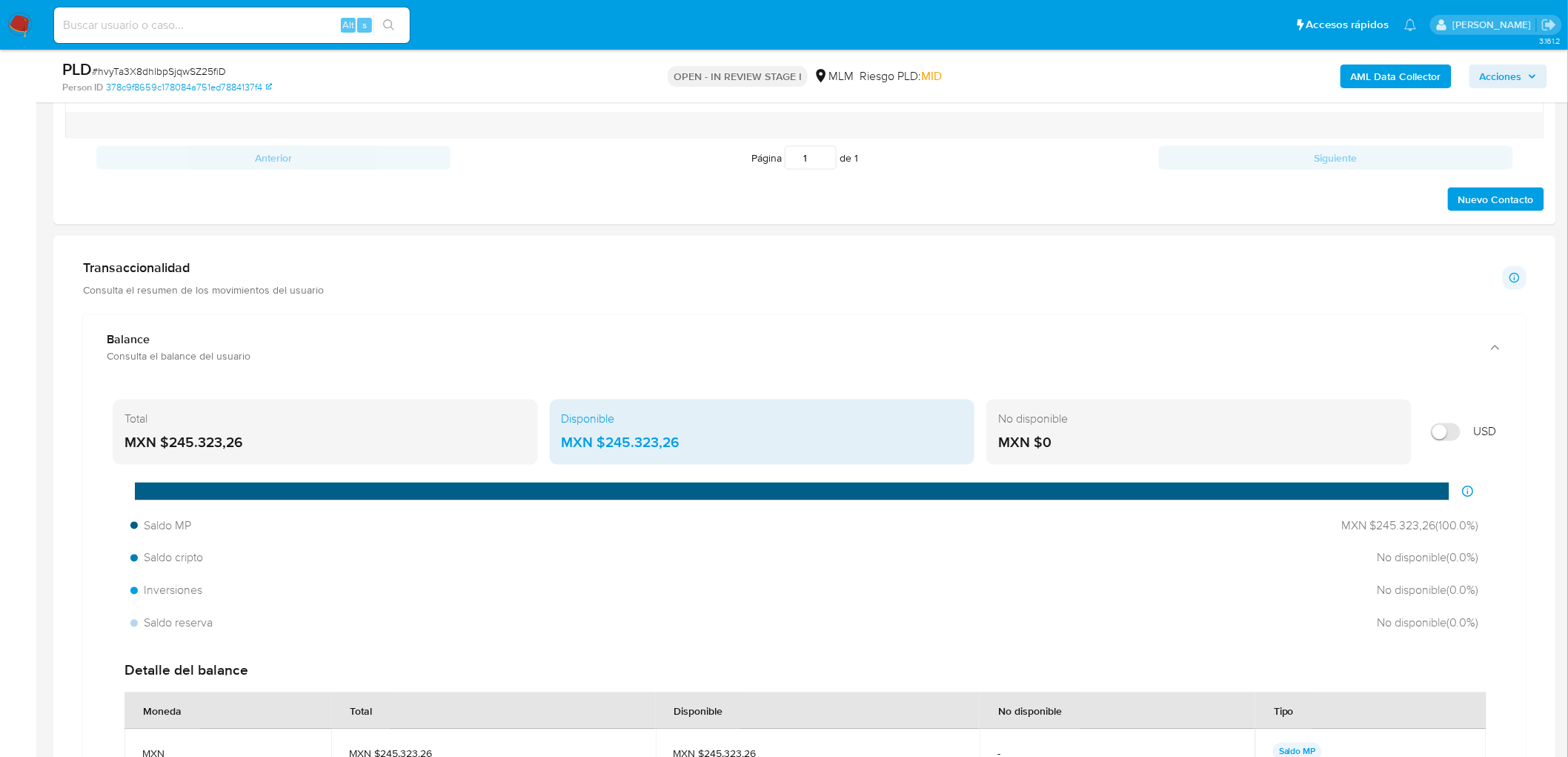
click at [699, 432] on div "Disponible MXN $245.323,26" at bounding box center [763, 432] width 425 height 65
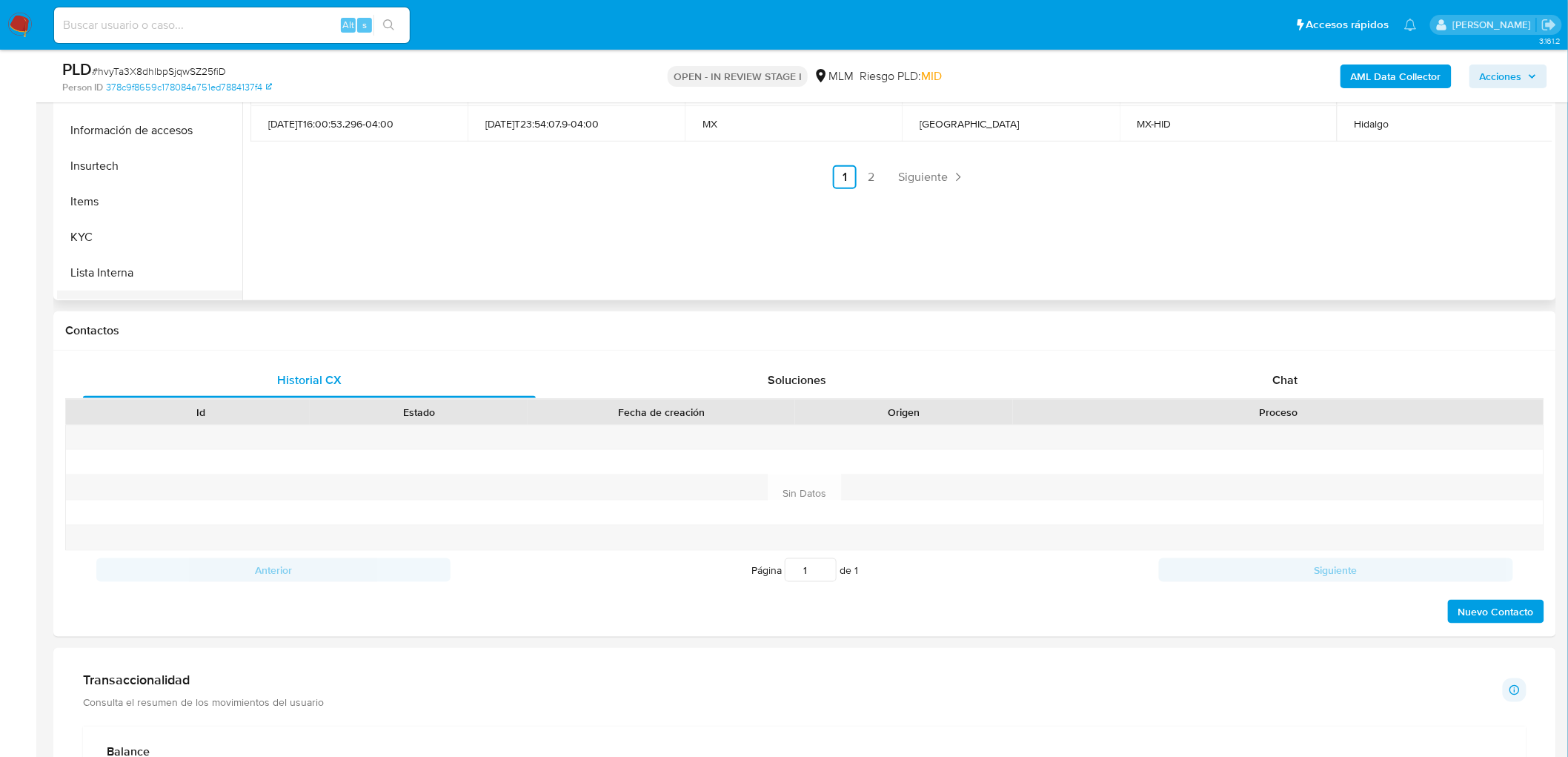
scroll to position [613, 0]
click at [112, 164] on button "KYC" at bounding box center [144, 151] width 174 height 36
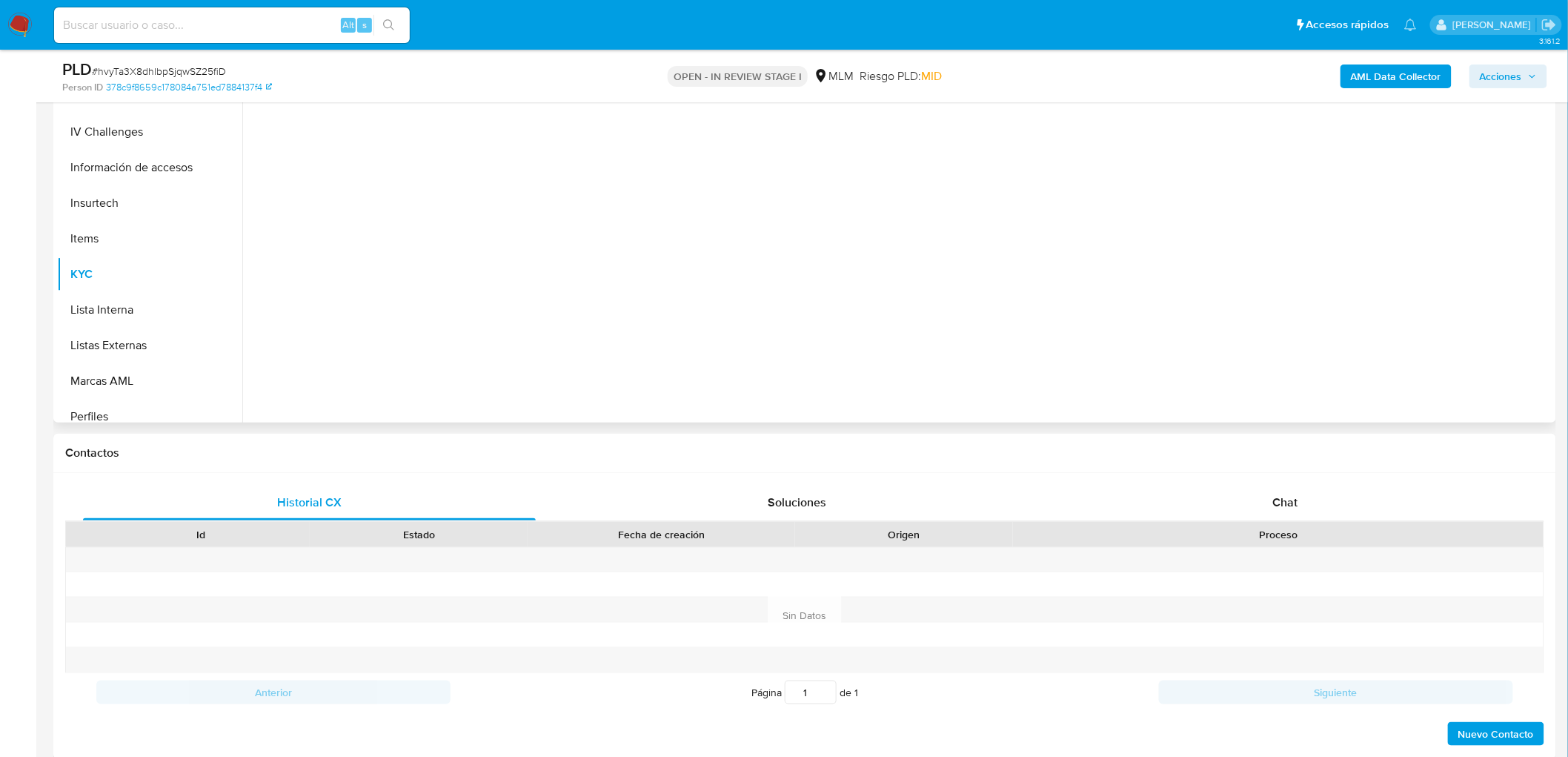
scroll to position [217, 0]
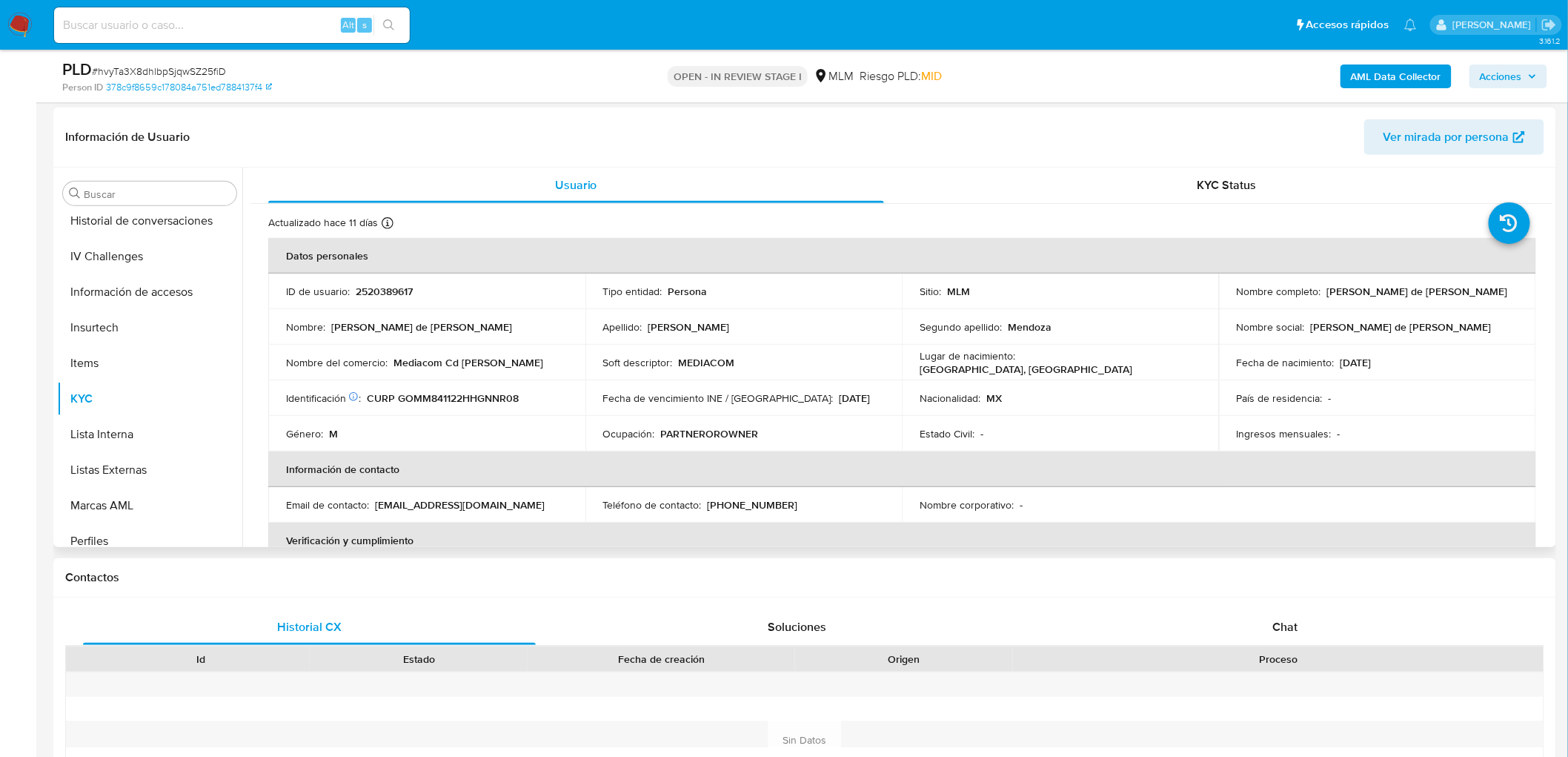
drag, startPoint x: 1453, startPoint y: 293, endPoint x: 1227, endPoint y: 293, distance: 226.0
click at [1227, 293] on td "Nombre completo : Marco Antonio de Jesus Gonzalez Mendoza" at bounding box center [1378, 291] width 317 height 36
copy p "Marco Antonio de Jesus Gonzalez Mendoza"
click at [696, 411] on td "Fecha de vencimiento INE / Pasaporte : 31/12/2033" at bounding box center [743, 398] width 317 height 36
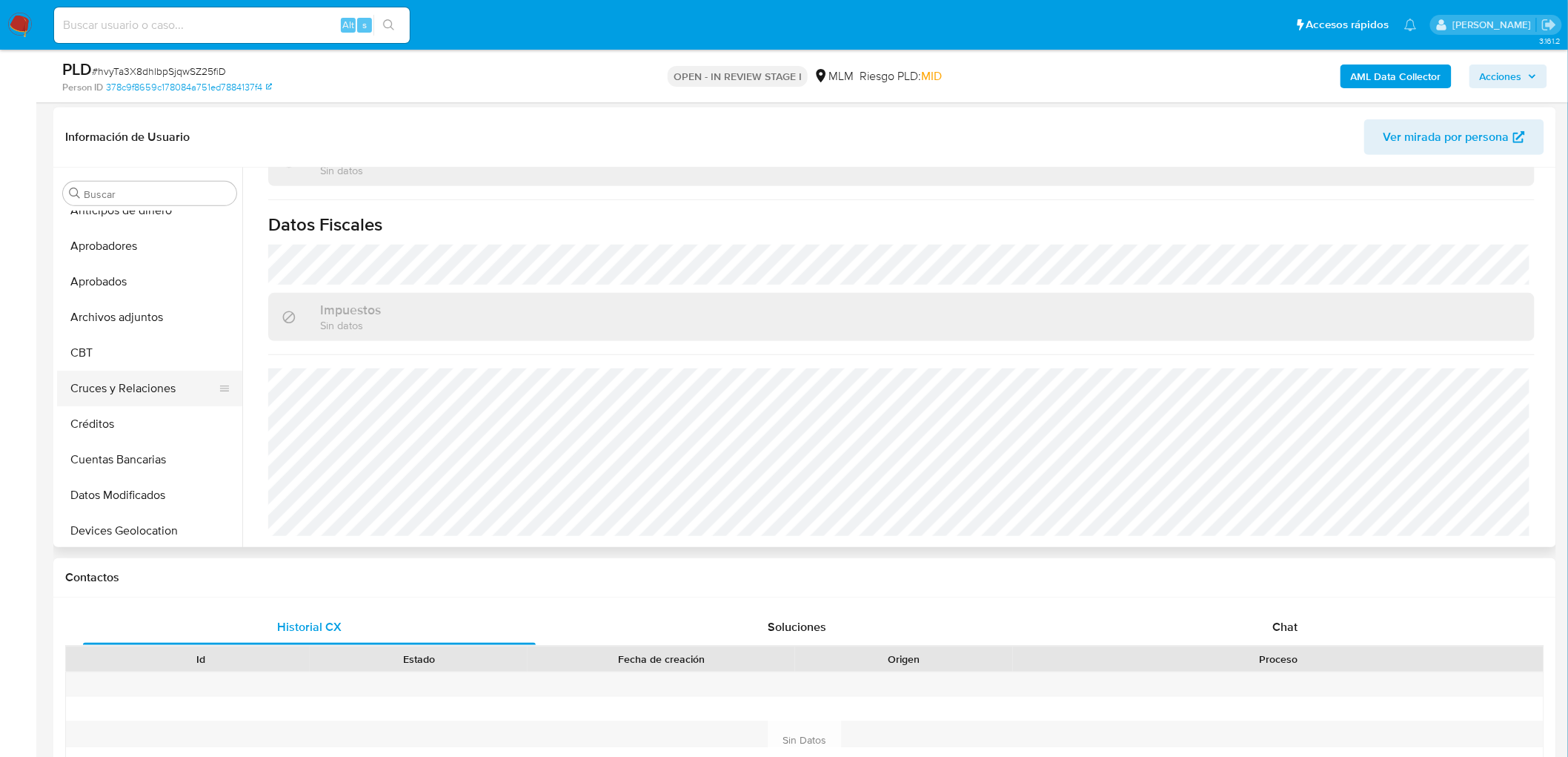
scroll to position [0, 0]
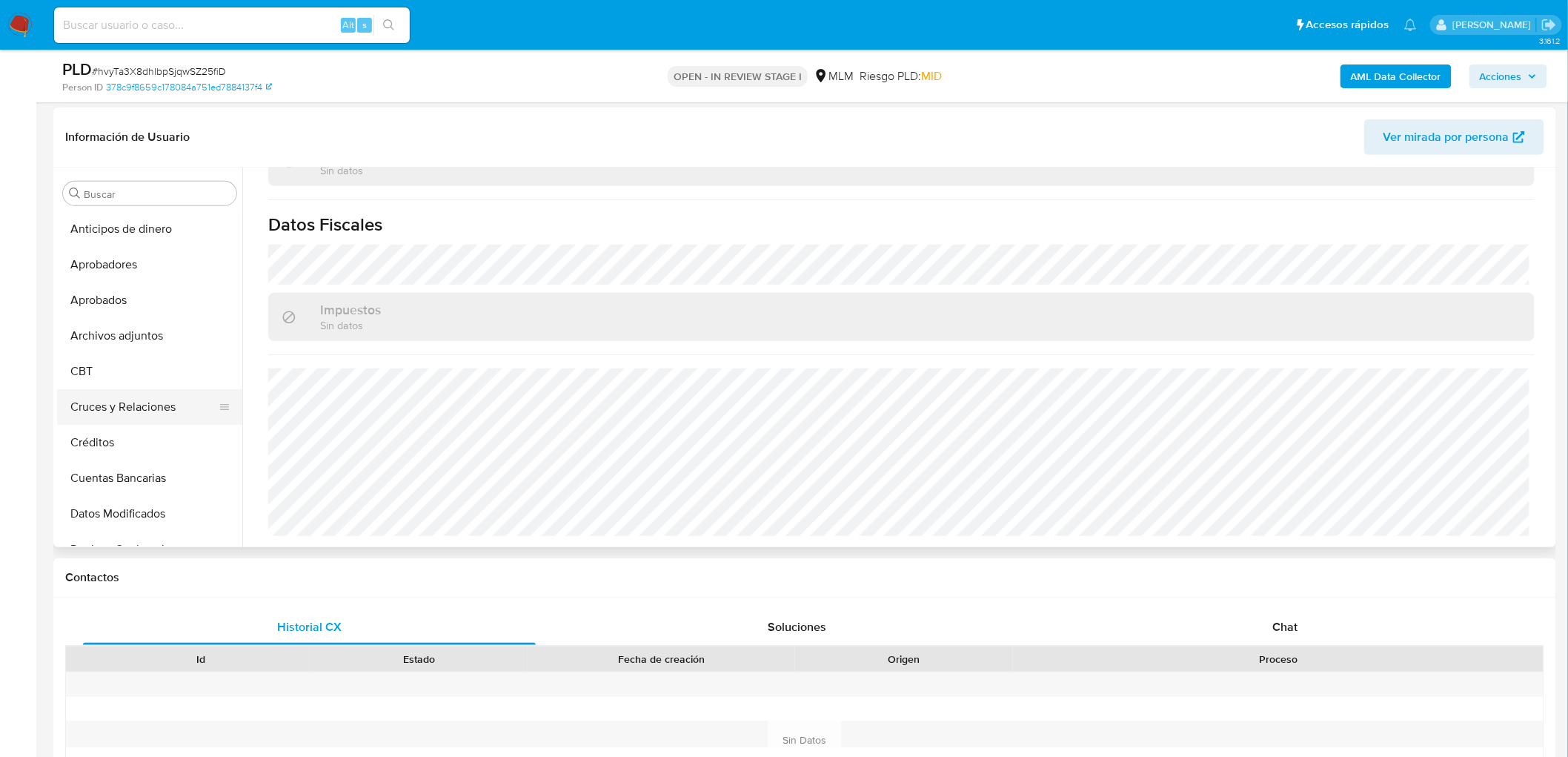
click at [151, 404] on button "Cruces y Relaciones" at bounding box center [144, 407] width 174 height 36
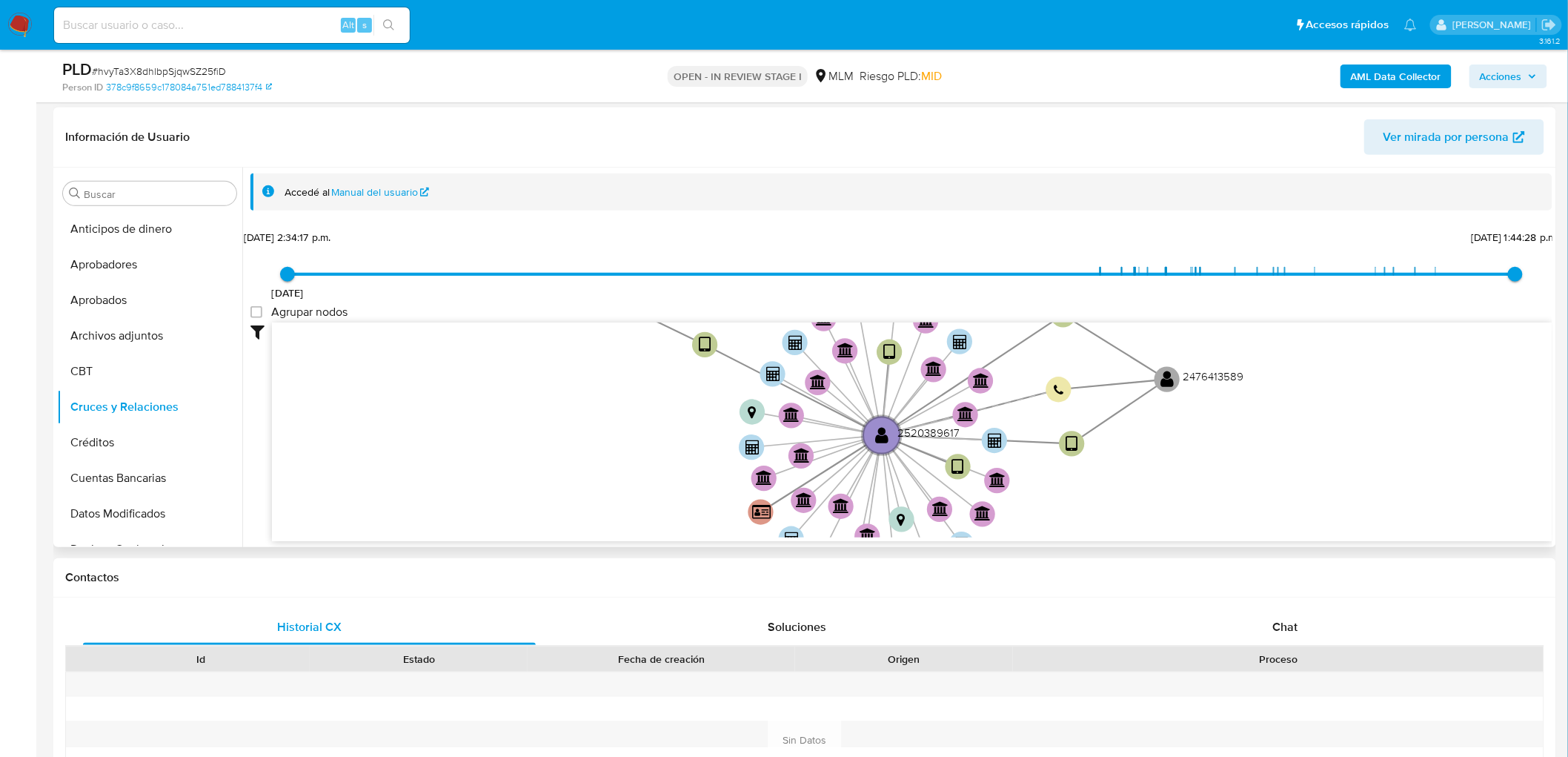
drag, startPoint x: 572, startPoint y: 415, endPoint x: 553, endPoint y: 485, distance: 72.5
click at [553, 485] on icon "device-68b8c4287585b4f8d5fa9114  user-2520389617  2520389617 device-67633bdf6…" at bounding box center [912, 430] width 1281 height 215
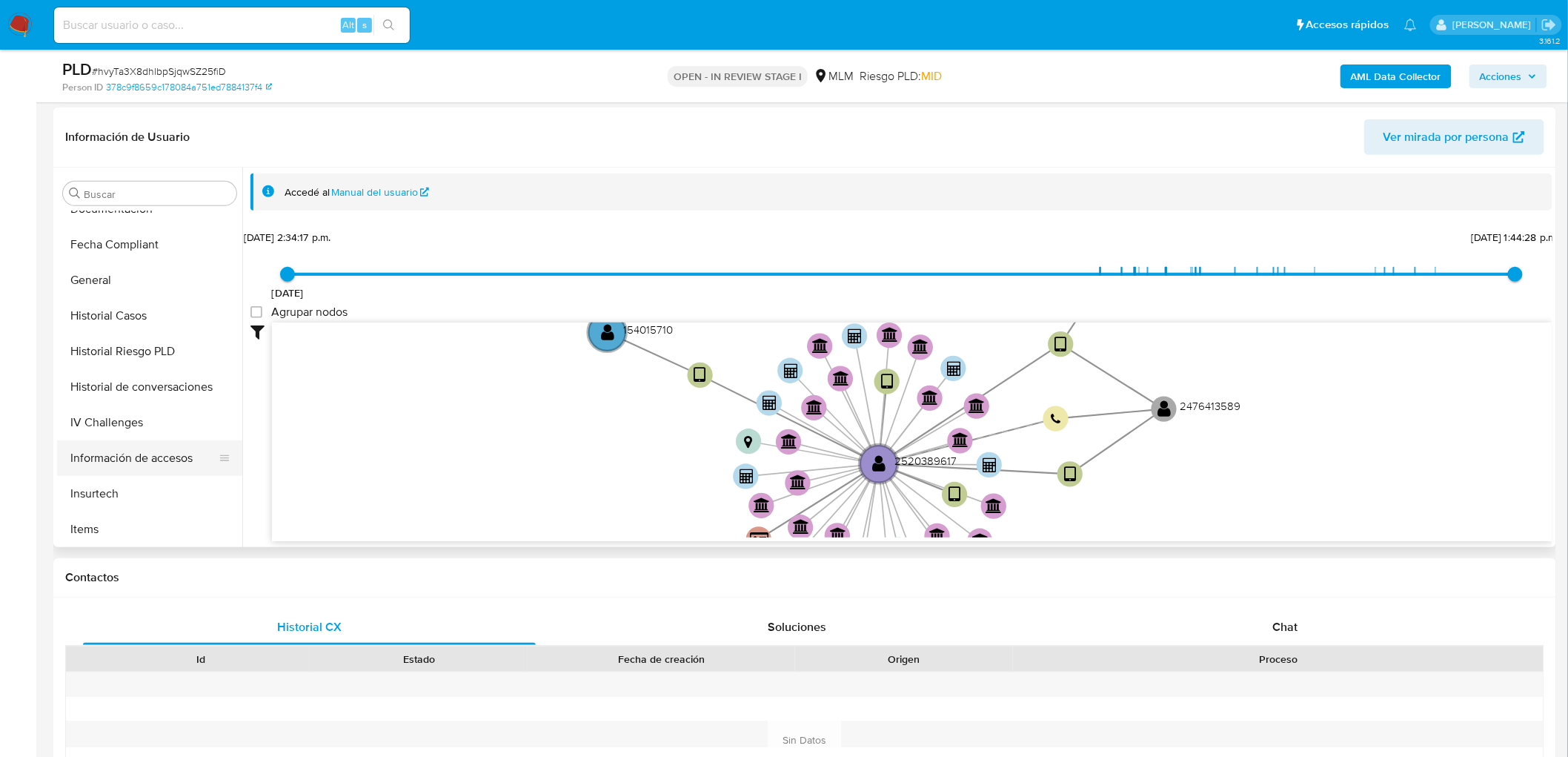
scroll to position [494, 0]
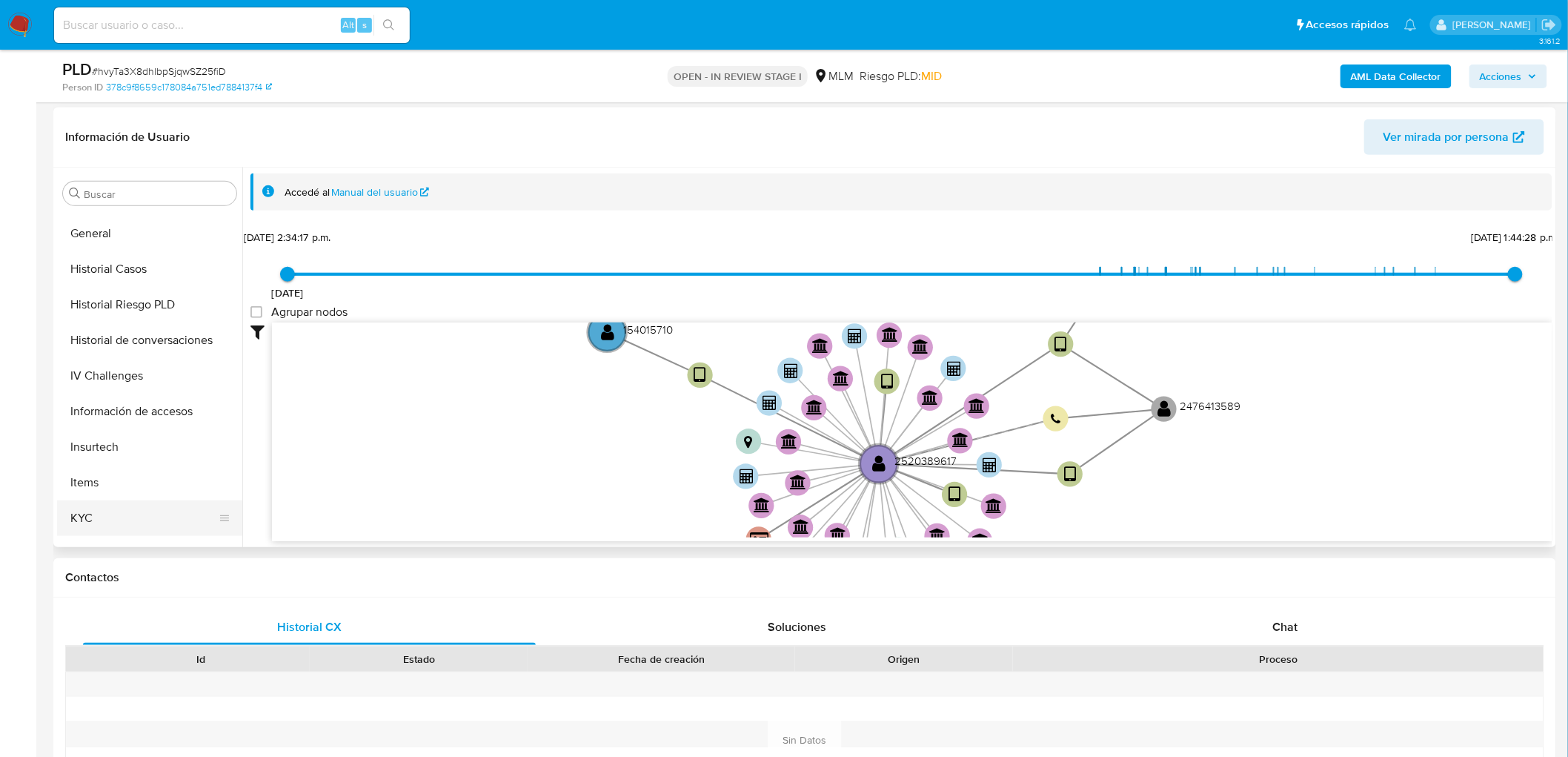
click at [104, 513] on button "KYC" at bounding box center [144, 518] width 174 height 36
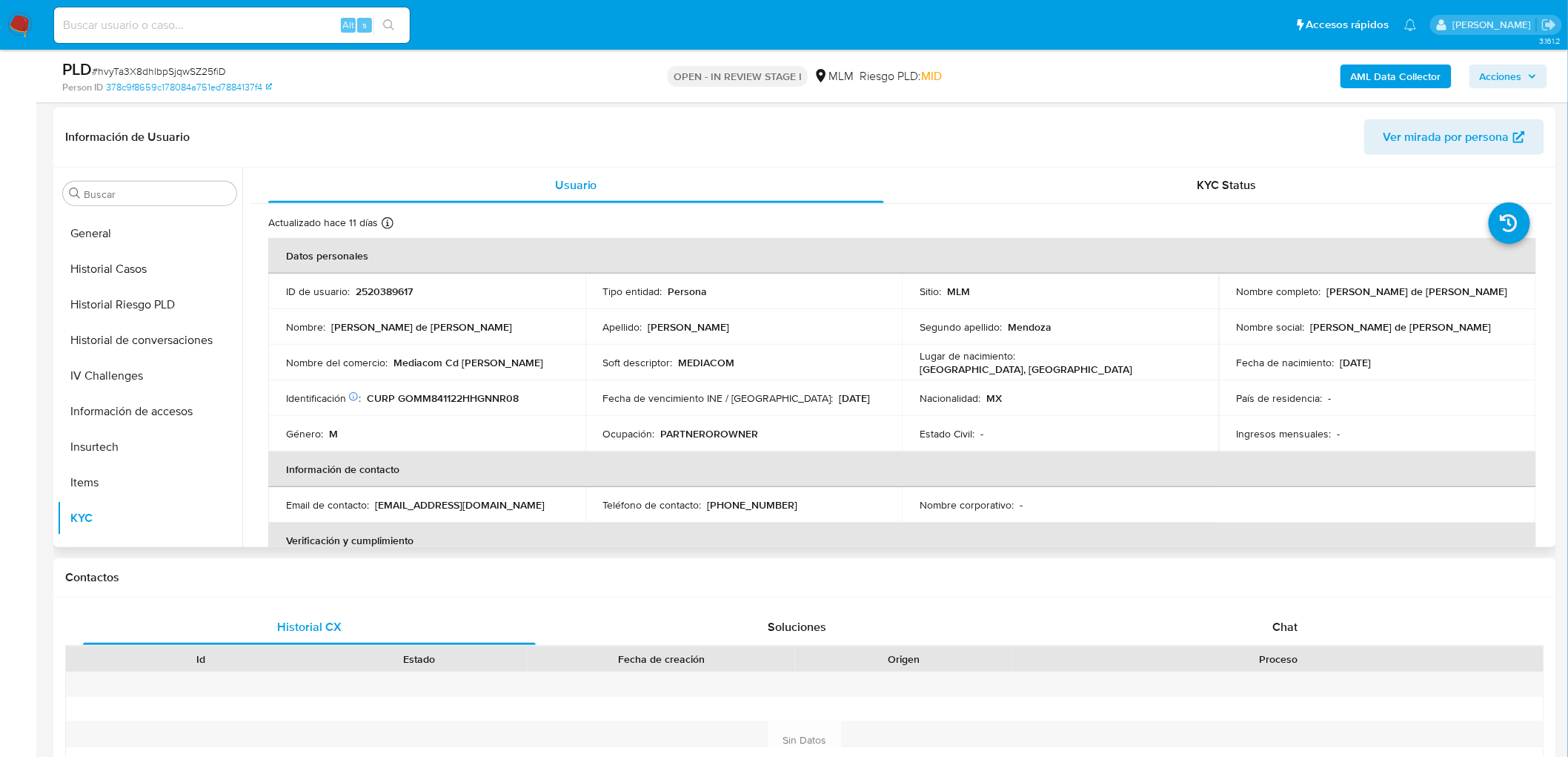
click at [701, 362] on p "MEDIACOM" at bounding box center [707, 363] width 56 height 14
copy p "MEDIACOM"
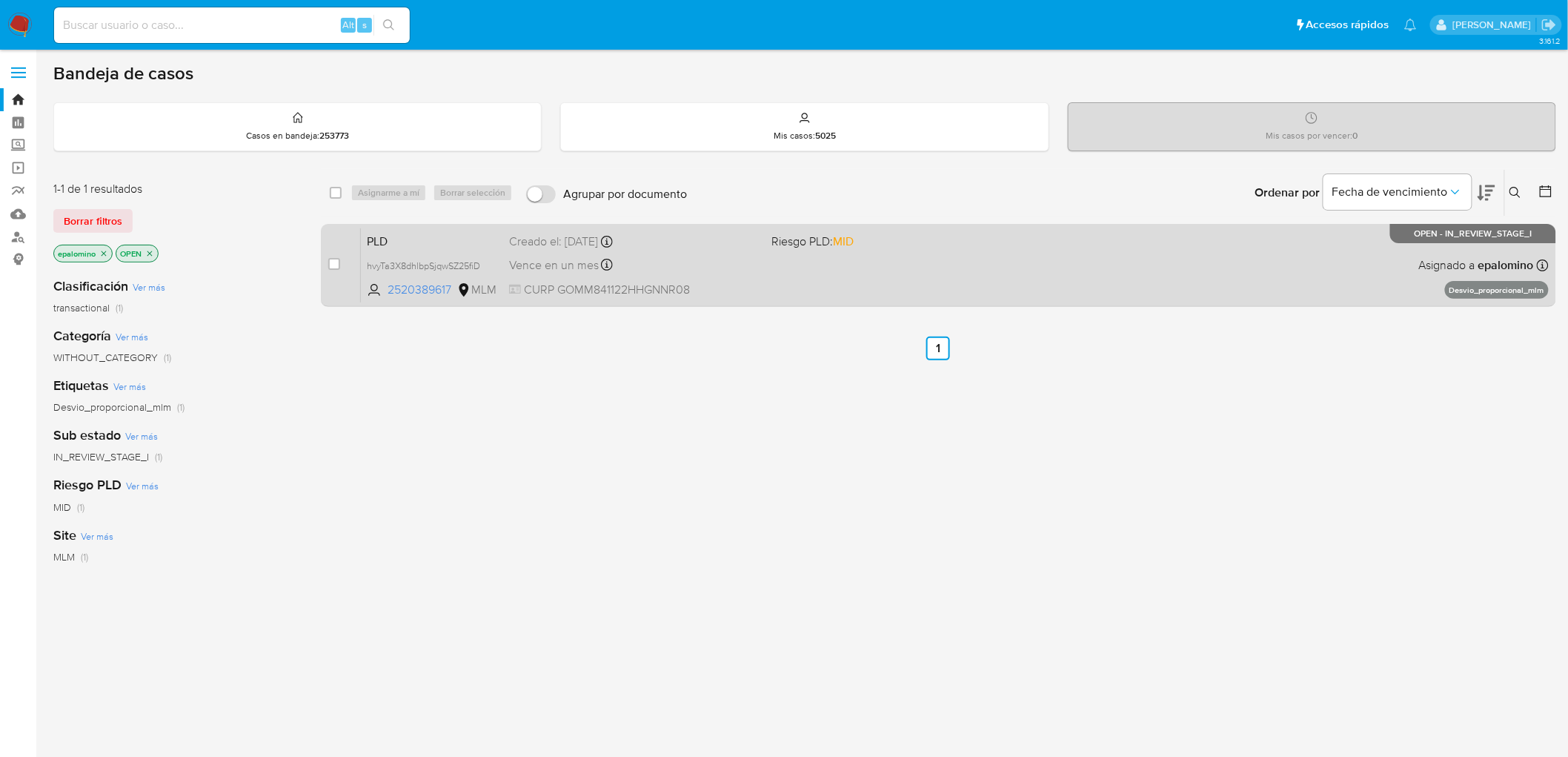
click at [396, 241] on span "PLD" at bounding box center [432, 241] width 130 height 19
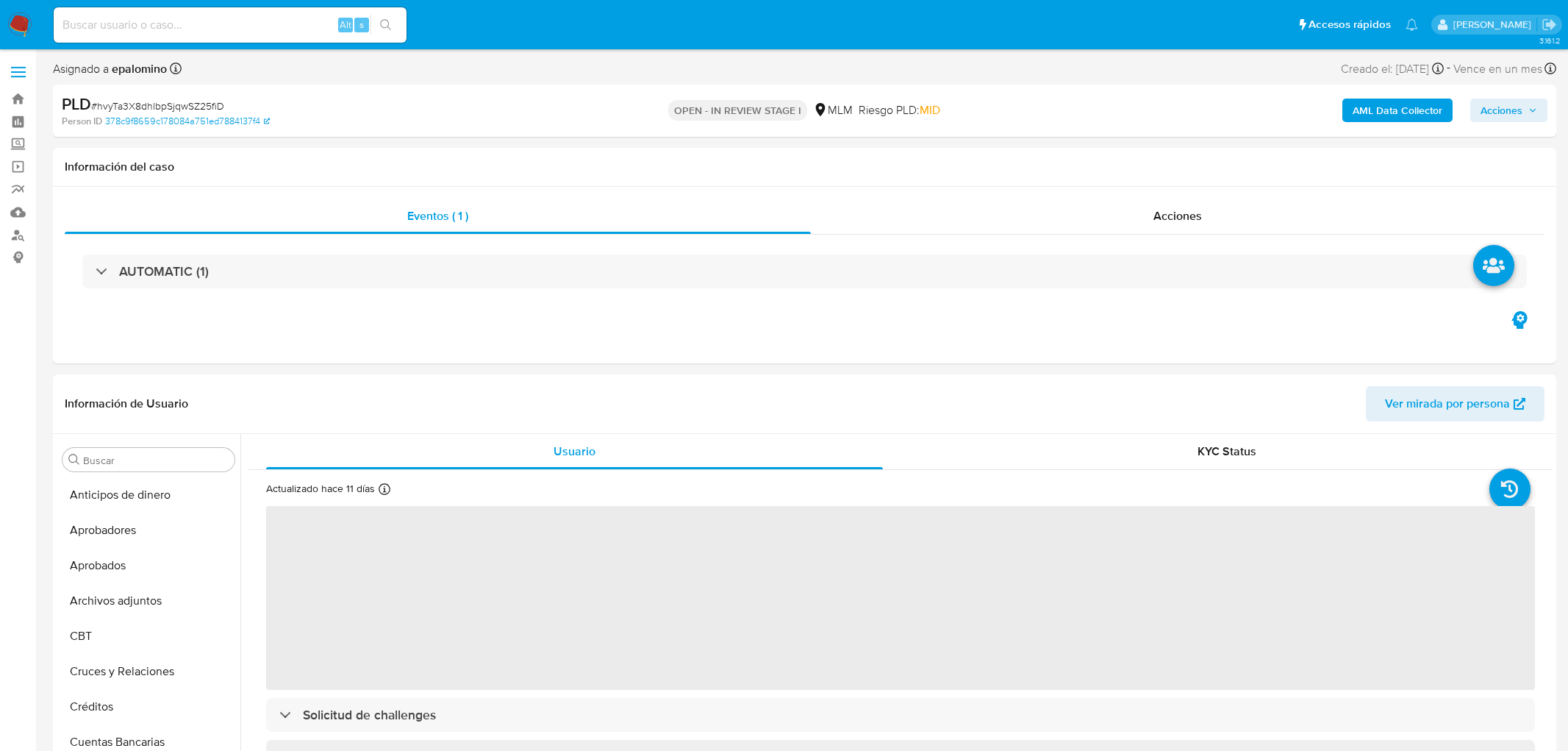
select select "10"
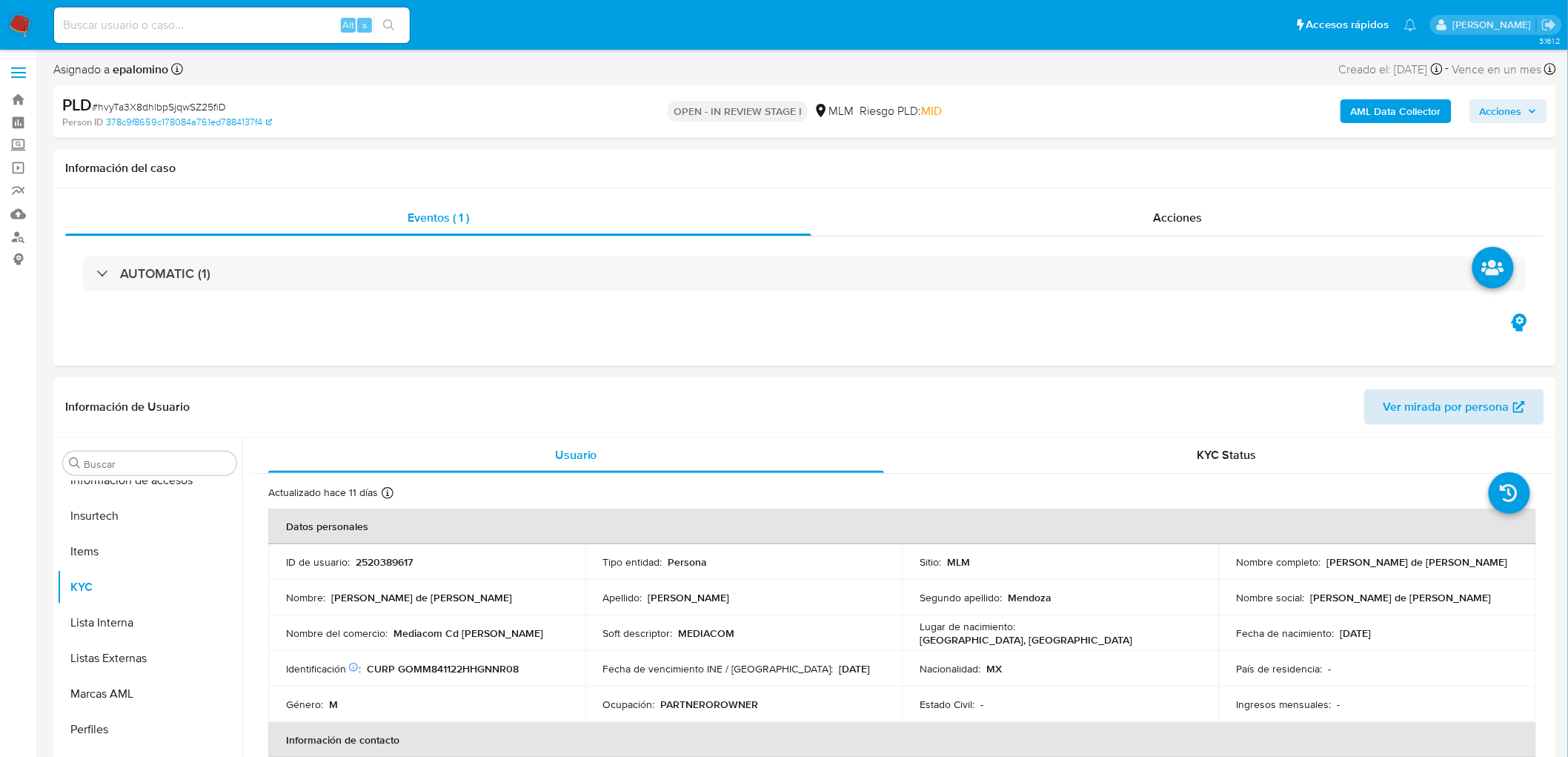
scroll to position [697, 0]
drag, startPoint x: 1568, startPoint y: 180, endPoint x: 1573, endPoint y: 185, distance: 7.1
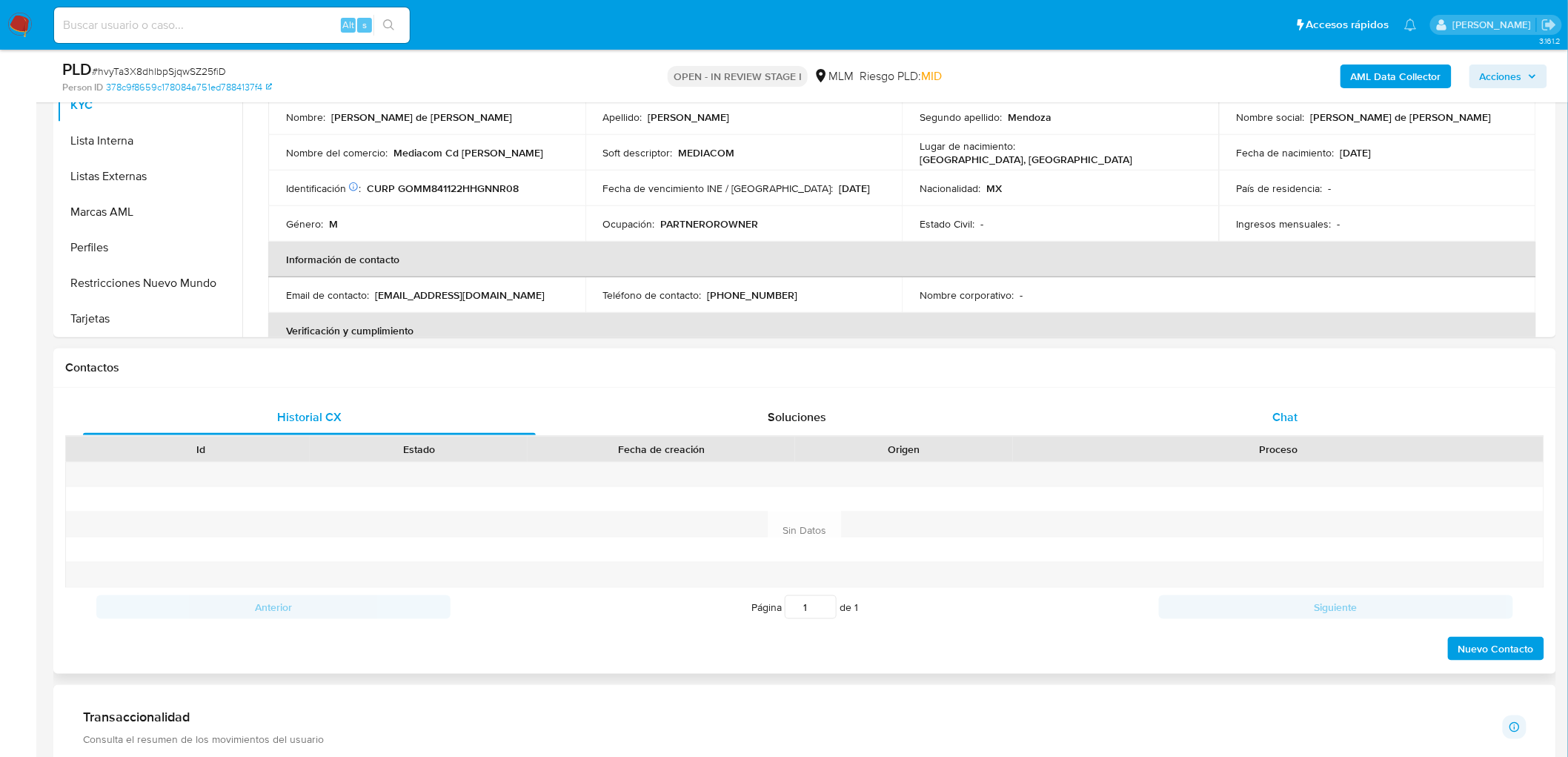
click at [1315, 387] on div "Contactos Historial CX Soluciones Chat Id Estado Fecha de creación Origen Proce…" at bounding box center [804, 510] width 1503 height 325
click at [1290, 412] on span "Chat" at bounding box center [1286, 417] width 25 height 17
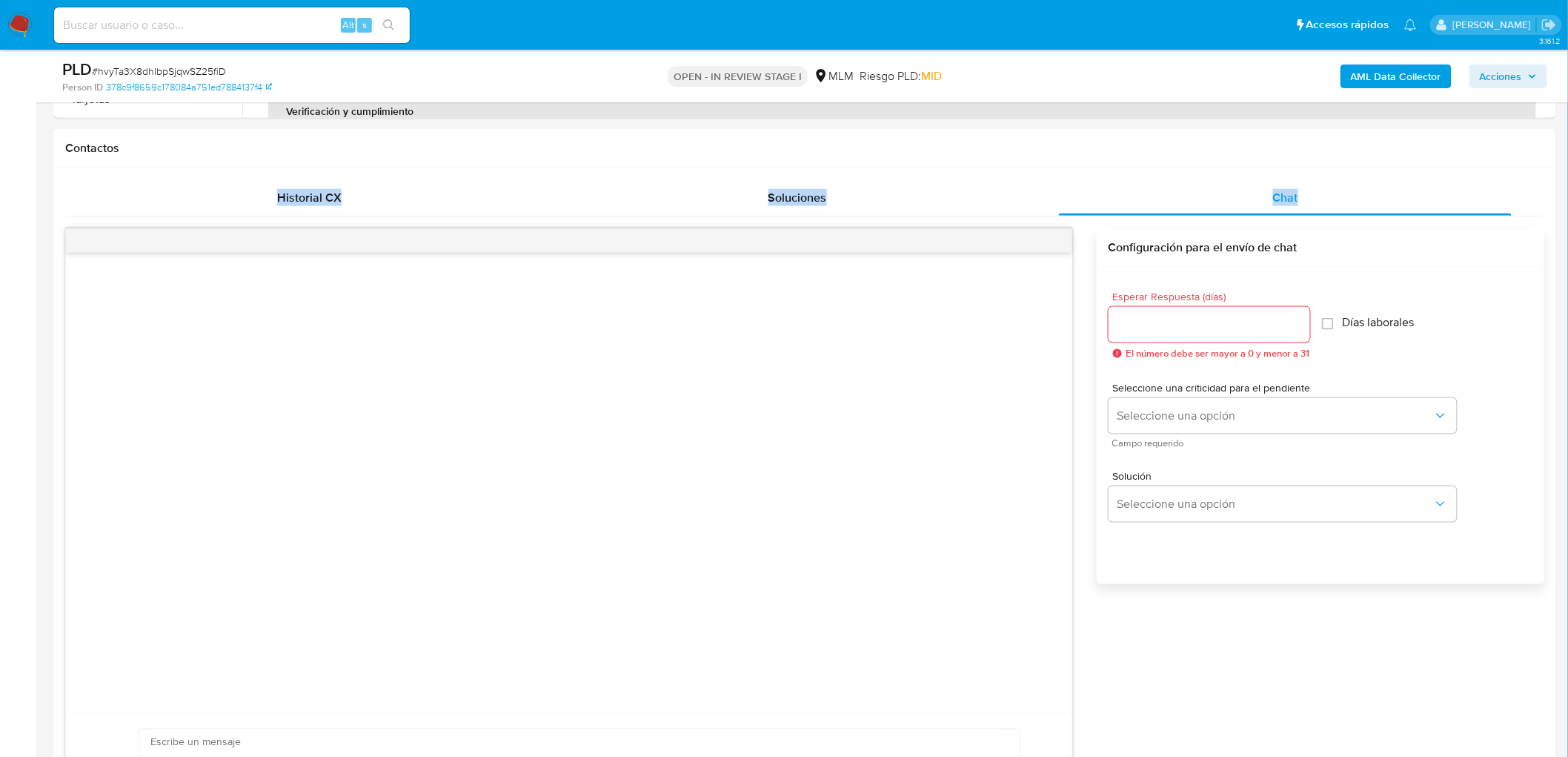
scroll to position [702, 0]
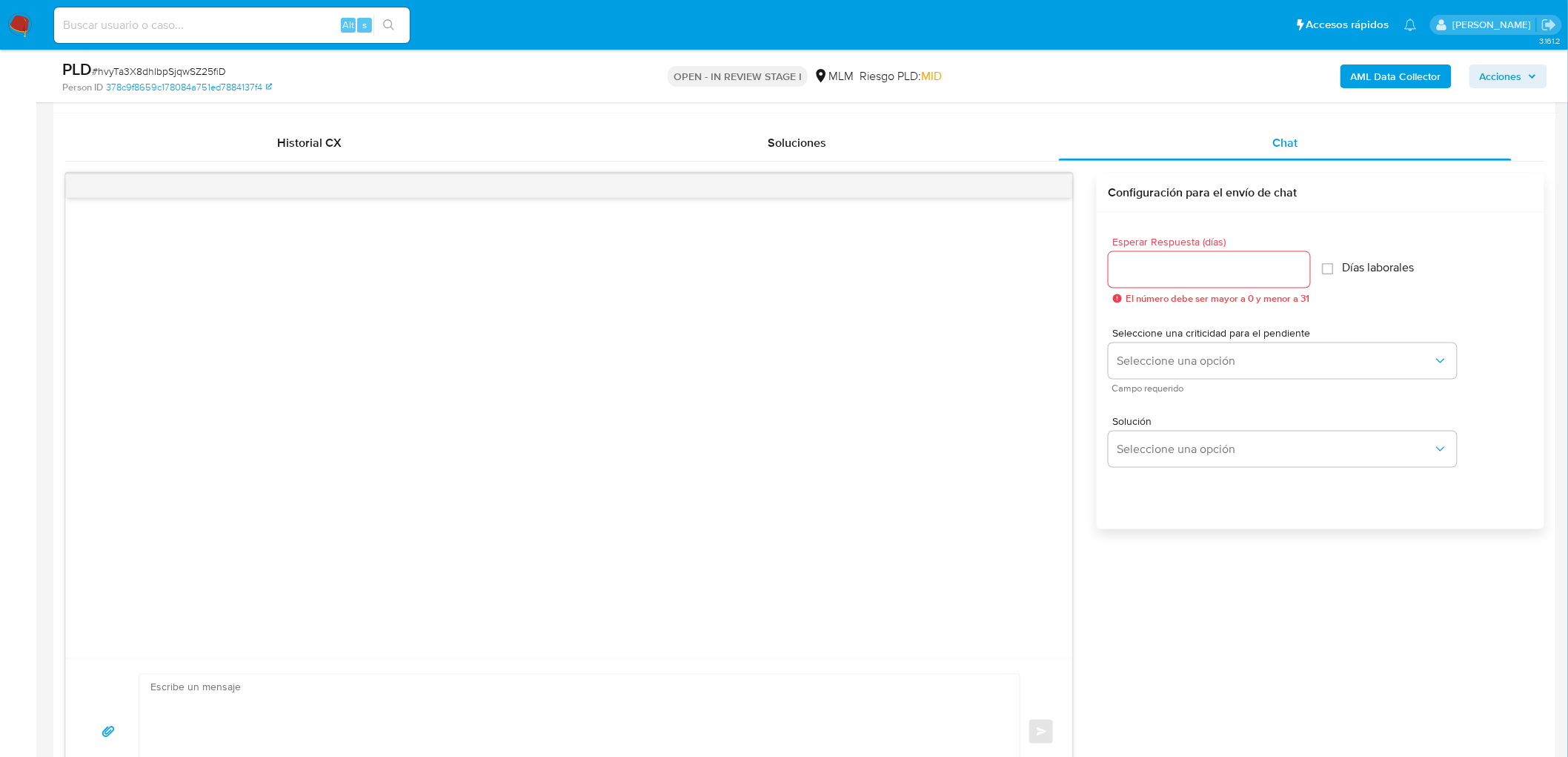
click at [1159, 278] on input "Esperar Respuesta (días)" at bounding box center [1210, 270] width 202 height 19
type input "5"
click at [1174, 369] on button "Seleccione una opción" at bounding box center [1283, 361] width 348 height 36
click at [1167, 384] on div "HIGH" at bounding box center [1279, 391] width 325 height 30
click at [1168, 450] on span "Seleccione una opción" at bounding box center [1275, 448] width 315 height 15
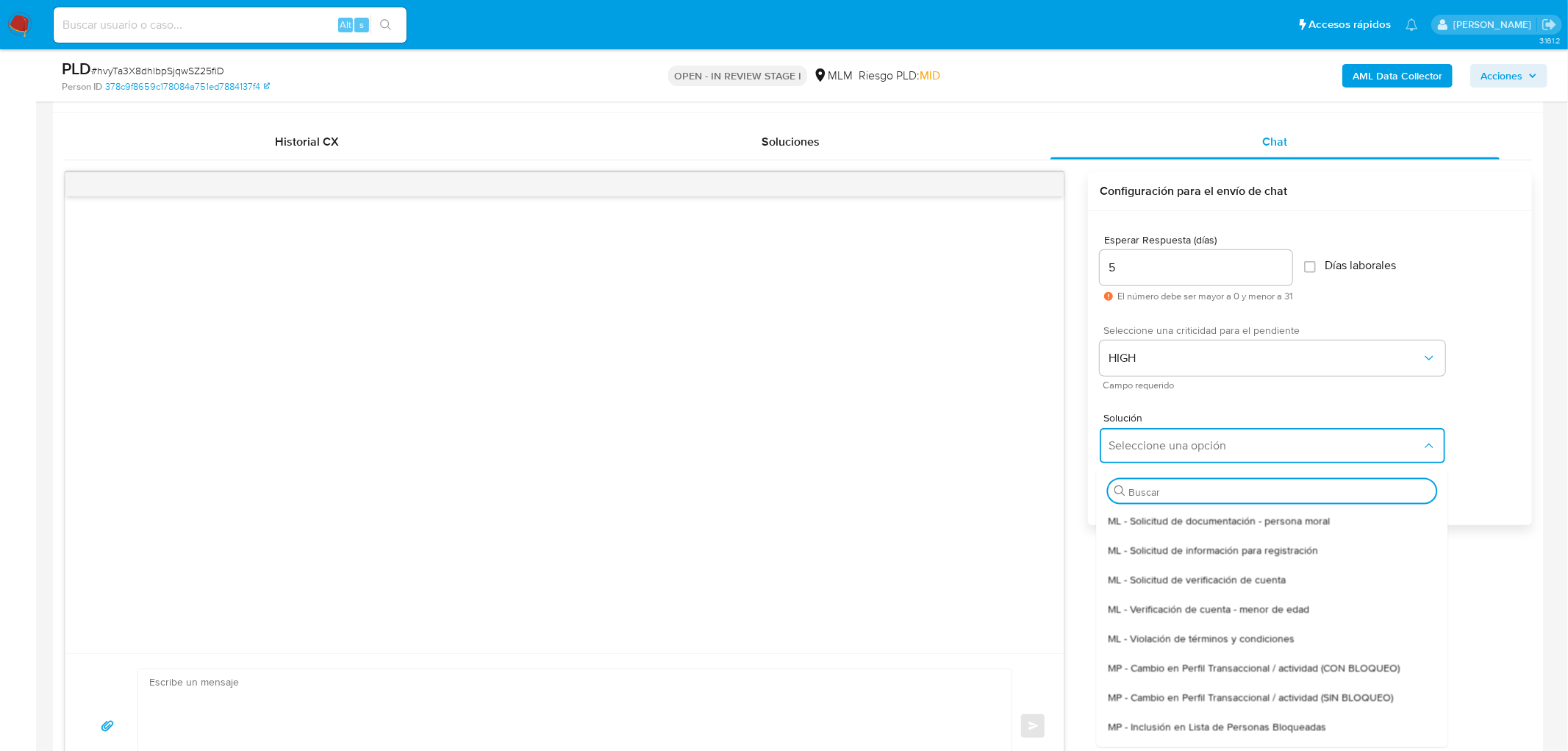
click at [1201, 576] on span "ML - Solicitud de verificación de cuenta" at bounding box center [1196, 579] width 178 height 13
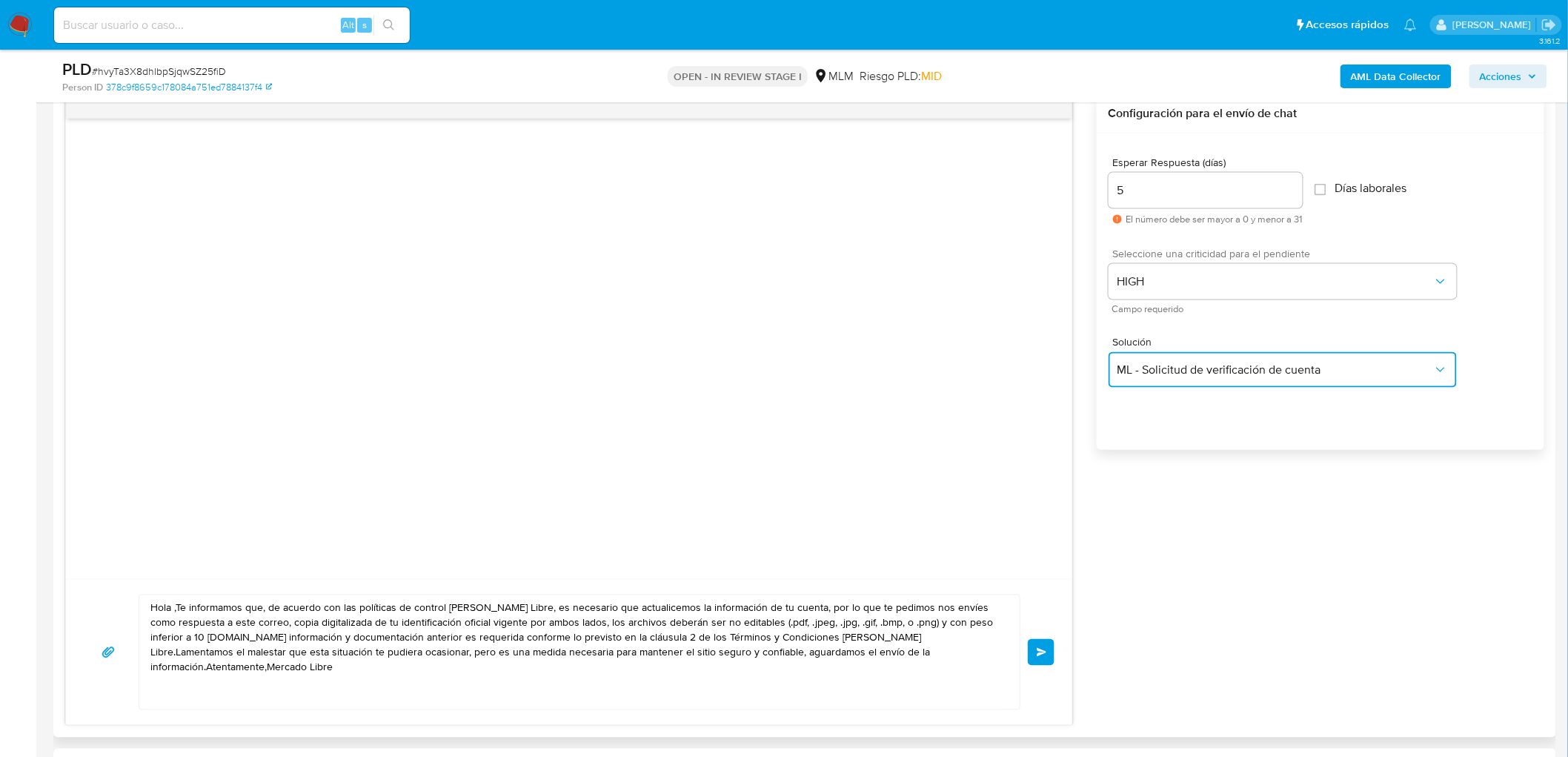
scroll to position [866, 0]
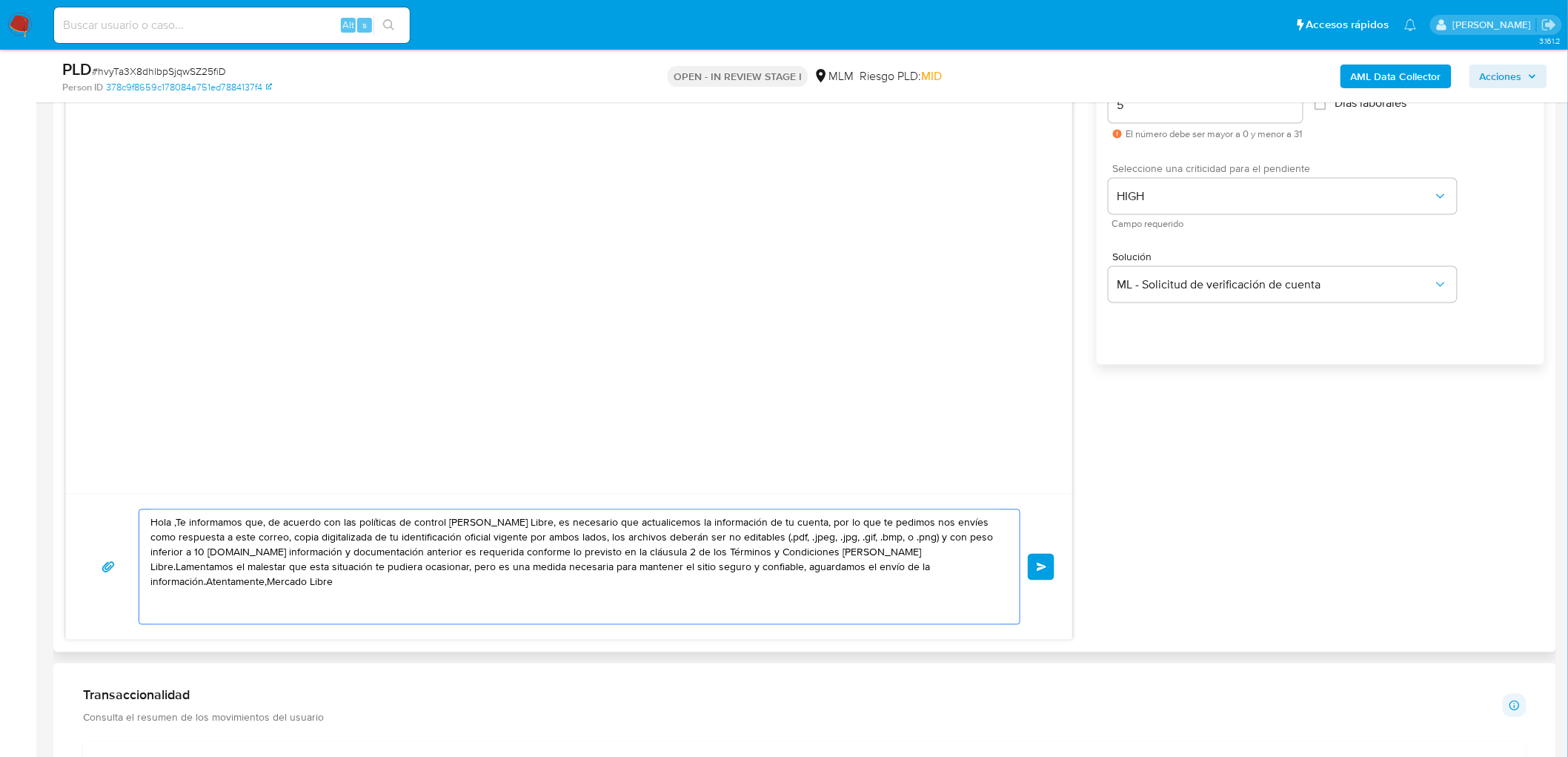
drag, startPoint x: 960, startPoint y: 565, endPoint x: 83, endPoint y: 501, distance: 879.3
click at [83, 501] on div "Hola ,Te informamos que, de acuerdo con las políticas de control de Mercado Lib…" at bounding box center [569, 567] width 1006 height 146
paste textarea "Estimado Marco Antonio De Jesus Gonzalez Mendoza. Te comunicamos que se ha iden…"
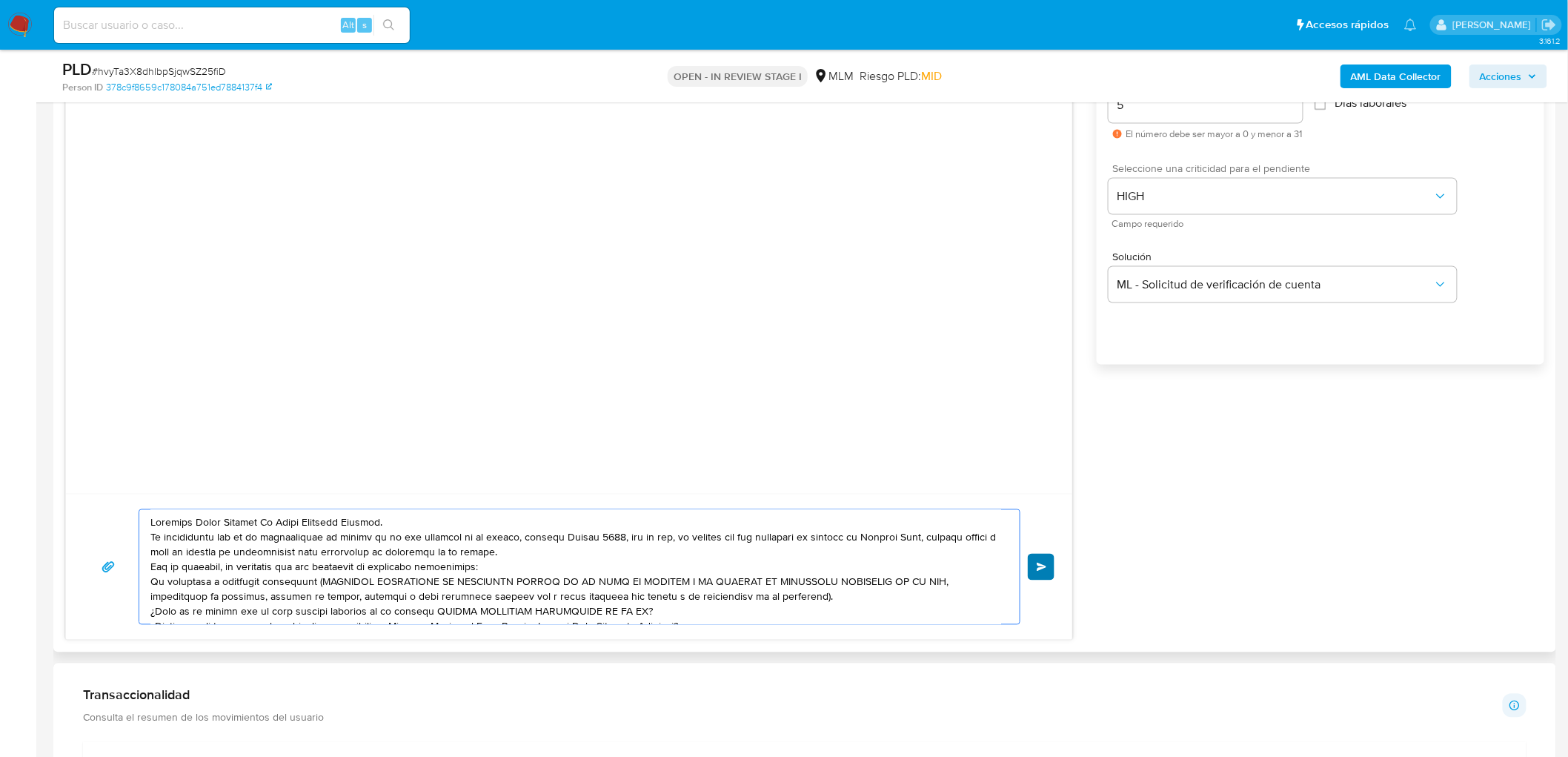
scroll to position [49, 0]
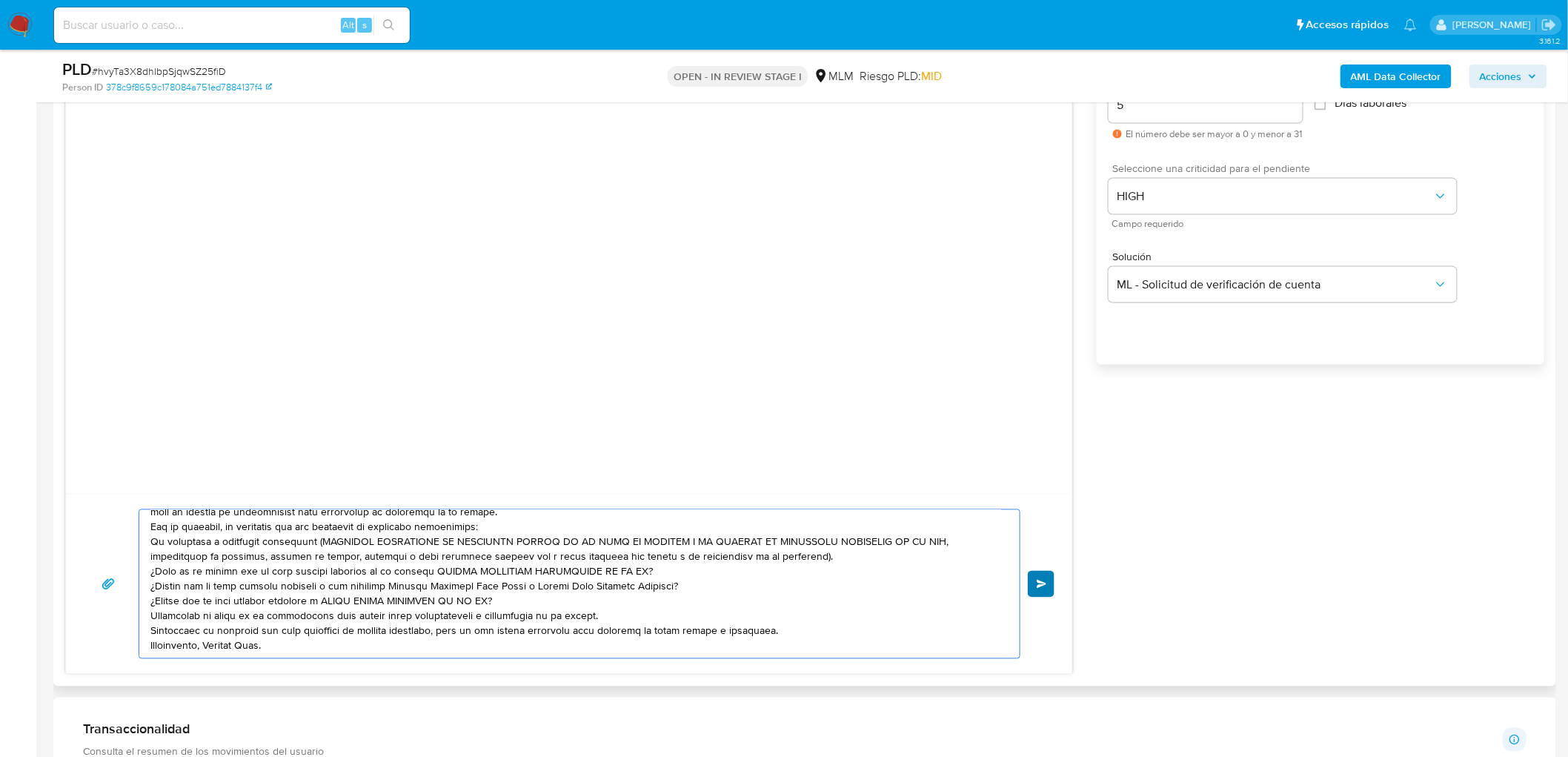
type textarea "Estimado Marco Antonio De Jesus Gonzalez Mendoza. Te comunicamos que se ha iden…"
click at [1038, 585] on span "Enviar" at bounding box center [1042, 583] width 11 height 9
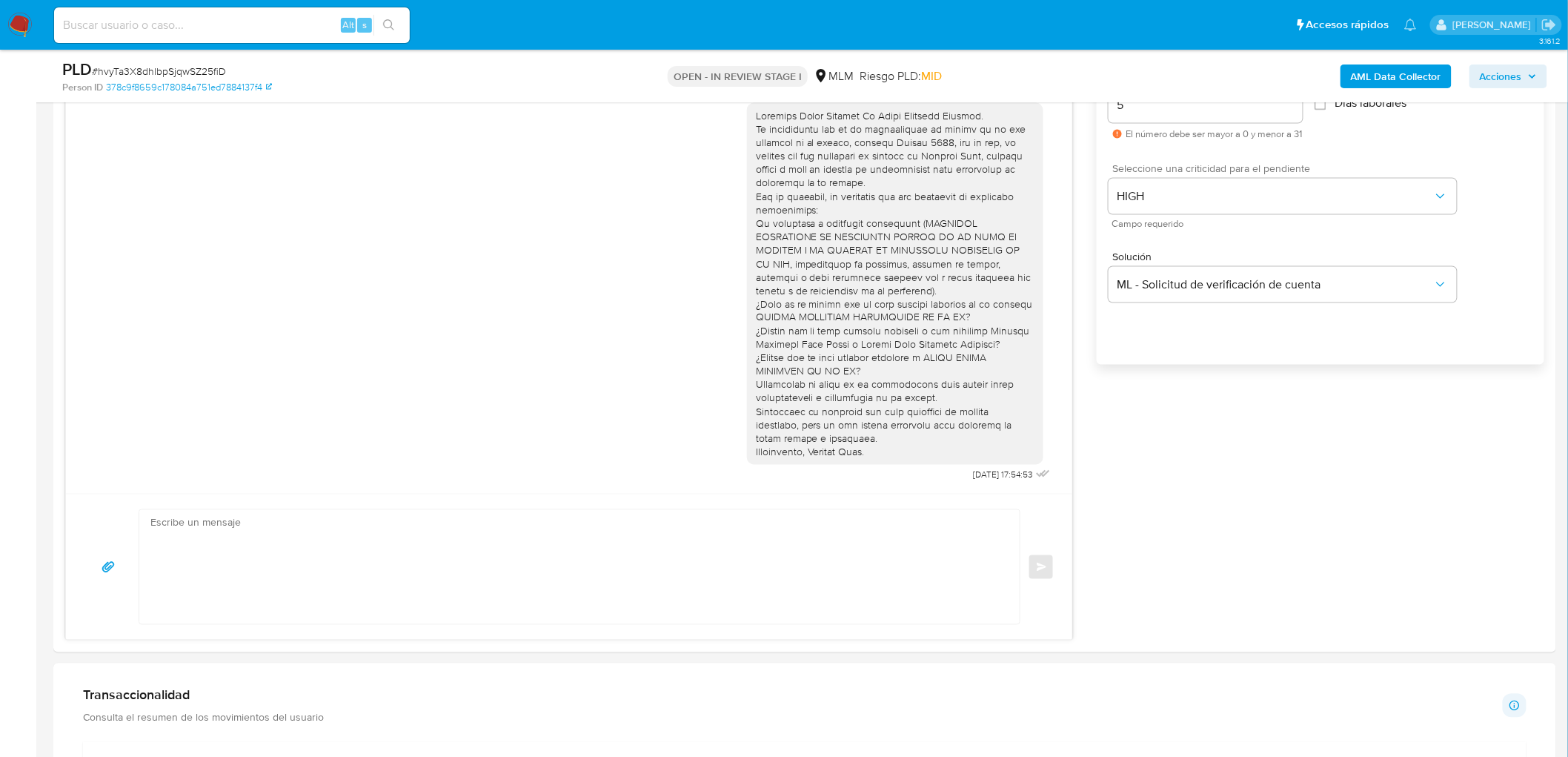
scroll to position [0, 0]
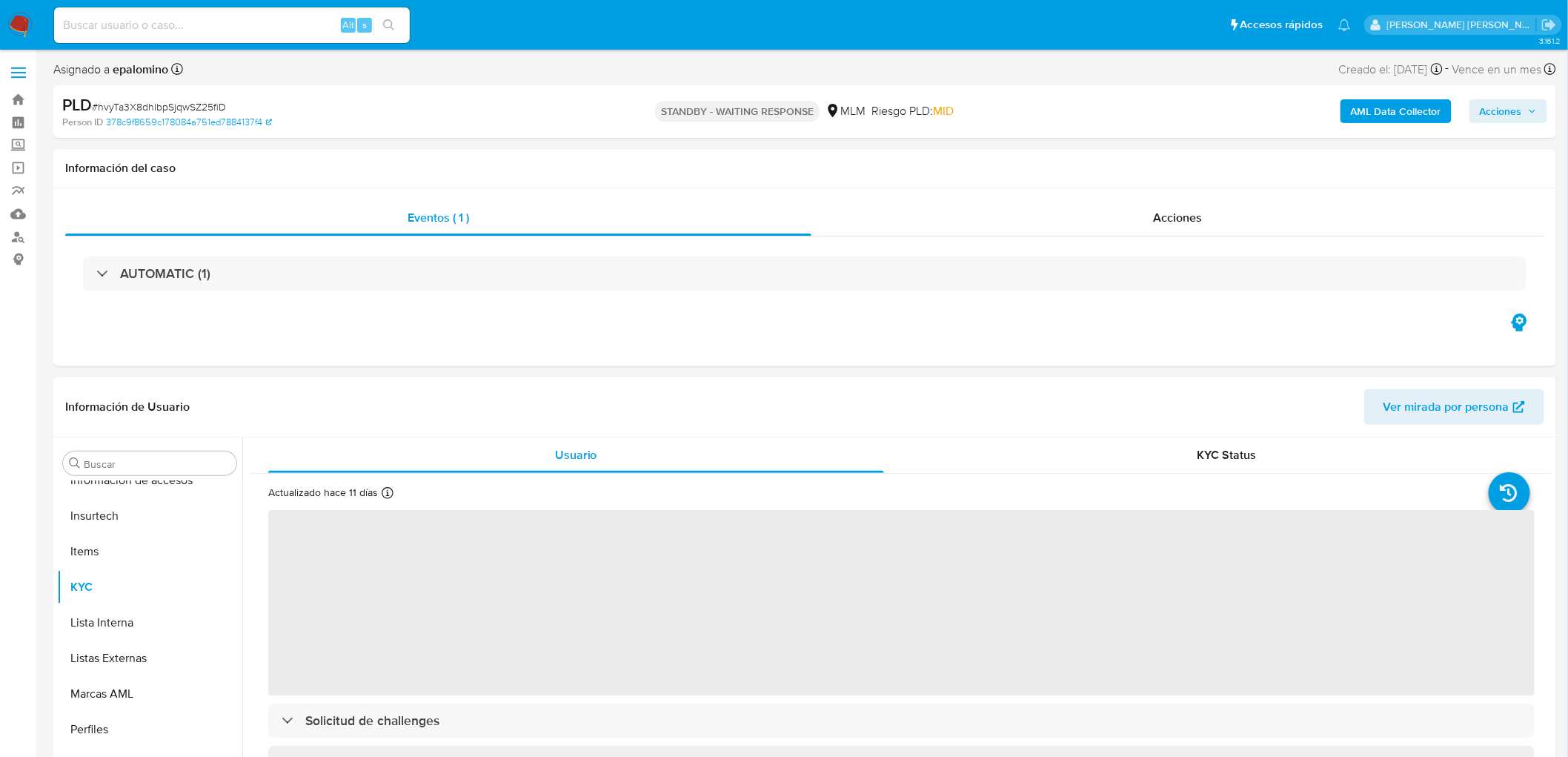
select select "10"
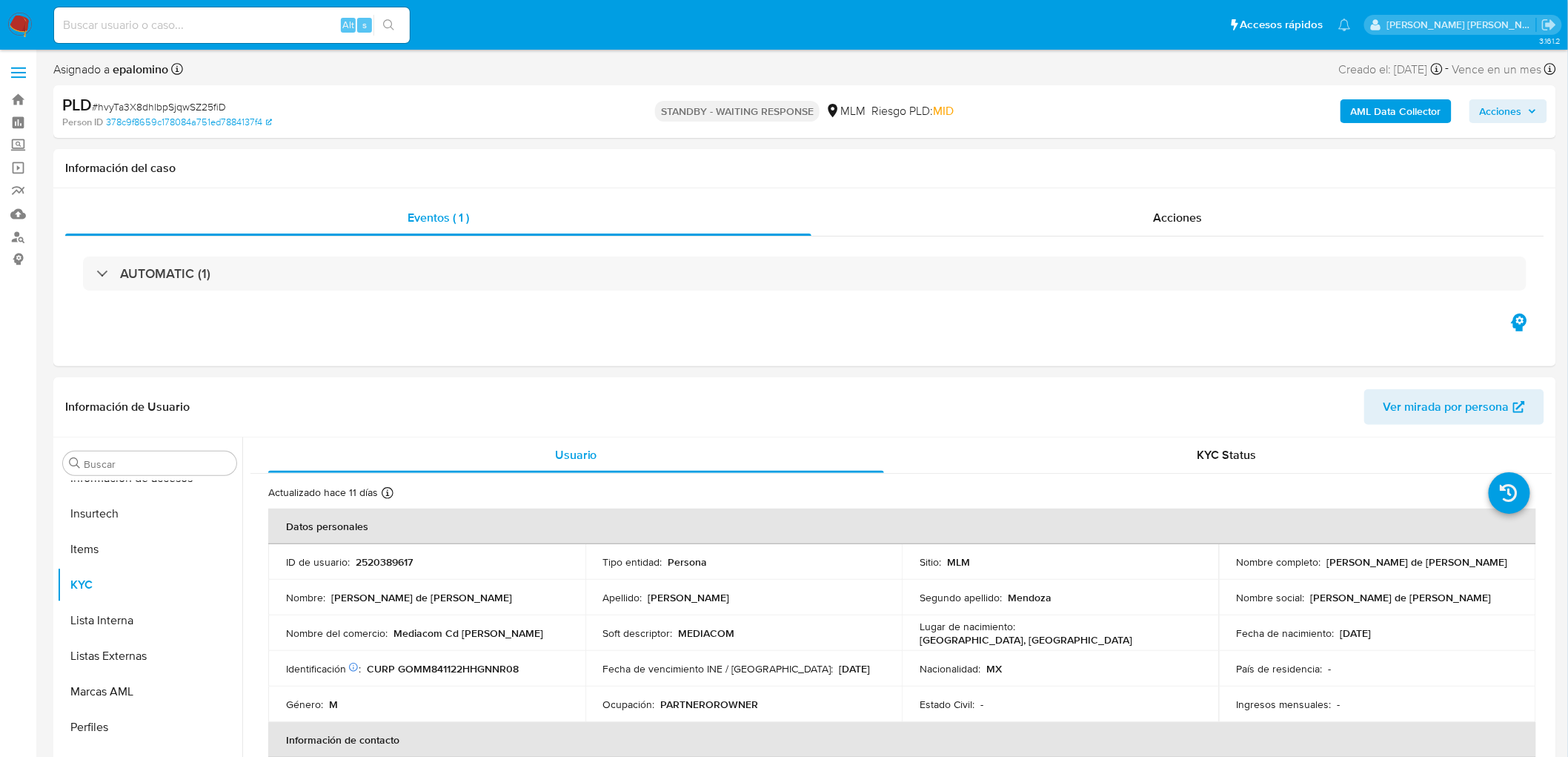
click at [177, 102] on span "# hvyTa3X8dhlbpSjqwSZ25fiD" at bounding box center [159, 106] width 134 height 15
click at [176, 102] on span "# hvyTa3X8dhlbpSjqwSZ25fiD" at bounding box center [159, 106] width 134 height 15
copy span "hvyTa3X8dhlbpSjqwSZ25fiD"
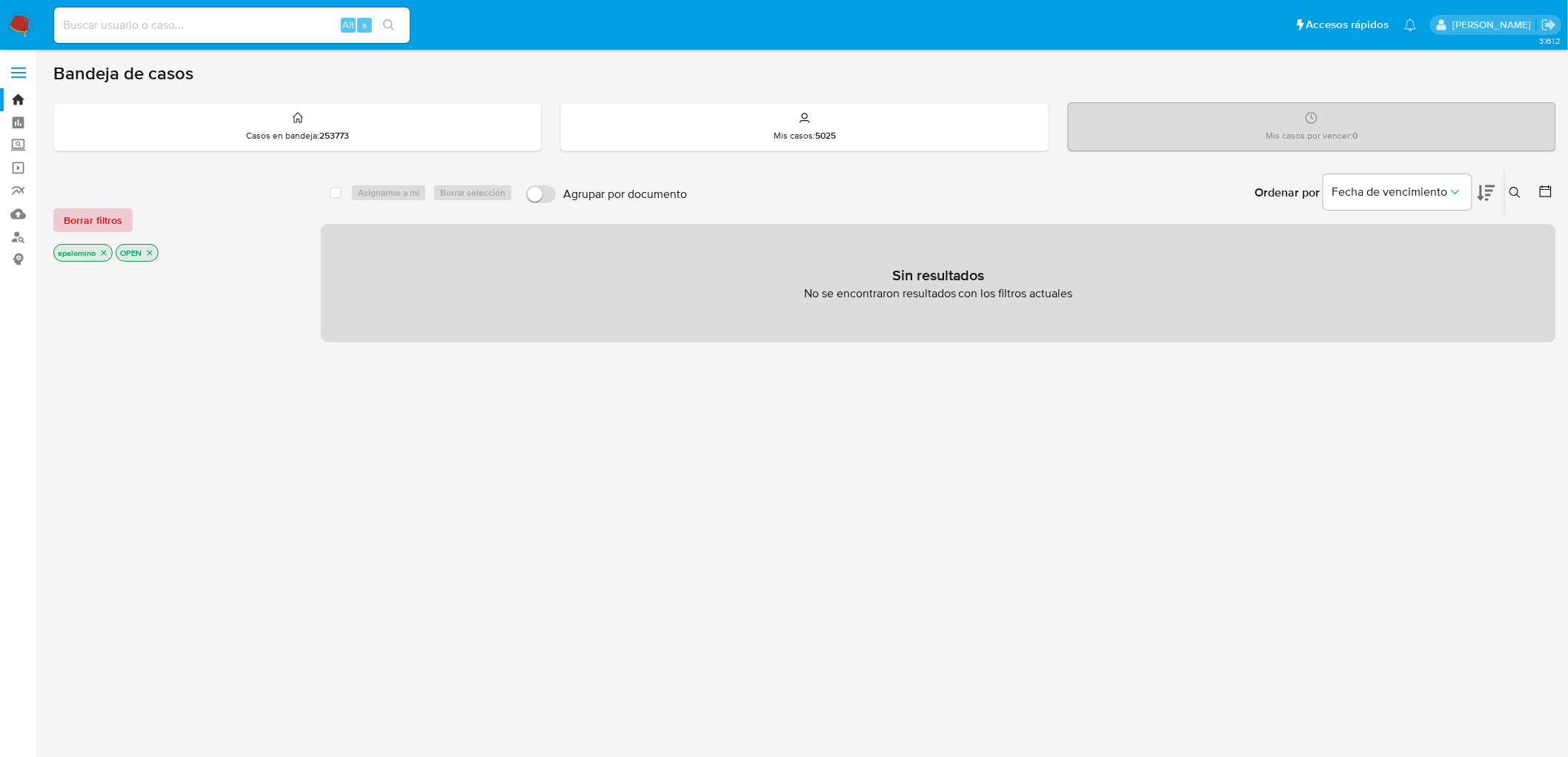
click at [119, 221] on span "Borrar filtros" at bounding box center [93, 219] width 58 height 20
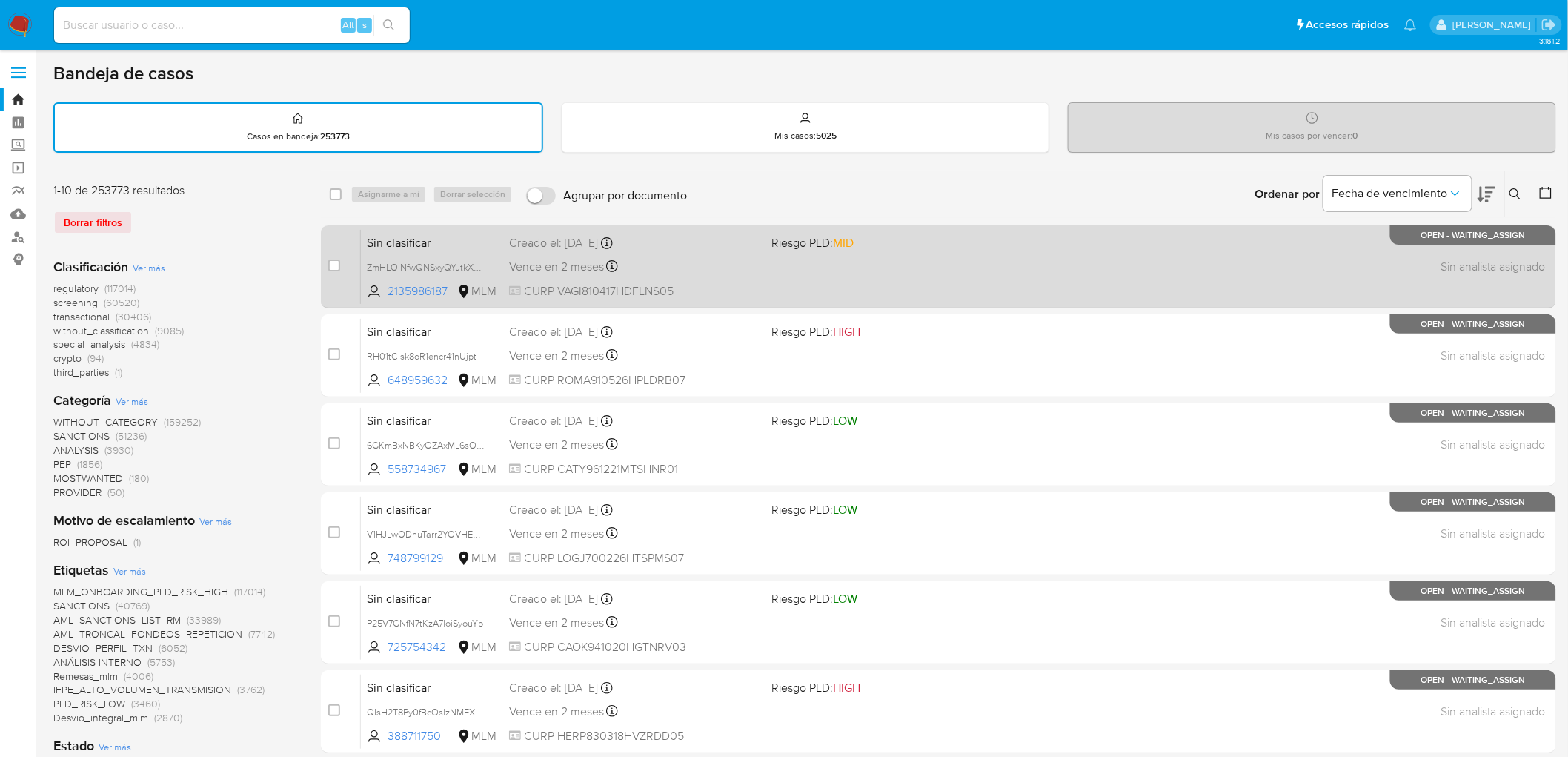
click at [426, 239] on span "Sin clasificar" at bounding box center [432, 242] width 130 height 19
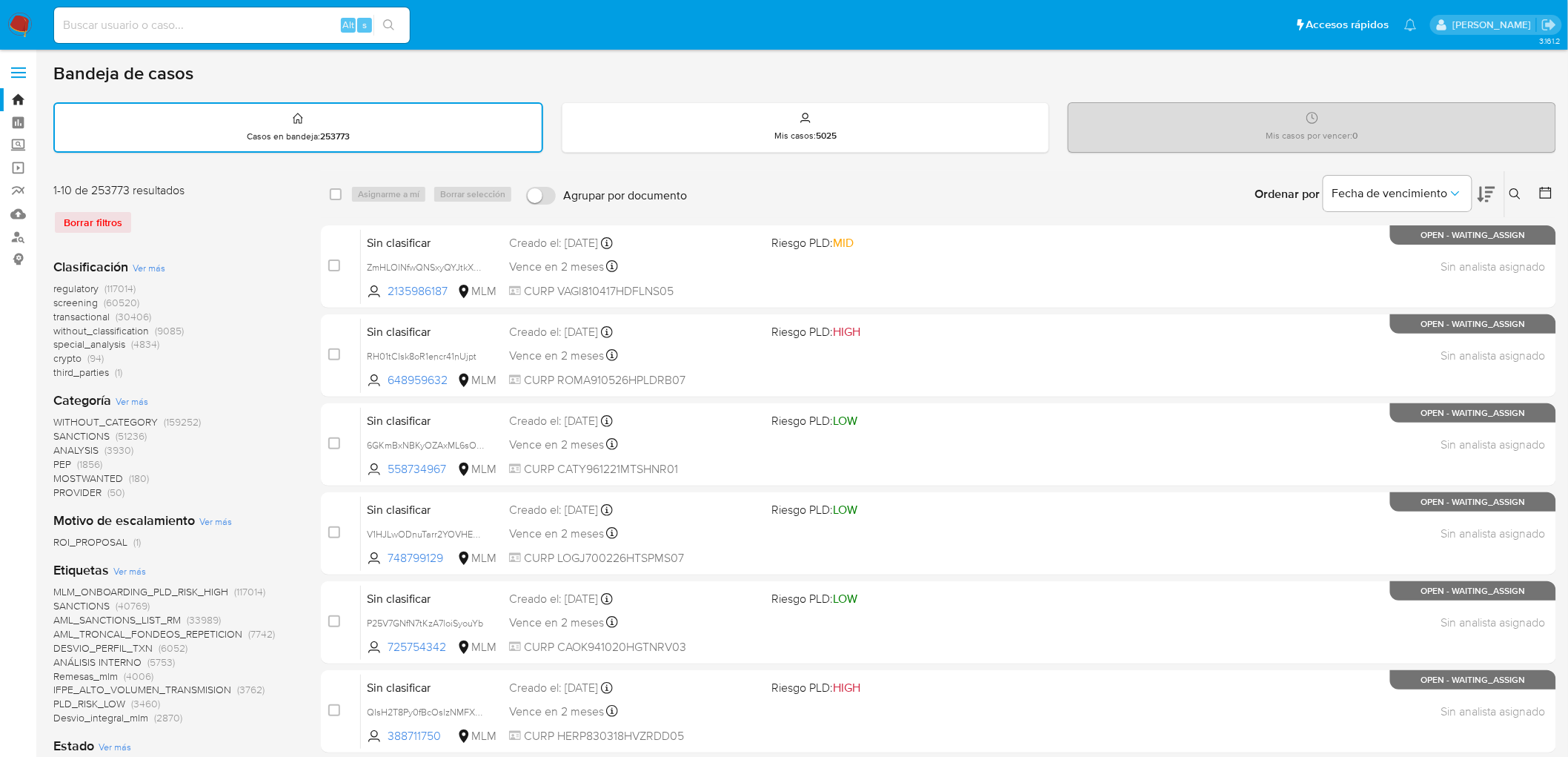
click at [18, 70] on label at bounding box center [18, 73] width 37 height 31
click at [0, 0] on input "checkbox" at bounding box center [0, 0] width 0 height 0
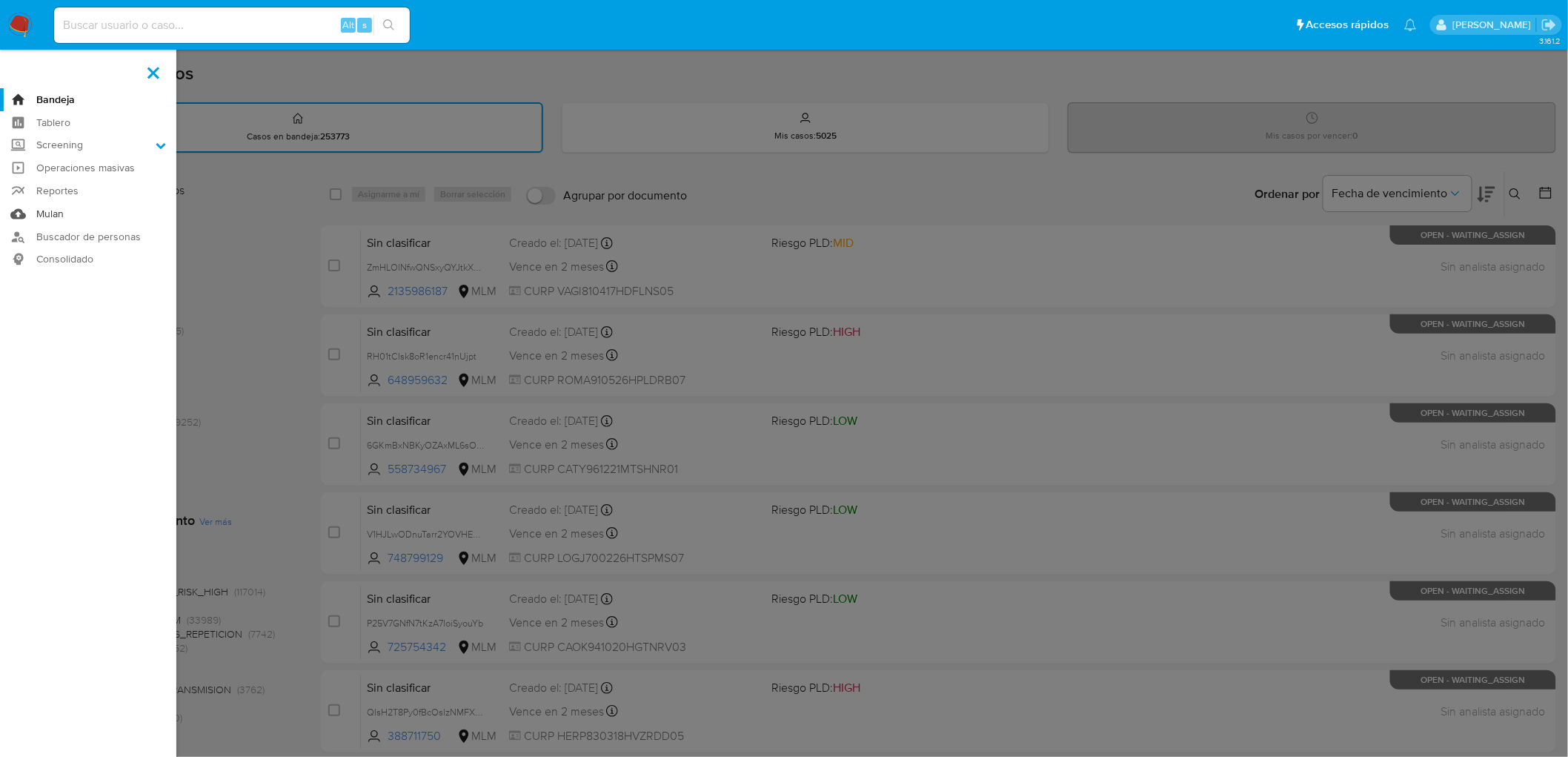
click at [53, 216] on link "Mulan" at bounding box center [88, 214] width 177 height 23
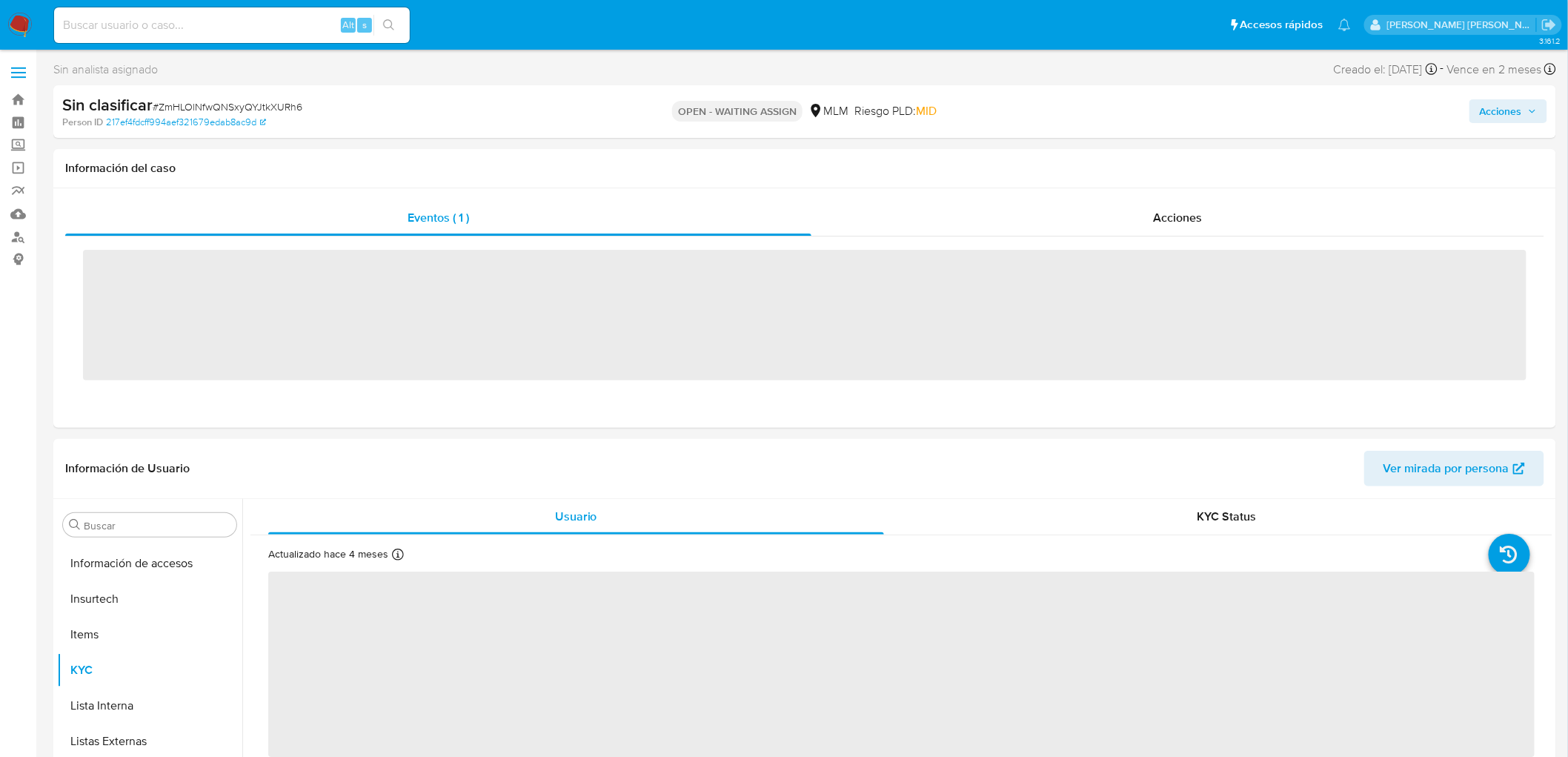
scroll to position [697, 0]
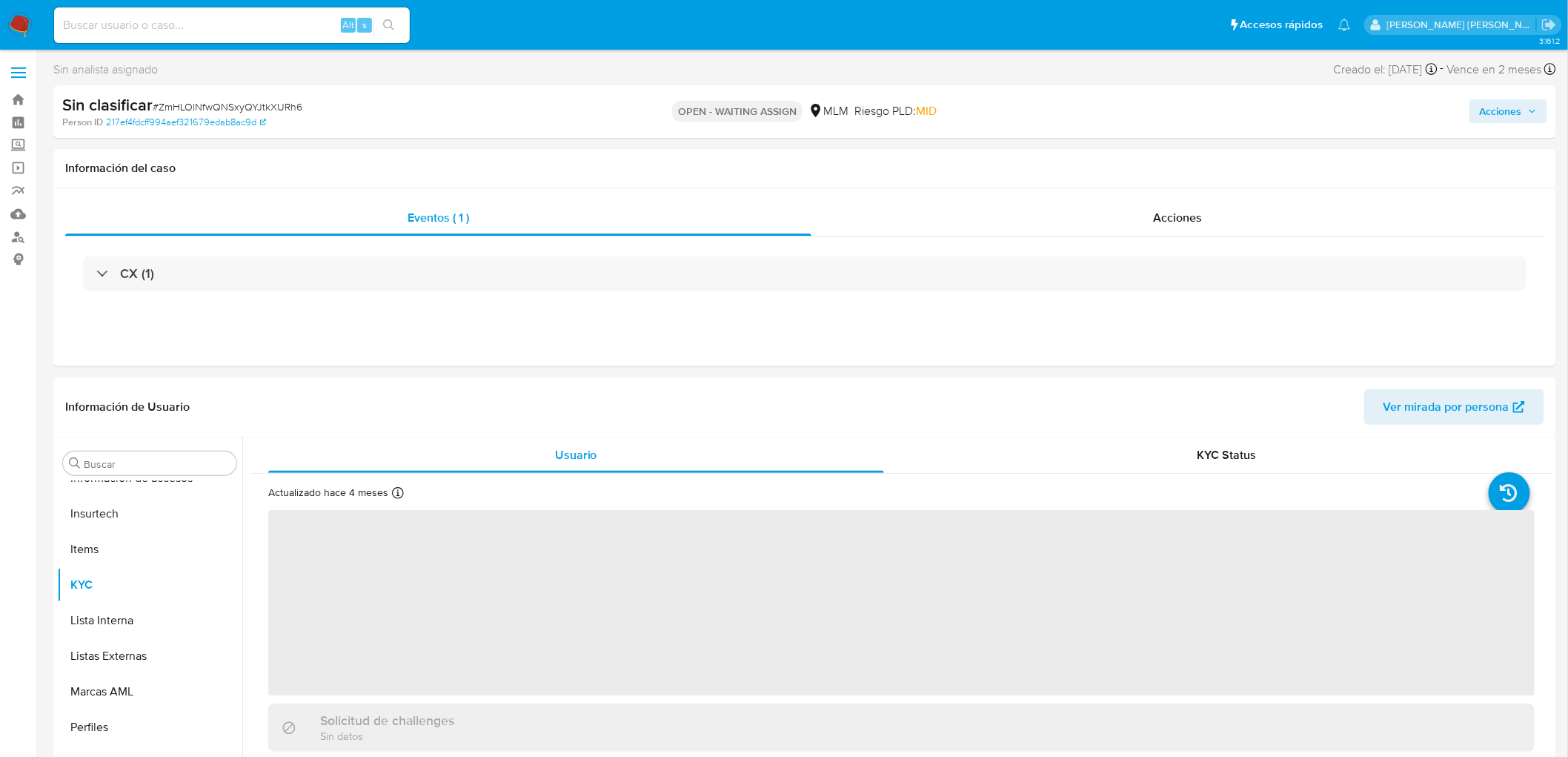
click at [17, 19] on img at bounding box center [20, 25] width 25 height 25
select select "10"
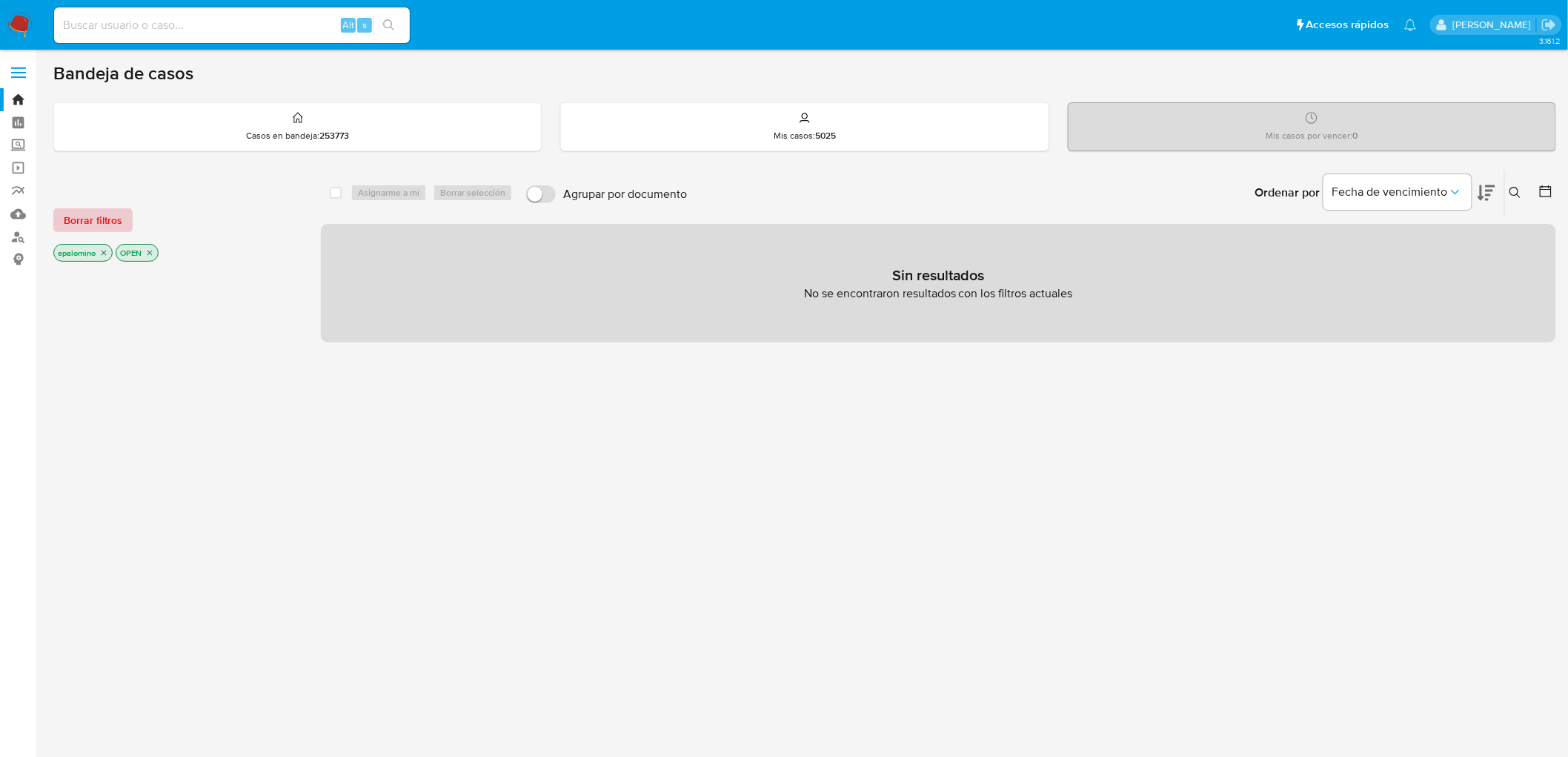
click at [104, 221] on span "Borrar filtros" at bounding box center [93, 219] width 58 height 20
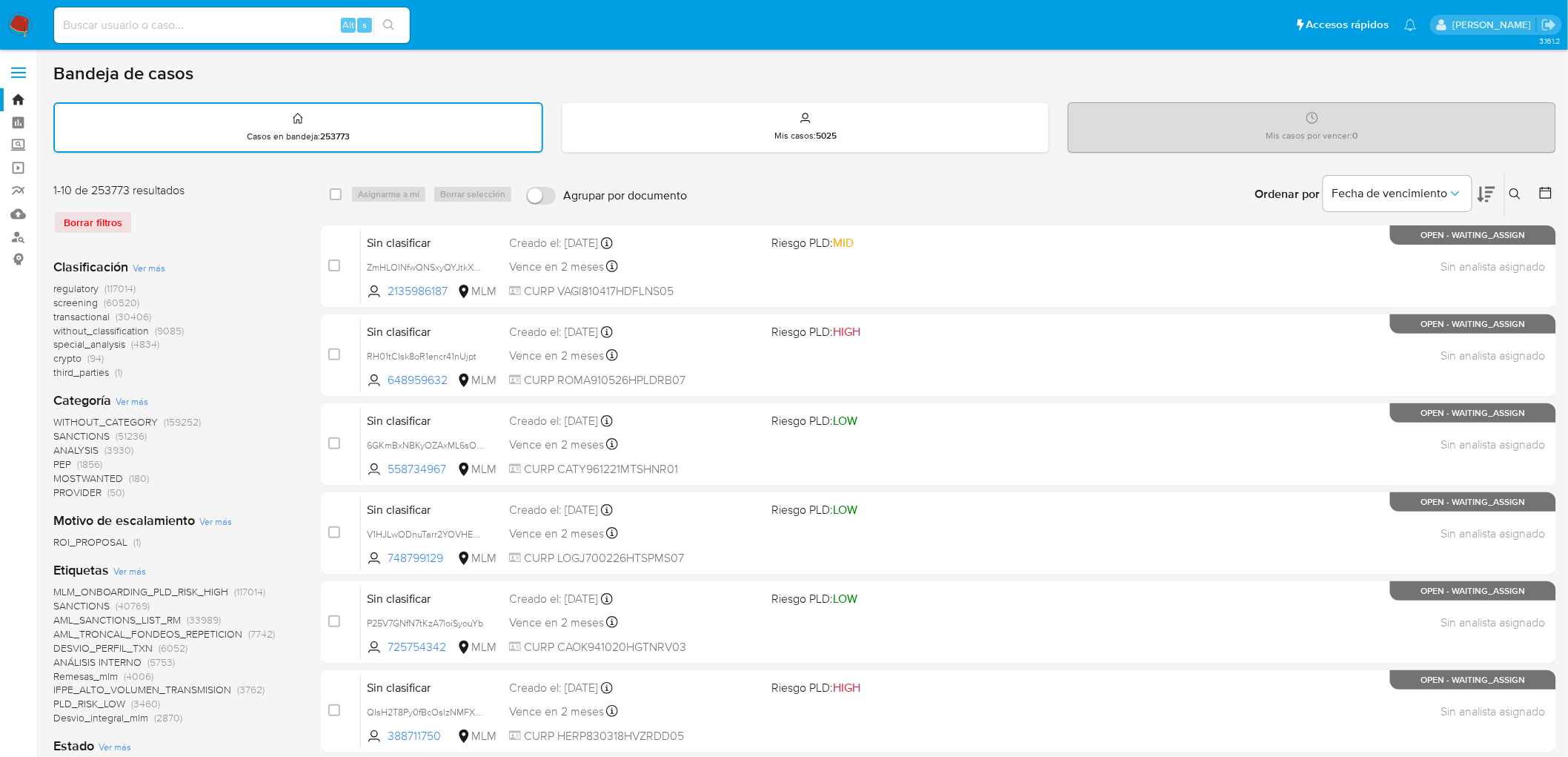
click at [22, 17] on img at bounding box center [20, 25] width 25 height 25
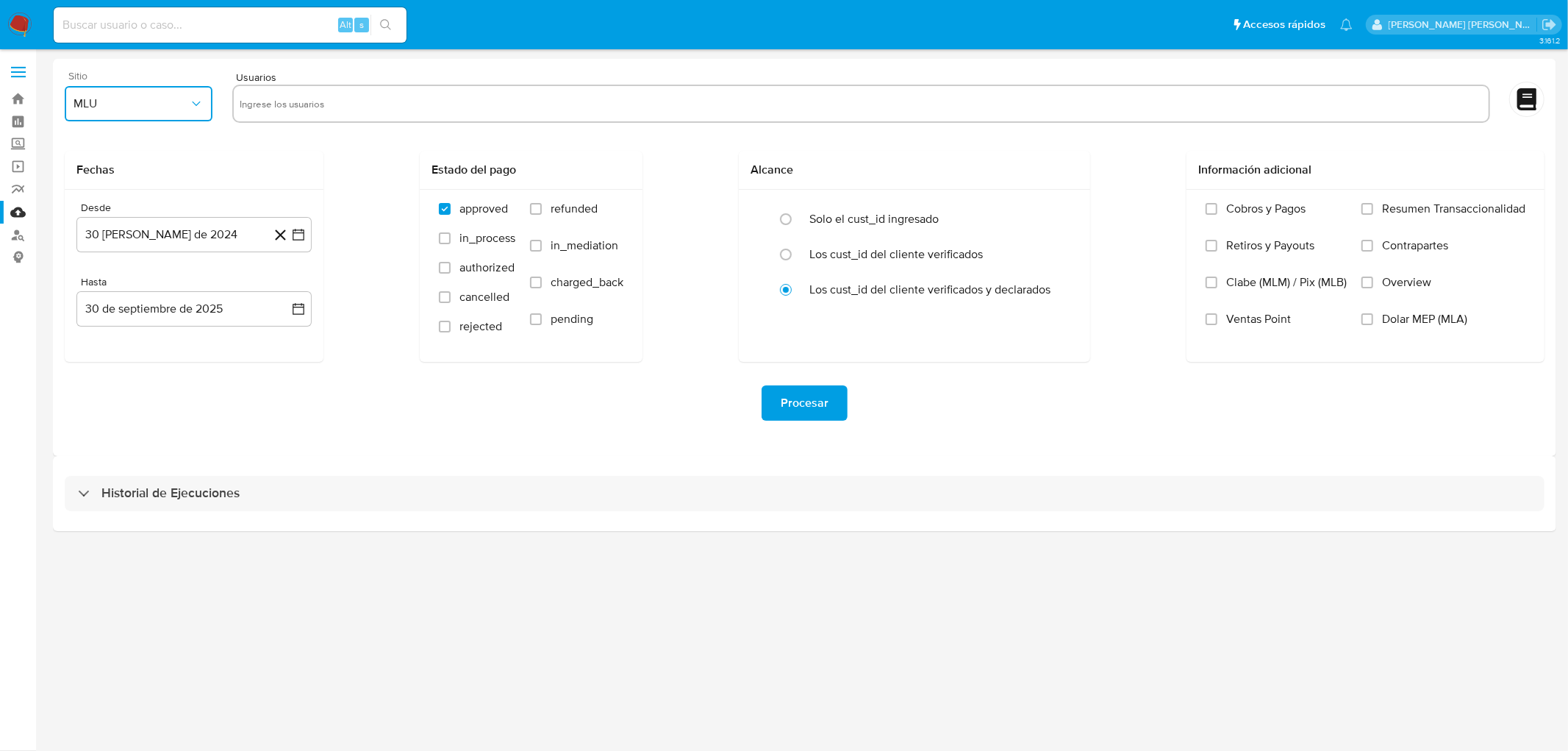
click at [190, 111] on icon "button" at bounding box center [195, 103] width 14 height 14
click at [115, 312] on div "MLM" at bounding box center [135, 320] width 121 height 36
click at [251, 133] on form "Sitio MLM Usuarios Fechas Desde 30 de agosto de 2024 30-08-2024 Hasta 30 de sep…" at bounding box center [805, 257] width 1480 height 374
click at [269, 109] on input "text" at bounding box center [861, 103] width 1244 height 23
paste input "784869270"
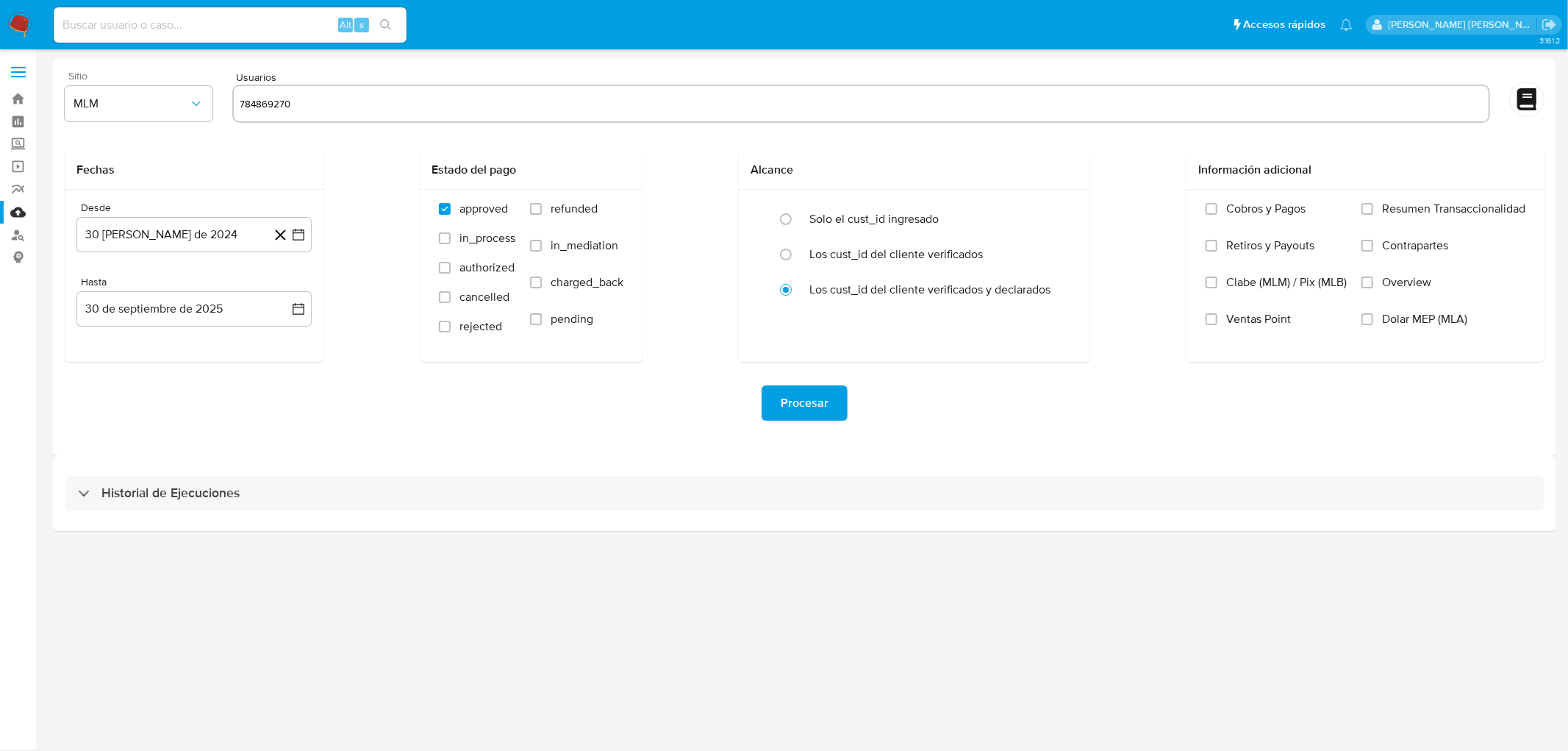
type input "784869270"
paste input "213041264"
type input "213041264"
paste input "2035442122"
type input "2035442122"
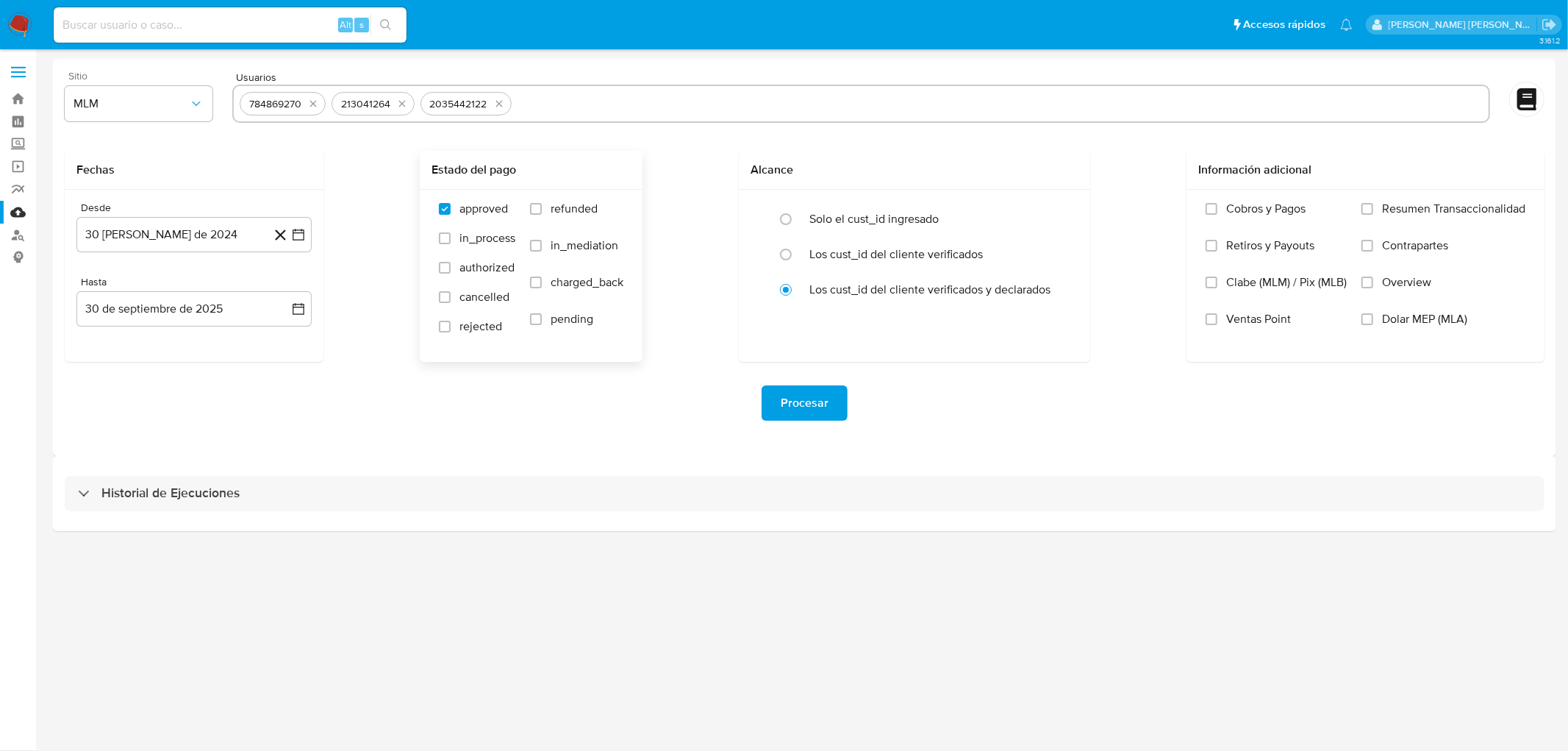
paste input "681631395"
type input "681631395"
paste input "1052285892"
type input "1052285892"
paste input "1145329574"
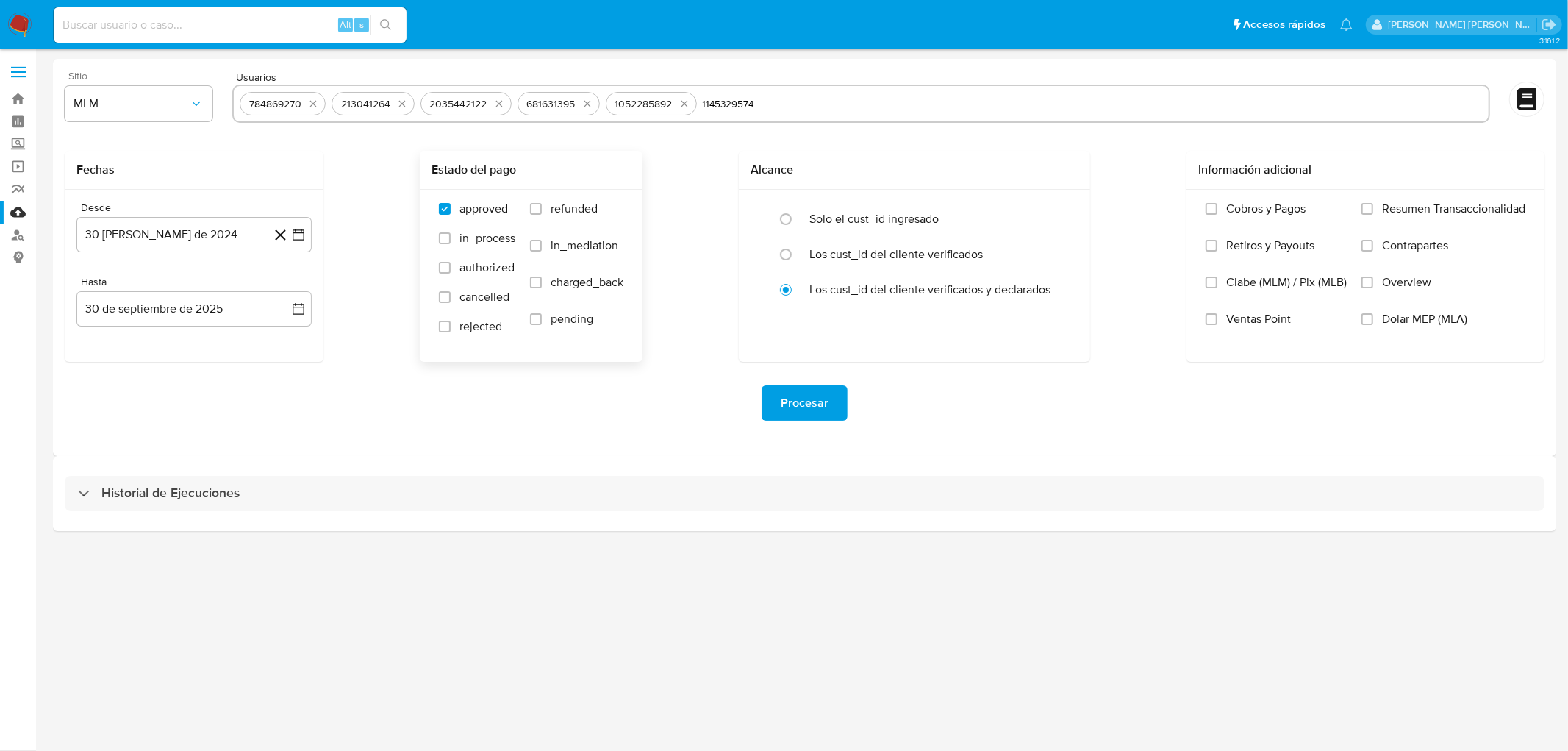
type input "1145329574"
paste input "1843280206"
type input "1843280206"
paste input "322684799"
type input "322684799"
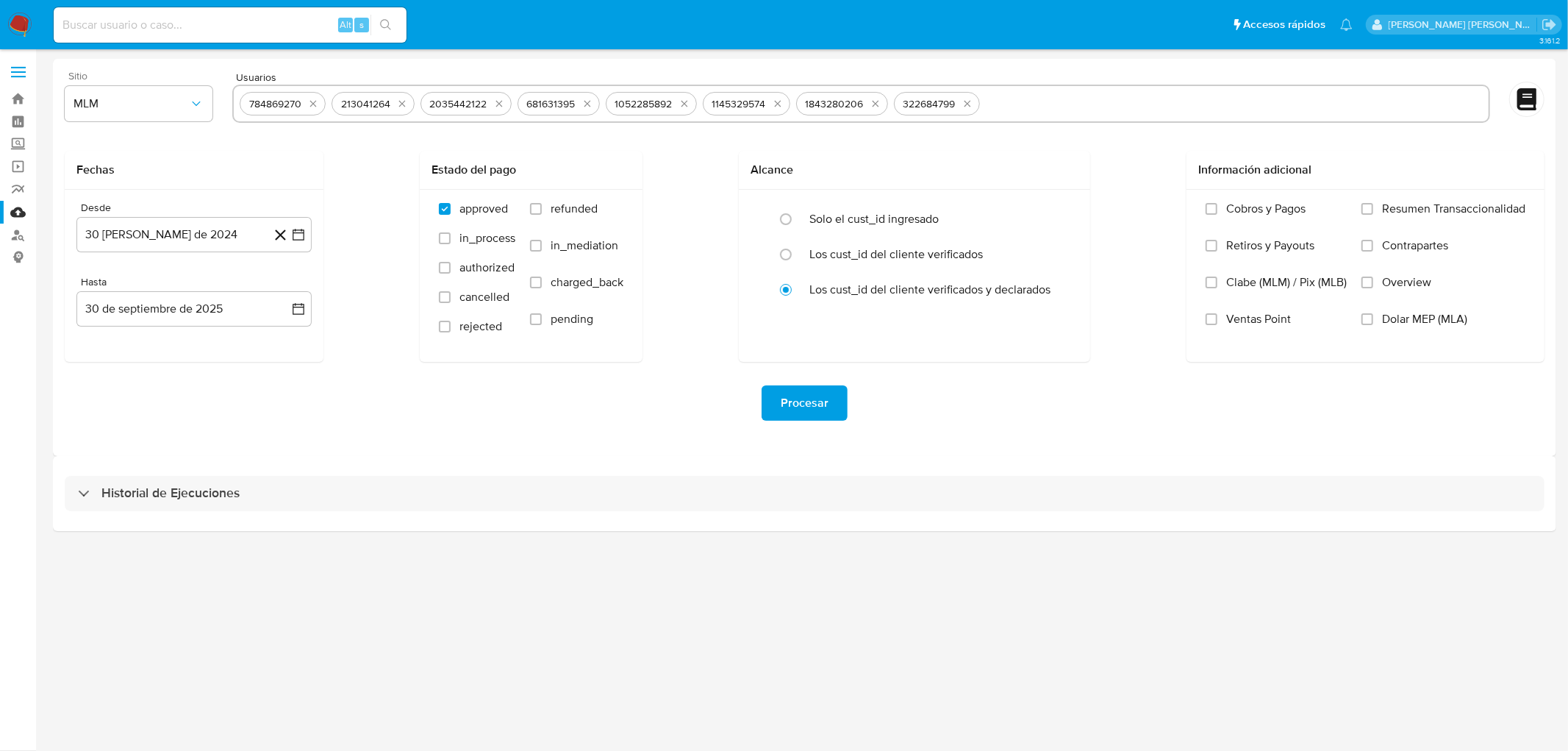
paste input "1950715461"
type input "1950715461"
paste input "630004132"
type input "630004132"
click at [210, 226] on button "30 de agosto de 2024" at bounding box center [193, 234] width 235 height 36
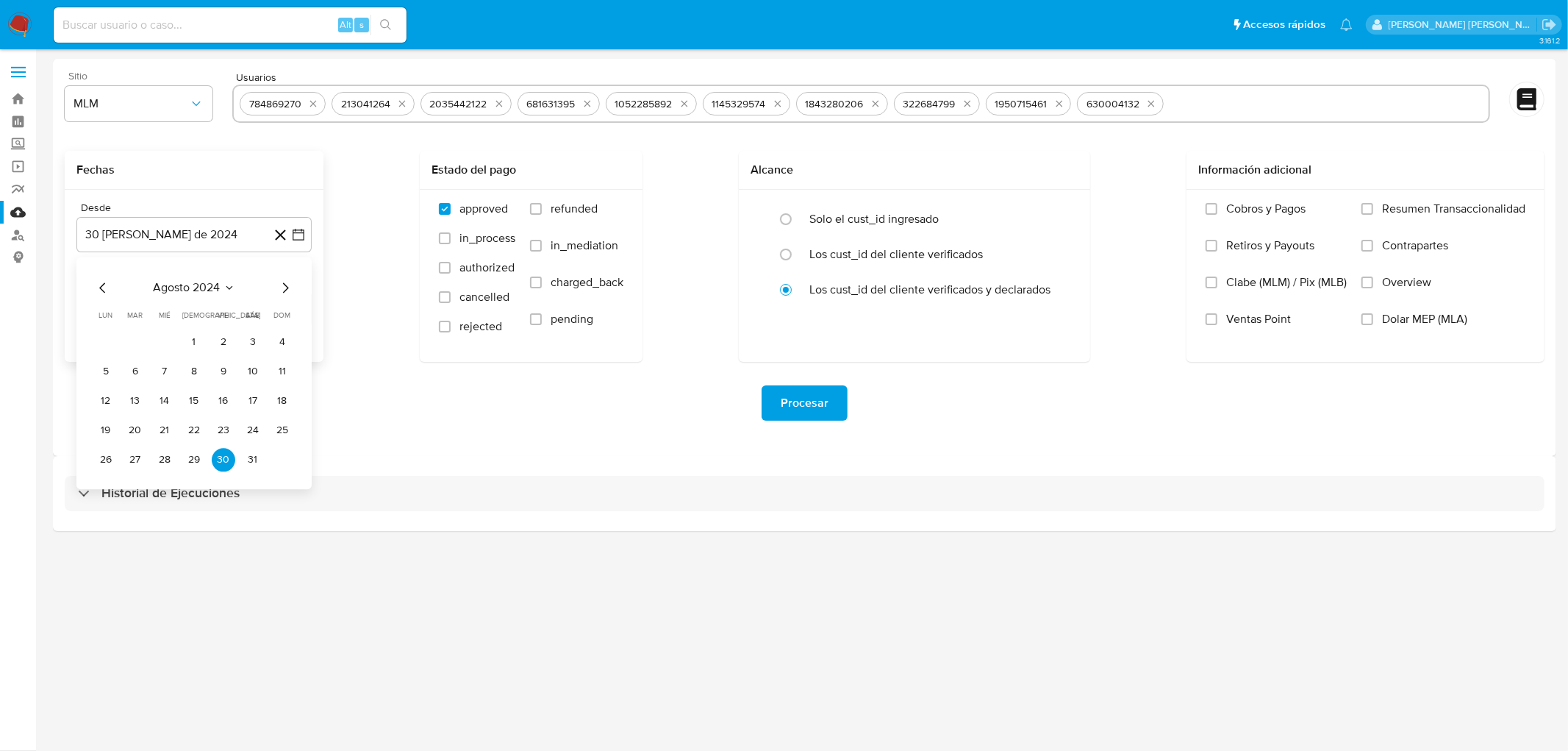
click at [208, 280] on span "agosto 2024" at bounding box center [188, 287] width 67 height 14
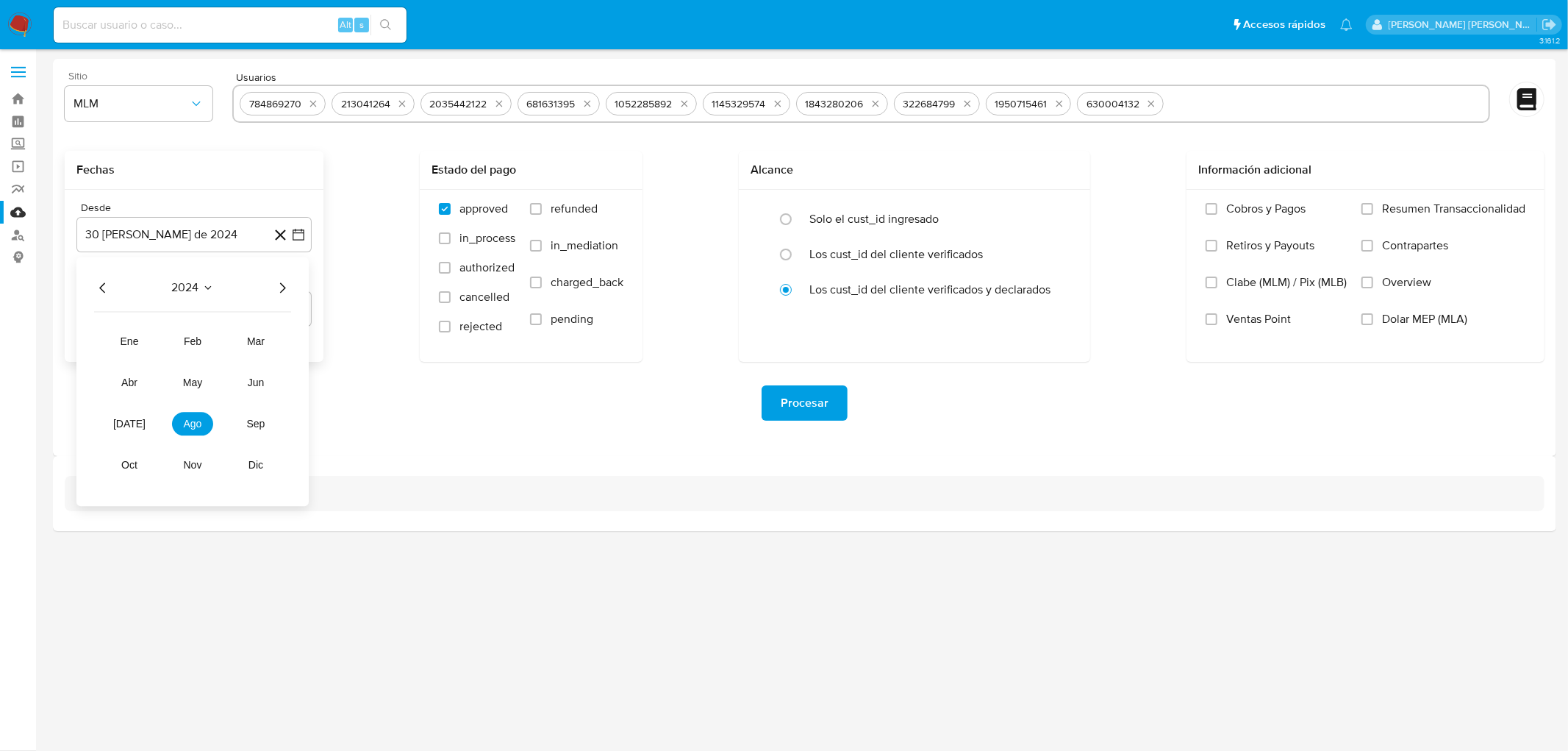
click at [277, 292] on icon "Año siguiente" at bounding box center [282, 288] width 17 height 17
click at [211, 383] on button "may" at bounding box center [193, 382] width 41 height 23
click at [196, 342] on button "1" at bounding box center [193, 342] width 23 height 23
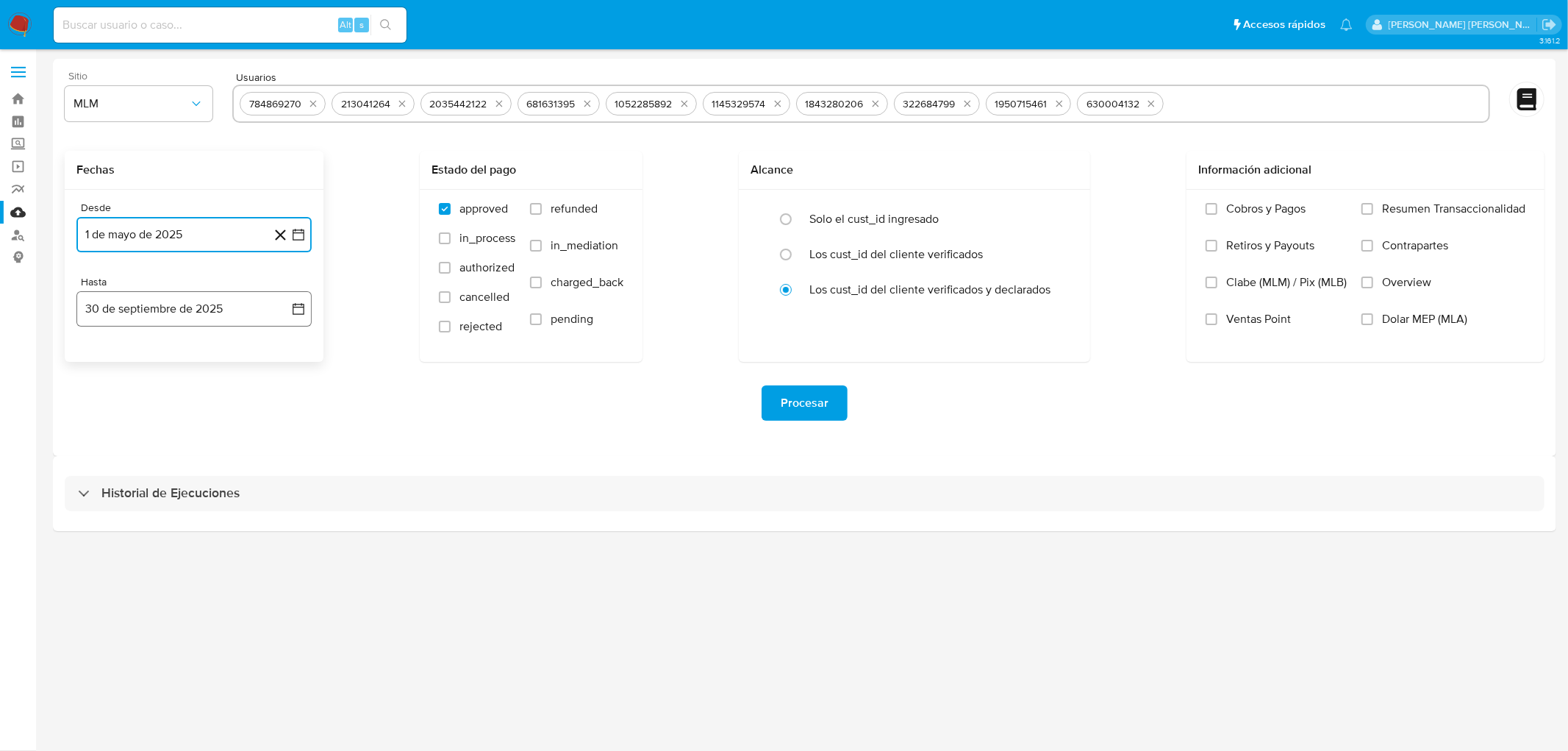
click at [203, 311] on button "30 de septiembre de 2025" at bounding box center [193, 309] width 235 height 36
click at [104, 354] on icon "Mes anterior" at bounding box center [103, 362] width 17 height 17
click at [277, 535] on button "31" at bounding box center [282, 533] width 23 height 23
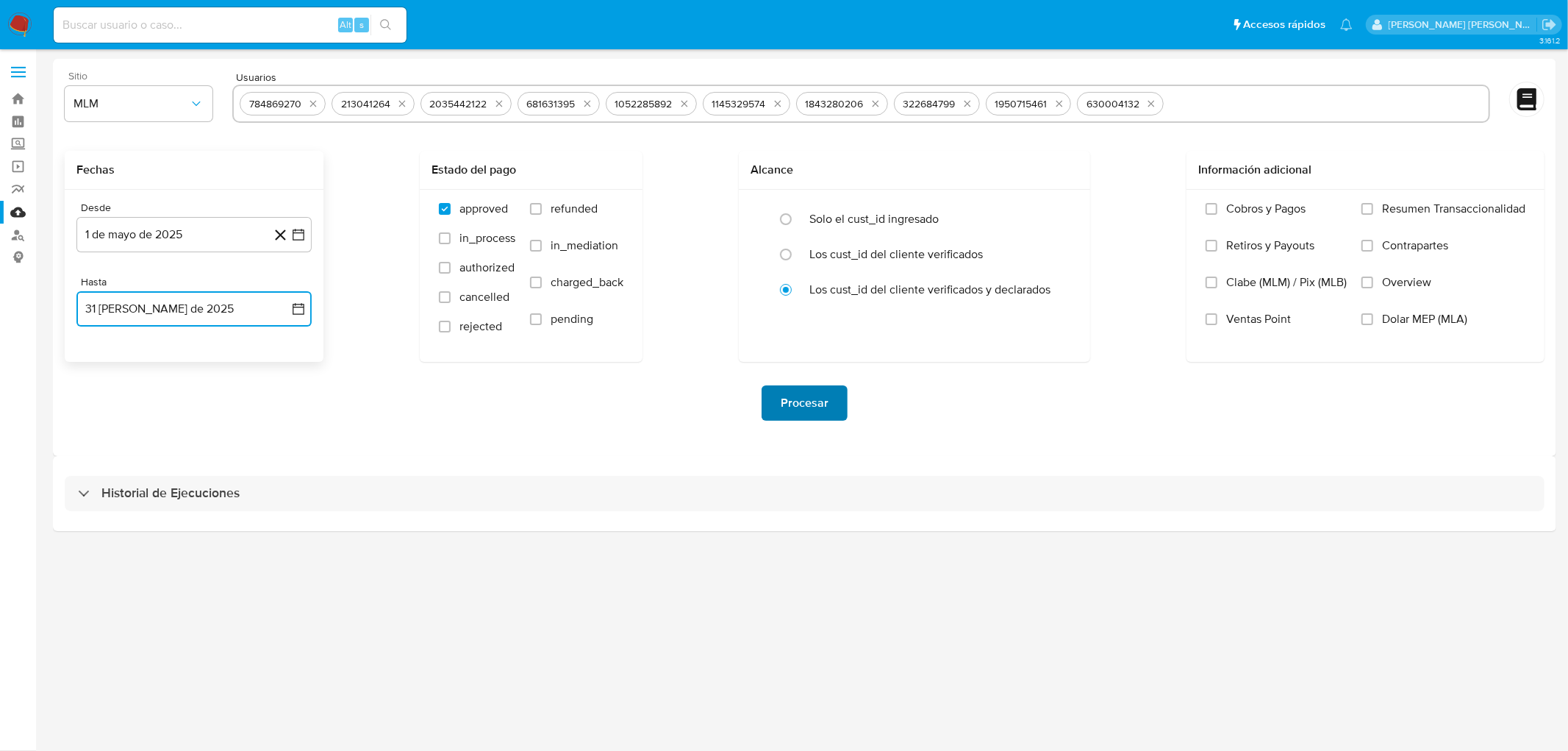
click at [795, 405] on span "Procesar" at bounding box center [805, 403] width 48 height 33
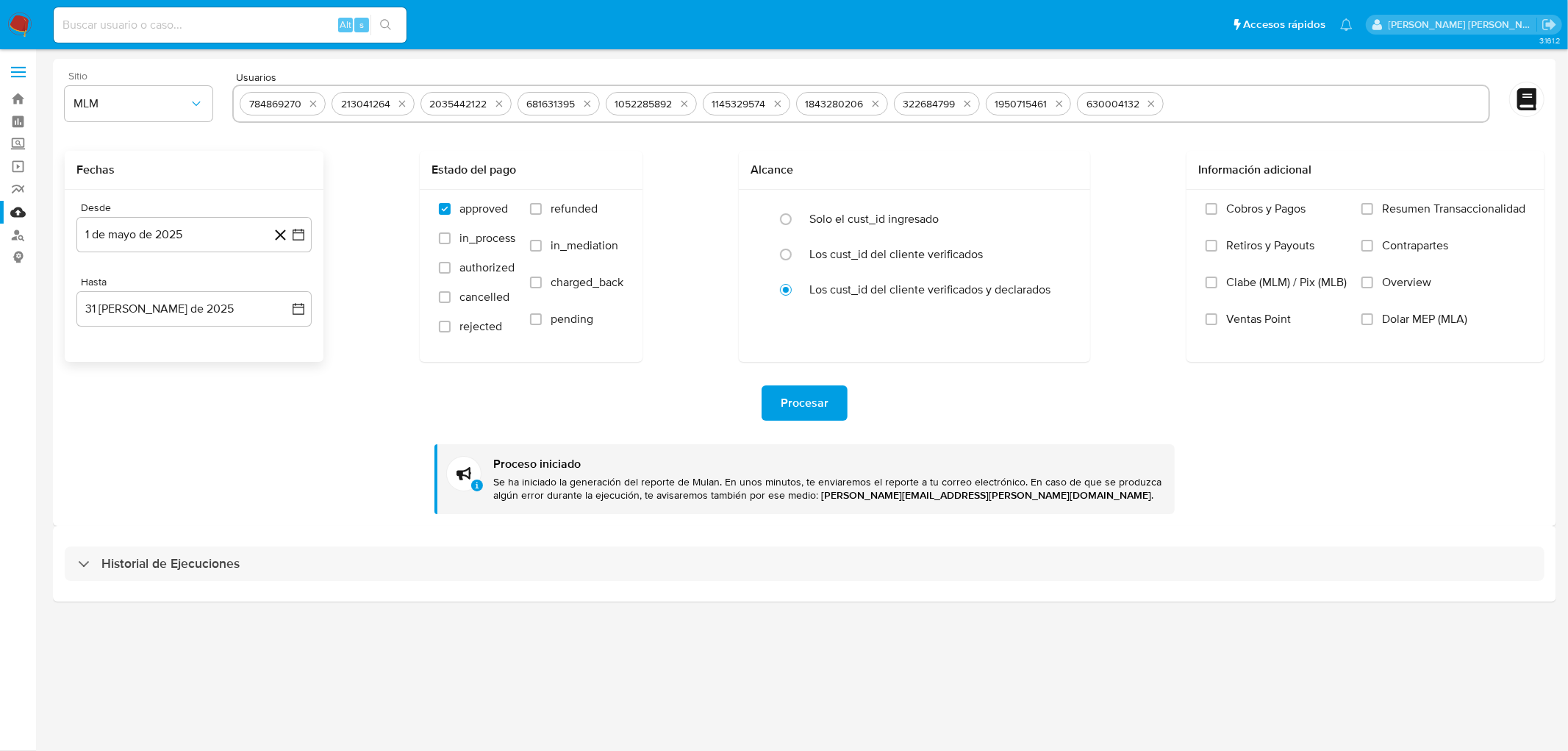
click at [156, 541] on div "Historial de Ejecuciones" at bounding box center [805, 563] width 1504 height 75
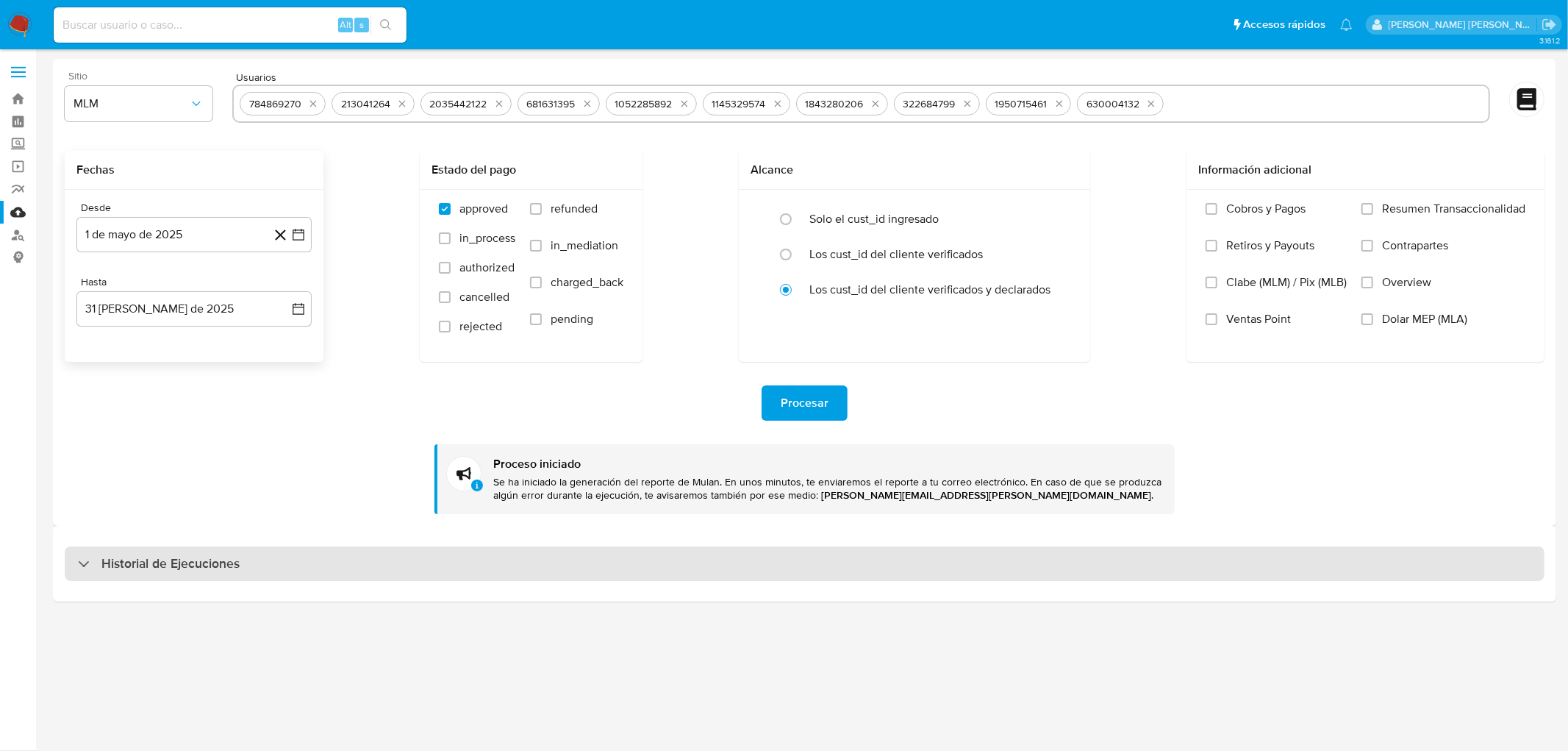
click at [149, 561] on h3 "Historial de Ejecuciones" at bounding box center [170, 564] width 139 height 17
select select "10"
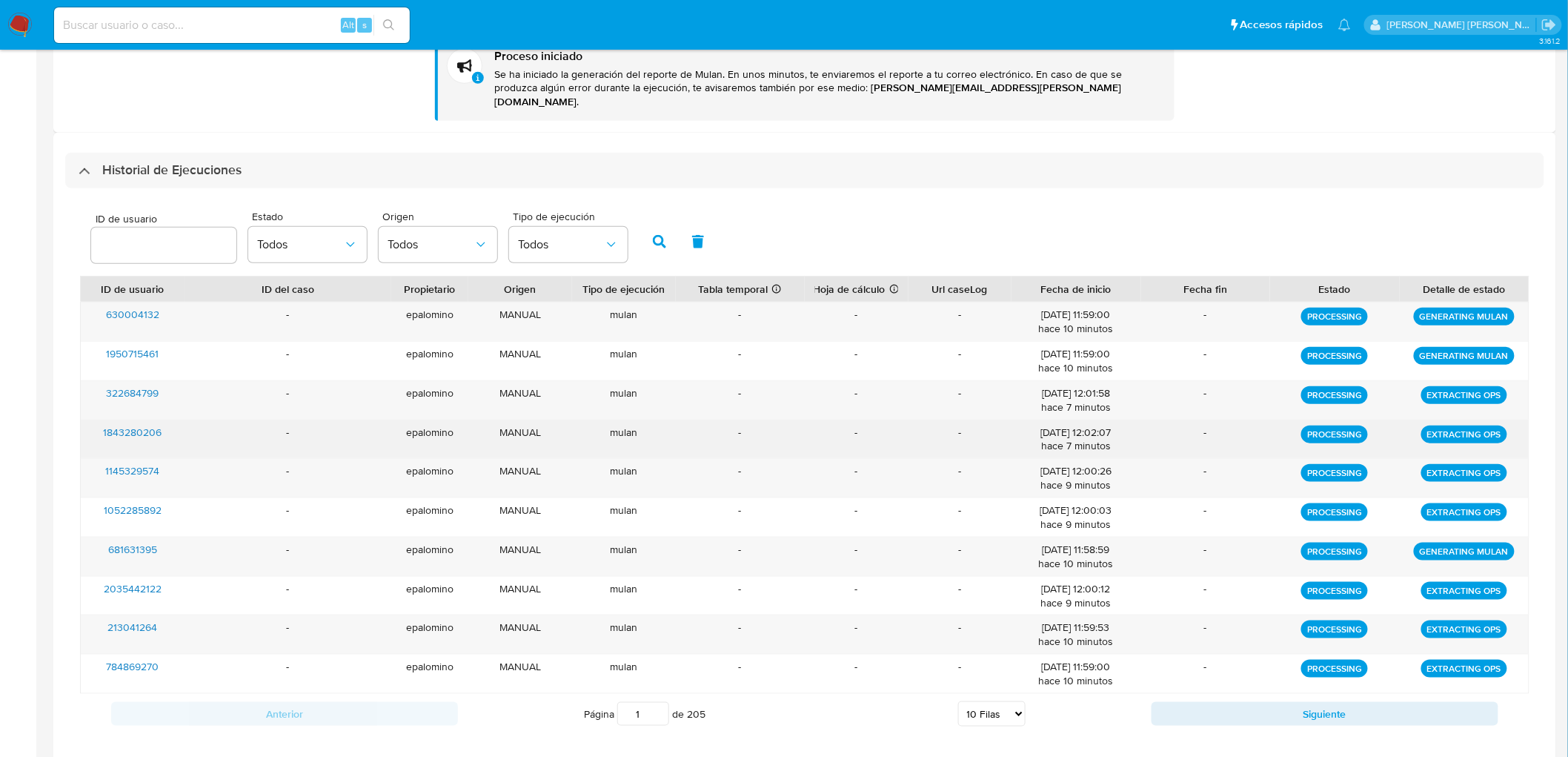
scroll to position [390, 0]
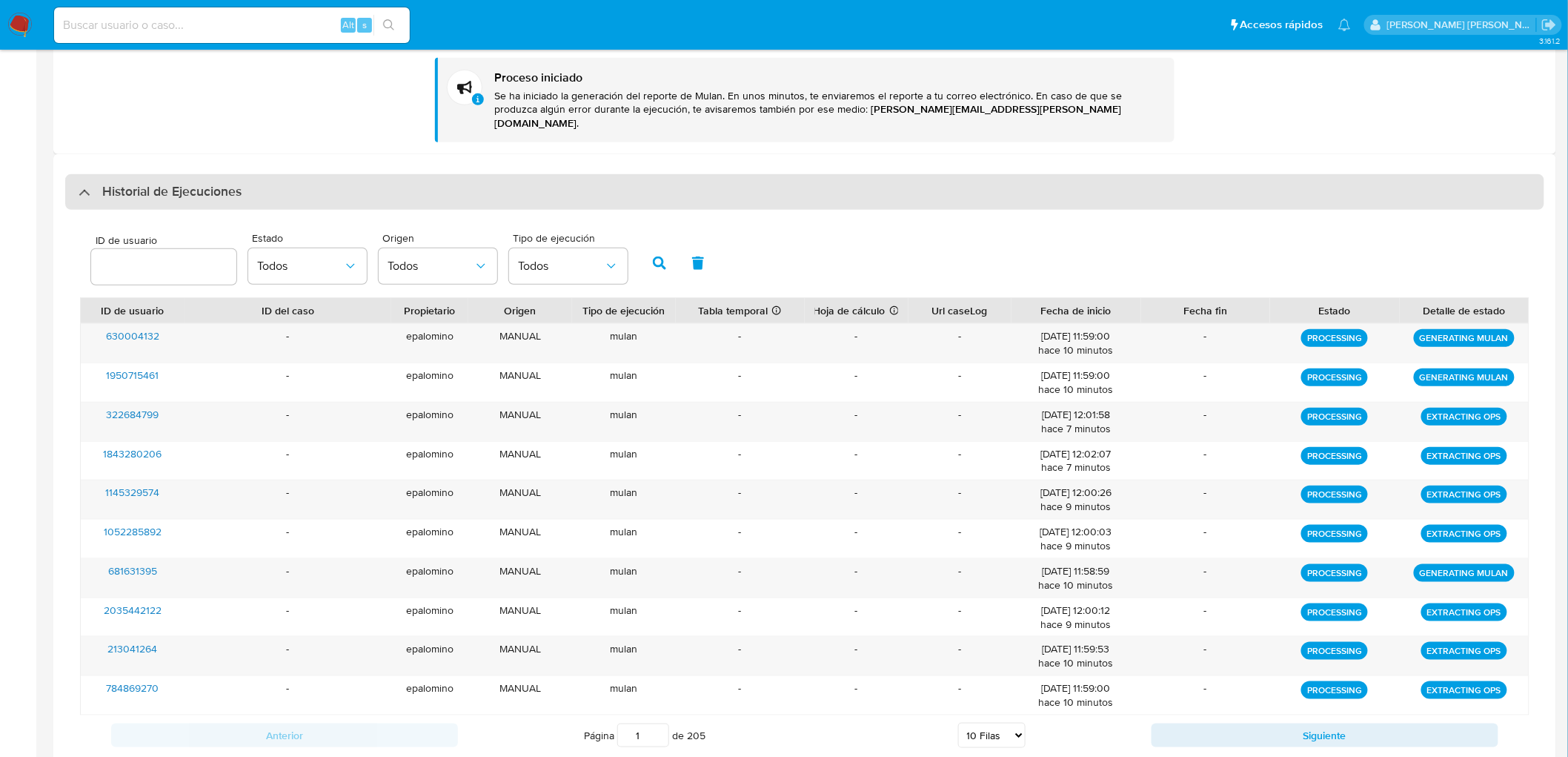
click at [190, 185] on h3 "Historial de Ejecuciones" at bounding box center [172, 192] width 140 height 17
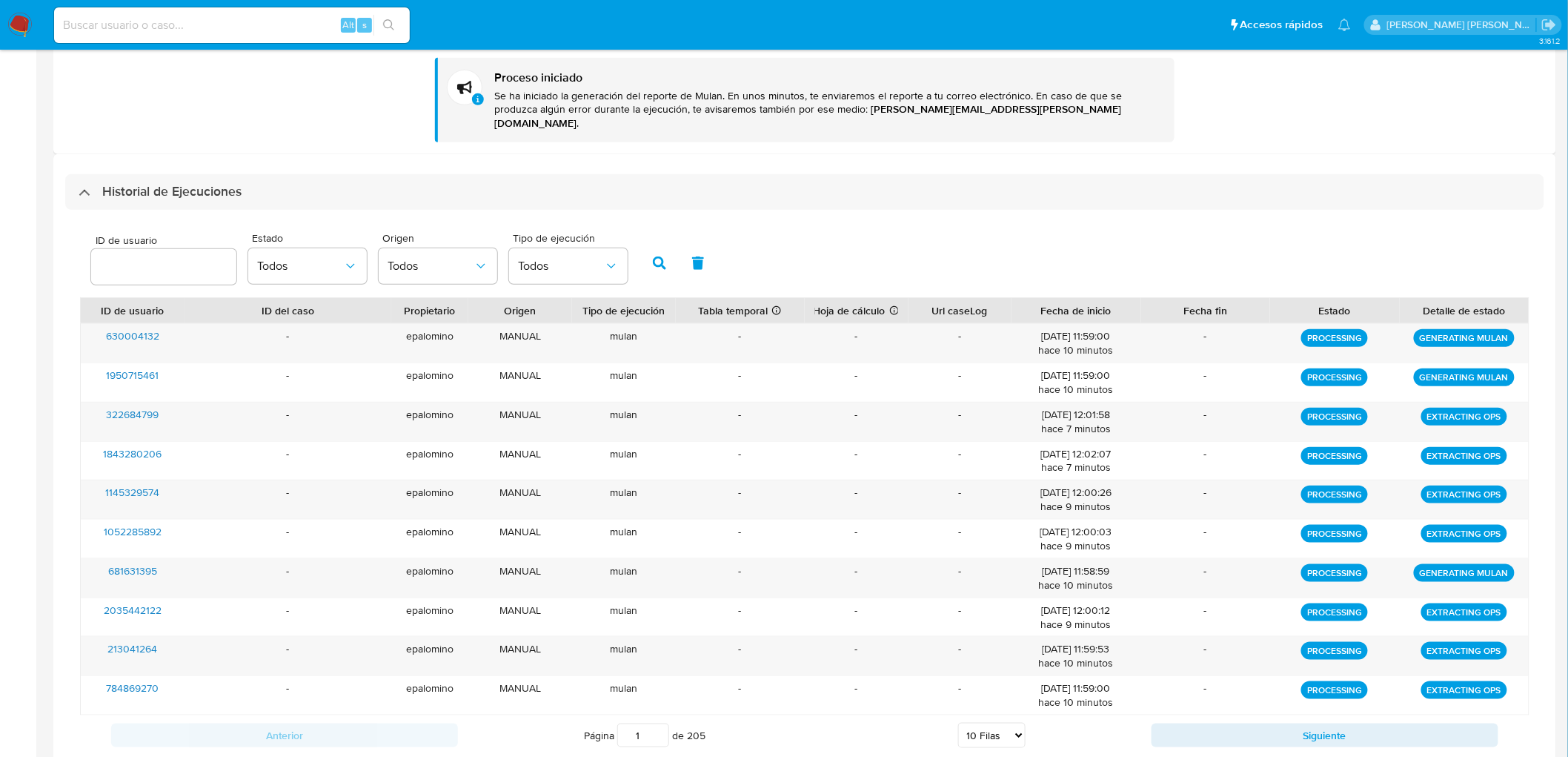
scroll to position [0, 0]
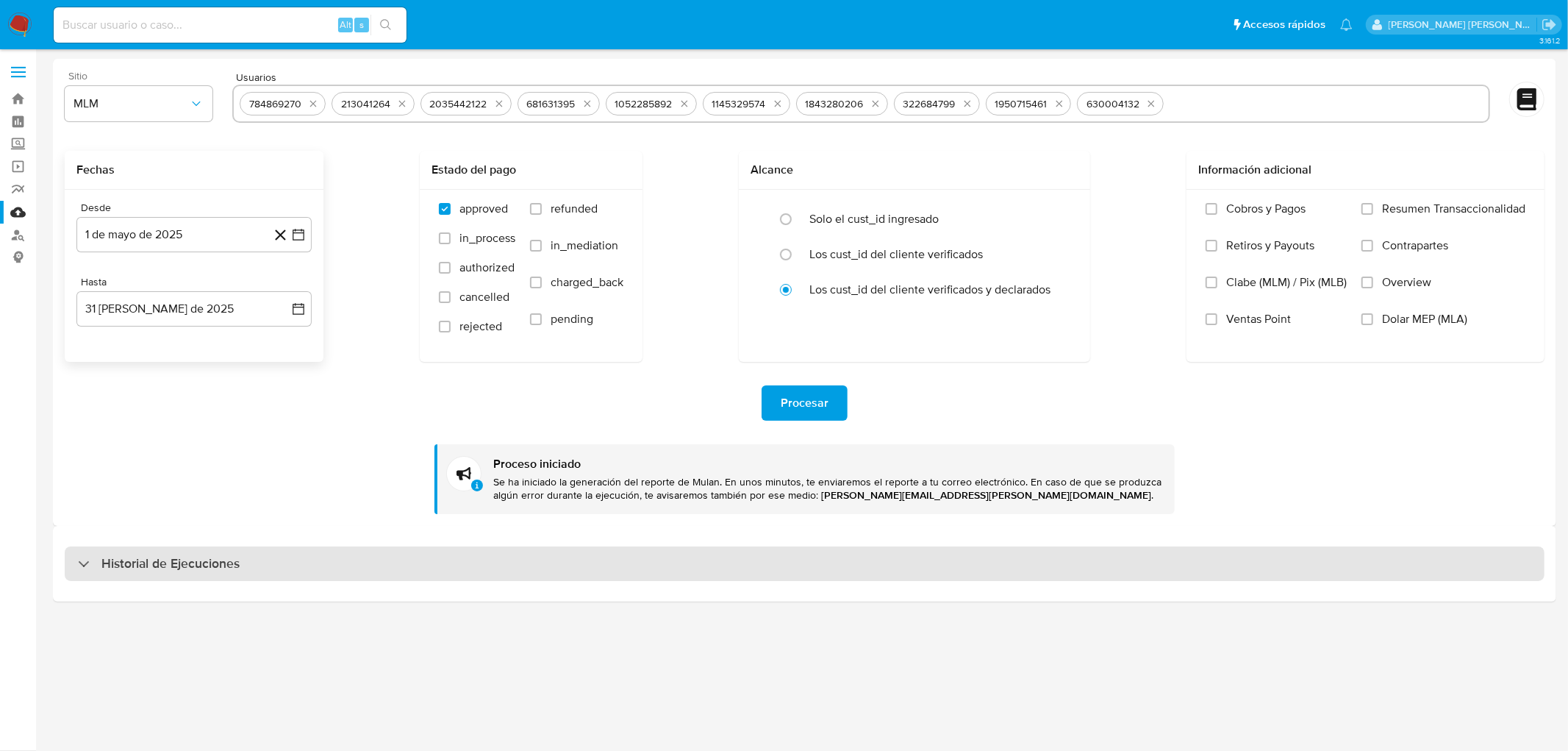
click at [148, 563] on h3 "Historial de Ejecuciones" at bounding box center [170, 564] width 139 height 17
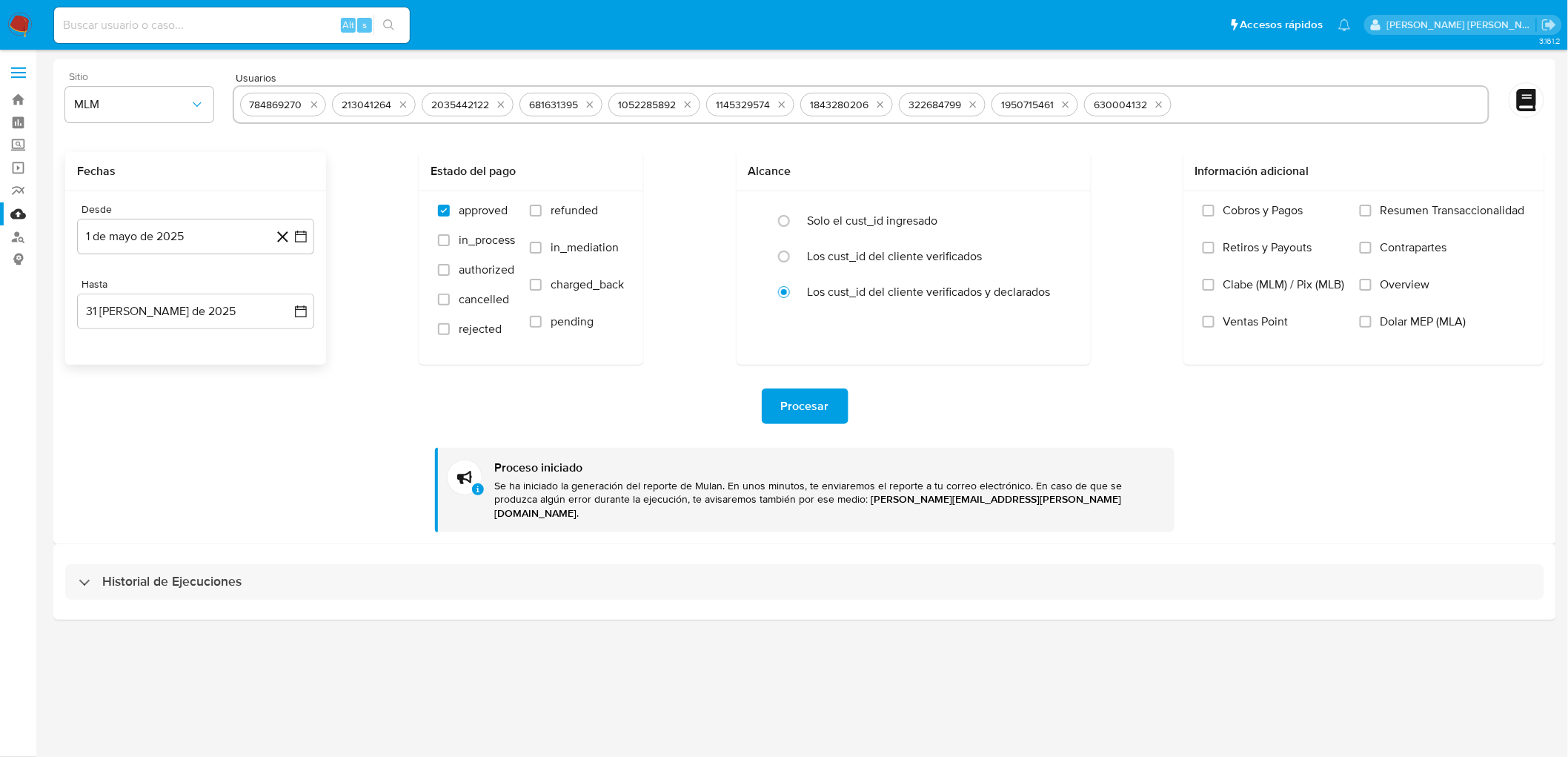
select select "10"
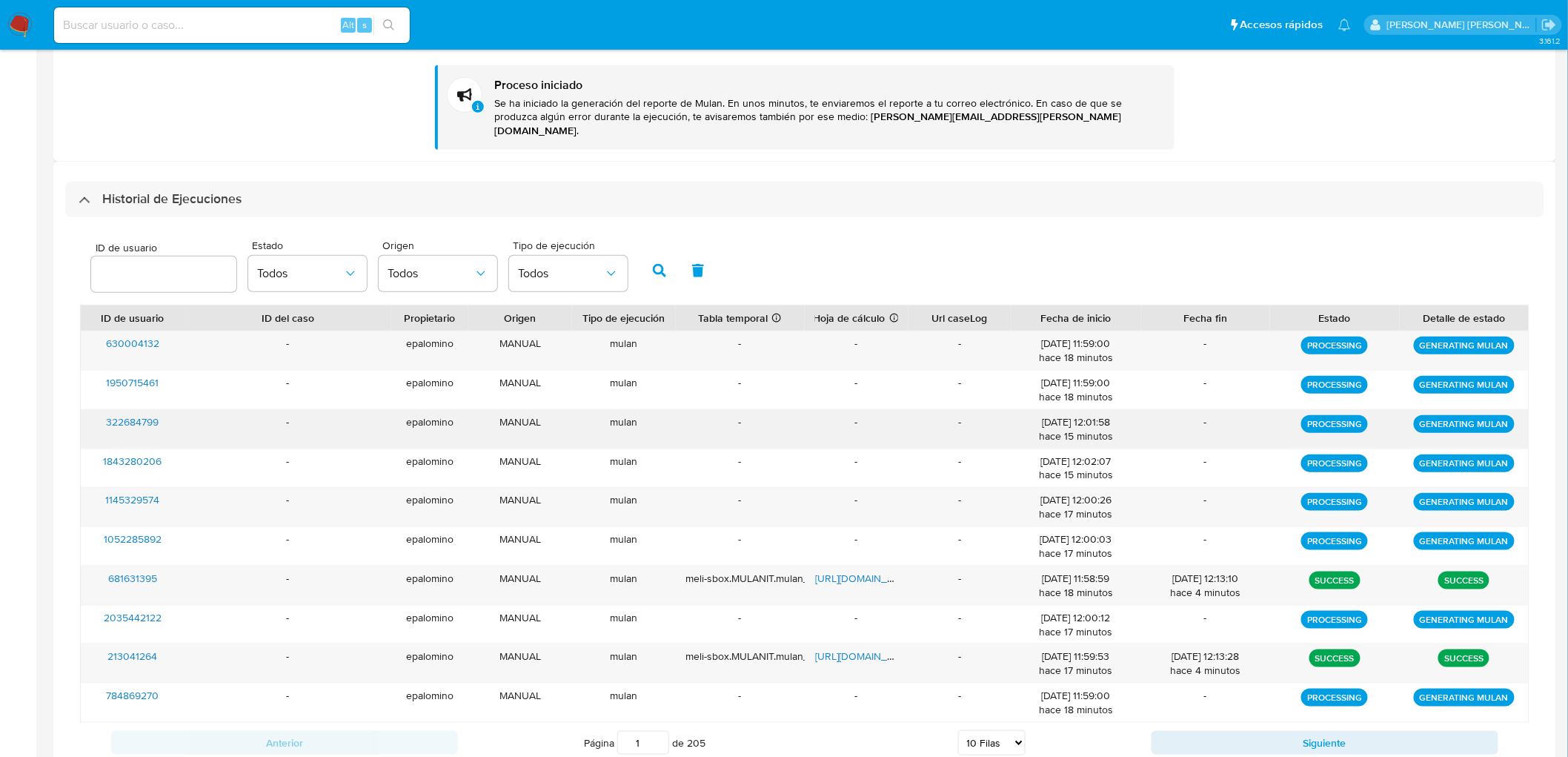
scroll to position [473, 0]
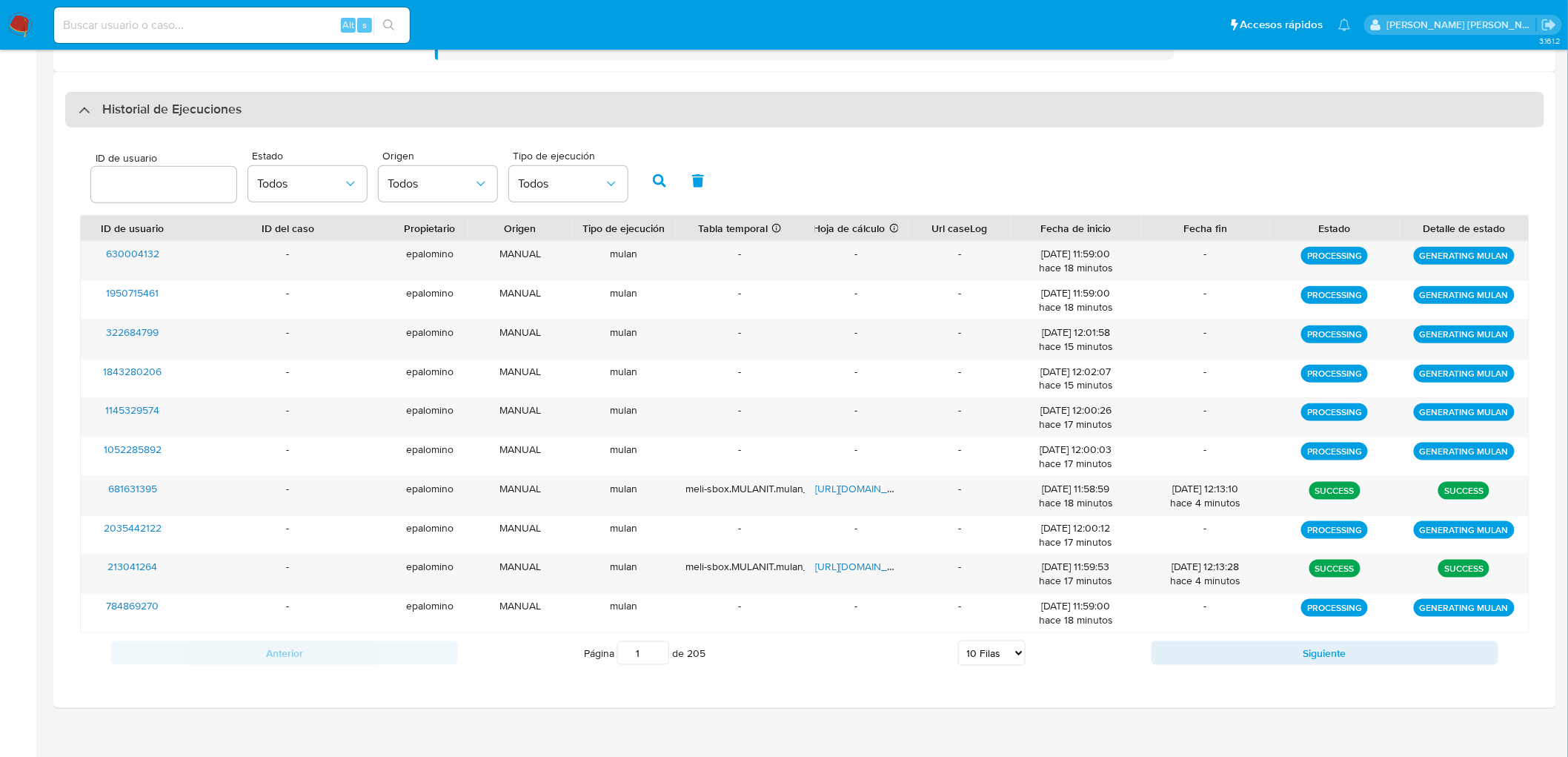
click at [144, 101] on h3 "Historial de Ejecuciones" at bounding box center [172, 110] width 140 height 17
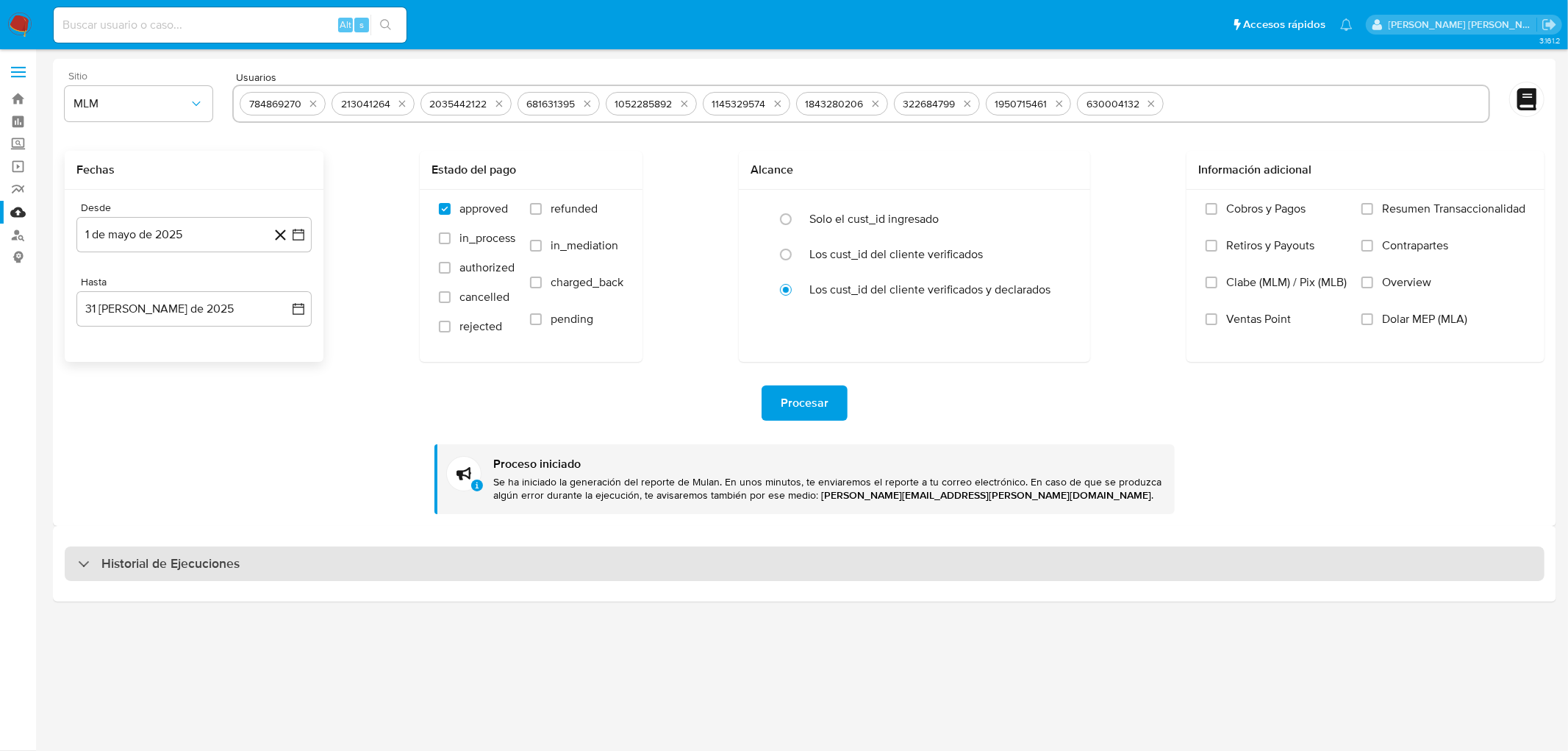
click at [201, 550] on div "Historial de Ejecuciones" at bounding box center [805, 564] width 1480 height 36
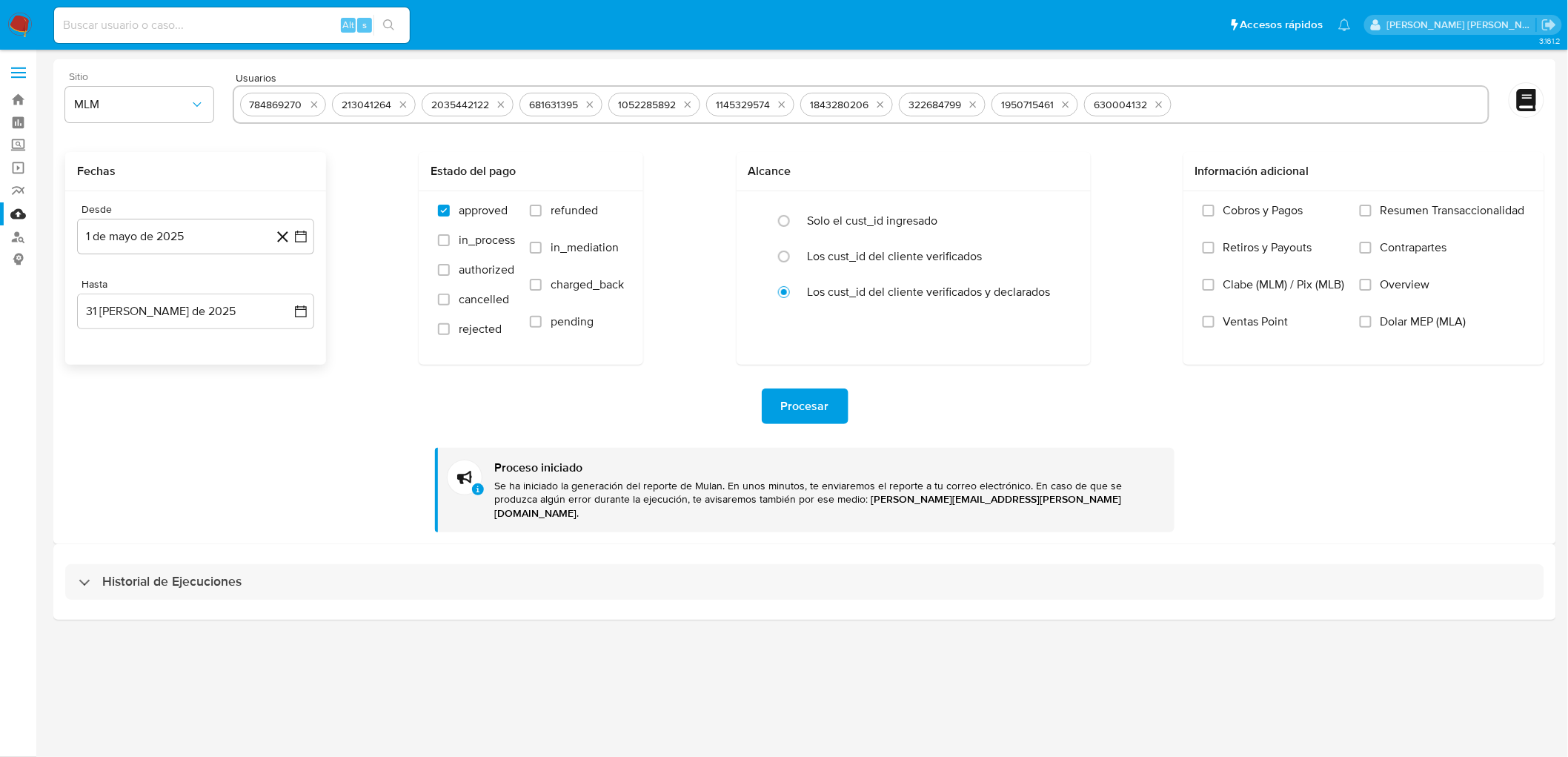
select select "10"
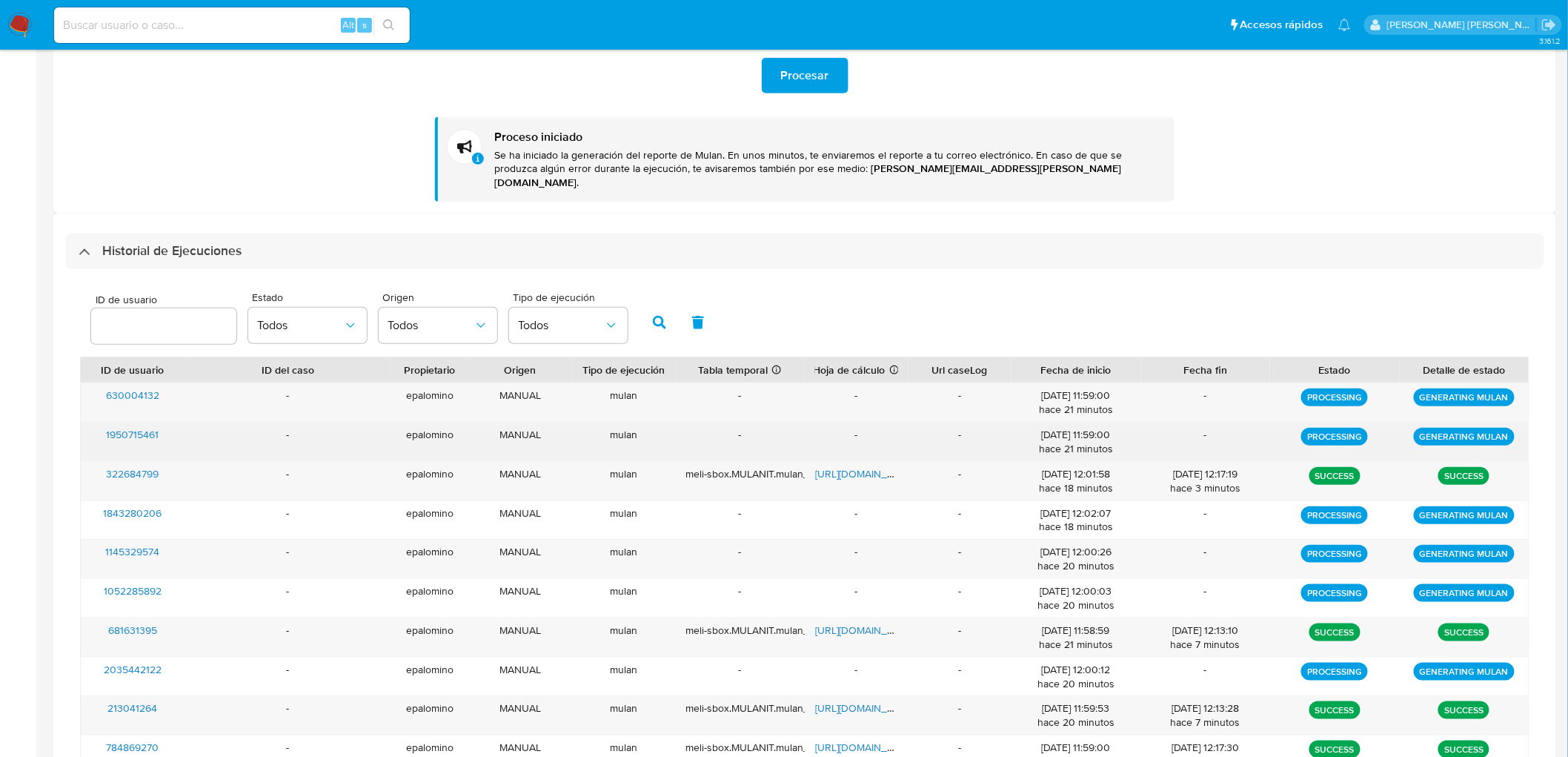
scroll to position [411, 0]
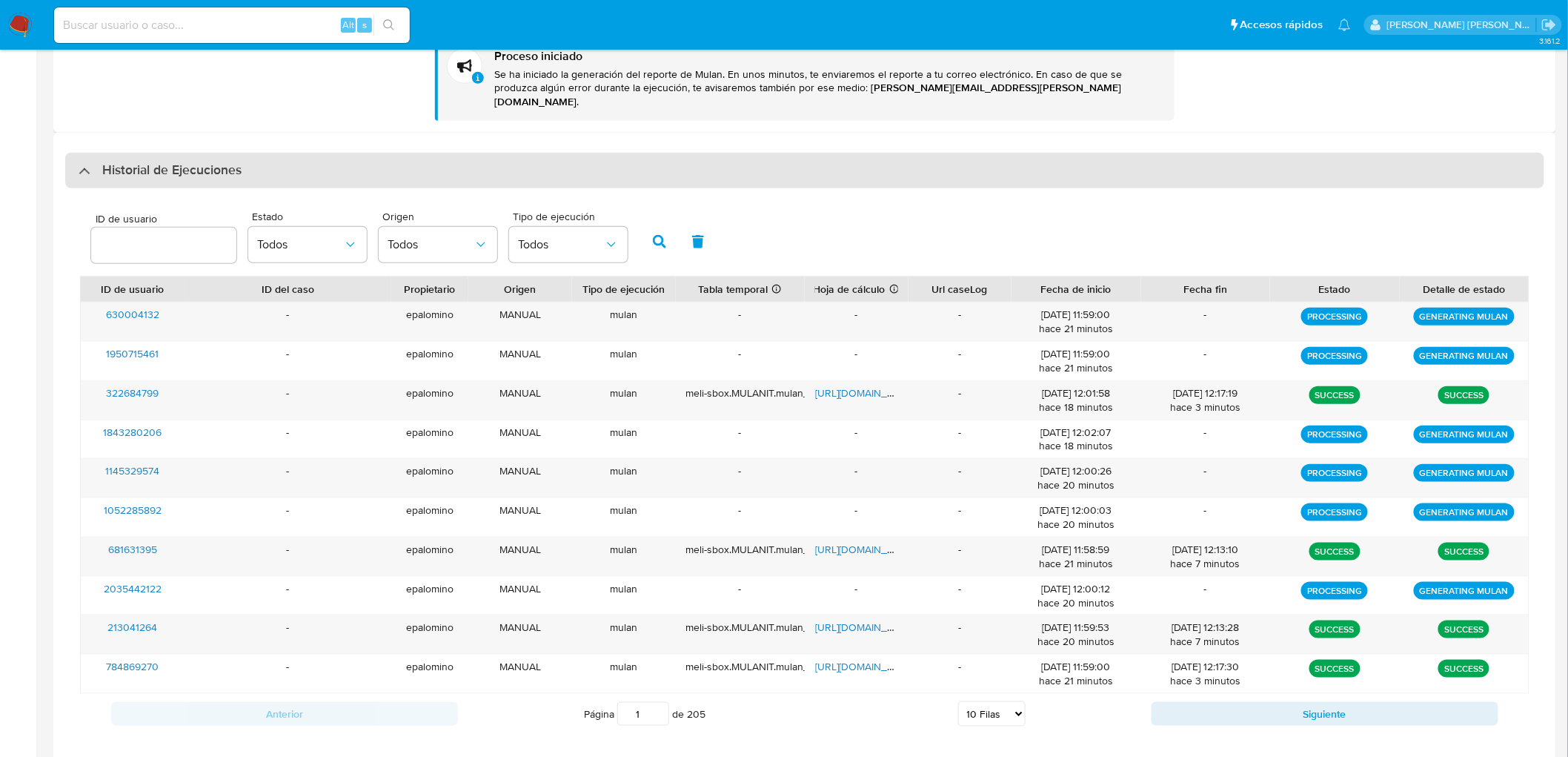
click at [172, 162] on h3 "Historial de Ejecuciones" at bounding box center [172, 171] width 140 height 17
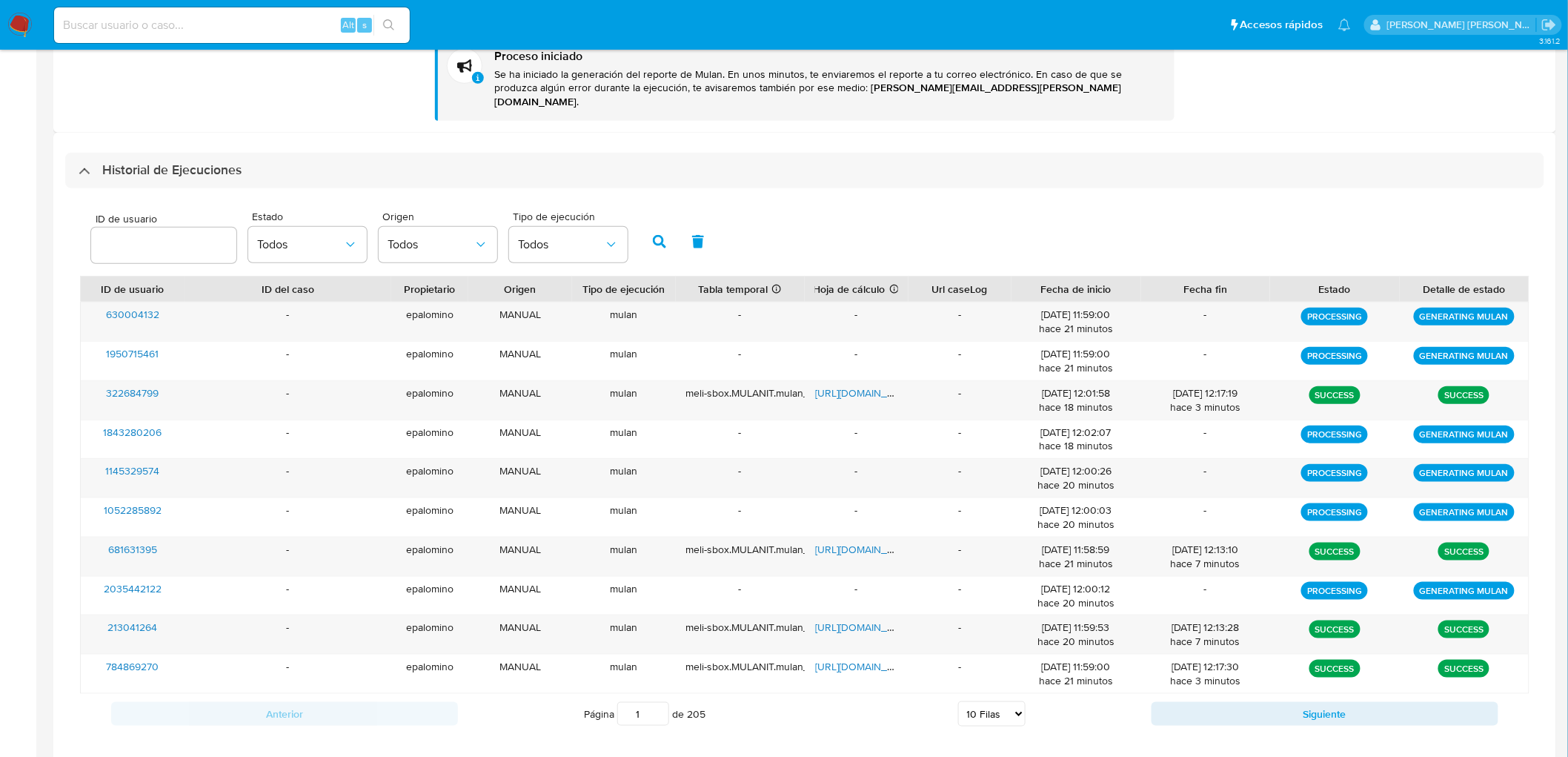
scroll to position [0, 0]
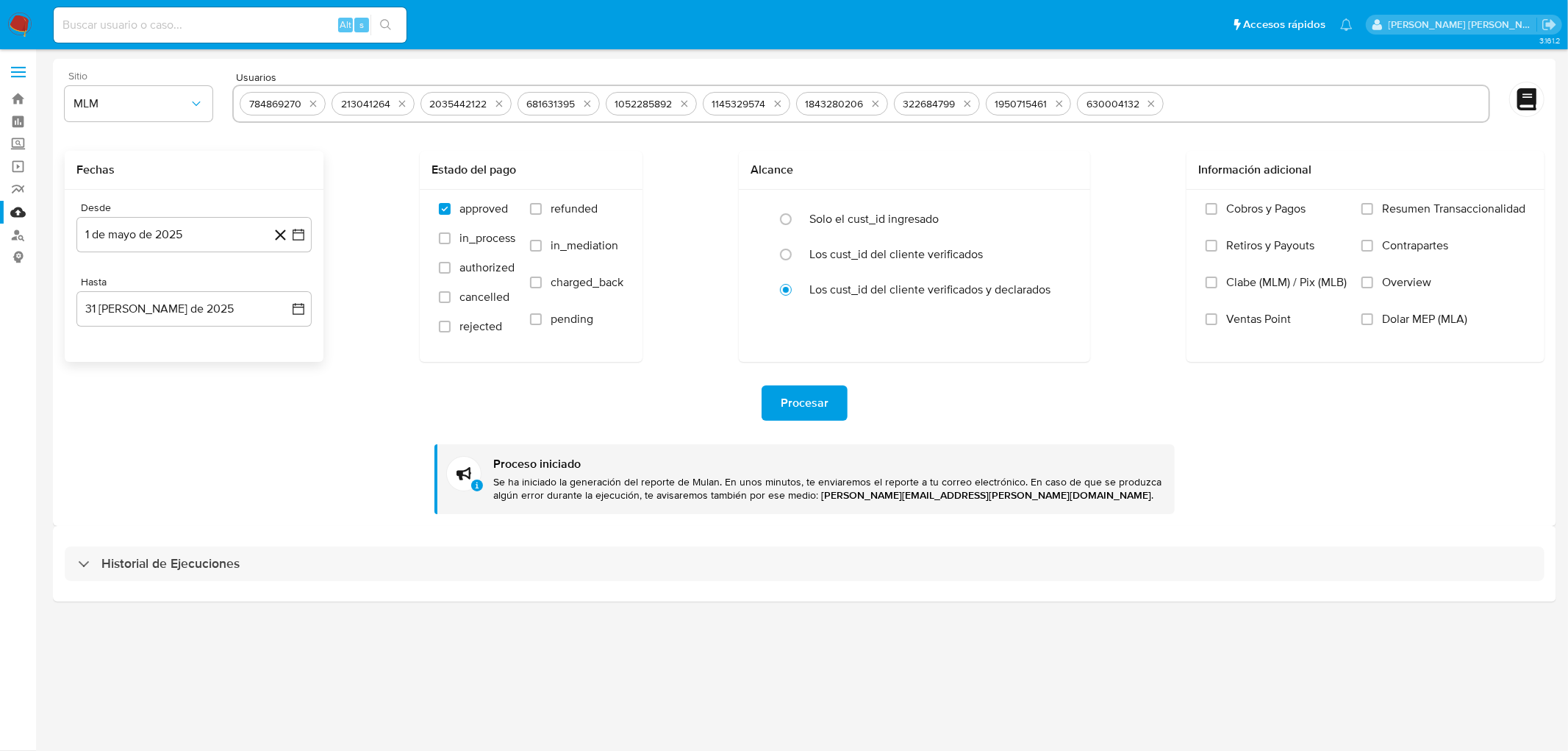
drag, startPoint x: 186, startPoint y: 553, endPoint x: 244, endPoint y: 471, distance: 100.4
click at [186, 553] on div "Historial de Ejecuciones" at bounding box center [805, 564] width 1480 height 36
select select "10"
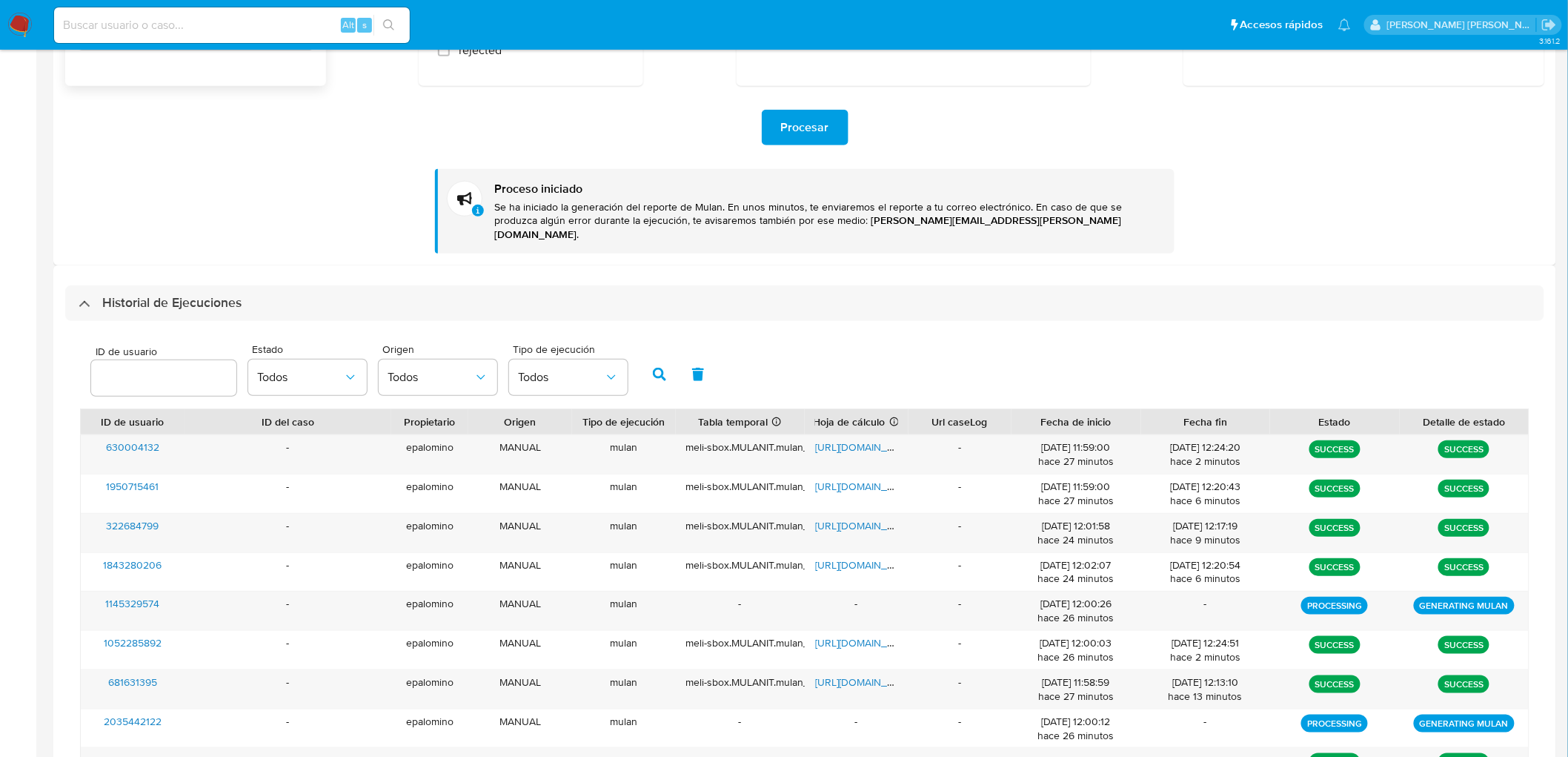
scroll to position [249, 0]
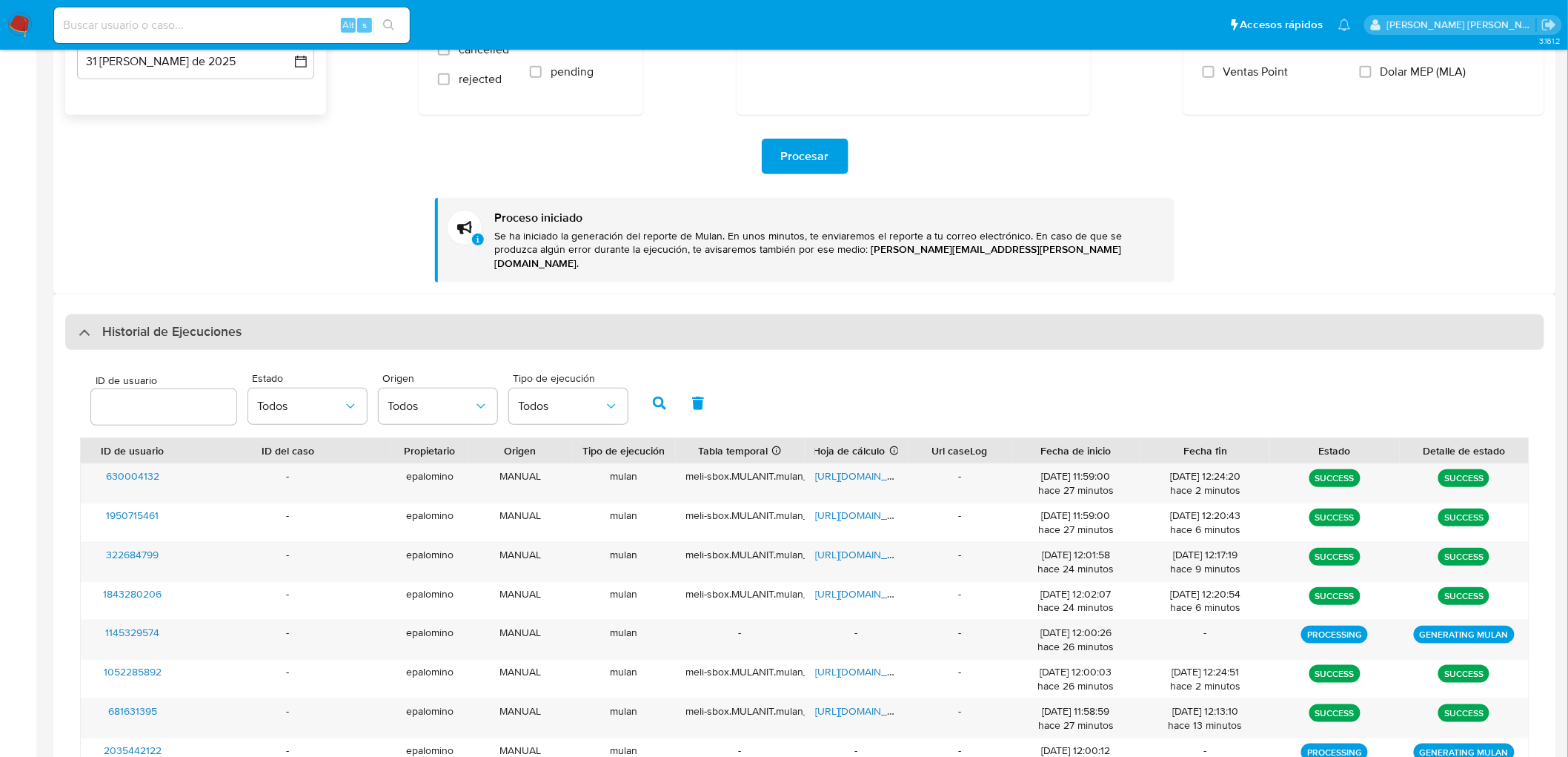
click at [187, 326] on h3 "Historial de Ejecuciones" at bounding box center [172, 332] width 140 height 17
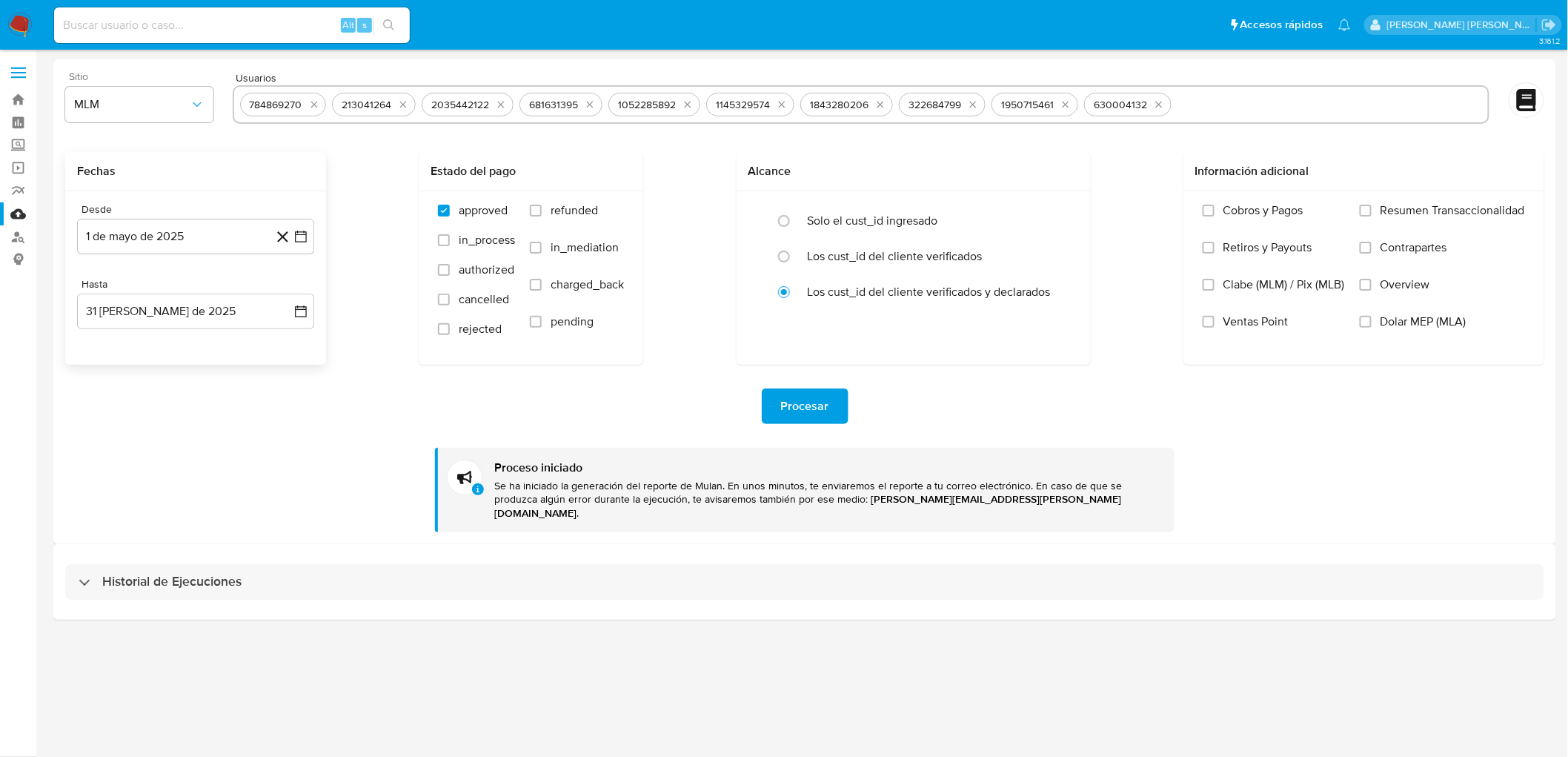
scroll to position [0, 0]
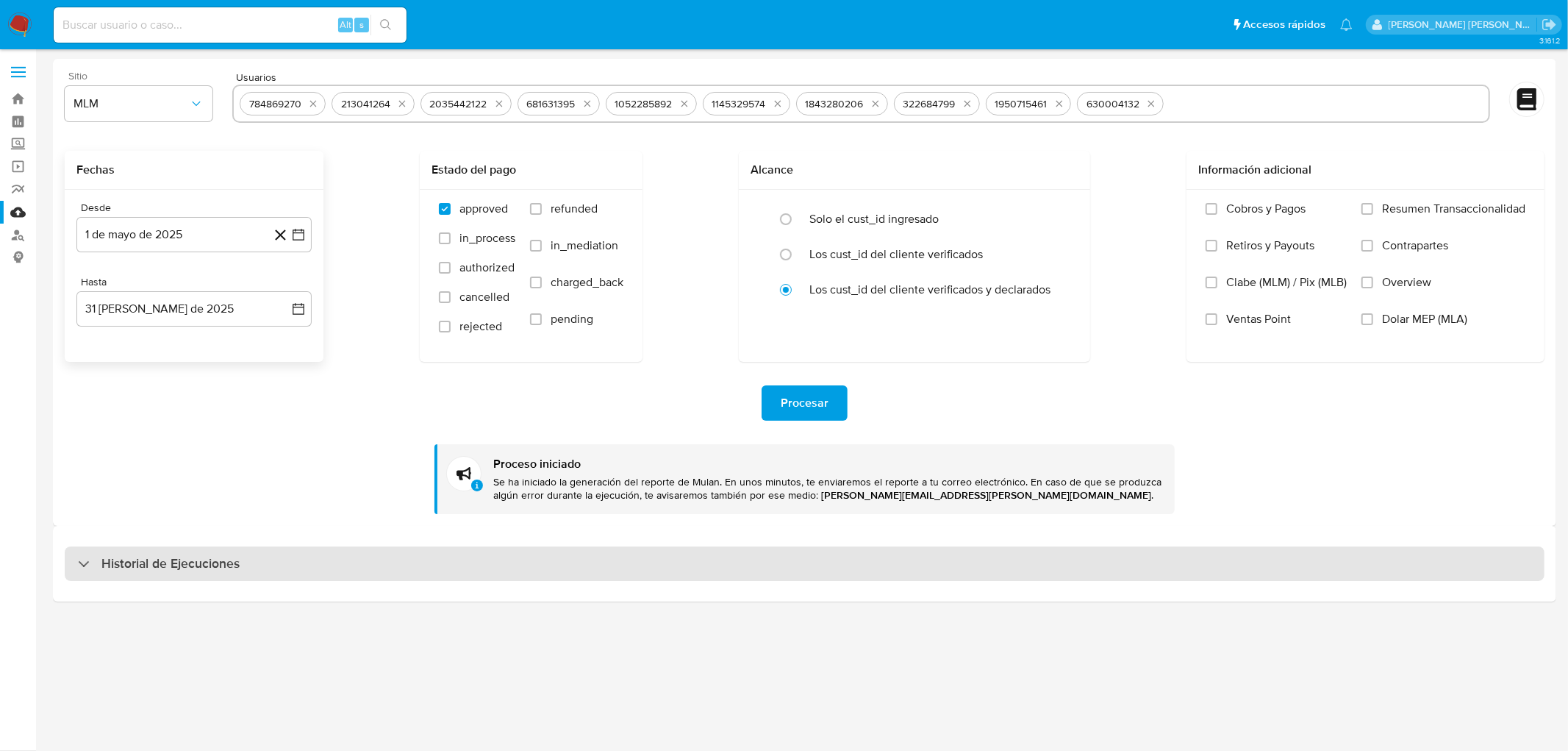
click at [148, 578] on div "Historial de Ejecuciones" at bounding box center [805, 564] width 1480 height 36
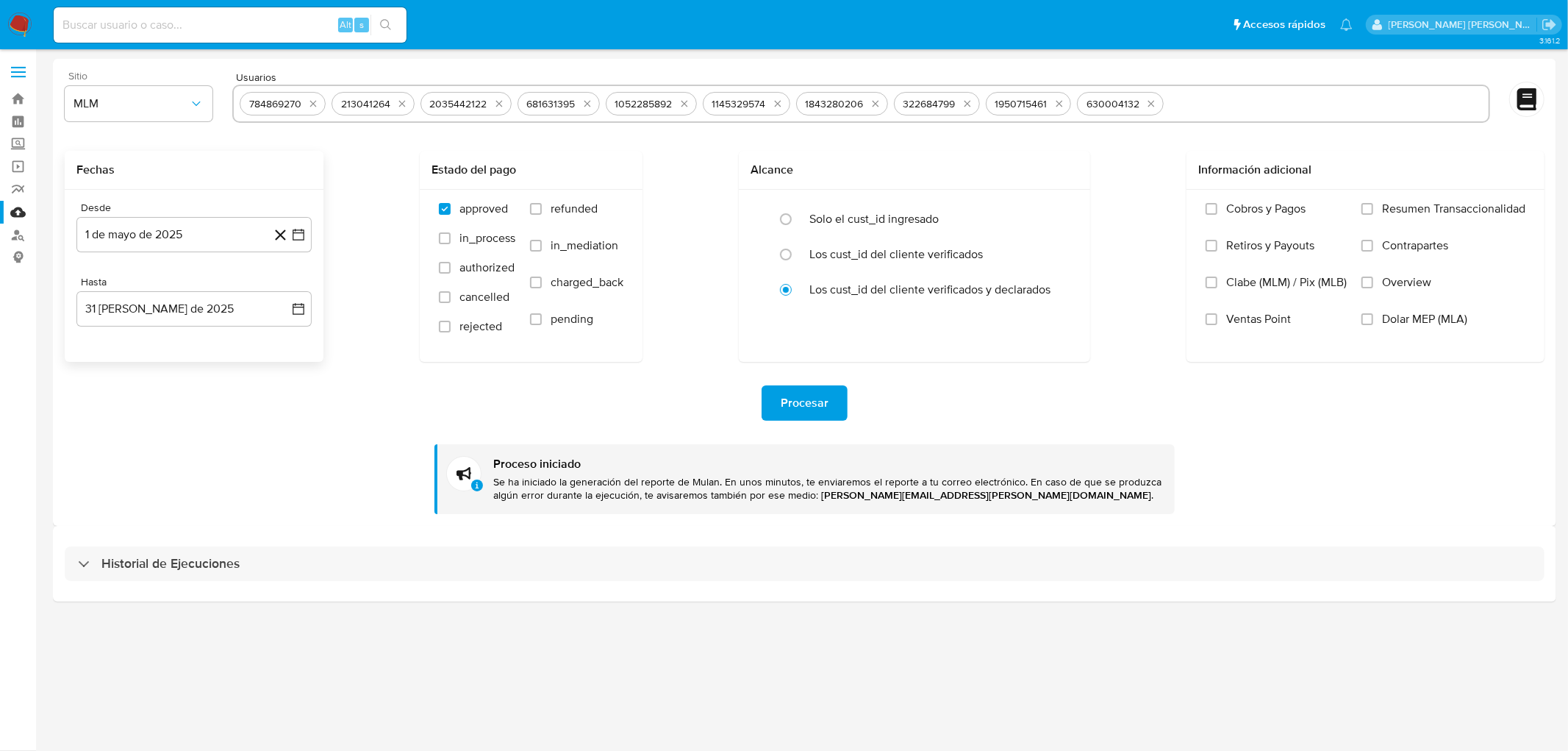
select select "10"
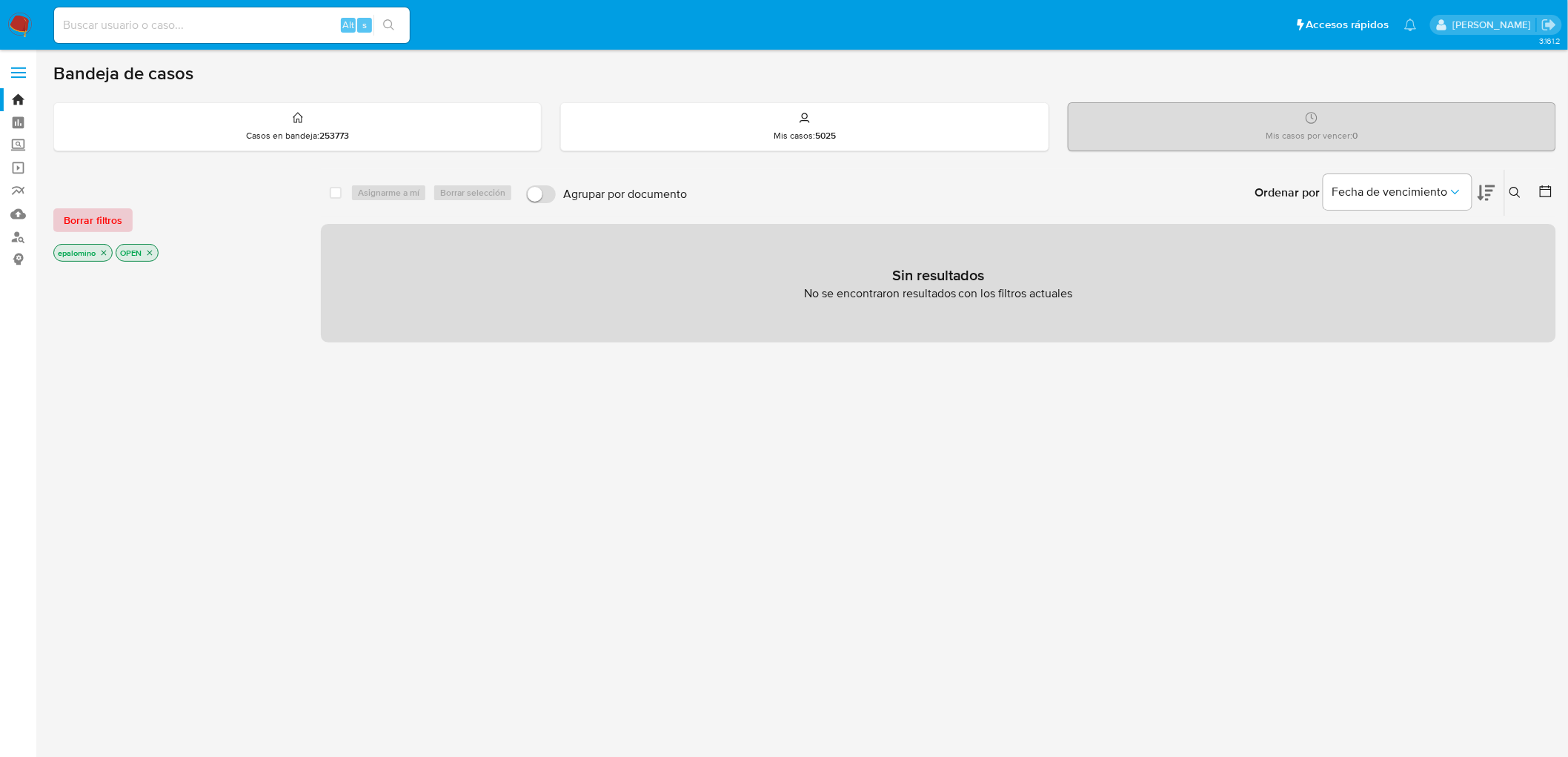
click at [92, 214] on span "Borrar filtros" at bounding box center [93, 219] width 58 height 20
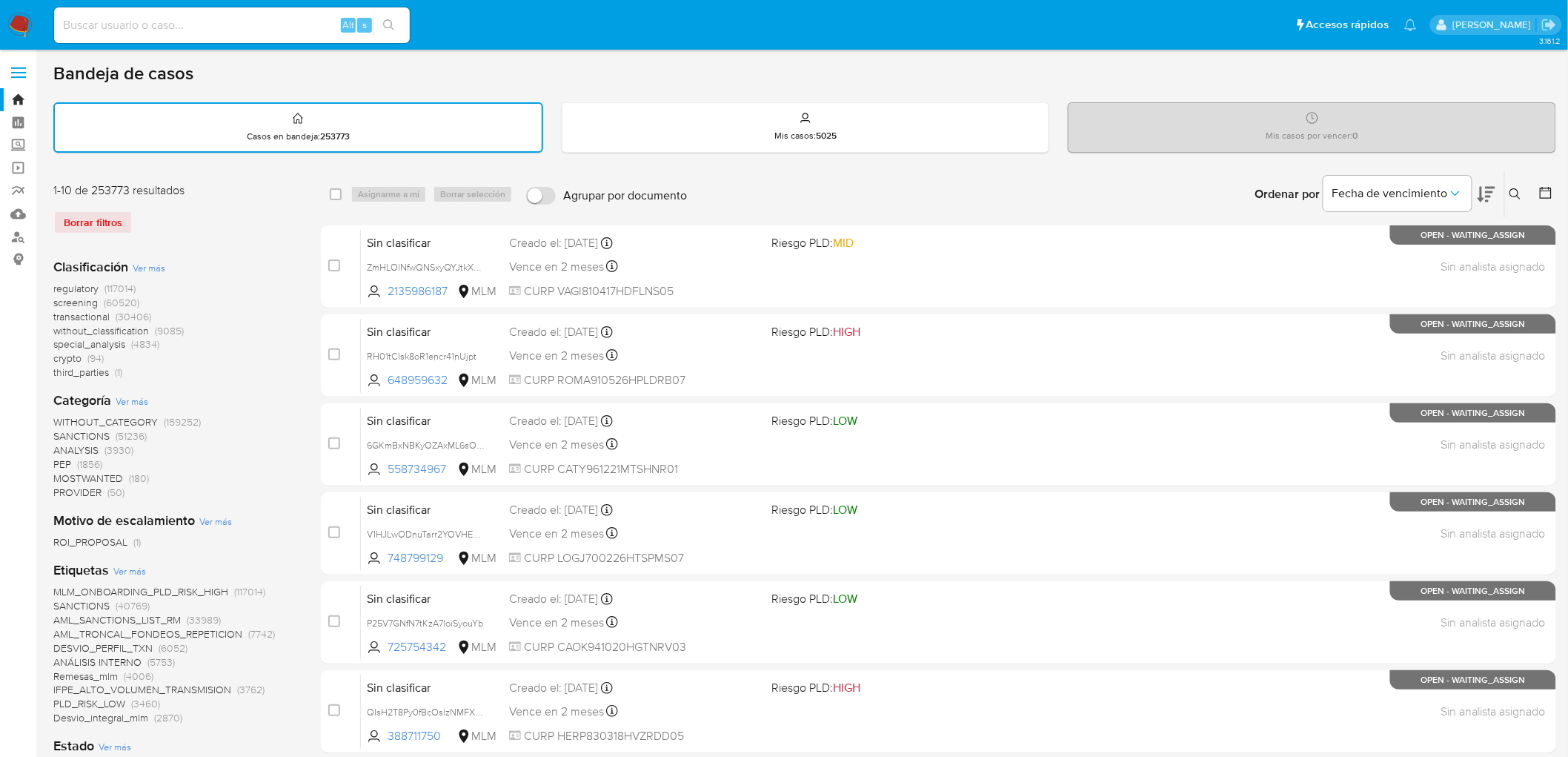
click at [20, 27] on img at bounding box center [20, 25] width 25 height 25
click at [232, 268] on div "Clasificación Ver más regulatory (117014) screening (60520) transactional (3040…" at bounding box center [175, 319] width 244 height 122
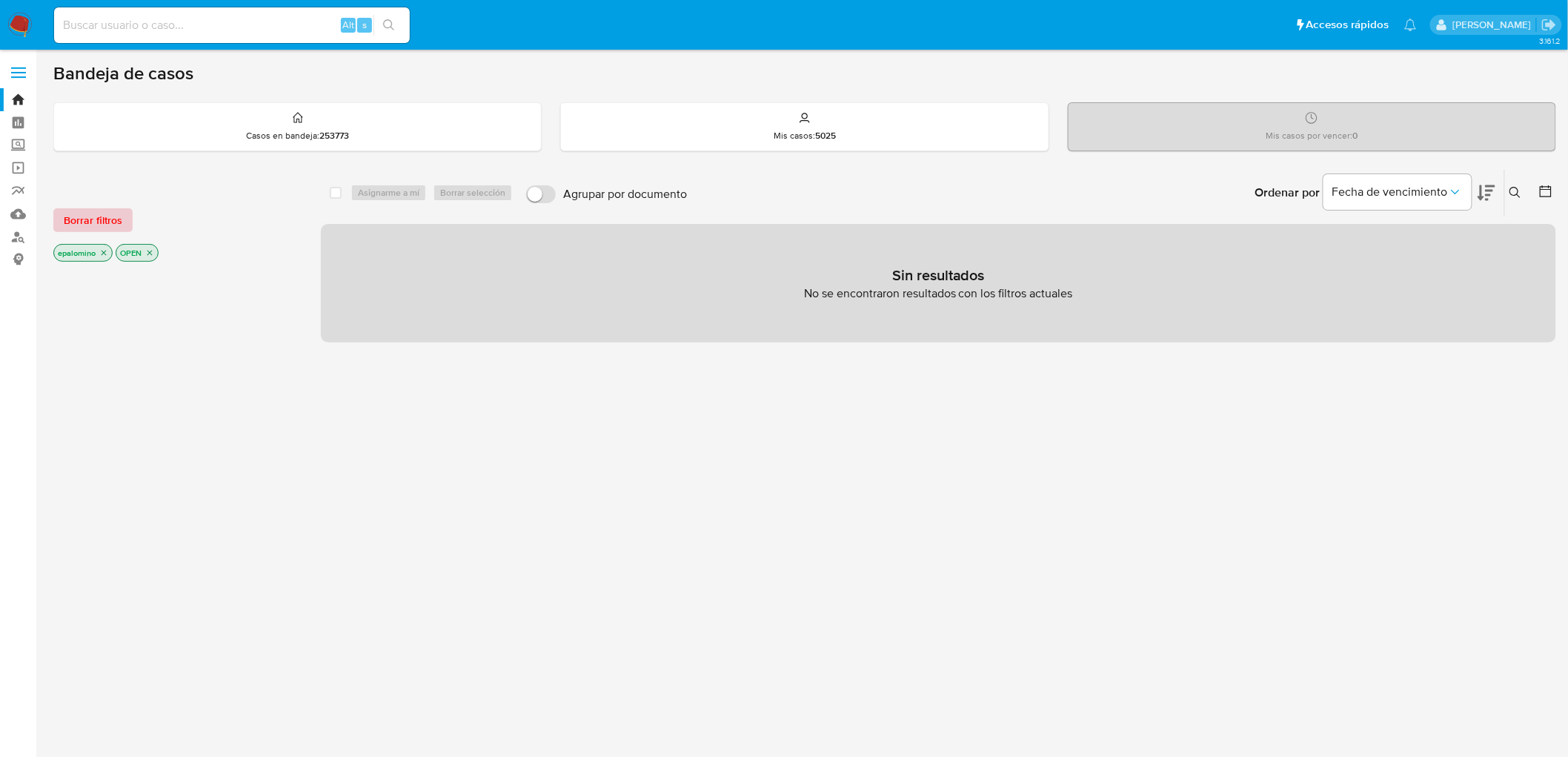
click at [93, 217] on span "Borrar filtros" at bounding box center [93, 219] width 58 height 20
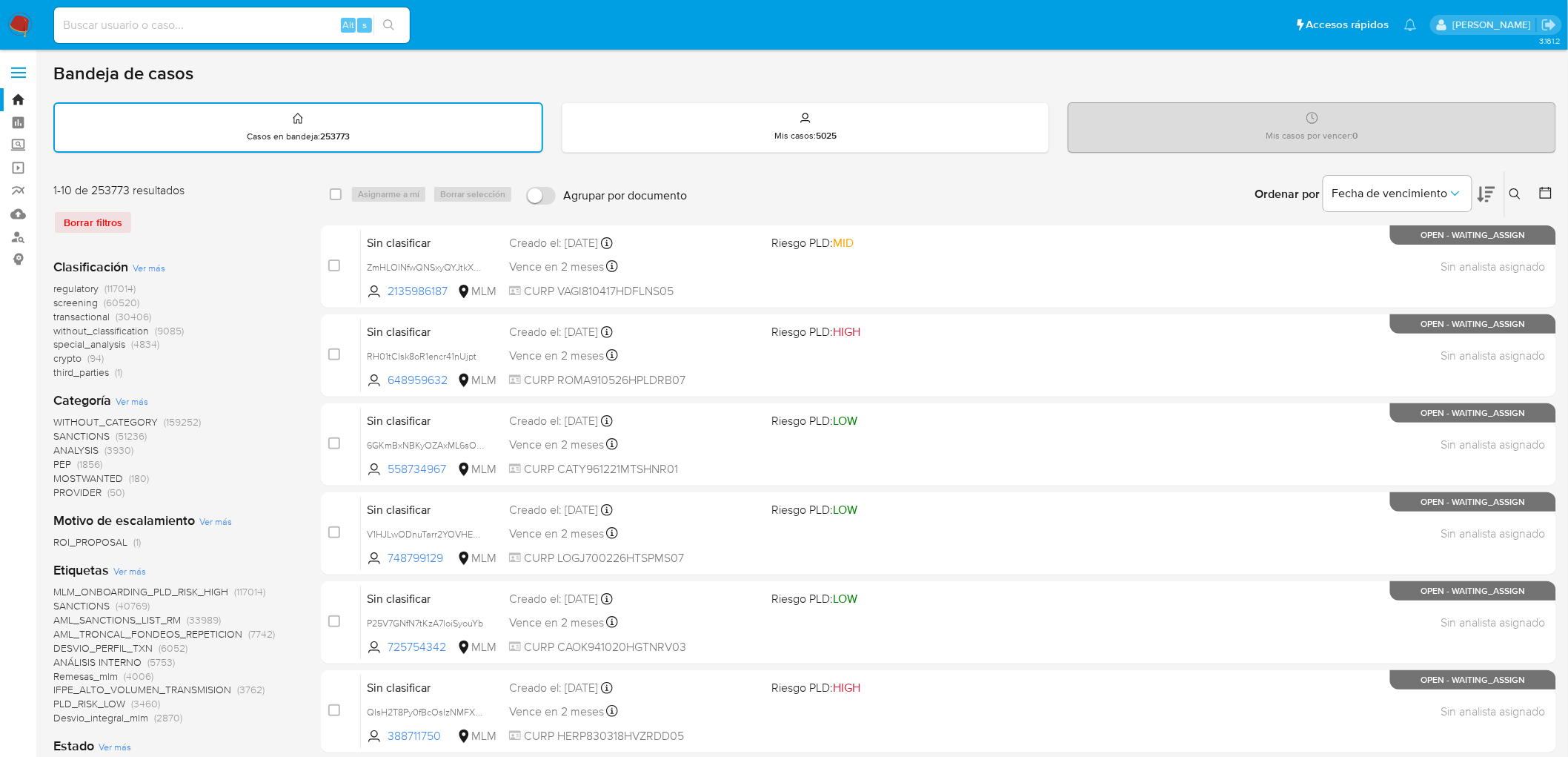
click at [16, 28] on img at bounding box center [20, 25] width 25 height 25
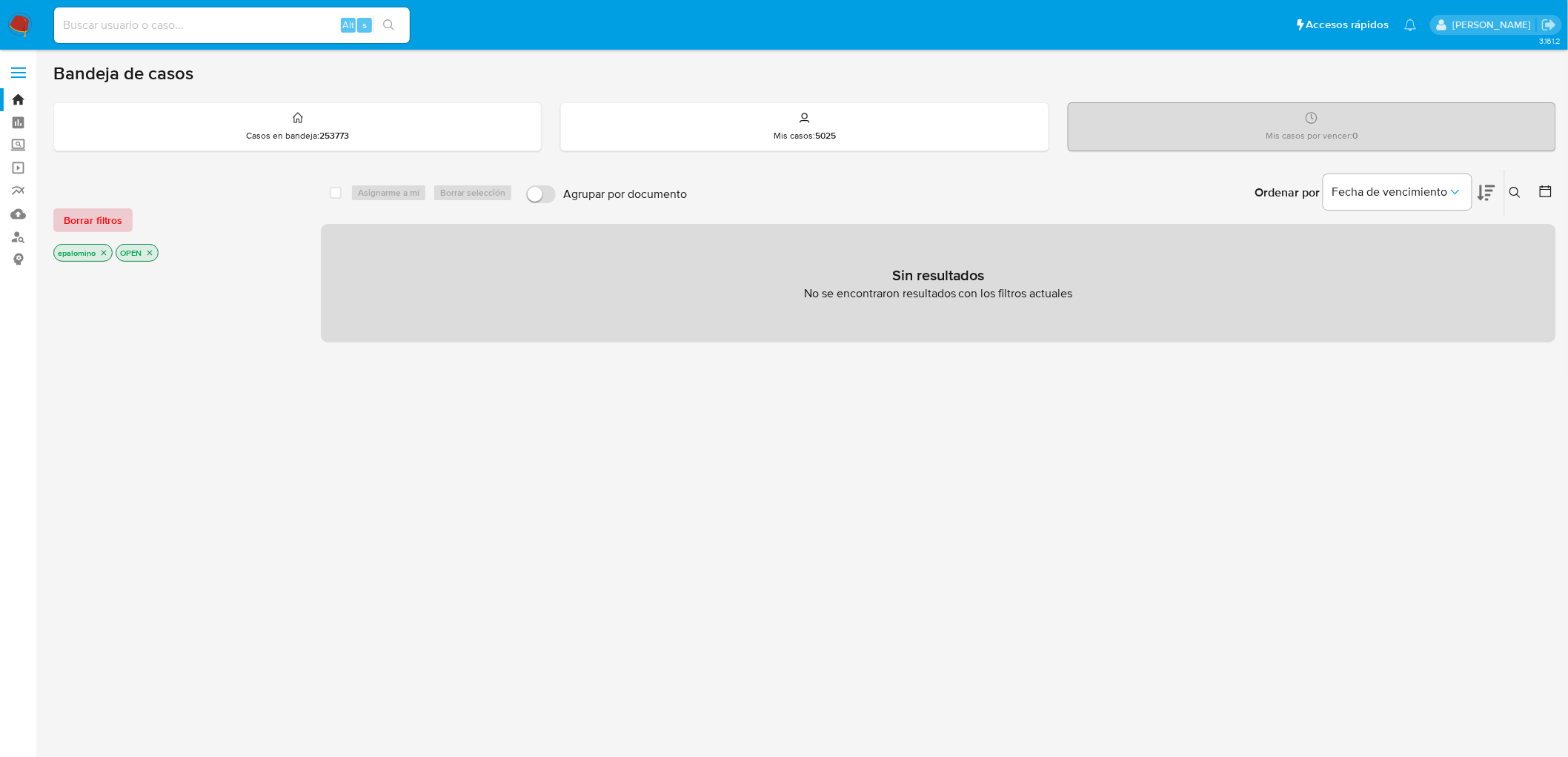
click at [114, 215] on span "Borrar filtros" at bounding box center [93, 219] width 58 height 20
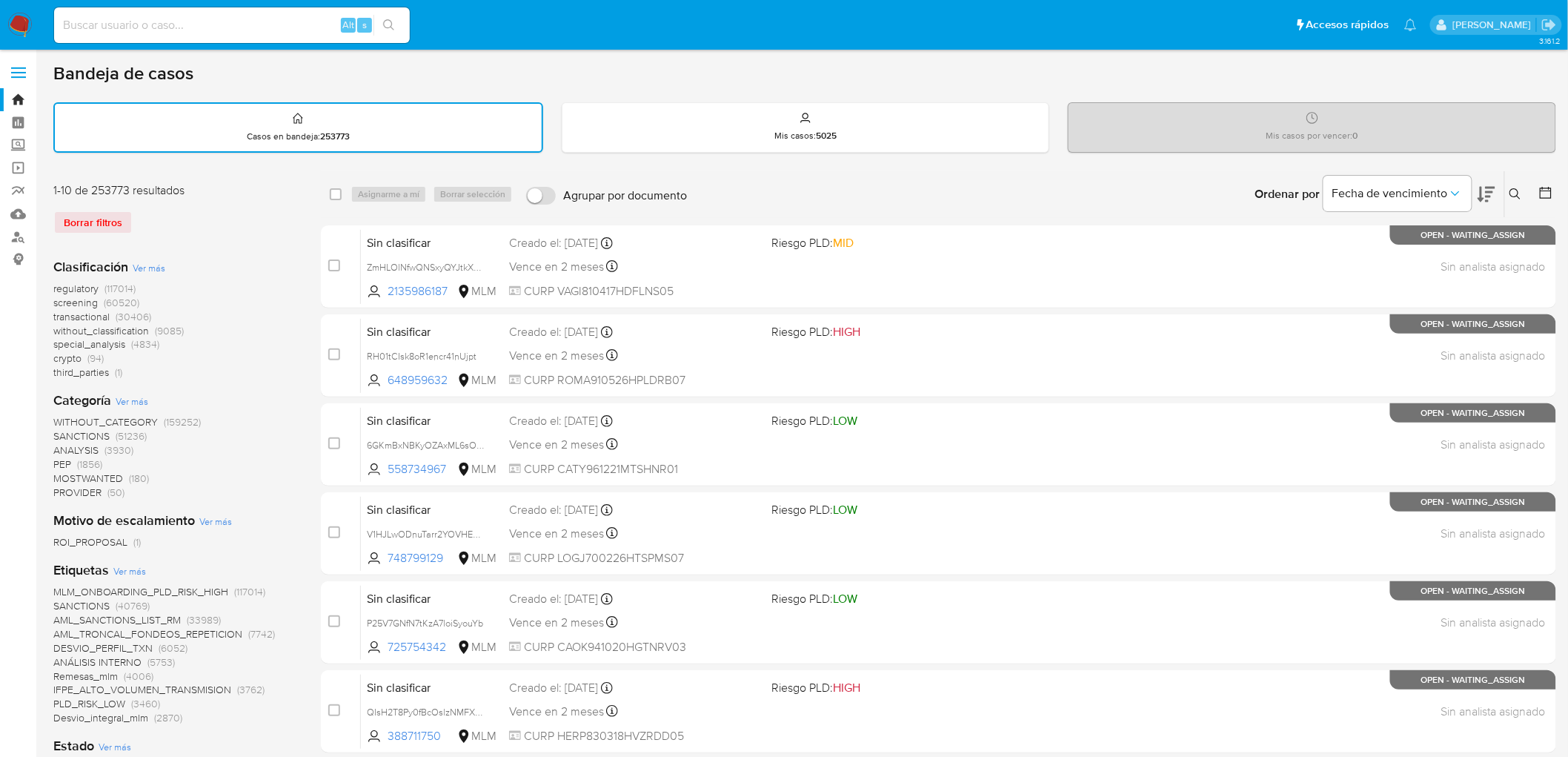
click at [13, 20] on img at bounding box center [20, 25] width 25 height 25
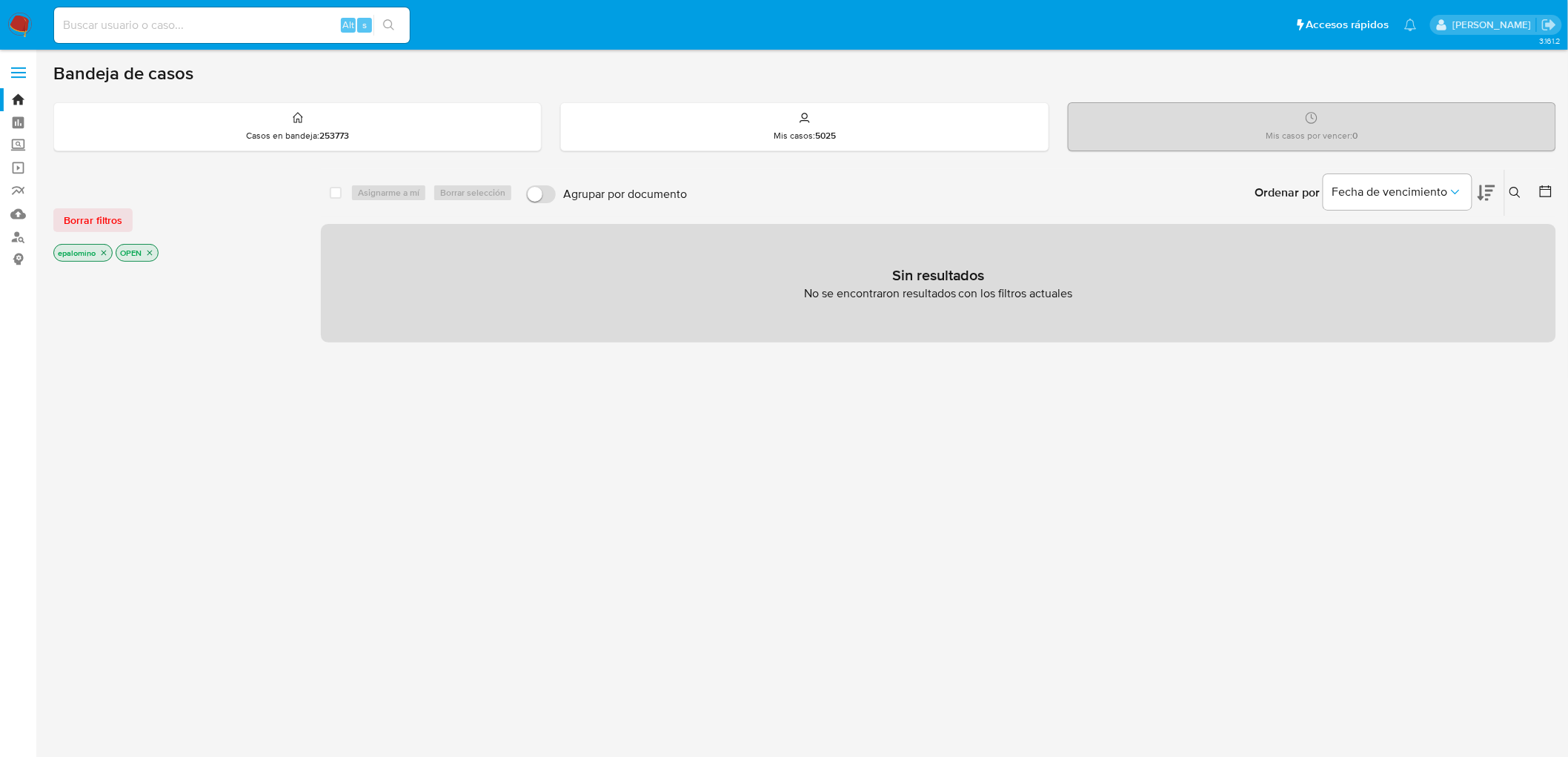
click at [114, 211] on span "Borrar filtros" at bounding box center [93, 219] width 58 height 20
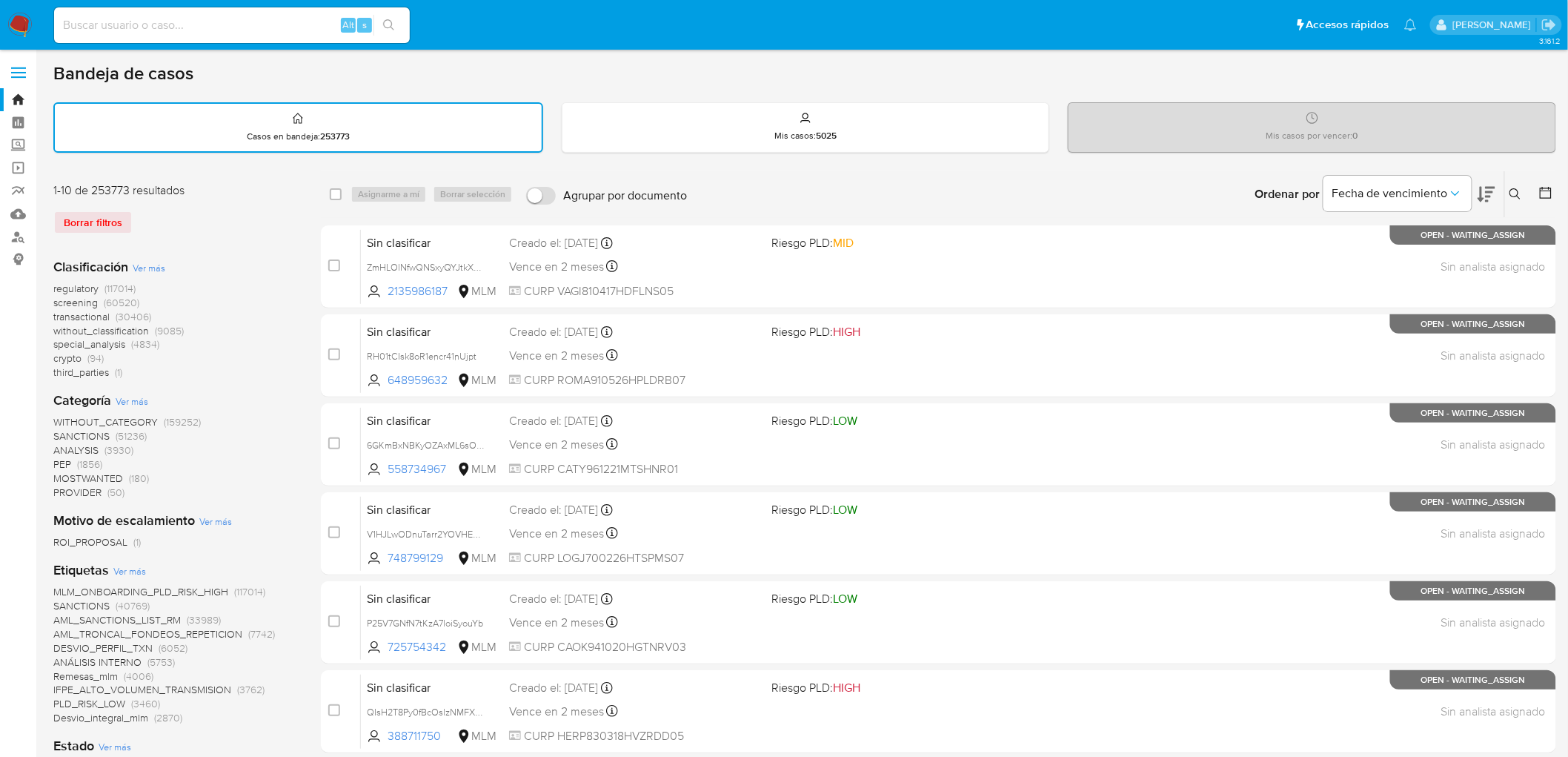
click at [1515, 191] on icon at bounding box center [1516, 194] width 12 height 12
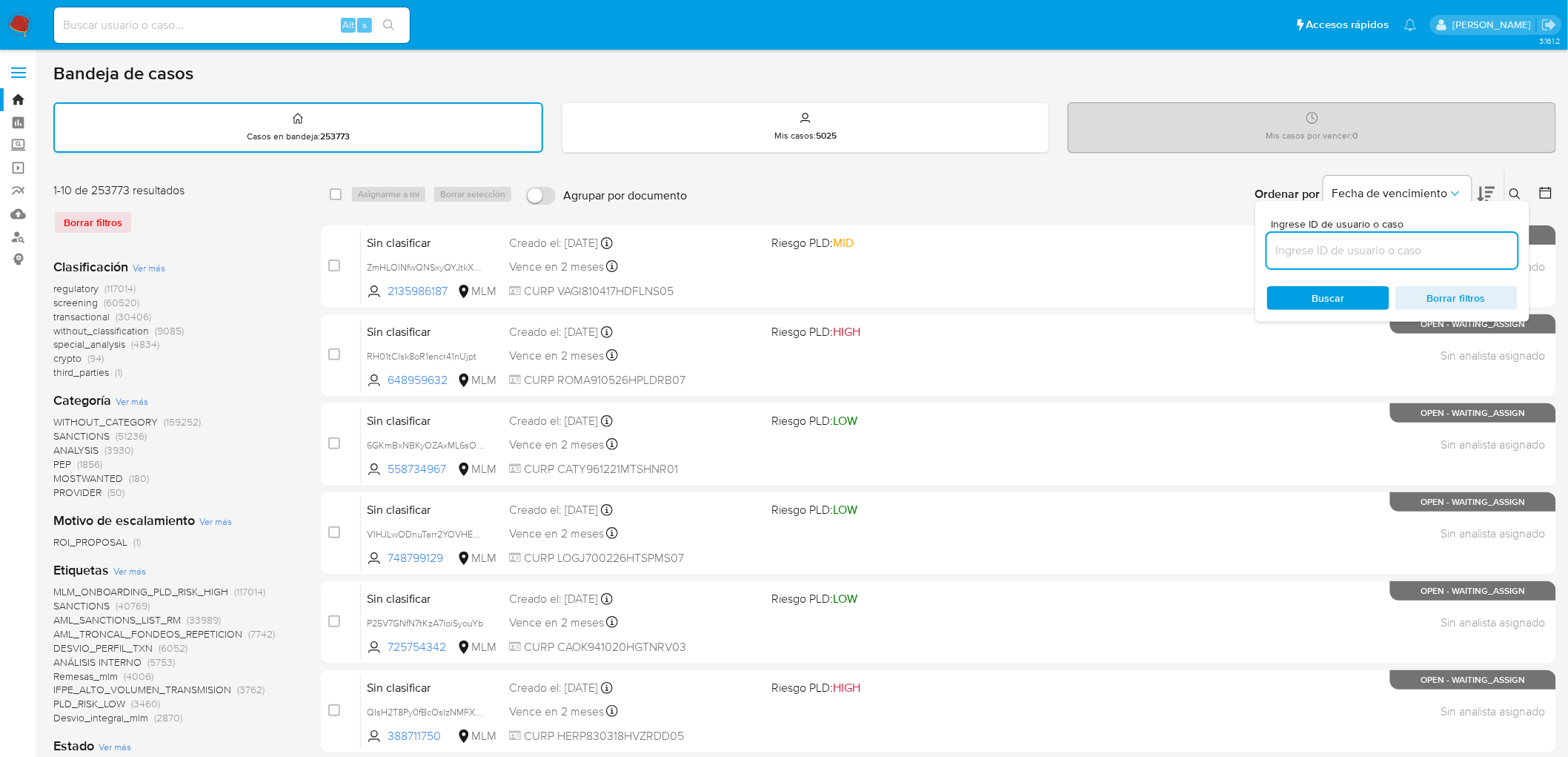
click at [1339, 247] on input at bounding box center [1392, 250] width 250 height 19
type input "140435513"
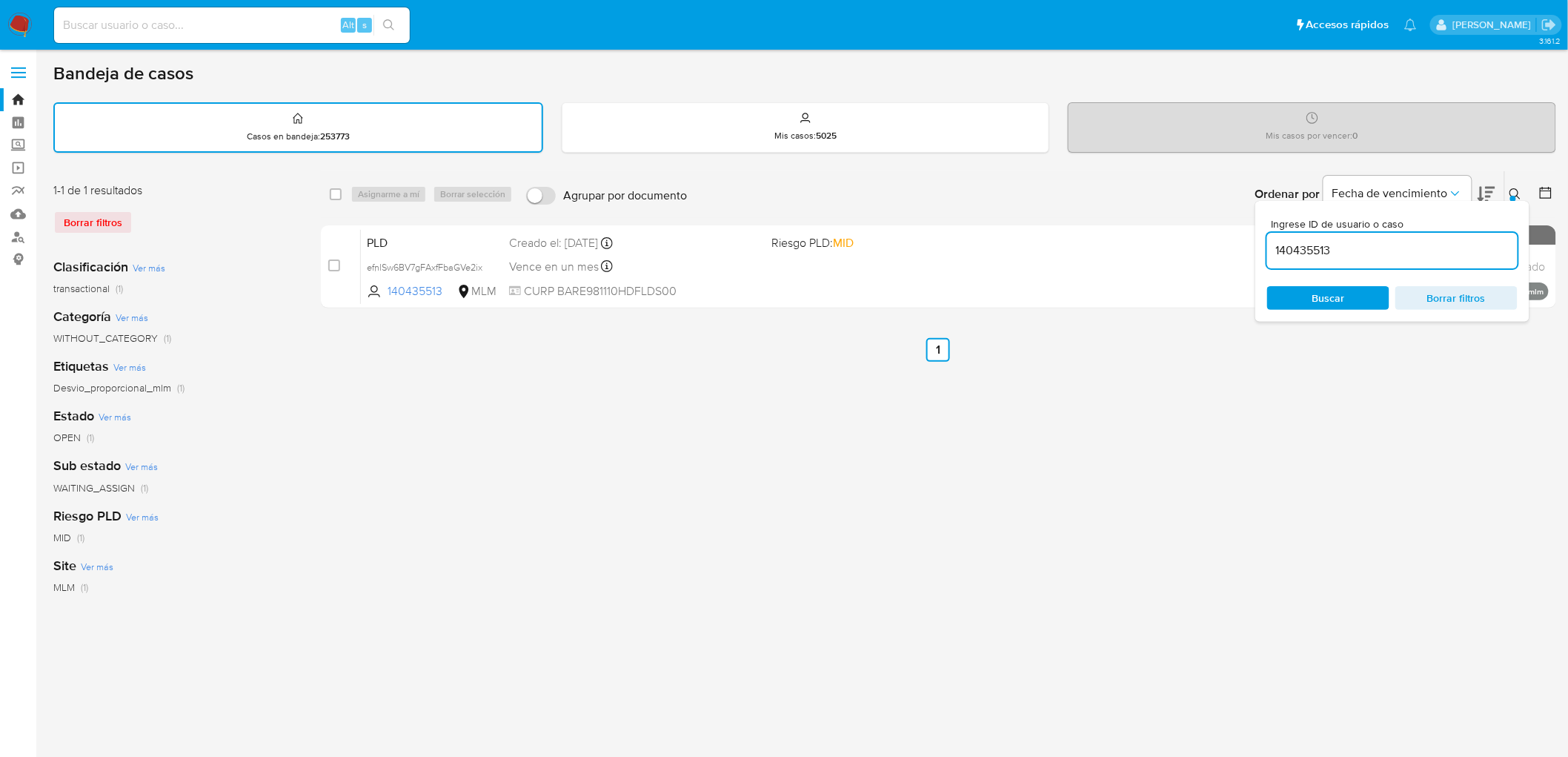
click at [1514, 193] on icon at bounding box center [1516, 194] width 12 height 12
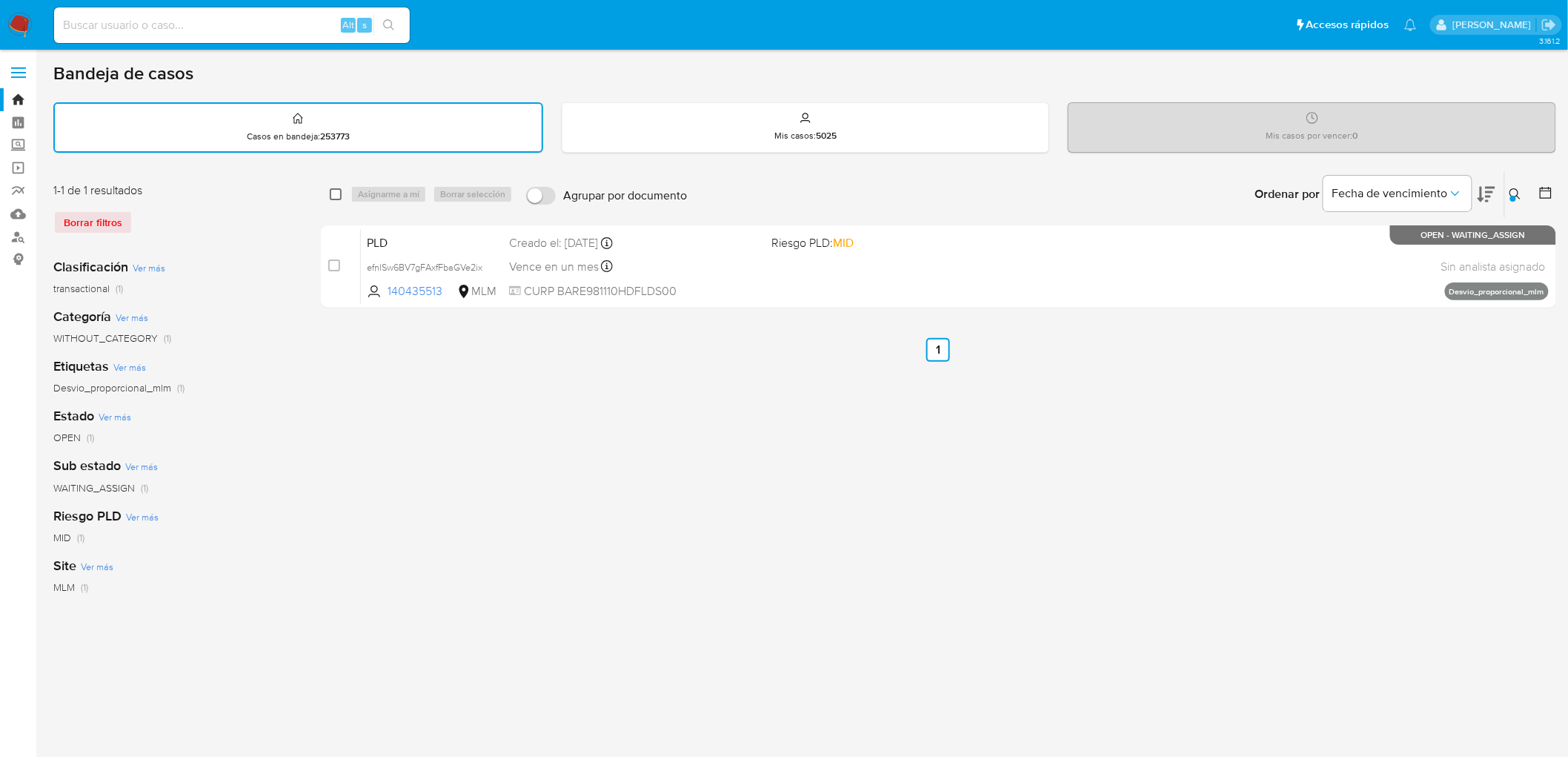
click at [335, 190] on input "checkbox" at bounding box center [336, 194] width 12 height 12
checkbox input "true"
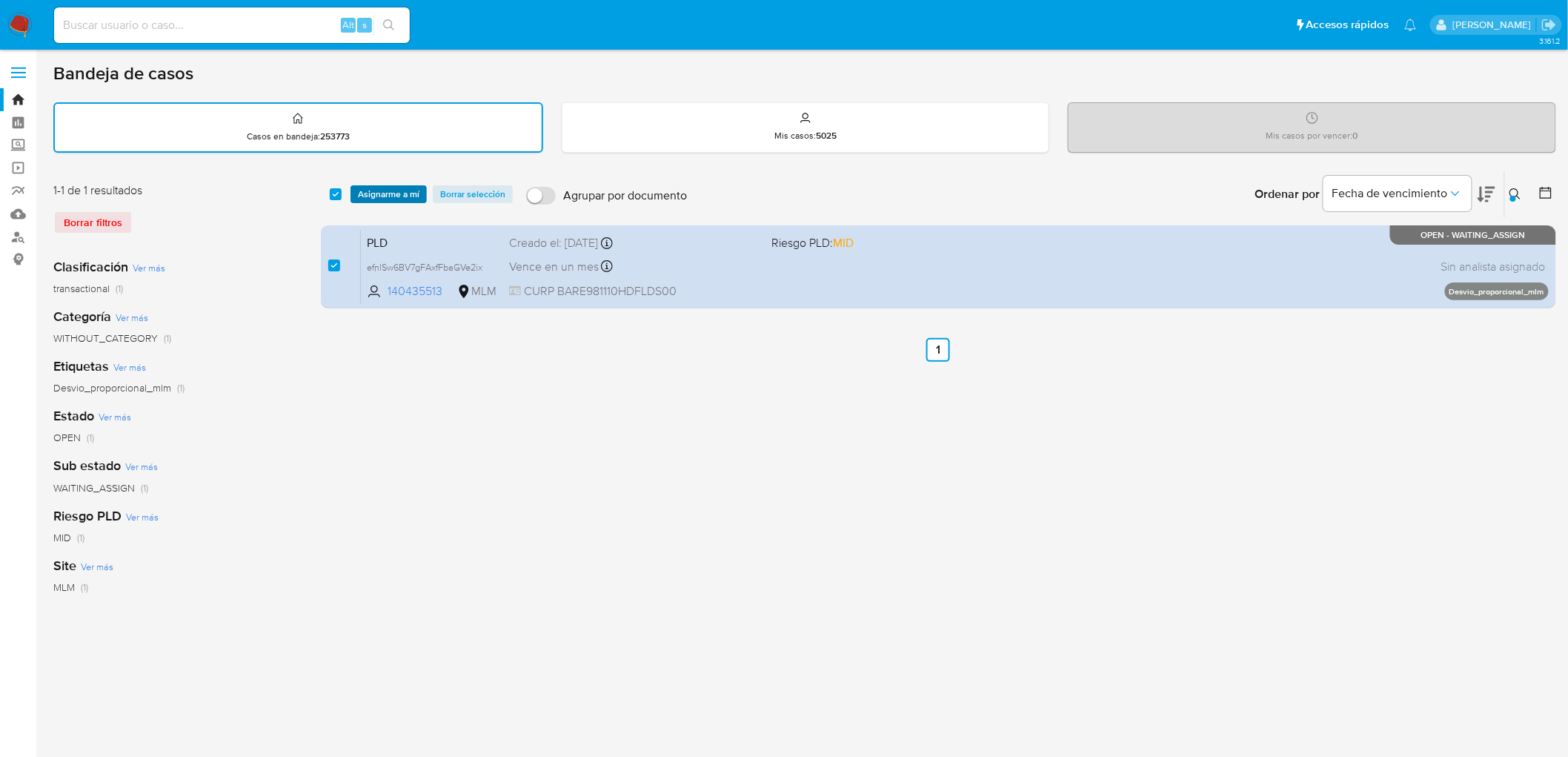
click at [360, 190] on span "Asignarme a mí" at bounding box center [388, 194] width 61 height 15
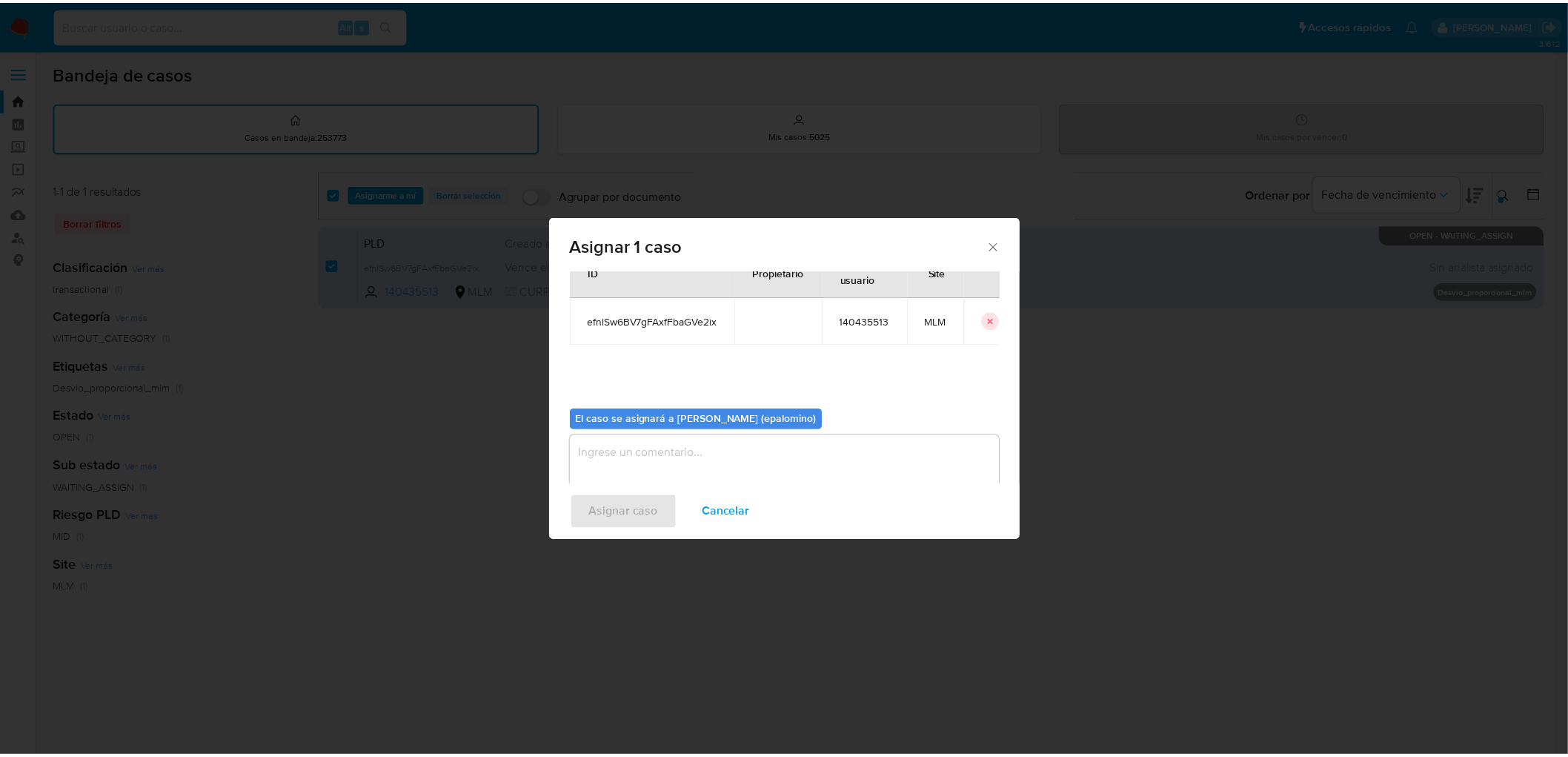
scroll to position [77, 0]
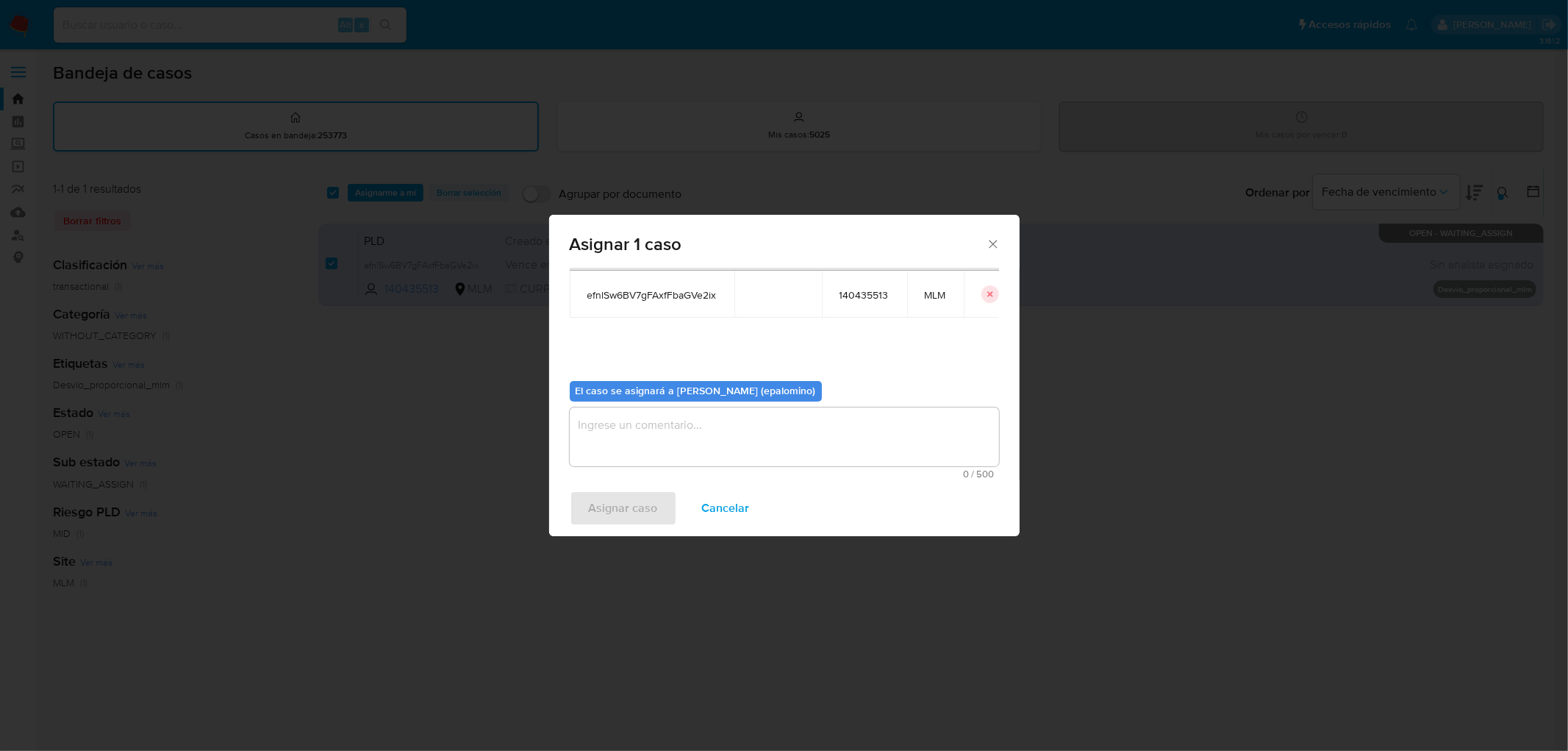
click at [650, 430] on textarea "assign-modal" at bounding box center [784, 436] width 429 height 59
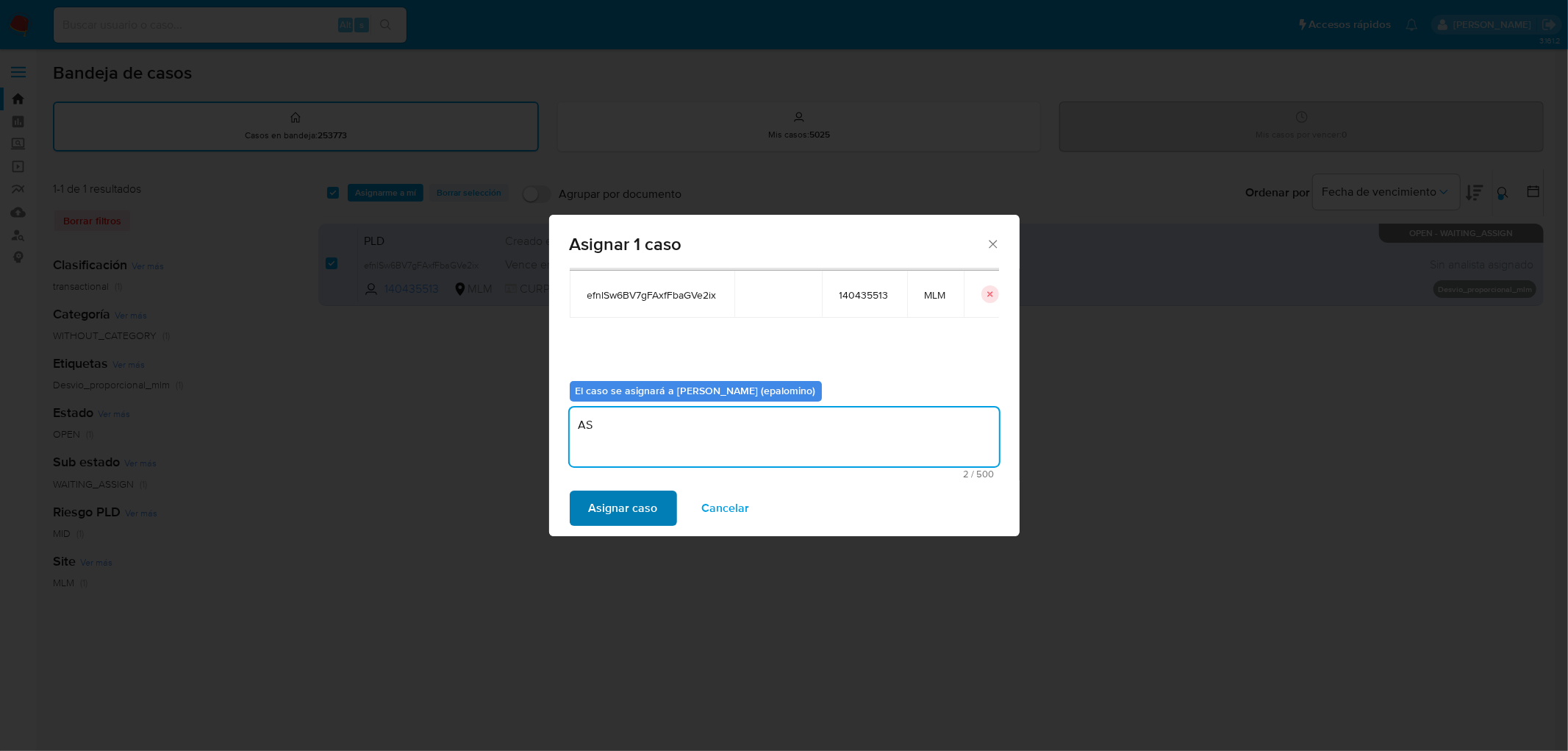
type textarea "AS"
click at [623, 516] on span "Asignar caso" at bounding box center [624, 508] width 69 height 33
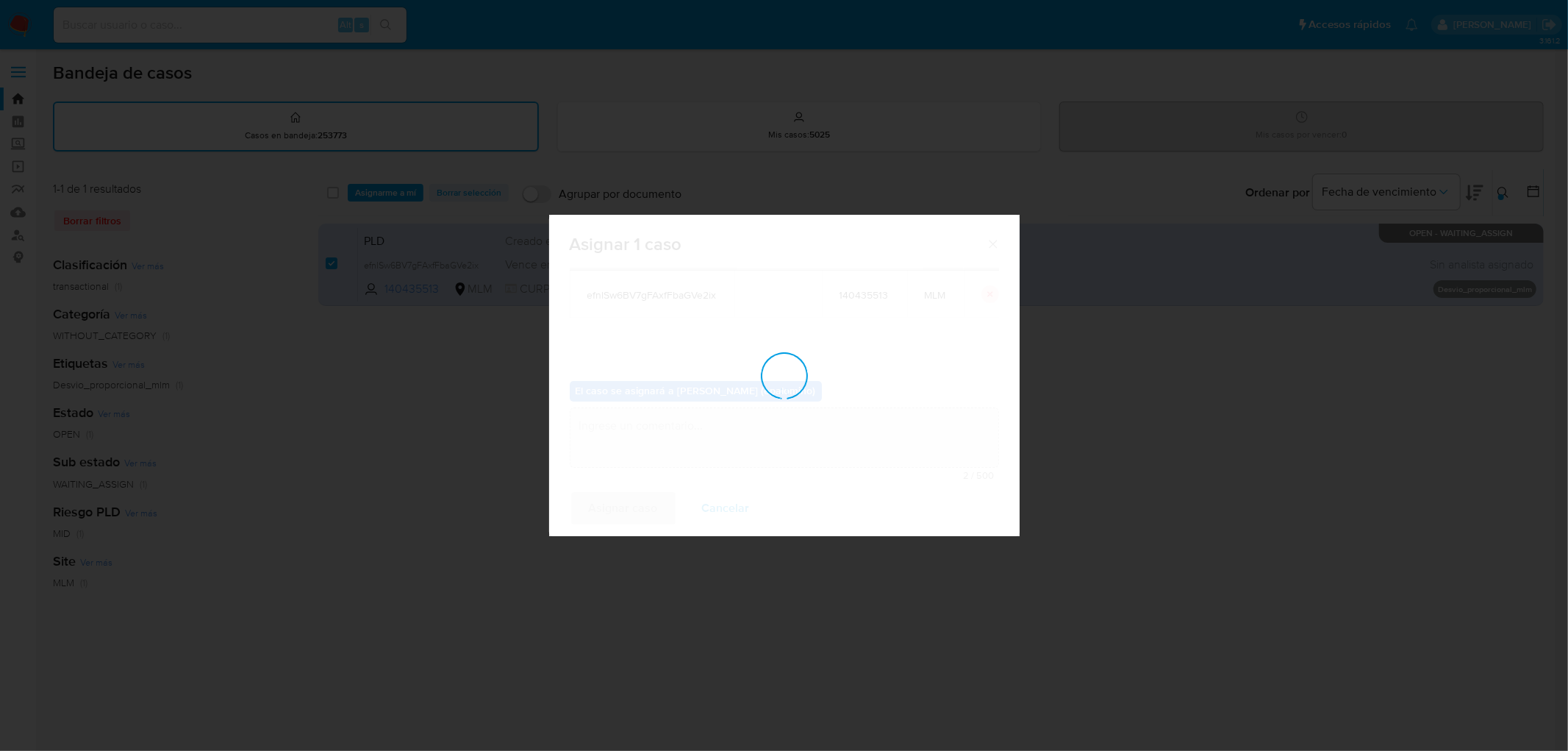
checkbox input "false"
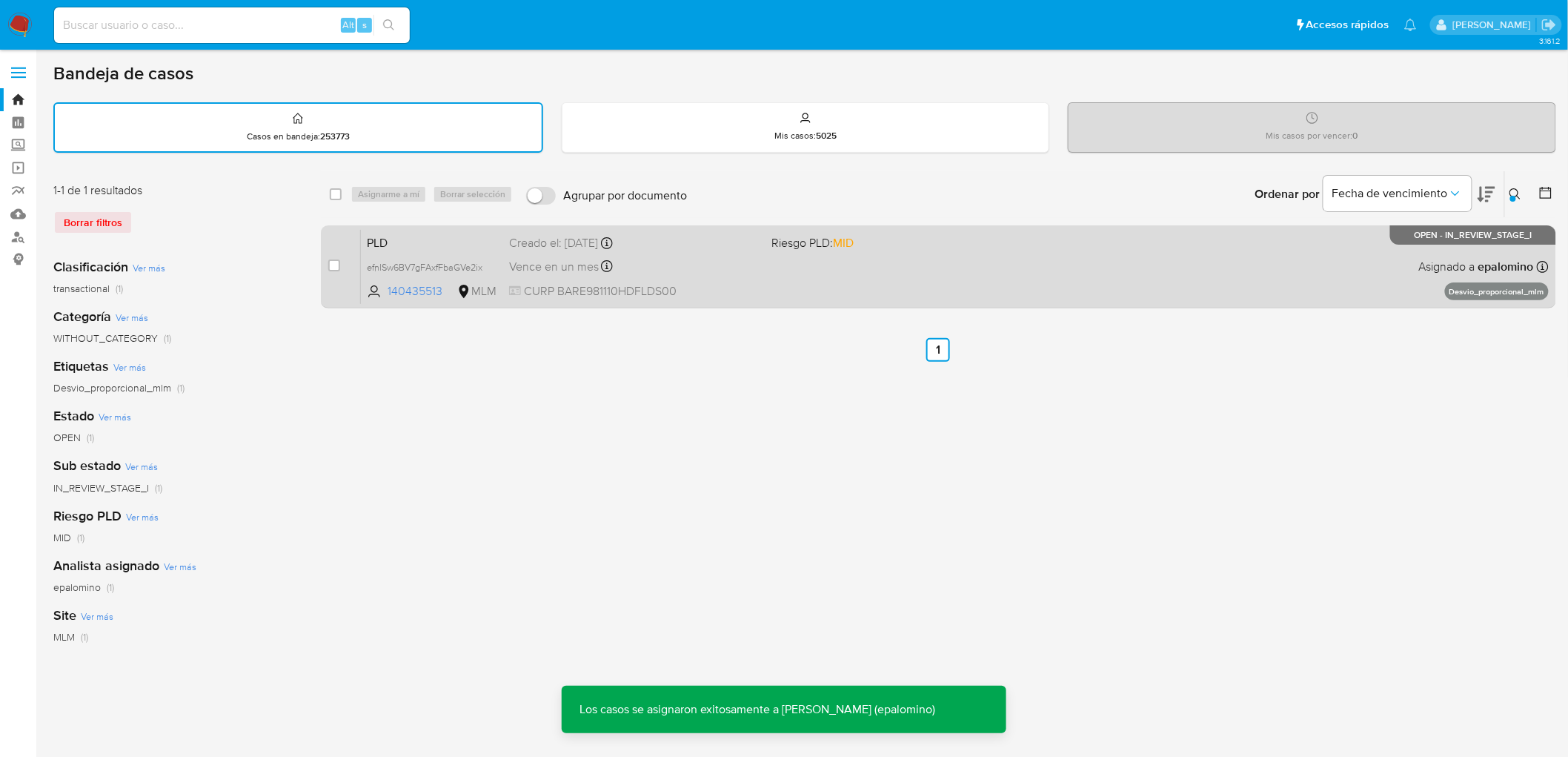
click at [376, 236] on span "PLD" at bounding box center [432, 242] width 130 height 19
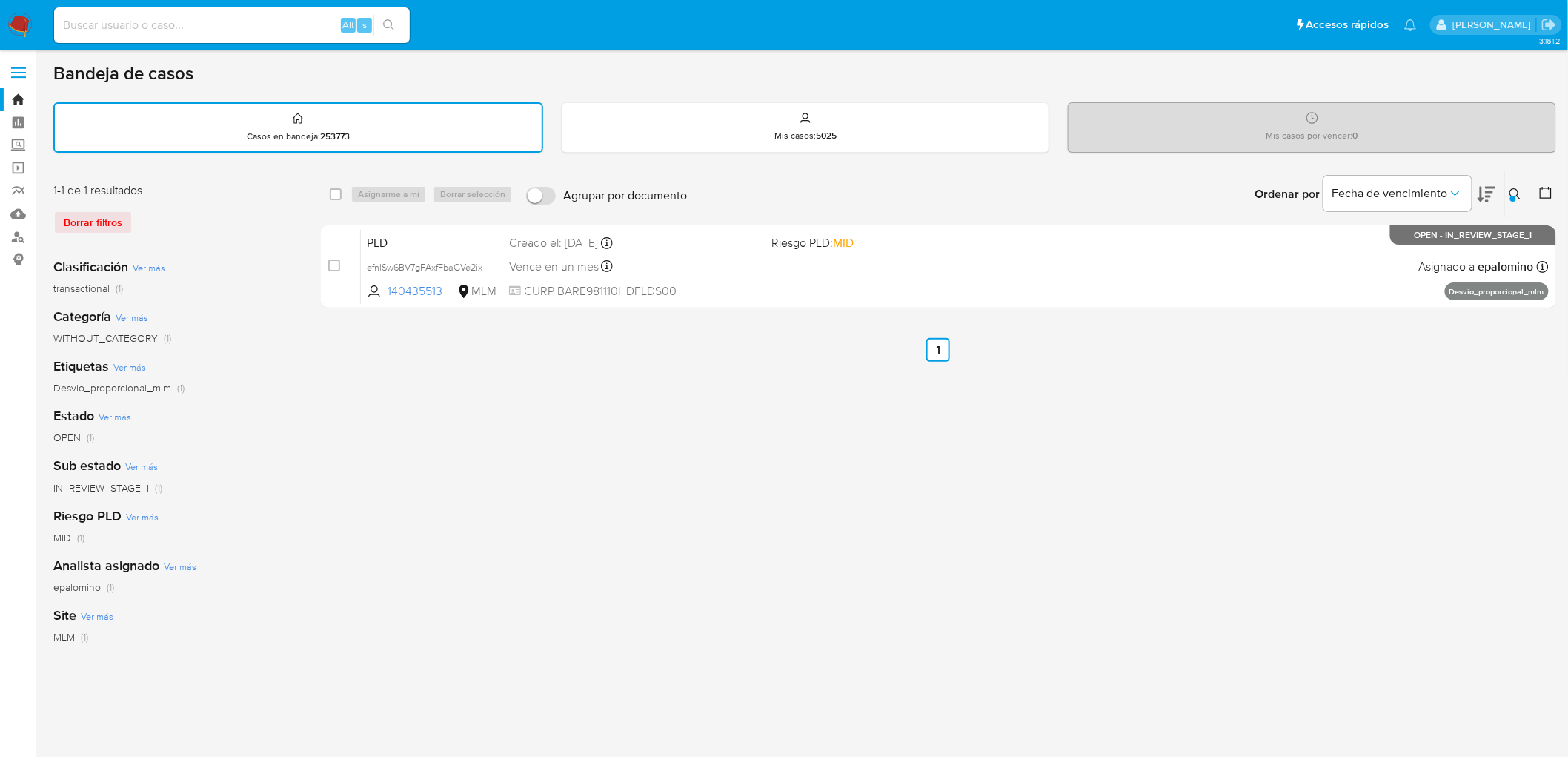
click at [23, 20] on img at bounding box center [20, 25] width 25 height 25
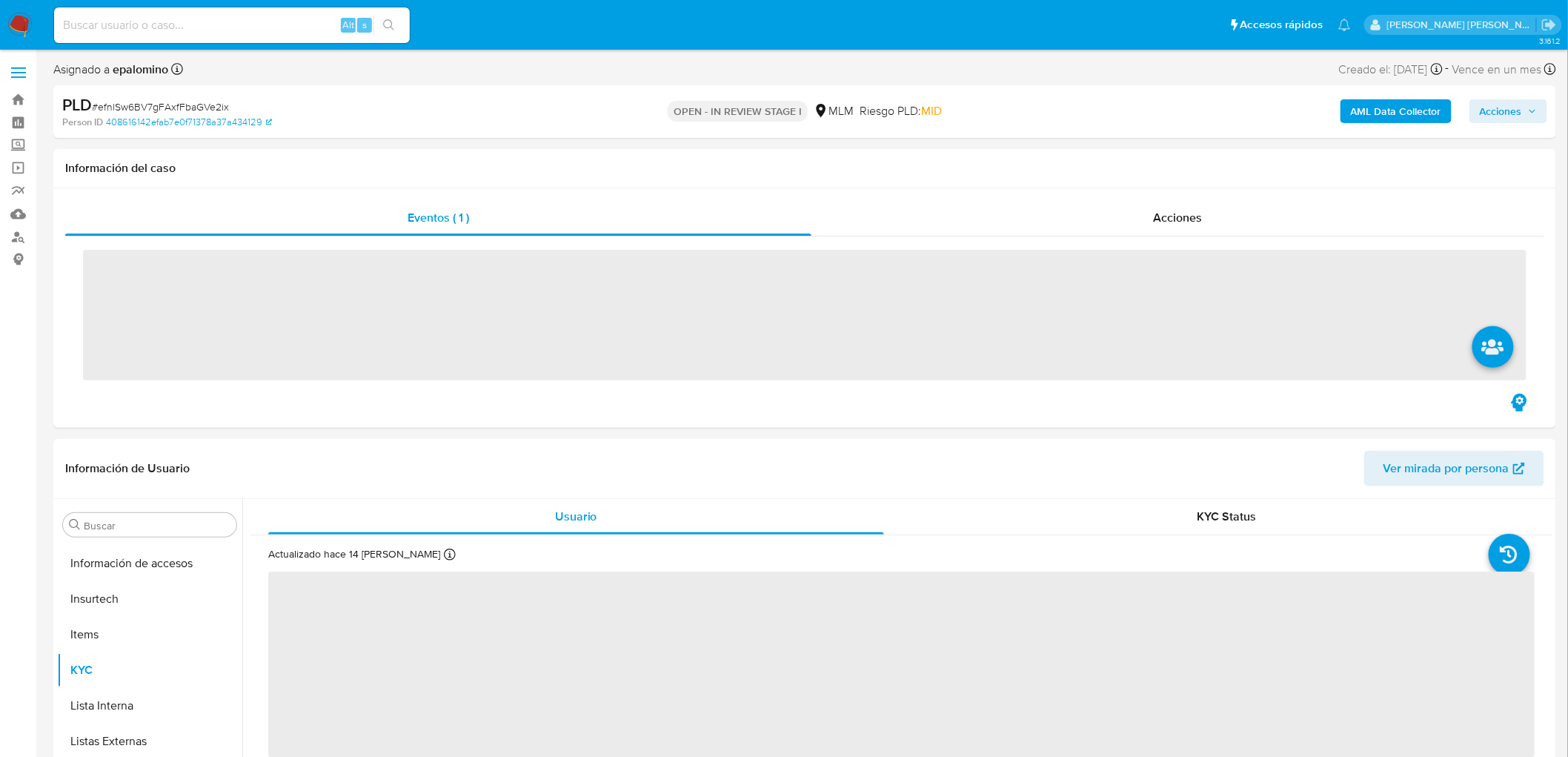
scroll to position [697, 0]
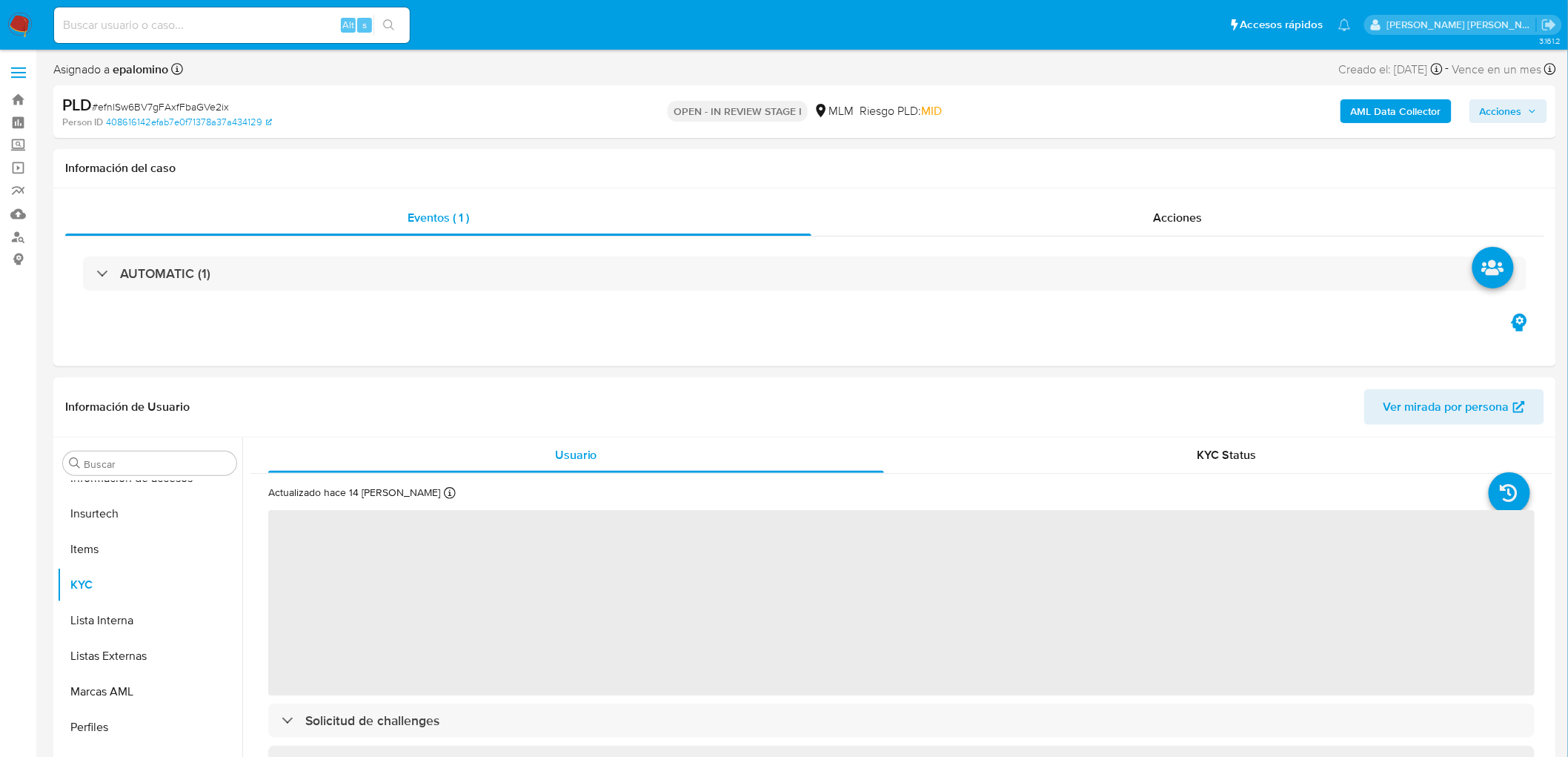
select select "10"
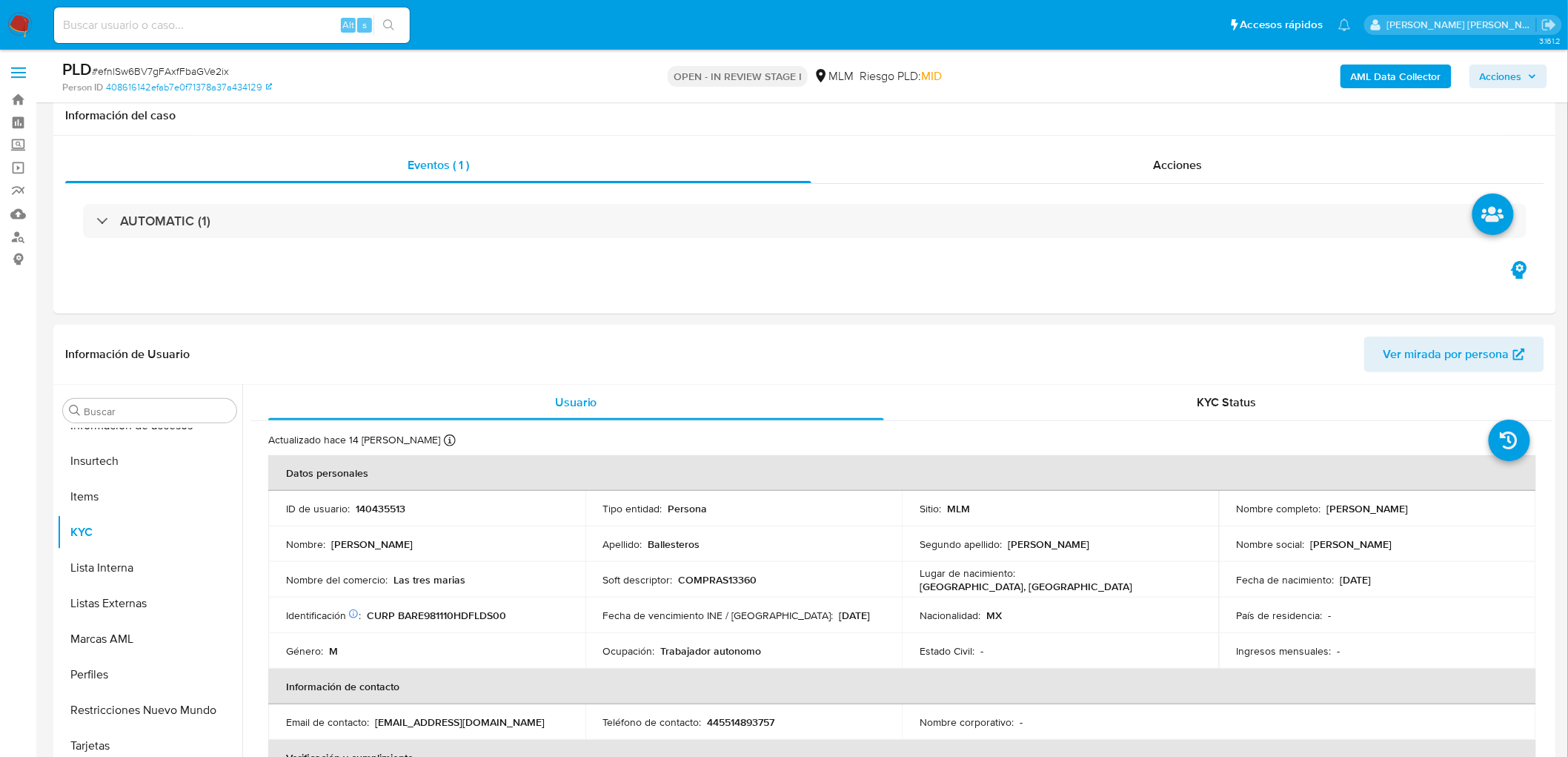
scroll to position [269, 0]
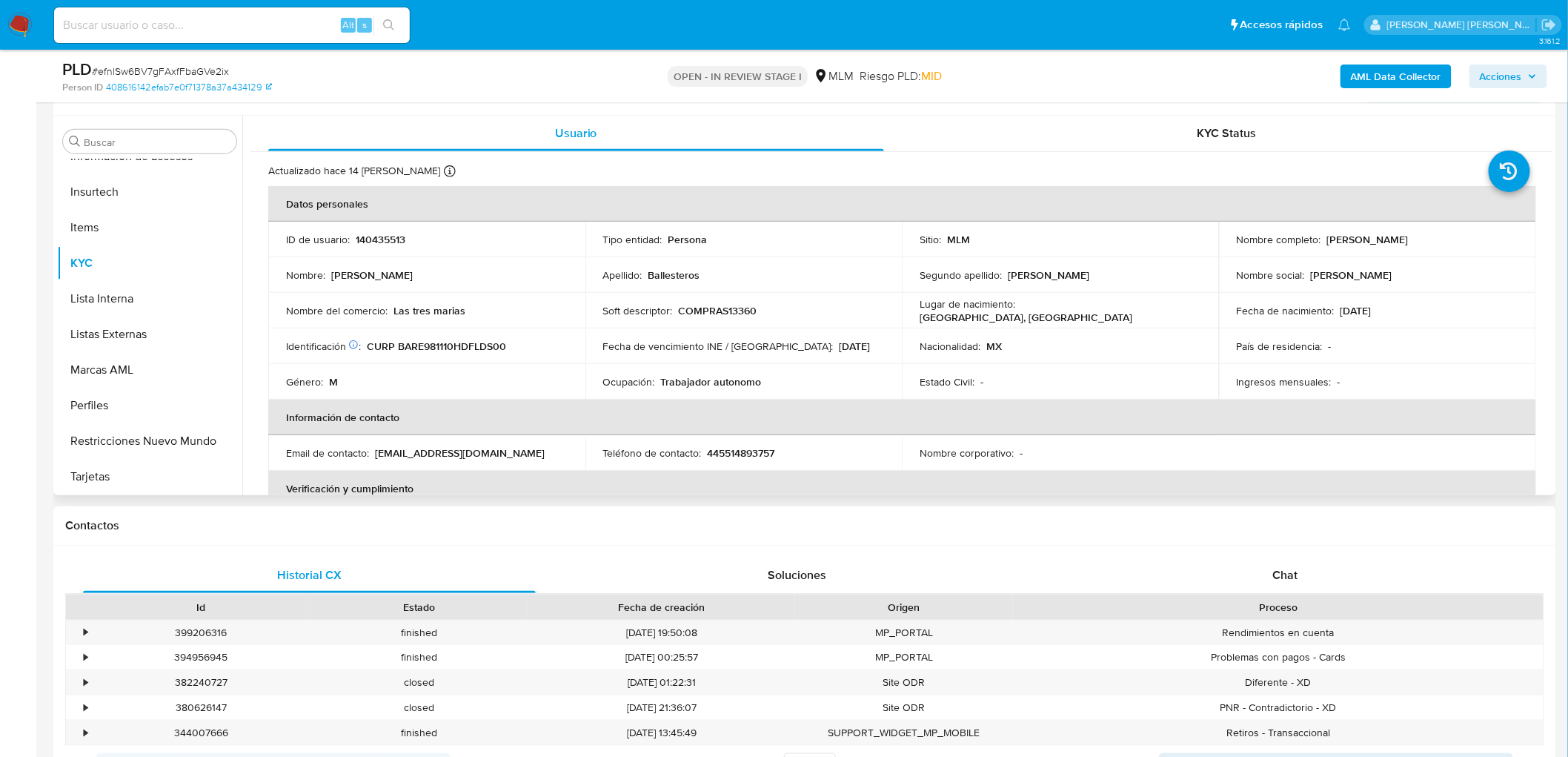
drag, startPoint x: 1462, startPoint y: 244, endPoint x: 1471, endPoint y: 241, distance: 9.5
click at [1409, 244] on p "Esteban Ballesteros Rodriguez" at bounding box center [1368, 240] width 82 height 14
drag, startPoint x: 1471, startPoint y: 241, endPoint x: 1321, endPoint y: 240, distance: 150.0
click at [1321, 240] on div "Nombre completo : Esteban Ballesteros Rodriguez" at bounding box center [1378, 240] width 281 height 14
copy div "Esteban Ballesteros Rodriguez"
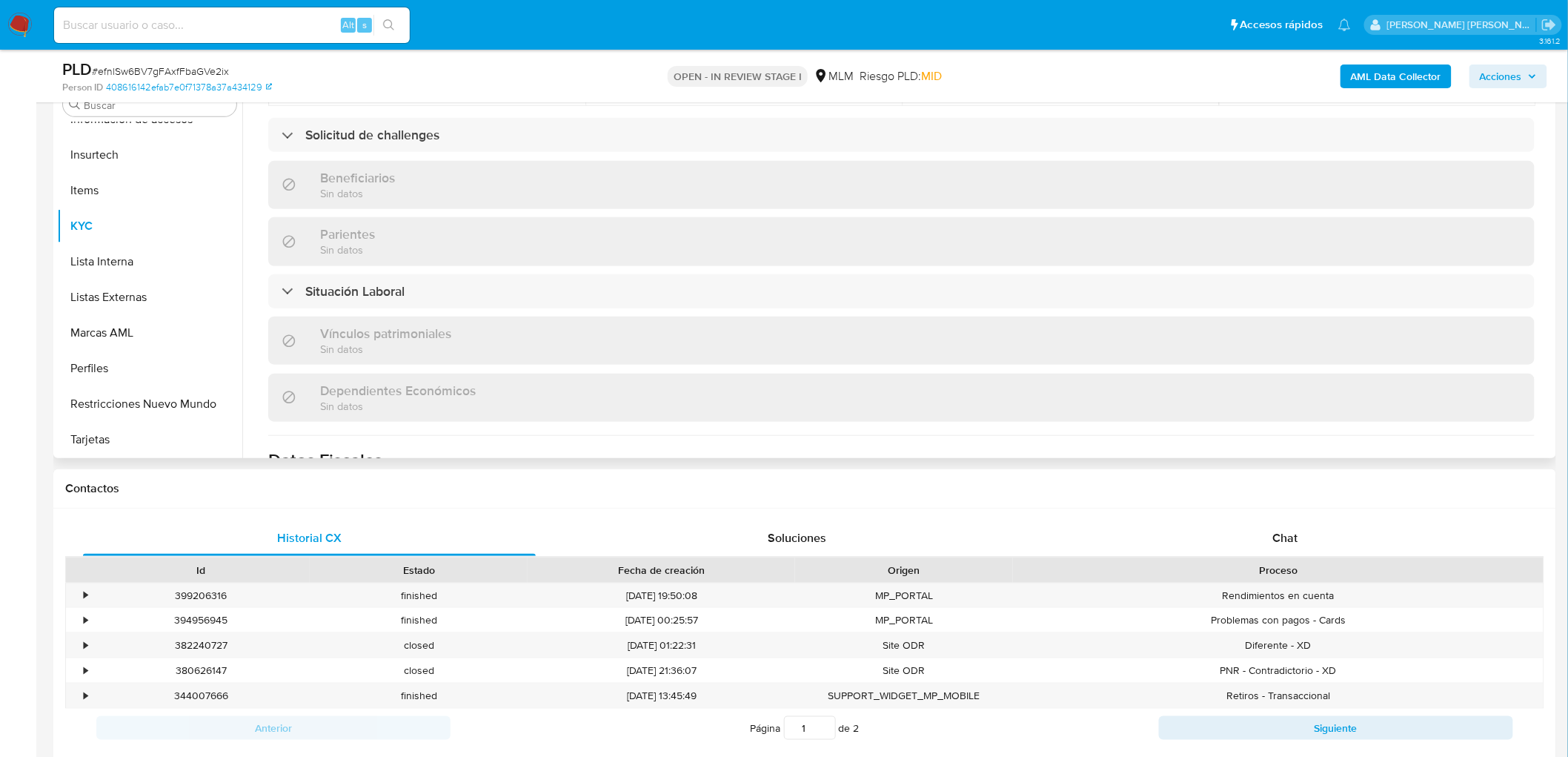
scroll to position [824, 0]
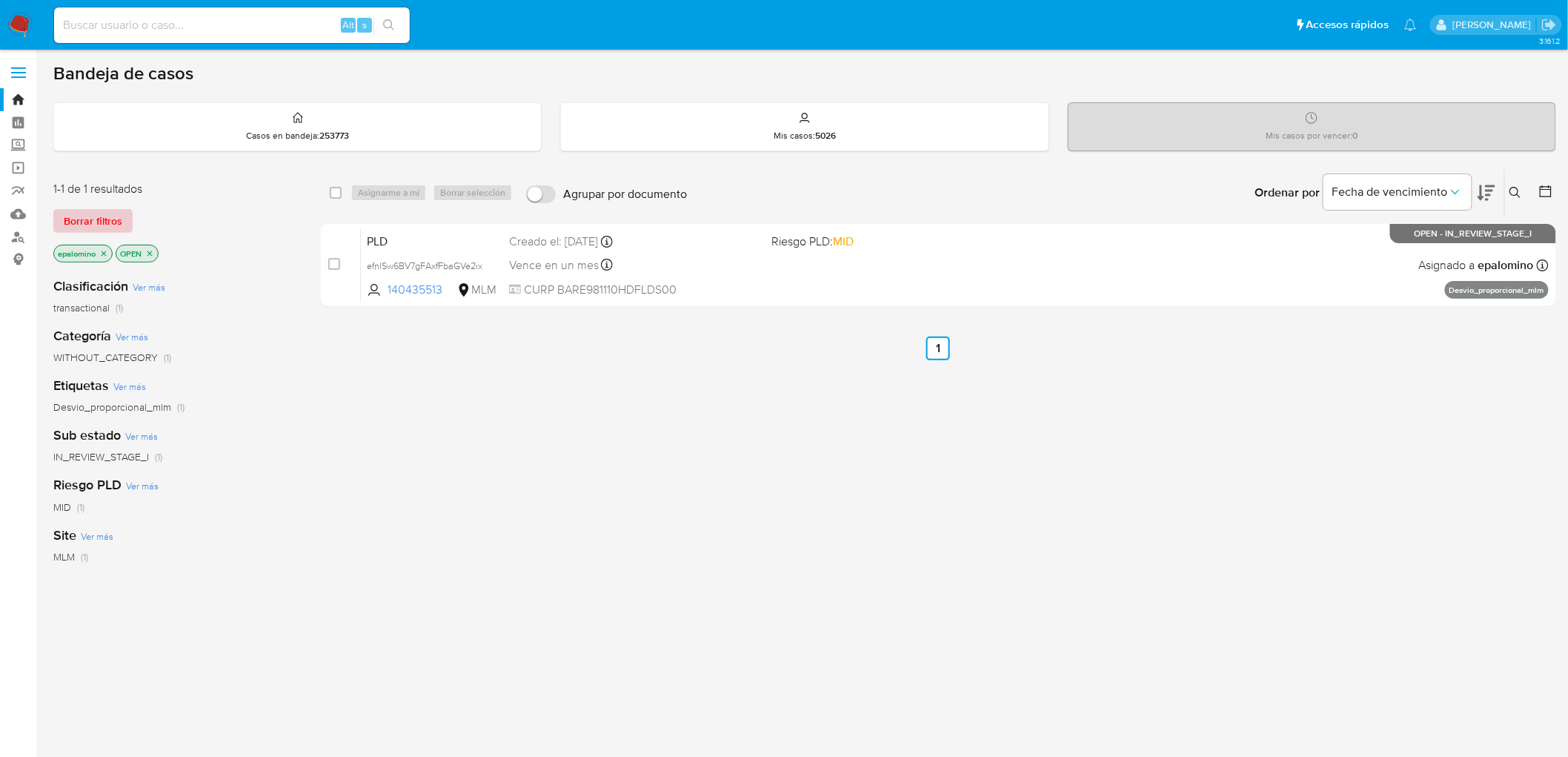
click at [92, 215] on span "Borrar filtros" at bounding box center [93, 220] width 58 height 20
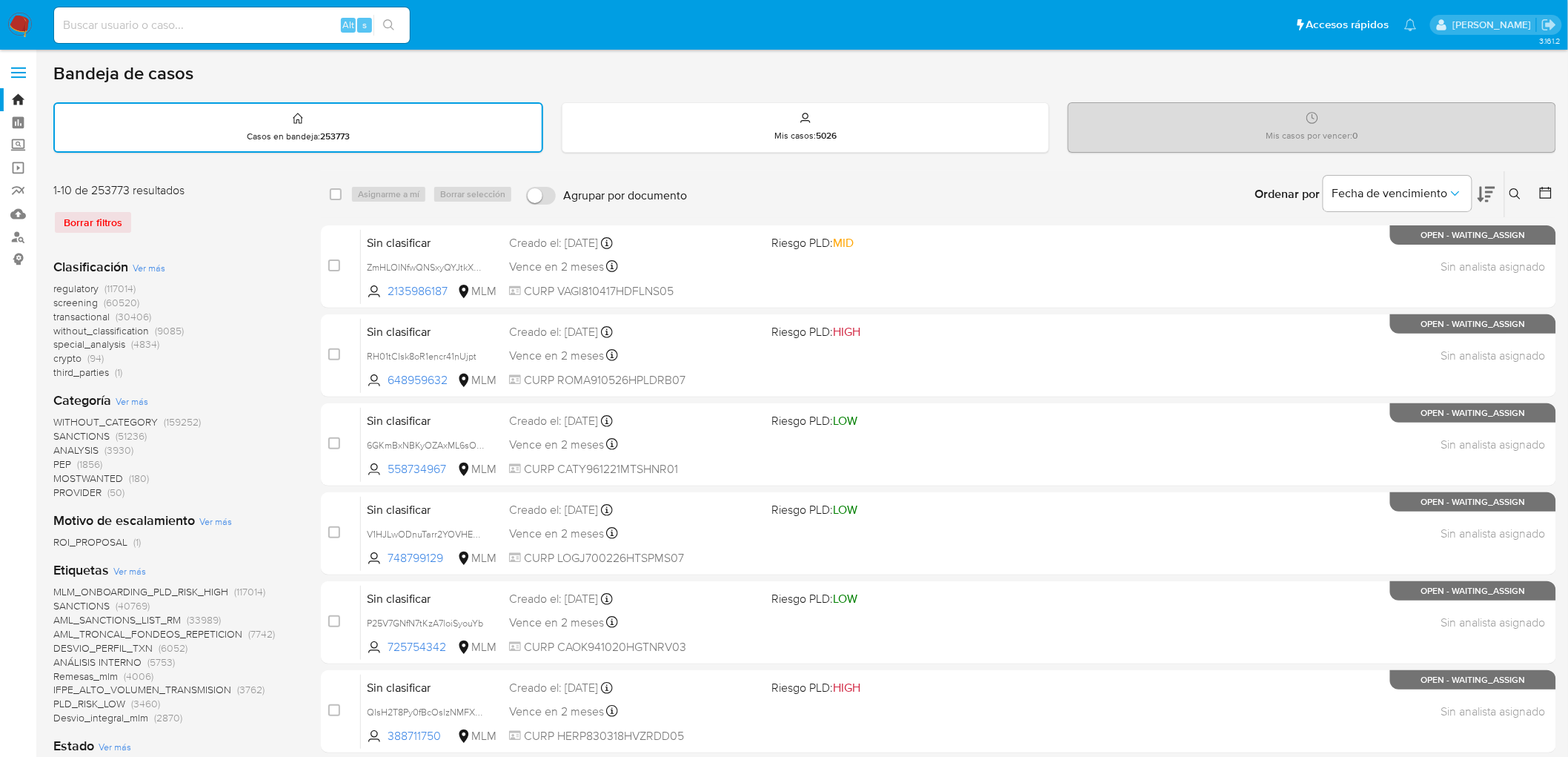
drag, startPoint x: 1522, startPoint y: 193, endPoint x: 1513, endPoint y: 194, distance: 9.1
click at [1519, 193] on button at bounding box center [1518, 194] width 24 height 17
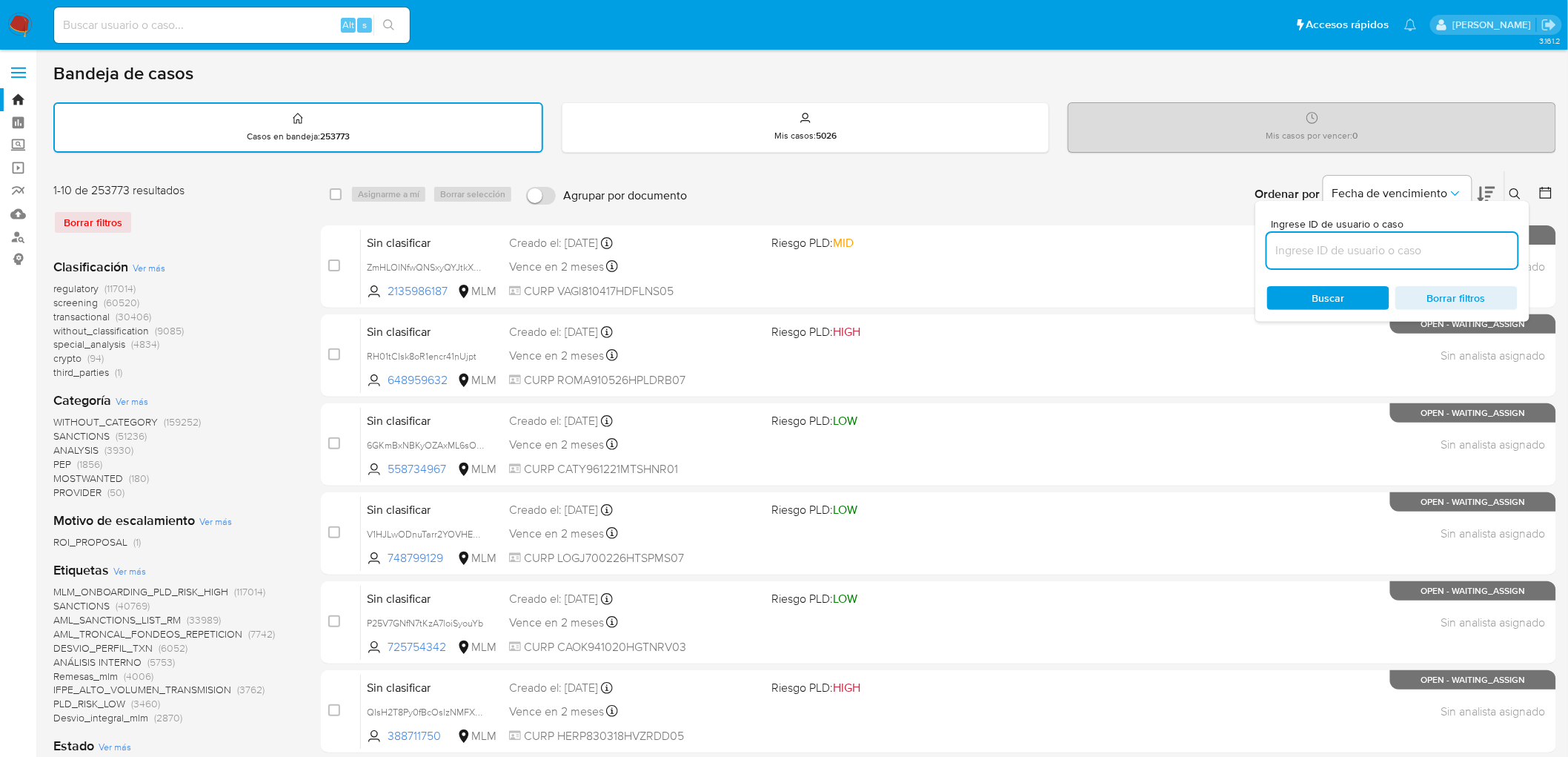
click at [1392, 241] on input at bounding box center [1392, 250] width 250 height 19
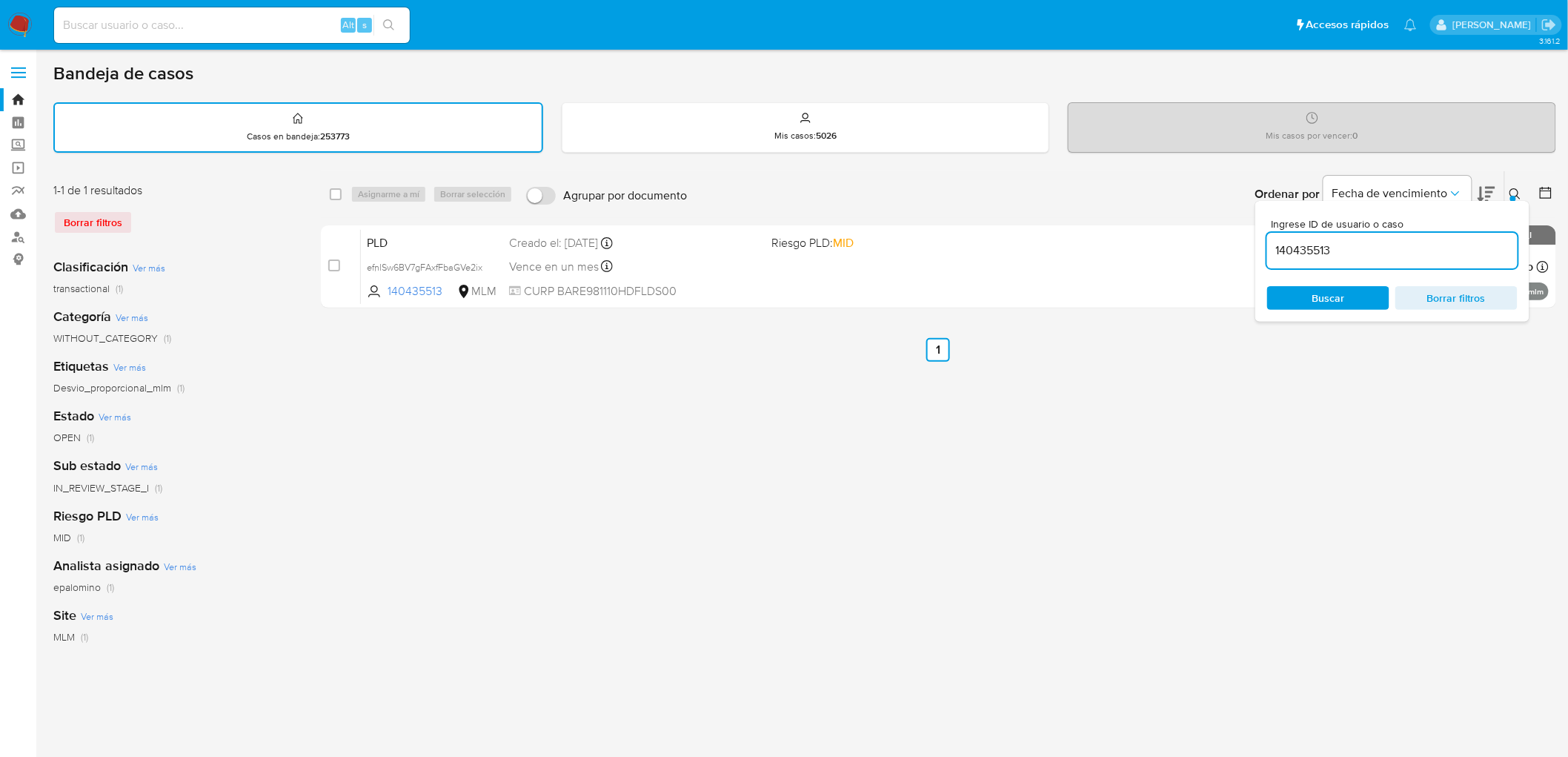
click at [1524, 194] on button at bounding box center [1518, 194] width 24 height 17
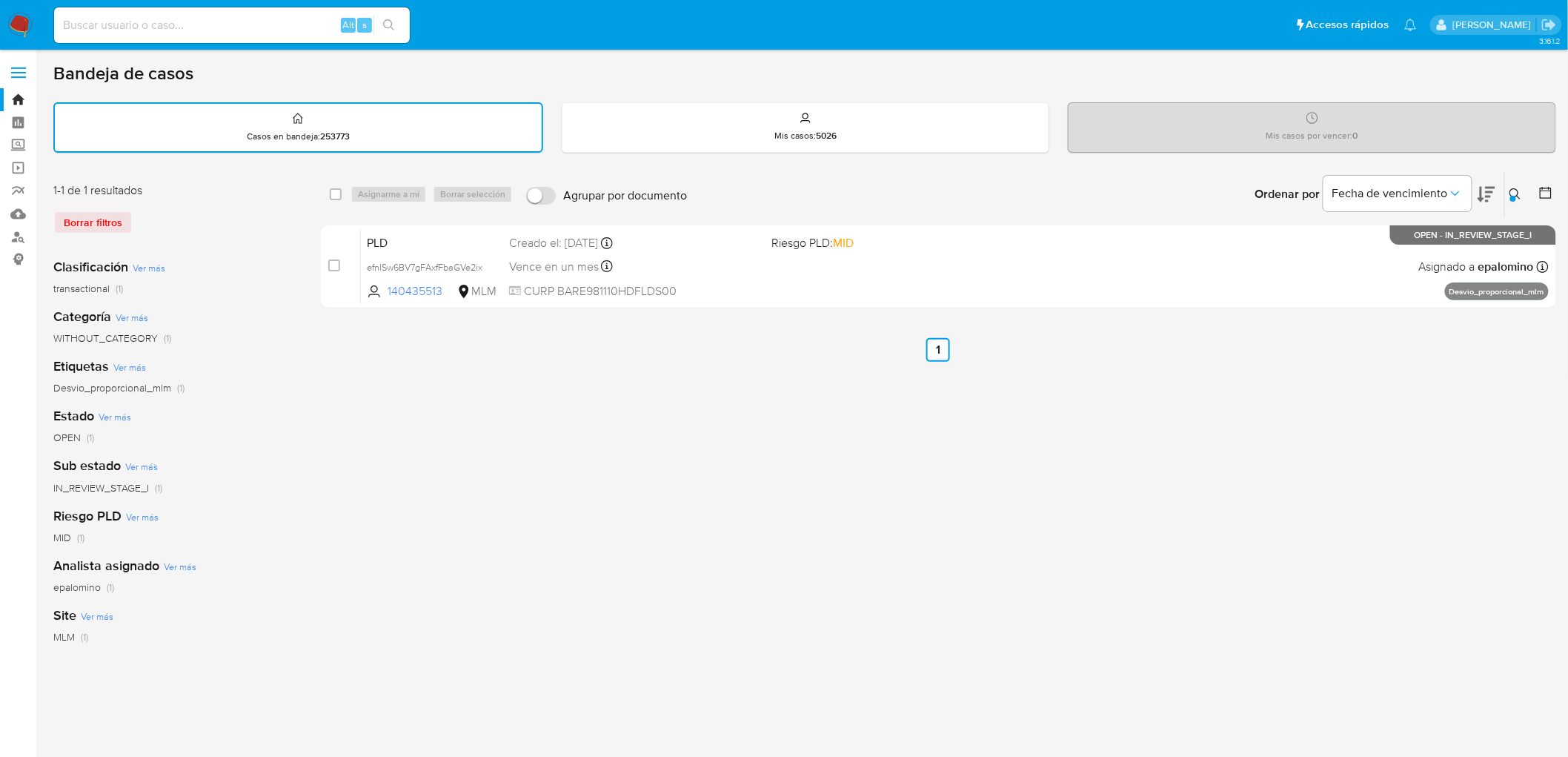
click at [1517, 190] on icon at bounding box center [1516, 194] width 12 height 12
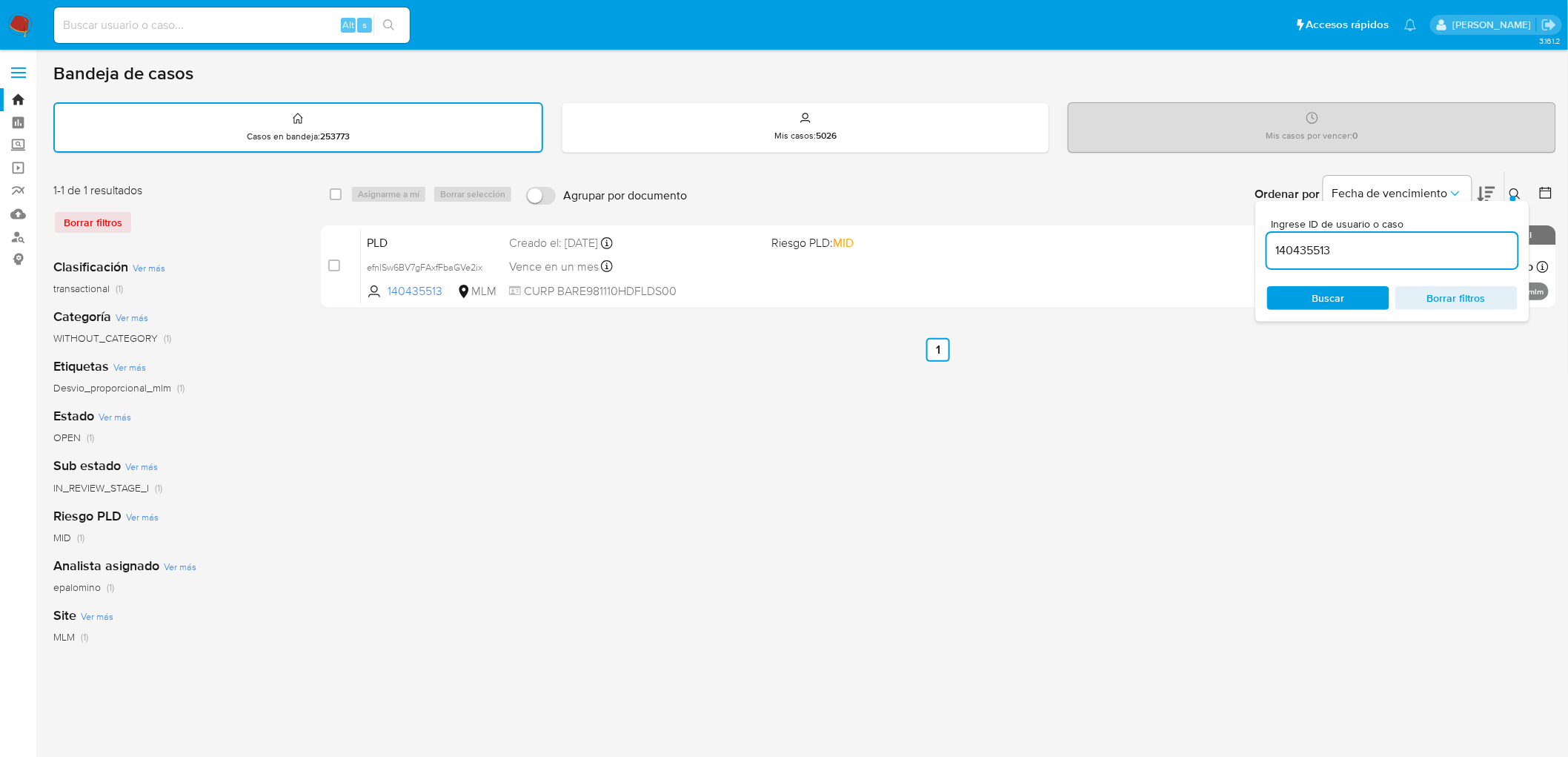
click at [1320, 252] on input "140435513" at bounding box center [1392, 250] width 250 height 19
click at [1321, 252] on input "140435513" at bounding box center [1392, 250] width 250 height 19
type input "725754342"
click at [1329, 294] on span "Buscar" at bounding box center [1329, 298] width 33 height 23
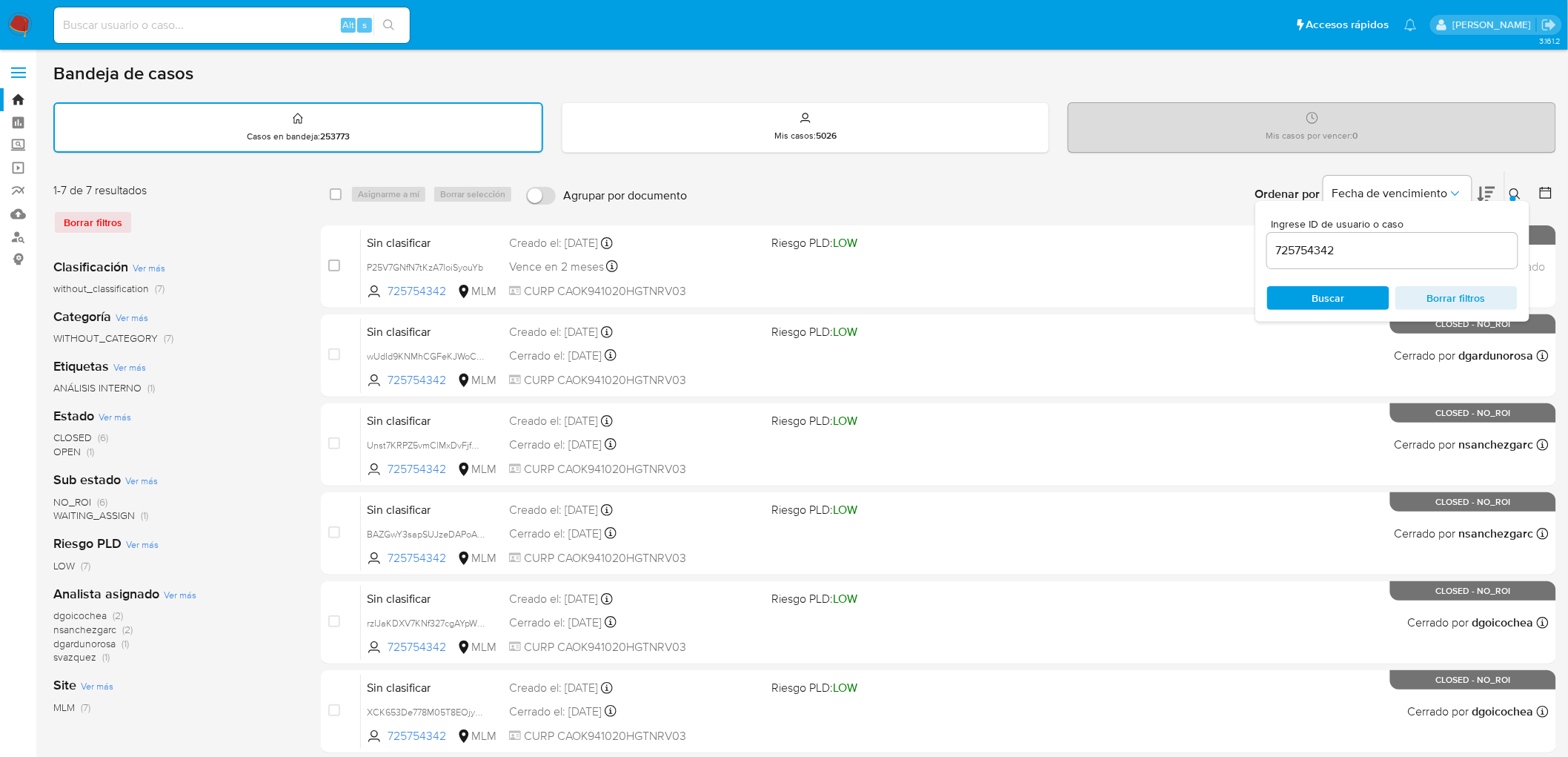
click at [1511, 188] on icon at bounding box center [1516, 194] width 12 height 12
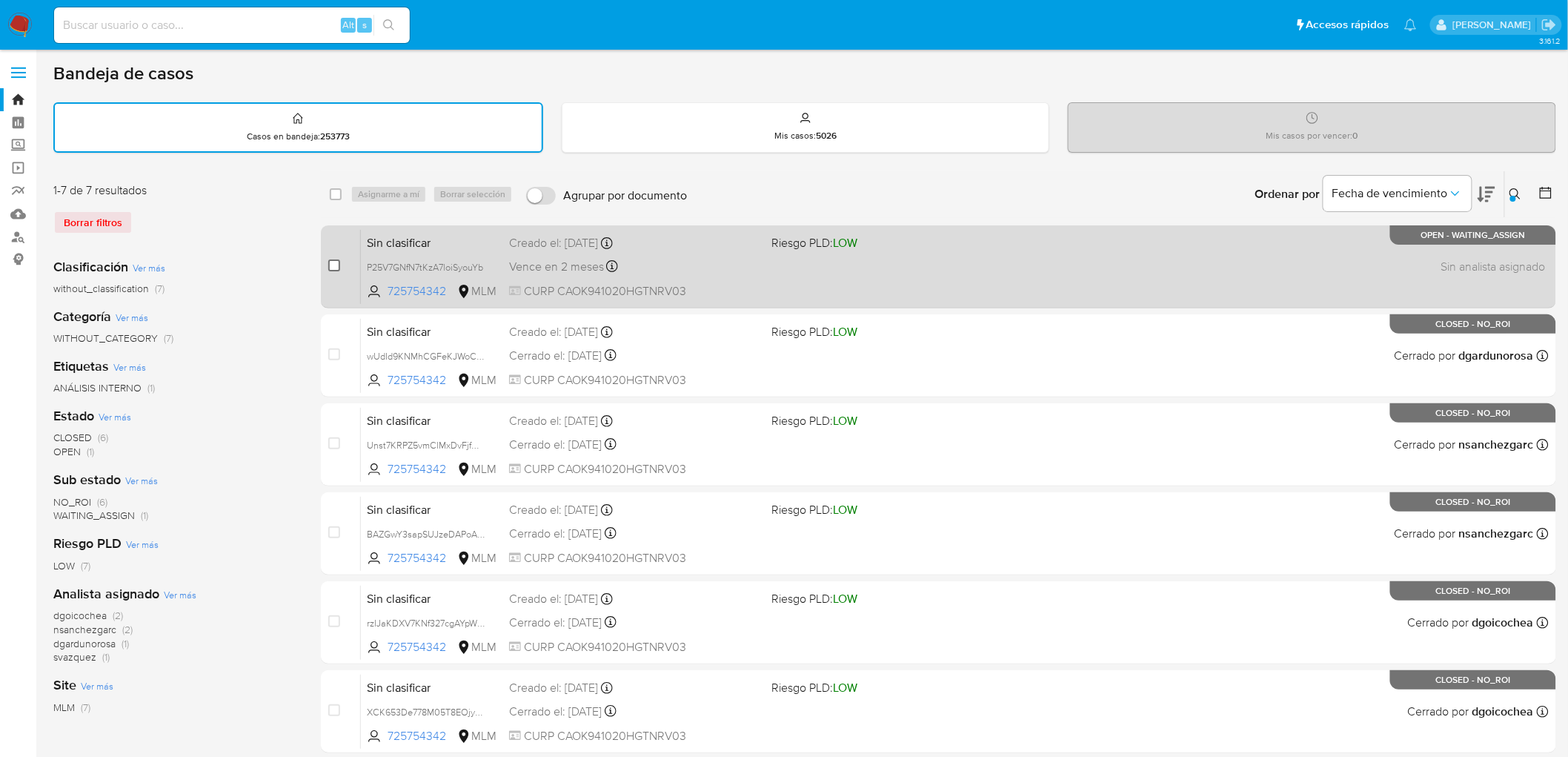
click at [337, 259] on input "checkbox" at bounding box center [334, 265] width 12 height 12
checkbox input "true"
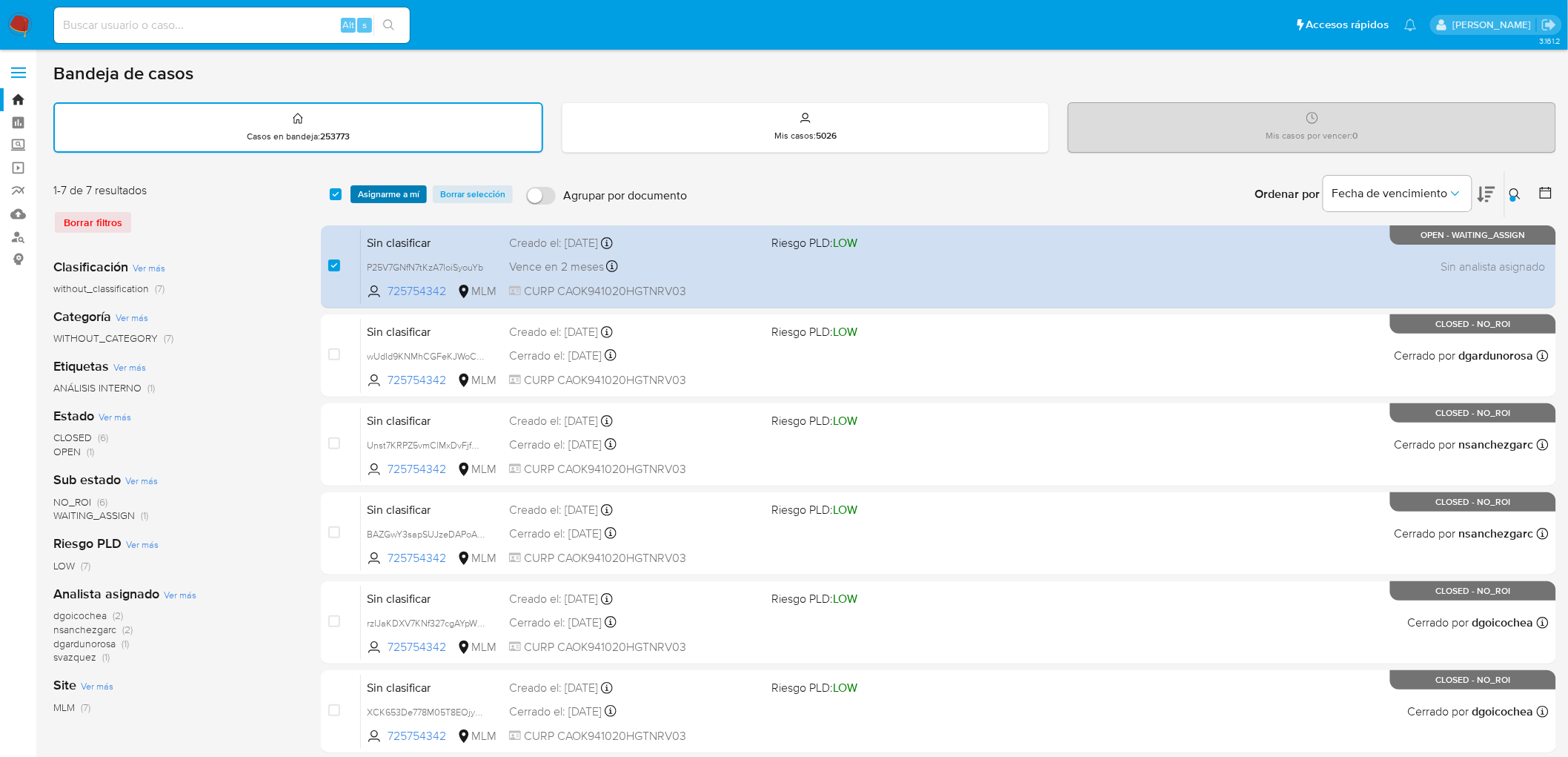
click at [378, 190] on span "Asignarme a mí" at bounding box center [388, 194] width 61 height 15
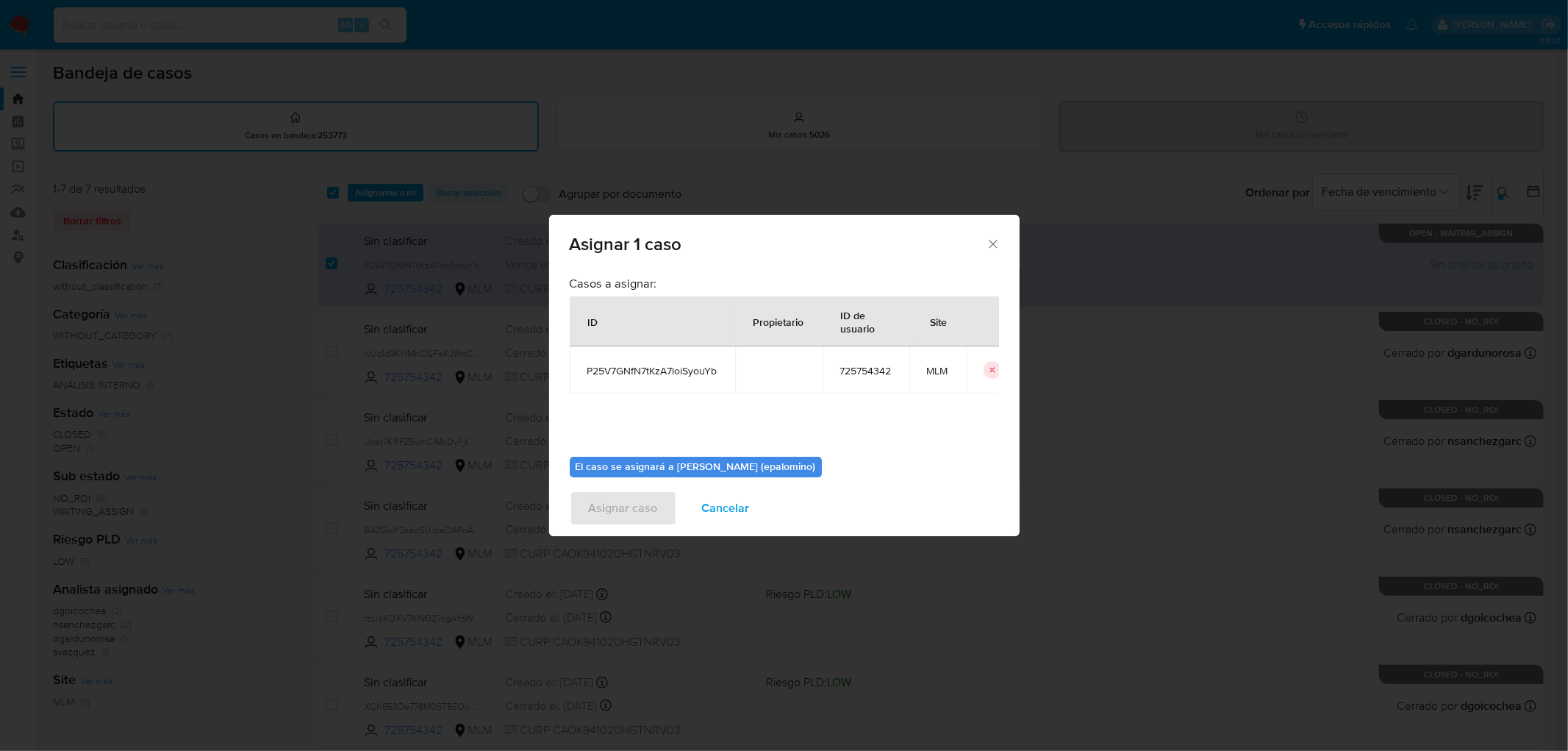
click at [635, 454] on div "El caso se asignará a Elena Carolina Palomino (epalomino) 0 / 500 500 caractere…" at bounding box center [784, 500] width 429 height 110
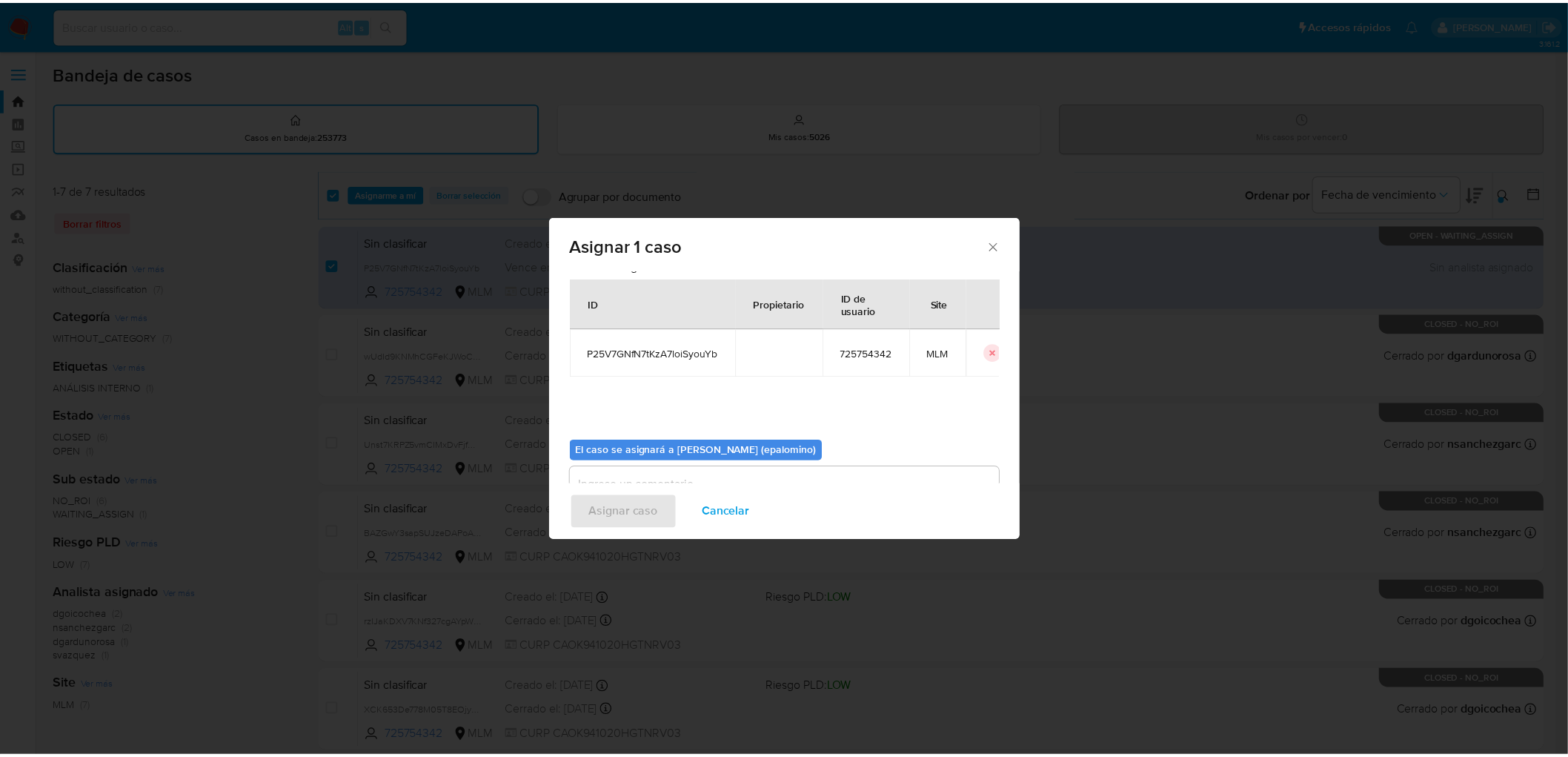
scroll to position [77, 0]
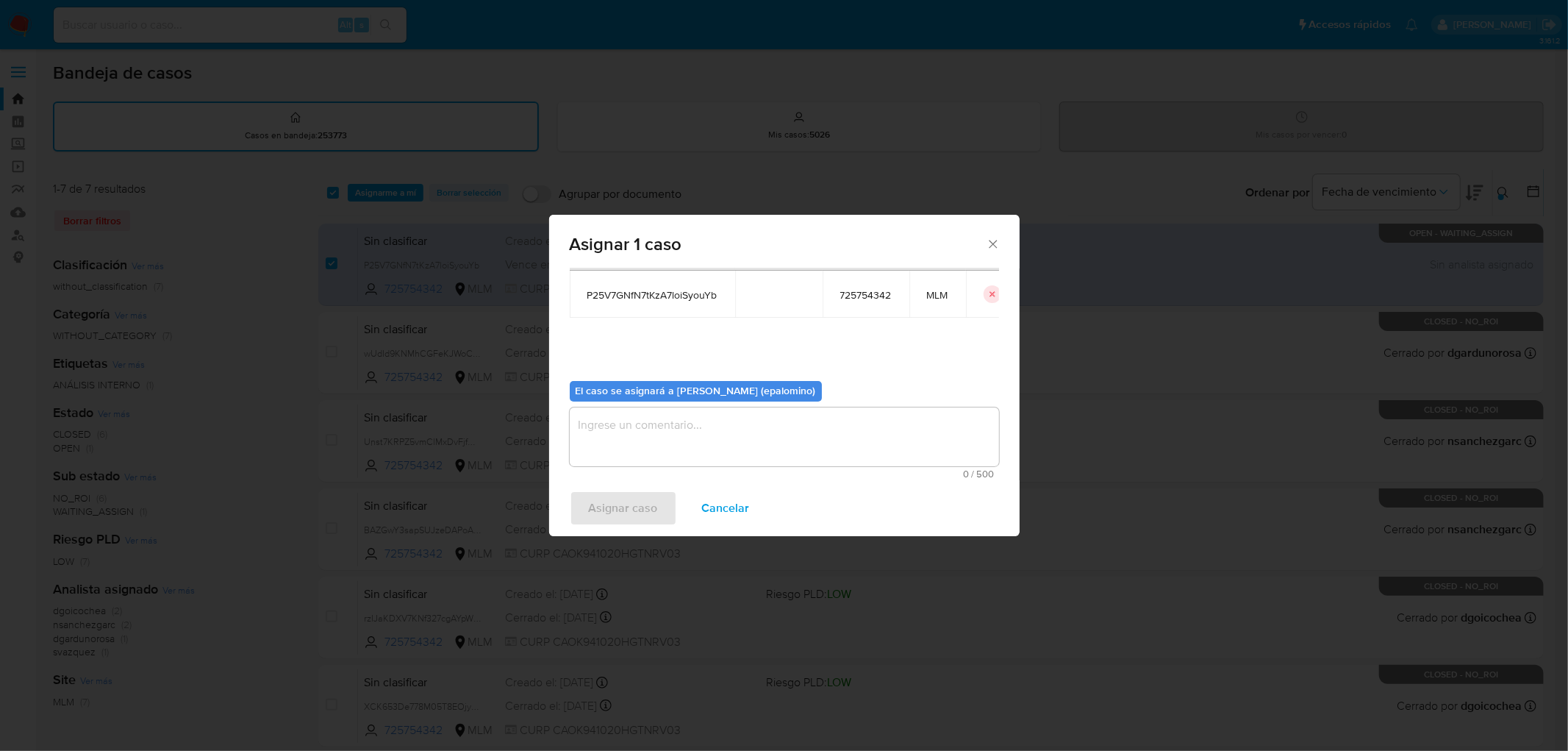
click at [634, 462] on textarea "assign-modal" at bounding box center [784, 436] width 429 height 59
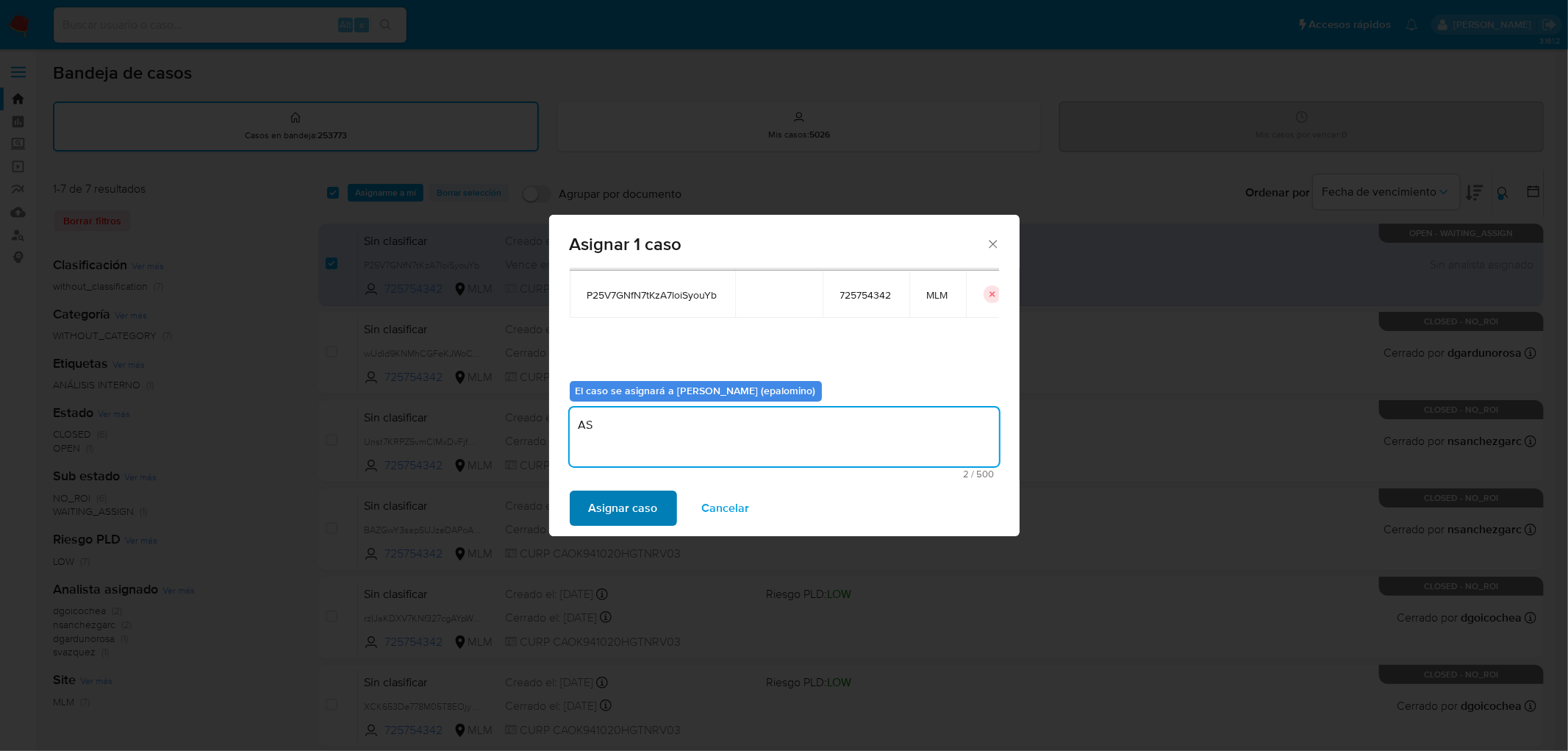
type textarea "AS"
click at [622, 509] on span "Asignar caso" at bounding box center [624, 508] width 69 height 33
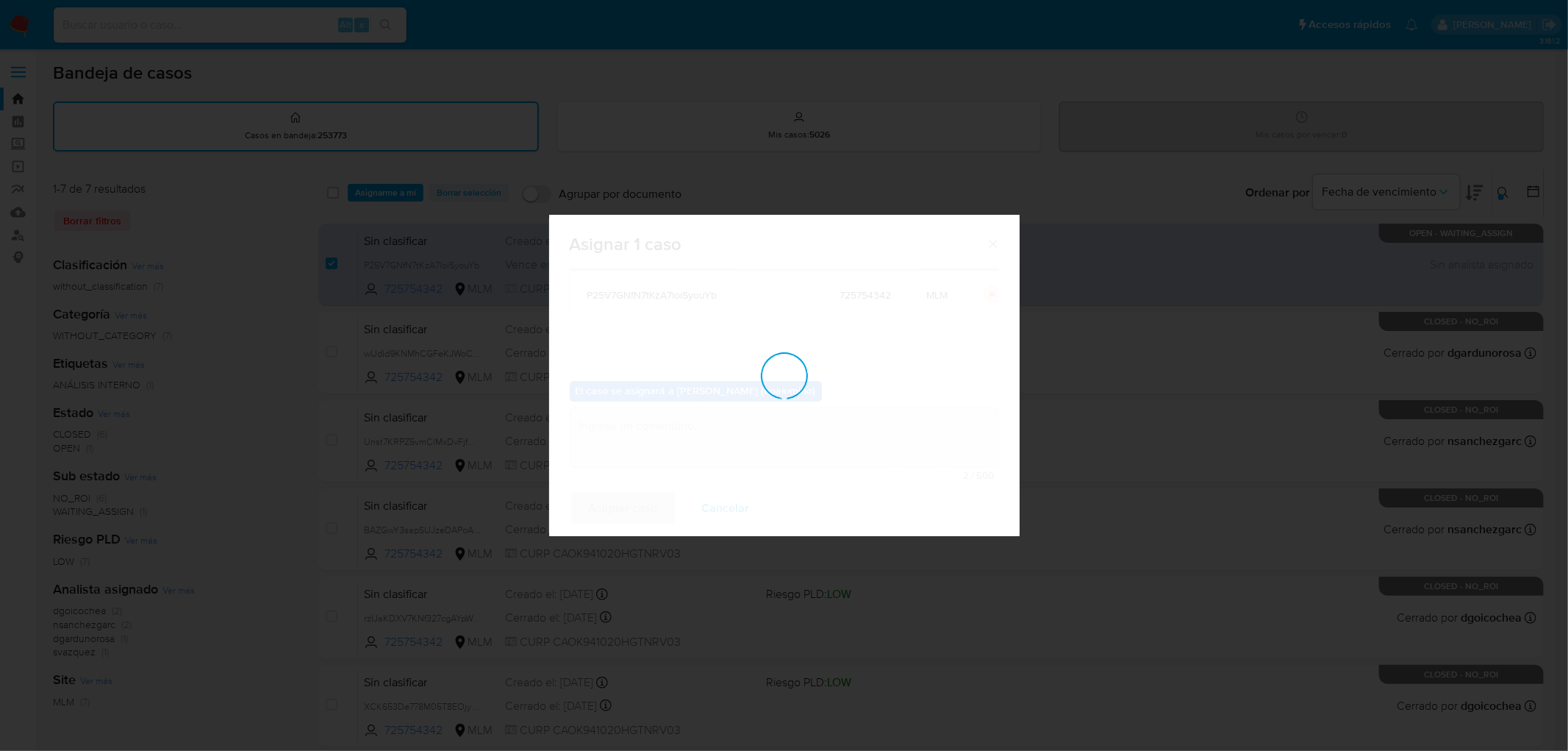
checkbox input "false"
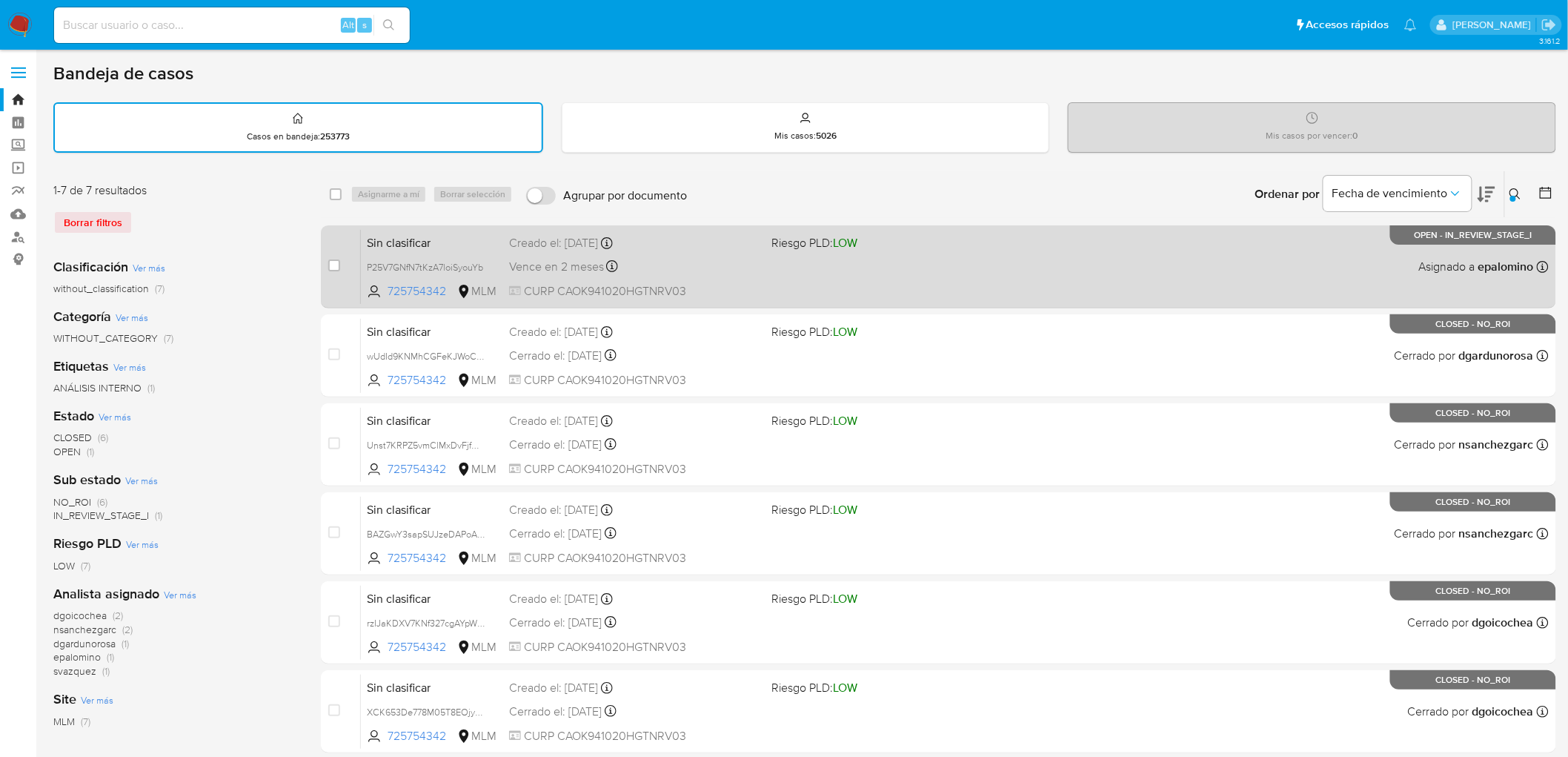
click at [417, 242] on span "Sin clasificar" at bounding box center [432, 242] width 130 height 19
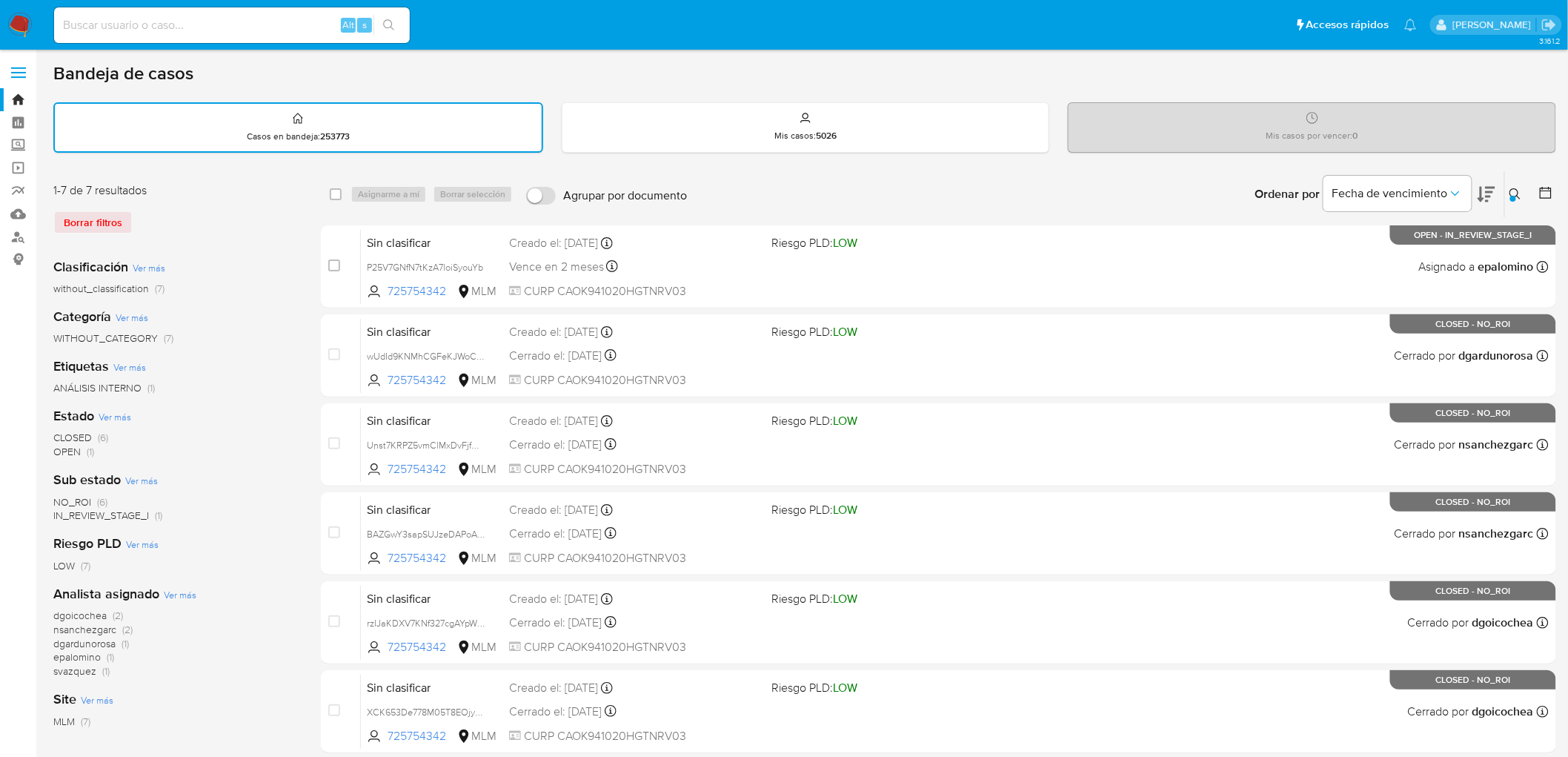
click at [18, 22] on img at bounding box center [20, 25] width 25 height 25
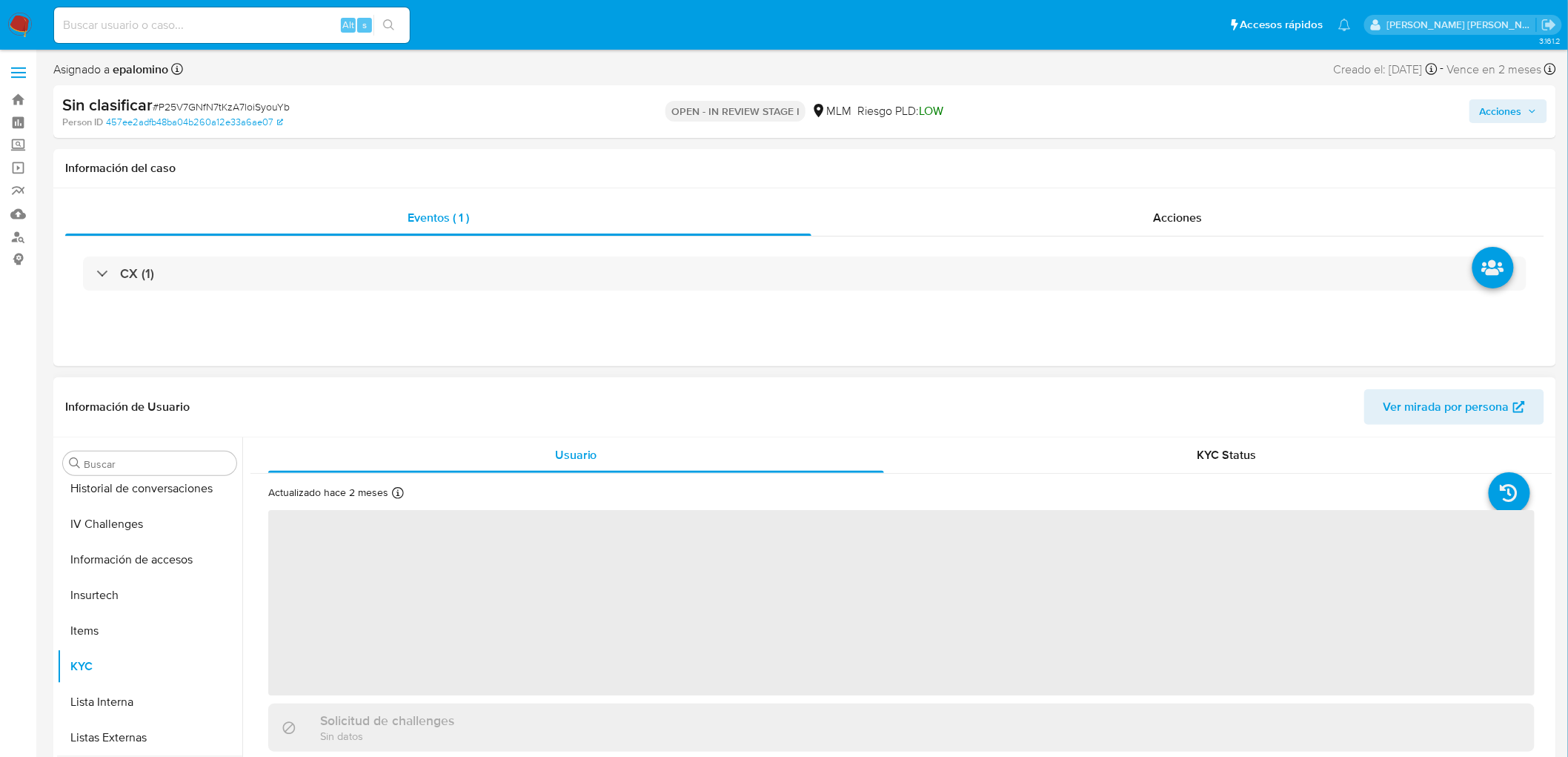
scroll to position [698, 0]
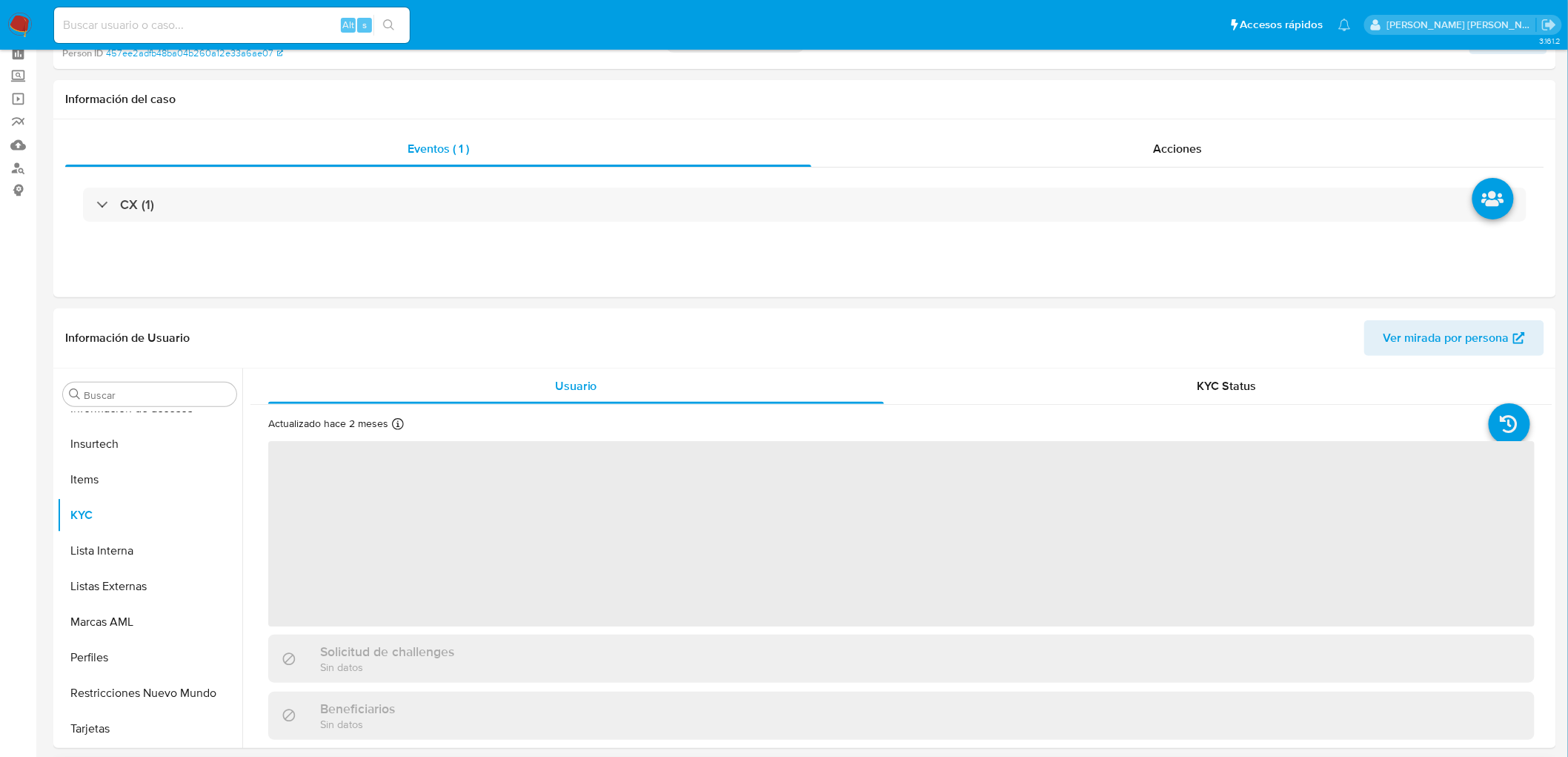
select select "10"
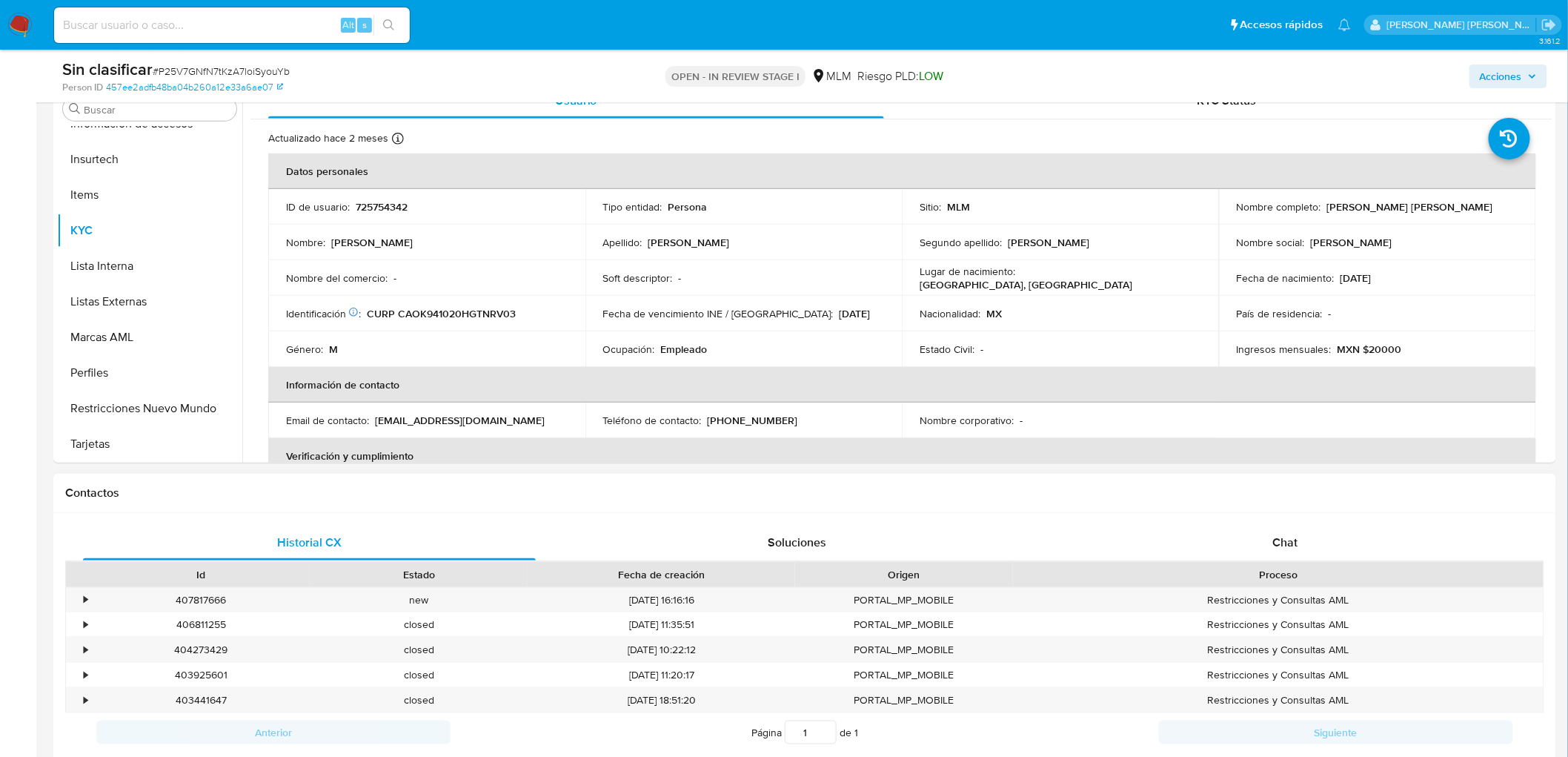
scroll to position [329, 0]
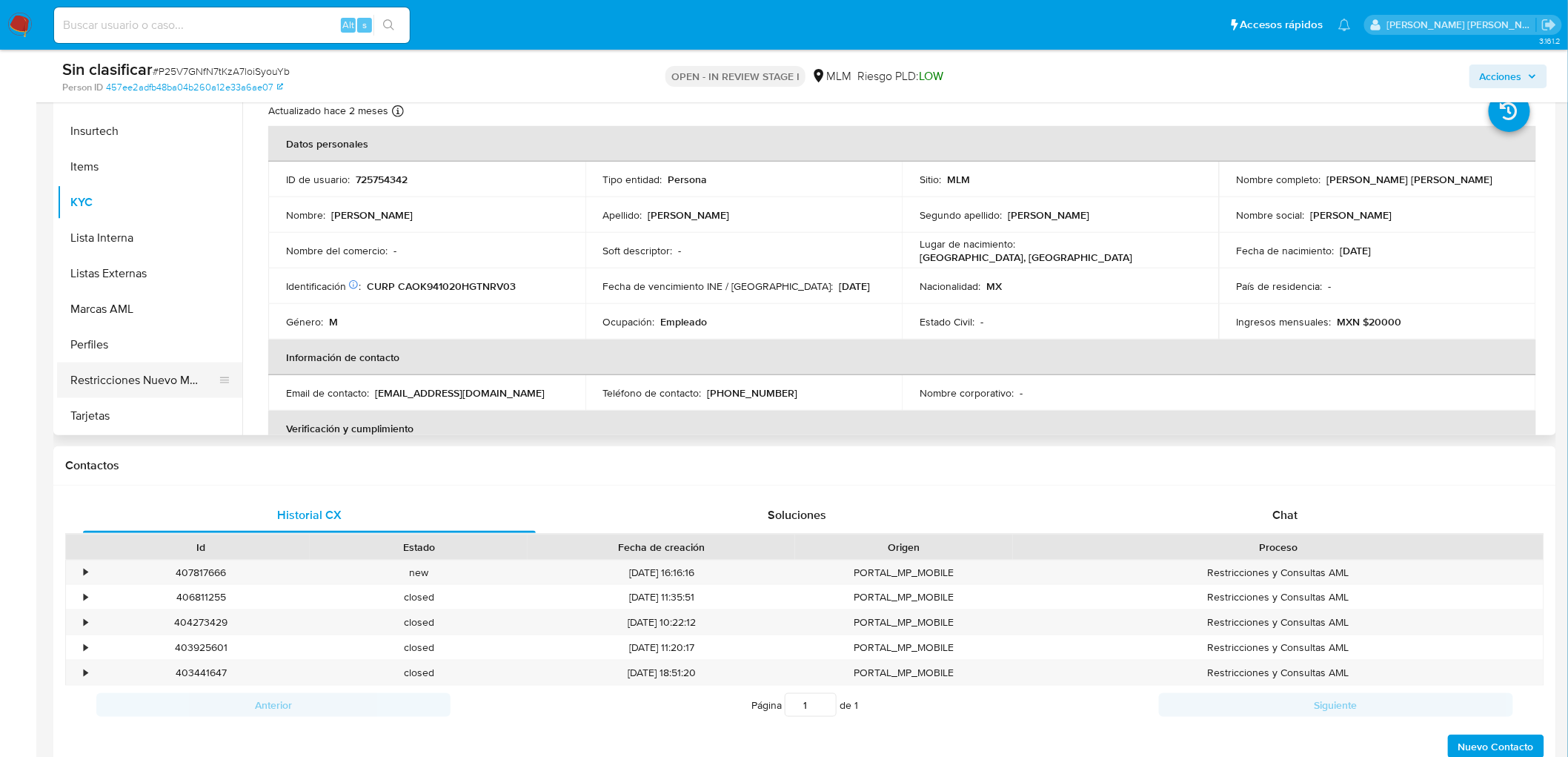
click at [161, 372] on button "Restricciones Nuevo Mundo" at bounding box center [144, 380] width 174 height 36
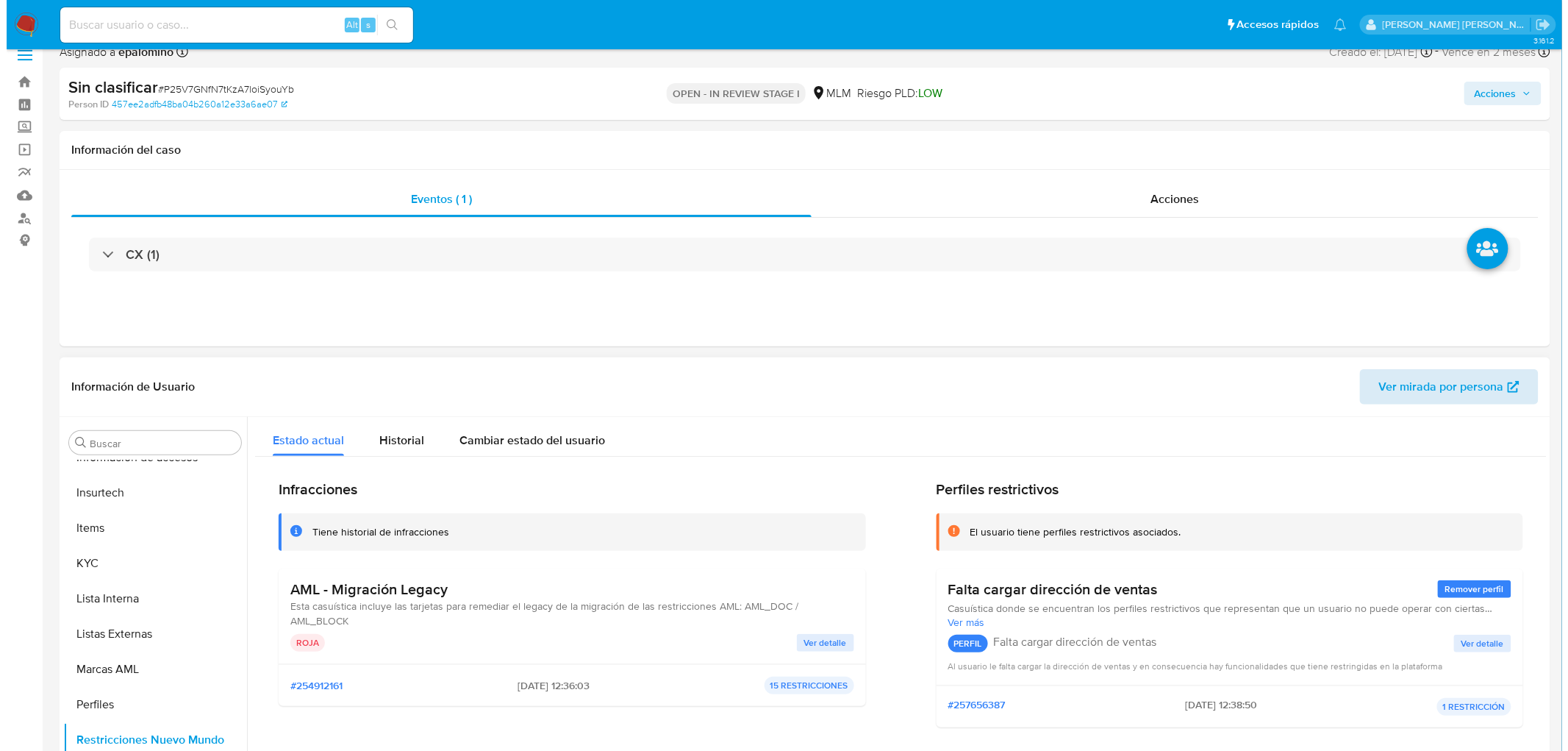
scroll to position [0, 0]
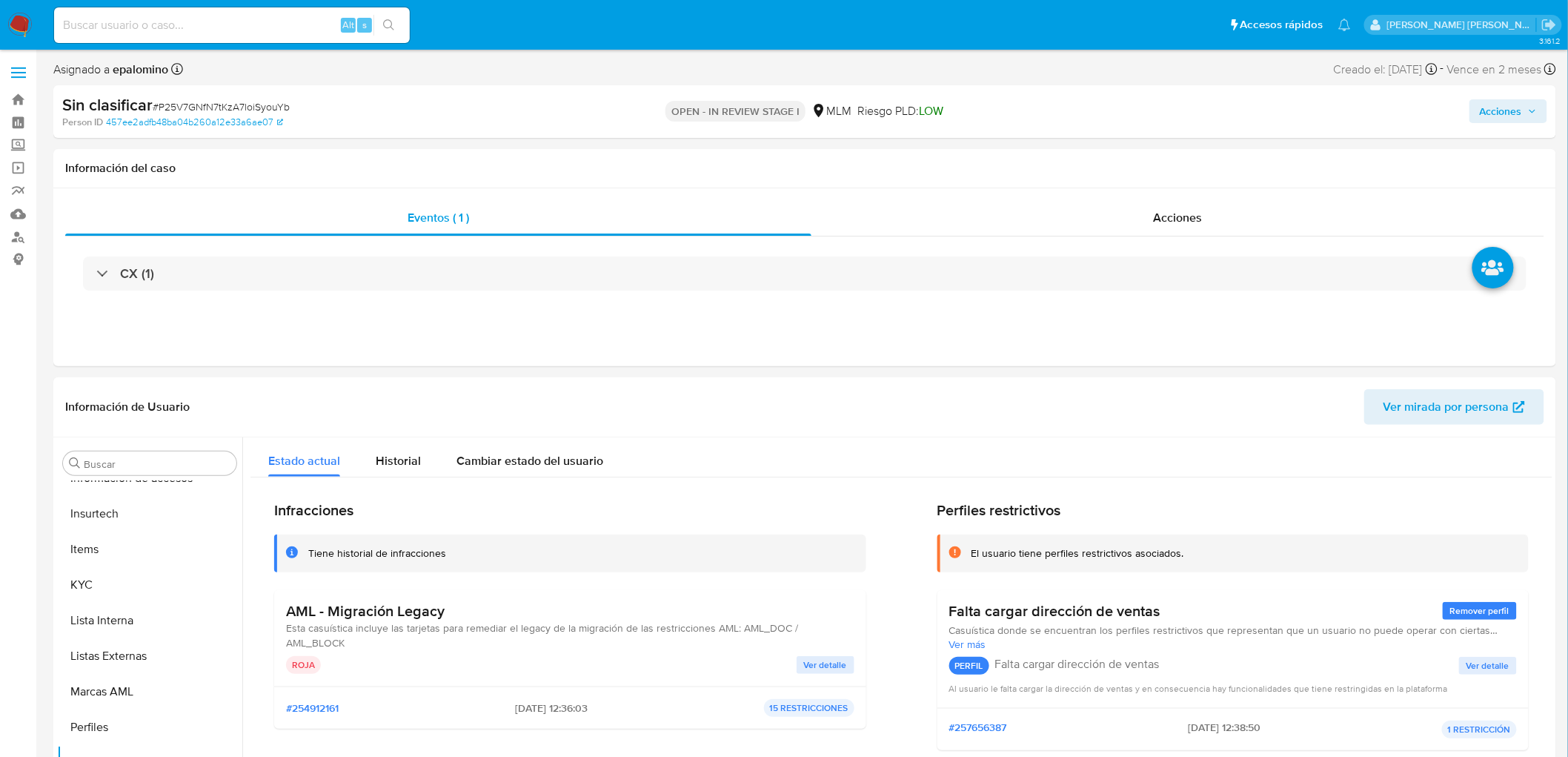
click at [1507, 89] on div "Sin clasificar # P25V7GNfN7tKzA7loiSyouYb Person ID 457ee2adfb48ba04b260a12e33a…" at bounding box center [804, 112] width 1503 height 52
click at [1499, 116] on span "Acciones" at bounding box center [1502, 111] width 43 height 23
click at [1487, 349] on span "Enviar" at bounding box center [1491, 348] width 29 height 20
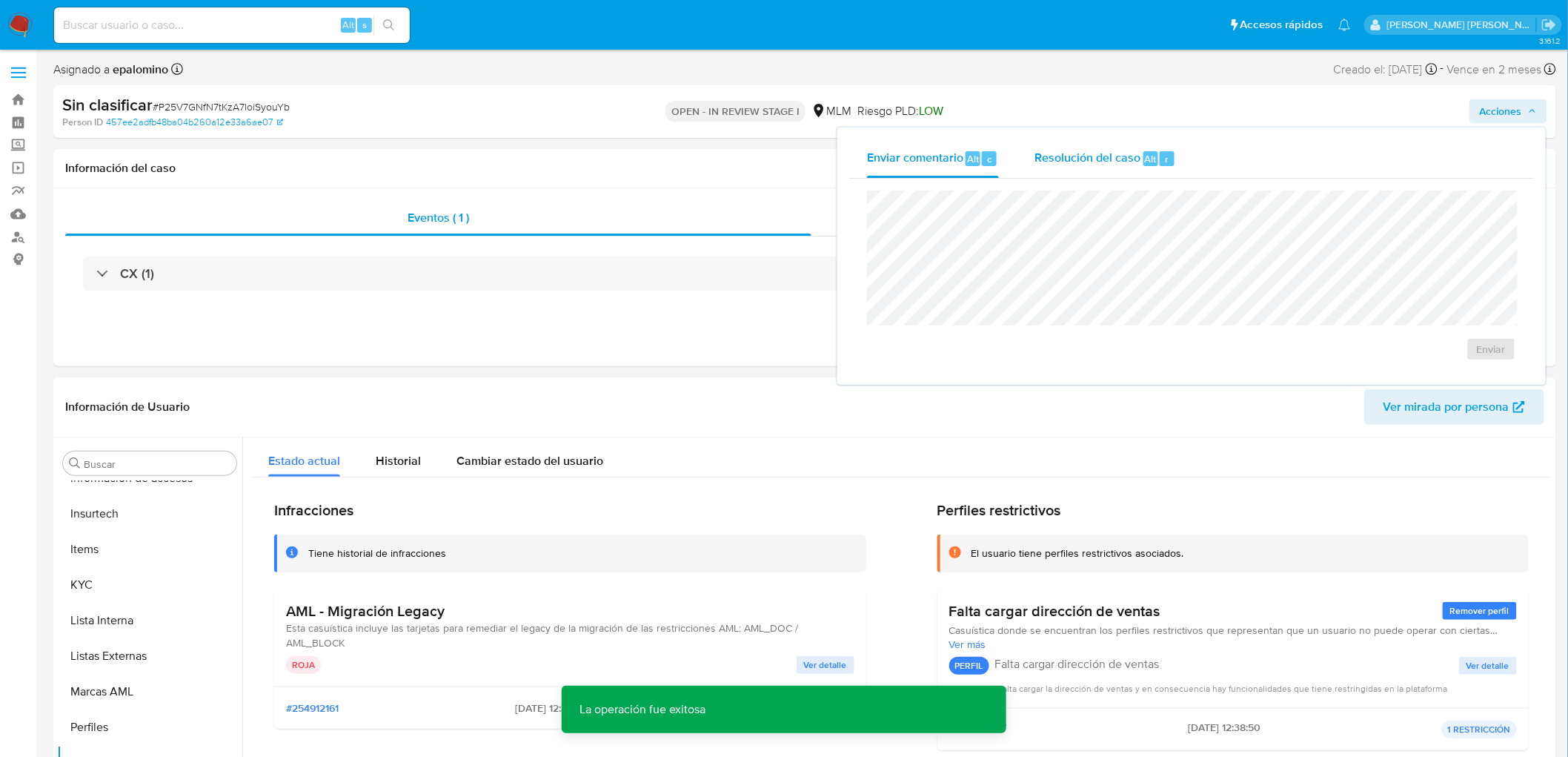
click at [1104, 167] on div "Resolución del caso Alt r" at bounding box center [1105, 159] width 142 height 39
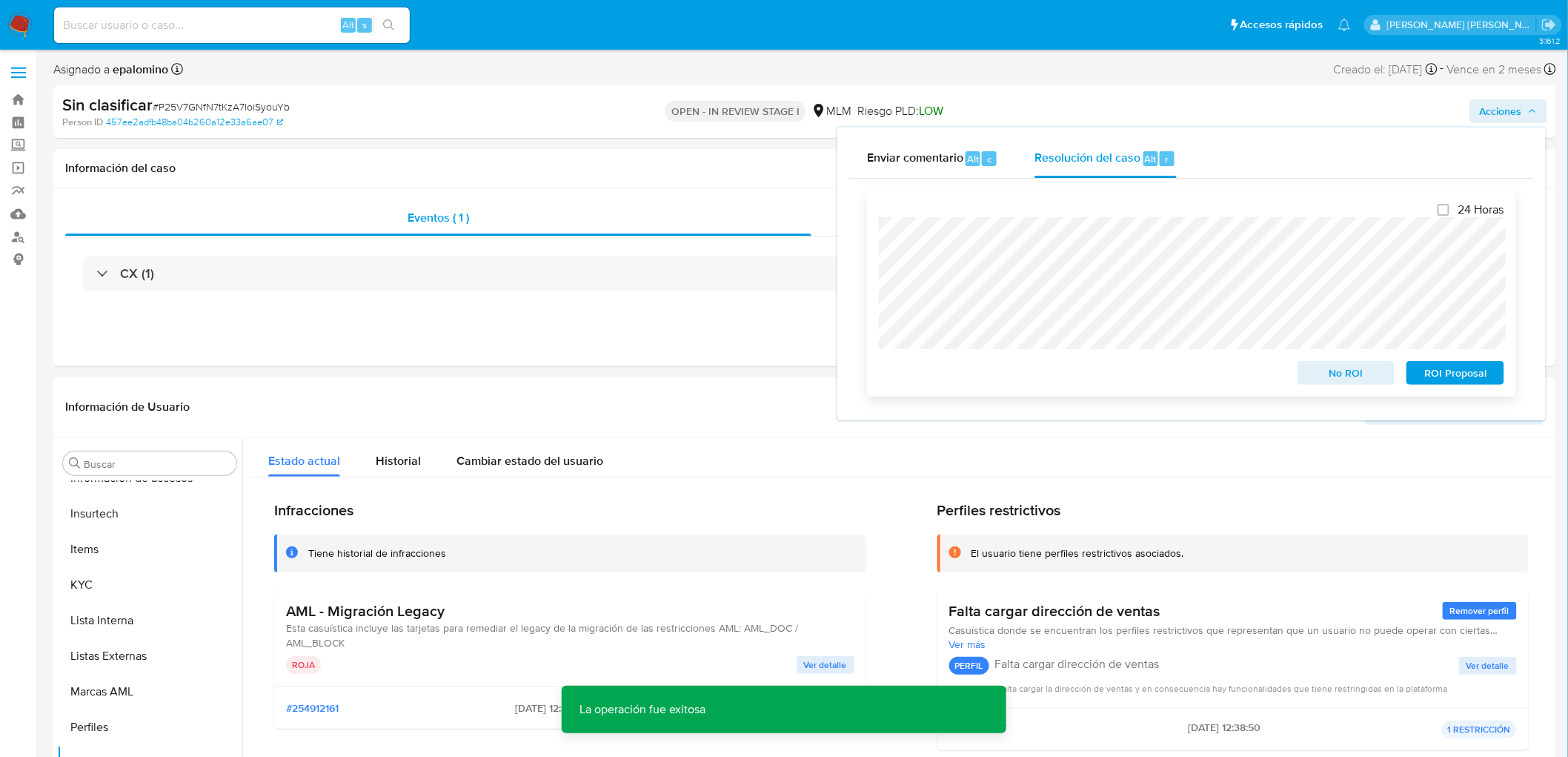
click at [1323, 375] on span "No ROI" at bounding box center [1346, 373] width 77 height 20
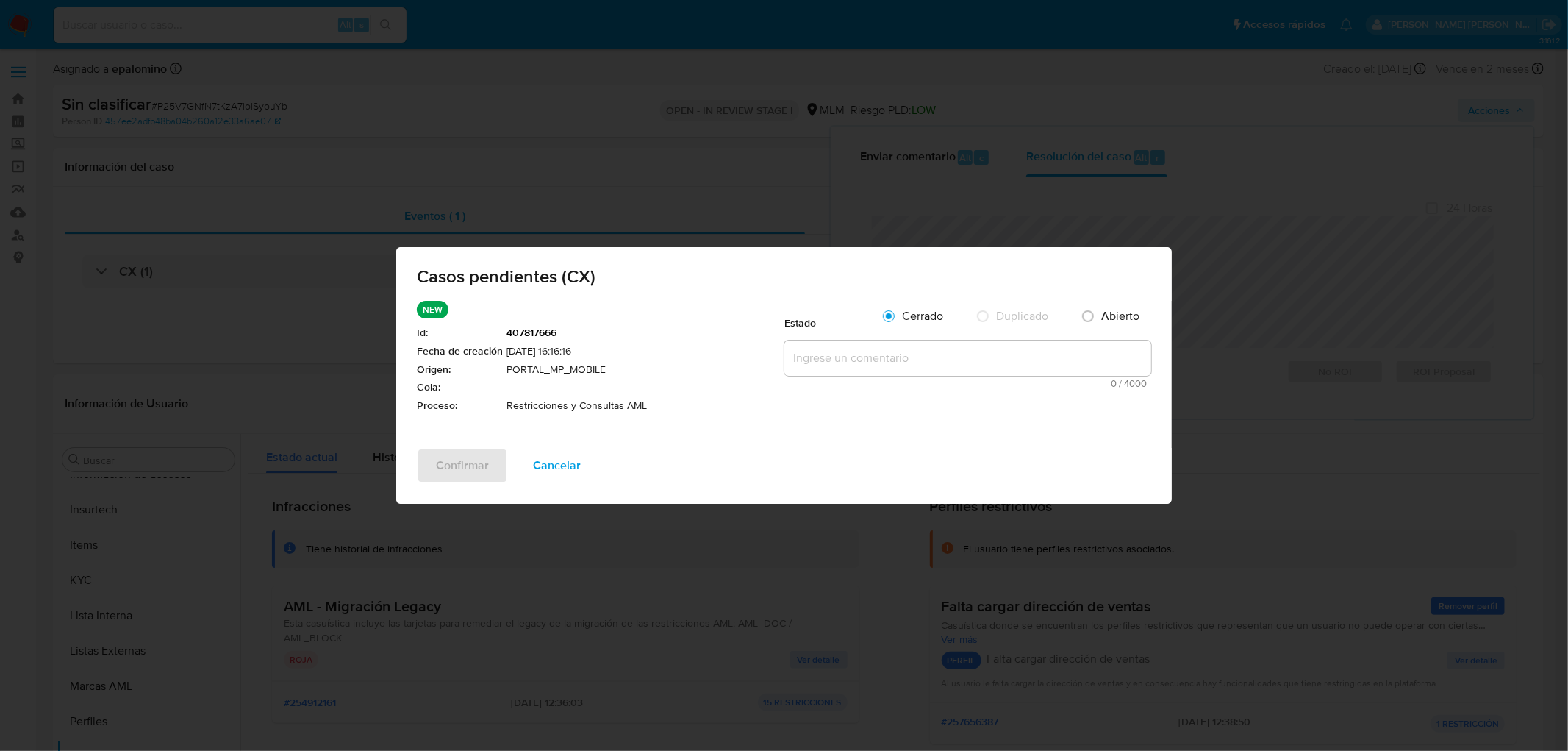
click at [937, 376] on textarea at bounding box center [967, 358] width 367 height 36
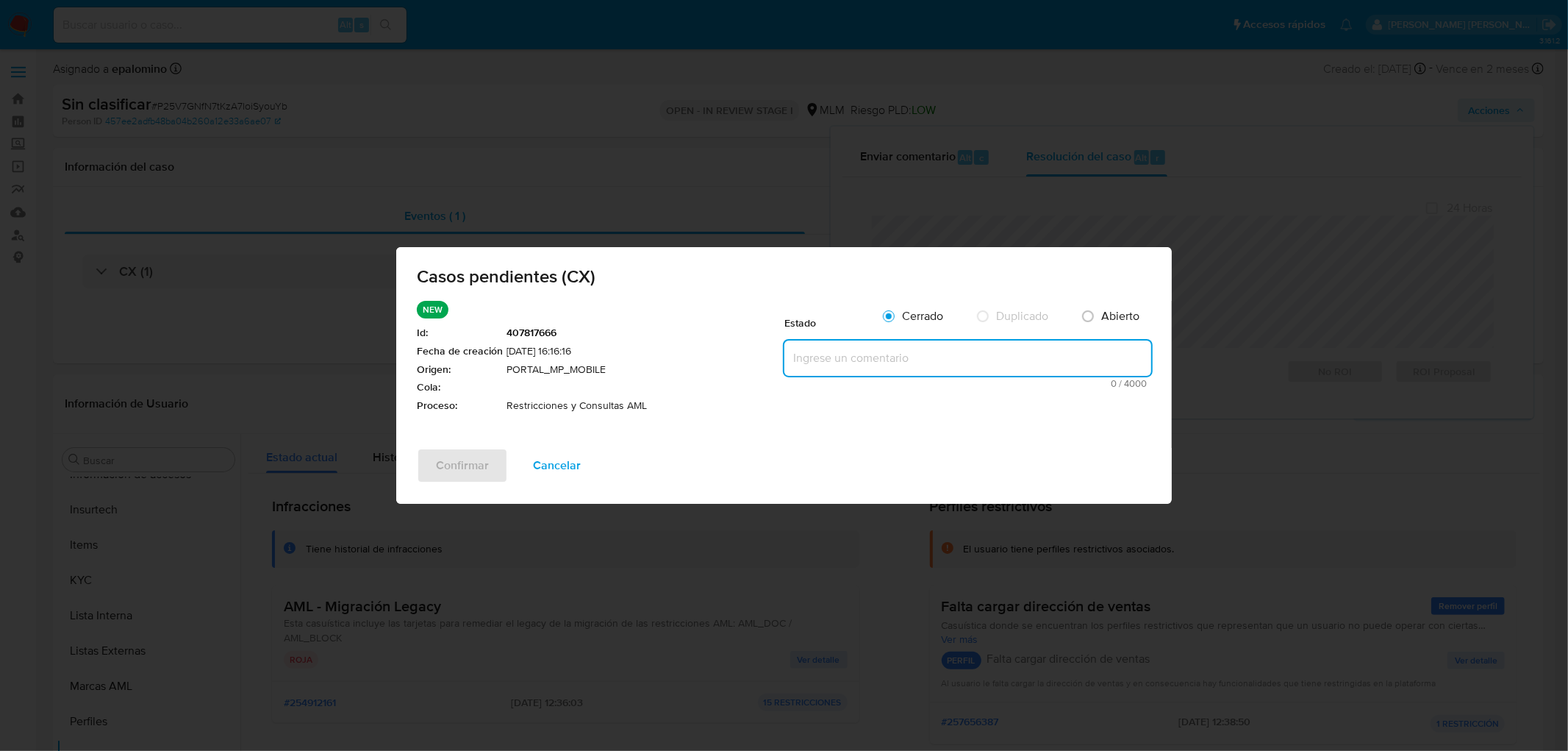
paste textarea "no se realizará reactivación de la cuenta"
type textarea "no se realizará reactivación de la cuenta"
click at [475, 460] on span "Confirmar" at bounding box center [462, 466] width 53 height 33
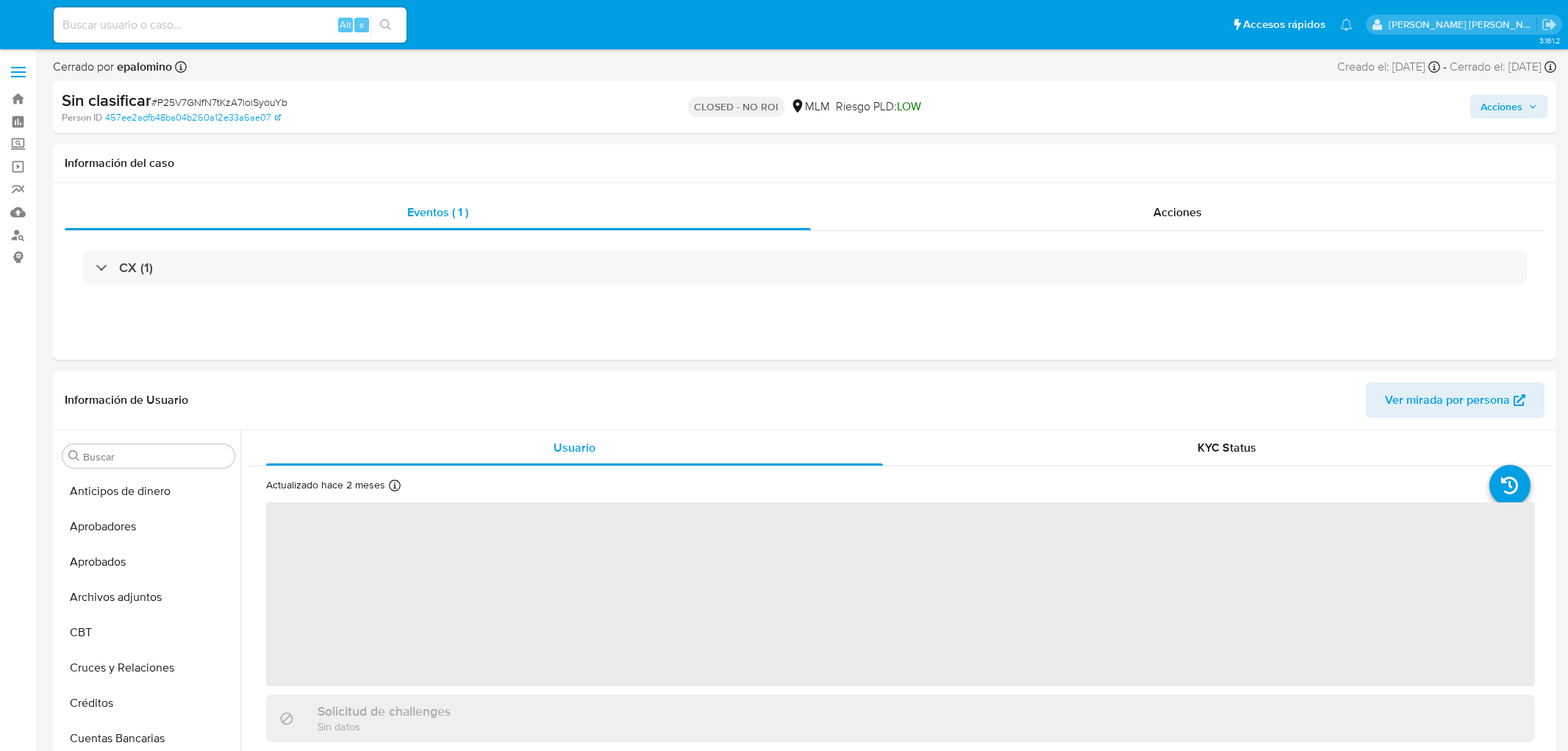
select select "10"
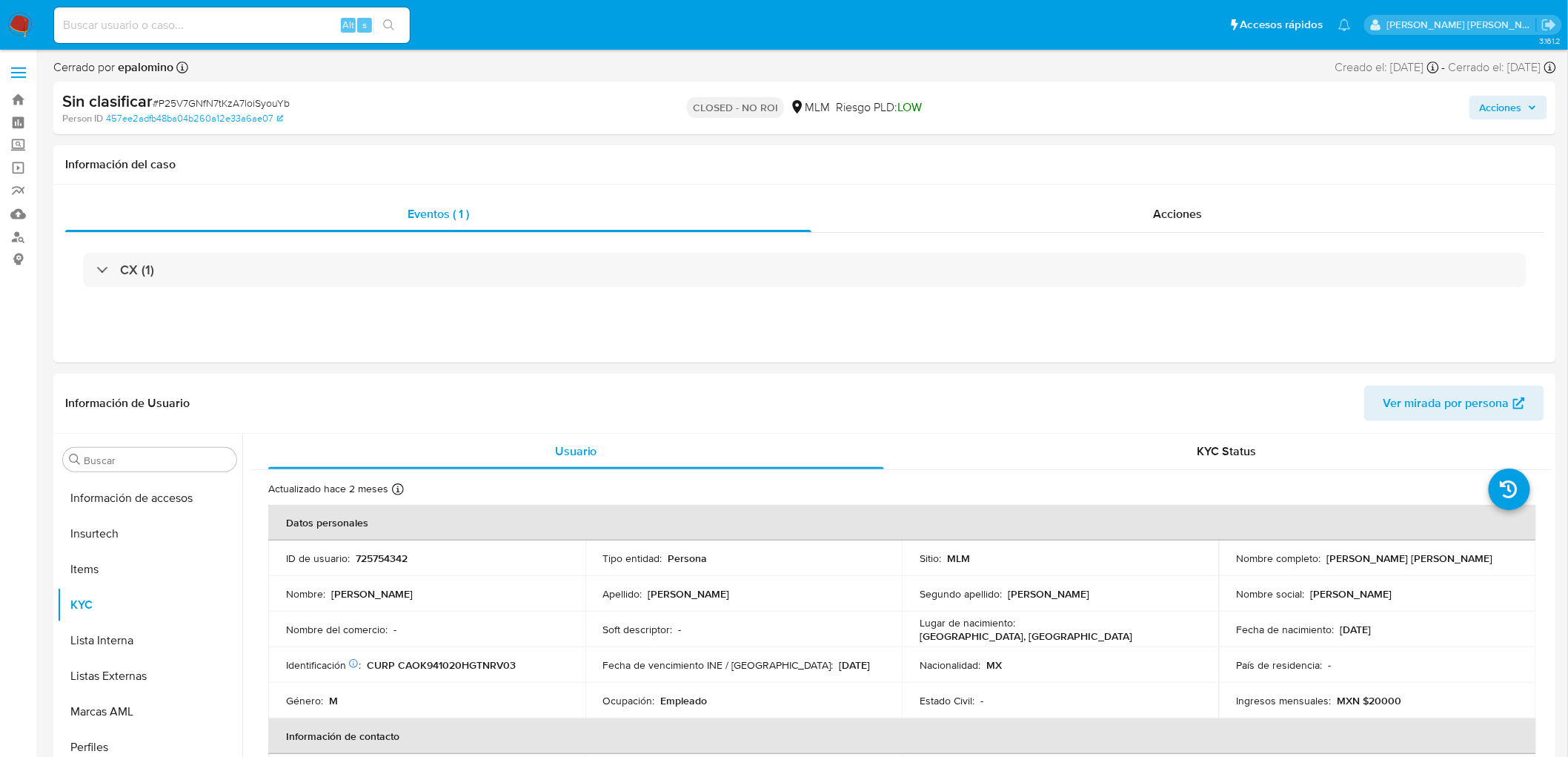
scroll to position [697, 0]
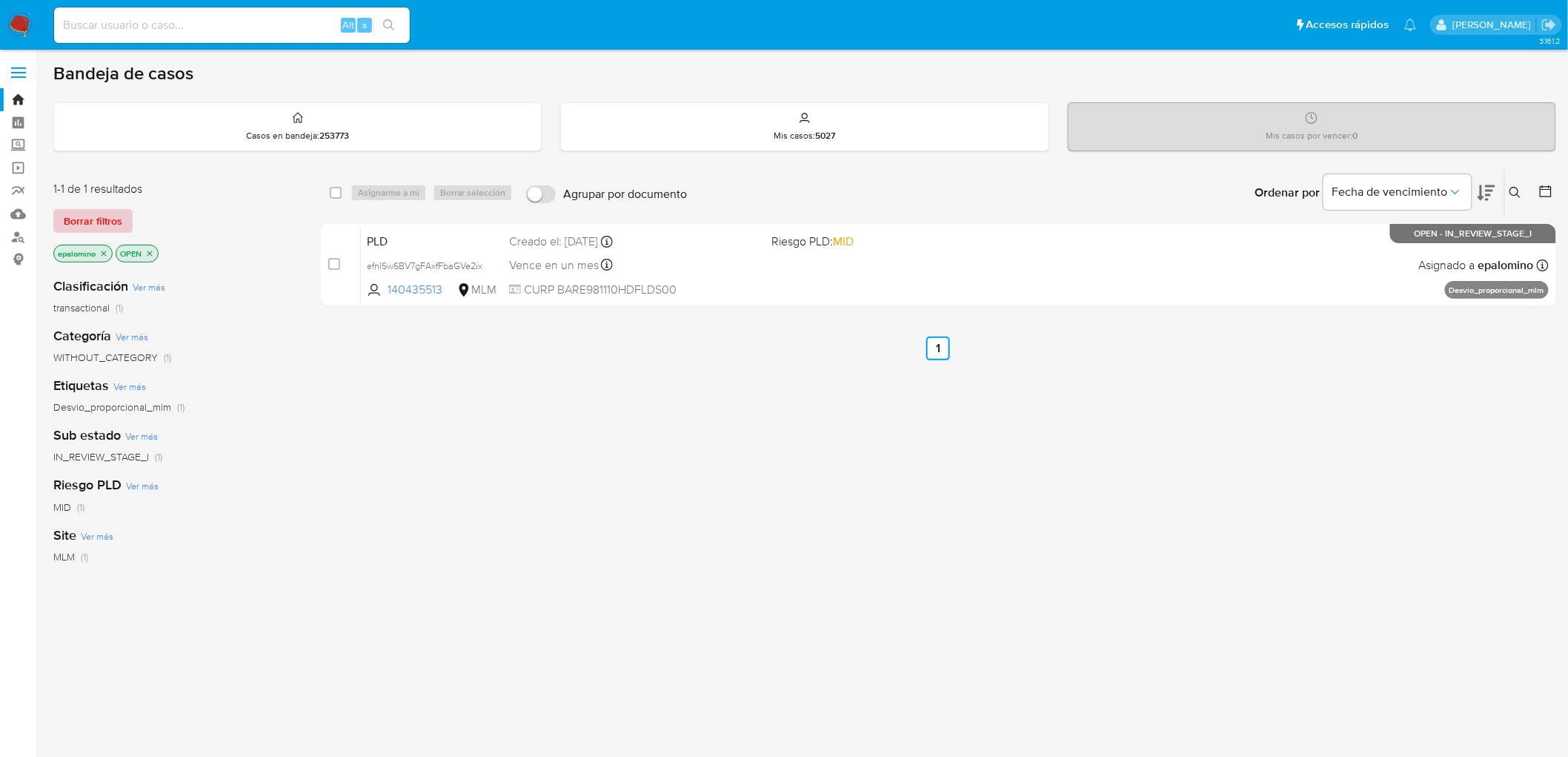
click at [95, 215] on span "Borrar filtros" at bounding box center [93, 220] width 58 height 20
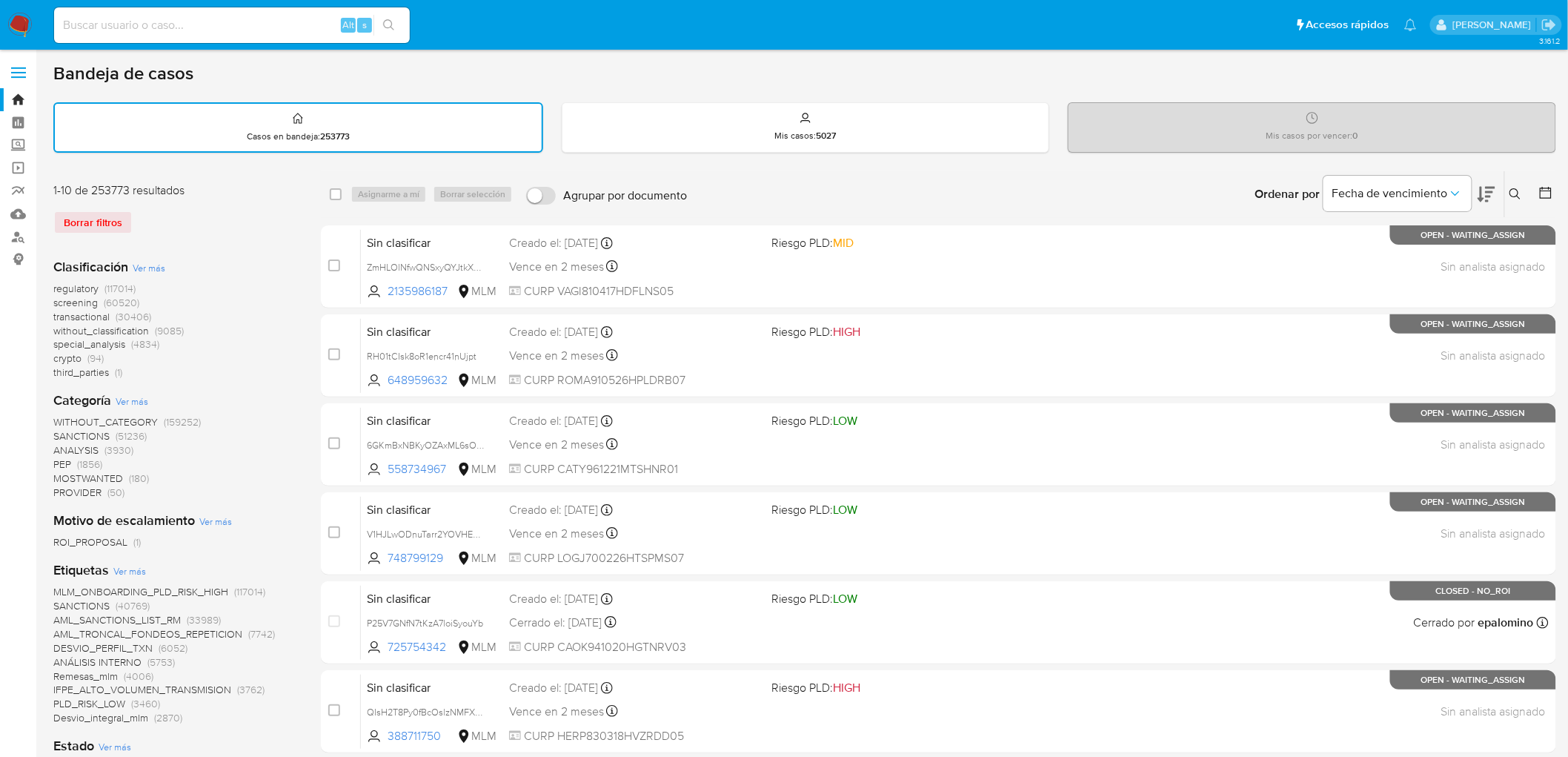
click at [17, 33] on img at bounding box center [20, 25] width 25 height 25
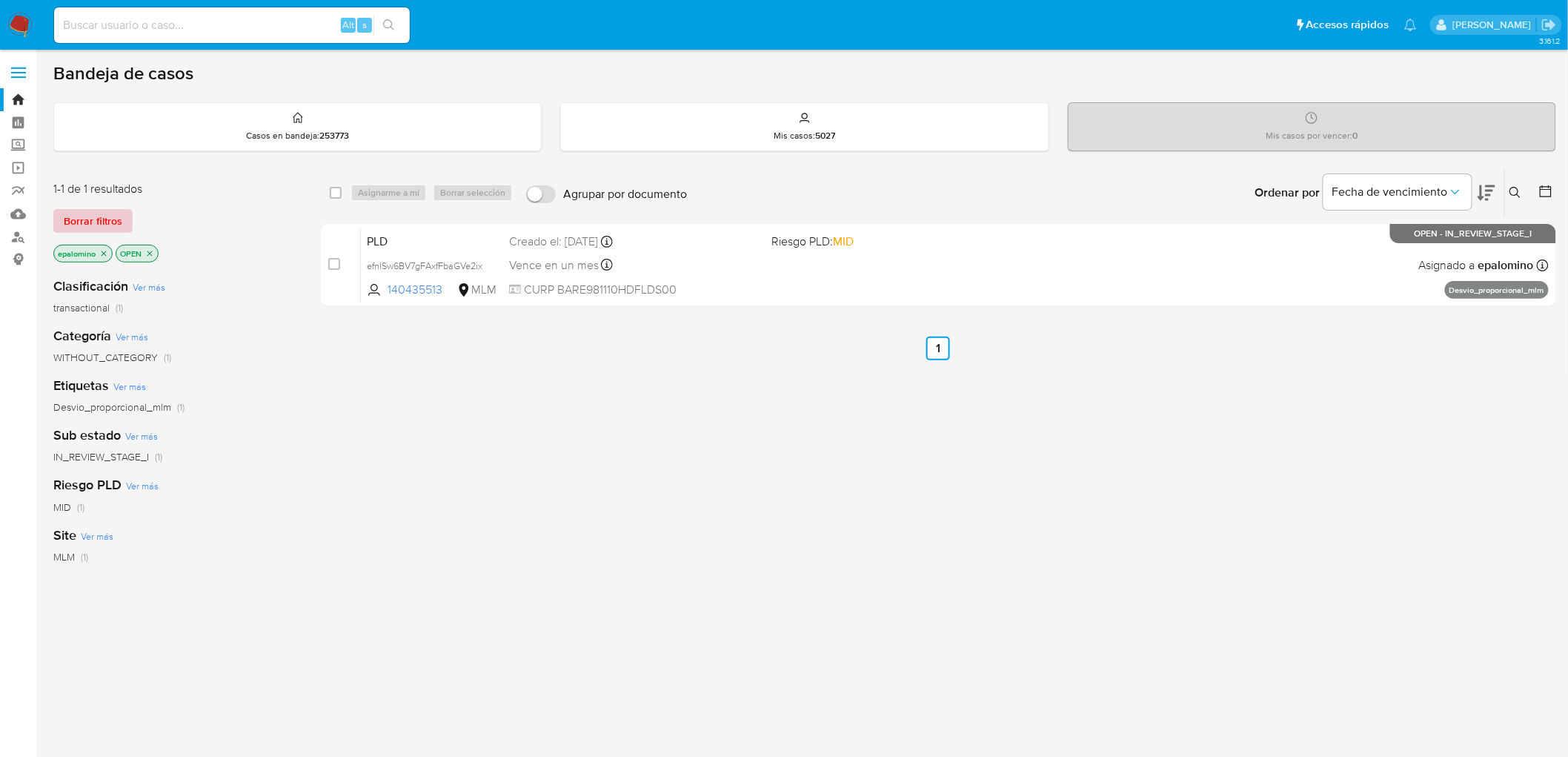
click at [77, 228] on span "Borrar filtros" at bounding box center [93, 220] width 58 height 20
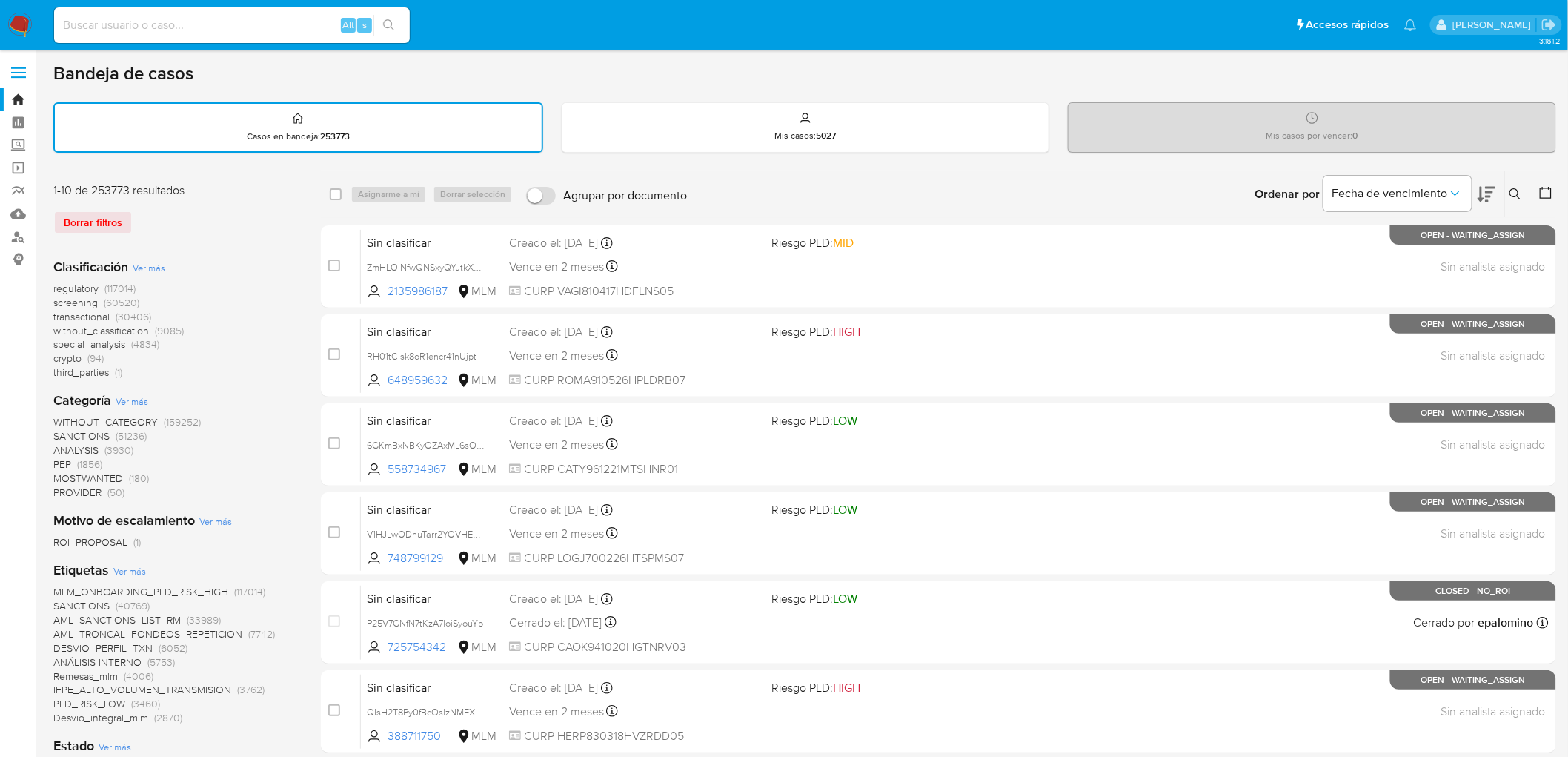
click at [4, 27] on nav "Pausado Ver notificaciones Alt s Accesos rápidos Presiona las siguientes teclas…" at bounding box center [784, 24] width 1568 height 49
click at [13, 25] on img at bounding box center [20, 25] width 25 height 25
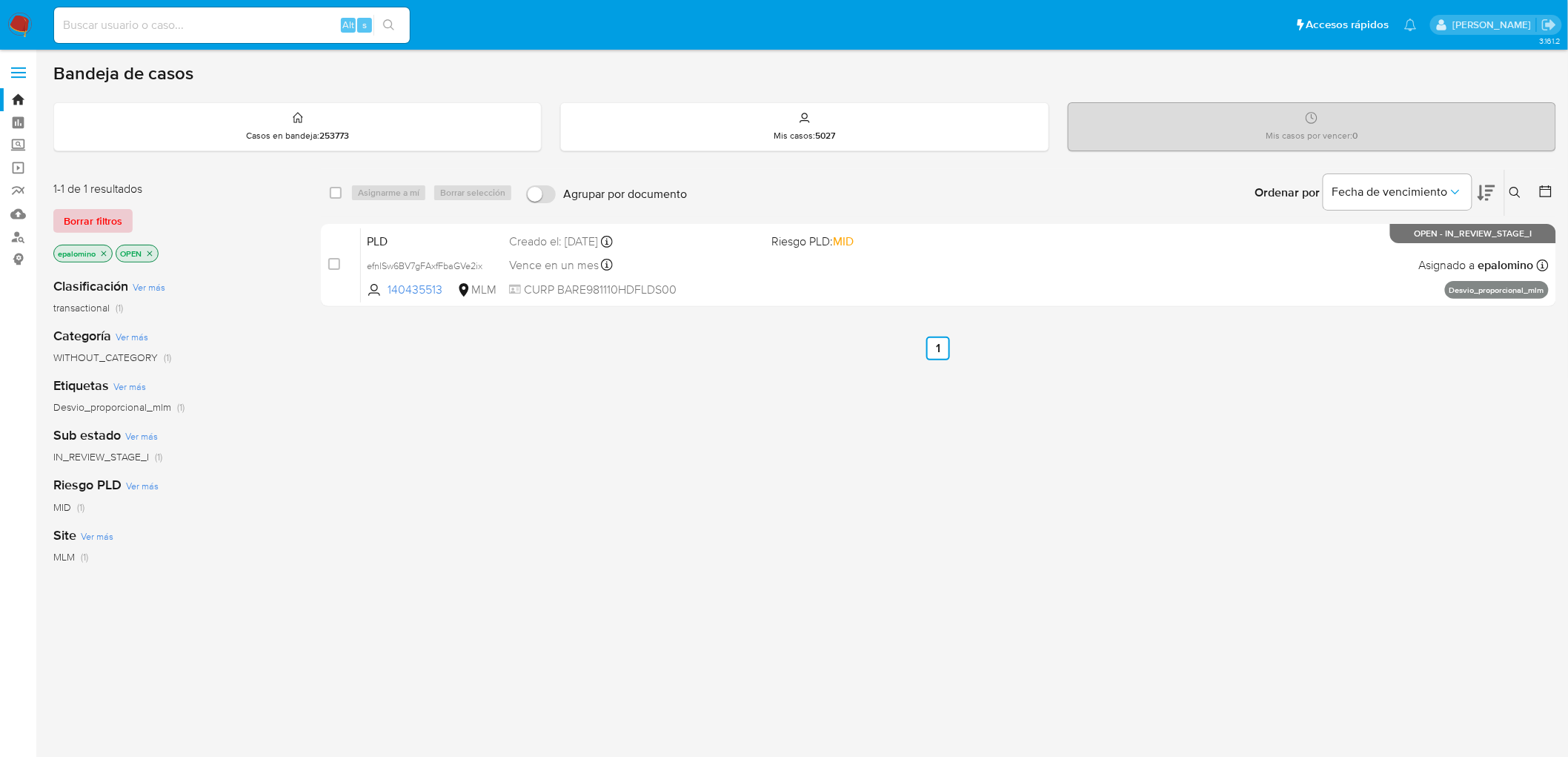
click at [114, 224] on span "Borrar filtros" at bounding box center [93, 220] width 58 height 20
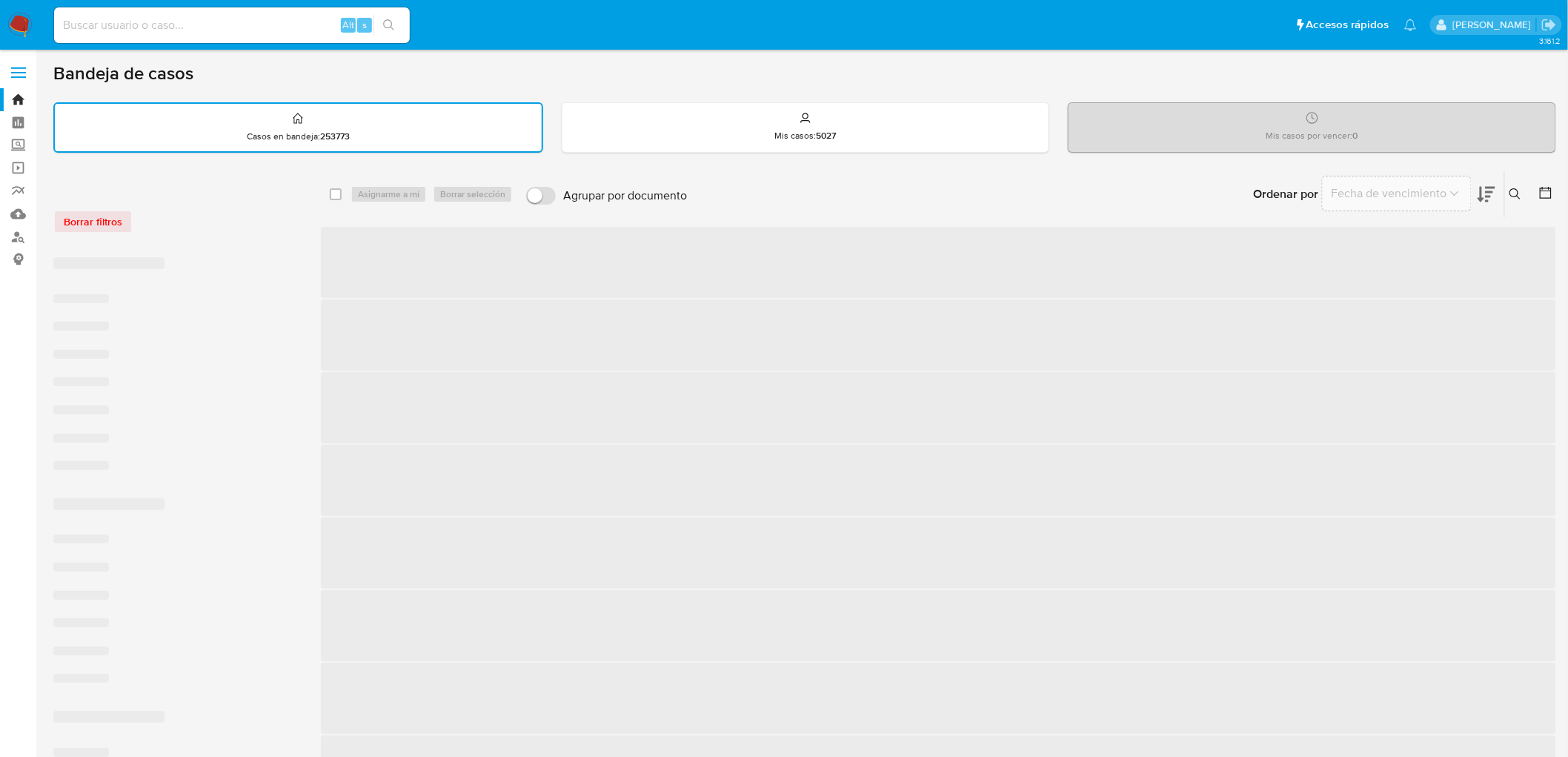
click at [237, 234] on div "Borrar filtros" at bounding box center [172, 214] width 237 height 63
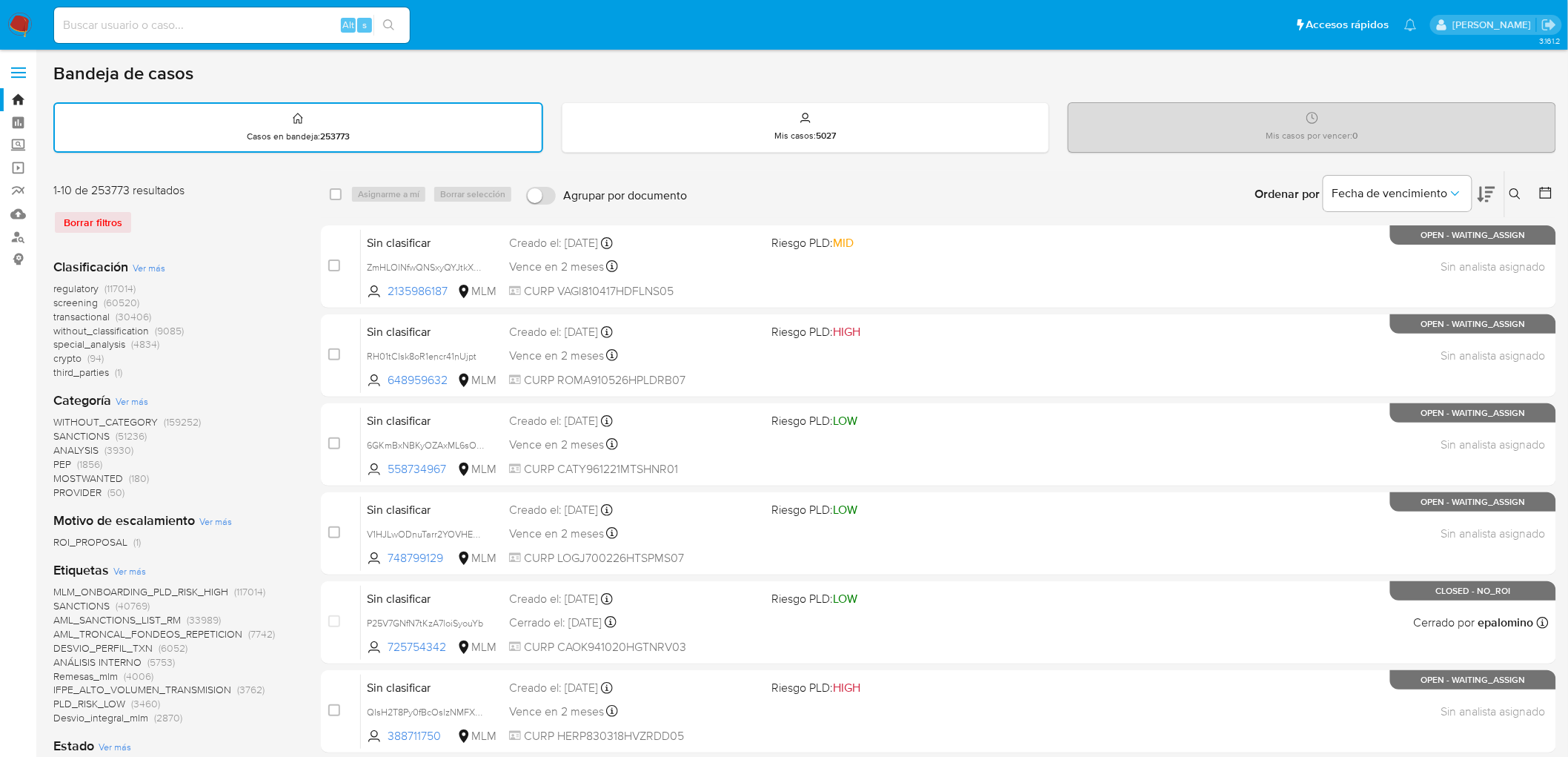
click at [22, 30] on img at bounding box center [20, 25] width 25 height 25
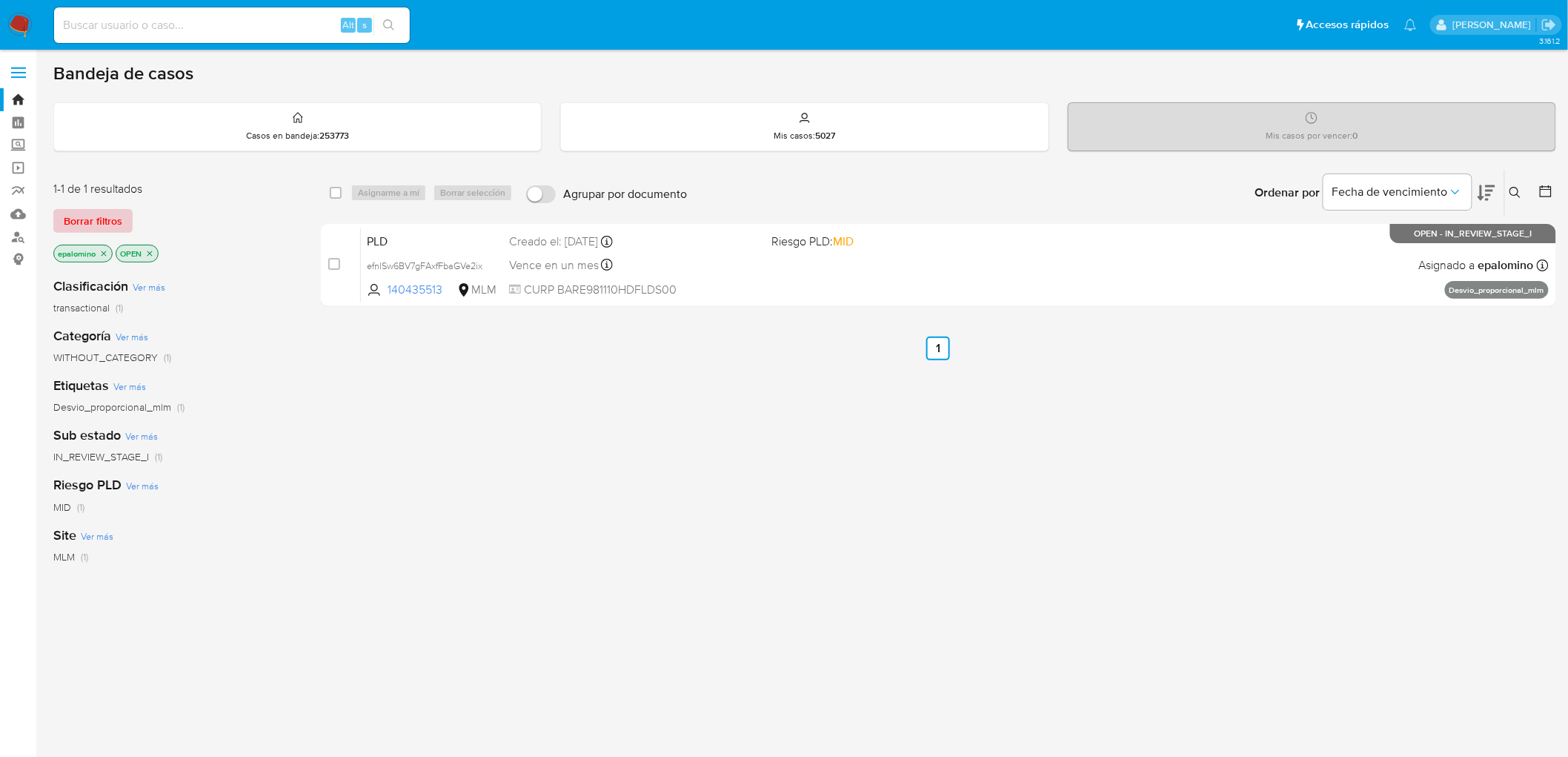
click at [76, 213] on span "Borrar filtros" at bounding box center [93, 220] width 58 height 20
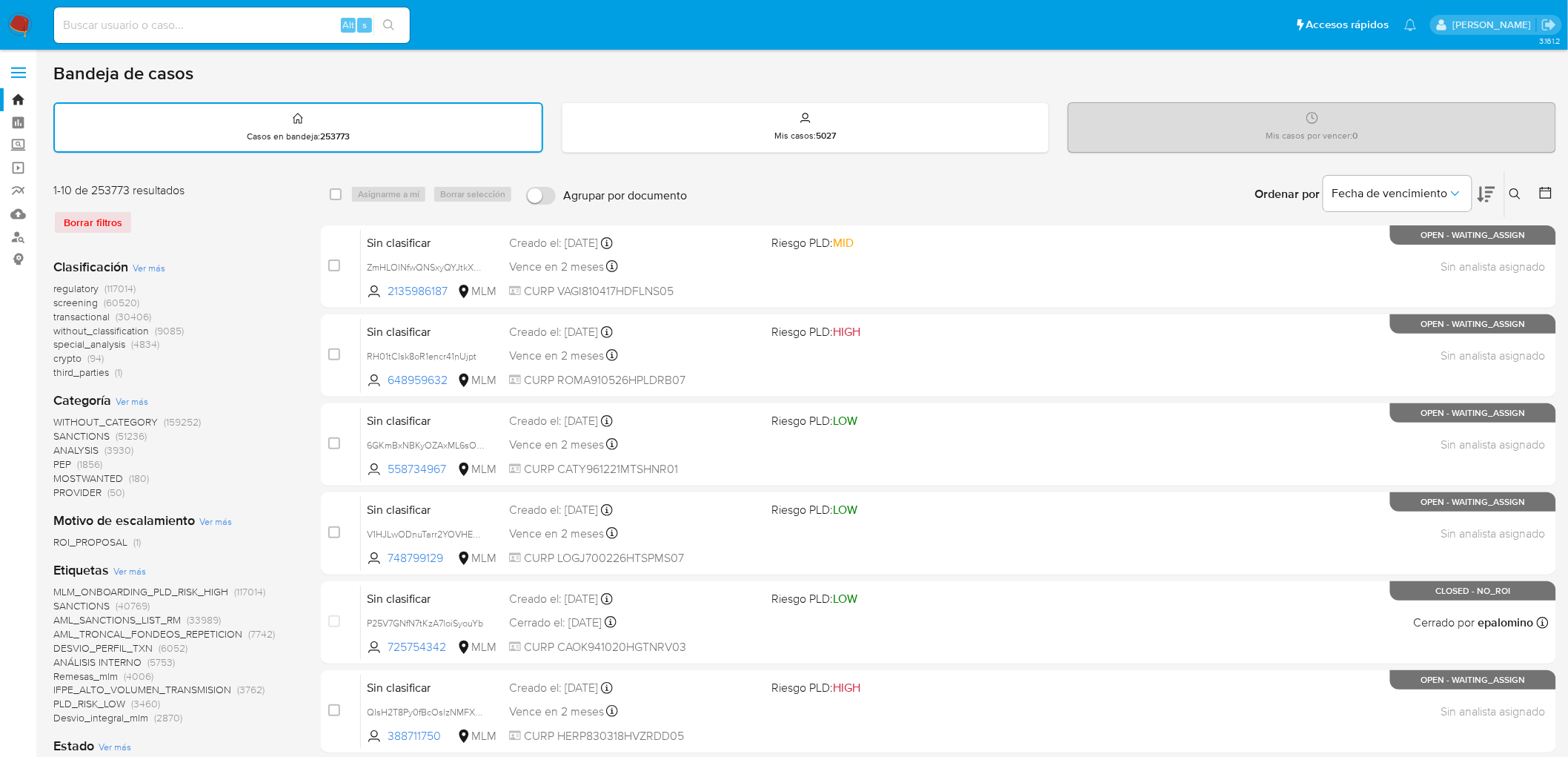
click at [9, 20] on img at bounding box center [20, 25] width 25 height 25
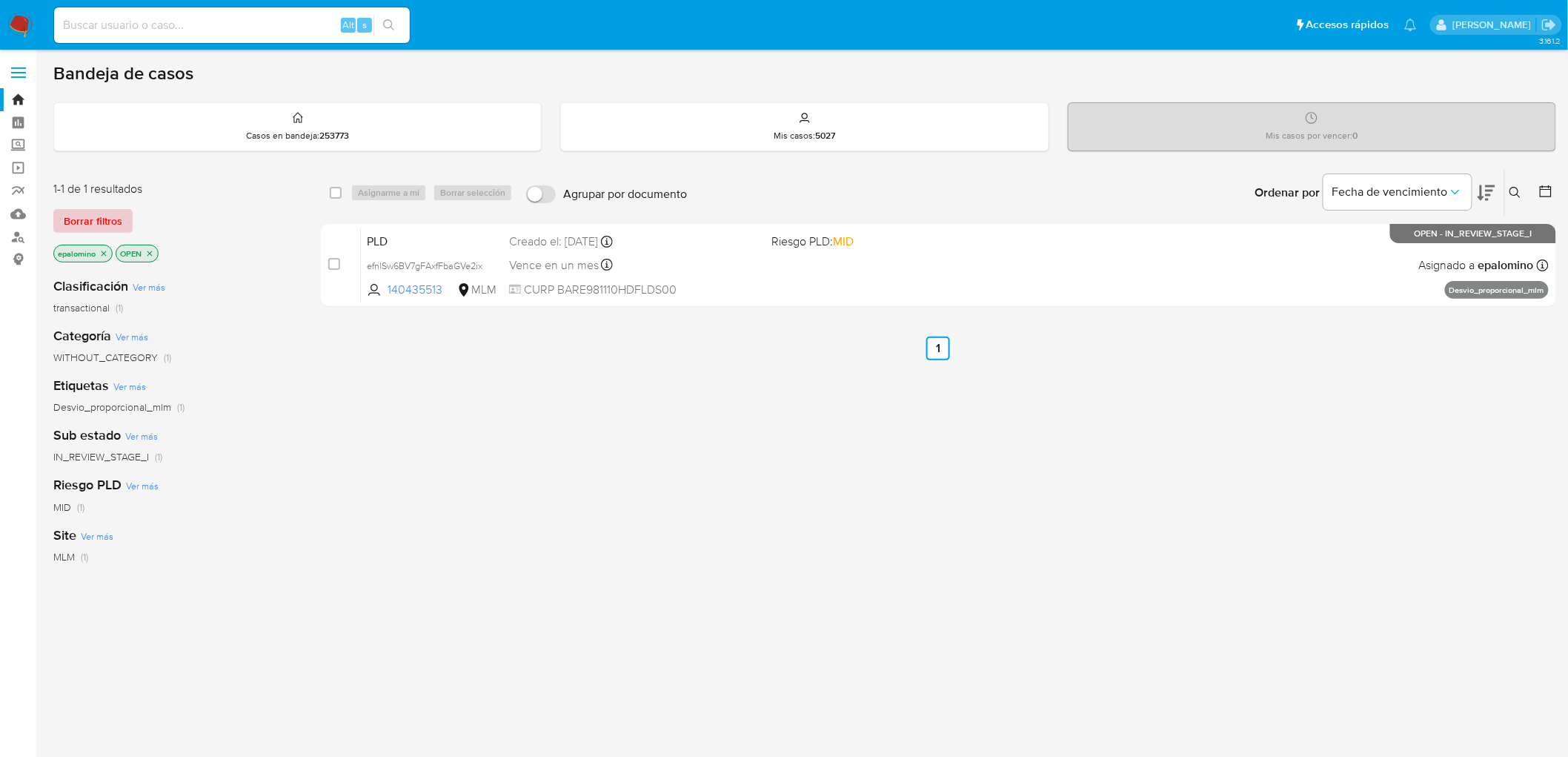
click at [109, 221] on span "Borrar filtros" at bounding box center [93, 220] width 58 height 20
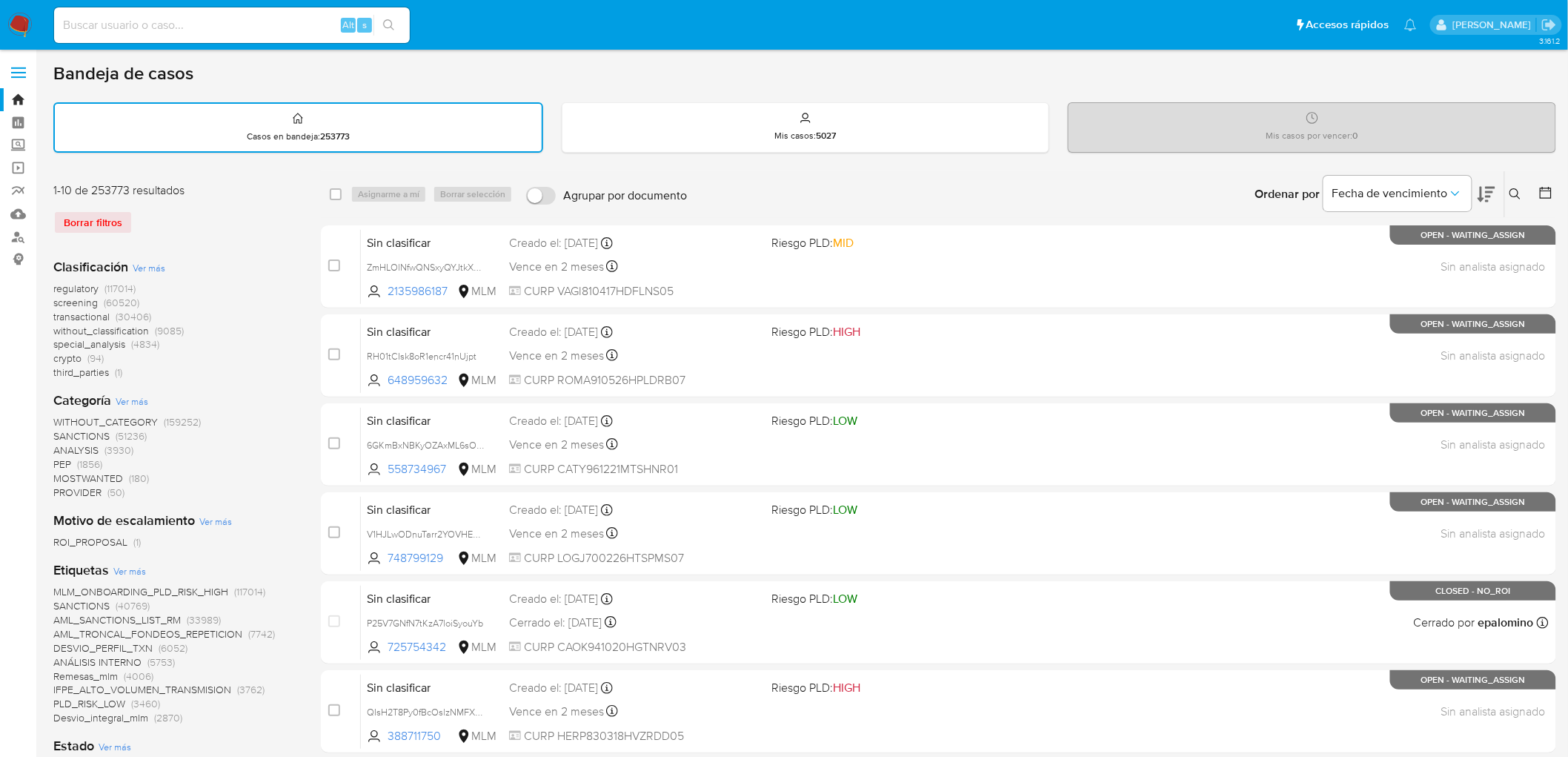
click at [22, 27] on img at bounding box center [20, 25] width 25 height 25
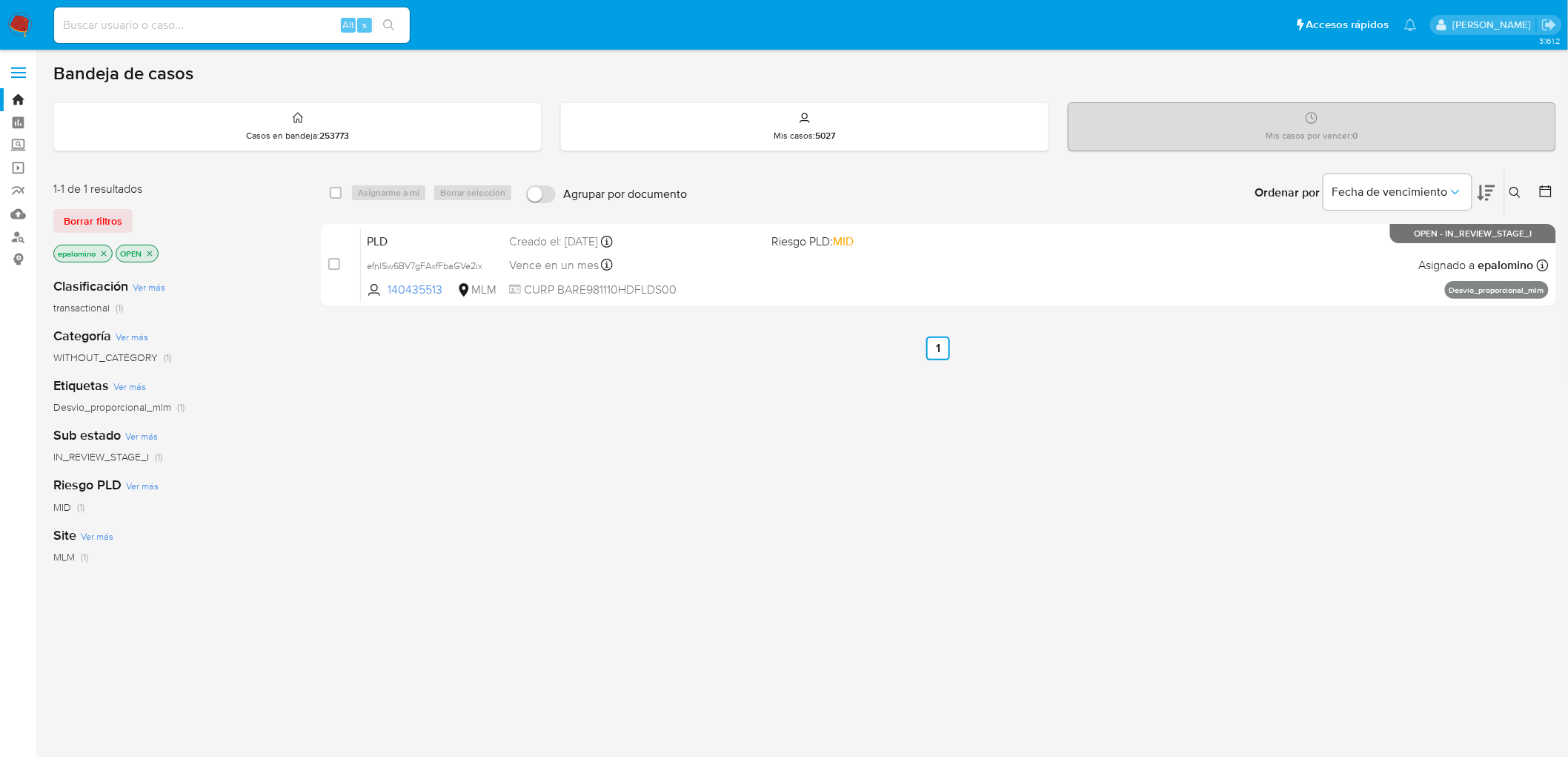
click at [121, 219] on button "Borrar filtros" at bounding box center [93, 220] width 80 height 23
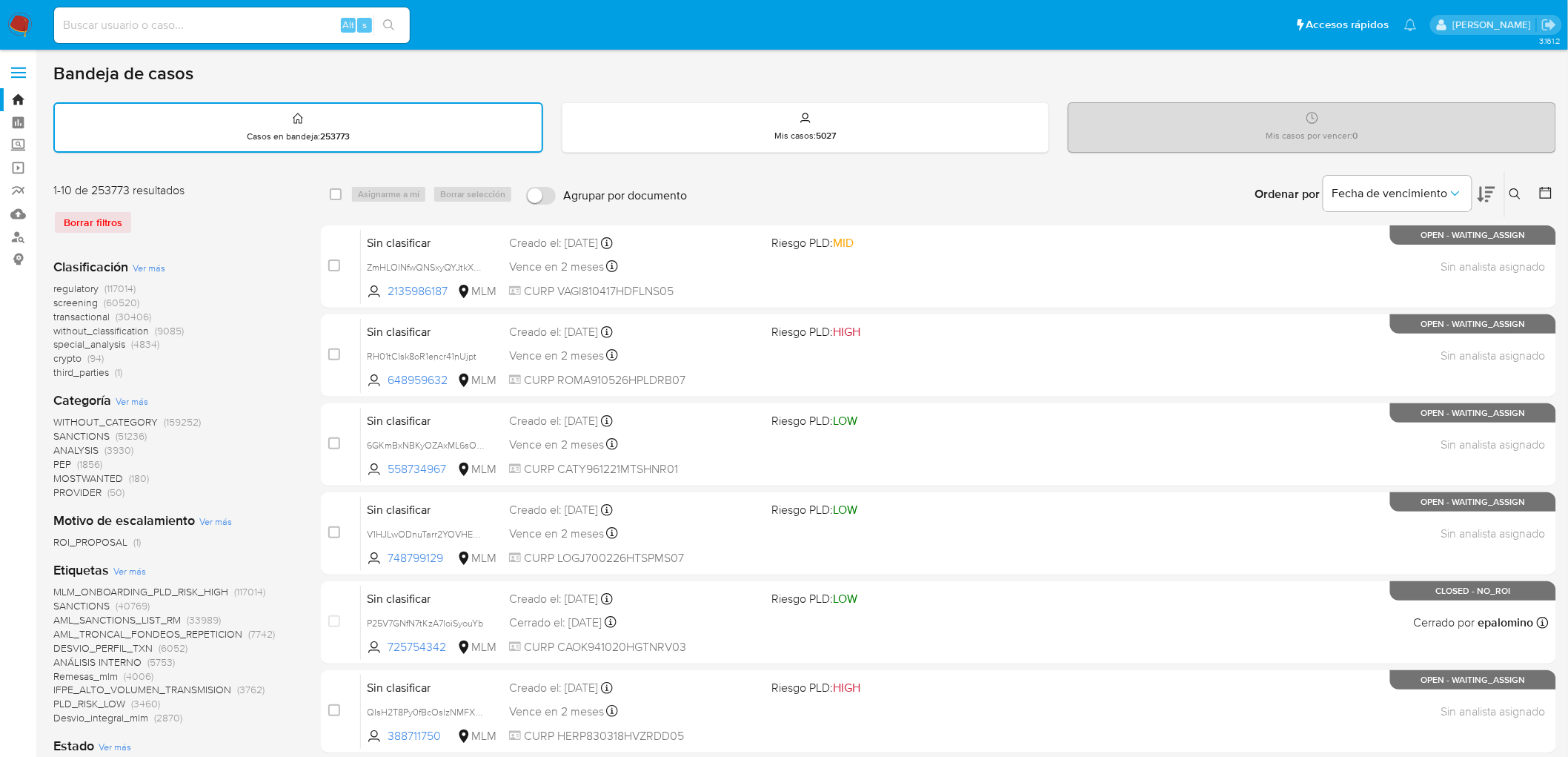
click at [19, 28] on img at bounding box center [20, 25] width 25 height 25
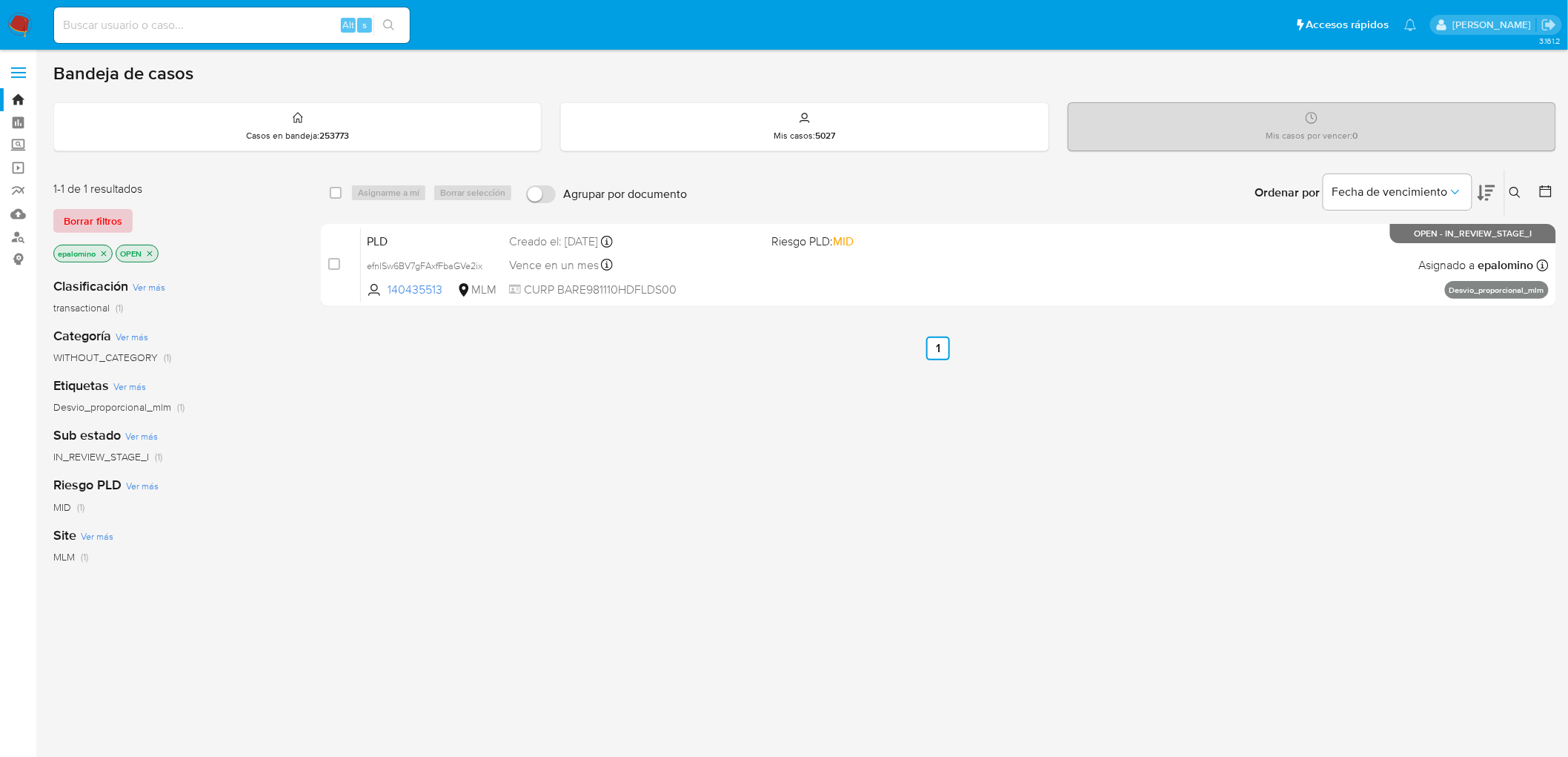
click at [97, 219] on span "Borrar filtros" at bounding box center [93, 220] width 58 height 20
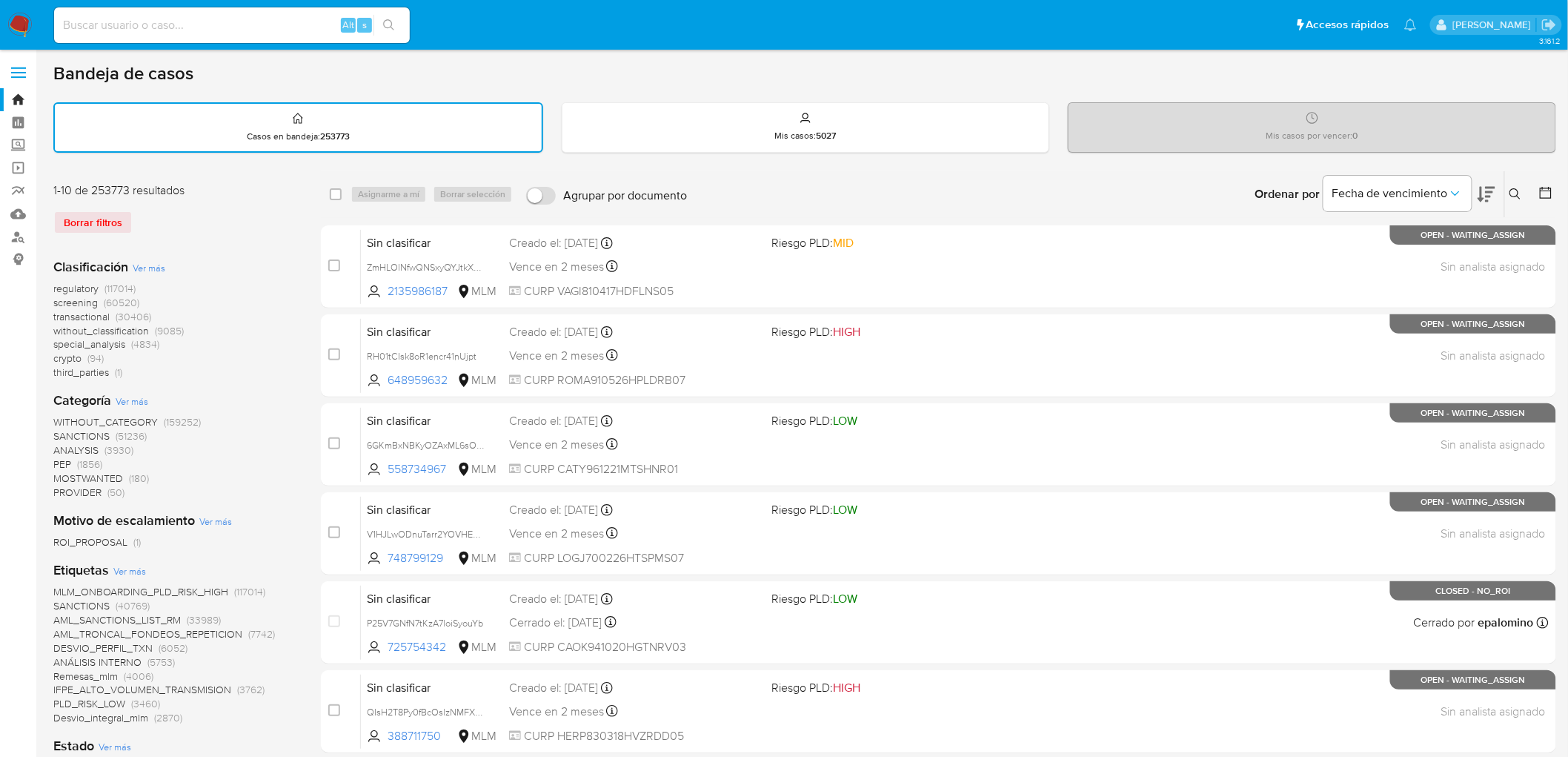
click at [20, 16] on img at bounding box center [20, 25] width 25 height 25
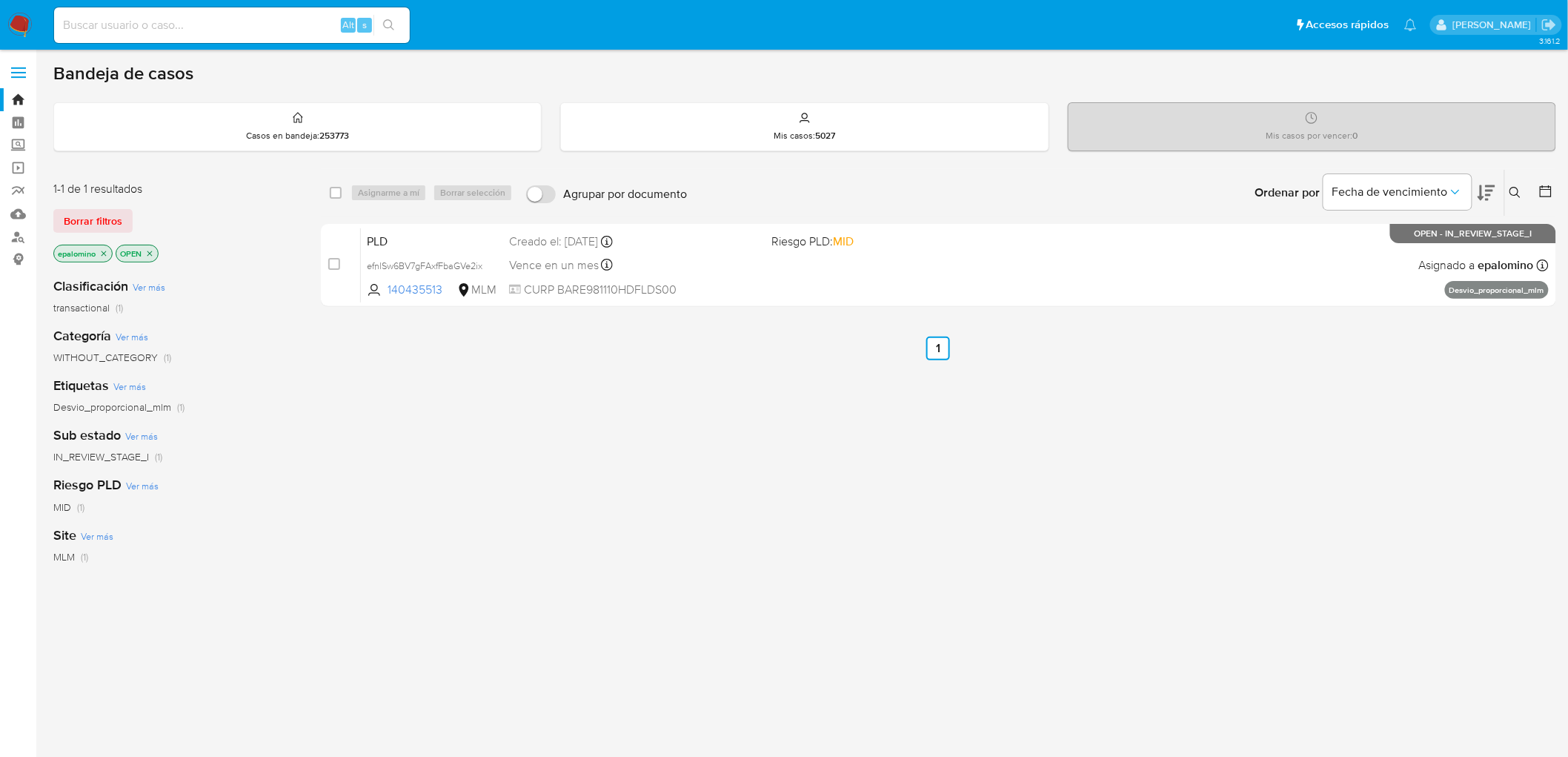
click at [22, 27] on img at bounding box center [20, 25] width 25 height 25
click at [92, 217] on span "Borrar filtros" at bounding box center [93, 220] width 58 height 20
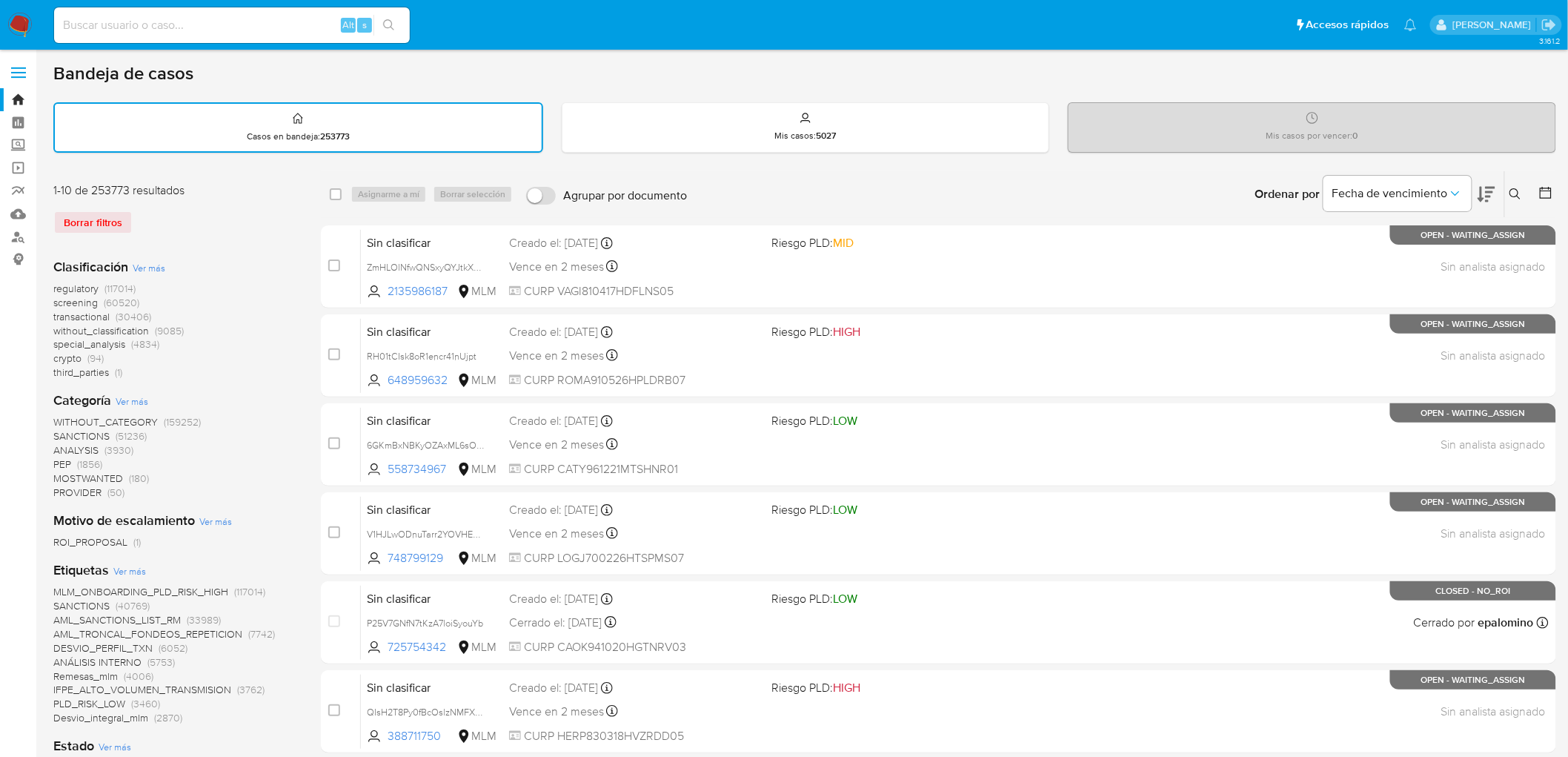
click at [18, 15] on img at bounding box center [20, 25] width 25 height 25
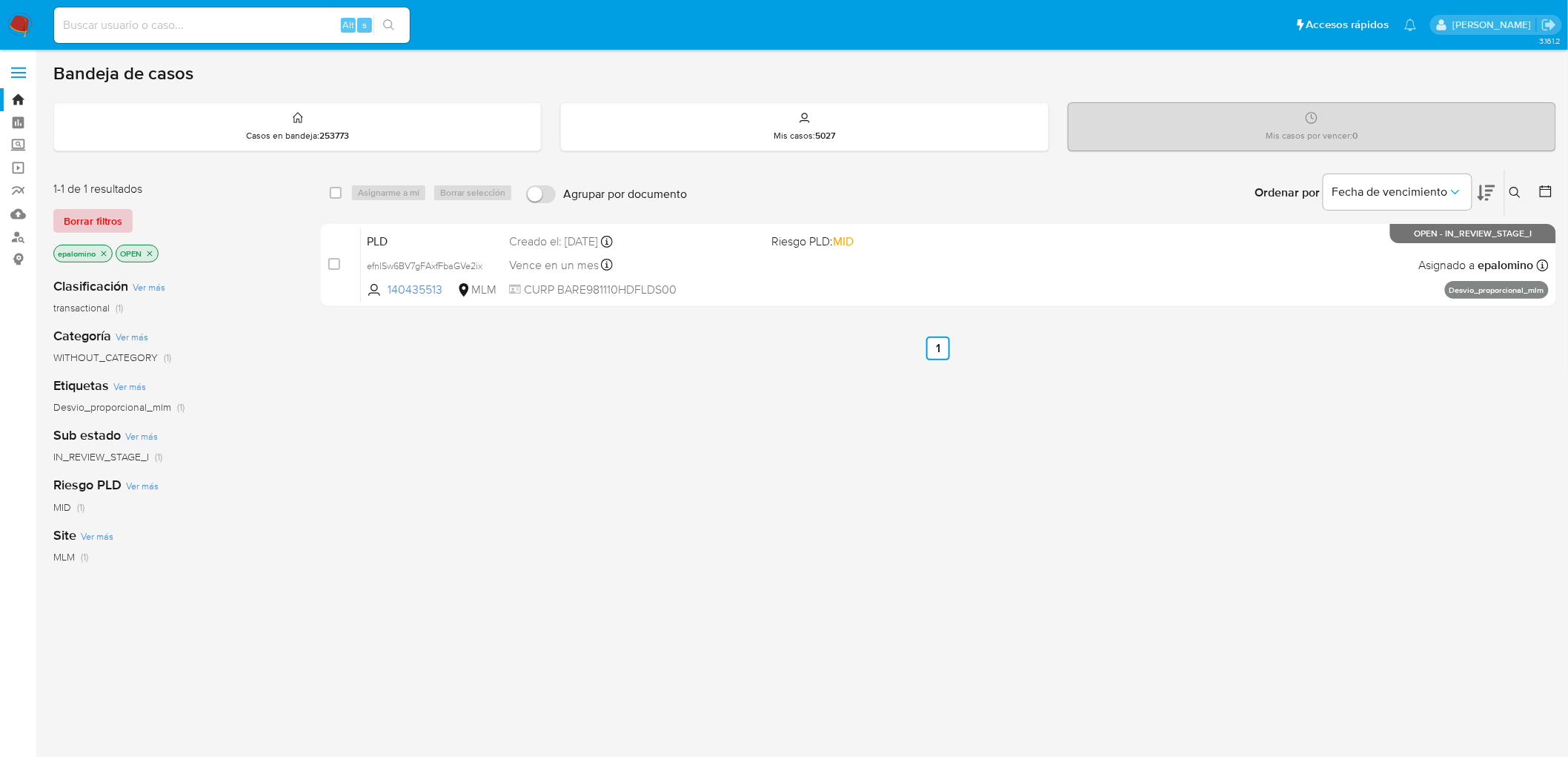
click at [99, 215] on span "Borrar filtros" at bounding box center [93, 220] width 58 height 20
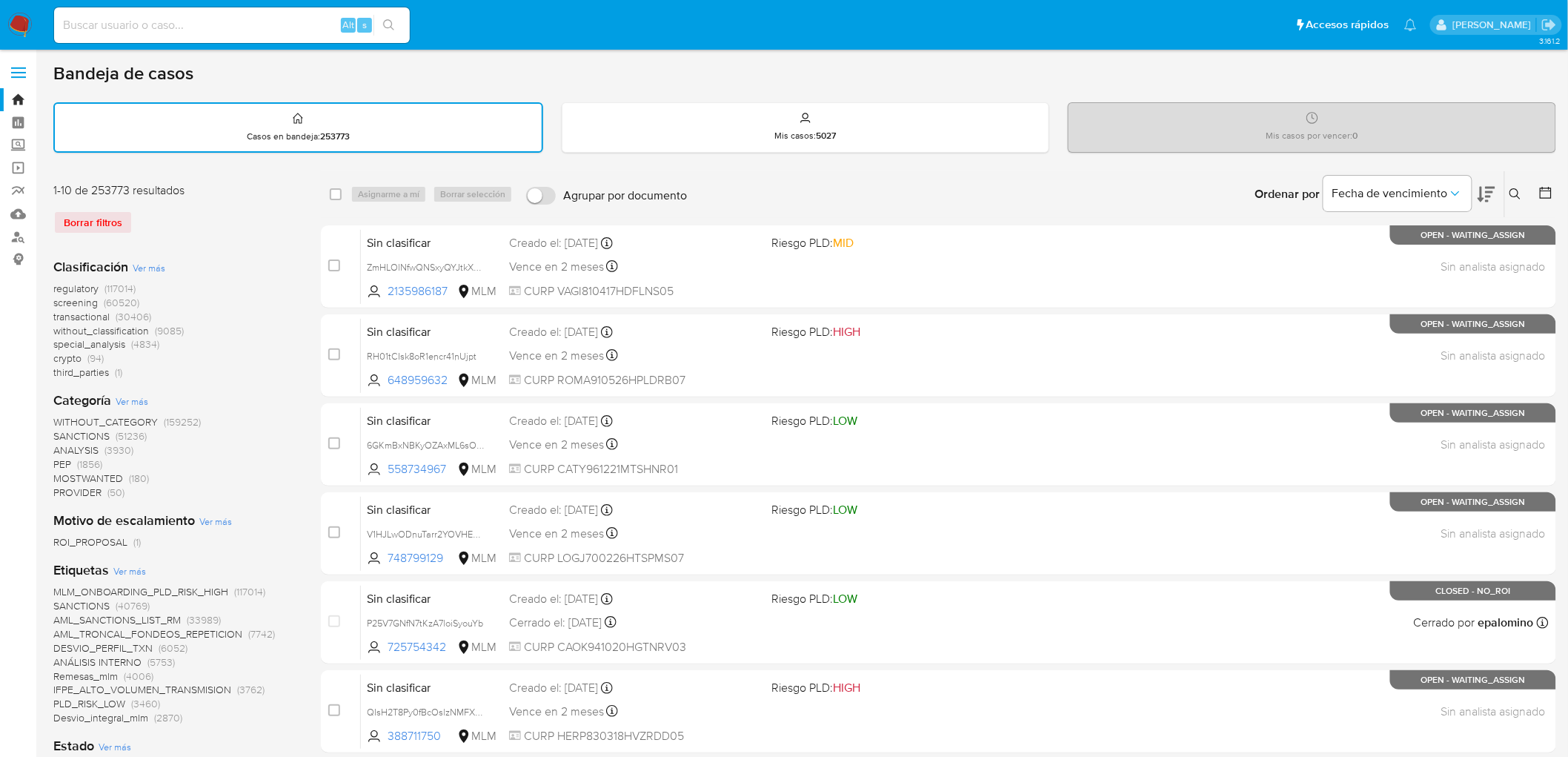
click at [10, 15] on img at bounding box center [20, 25] width 25 height 25
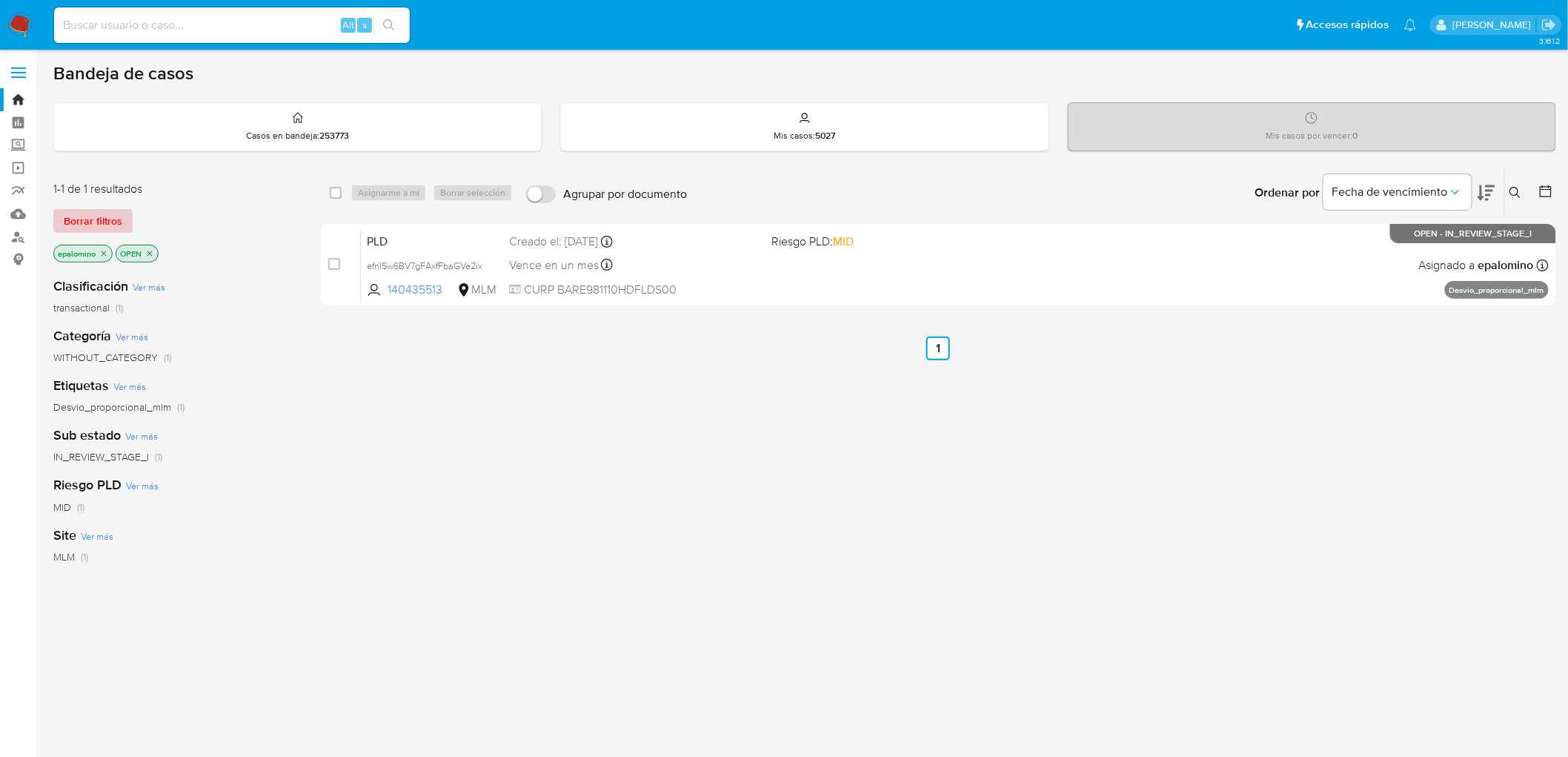
click at [95, 212] on span "Borrar filtros" at bounding box center [93, 220] width 58 height 20
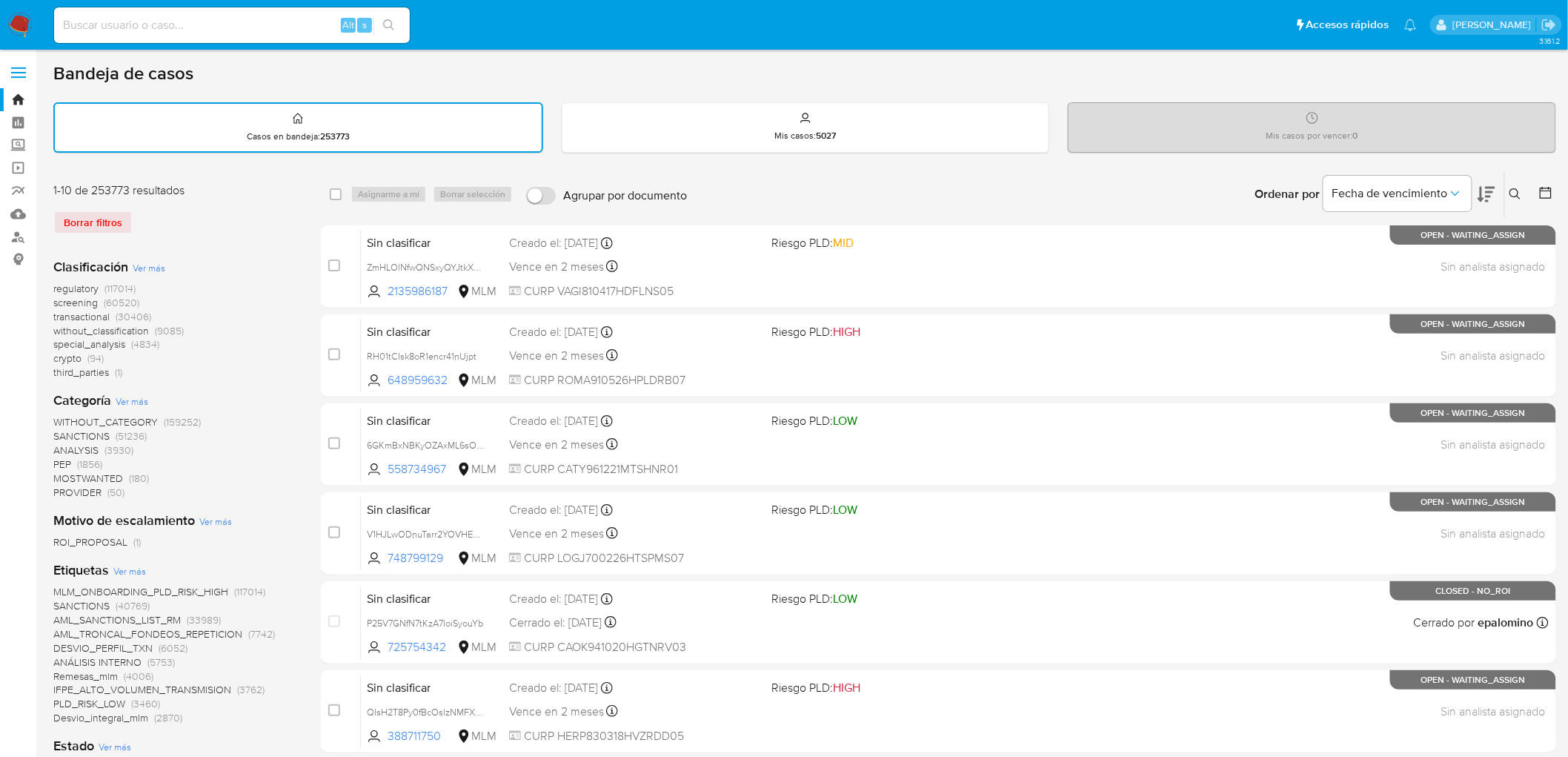
click at [23, 16] on img at bounding box center [20, 25] width 25 height 25
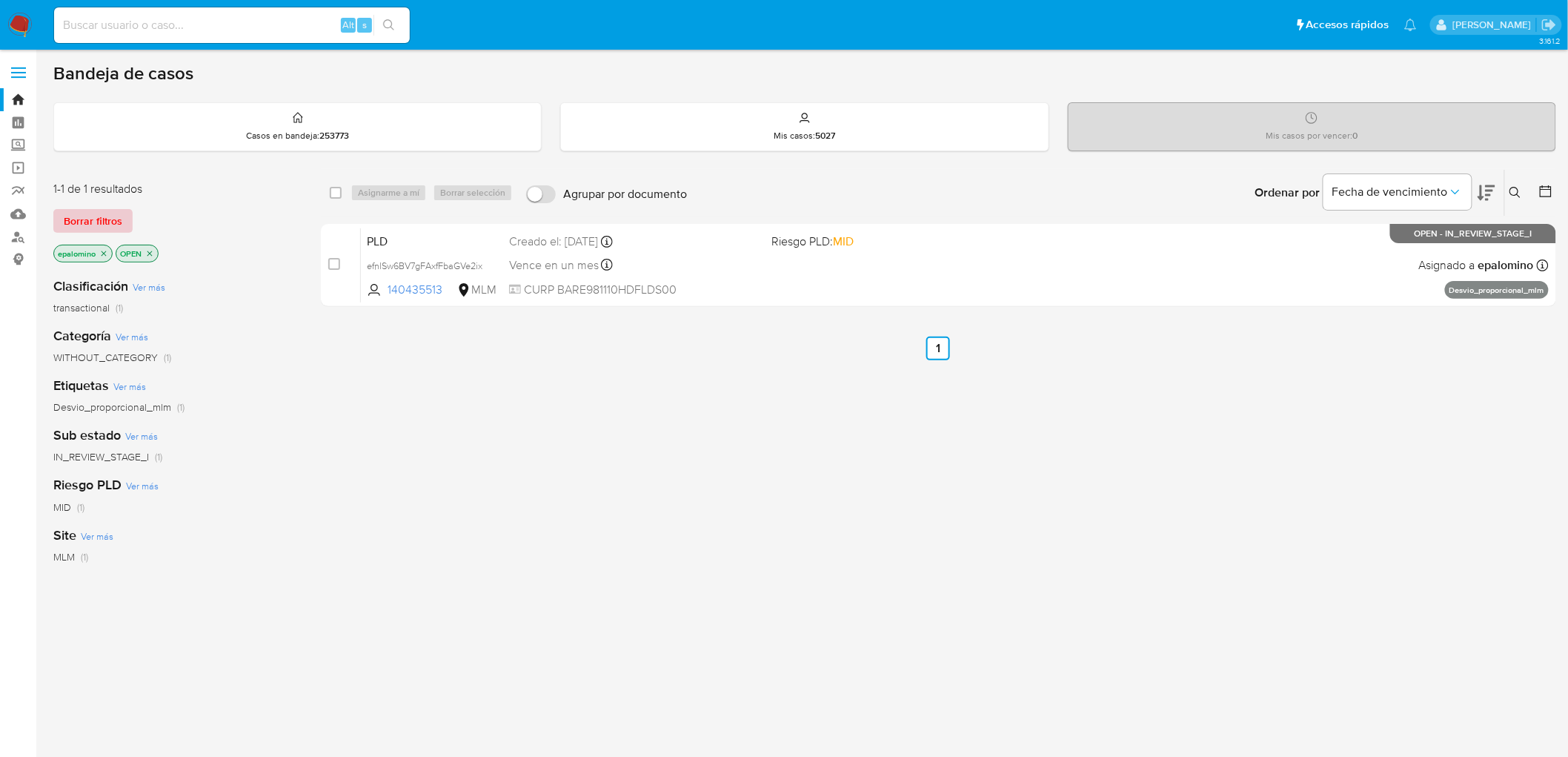
click at [97, 217] on span "Borrar filtros" at bounding box center [93, 220] width 58 height 20
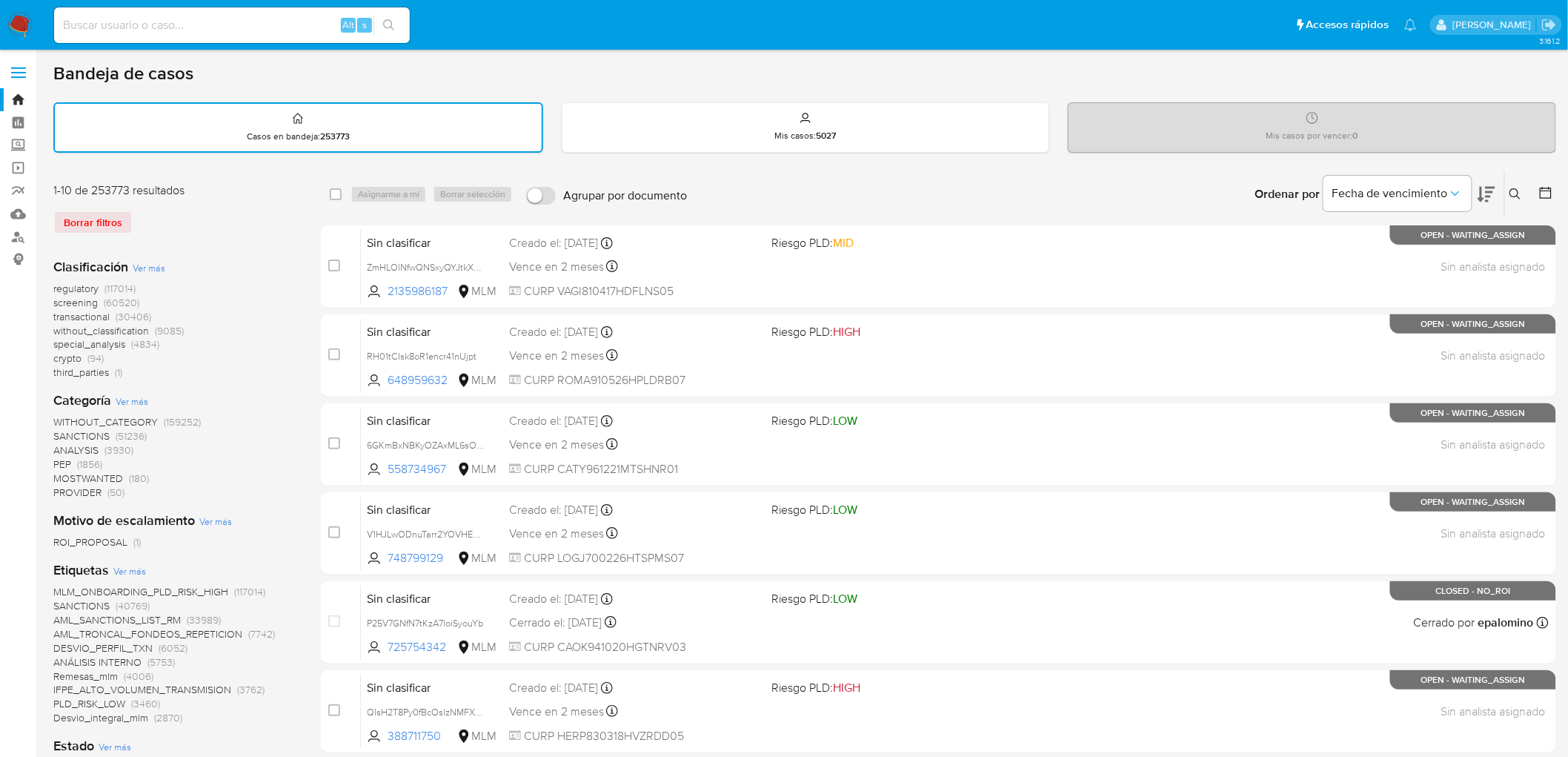
drag, startPoint x: 1519, startPoint y: 196, endPoint x: 1511, endPoint y: 203, distance: 10.6
click at [1519, 196] on icon at bounding box center [1516, 194] width 12 height 12
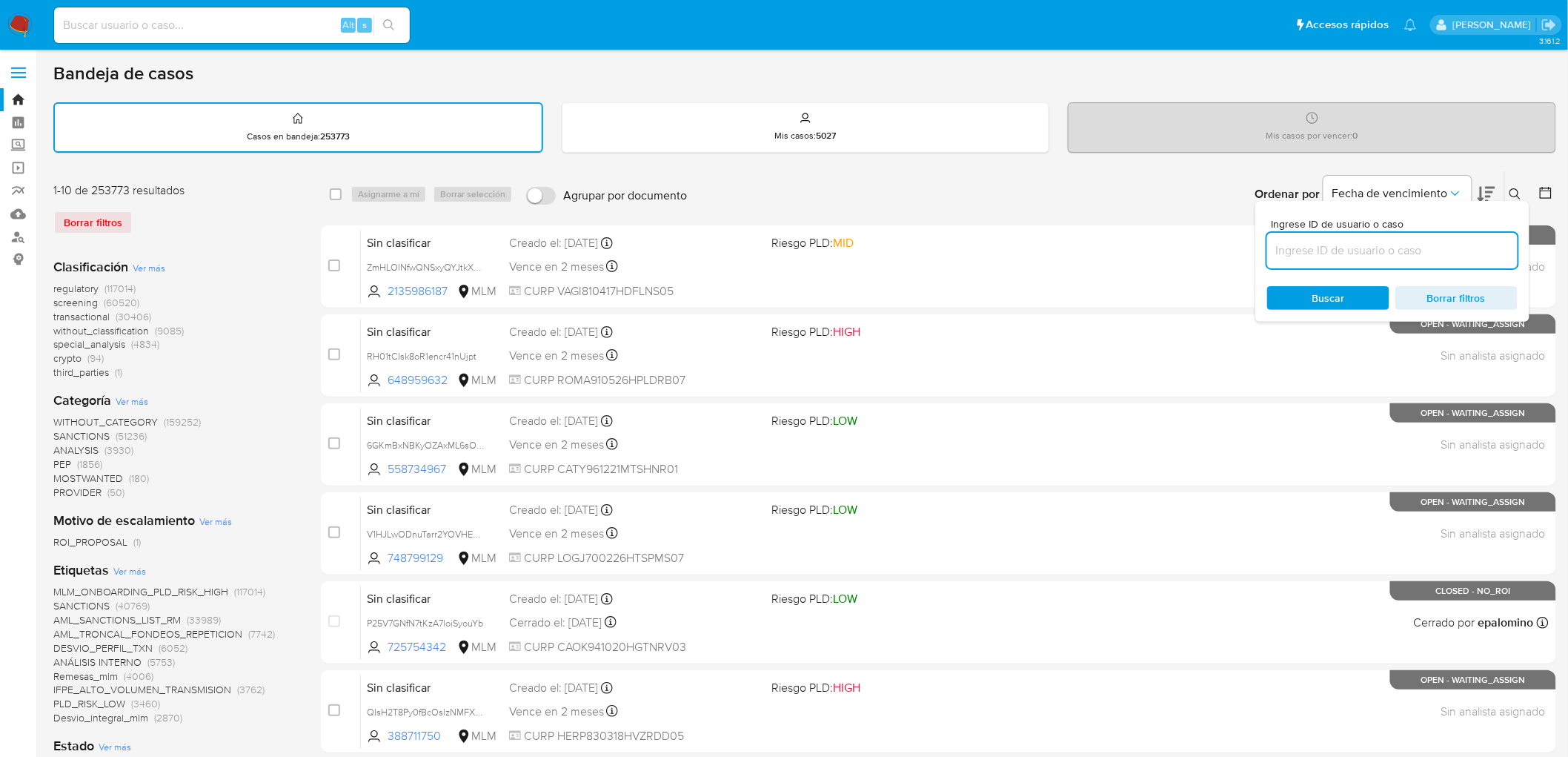
click at [1412, 247] on input at bounding box center [1392, 250] width 250 height 19
type input "140435513"
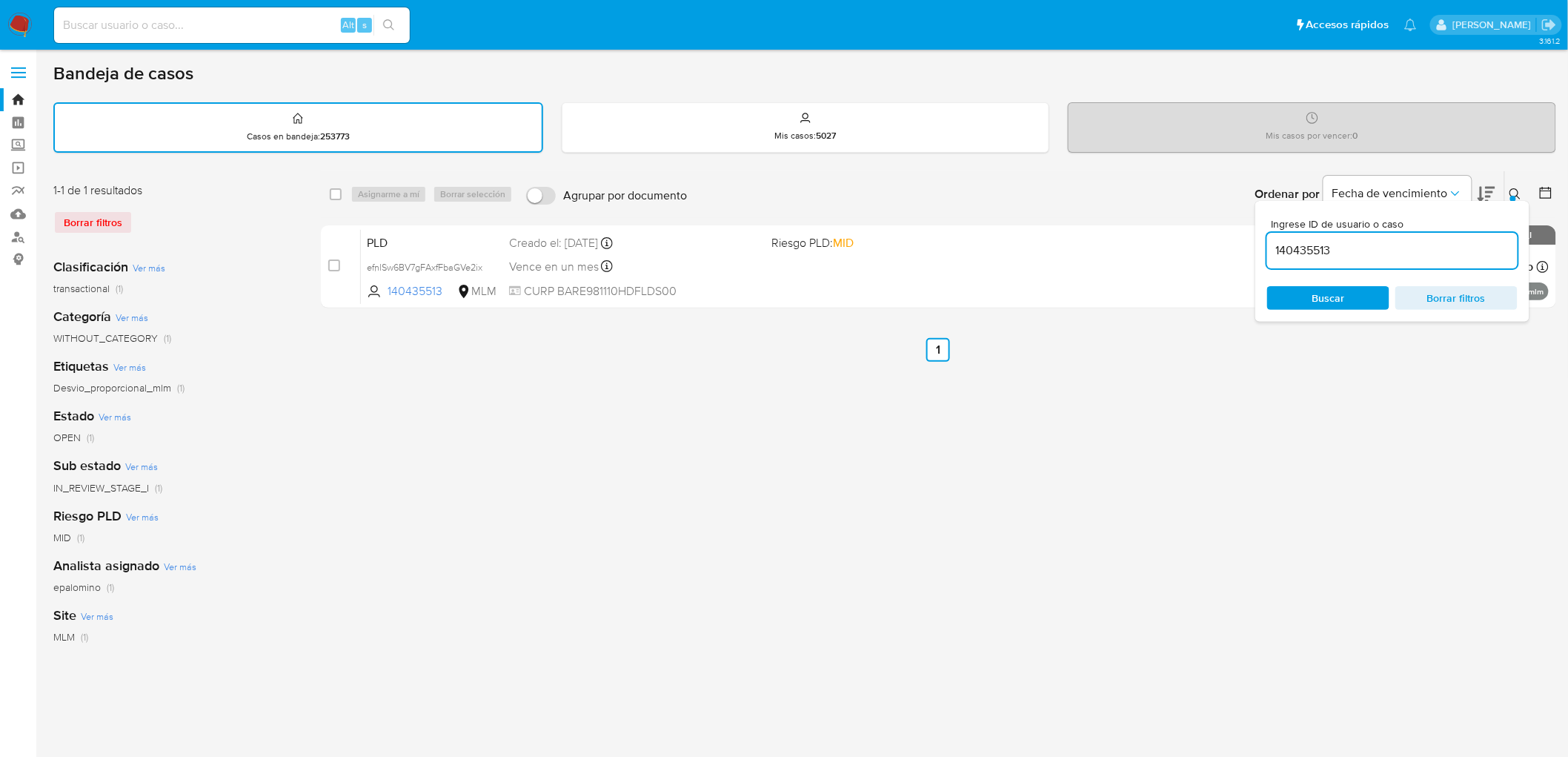
drag, startPoint x: 1508, startPoint y: 191, endPoint x: 1163, endPoint y: 222, distance: 346.4
click at [1508, 193] on button at bounding box center [1518, 194] width 24 height 17
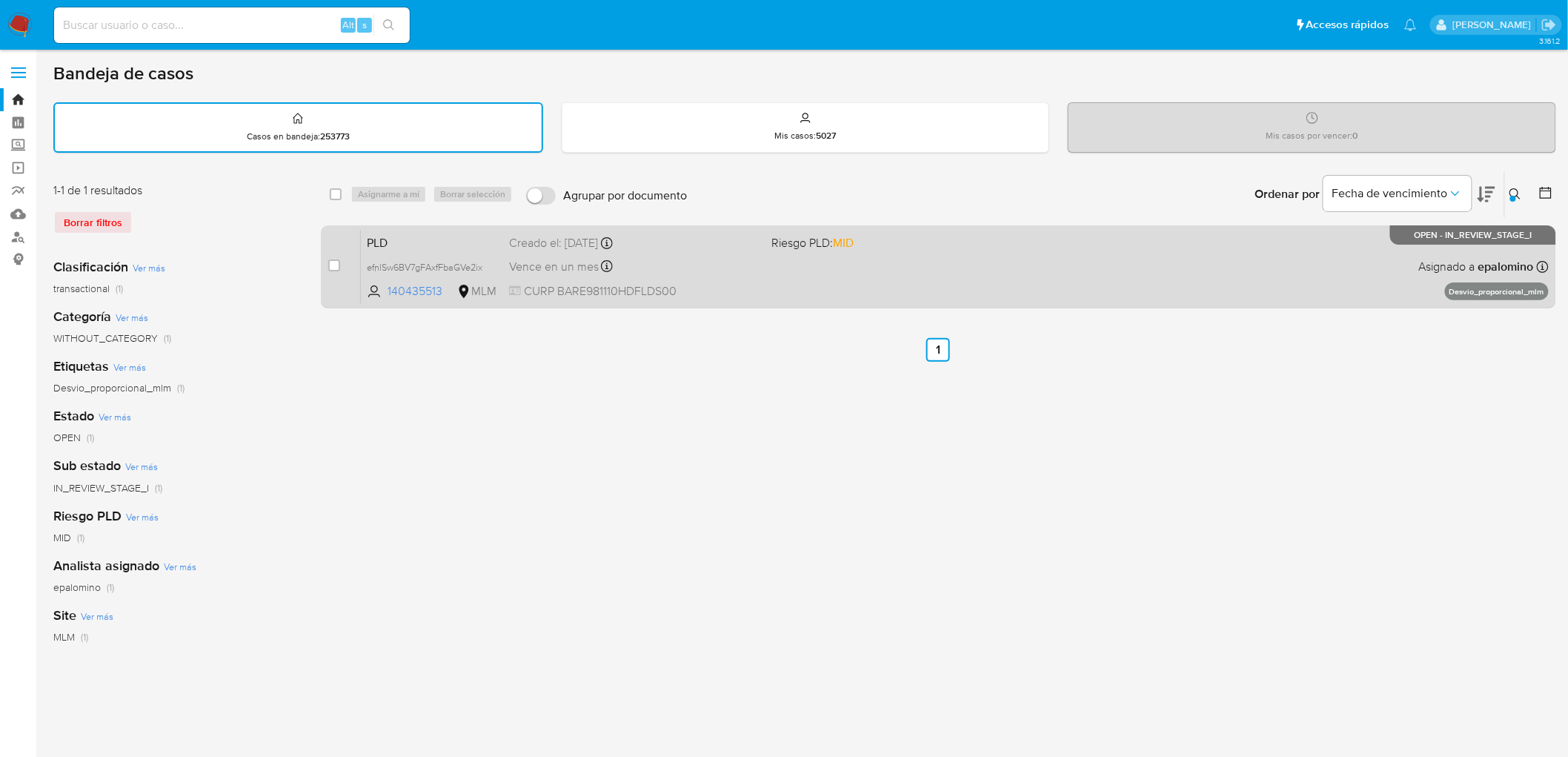
click at [376, 244] on span "PLD" at bounding box center [432, 242] width 130 height 19
click at [416, 236] on span "PLD" at bounding box center [432, 242] width 130 height 19
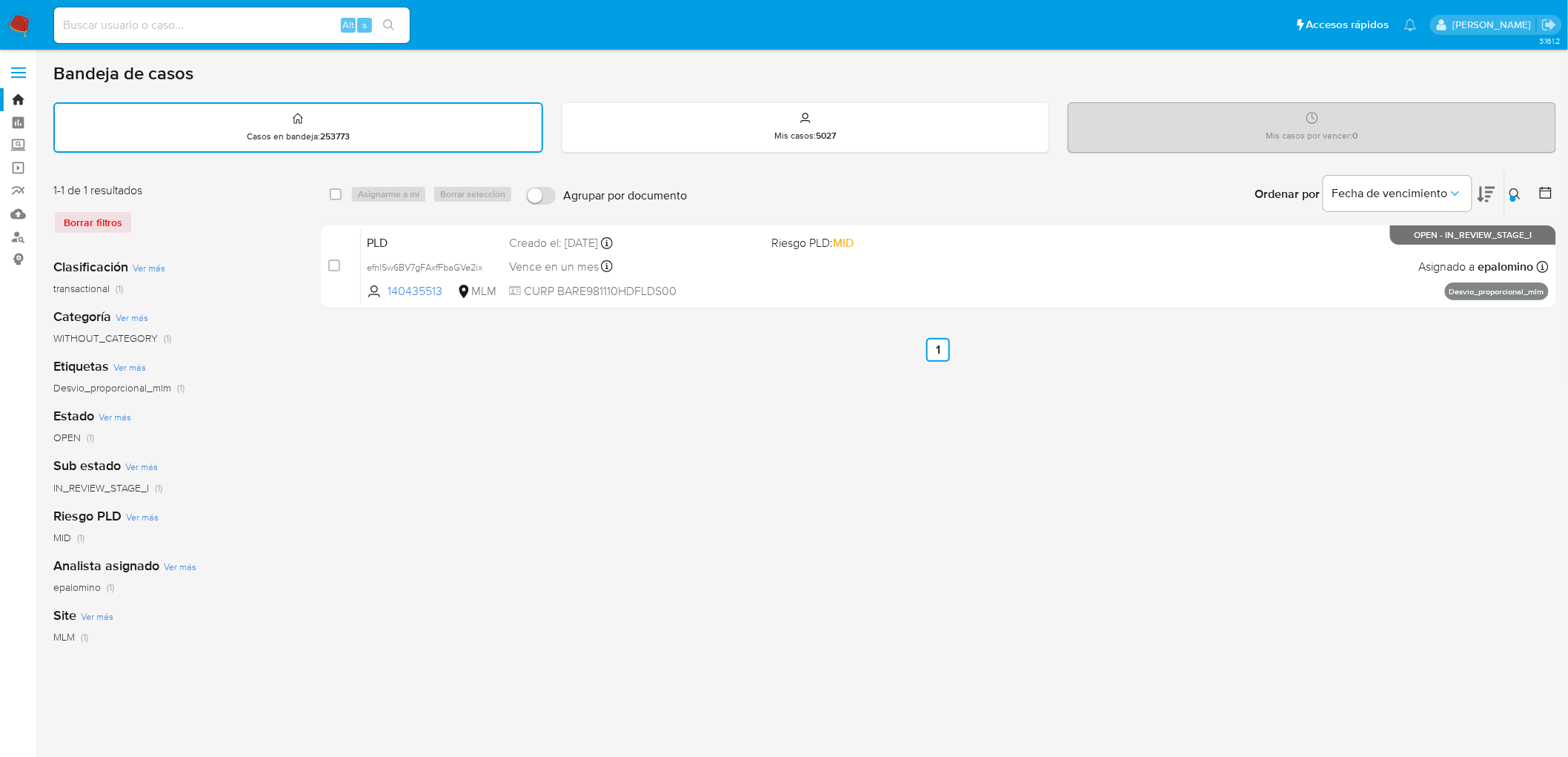
click at [17, 27] on img at bounding box center [20, 25] width 25 height 25
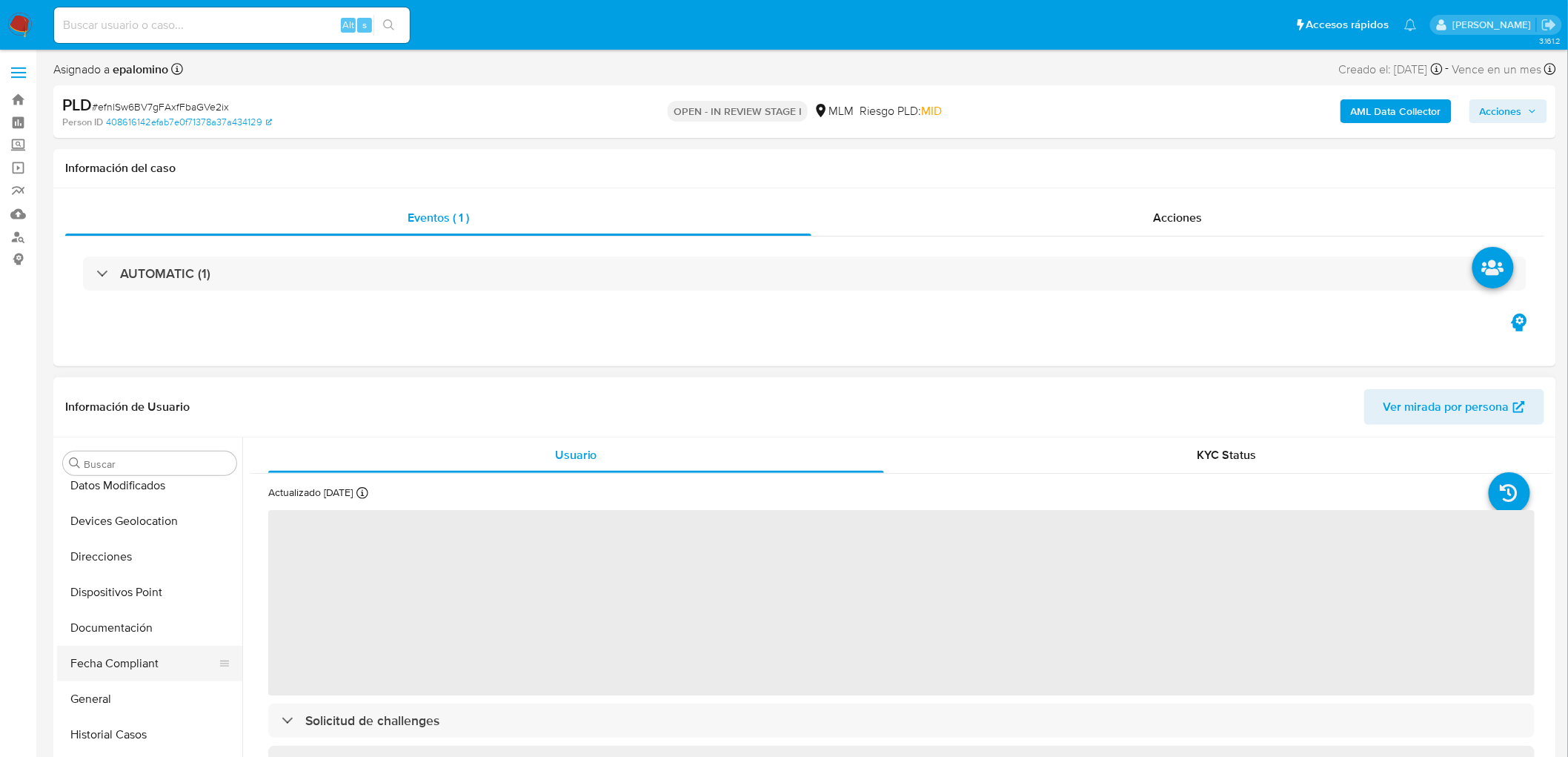
select select "10"
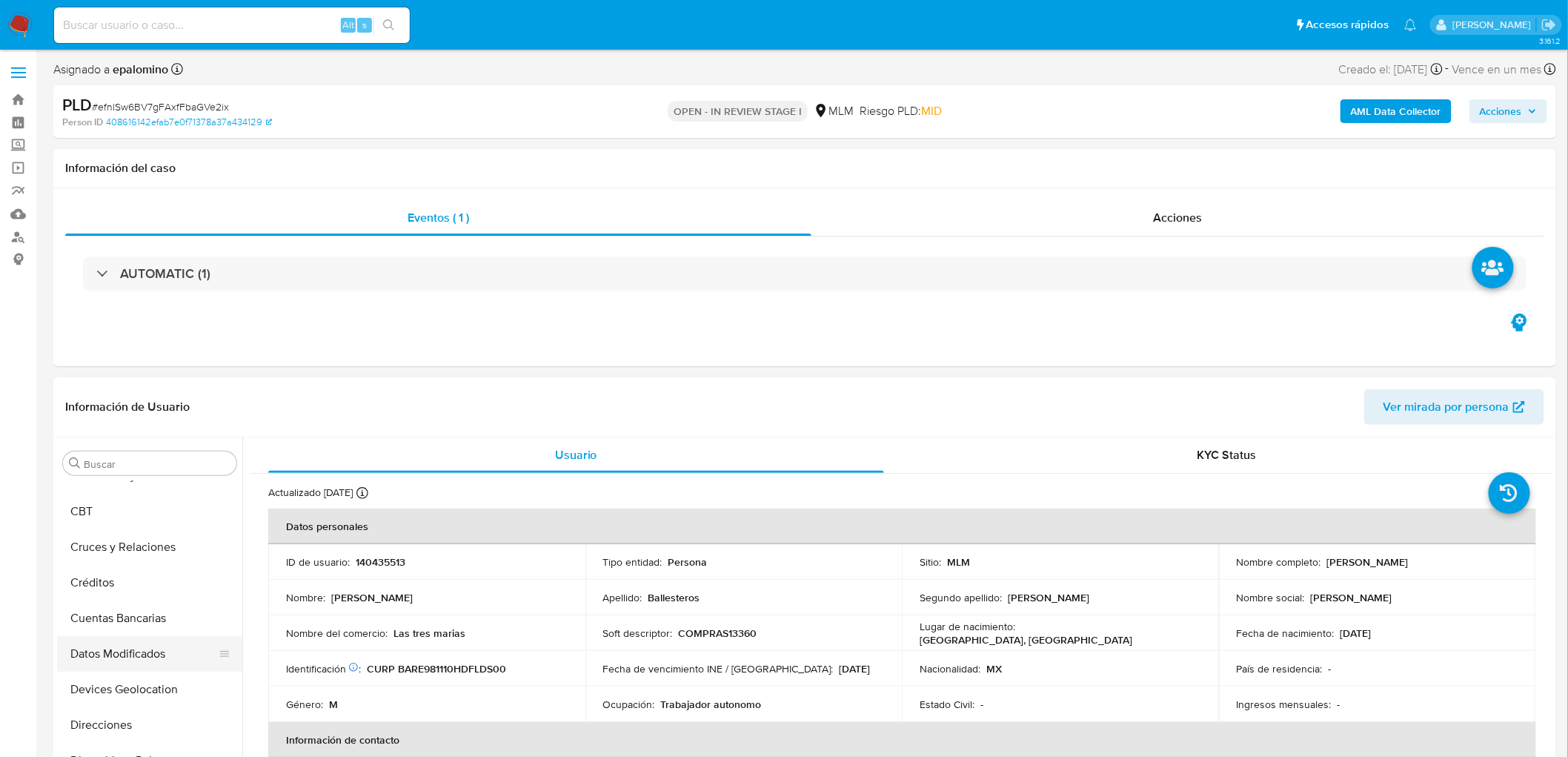
scroll to position [120, 0]
click at [149, 696] on button "Devices Geolocation" at bounding box center [144, 699] width 174 height 36
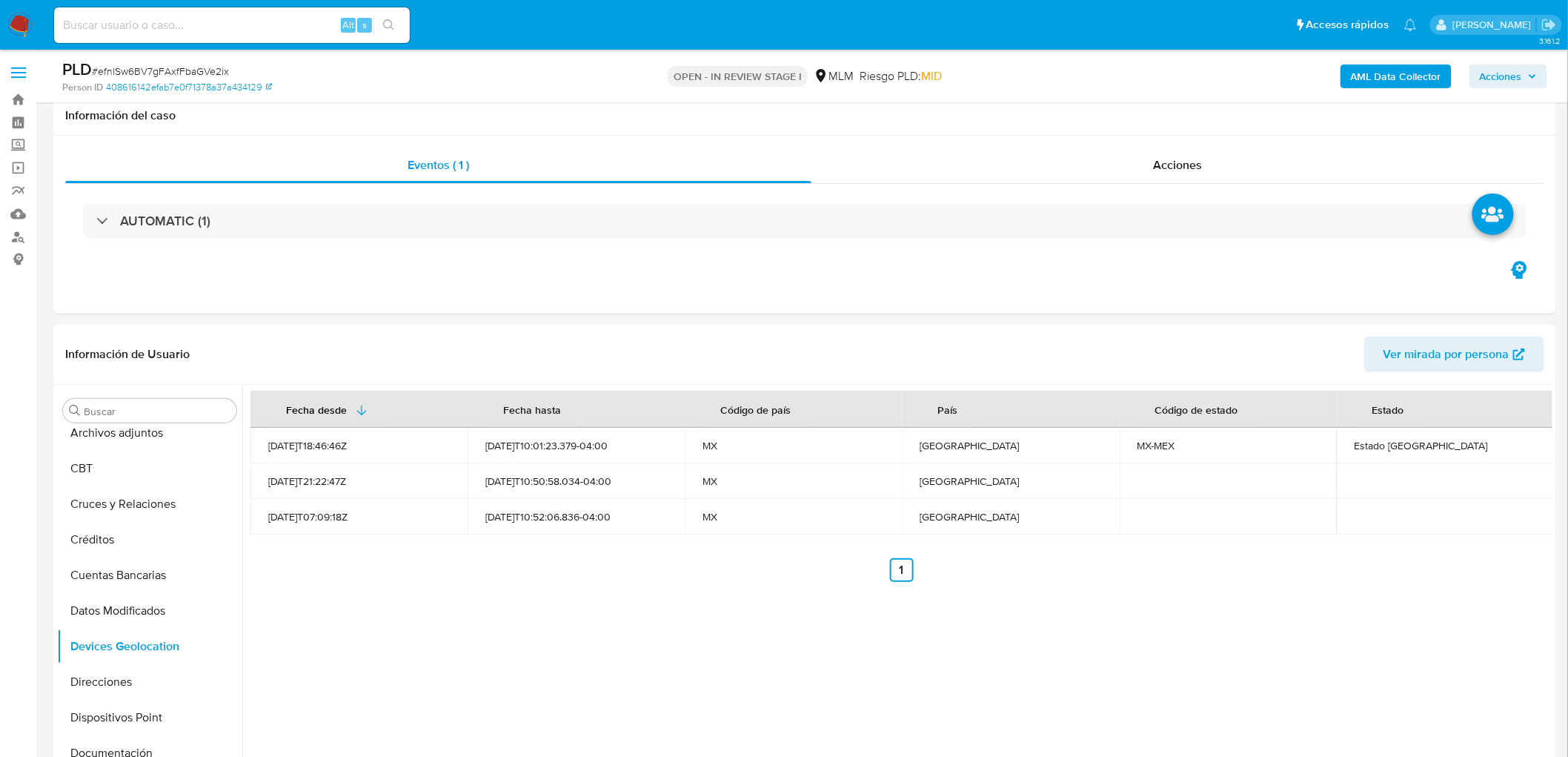
scroll to position [107, 0]
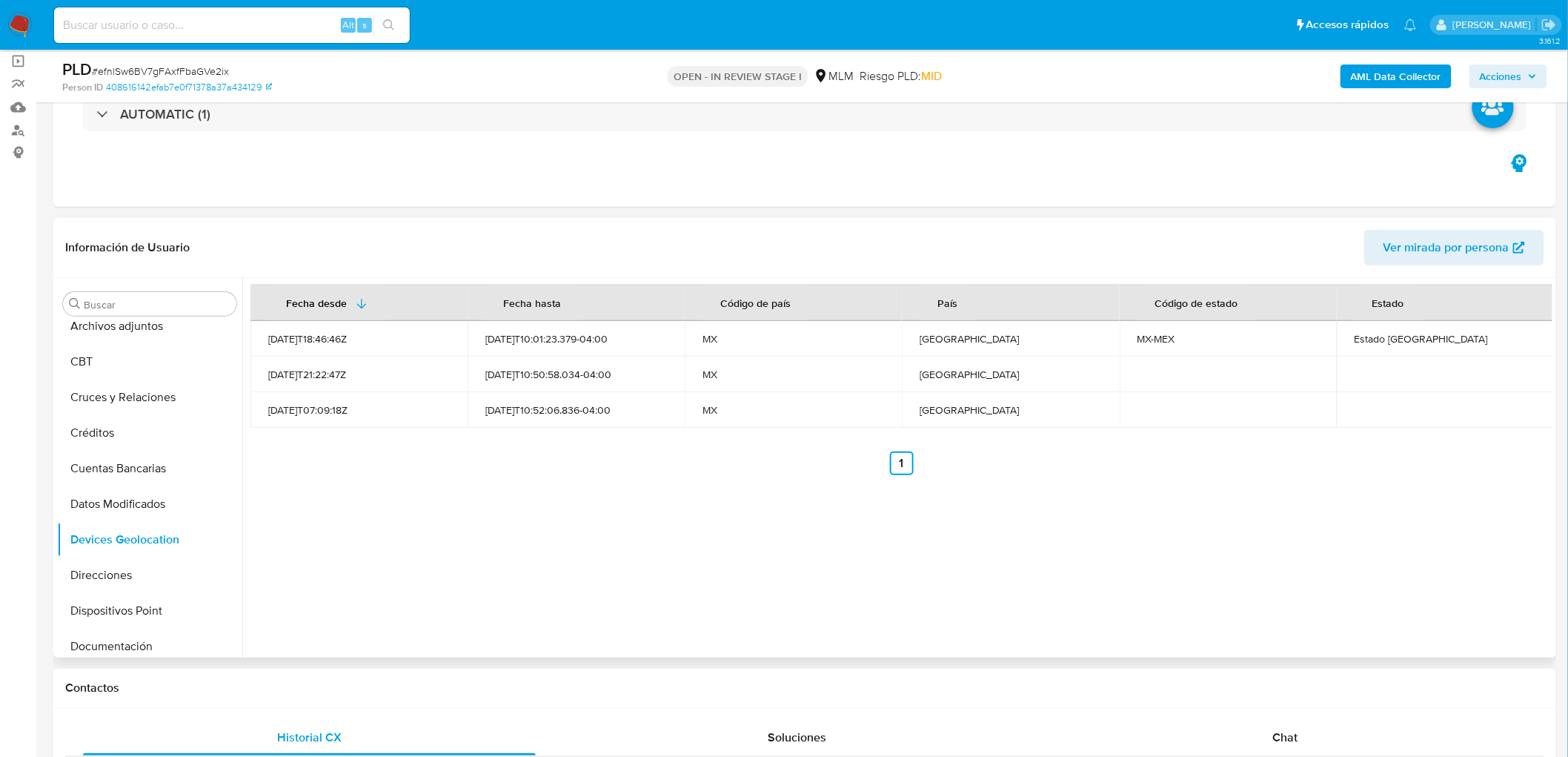
click at [643, 513] on div "Fecha desde Fecha hasta Código de país País Código de estado Estado 2022-05-26T…" at bounding box center [898, 467] width 1311 height 379
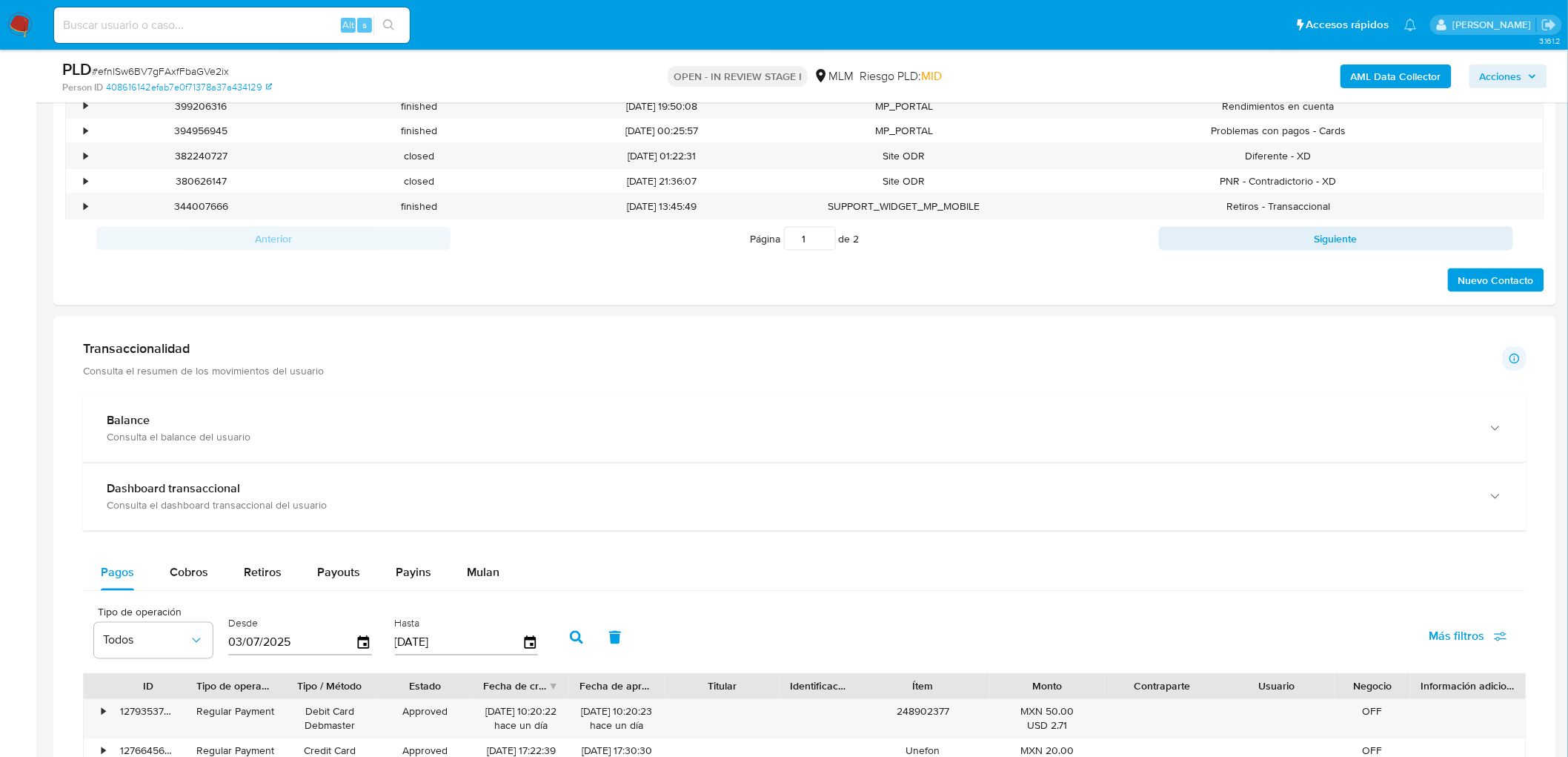
scroll to position [848, 0]
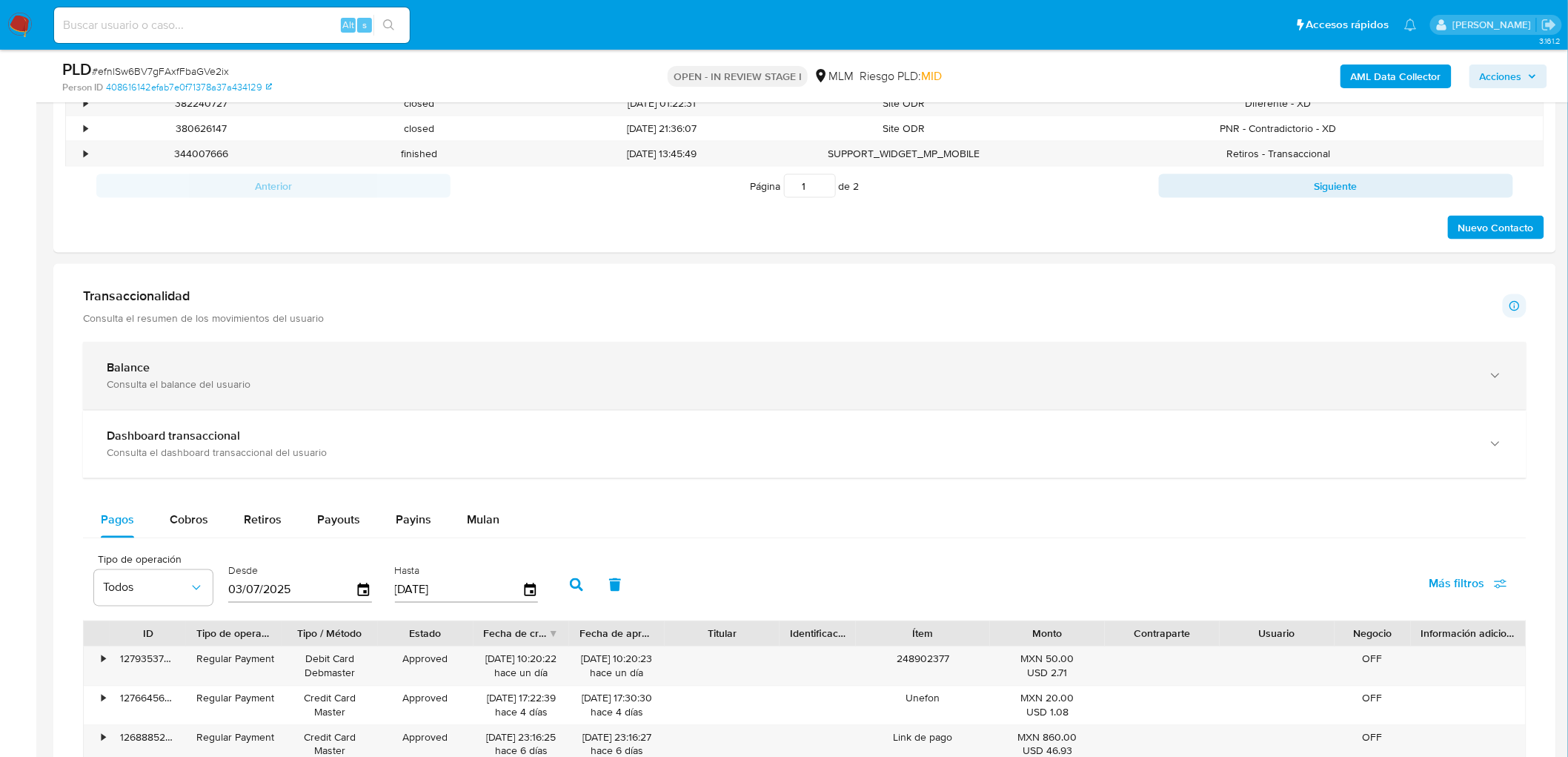
click at [169, 373] on div "Balance" at bounding box center [790, 368] width 1367 height 15
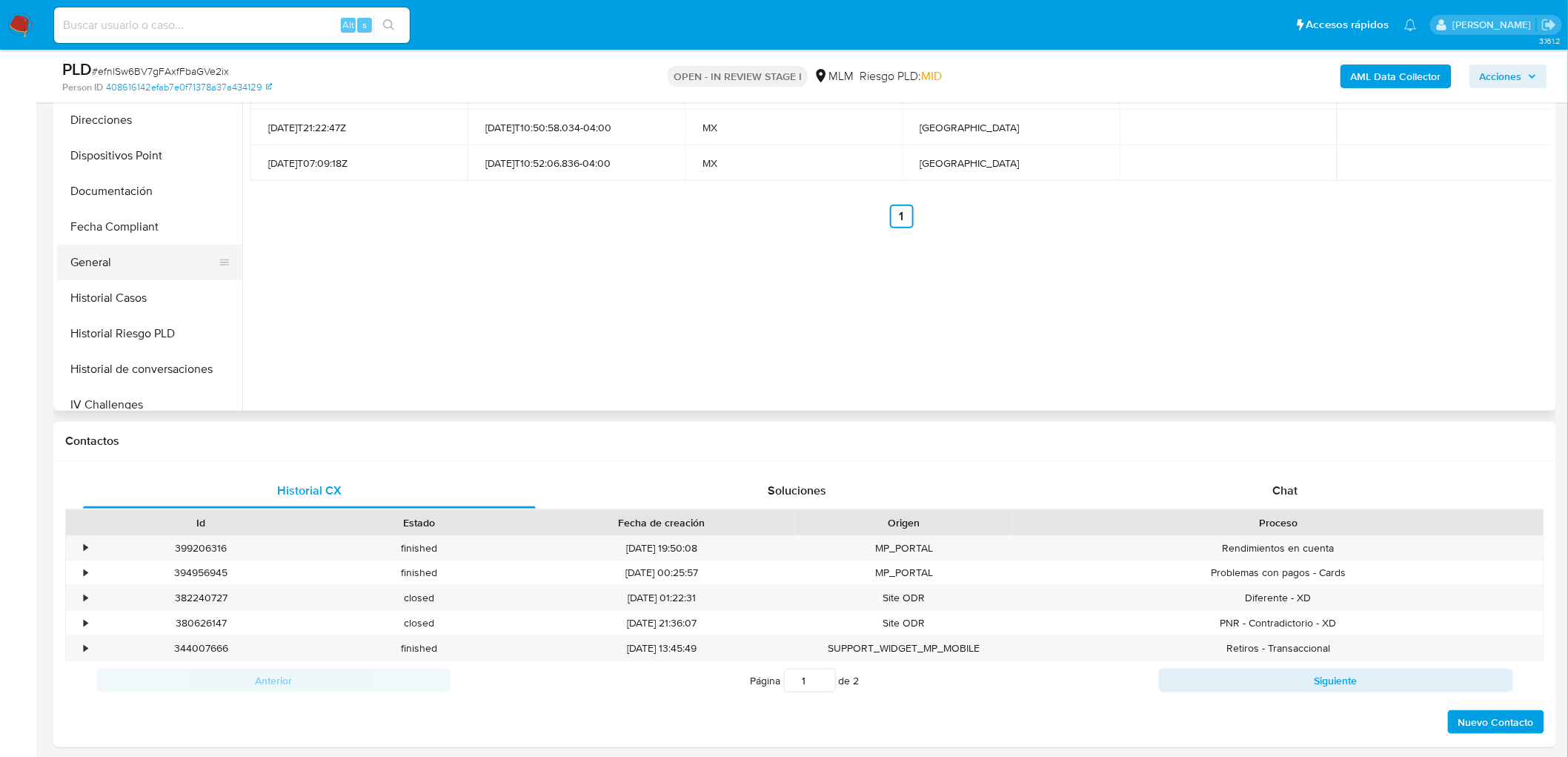
scroll to position [575, 0]
click at [112, 300] on button "KYC" at bounding box center [144, 301] width 174 height 36
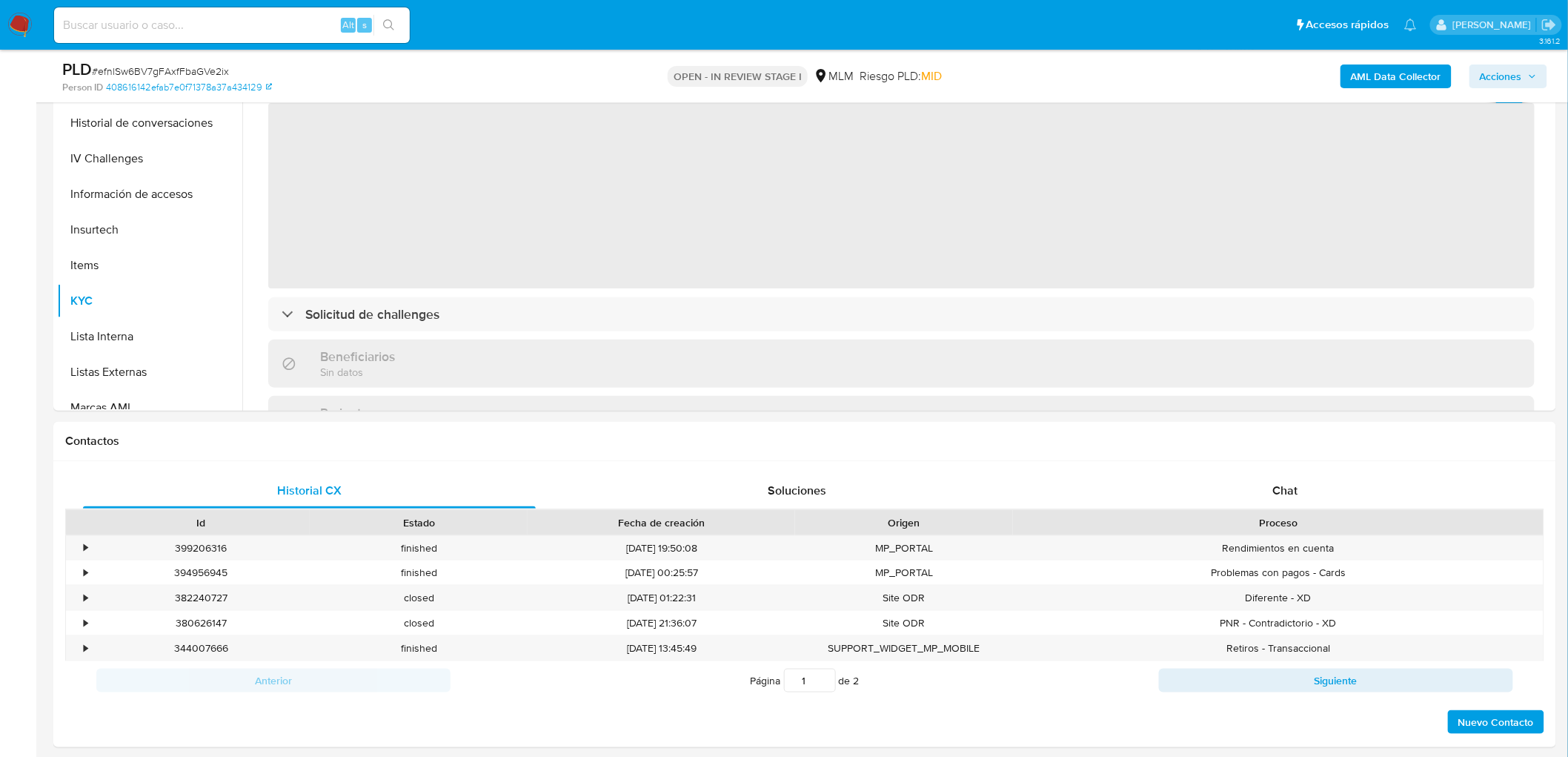
scroll to position [120, 0]
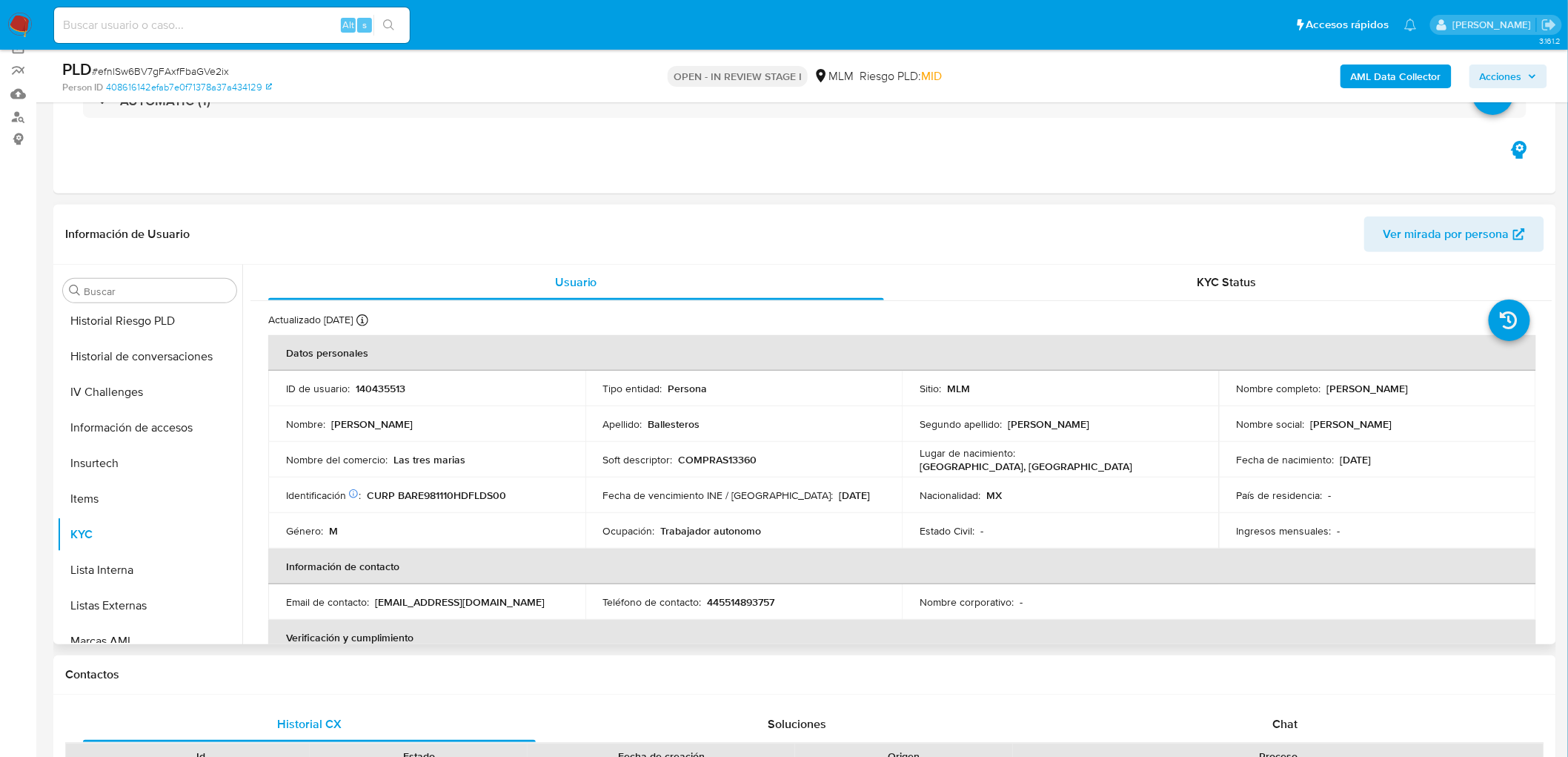
drag, startPoint x: 1465, startPoint y: 386, endPoint x: 1321, endPoint y: 385, distance: 144.0
click at [1321, 385] on div "Nombre completo : Esteban Ballesteros Rodriguez" at bounding box center [1378, 388] width 281 height 14
copy div "Esteban Ballesteros Rodriguez"
click at [494, 407] on td "Nombre : Esteban" at bounding box center [427, 424] width 317 height 36
click at [491, 419] on div "Nombre : Esteban" at bounding box center [427, 424] width 281 height 14
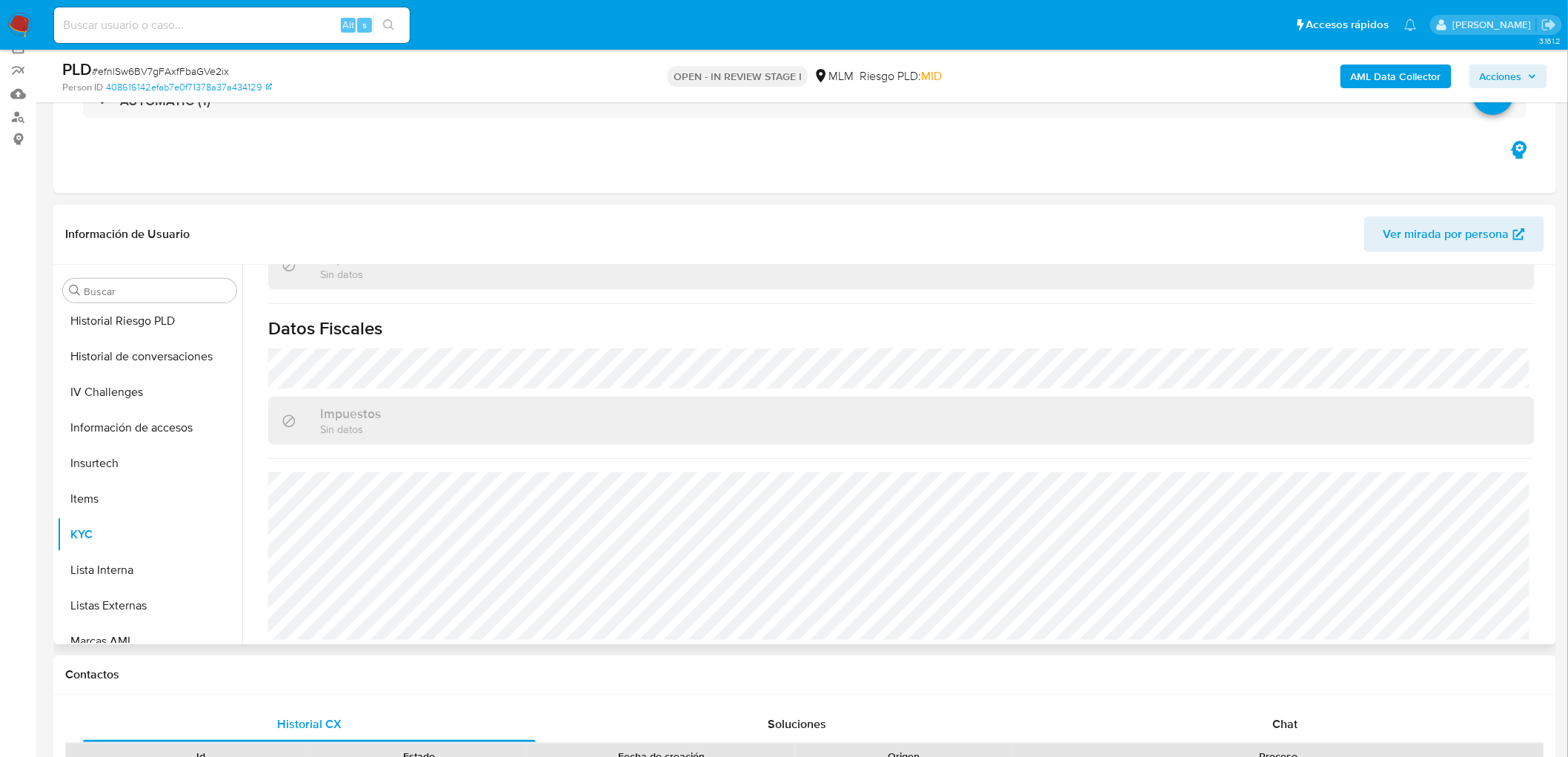
scroll to position [902, 0]
click at [1288, 716] on span "Chat" at bounding box center [1286, 724] width 25 height 17
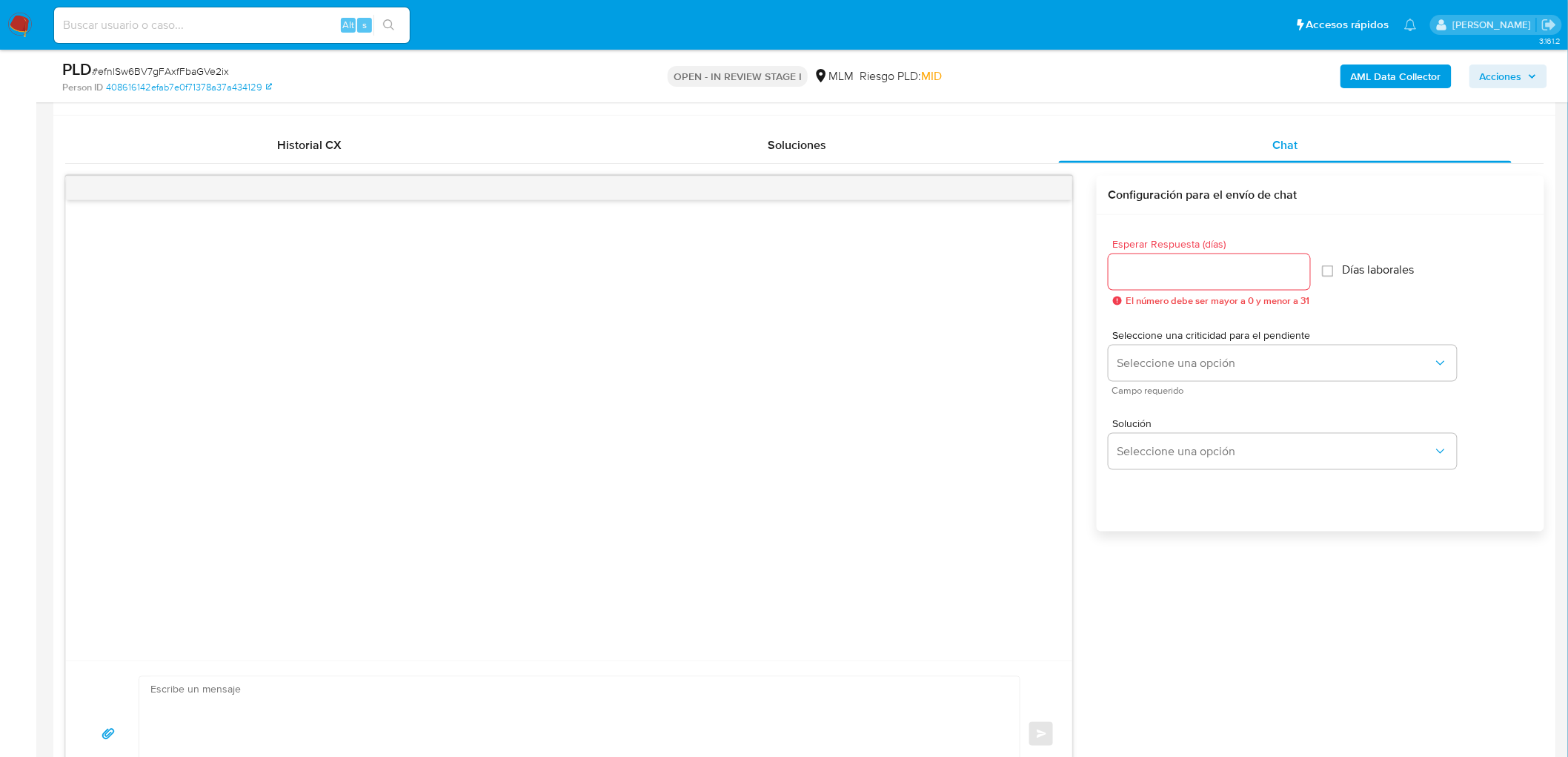
scroll to position [724, 0]
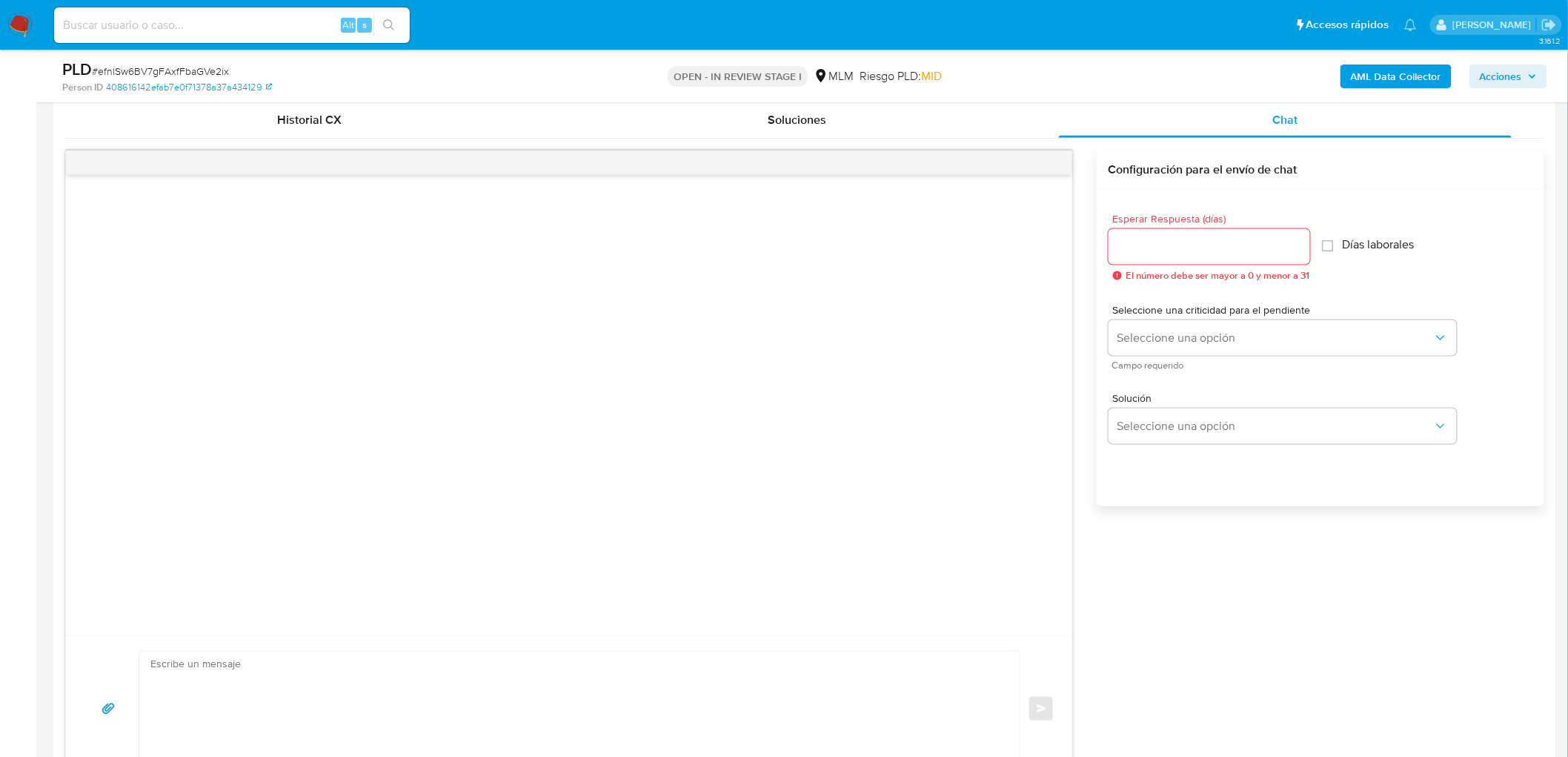
click at [1182, 256] on div at bounding box center [1210, 247] width 202 height 36
click at [1173, 249] on input "Esperar Respuesta (días)" at bounding box center [1210, 247] width 202 height 19
type input "5"
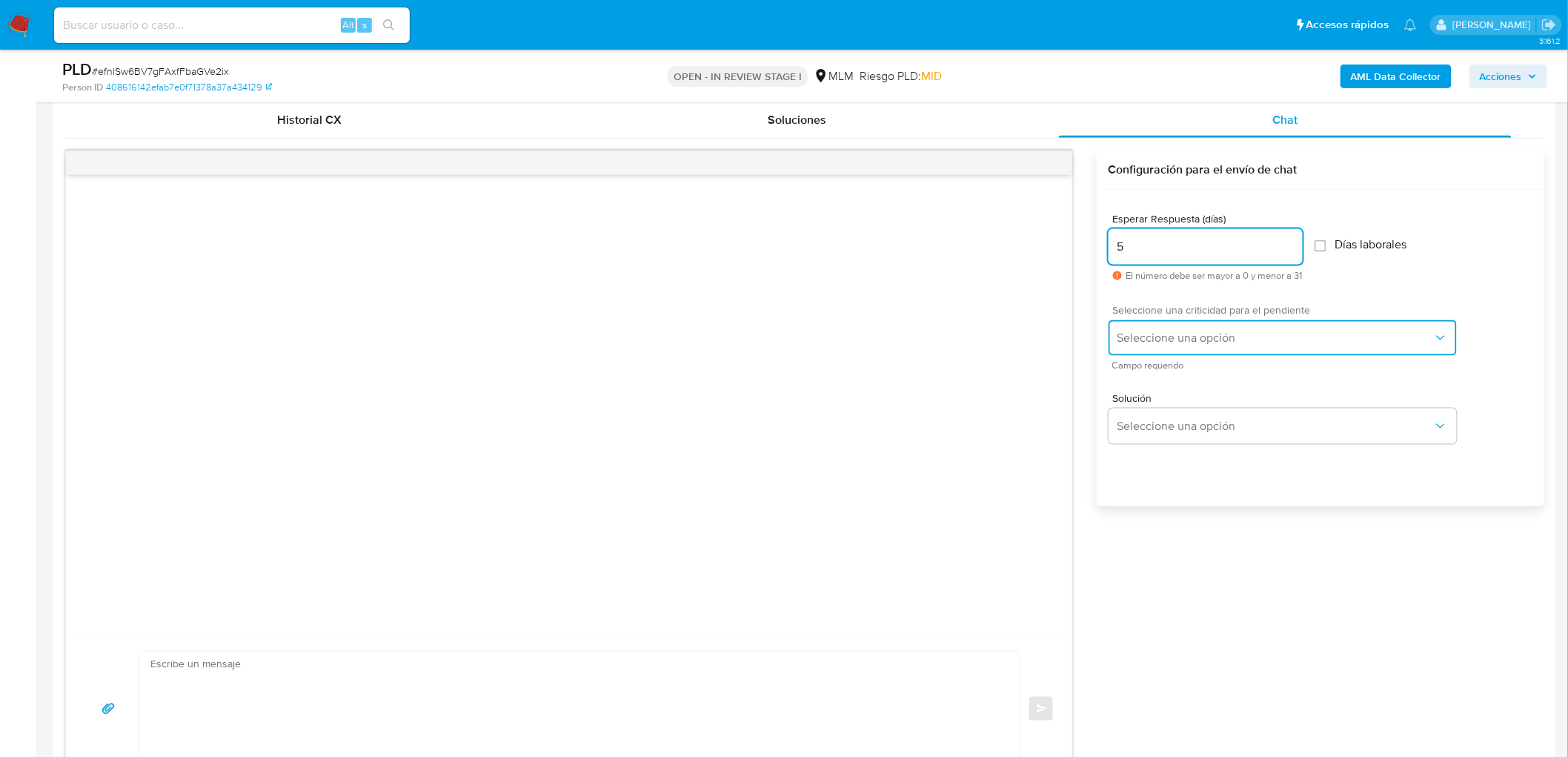
click at [1179, 343] on span "Seleccione una opción" at bounding box center [1275, 338] width 315 height 15
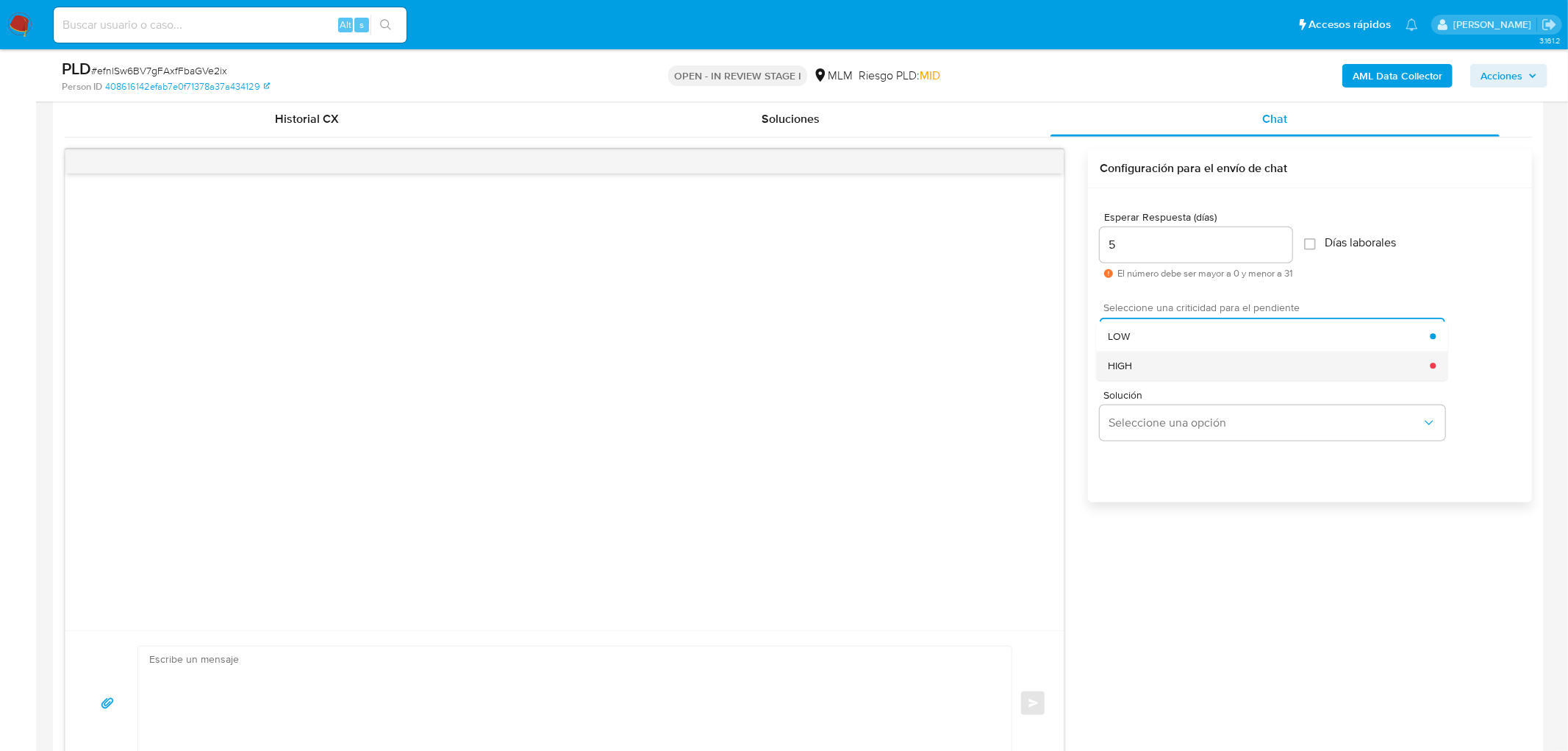
click at [1170, 368] on div "HIGH" at bounding box center [1269, 365] width 322 height 30
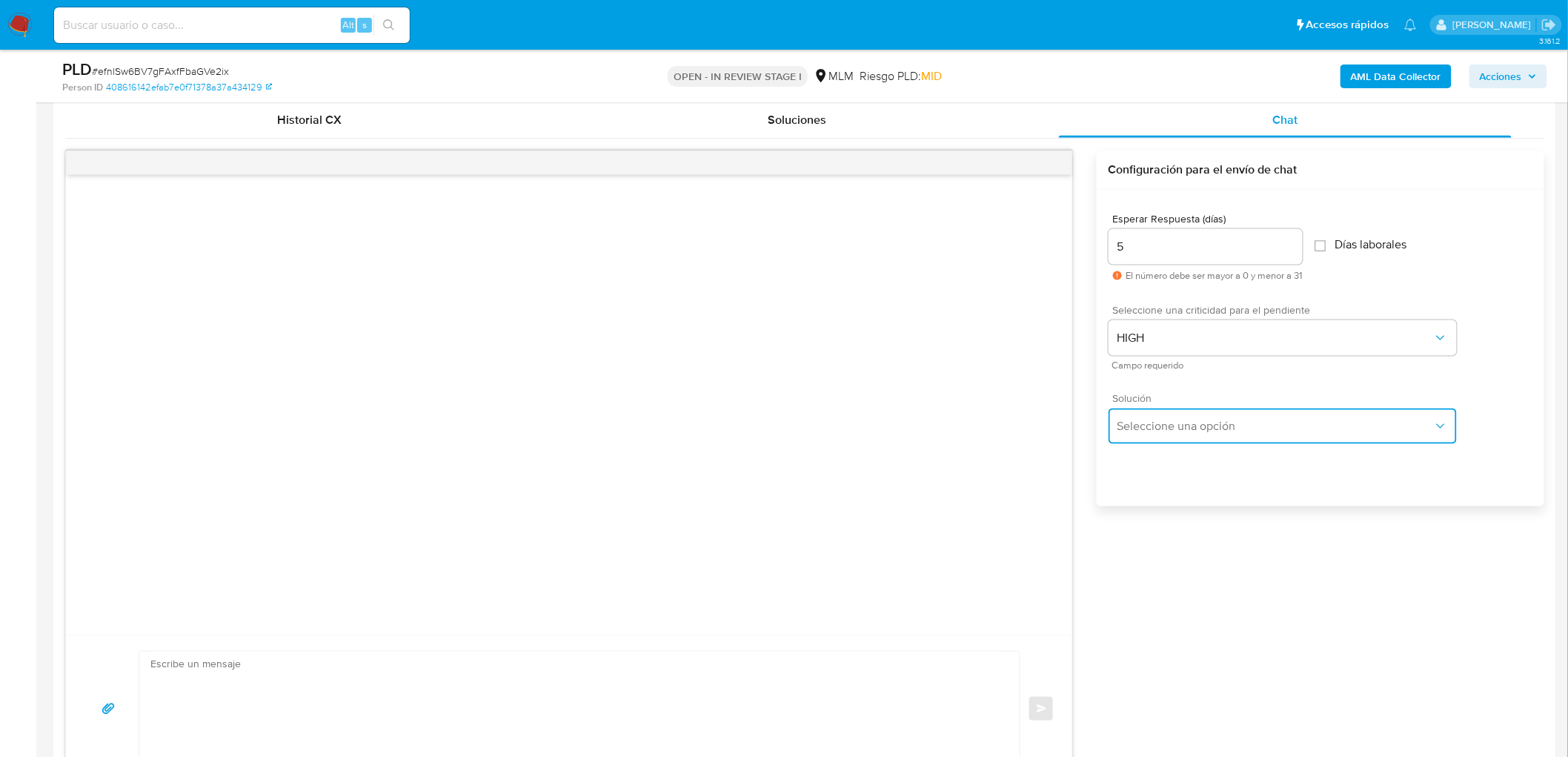
click at [1182, 423] on span "Seleccione una opción" at bounding box center [1275, 426] width 315 height 15
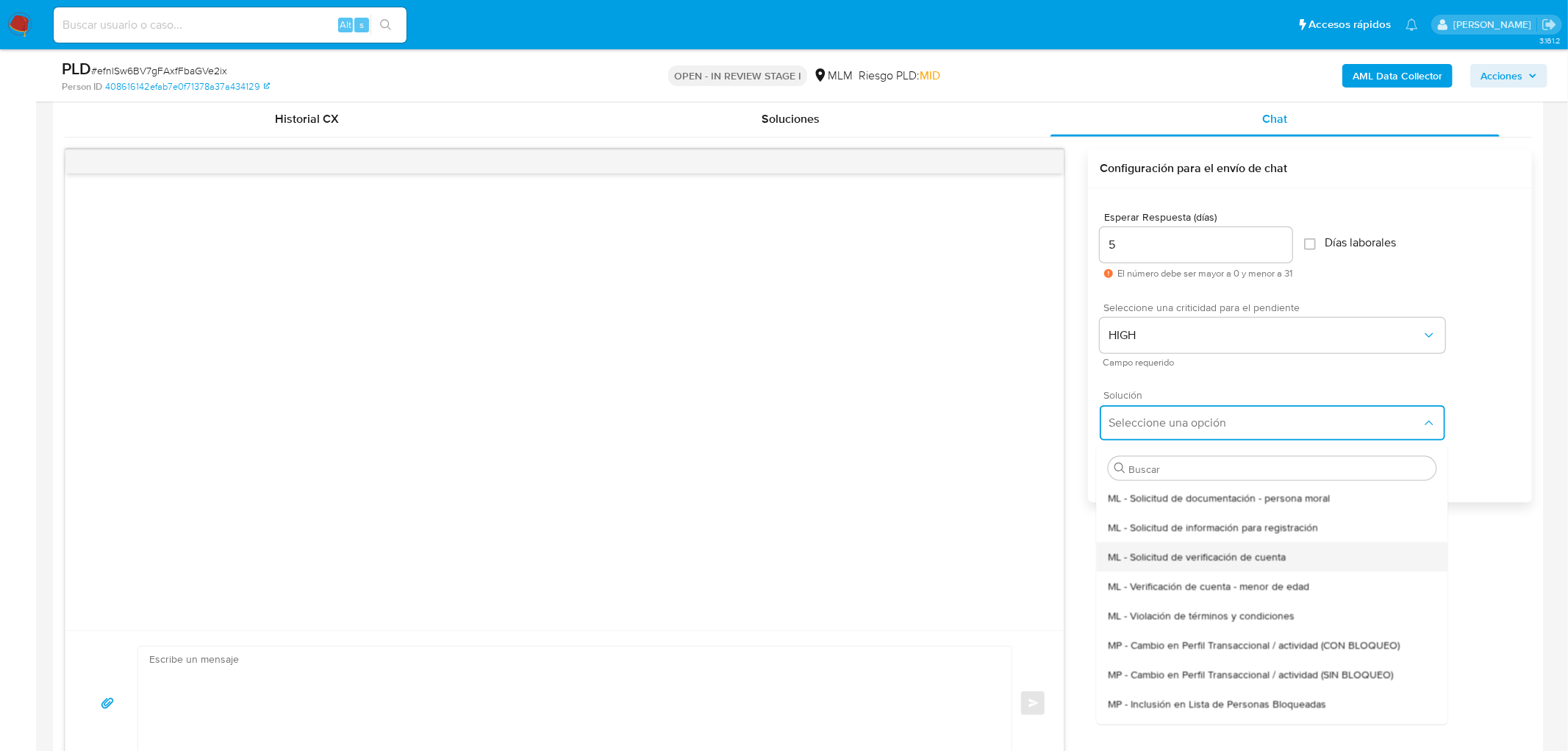
click at [1190, 567] on div "ML - Solicitud de verificación de cuenta" at bounding box center [1272, 556] width 328 height 30
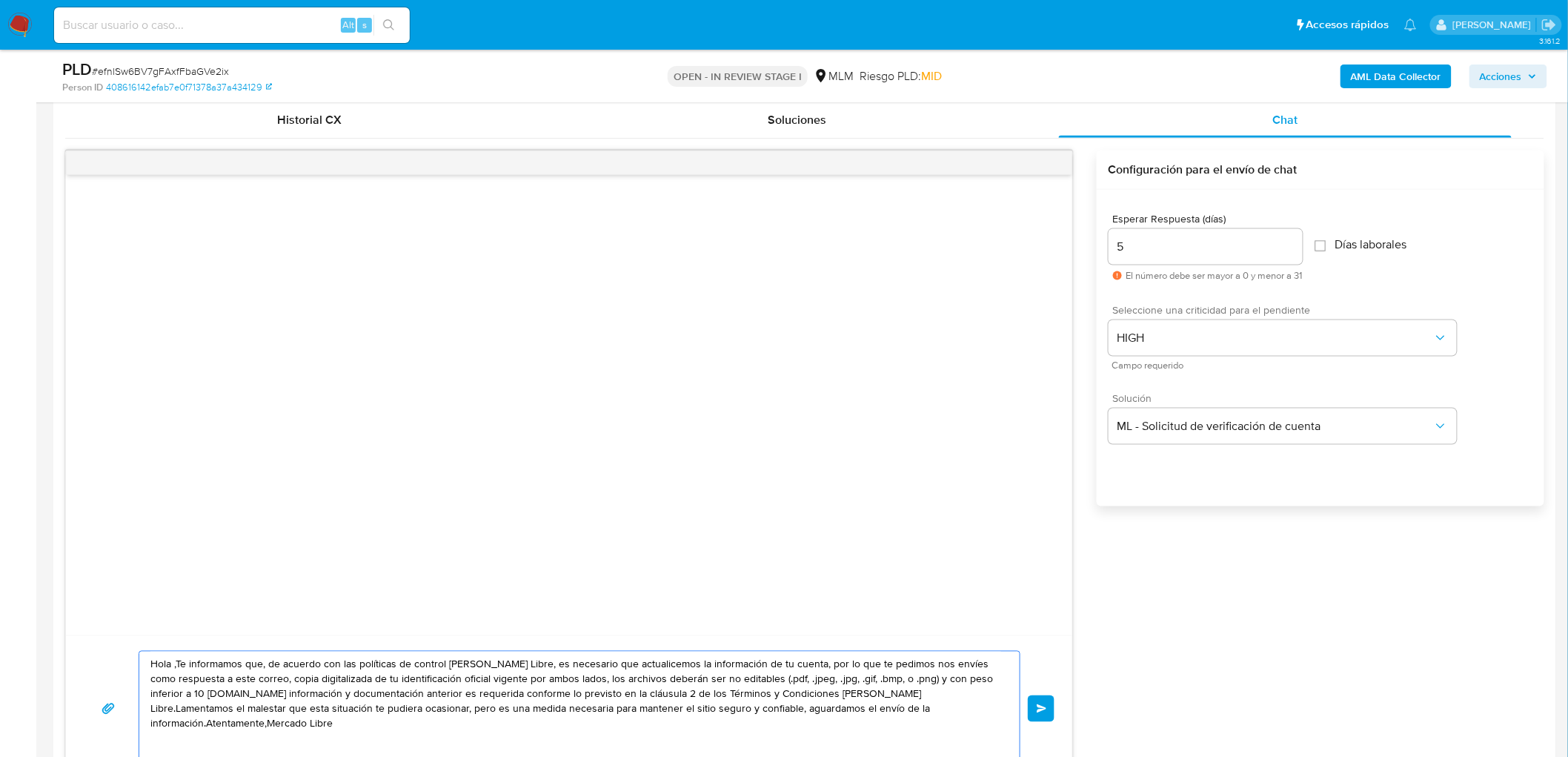
drag, startPoint x: 950, startPoint y: 721, endPoint x: 114, endPoint y: 641, distance: 839.8
click at [114, 641] on div "Hola ,Te informamos que, de acuerdo con las políticas de control de Mercado Lib…" at bounding box center [569, 708] width 1006 height 146
paste textarea "Estimado Esteban Ballesteros Rodriguez. Te comunicamos que se ha identificado u…"
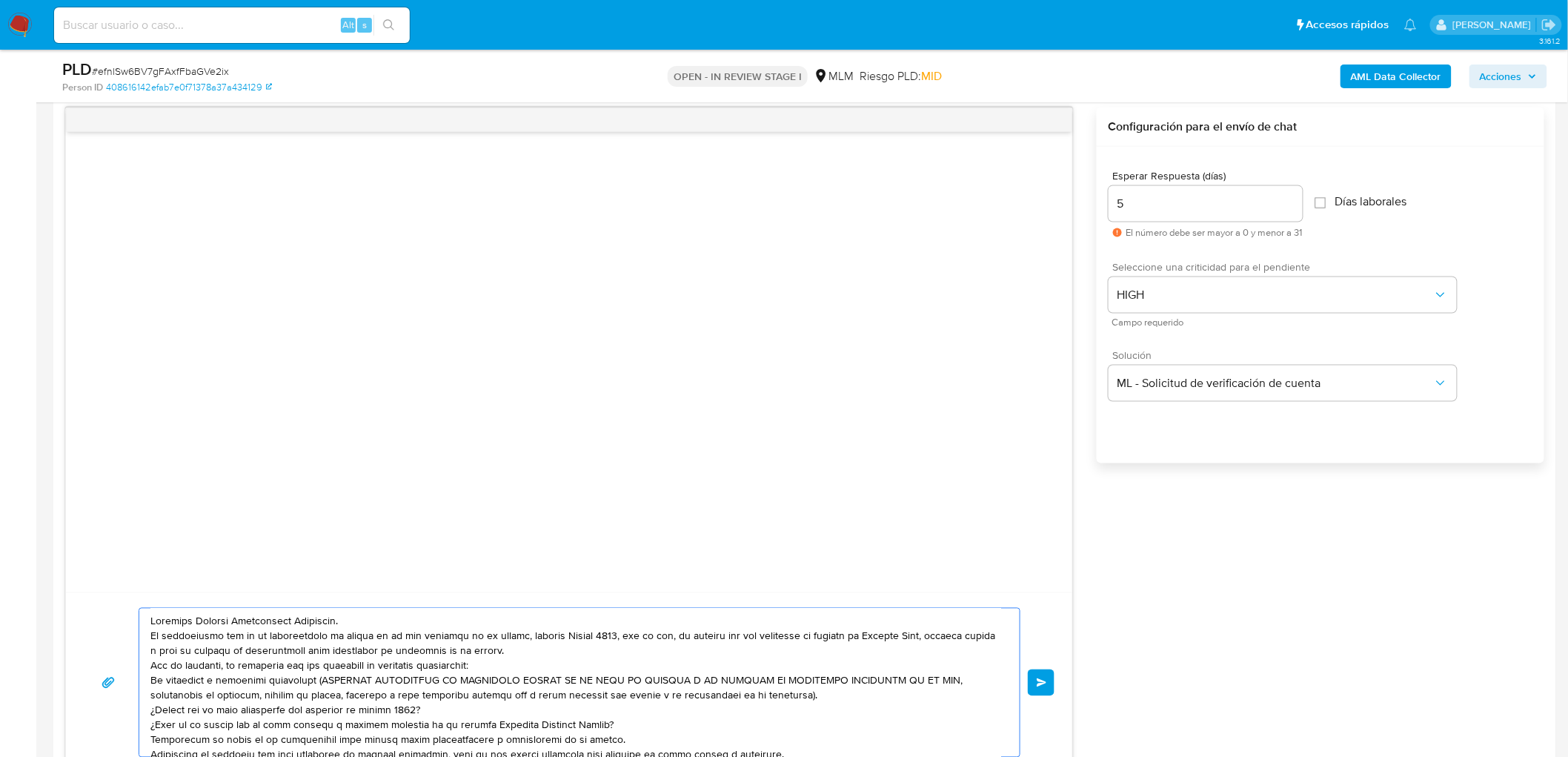
scroll to position [35, 0]
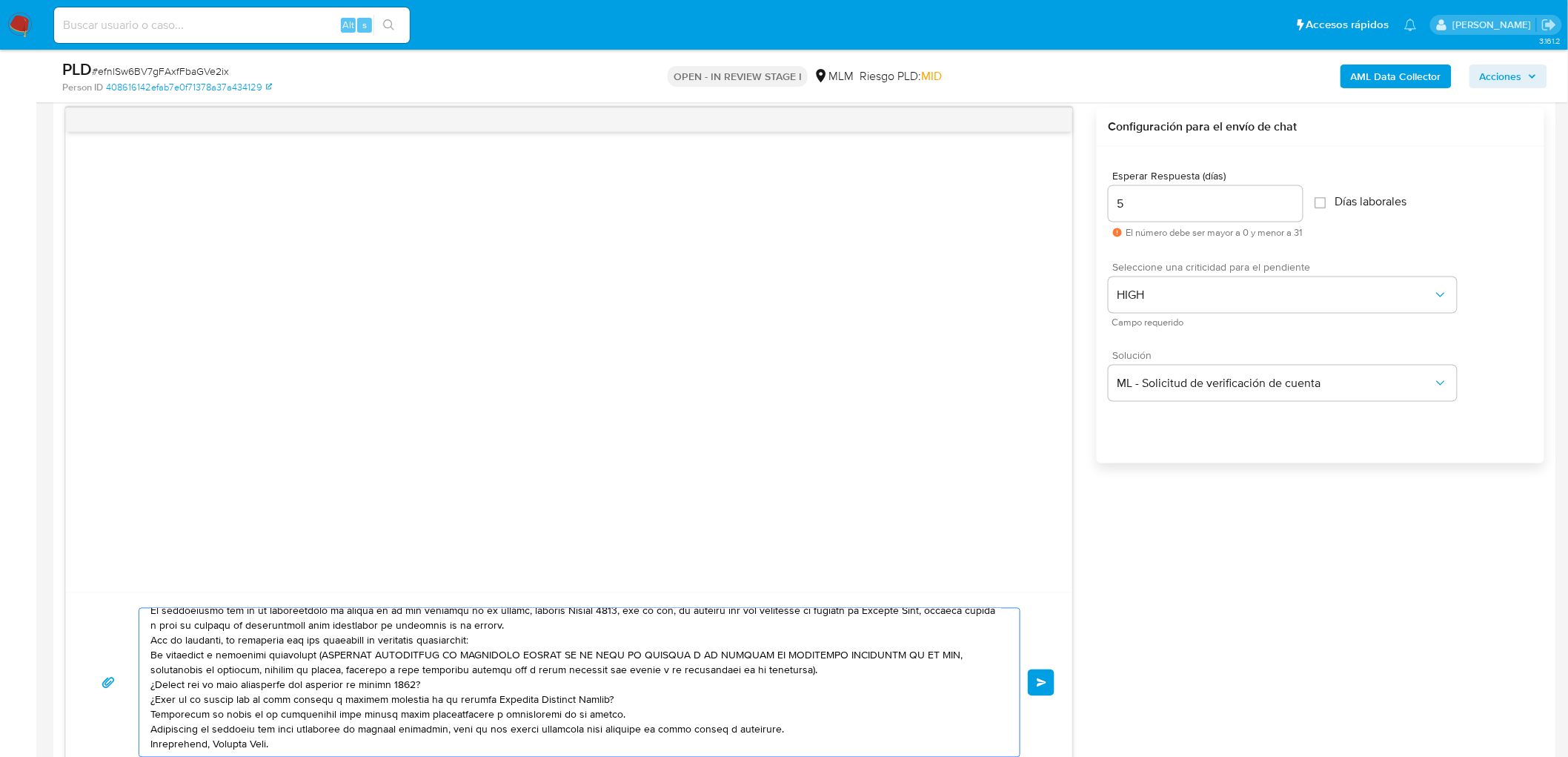
type textarea "Estimado Esteban Ballesteros Rodriguez. Te comunicamos que se ha identificado u…"
click at [1047, 668] on div "Enviar" at bounding box center [569, 682] width 971 height 149
click at [1047, 676] on button "Enviar" at bounding box center [1042, 683] width 27 height 27
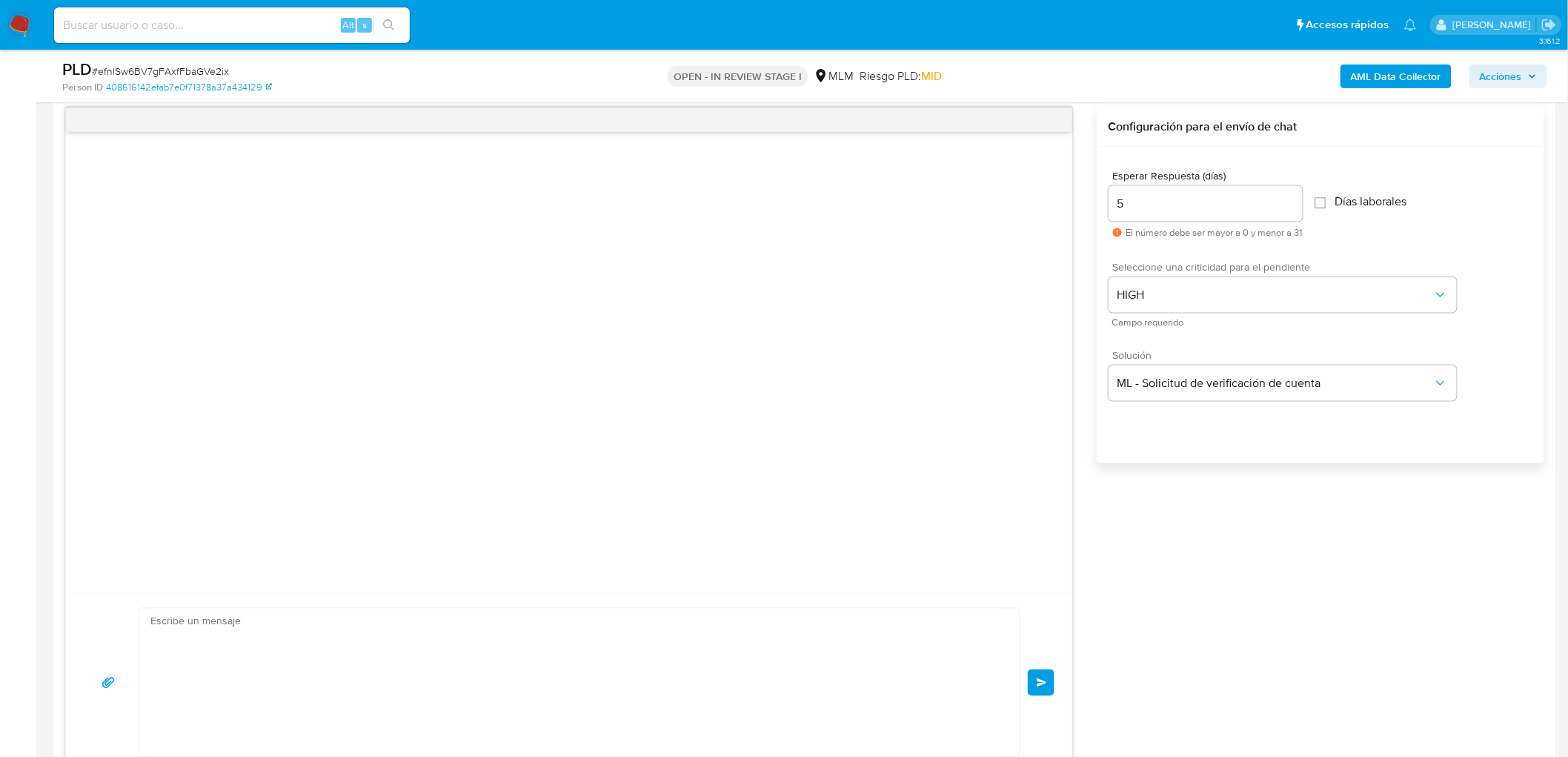
scroll to position [0, 0]
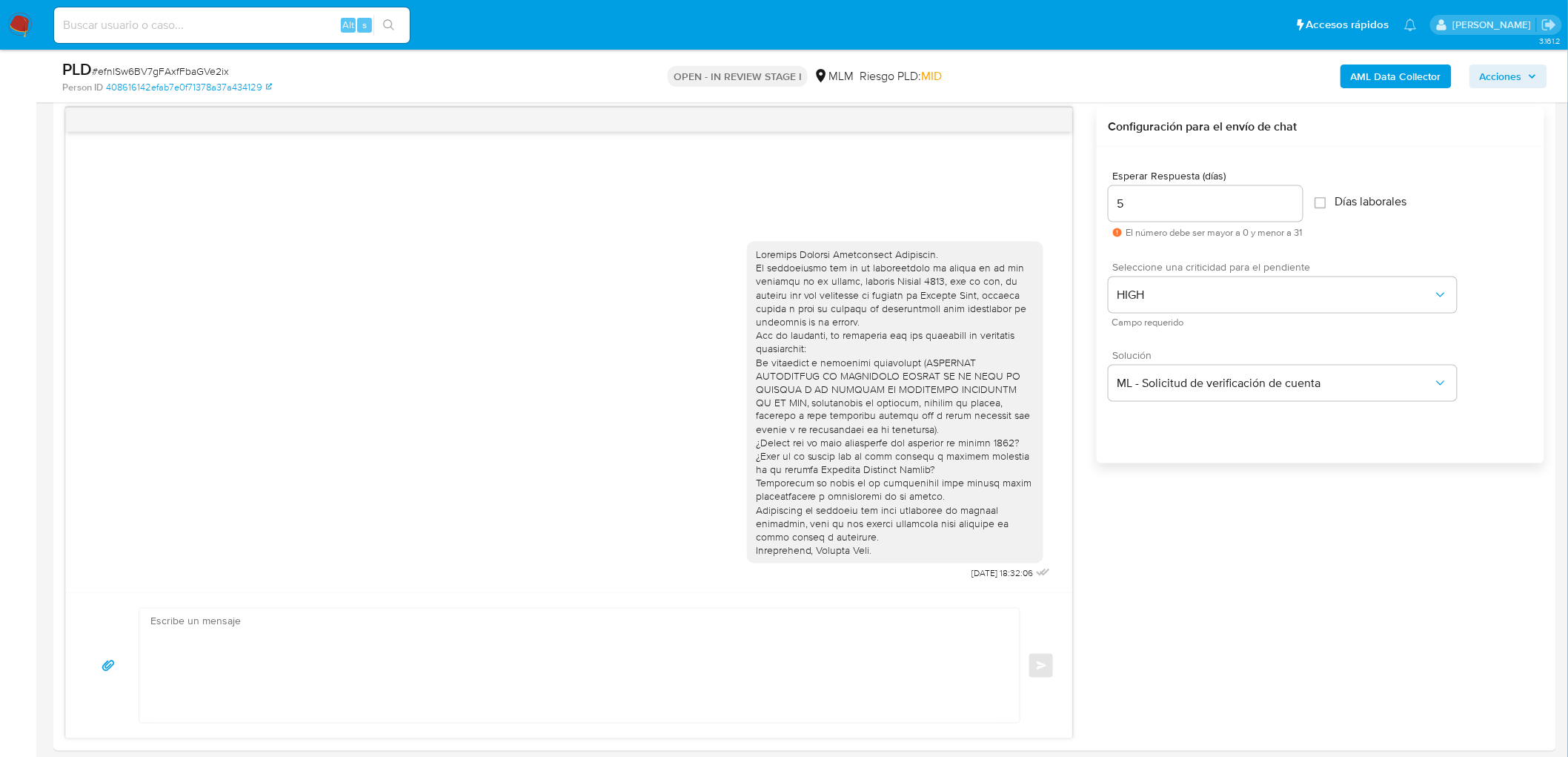
click at [193, 62] on div "PLD # efnlSw6BV7gFAxfFbaGVe2ix" at bounding box center [307, 69] width 490 height 22
copy span "efnlSw6BV7gFAxfFbaGVe2ix"
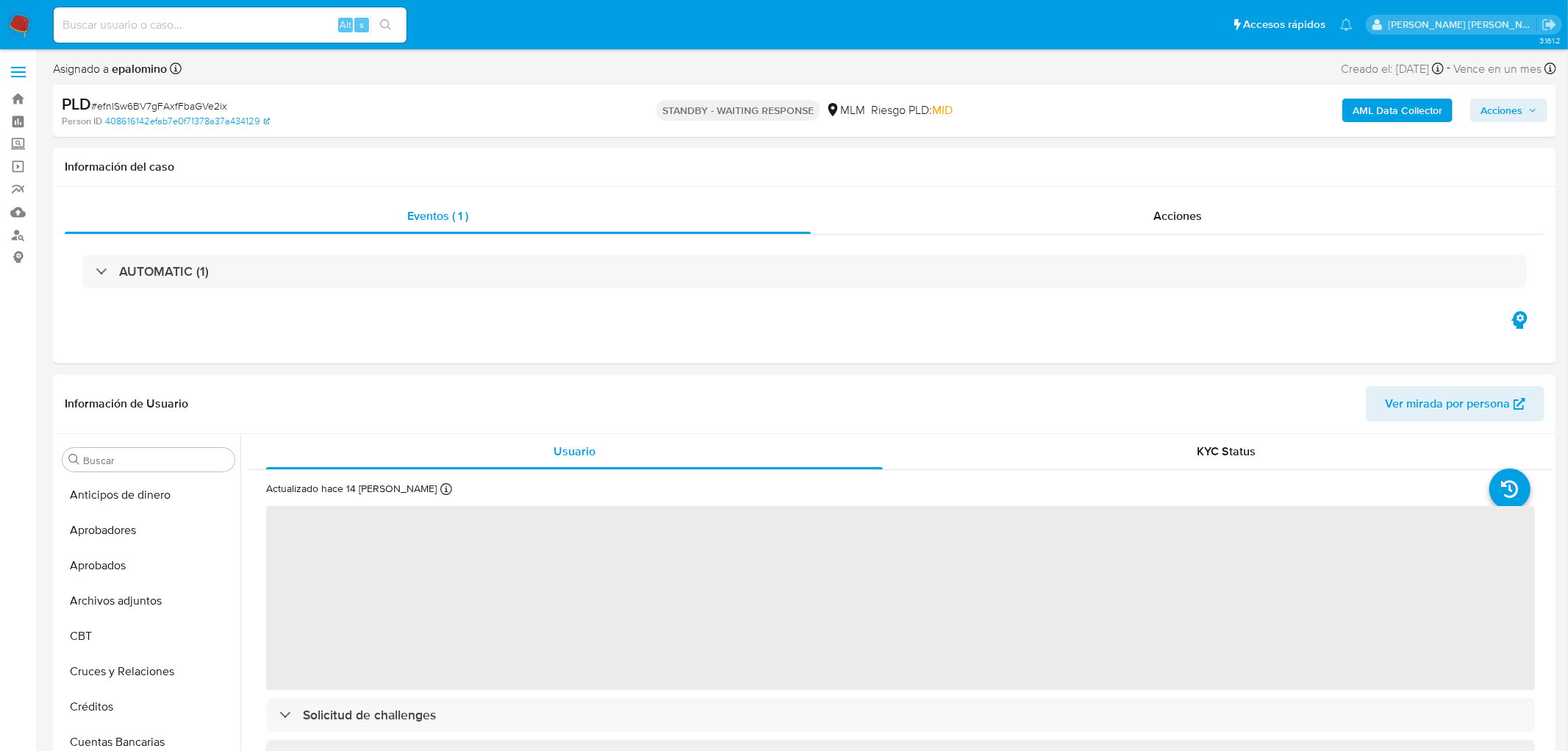
select select "10"
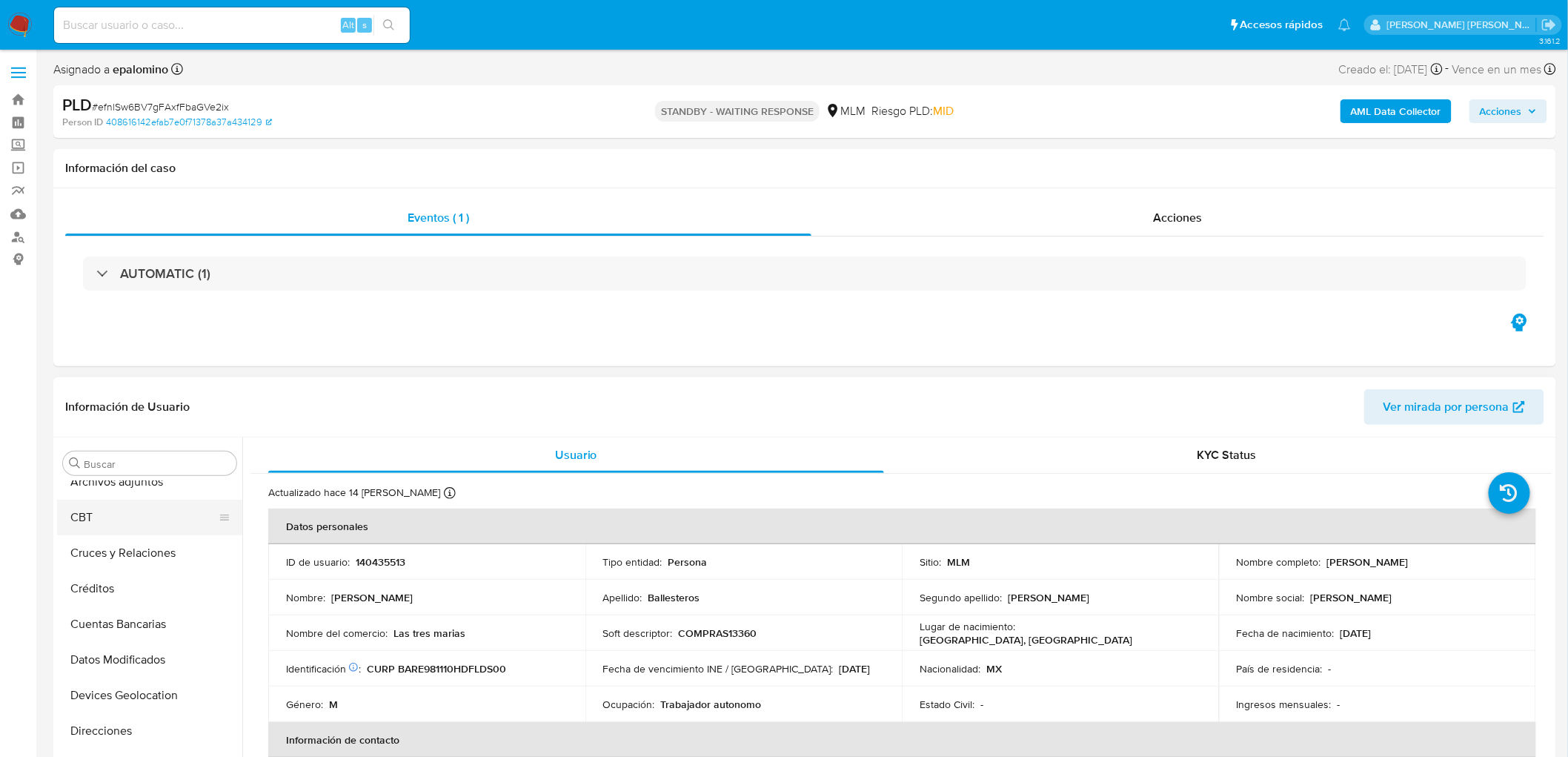
scroll to position [38, 0]
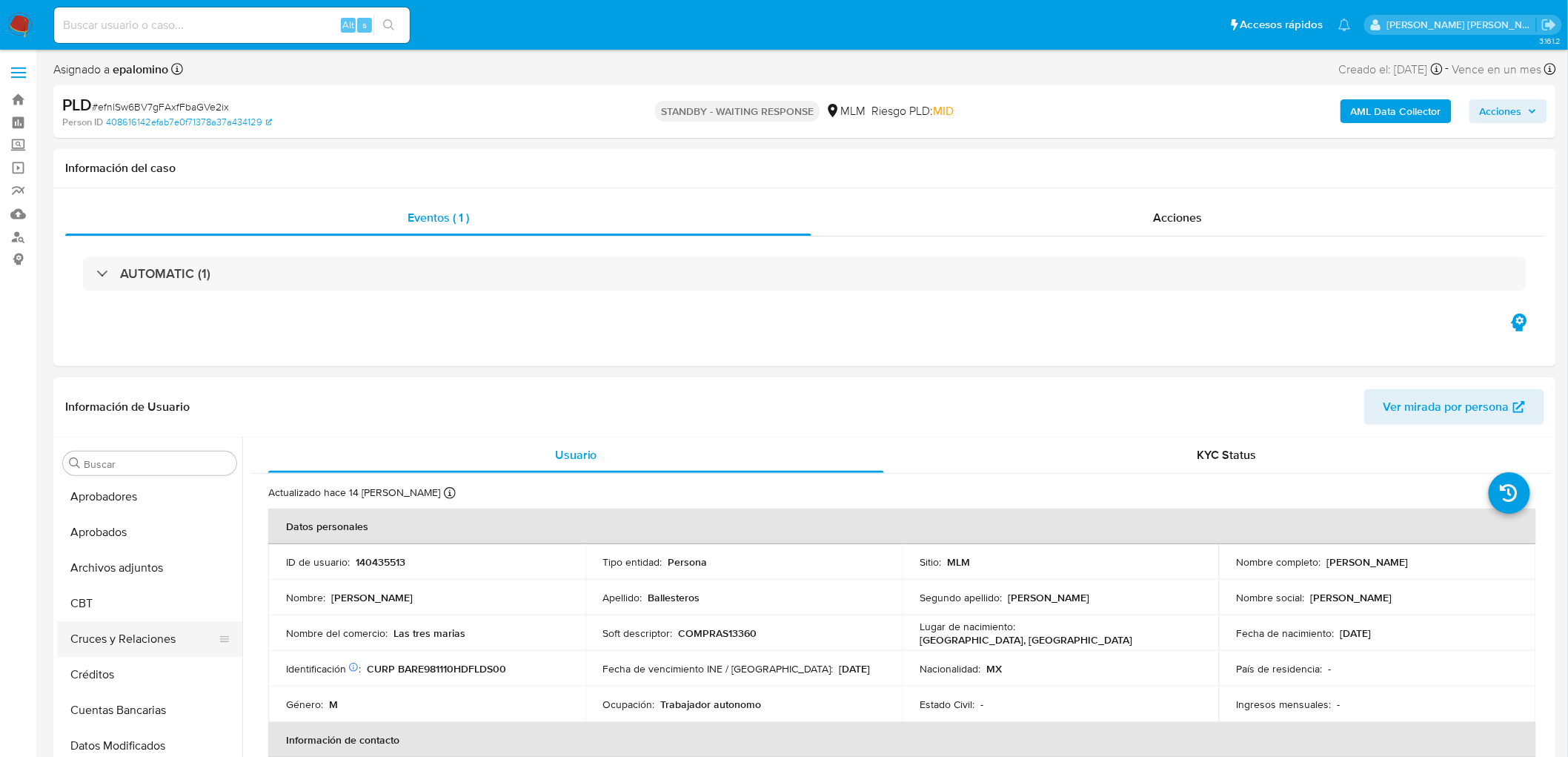
click at [148, 632] on button "Cruces y Relaciones" at bounding box center [144, 639] width 174 height 36
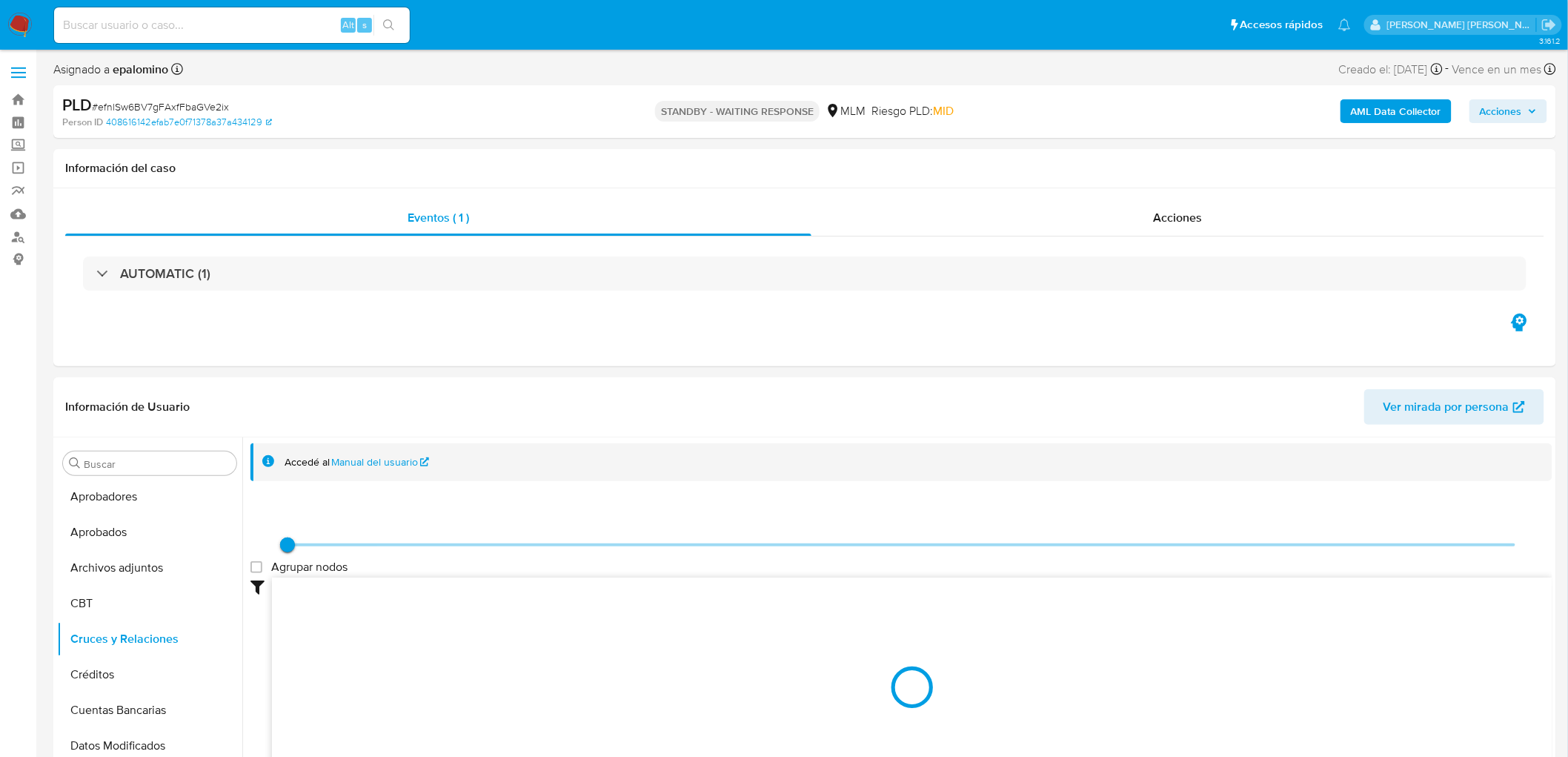
scroll to position [158, 0]
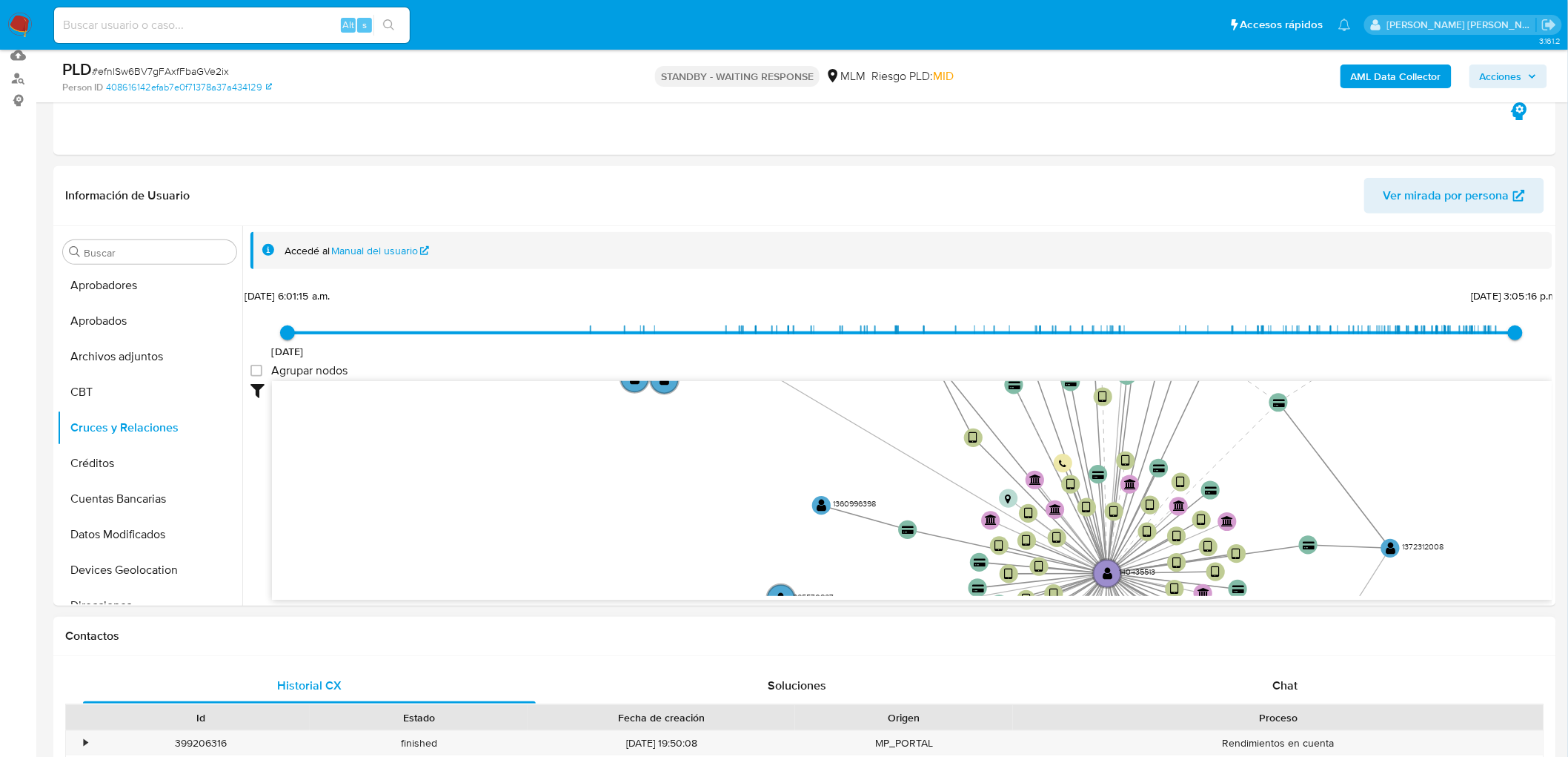
drag, startPoint x: 717, startPoint y: 469, endPoint x: 680, endPoint y: 662, distance: 196.5
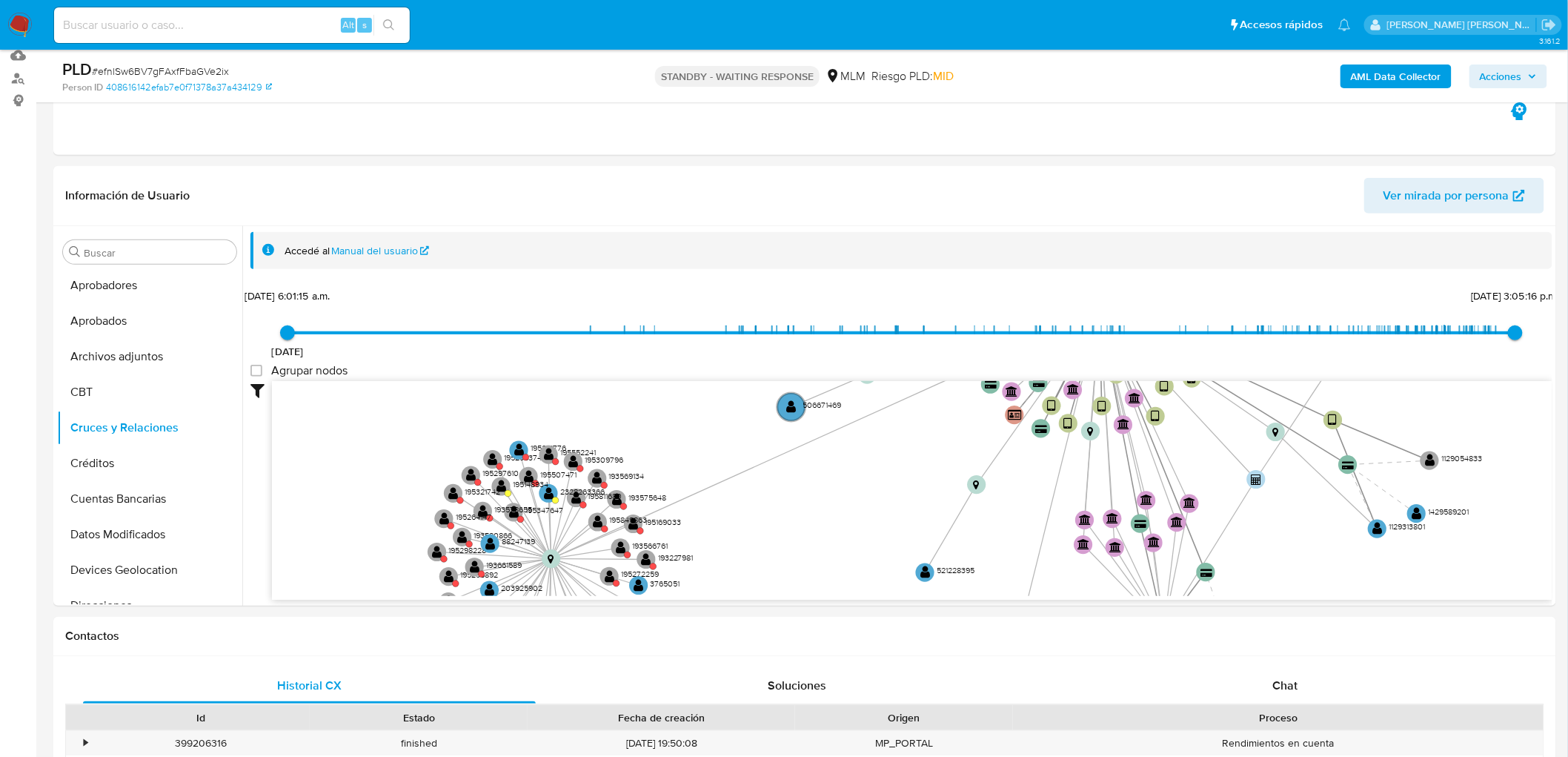
drag, startPoint x: 699, startPoint y: 476, endPoint x: 742, endPoint y: 156, distance: 322.9
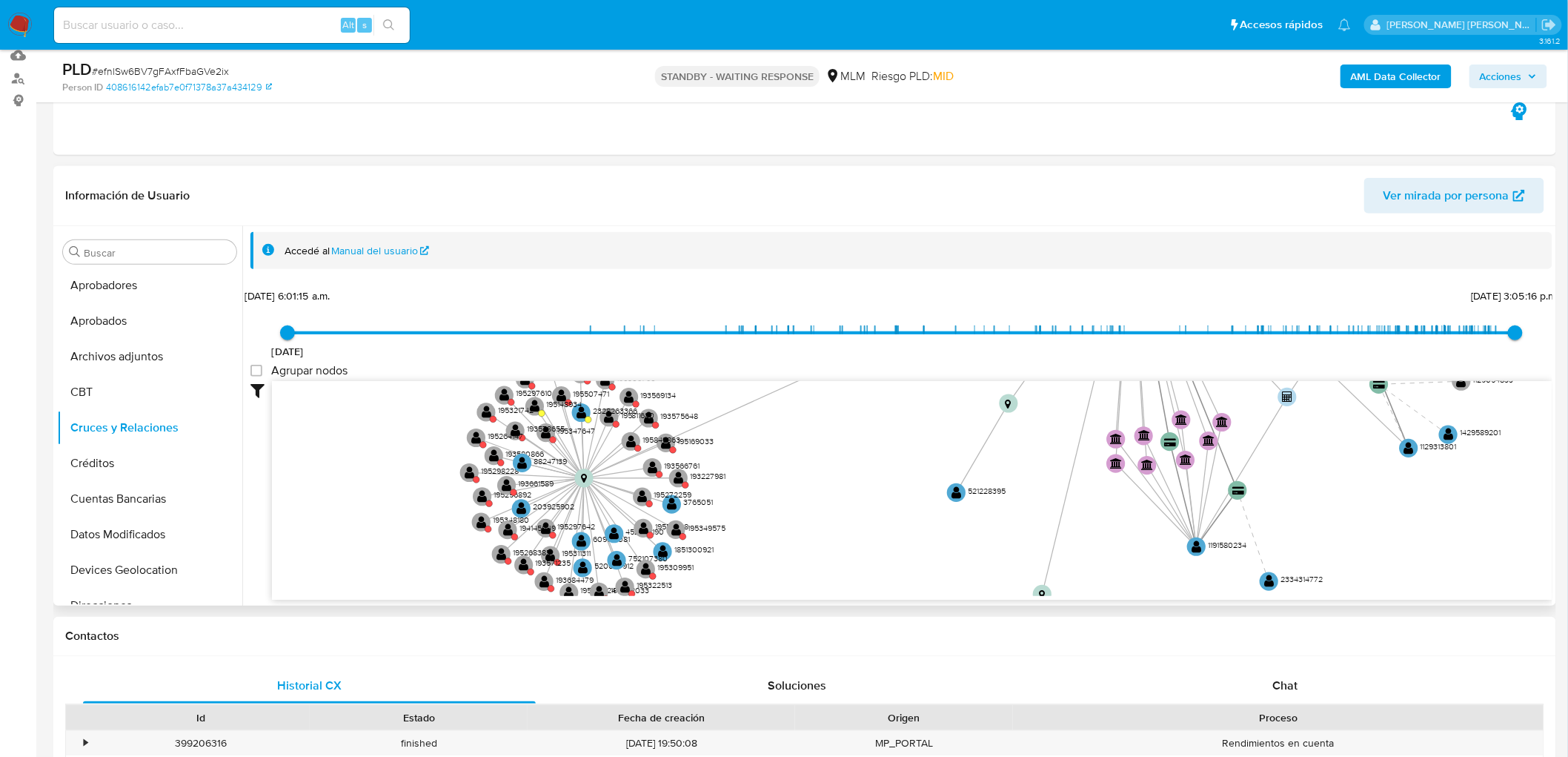
drag, startPoint x: 648, startPoint y: 398, endPoint x: 680, endPoint y: 325, distance: 79.7
click at [680, 325] on div "29/1/2020 29/1/2020, 6:01:15 a.m. 29/9/2025, 3:05:16 p.m. Agrupar nodos Filtros…" at bounding box center [901, 469] width 1302 height 369
click at [637, 499] on circle at bounding box center [643, 497] width 23 height 23
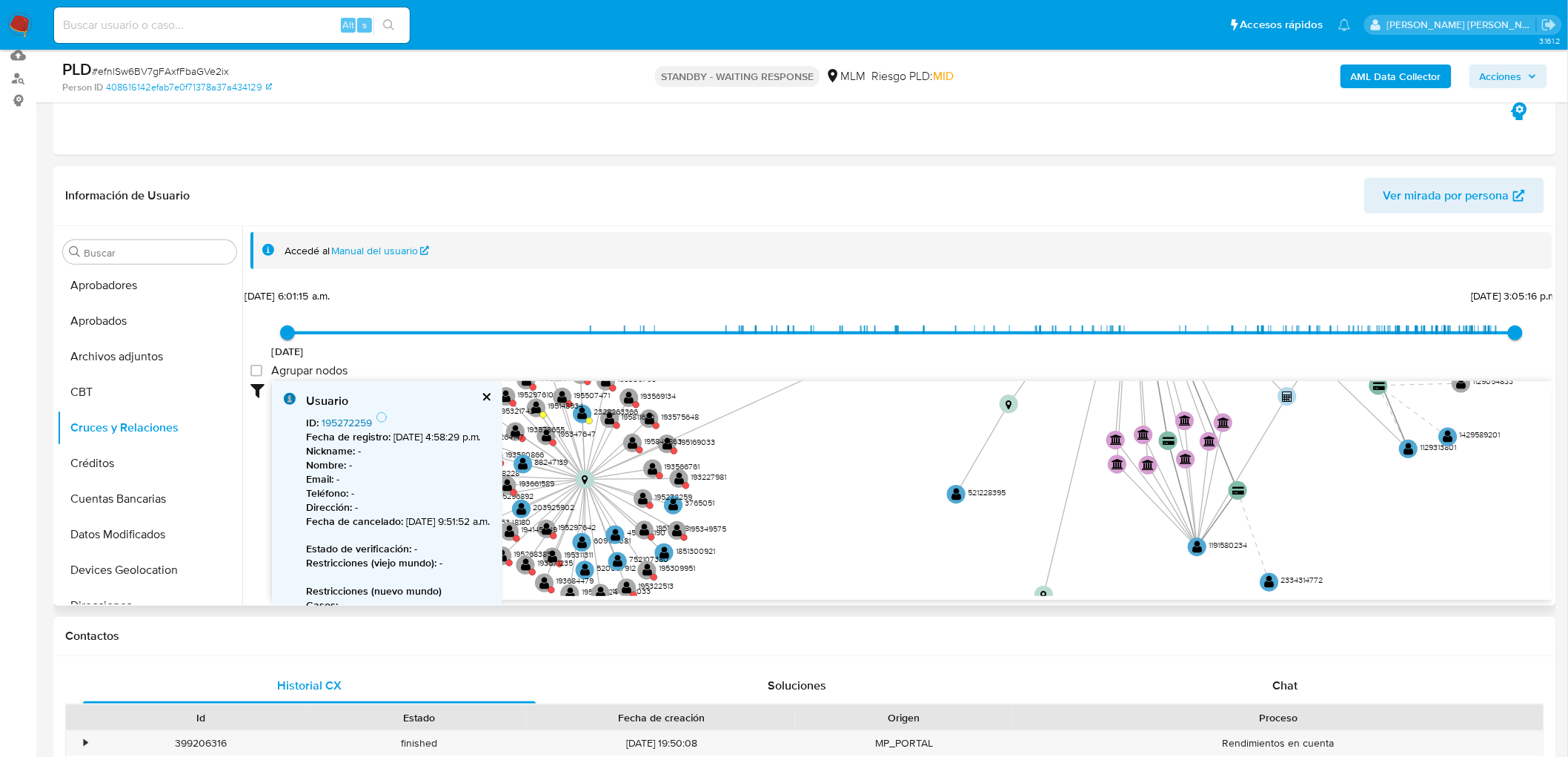
click at [340, 415] on link "195272259" at bounding box center [347, 422] width 50 height 15
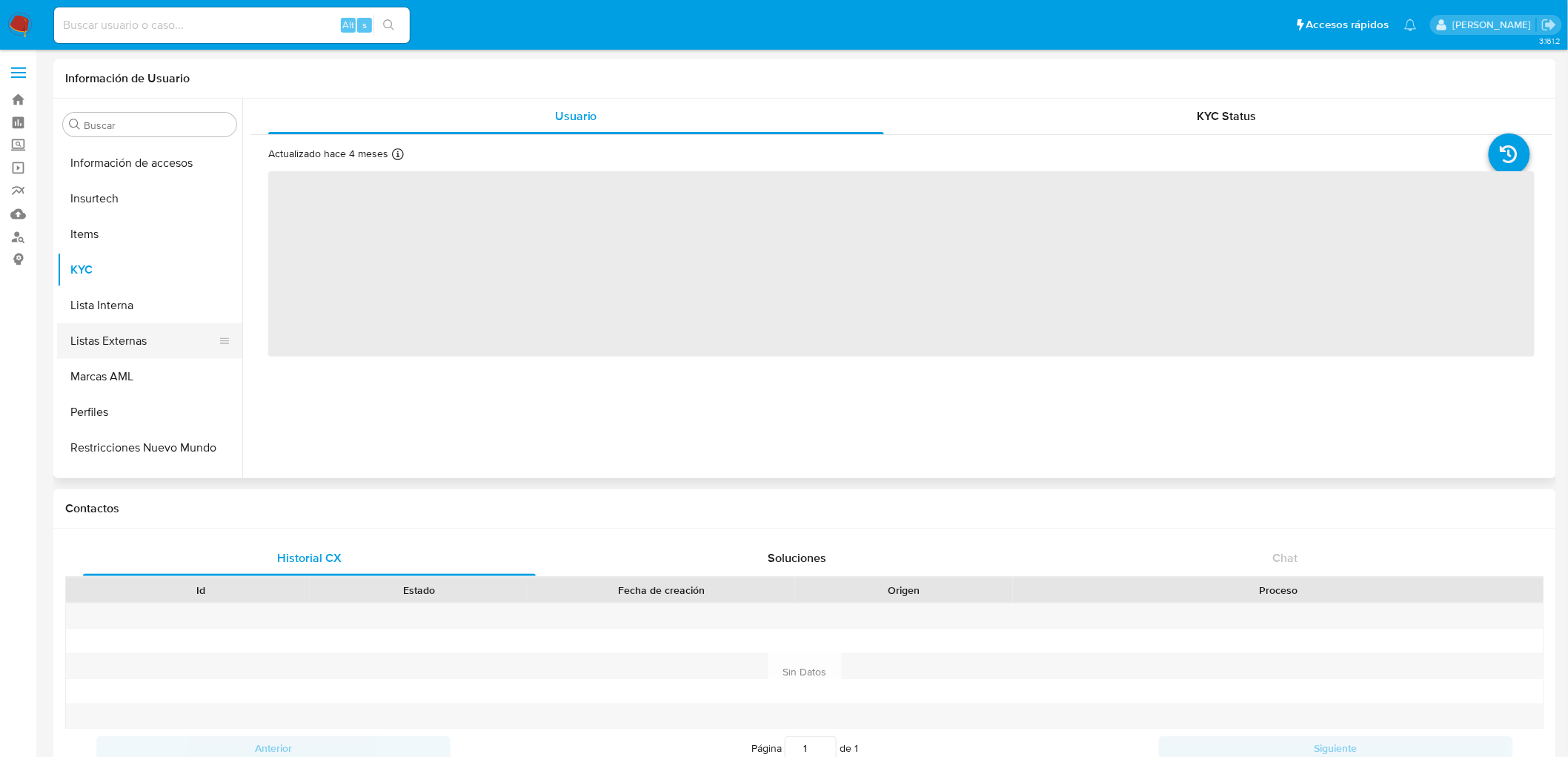
scroll to position [697, 0]
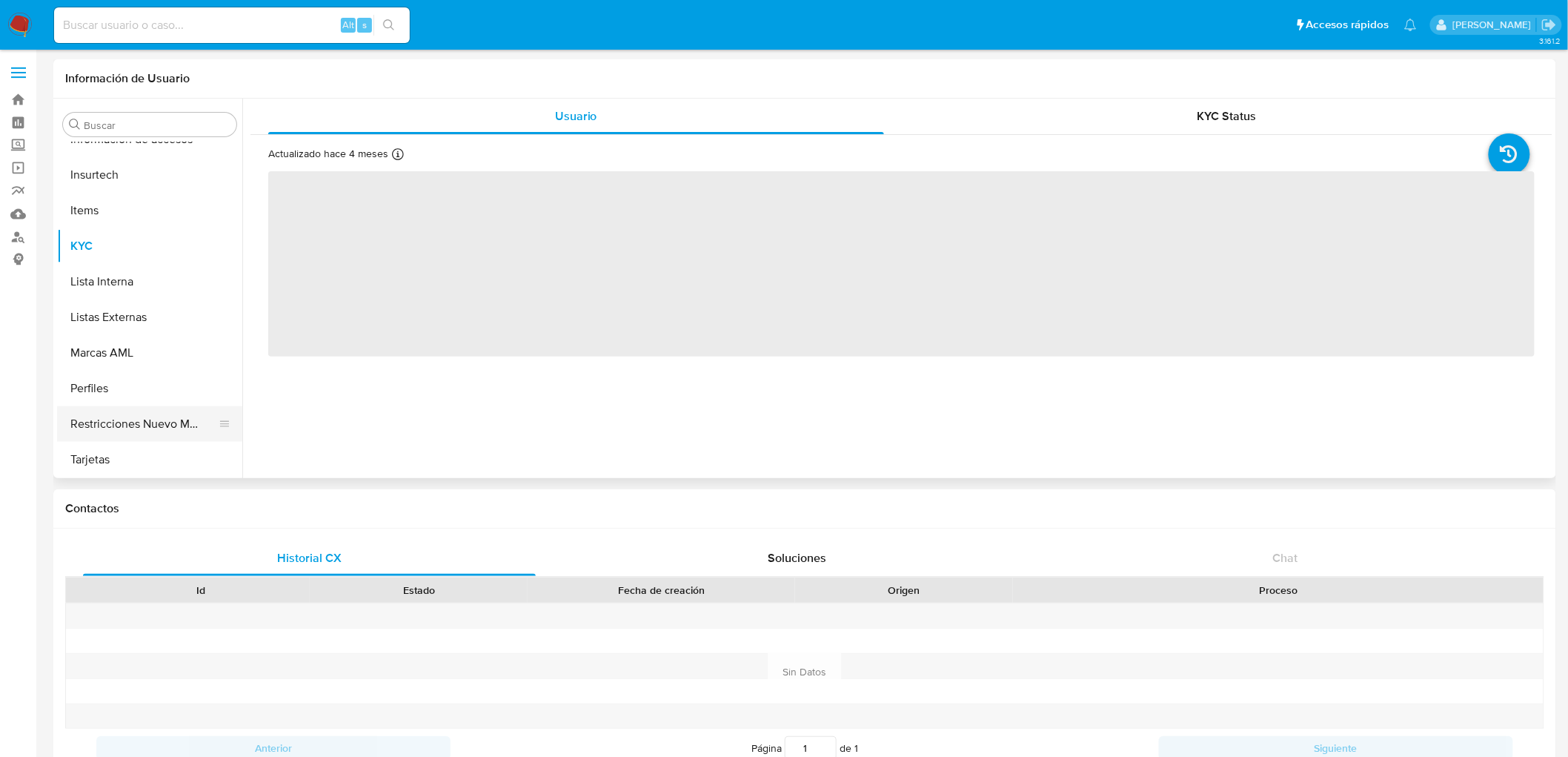
click at [176, 424] on button "Restricciones Nuevo Mundo" at bounding box center [144, 424] width 174 height 36
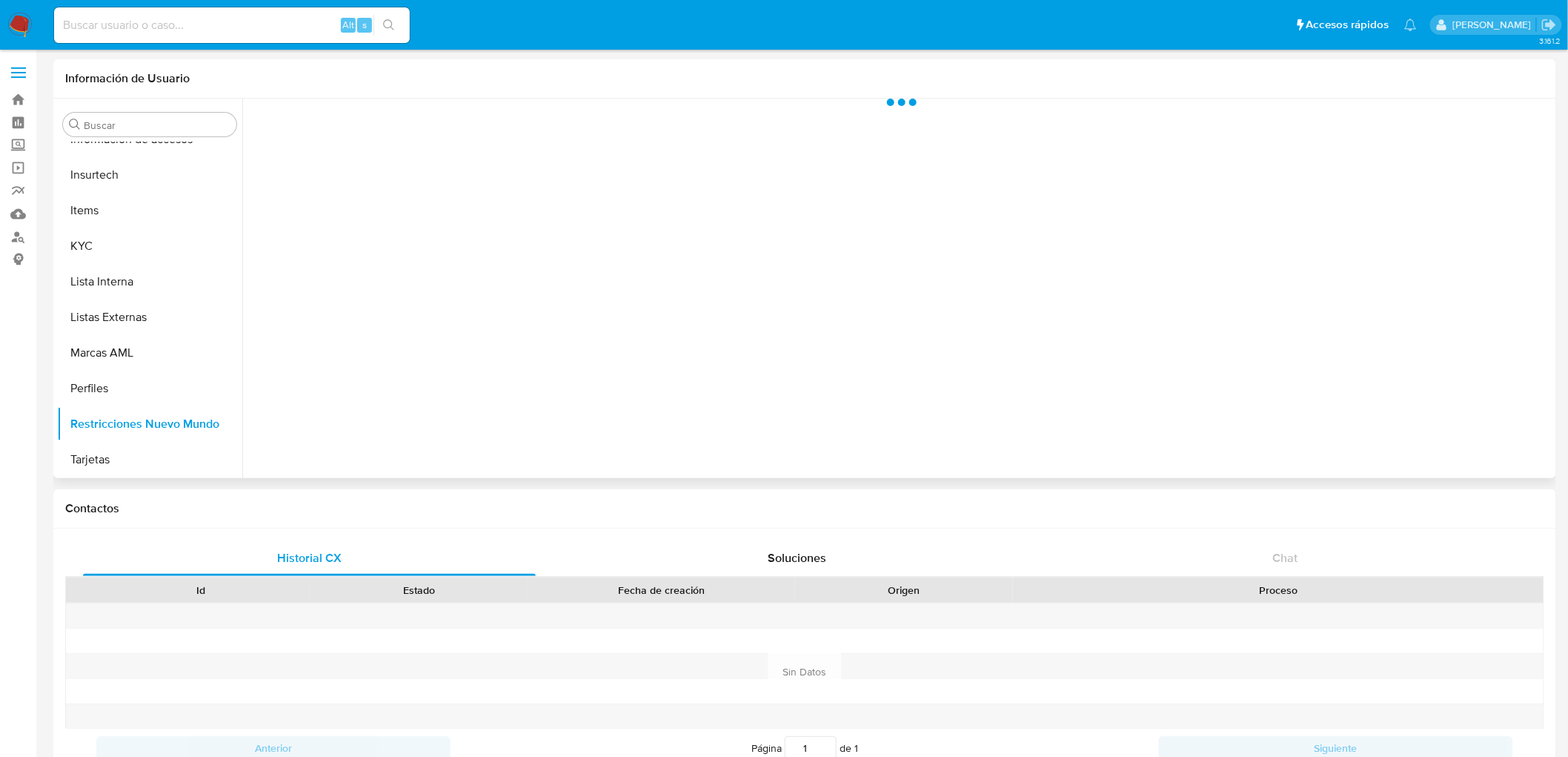
select select "10"
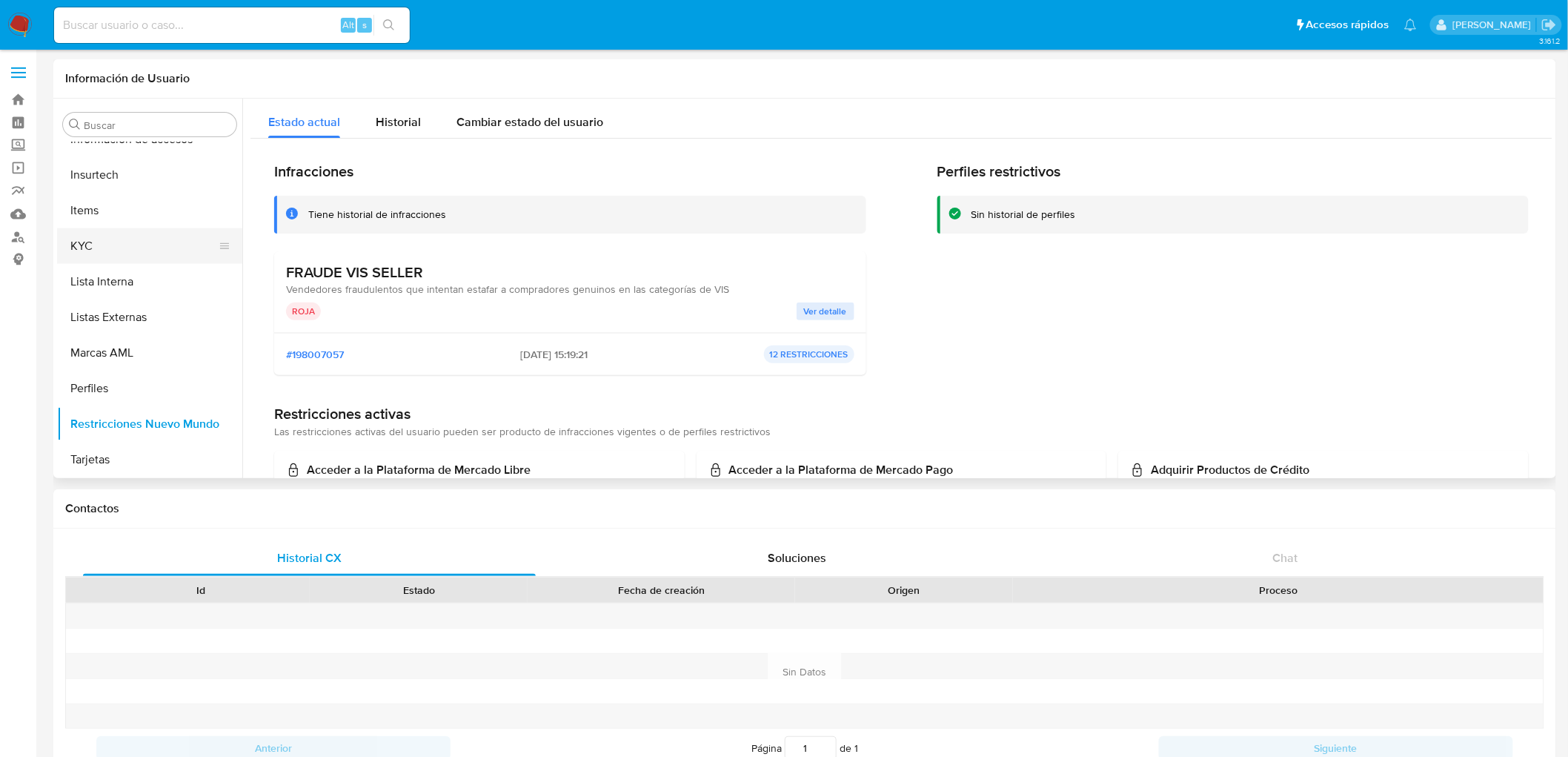
click at [107, 241] on button "KYC" at bounding box center [144, 246] width 174 height 36
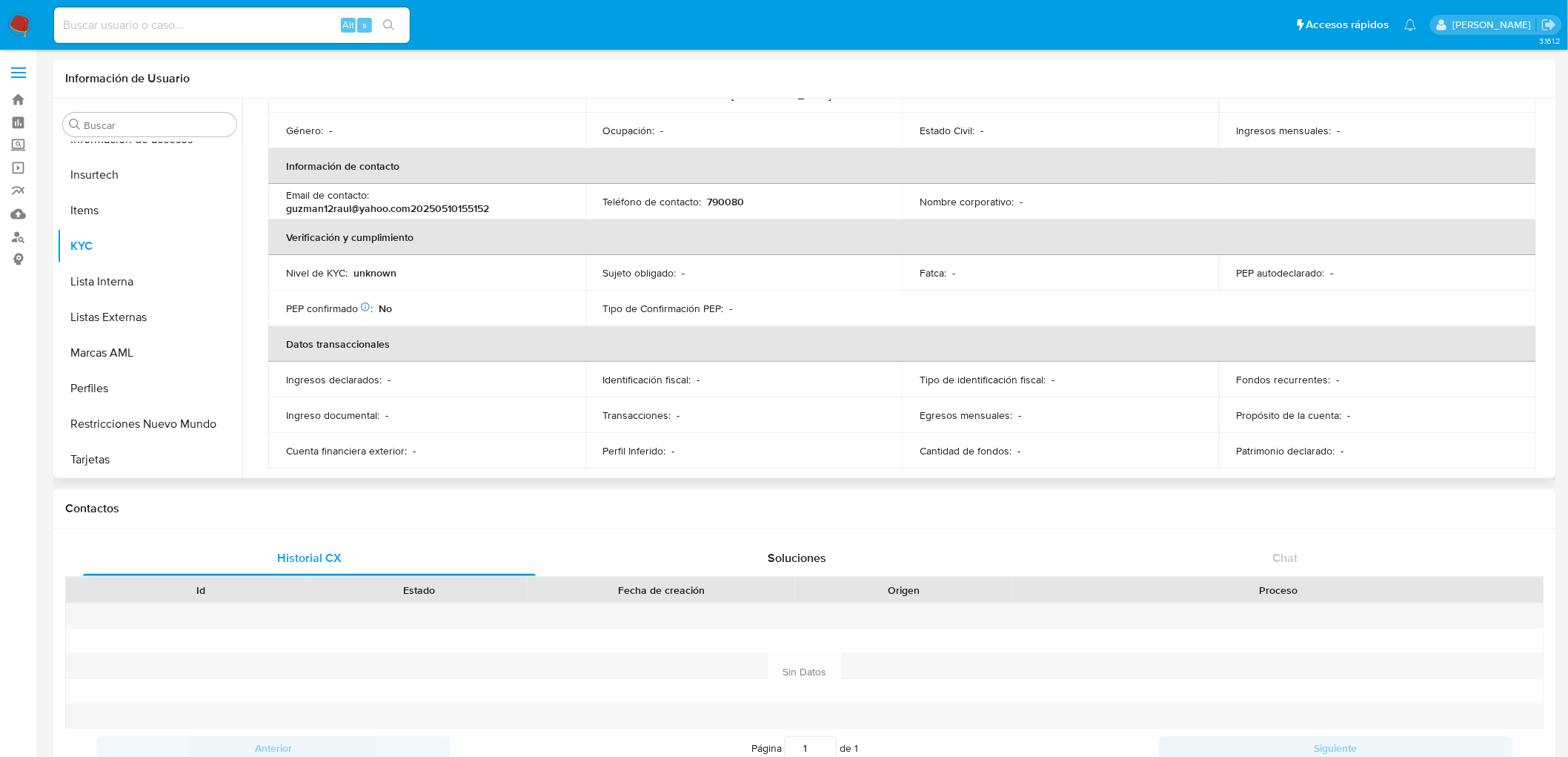
scroll to position [248, 0]
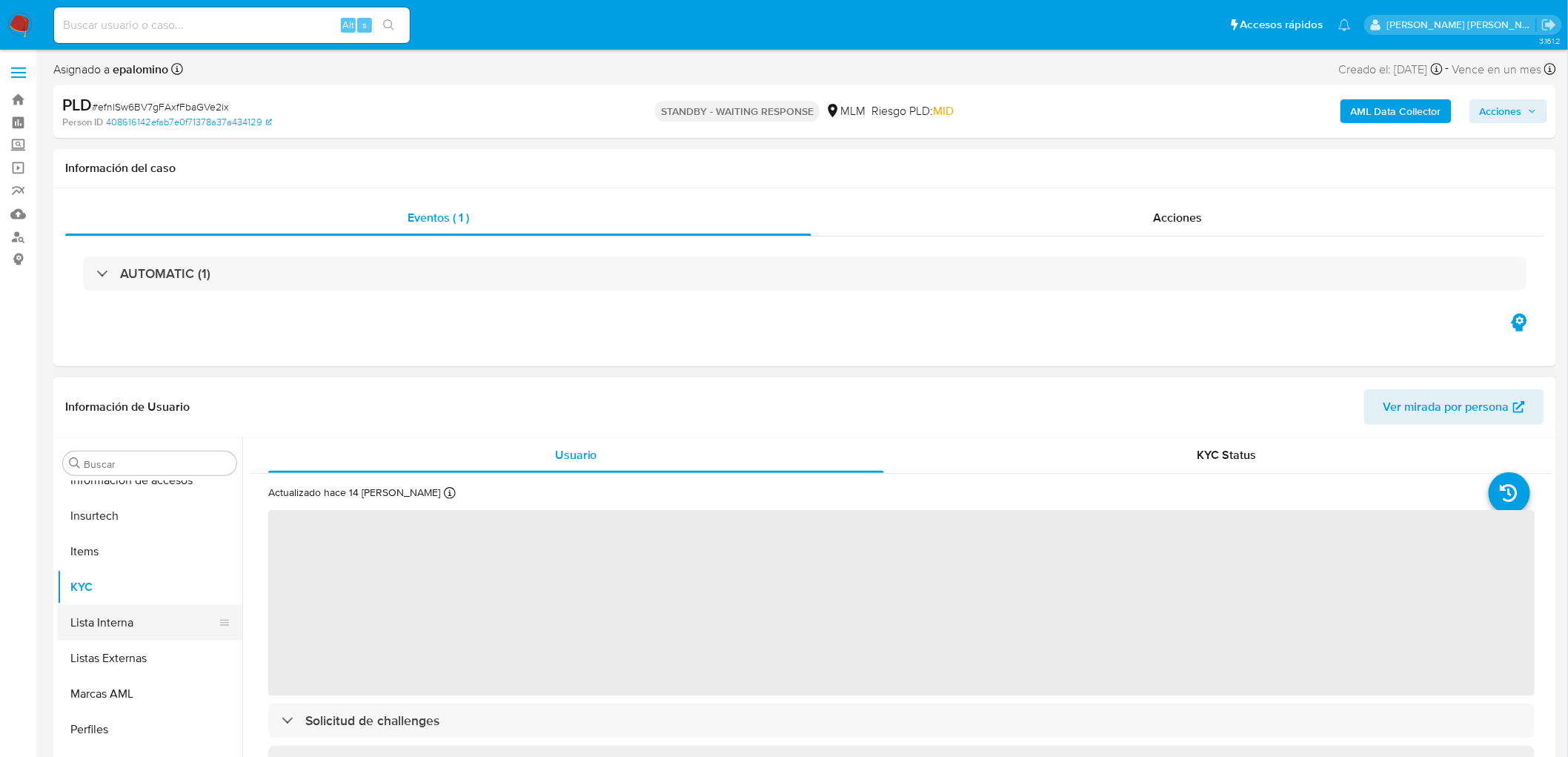
scroll to position [697, 0]
select select "10"
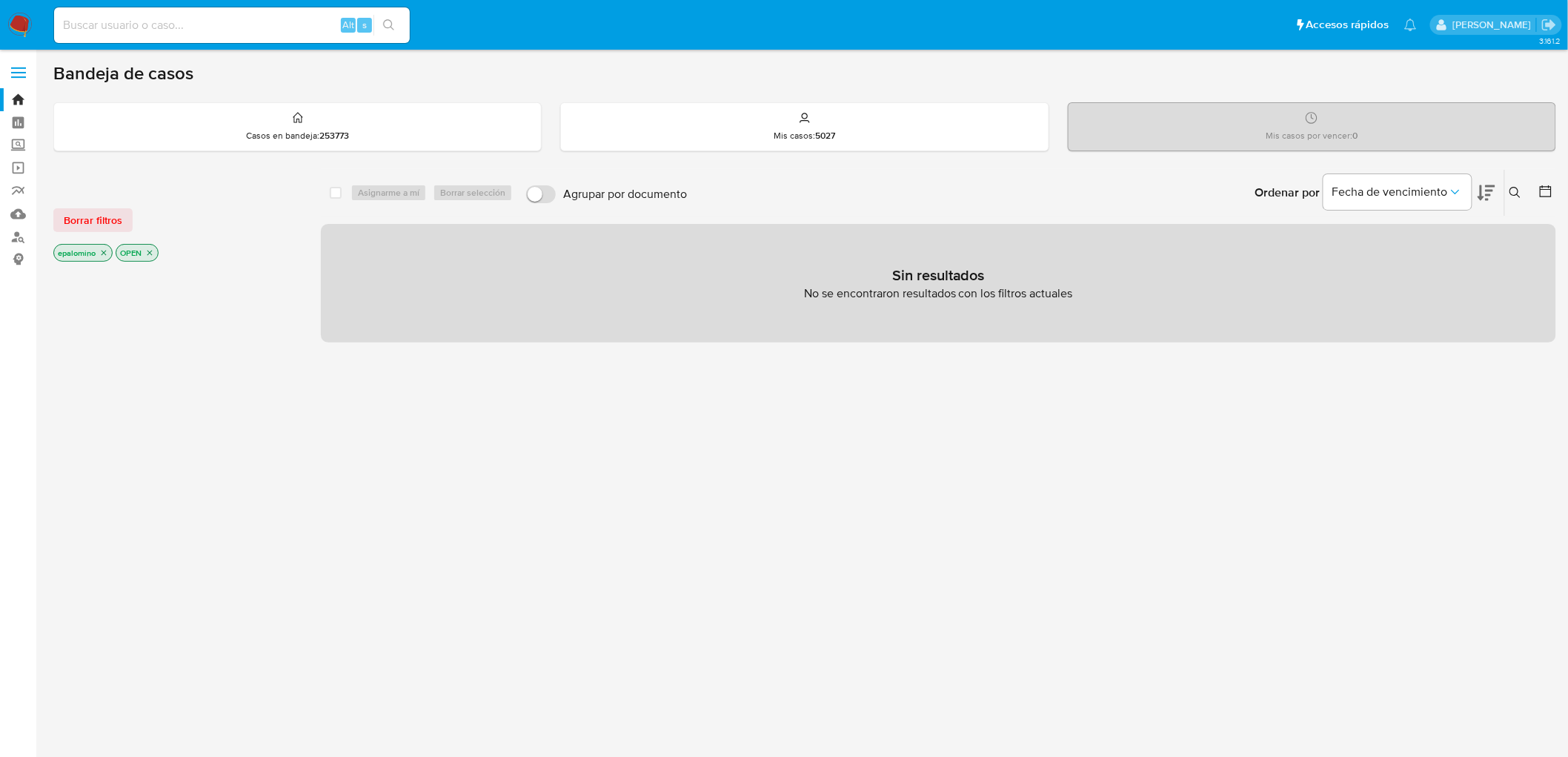
drag, startPoint x: 106, startPoint y: 216, endPoint x: 272, endPoint y: 34, distance: 246.3
click at [107, 216] on span "Borrar filtros" at bounding box center [93, 219] width 58 height 20
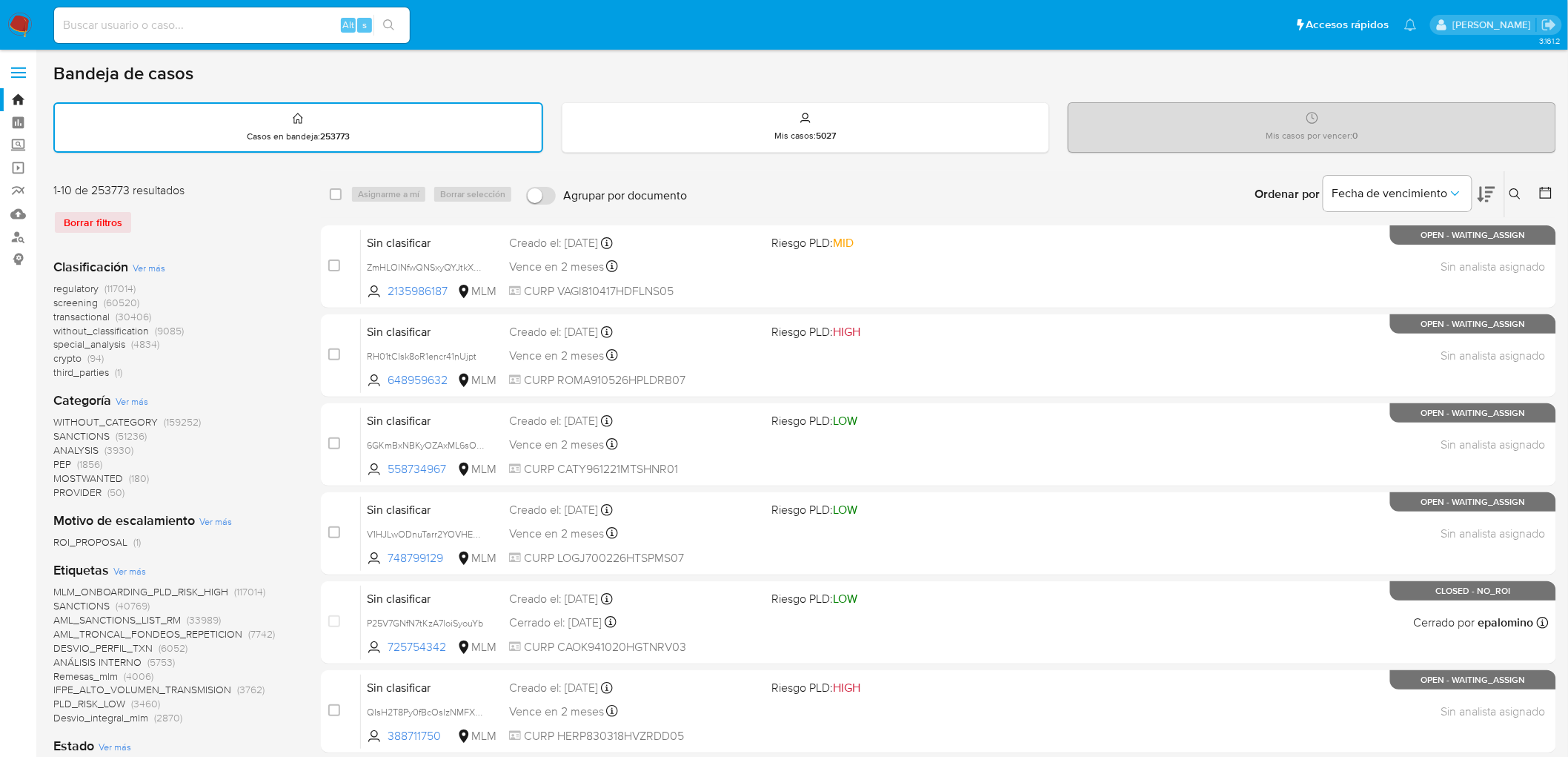
click at [16, 23] on img at bounding box center [20, 25] width 25 height 25
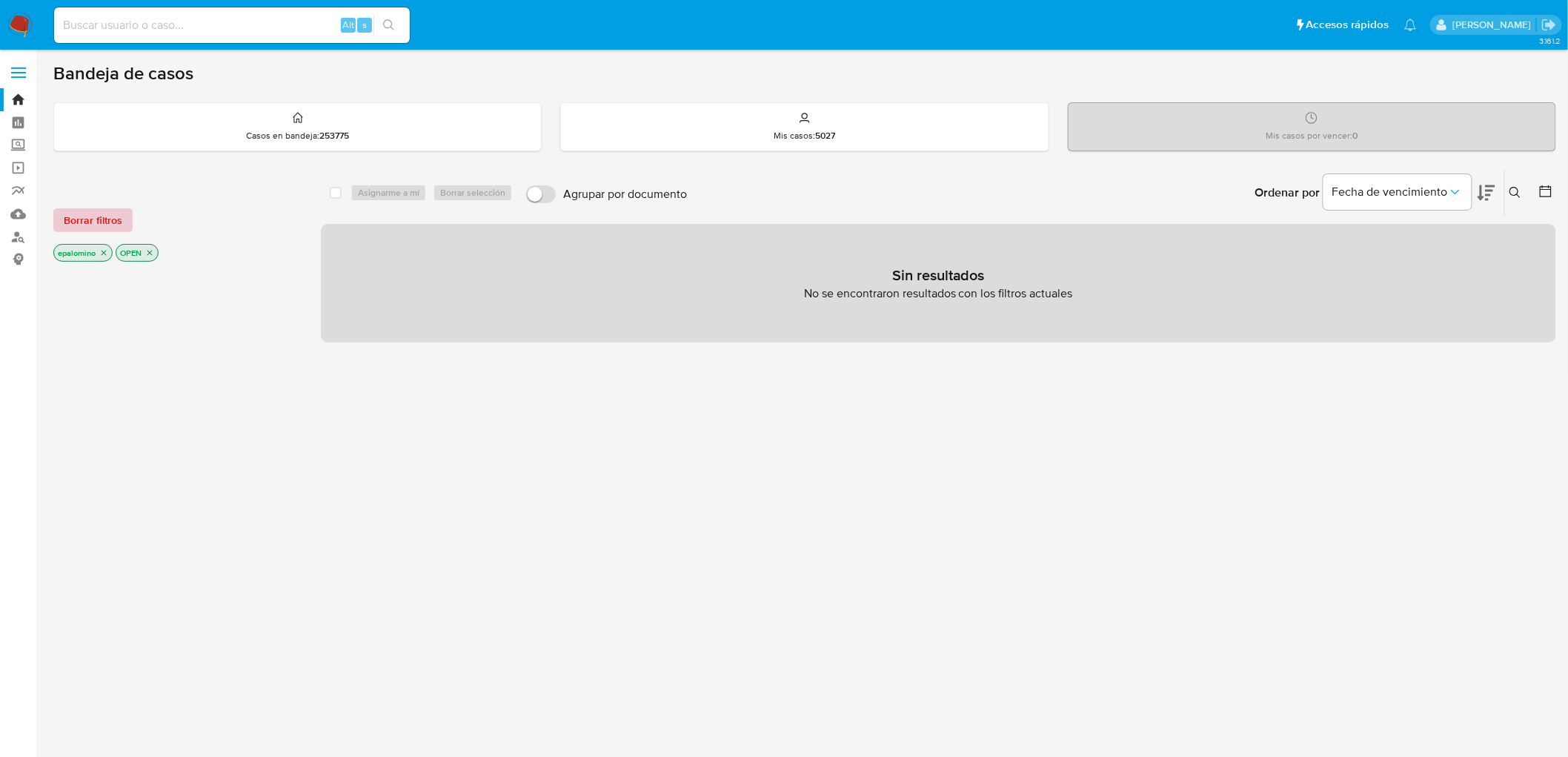
click at [97, 221] on span "Borrar filtros" at bounding box center [93, 219] width 58 height 20
click at [91, 218] on span "Borrar filtros" at bounding box center [93, 219] width 58 height 20
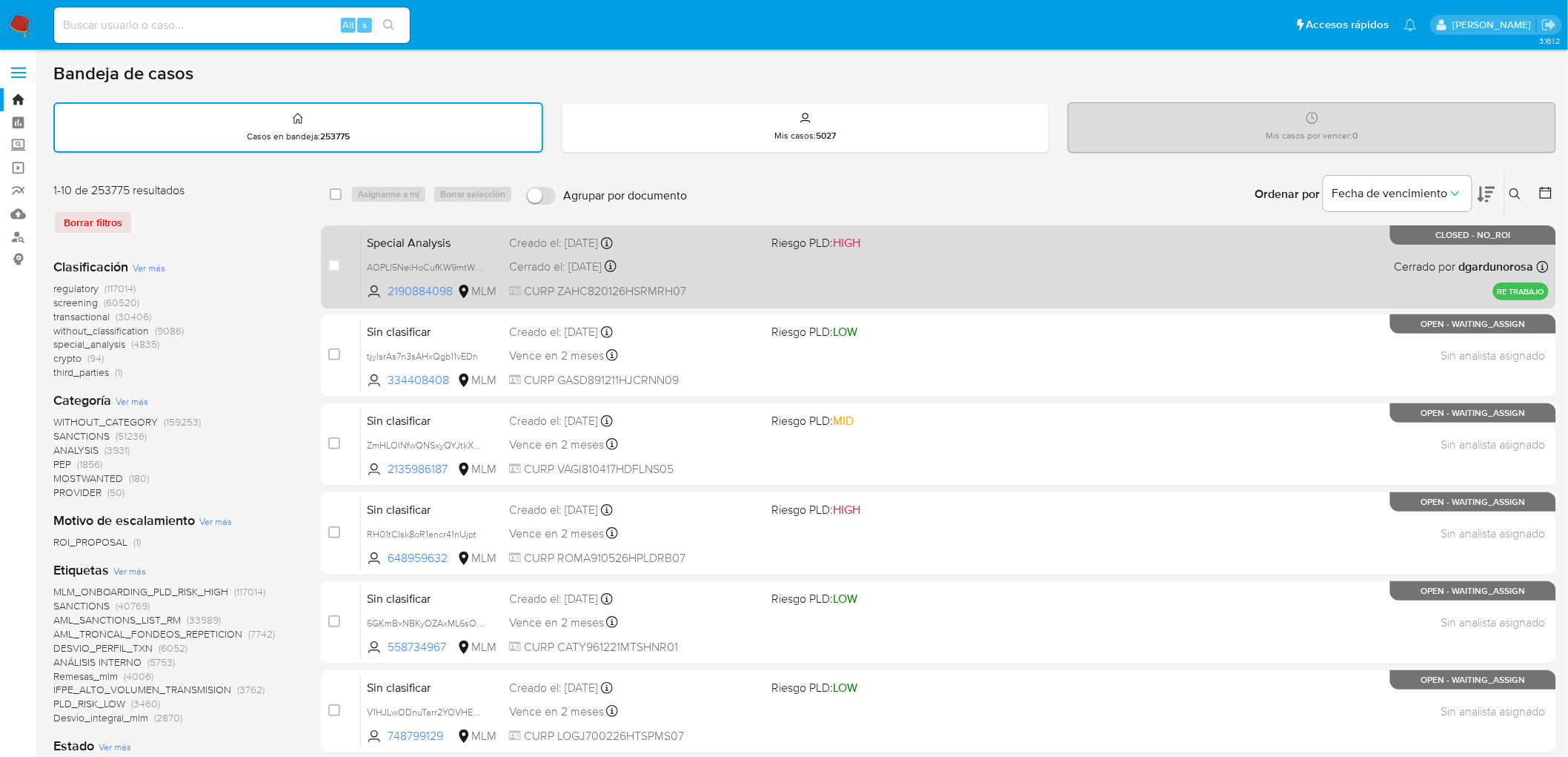
click at [425, 238] on span "Special Analysis" at bounding box center [432, 242] width 130 height 19
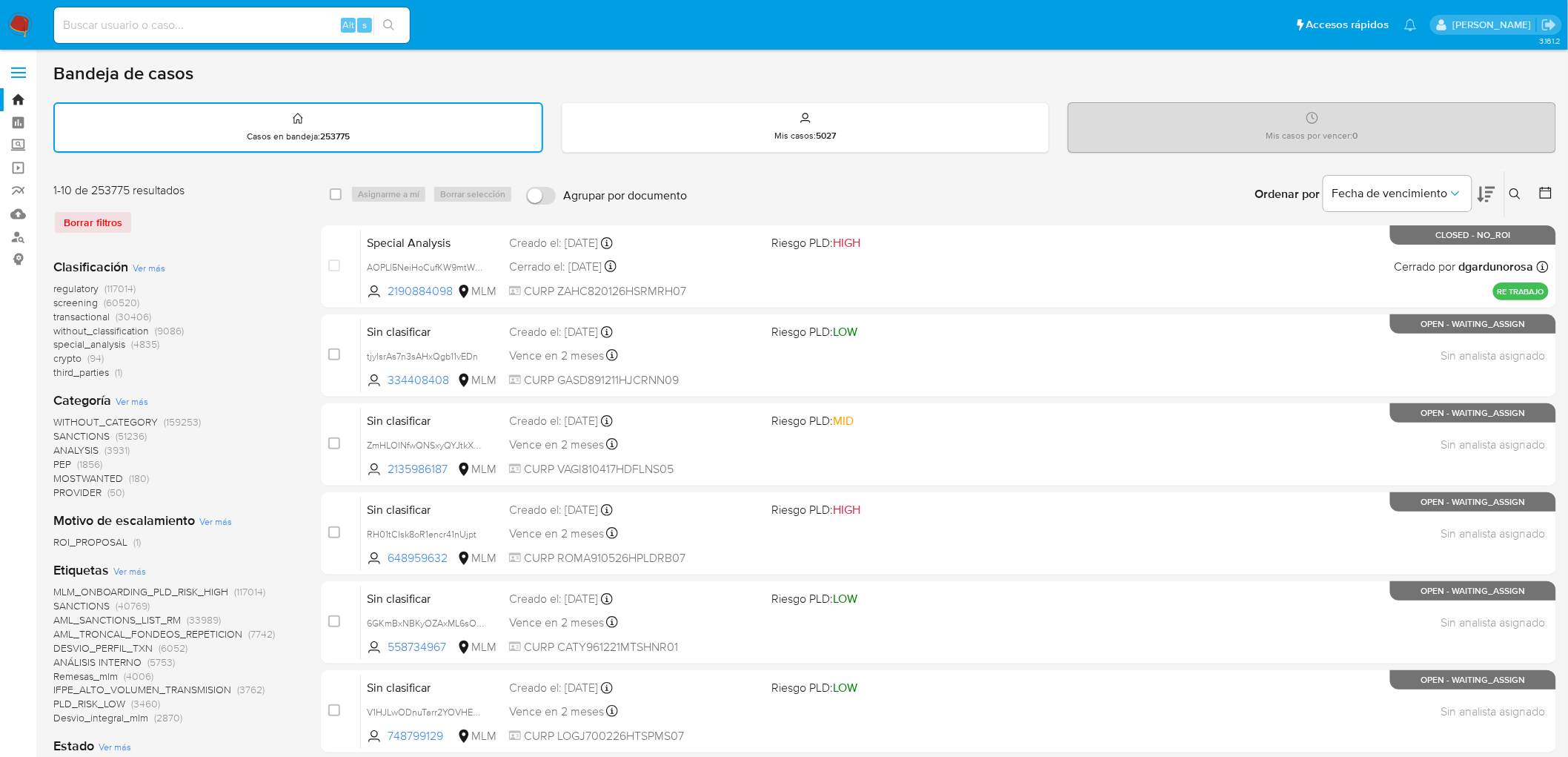
click at [26, 68] on label at bounding box center [18, 73] width 37 height 31
click at [0, 0] on input "checkbox" at bounding box center [0, 0] width 0 height 0
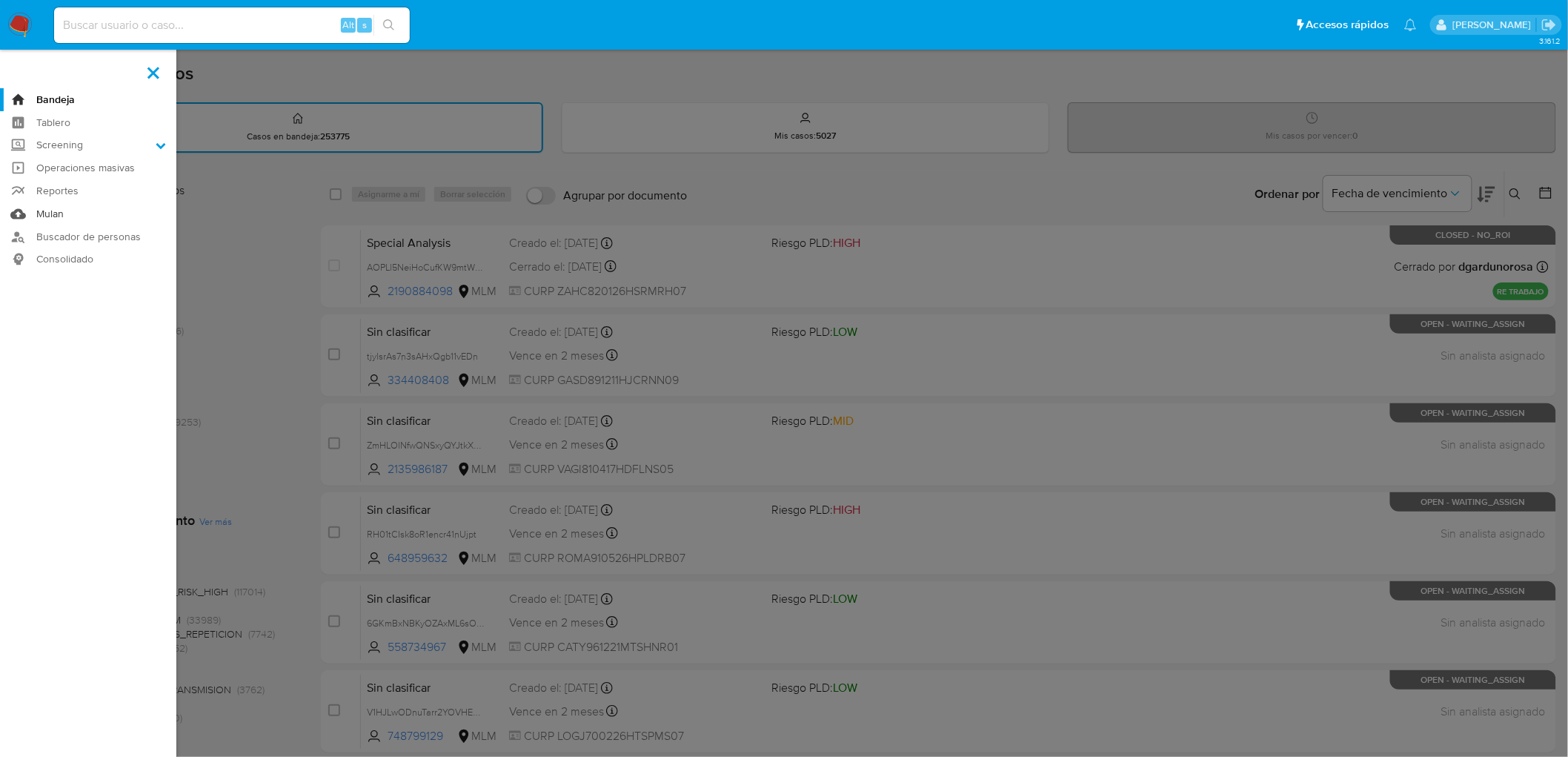
click at [58, 212] on link "Mulan" at bounding box center [88, 214] width 177 height 23
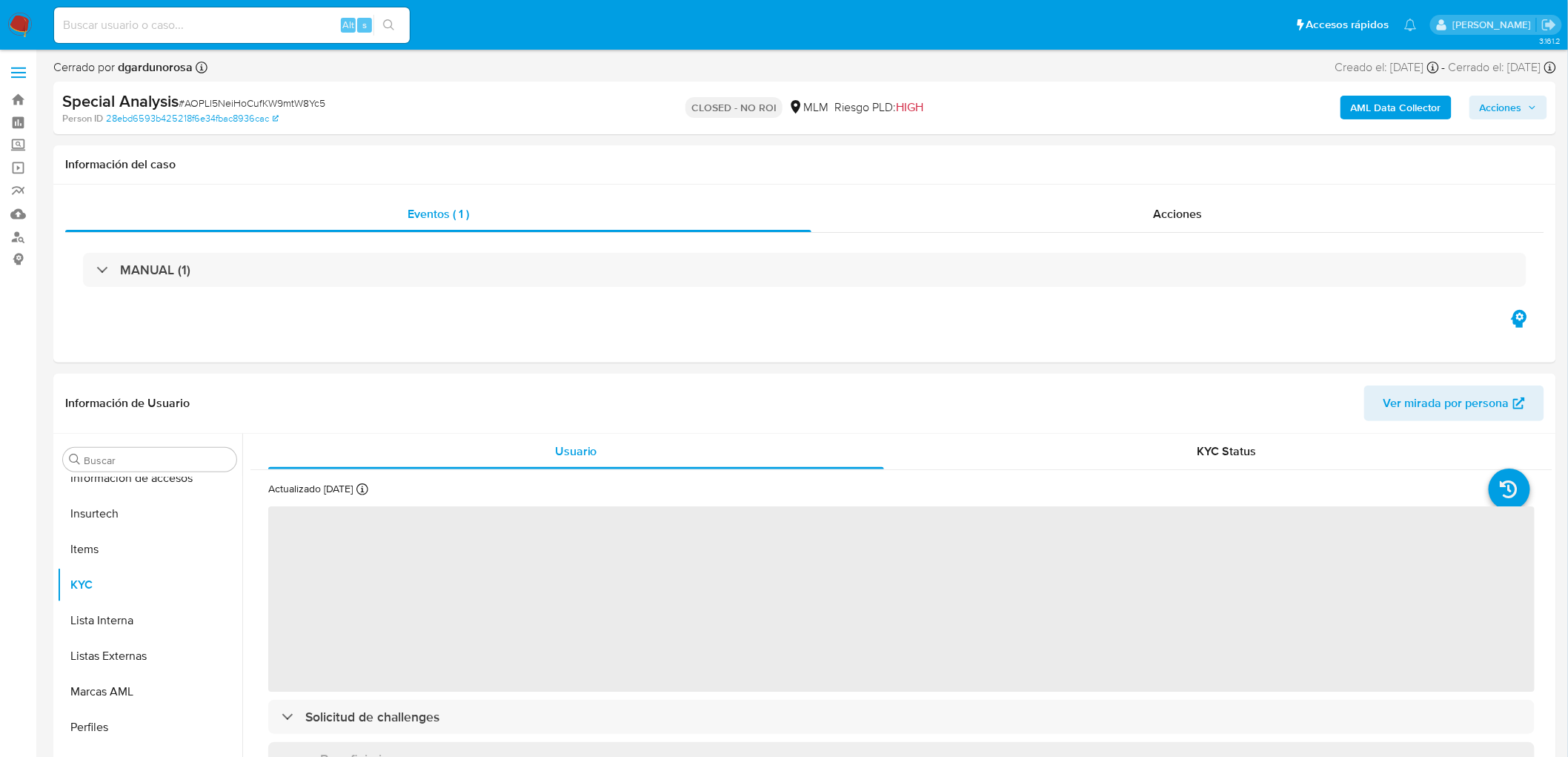
scroll to position [697, 0]
click at [8, 27] on img at bounding box center [20, 25] width 25 height 25
select select "10"
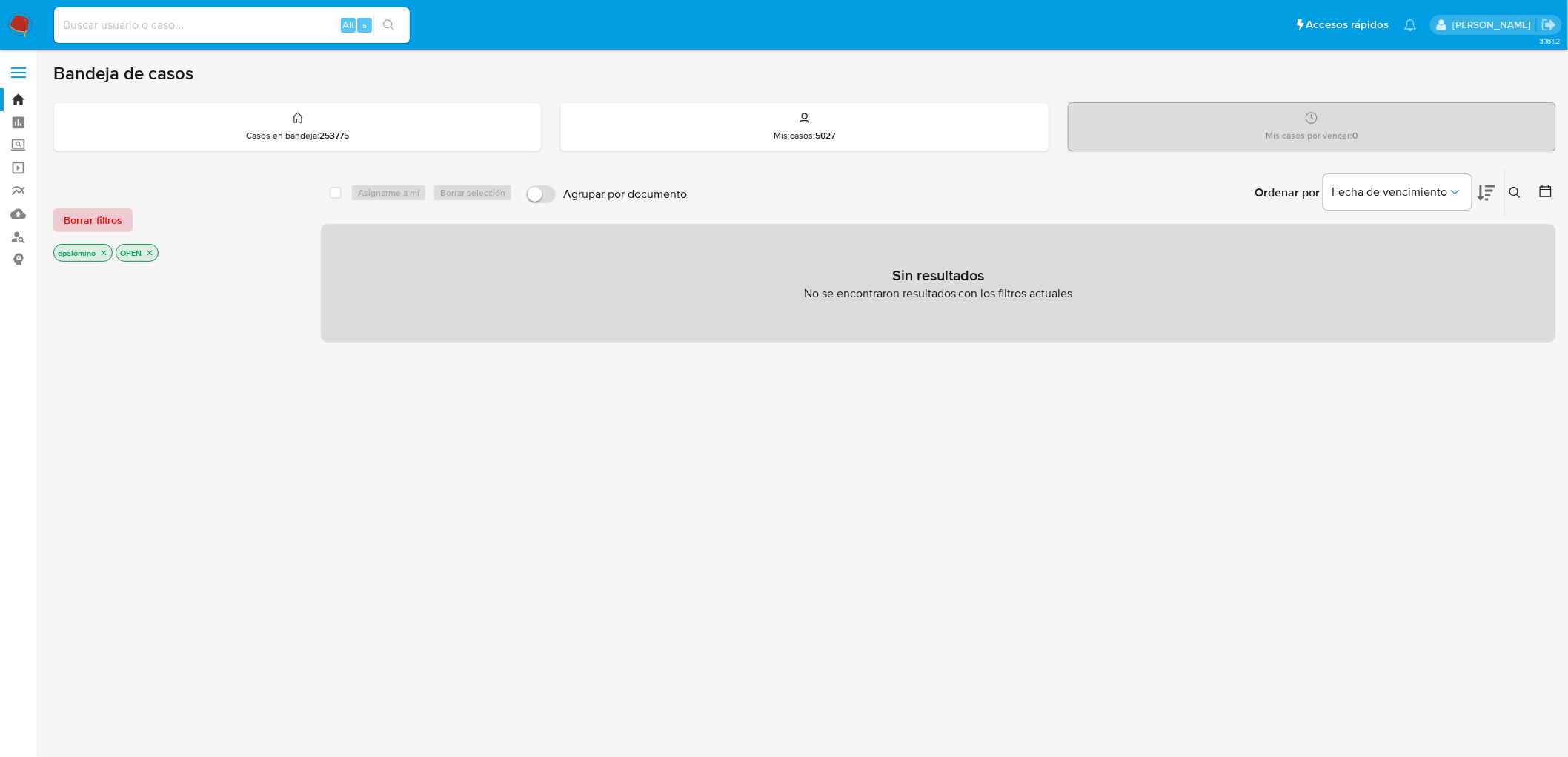
click at [78, 217] on span "Borrar filtros" at bounding box center [93, 219] width 58 height 20
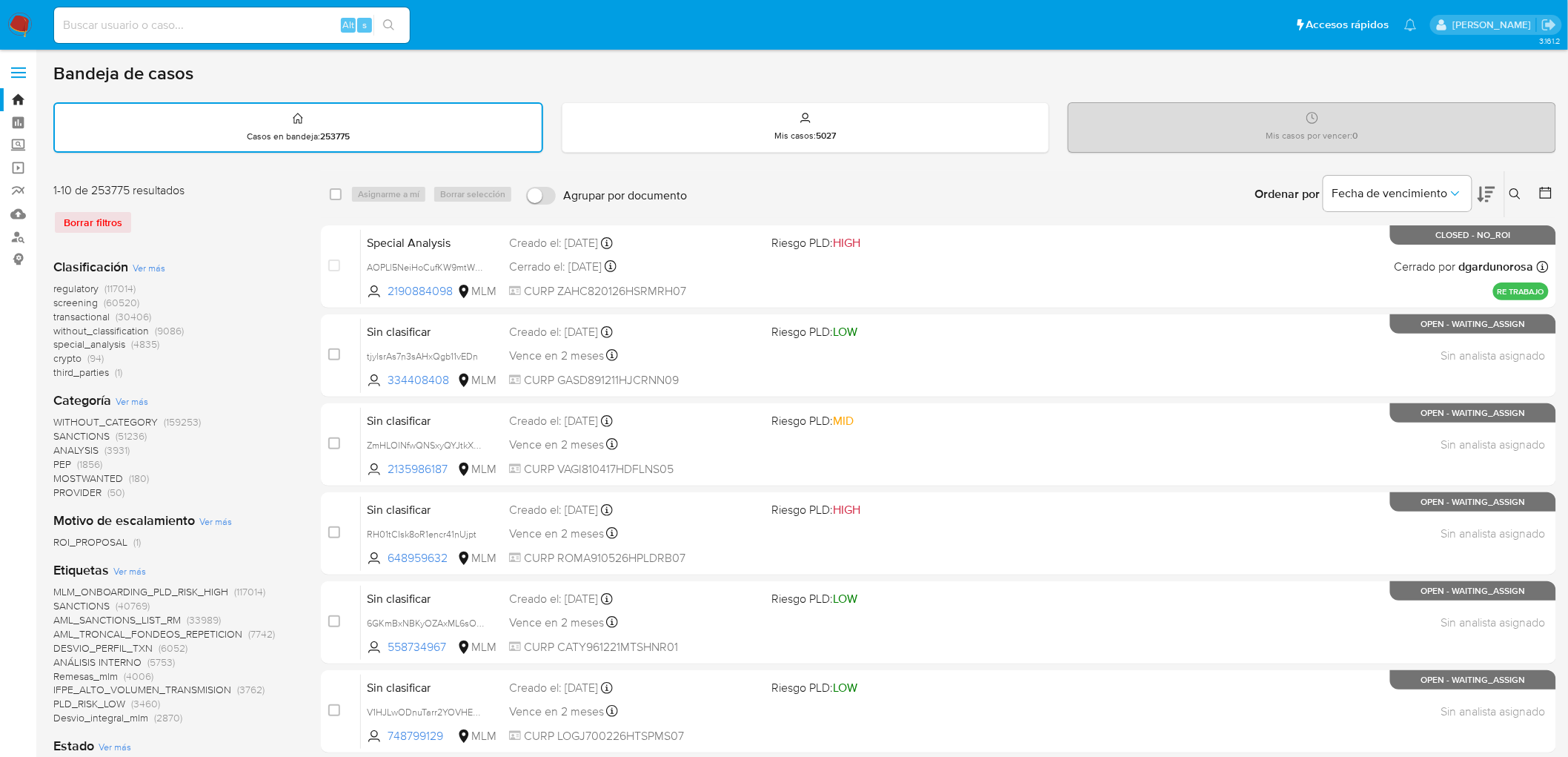
click at [14, 26] on img at bounding box center [20, 25] width 25 height 25
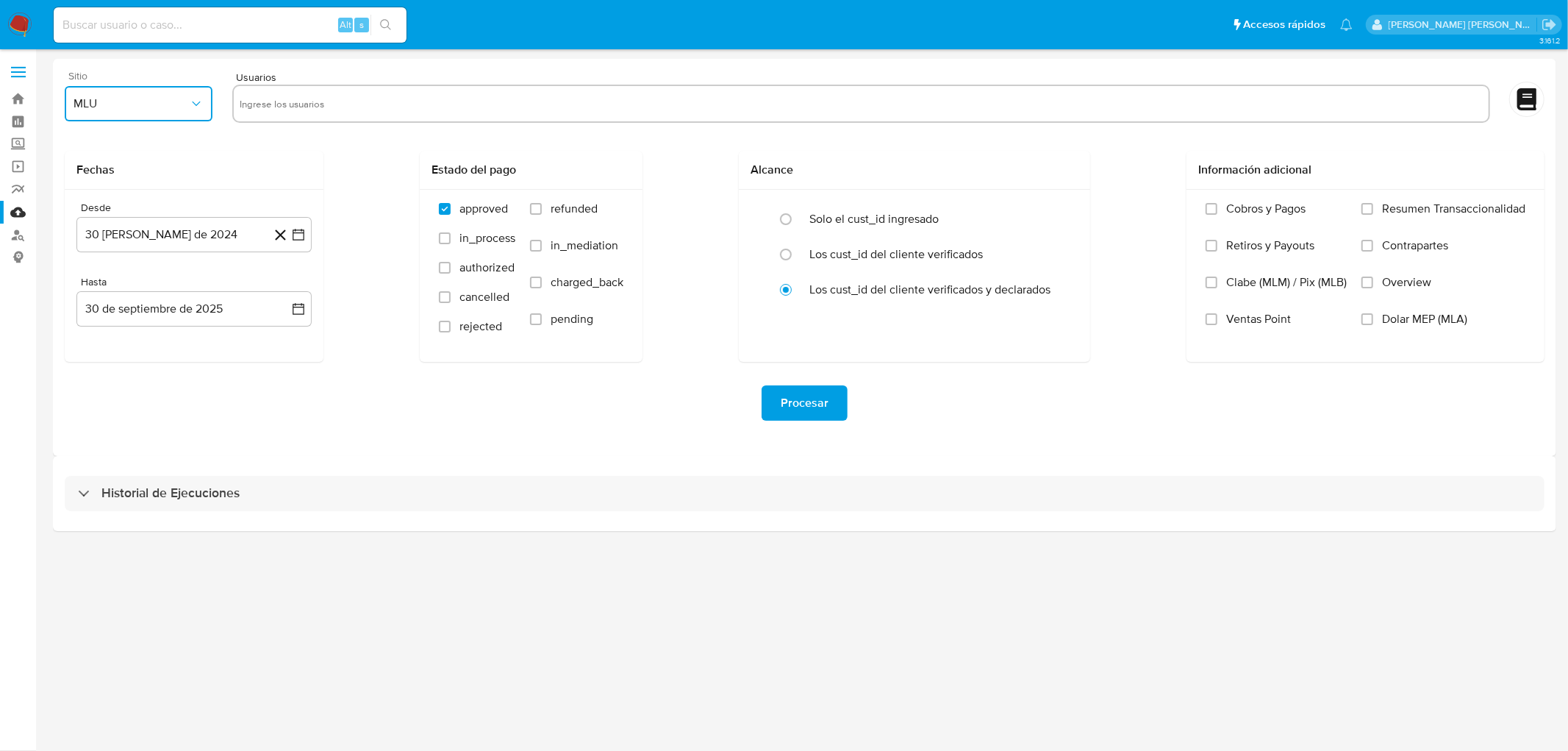
click at [201, 112] on button "MLU" at bounding box center [139, 103] width 148 height 36
click at [134, 315] on div "MLM" at bounding box center [135, 320] width 121 height 36
click at [301, 98] on input "text" at bounding box center [861, 103] width 1244 height 23
type input "207178435"
paste input "2524213689"
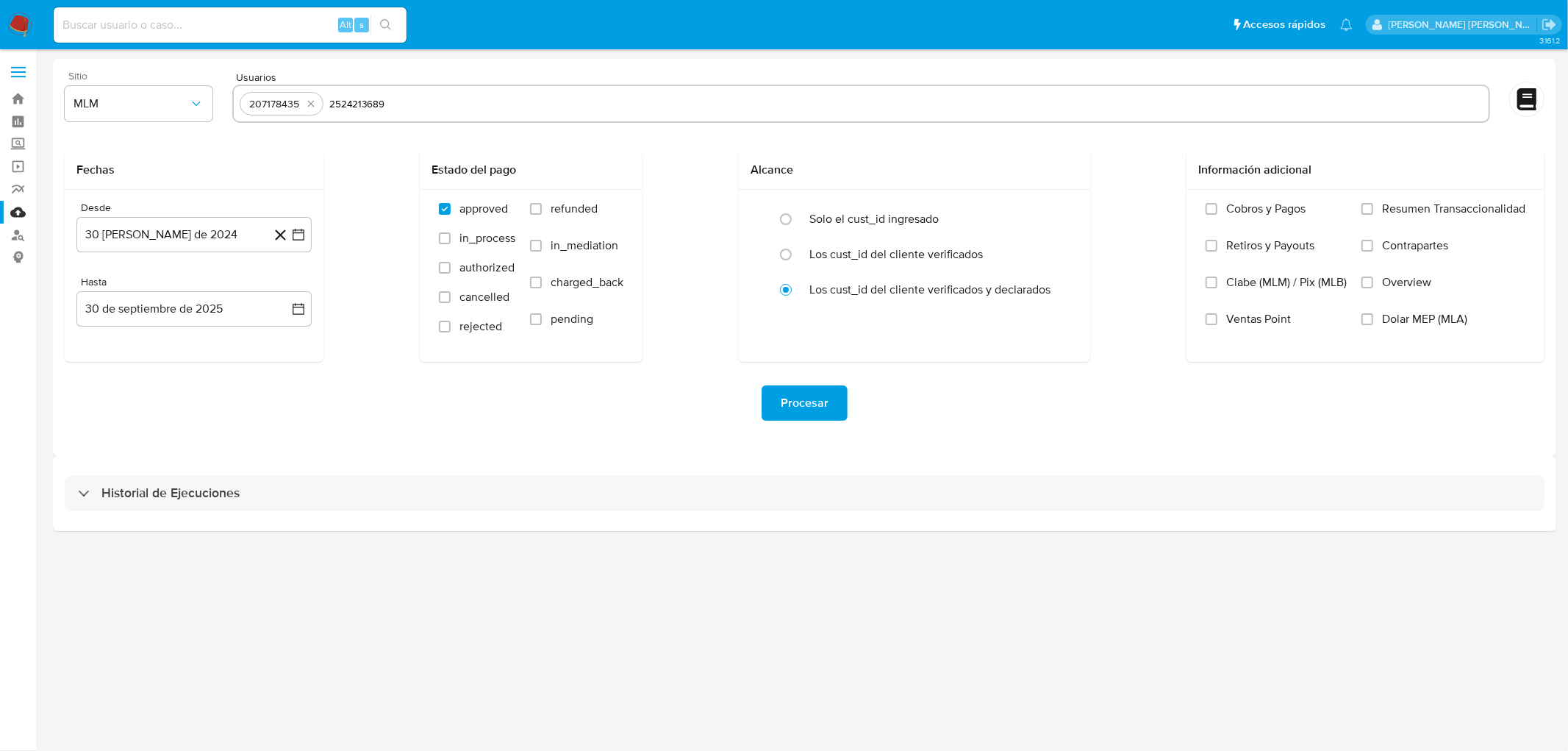
type input "2524213689"
paste input "1739777413"
type input "1739777413"
paste input "715268598"
type input "715268598"
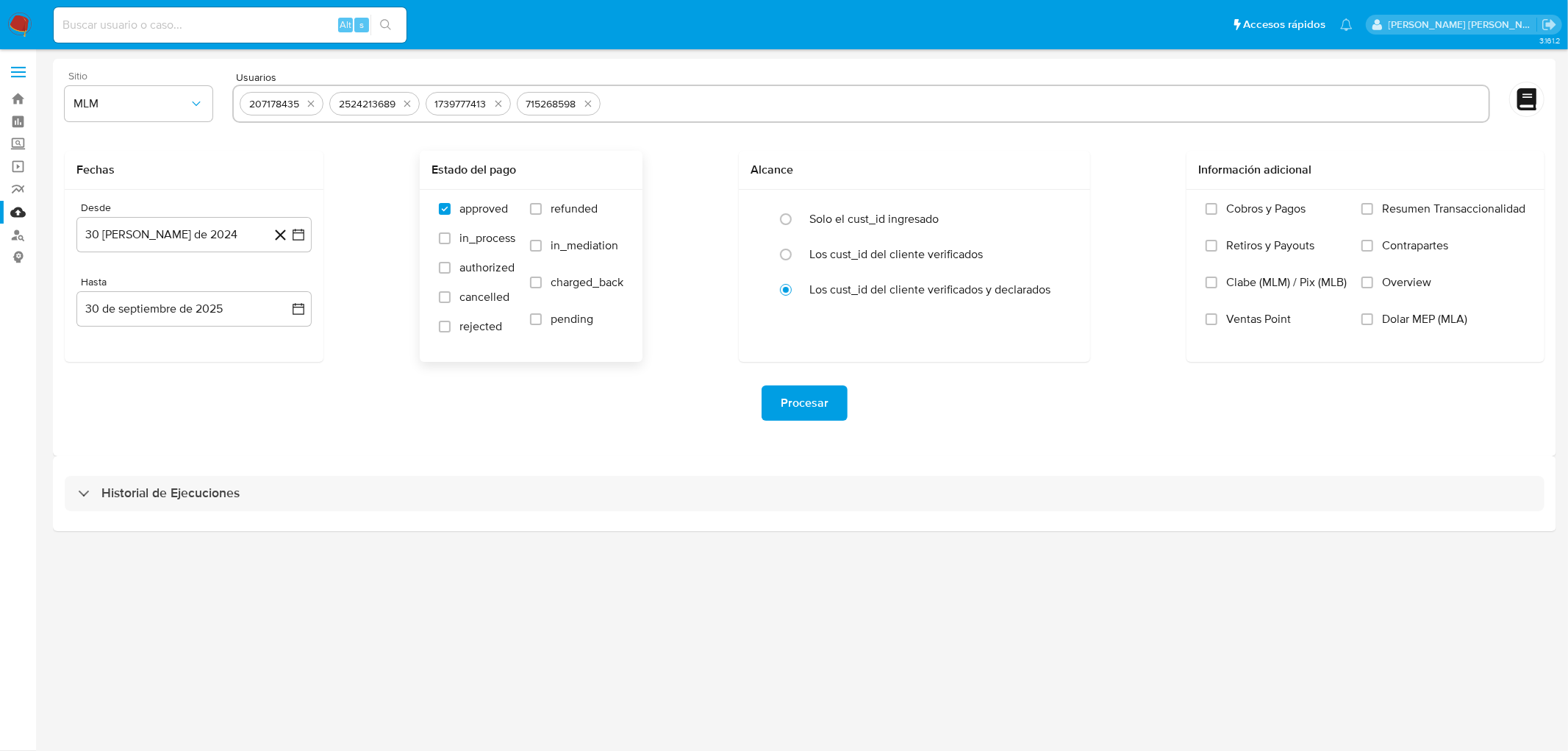
paste input "1449453165"
type input "1449453165"
paste input "2624051512"
type input "2624051512"
click at [209, 233] on button "30 de agosto de 2024" at bounding box center [193, 234] width 235 height 36
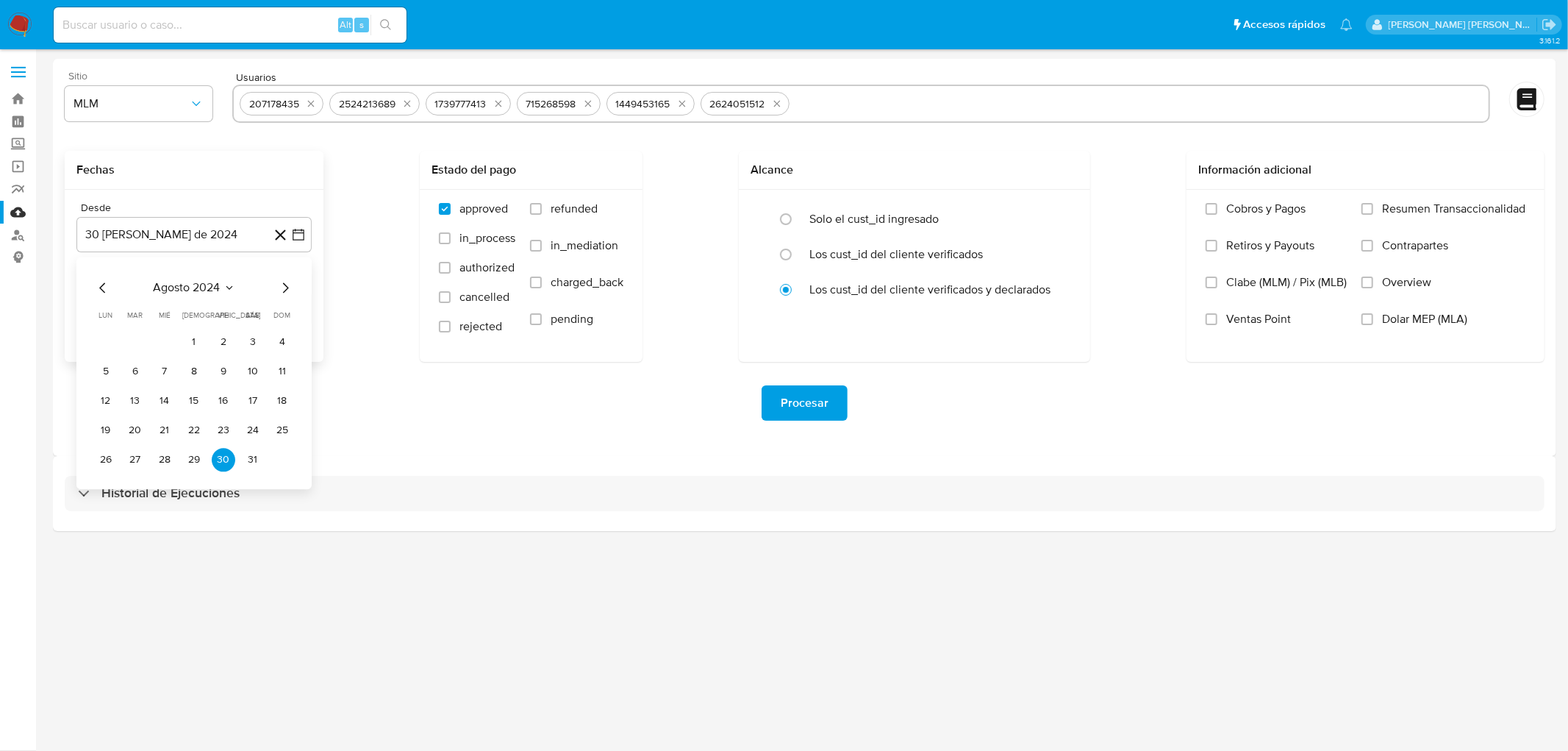
click at [196, 277] on div "agosto 2024 agosto 2024 lun lunes mar martes mié miércoles jue jueves vie viern…" at bounding box center [193, 373] width 235 height 232
click at [203, 289] on span "agosto 2024" at bounding box center [188, 287] width 67 height 14
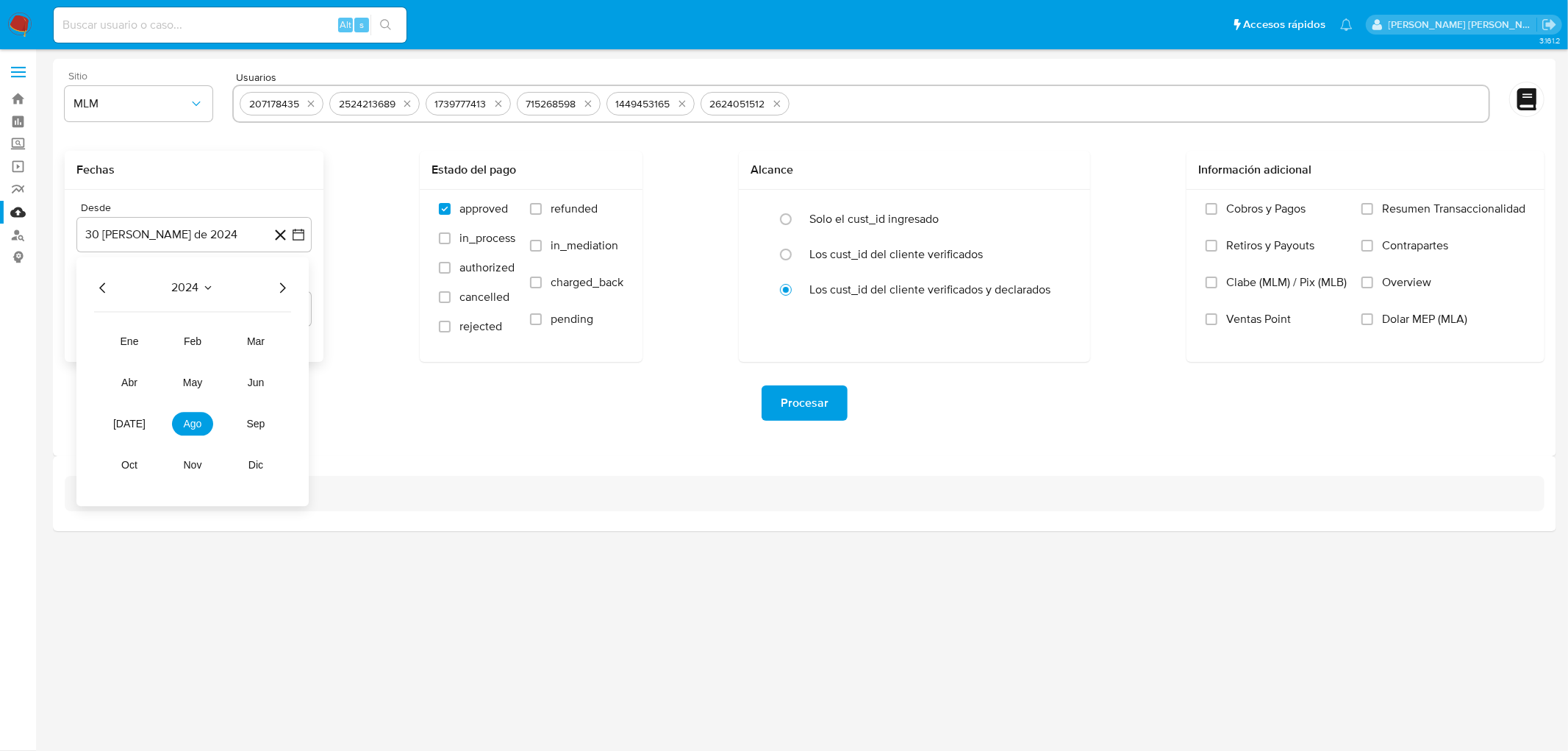
click at [283, 287] on icon "Año siguiente" at bounding box center [283, 287] width 6 height 11
click at [199, 374] on button "may" at bounding box center [193, 382] width 41 height 23
click at [195, 342] on button "1" at bounding box center [193, 342] width 23 height 23
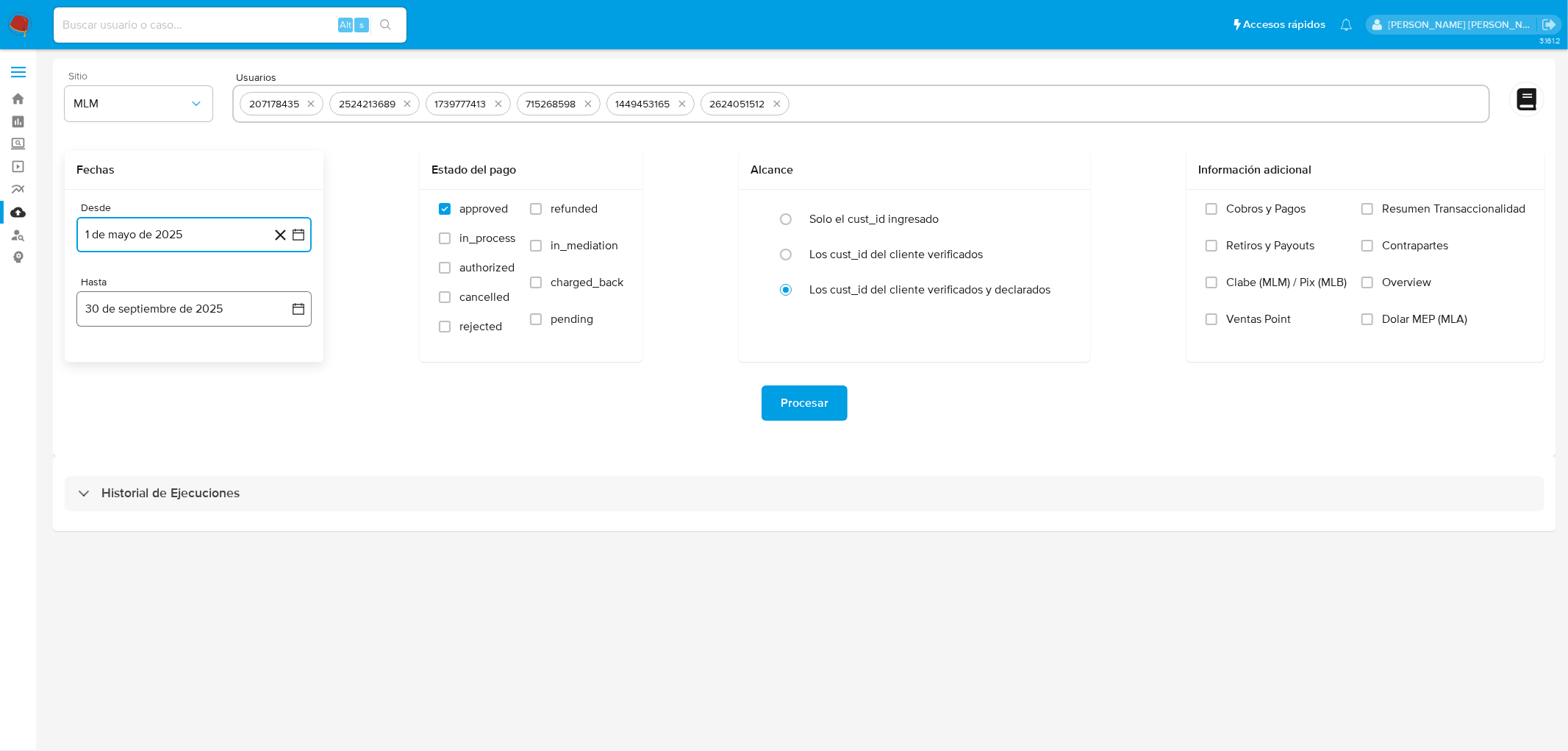
click at [211, 309] on button "30 de septiembre de 2025" at bounding box center [193, 309] width 235 height 36
click at [99, 358] on icon "Mes anterior" at bounding box center [103, 362] width 17 height 17
click at [285, 535] on button "31" at bounding box center [282, 533] width 23 height 23
click at [449, 422] on div "Procesar" at bounding box center [805, 403] width 1480 height 83
click at [796, 401] on span "Procesar" at bounding box center [805, 403] width 48 height 33
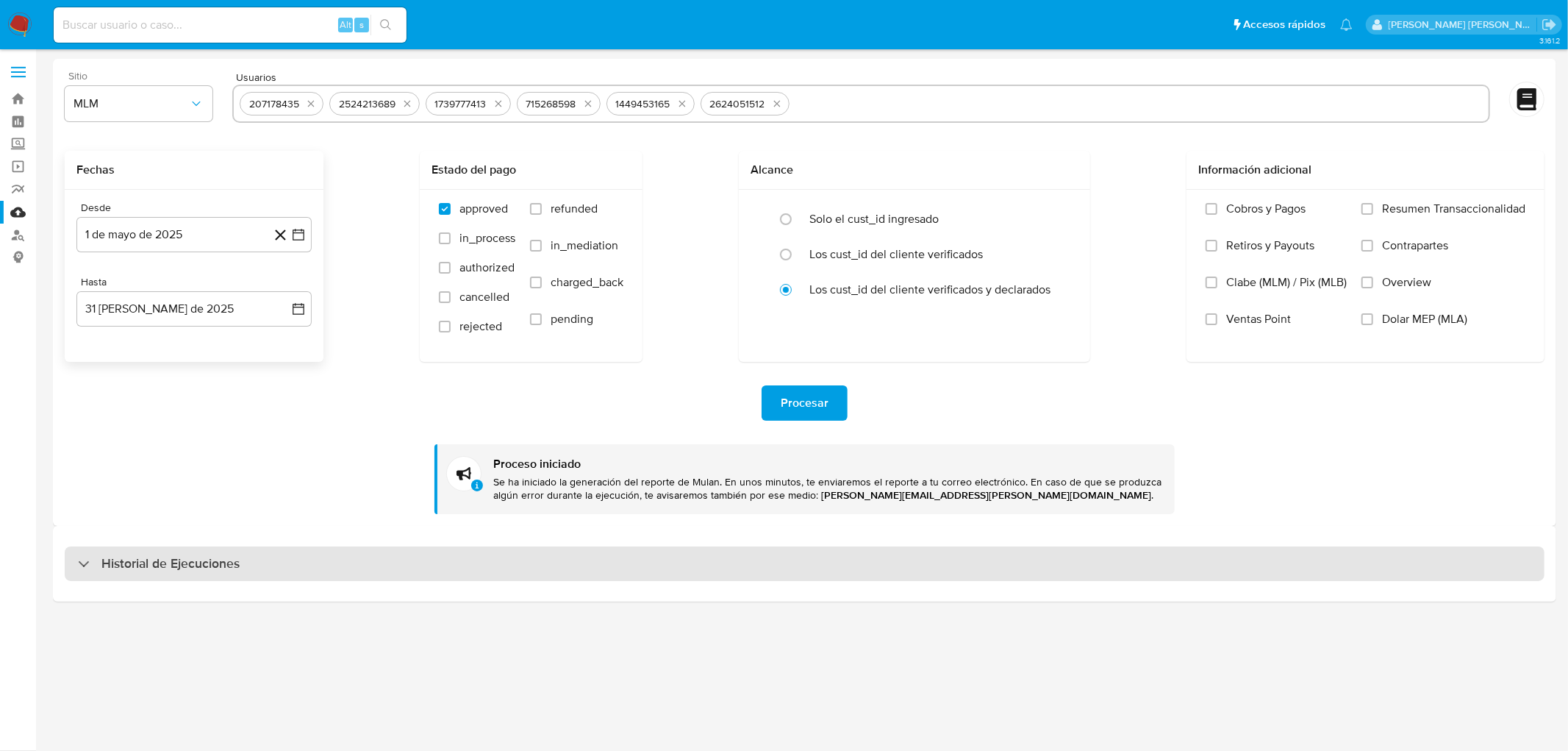
click at [158, 564] on h3 "Historial de Ejecuciones" at bounding box center [170, 564] width 139 height 17
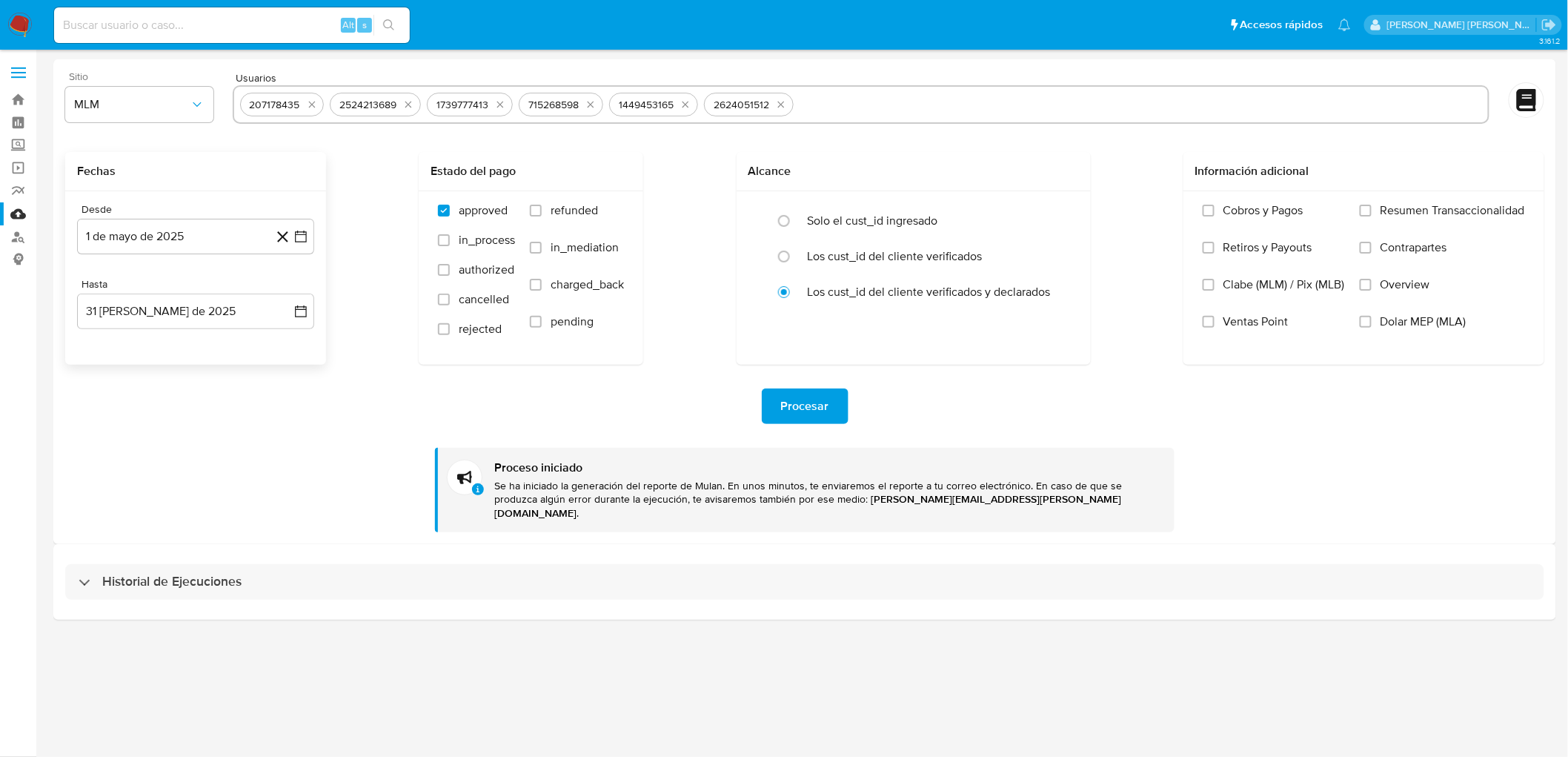
select select "10"
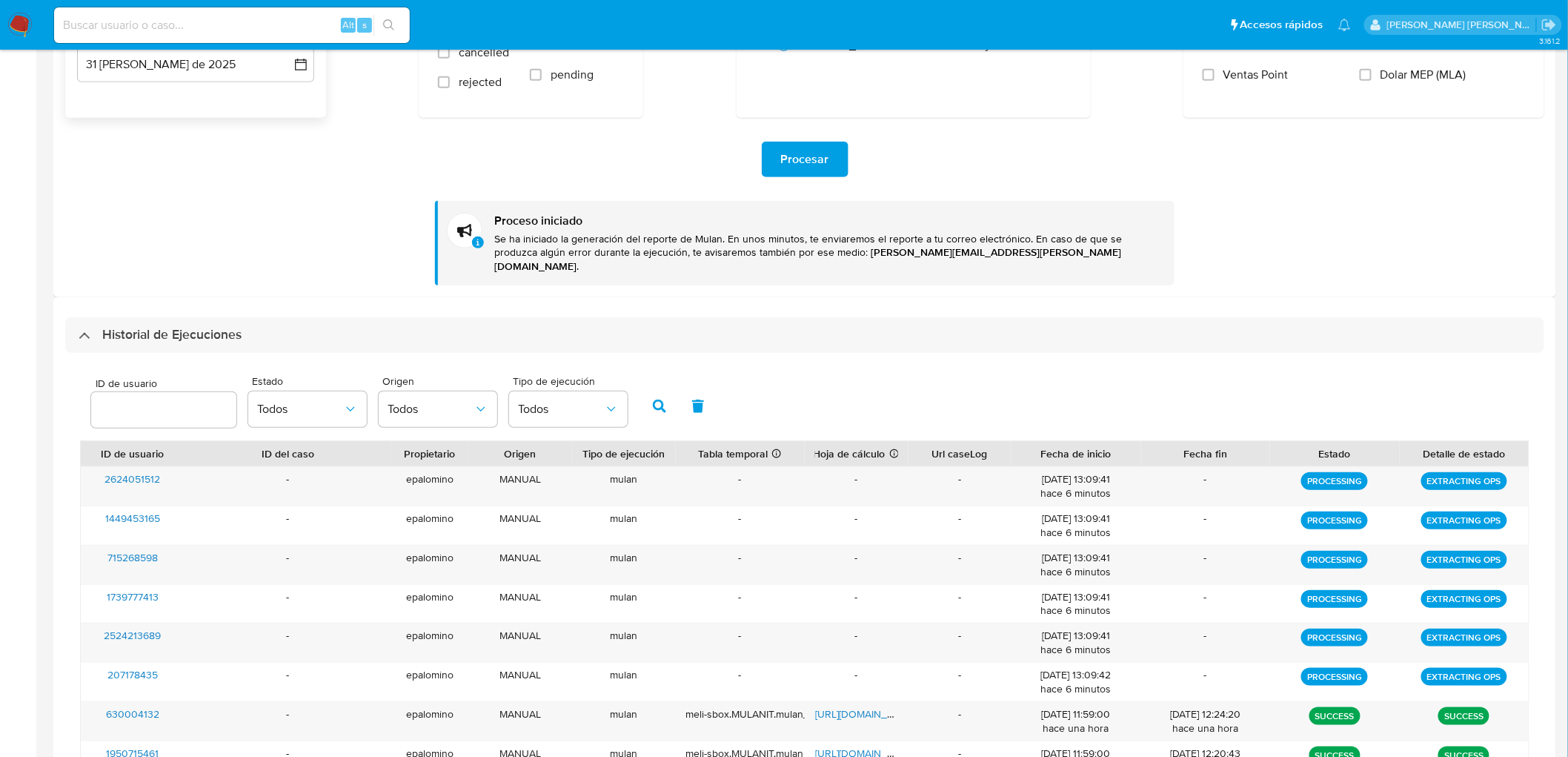
scroll to position [329, 0]
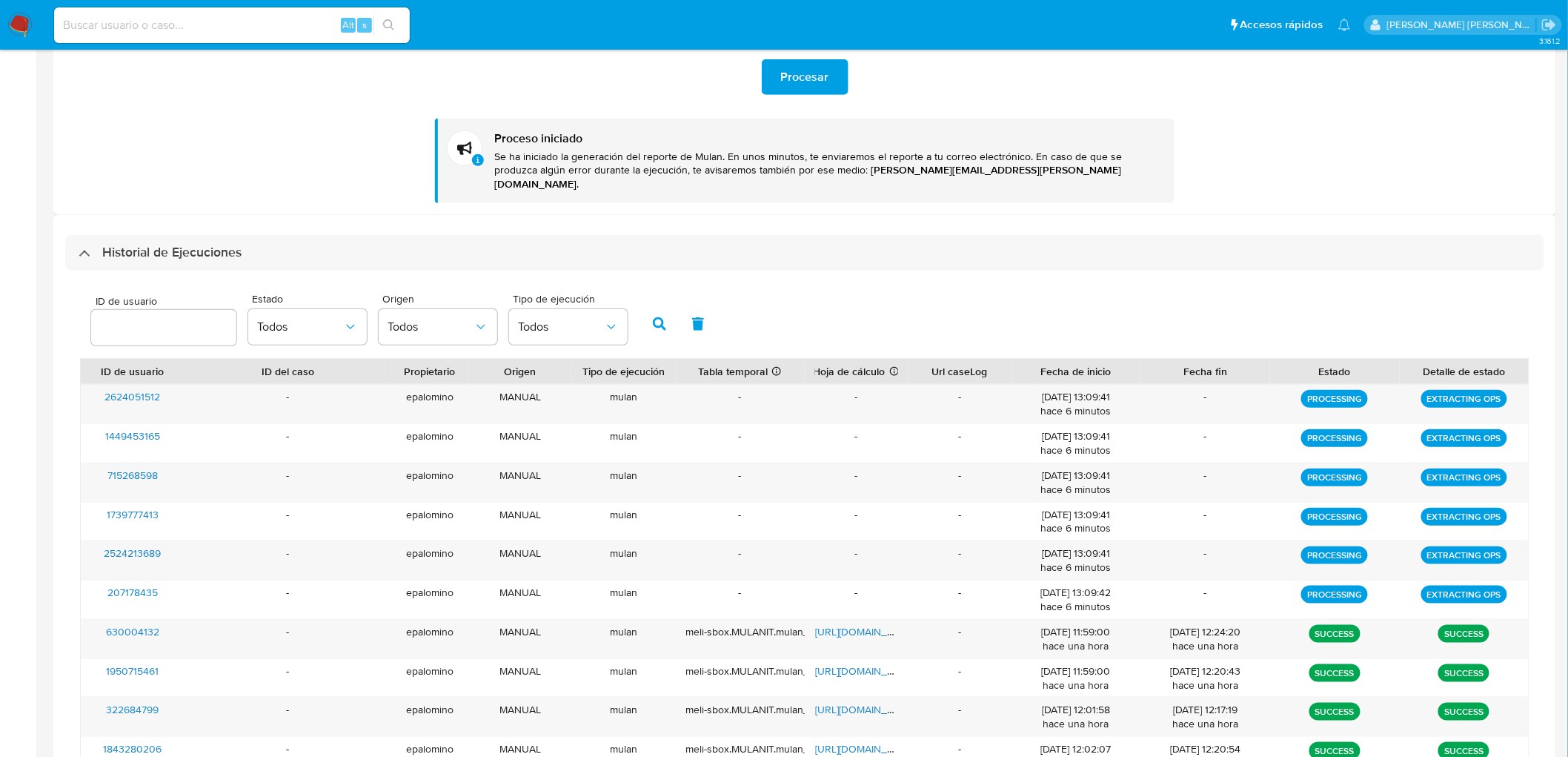
click at [175, 244] on h3 "Historial de Ejecuciones" at bounding box center [172, 252] width 140 height 17
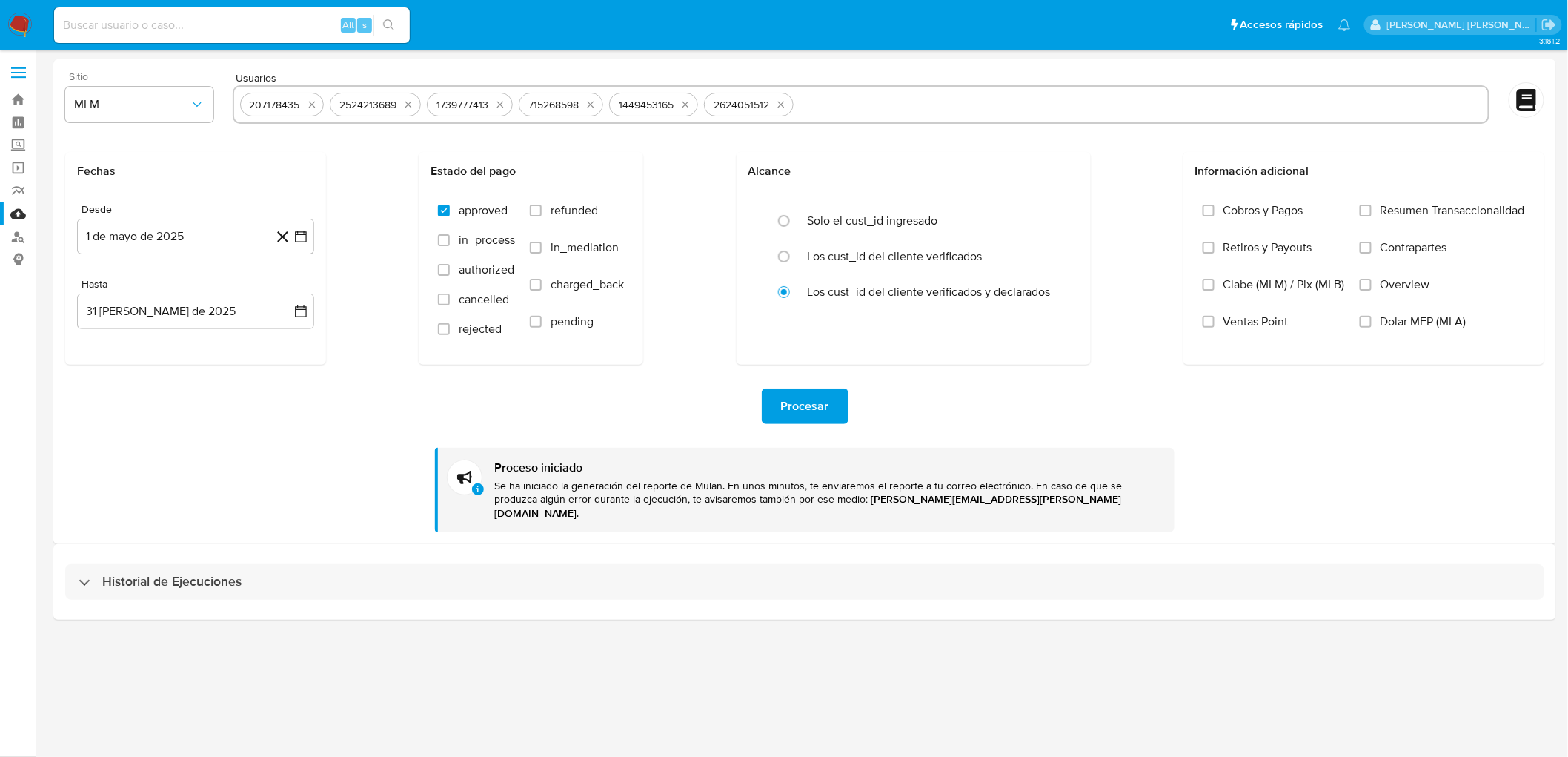
scroll to position [0, 0]
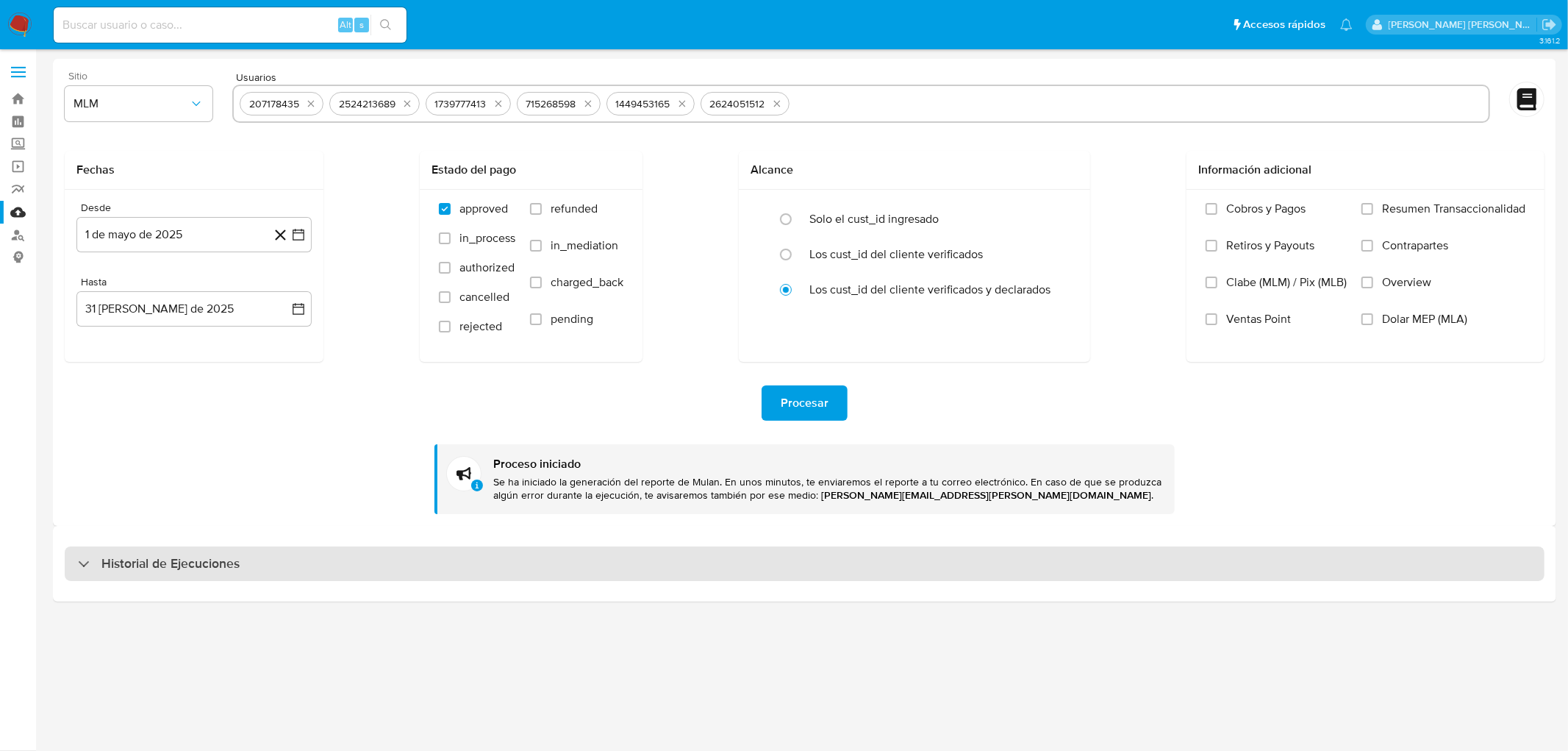
click at [201, 563] on h3 "Historial de Ejecuciones" at bounding box center [170, 564] width 139 height 17
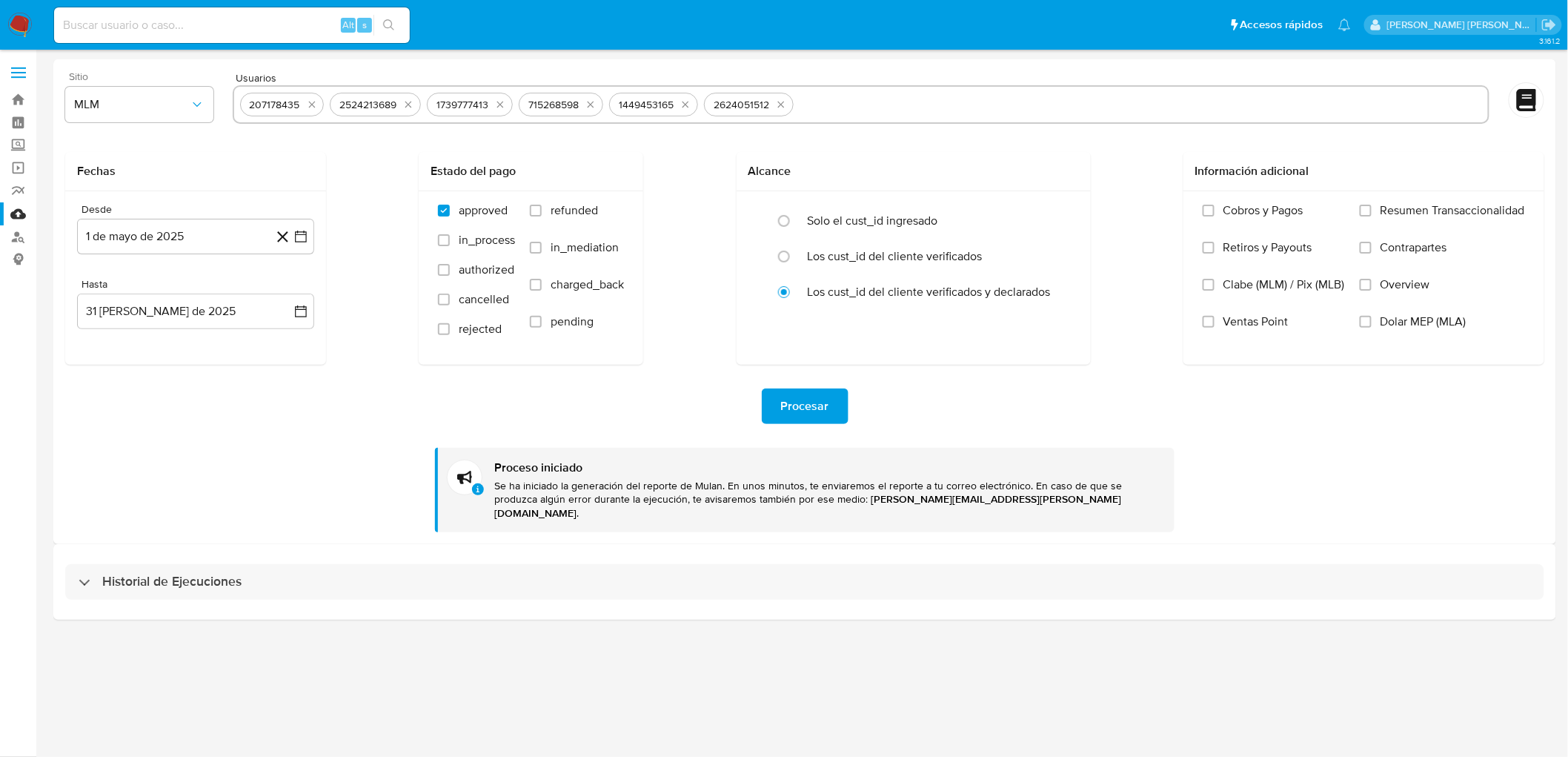
select select "10"
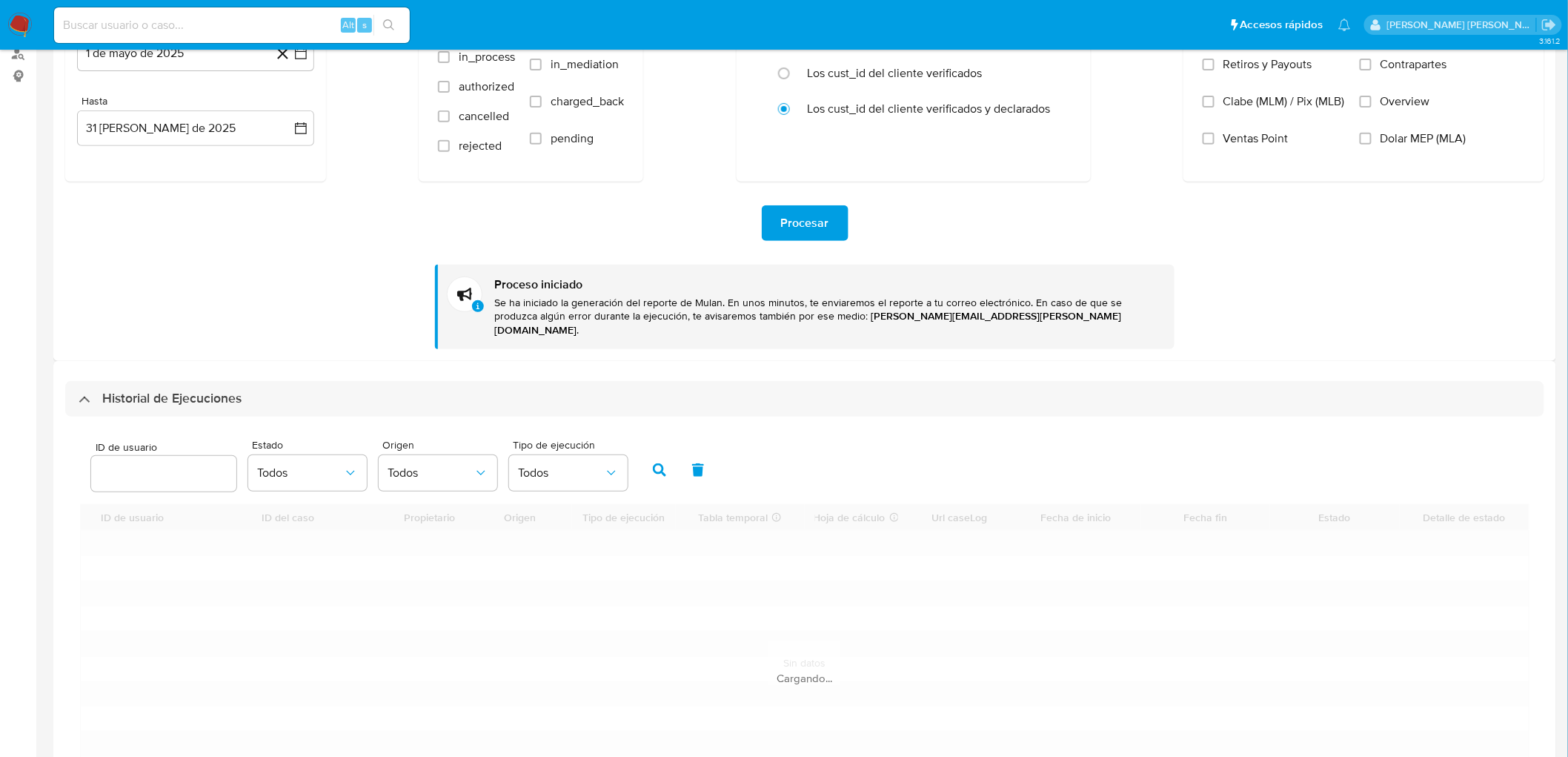
scroll to position [332, 0]
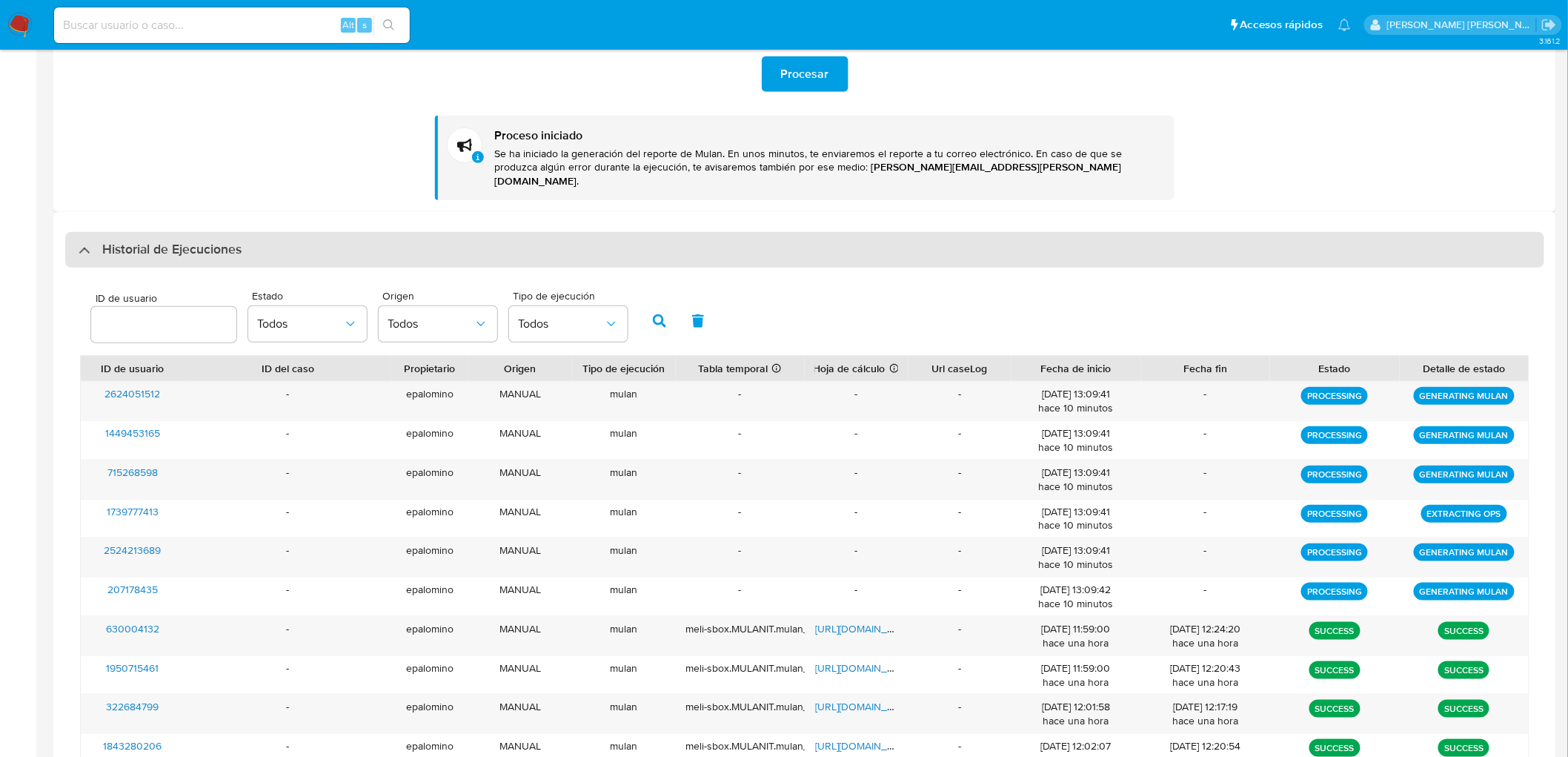
click at [212, 248] on div "Historial de Ejecuciones" at bounding box center [804, 249] width 1480 height 36
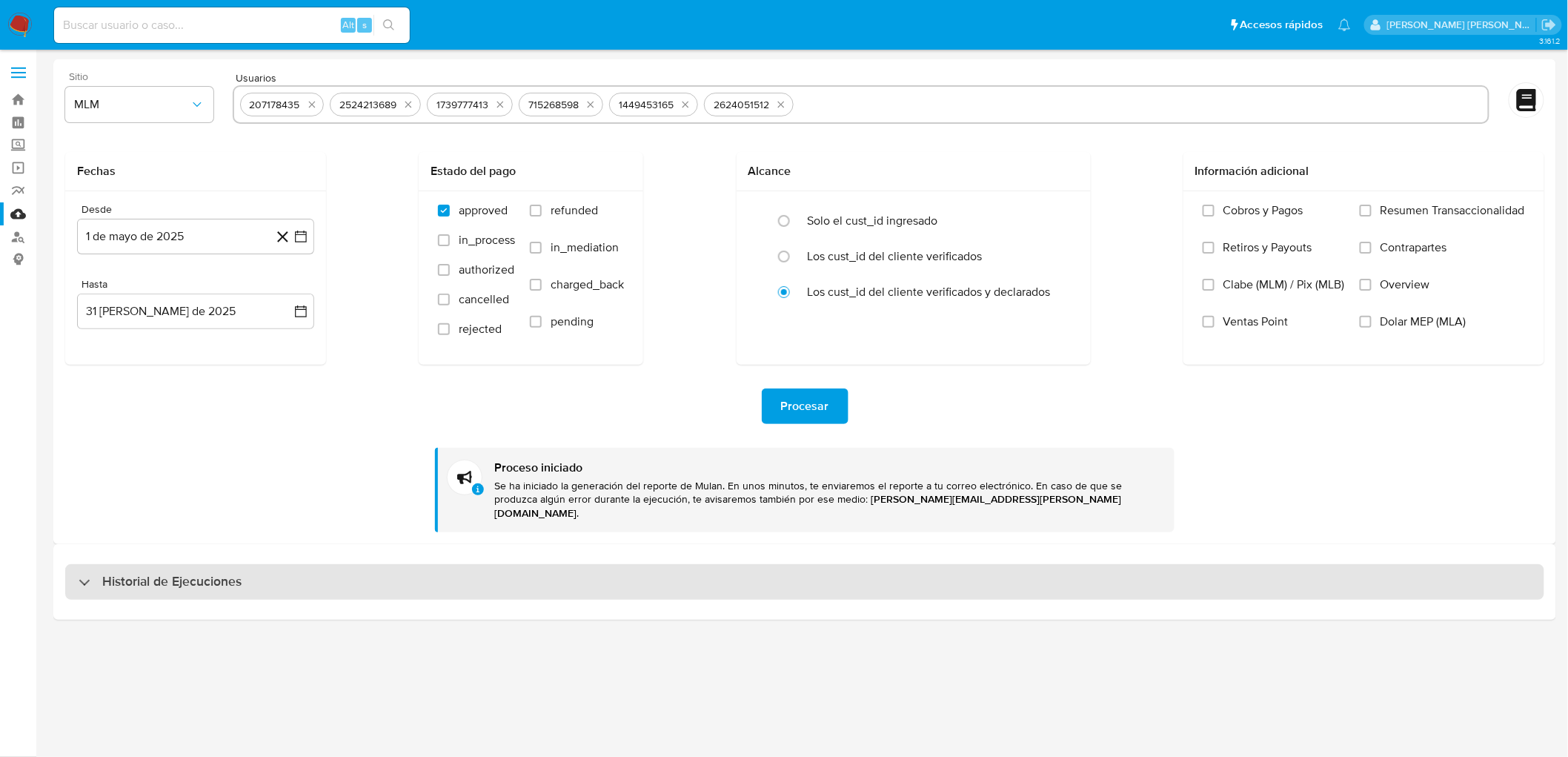
scroll to position [0, 0]
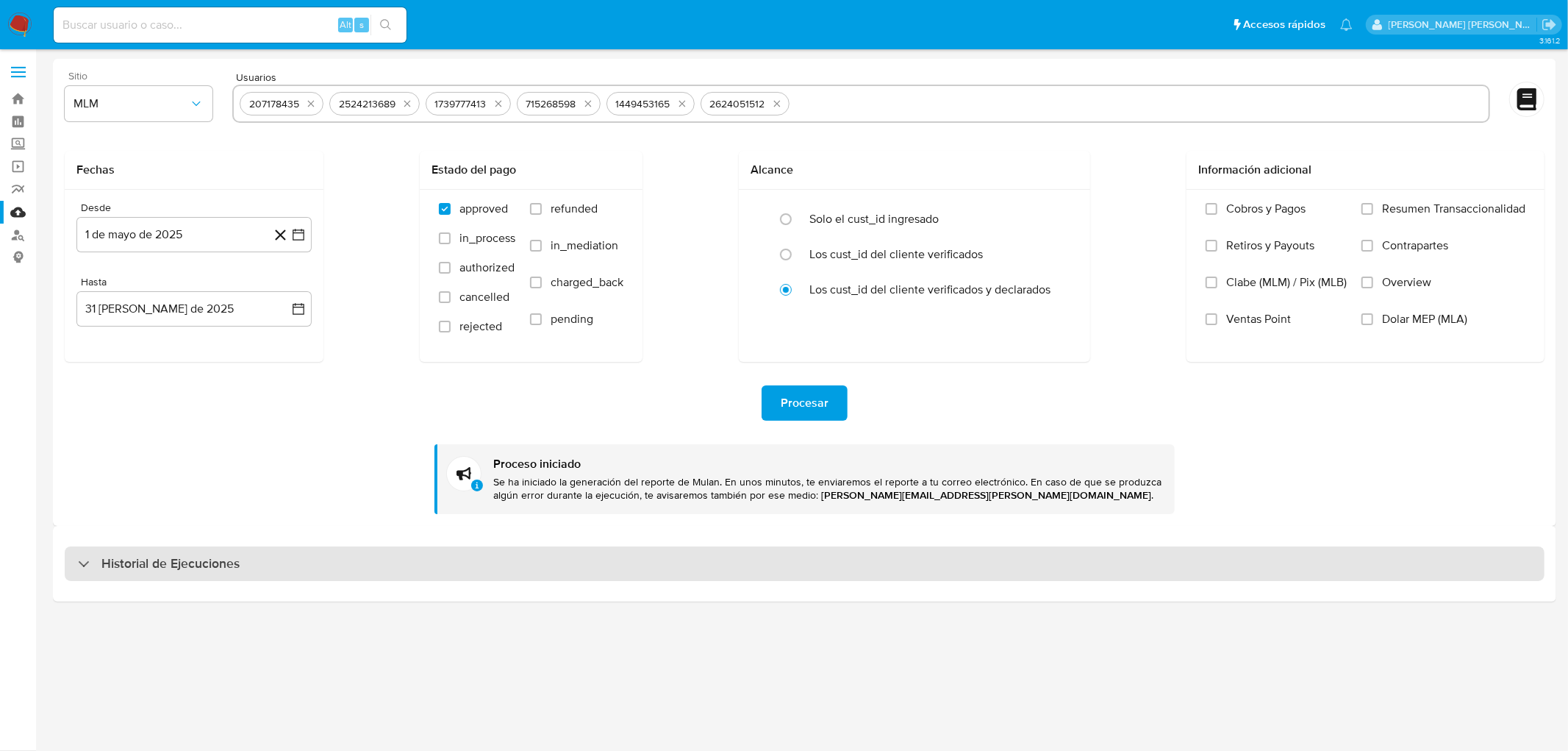
click at [167, 560] on h3 "Historial de Ejecuciones" at bounding box center [170, 564] width 139 height 17
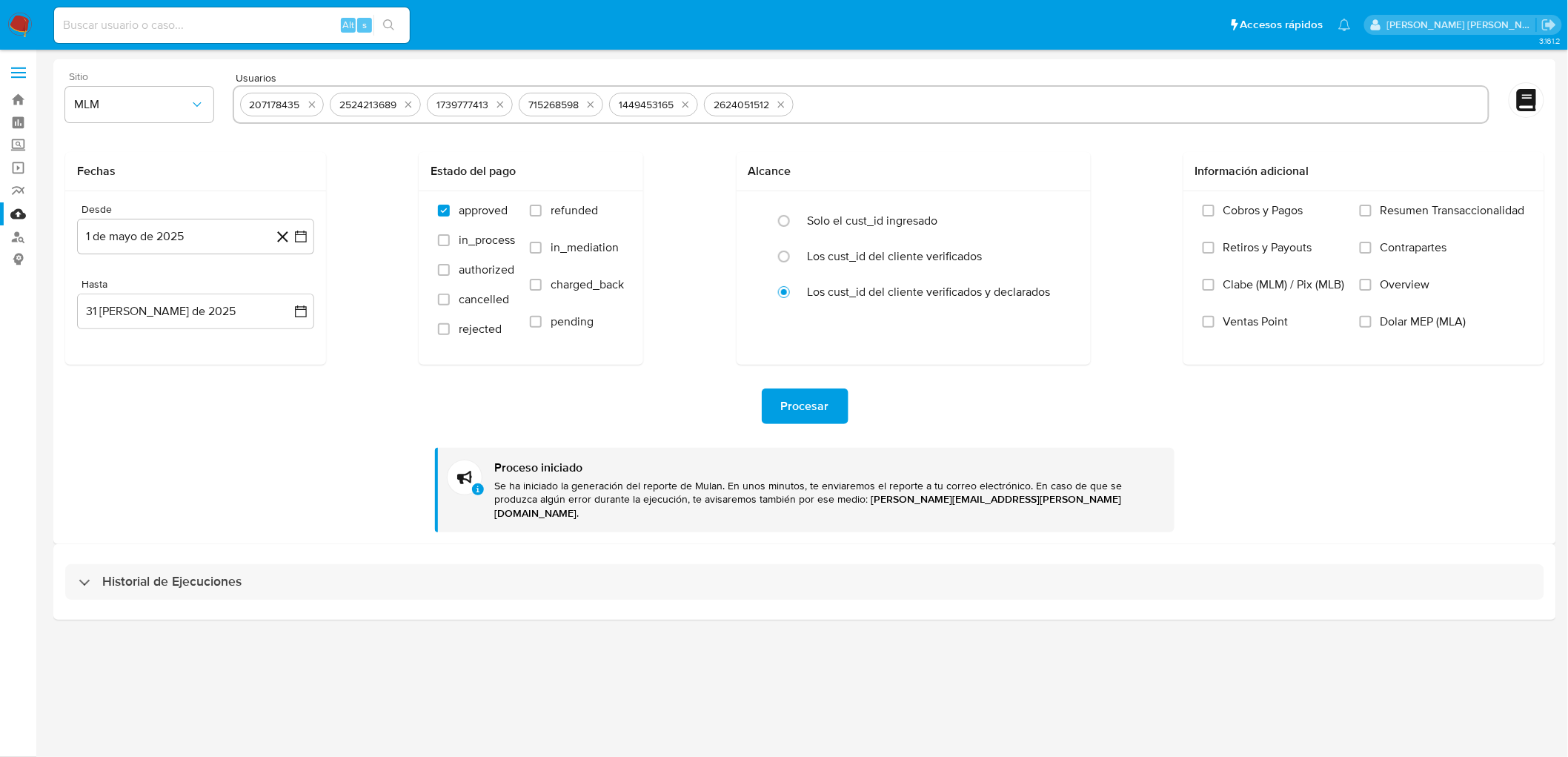
select select "10"
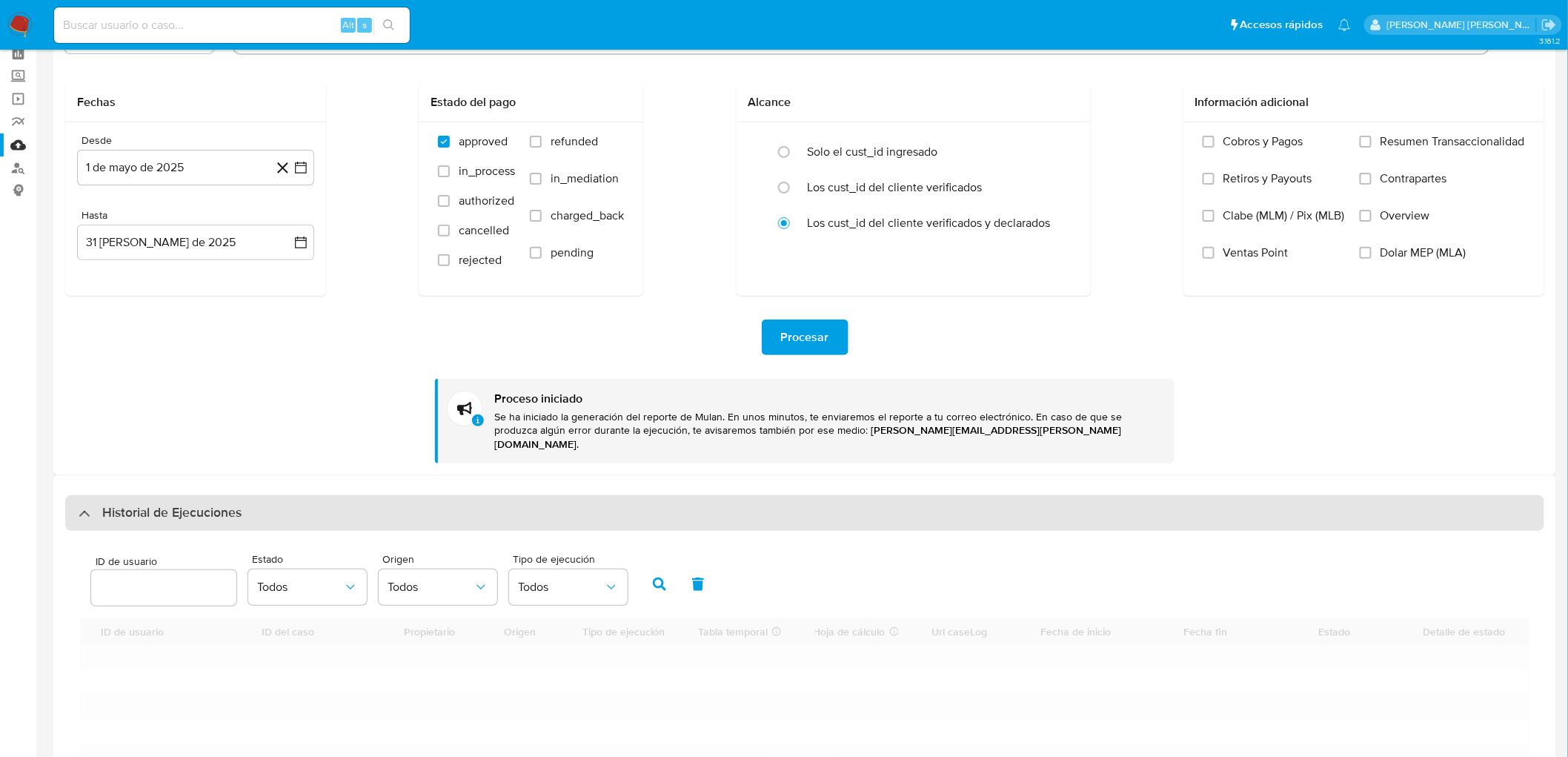
scroll to position [165, 0]
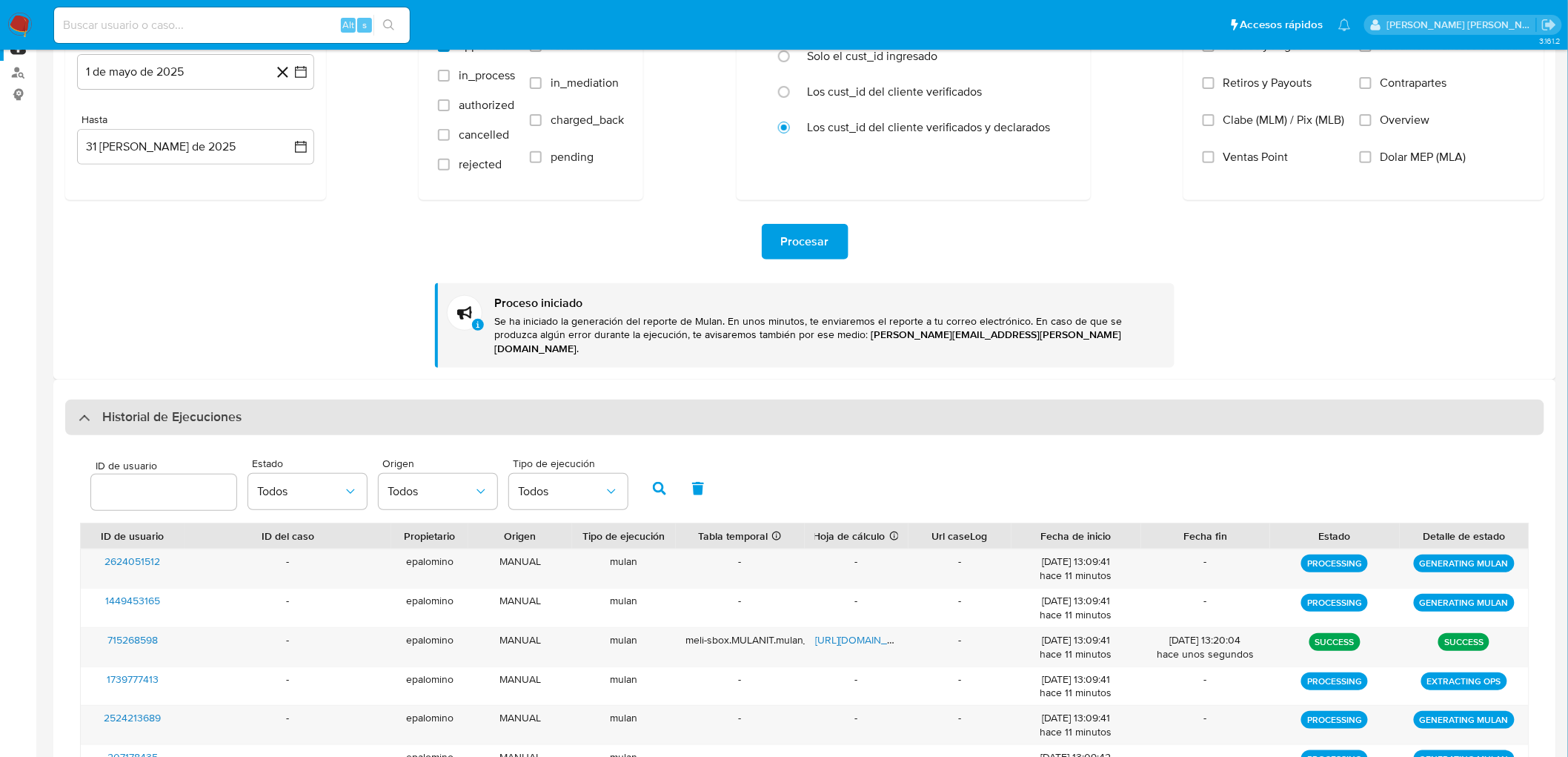
click at [182, 409] on h3 "Historial de Ejecuciones" at bounding box center [172, 417] width 140 height 17
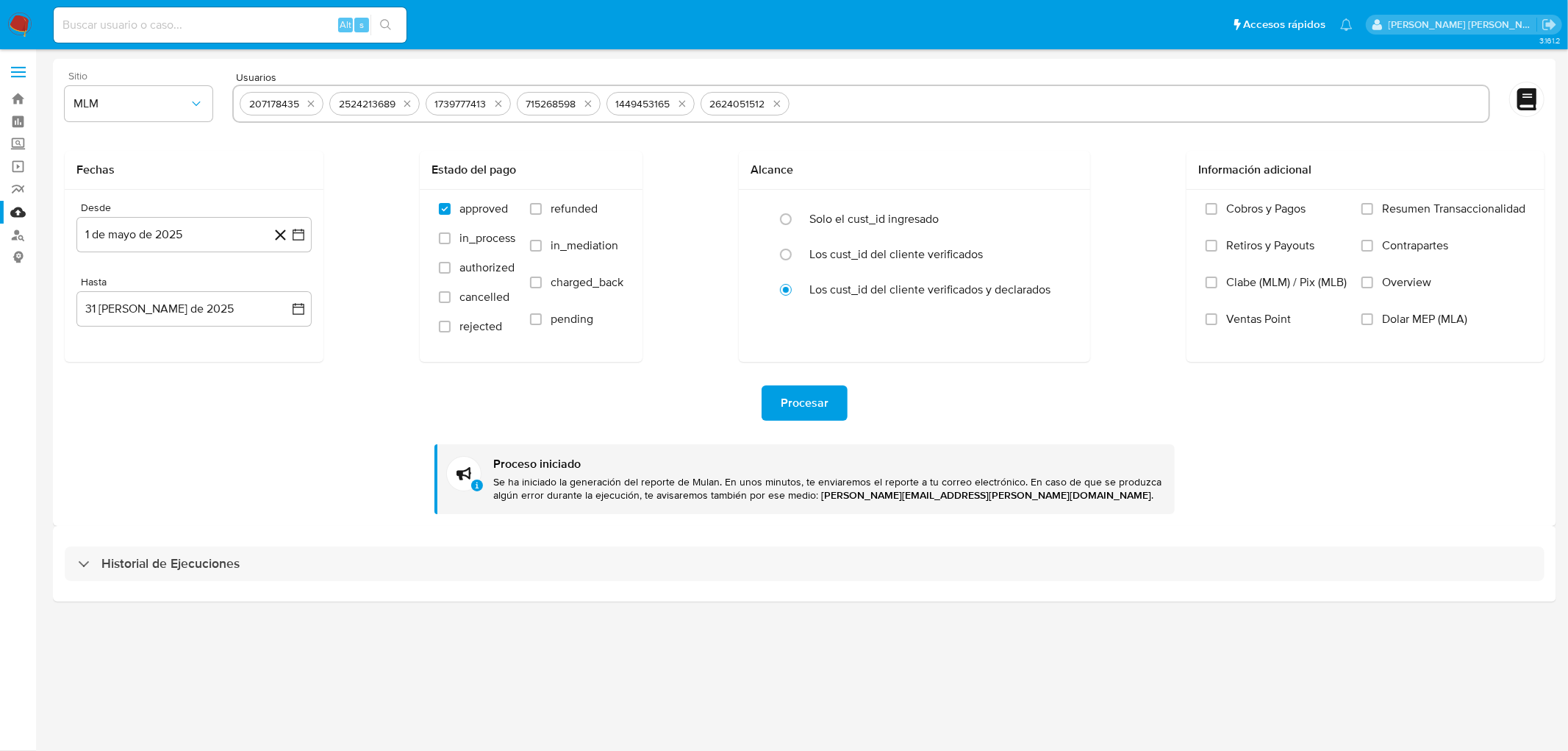
click at [129, 539] on div "Historial de Ejecuciones" at bounding box center [805, 563] width 1504 height 75
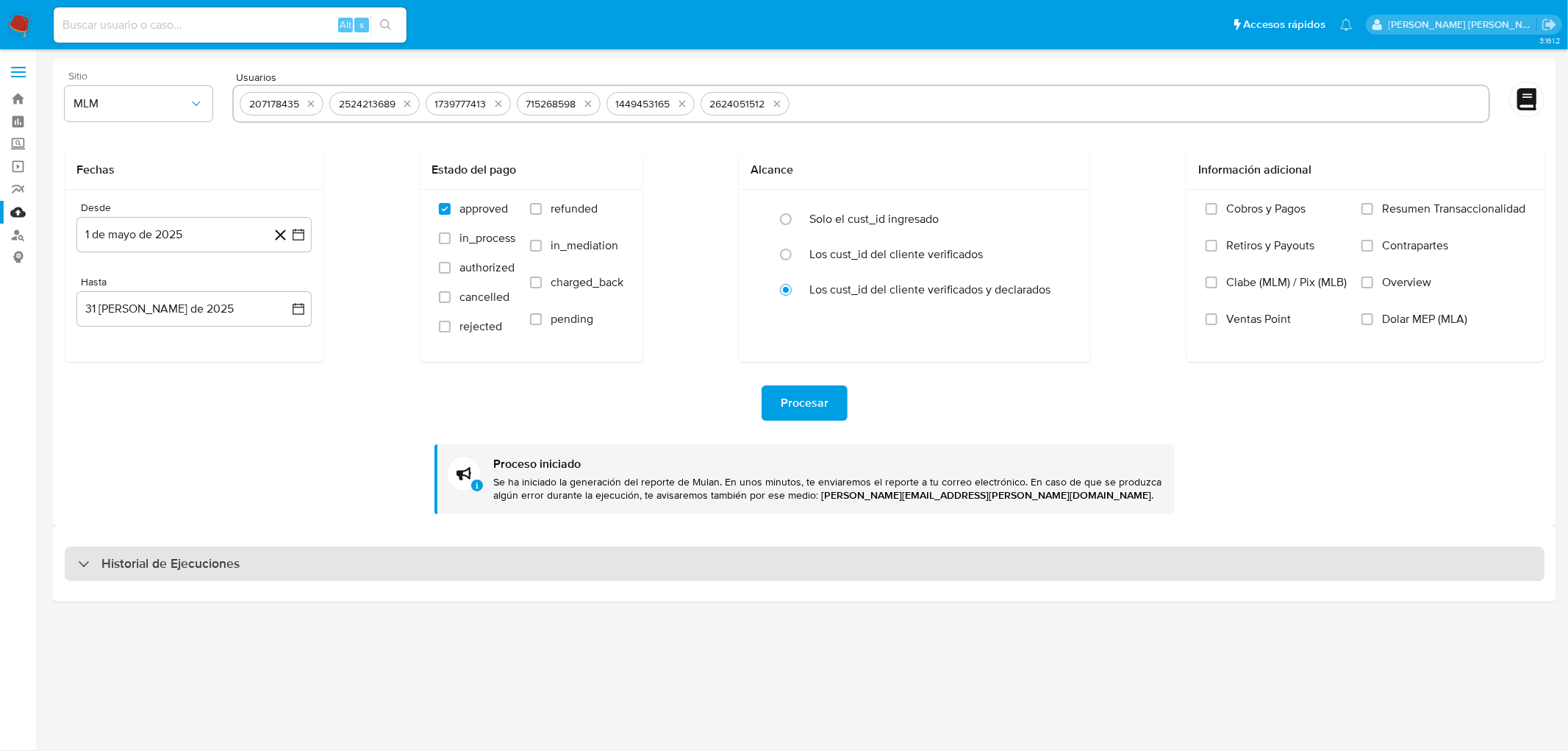
click at [128, 556] on h3 "Historial de Ejecuciones" at bounding box center [170, 564] width 139 height 17
select select "10"
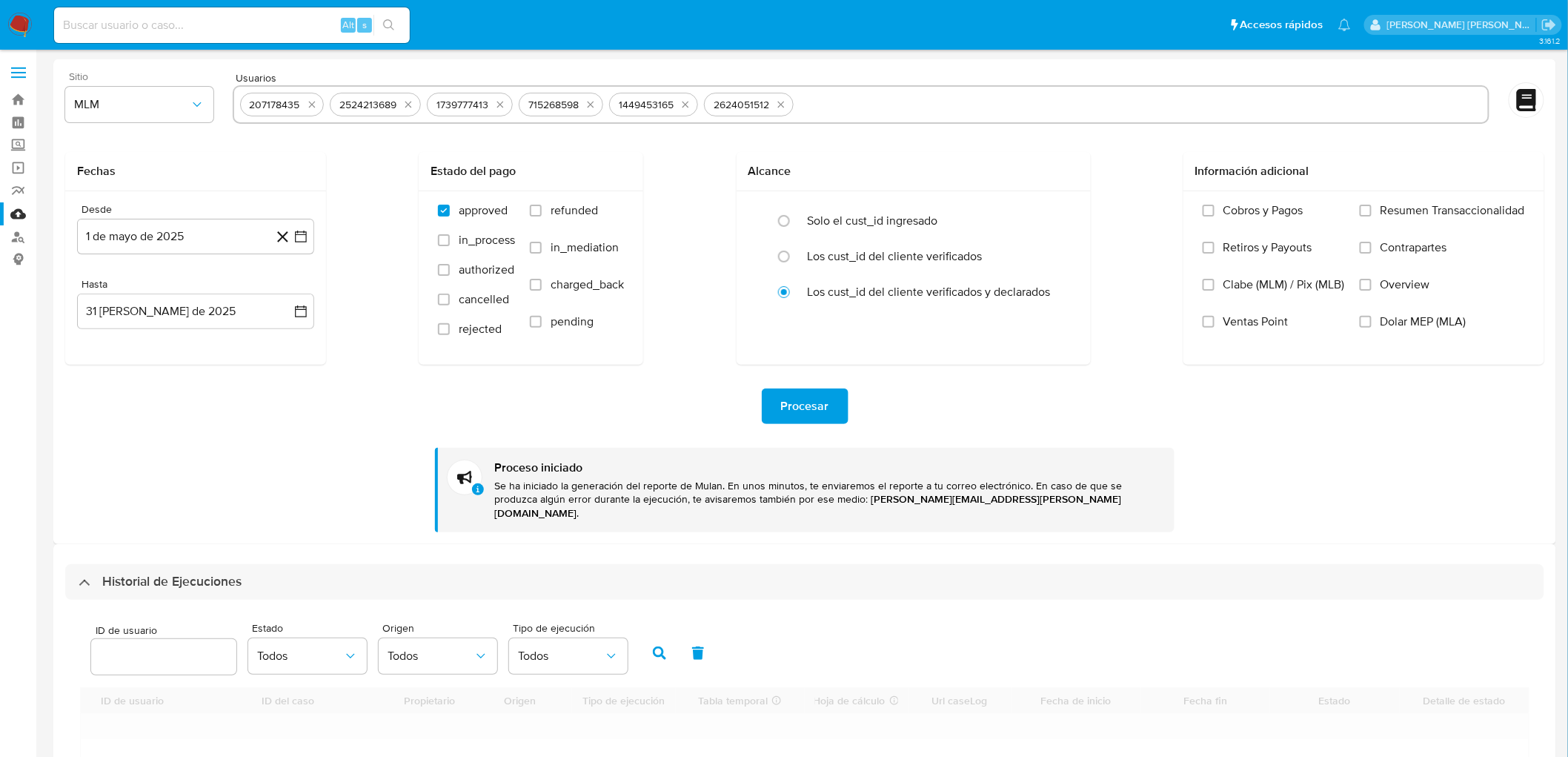
scroll to position [247, 0]
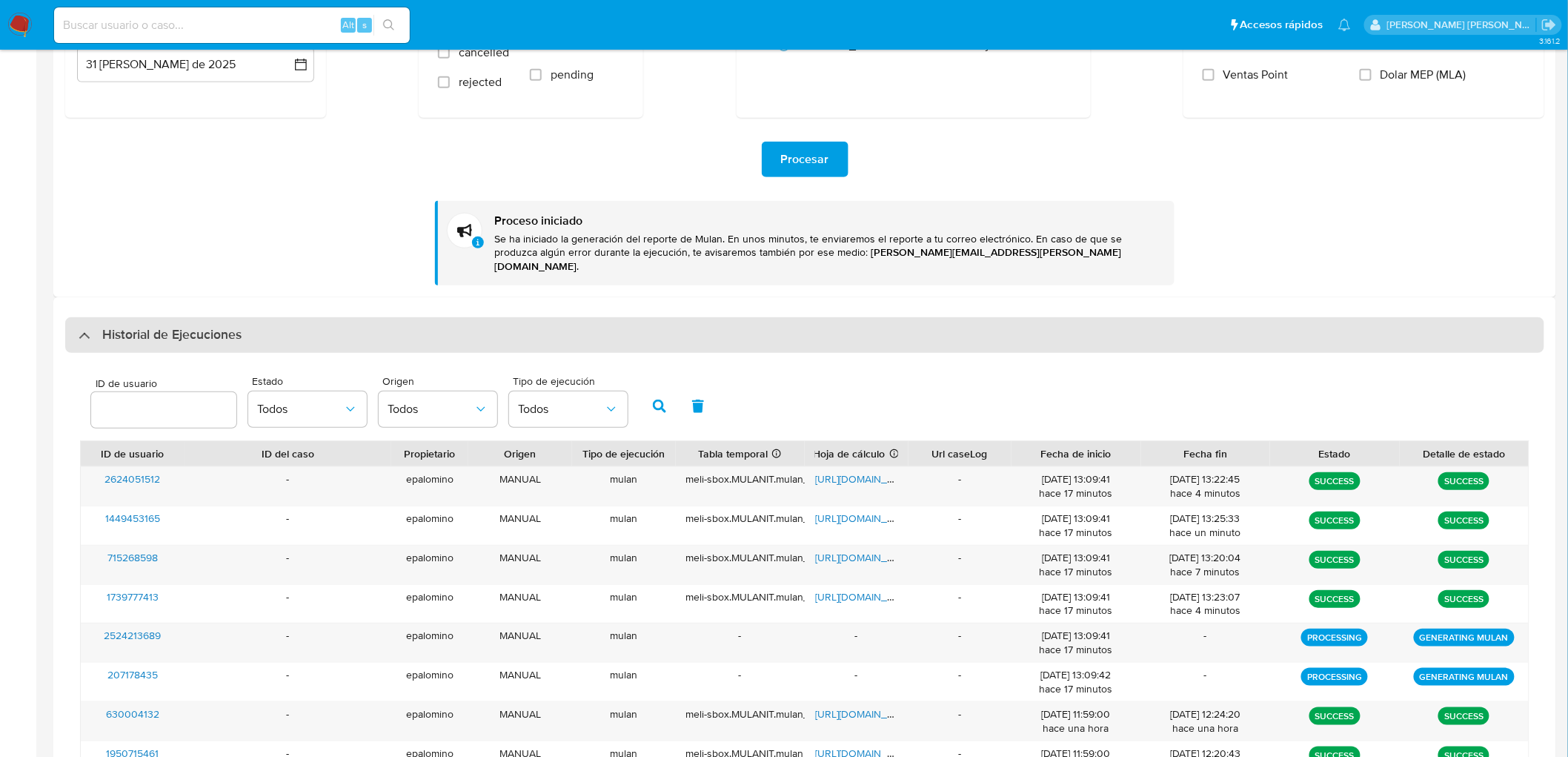
click at [186, 326] on h3 "Historial de Ejecuciones" at bounding box center [172, 335] width 140 height 17
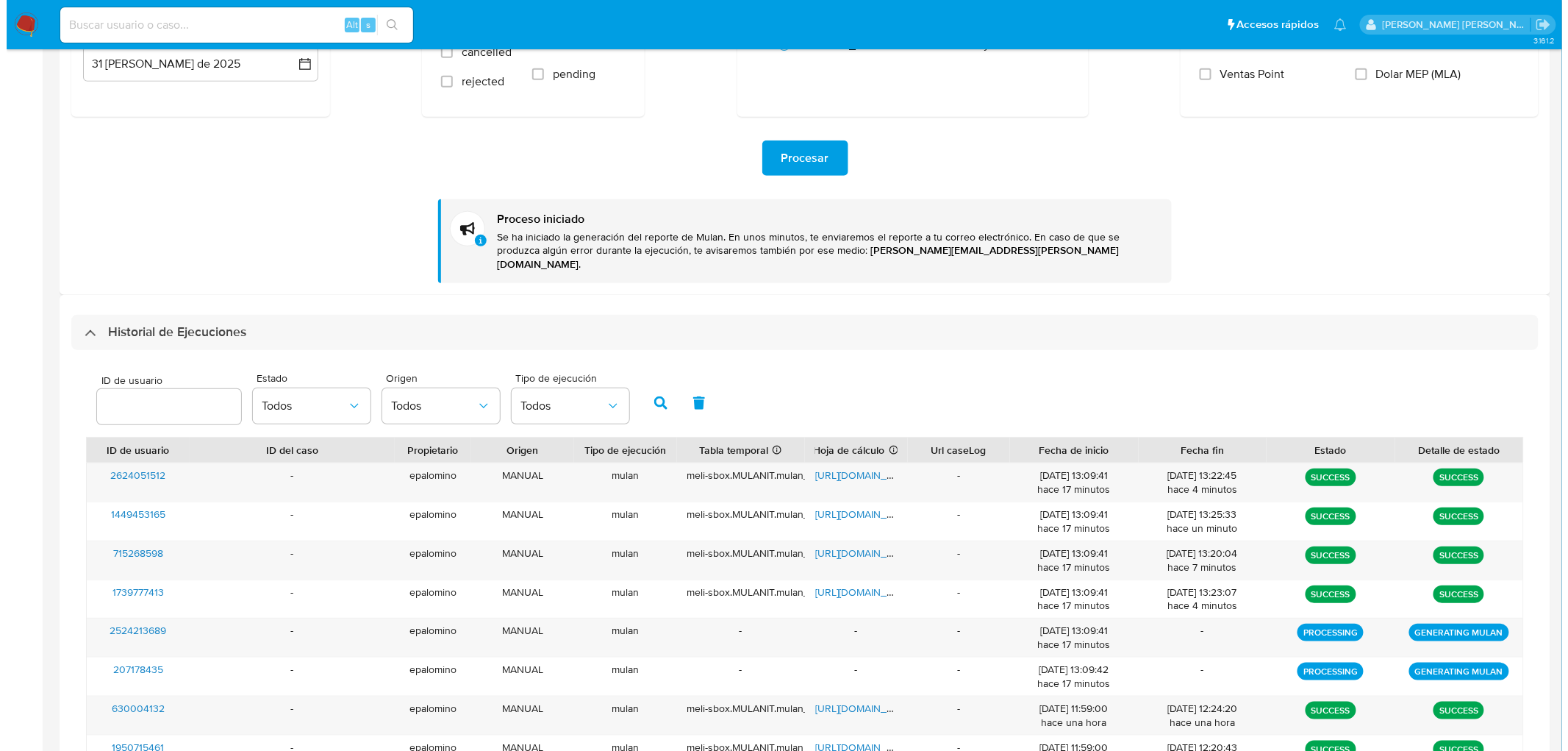
scroll to position [0, 0]
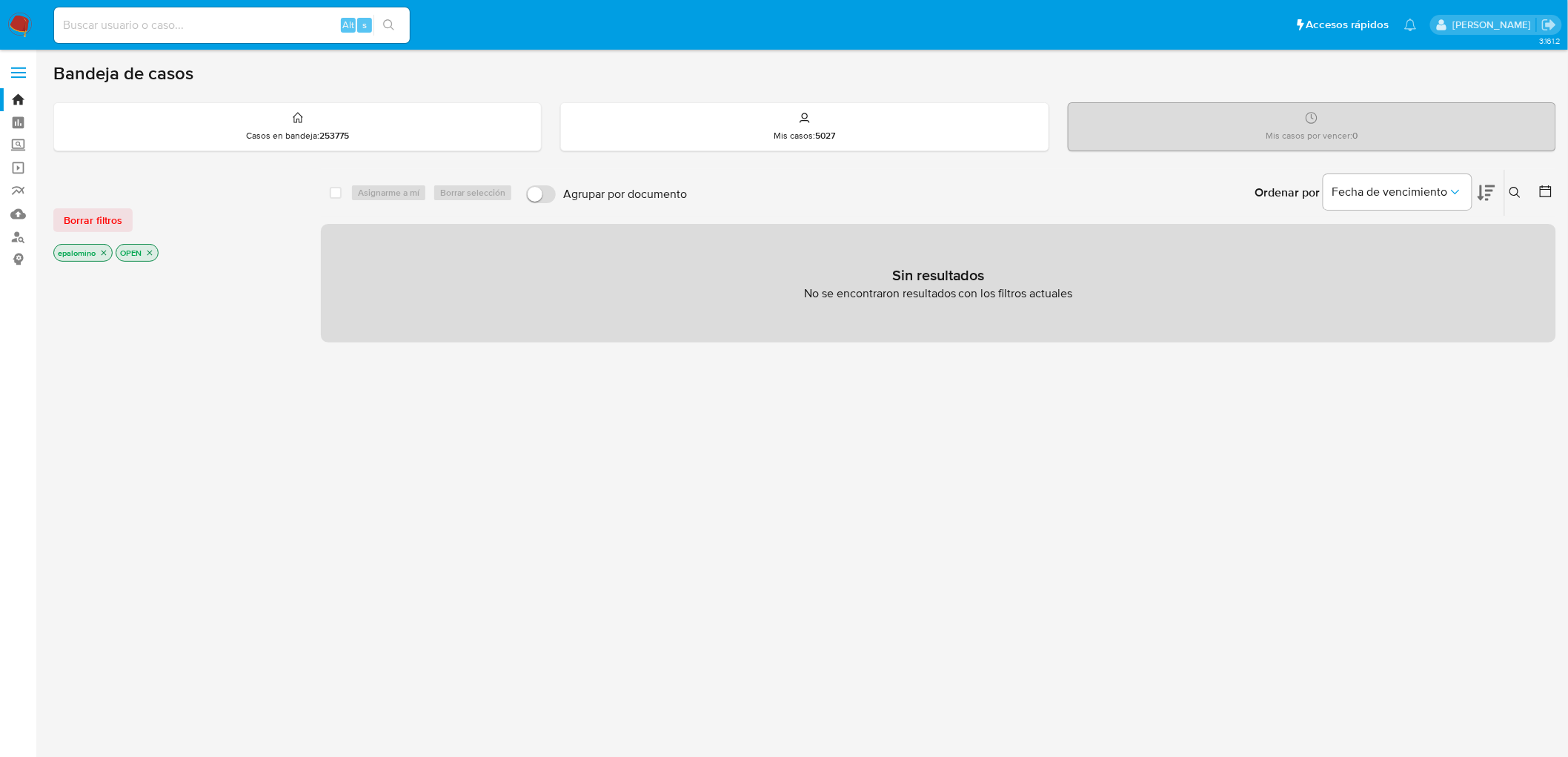
click at [106, 223] on span "Borrar filtros" at bounding box center [93, 219] width 58 height 20
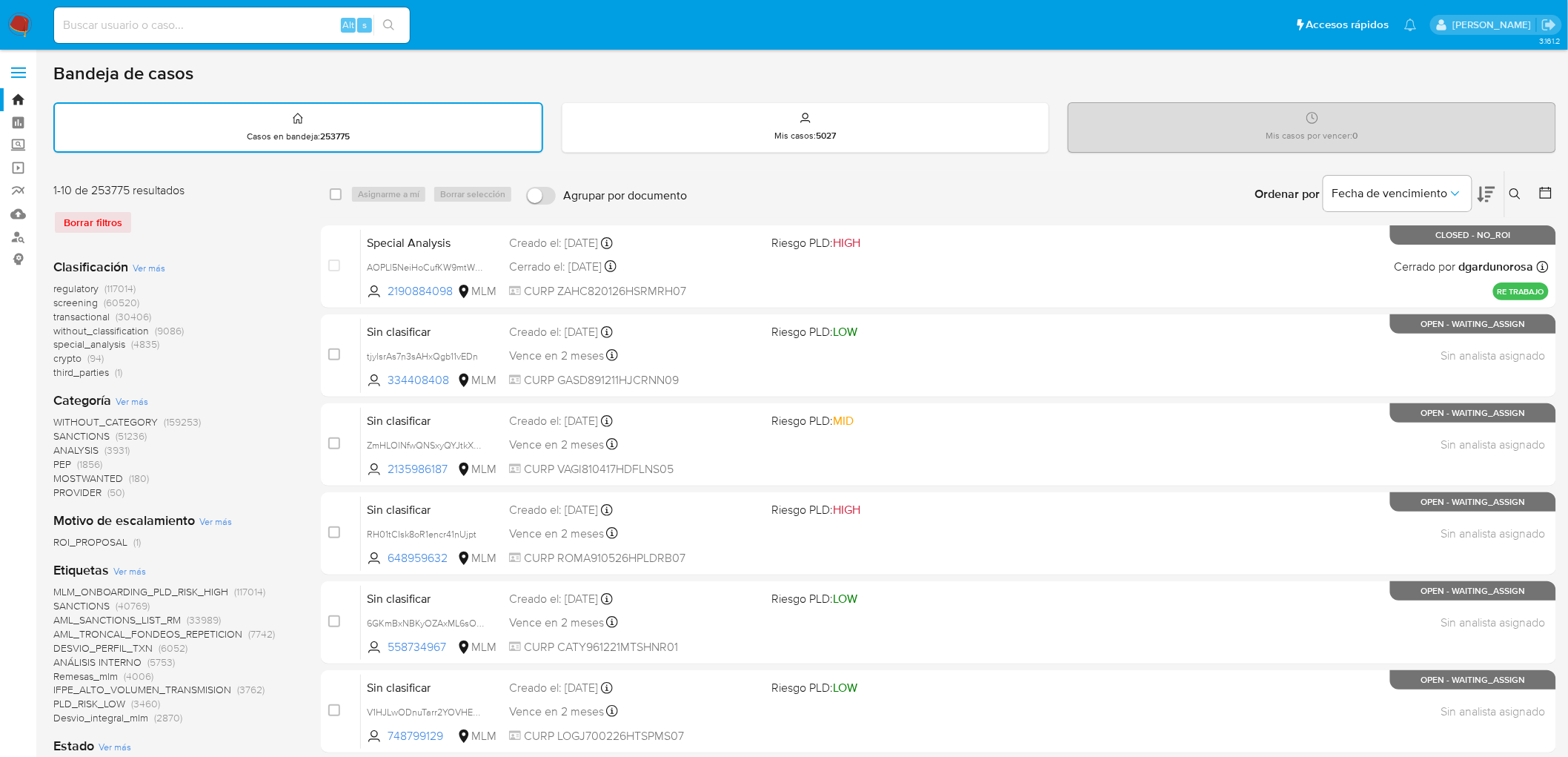
click at [1515, 188] on icon at bounding box center [1516, 194] width 12 height 12
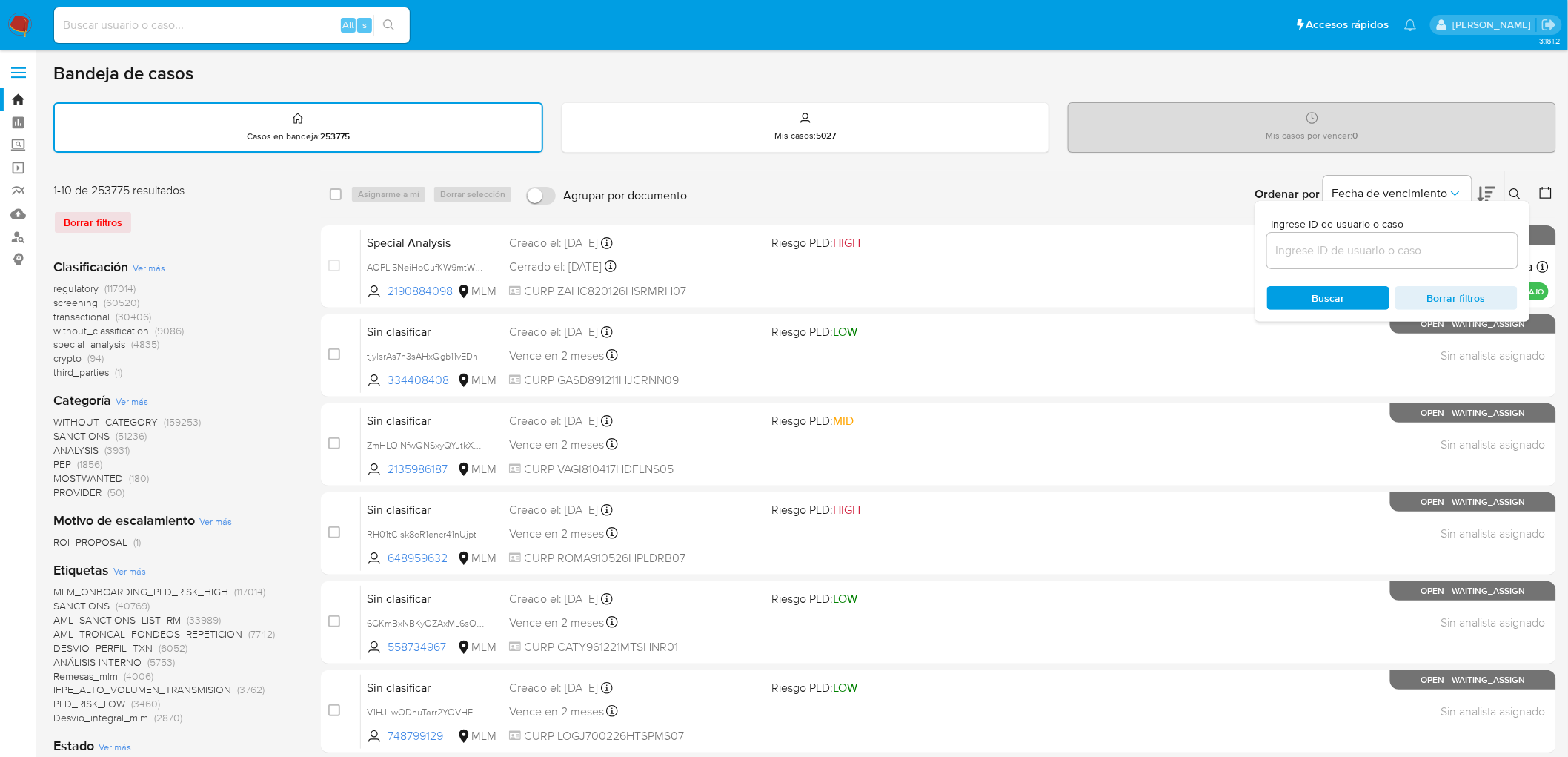
click at [1299, 262] on div at bounding box center [1392, 250] width 250 height 36
click at [1299, 252] on input at bounding box center [1392, 250] width 250 height 19
paste input "2468752279"
type input "2468752279"
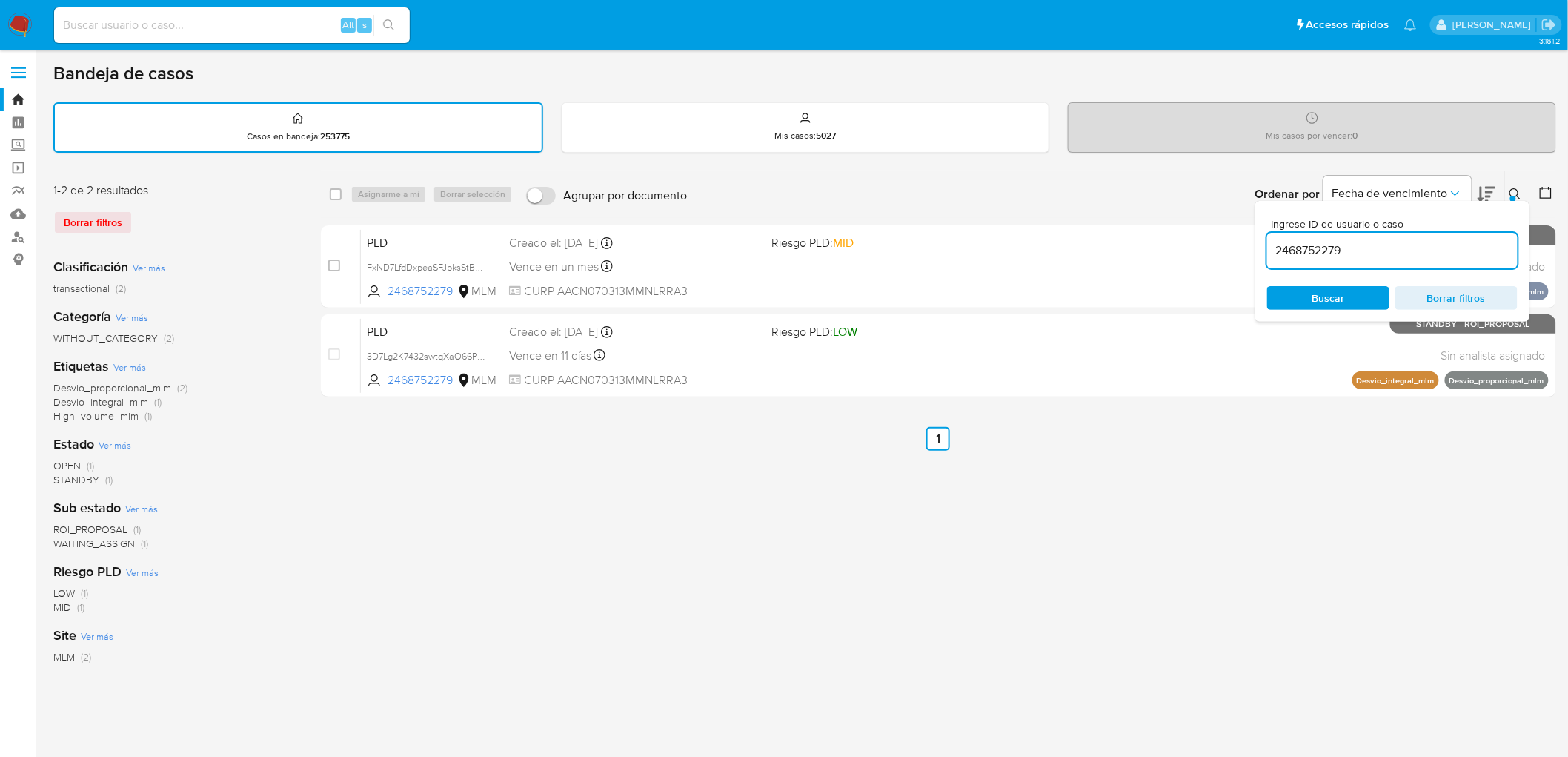
click at [1512, 188] on icon at bounding box center [1516, 194] width 12 height 12
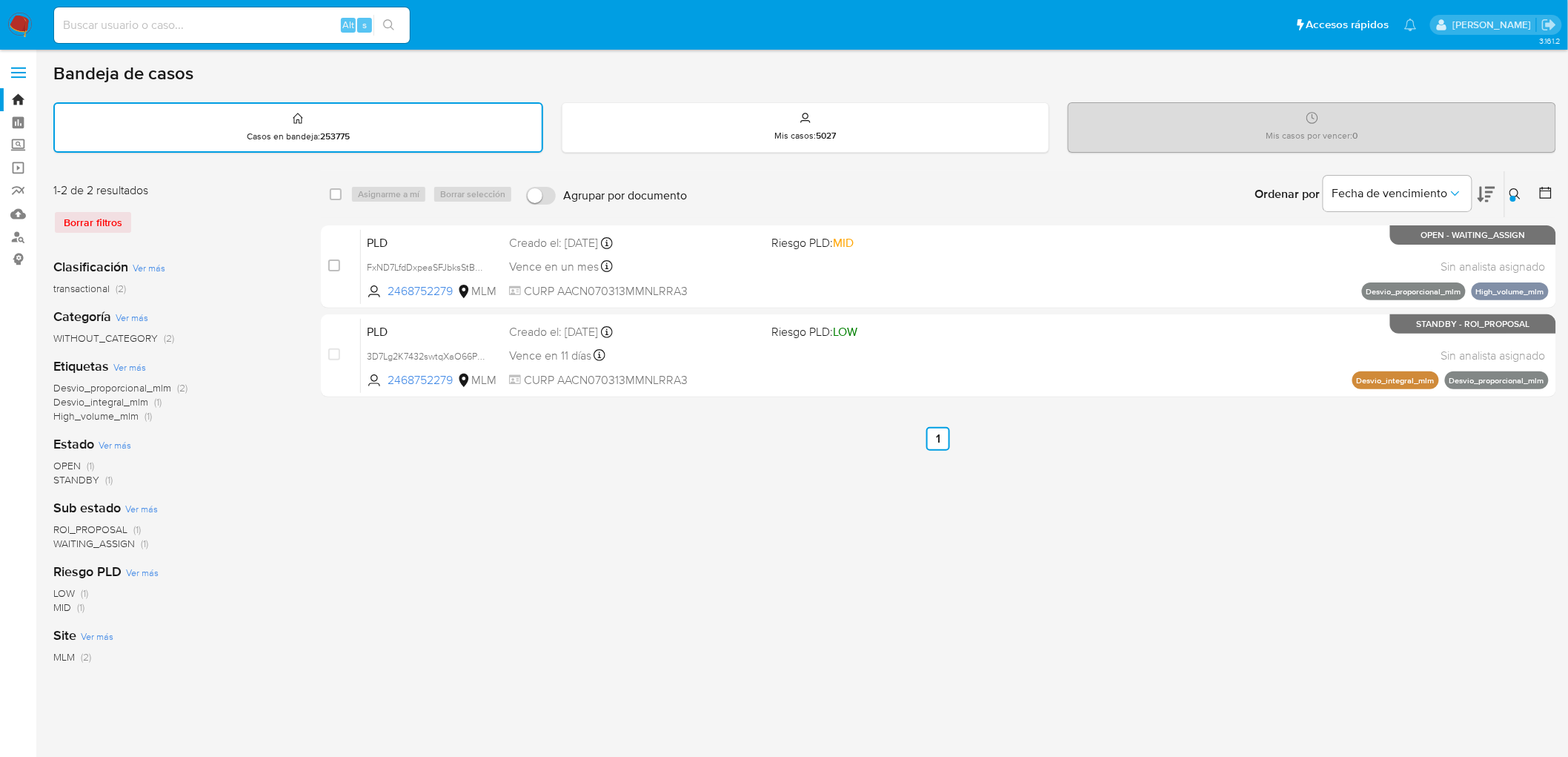
click at [25, 24] on img at bounding box center [20, 25] width 25 height 25
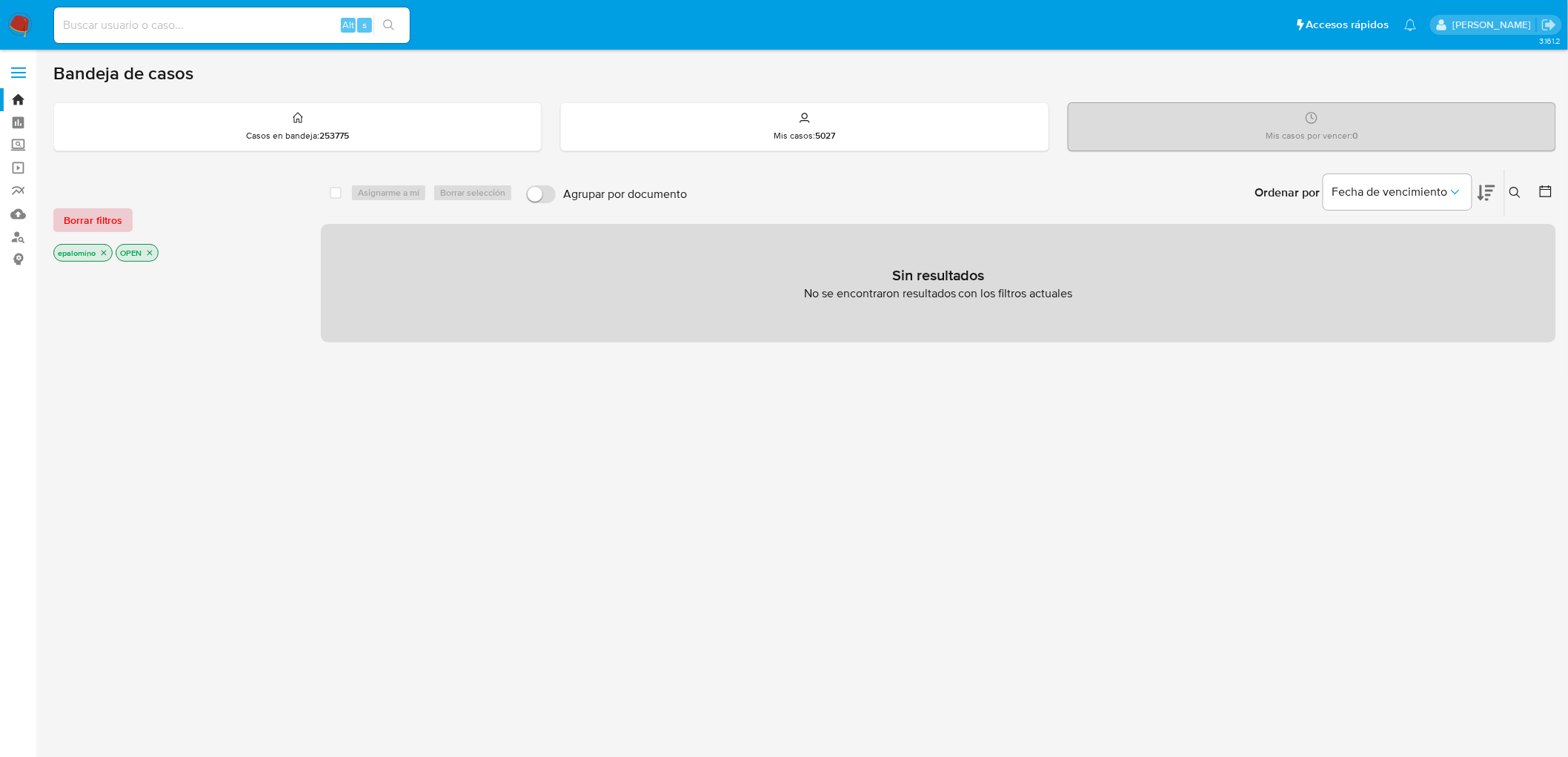
click at [83, 223] on span "Borrar filtros" at bounding box center [93, 219] width 58 height 20
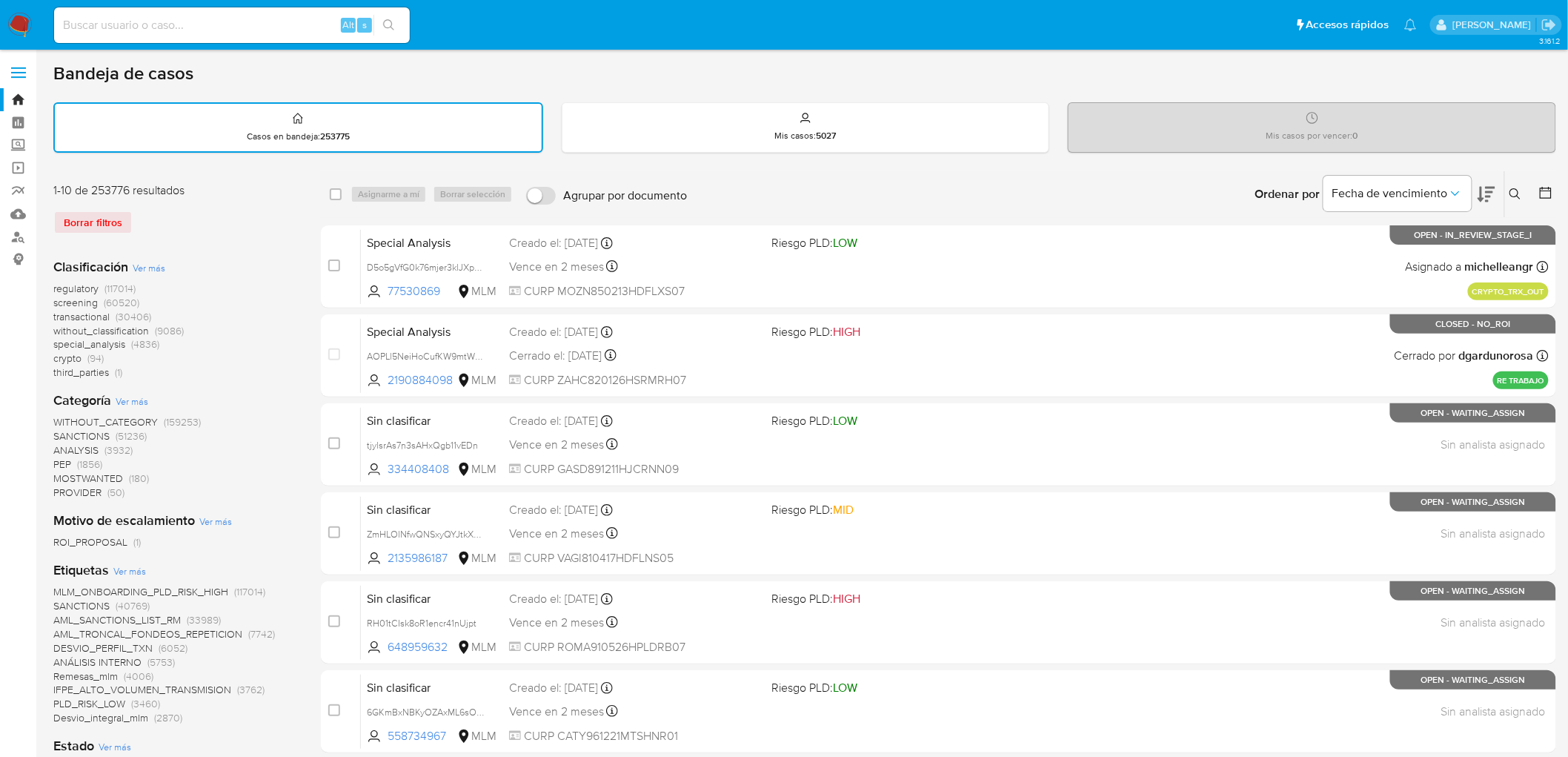
drag, startPoint x: 1518, startPoint y: 190, endPoint x: 1410, endPoint y: 236, distance: 117.4
click at [1518, 190] on icon at bounding box center [1516, 194] width 12 height 12
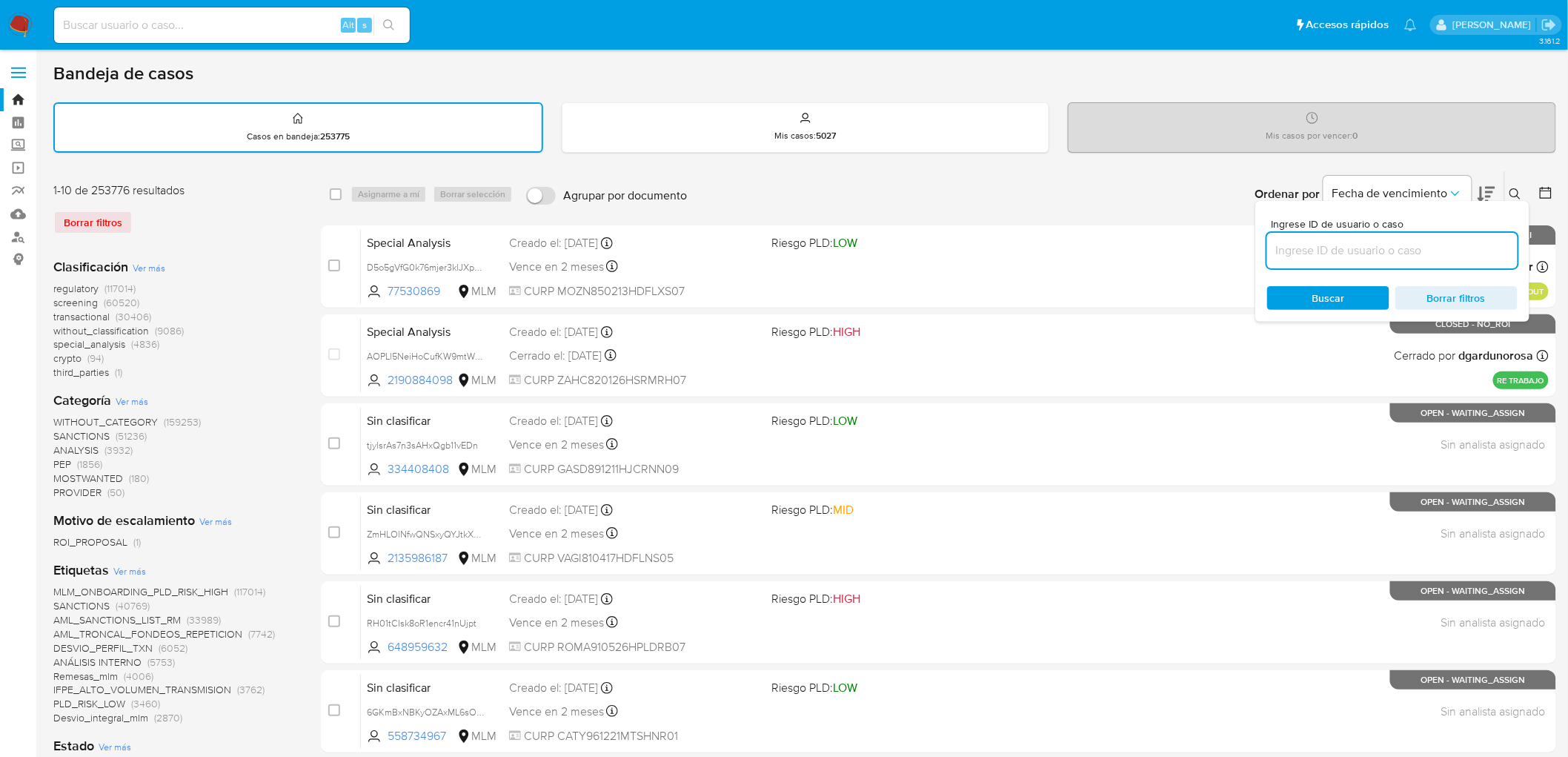
click at [1352, 252] on input at bounding box center [1392, 250] width 250 height 19
type input "247243472"
click at [1334, 291] on span "Buscar" at bounding box center [1329, 298] width 33 height 23
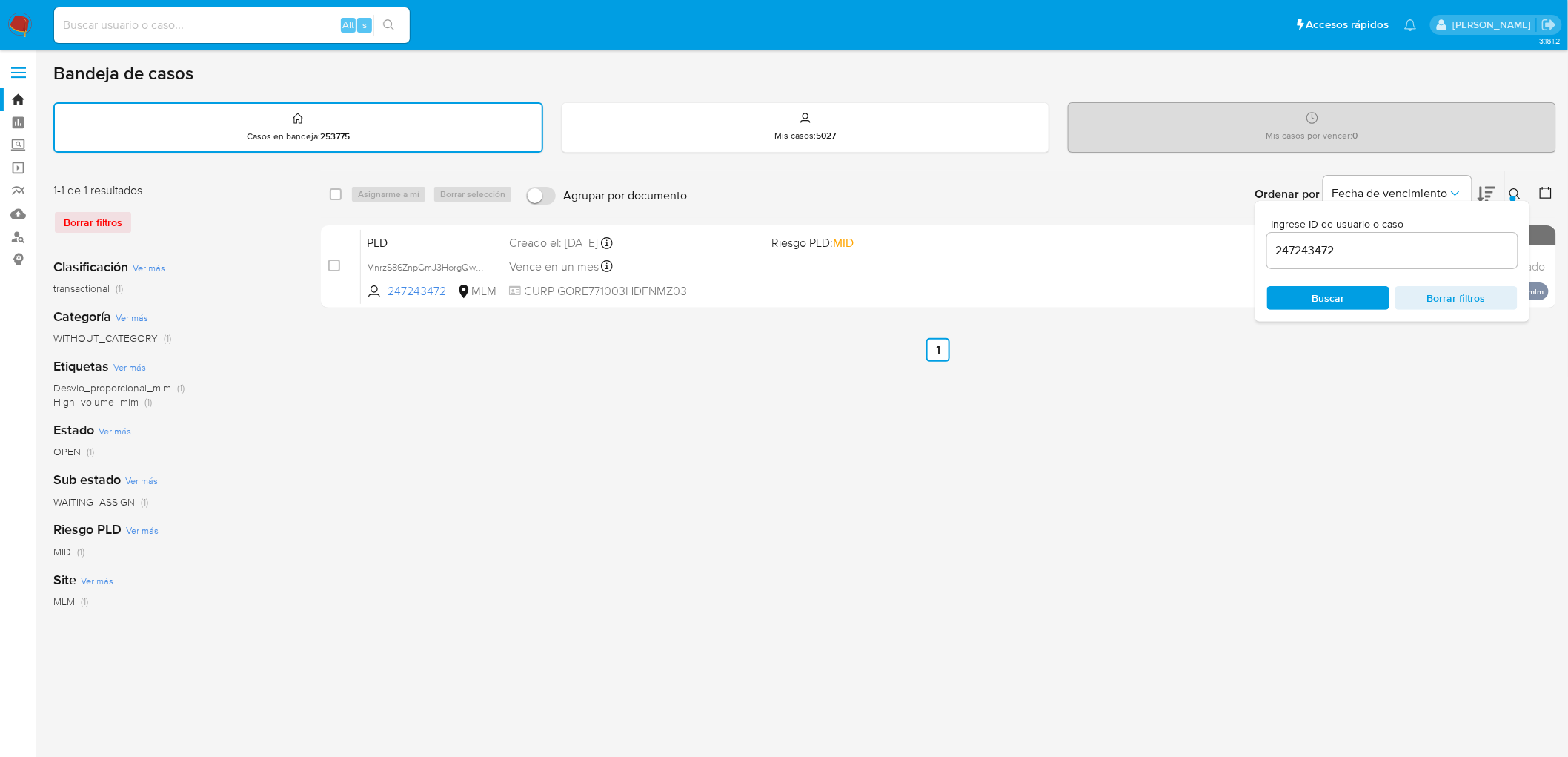
click at [1515, 189] on icon at bounding box center [1516, 194] width 12 height 12
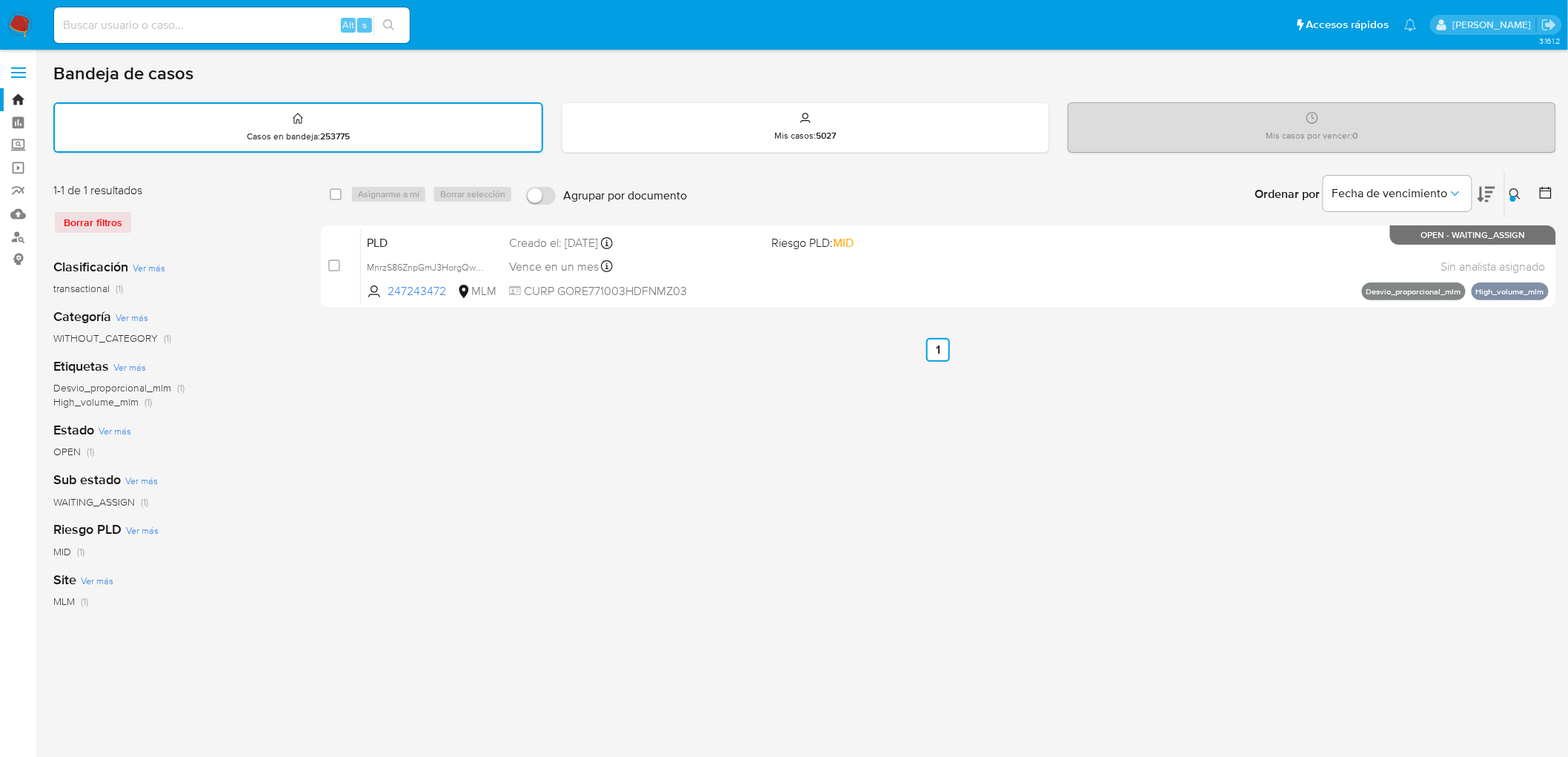
click at [11, 33] on img at bounding box center [20, 25] width 25 height 25
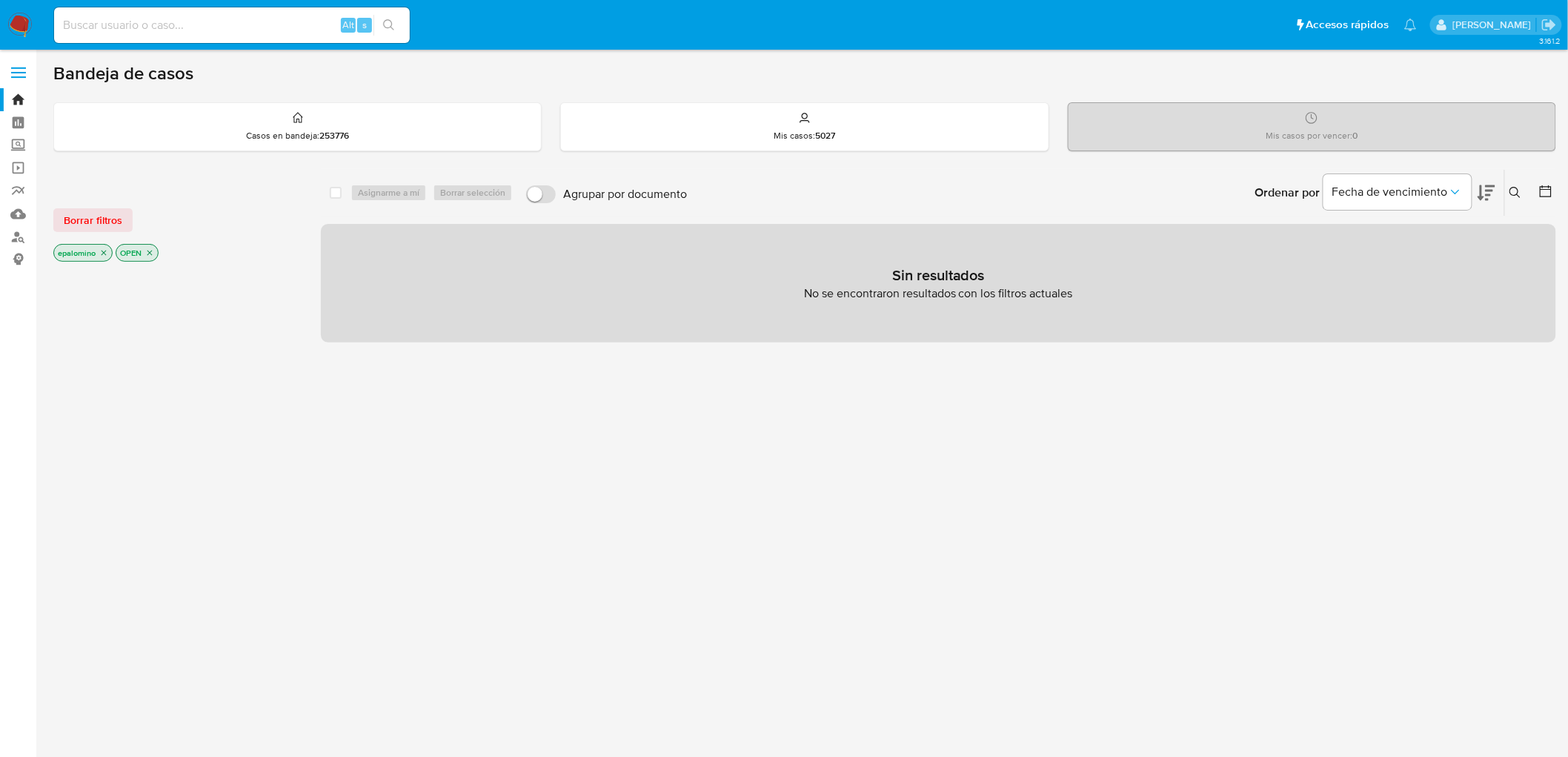
click at [91, 220] on span "Borrar filtros" at bounding box center [93, 219] width 58 height 20
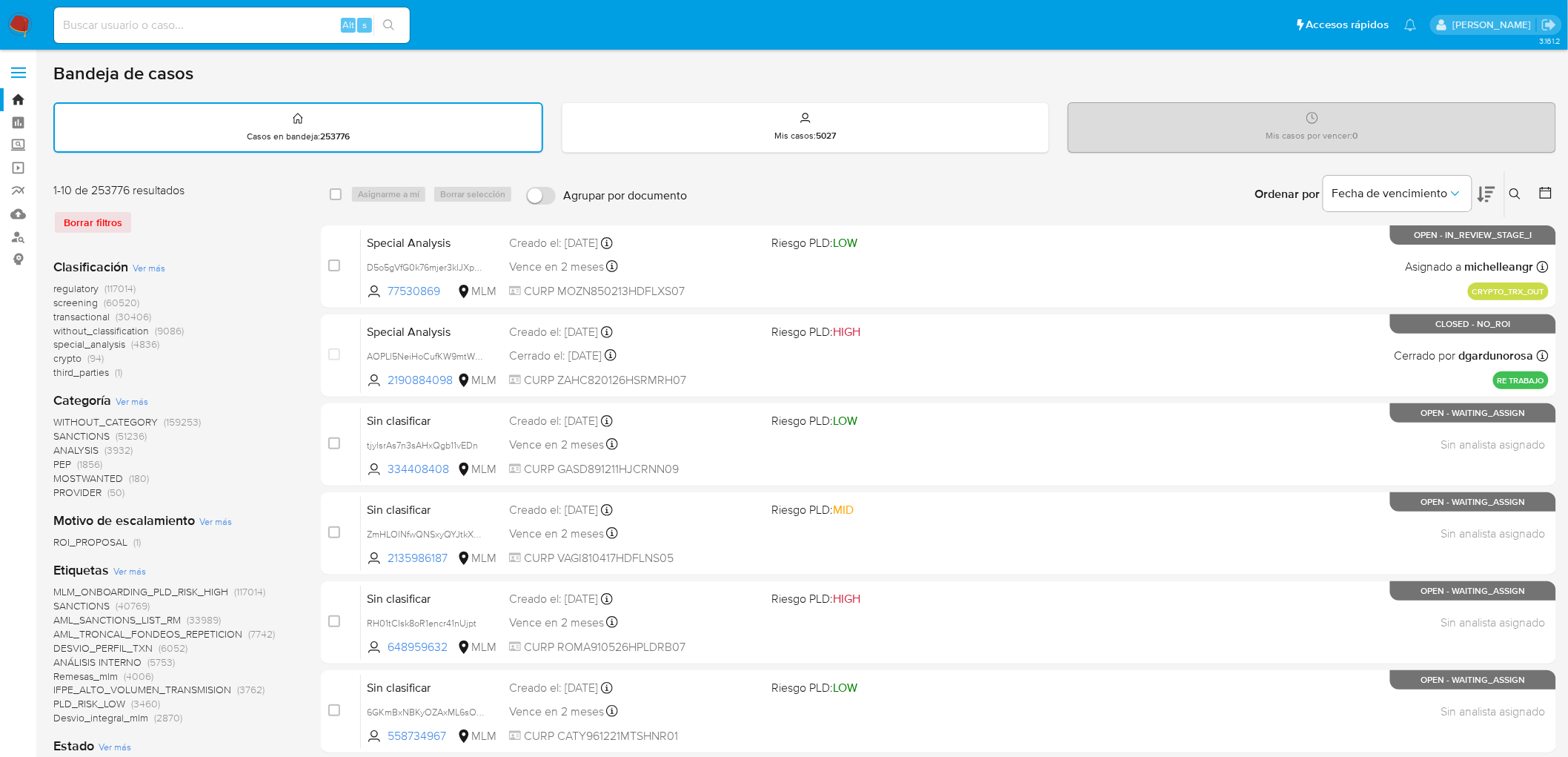
click at [22, 22] on img at bounding box center [20, 25] width 25 height 25
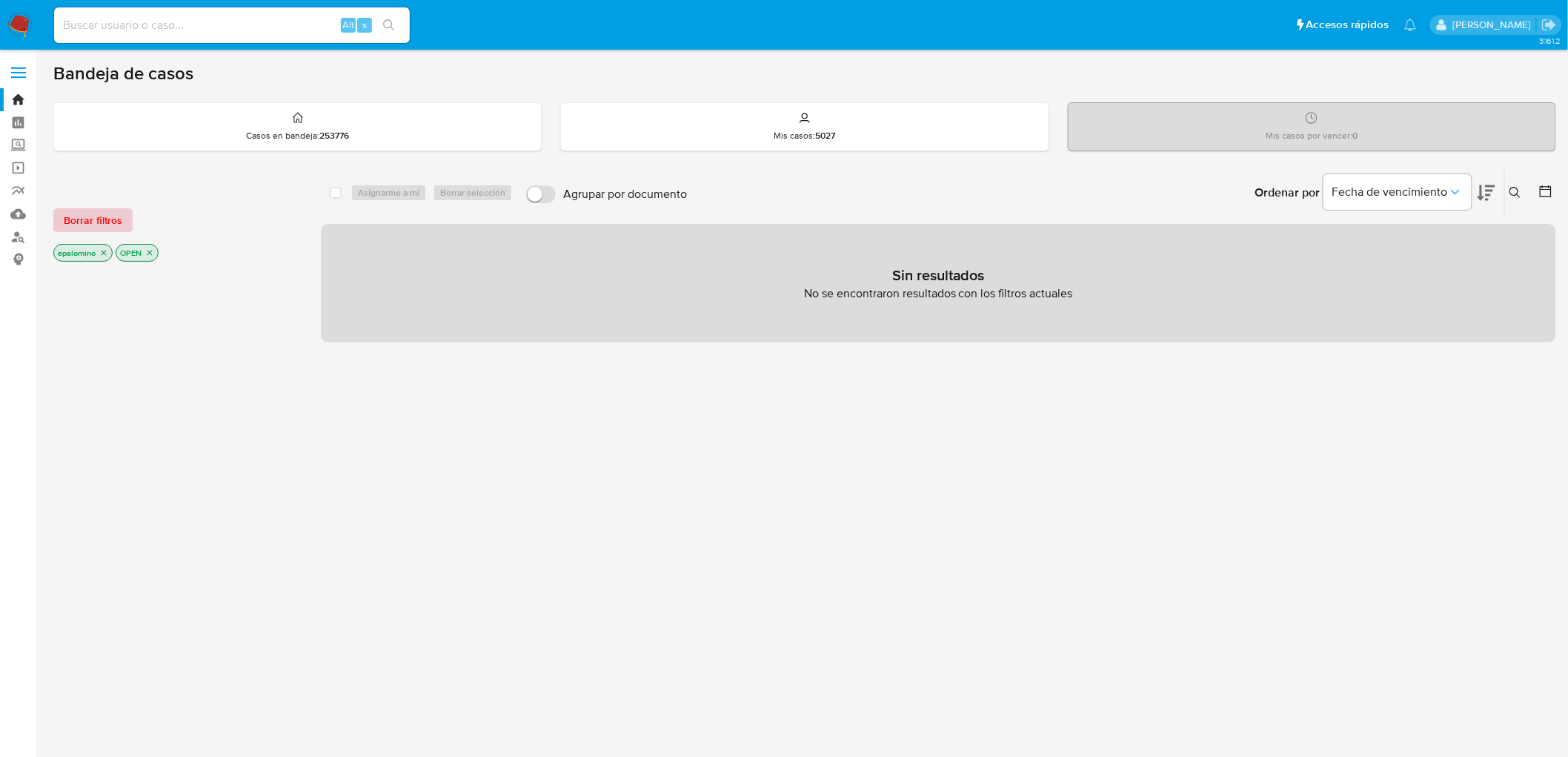
click at [89, 212] on span "Borrar filtros" at bounding box center [93, 219] width 58 height 20
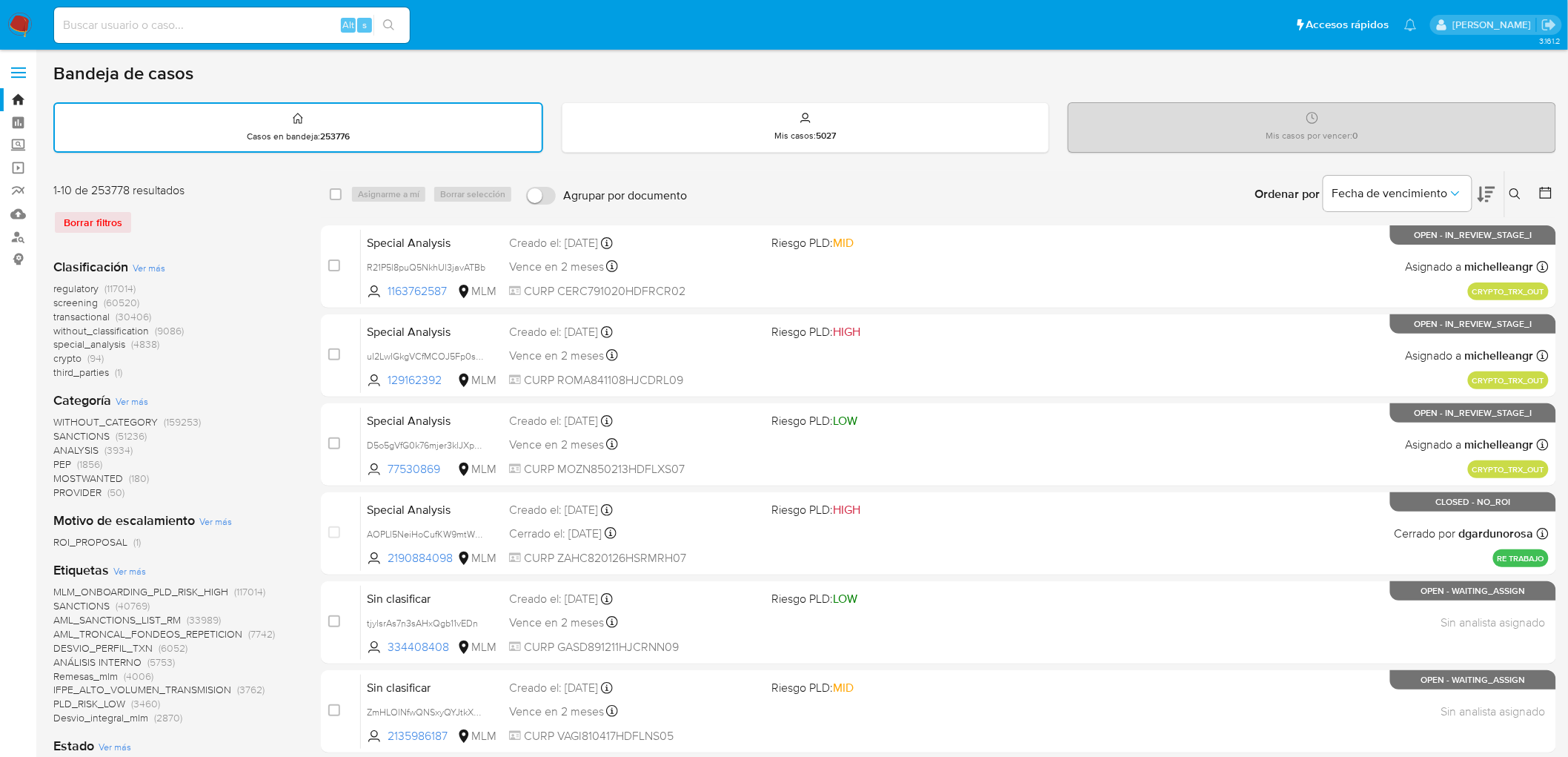
click at [11, 24] on img at bounding box center [20, 25] width 25 height 25
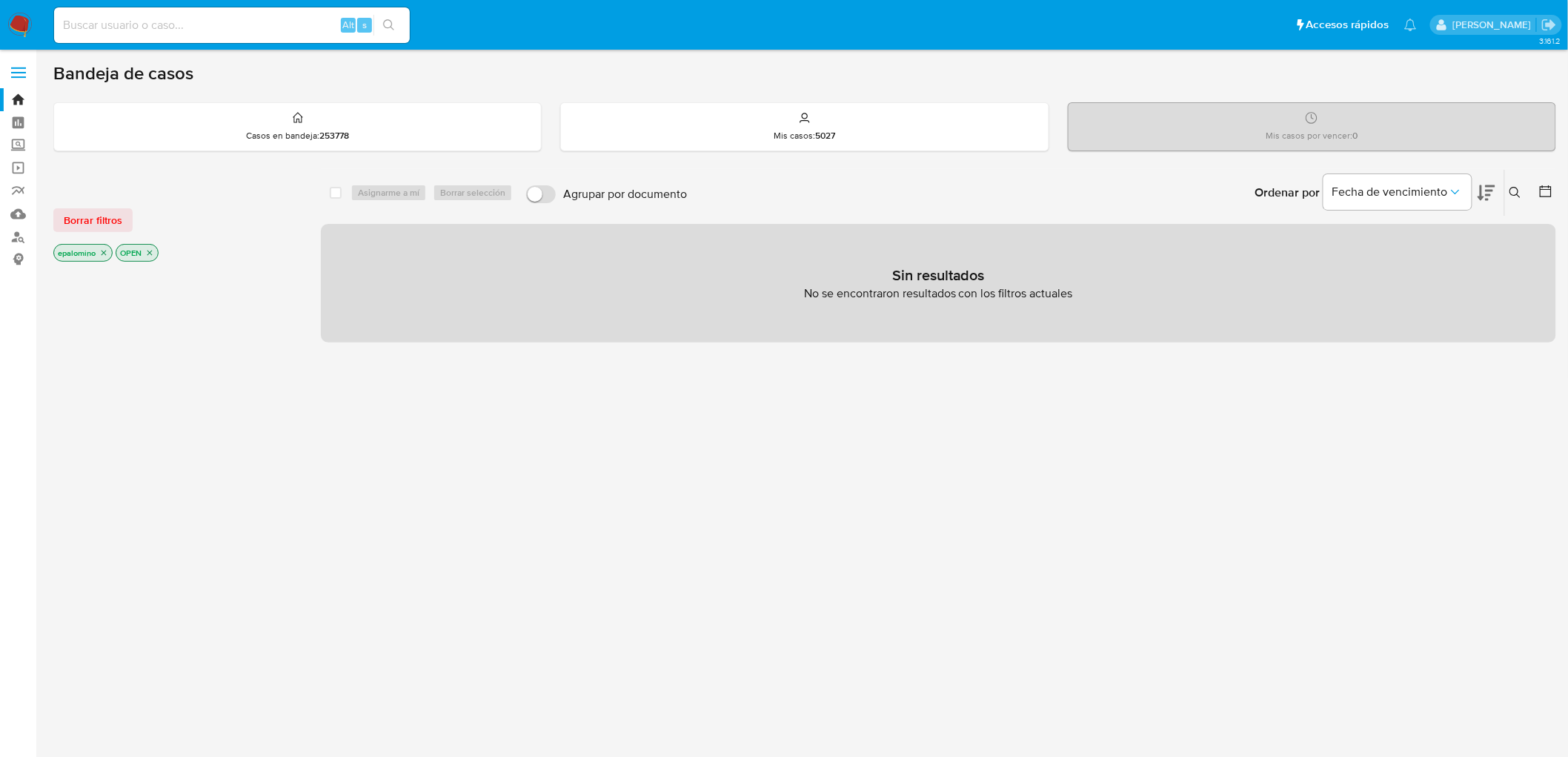
click at [112, 215] on span "Borrar filtros" at bounding box center [93, 219] width 58 height 20
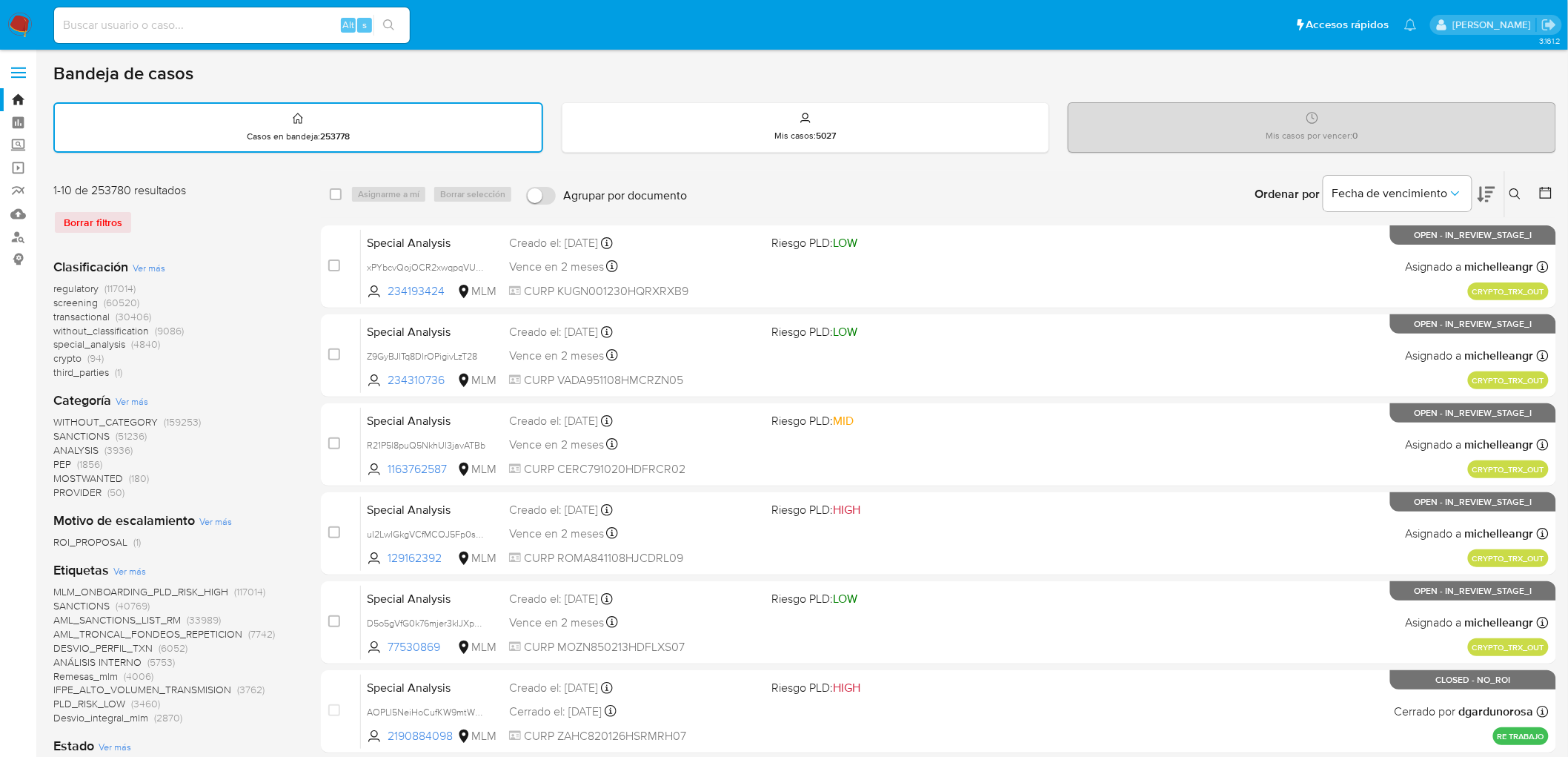
click at [15, 27] on img at bounding box center [20, 25] width 25 height 25
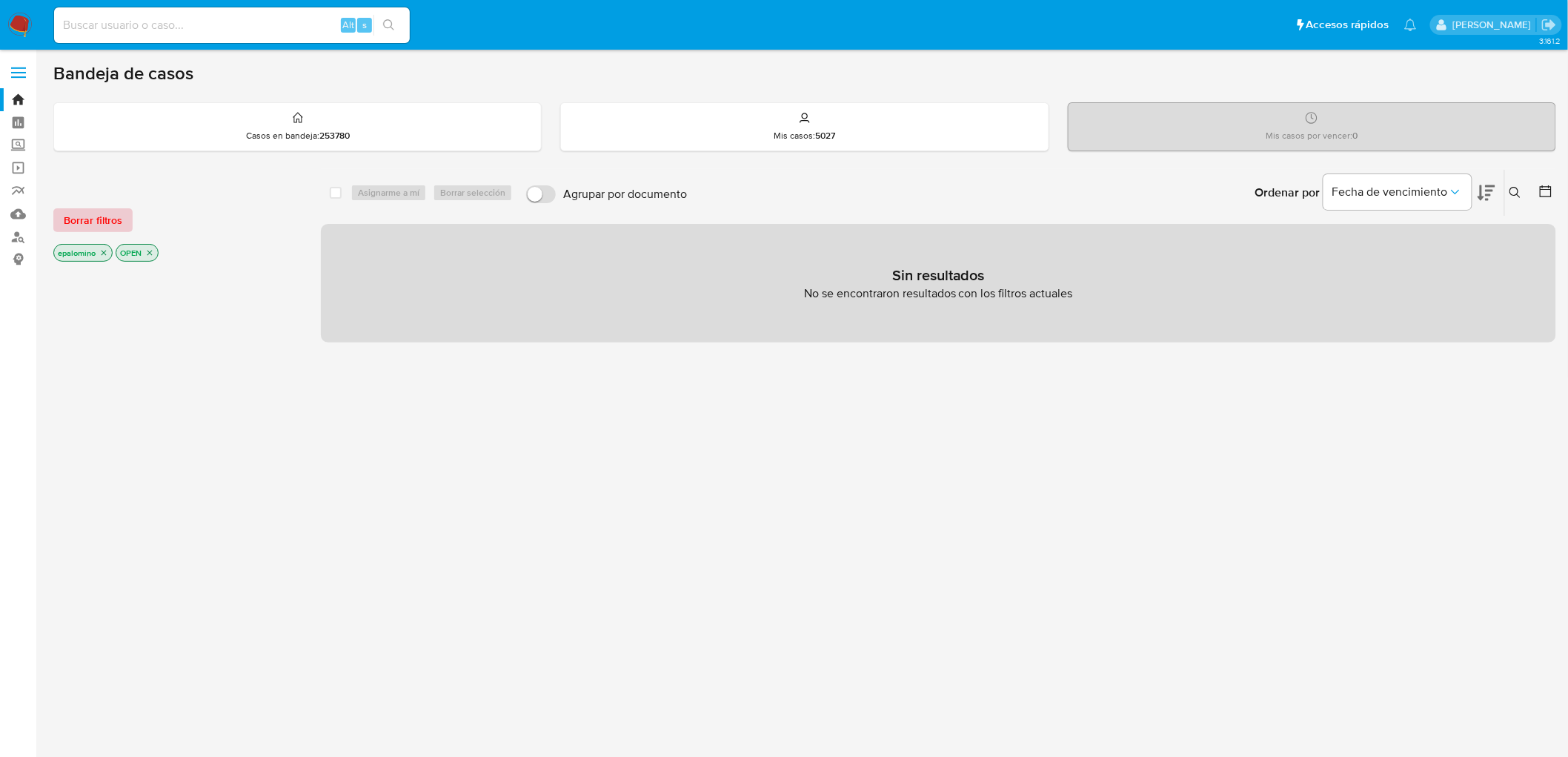
click at [114, 219] on span "Borrar filtros" at bounding box center [93, 219] width 58 height 20
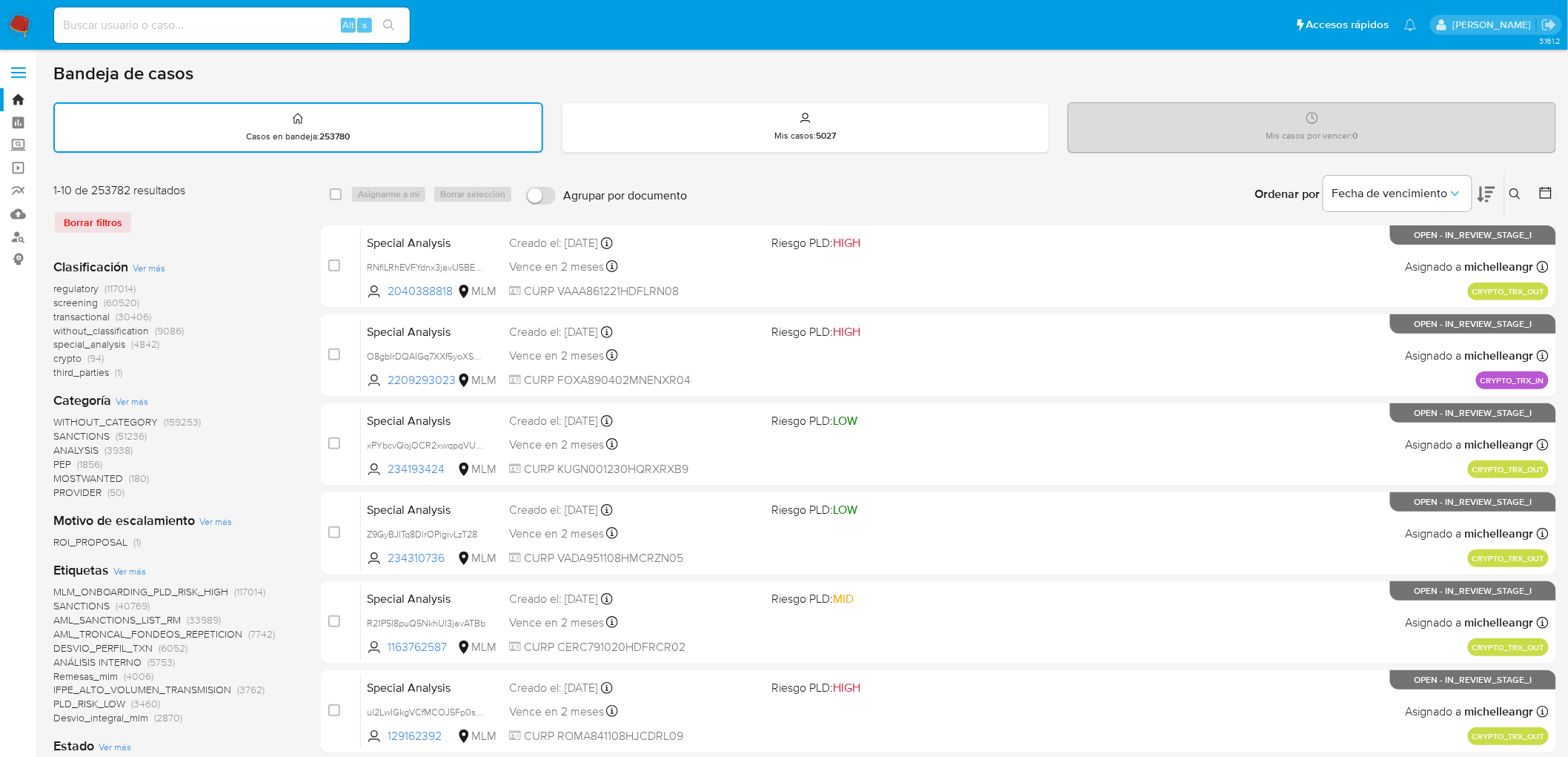
click at [1519, 190] on icon at bounding box center [1516, 194] width 12 height 12
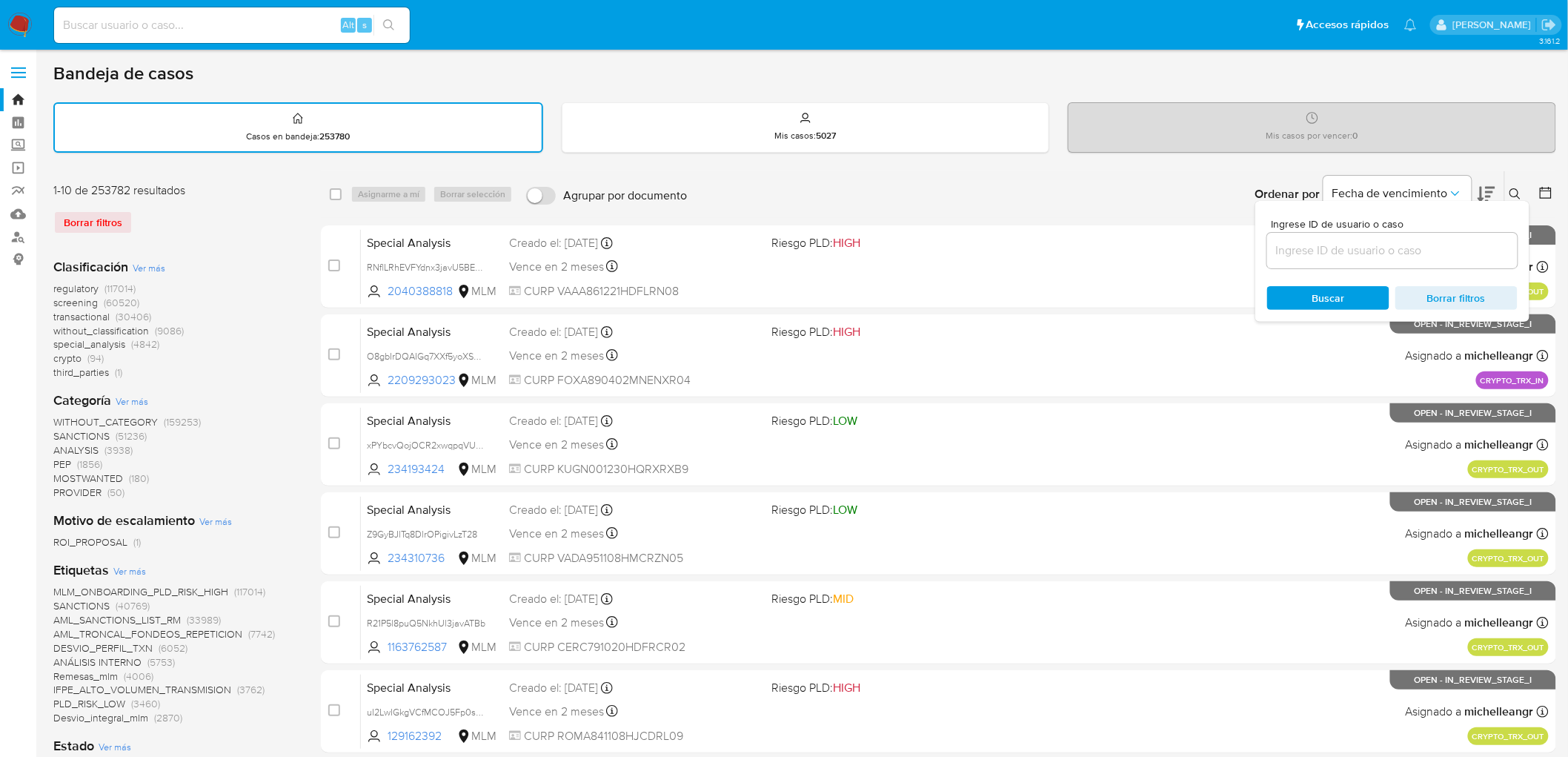
click at [1343, 243] on input at bounding box center [1392, 250] width 250 height 19
type input "247243472"
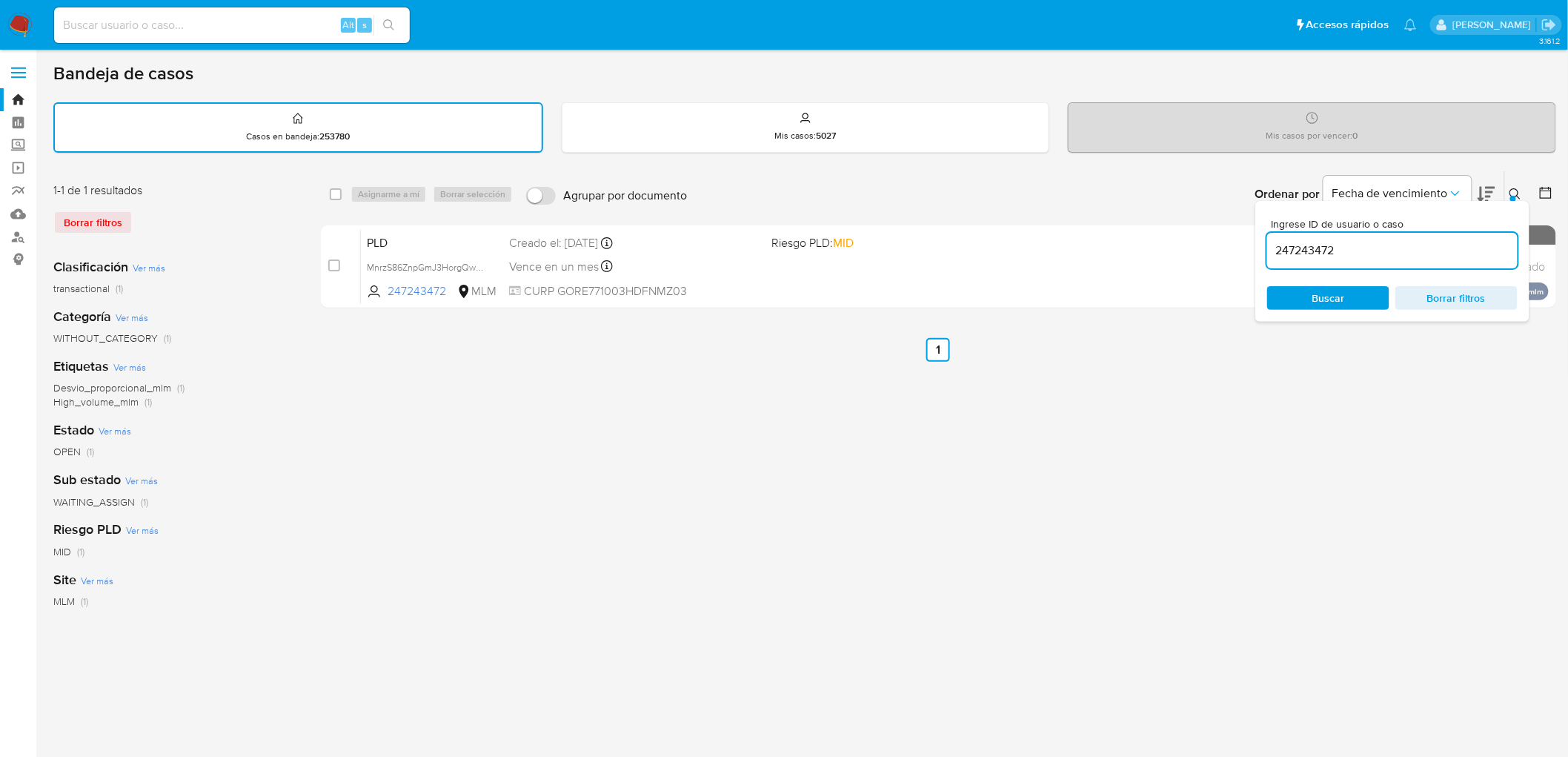
click at [1508, 188] on button at bounding box center [1518, 194] width 24 height 17
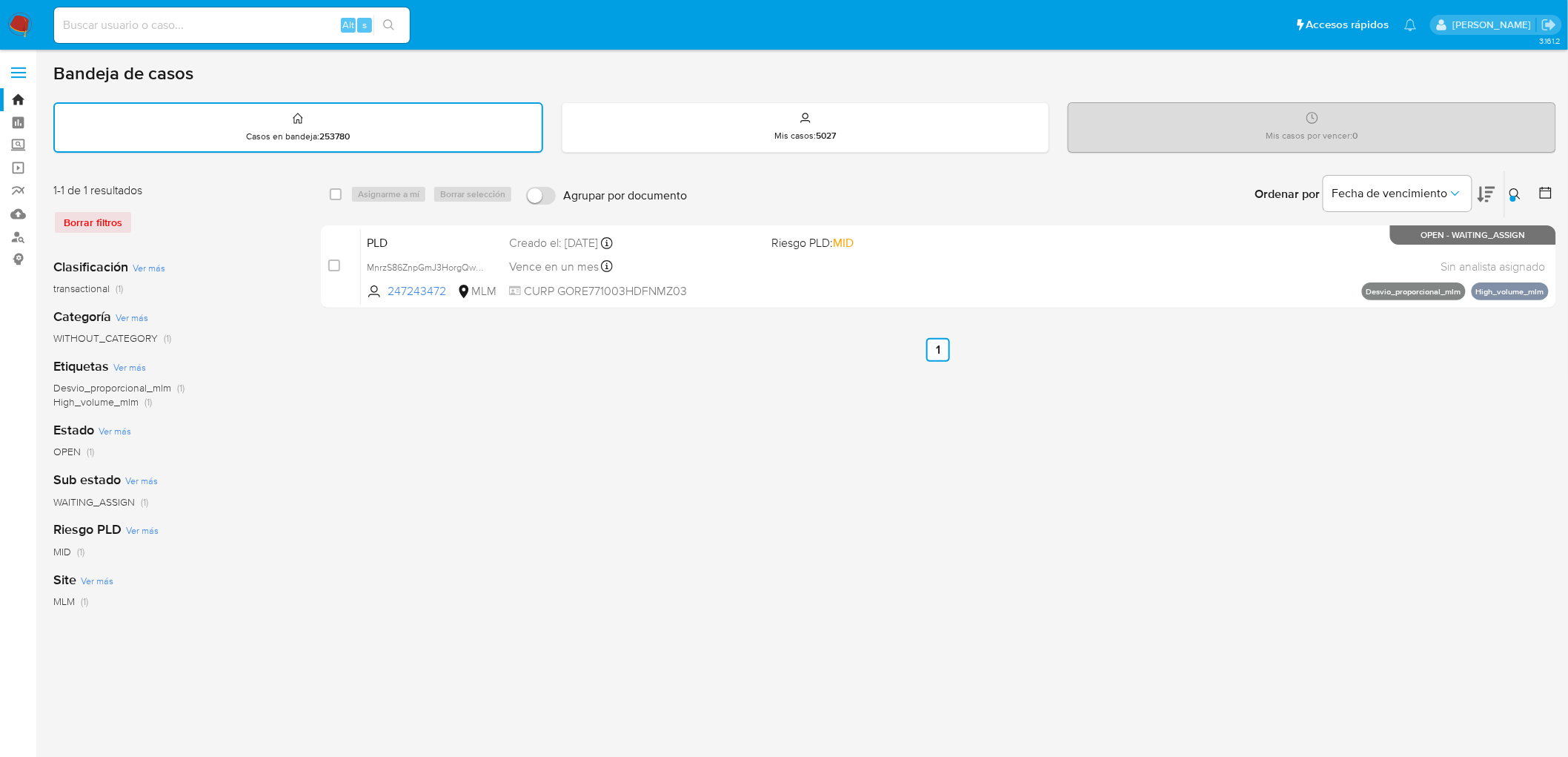
click at [341, 191] on input "checkbox" at bounding box center [336, 194] width 12 height 12
checkbox input "true"
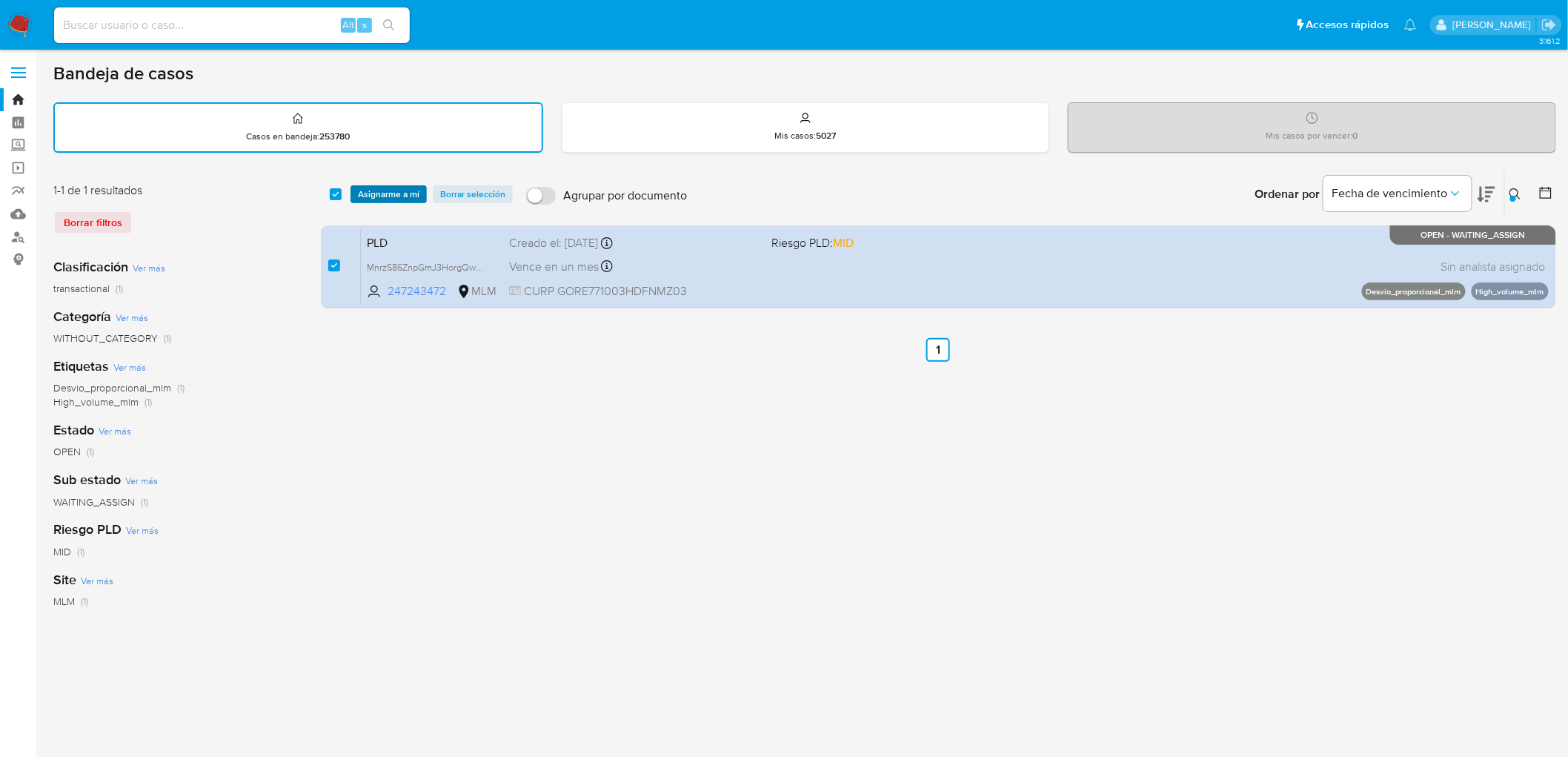
click at [391, 191] on span "Asignarme a mí" at bounding box center [388, 194] width 61 height 15
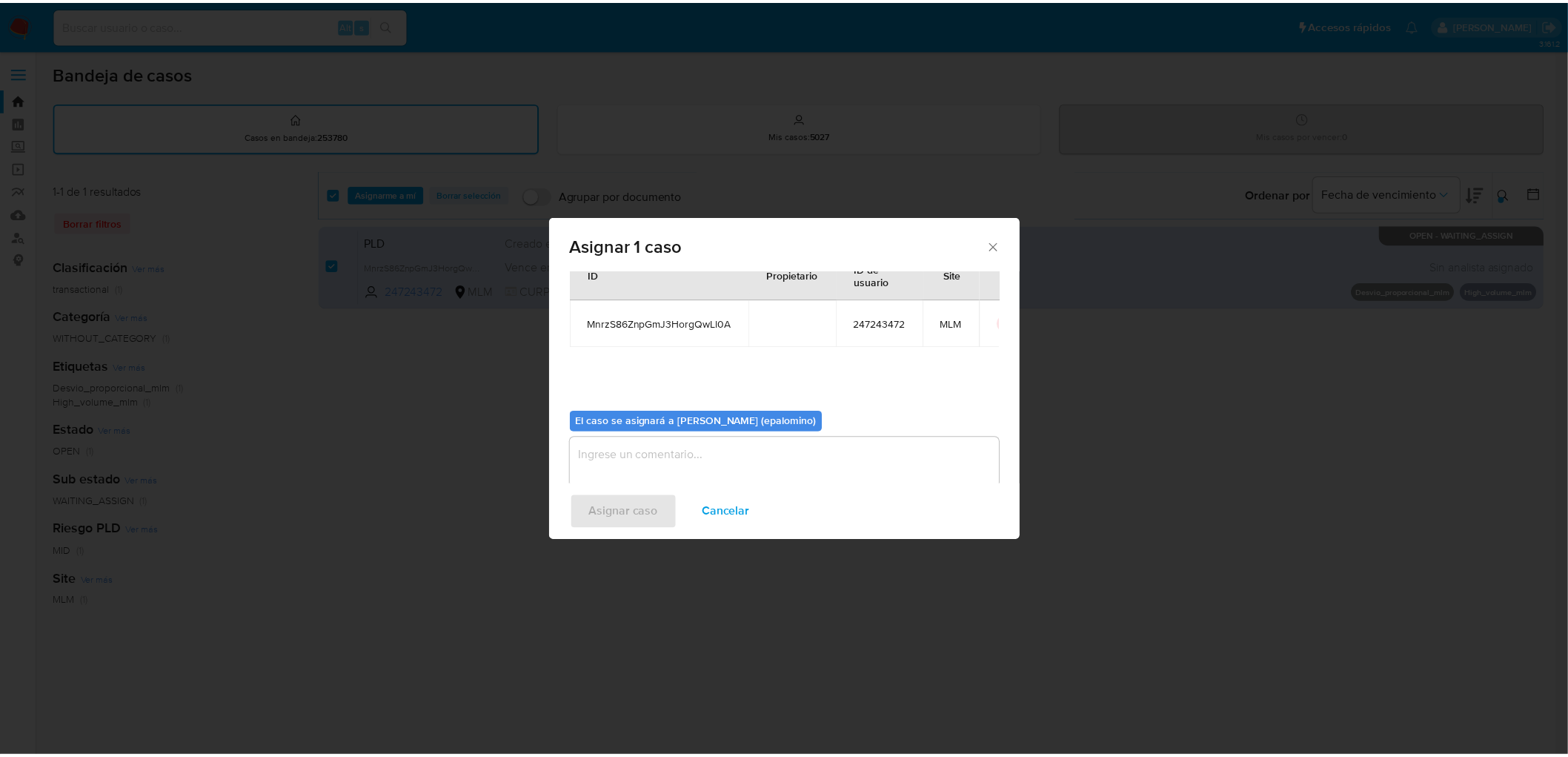
scroll to position [77, 0]
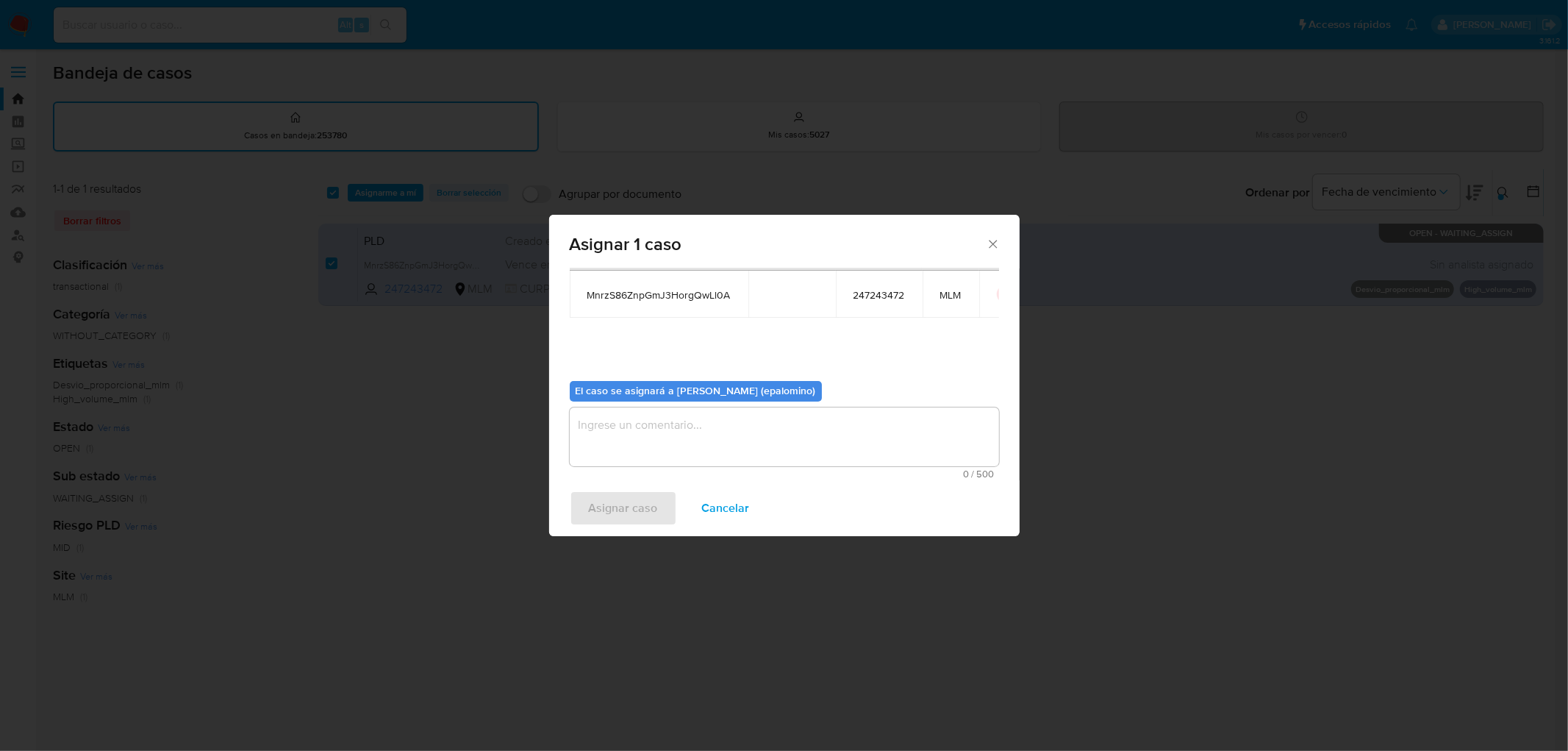
click at [604, 453] on textarea "assign-modal" at bounding box center [784, 436] width 429 height 59
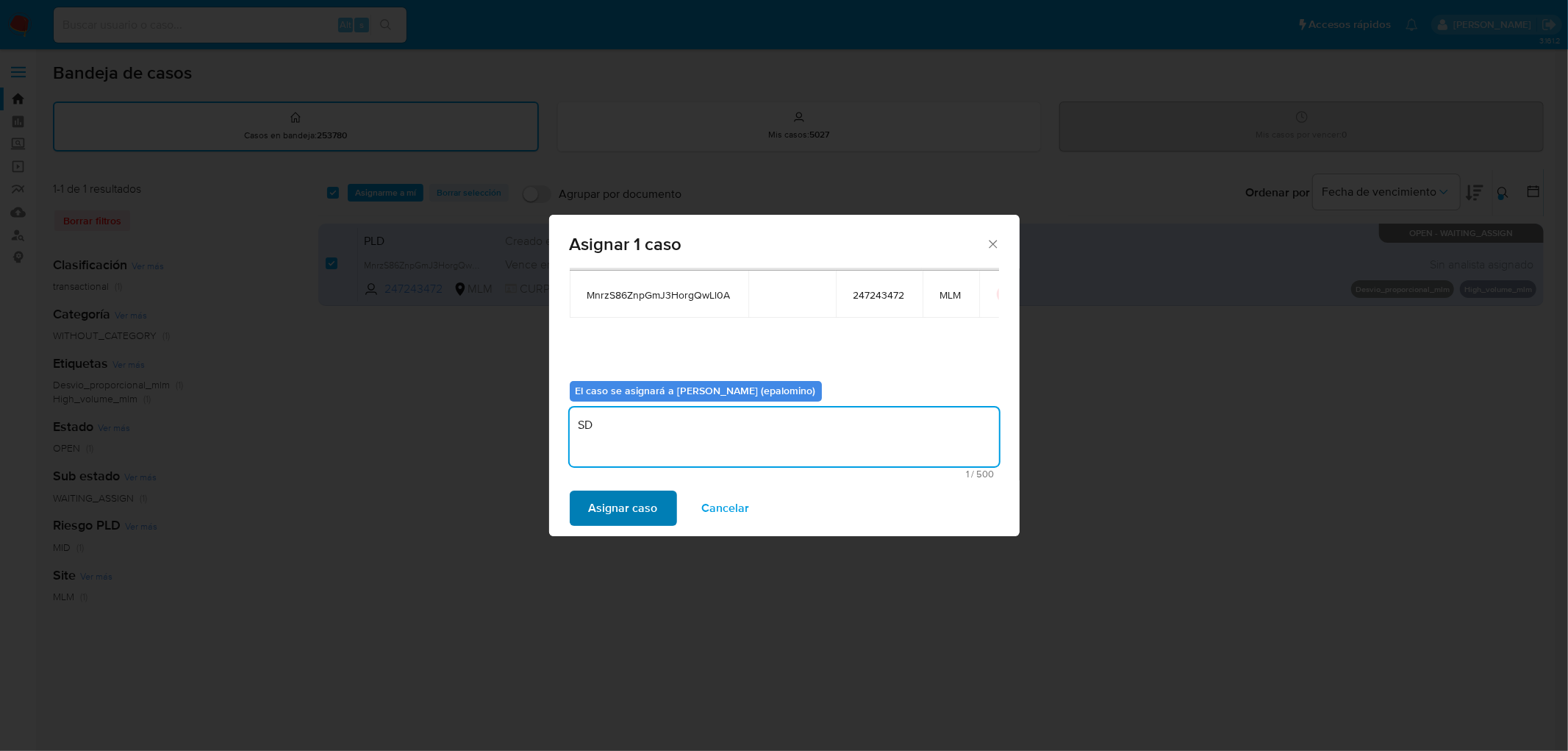
type textarea "SD"
click at [605, 505] on span "Asignar caso" at bounding box center [624, 508] width 69 height 33
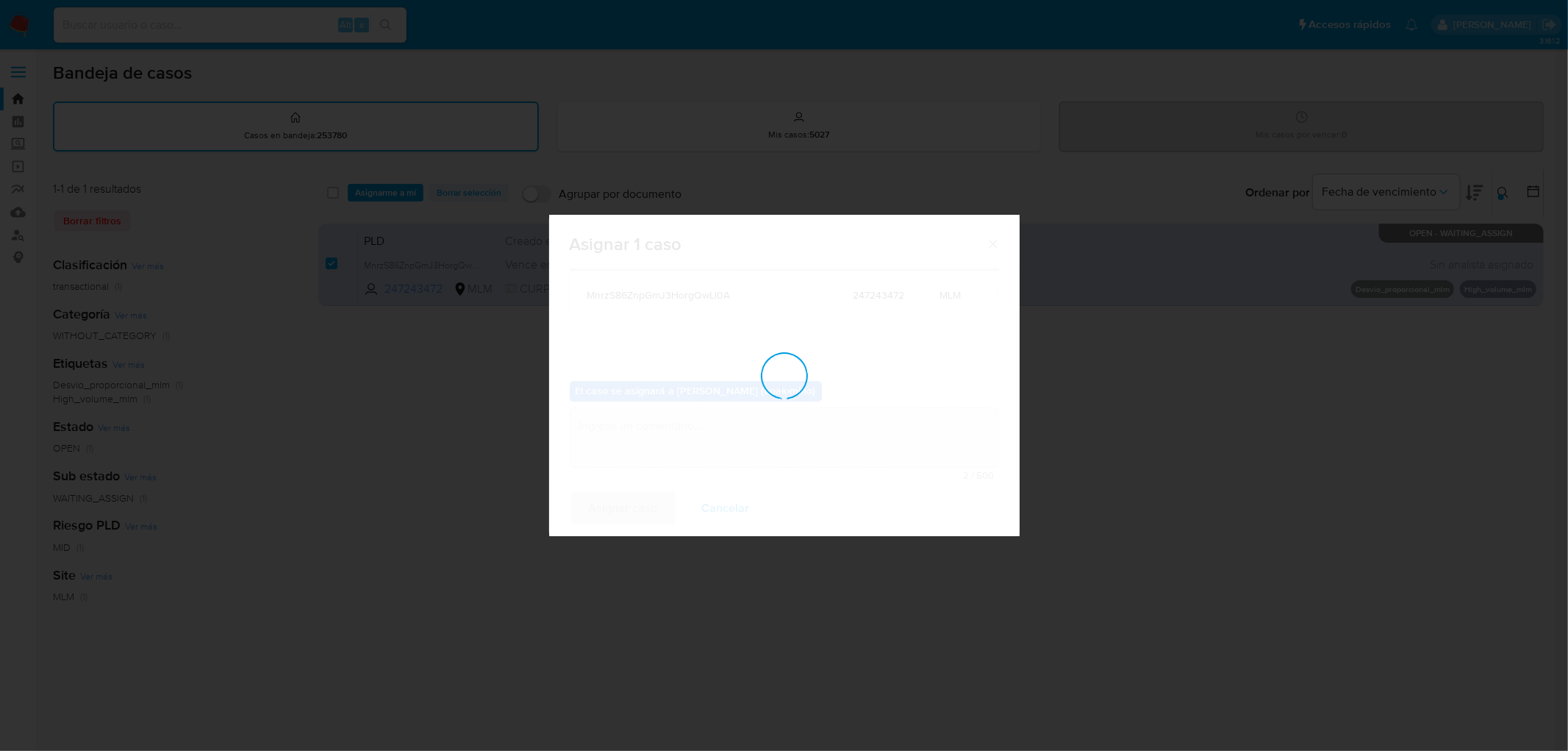
checkbox input "false"
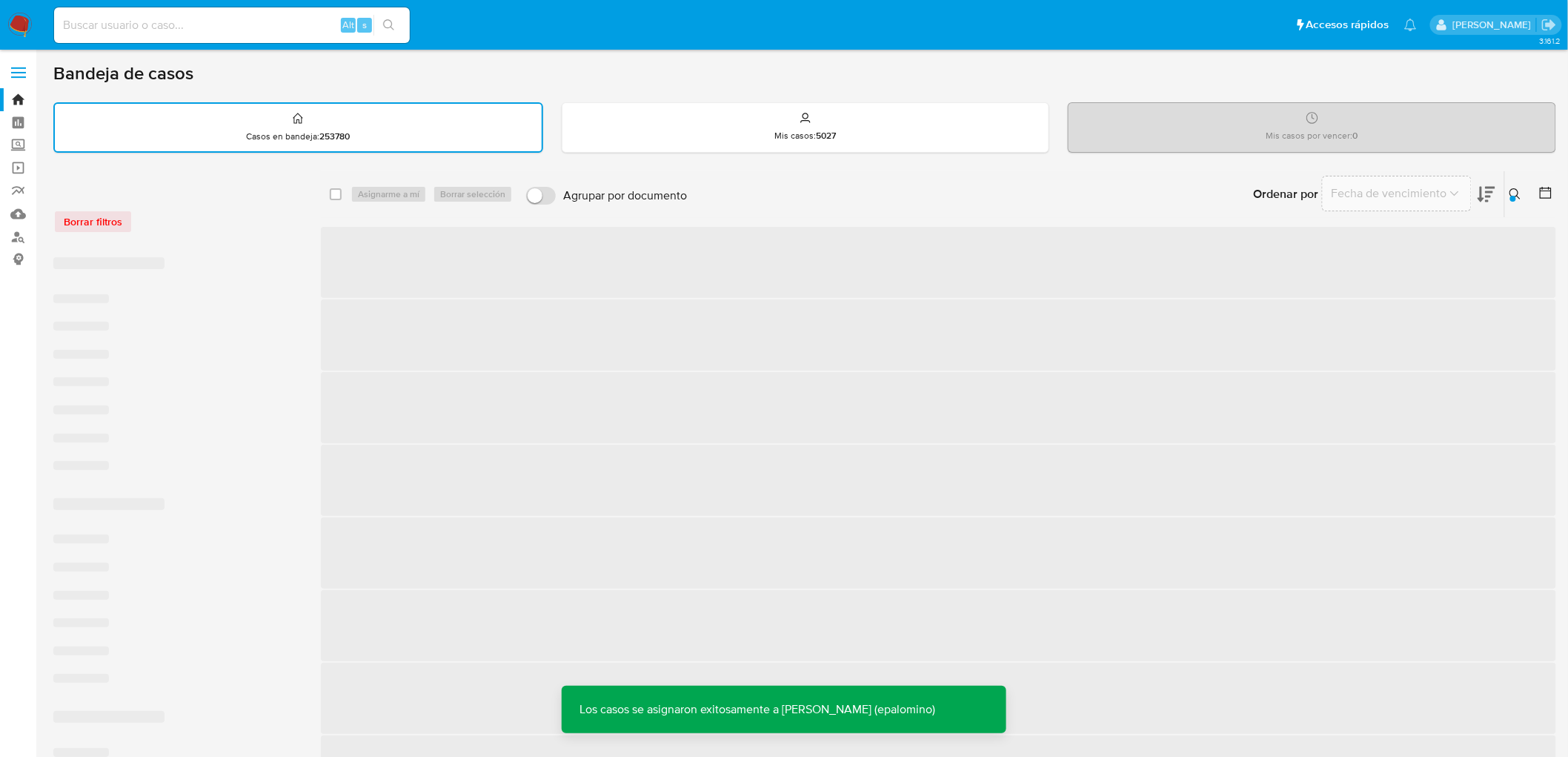
click at [1083, 529] on span "‌" at bounding box center [938, 552] width 1235 height 71
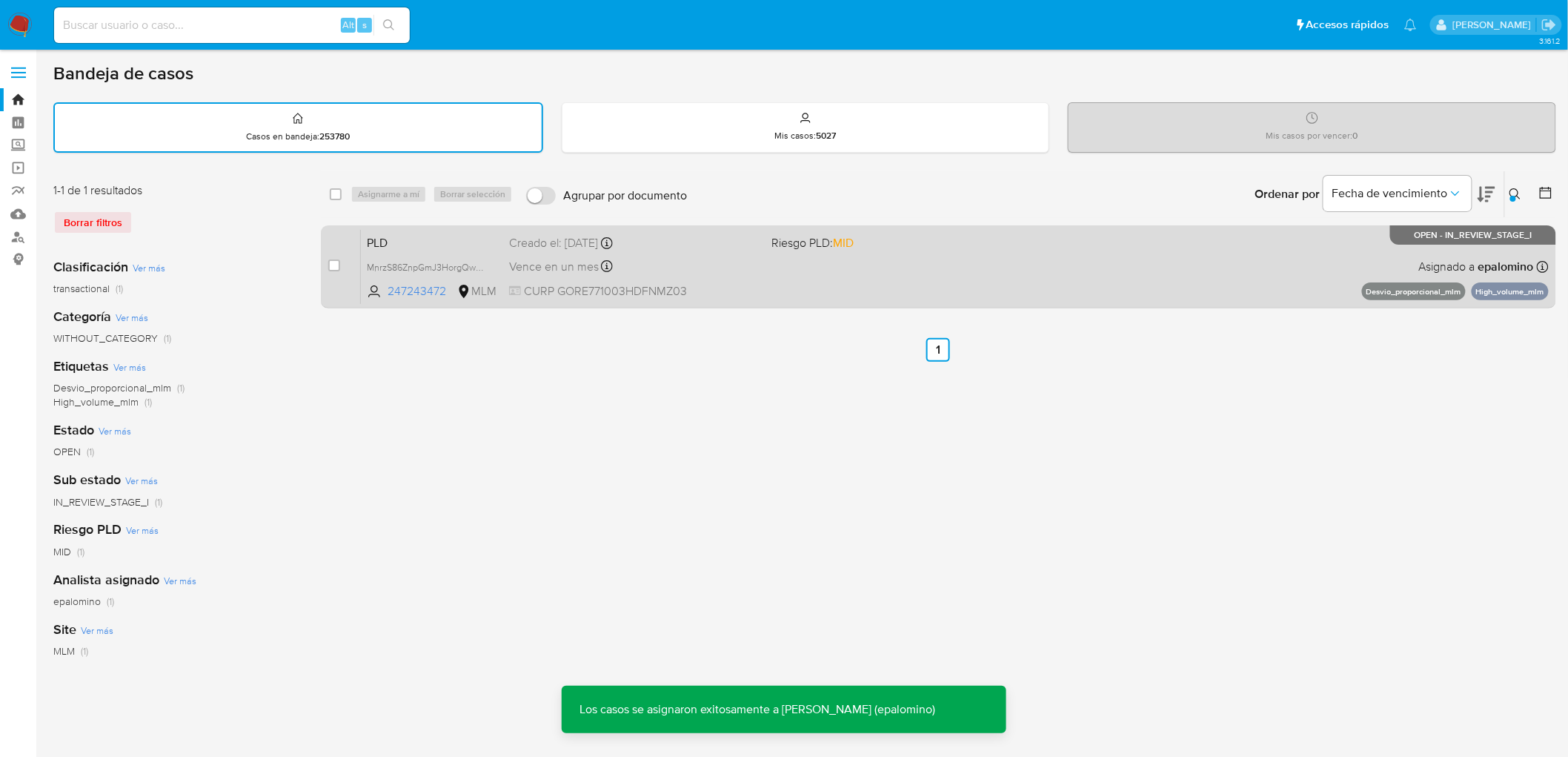
click at [387, 232] on span "PLD" at bounding box center [432, 242] width 130 height 19
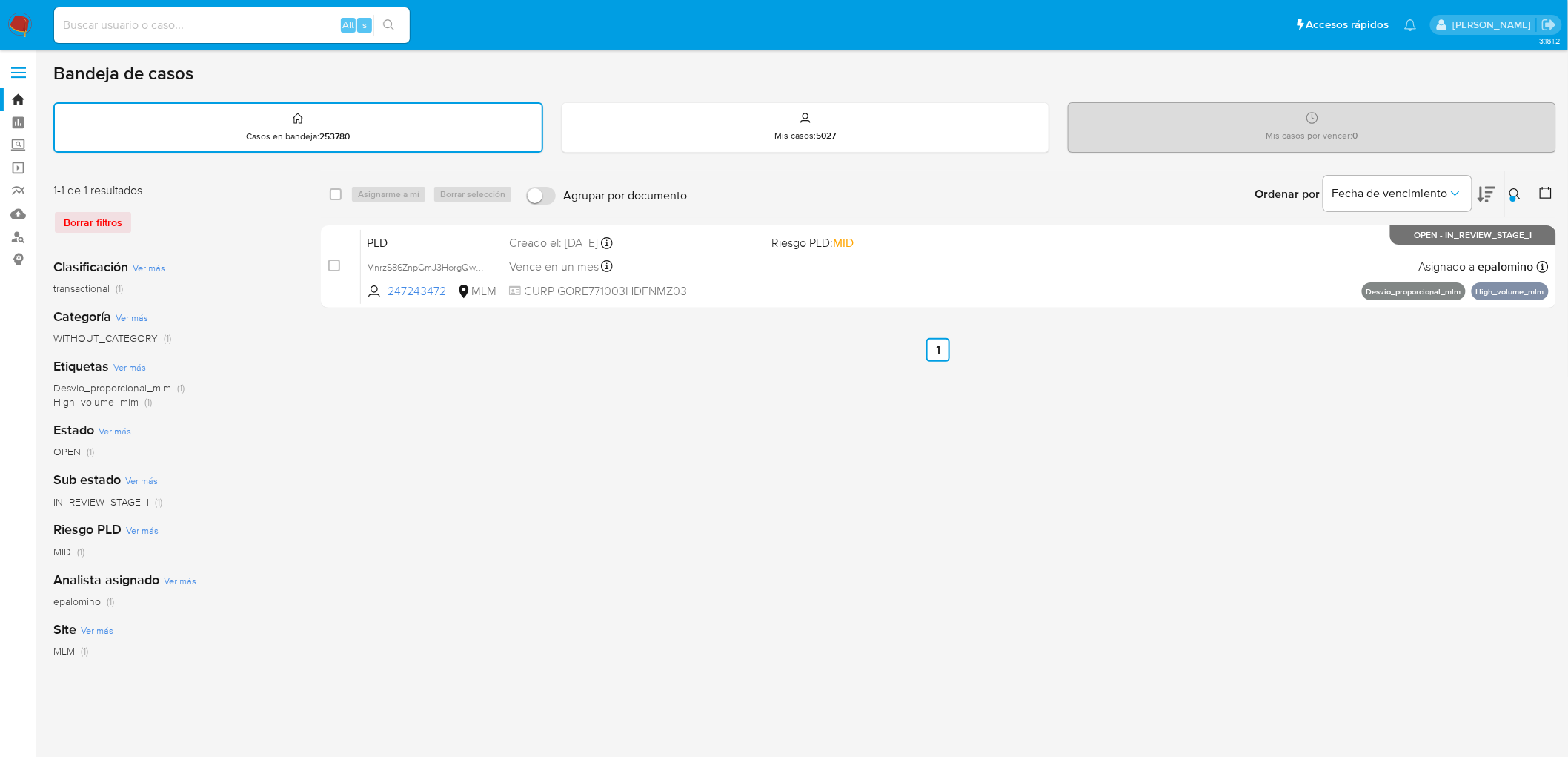
click at [13, 26] on img at bounding box center [20, 25] width 25 height 25
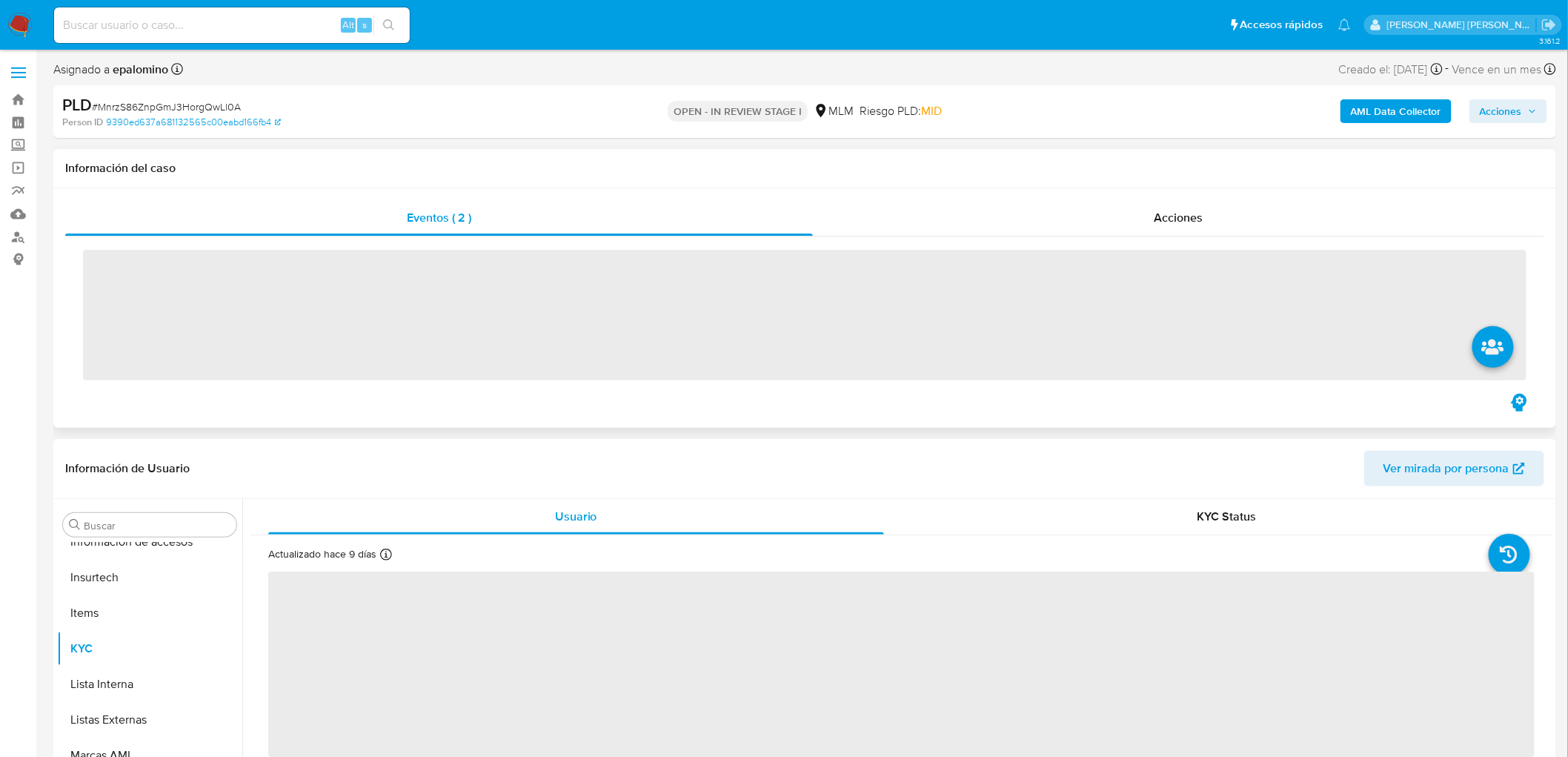
scroll to position [697, 0]
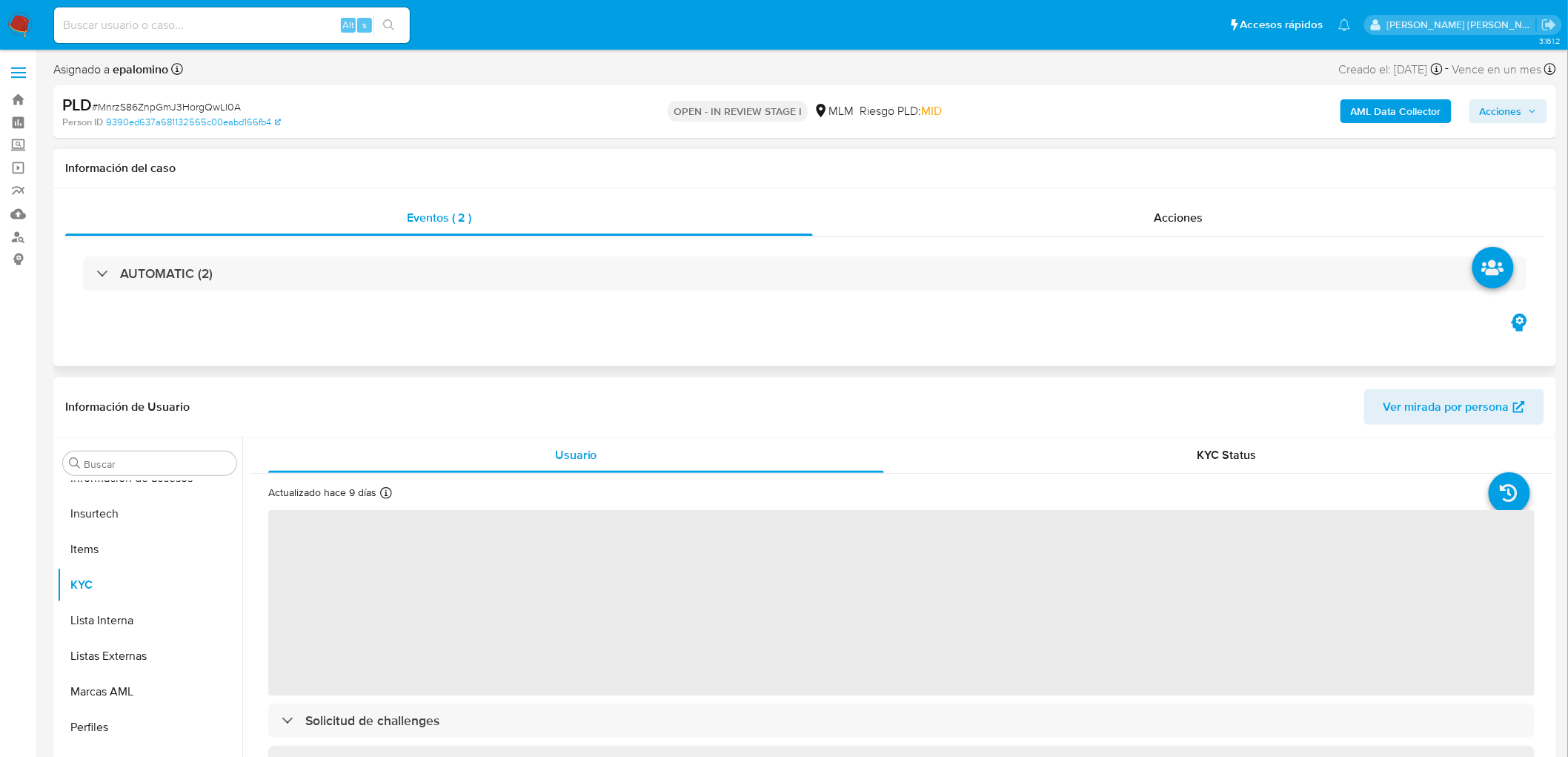
select select "10"
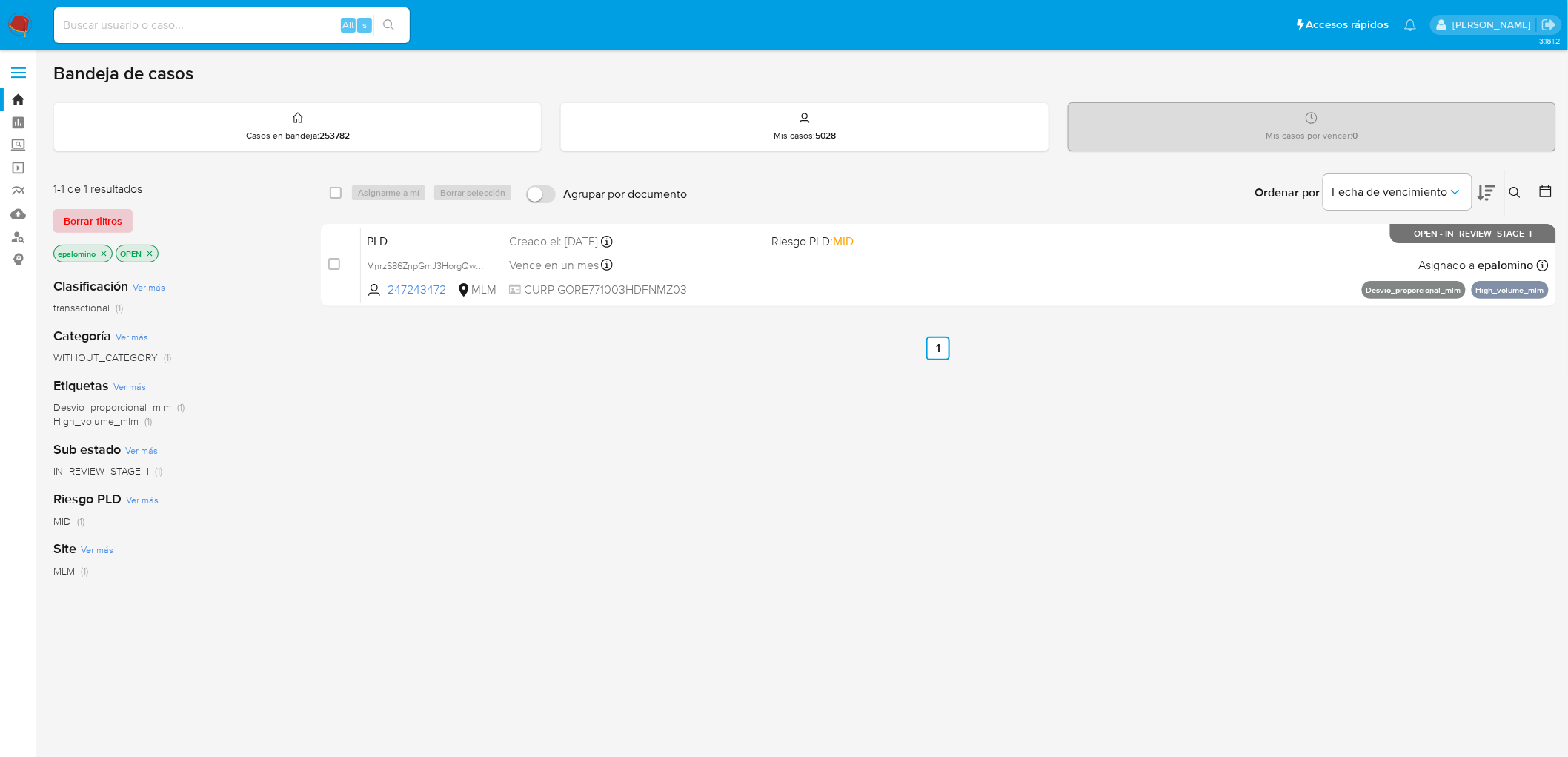
click at [86, 222] on span "Borrar filtros" at bounding box center [93, 220] width 58 height 20
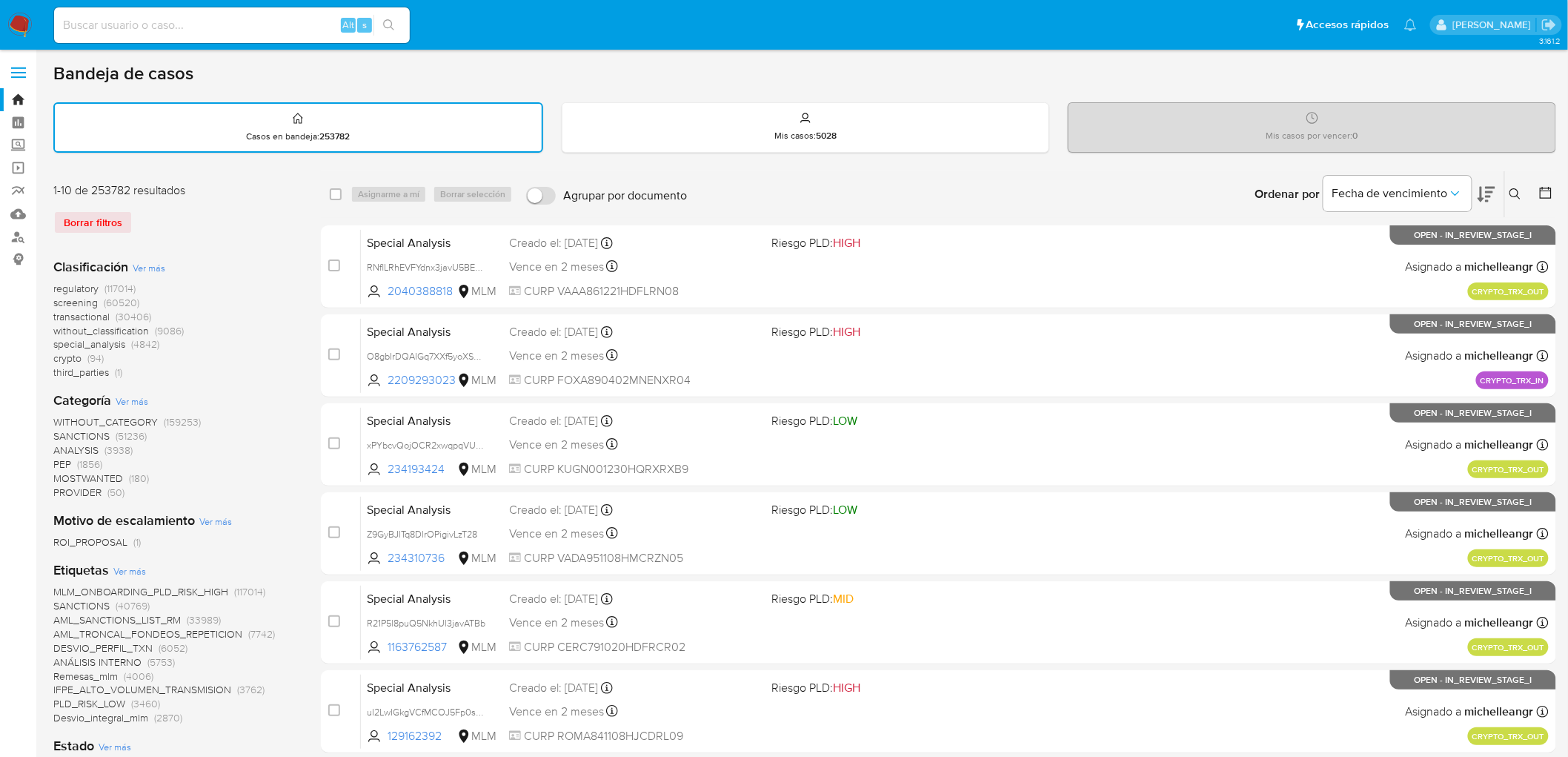
click at [1523, 186] on button at bounding box center [1518, 194] width 24 height 17
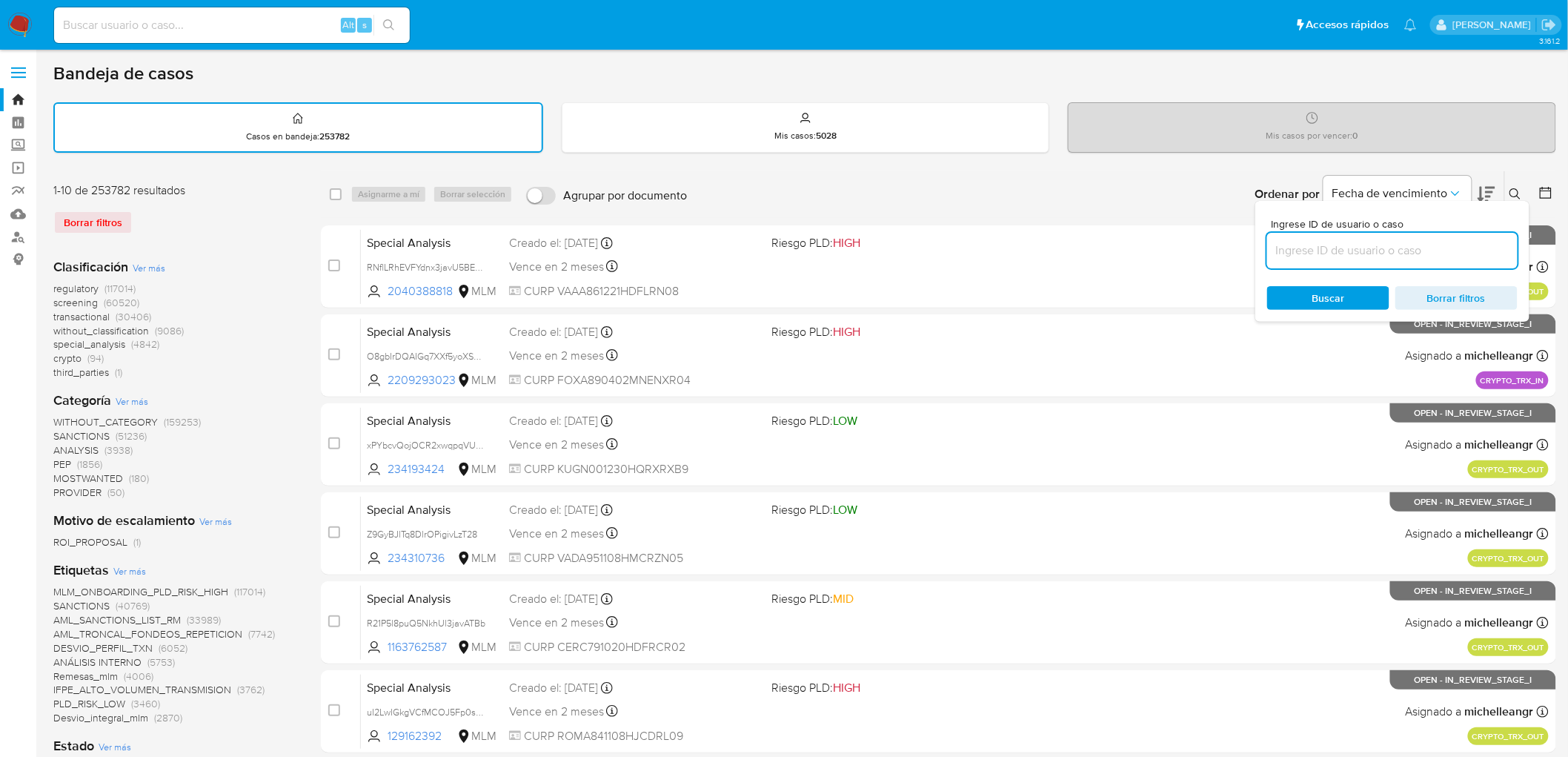
click at [1314, 253] on input at bounding box center [1392, 250] width 250 height 19
type input "247243472"
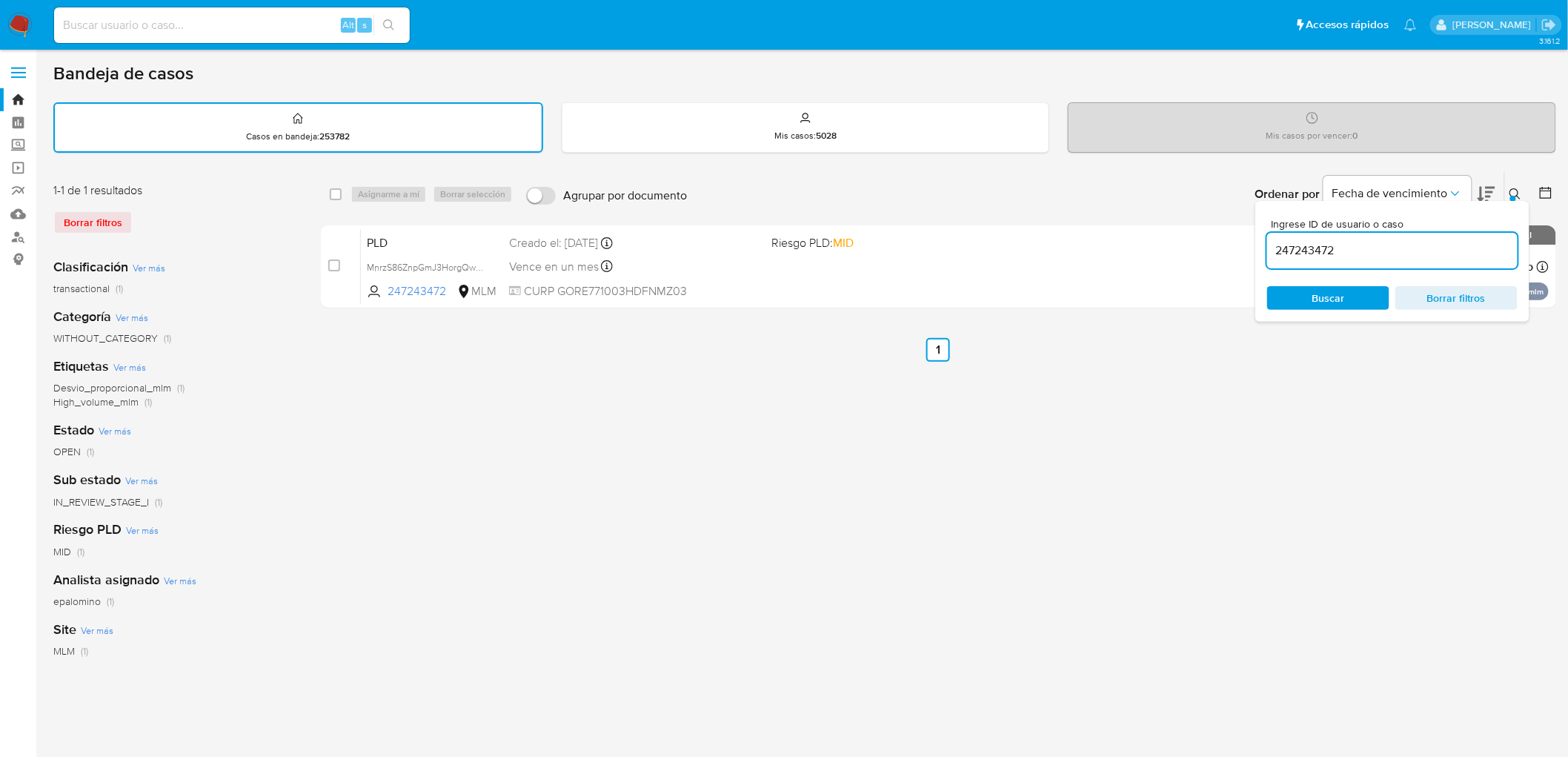
click at [1521, 188] on icon at bounding box center [1516, 194] width 12 height 12
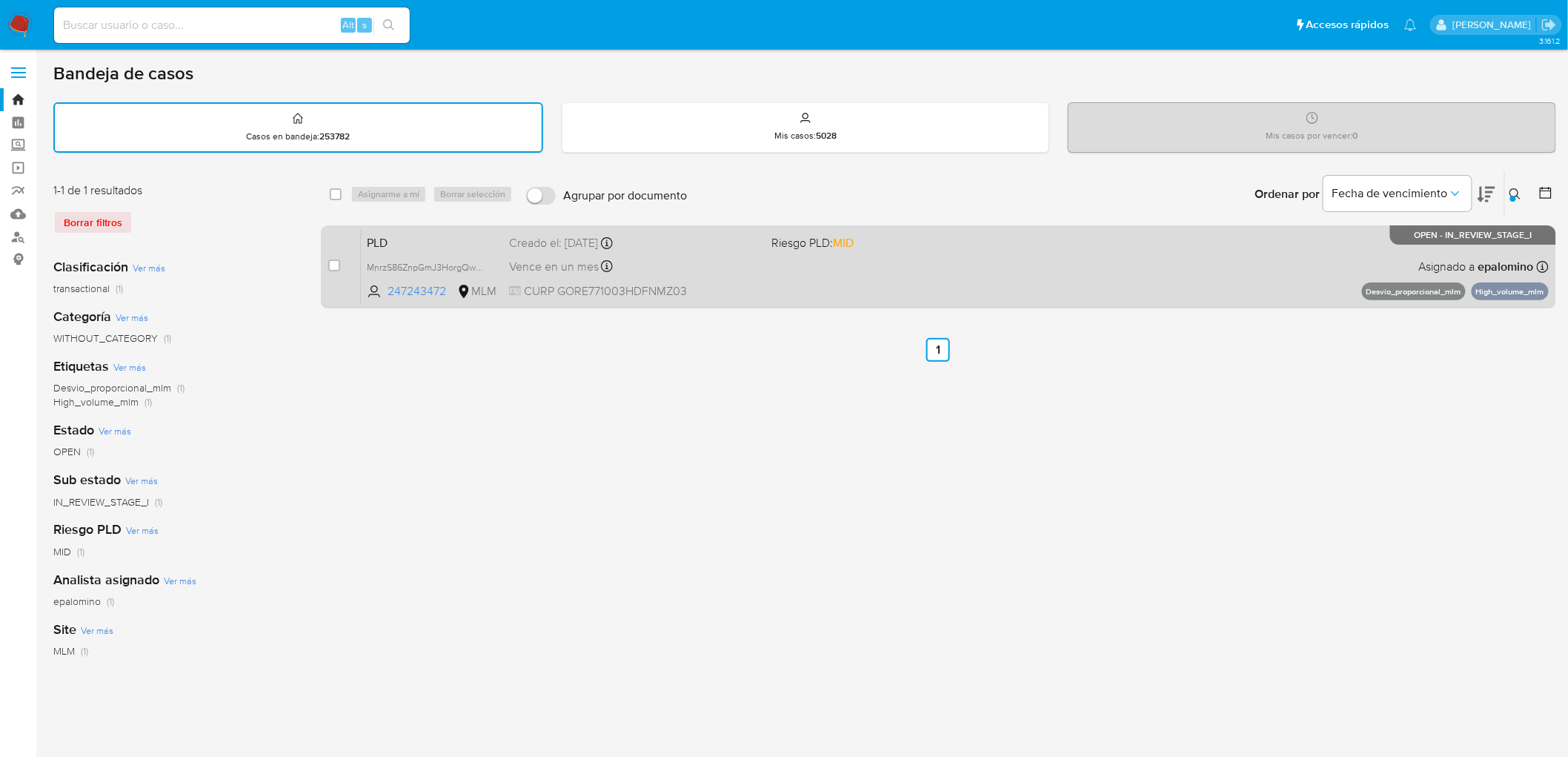
click at [394, 246] on span "PLD" at bounding box center [432, 242] width 130 height 19
click at [378, 244] on span "PLD" at bounding box center [432, 242] width 130 height 19
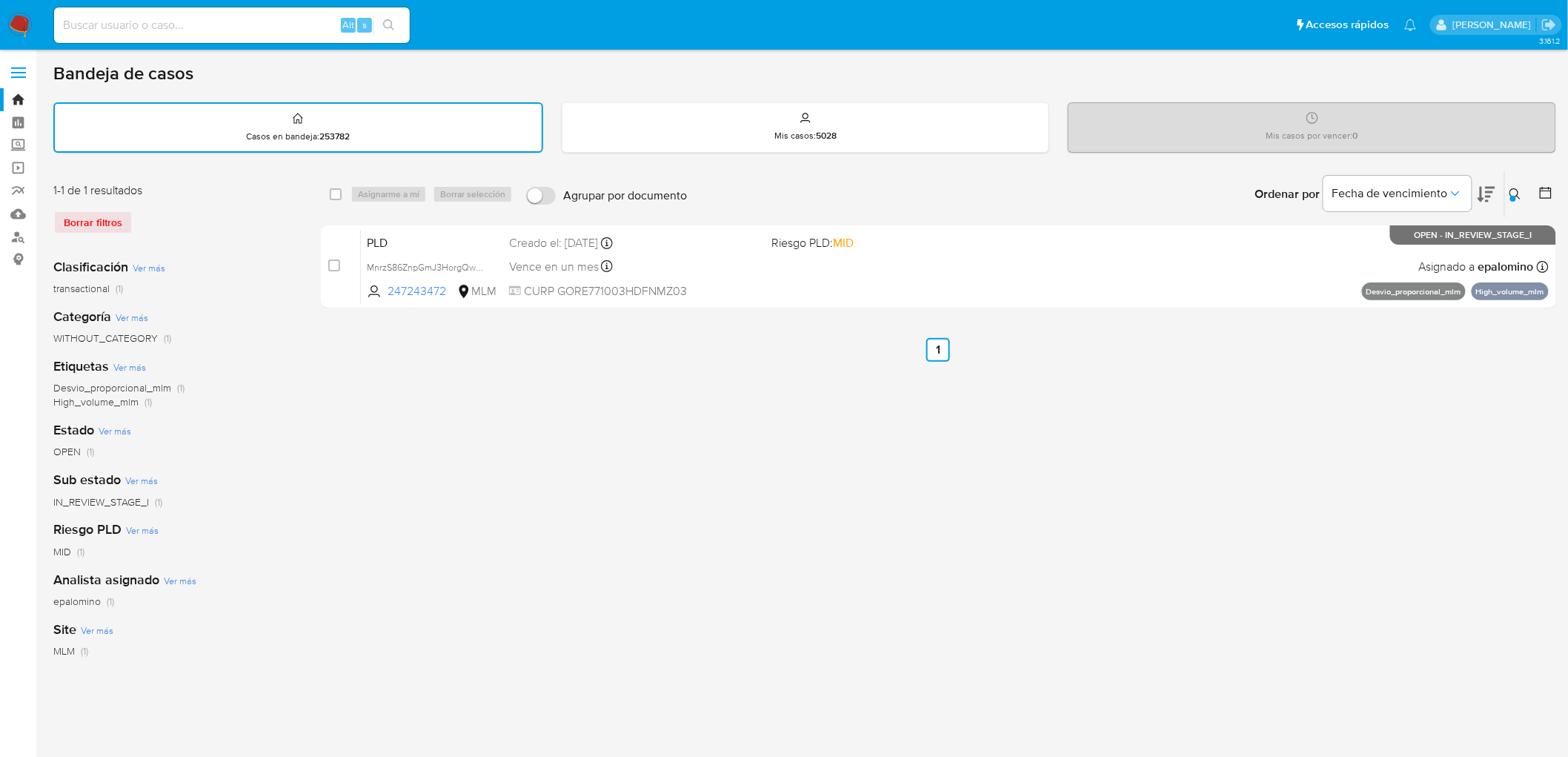
drag, startPoint x: 9, startPoint y: 23, endPoint x: 52, endPoint y: 10, distance: 44.9
click at [9, 23] on img at bounding box center [20, 25] width 25 height 25
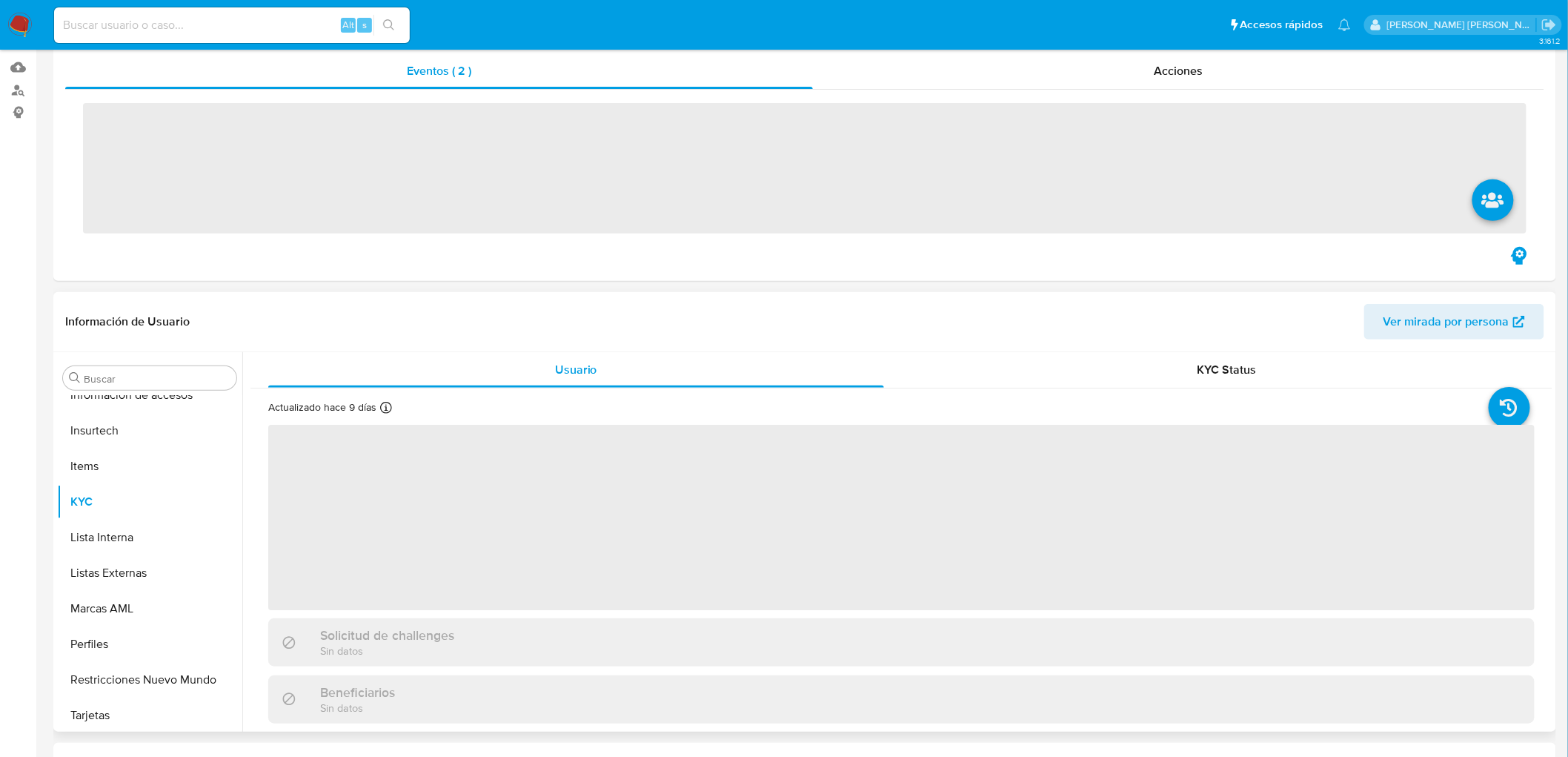
scroll to position [697, 0]
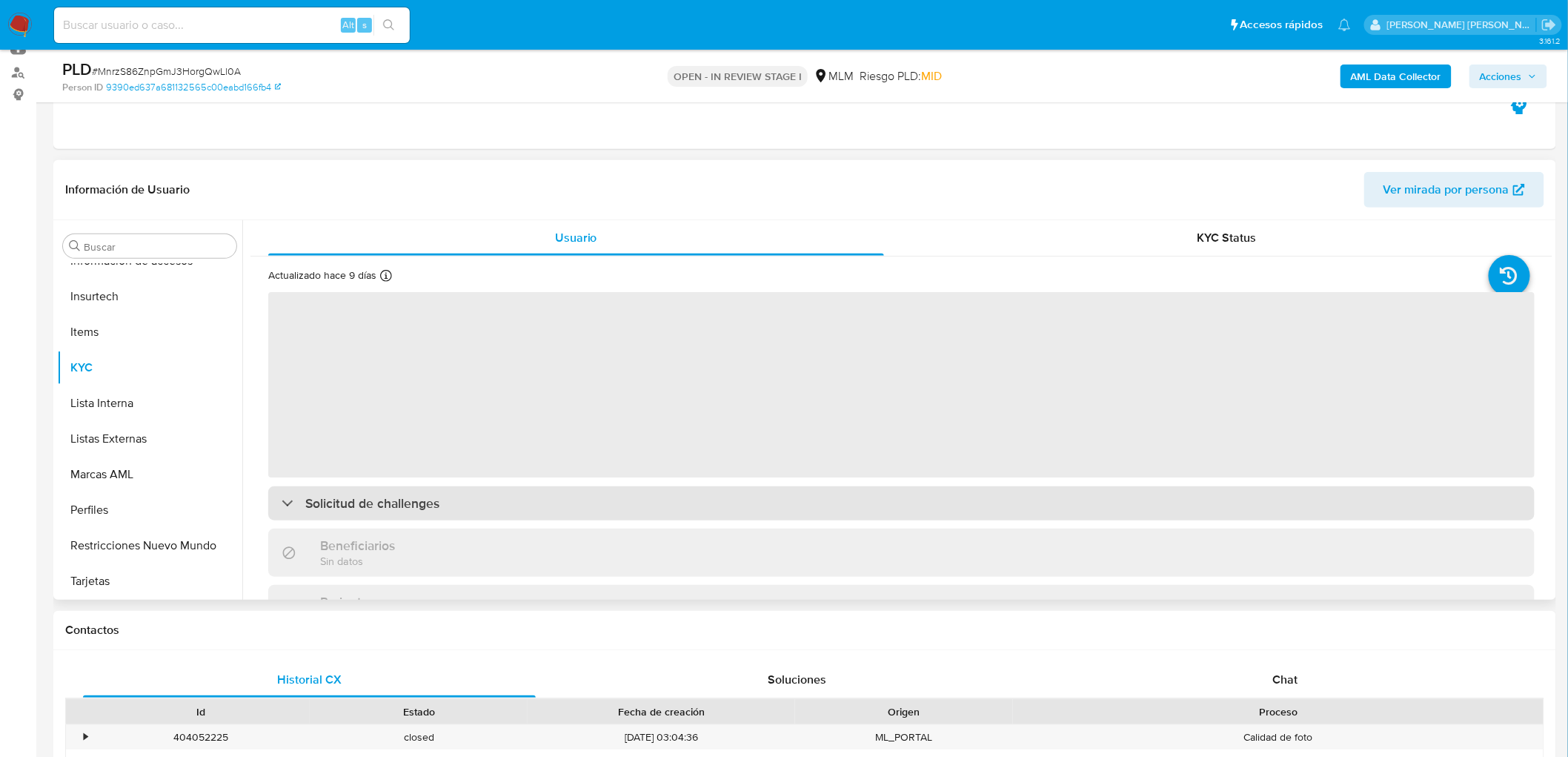
select select "10"
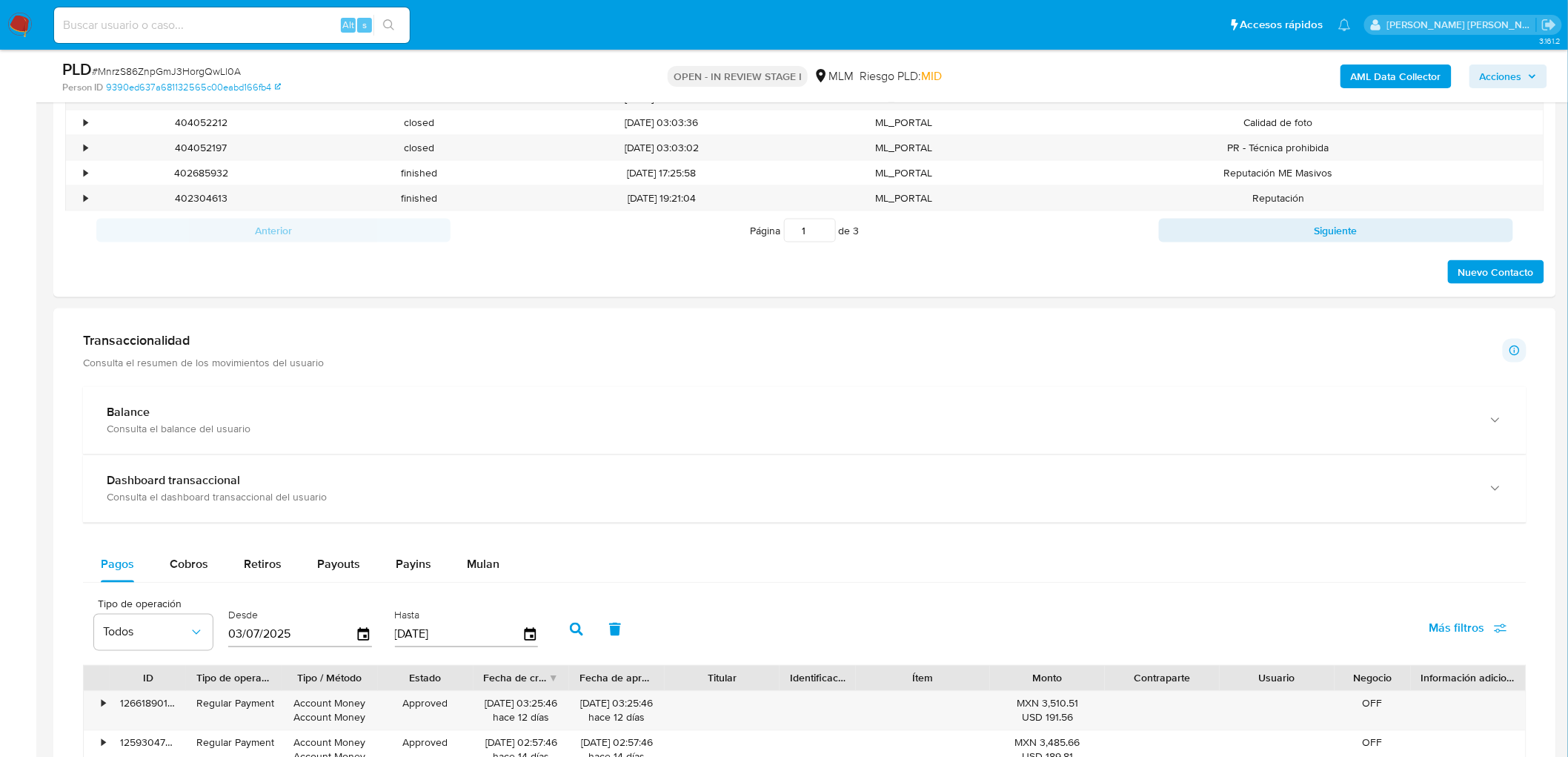
scroll to position [960, 0]
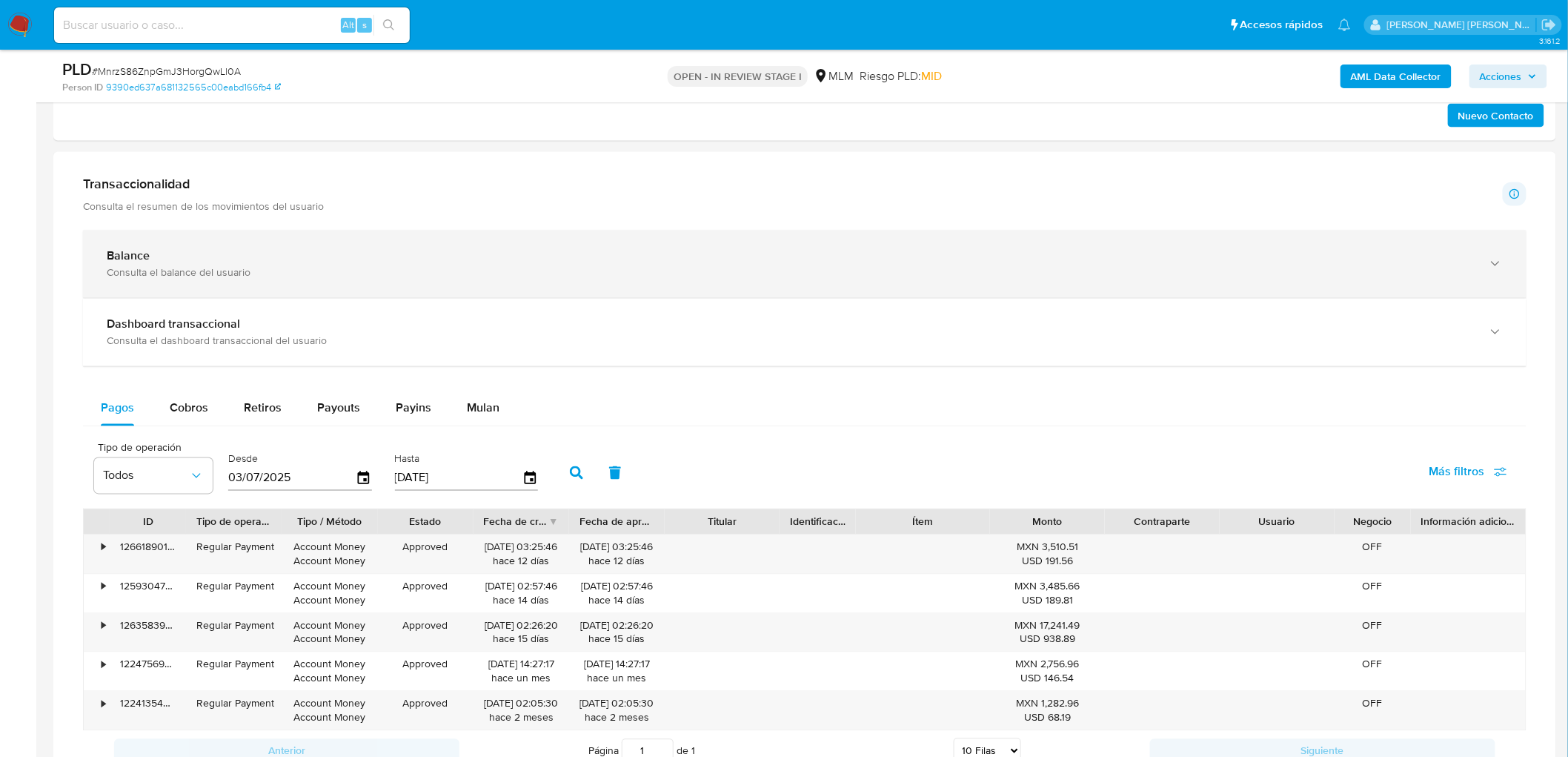
click at [166, 252] on div "Balance" at bounding box center [790, 256] width 1367 height 15
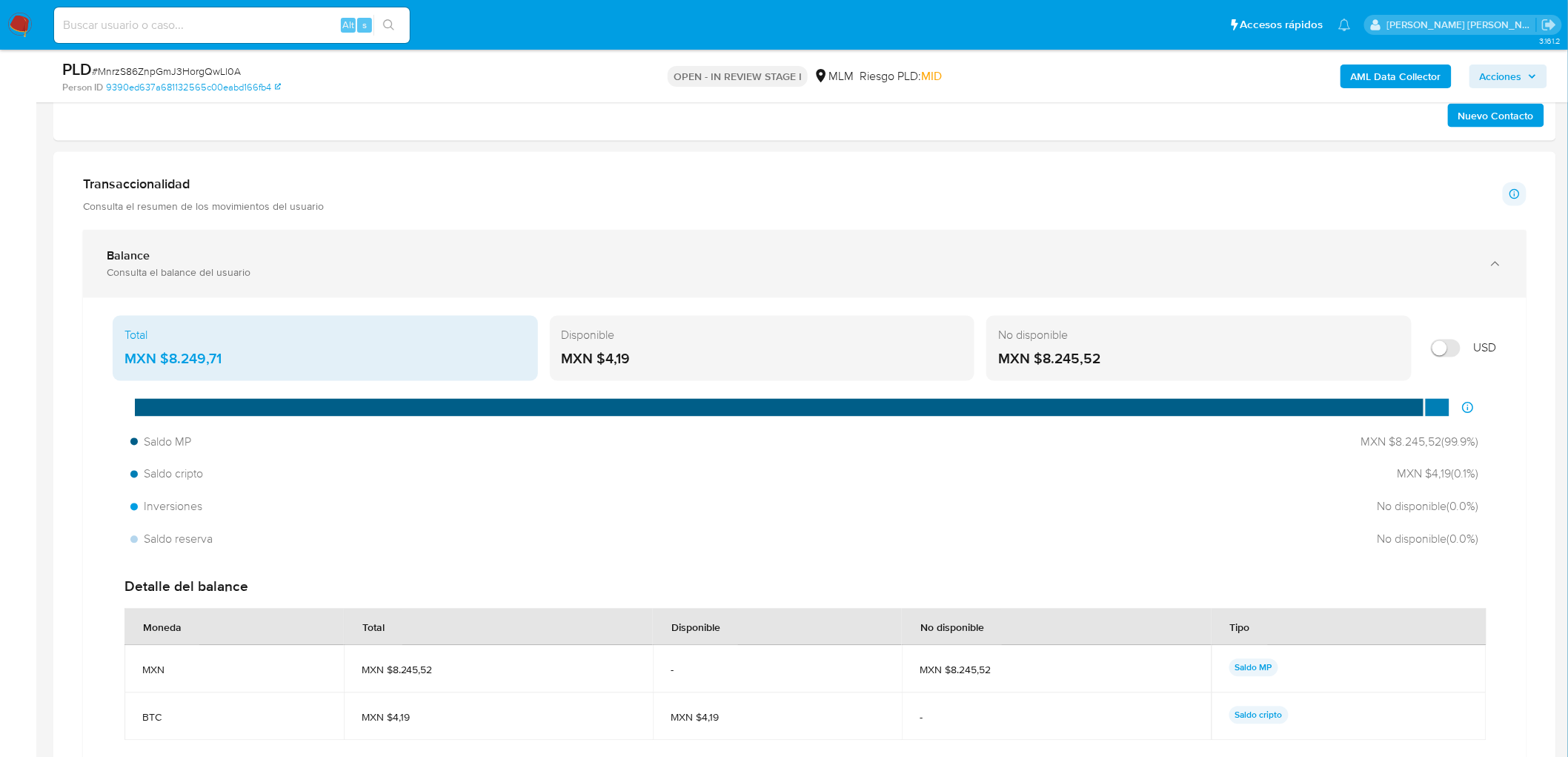
click at [166, 253] on div "Balance" at bounding box center [790, 256] width 1367 height 15
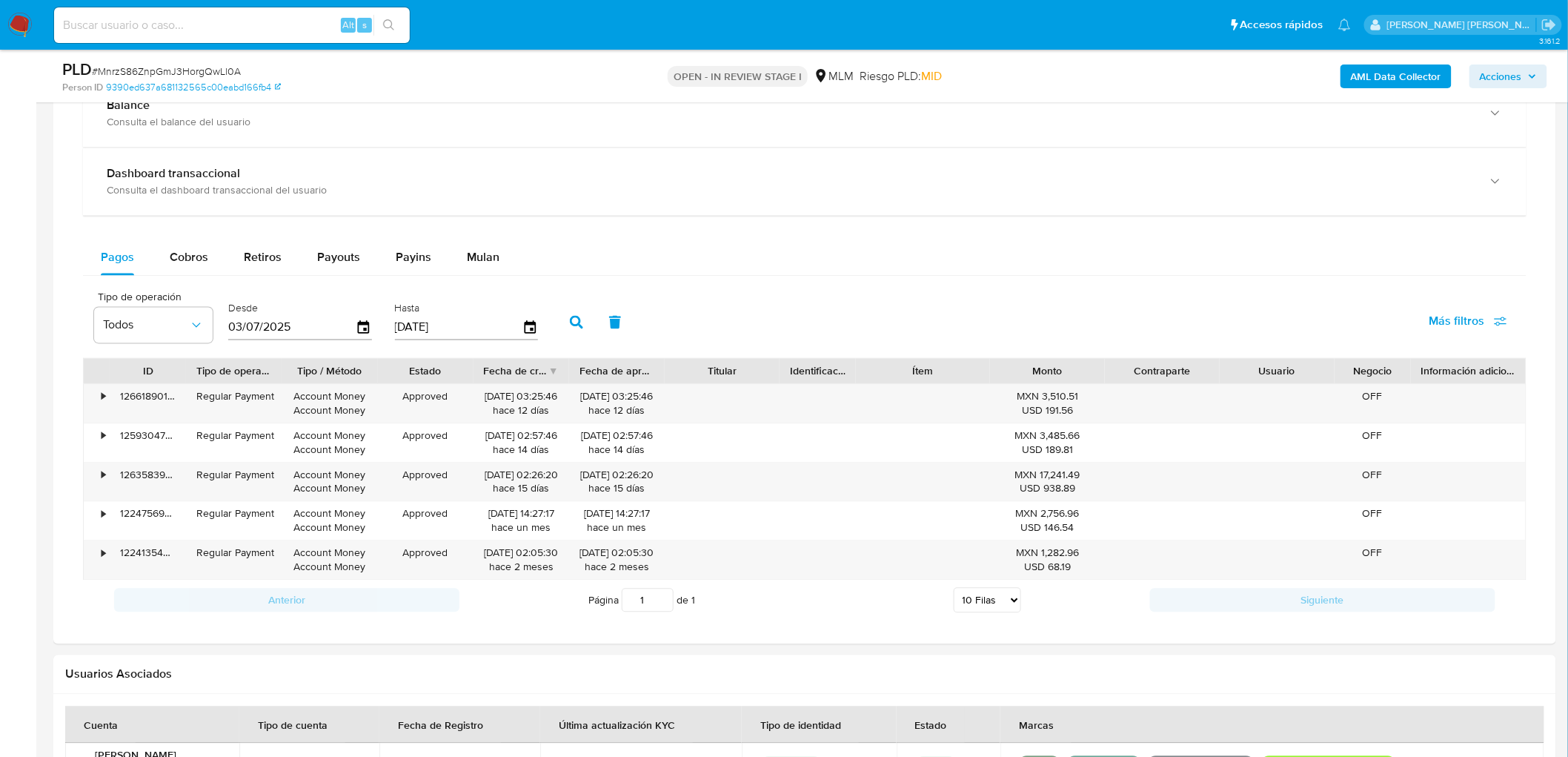
scroll to position [1125, 0]
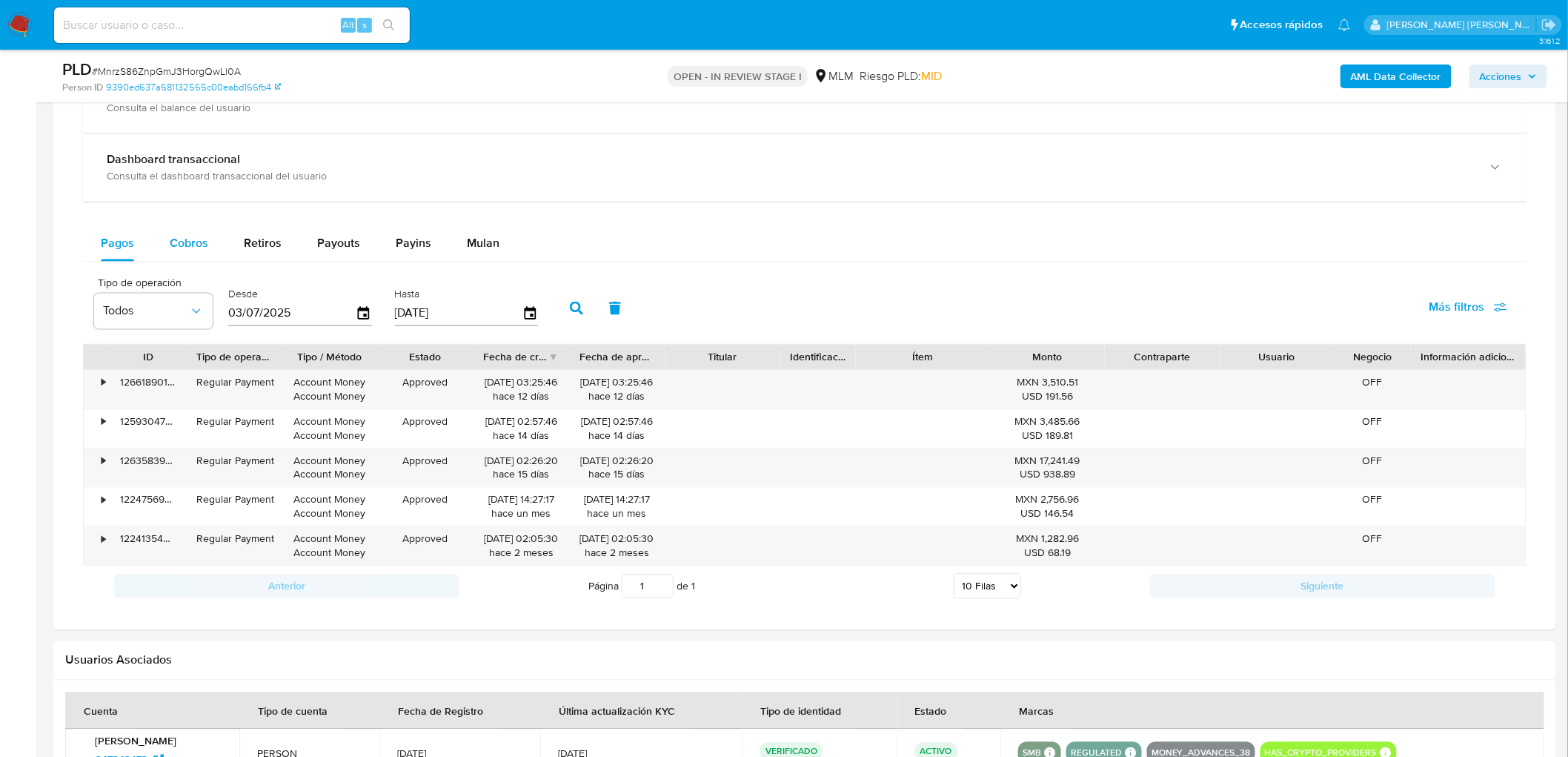
click at [180, 247] on span "Cobros" at bounding box center [189, 244] width 39 height 17
select select "10"
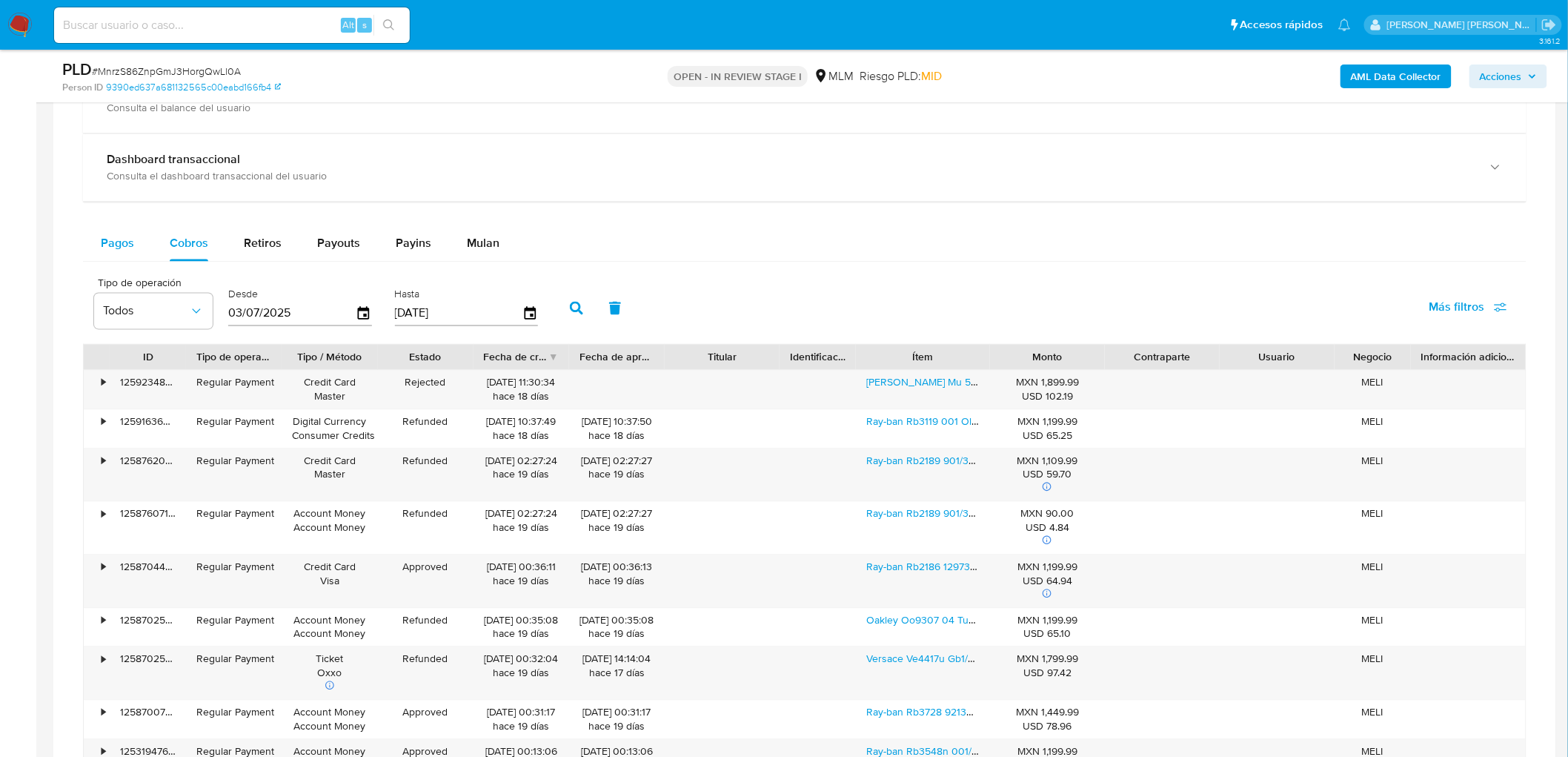
click at [120, 247] on span "Pagos" at bounding box center [117, 244] width 33 height 17
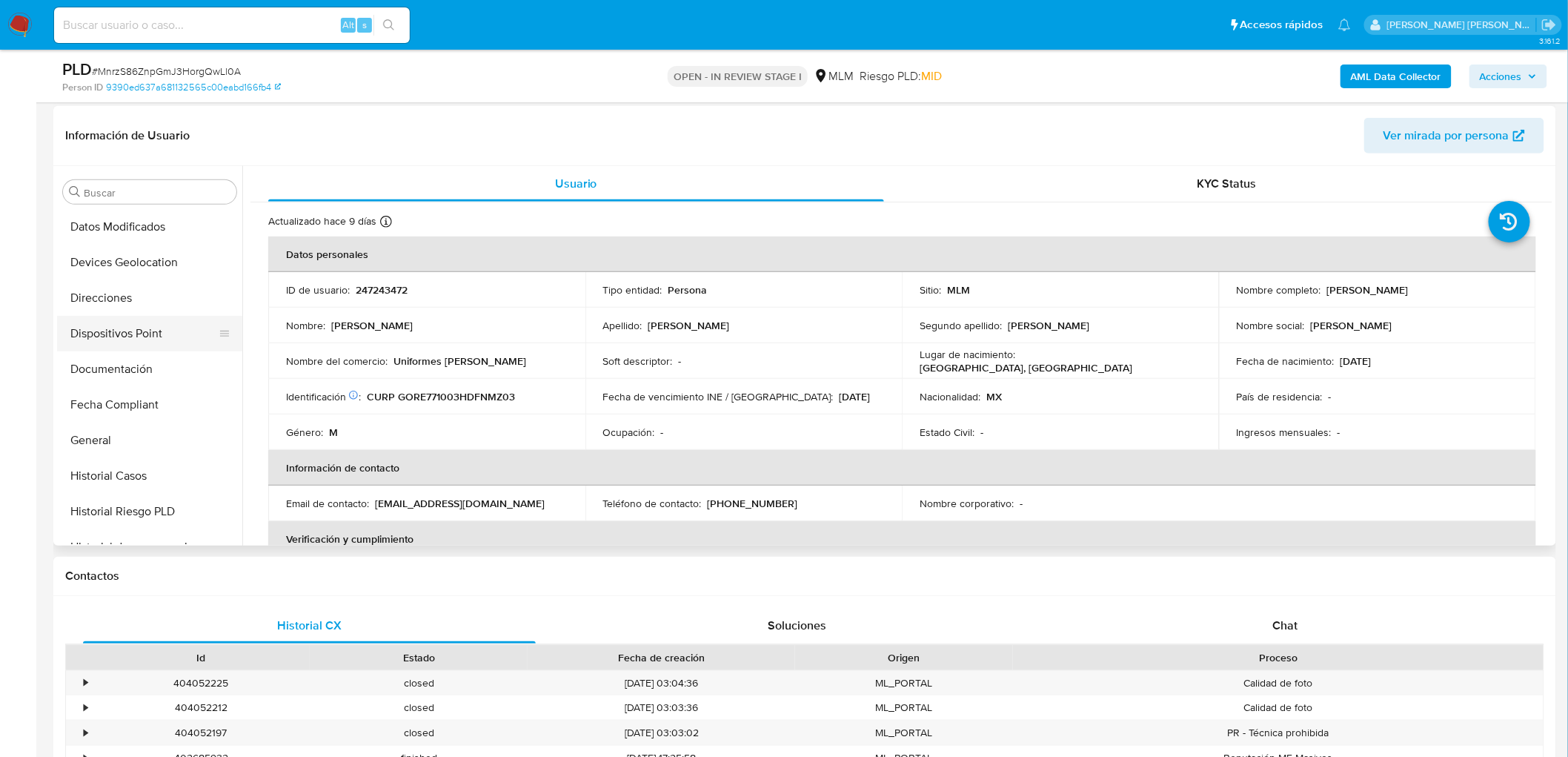
scroll to position [284, 0]
click at [145, 372] on button "Documentación" at bounding box center [144, 370] width 174 height 36
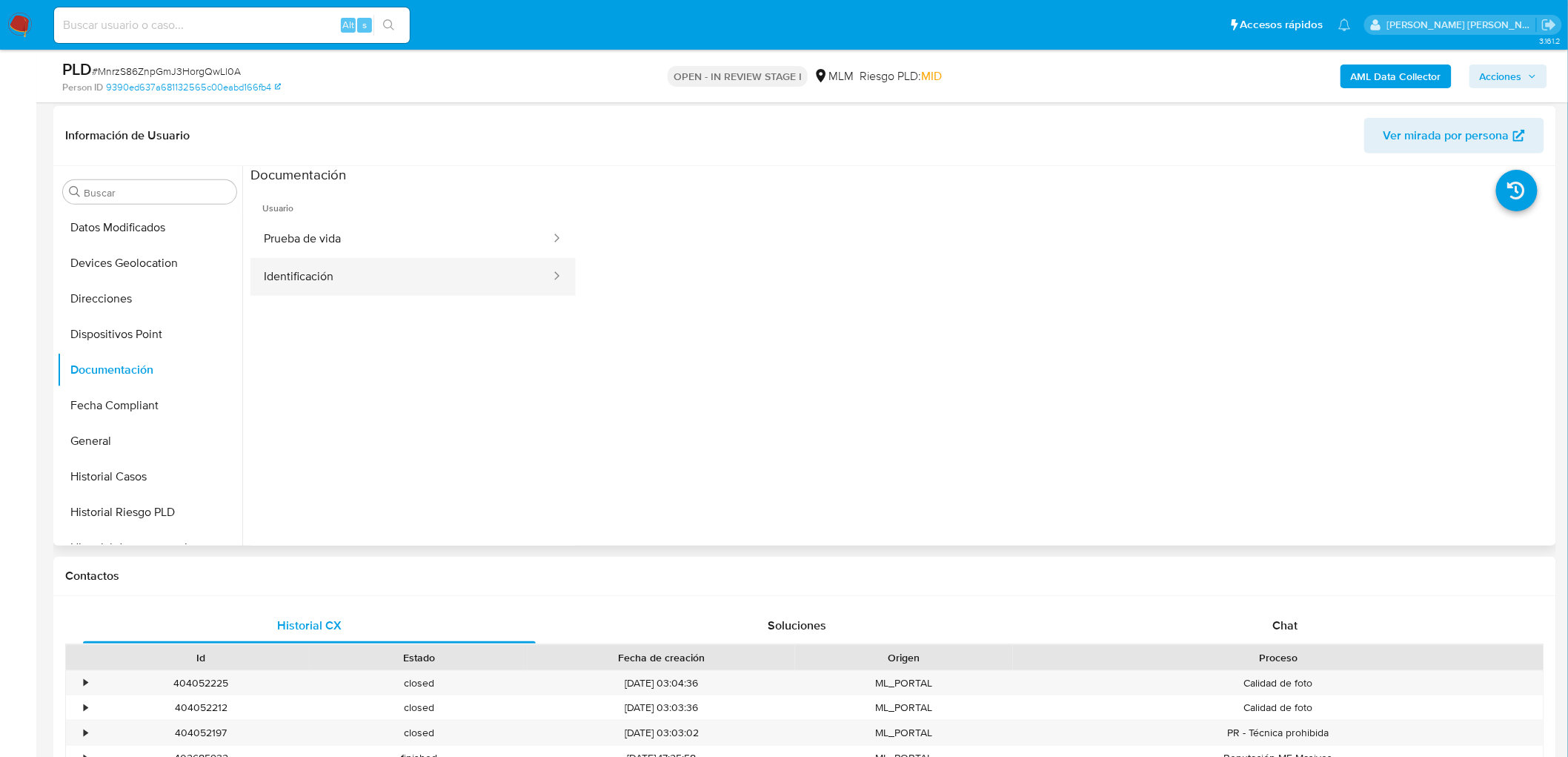
click at [391, 290] on button "Identificación" at bounding box center [401, 277] width 302 height 38
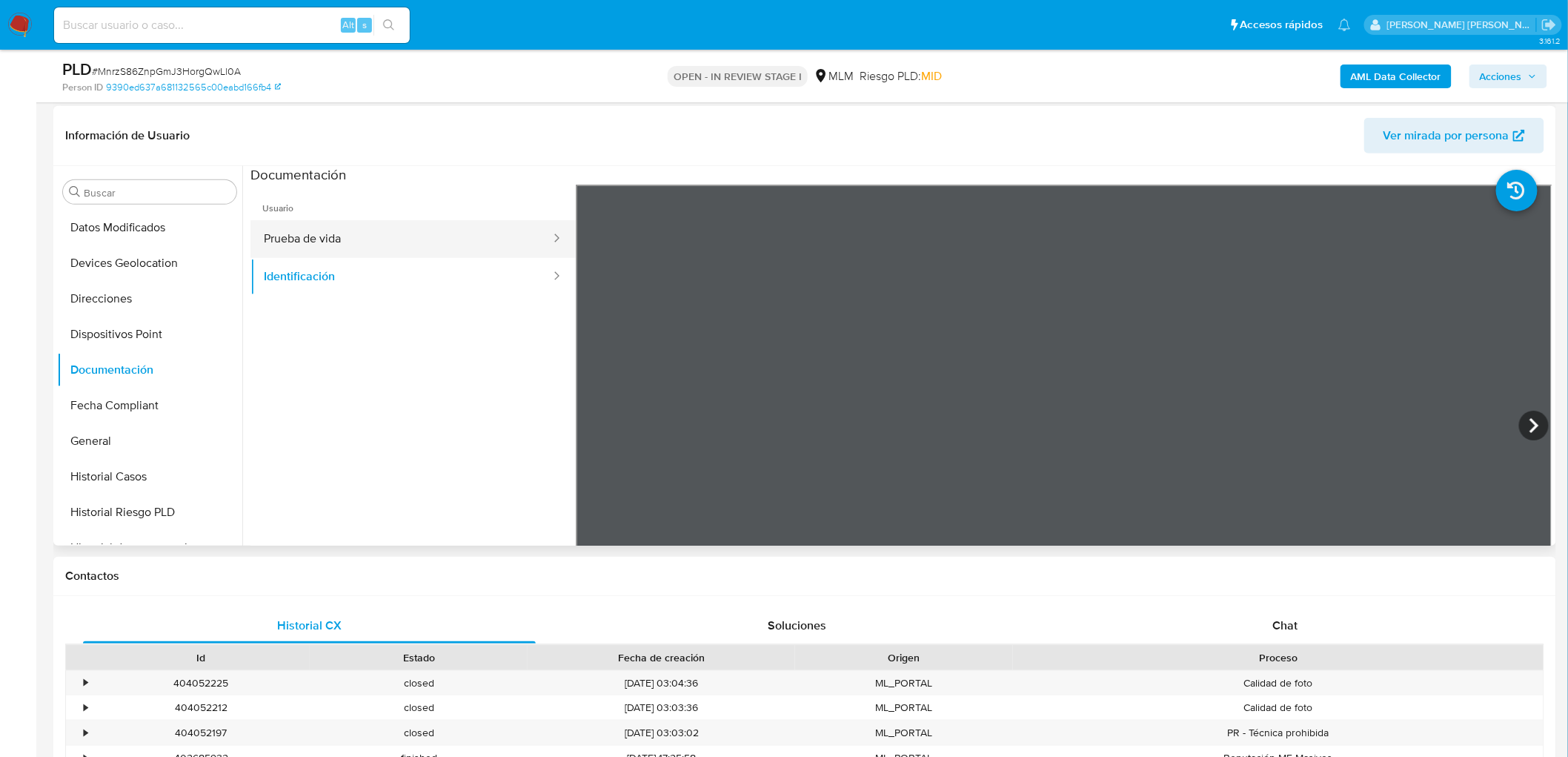
click at [381, 221] on button "Prueba de vida" at bounding box center [401, 239] width 302 height 38
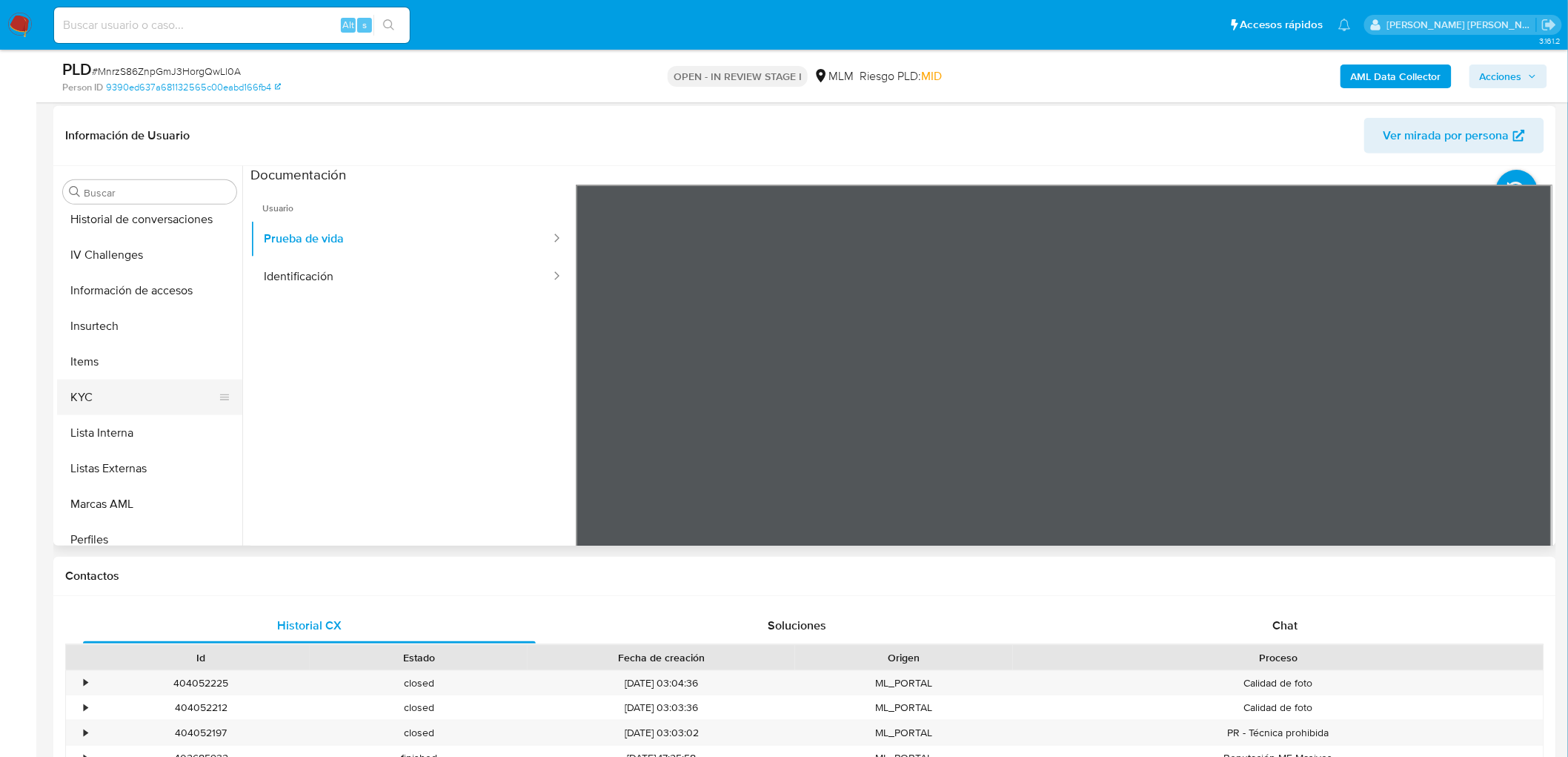
scroll to position [613, 0]
click at [132, 394] on button "KYC" at bounding box center [144, 397] width 174 height 36
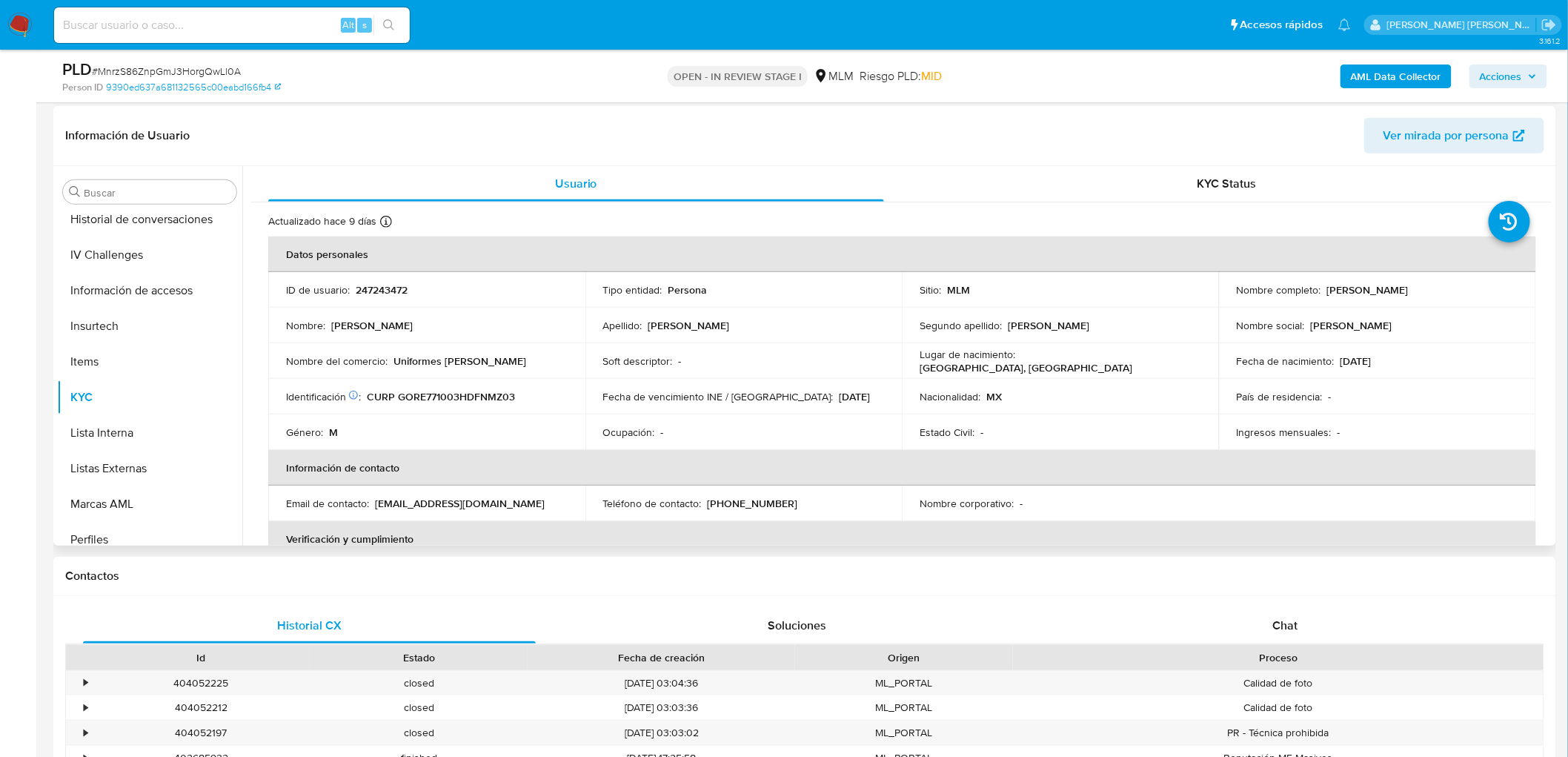
drag, startPoint x: 1452, startPoint y: 287, endPoint x: 1323, endPoint y: 286, distance: 129.0
click at [1323, 286] on div "Nombre completo : Ezequiel Gonzalez Ramirez" at bounding box center [1378, 290] width 281 height 14
copy p "Ezequiel Gonzalez Ramirez"
drag, startPoint x: 426, startPoint y: 363, endPoint x: 394, endPoint y: 363, distance: 32.0
click at [394, 363] on div "Nombre del comercio : Uniformes carmelita" at bounding box center [427, 361] width 281 height 14
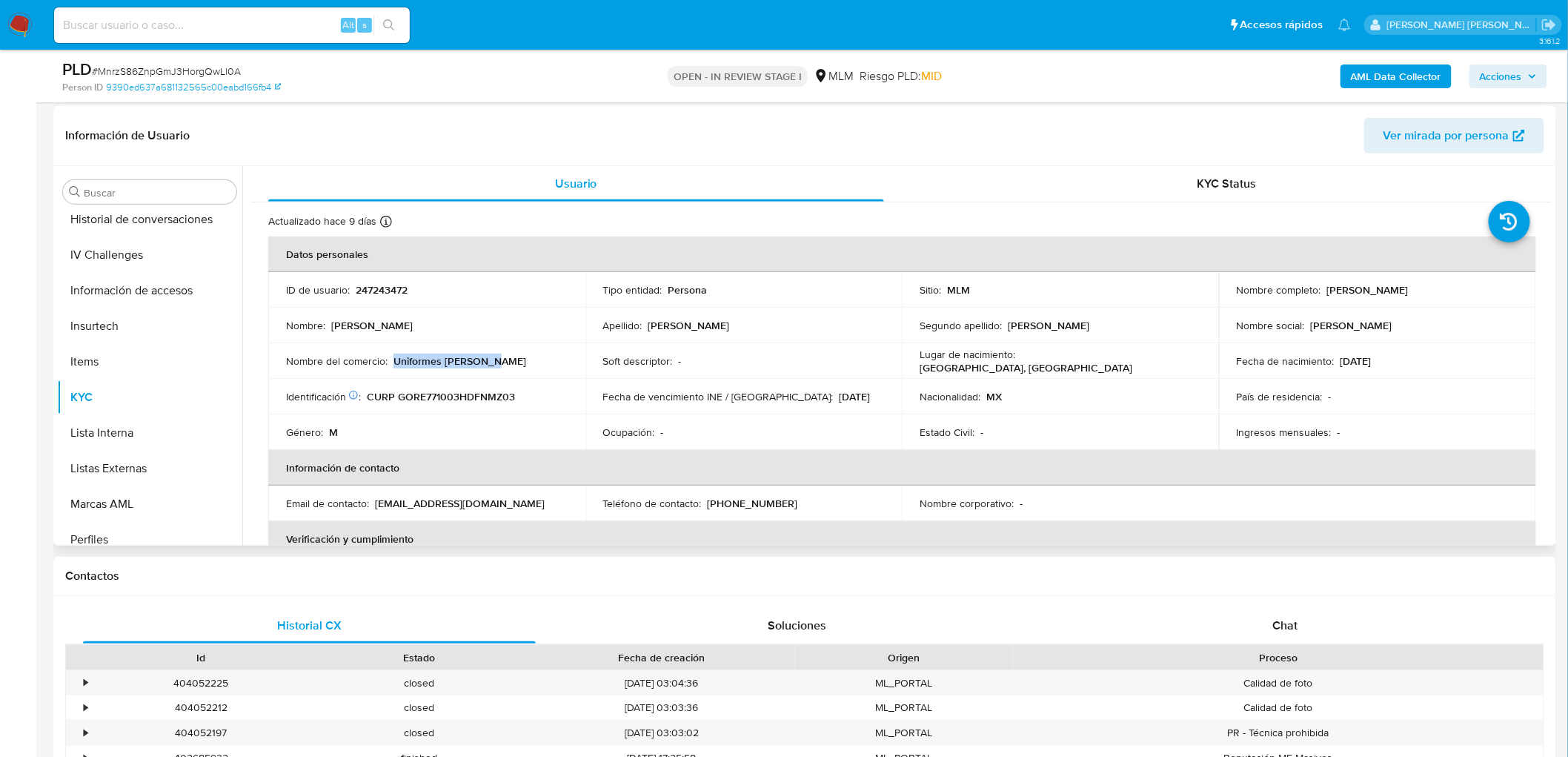
copy p "Uniformes carmelita"
drag, startPoint x: 782, startPoint y: 503, endPoint x: 701, endPoint y: 499, distance: 81.1
click at [701, 499] on div "Teléfono de contacto : (55) 10442206" at bounding box center [744, 504] width 281 height 14
copy div "(55) 10442206"
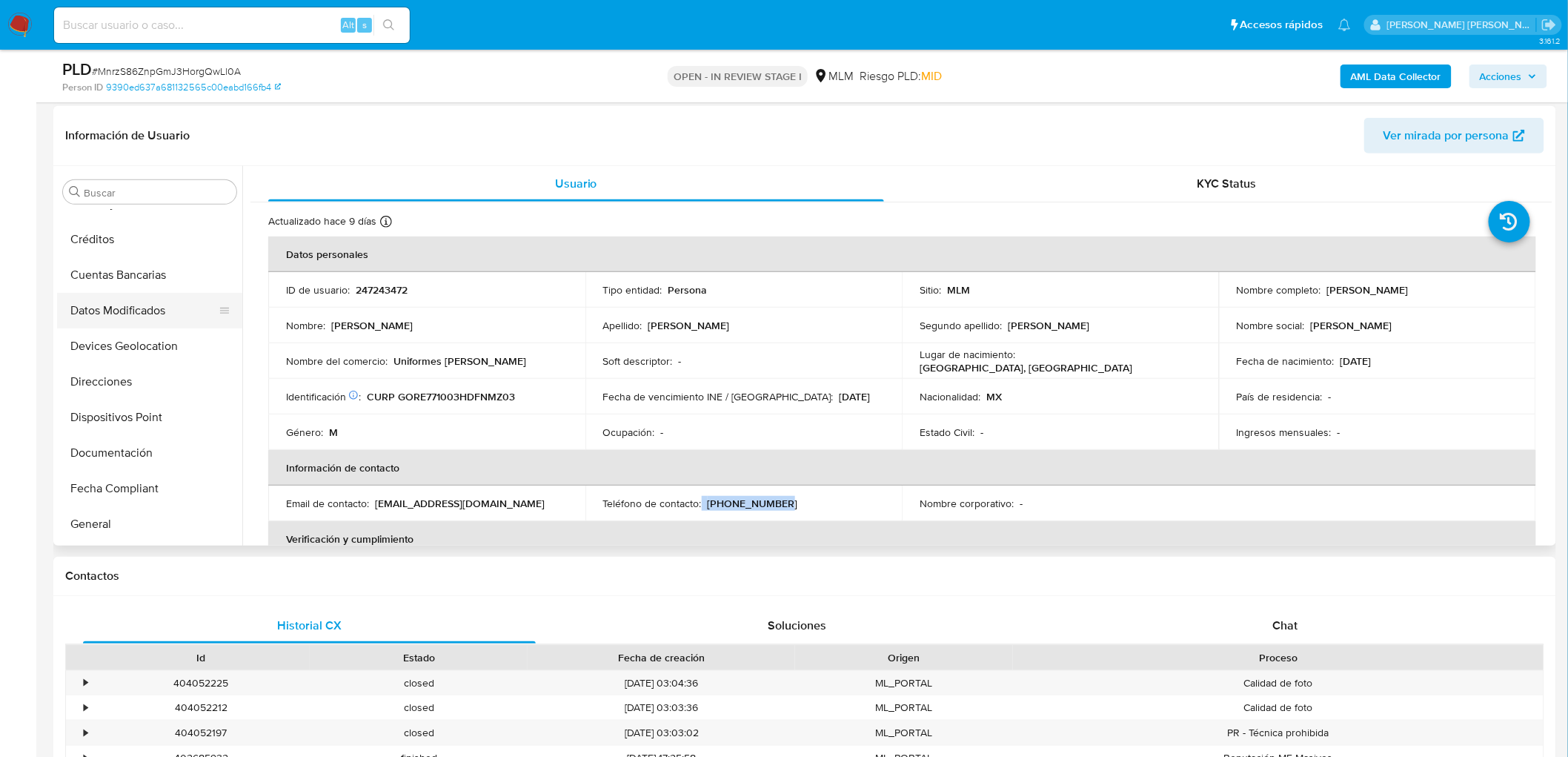
scroll to position [119, 0]
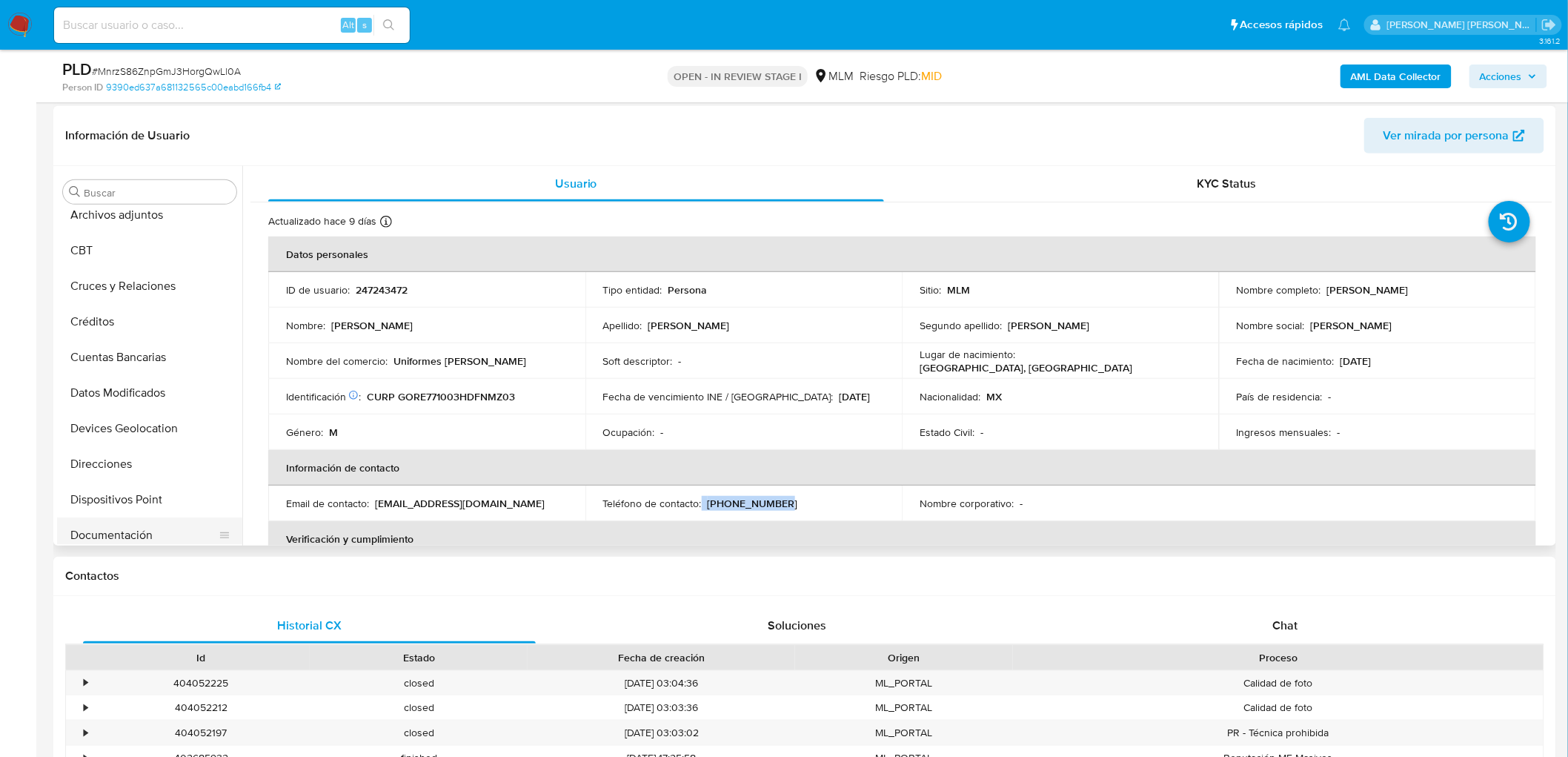
click at [130, 524] on button "Documentación" at bounding box center [144, 535] width 174 height 36
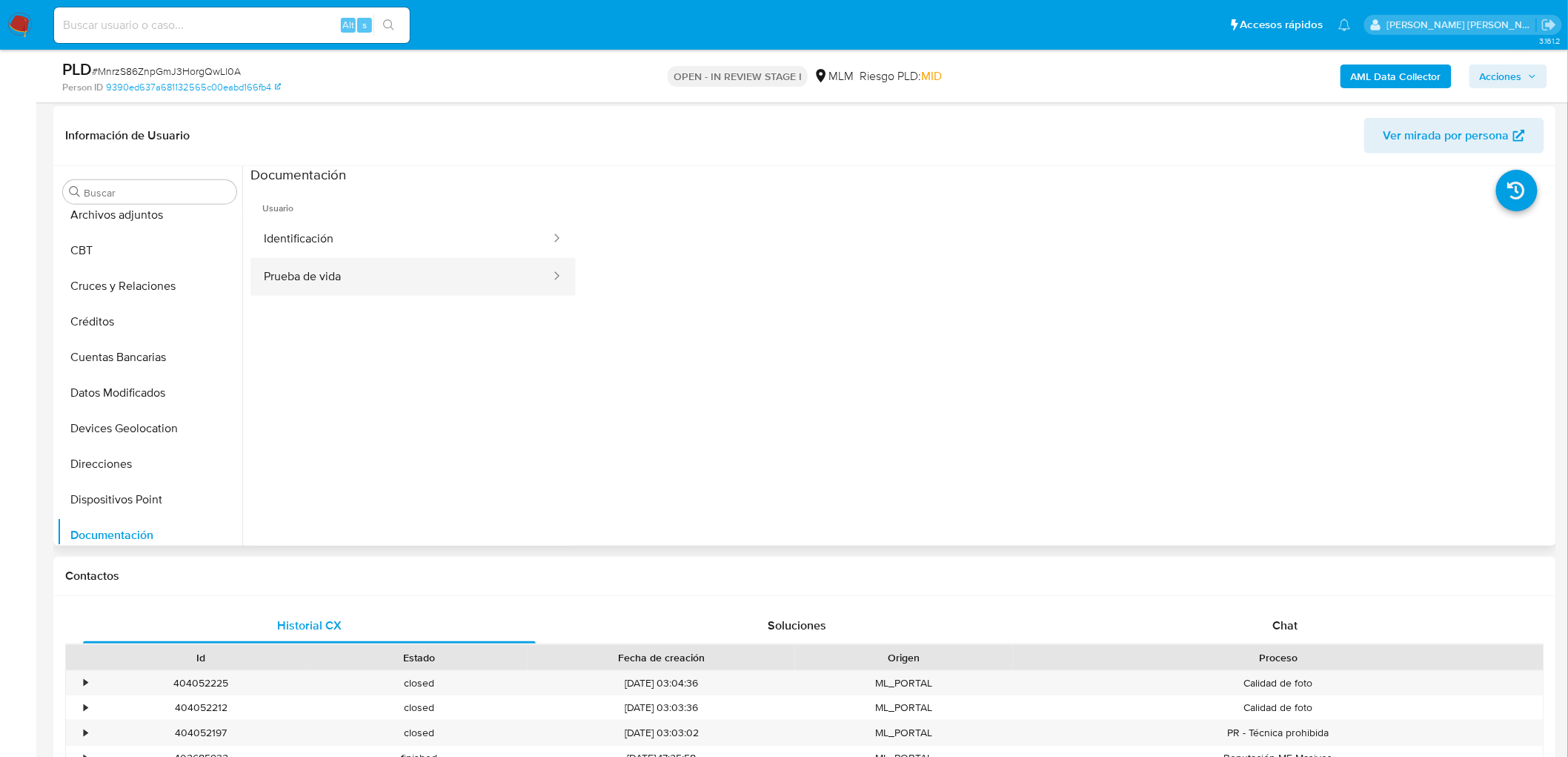
click at [440, 287] on button "Prueba de vida" at bounding box center [401, 277] width 302 height 38
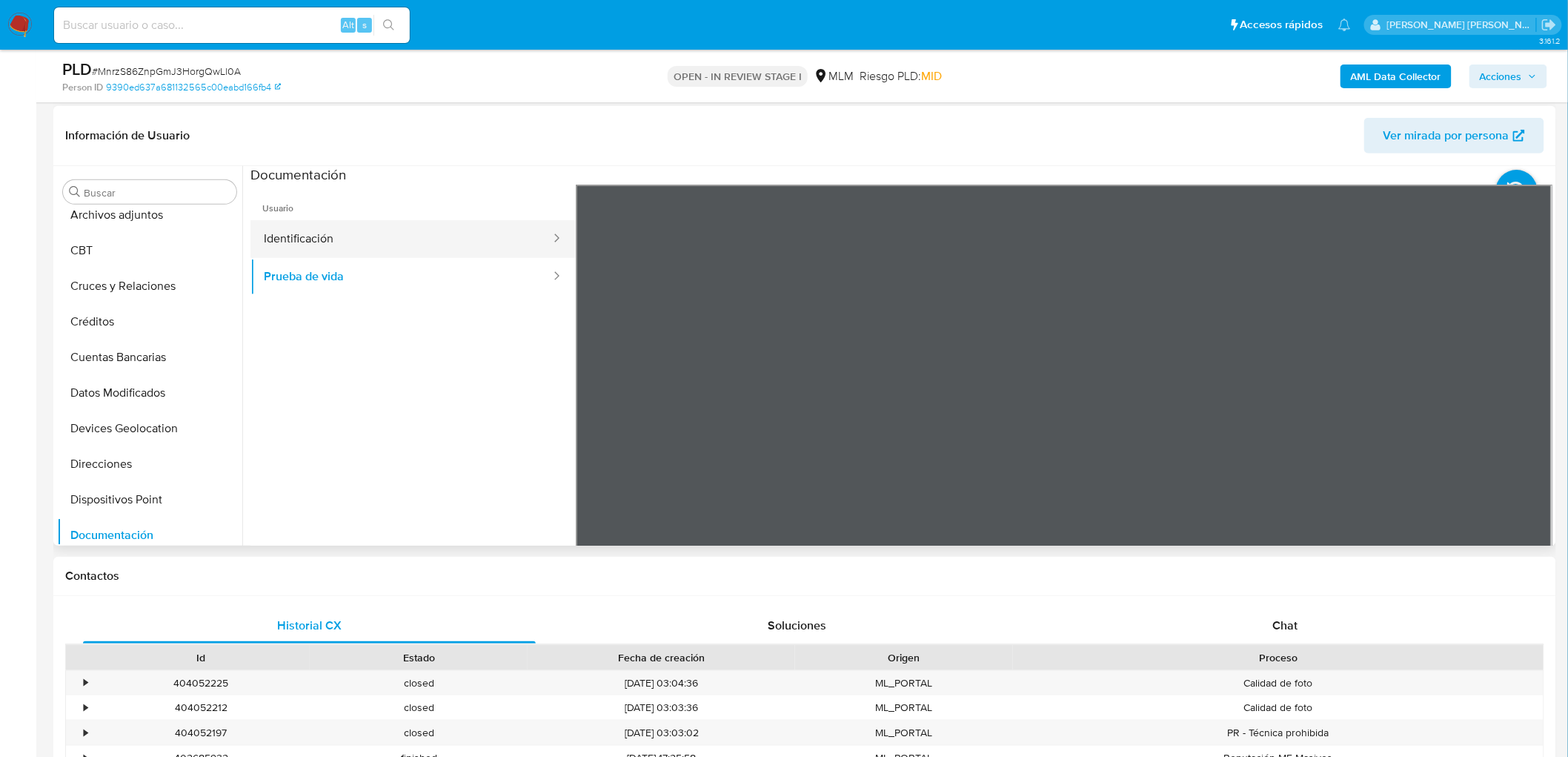
click at [472, 249] on button "Identificación" at bounding box center [401, 239] width 302 height 38
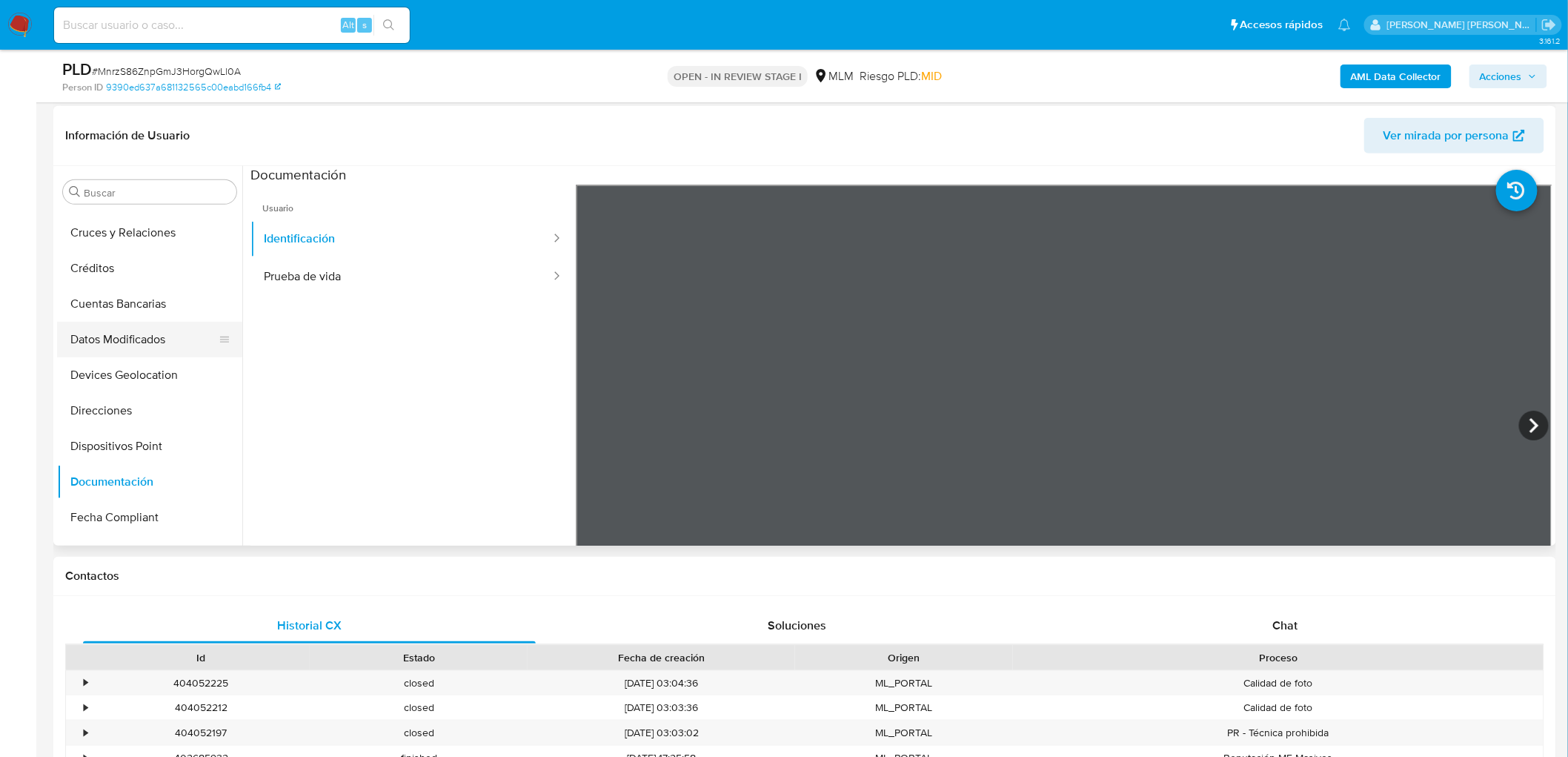
scroll to position [202, 0]
click at [123, 376] on button "Direcciones" at bounding box center [144, 381] width 174 height 36
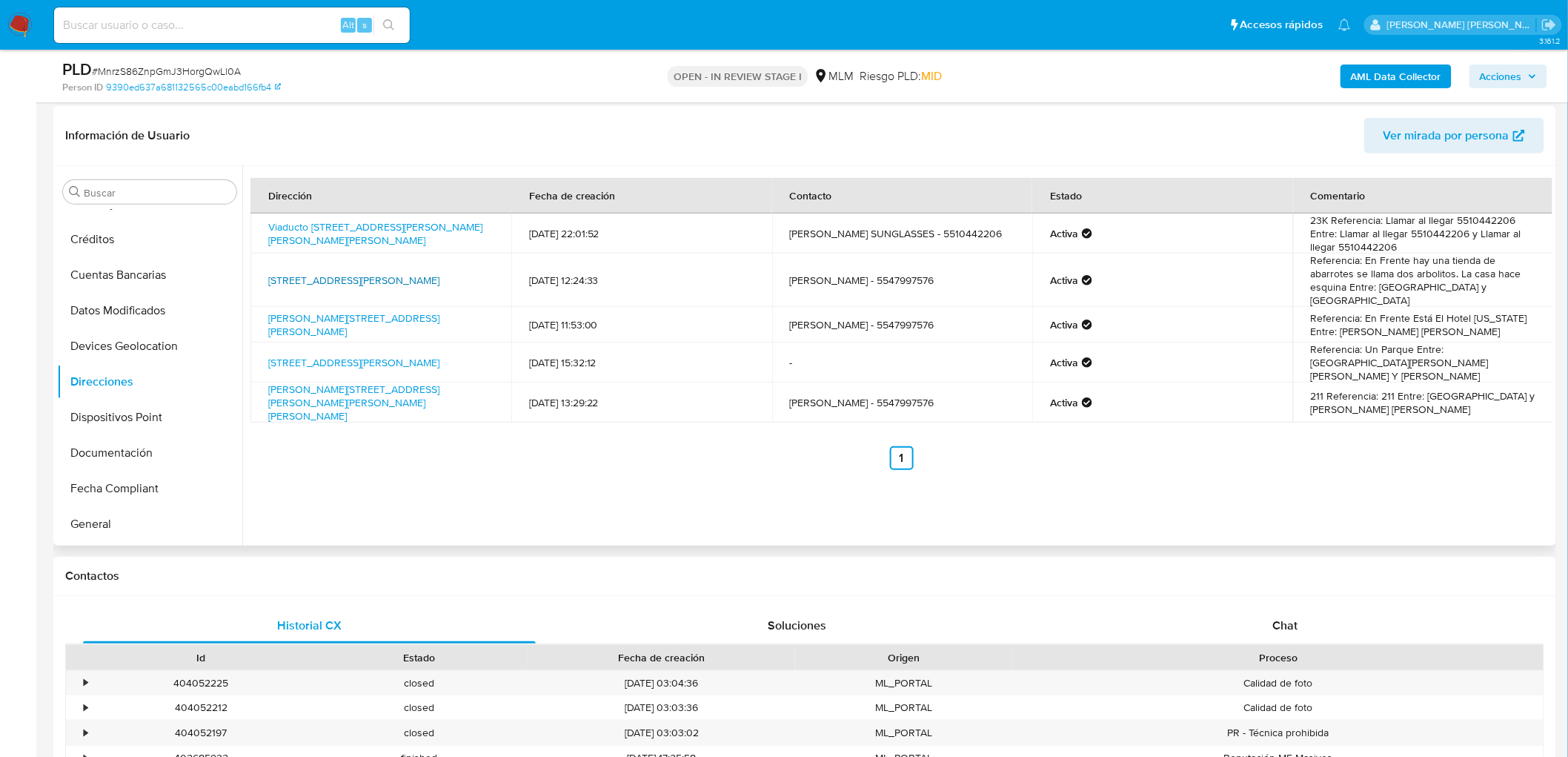
click at [401, 273] on link "Villa De Tlaloc 13, Gustavo A. Madero, Distrito Federal, 07570, Mexico 13" at bounding box center [354, 280] width 171 height 15
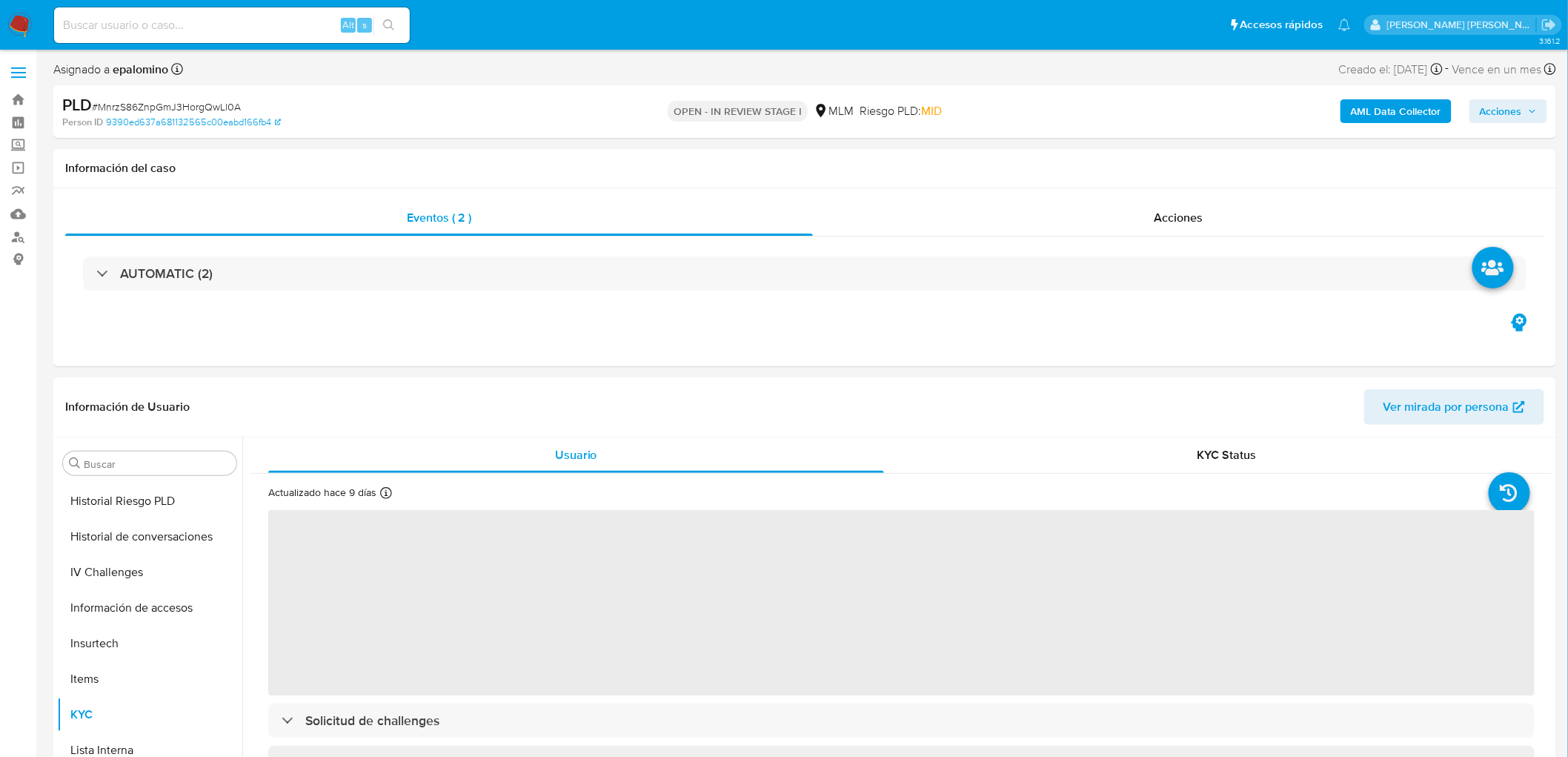
scroll to position [668, 0]
select select "10"
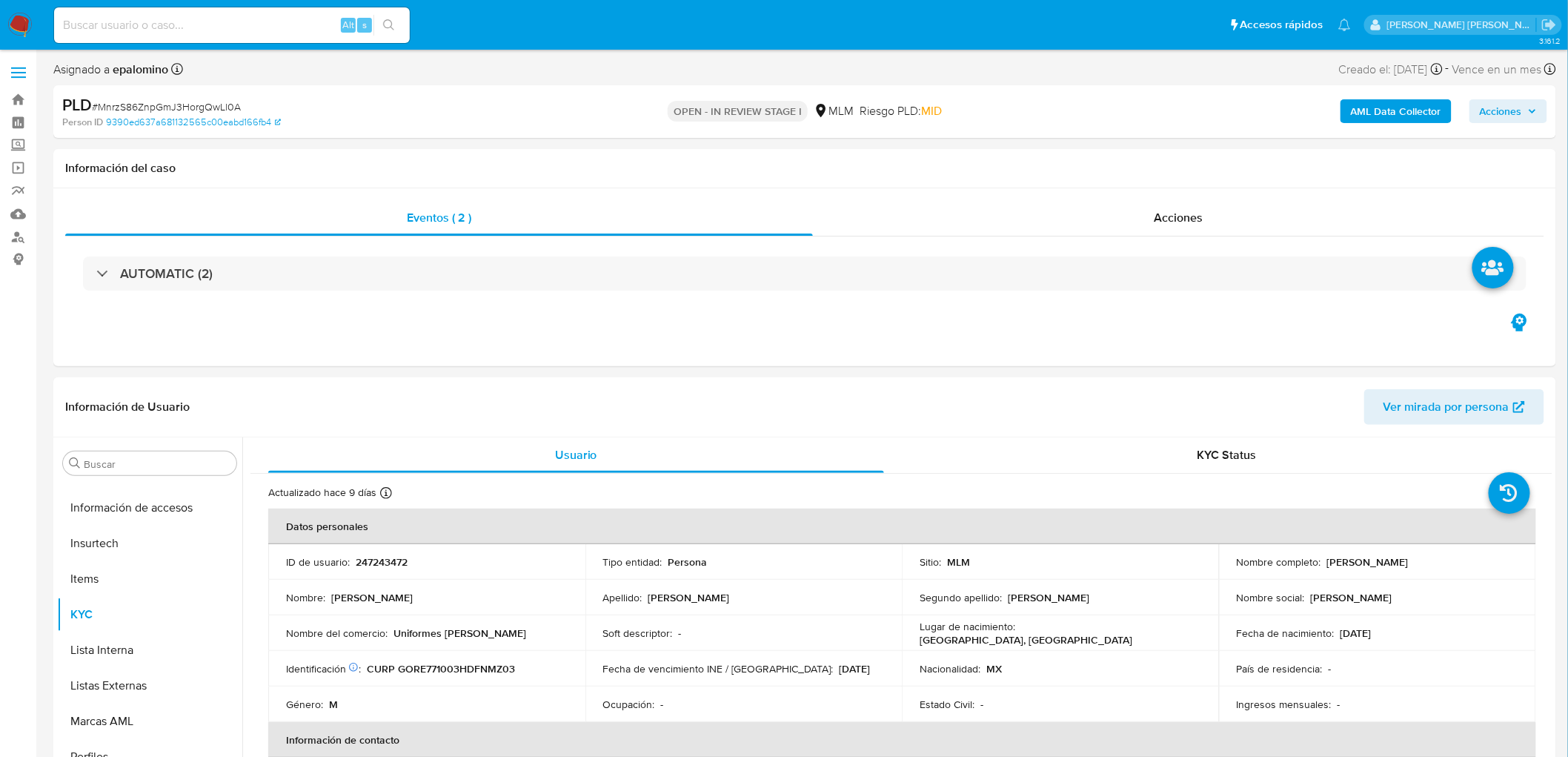
scroll to position [697, 0]
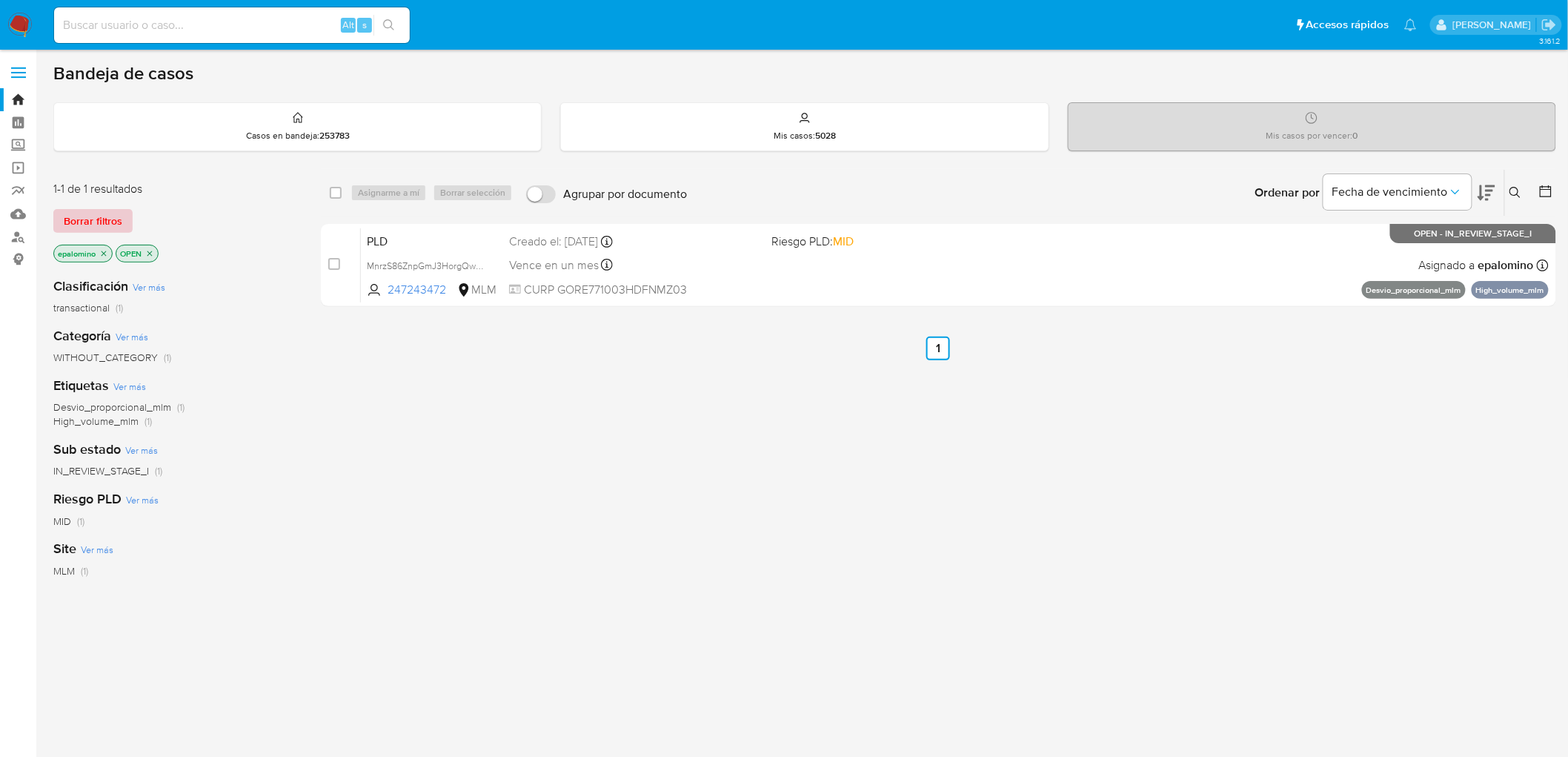
click at [102, 215] on span "Borrar filtros" at bounding box center [93, 220] width 58 height 20
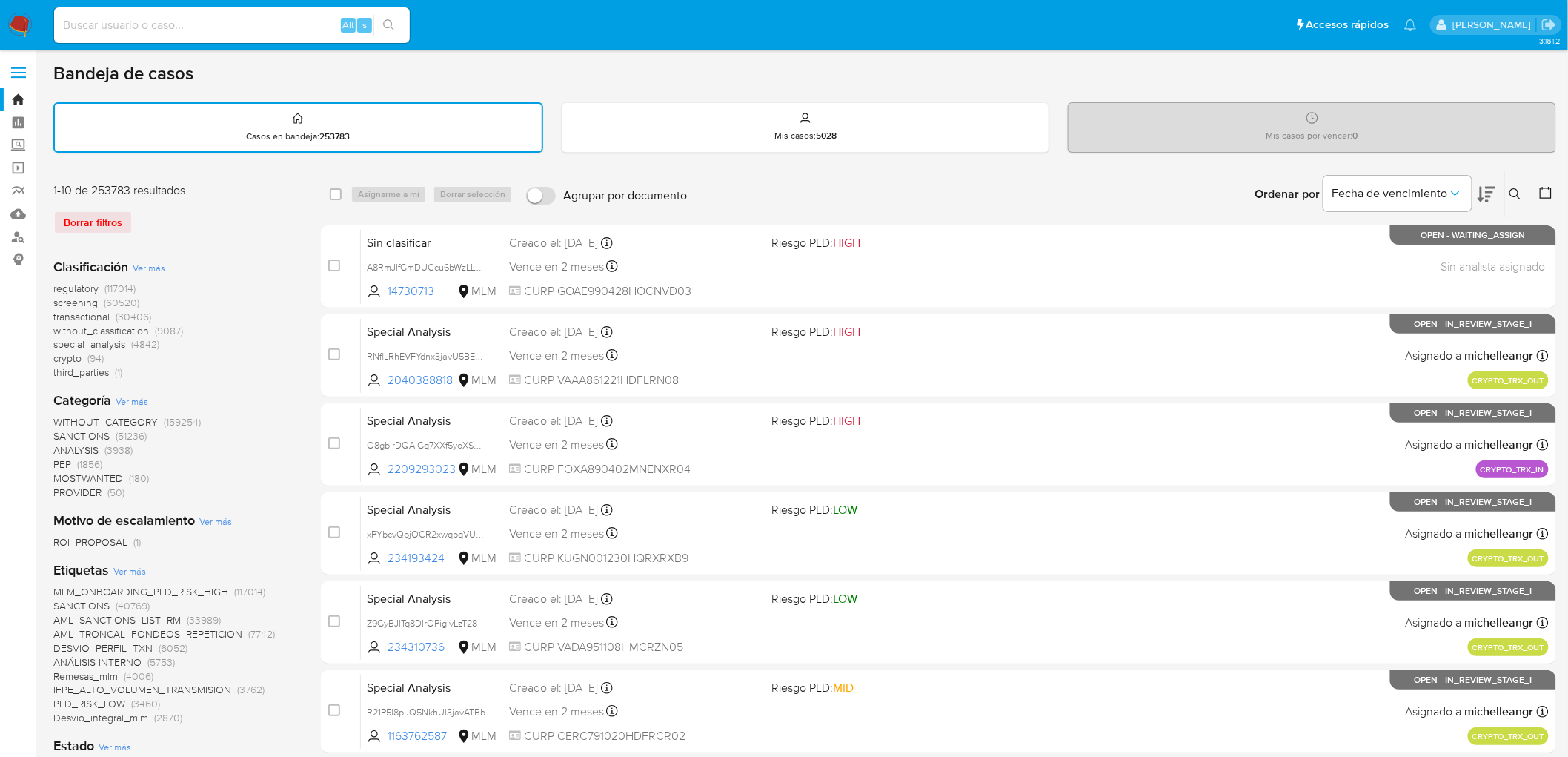
click at [1514, 194] on icon at bounding box center [1515, 193] width 11 height 11
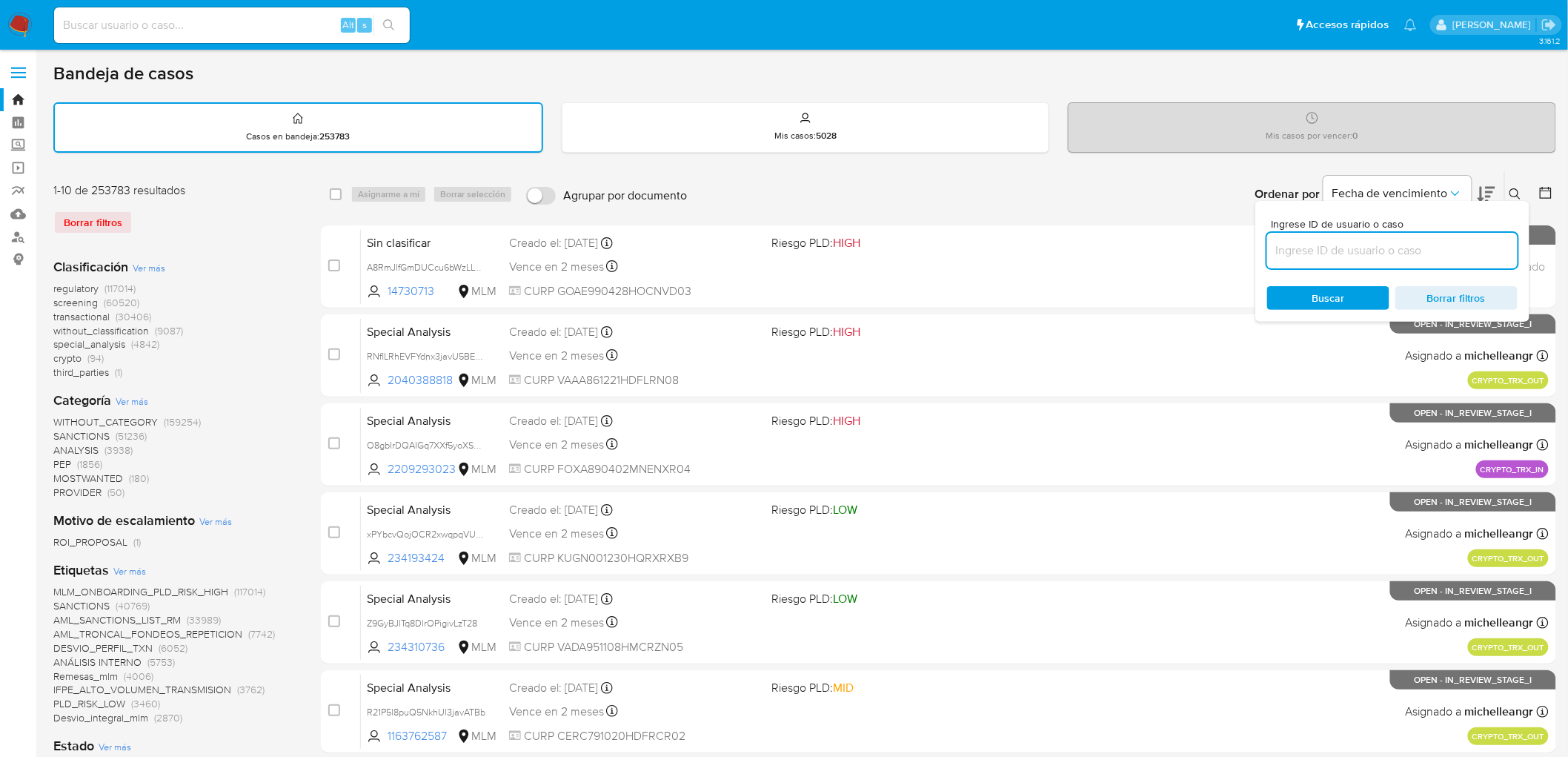
click at [1380, 247] on input at bounding box center [1392, 250] width 250 height 19
type input "247243472"
click at [1339, 292] on span "Buscar" at bounding box center [1329, 298] width 33 height 23
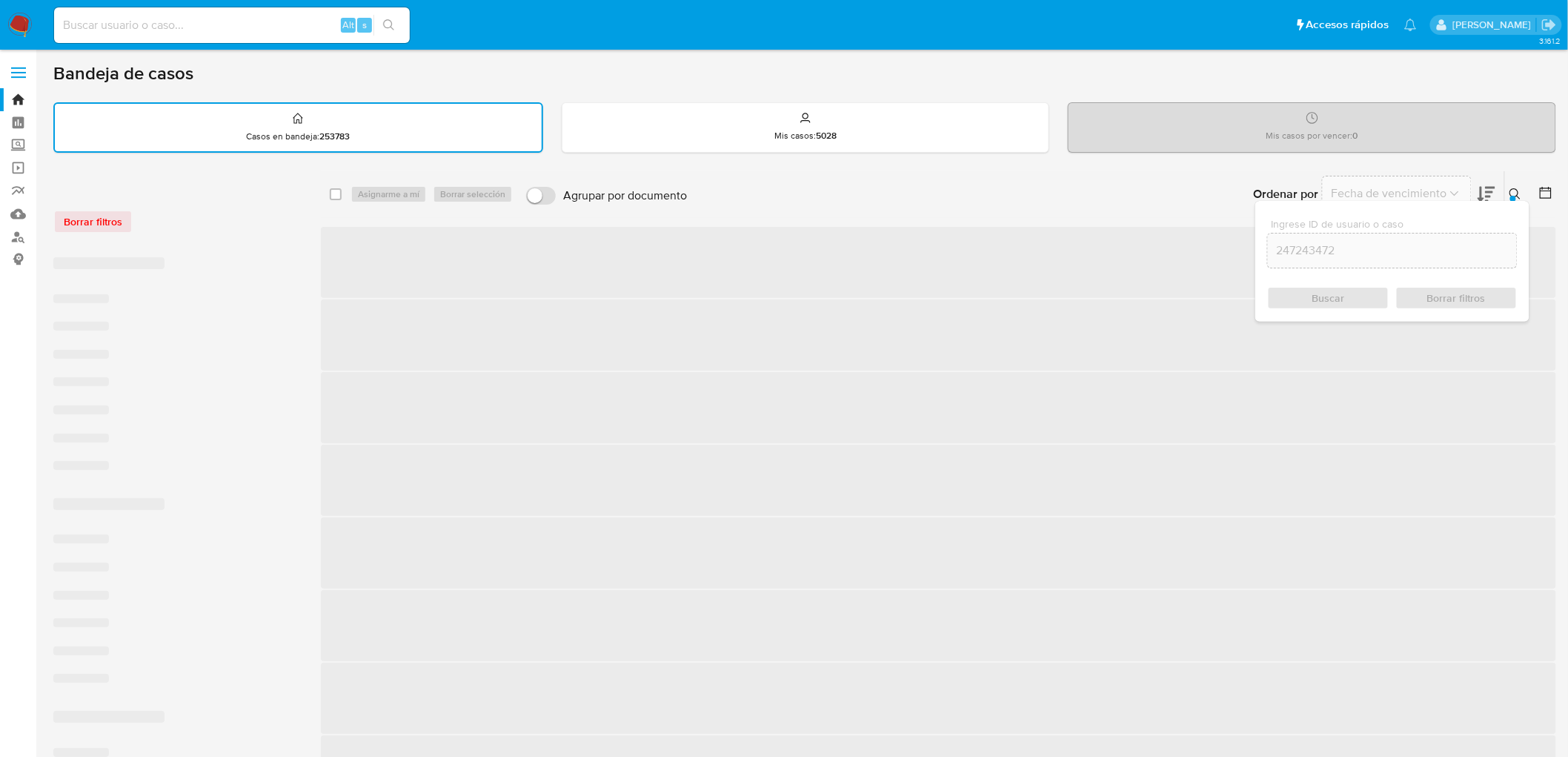
click at [1515, 190] on icon at bounding box center [1516, 194] width 12 height 12
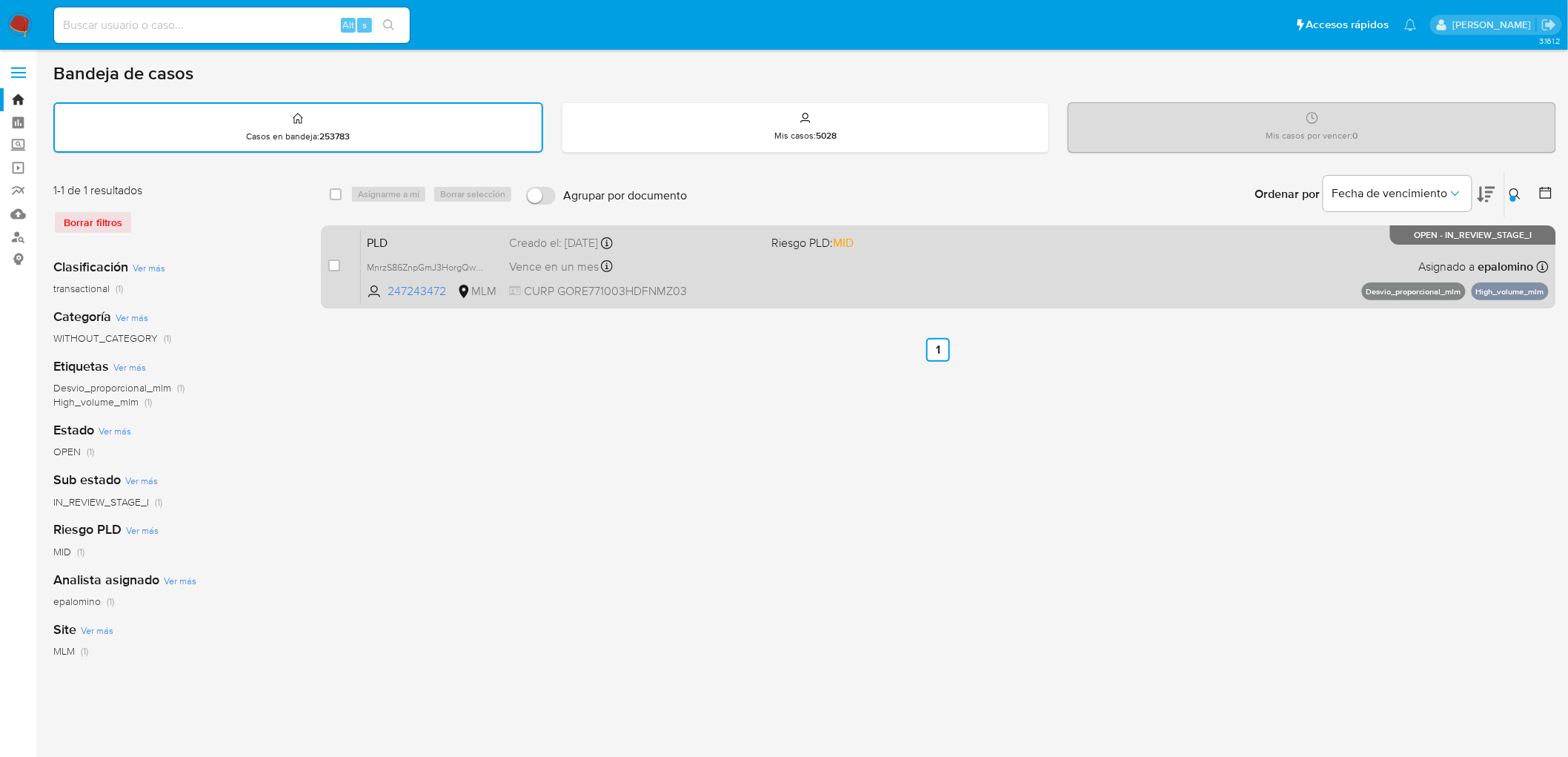
click at [391, 247] on span "PLD" at bounding box center [432, 242] width 130 height 19
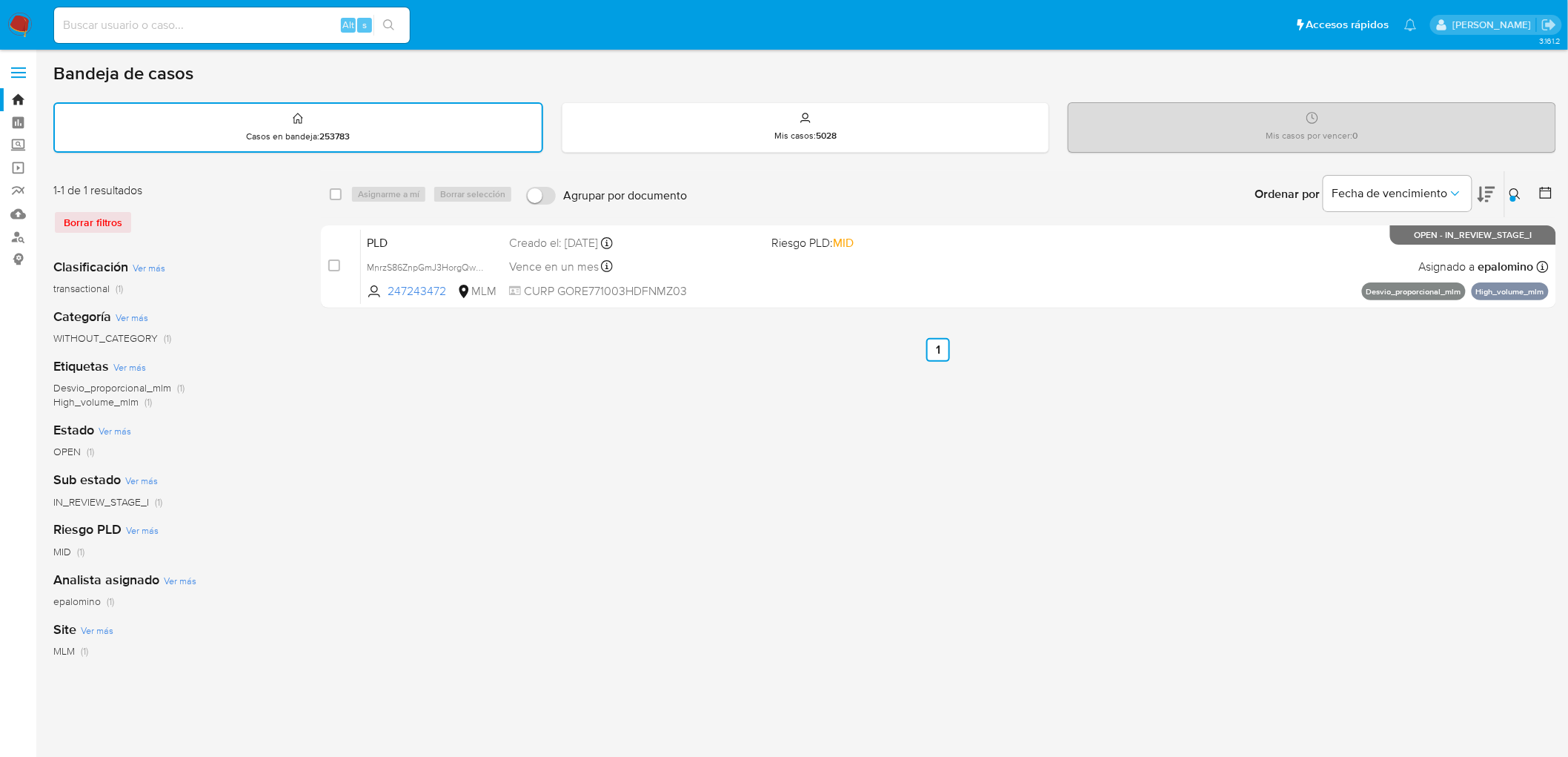
click at [20, 26] on img at bounding box center [20, 25] width 25 height 25
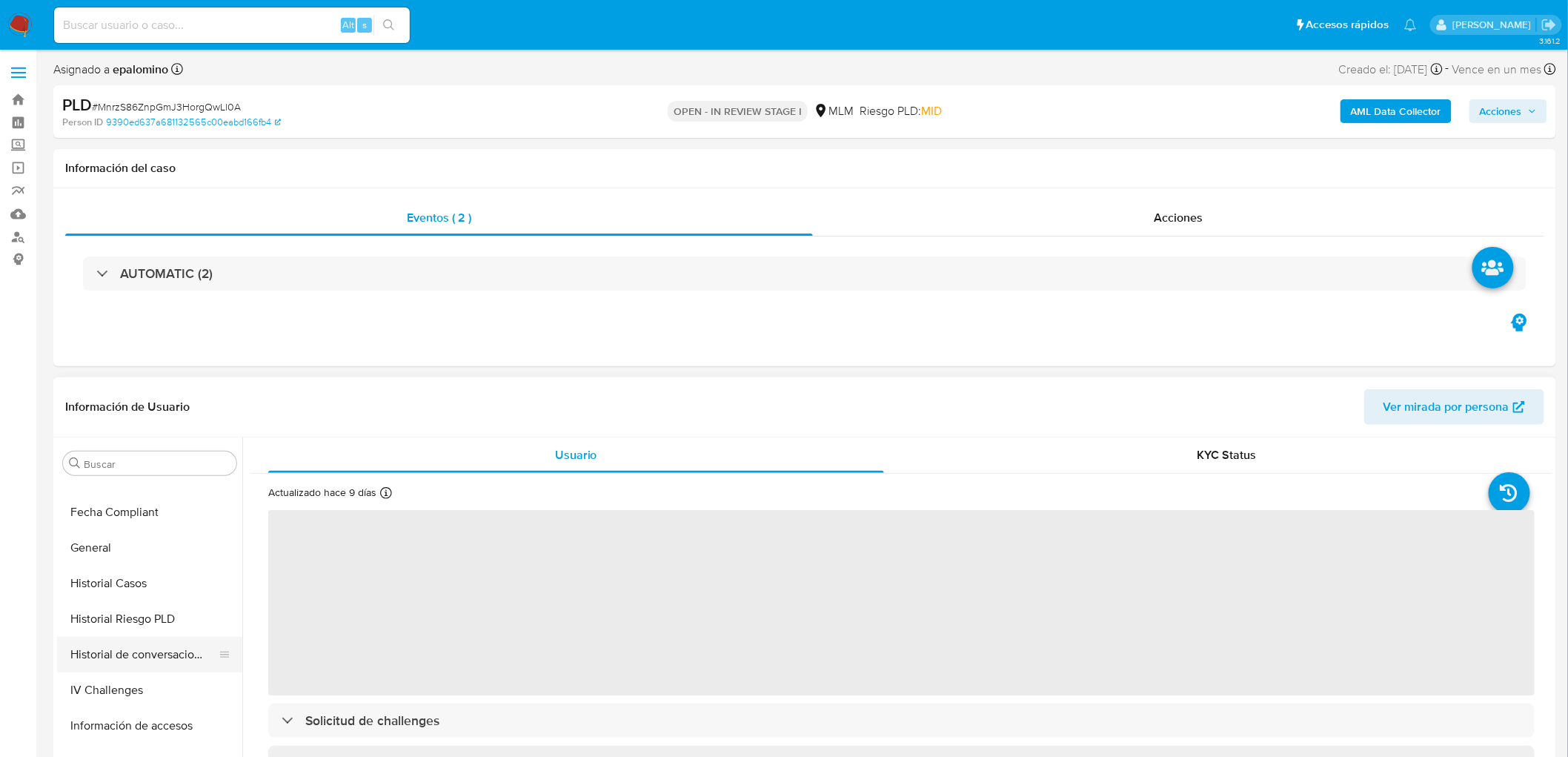
select select "10"
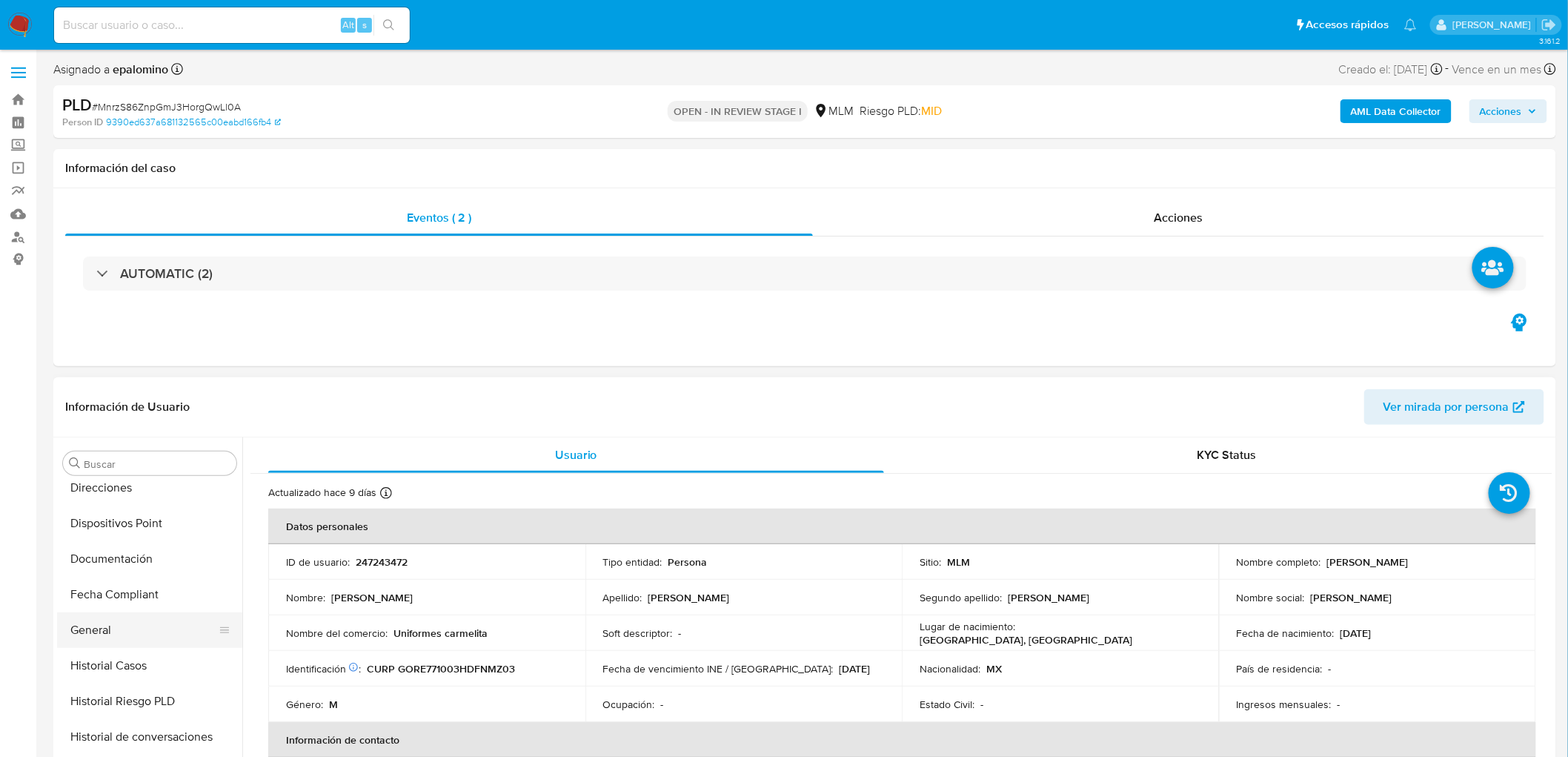
click at [172, 636] on button "General" at bounding box center [144, 630] width 174 height 36
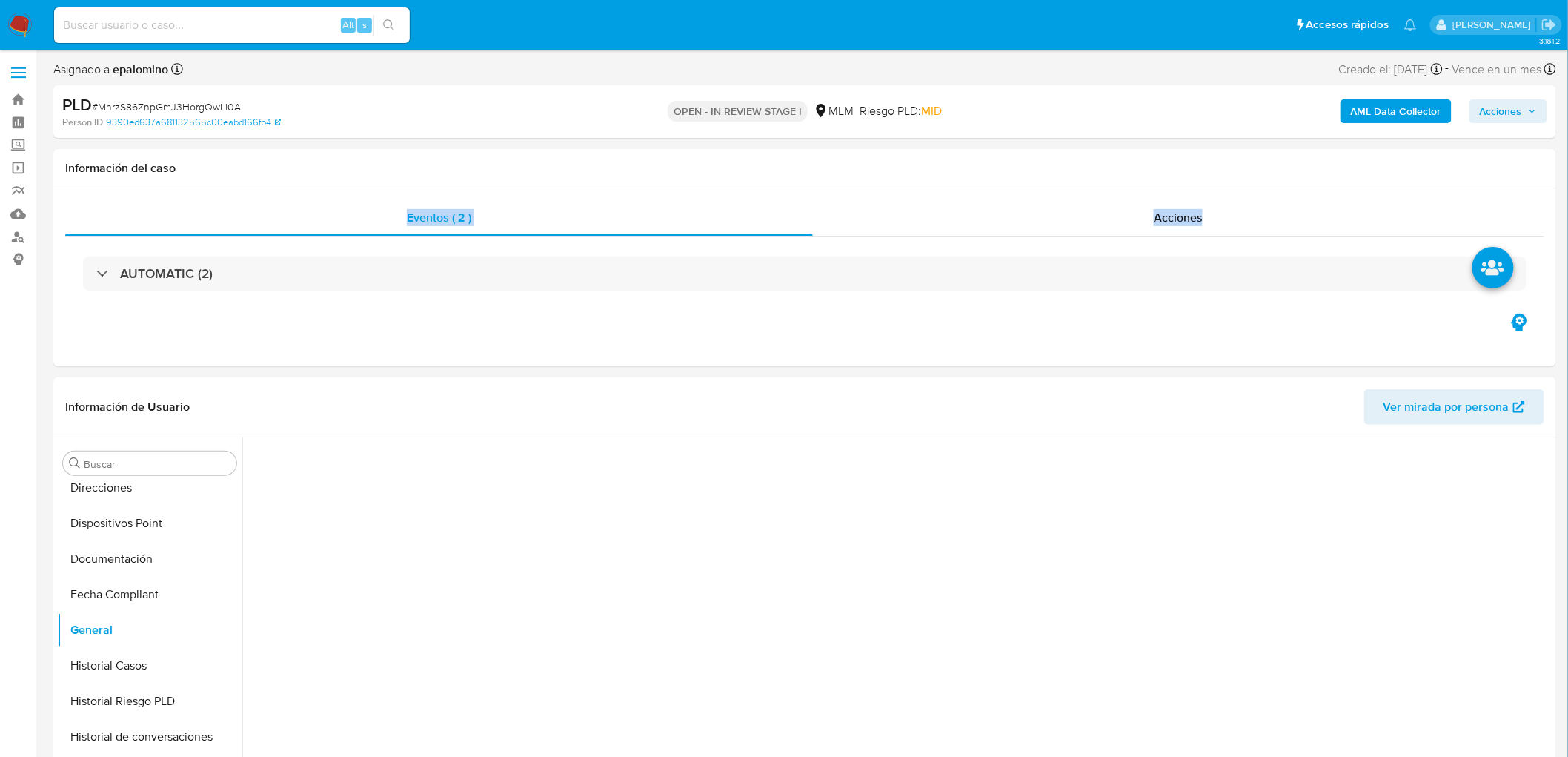
drag, startPoint x: 1568, startPoint y: 180, endPoint x: 1573, endPoint y: 190, distance: 11.2
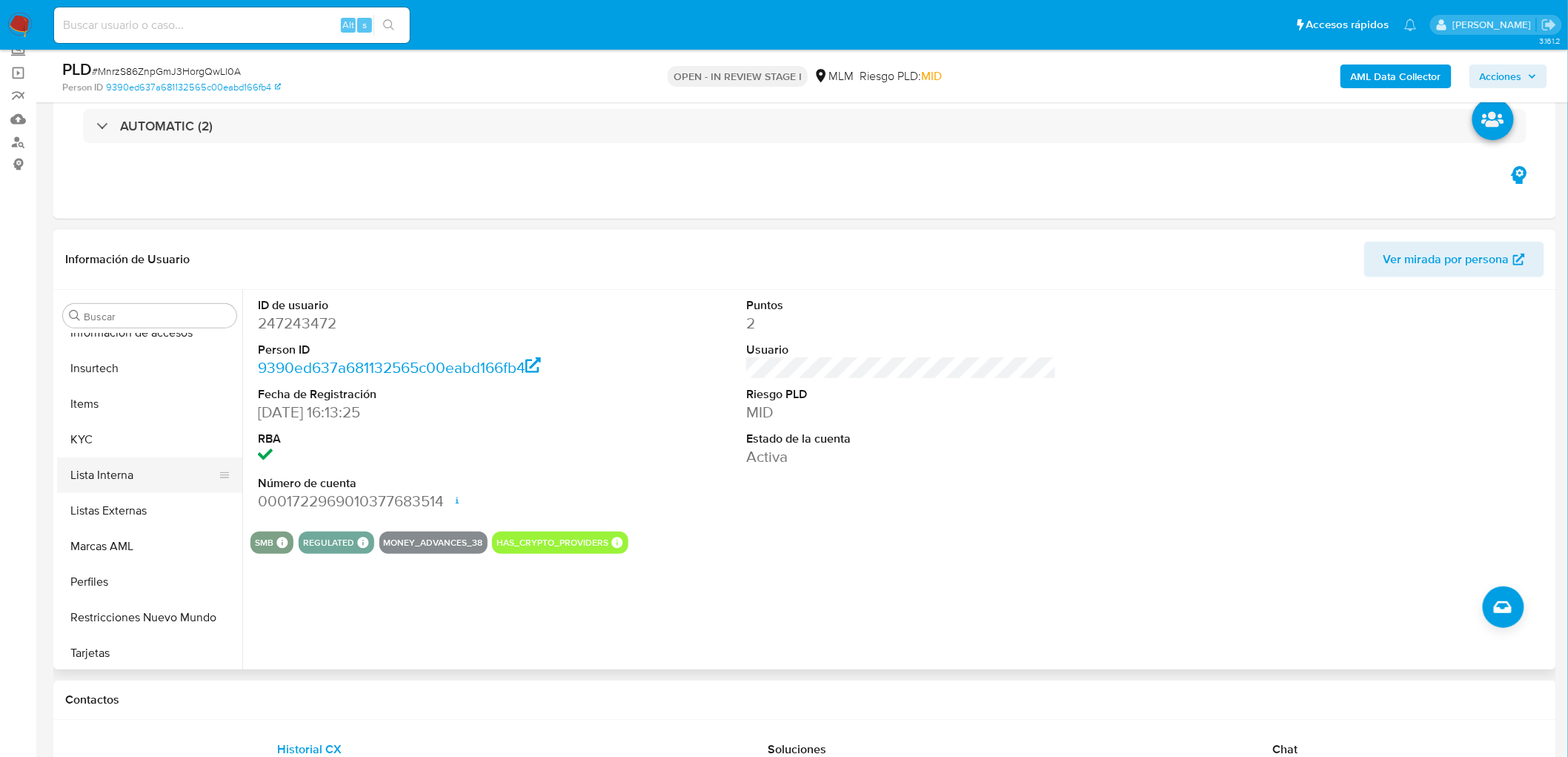
scroll to position [697, 0]
click at [130, 444] on button "KYC" at bounding box center [144, 437] width 174 height 36
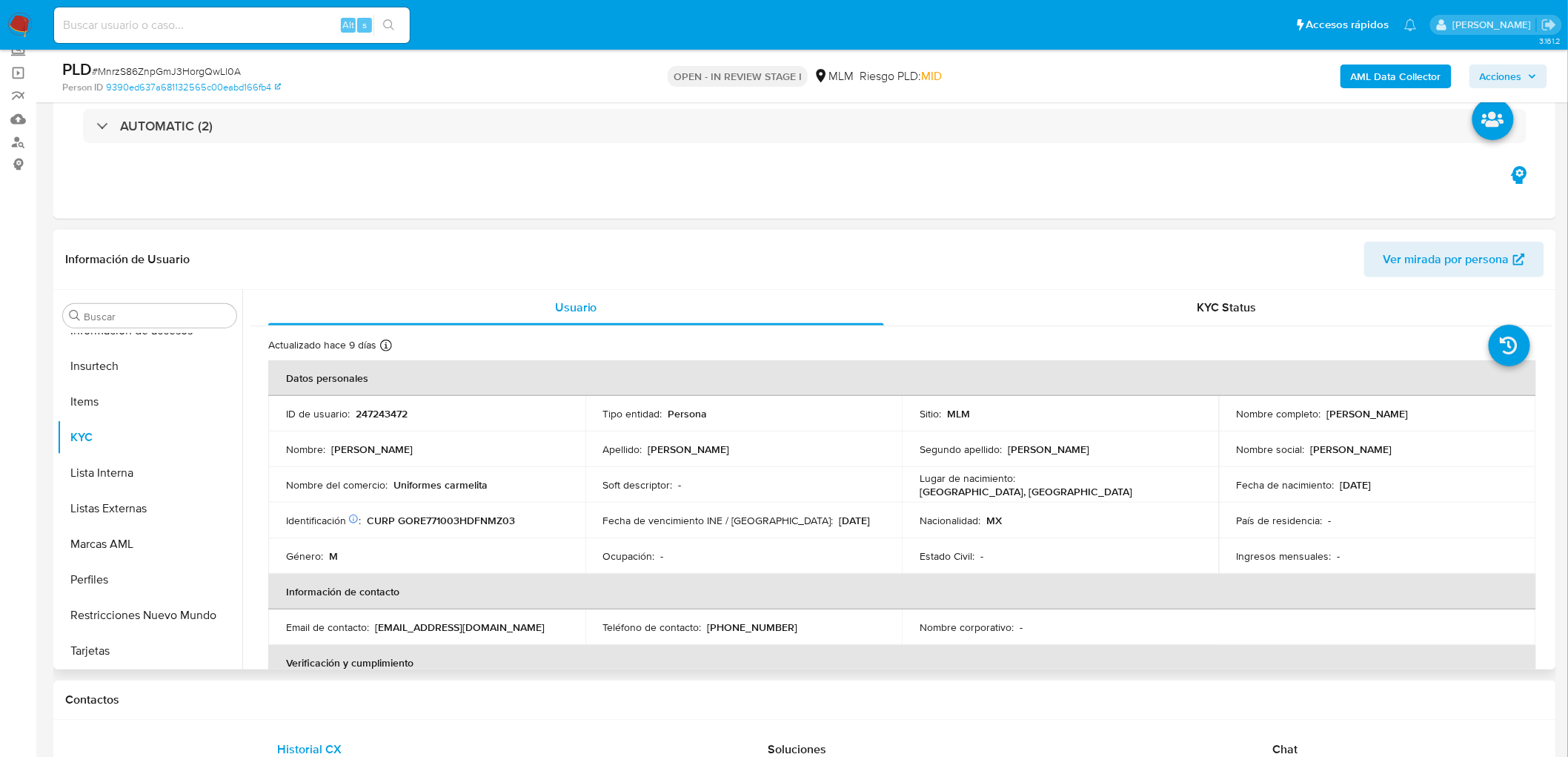
drag, startPoint x: 1453, startPoint y: 416, endPoint x: 1321, endPoint y: 413, distance: 132.0
click at [1321, 413] on div "Nombre completo : Ezequiel Gonzalez Ramirez" at bounding box center [1378, 413] width 281 height 14
copy div "Ezequiel Gonzalez Ramirez"
click at [393, 407] on p "247243472" at bounding box center [381, 413] width 51 height 14
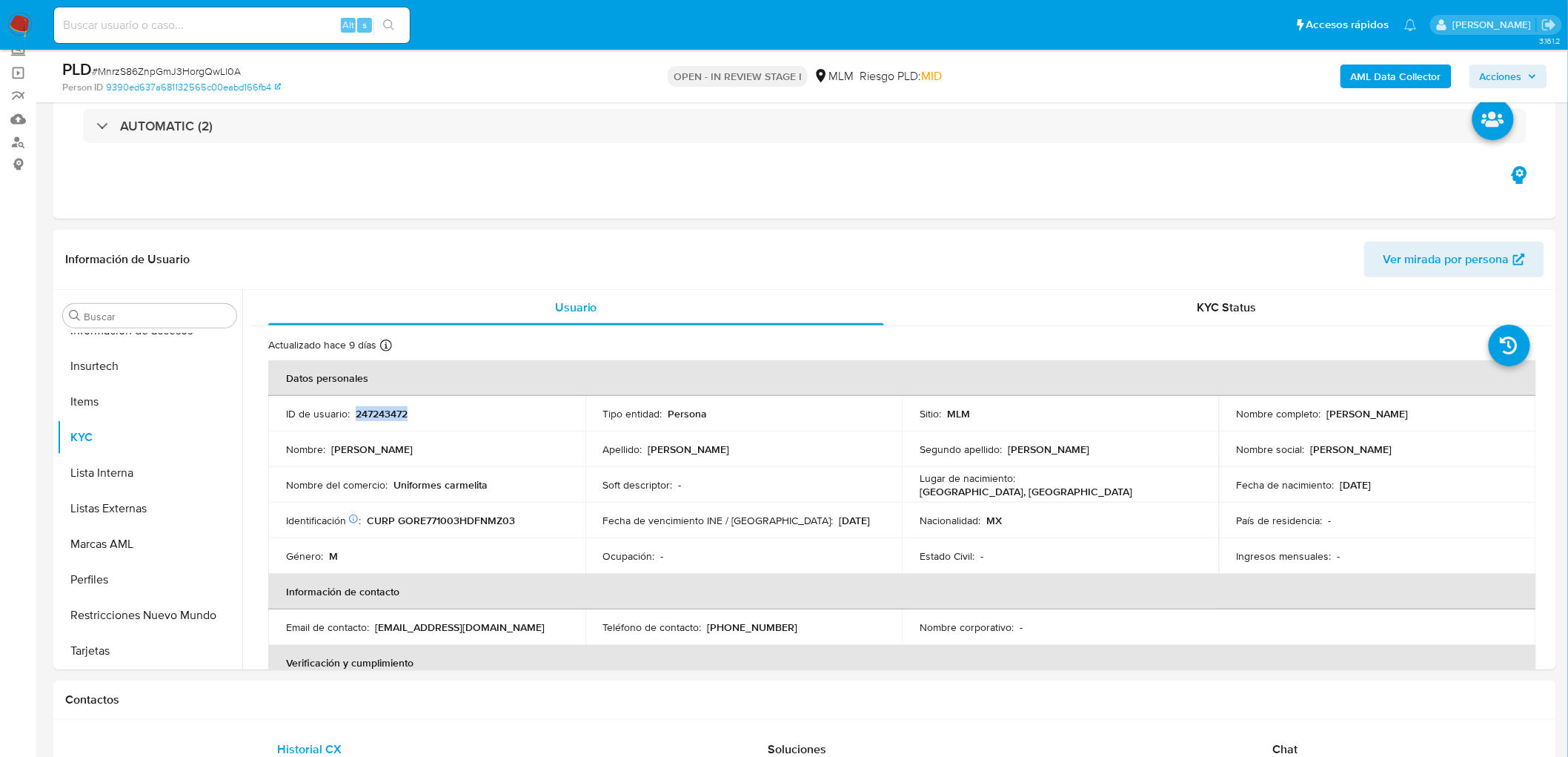
copy p "247243472"
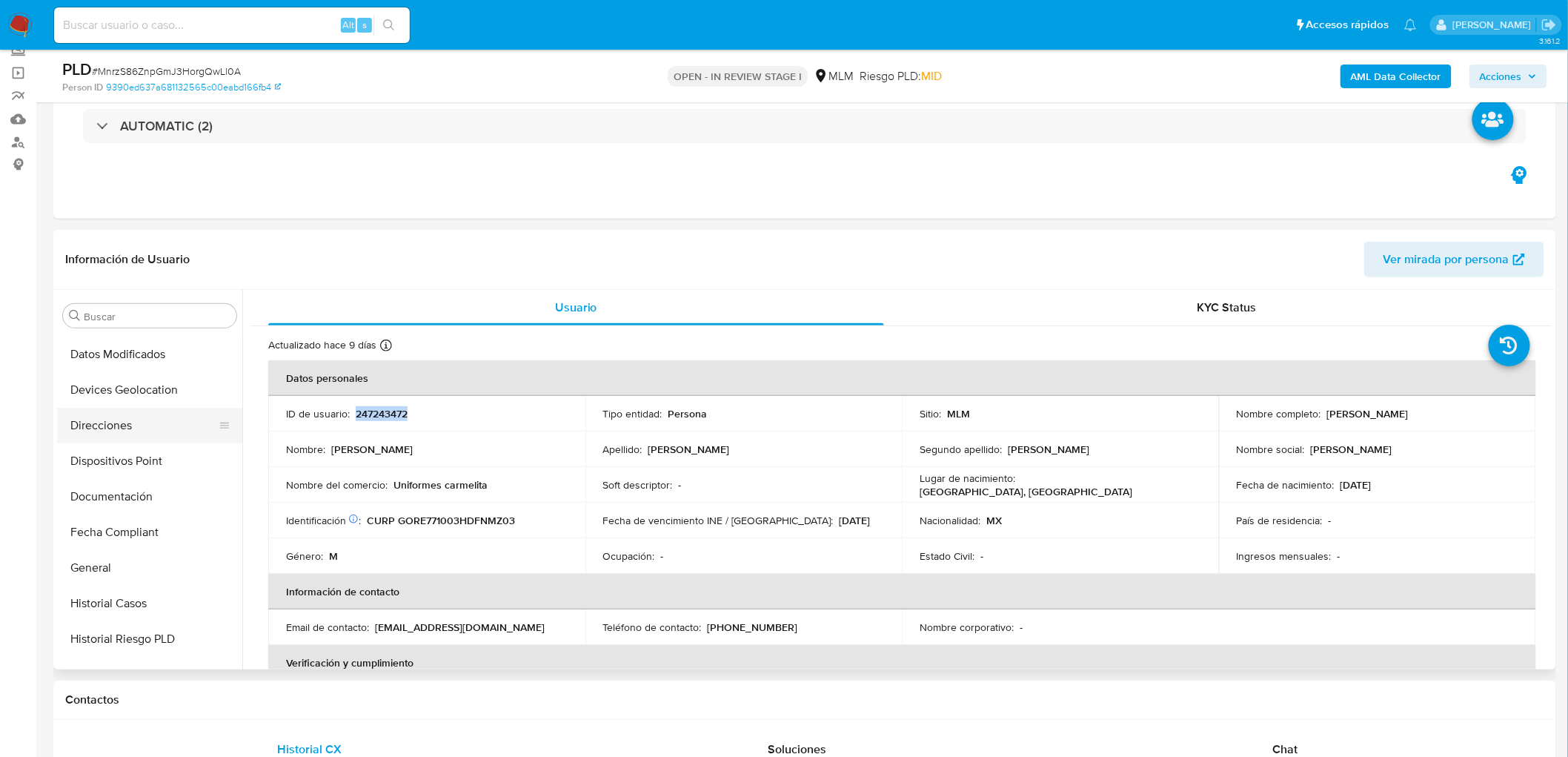
scroll to position [367, 0]
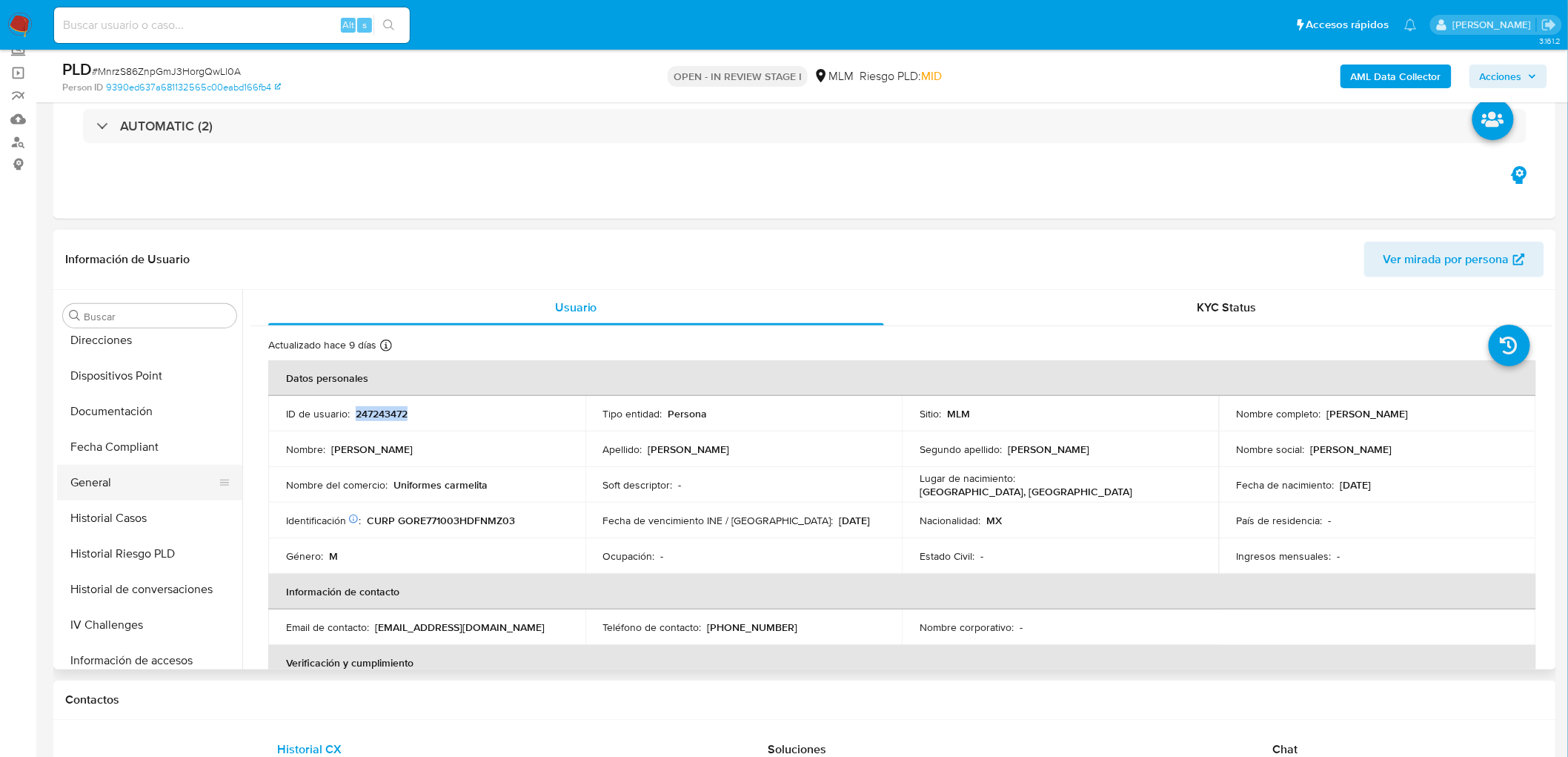
click at [109, 476] on button "General" at bounding box center [144, 482] width 174 height 36
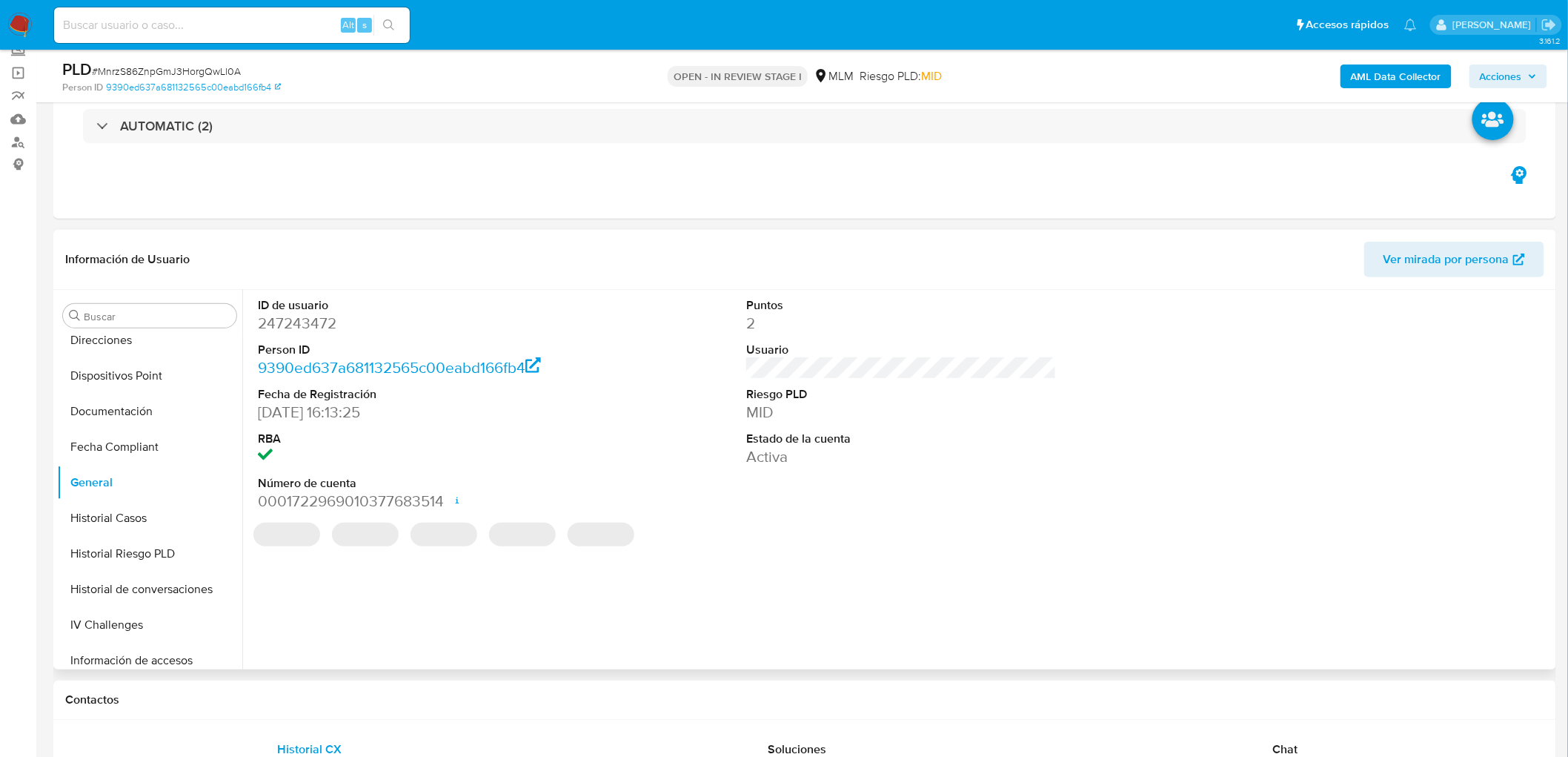
click at [397, 495] on dd "0001722969010377683514 Fecha de apertura 07/03/2024 13:02 Estado ACTIVE" at bounding box center [413, 501] width 310 height 20
copy dd "0001722969010377683514"
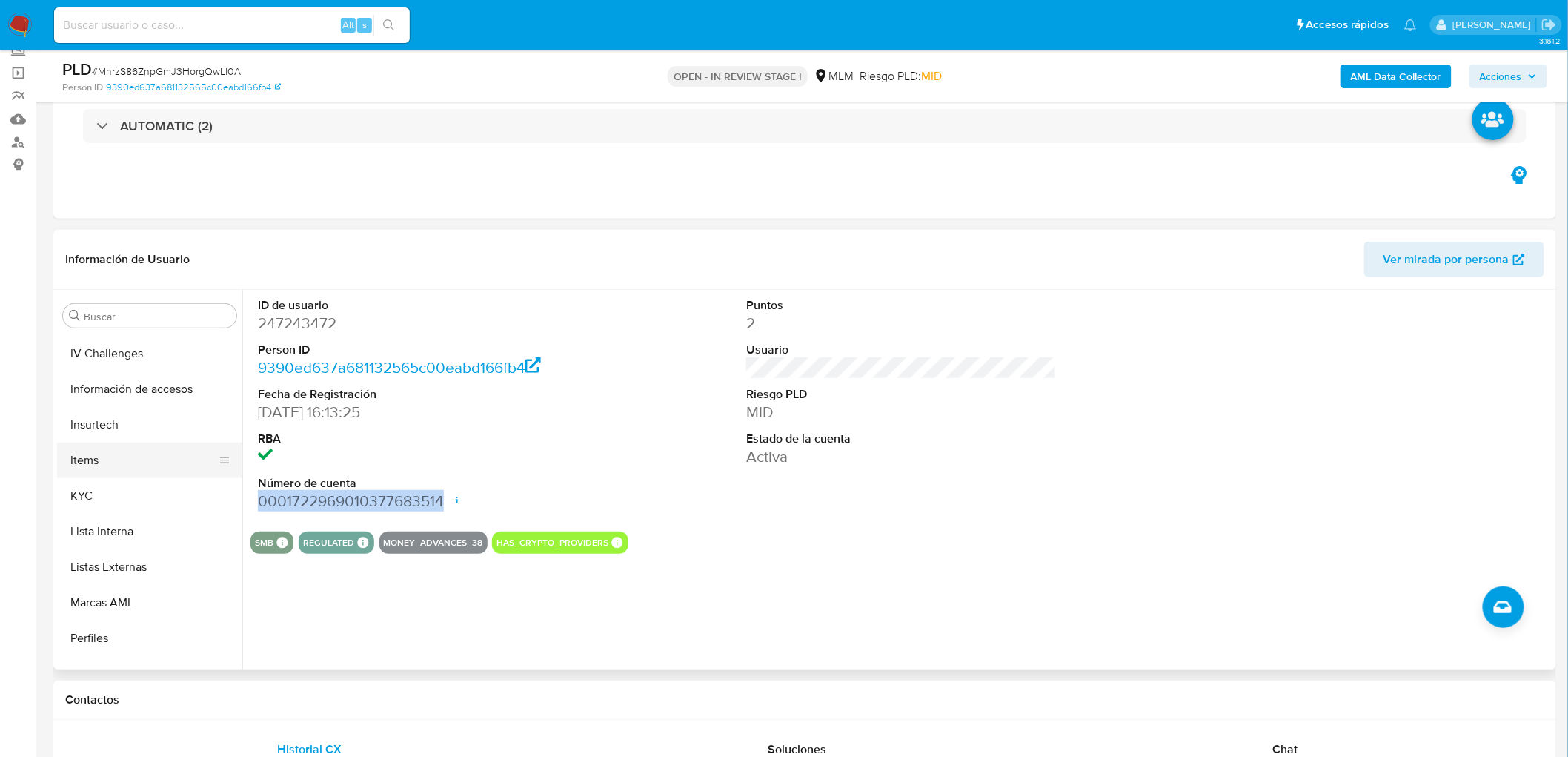
scroll to position [615, 0]
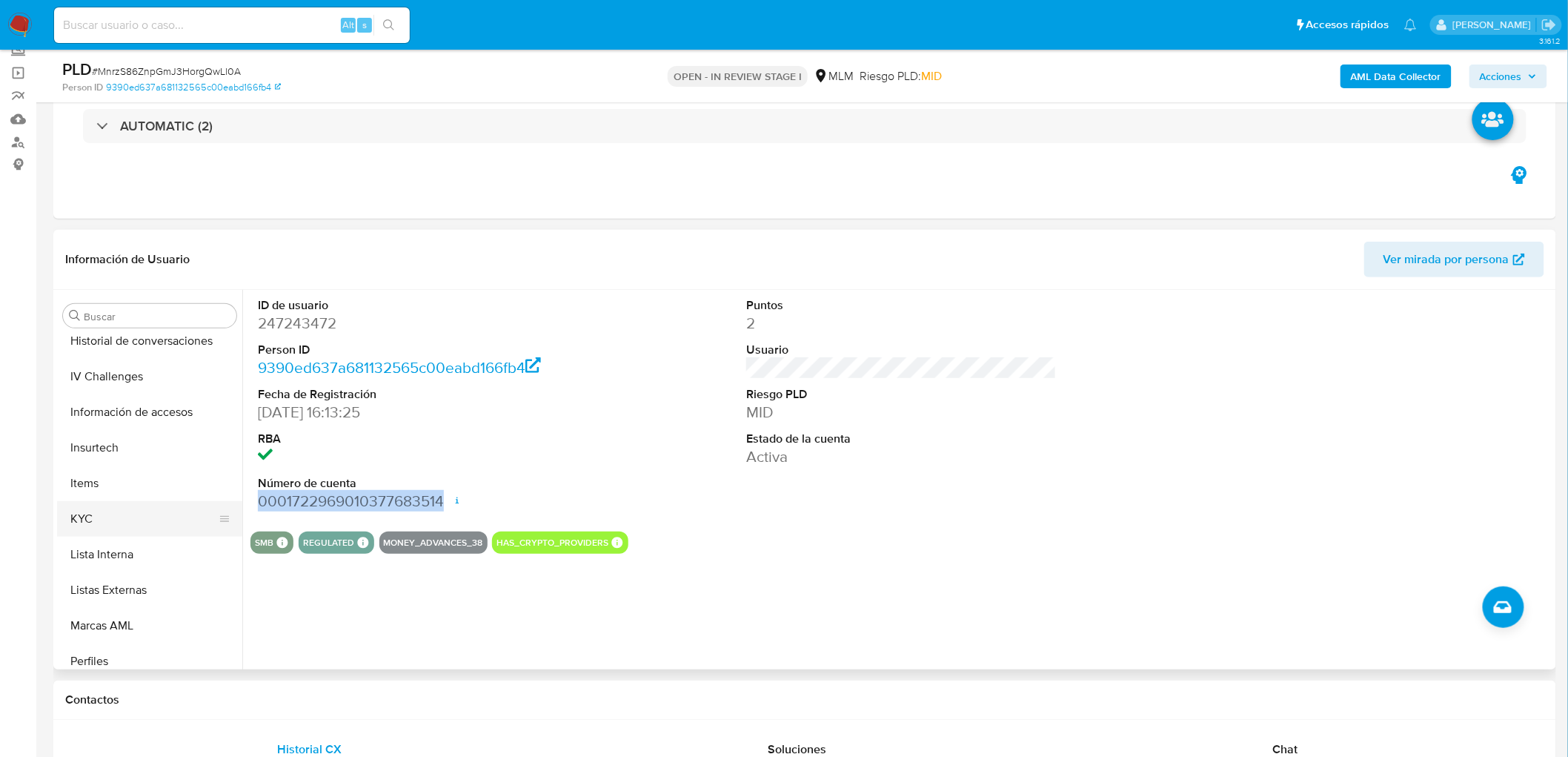
click at [123, 516] on button "KYC" at bounding box center [144, 518] width 174 height 36
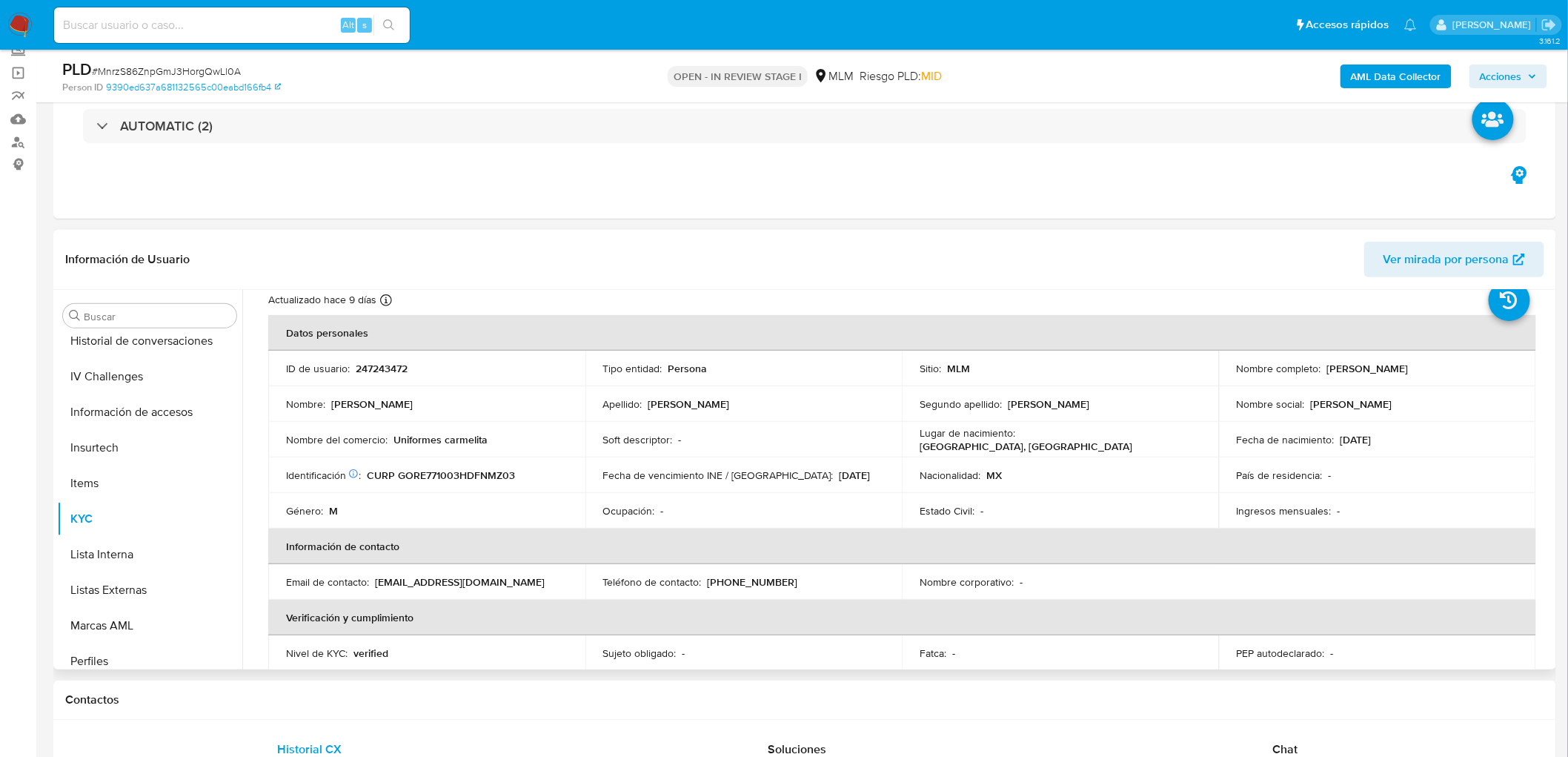
scroll to position [82, 0]
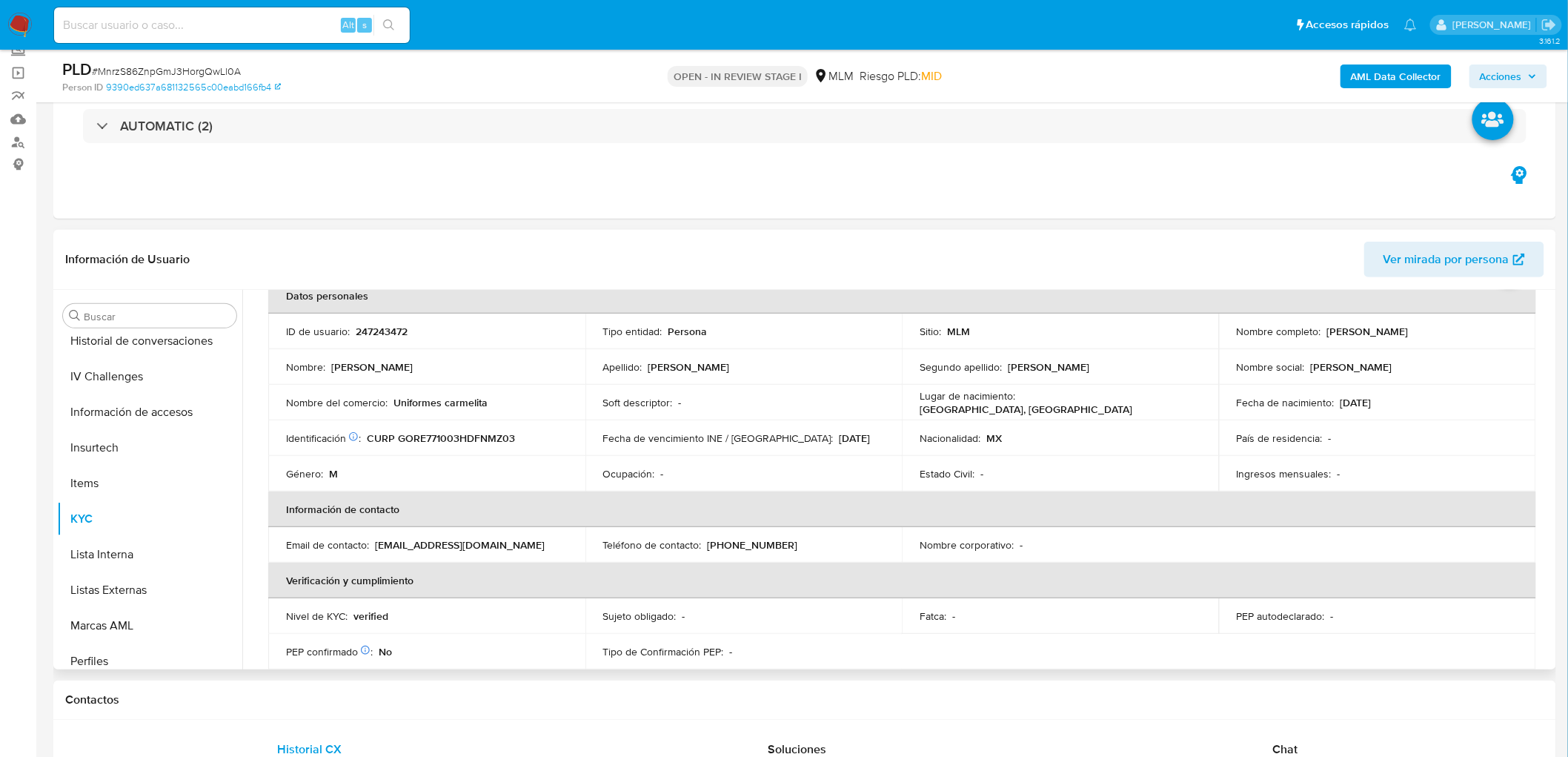
click at [442, 441] on p "CURP GORE771003HDFNMZ03" at bounding box center [441, 439] width 148 height 14
copy p "GORE771003HDFNMZ03"
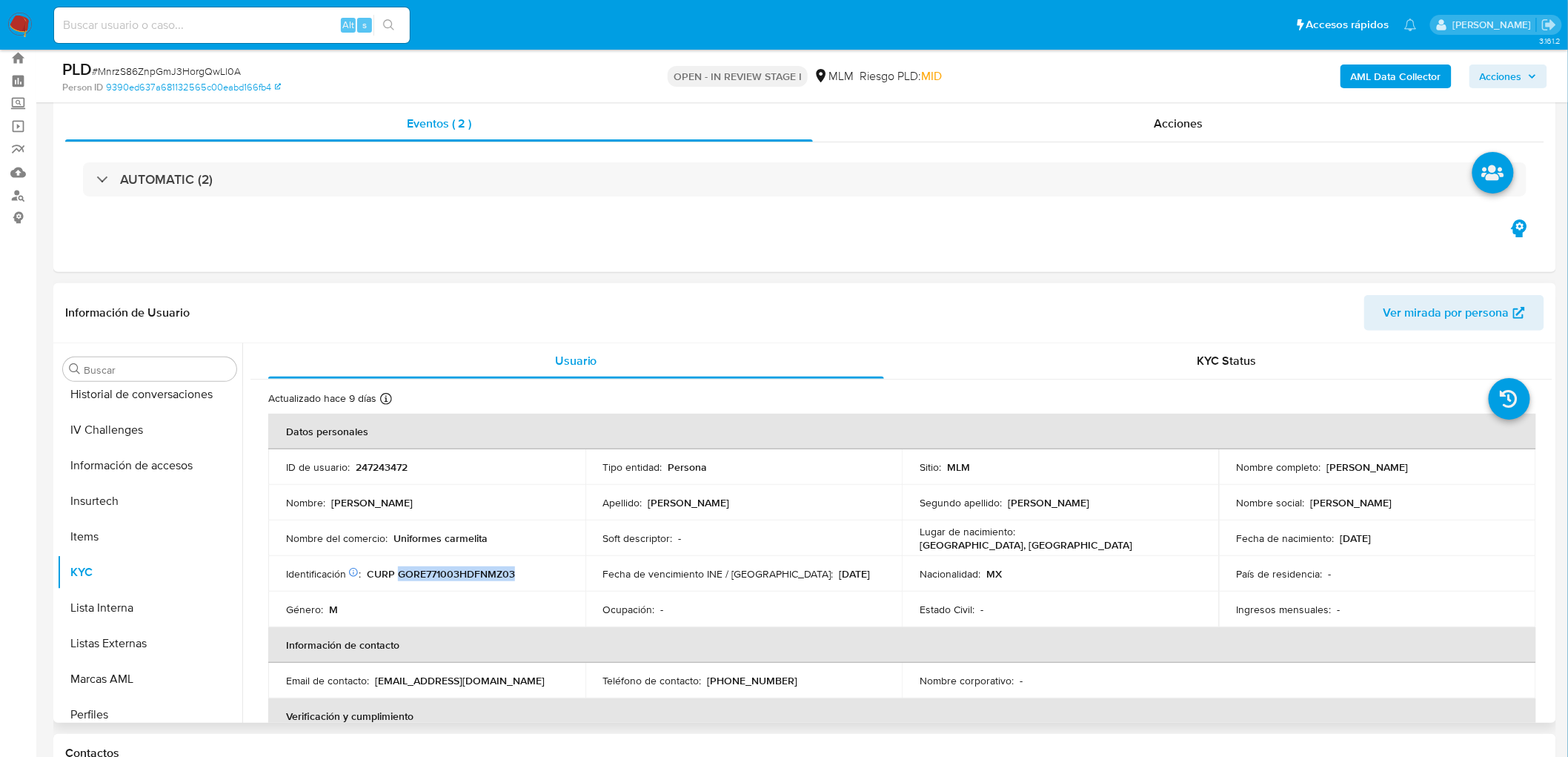
scroll to position [0, 0]
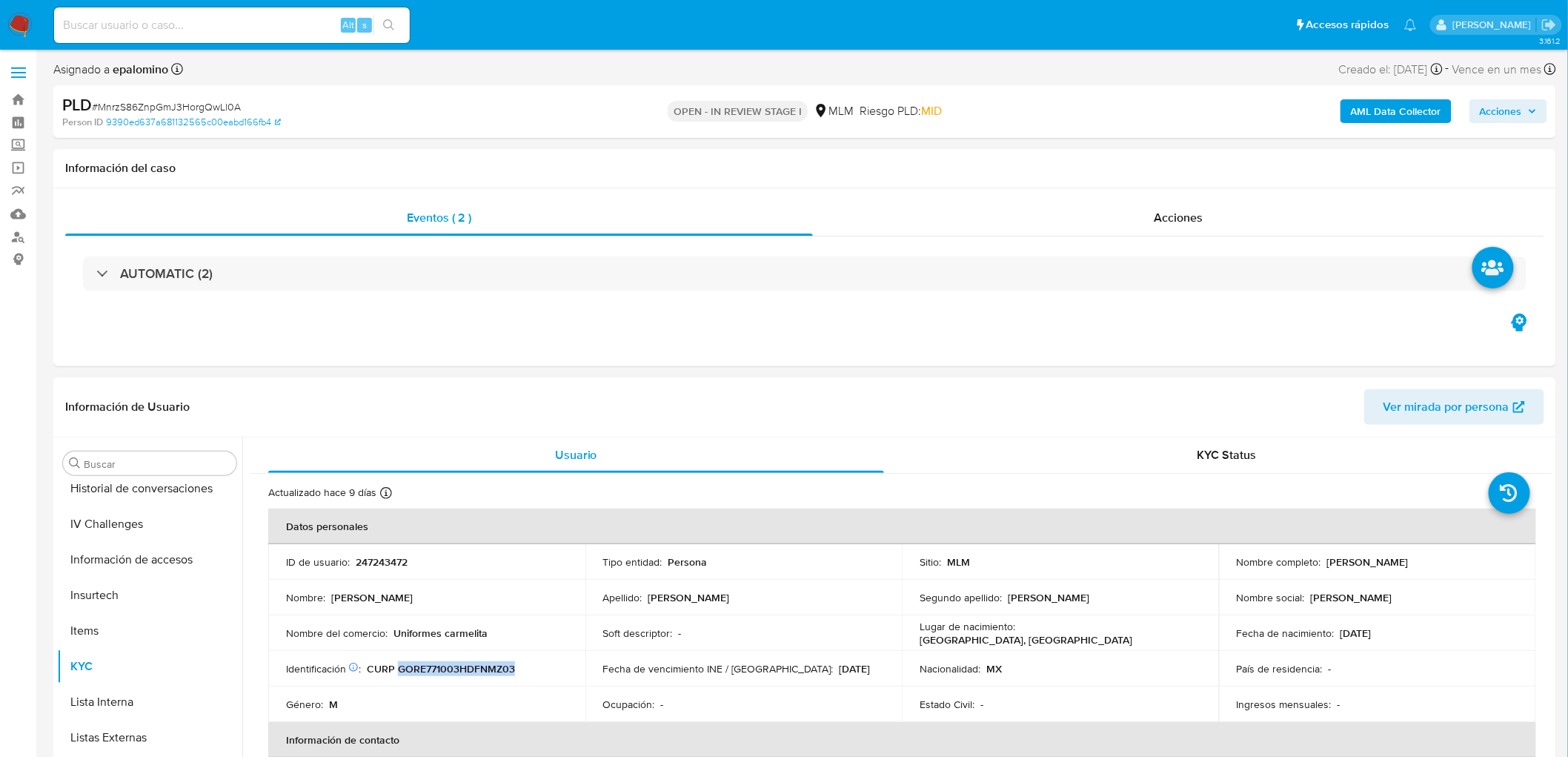
drag, startPoint x: 1385, startPoint y: 627, endPoint x: 1336, endPoint y: 627, distance: 49.0
click at [1336, 627] on div "Fecha de nacimiento : 03/10/1977" at bounding box center [1378, 634] width 281 height 14
copy p "03/10/1977"
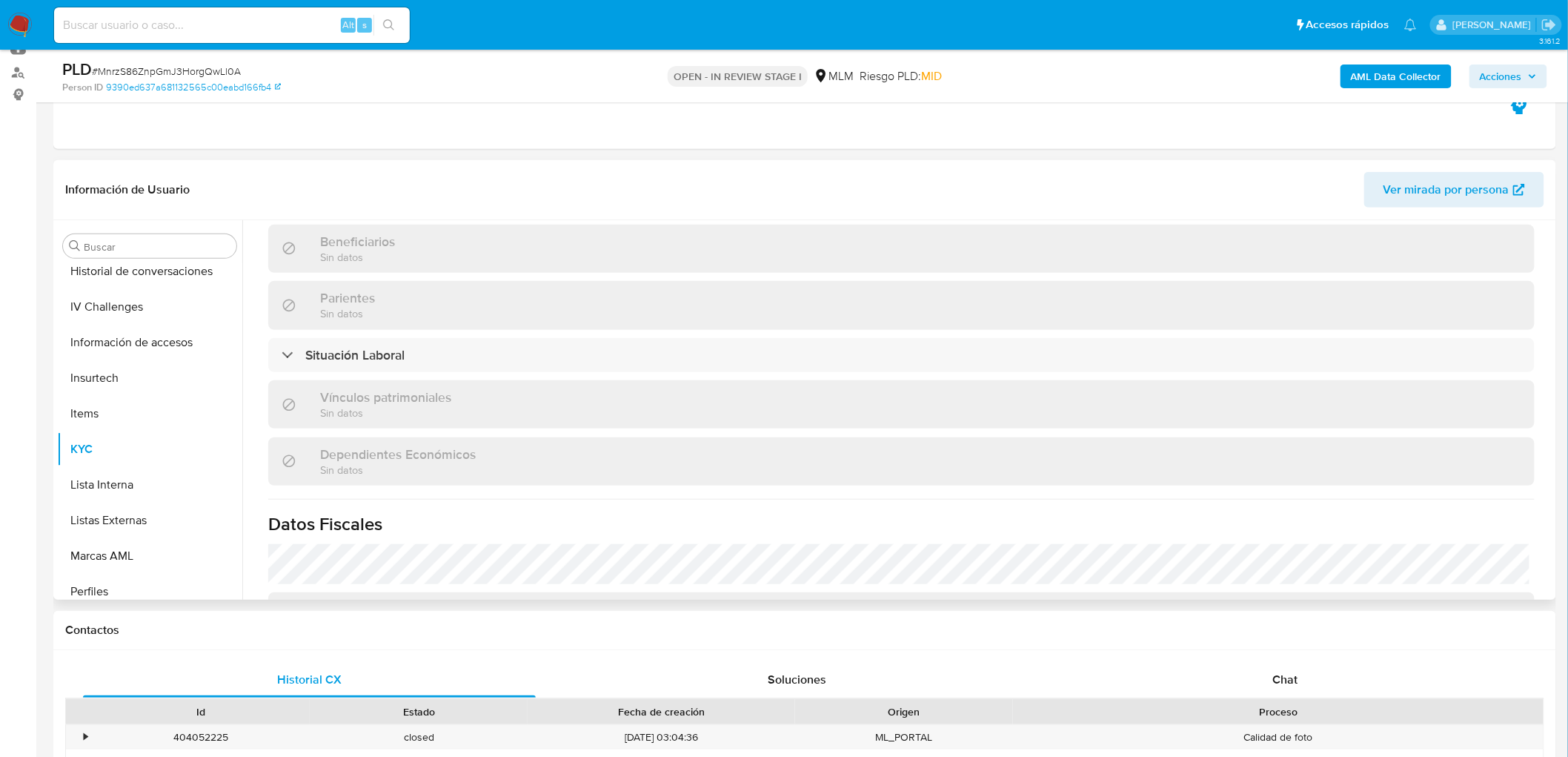
scroll to position [902, 0]
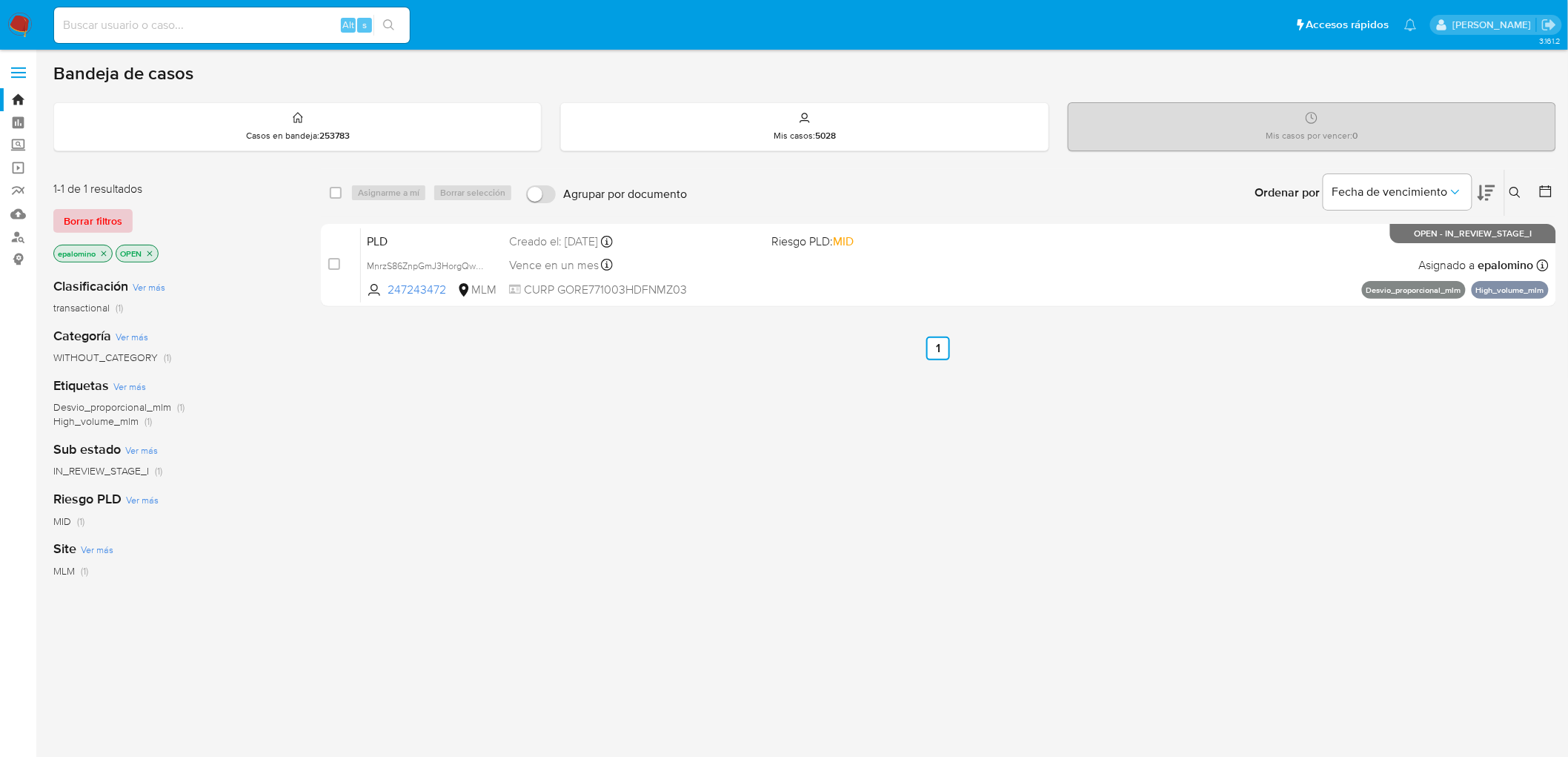
click at [114, 216] on span "Borrar filtros" at bounding box center [93, 220] width 58 height 20
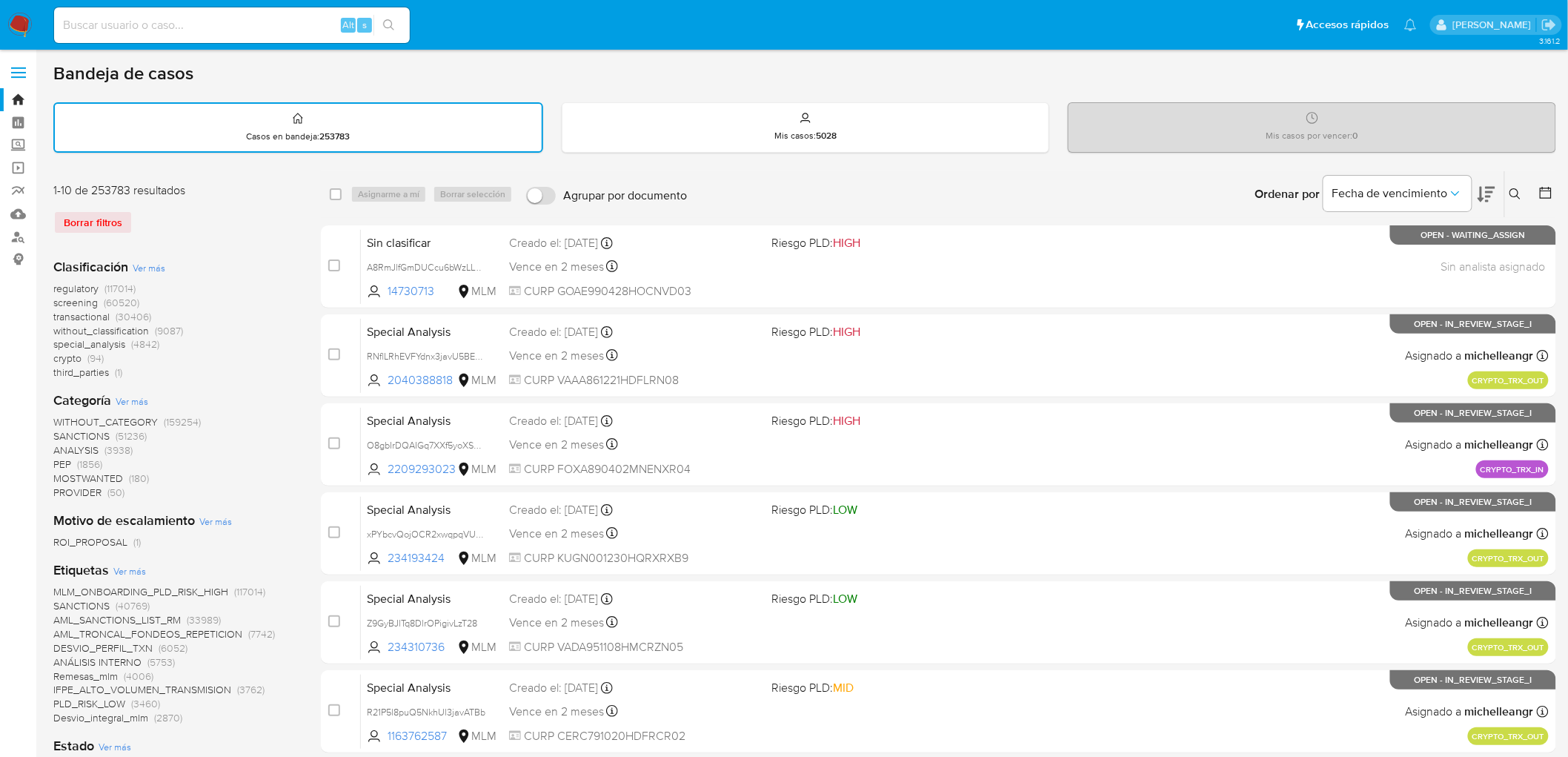
click at [1519, 195] on icon at bounding box center [1516, 194] width 12 height 12
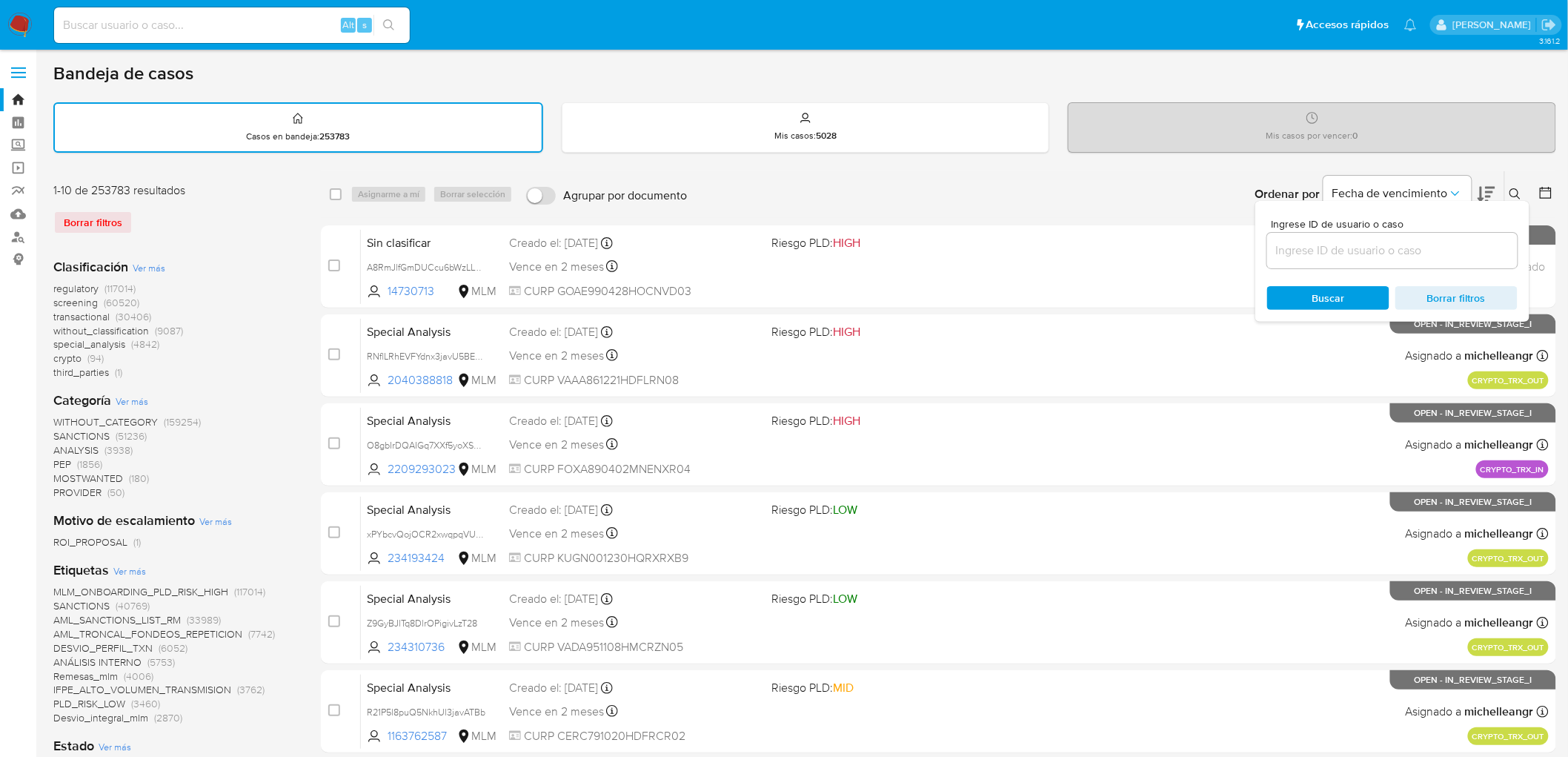
click at [1362, 254] on input at bounding box center [1392, 250] width 250 height 19
type input "247243472"
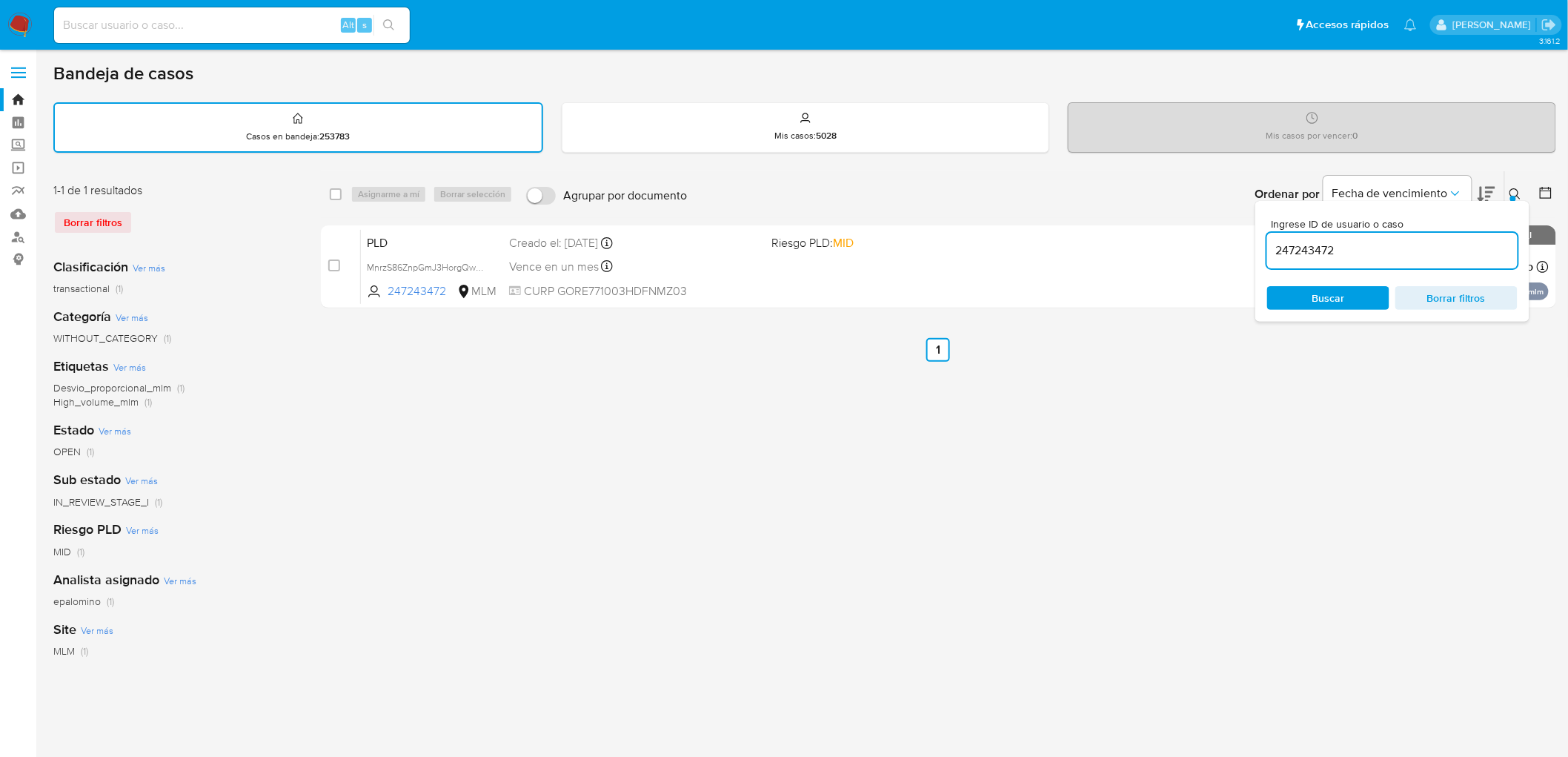
click at [1509, 195] on button at bounding box center [1518, 194] width 24 height 17
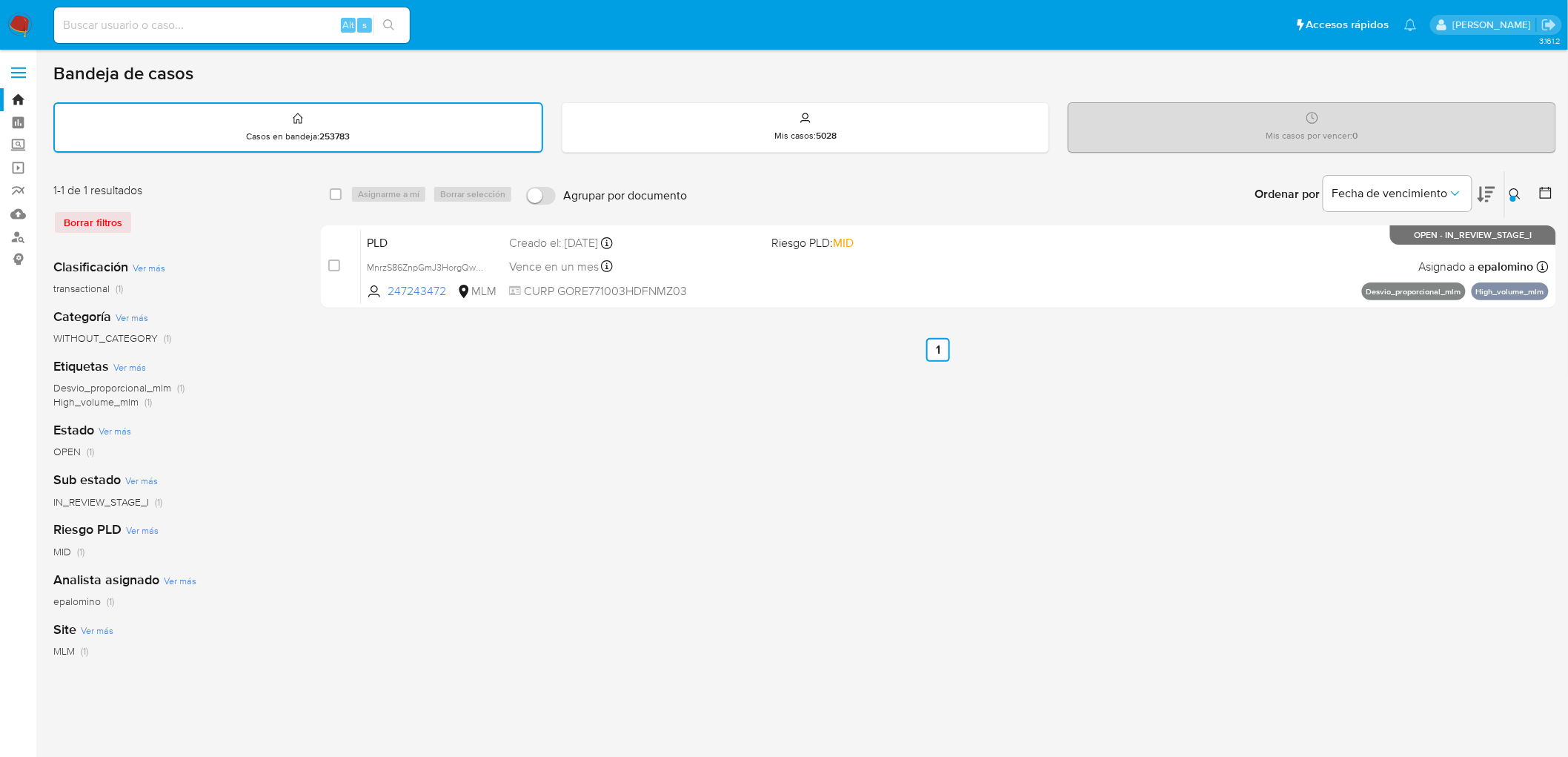
click at [20, 32] on img at bounding box center [20, 25] width 25 height 25
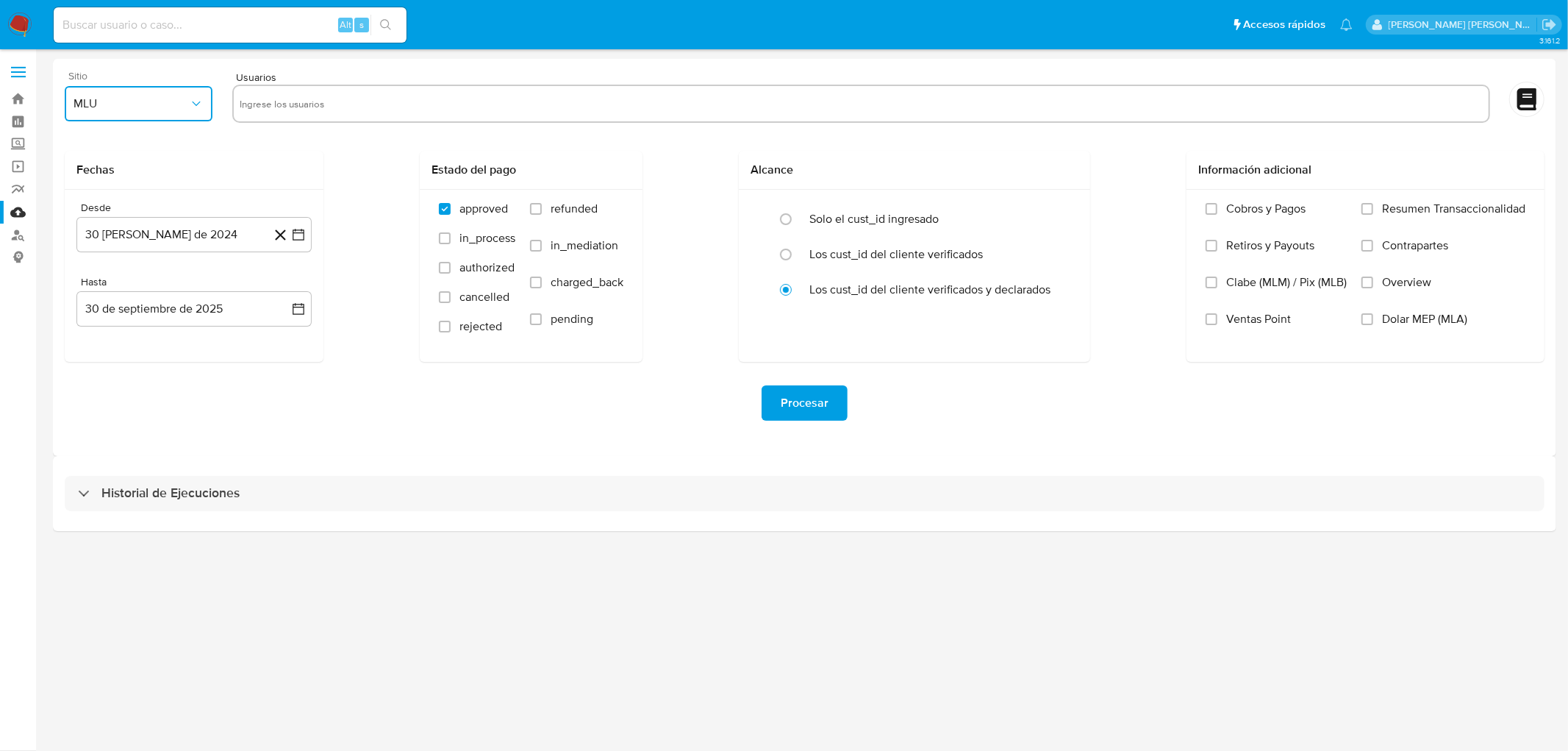
click at [125, 104] on span "MLU" at bounding box center [131, 103] width 116 height 14
click at [118, 324] on div "MLM" at bounding box center [135, 320] width 121 height 36
click at [274, 101] on input "text" at bounding box center [861, 103] width 1244 height 23
type input "300679574"
paste input "2118715995"
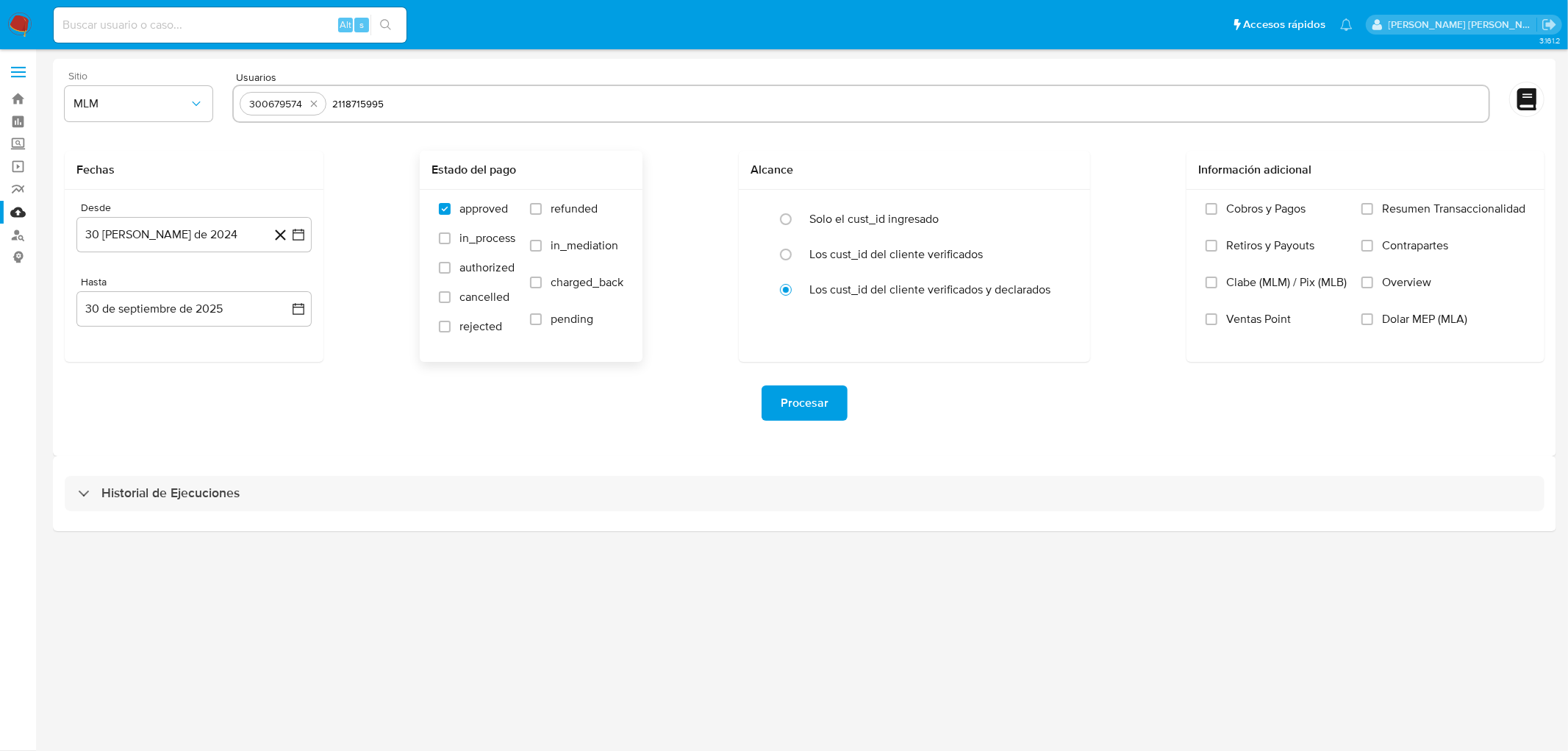
type input "2118715995"
paste input "56287554"
type input "56287554"
paste input "2592296282"
type input "2592296282"
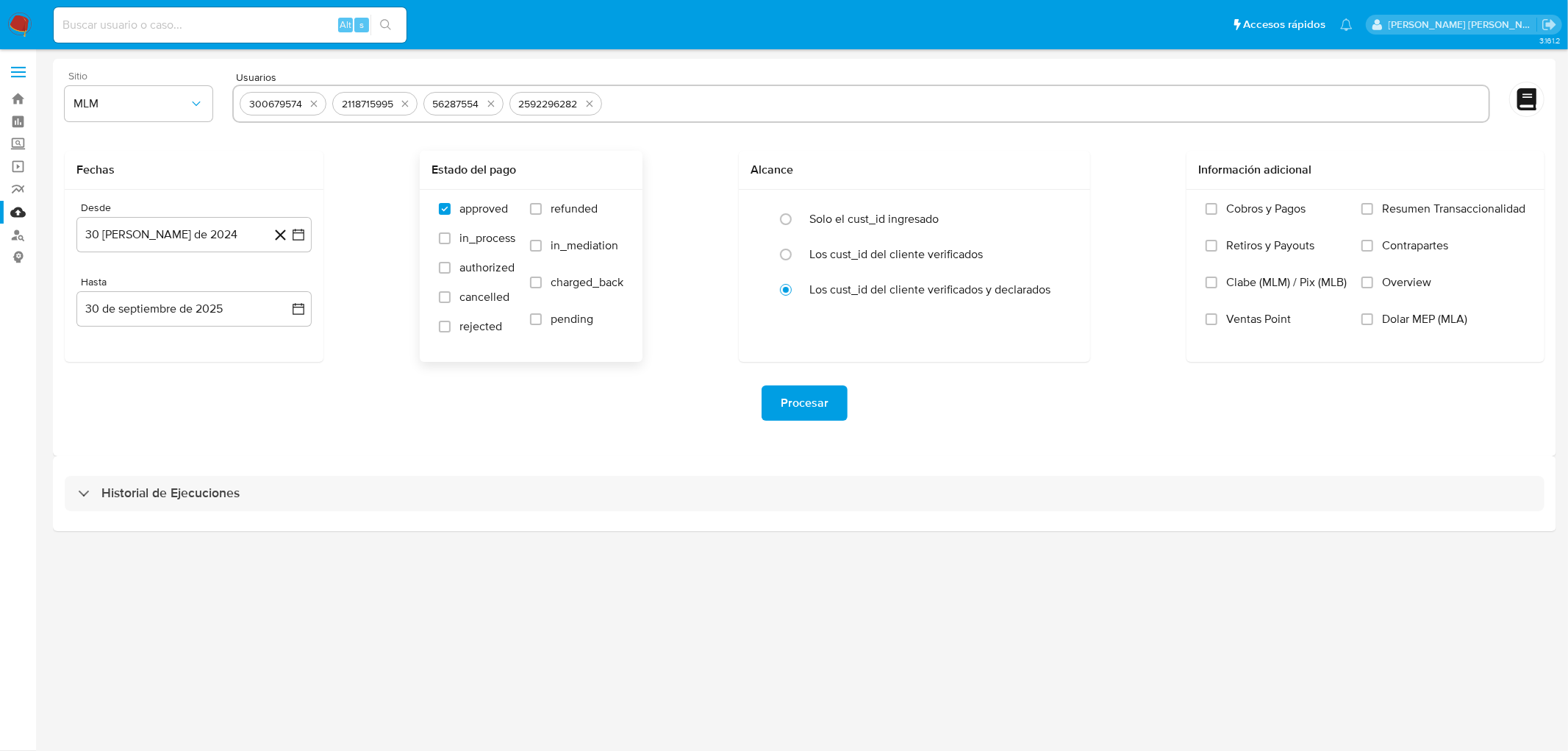
paste input "2103762227"
type input "2103762227"
click at [186, 244] on button "30 de agosto de 2024" at bounding box center [193, 234] width 235 height 36
click at [188, 297] on div "agosto 2024" at bounding box center [194, 288] width 200 height 17
click at [210, 292] on span "agosto 2024" at bounding box center [188, 287] width 67 height 14
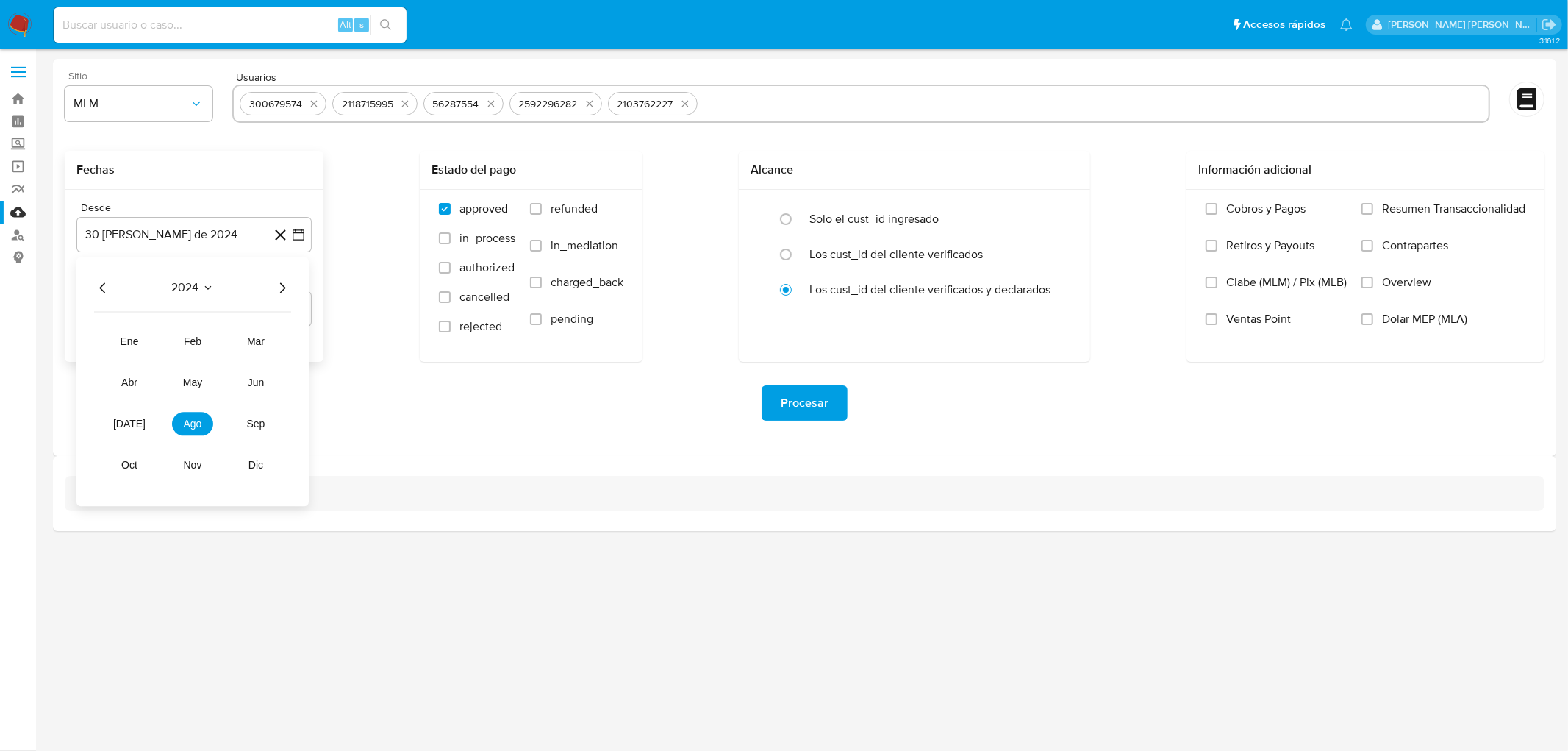
click at [290, 285] on icon "Año siguiente" at bounding box center [282, 288] width 17 height 17
click at [198, 383] on span "may" at bounding box center [193, 382] width 19 height 12
click at [195, 341] on button "1" at bounding box center [193, 342] width 23 height 23
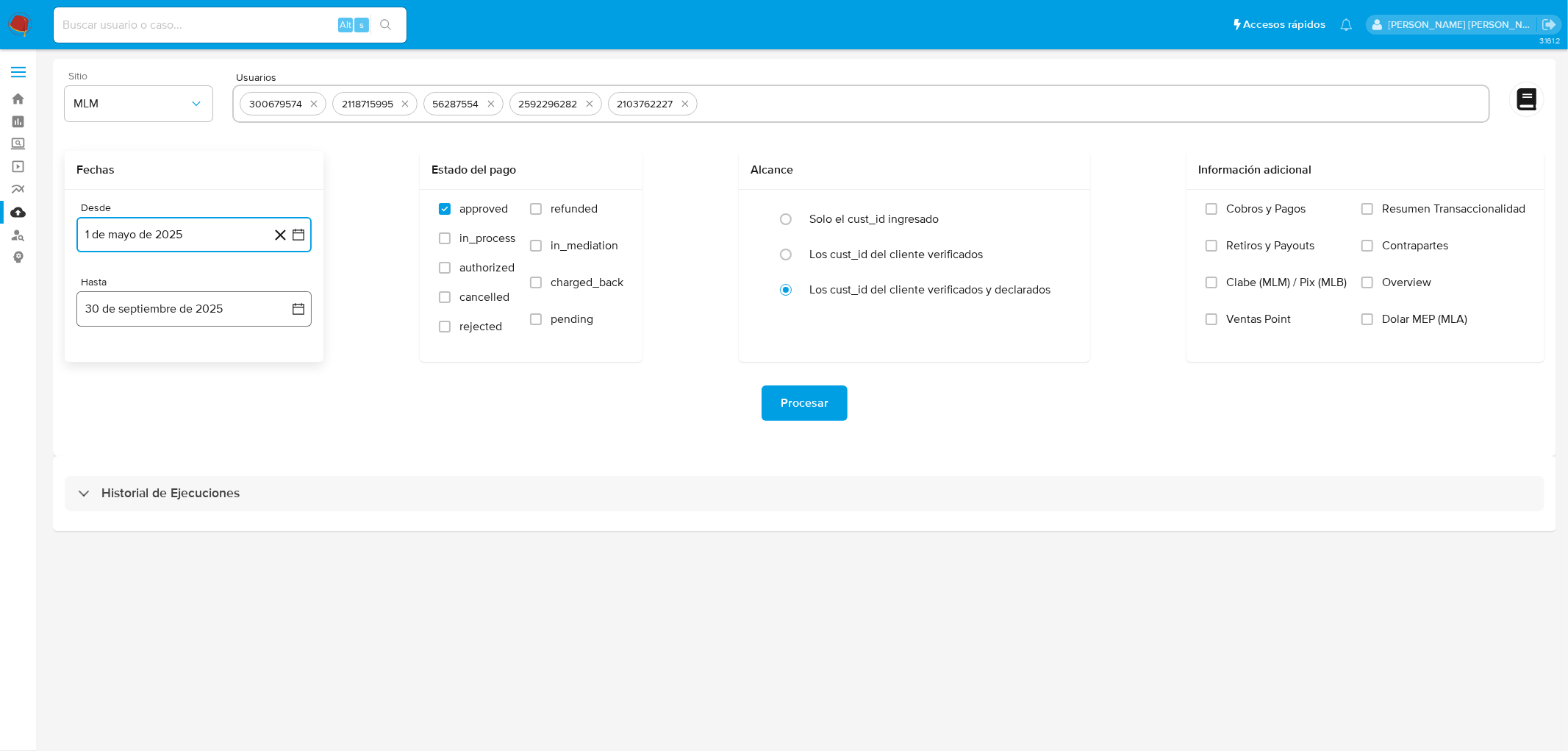
drag, startPoint x: 188, startPoint y: 309, endPoint x: 167, endPoint y: 318, distance: 22.8
click at [187, 309] on button "30 de septiembre de 2025" at bounding box center [193, 309] width 235 height 36
click at [101, 363] on icon "Mes anterior" at bounding box center [103, 362] width 17 height 17
click at [291, 534] on button "31" at bounding box center [282, 533] width 23 height 23
click at [475, 415] on div "Procesar" at bounding box center [805, 402] width 1480 height 36
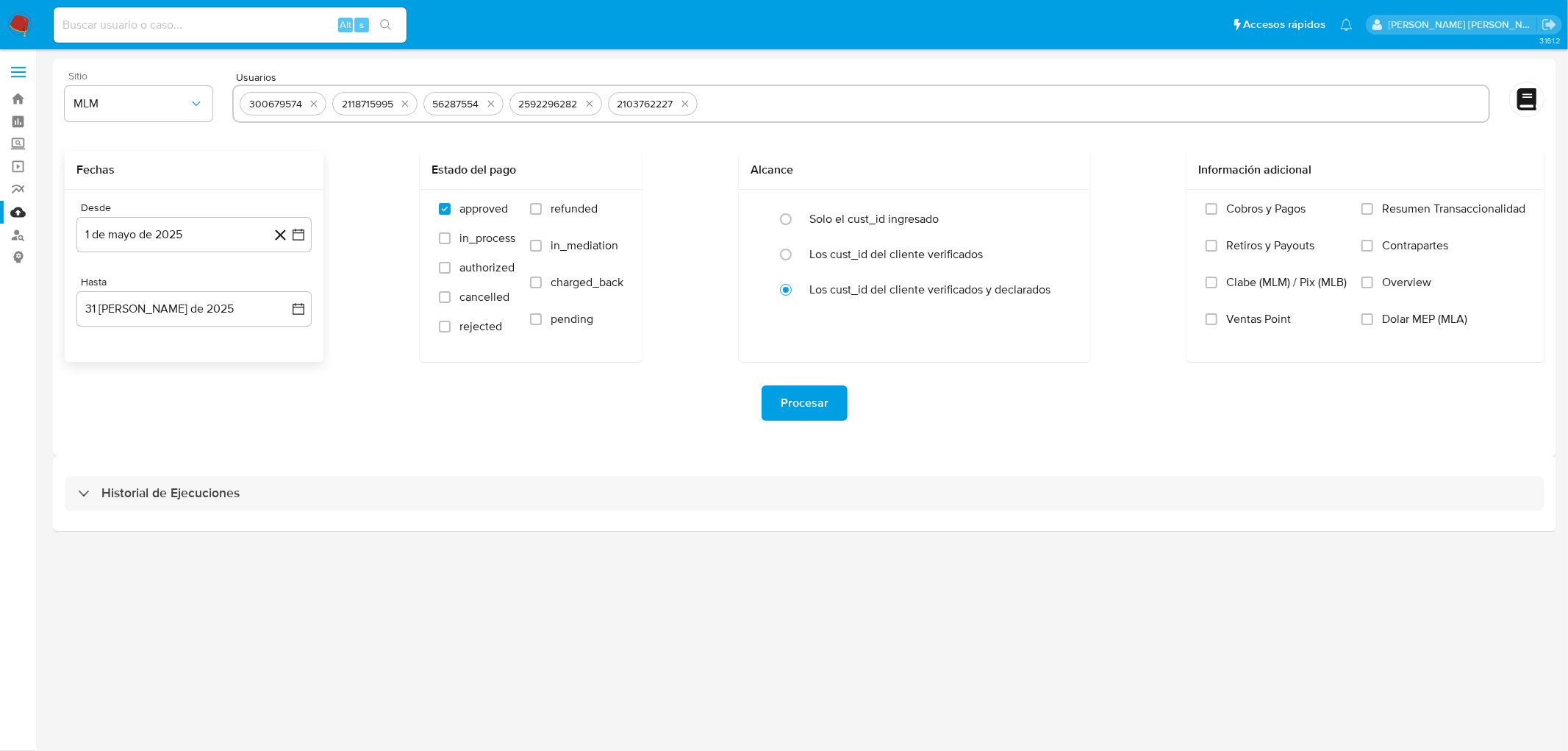
click at [813, 413] on span "Procesar" at bounding box center [805, 403] width 48 height 33
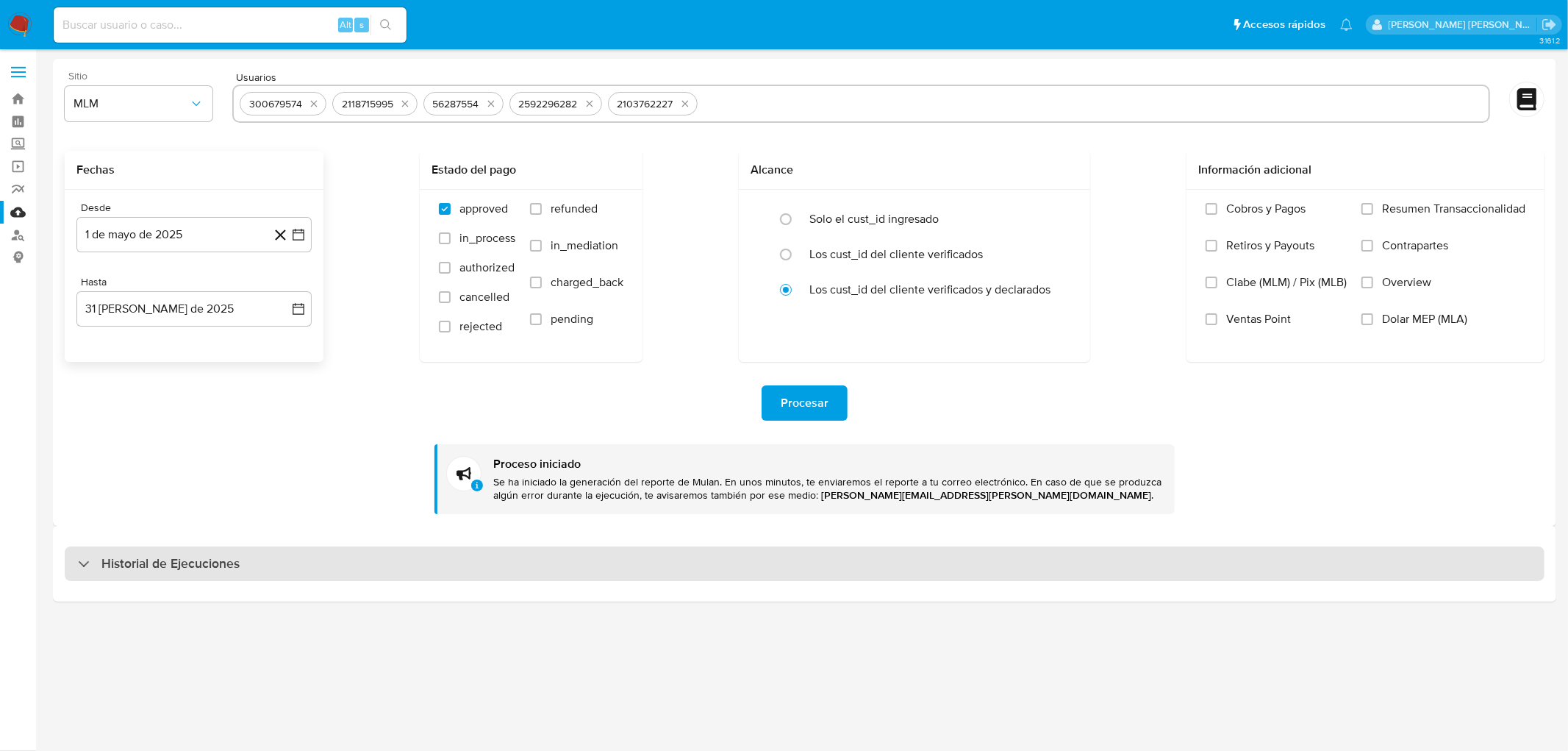
click at [174, 548] on div "Historial de Ejecuciones" at bounding box center [805, 564] width 1480 height 36
select select "10"
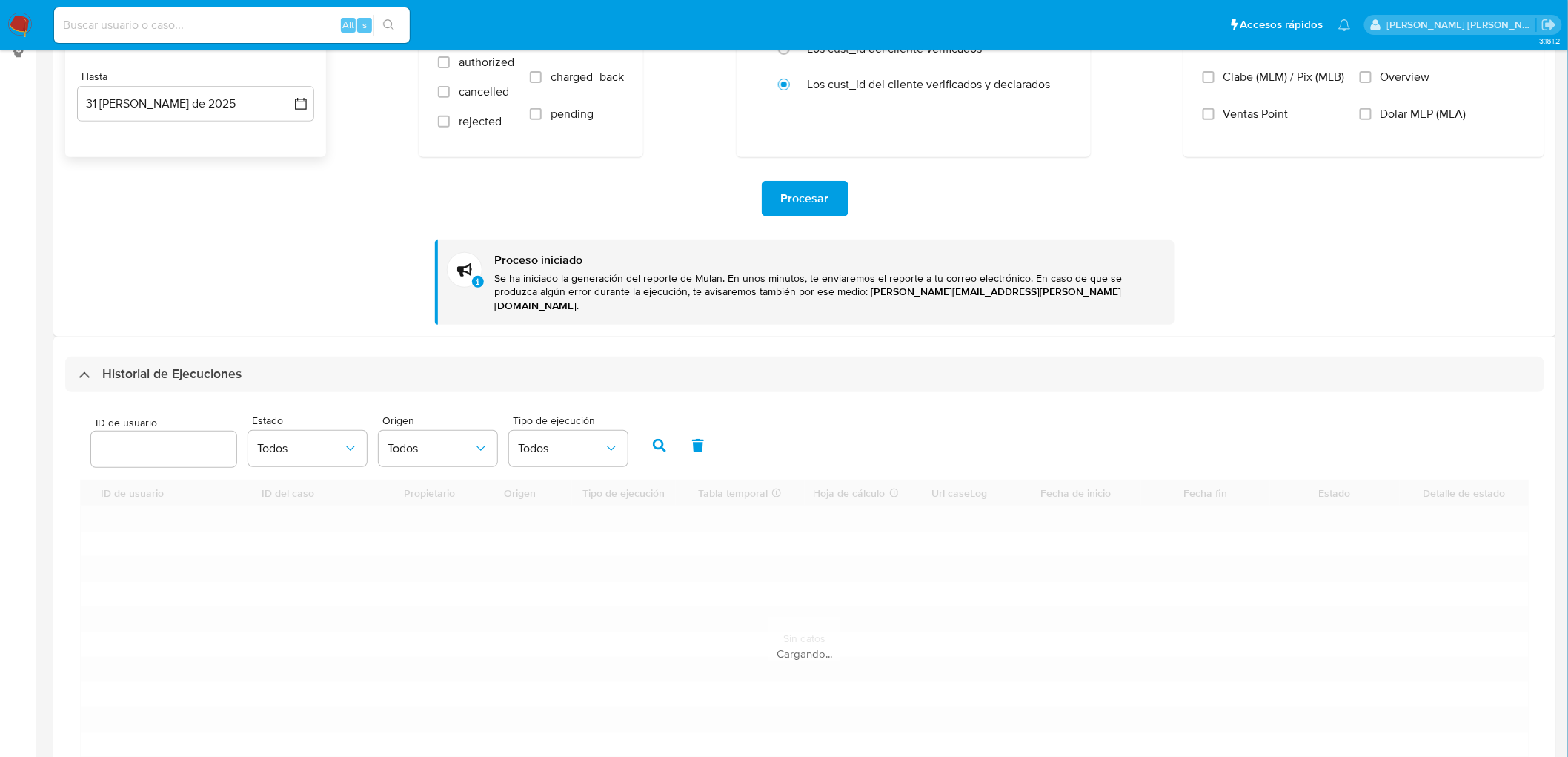
scroll to position [247, 0]
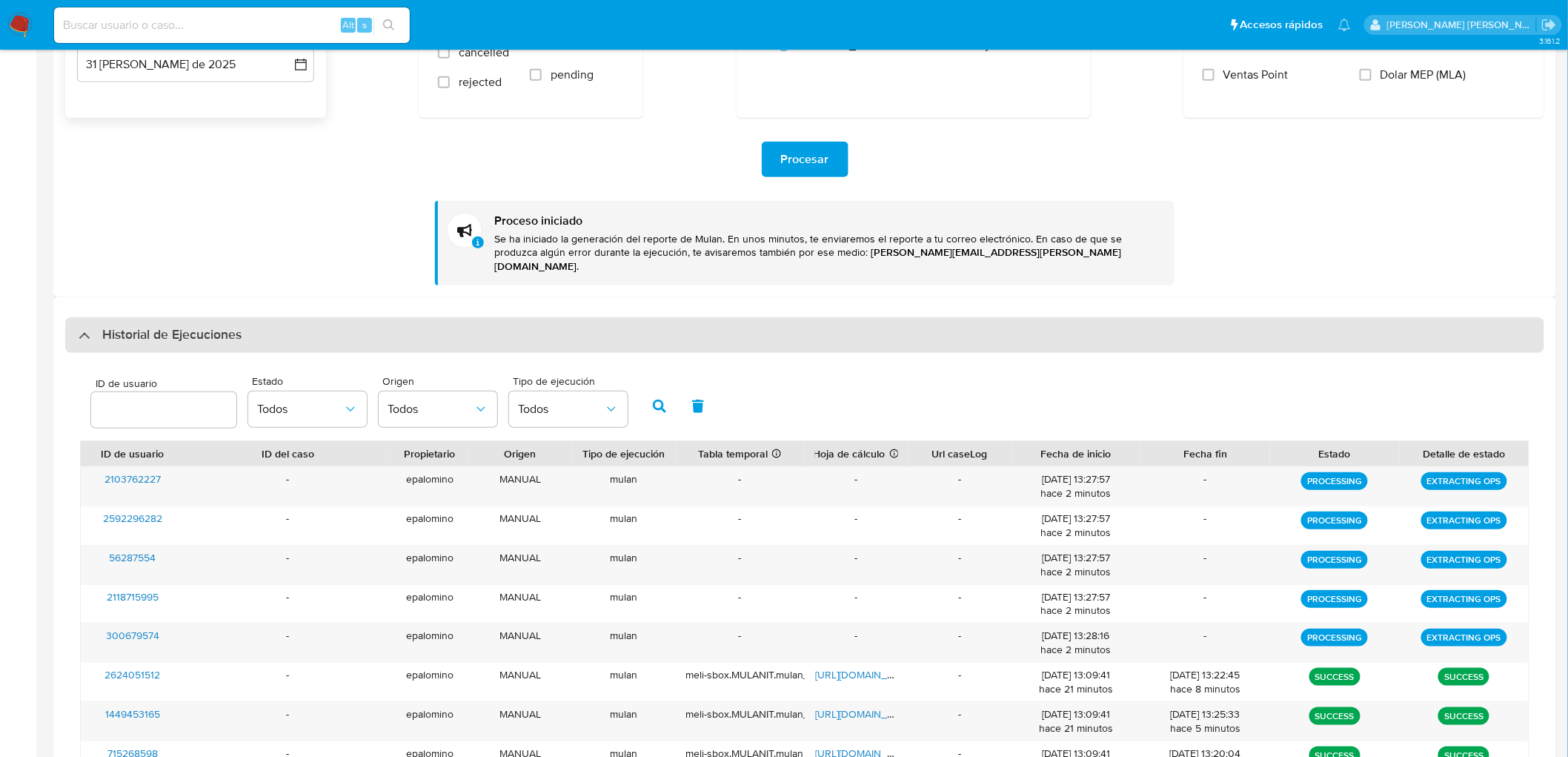
click at [180, 335] on div "Historial de Ejecuciones" at bounding box center [804, 335] width 1480 height 36
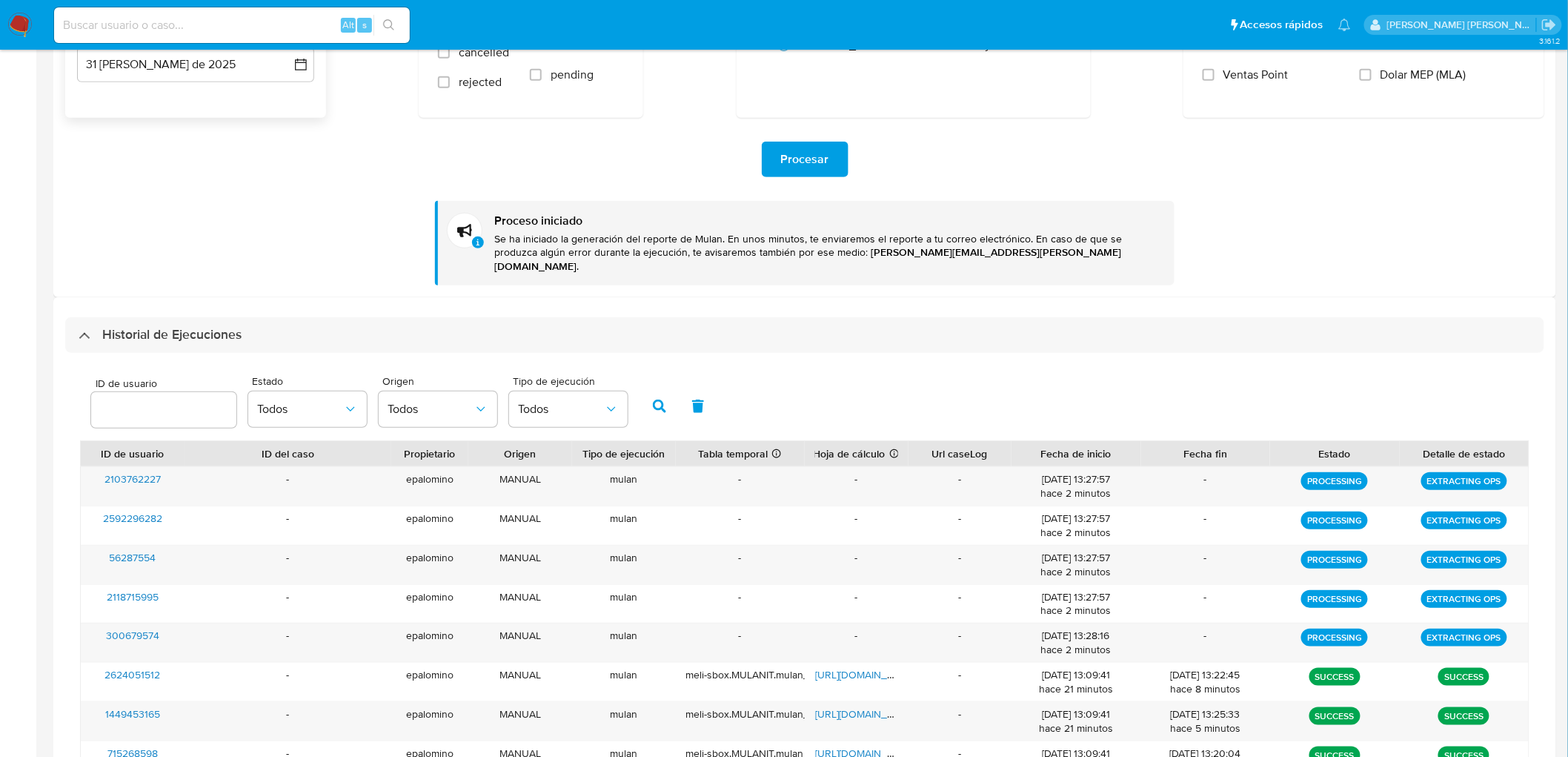
scroll to position [0, 0]
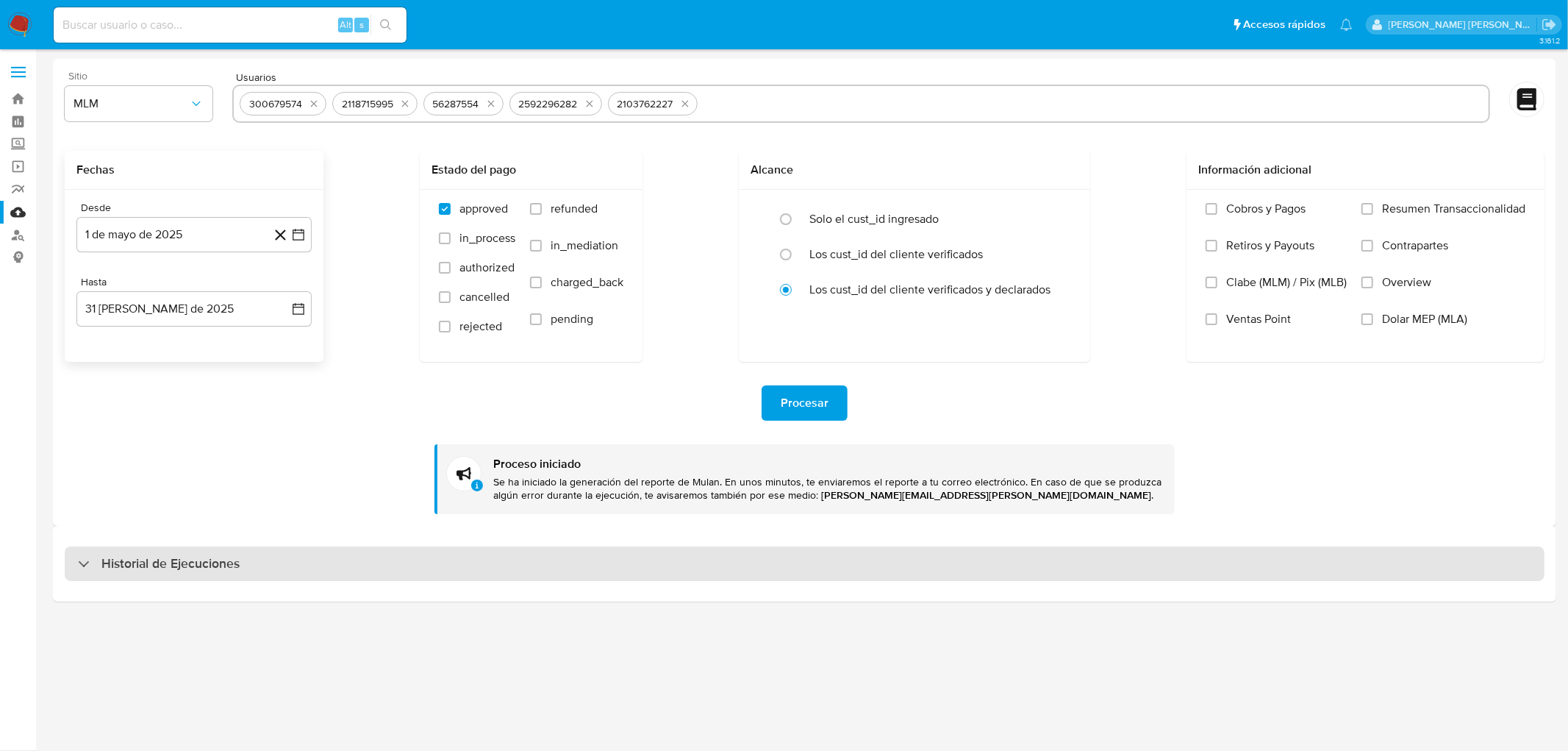
click at [136, 559] on h3 "Historial de Ejecuciones" at bounding box center [170, 564] width 139 height 17
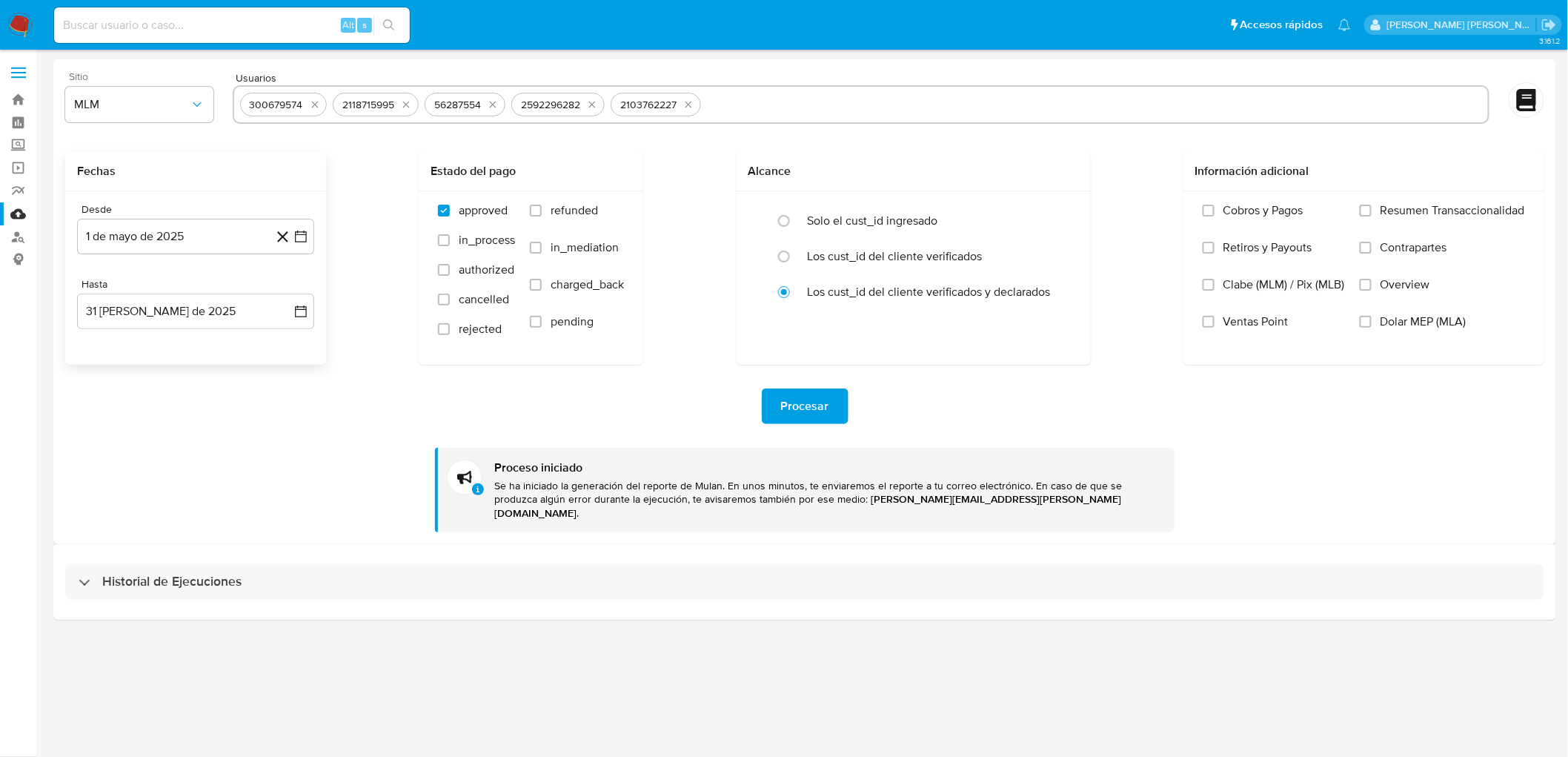
select select "10"
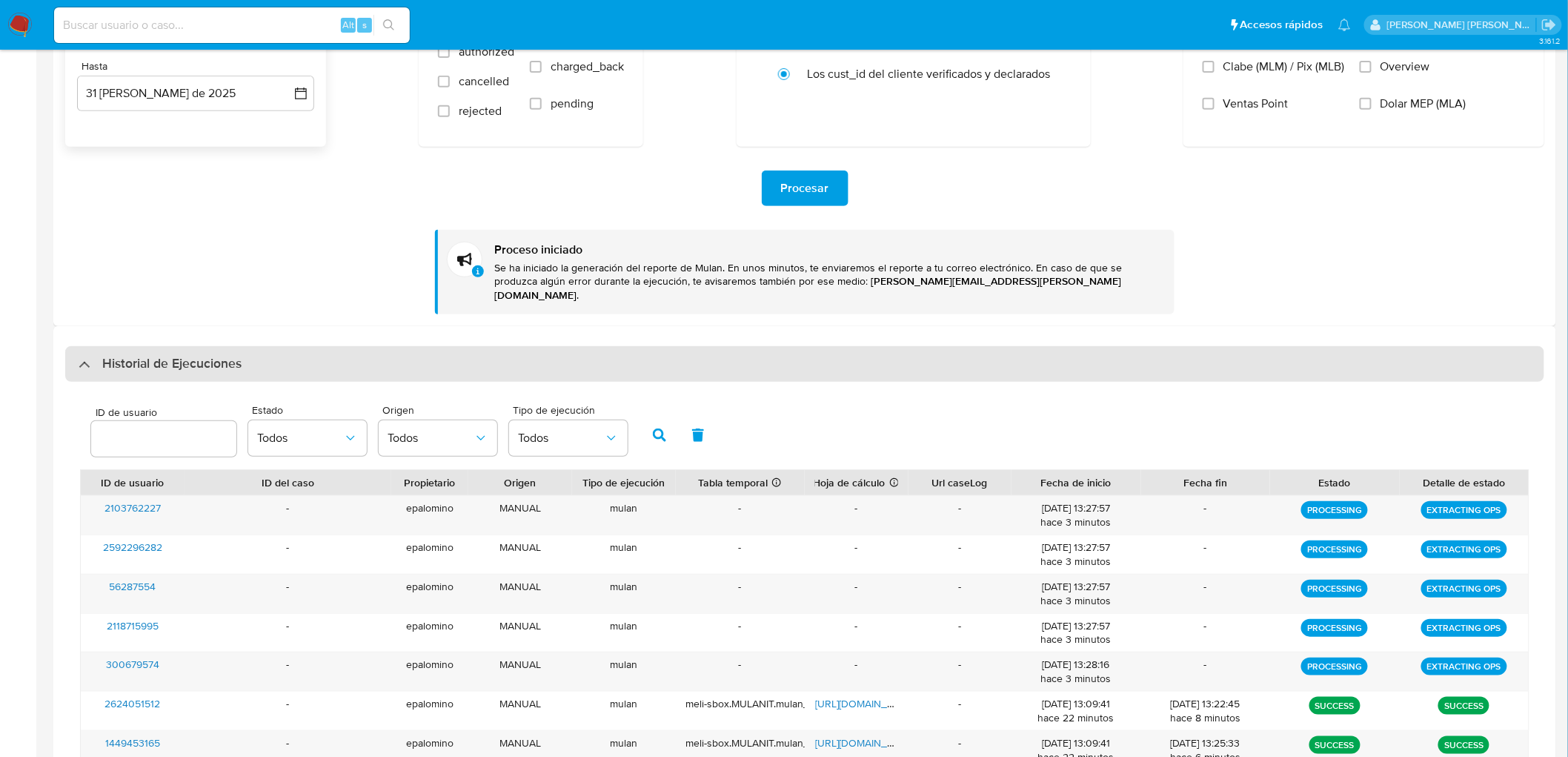
scroll to position [247, 0]
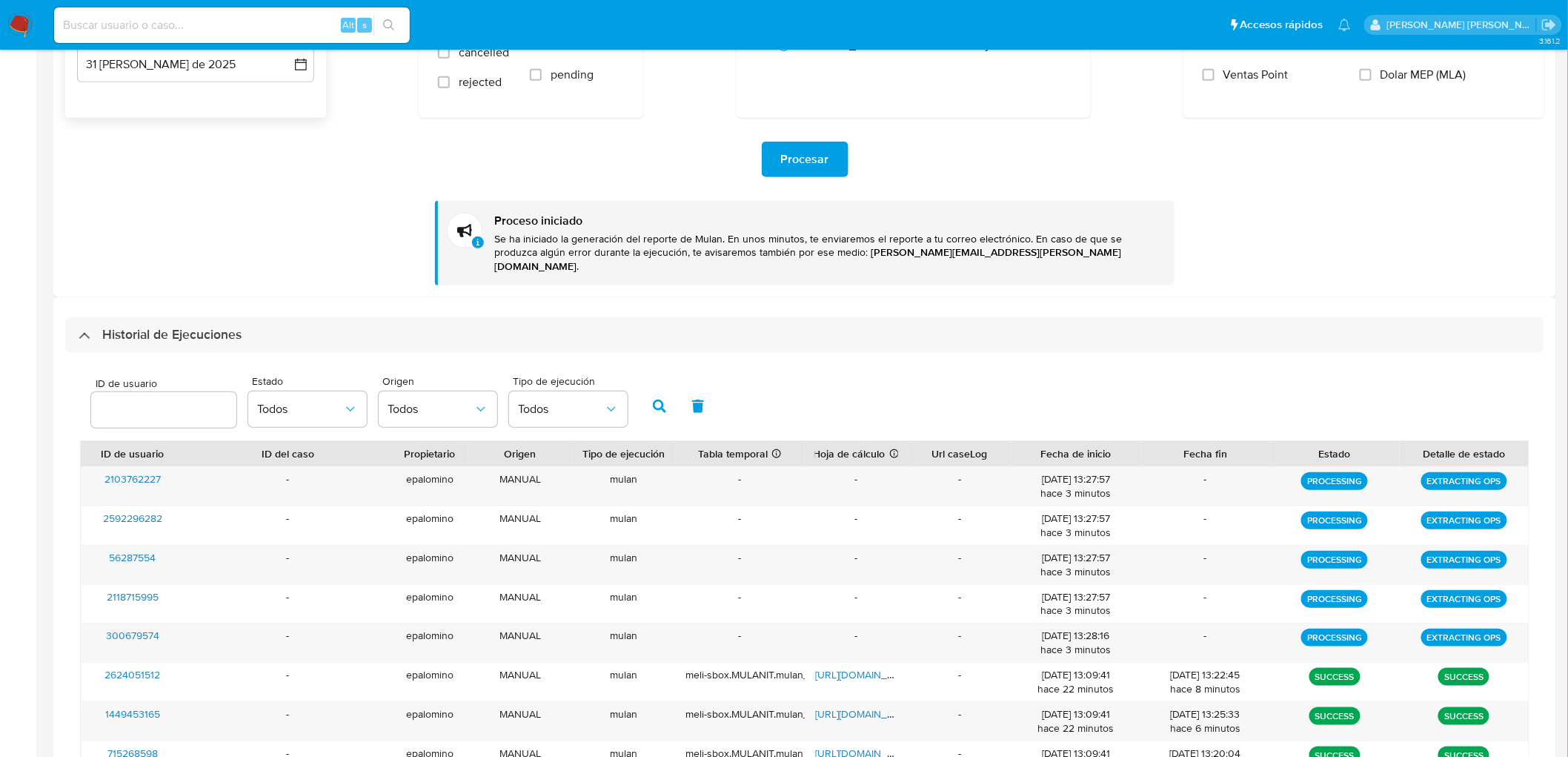
click at [180, 326] on h3 "Historial de Ejecuciones" at bounding box center [172, 335] width 140 height 17
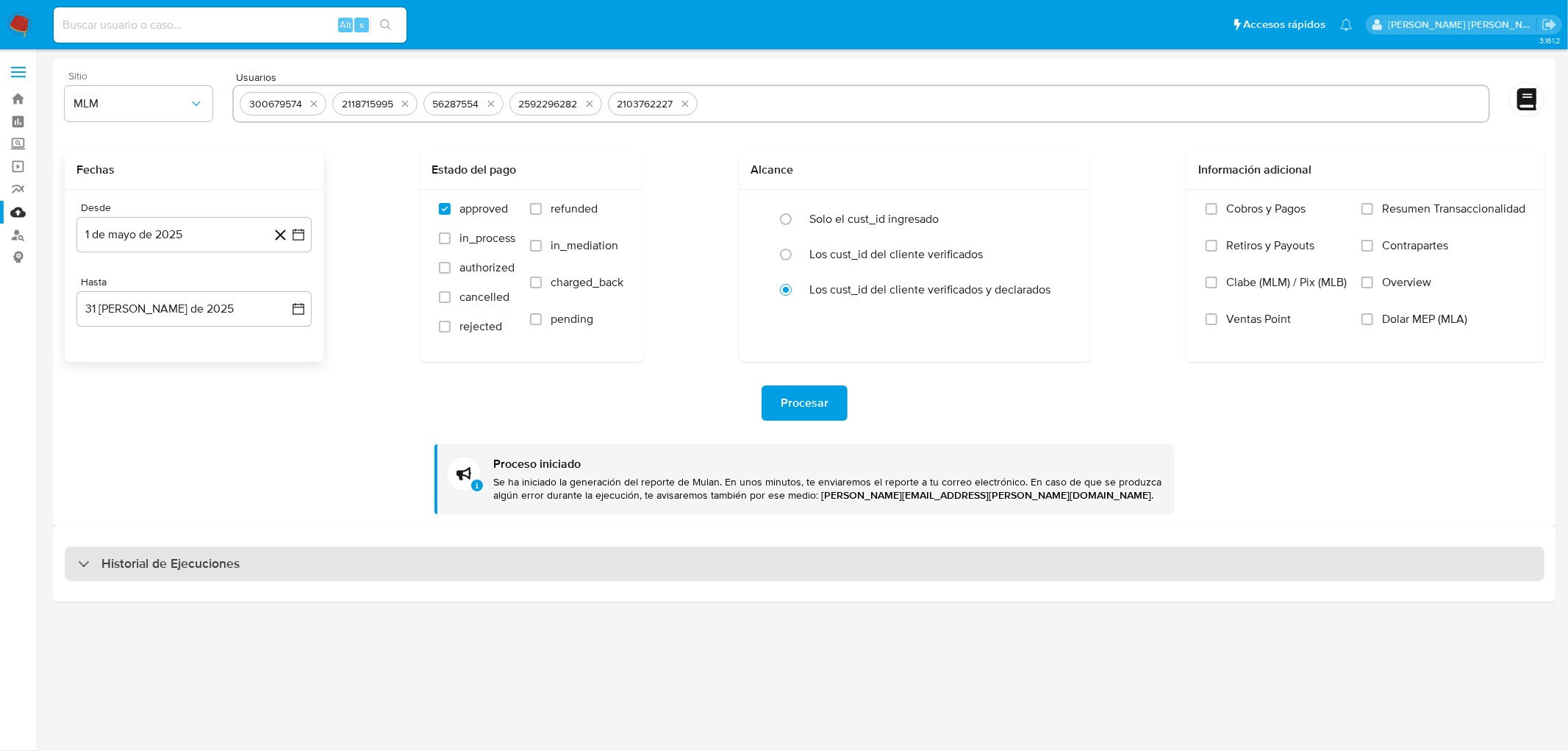
click at [155, 547] on div "Historial de Ejecuciones" at bounding box center [805, 564] width 1480 height 36
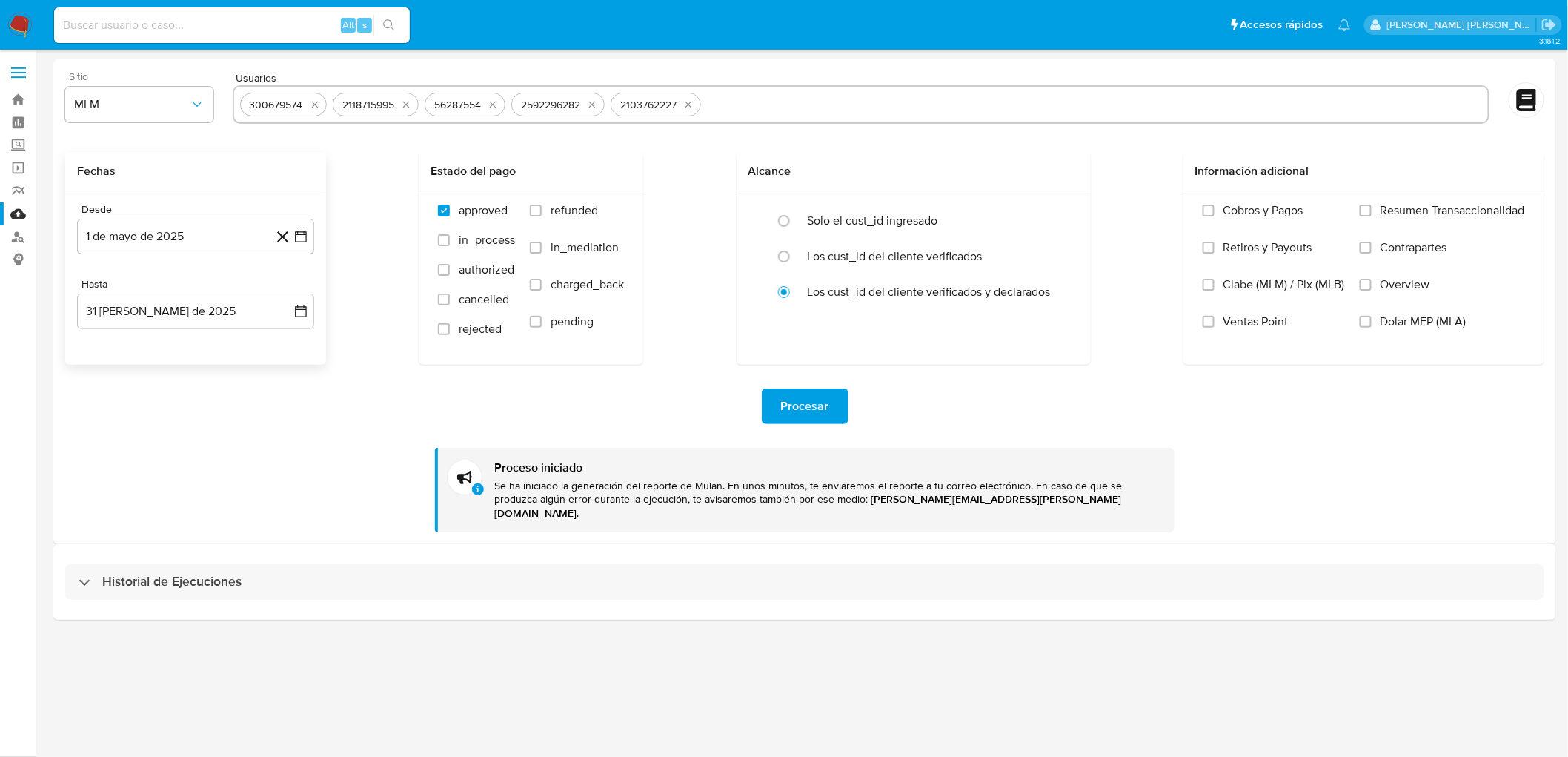
select select "10"
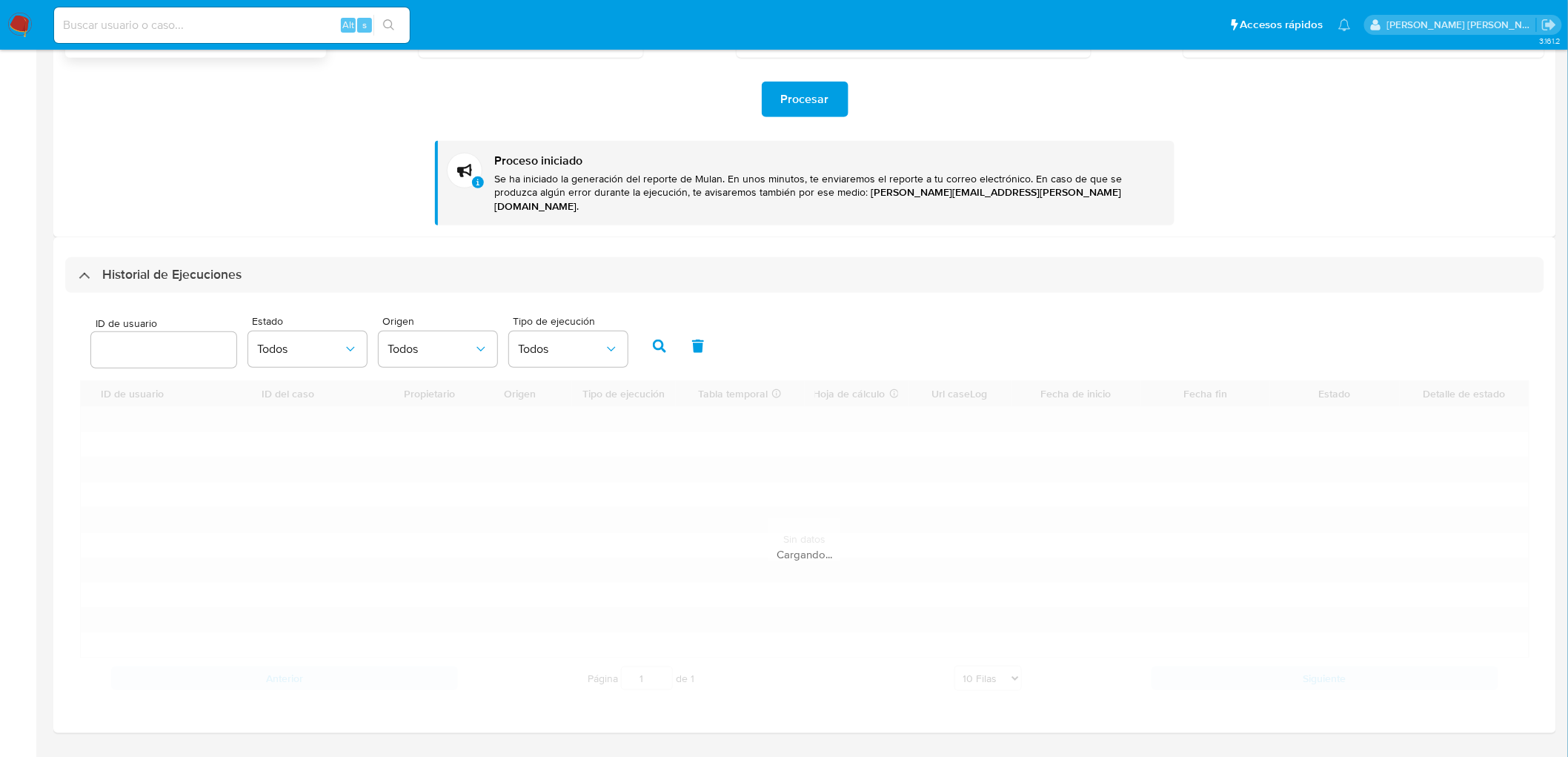
scroll to position [329, 0]
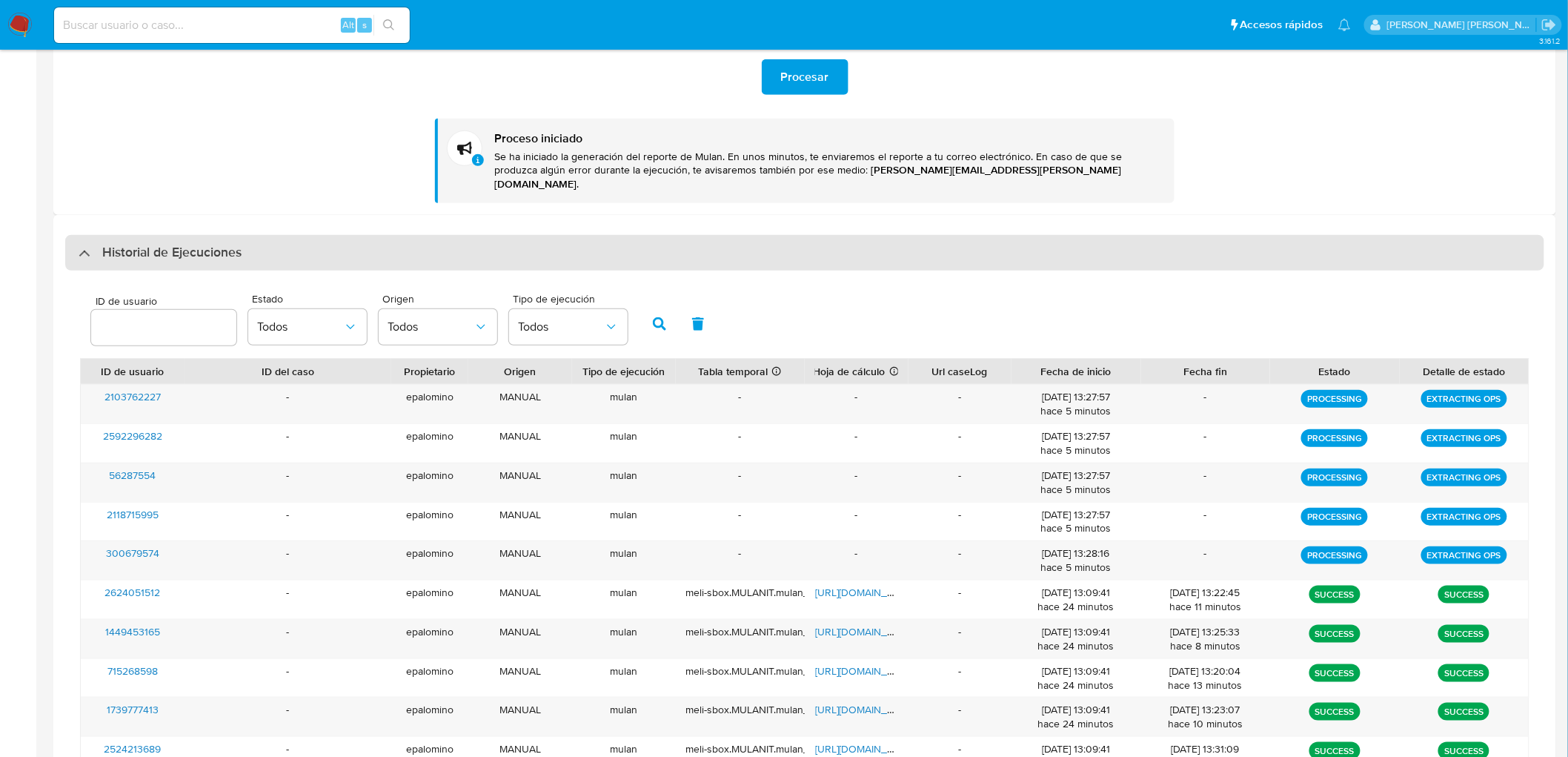
drag, startPoint x: 182, startPoint y: 248, endPoint x: 200, endPoint y: 224, distance: 30.0
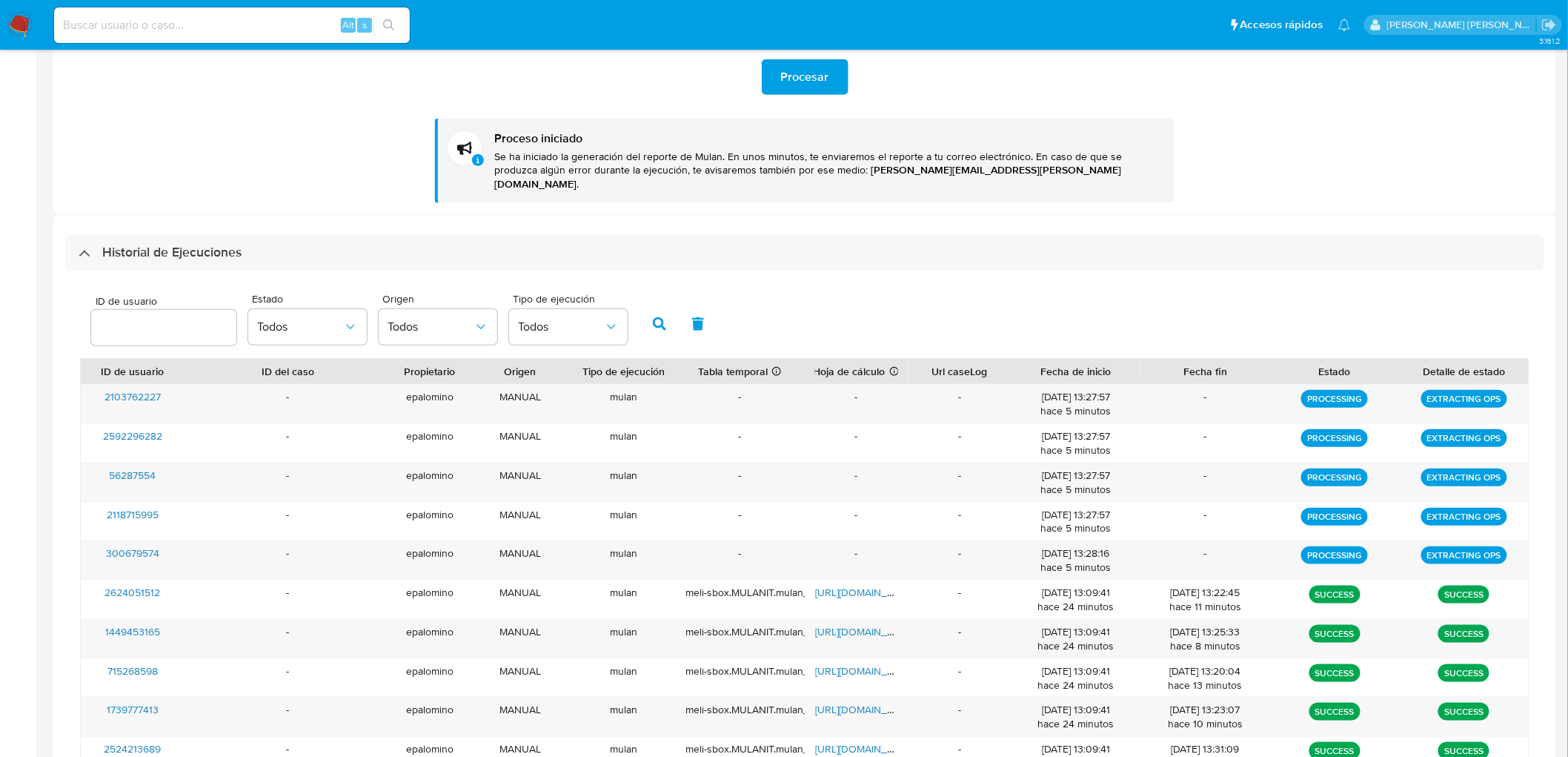
click at [182, 247] on div "Historial de Ejecuciones" at bounding box center [804, 252] width 1480 height 36
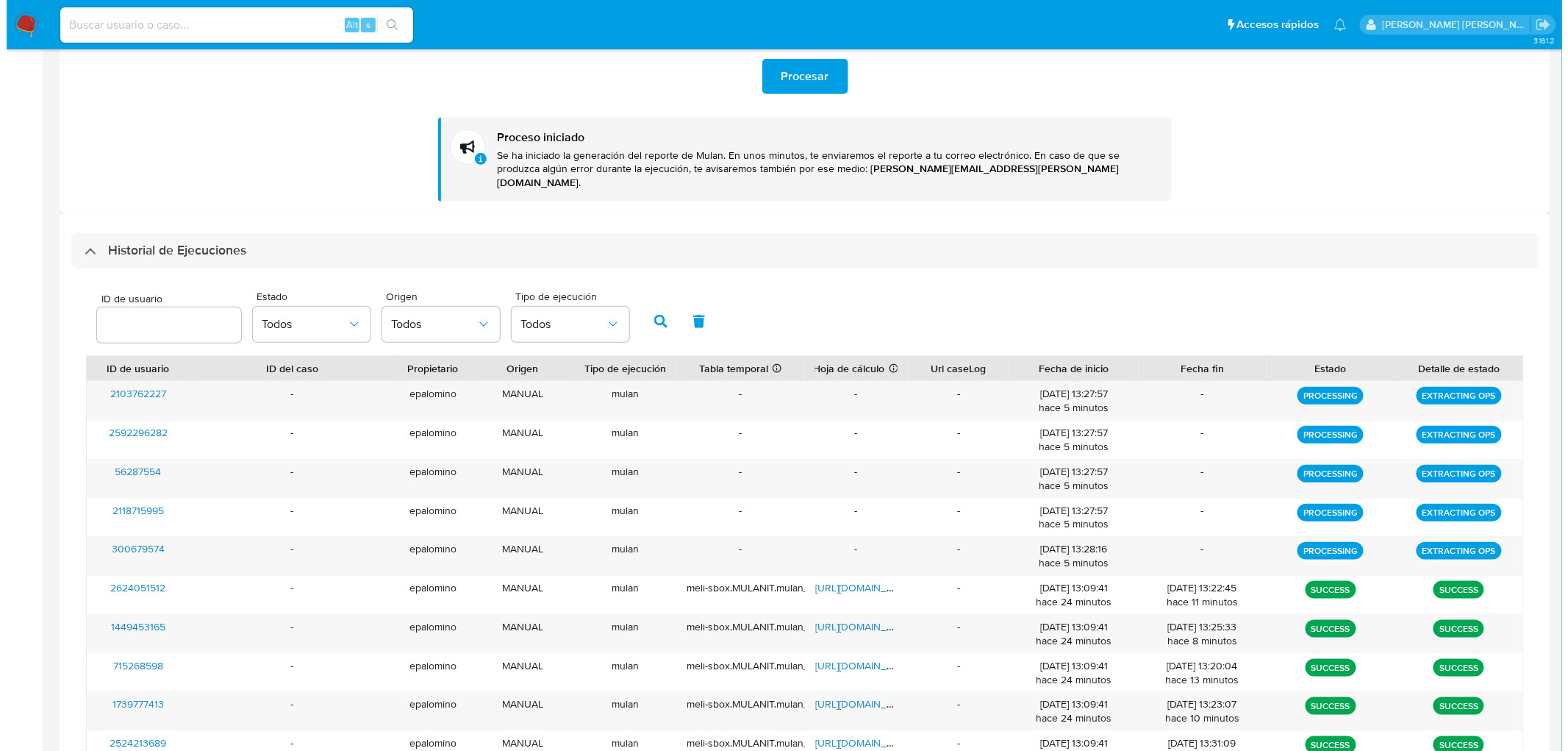
scroll to position [0, 0]
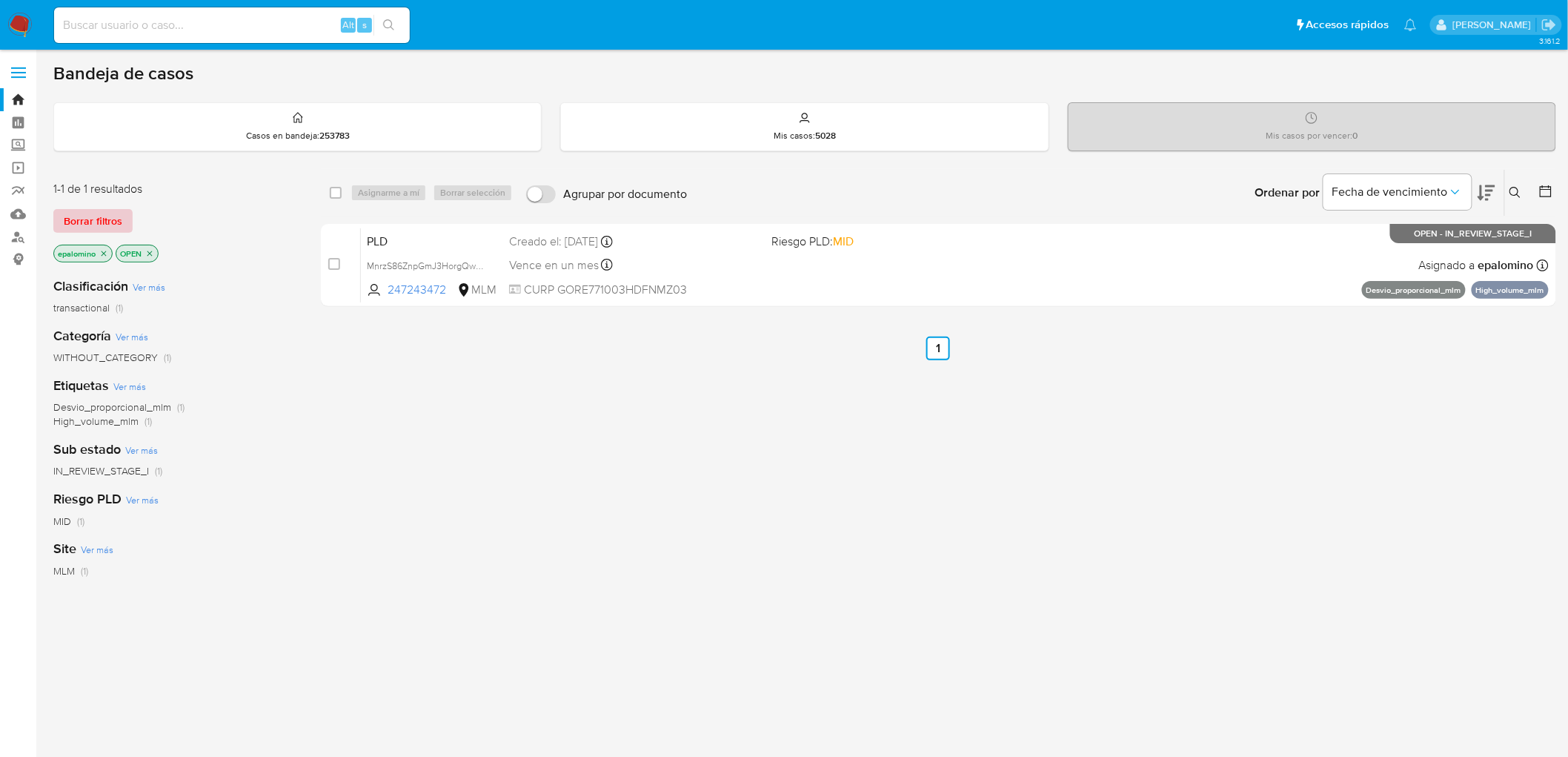
click at [102, 217] on span "Borrar filtros" at bounding box center [93, 220] width 58 height 20
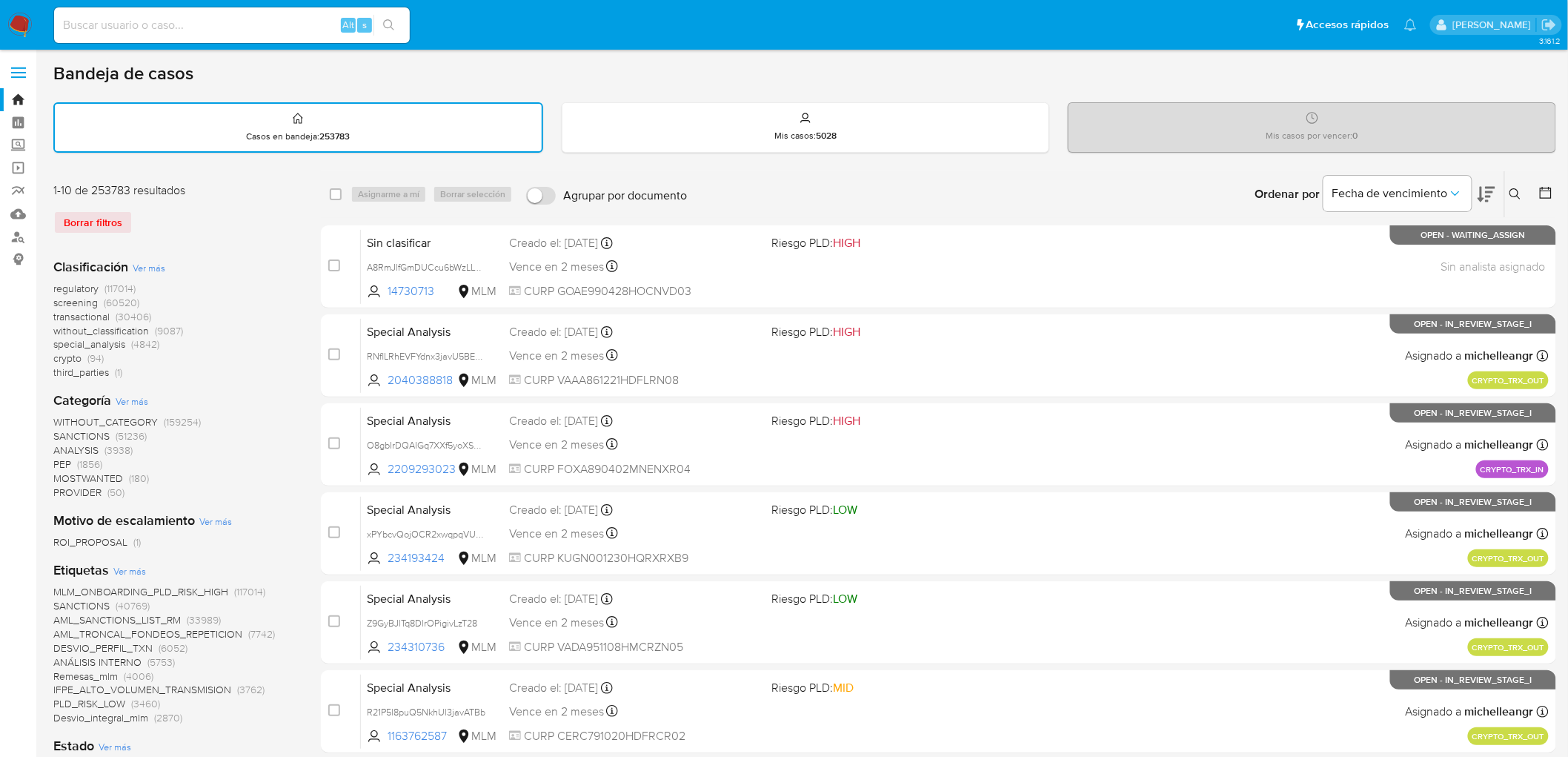
click at [1513, 181] on div "Ingrese ID de usuario o caso Buscar Borrar filtros" at bounding box center [1518, 193] width 25 height 46
click at [1520, 190] on icon at bounding box center [1516, 194] width 12 height 12
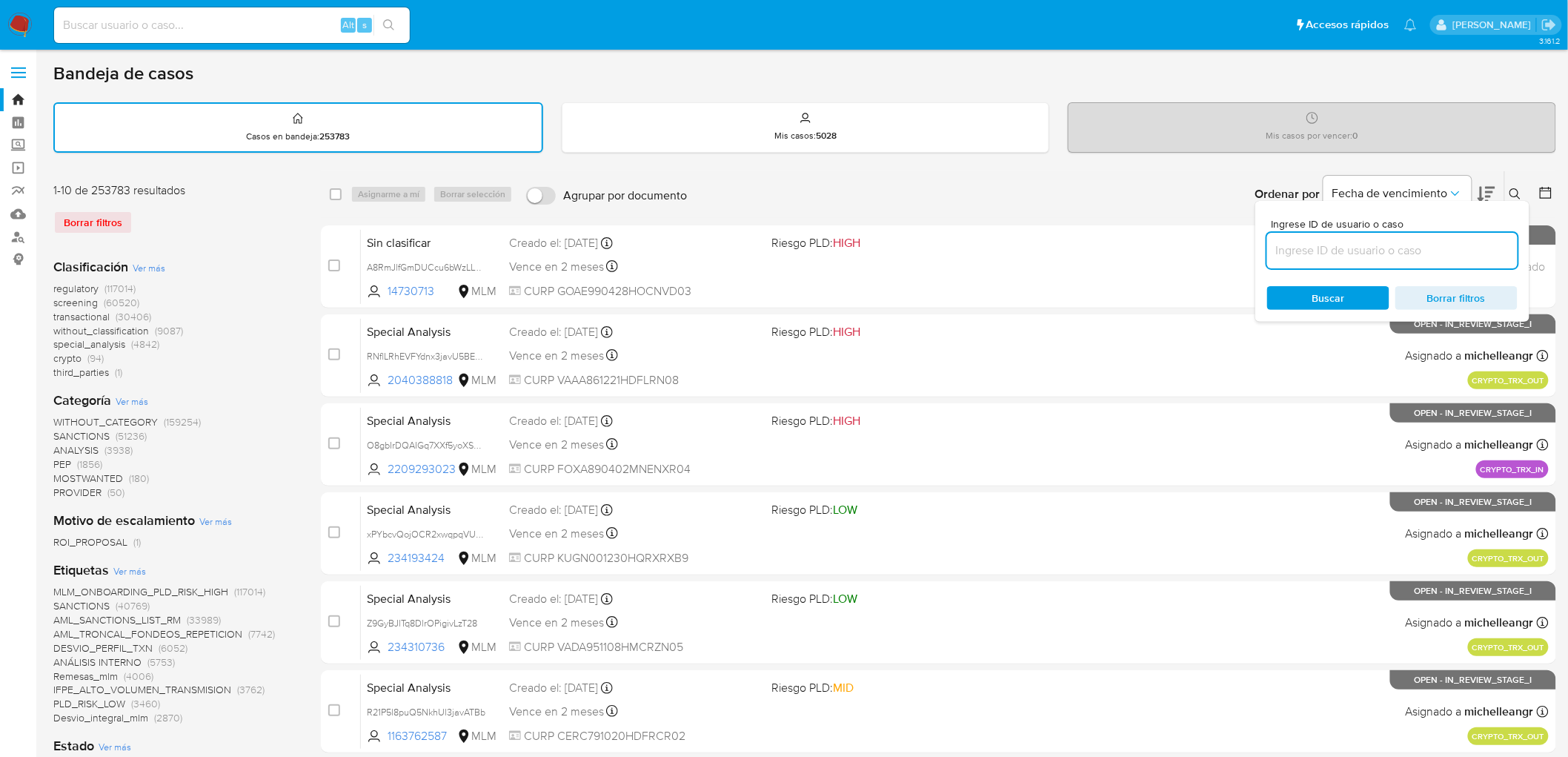
click at [1326, 255] on input at bounding box center [1392, 250] width 250 height 19
type input "247243472"
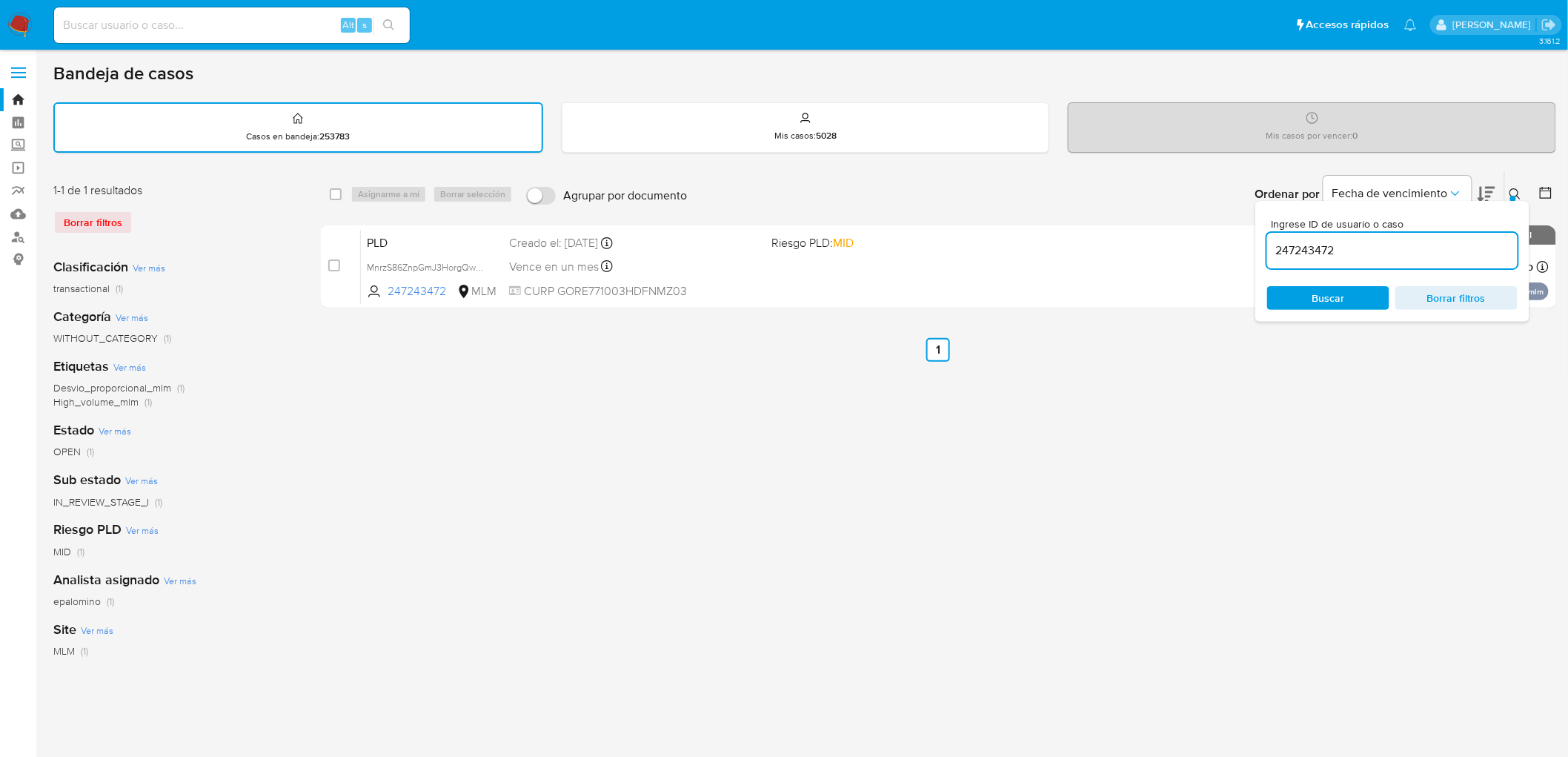
drag, startPoint x: 1521, startPoint y: 187, endPoint x: 812, endPoint y: 82, distance: 716.7
click at [1520, 188] on icon at bounding box center [1516, 194] width 12 height 12
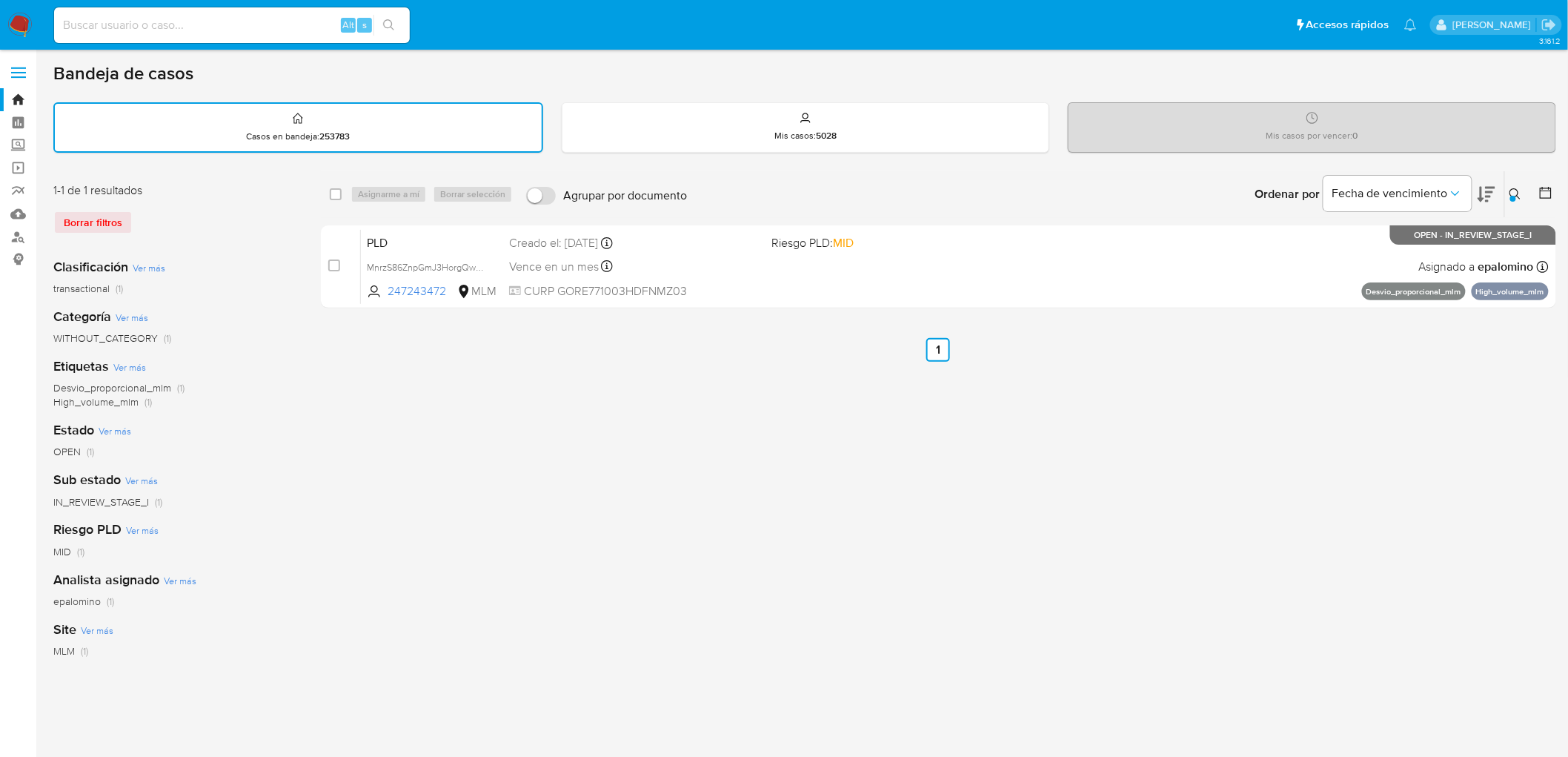
click at [19, 30] on img at bounding box center [20, 25] width 25 height 25
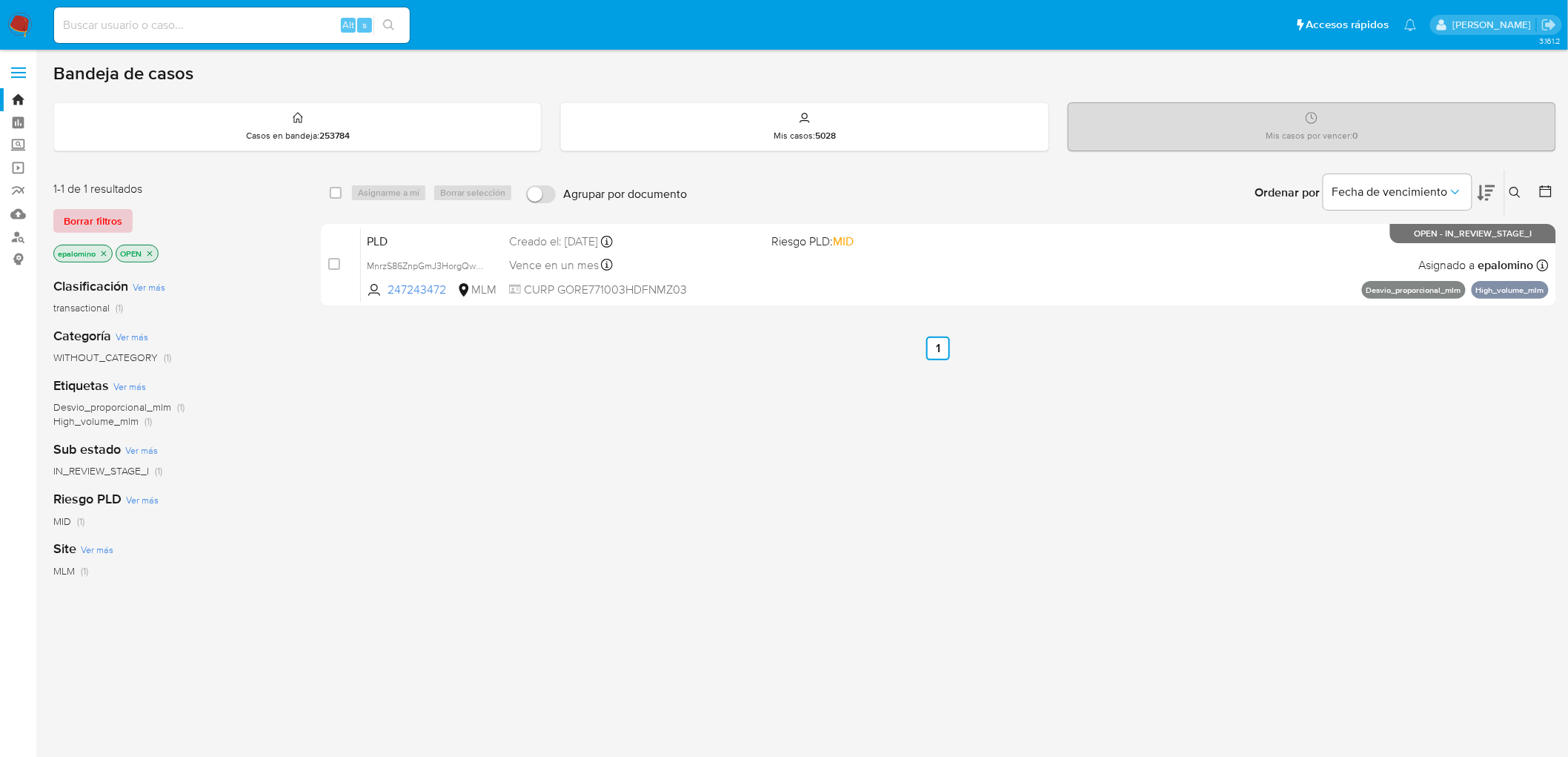
click at [97, 230] on span "Borrar filtros" at bounding box center [93, 220] width 58 height 20
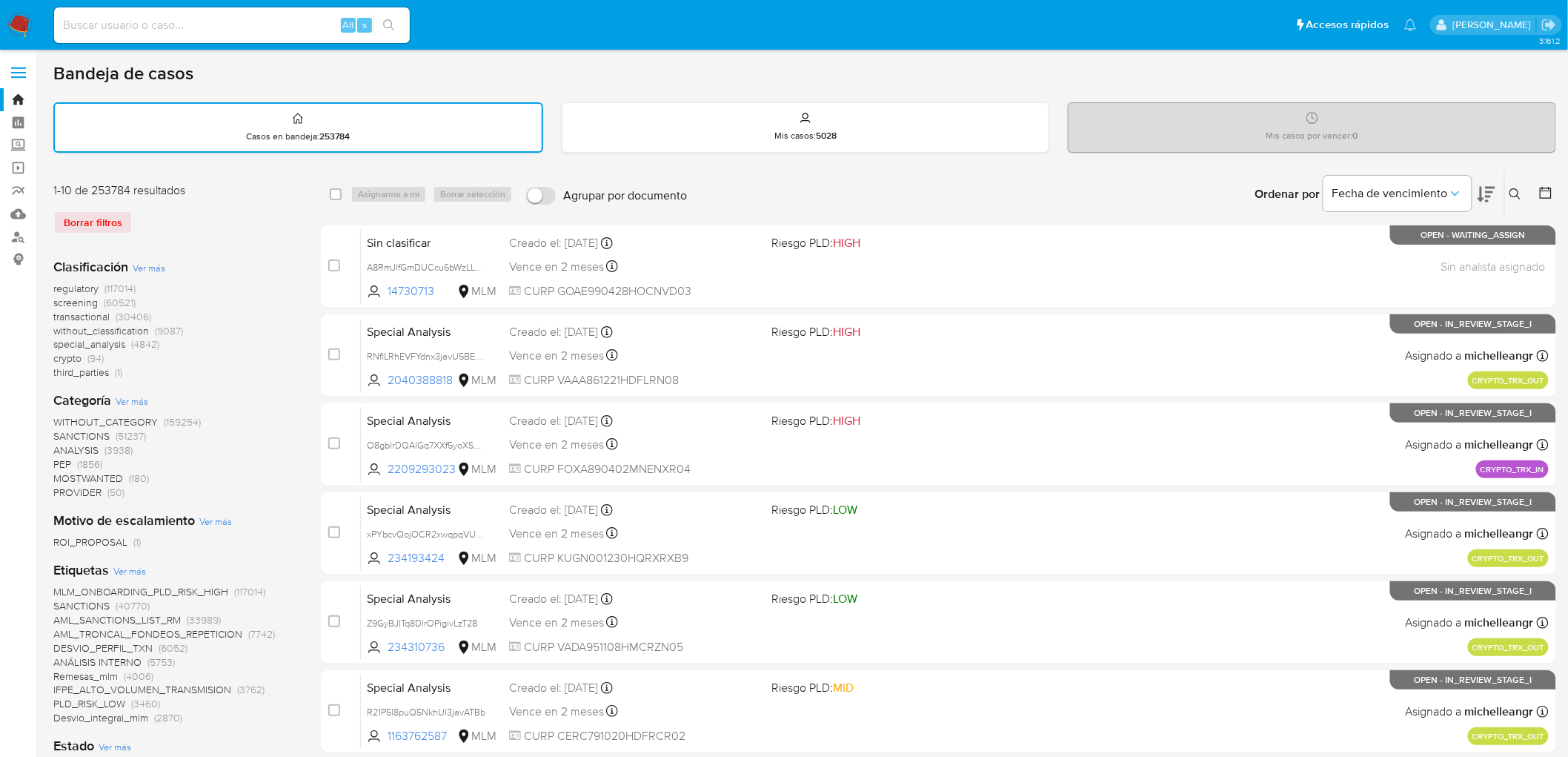
click at [15, 28] on img at bounding box center [20, 25] width 25 height 25
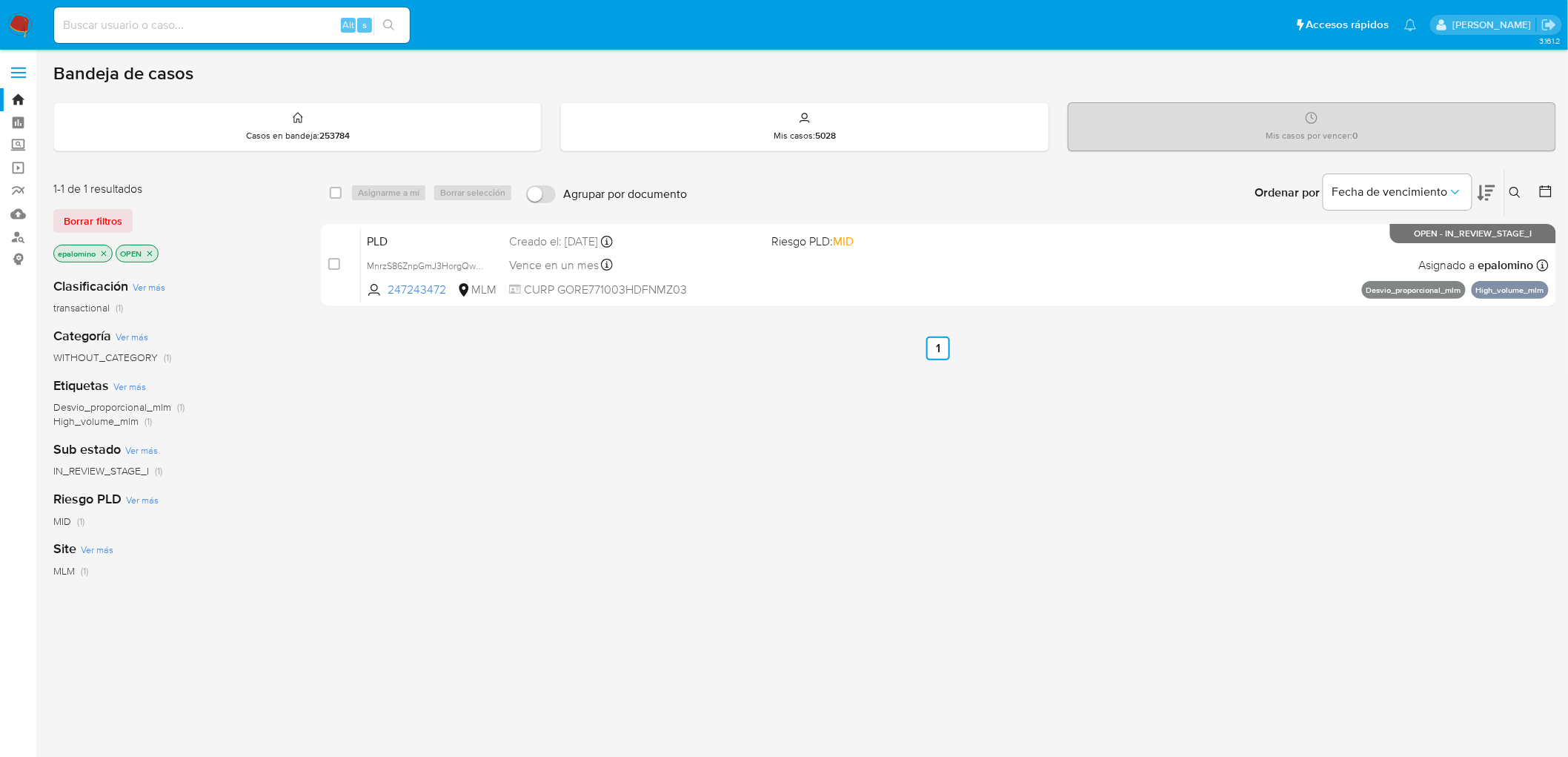
click at [89, 220] on span "Borrar filtros" at bounding box center [93, 220] width 58 height 20
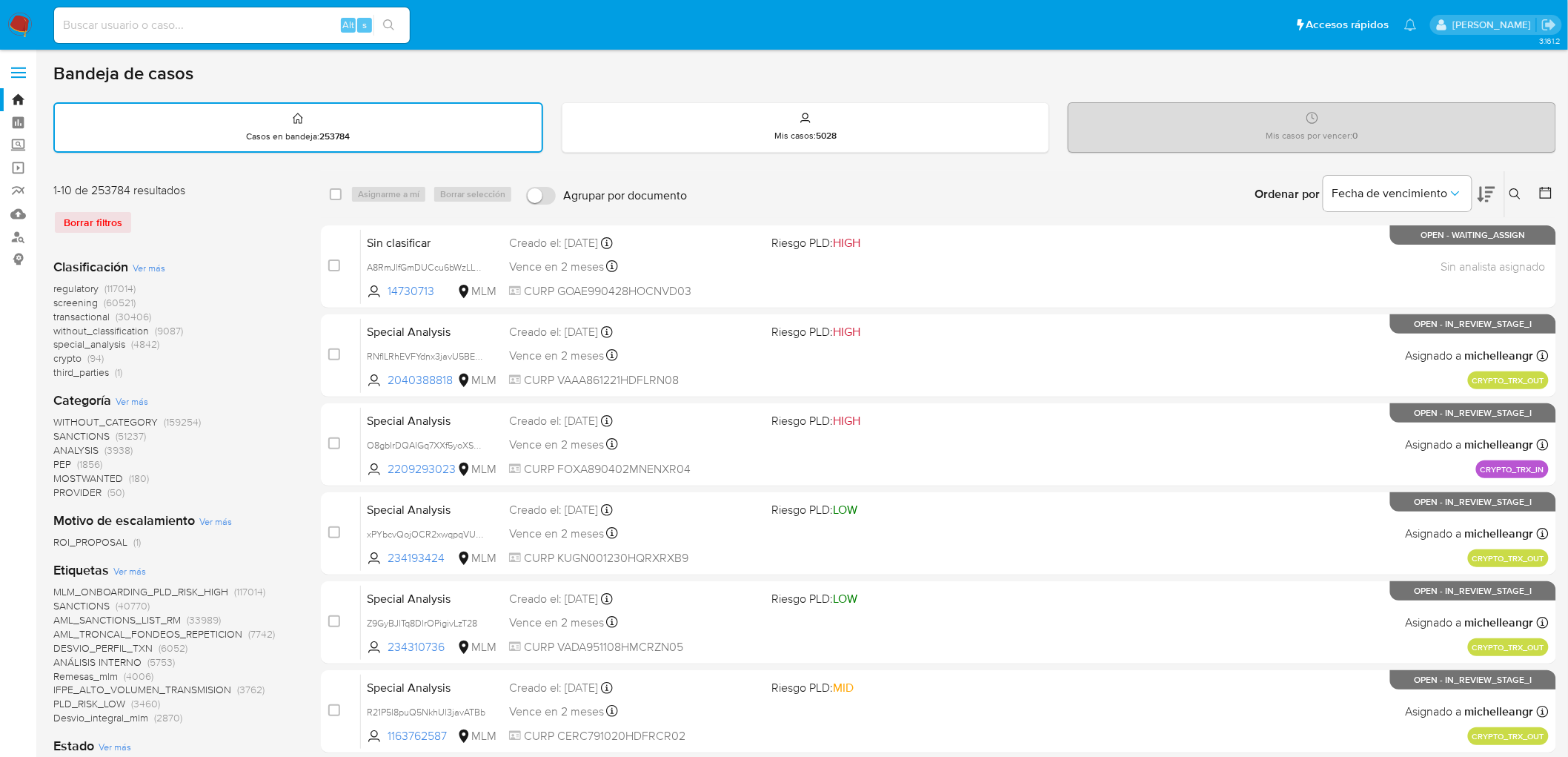
click at [20, 20] on img at bounding box center [20, 25] width 25 height 25
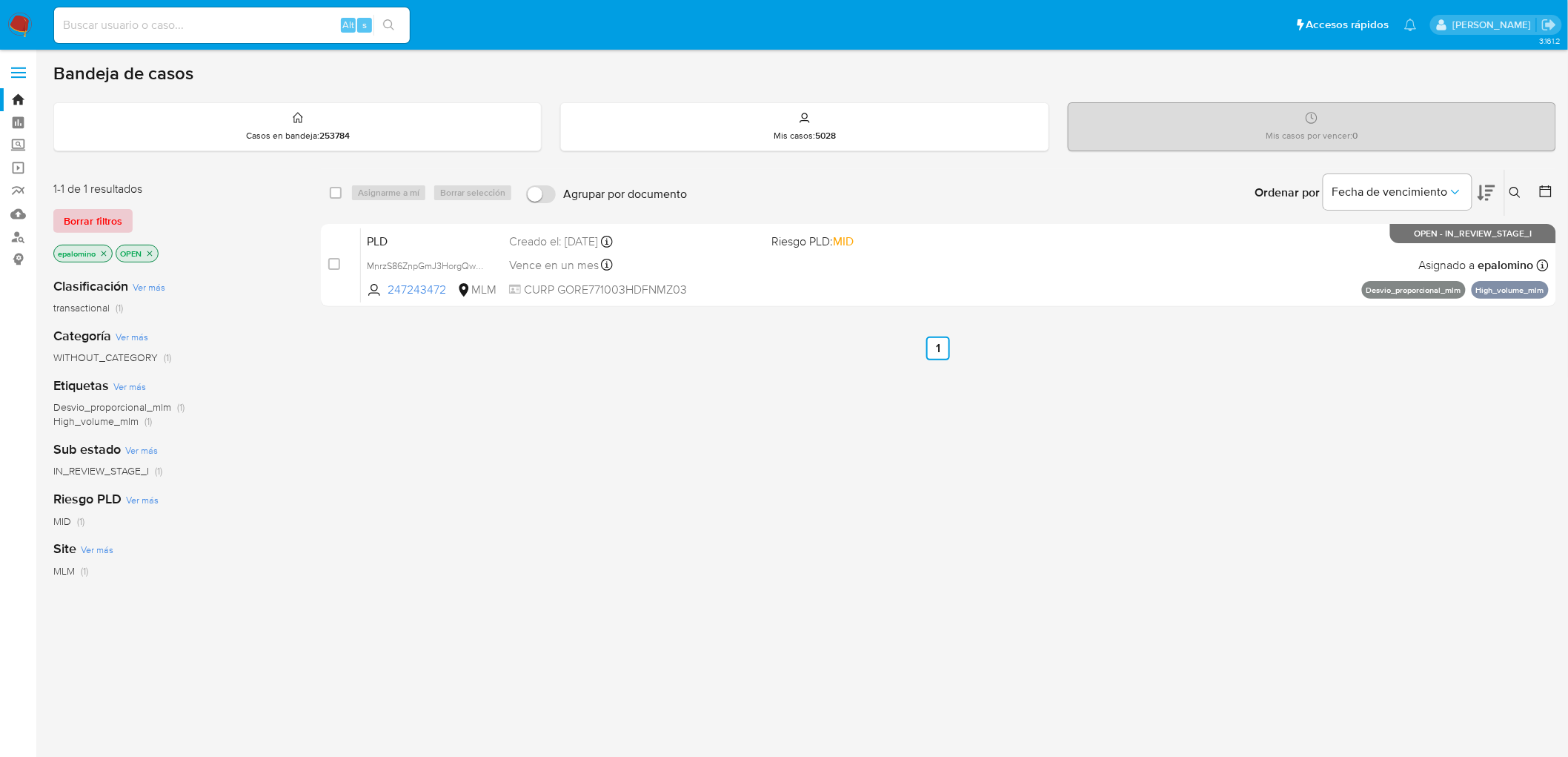
click at [114, 222] on span "Borrar filtros" at bounding box center [93, 220] width 58 height 20
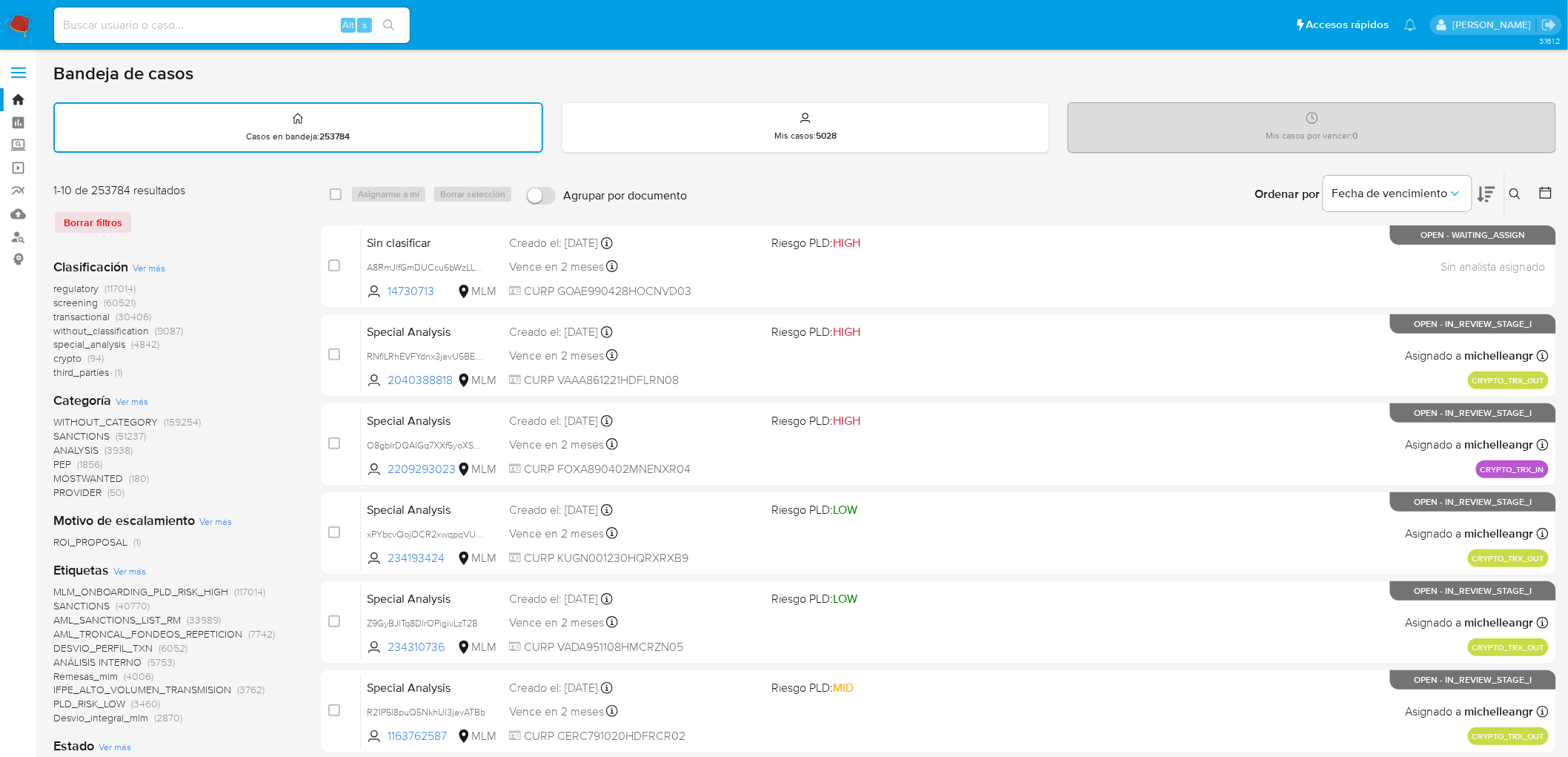
click at [13, 19] on img at bounding box center [20, 25] width 25 height 25
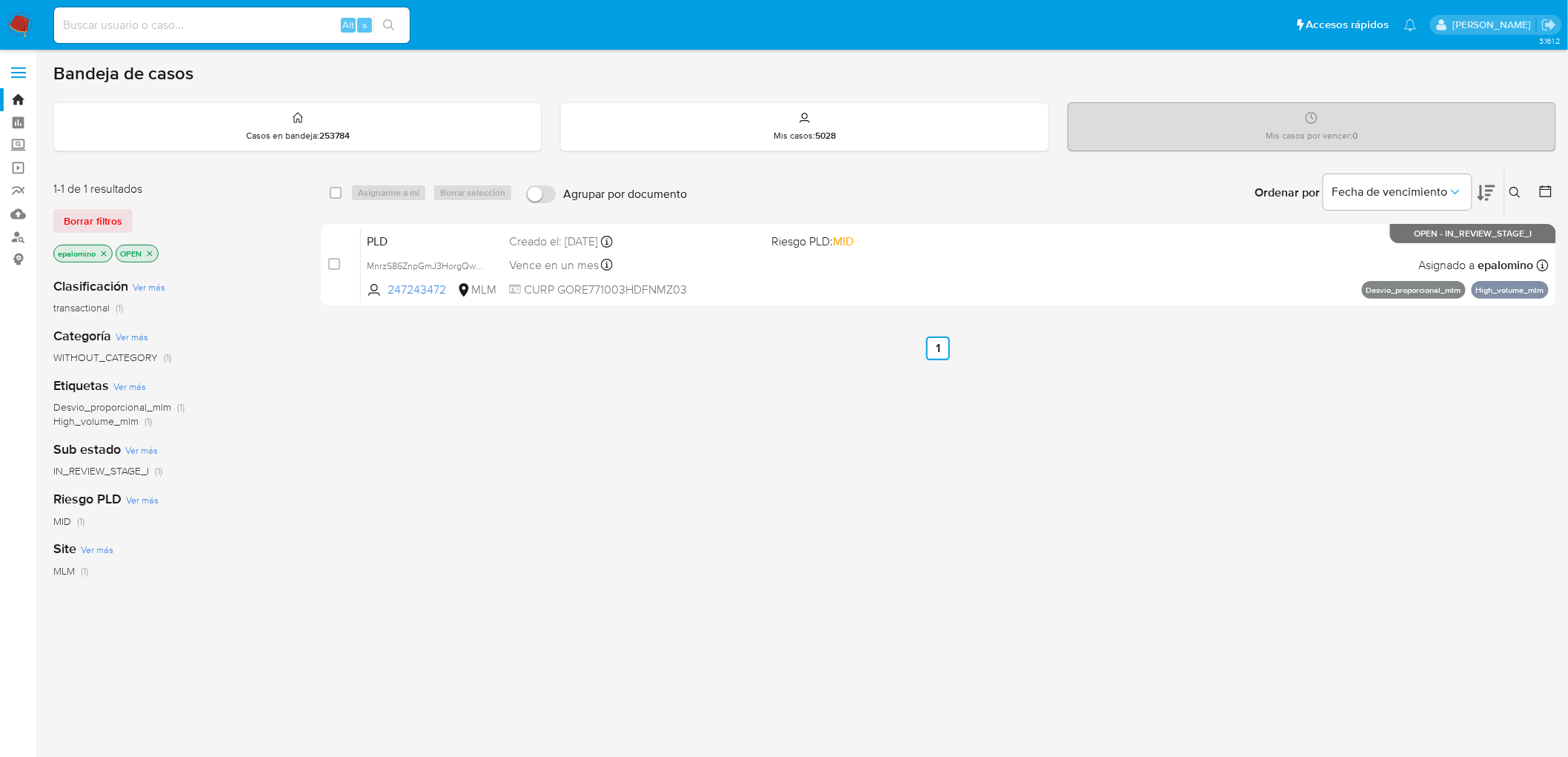
click at [78, 218] on span "Borrar filtros" at bounding box center [93, 220] width 58 height 20
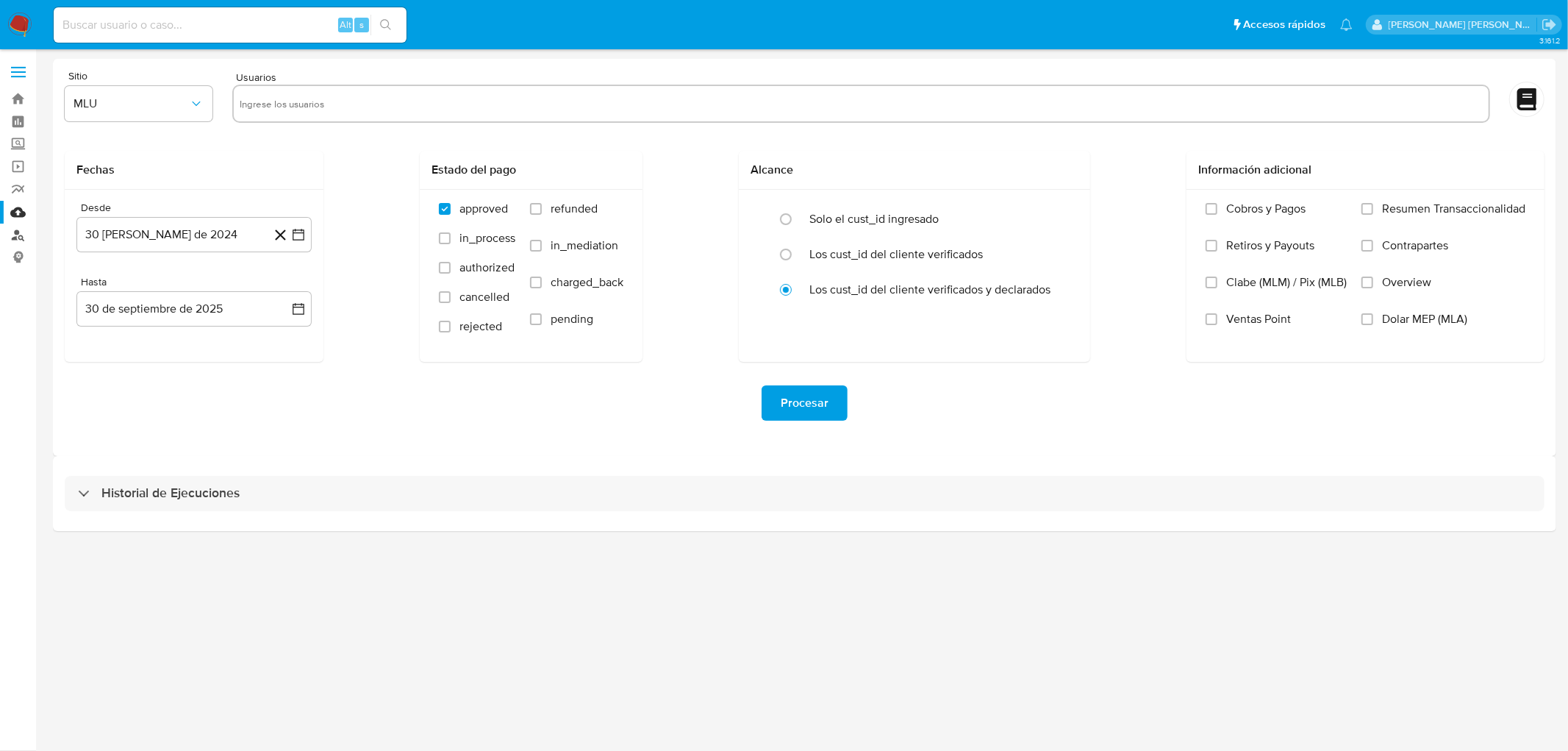
click at [20, 234] on link "Buscador de personas" at bounding box center [88, 235] width 175 height 23
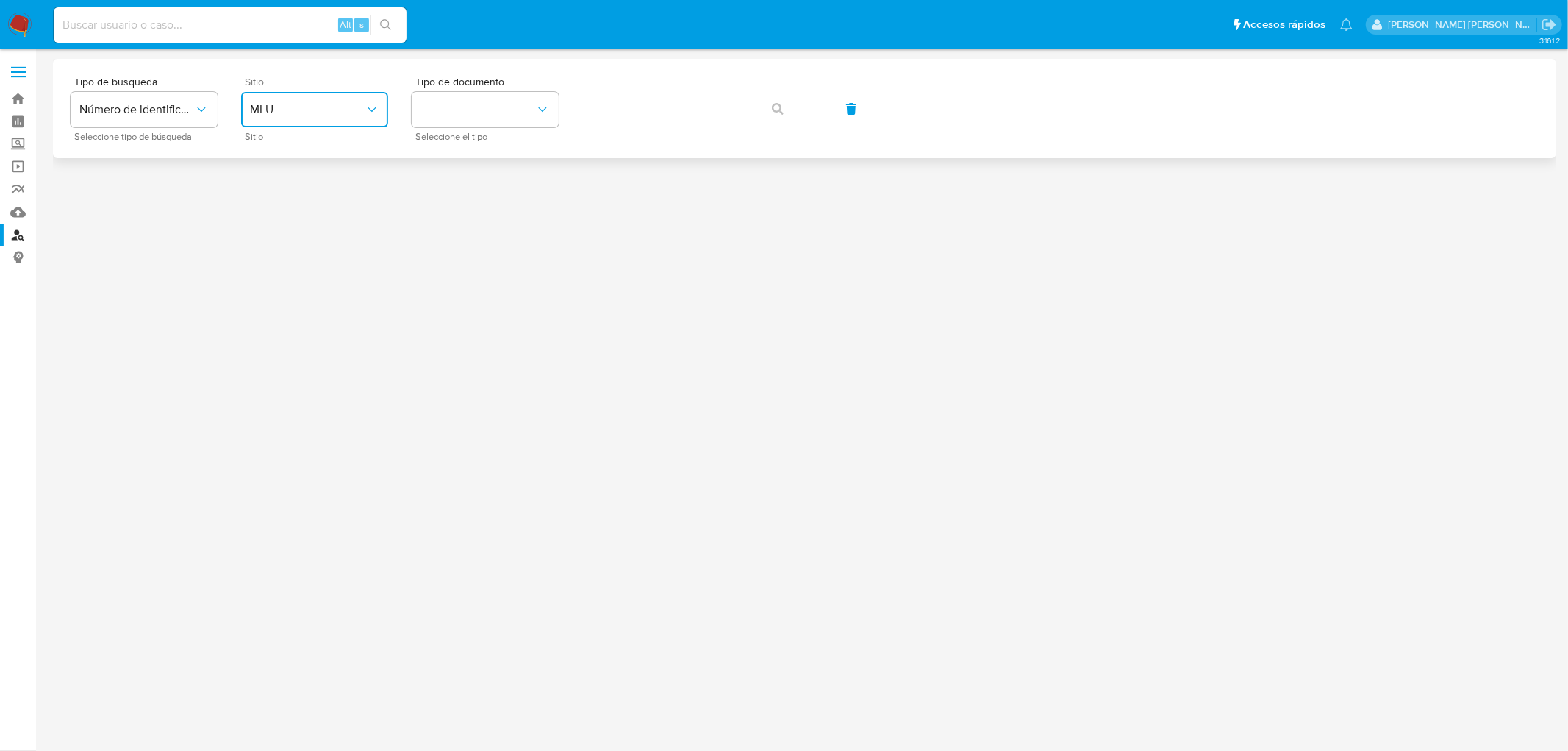
click at [368, 116] on icon "site_id" at bounding box center [372, 109] width 14 height 14
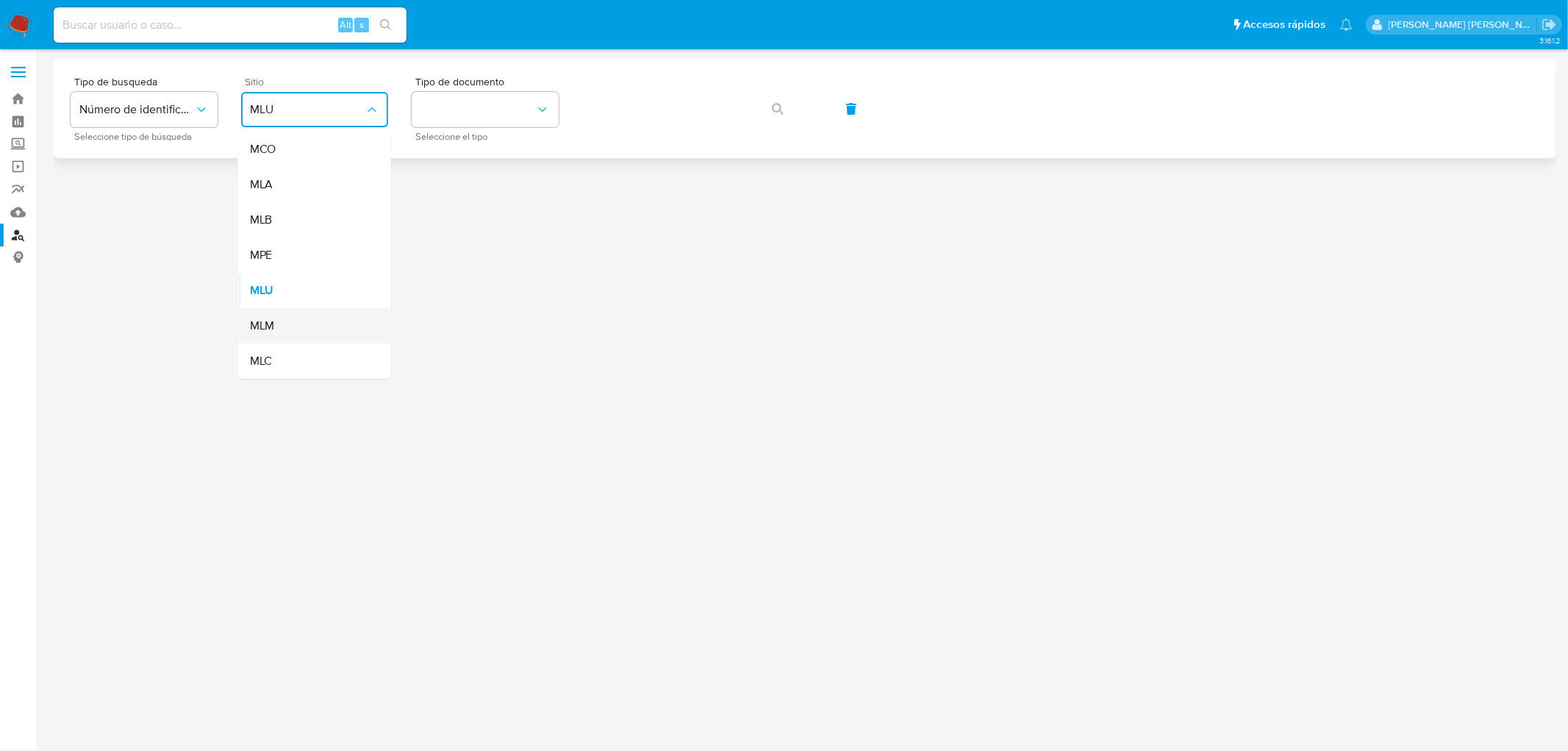
click at [277, 317] on div "MLM" at bounding box center [310, 325] width 120 height 36
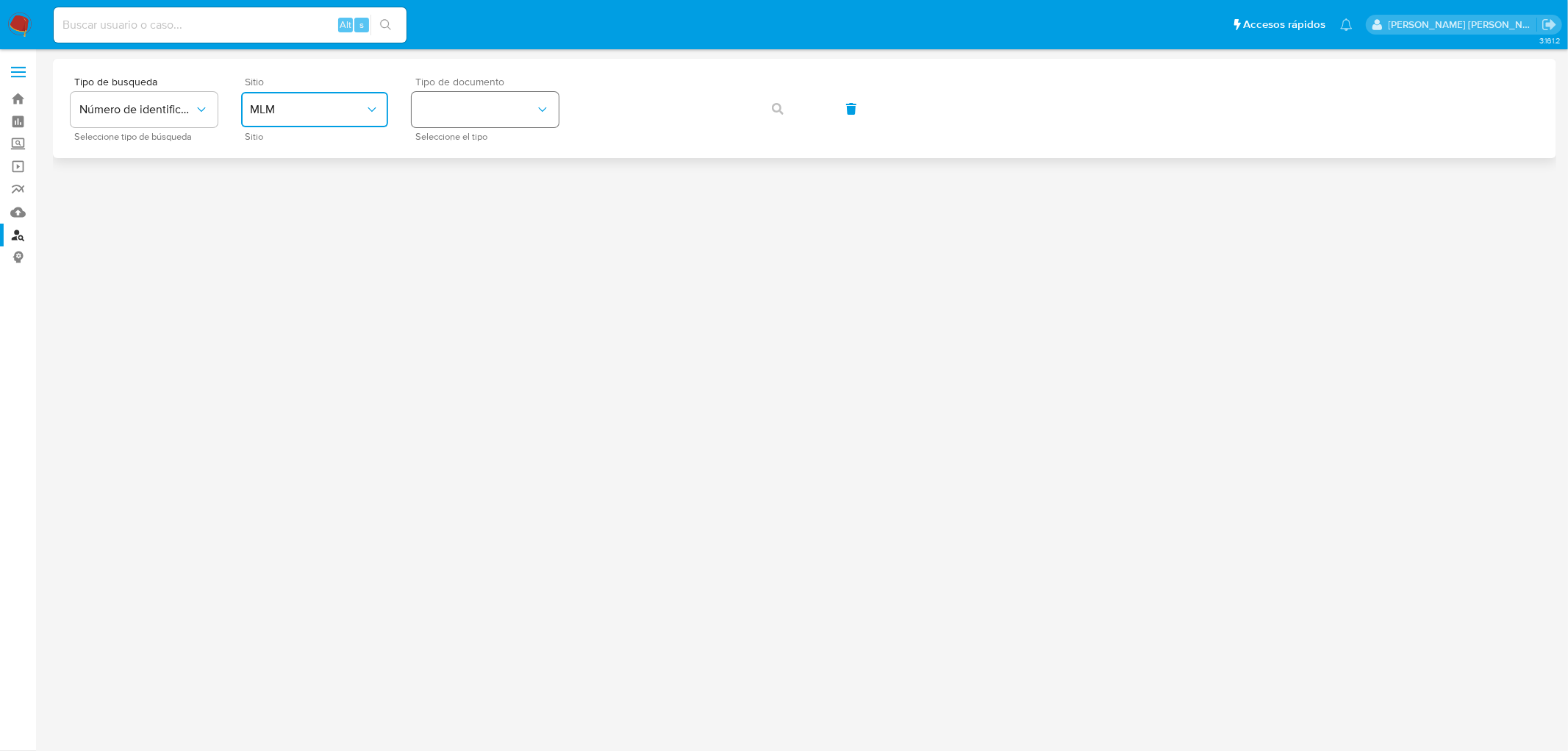
click at [531, 115] on button "identificationType" at bounding box center [485, 109] width 147 height 36
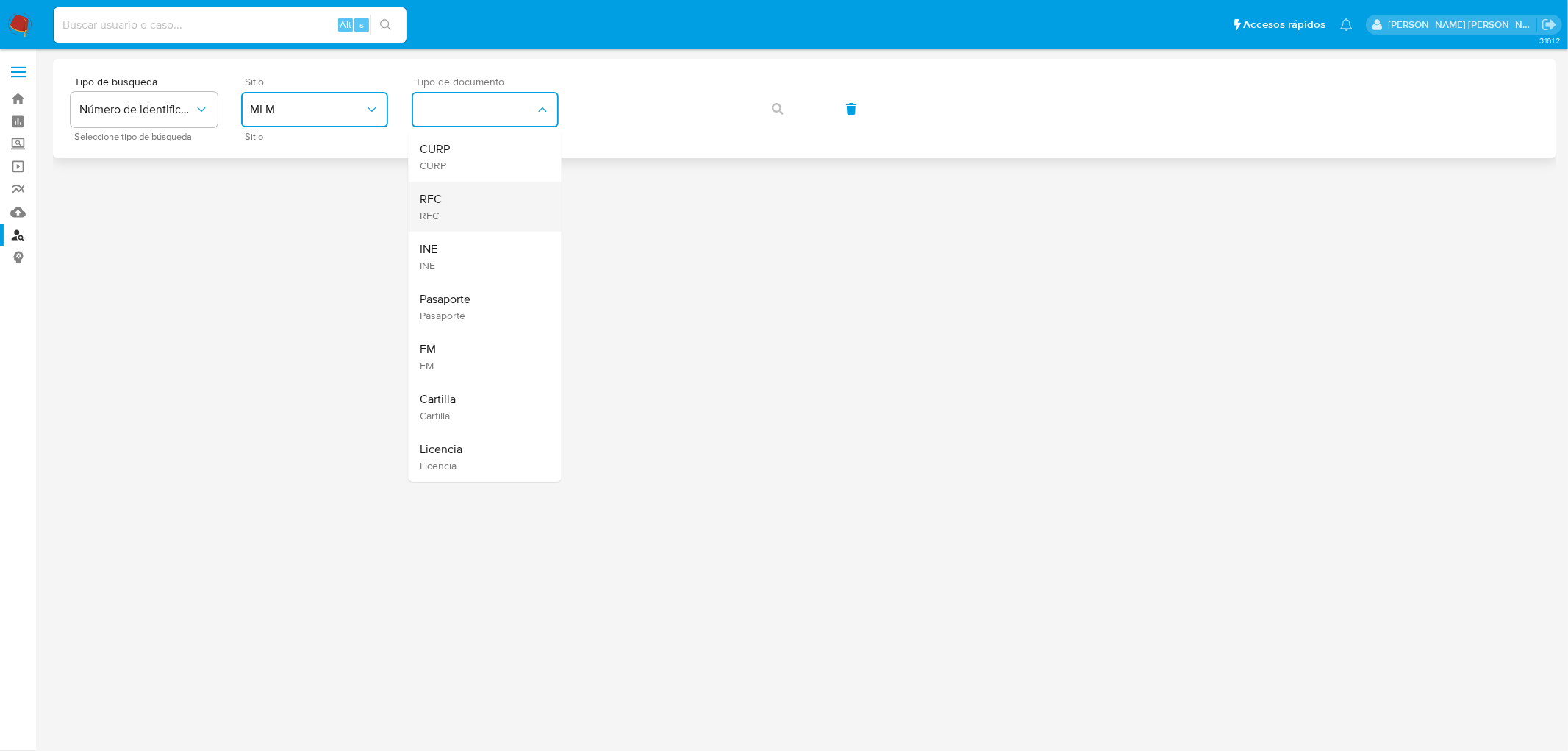
click at [466, 216] on div "RFC RFC" at bounding box center [480, 207] width 120 height 50
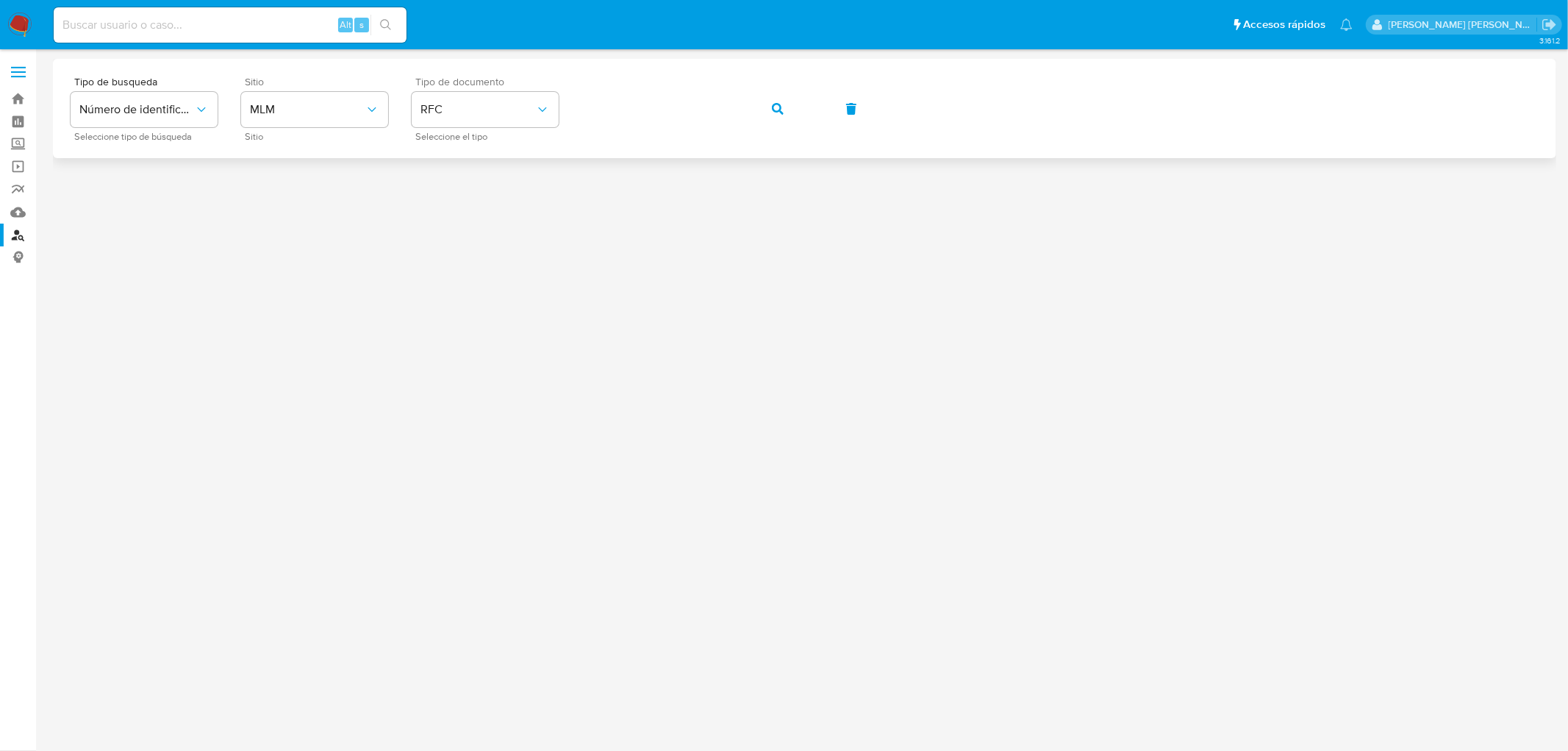
click at [767, 109] on button "button" at bounding box center [778, 109] width 50 height 36
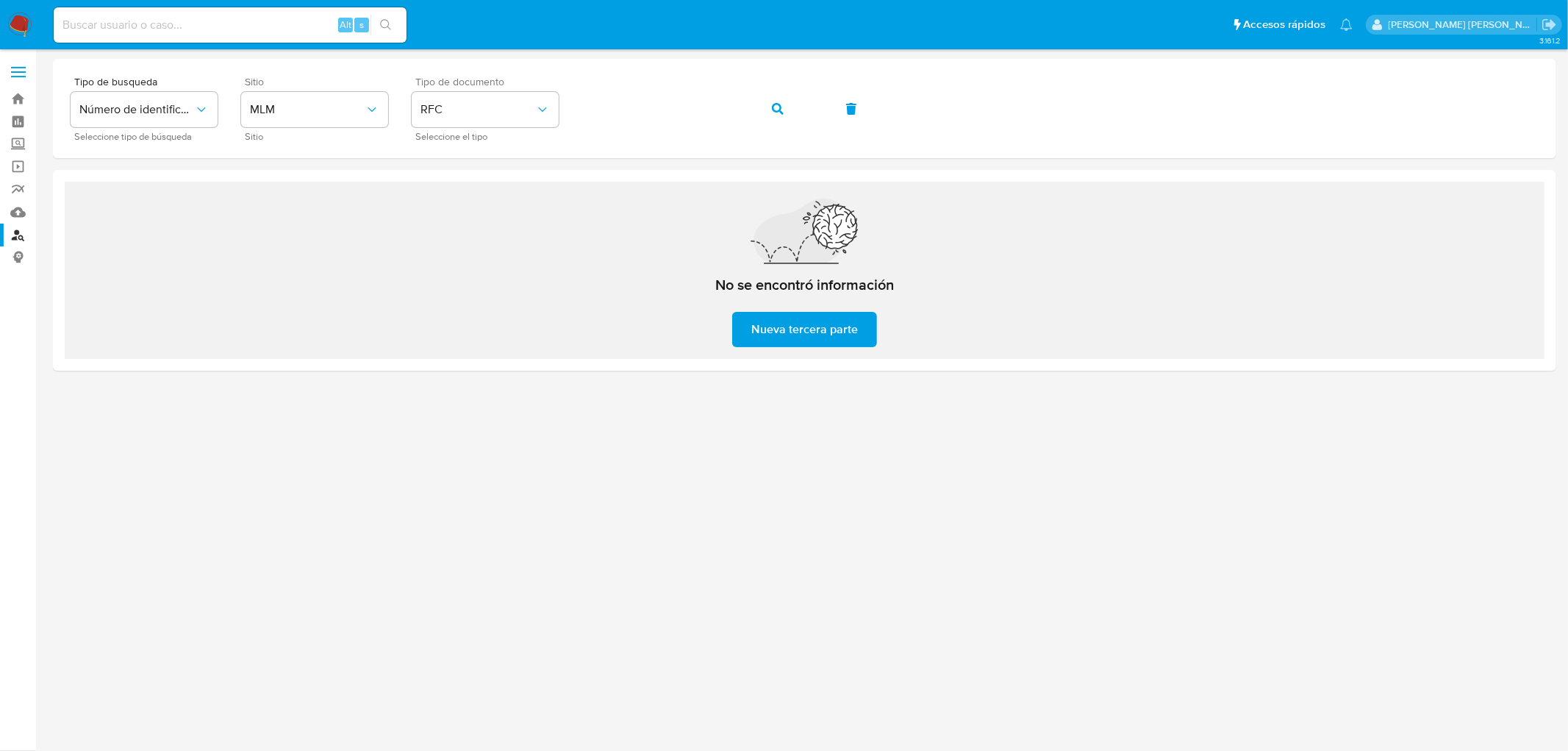
click at [20, 32] on img at bounding box center [20, 25] width 25 height 25
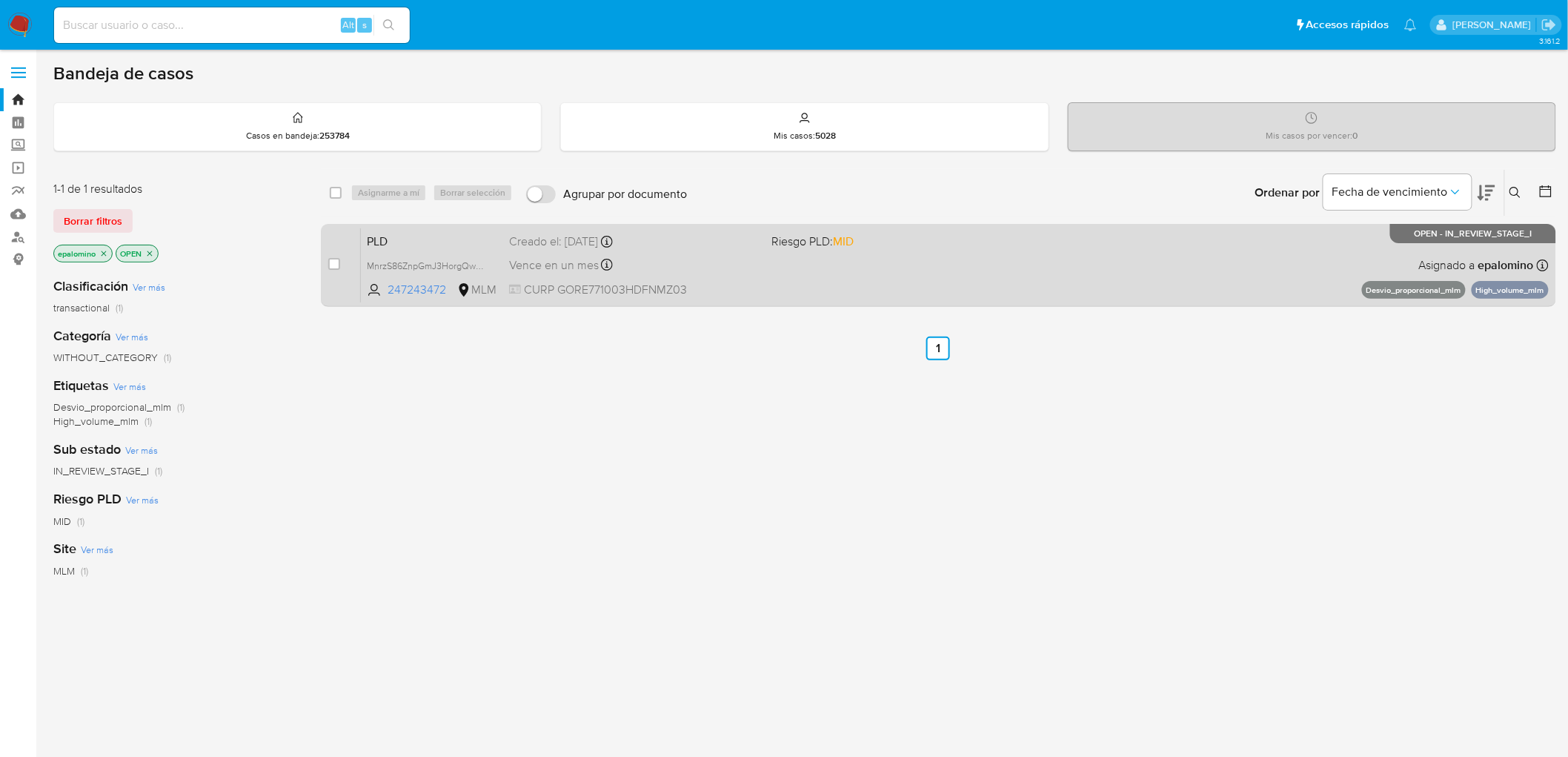
click at [396, 242] on span "PLD" at bounding box center [432, 241] width 130 height 19
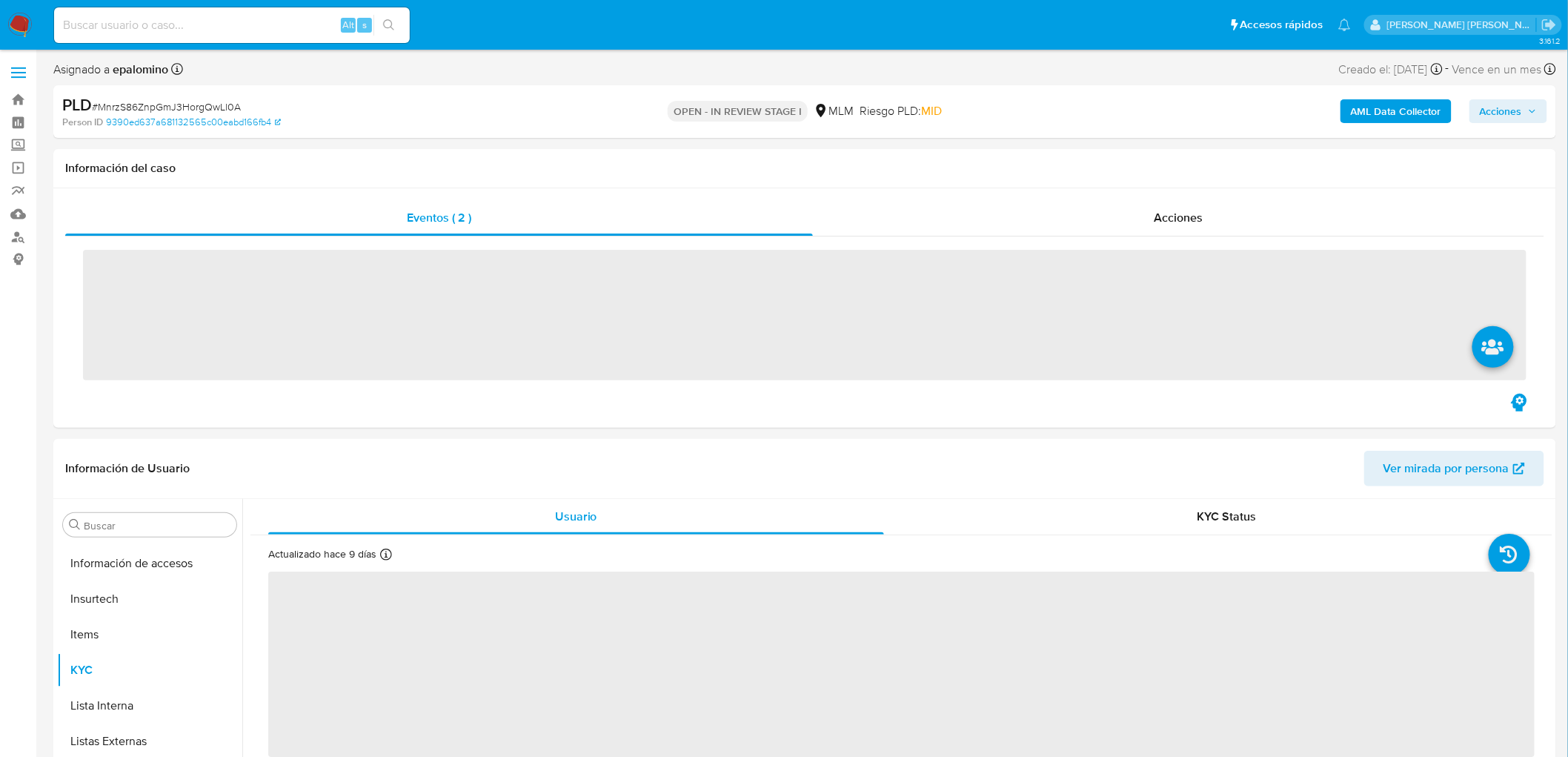
scroll to position [697, 0]
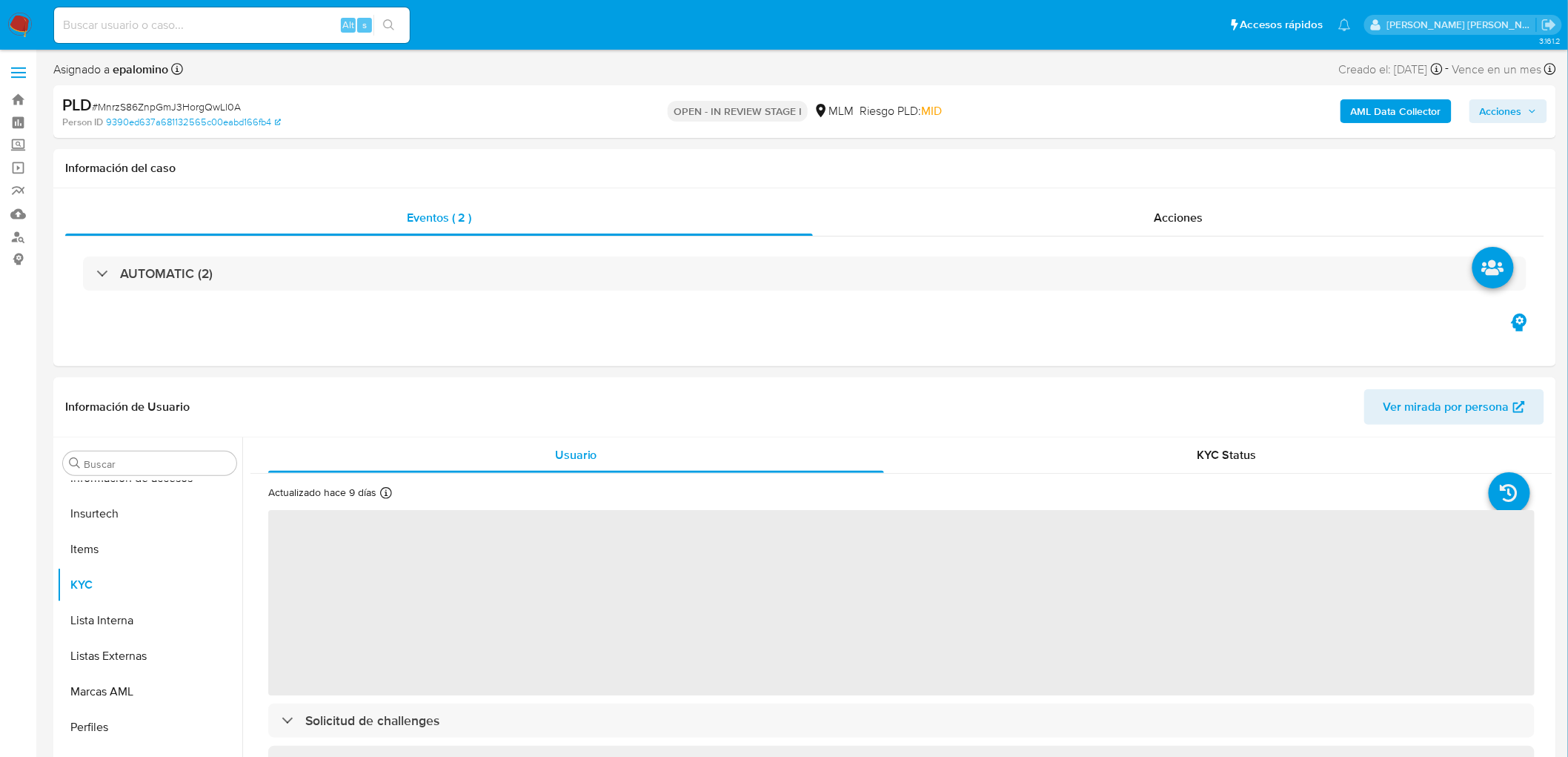
select select "10"
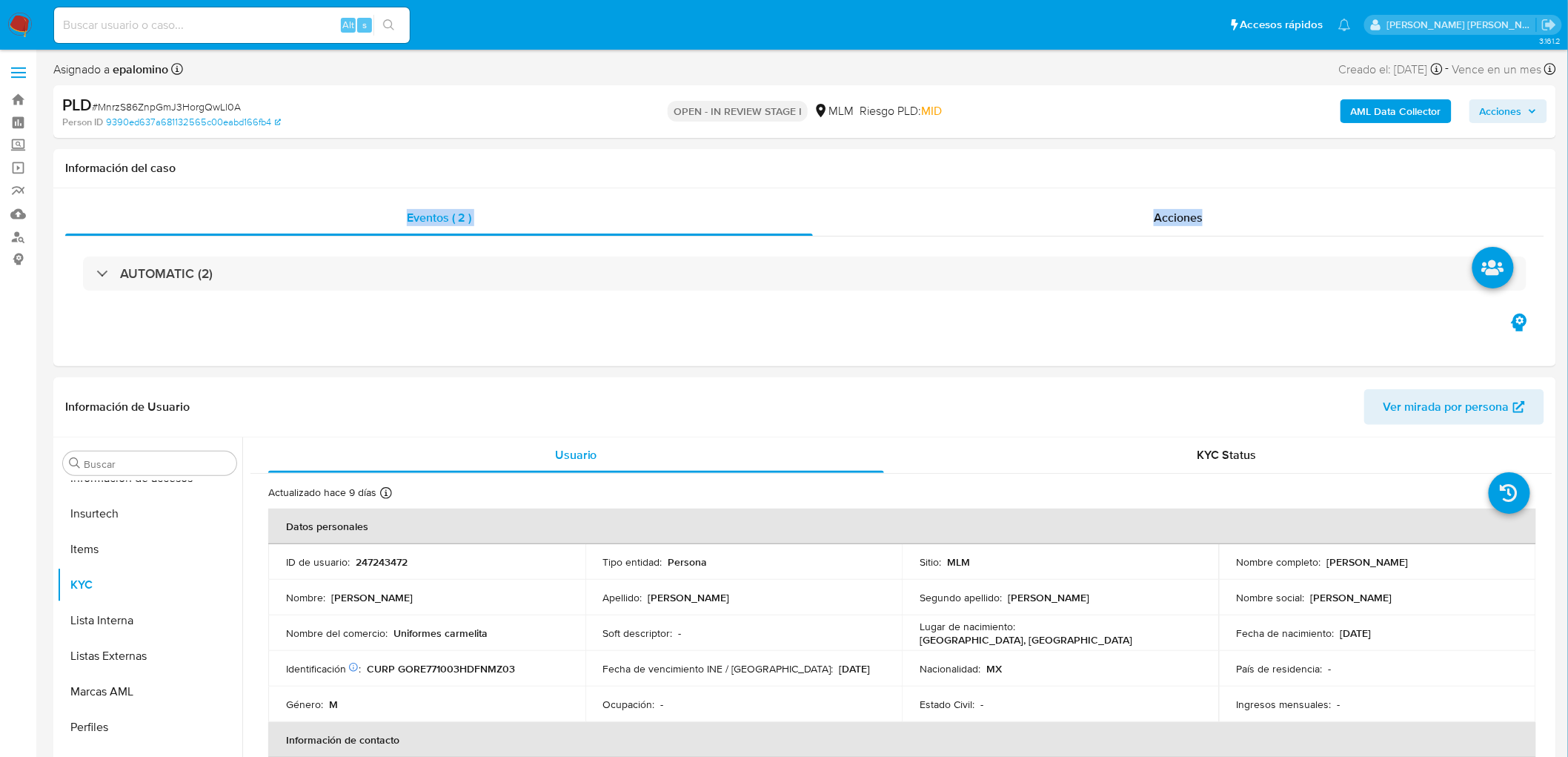
drag, startPoint x: 1565, startPoint y: 181, endPoint x: 1572, endPoint y: 204, distance: 24.0
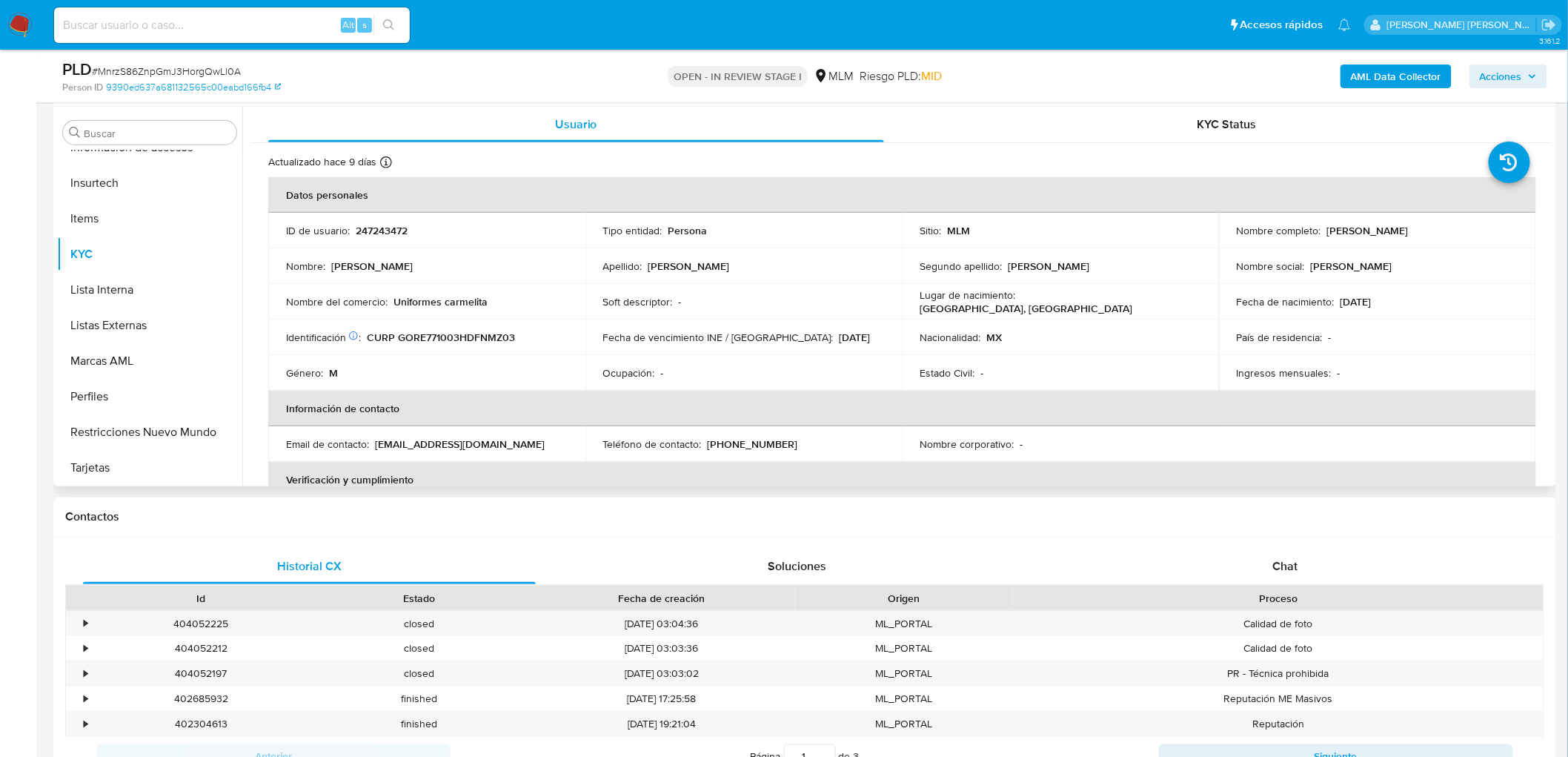
scroll to position [280, 0]
click at [724, 285] on td "Soft descriptor : -" at bounding box center [743, 299] width 317 height 36
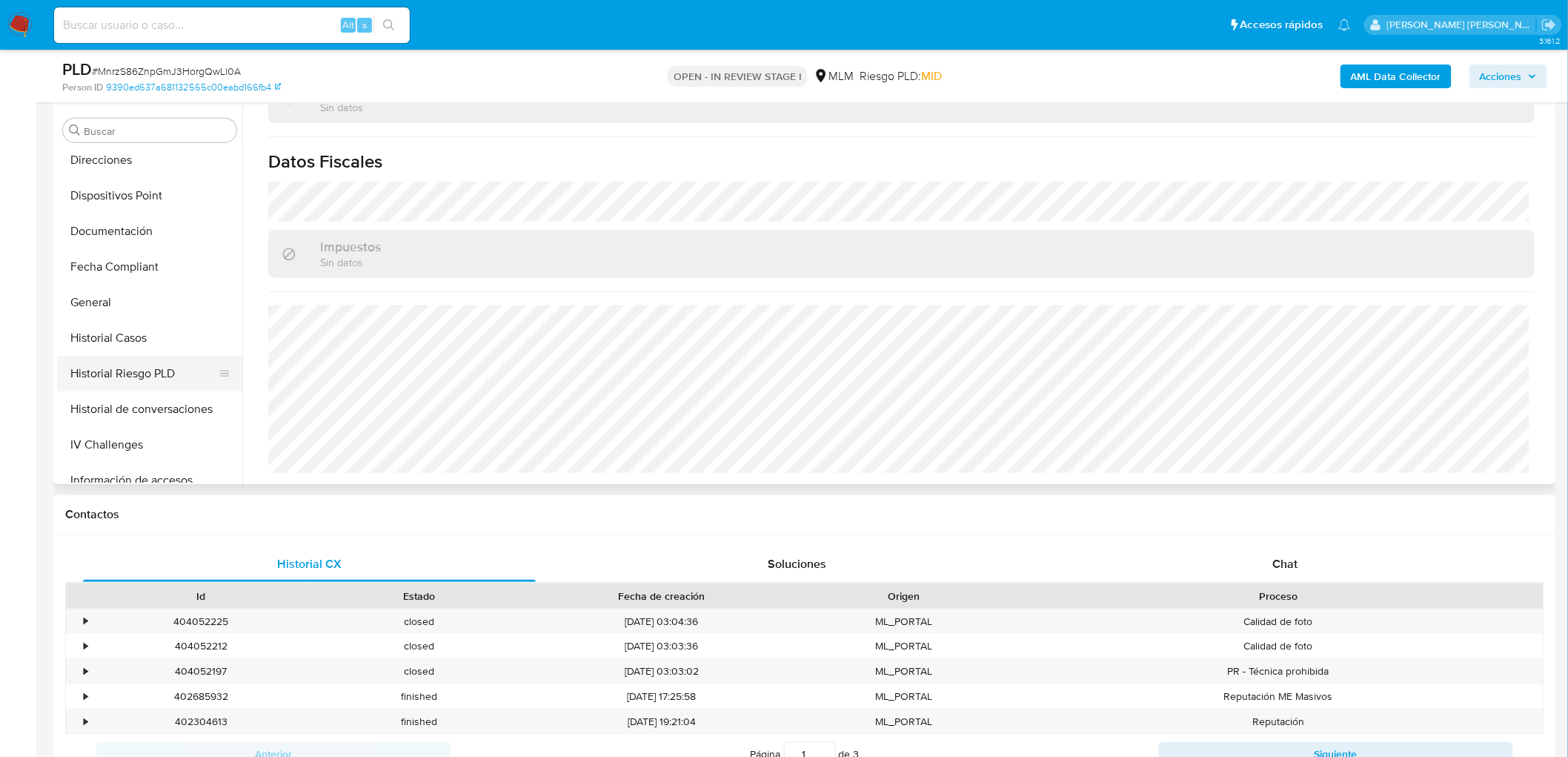
scroll to position [284, 0]
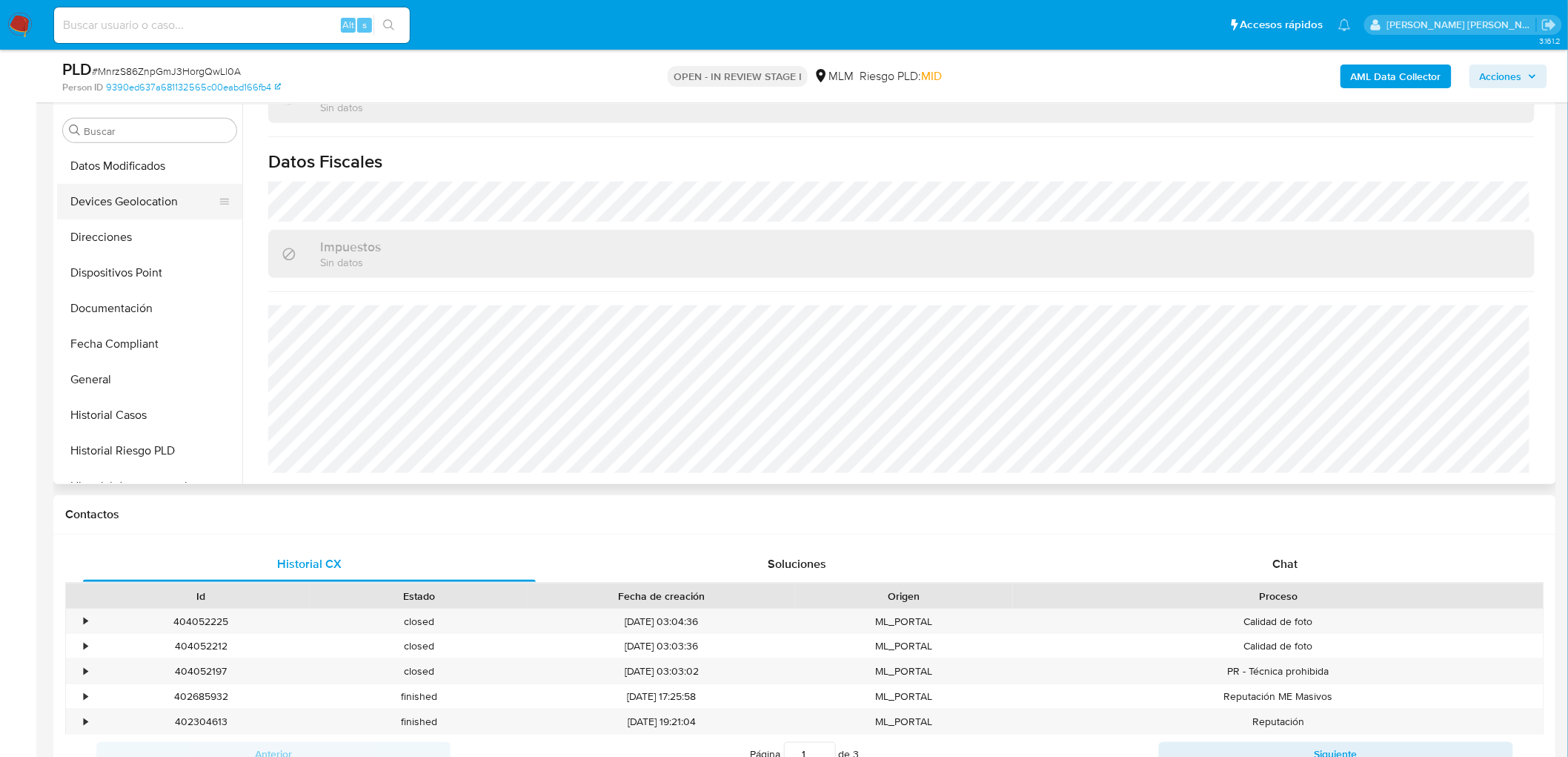
click at [174, 206] on button "Devices Geolocation" at bounding box center [144, 201] width 174 height 36
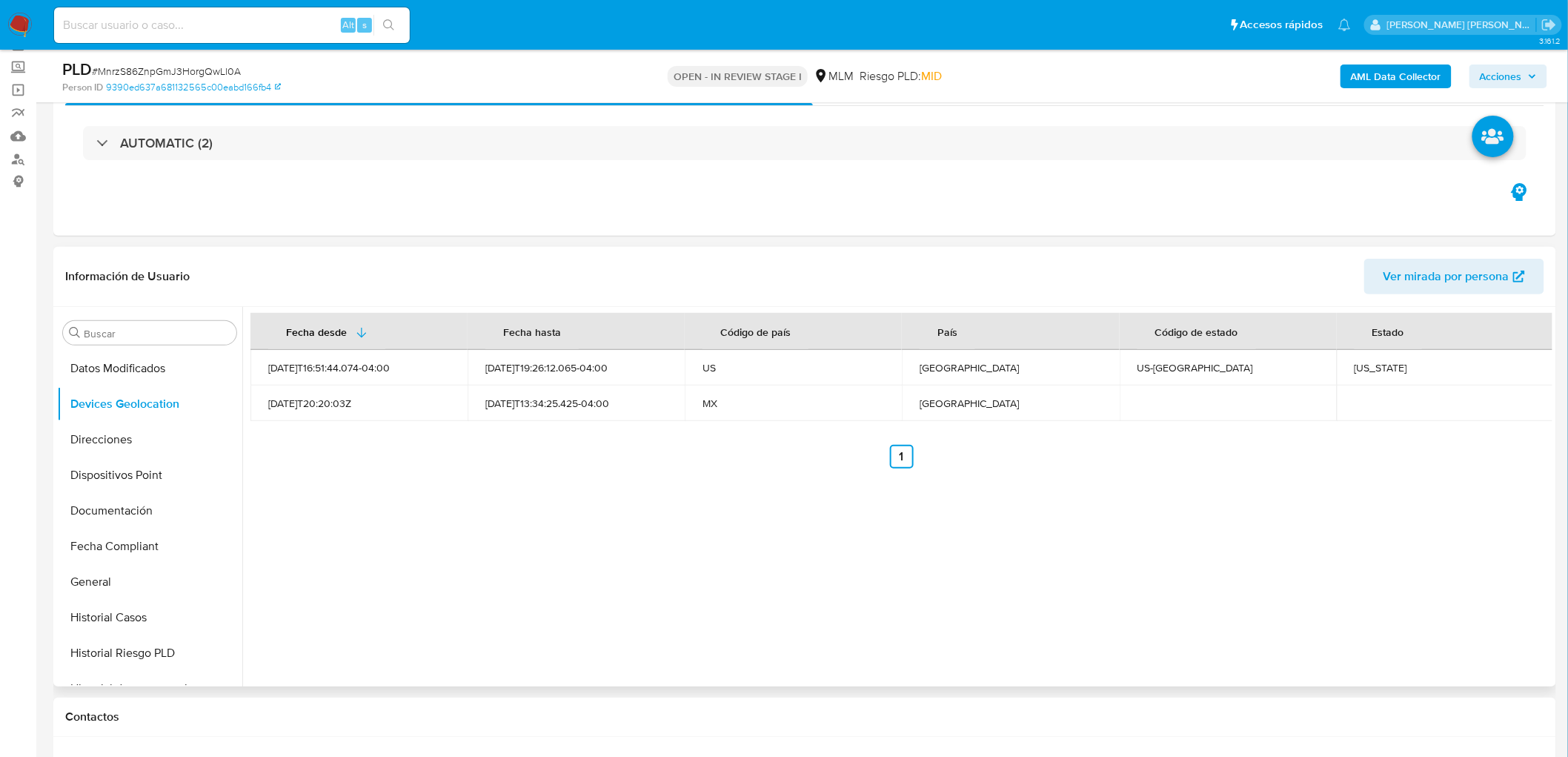
scroll to position [33, 0]
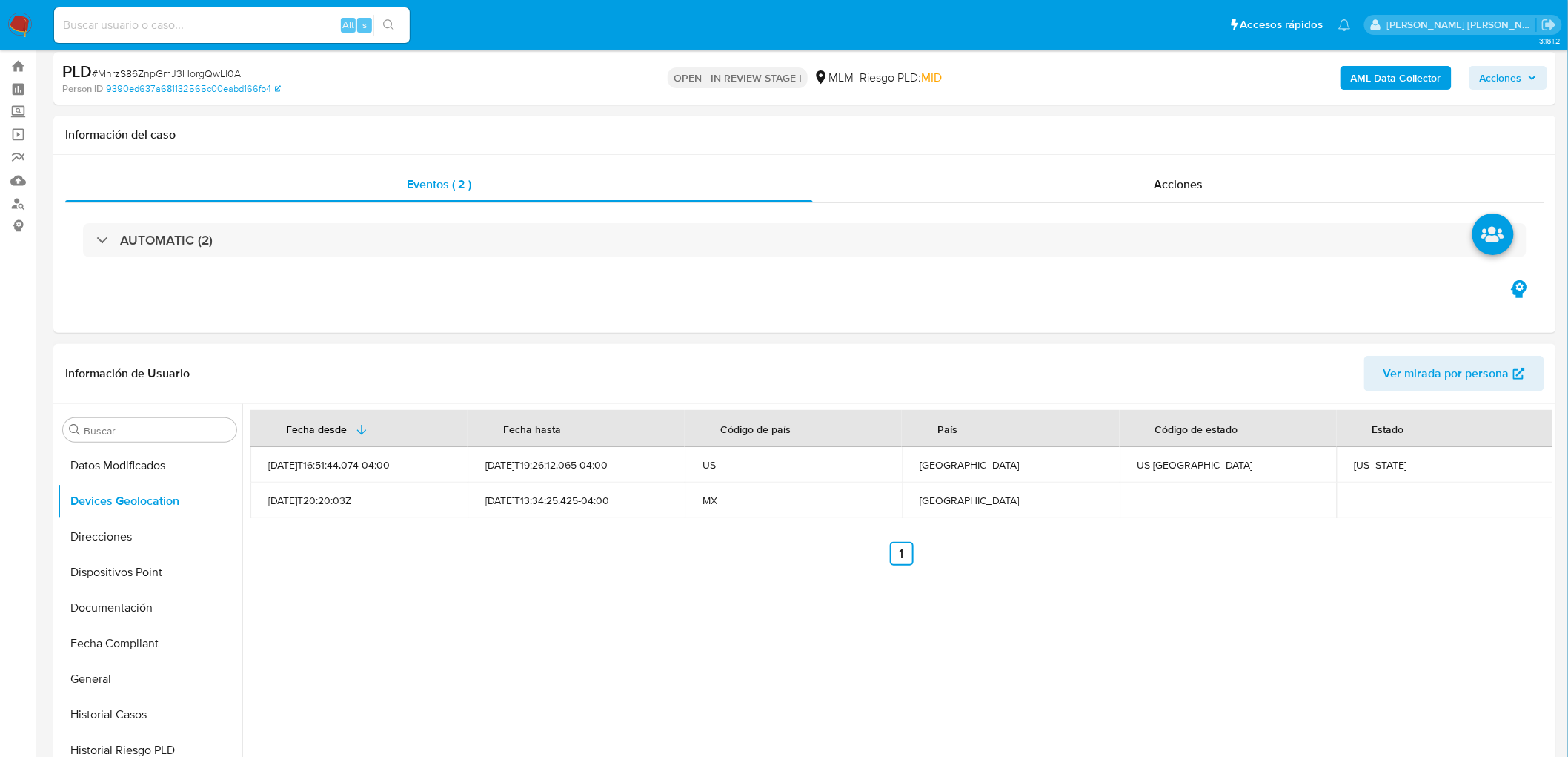
click at [640, 565] on ul "Anterior 1 Siguiente" at bounding box center [901, 553] width 1302 height 23
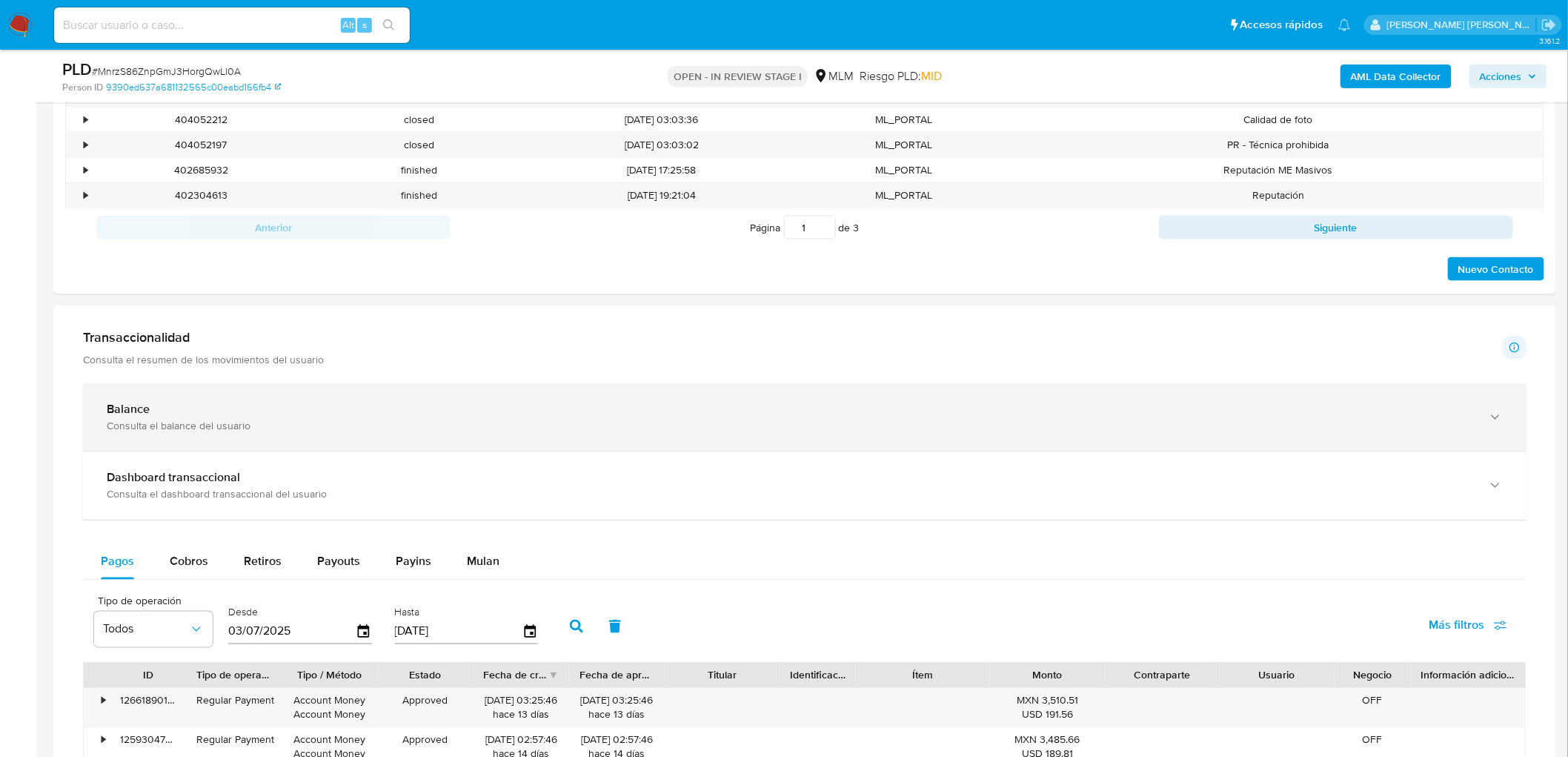
click at [198, 421] on div "Consulta el balance del usuario" at bounding box center [790, 426] width 1367 height 14
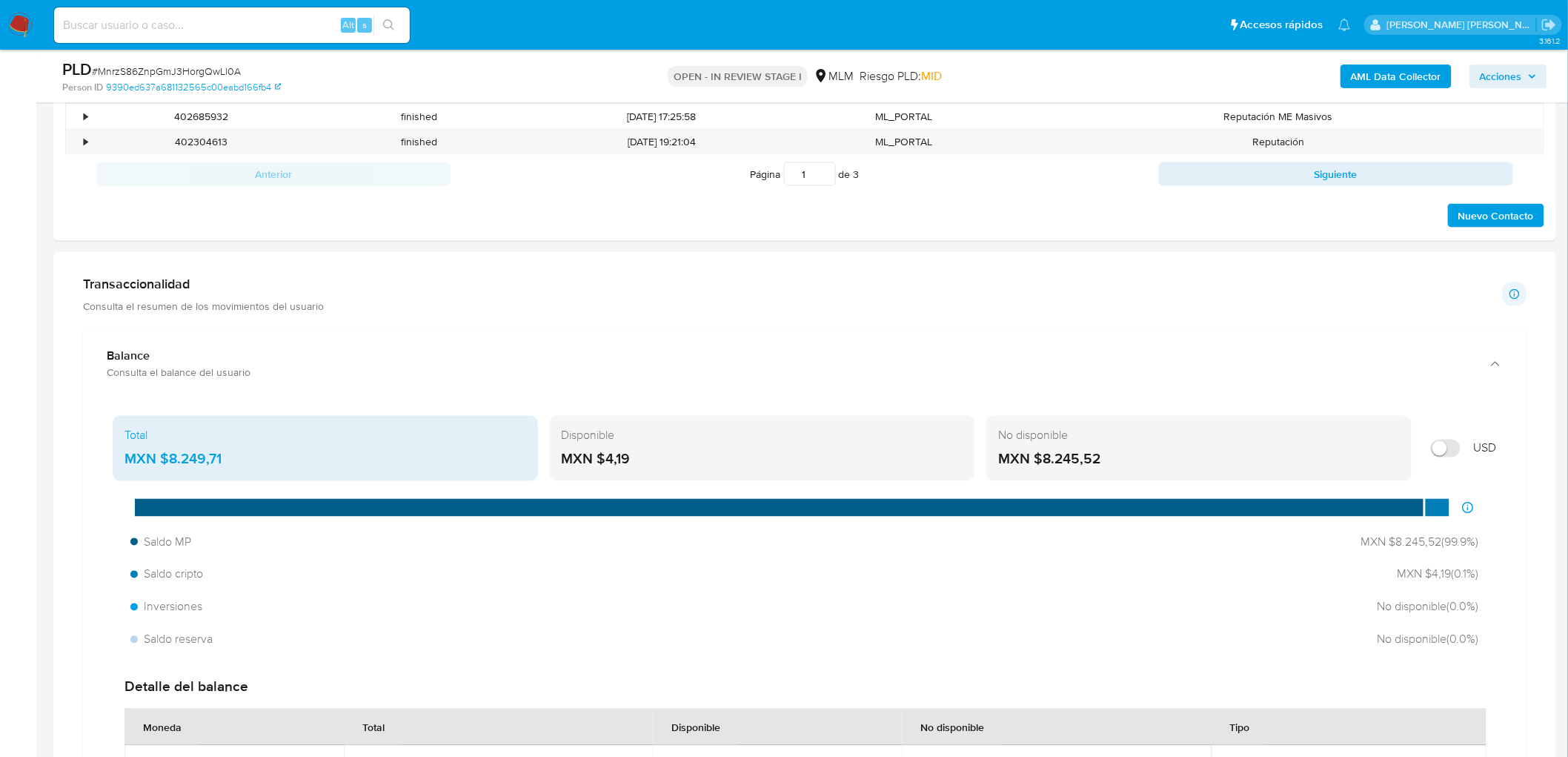
scroll to position [890, 0]
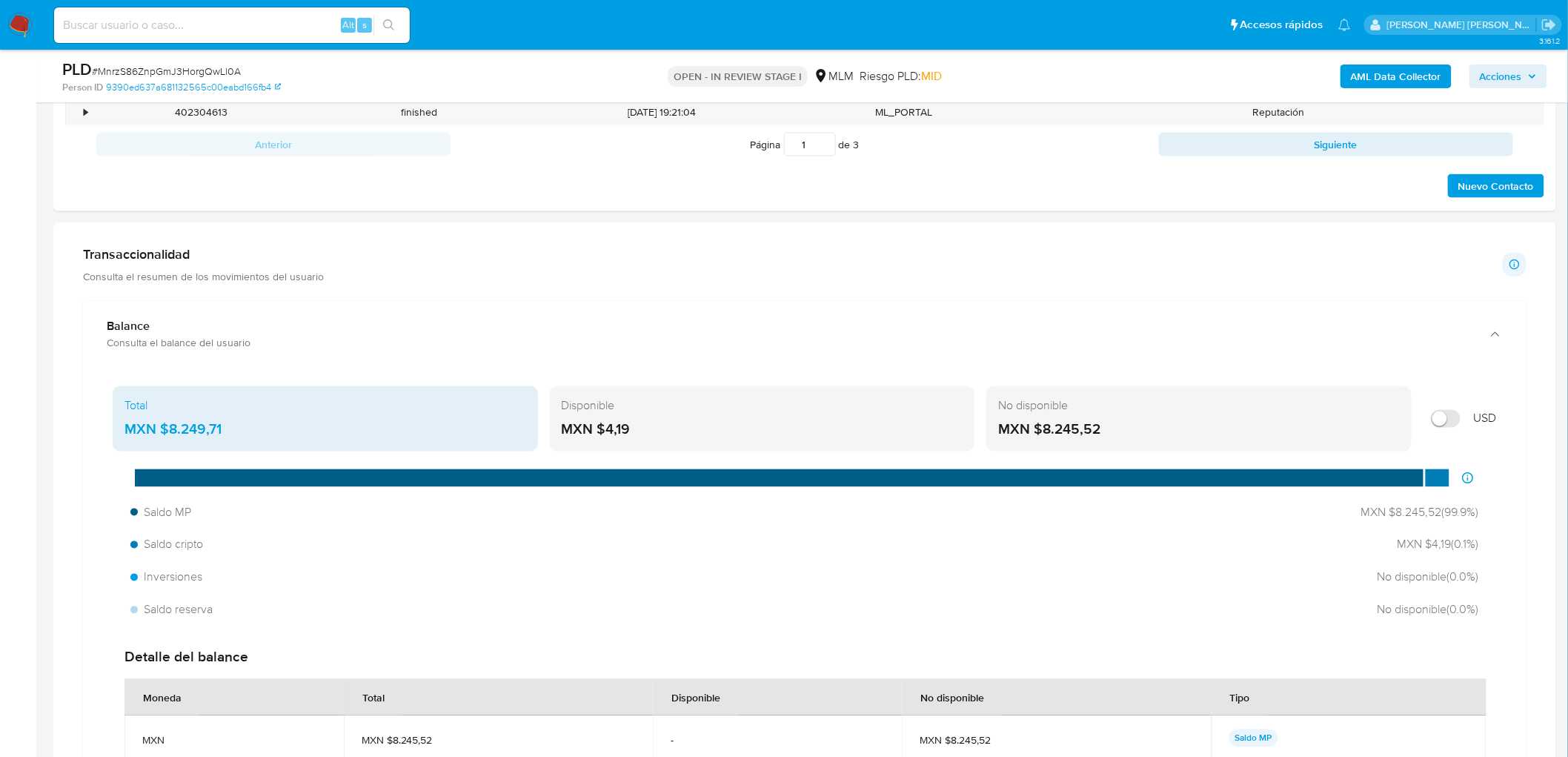
drag, startPoint x: 633, startPoint y: 432, endPoint x: 608, endPoint y: 430, distance: 25.1
click at [608, 430] on div "MXN $4,19" at bounding box center [763, 430] width 402 height 19
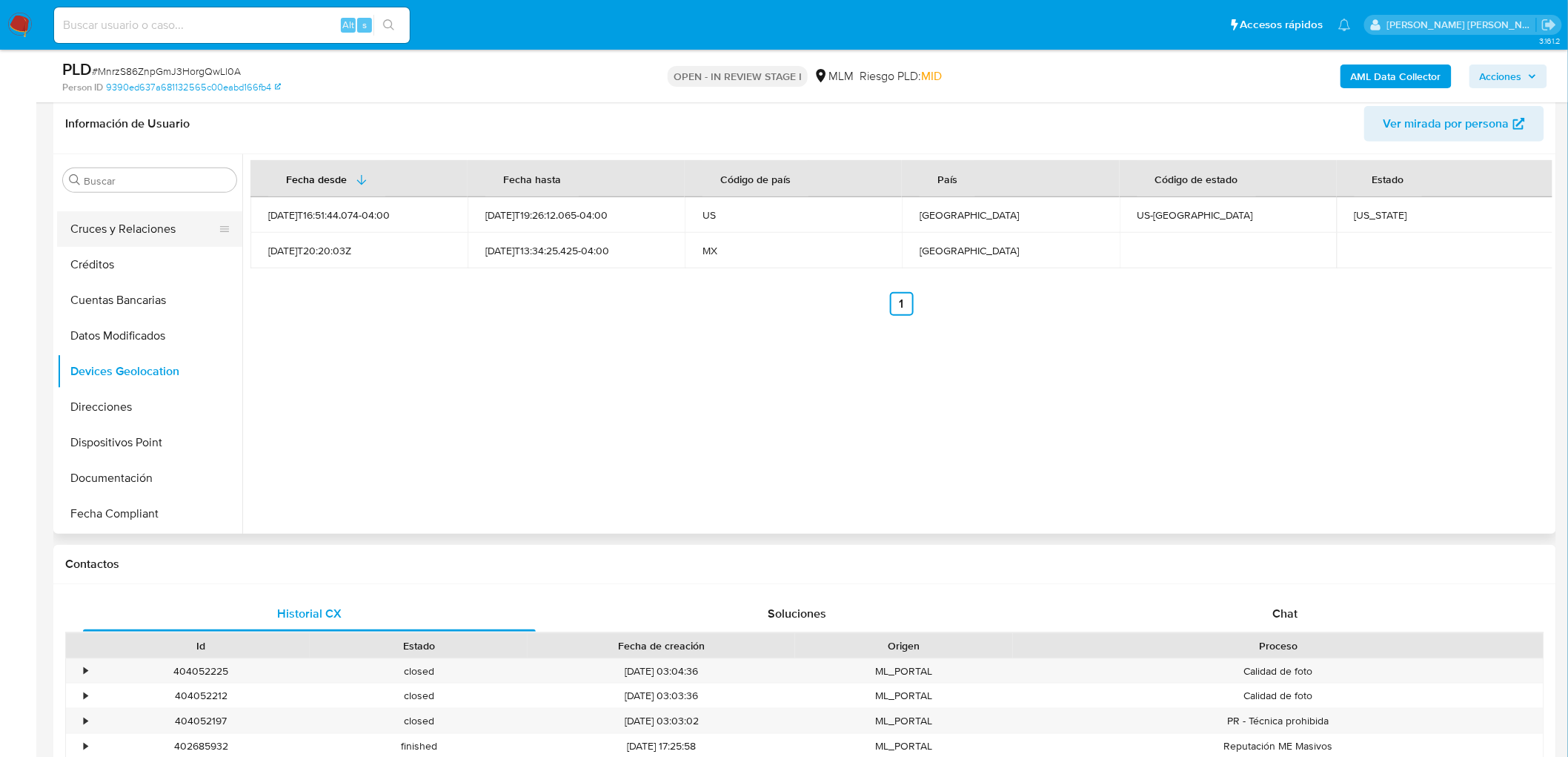
scroll to position [164, 0]
click at [171, 233] on button "Cruces y Relaciones" at bounding box center [144, 229] width 174 height 36
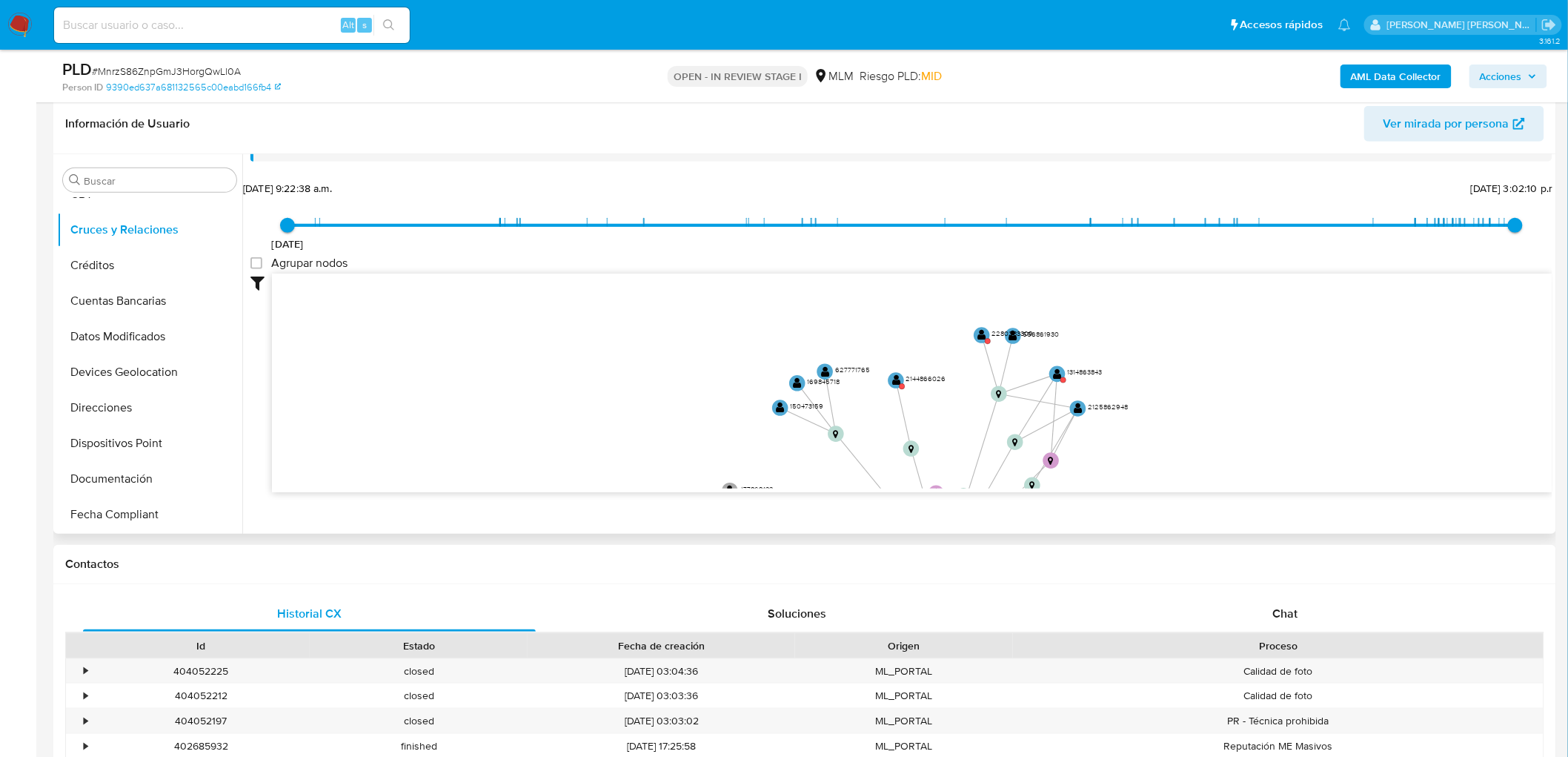
scroll to position [53, 0]
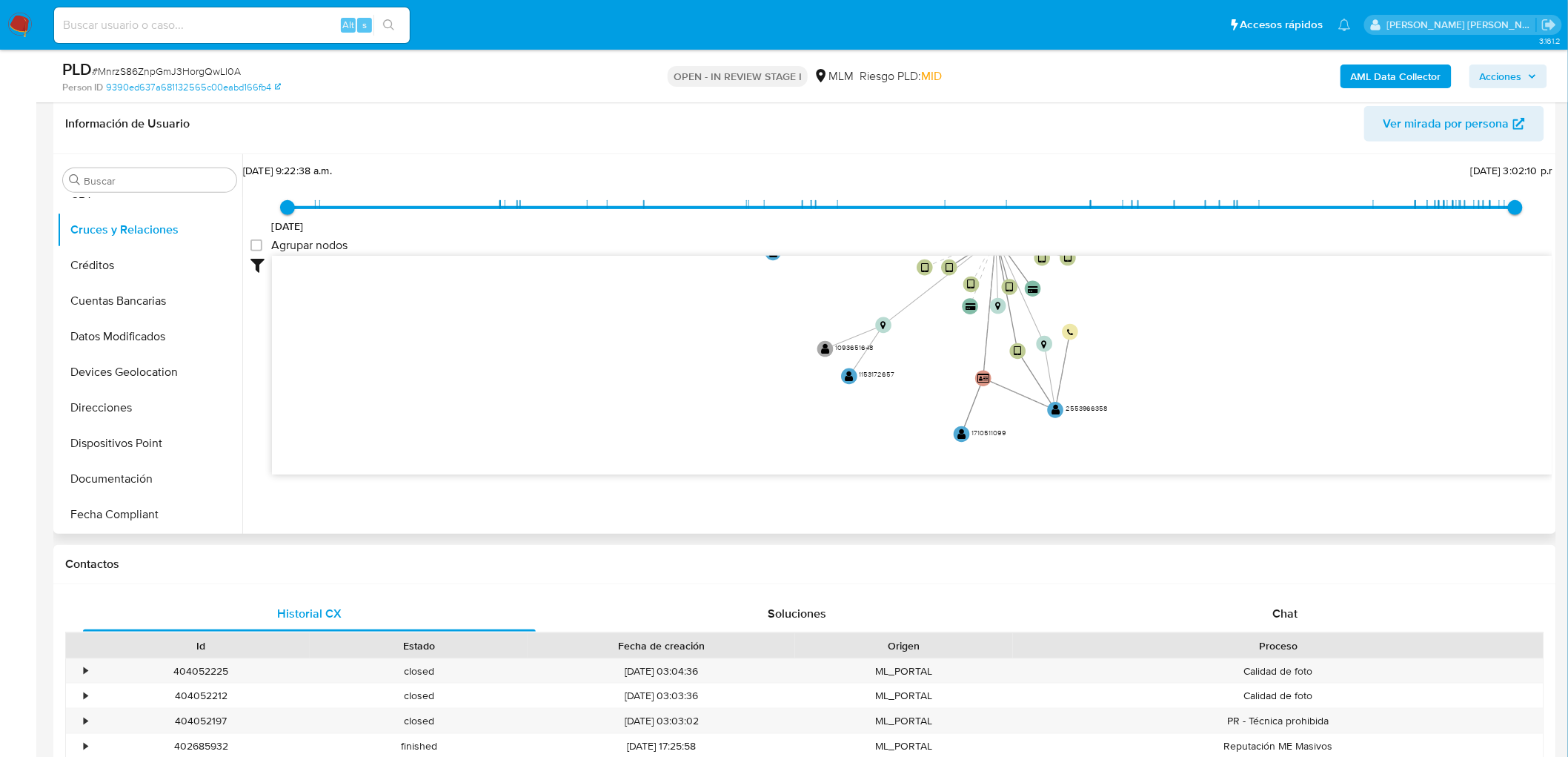
drag, startPoint x: 778, startPoint y: 473, endPoint x: 811, endPoint y: 178, distance: 296.8
click at [811, 178] on div "16/7/2021 16/7/2021, 9:22:38 a.m. 18/9/2025, 3:02:10 p.m. Agrupar nodos Filtros…" at bounding box center [901, 344] width 1302 height 369
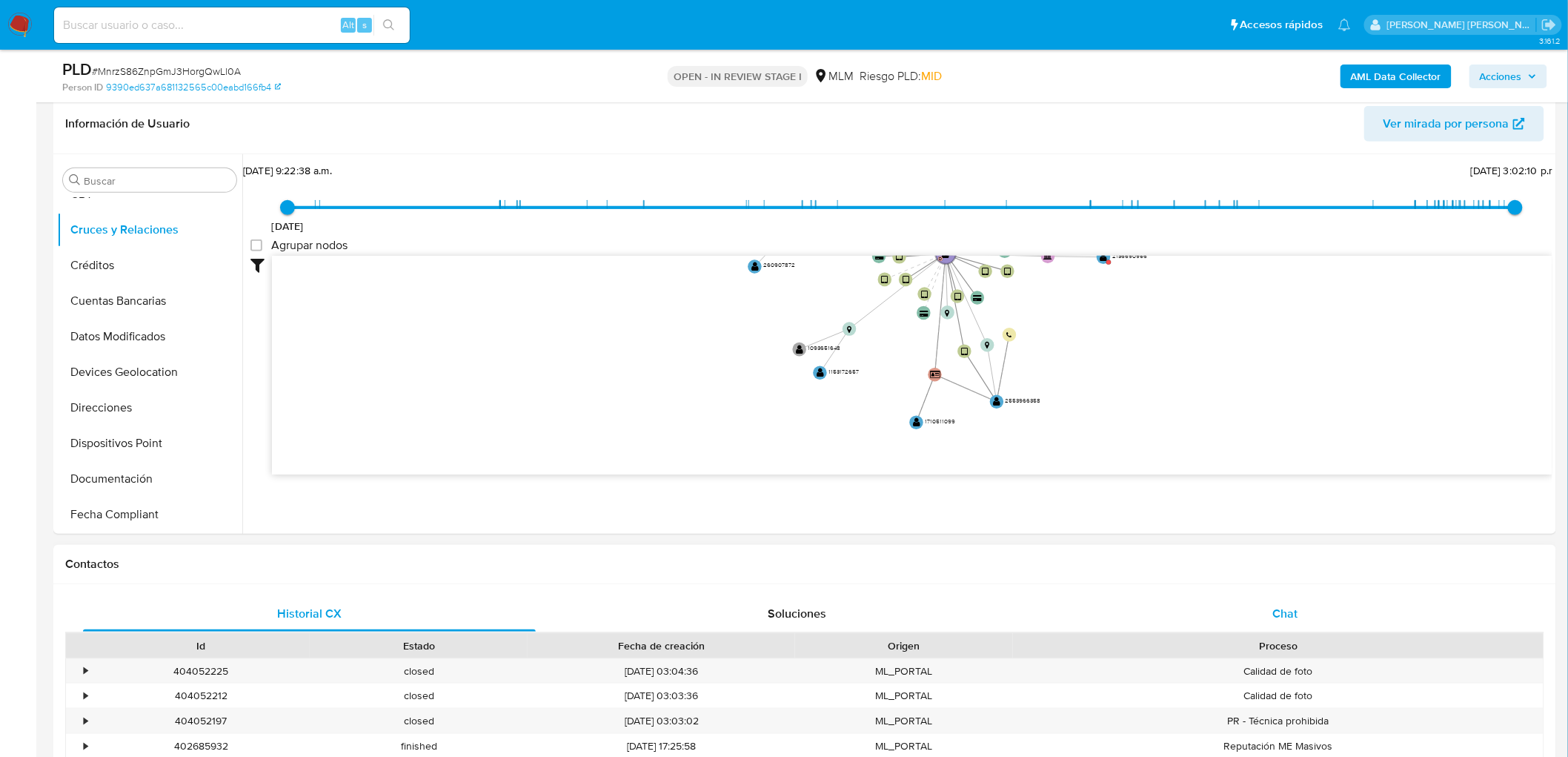
click at [1255, 615] on div "Chat" at bounding box center [1286, 613] width 453 height 36
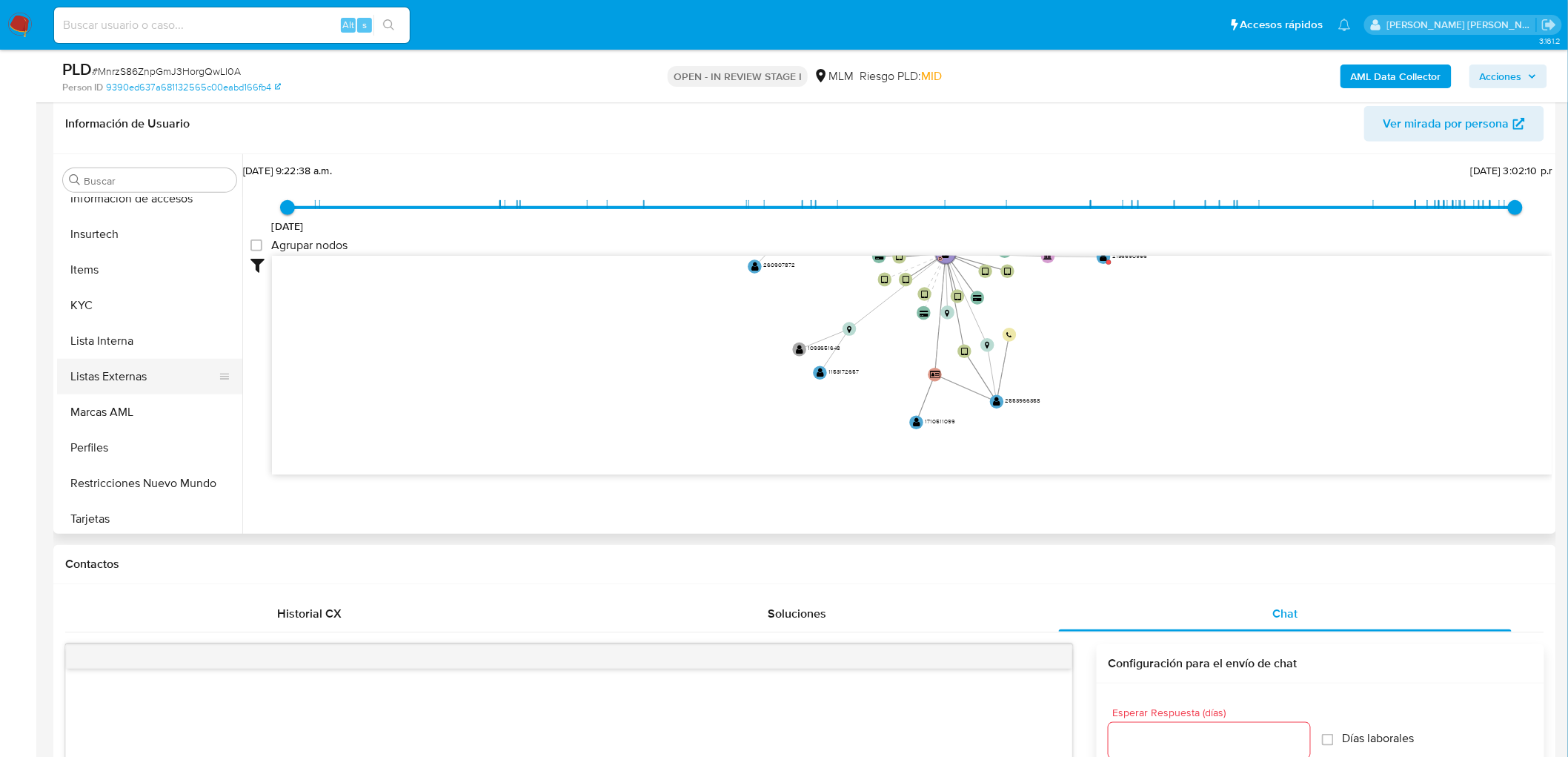
scroll to position [698, 0]
click at [106, 322] on button "Lista Interna" at bounding box center [144, 336] width 174 height 36
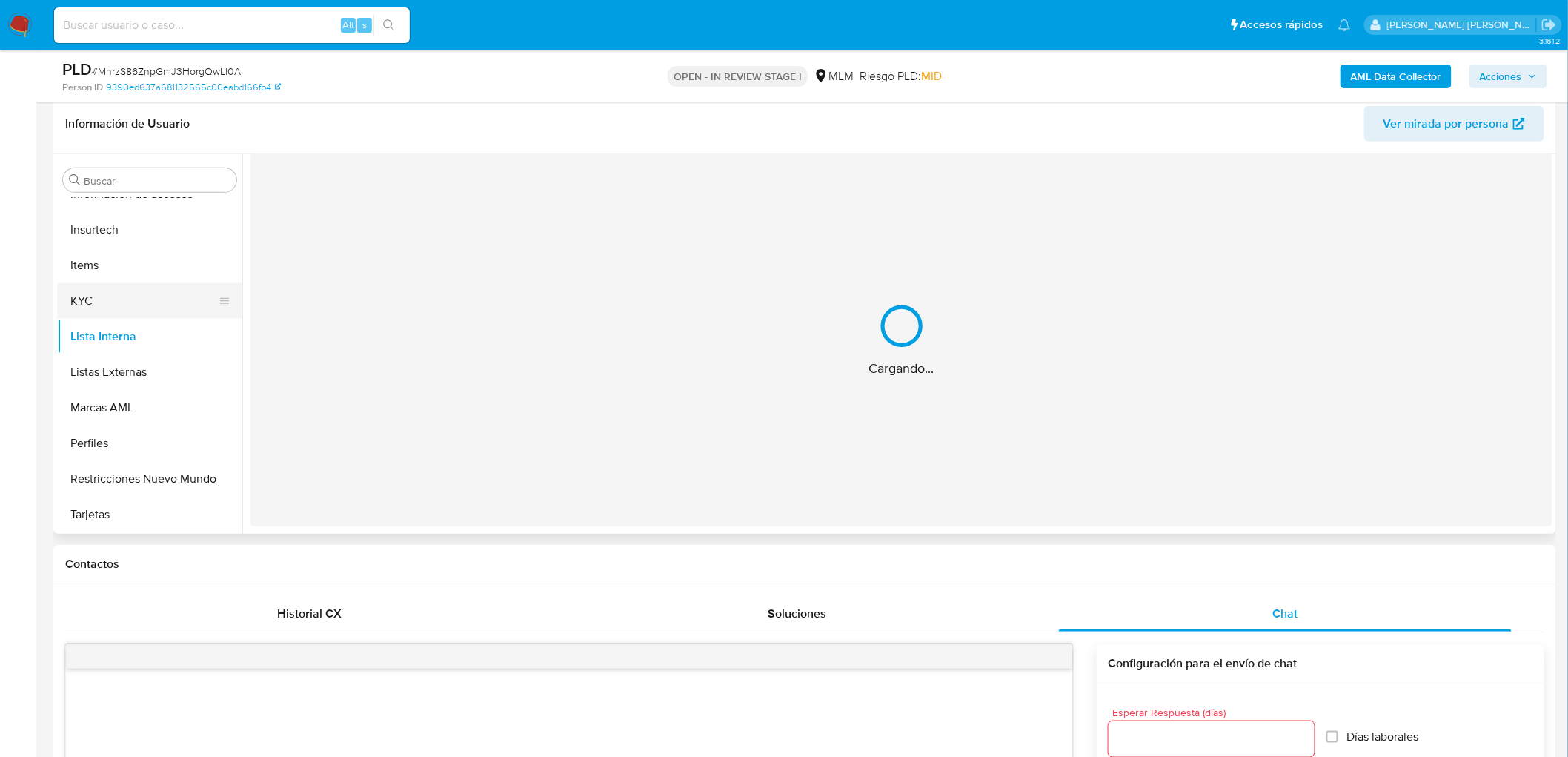
click at [99, 306] on button "KYC" at bounding box center [144, 301] width 174 height 36
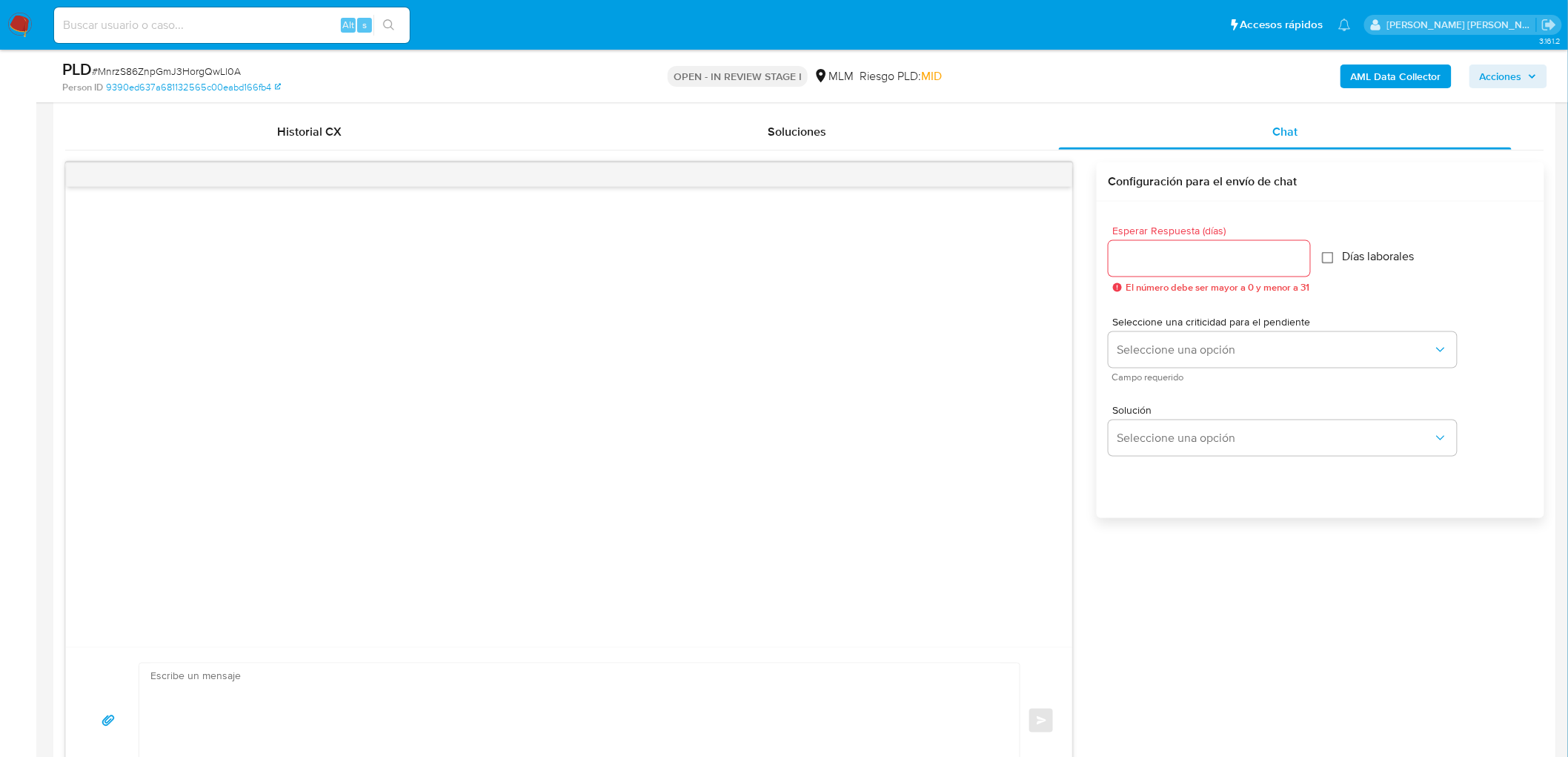
scroll to position [716, 0]
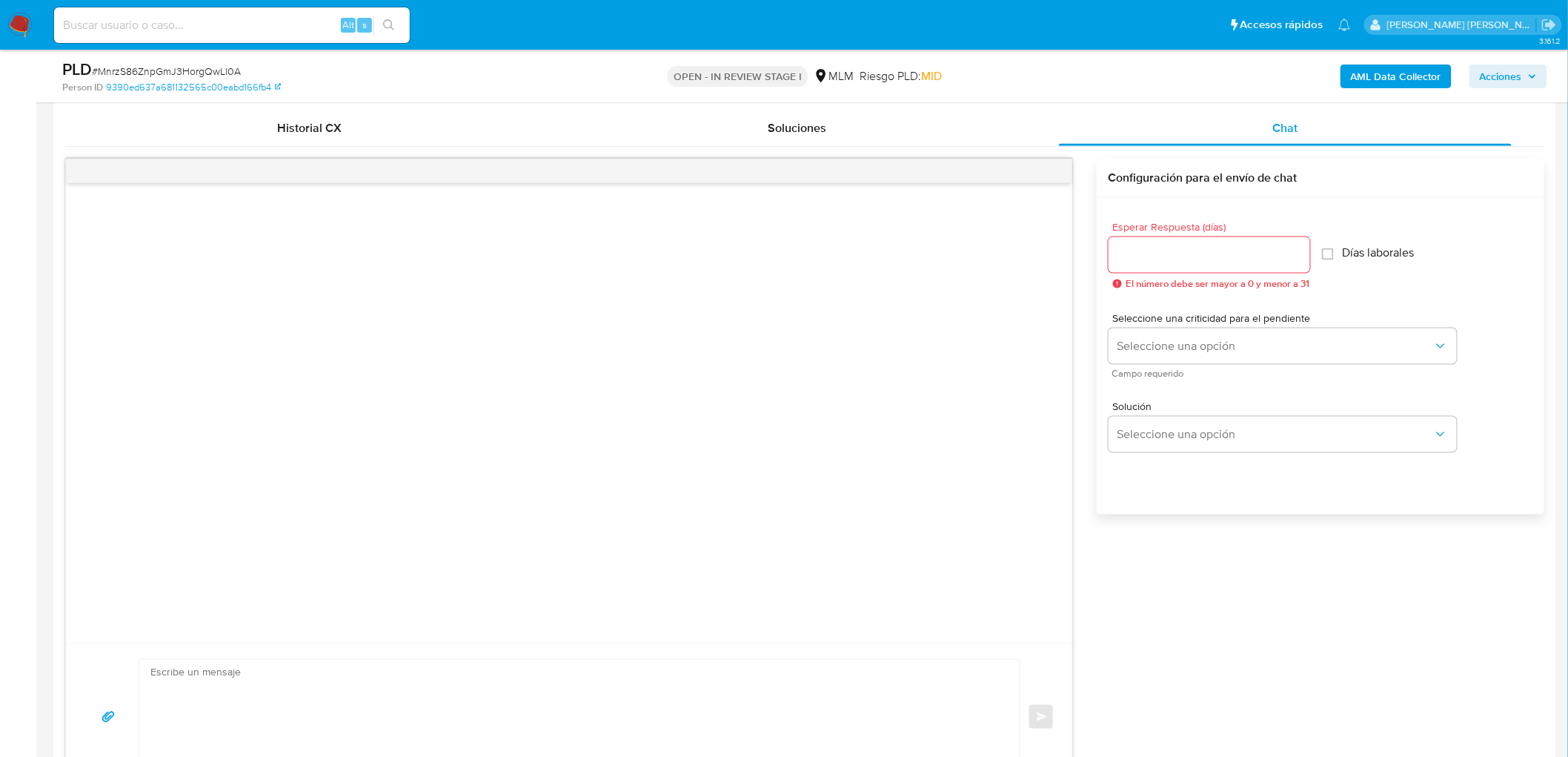
click at [1172, 258] on input "Esperar Respuesta (días)" at bounding box center [1210, 255] width 202 height 19
type input "5"
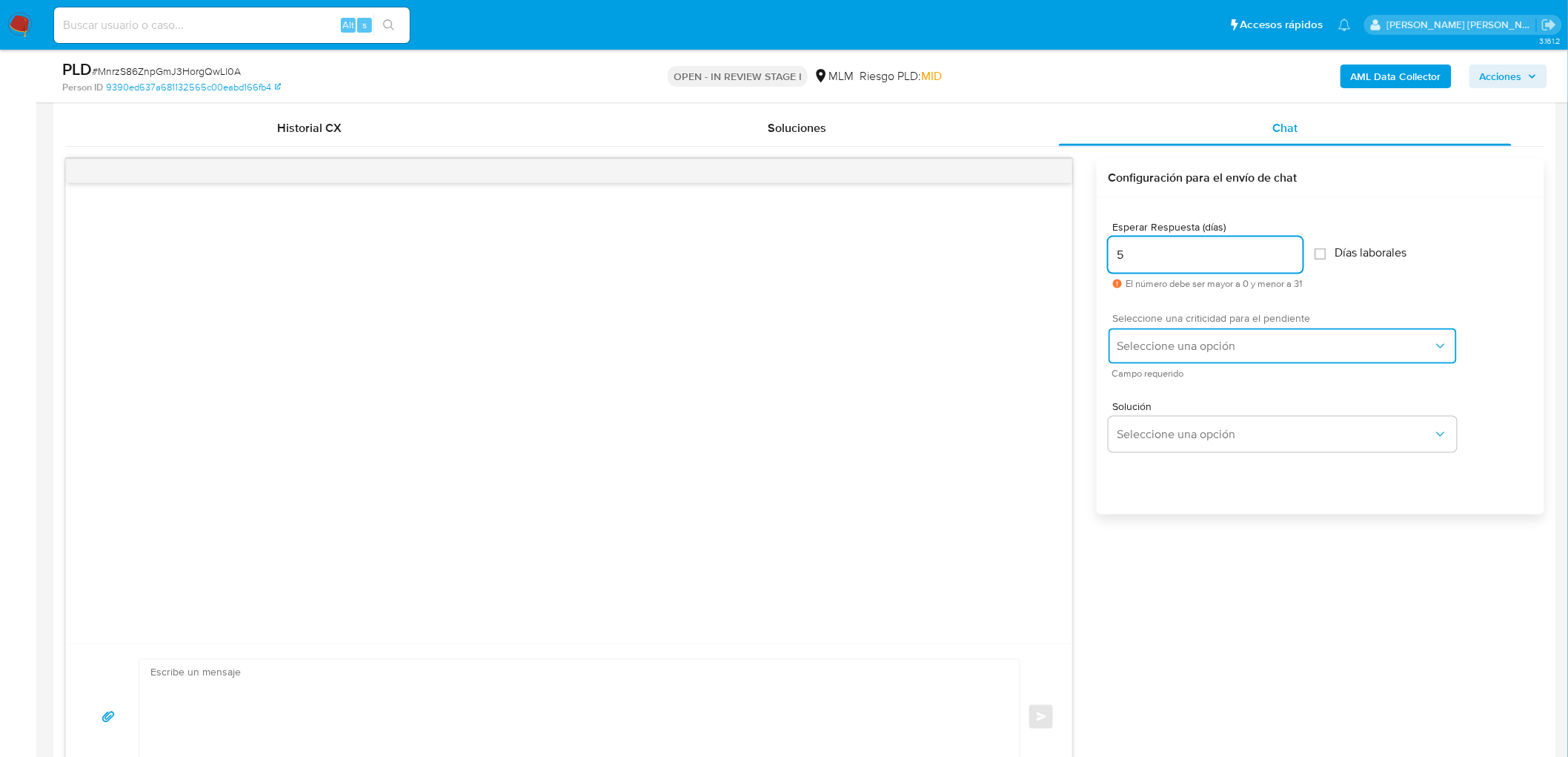
click at [1175, 351] on span "Seleccione una opción" at bounding box center [1275, 346] width 315 height 15
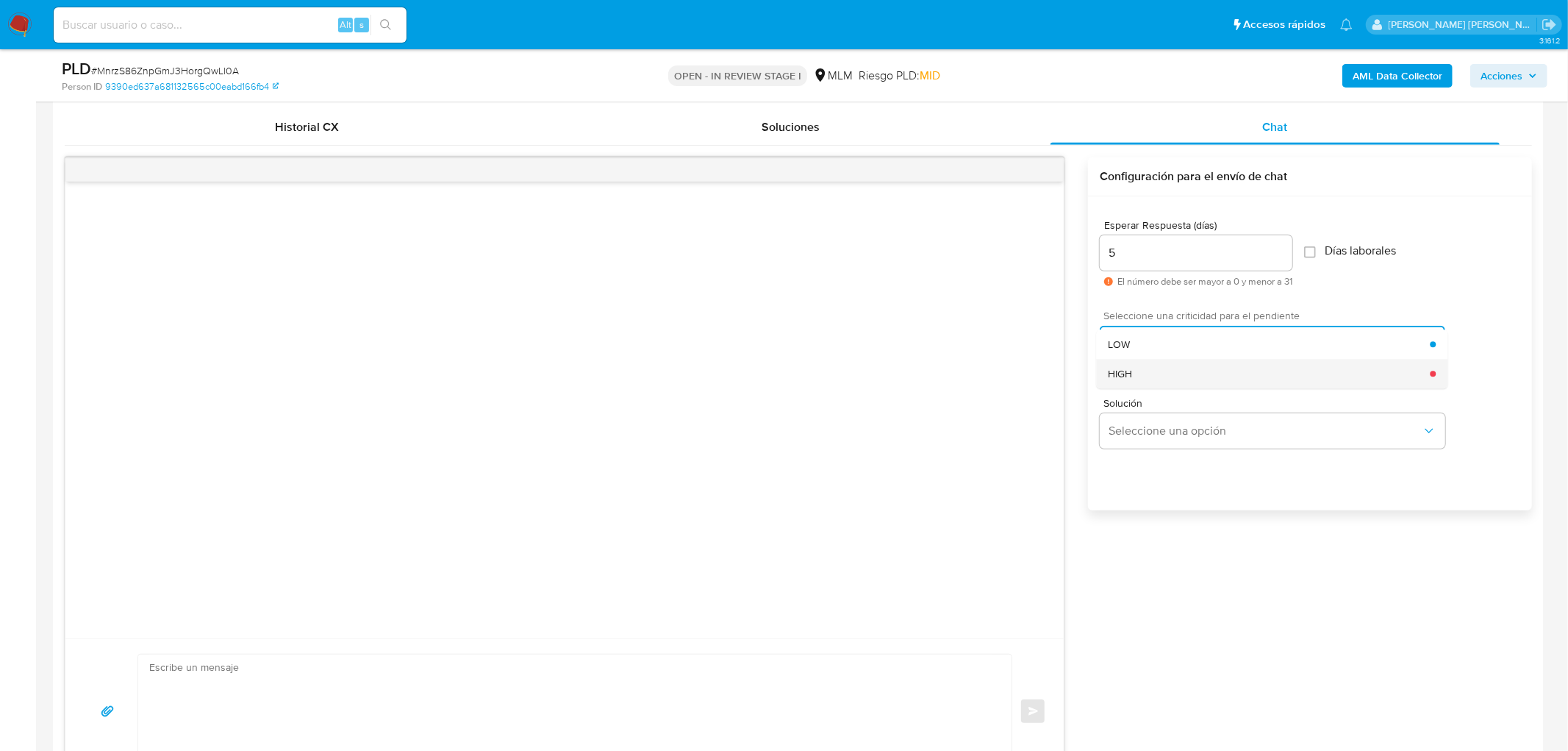
click at [1166, 377] on div "HIGH" at bounding box center [1269, 374] width 322 height 30
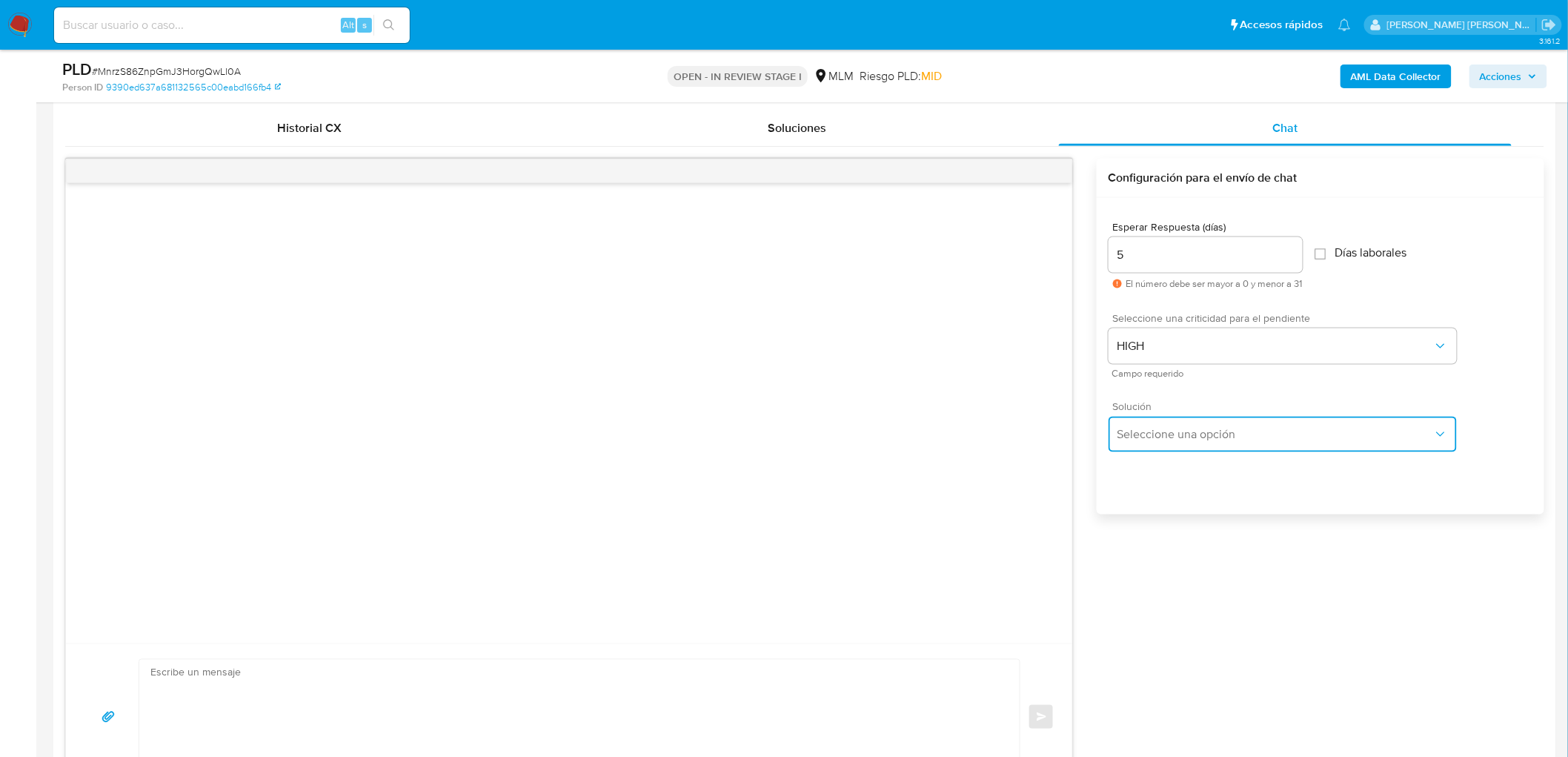
click at [1182, 442] on button "Seleccione una opción" at bounding box center [1283, 434] width 348 height 36
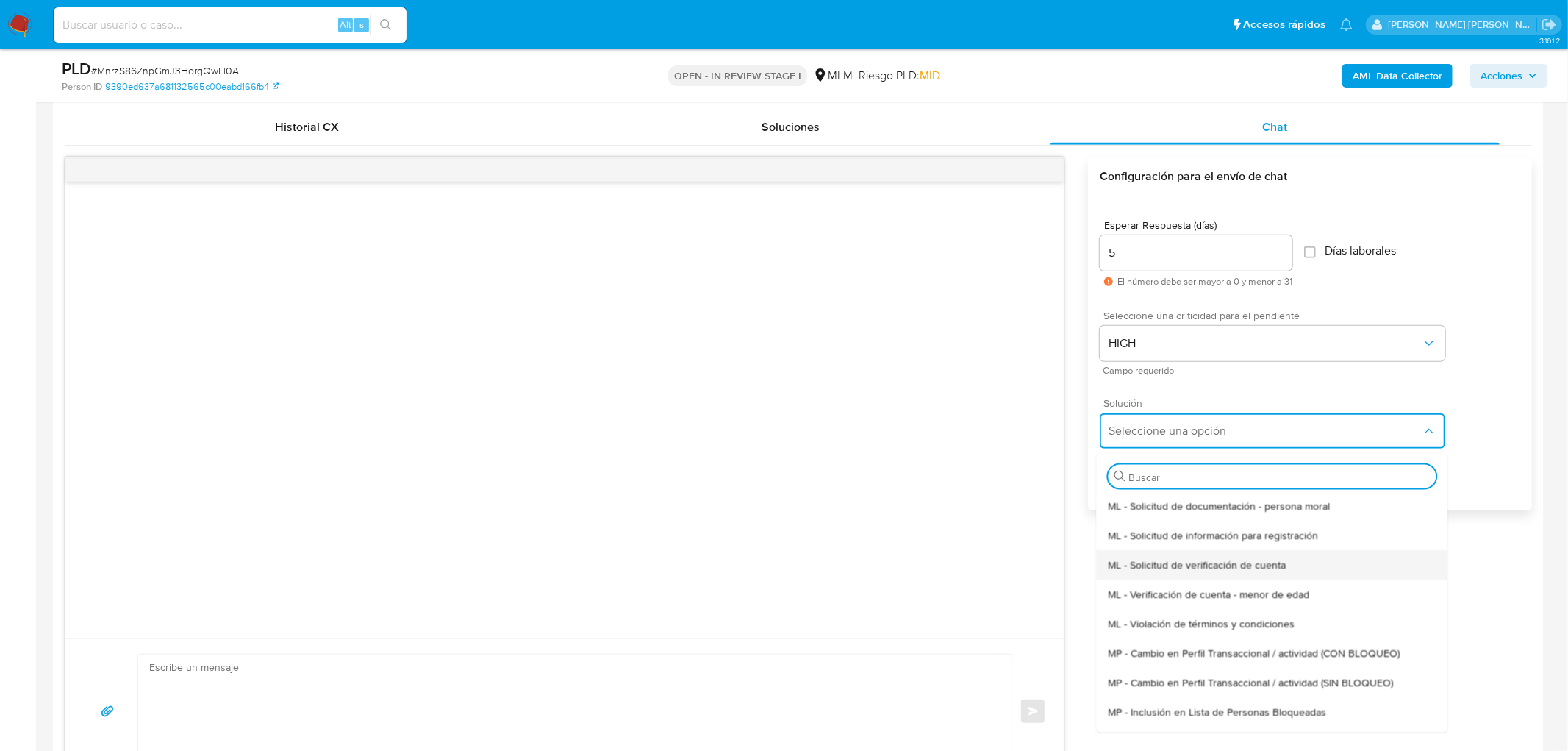
click at [1181, 555] on div "ML - Solicitud de verificación de cuenta" at bounding box center [1272, 564] width 328 height 30
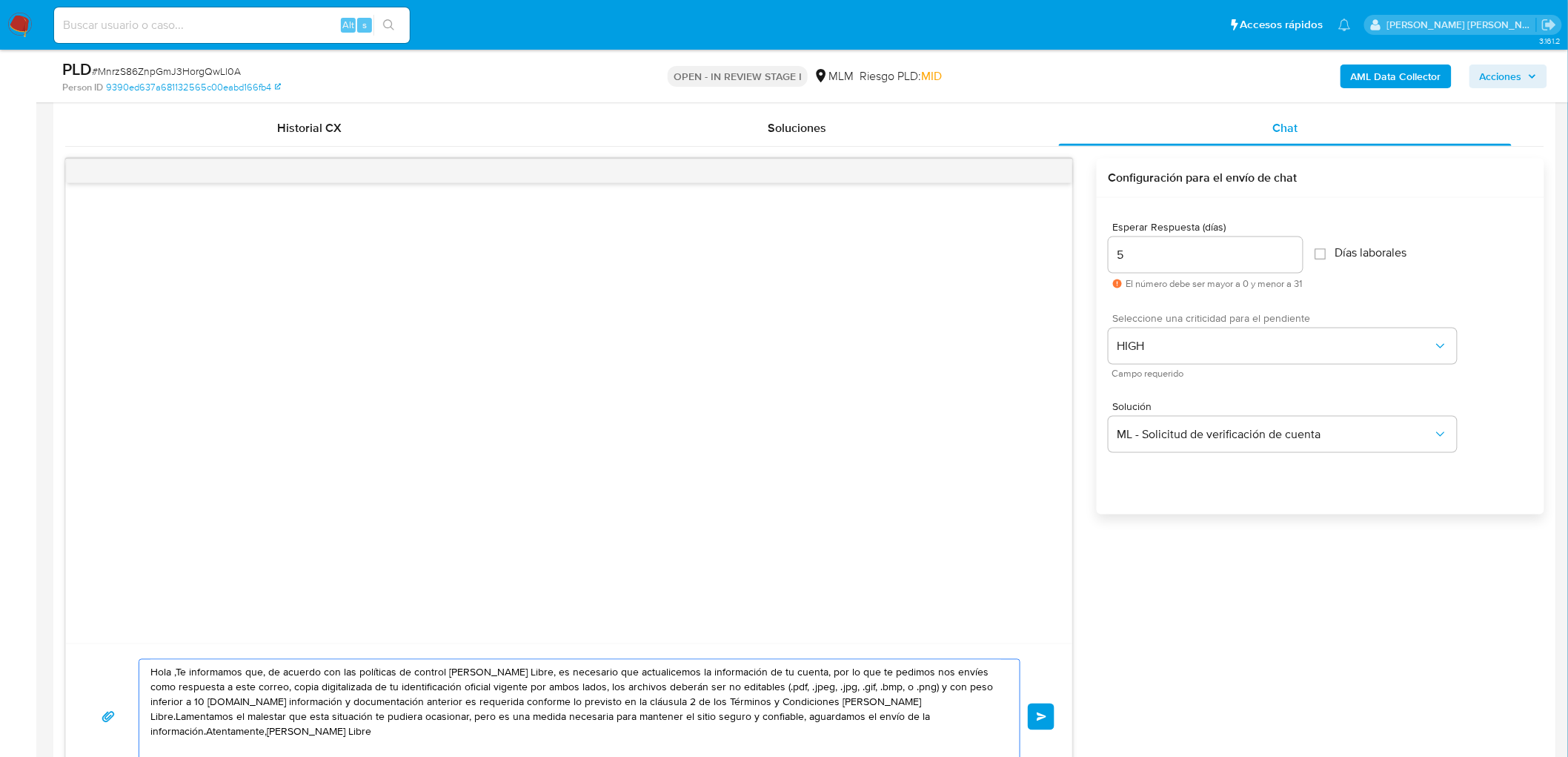
drag, startPoint x: 923, startPoint y: 716, endPoint x: 130, endPoint y: 676, distance: 794.0
click at [130, 676] on div "Hola ,Te informamos que, de acuerdo con las políticas de control de Mercado Lib…" at bounding box center [569, 716] width 971 height 115
click at [924, 717] on textarea "Hola ,Te informamos que, de acuerdo con las políticas de control de Mercado Lib…" at bounding box center [575, 717] width 851 height 115
drag, startPoint x: 934, startPoint y: 721, endPoint x: 626, endPoint y: 661, distance: 313.8
click at [53, 656] on div "Historial CX Soluciones Chat Id Estado Fecha de creación Origen Proceso • 40405…" at bounding box center [804, 450] width 1503 height 704
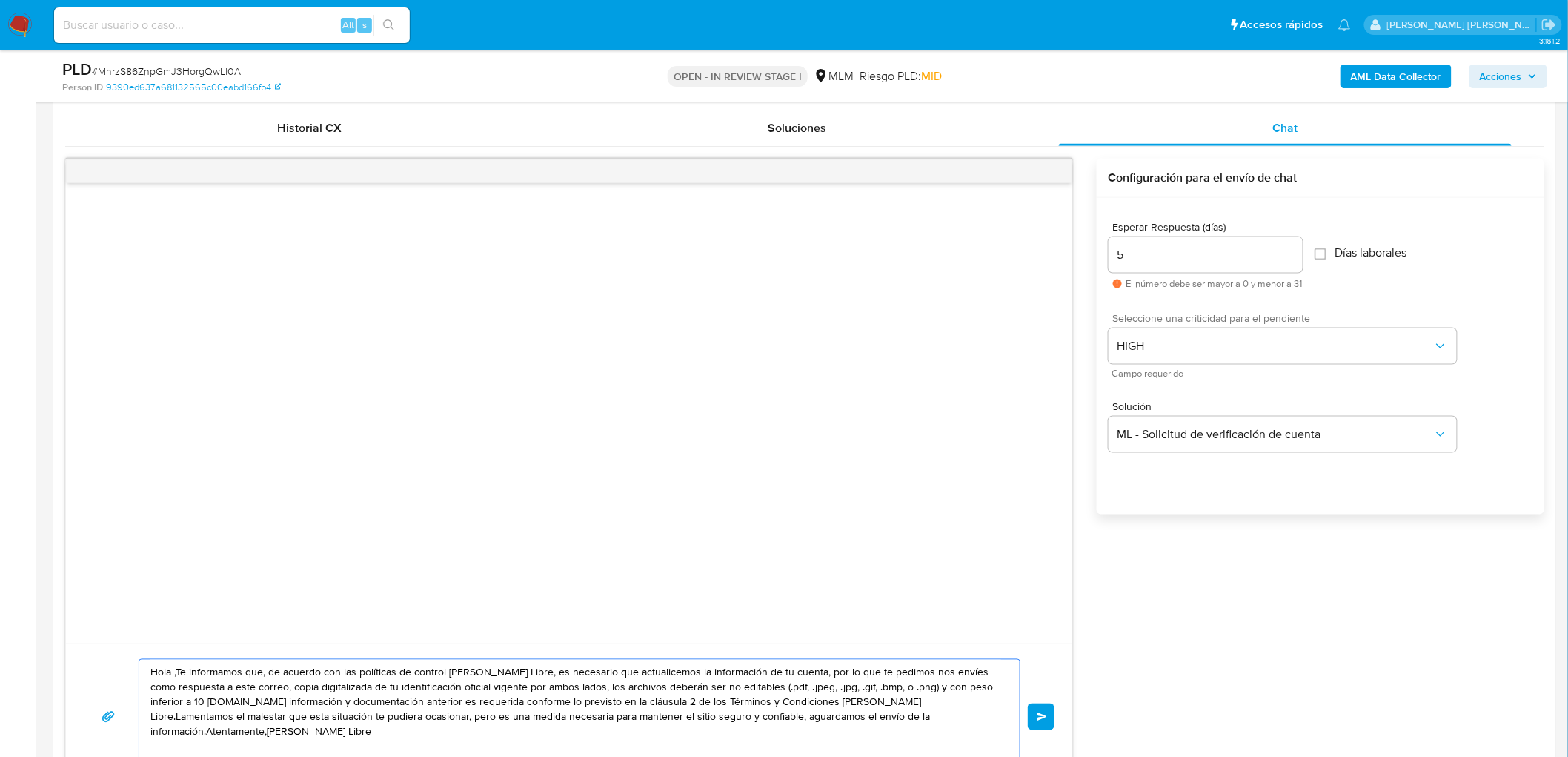
paste textarea "Estimado Ezequiel Gonzalez Ramirez. Te comunicamos que se ha identificado un ca…"
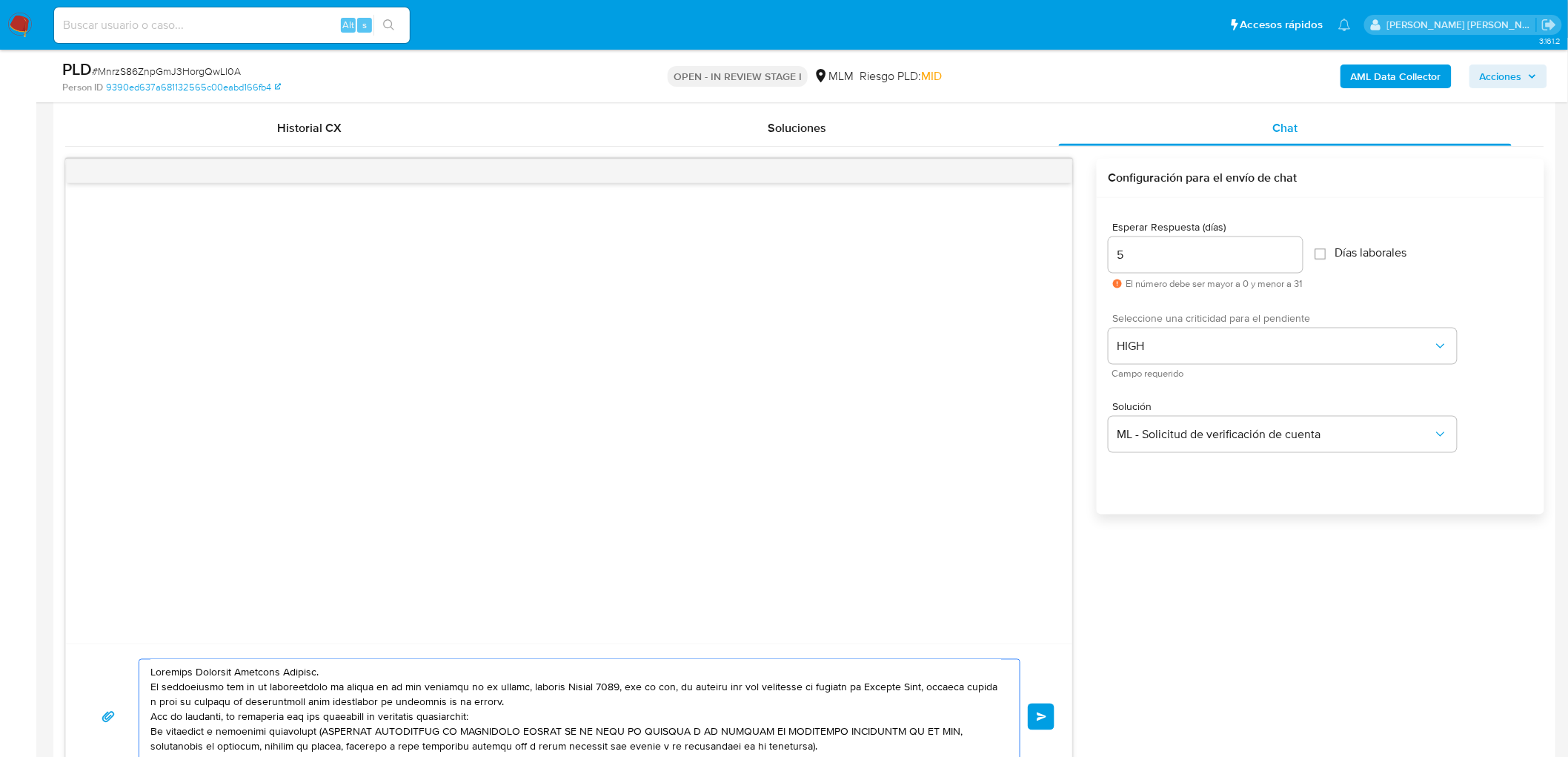
scroll to position [768, 0]
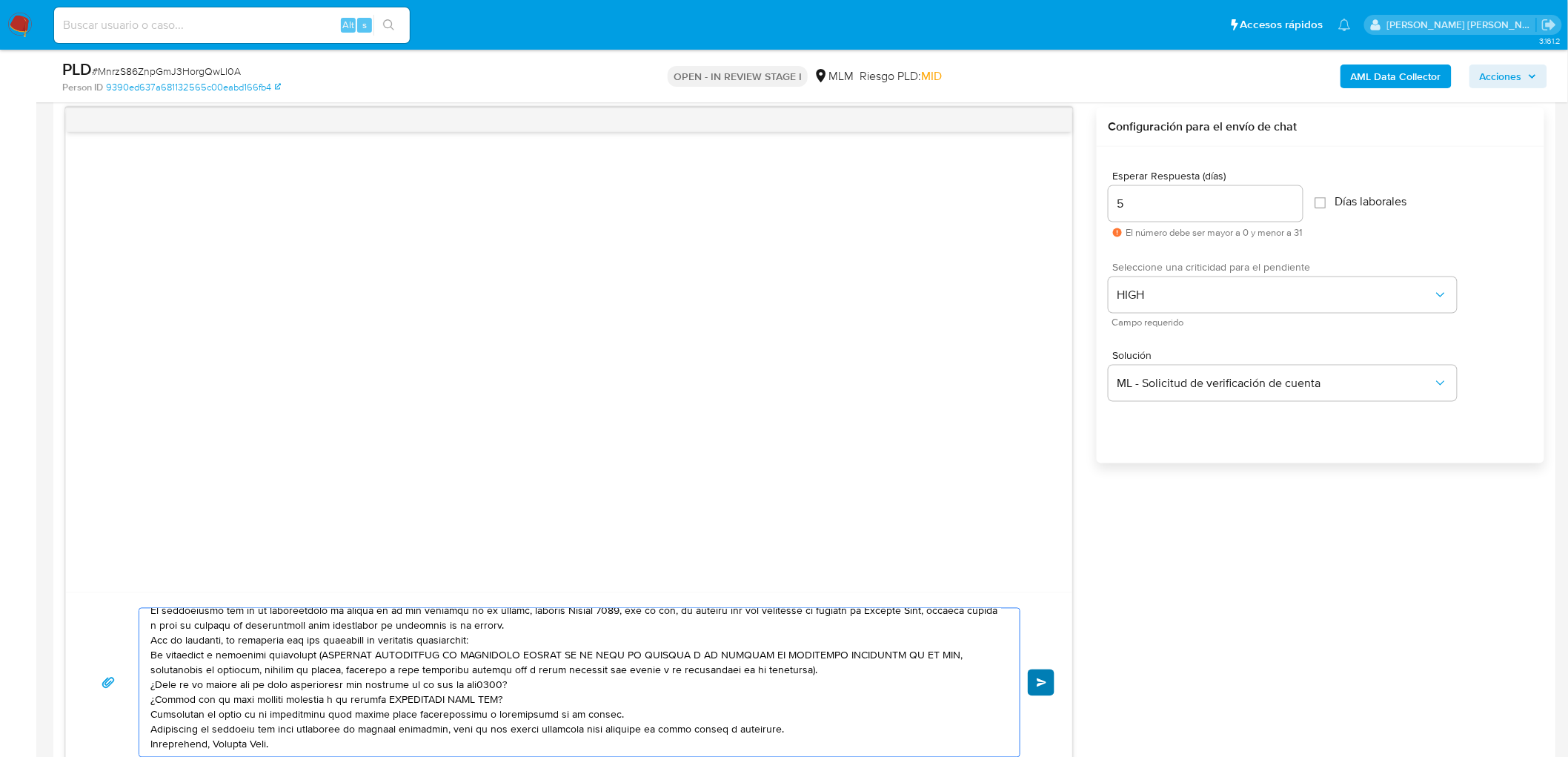
type textarea "Estimado Ezequiel Gonzalez Ramirez. Te comunicamos que se ha identificado un ca…"
click at [1047, 683] on button "Enviar" at bounding box center [1042, 683] width 27 height 27
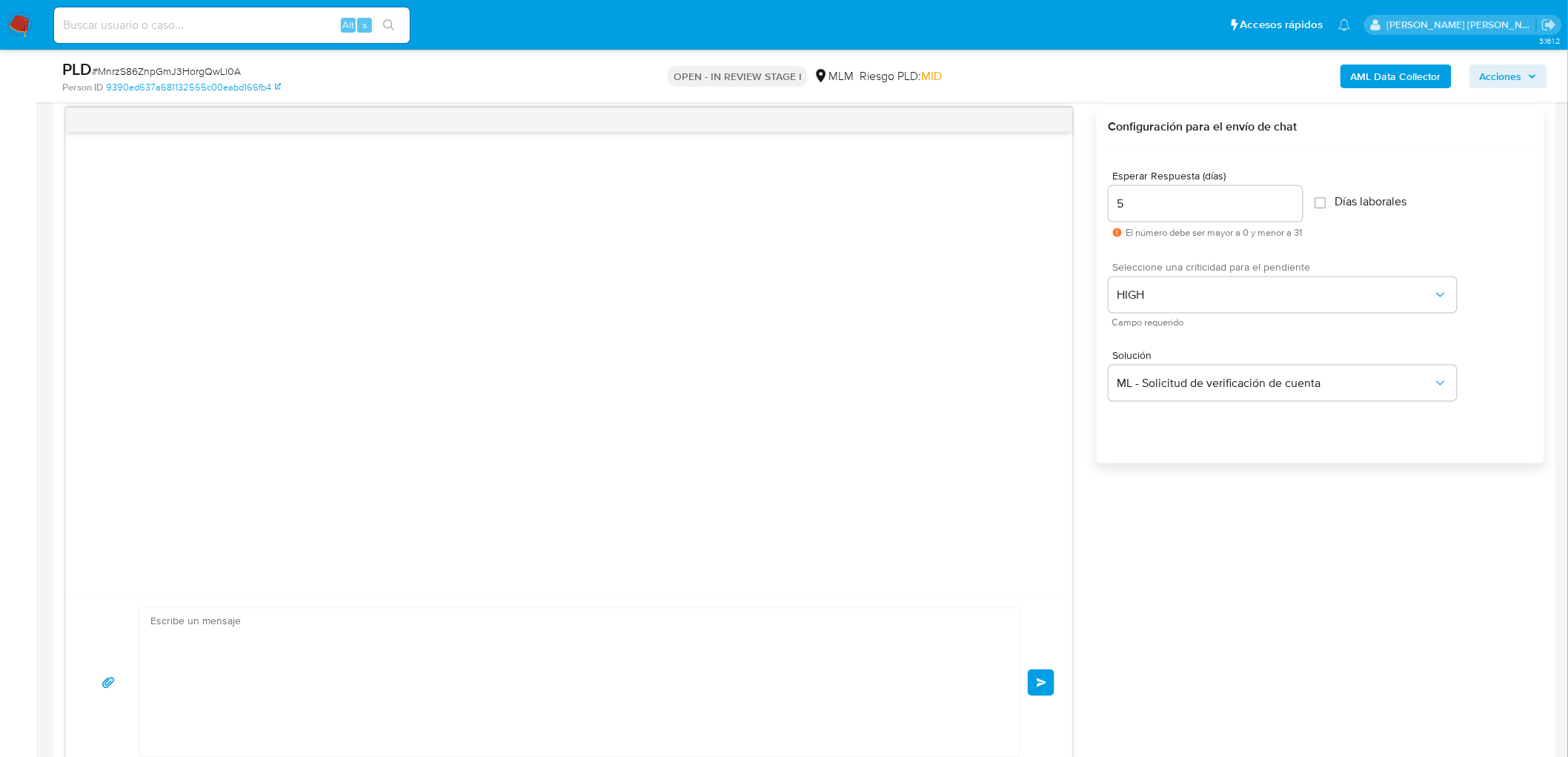
scroll to position [0, 0]
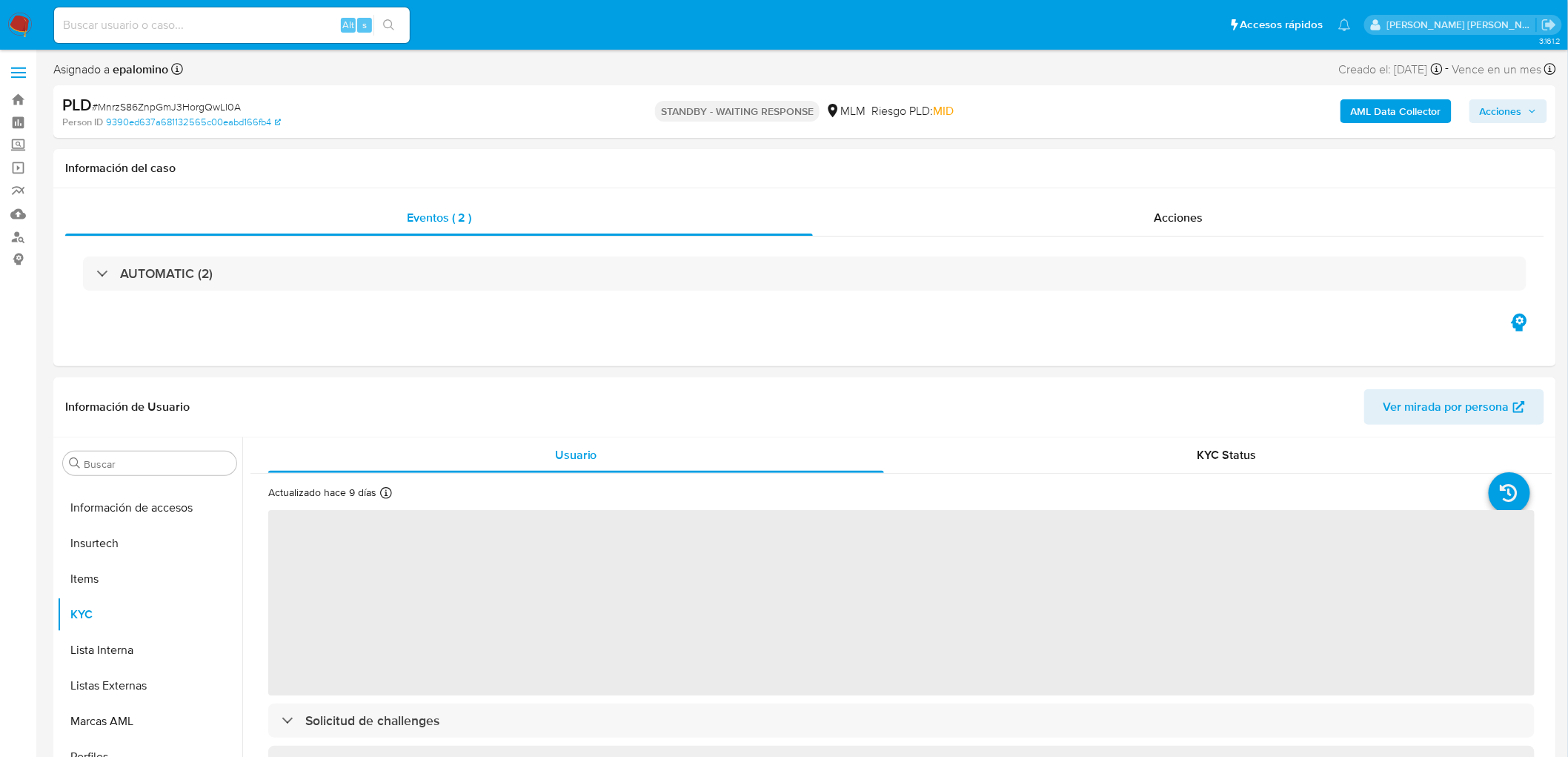
scroll to position [697, 0]
select select "10"
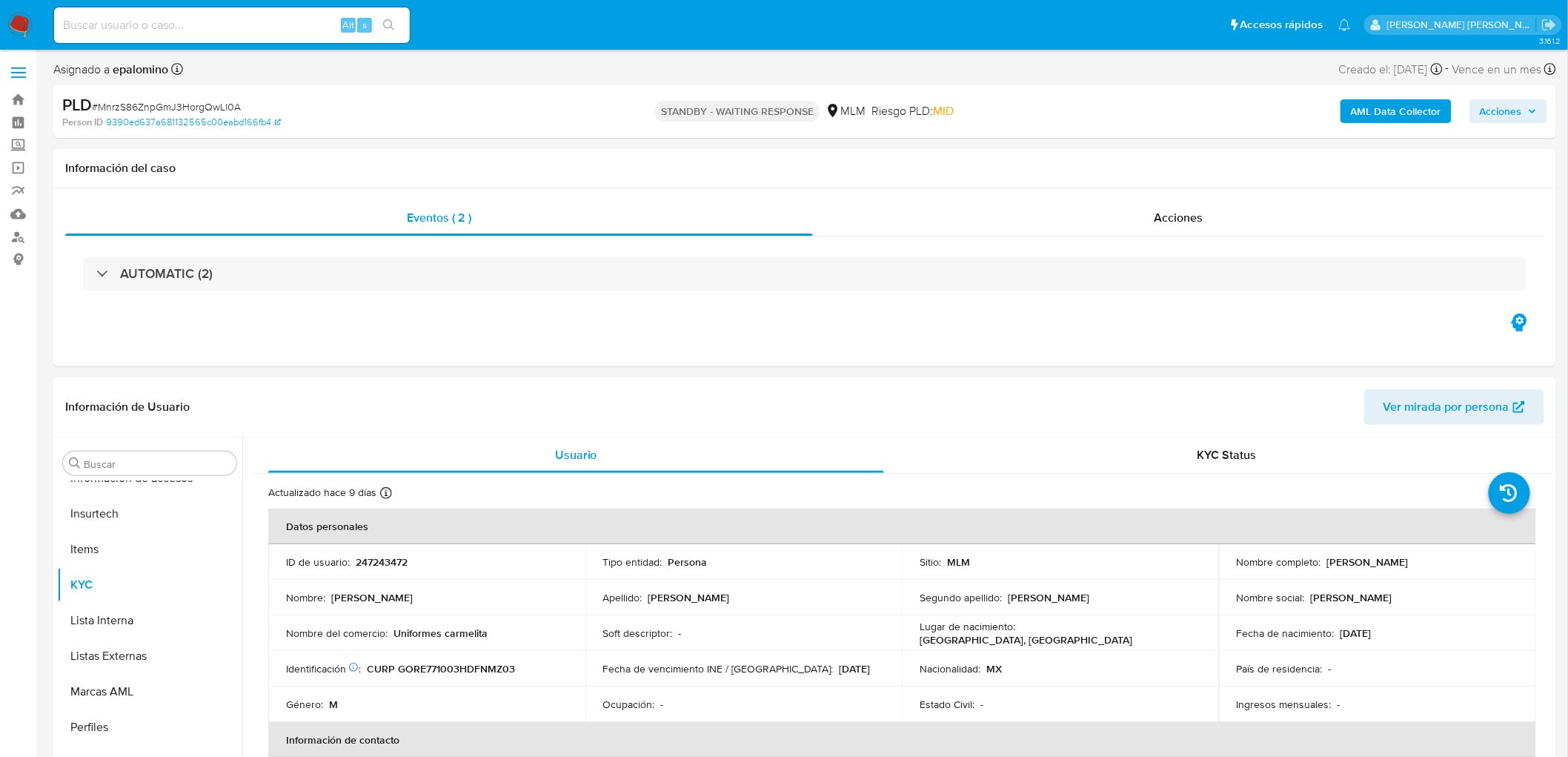
click at [209, 105] on span "# MnrzS86ZnpGmJ3HorgQwLl0A" at bounding box center [167, 106] width 149 height 15
copy span "MnrzS86ZnpGmJ3HorgQwLl0A"
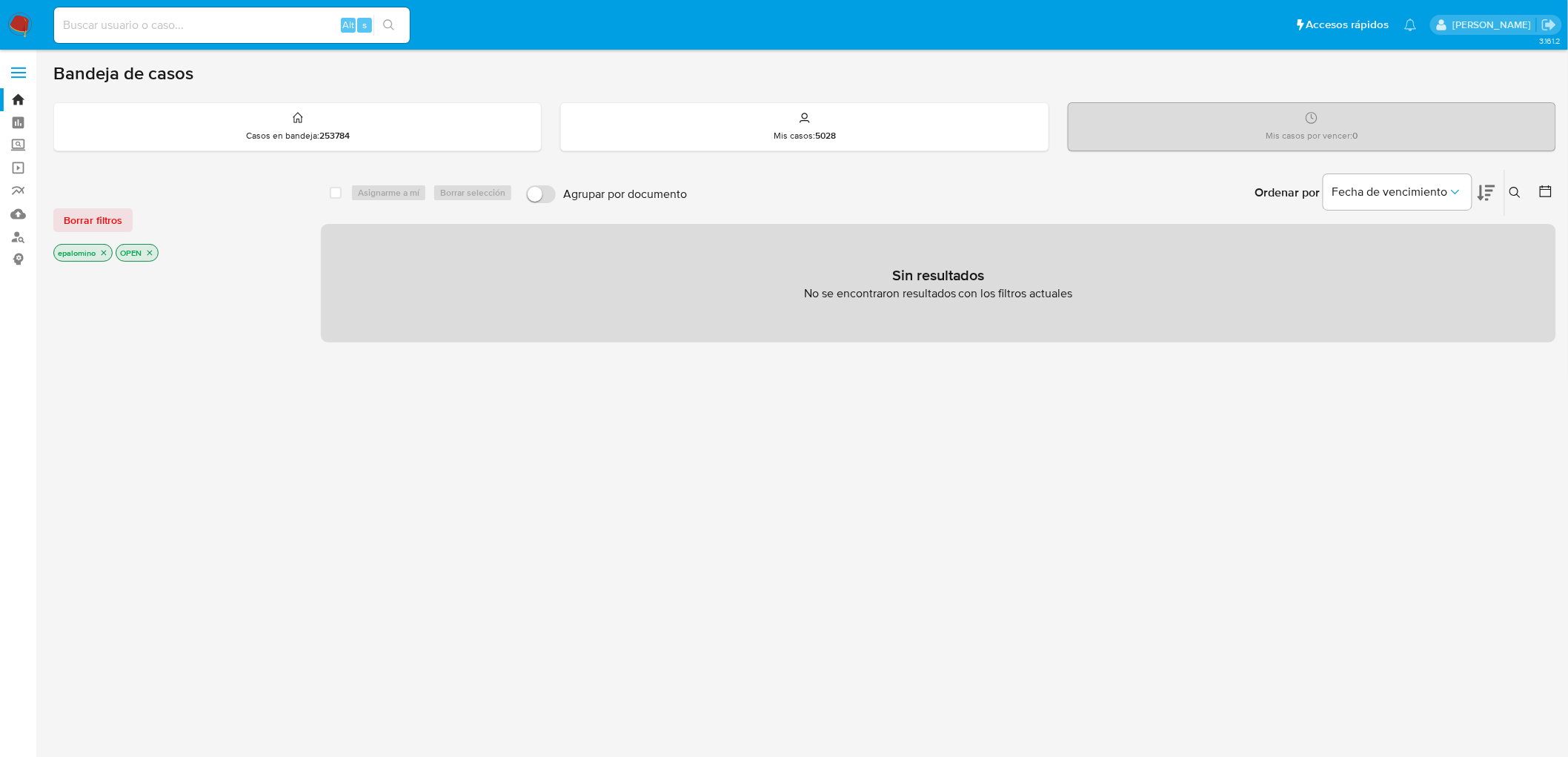
click at [102, 215] on span "Borrar filtros" at bounding box center [93, 219] width 58 height 20
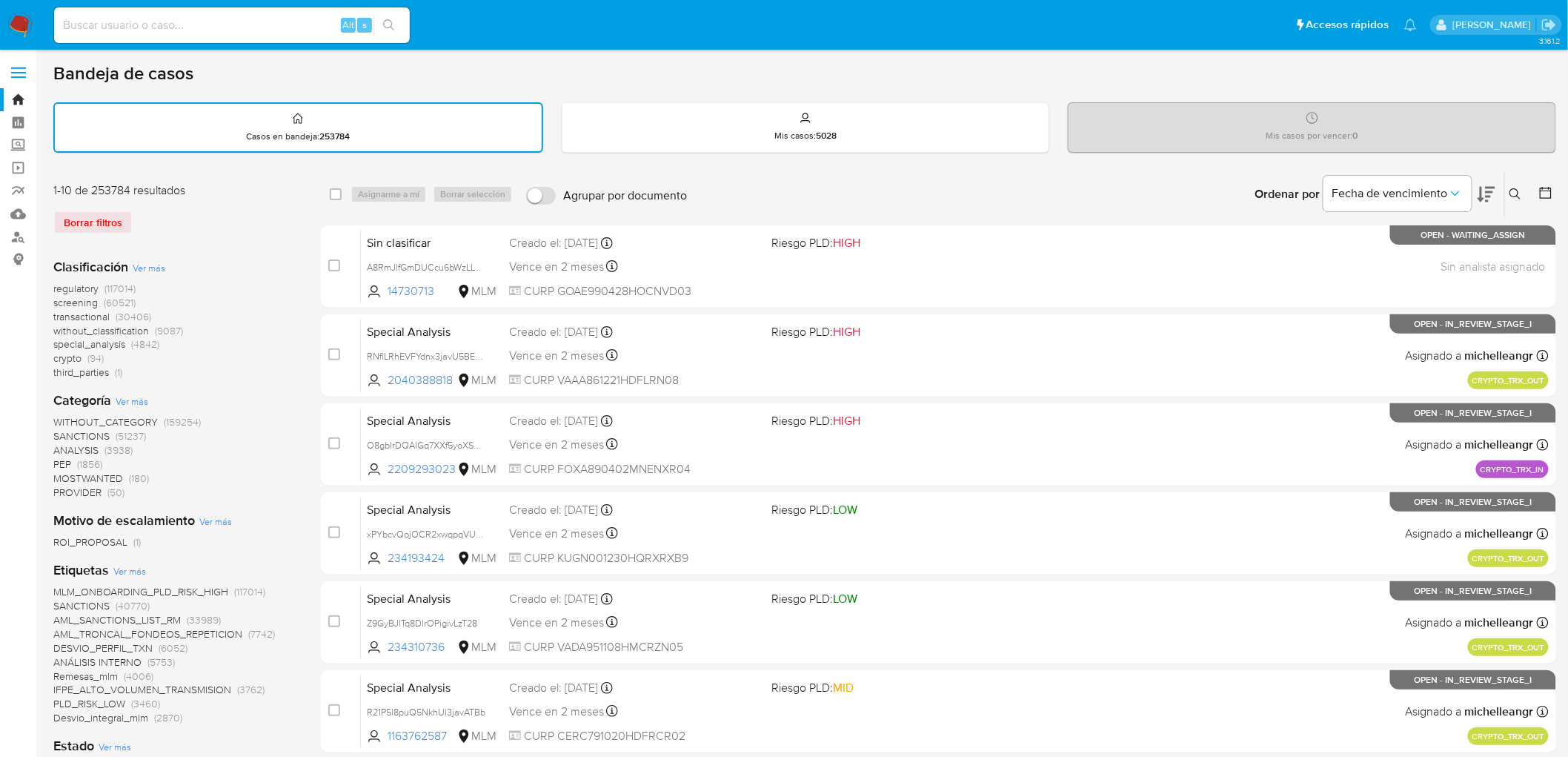
click at [20, 20] on img at bounding box center [20, 25] width 25 height 25
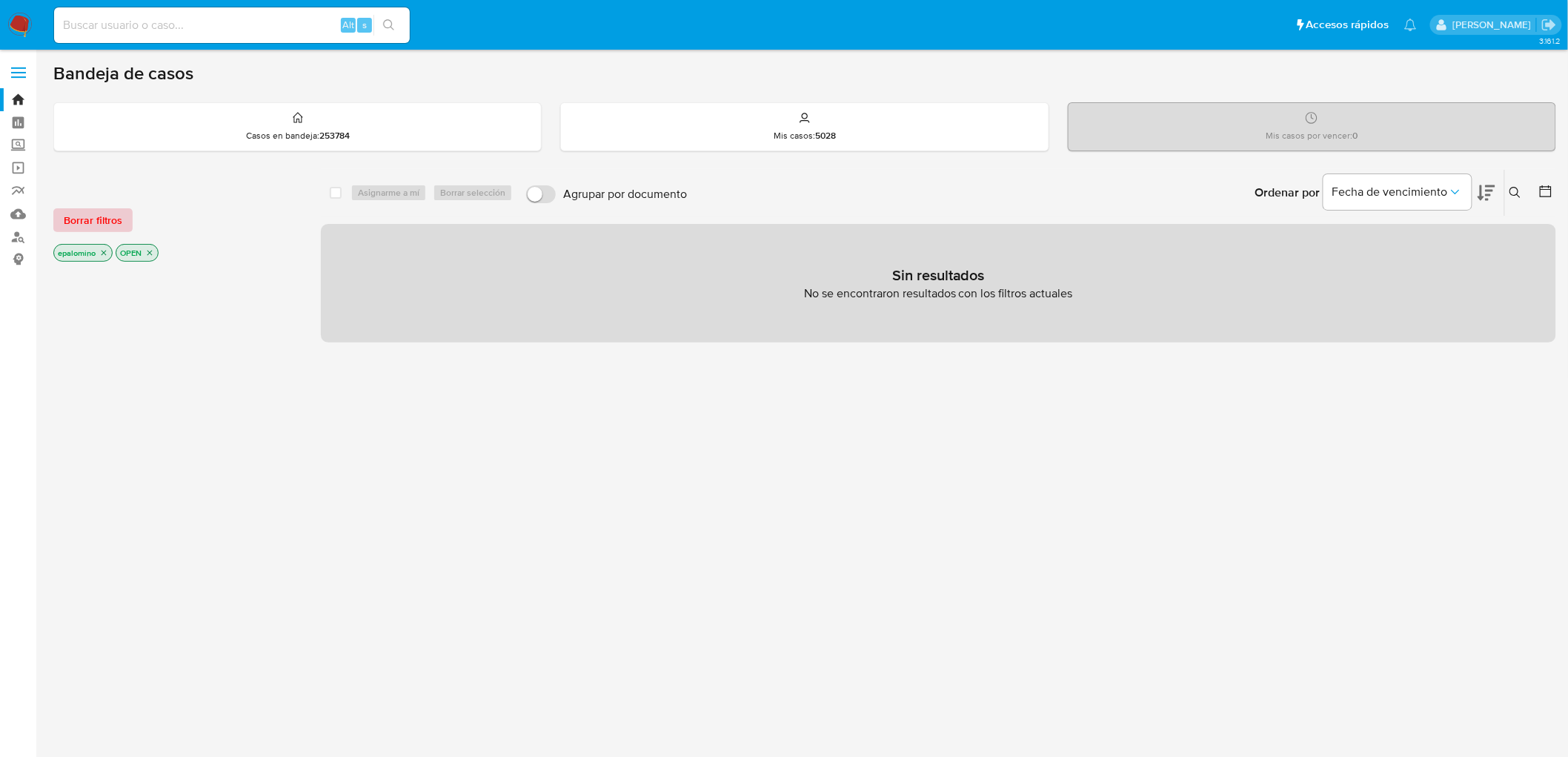
click at [105, 223] on span "Borrar filtros" at bounding box center [93, 219] width 58 height 20
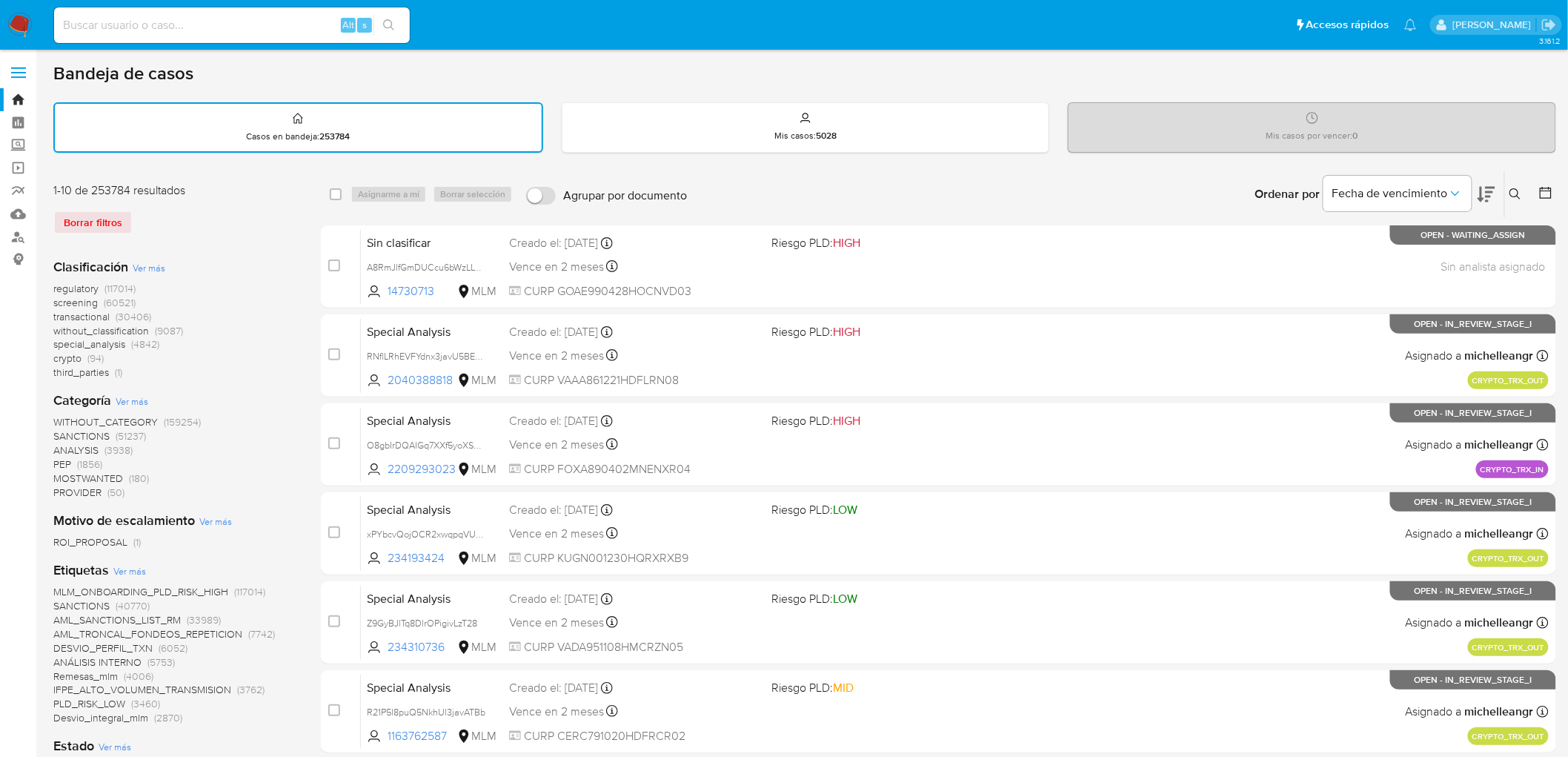
click at [19, 22] on img at bounding box center [20, 25] width 25 height 25
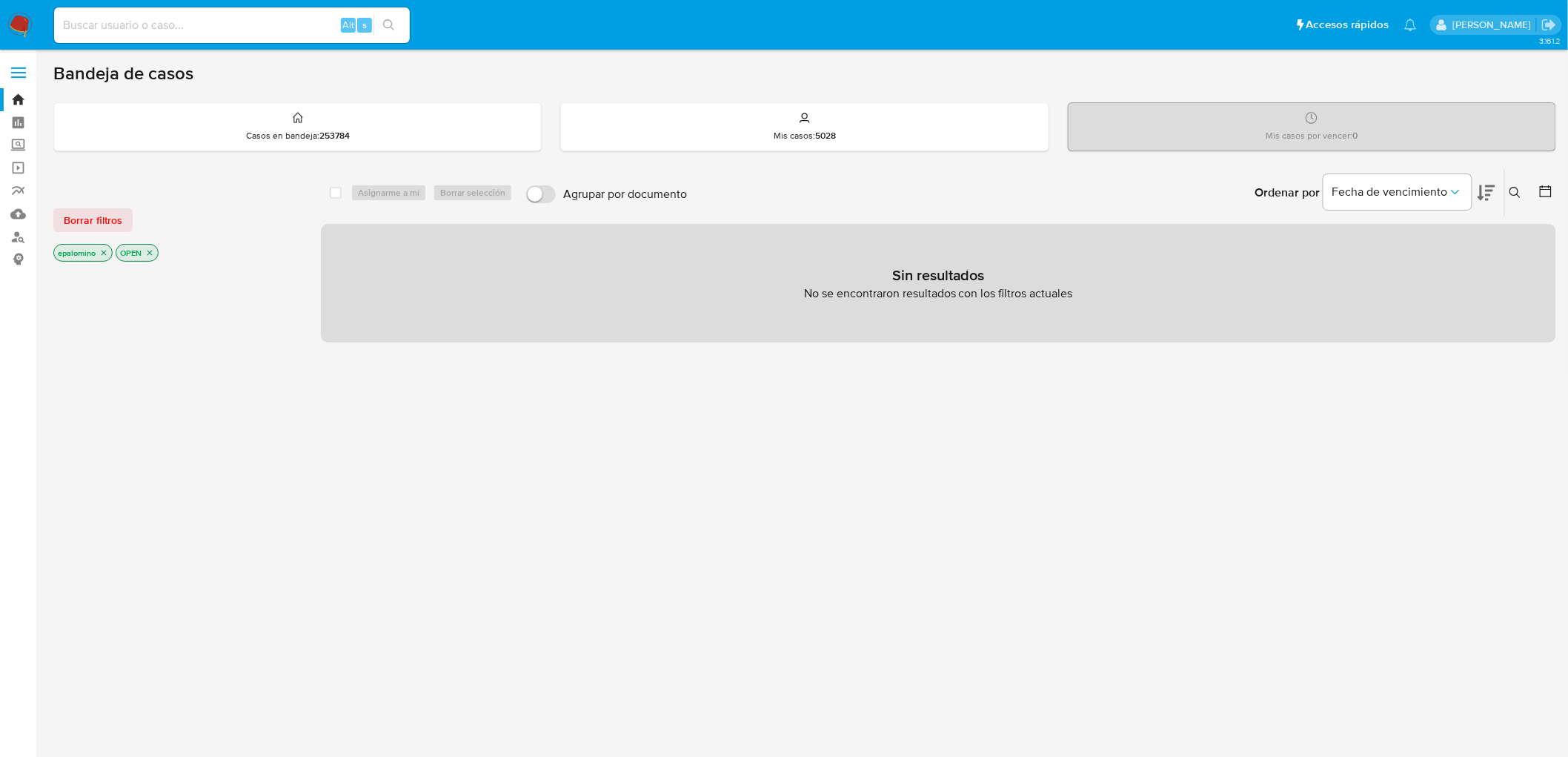
click at [97, 231] on div "Borrar filtros epalomino OPEN" at bounding box center [172, 222] width 237 height 83
click at [83, 211] on span "Borrar filtros" at bounding box center [93, 219] width 58 height 20
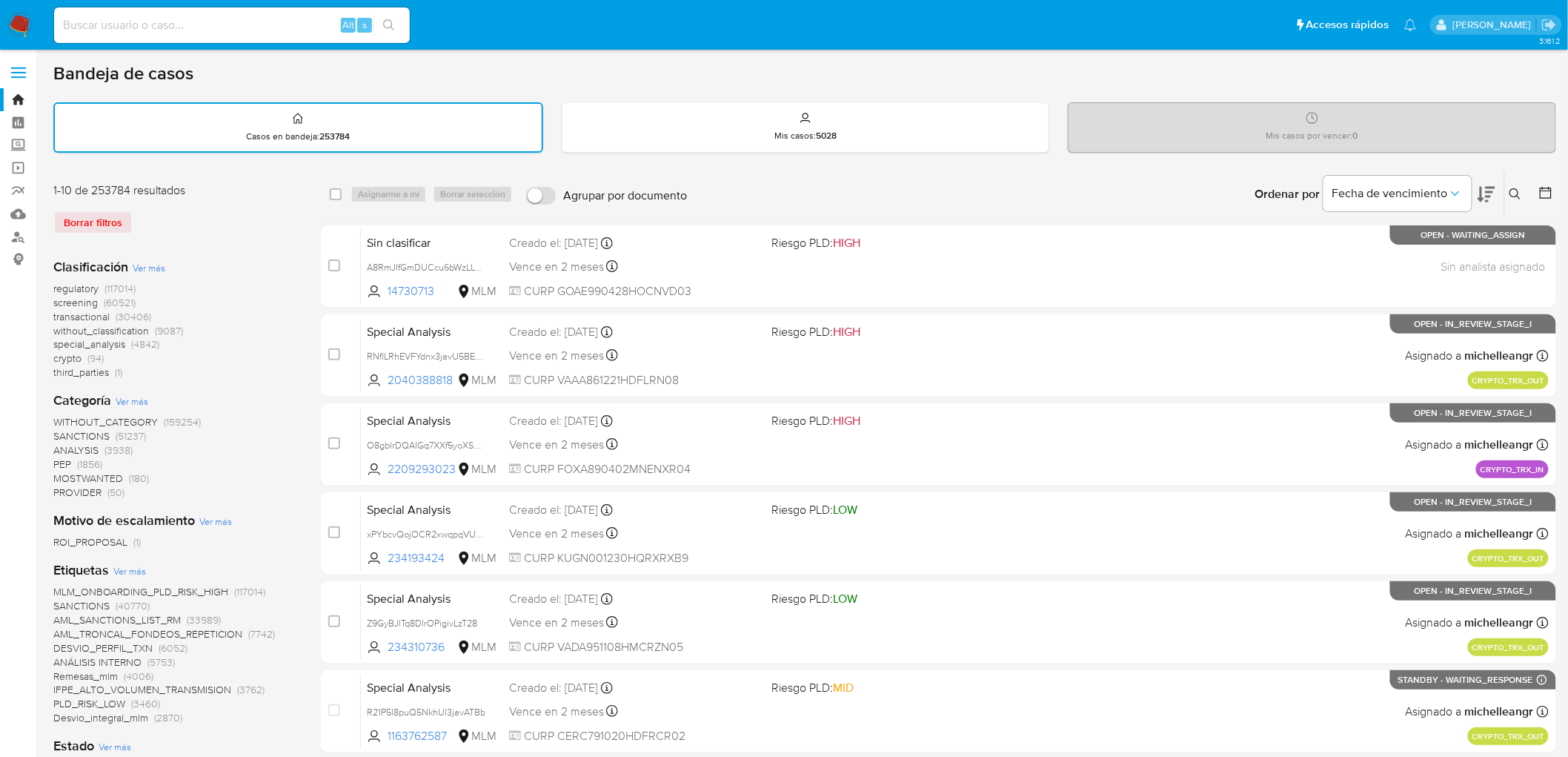
click at [30, 31] on img at bounding box center [20, 25] width 25 height 25
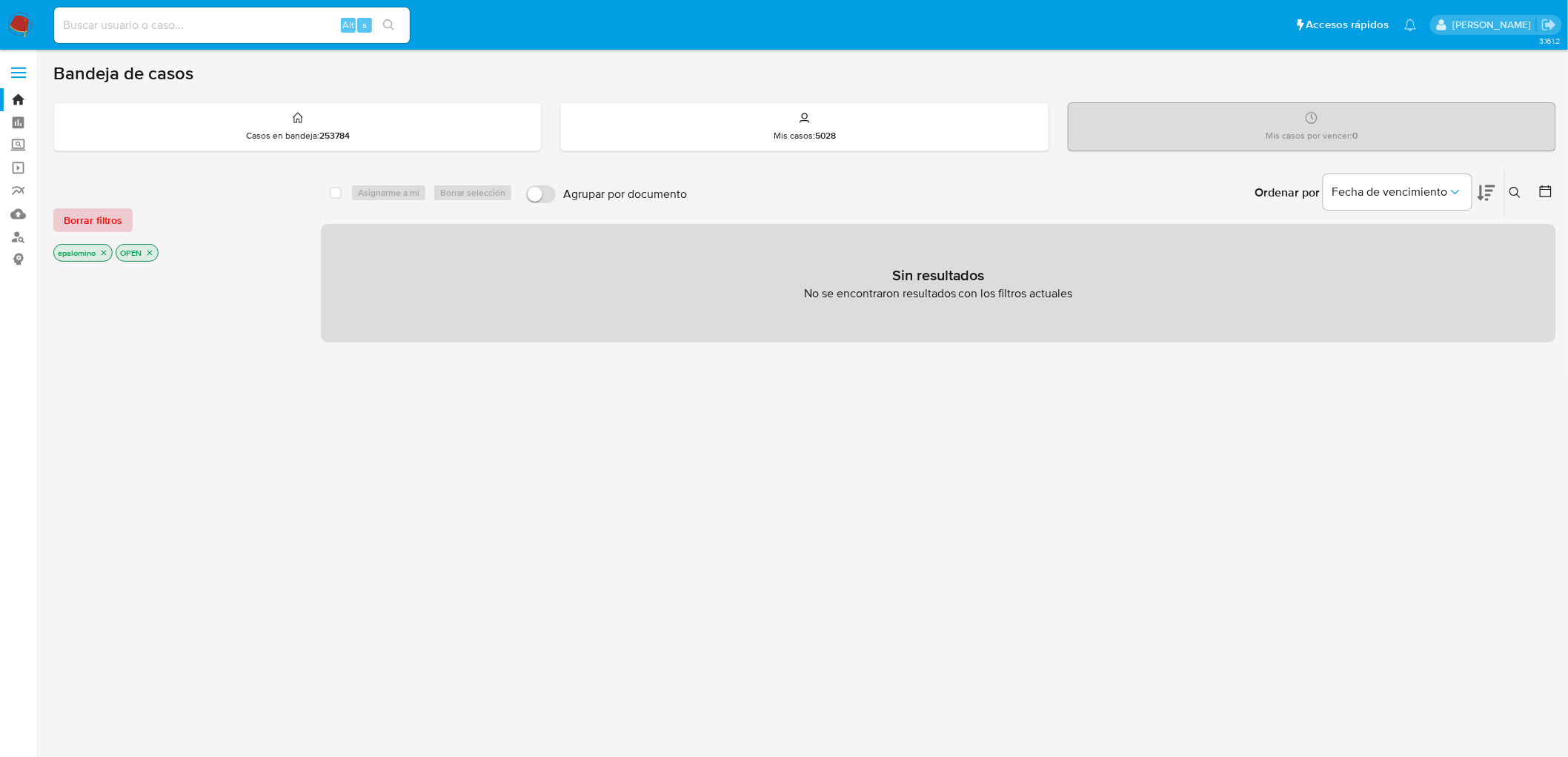
click at [102, 216] on span "Borrar filtros" at bounding box center [93, 219] width 58 height 20
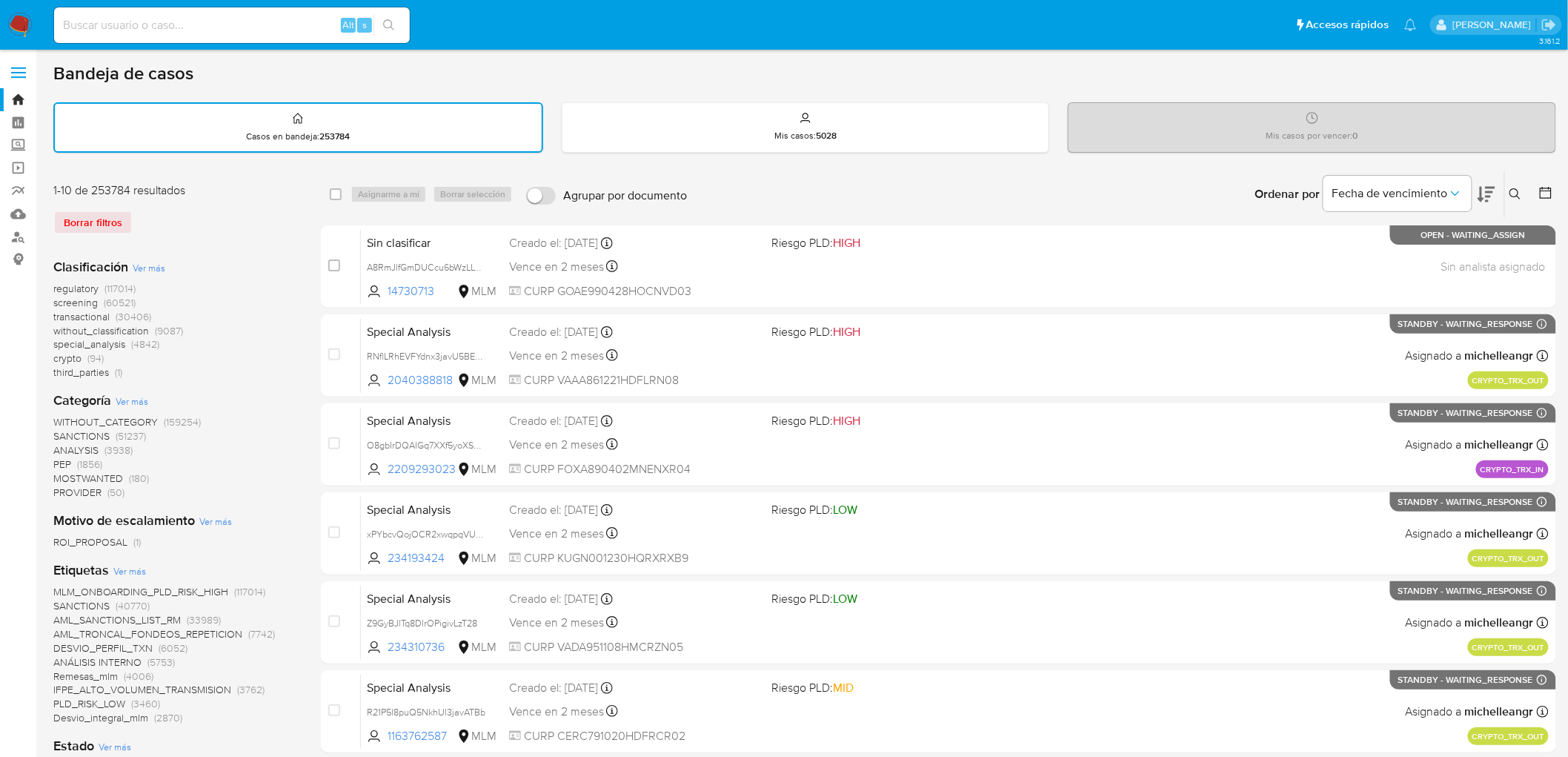
click at [22, 19] on img at bounding box center [20, 25] width 25 height 25
